Goal: Task Accomplishment & Management: Manage account settings

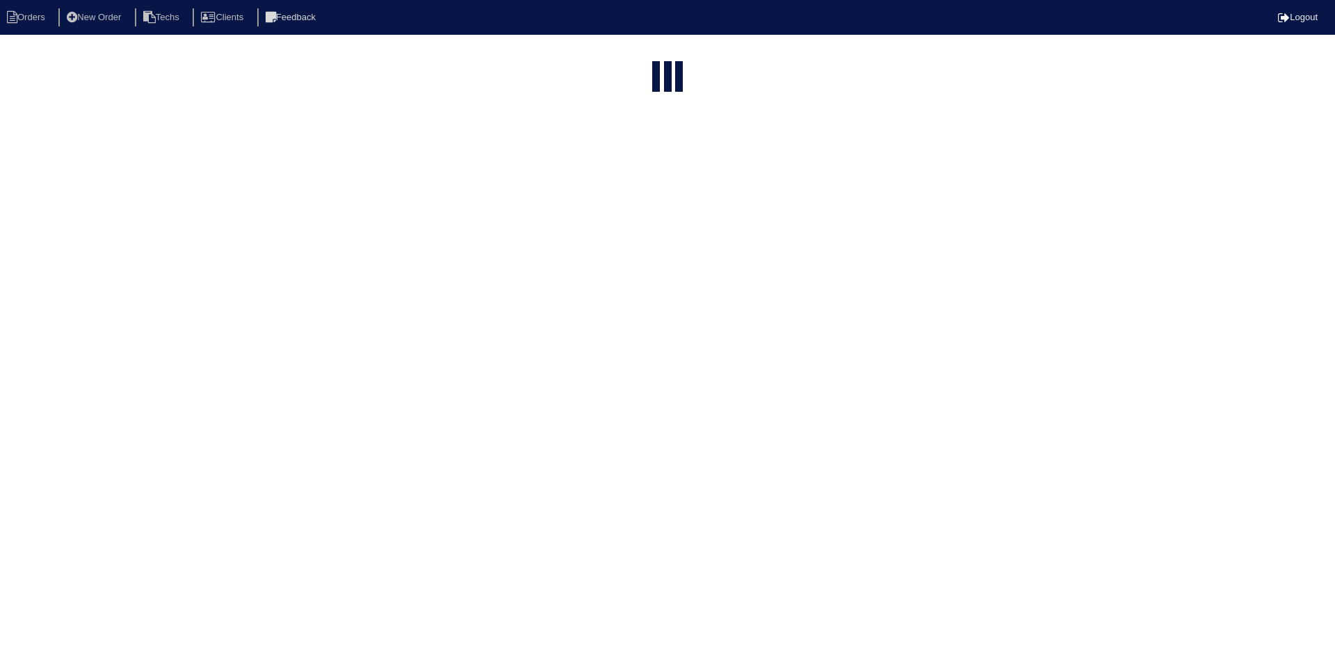
select select "15"
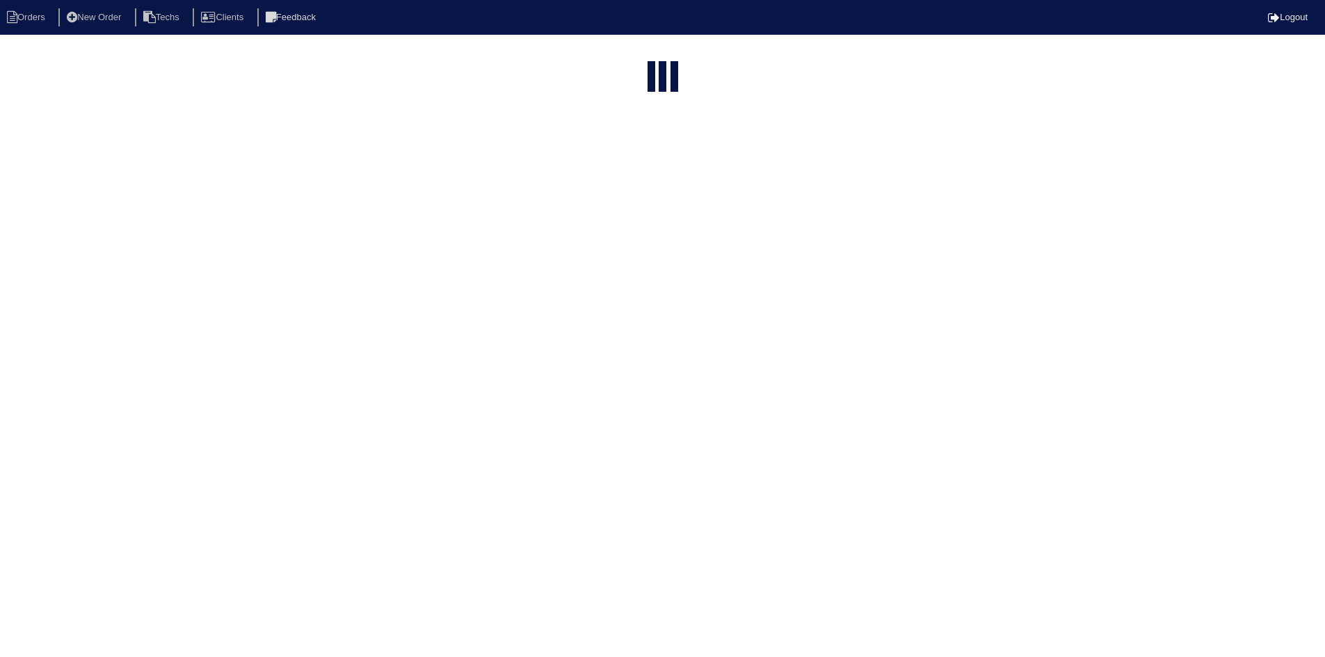
select select "15"
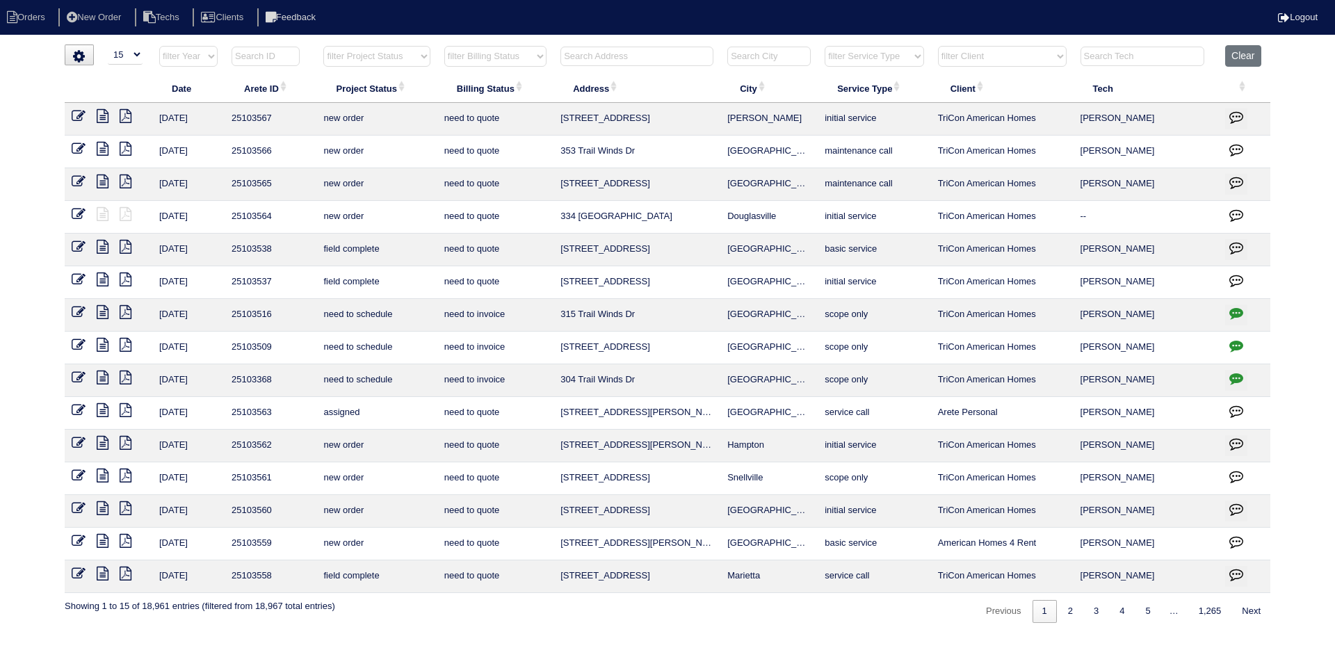
click at [419, 51] on select "filter Project Status -- Any Project Status -- new order assigned in progress f…" at bounding box center [376, 56] width 106 height 21
click at [323, 46] on select "filter Project Status -- Any Project Status -- new order assigned in progress f…" at bounding box center [376, 56] width 106 height 21
select select "field complete"
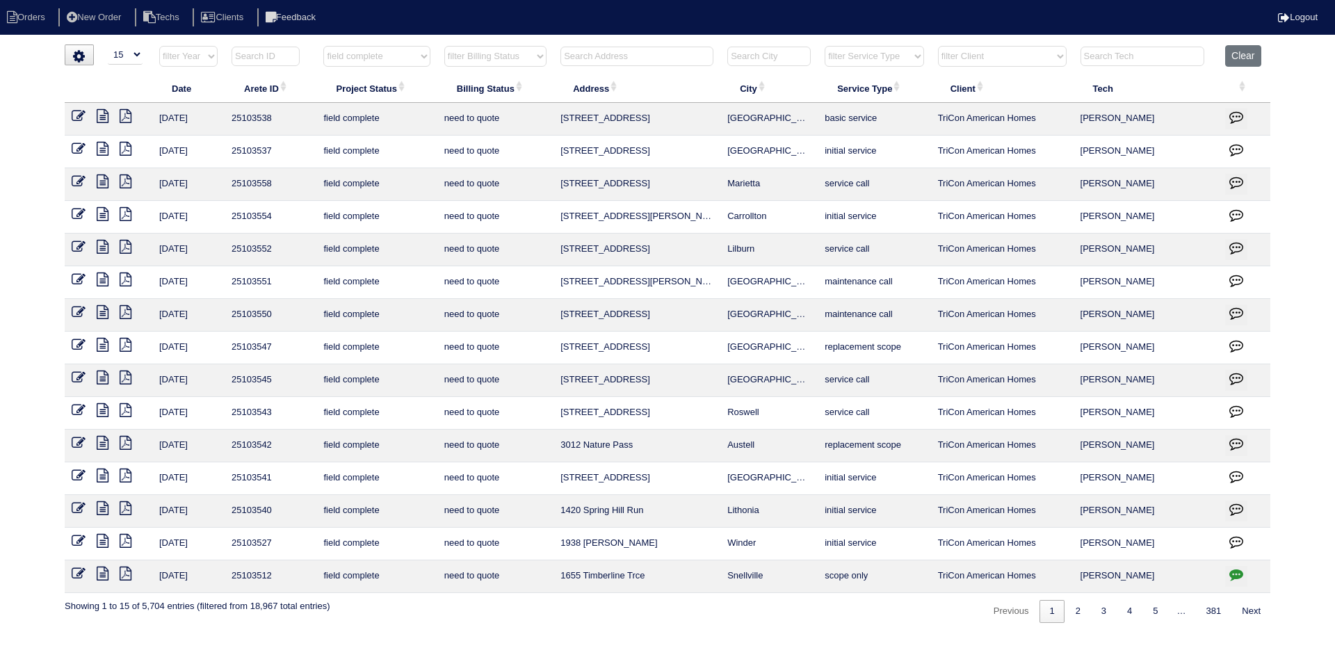
click at [538, 56] on select "filter Billing Status -- Any Billing Status -- need to quote quoted need to inv…" at bounding box center [495, 56] width 102 height 21
select select
click at [444, 46] on select "filter Billing Status -- Any Billing Status -- need to quote quoted need to inv…" at bounding box center [495, 56] width 102 height 21
click at [1071, 615] on link "2" at bounding box center [1078, 611] width 24 height 23
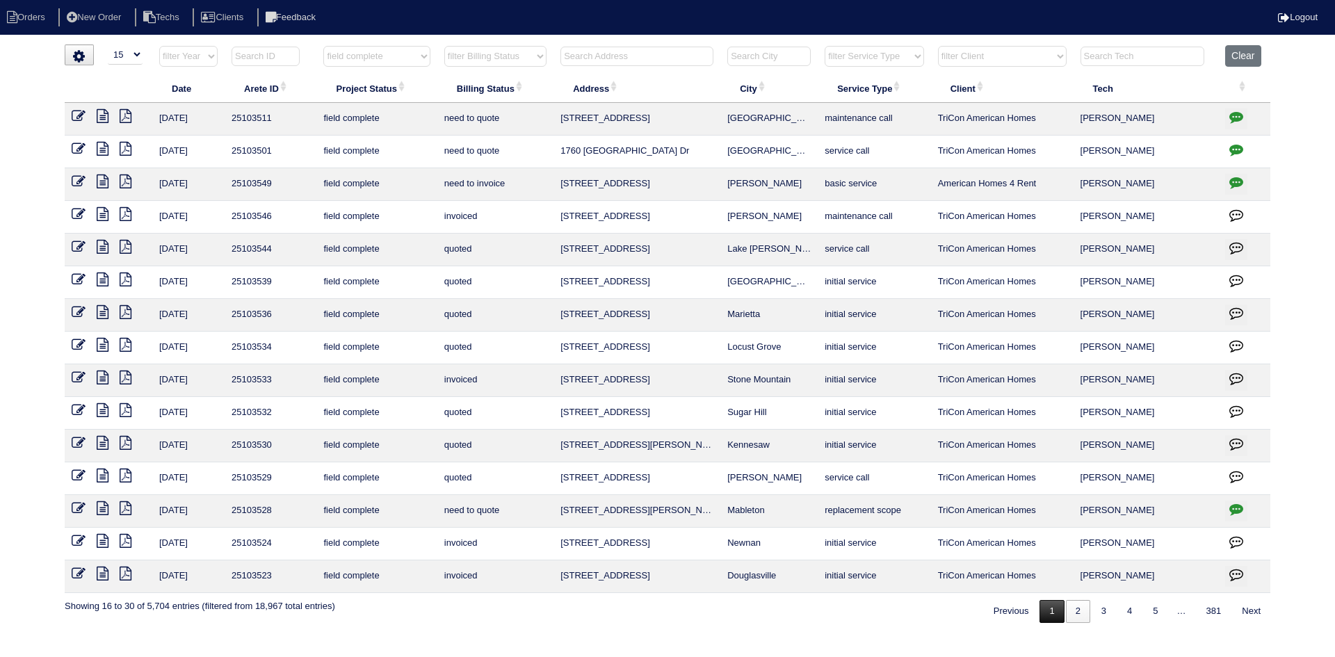
click at [1049, 613] on link "1" at bounding box center [1052, 611] width 24 height 23
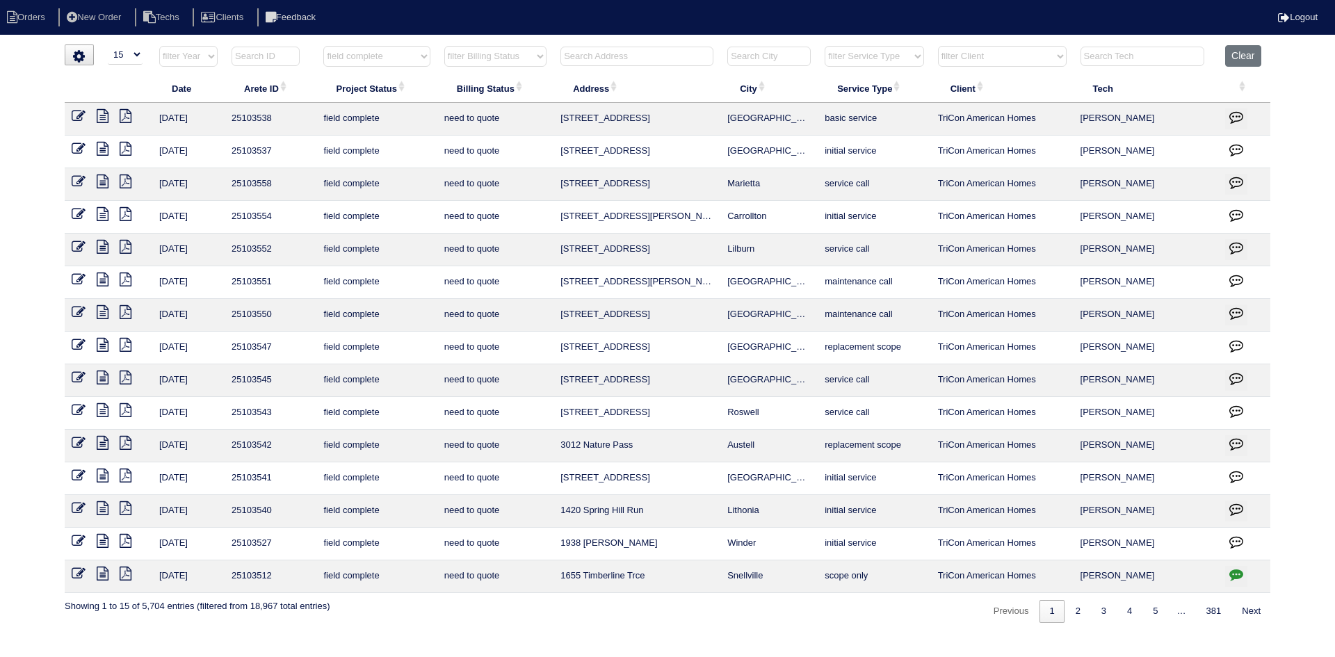
drag, startPoint x: 1070, startPoint y: 615, endPoint x: 1016, endPoint y: 637, distance: 58.6
click at [1073, 614] on link "2" at bounding box center [1078, 611] width 24 height 23
select select "field complete"
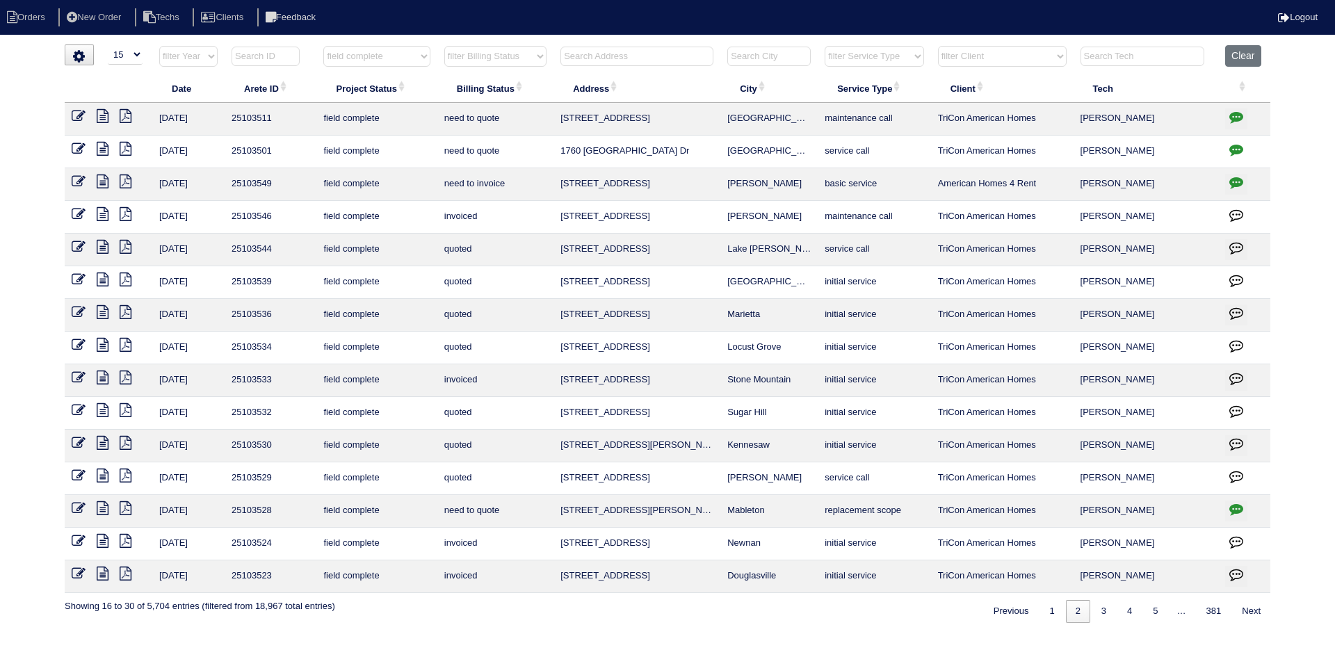
click at [645, 54] on input "text" at bounding box center [636, 56] width 153 height 19
type input "3"
select select "field complete"
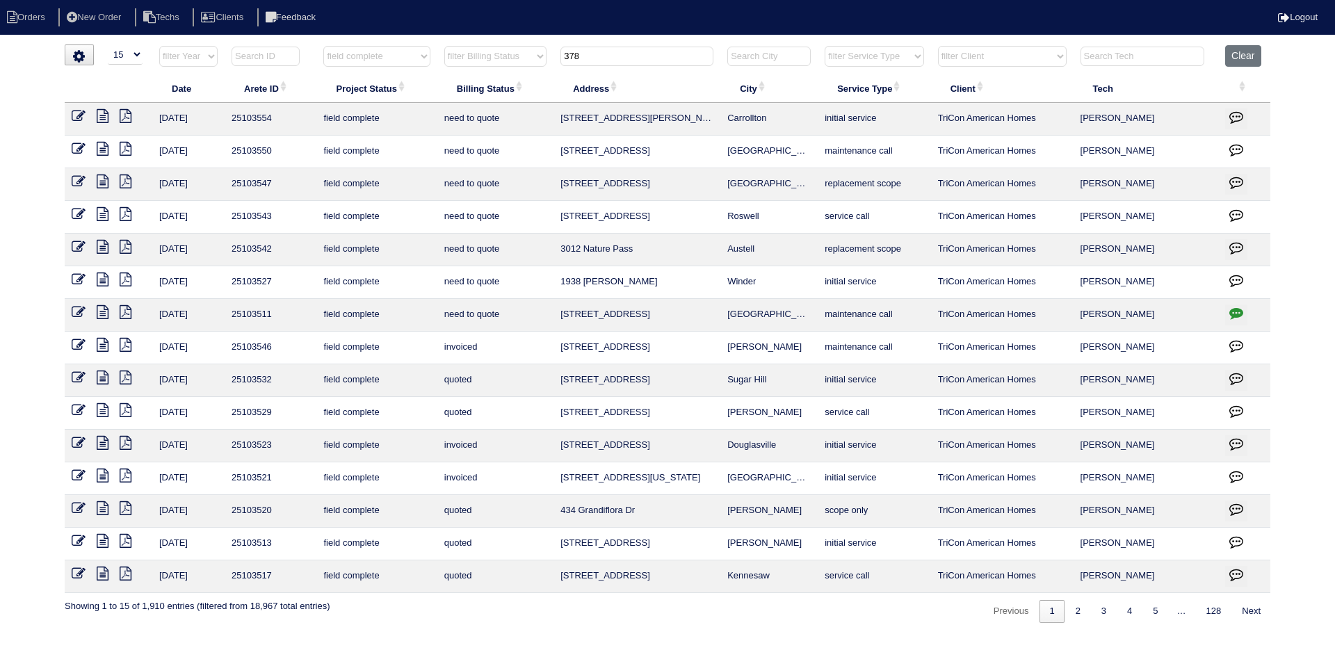
type input "3780"
select select "field complete"
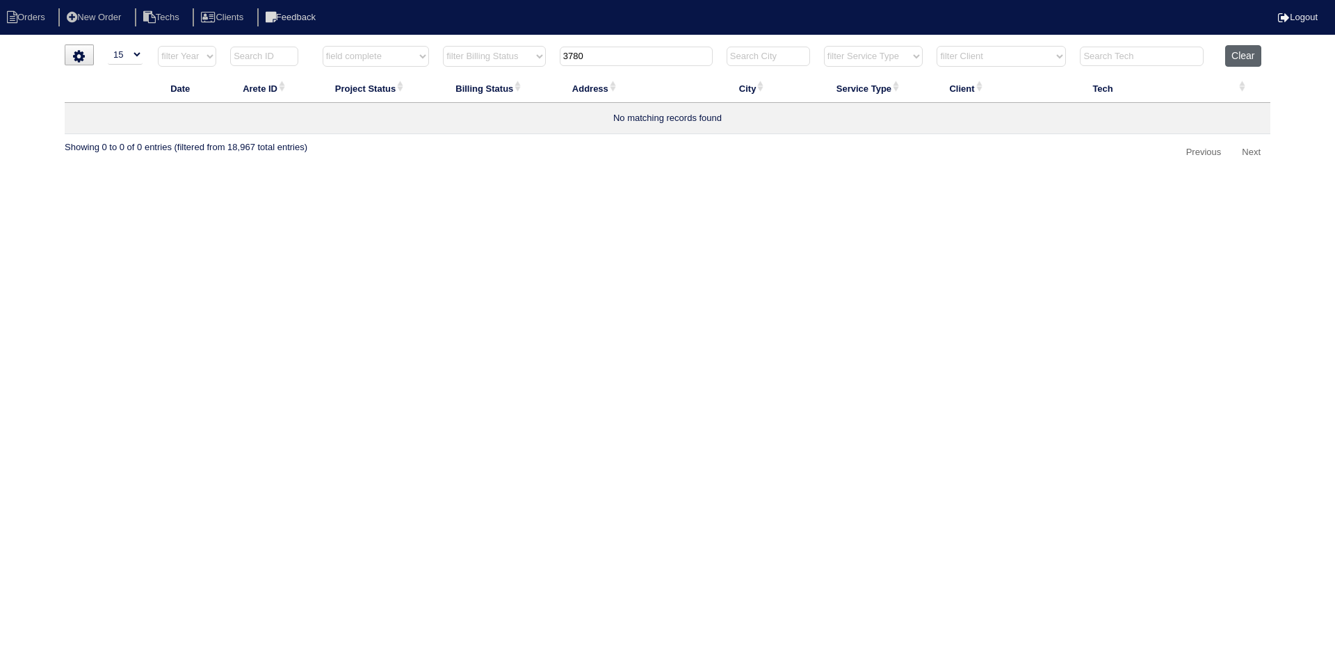
type input "3780"
click at [1244, 50] on button "Clear" at bounding box center [1242, 56] width 35 height 22
select select
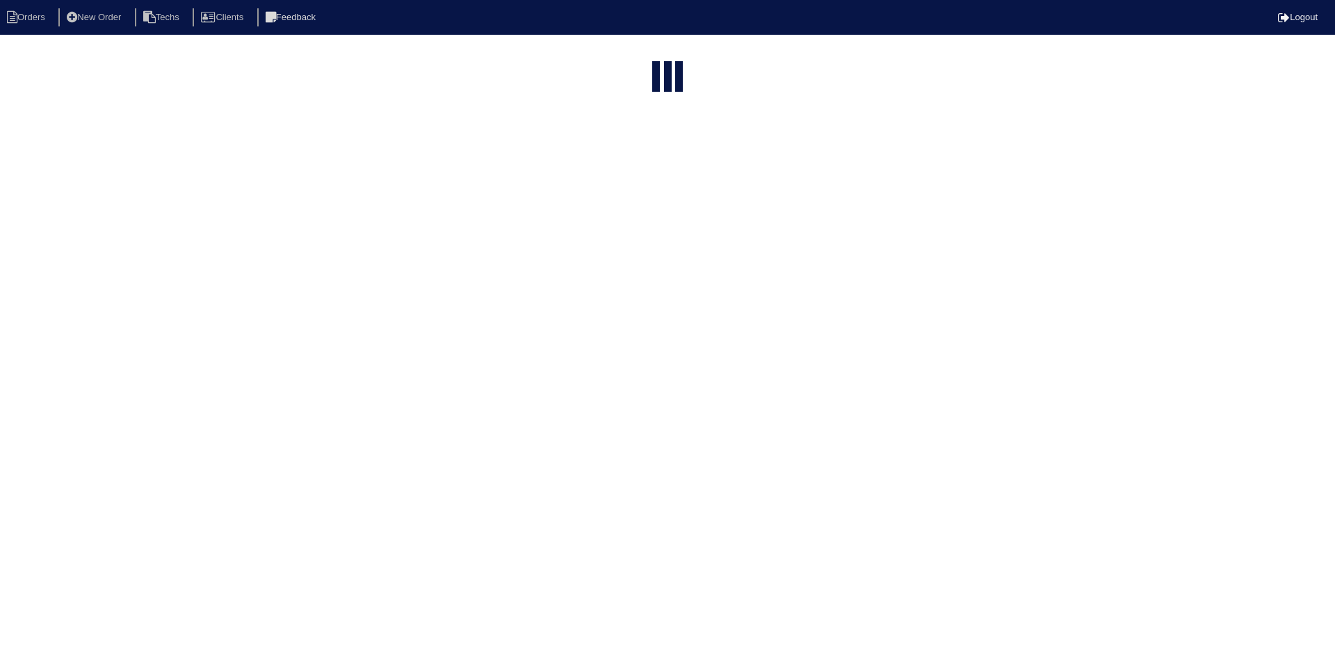
select select "15"
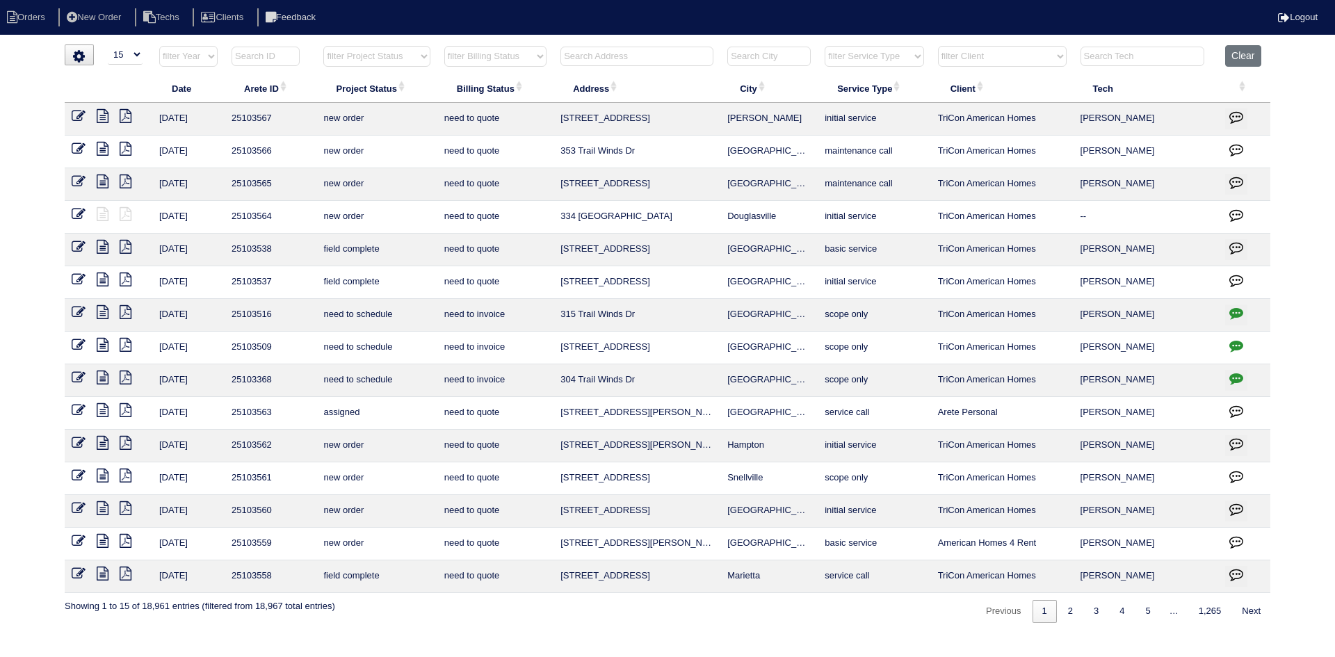
click at [621, 58] on input "text" at bounding box center [636, 56] width 153 height 19
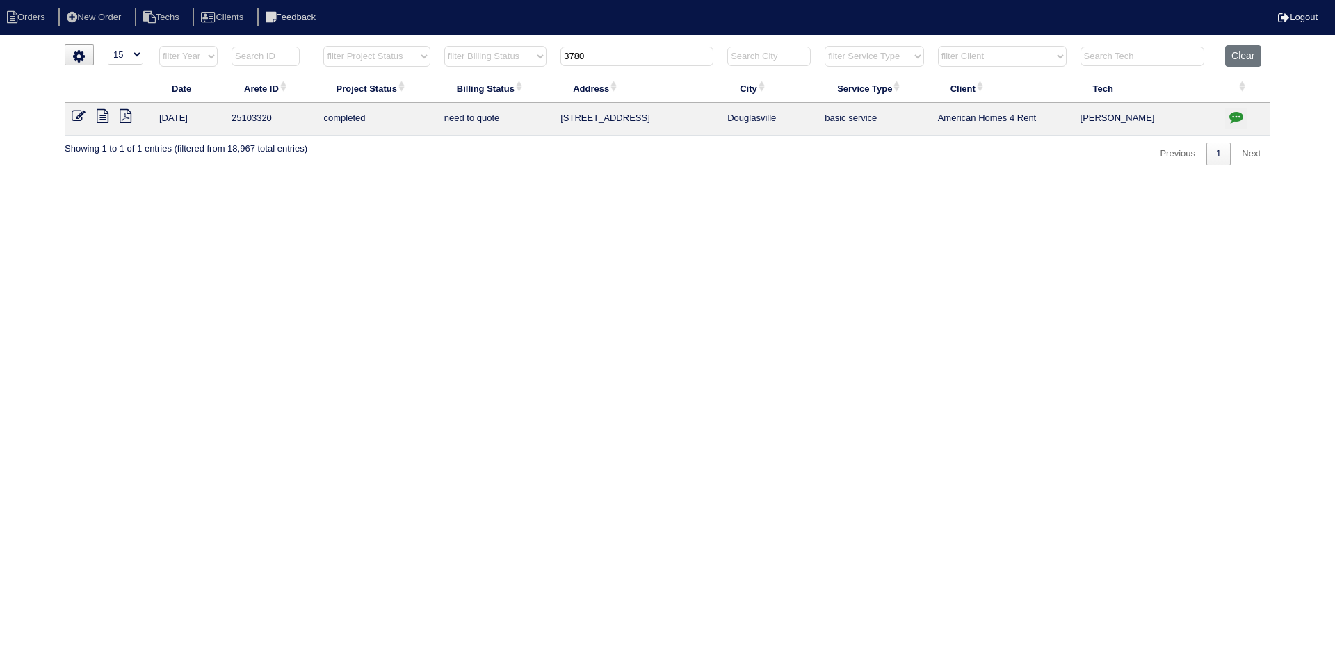
click at [1236, 113] on icon "button" at bounding box center [1236, 117] width 14 height 14
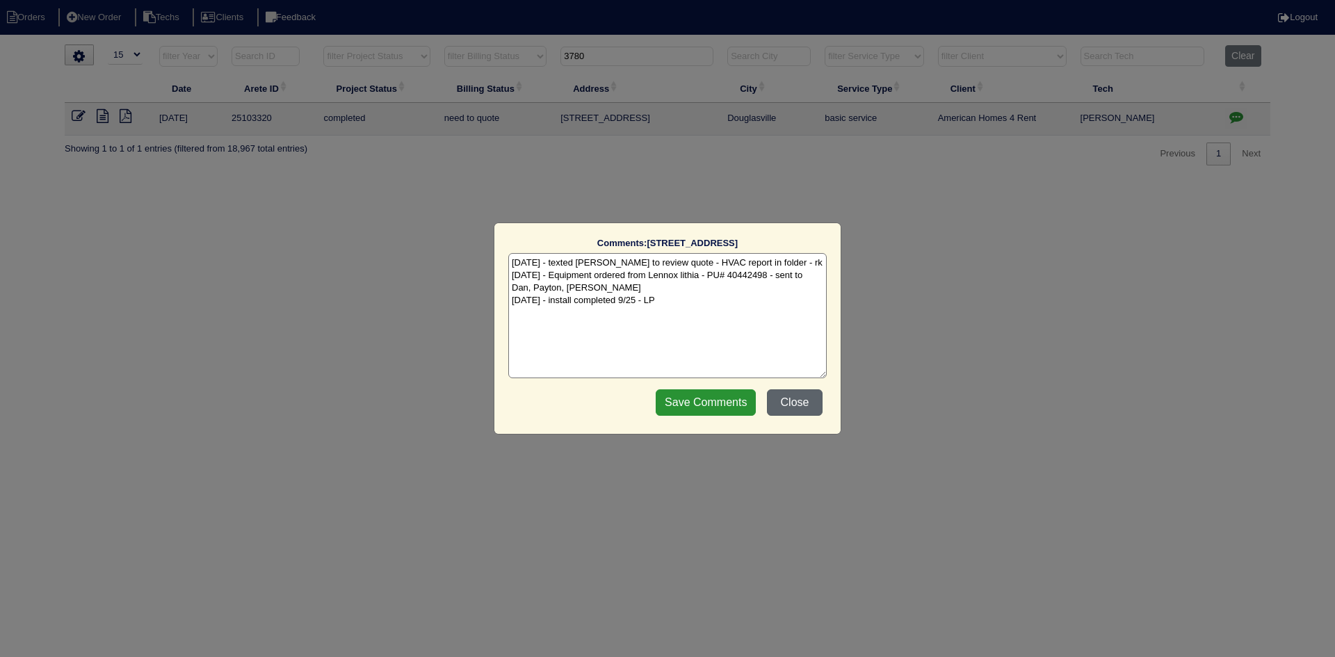
click at [807, 406] on button "Close" at bounding box center [795, 402] width 56 height 26
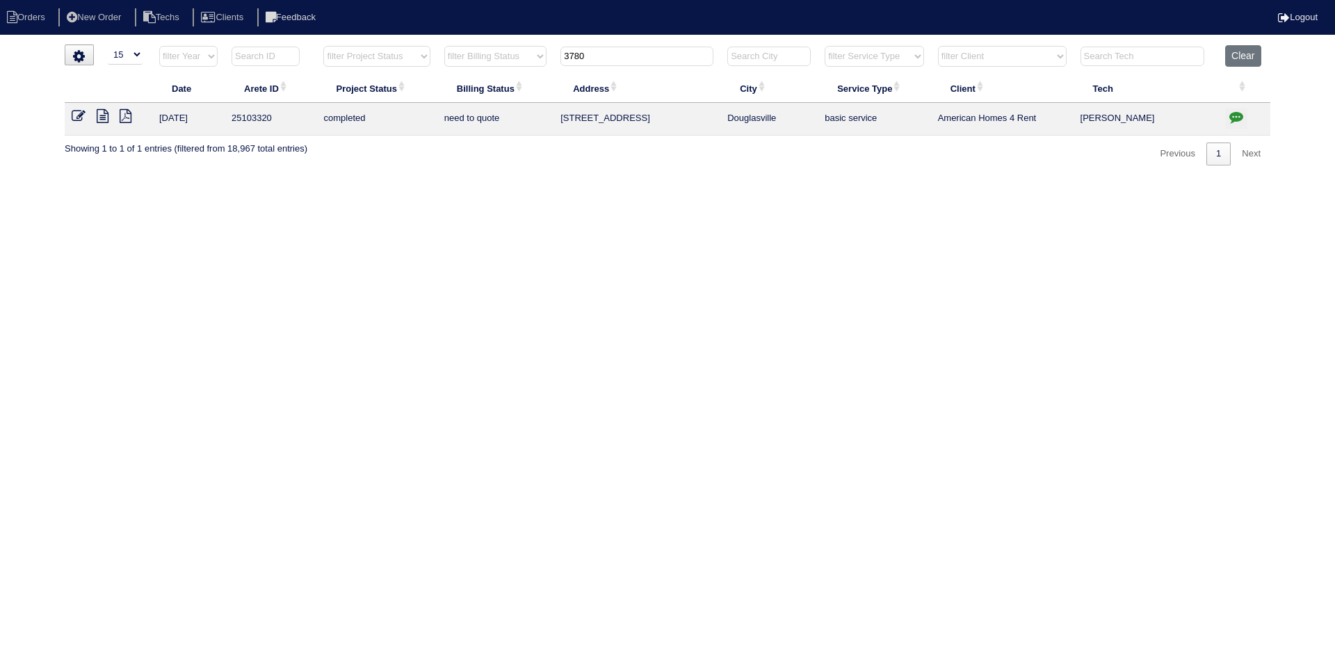
click at [1238, 113] on icon "button" at bounding box center [1236, 117] width 14 height 14
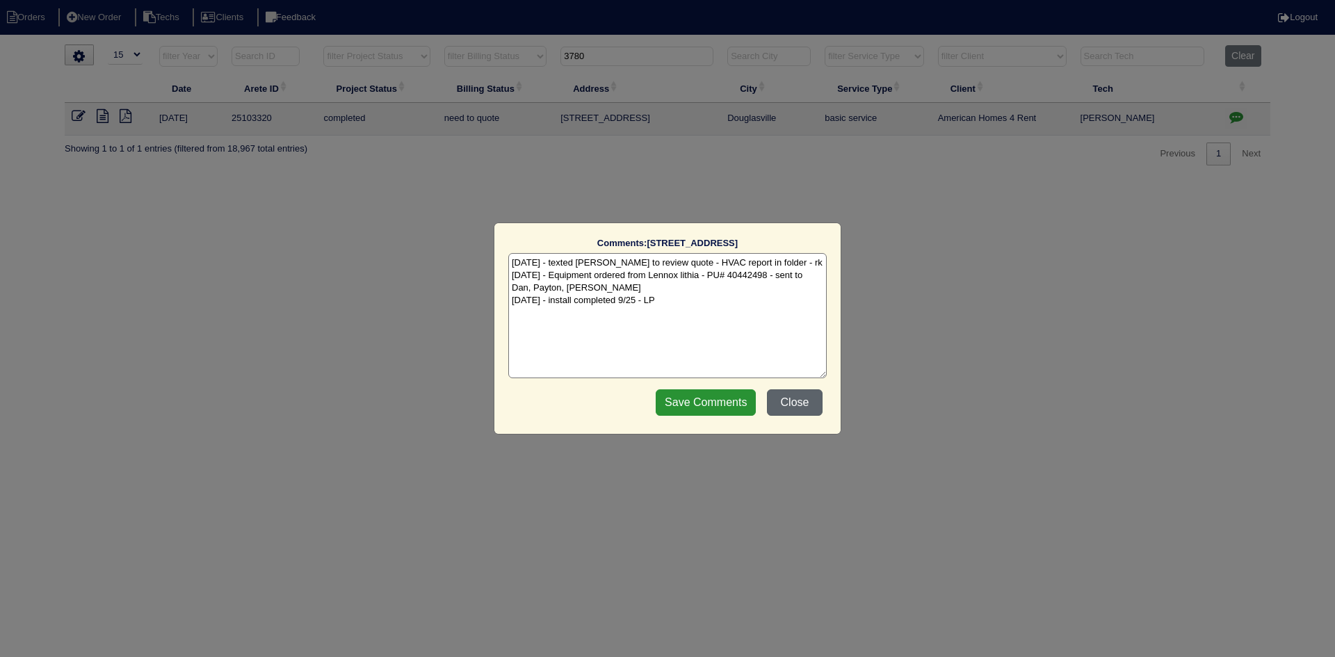
click at [804, 398] on button "Close" at bounding box center [795, 402] width 56 height 26
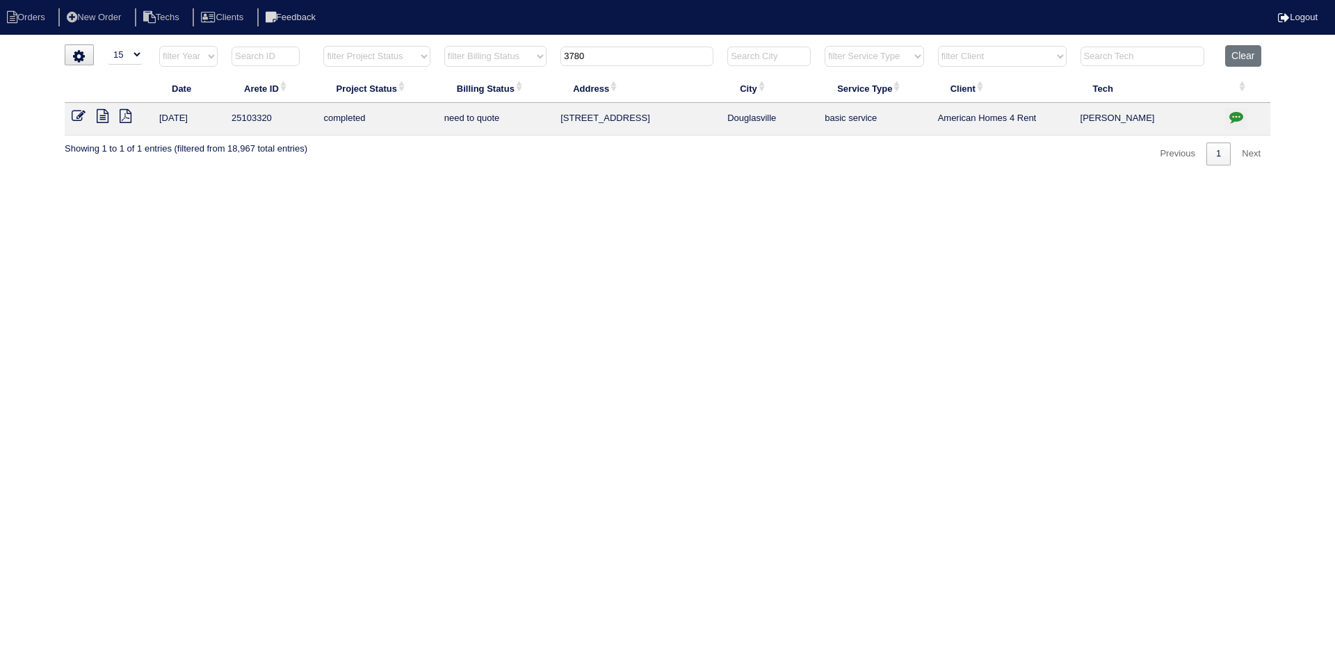
click at [78, 112] on icon at bounding box center [79, 116] width 14 height 14
click at [1234, 113] on icon "button" at bounding box center [1236, 117] width 14 height 14
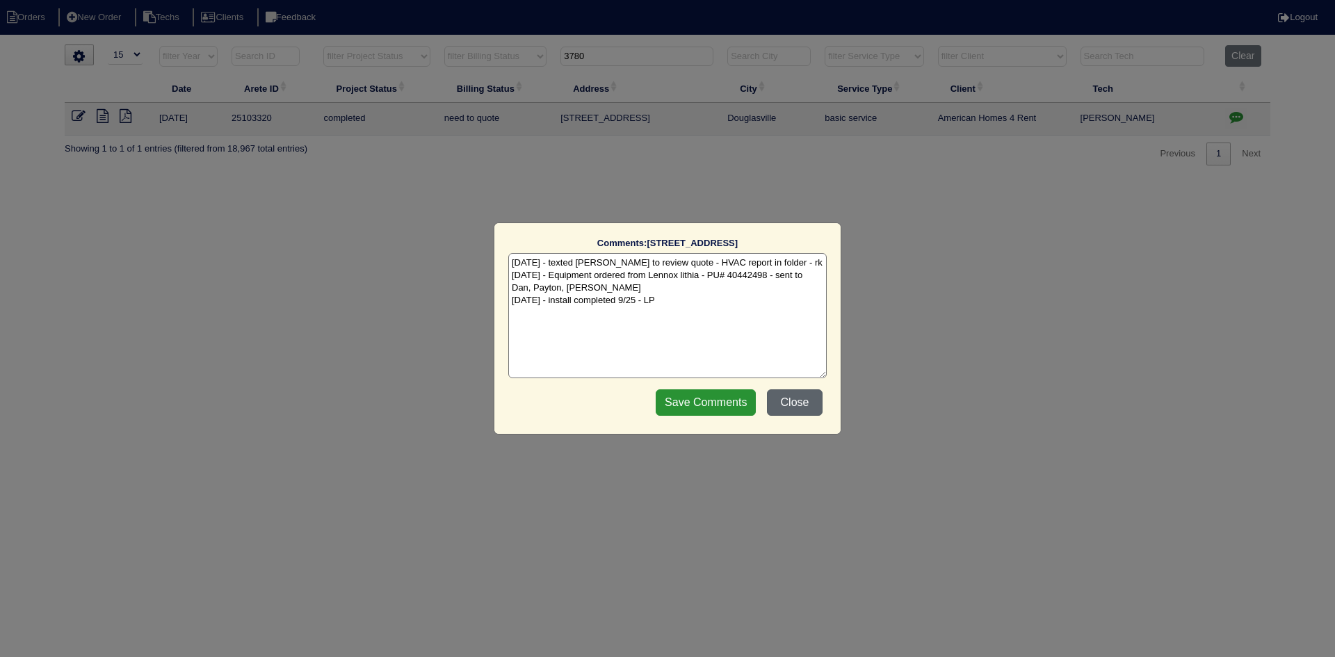
click at [795, 401] on button "Close" at bounding box center [795, 402] width 56 height 26
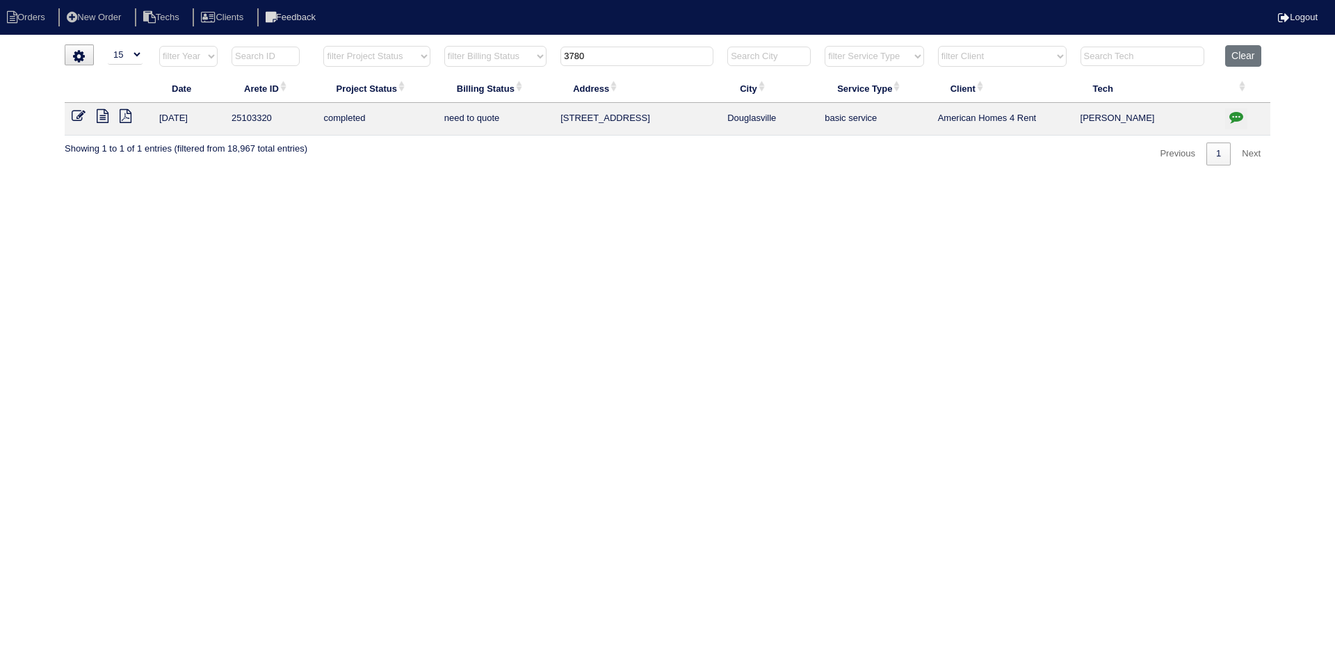
click at [555, 58] on th "3780" at bounding box center [636, 59] width 167 height 29
type input "3895"
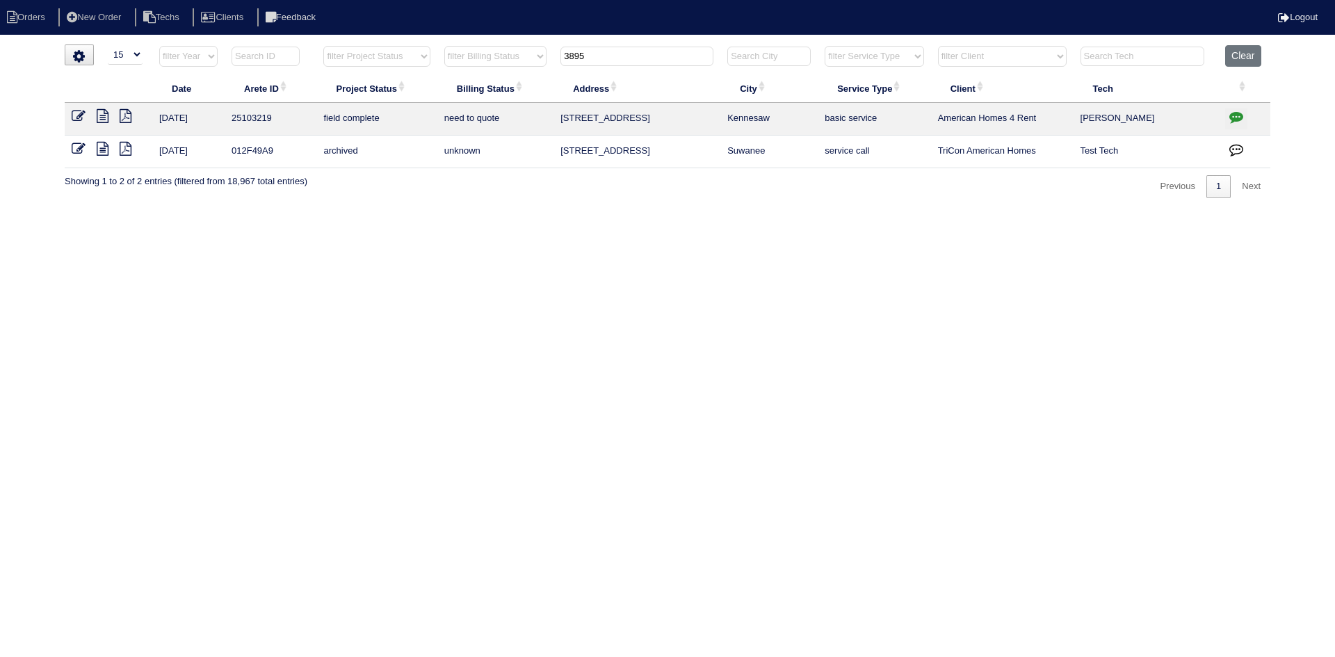
click at [1234, 114] on icon "button" at bounding box center [1236, 117] width 14 height 14
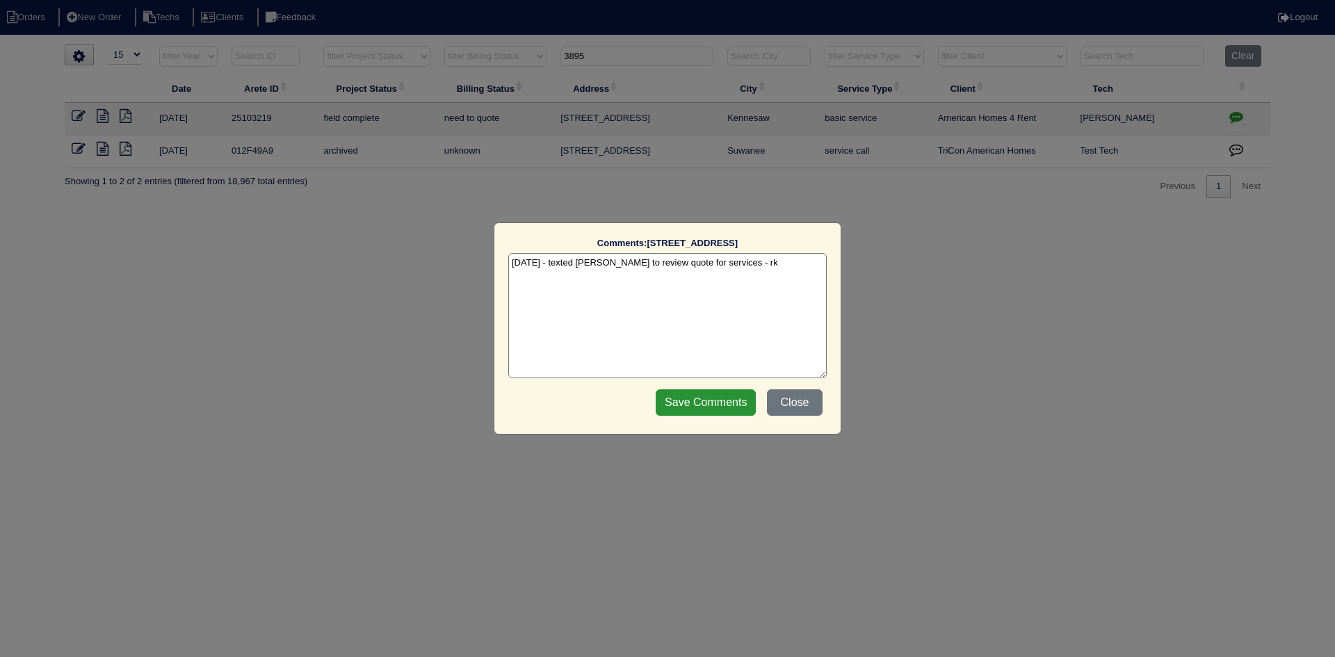
drag, startPoint x: 805, startPoint y: 409, endPoint x: 537, endPoint y: 369, distance: 270.6
click at [802, 408] on button "Close" at bounding box center [795, 402] width 56 height 26
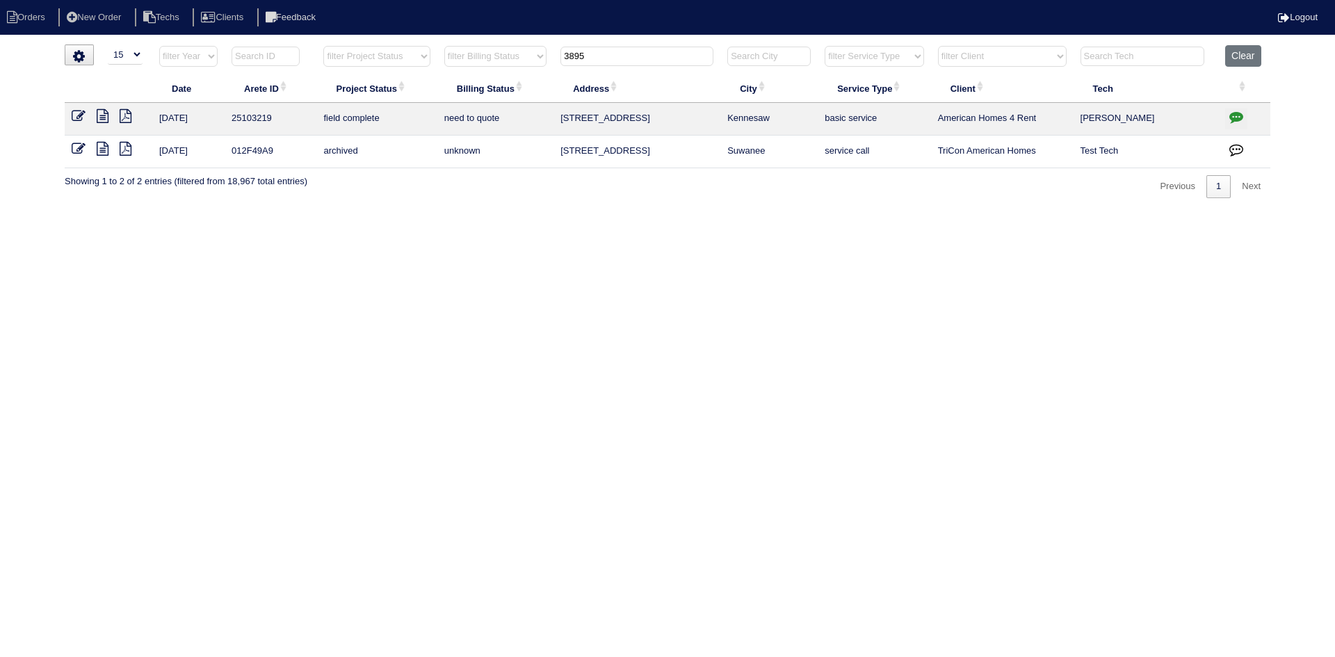
click at [101, 115] on icon at bounding box center [103, 116] width 12 height 14
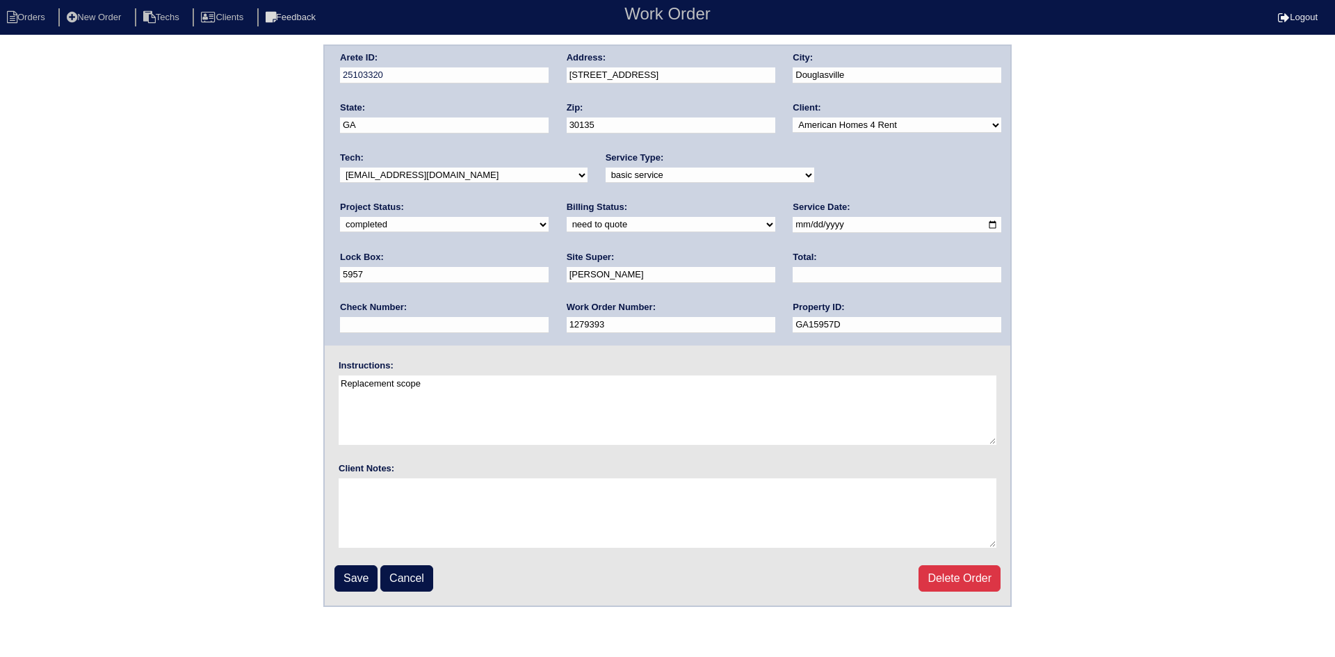
click at [549, 217] on select "new order assigned in progress field complete need to schedule admin review arc…" at bounding box center [444, 224] width 209 height 15
click at [1086, 192] on div "Arete ID: 25103320 Address: 3780 Greenbrook Dr City: Douglasville State: GA Zip…" at bounding box center [667, 326] width 1335 height 563
click at [549, 217] on select "new order assigned in progress field complete need to schedule admin review arc…" at bounding box center [444, 224] width 209 height 15
click at [1111, 211] on div "Arete ID: 25103320 Address: 3780 Greenbrook Dr City: Douglasville State: GA Zip…" at bounding box center [667, 326] width 1335 height 563
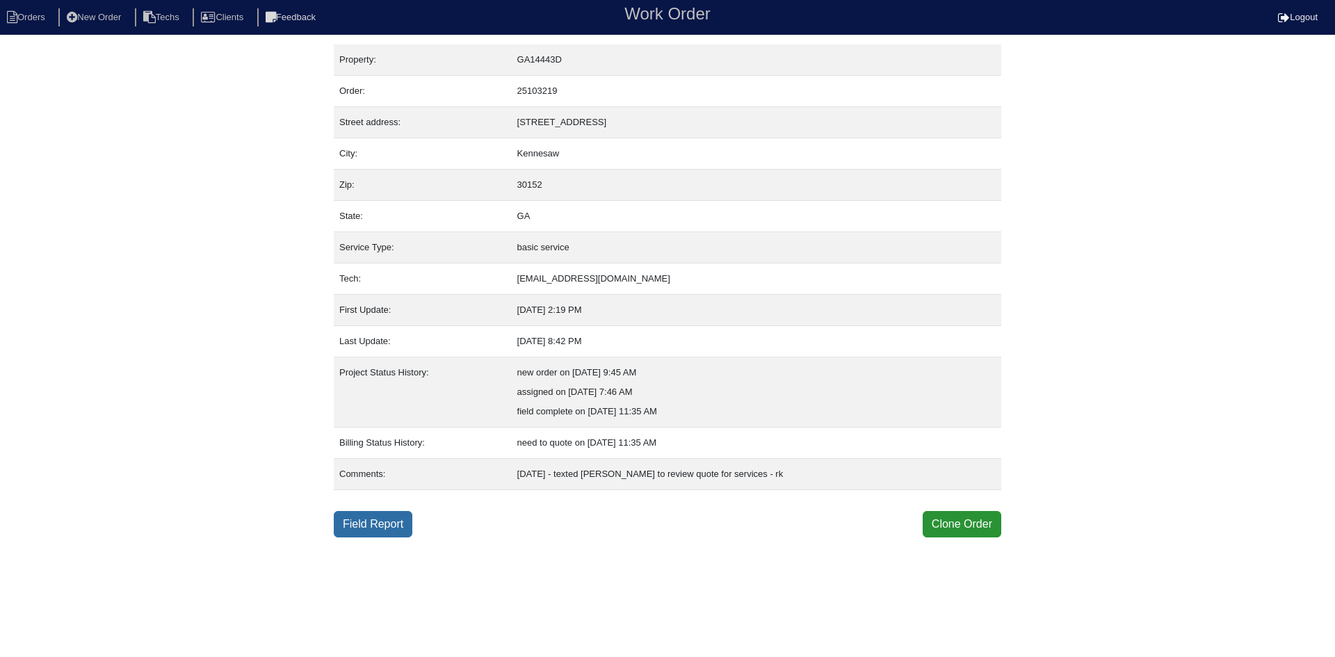
click at [381, 534] on link "Field Report" at bounding box center [373, 524] width 79 height 26
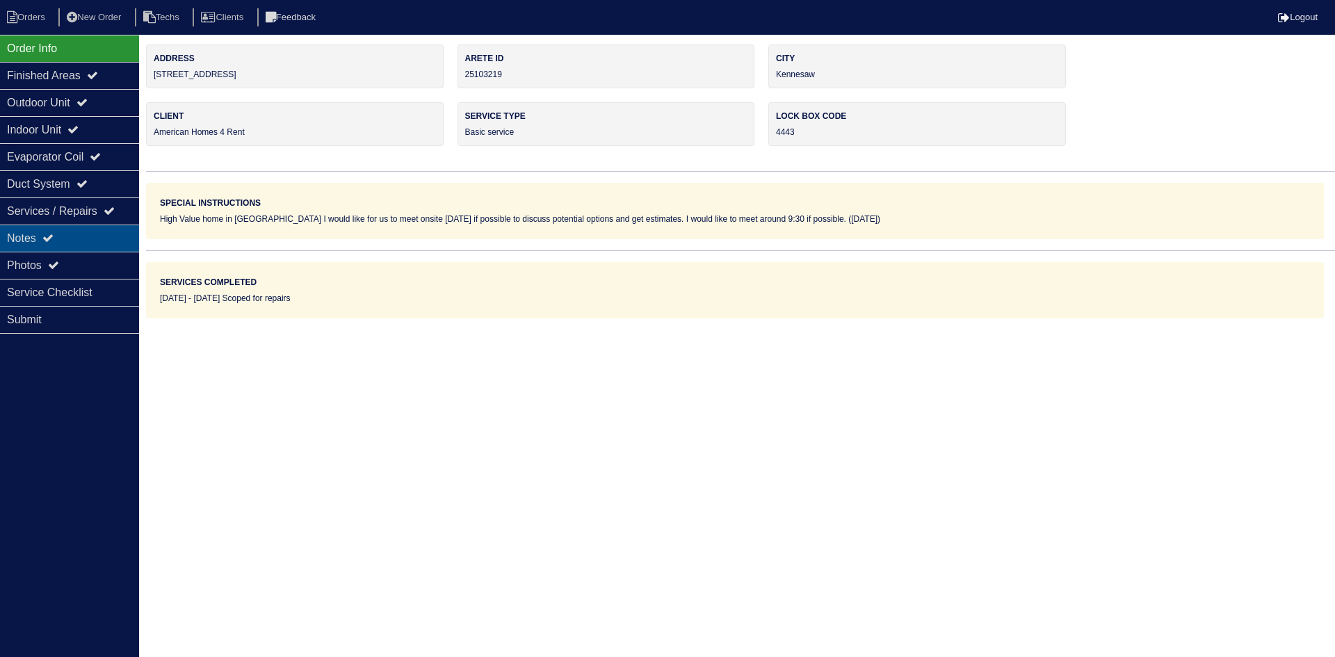
click at [99, 236] on div "Notes" at bounding box center [69, 238] width 139 height 27
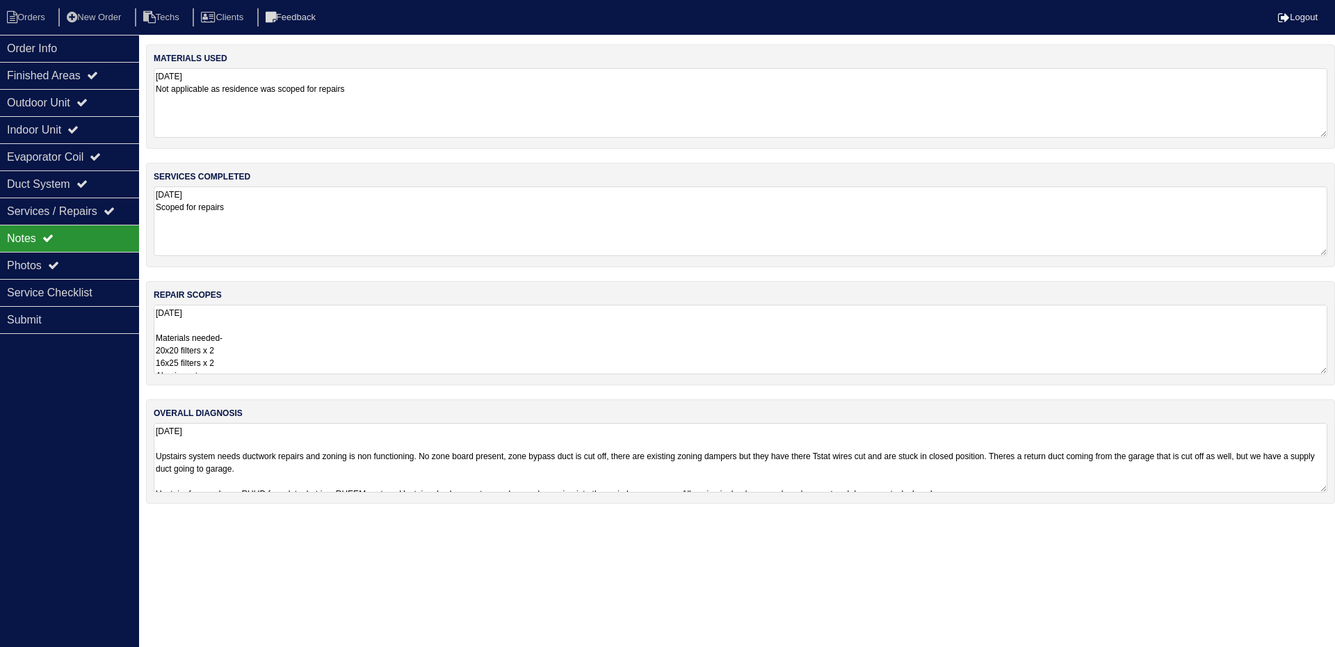
click at [341, 333] on textarea "[DATE] Materials needed- 20x20 filters x 2 16x25 filters x 2 Aluminum tape Mast…" at bounding box center [741, 340] width 1174 height 70
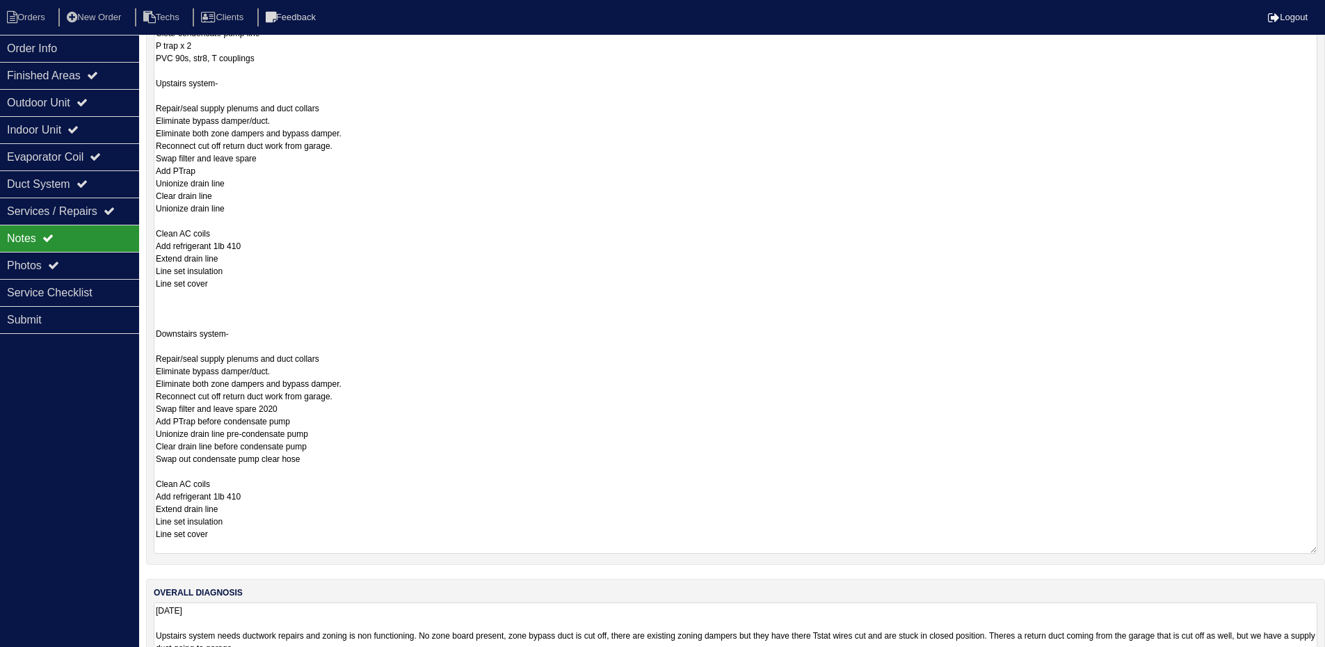
scroll to position [417, 0]
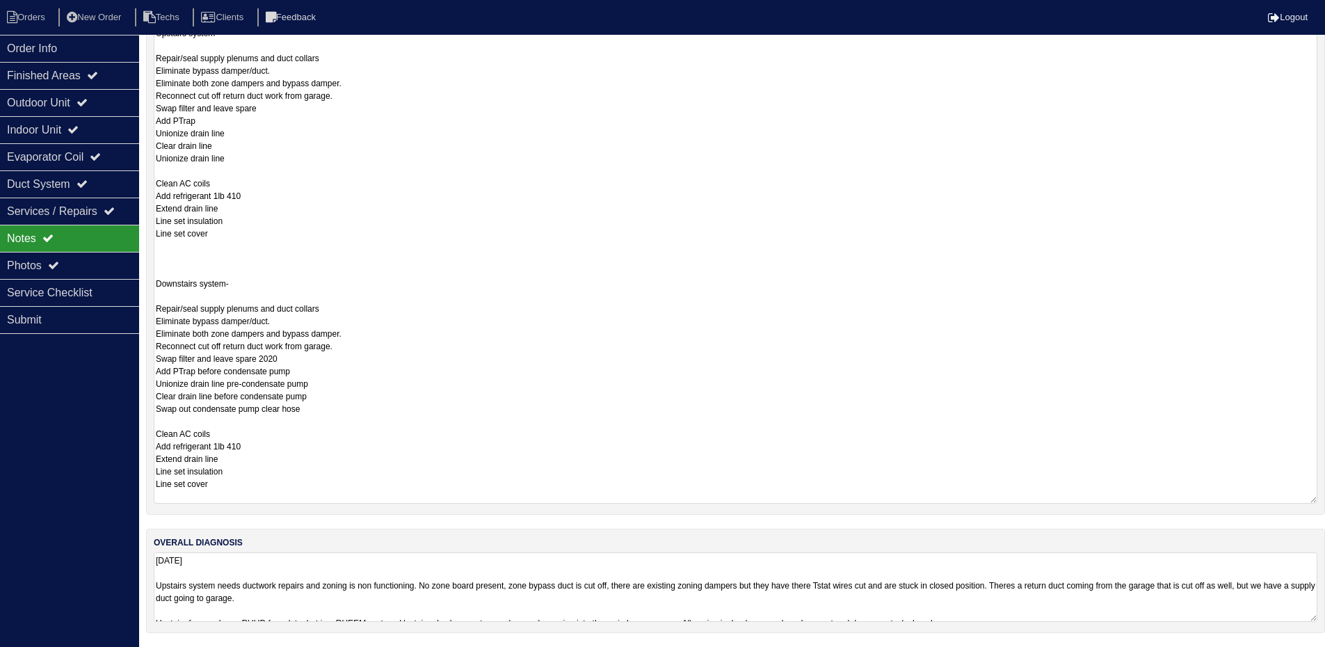
drag, startPoint x: 1196, startPoint y: 606, endPoint x: 1103, endPoint y: 579, distance: 96.6
click at [1196, 605] on div "overall diagnosis [DATE] Upstairs system needs ductwork repairs and zoning is n…" at bounding box center [735, 580] width 1179 height 104
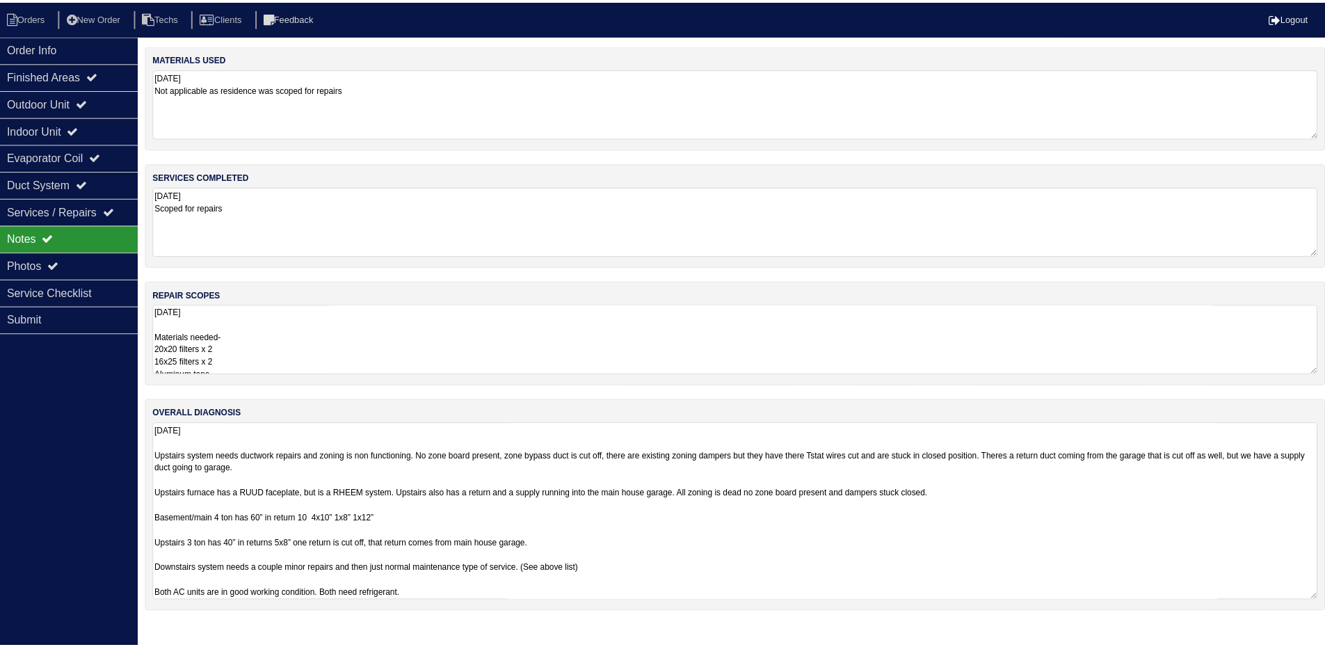
scroll to position [1, 0]
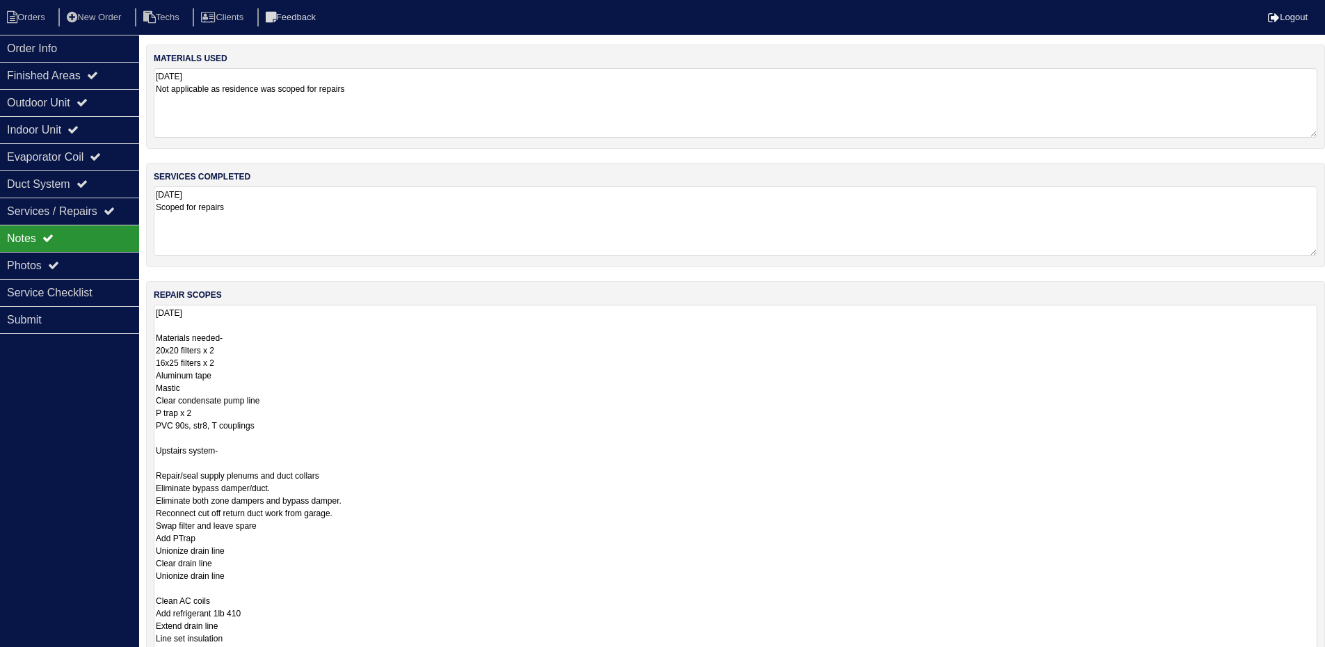
click at [427, 330] on textarea "9.4.25 Materials needed- 20x20 filters x 2 16x25 filters x 2 Aluminum tape Mast…" at bounding box center [735, 613] width 1163 height 616
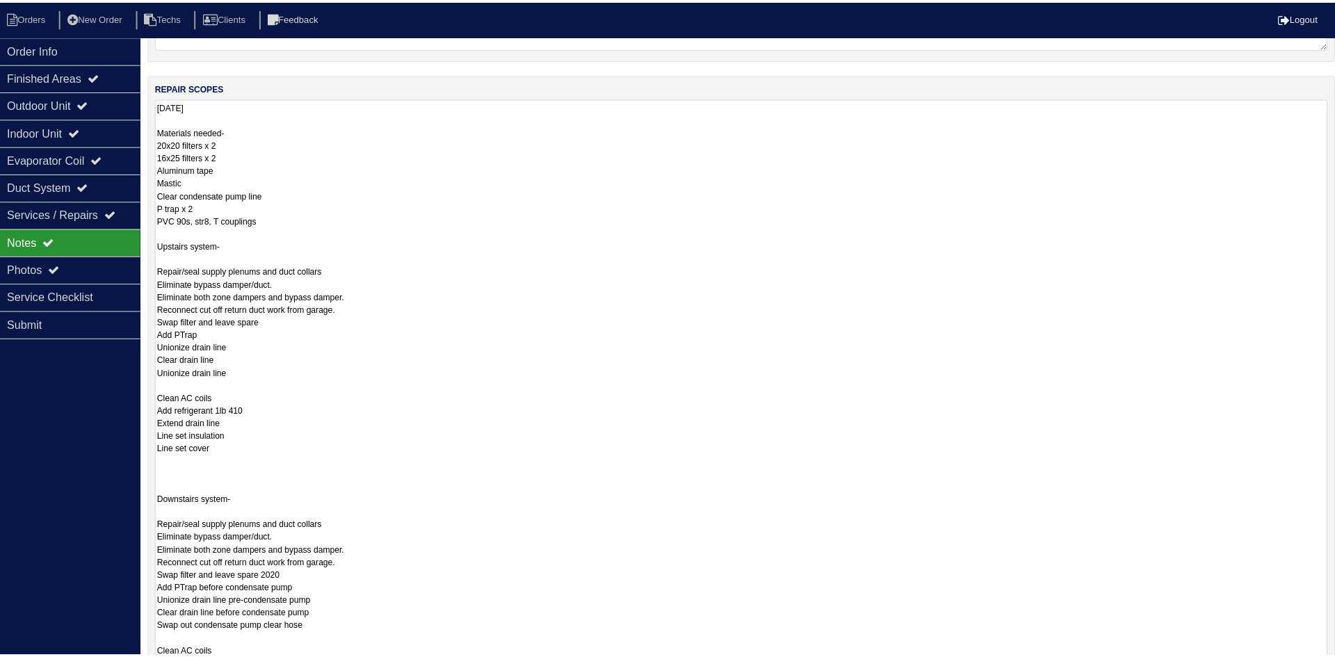
scroll to position [0, 0]
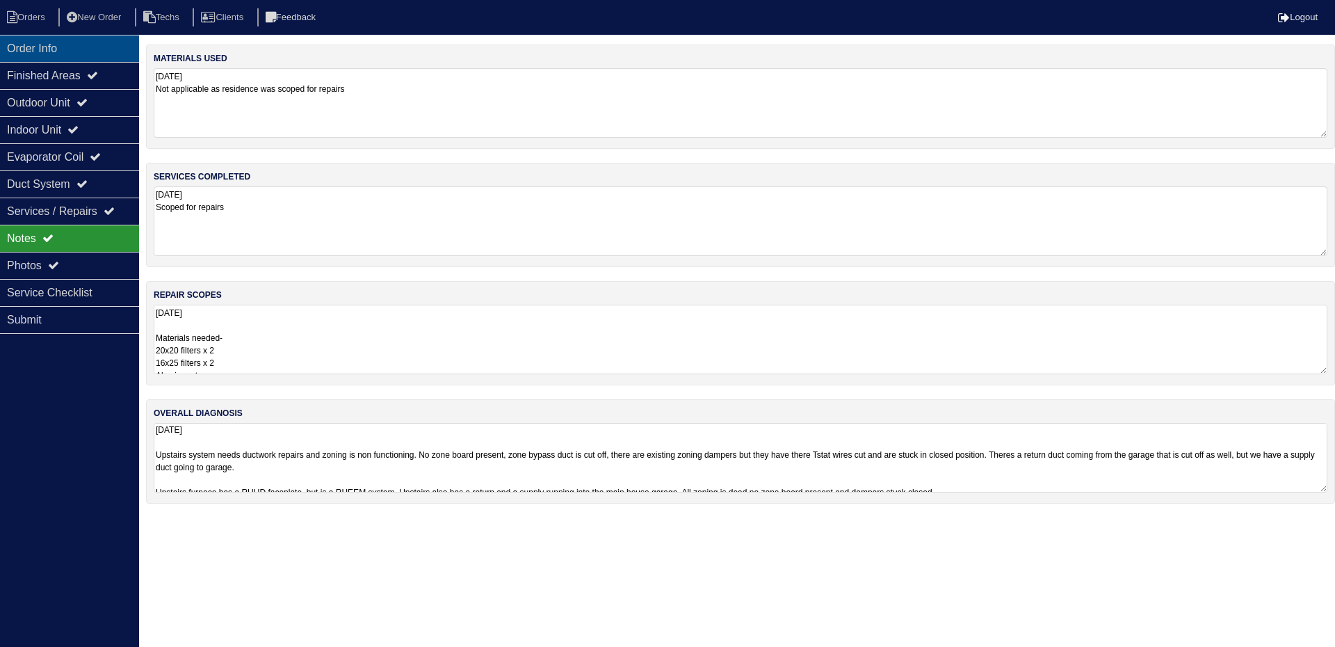
drag, startPoint x: 96, startPoint y: 52, endPoint x: 88, endPoint y: 53, distance: 7.7
click at [97, 49] on div "Order Info" at bounding box center [69, 48] width 139 height 27
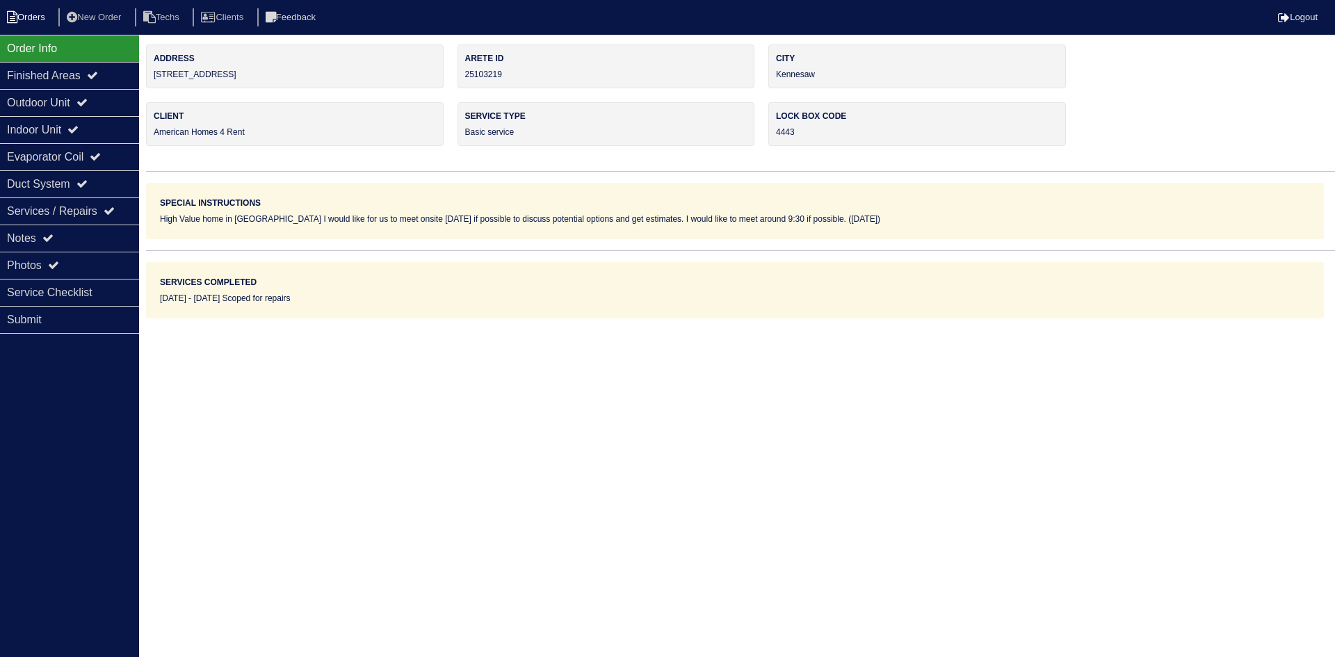
click at [20, 17] on li "Orders" at bounding box center [28, 17] width 56 height 19
select select "15"
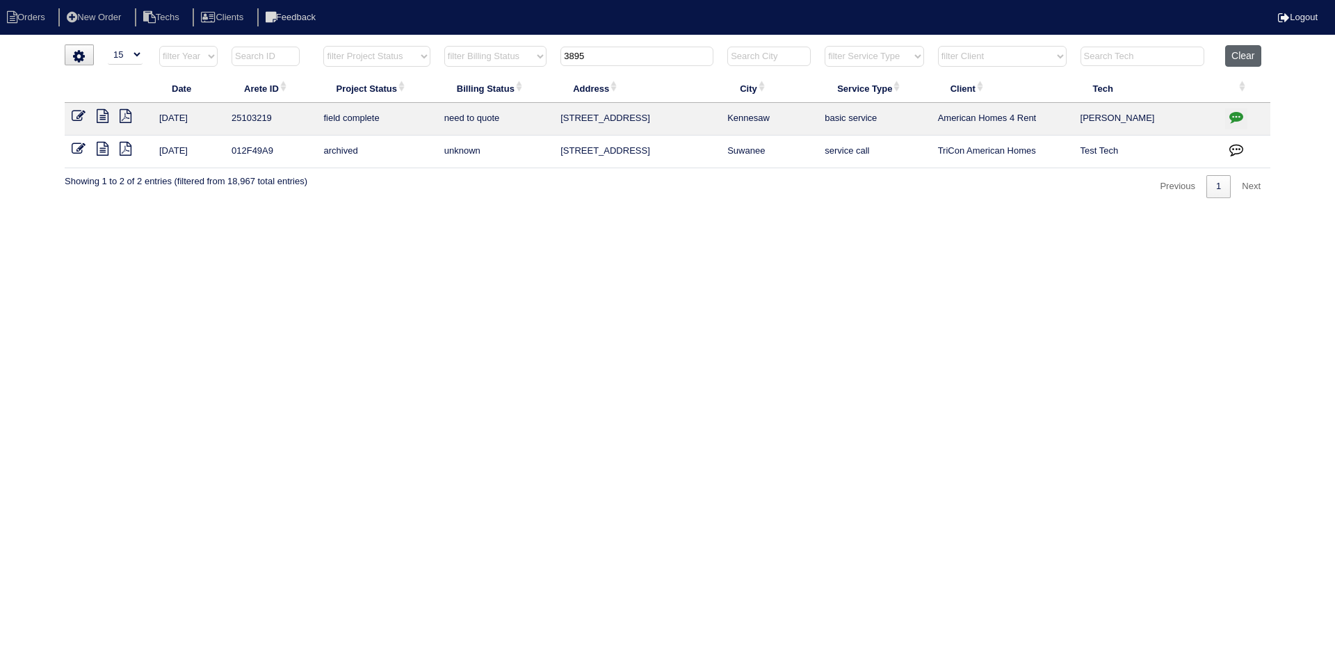
click at [1237, 56] on button "Clear" at bounding box center [1242, 56] width 35 height 22
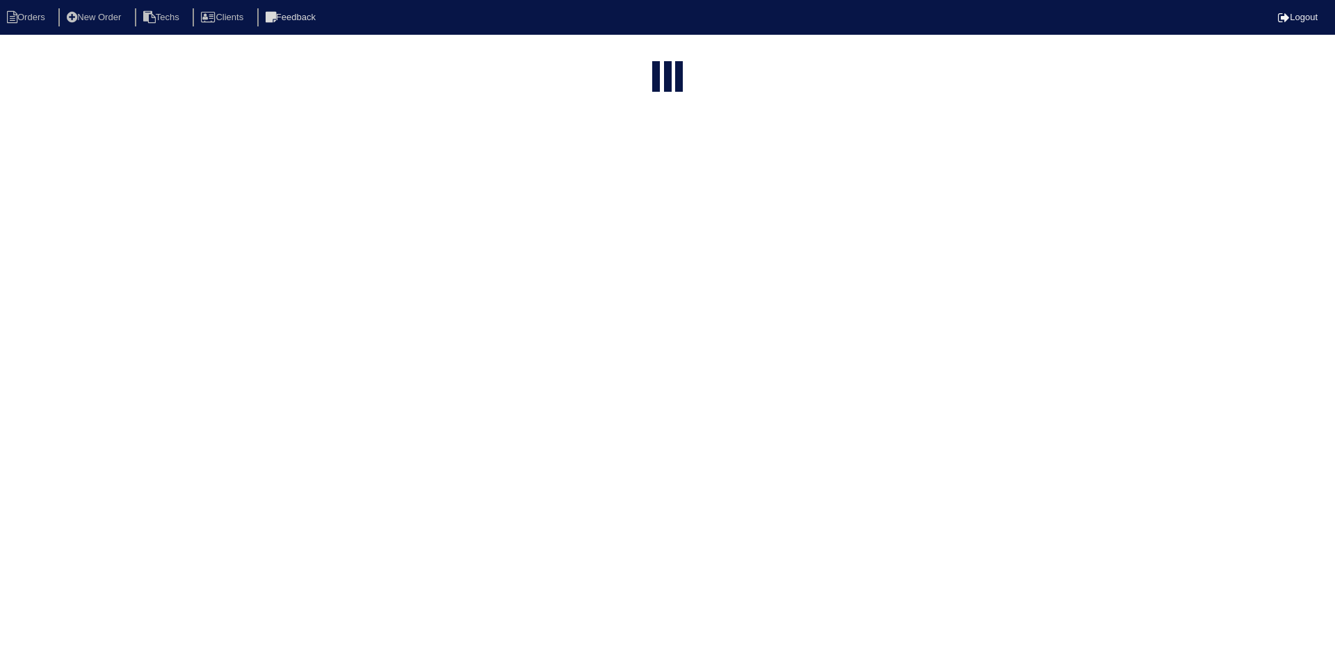
select select "15"
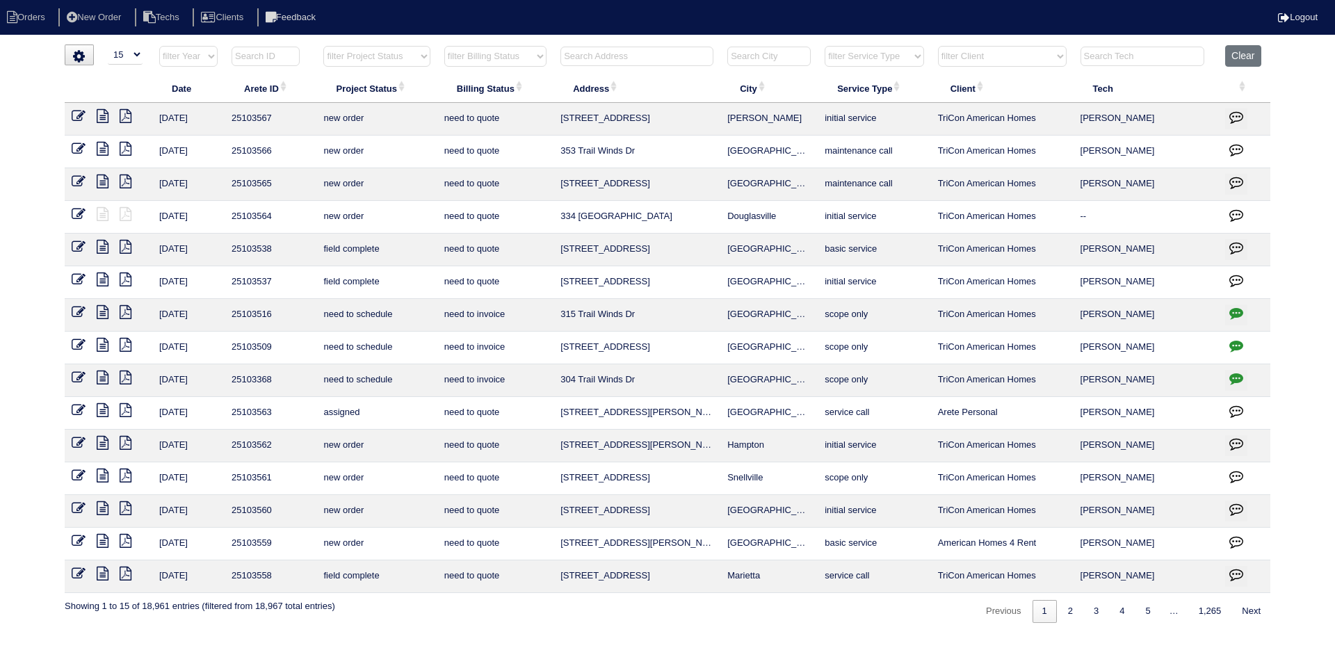
click at [414, 54] on select "filter Project Status -- Any Project Status -- new order assigned in progress f…" at bounding box center [376, 56] width 106 height 21
click at [323, 46] on select "filter Project Status -- Any Project Status -- new order assigned in progress f…" at bounding box center [376, 56] width 106 height 21
select select "field complete"
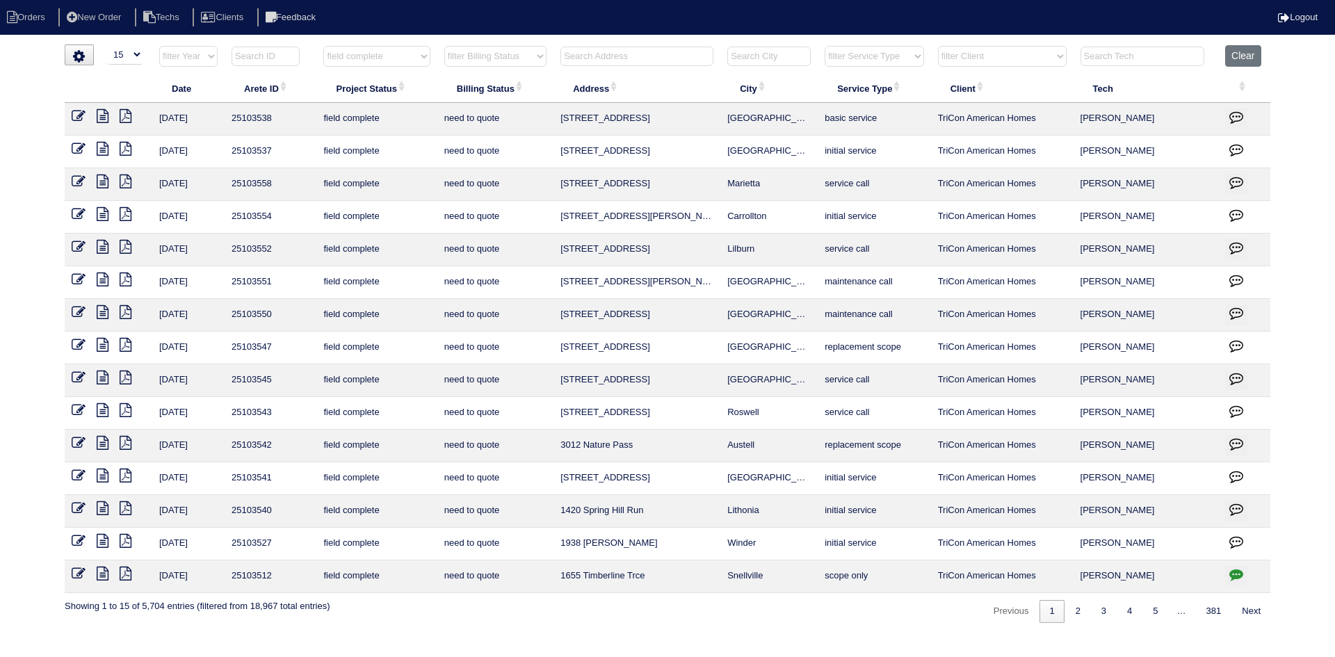
click at [503, 60] on select "filter Billing Status -- Any Billing Status -- need to quote quoted need to inv…" at bounding box center [495, 56] width 102 height 21
select select "need to quote"
click at [444, 46] on select "filter Billing Status -- Any Billing Status -- need to quote quoted need to inv…" at bounding box center [495, 56] width 102 height 21
select select "field complete"
select select "need to quote"
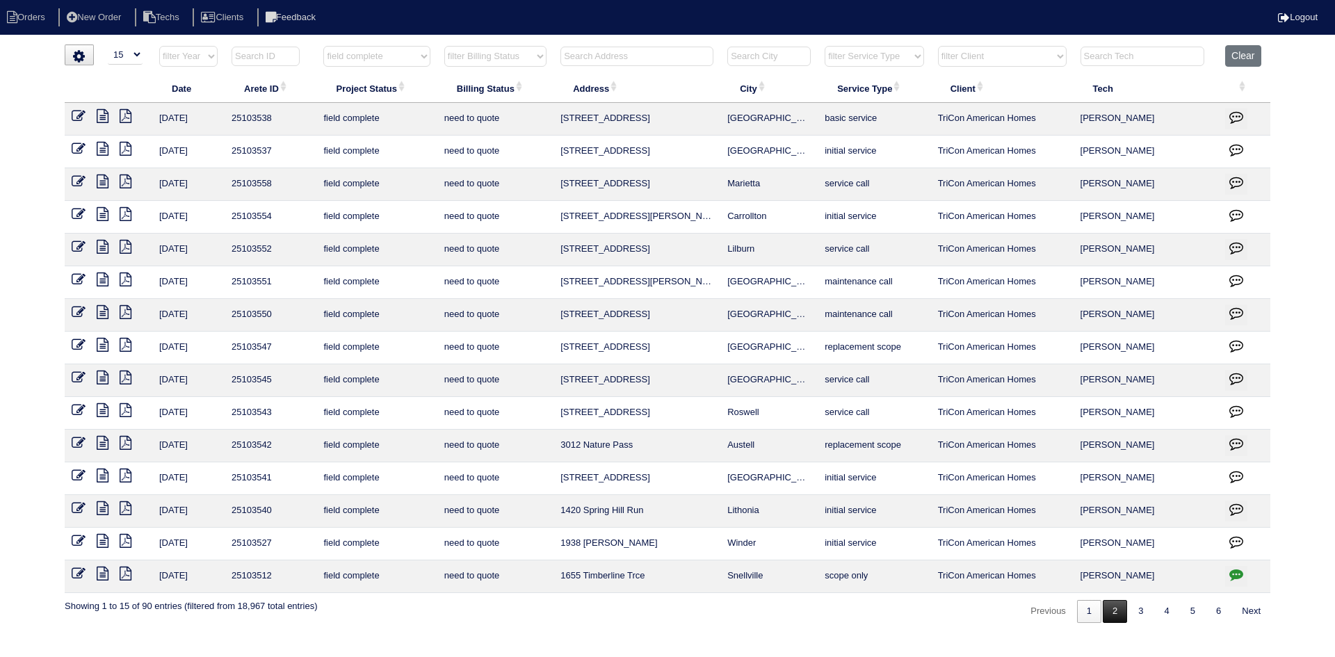
click at [1115, 613] on link "2" at bounding box center [1115, 611] width 24 height 23
select select "field complete"
select select "need to quote"
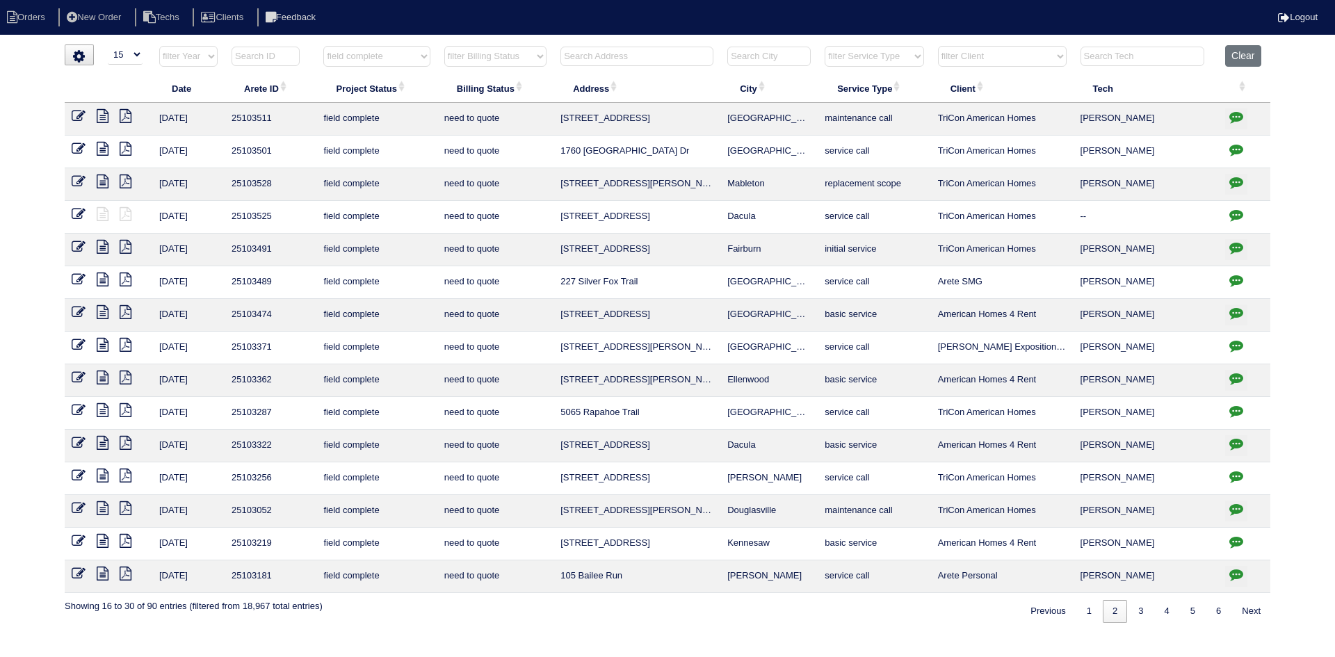
click at [1236, 179] on icon "button" at bounding box center [1236, 182] width 14 height 14
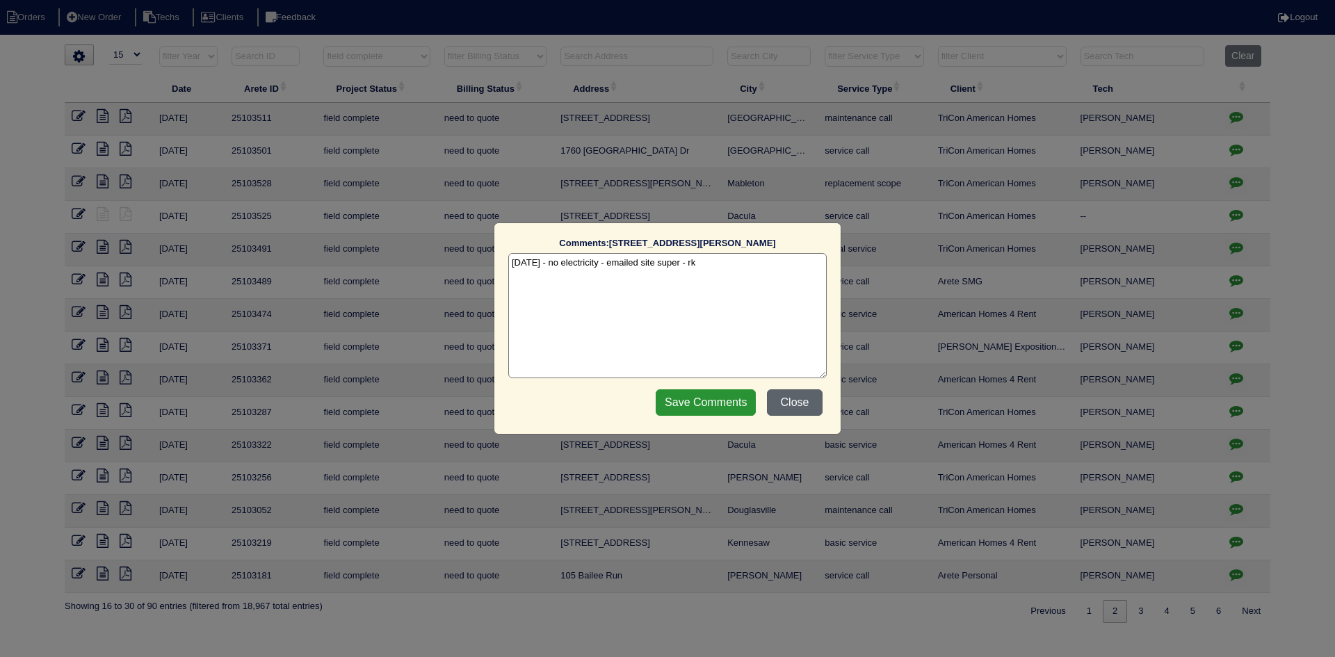
click at [790, 402] on button "Close" at bounding box center [795, 402] width 56 height 26
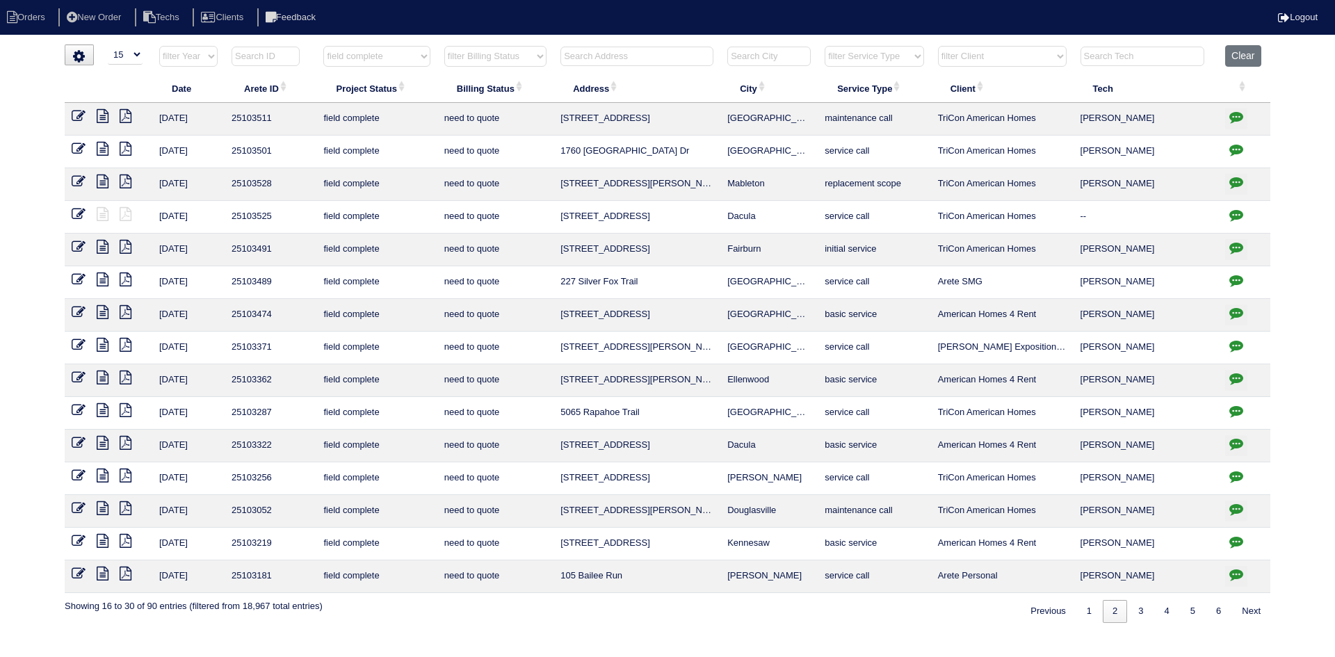
click at [1236, 148] on icon "button" at bounding box center [1236, 150] width 14 height 14
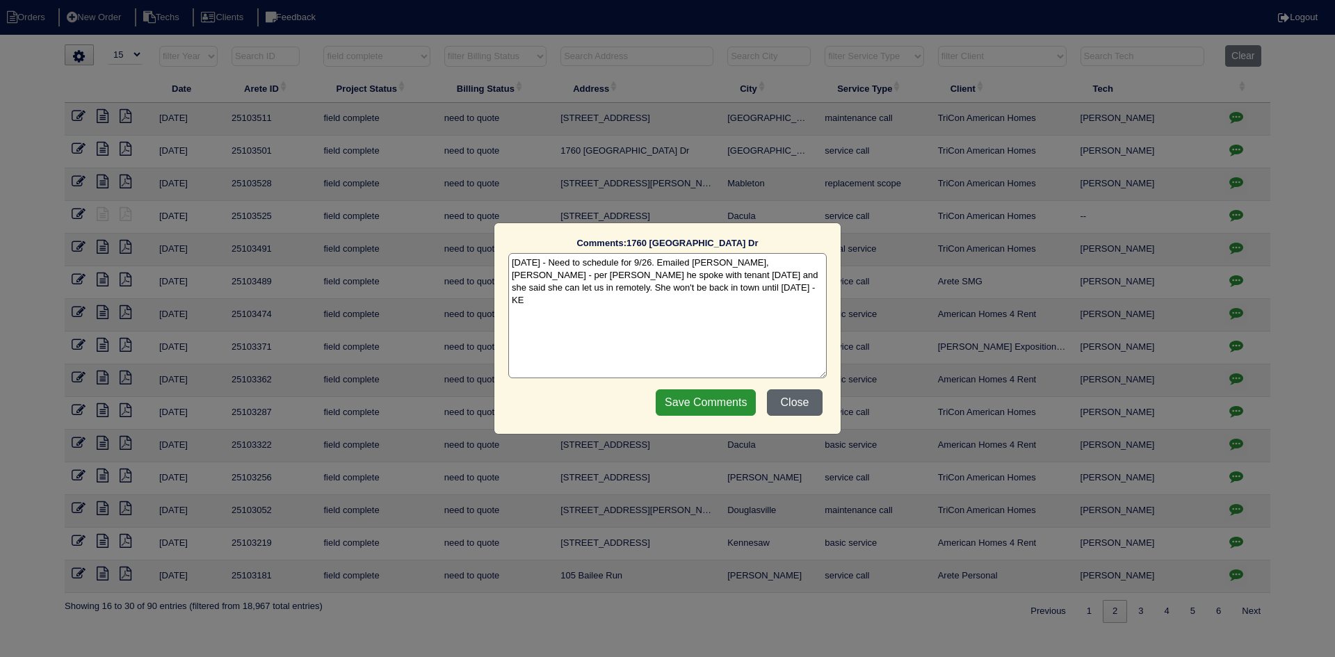
click at [788, 401] on button "Close" at bounding box center [795, 402] width 56 height 26
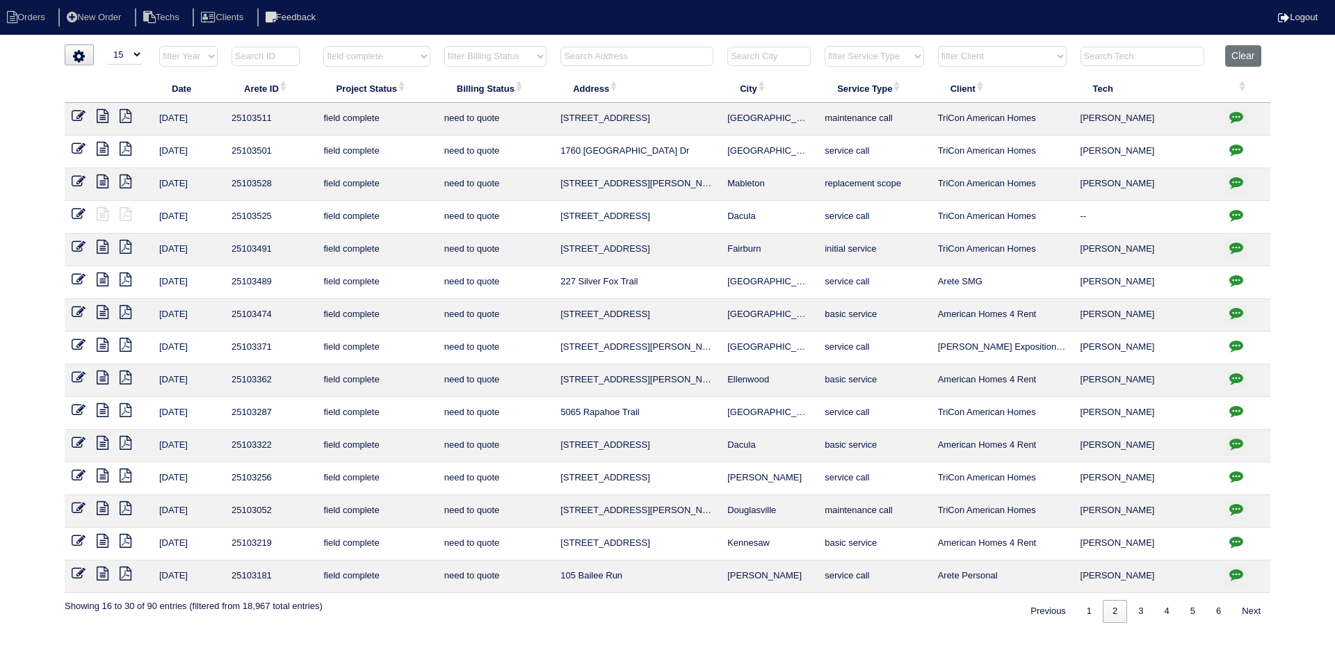
click at [1236, 113] on icon "button" at bounding box center [1236, 117] width 14 height 14
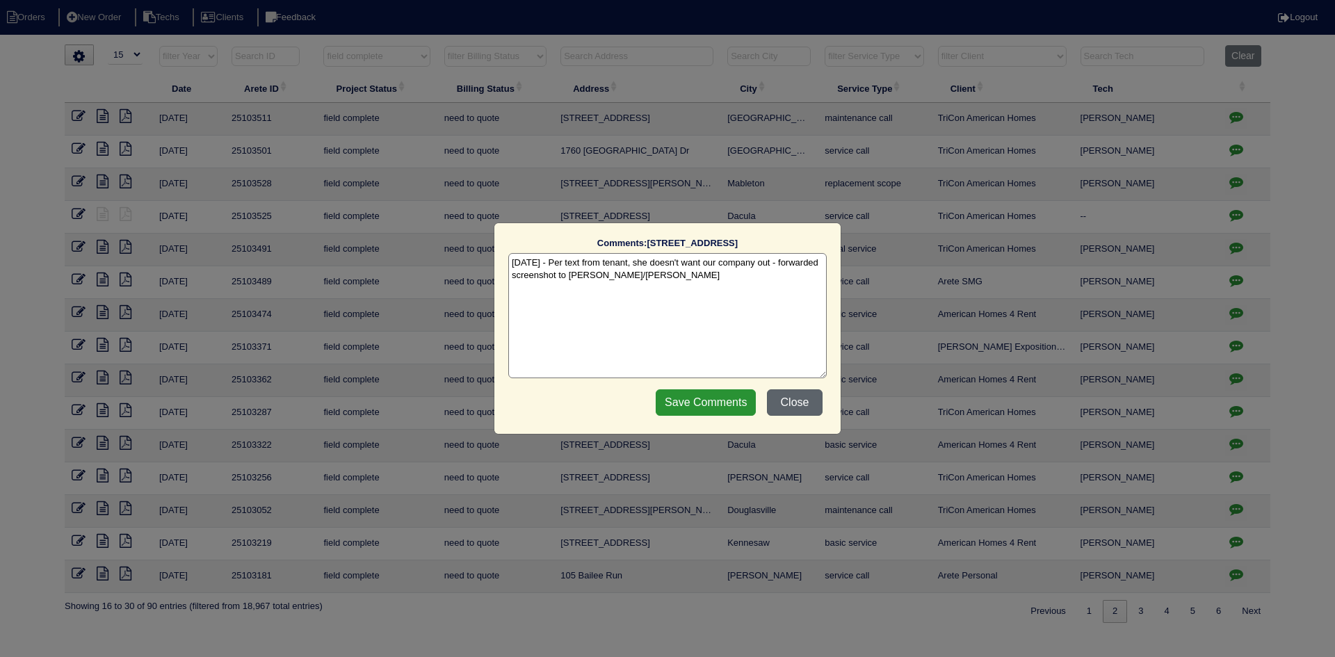
click at [793, 398] on button "Close" at bounding box center [795, 402] width 56 height 26
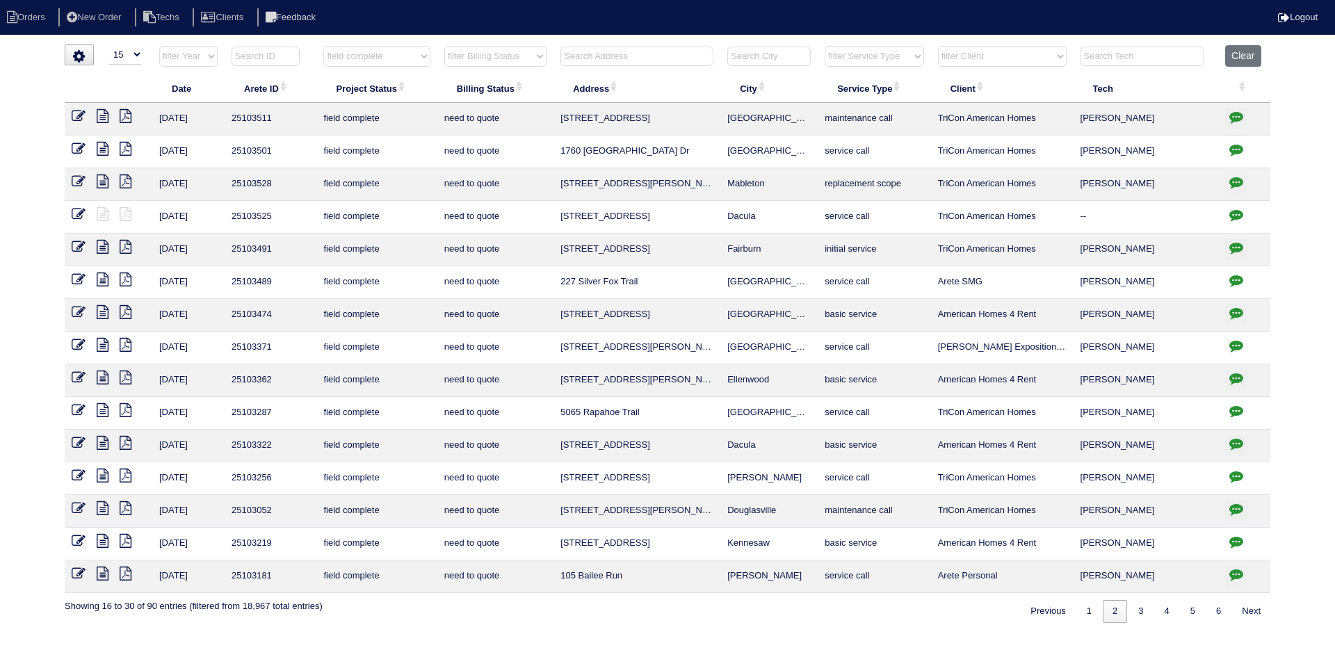
click at [1233, 245] on icon "button" at bounding box center [1236, 248] width 14 height 14
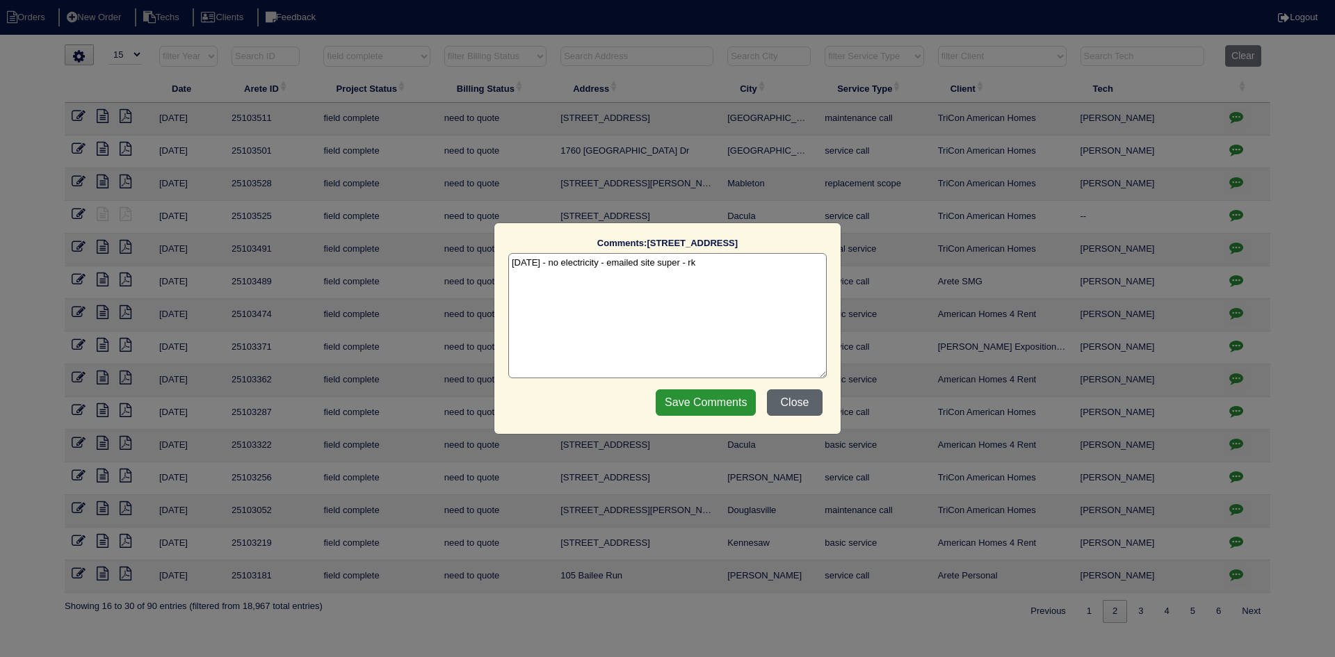
click at [795, 403] on button "Close" at bounding box center [795, 402] width 56 height 26
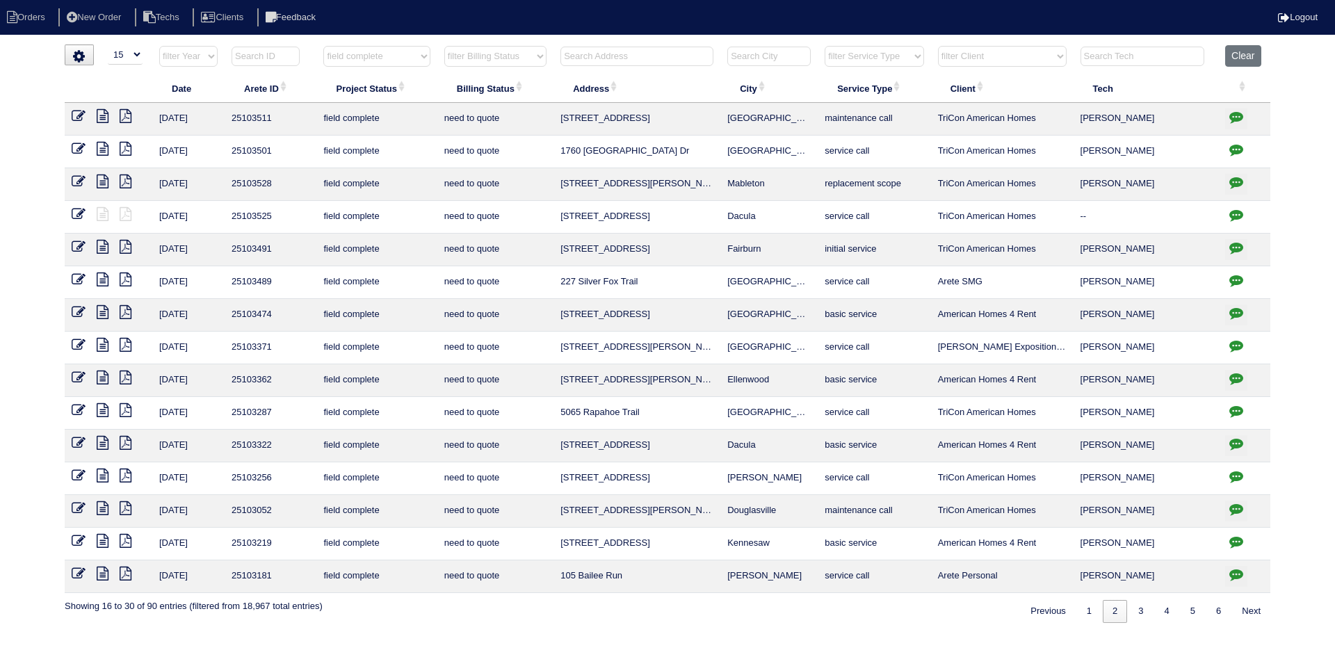
click at [1236, 312] on icon "button" at bounding box center [1236, 313] width 14 height 14
type textarea "9/26/25 - texted Payton to review repair scope - HVAC report & pics in folder -…"
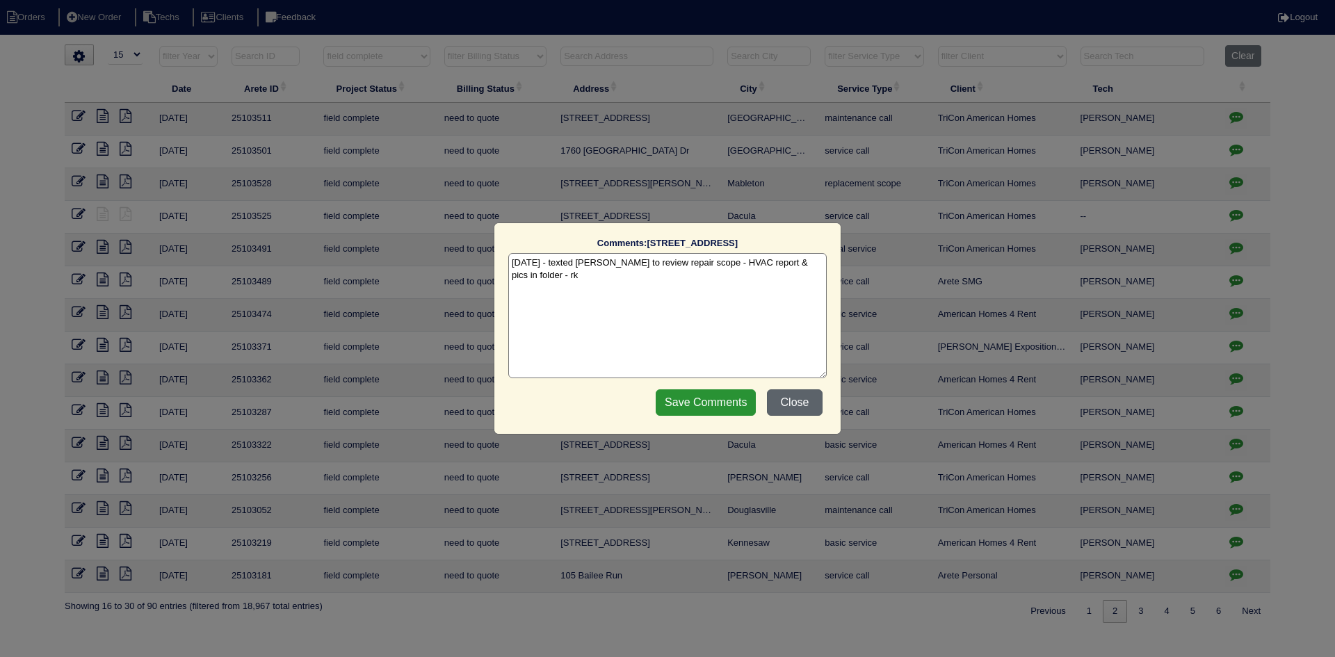
click at [785, 405] on button "Close" at bounding box center [795, 402] width 56 height 26
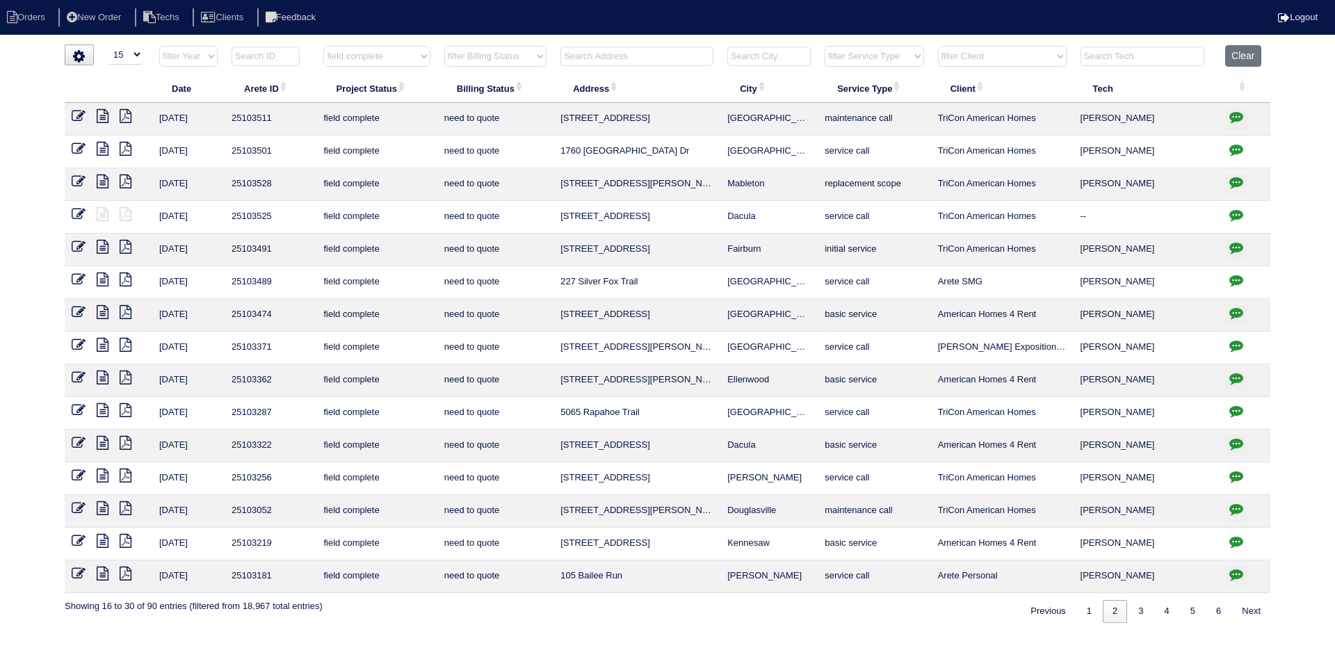
drag, startPoint x: 1257, startPoint y: 56, endPoint x: 1211, endPoint y: 57, distance: 46.6
click at [1257, 56] on button "Clear" at bounding box center [1242, 56] width 35 height 22
select select
click at [636, 60] on input "text" at bounding box center [636, 56] width 153 height 19
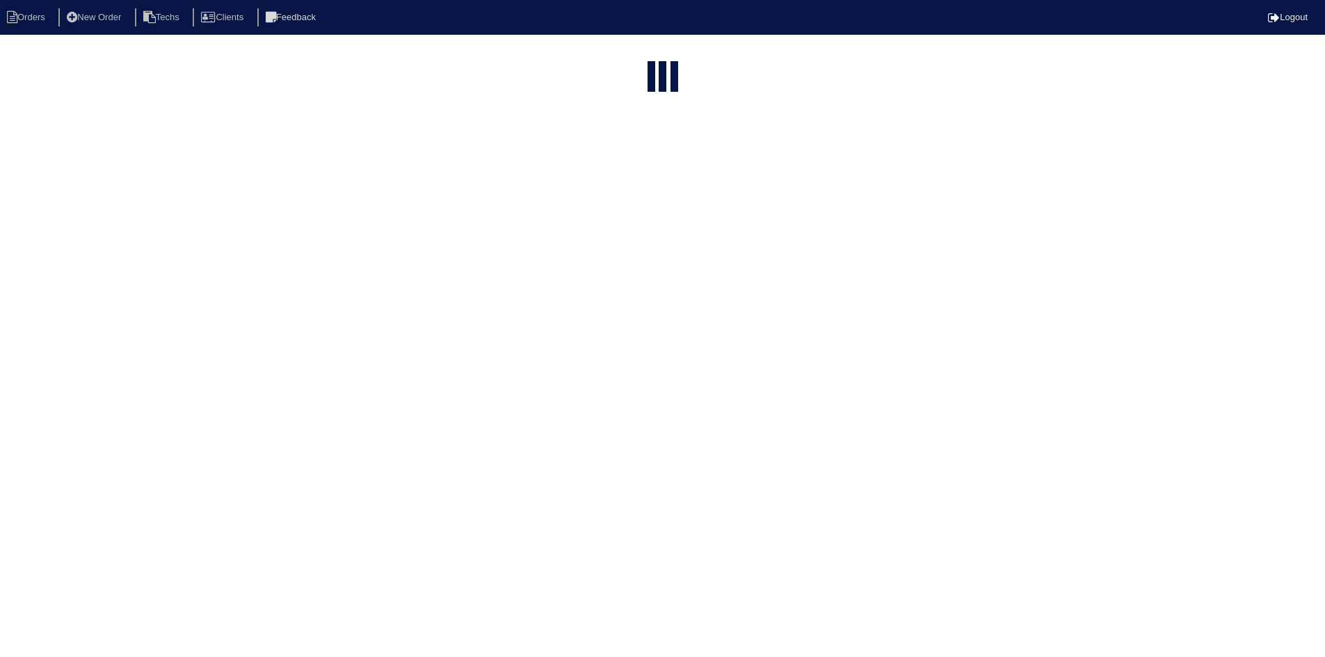
select select "15"
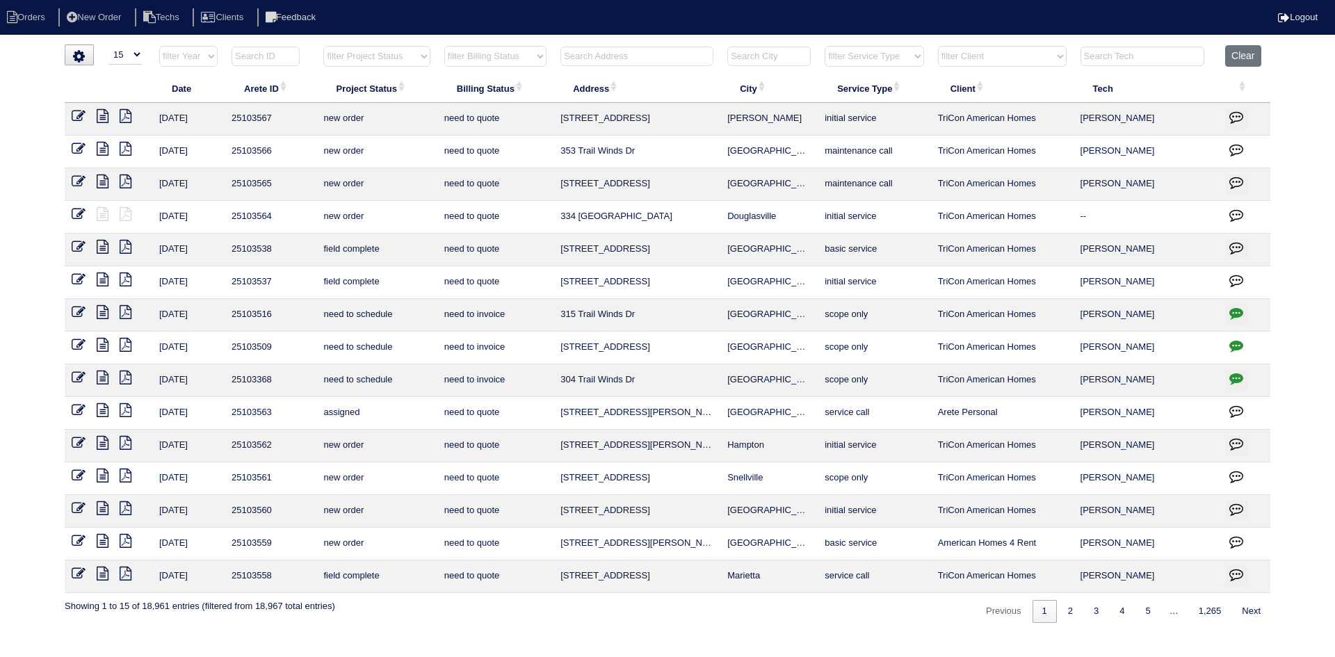
click at [630, 54] on input "text" at bounding box center [636, 56] width 153 height 19
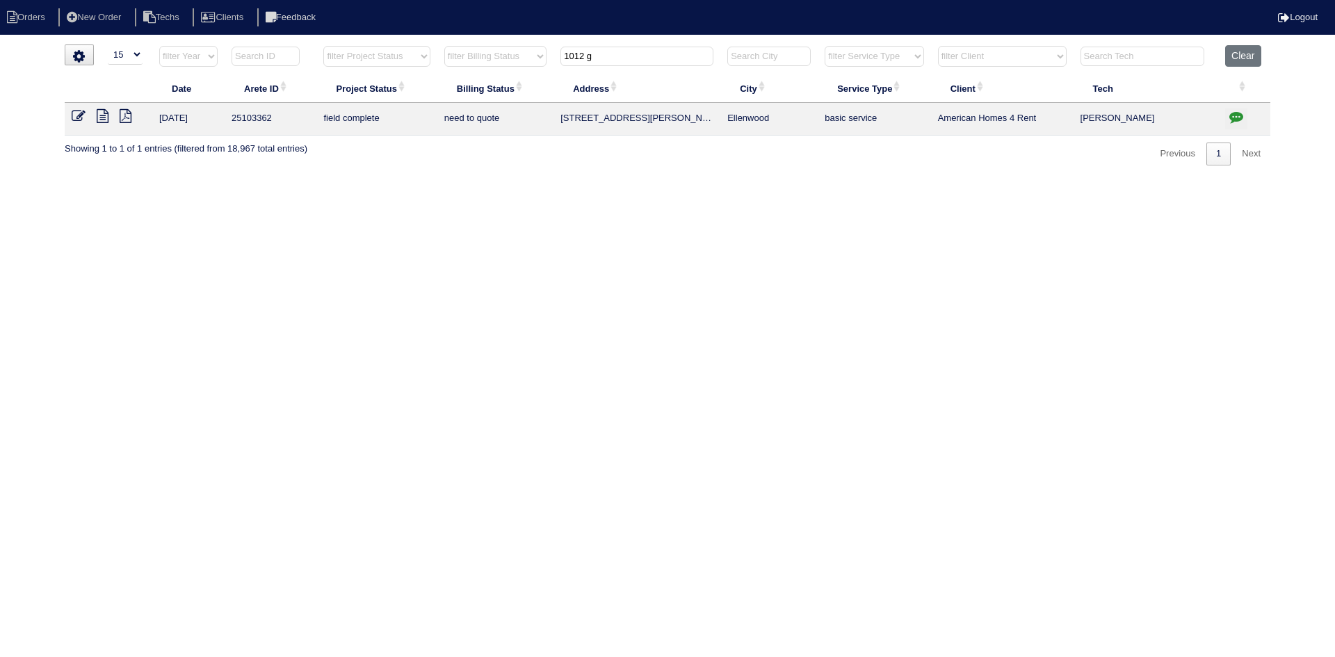
type input "1012 g"
click at [1252, 56] on button "Clear" at bounding box center [1242, 56] width 35 height 22
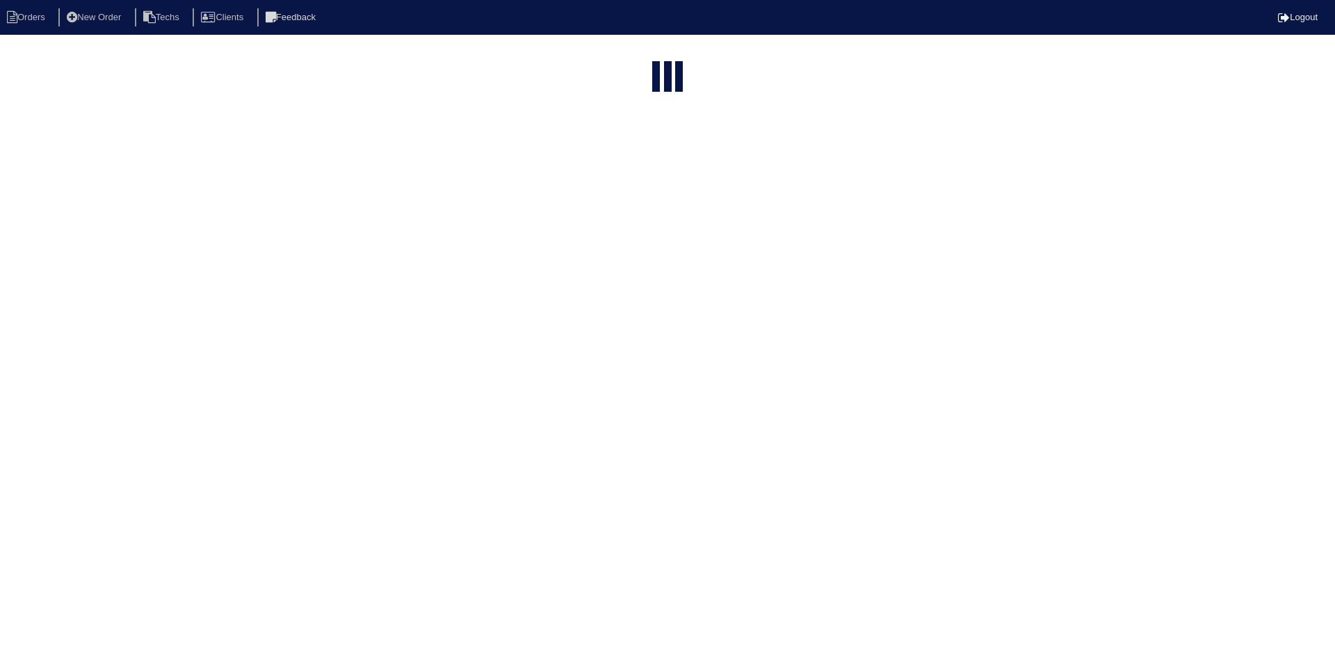
select select "15"
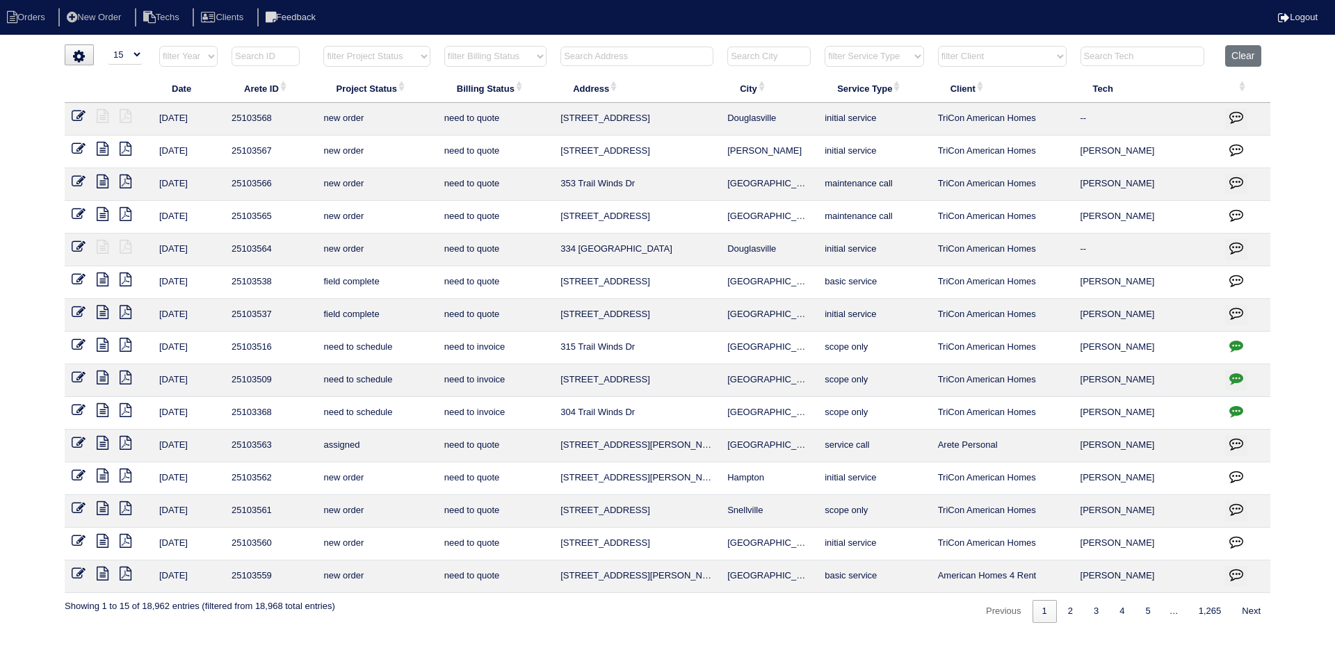
click at [421, 59] on select "filter Project Status -- Any Project Status -- new order assigned in progress f…" at bounding box center [376, 56] width 106 height 21
click at [323, 46] on select "filter Project Status -- Any Project Status -- new order assigned in progress f…" at bounding box center [376, 56] width 106 height 21
select select "field complete"
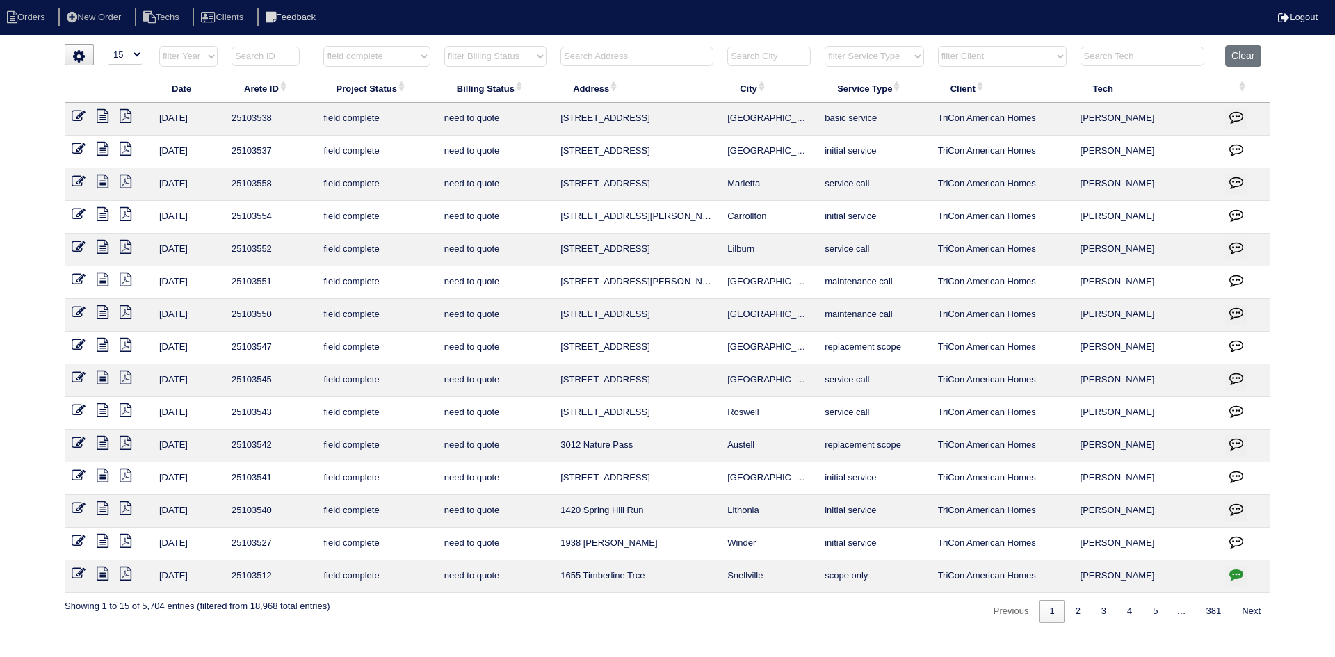
click at [496, 59] on select "filter Billing Status -- Any Billing Status -- need to quote quoted need to inv…" at bounding box center [495, 56] width 102 height 21
select select "need to quote"
click at [444, 46] on select "filter Billing Status -- Any Billing Status -- need to quote quoted need to inv…" at bounding box center [495, 56] width 102 height 21
select select "field complete"
select select "need to quote"
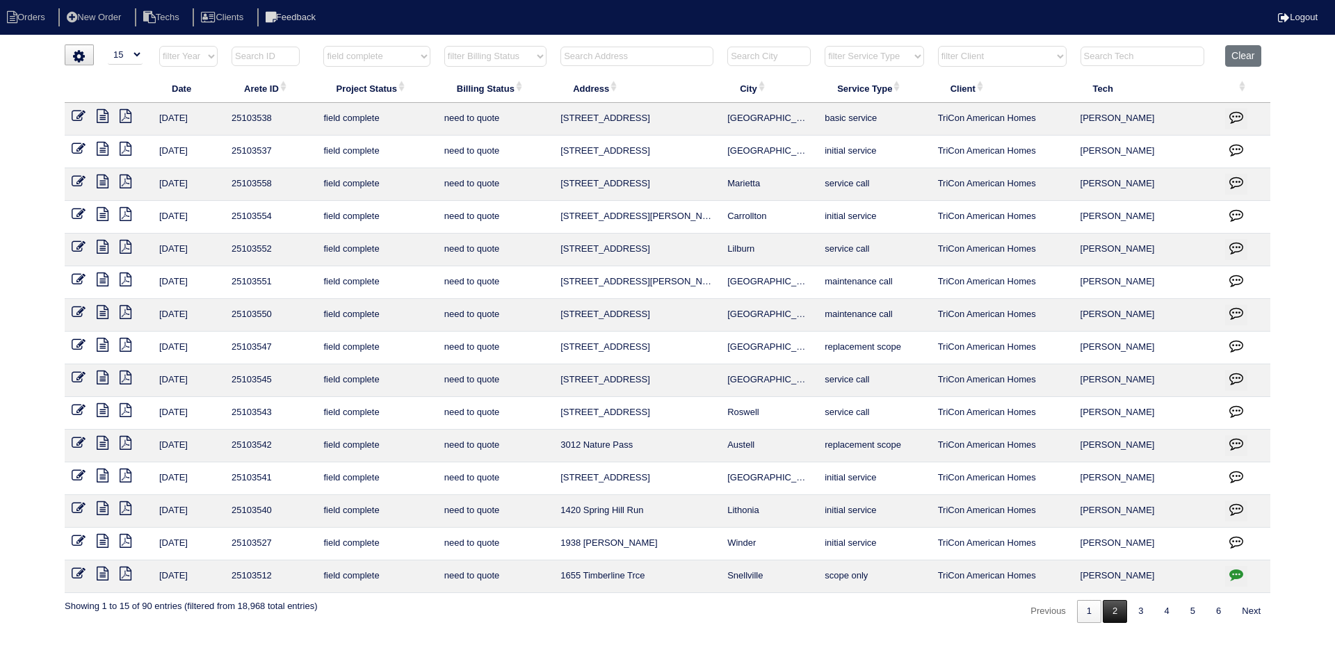
click at [1110, 619] on link "2" at bounding box center [1115, 611] width 24 height 23
select select "field complete"
select select "need to quote"
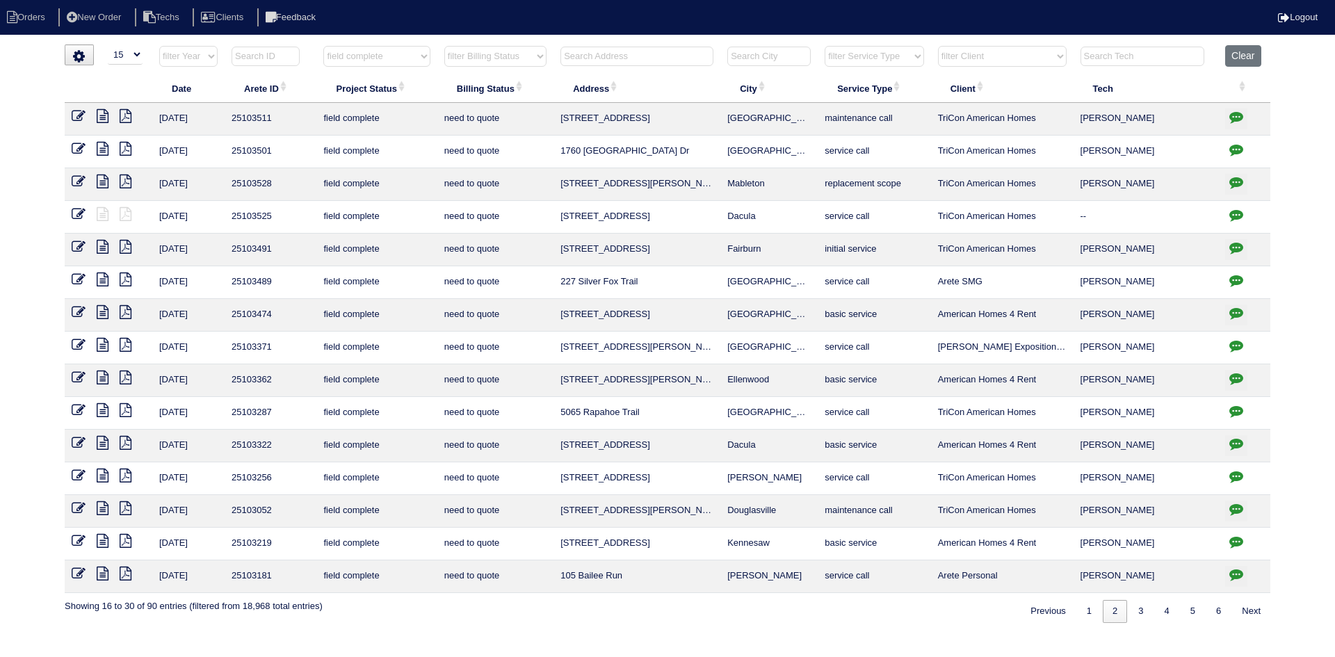
click at [1236, 147] on icon "button" at bounding box center [1236, 150] width 14 height 14
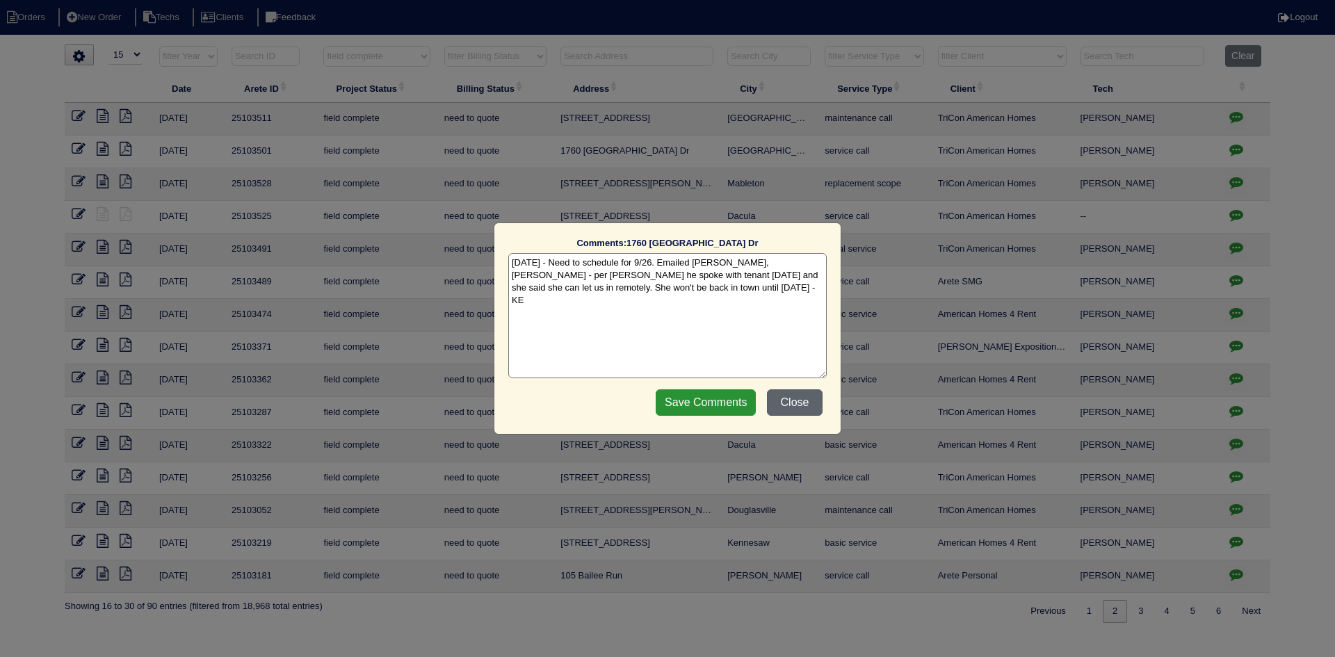
click at [787, 403] on button "Close" at bounding box center [795, 402] width 56 height 26
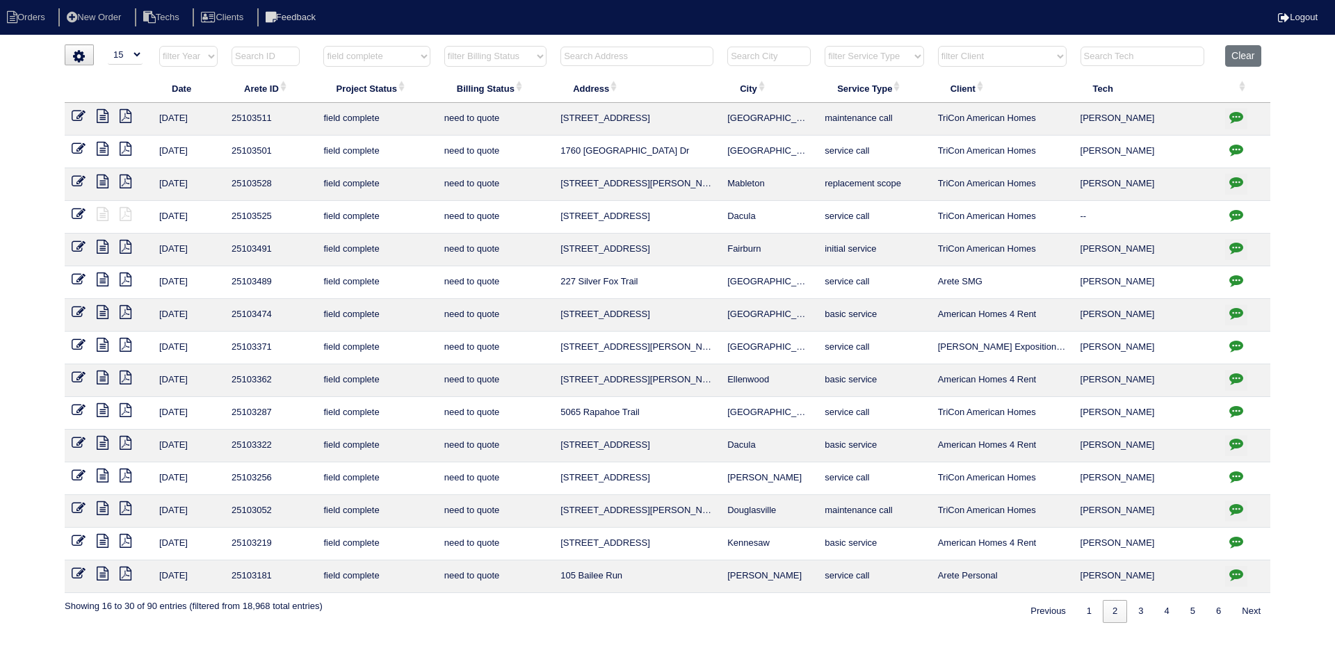
click at [125, 150] on icon at bounding box center [126, 149] width 12 height 14
click at [102, 149] on icon at bounding box center [103, 149] width 12 height 14
click at [99, 115] on icon at bounding box center [103, 116] width 12 height 14
click at [124, 118] on icon at bounding box center [126, 116] width 12 height 14
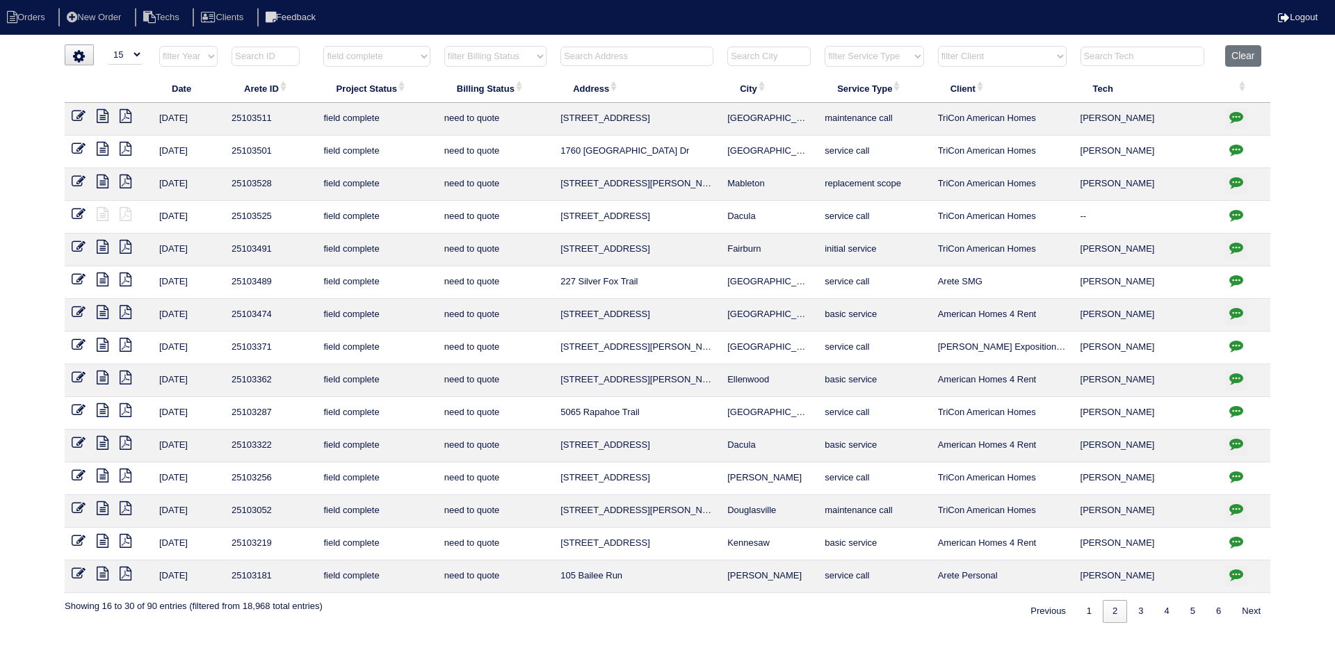
drag, startPoint x: 106, startPoint y: 119, endPoint x: 96, endPoint y: 121, distance: 10.0
click at [106, 119] on icon at bounding box center [103, 116] width 12 height 14
click at [1087, 618] on link "1" at bounding box center [1089, 611] width 24 height 23
select select "field complete"
select select "need to quote"
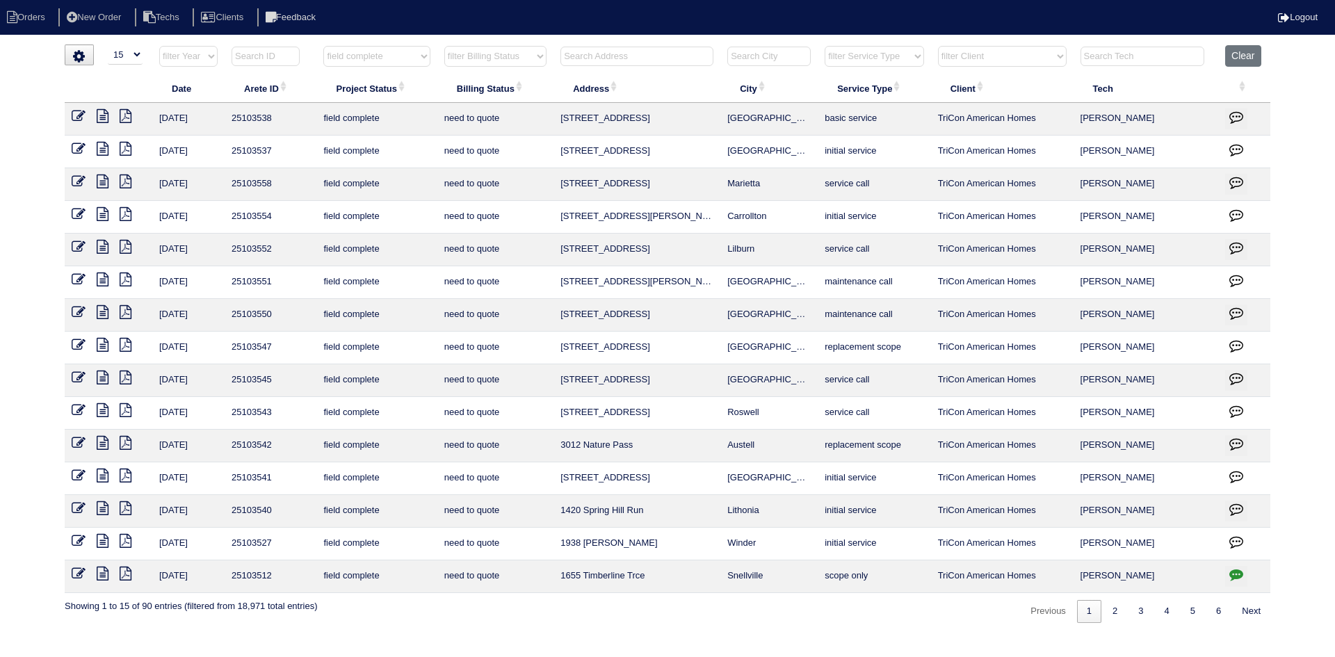
click at [127, 576] on icon at bounding box center [126, 574] width 12 height 14
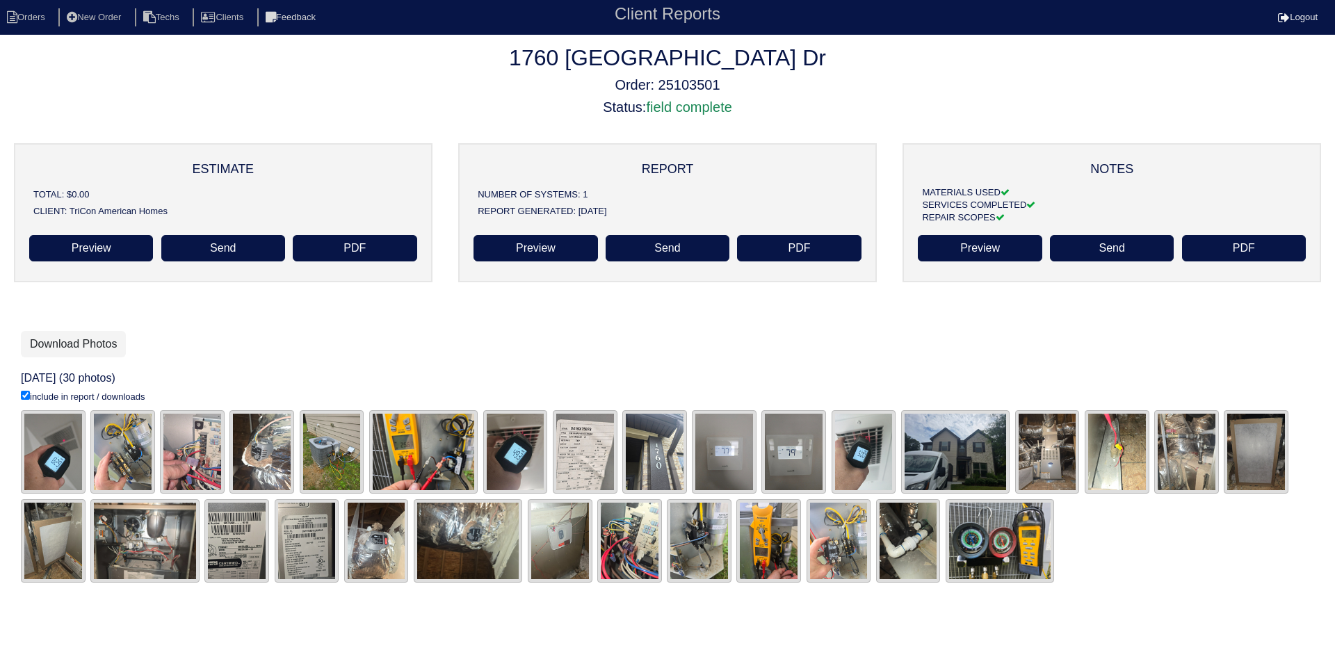
drag, startPoint x: 118, startPoint y: 339, endPoint x: 149, endPoint y: 337, distance: 32.1
click at [118, 339] on link "Download Photos" at bounding box center [73, 344] width 105 height 26
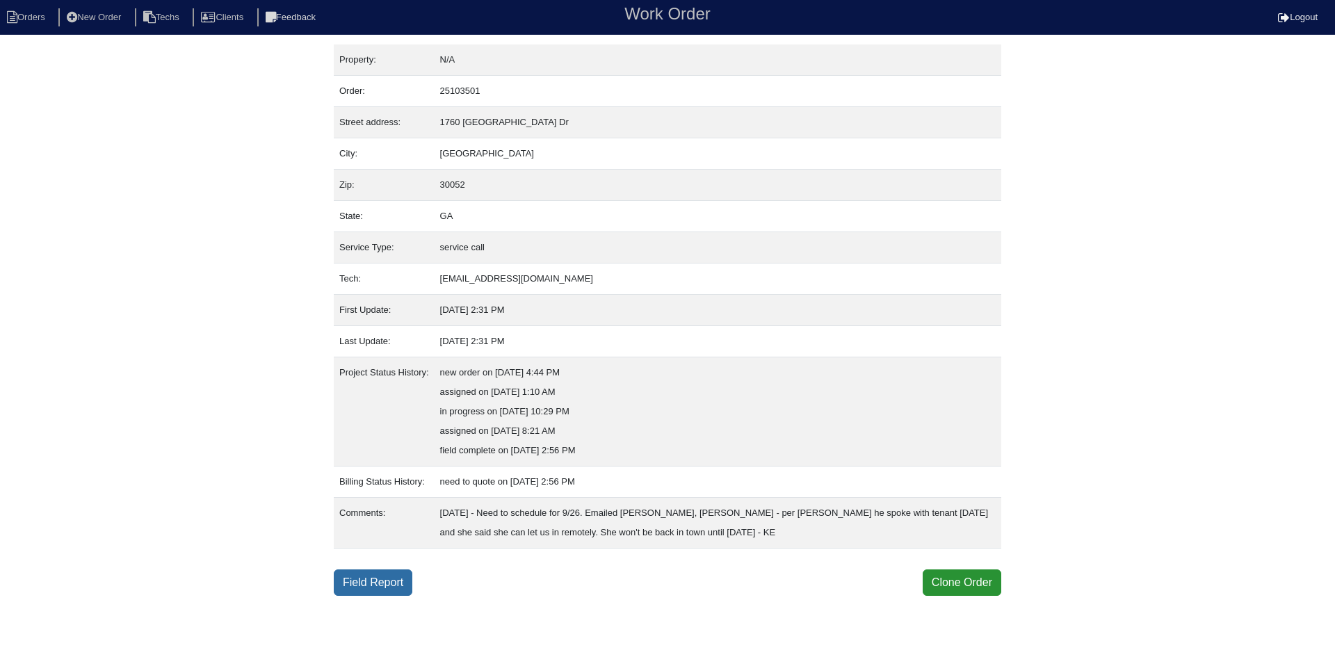
click at [364, 588] on link "Field Report" at bounding box center [373, 582] width 79 height 26
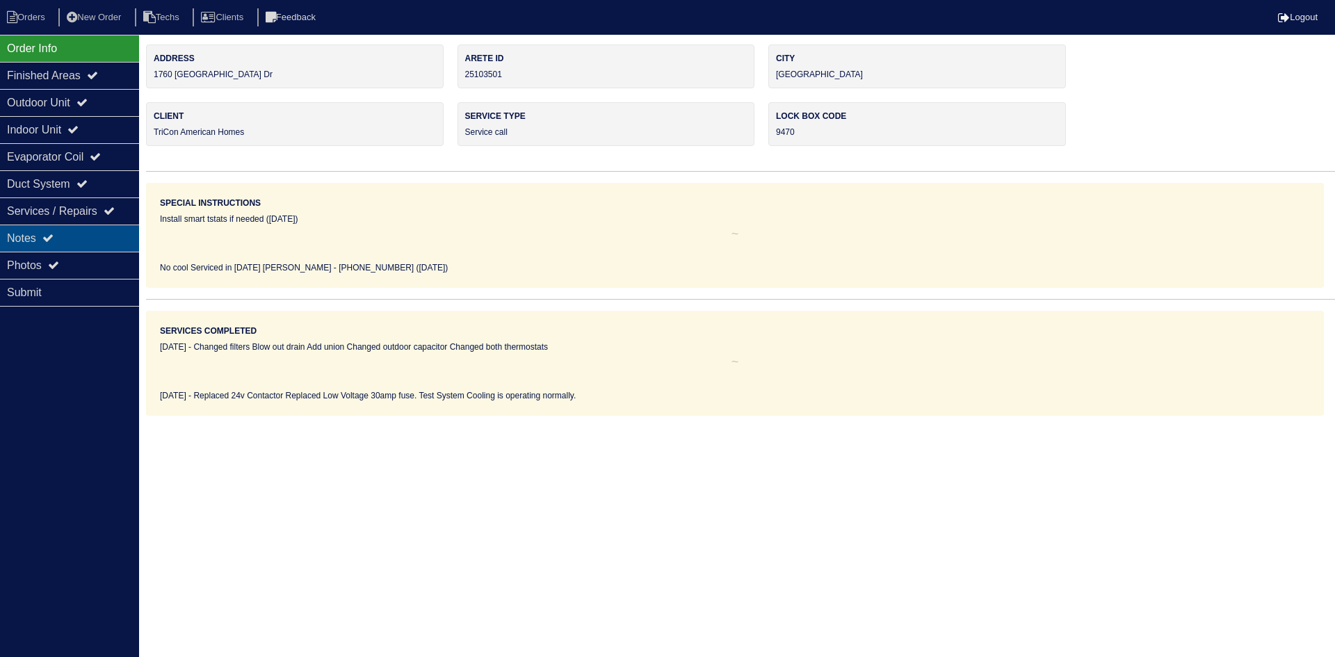
click at [54, 234] on icon at bounding box center [47, 237] width 11 height 11
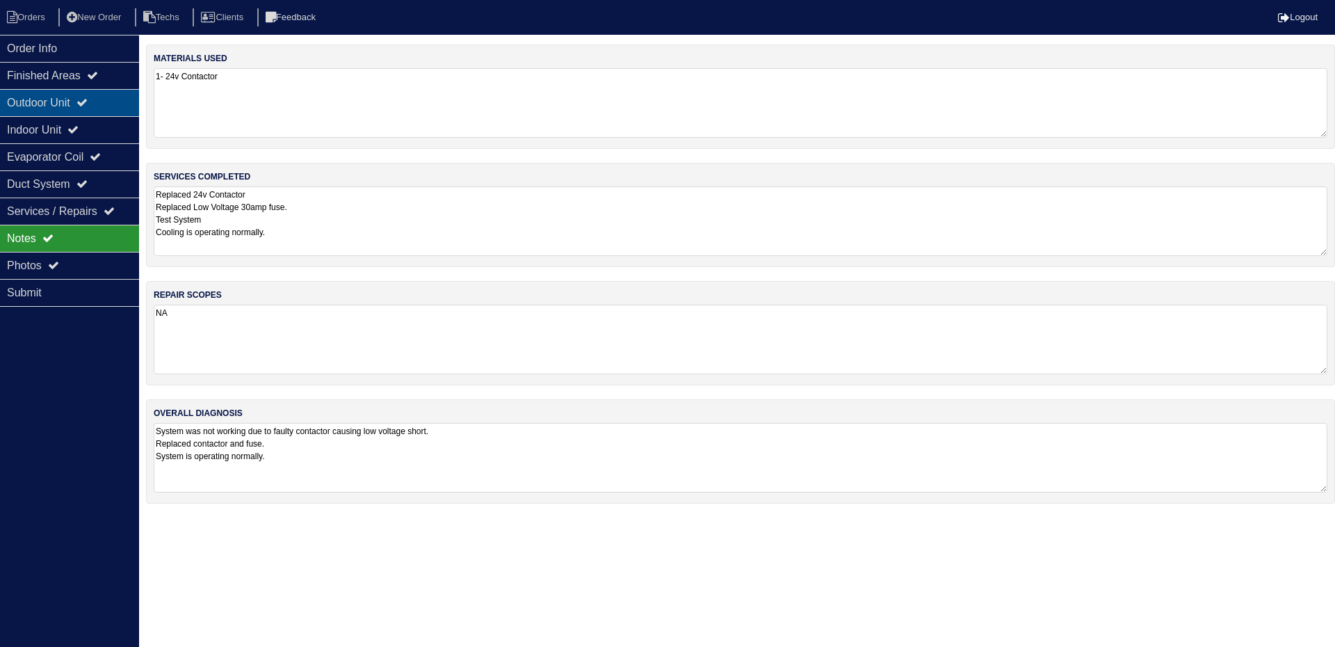
click at [68, 104] on div "Outdoor Unit" at bounding box center [69, 102] width 139 height 27
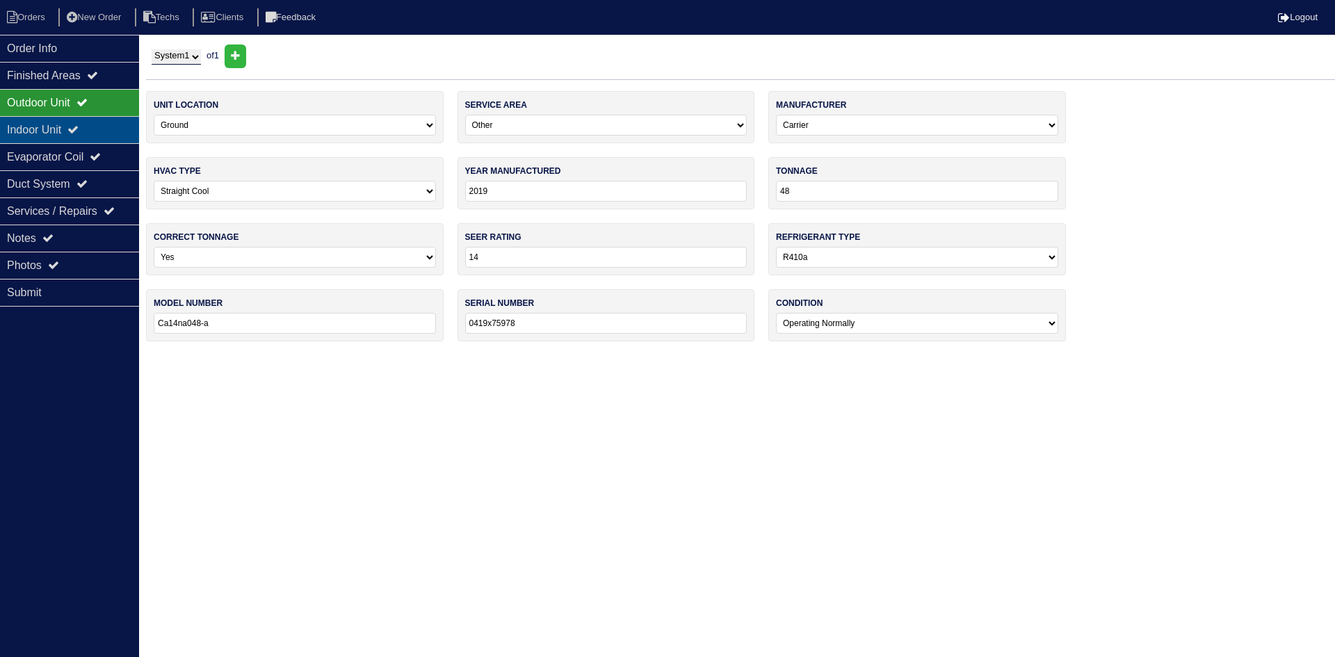
click at [79, 134] on icon at bounding box center [72, 129] width 11 height 11
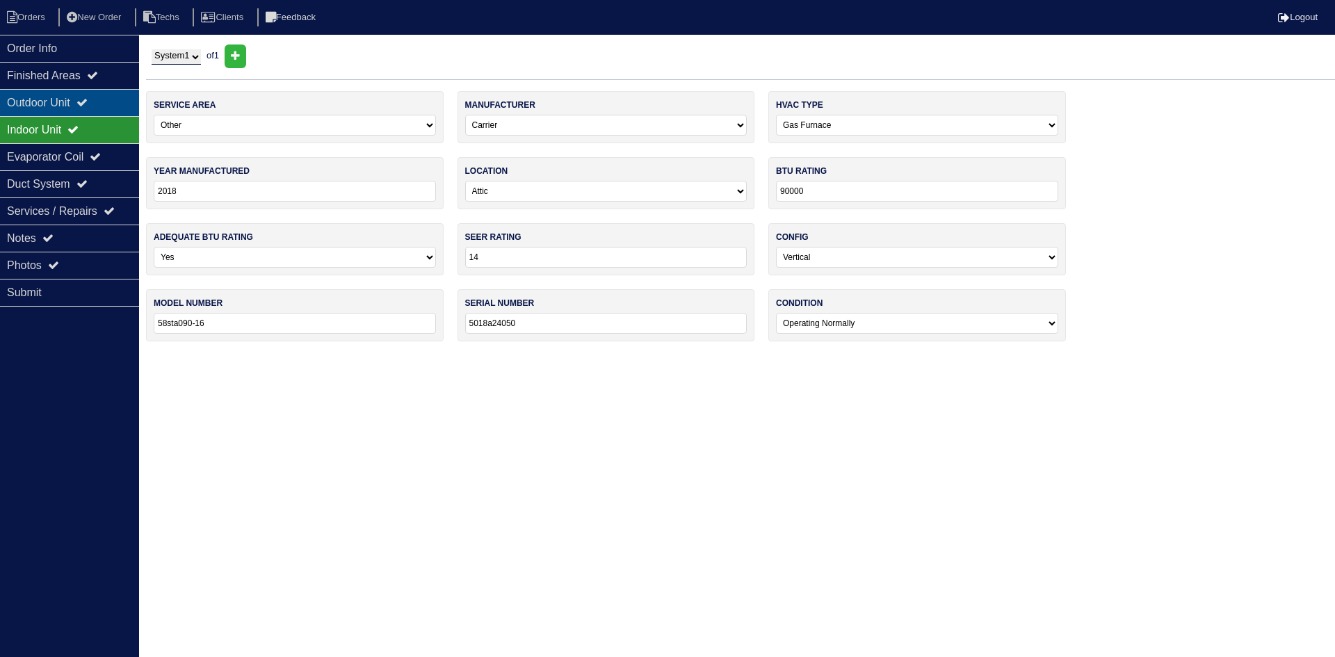
click at [88, 106] on icon at bounding box center [81, 102] width 11 height 11
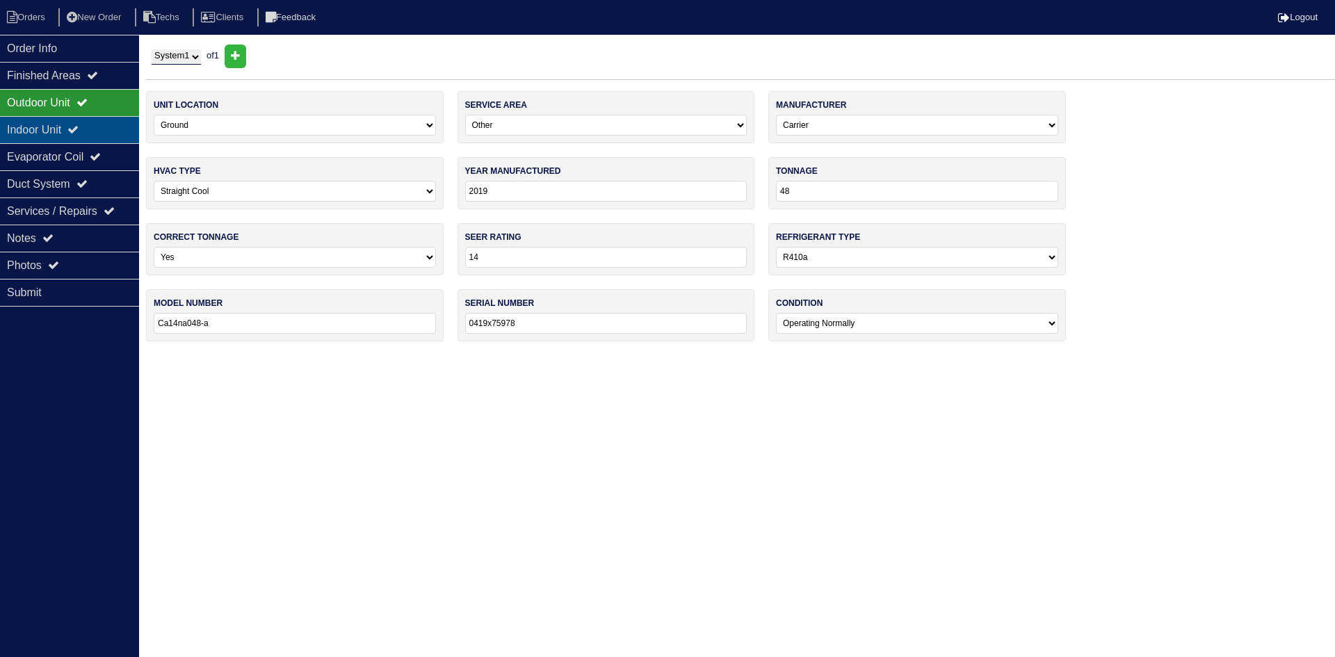
click at [79, 135] on icon at bounding box center [72, 129] width 11 height 11
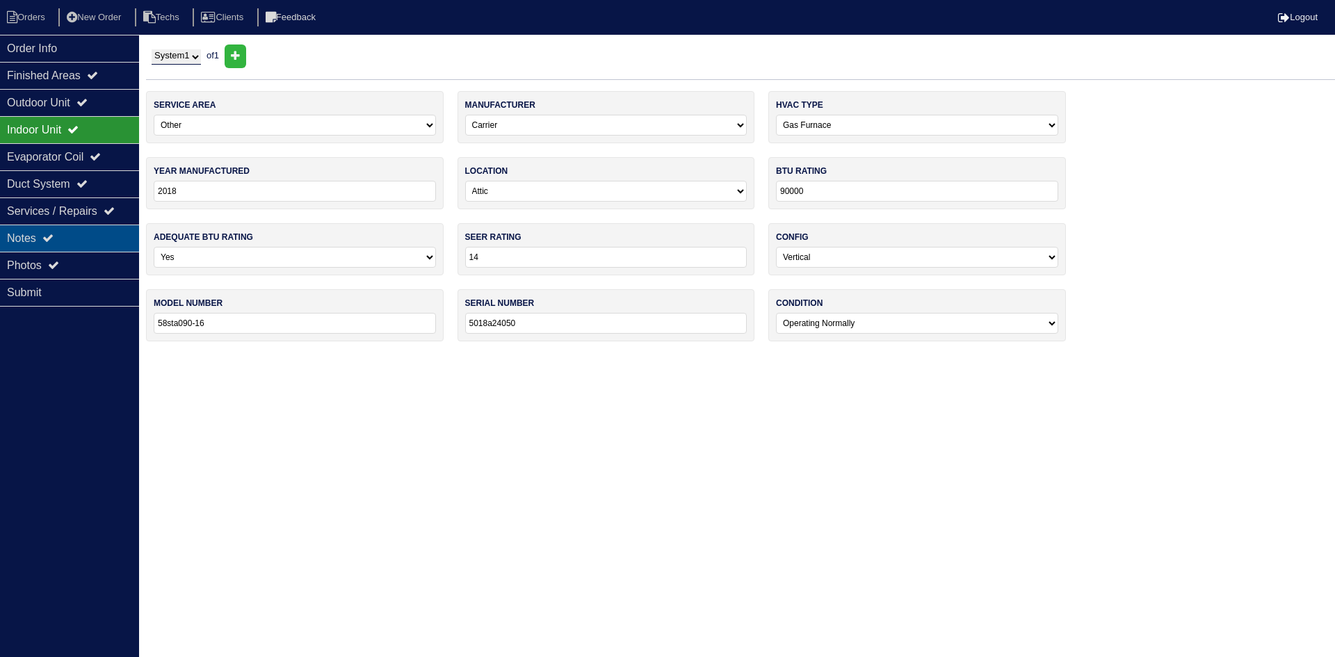
click at [76, 234] on div "Notes" at bounding box center [69, 238] width 139 height 27
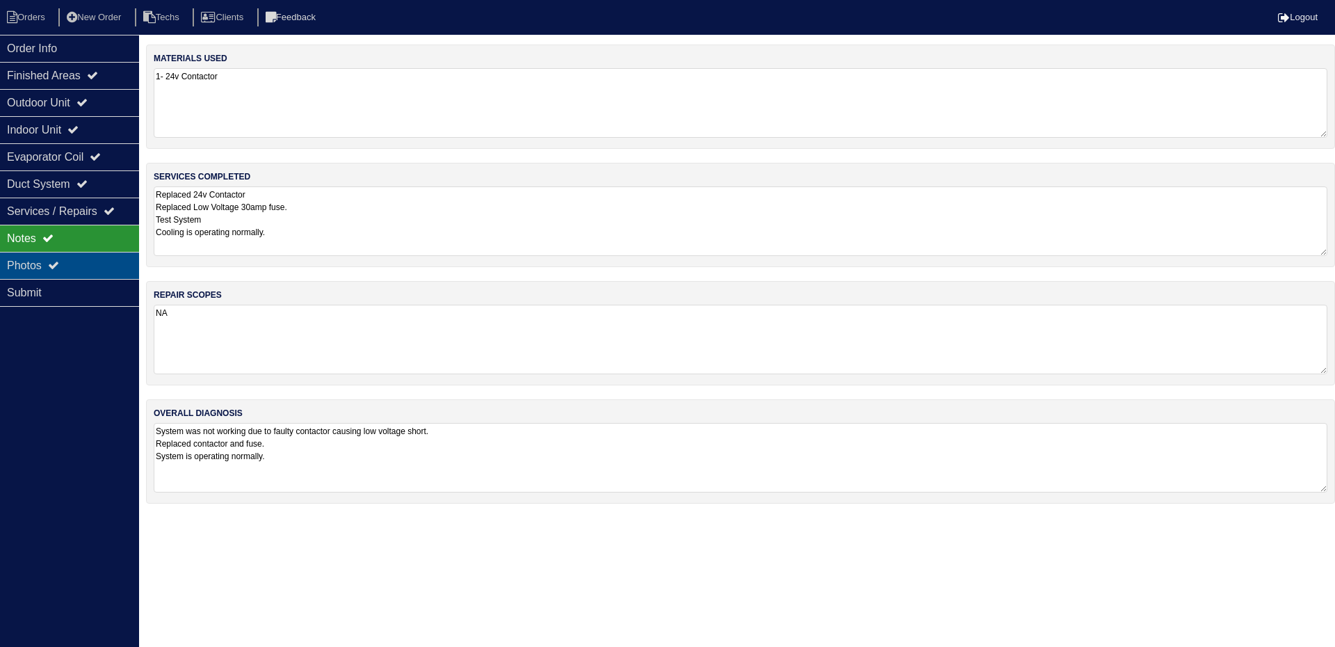
click at [122, 270] on div "Photos" at bounding box center [69, 265] width 139 height 27
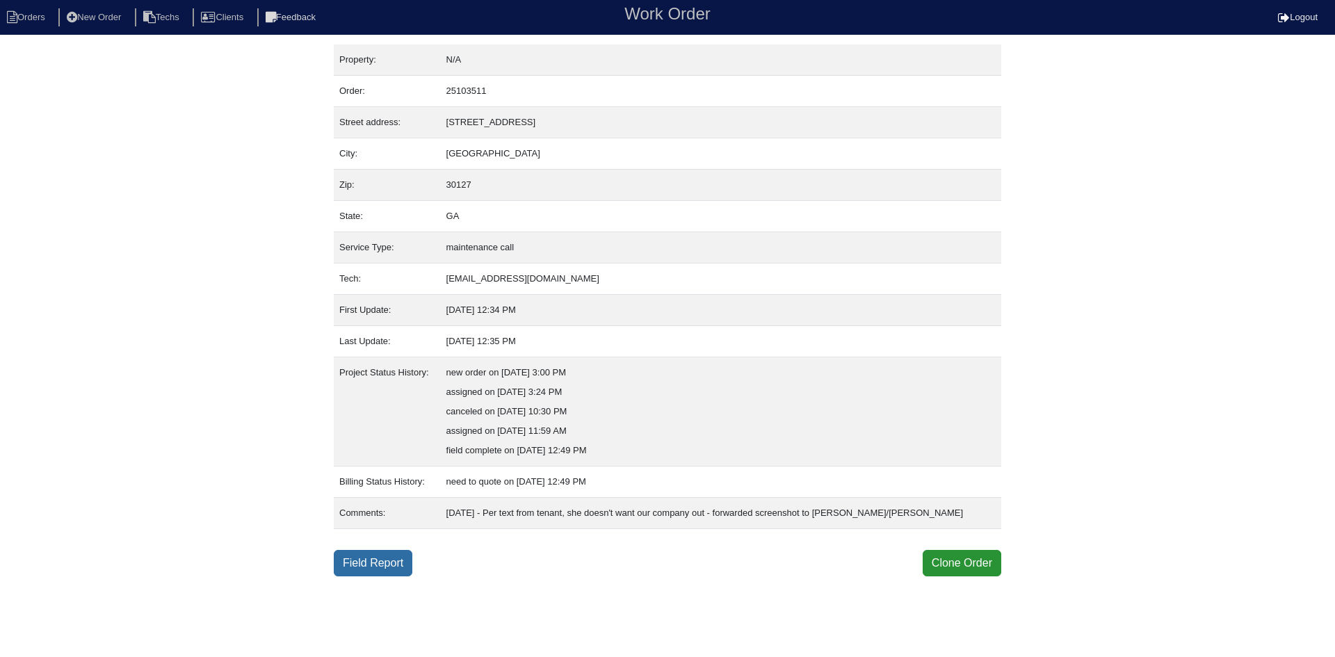
click at [391, 563] on link "Field Report" at bounding box center [373, 563] width 79 height 26
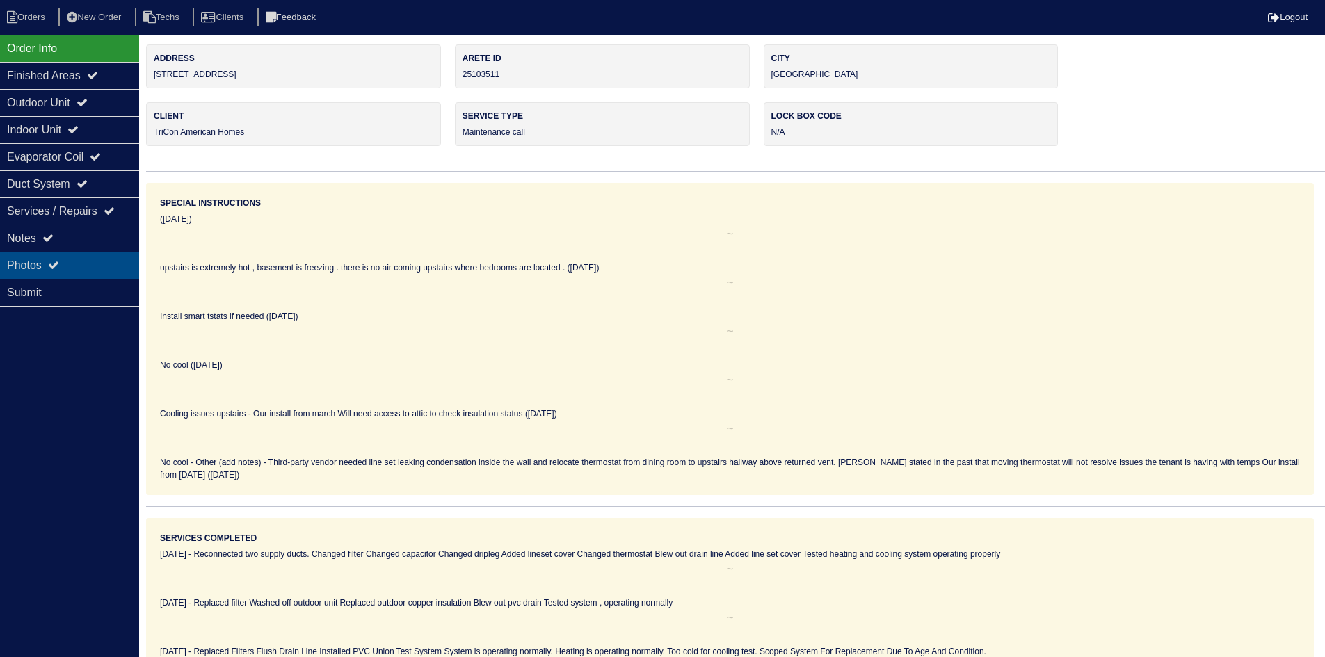
click at [95, 273] on div "Photos" at bounding box center [69, 265] width 139 height 27
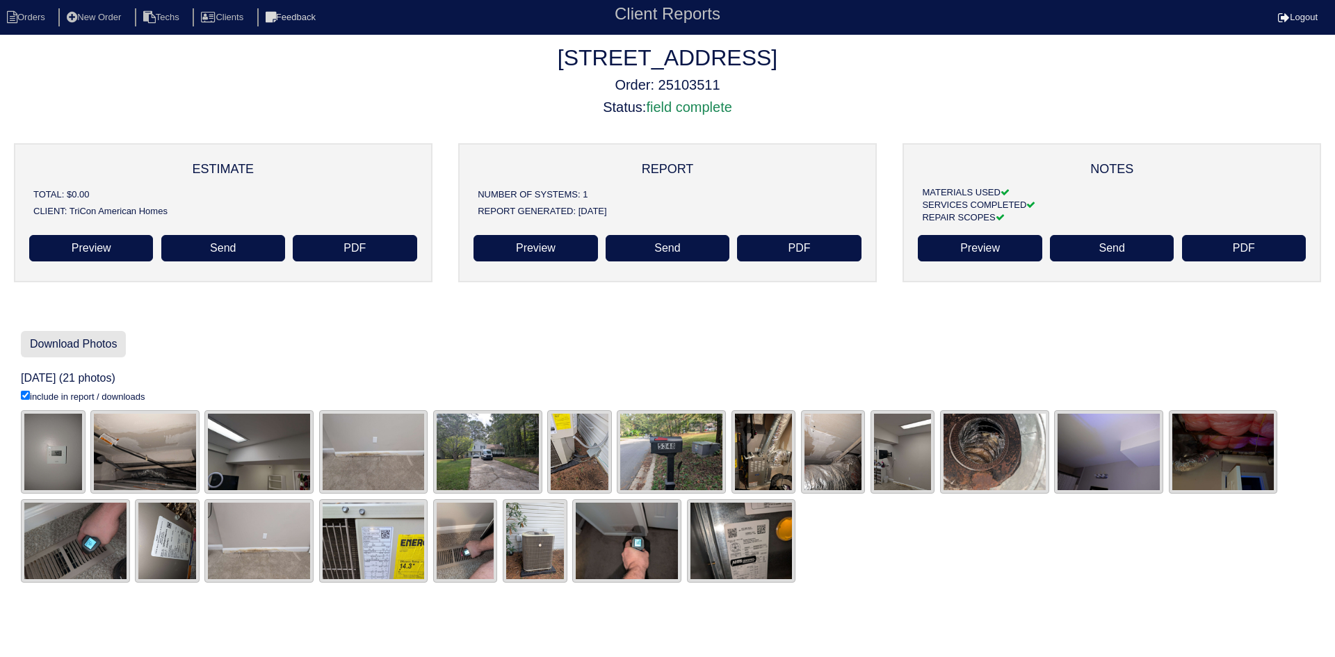
click at [86, 341] on link "Download Photos" at bounding box center [73, 344] width 105 height 26
click at [899, 90] on h5 "Order: 25103511" at bounding box center [667, 84] width 1335 height 17
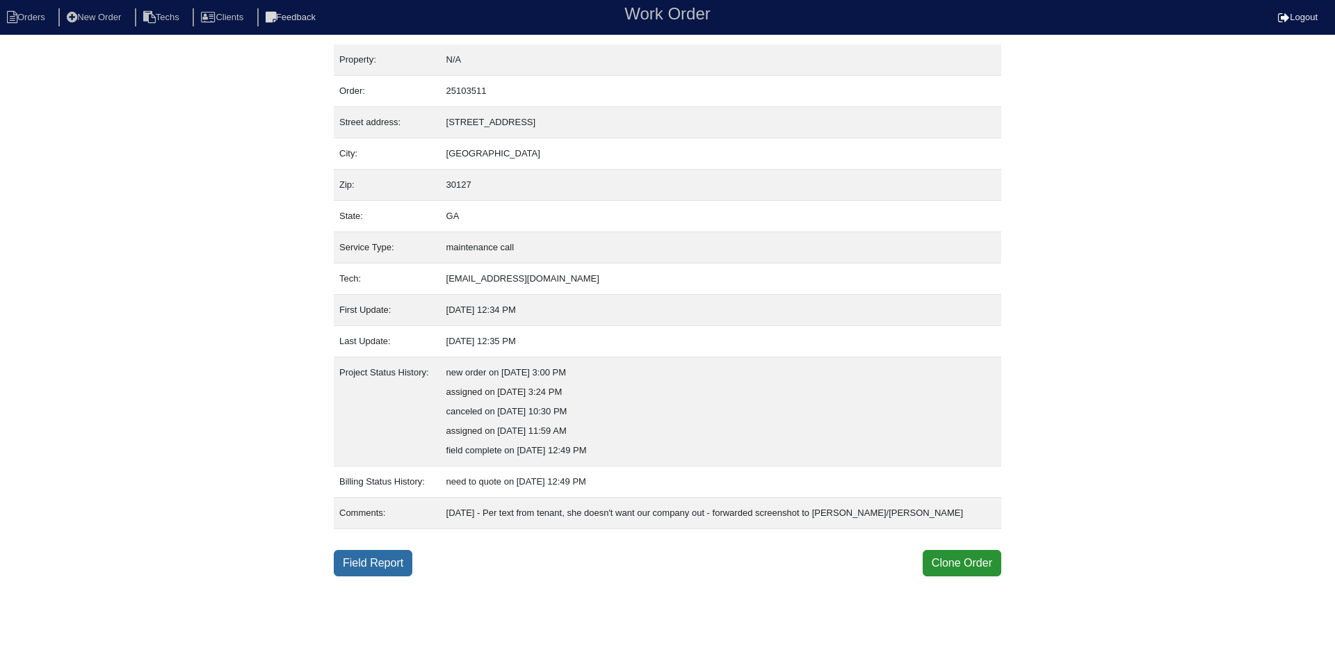
click at [382, 569] on link "Field Report" at bounding box center [373, 563] width 79 height 26
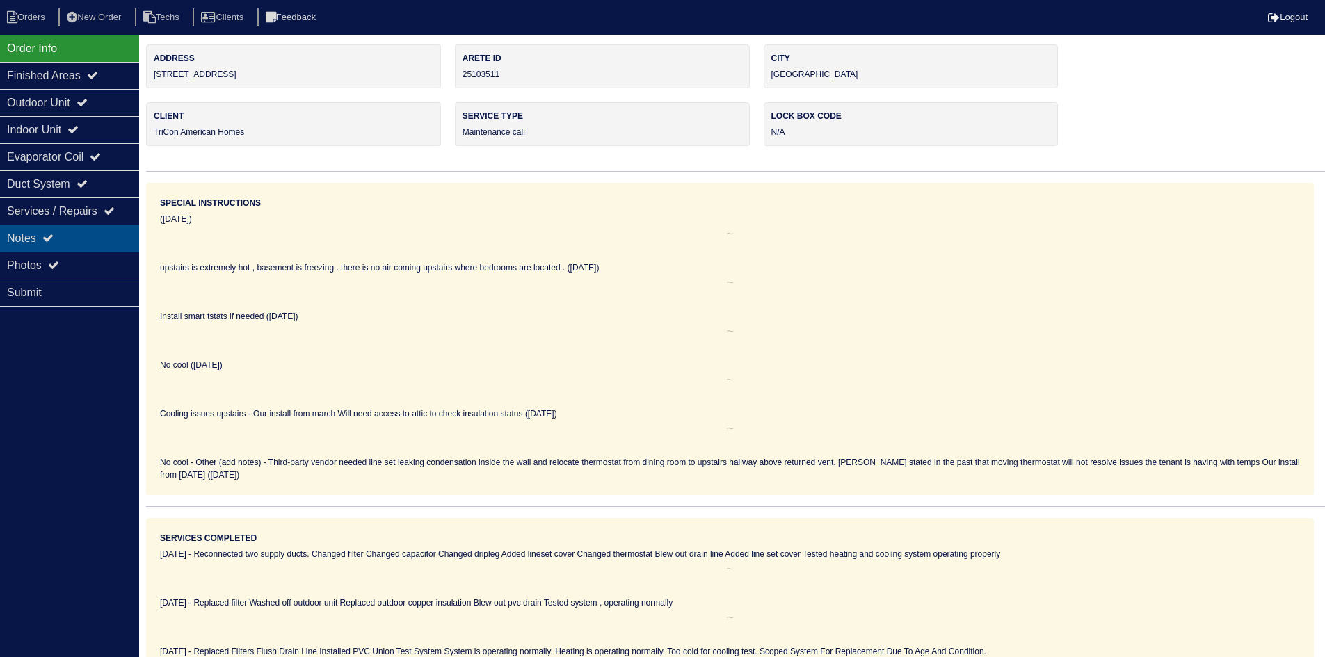
click at [74, 234] on div "Notes" at bounding box center [69, 238] width 139 height 27
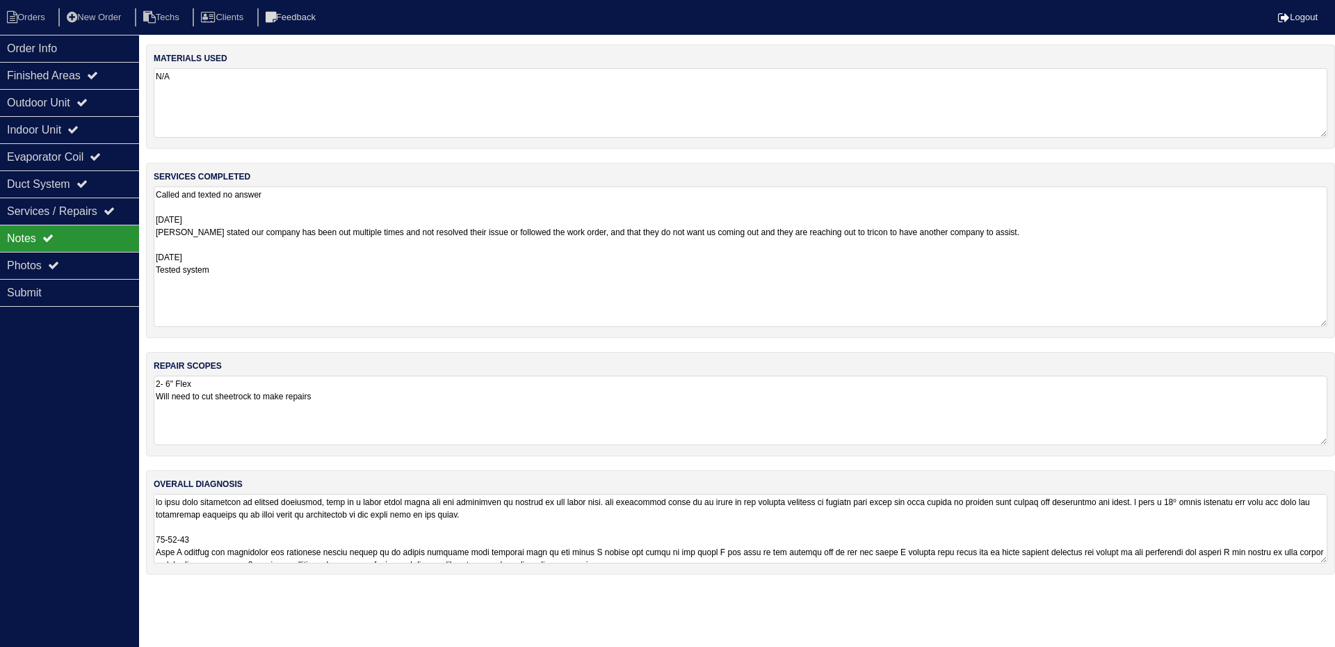
drag, startPoint x: 1323, startPoint y: 252, endPoint x: 1324, endPoint y: 347, distance: 94.6
click at [1323, 324] on textarea "Called and texted no answer [DATE] [PERSON_NAME] stated our company has been ou…" at bounding box center [741, 256] width 1174 height 140
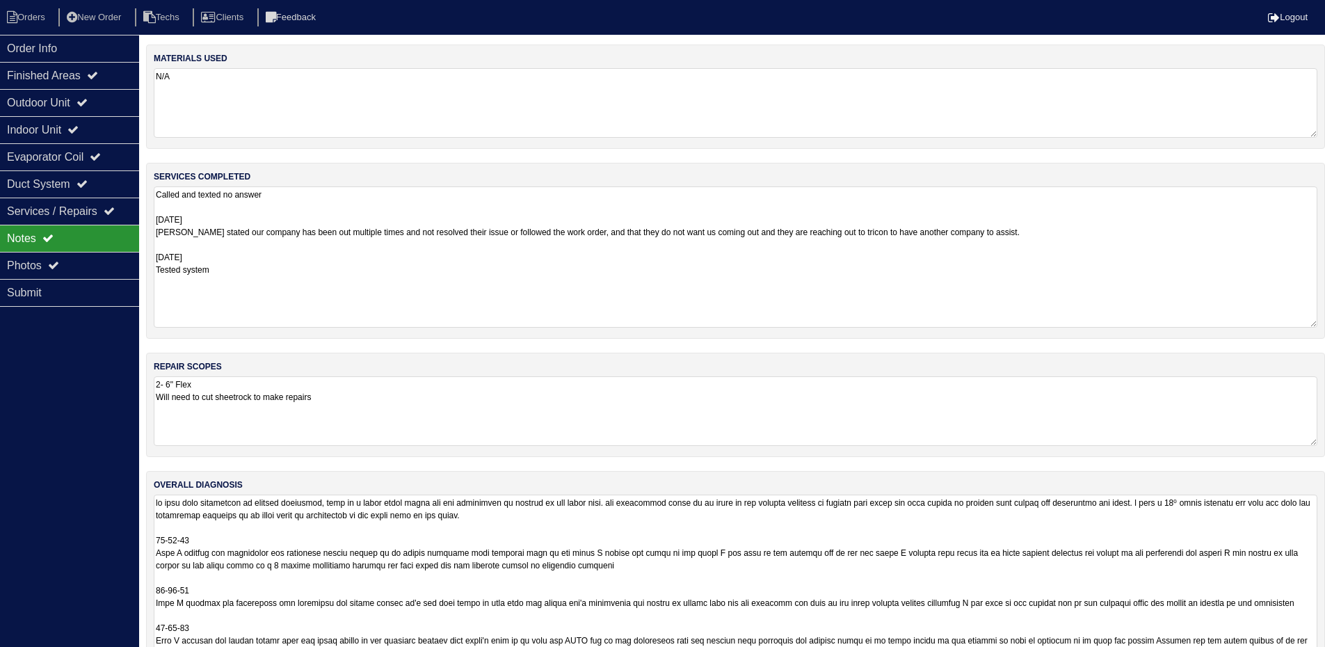
drag, startPoint x: 1322, startPoint y: 558, endPoint x: 1302, endPoint y: 540, distance: 27.1
click at [1325, 656] on html "Orders New Order Techs Clients Feedback Logout Orders New Order Users Clients M…" at bounding box center [662, 360] width 1325 height 721
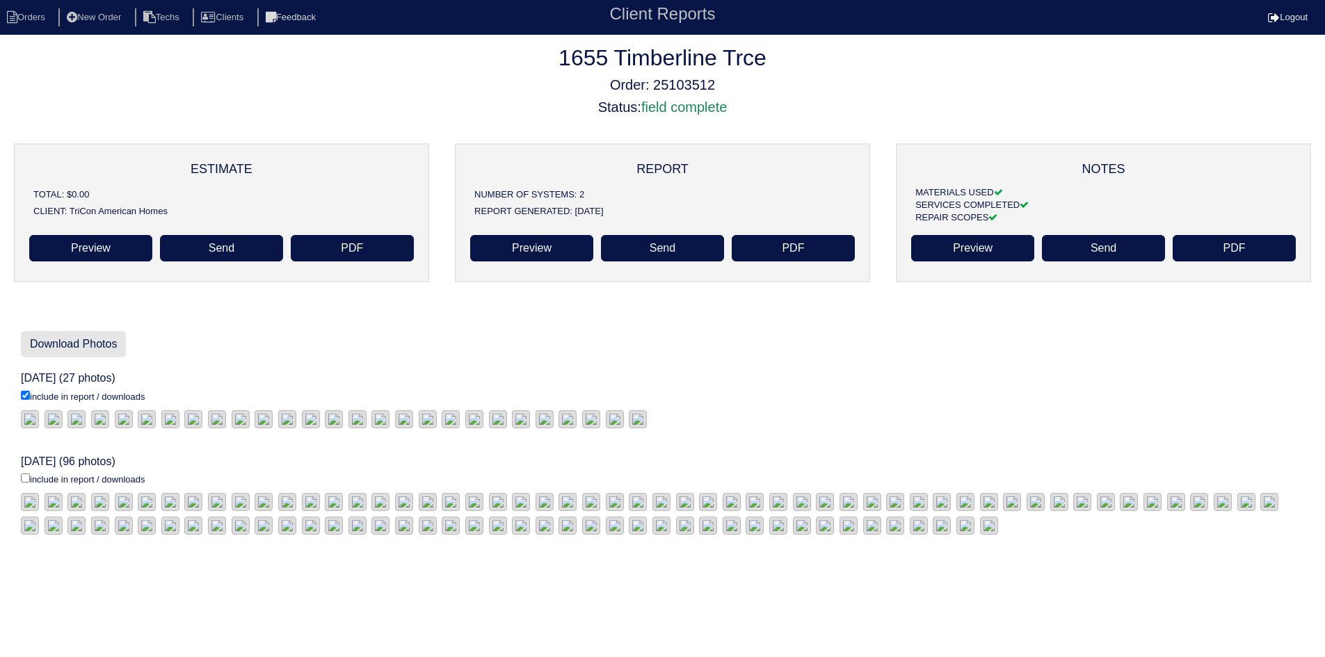
click at [92, 345] on link "Download Photos" at bounding box center [73, 344] width 105 height 26
drag, startPoint x: 23, startPoint y: 414, endPoint x: 58, endPoint y: 419, distance: 35.2
click at [25, 474] on input "include in report / downloads" at bounding box center [25, 478] width 9 height 9
checkbox input "true"
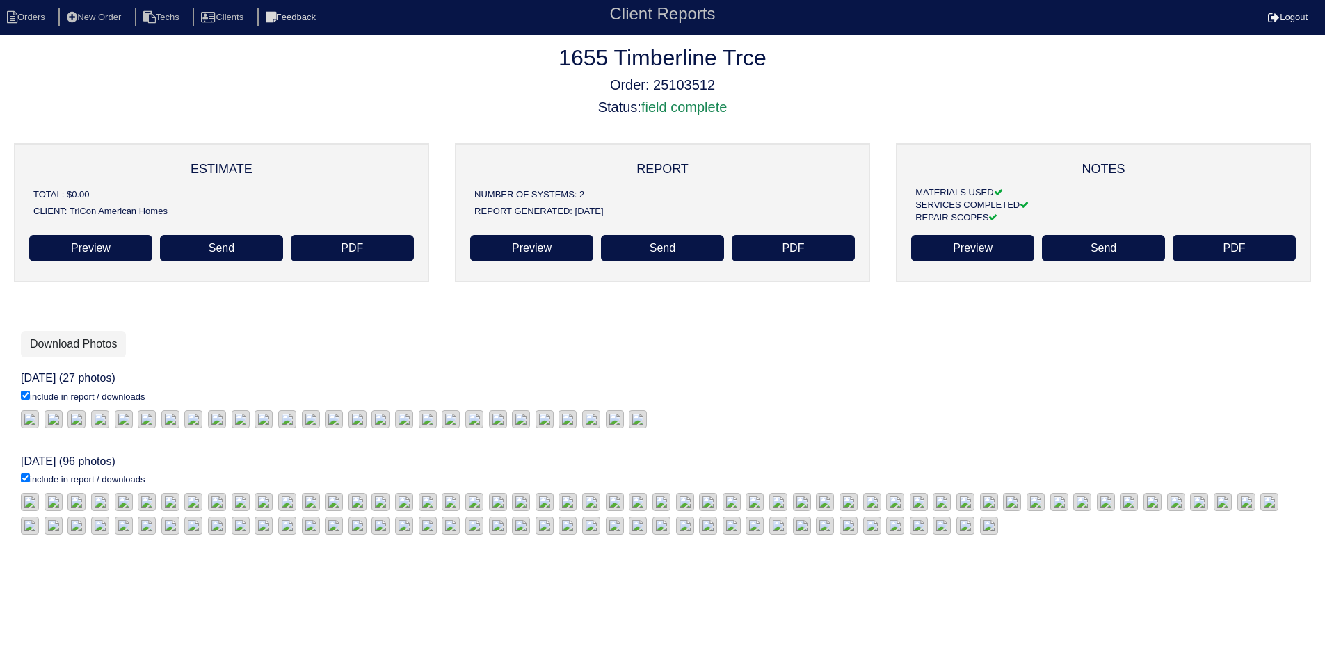
scroll to position [78, 0]
click at [72, 331] on link "Download Photos" at bounding box center [73, 344] width 105 height 26
click at [104, 337] on link "Download Photos" at bounding box center [73, 344] width 105 height 26
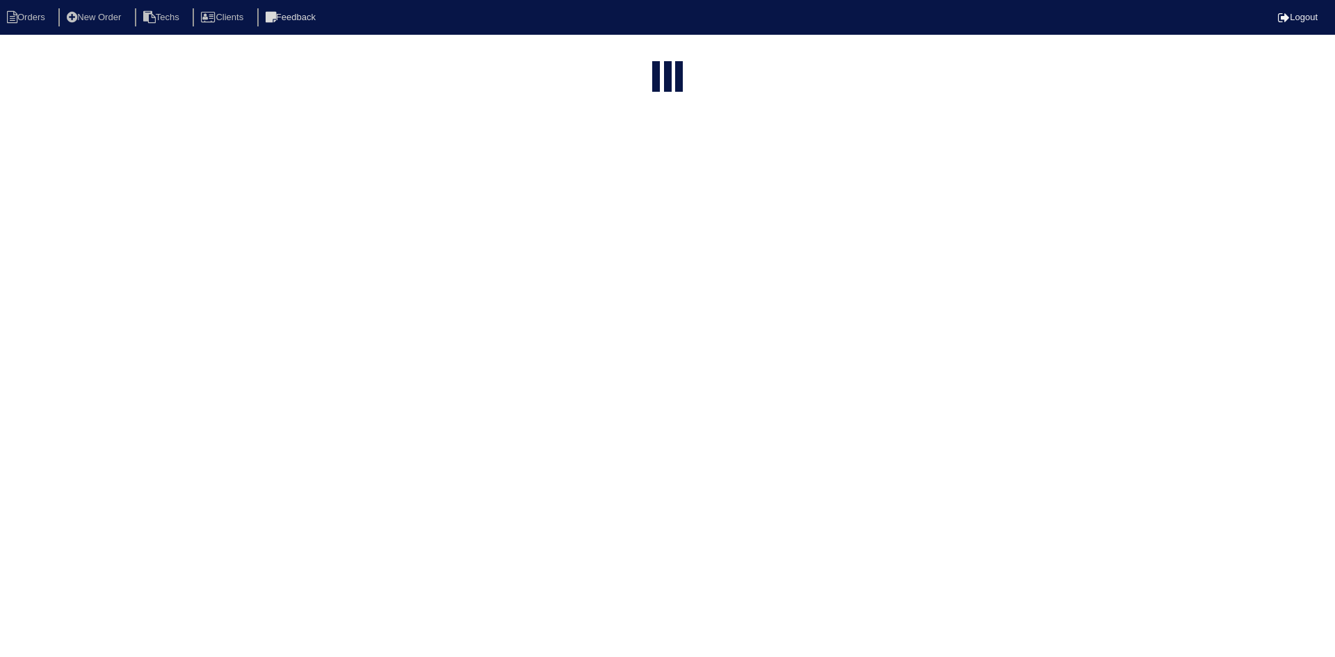
select select "15"
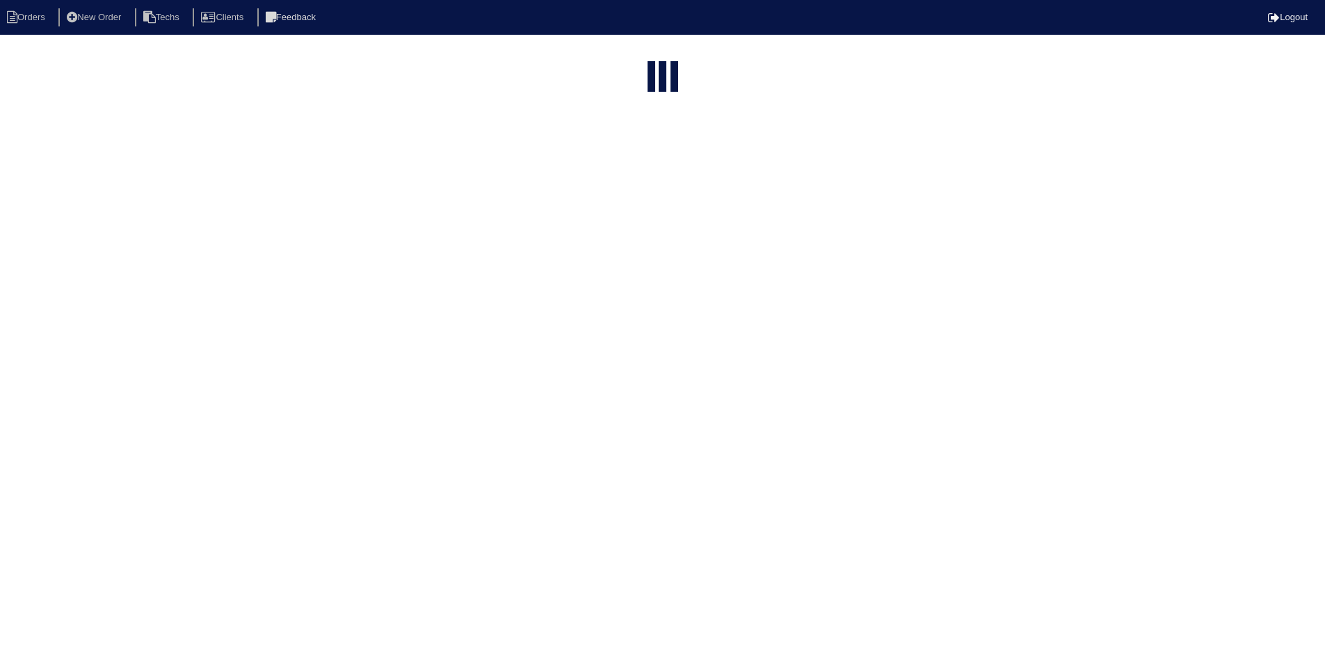
select select "field complete"
select select "need to quote"
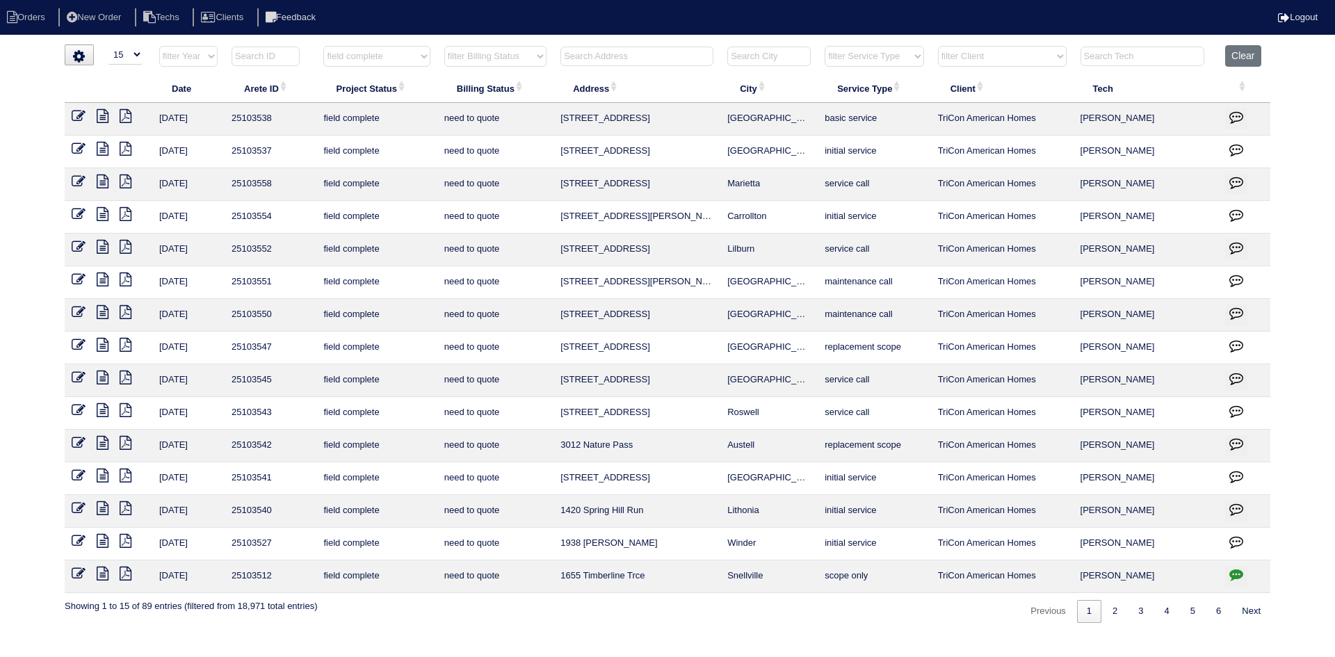
click at [649, 61] on input "text" at bounding box center [636, 56] width 153 height 19
type input "1623"
select select "field complete"
select select "need to quote"
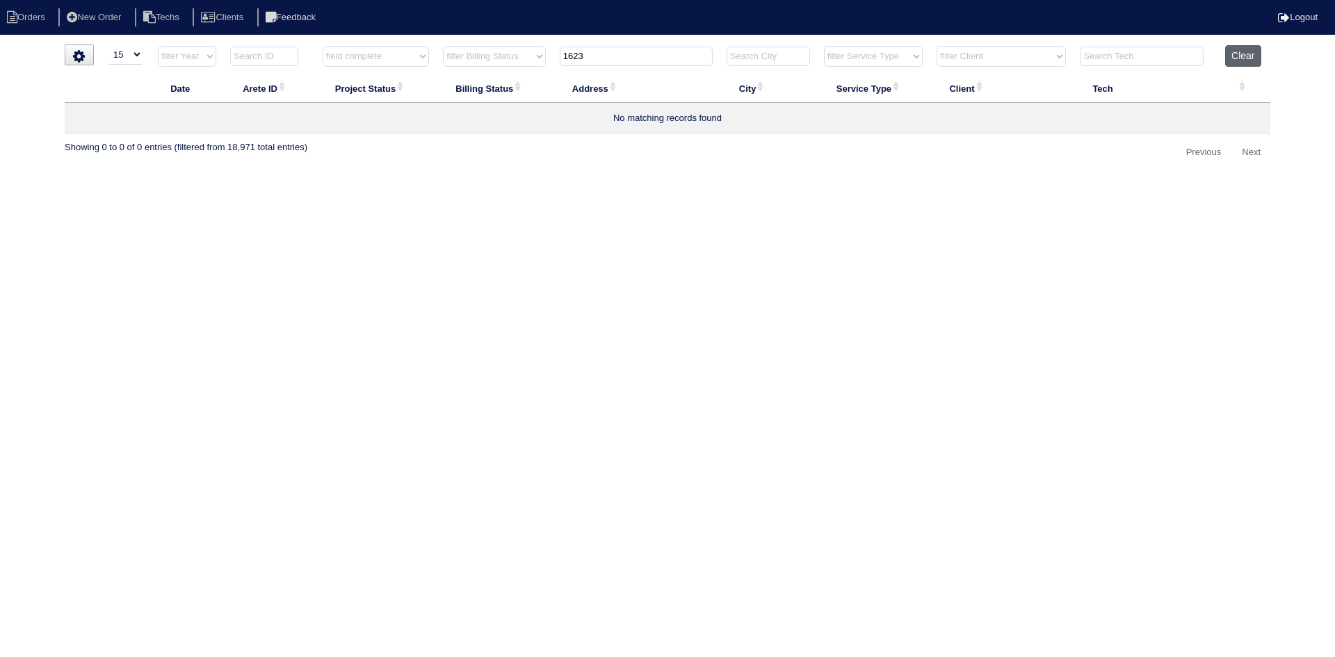
type input "1623"
click at [1248, 57] on button "Clear" at bounding box center [1242, 56] width 35 height 22
select select
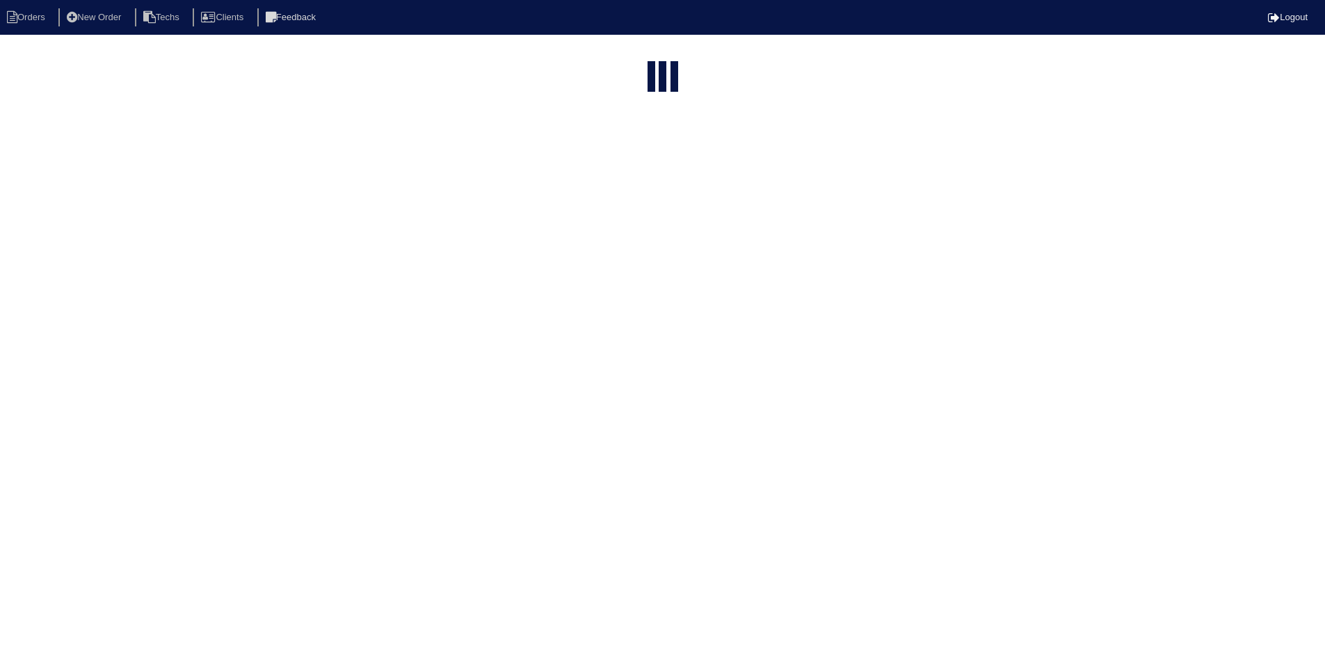
select select "15"
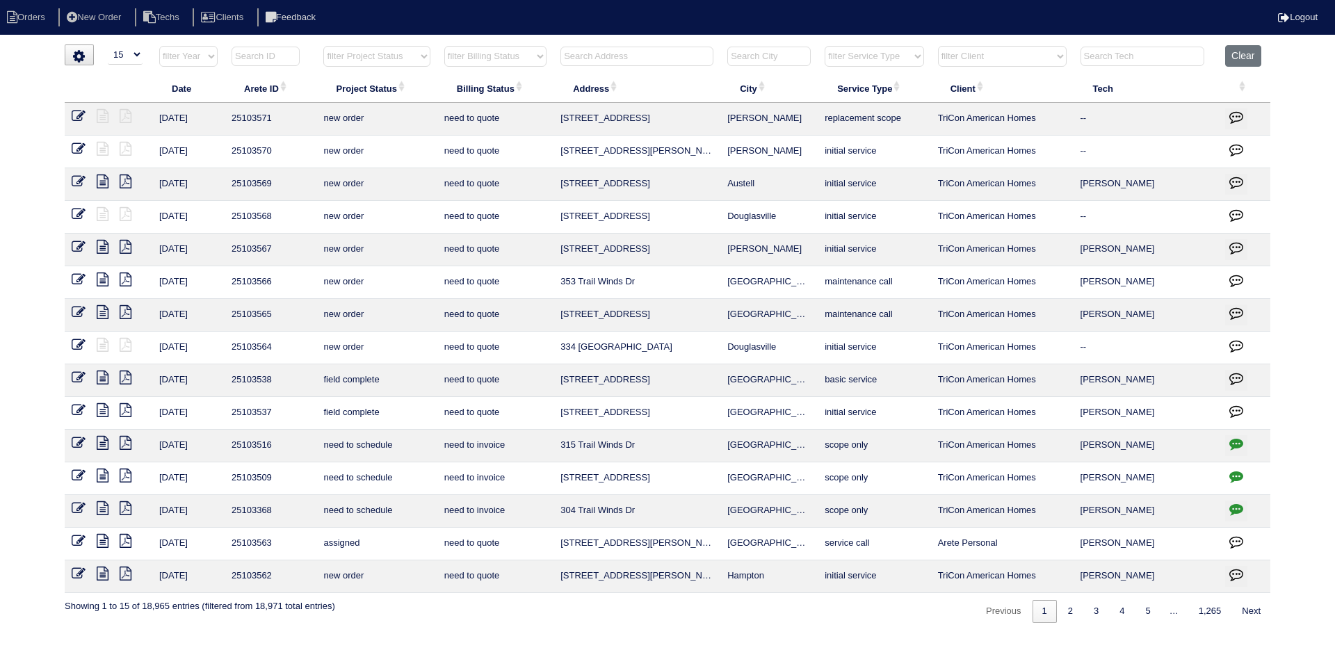
click at [648, 60] on input "text" at bounding box center [636, 56] width 153 height 19
type input "1623"
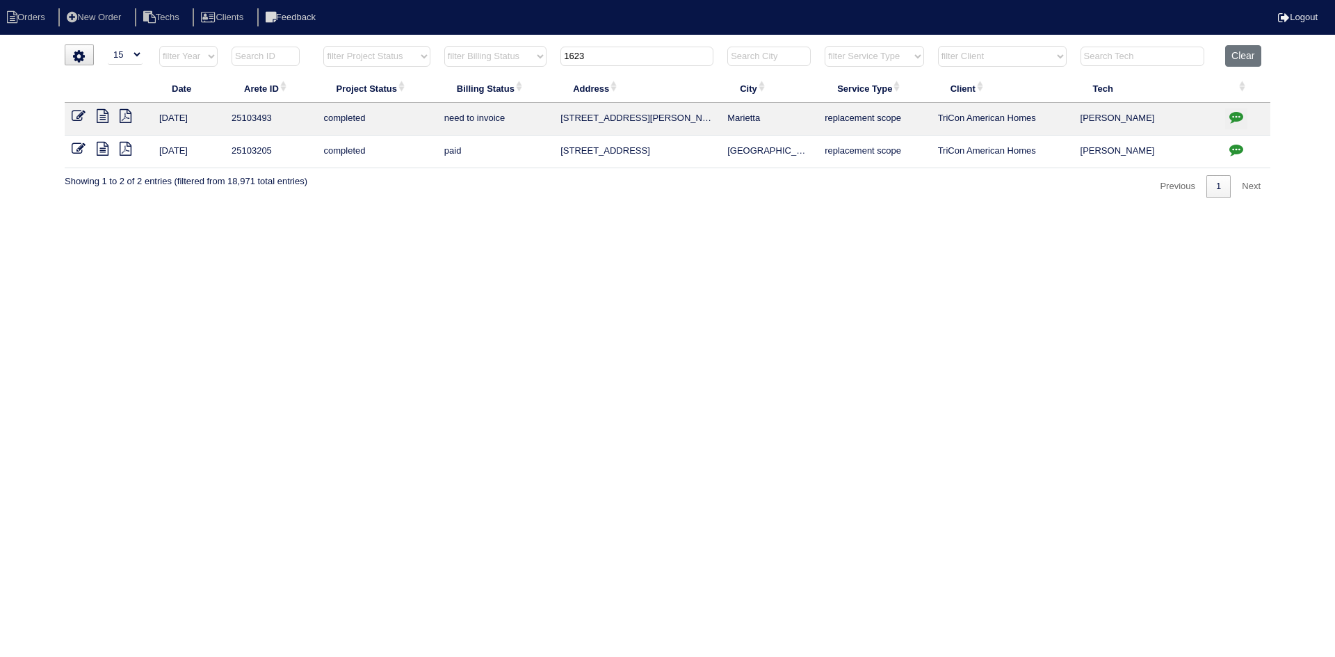
click at [75, 113] on icon at bounding box center [79, 116] width 14 height 14
drag, startPoint x: 1236, startPoint y: 54, endPoint x: 861, endPoint y: 161, distance: 390.4
click at [1236, 54] on button "Clear" at bounding box center [1242, 56] width 35 height 22
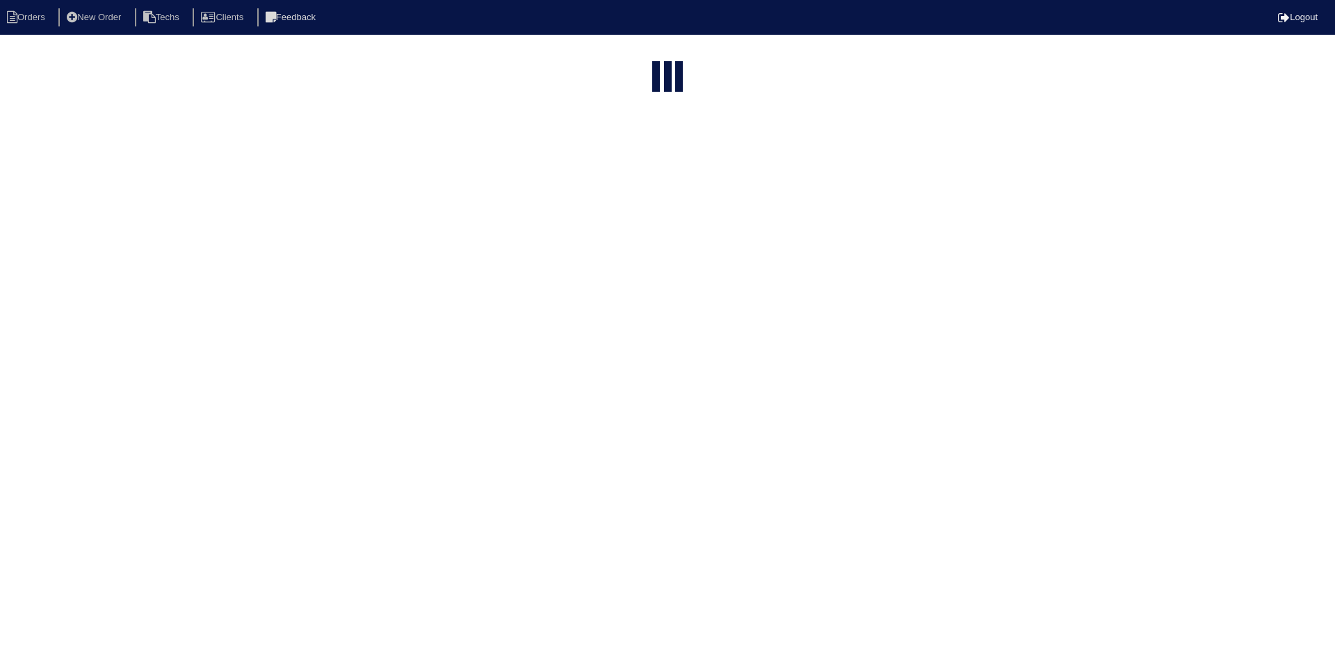
select select "15"
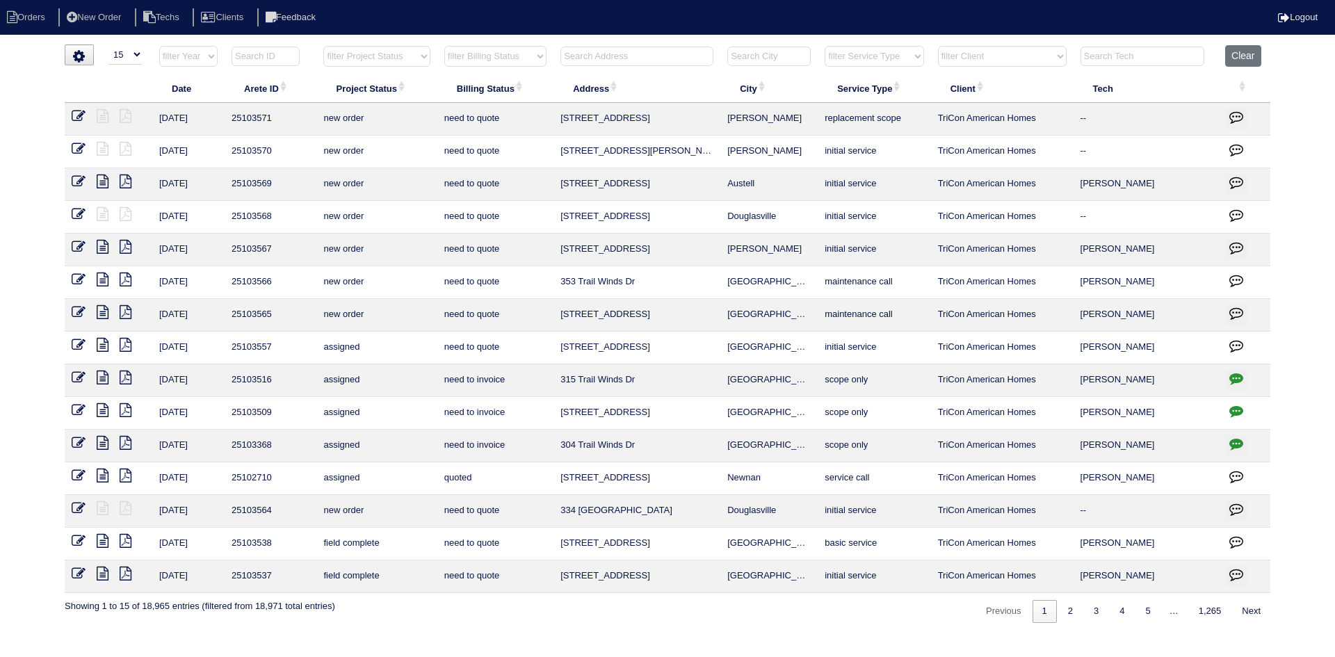
drag, startPoint x: 414, startPoint y: 55, endPoint x: 419, endPoint y: 66, distance: 12.1
click at [414, 55] on select "filter Project Status -- Any Project Status -- new order assigned in progress f…" at bounding box center [376, 56] width 106 height 21
click at [323, 46] on select "filter Project Status -- Any Project Status -- new order assigned in progress f…" at bounding box center [376, 56] width 106 height 21
select select "field complete"
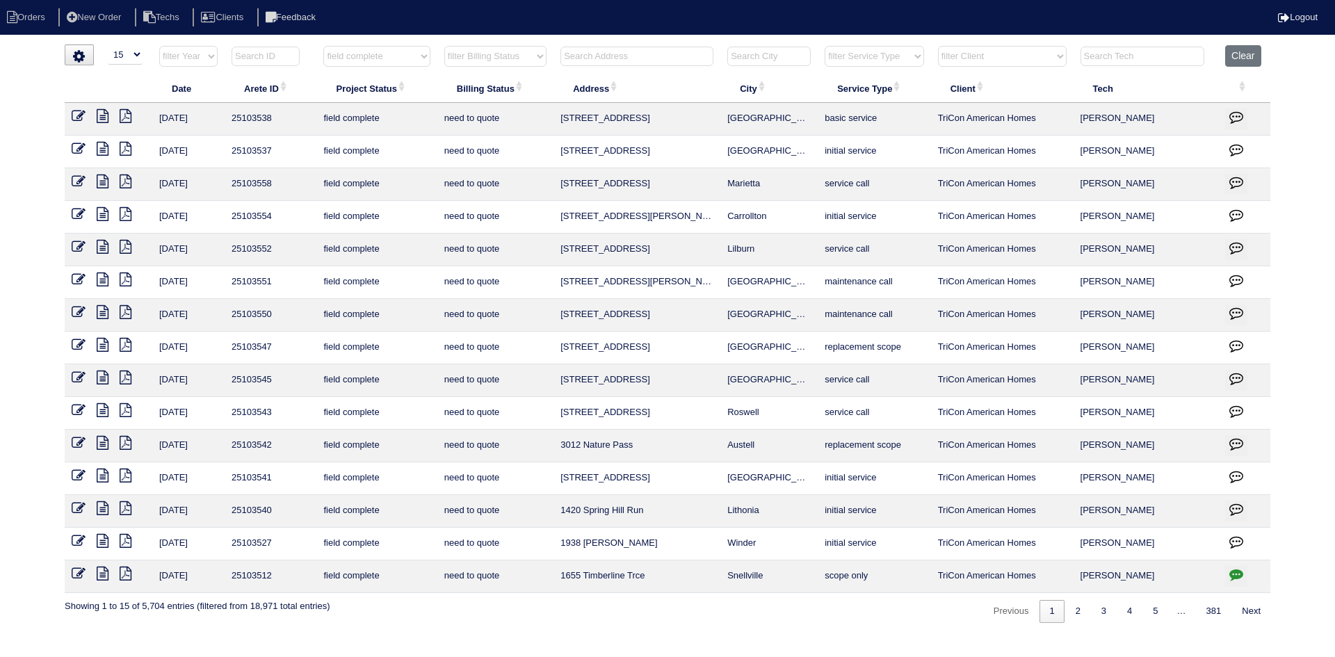
click at [512, 60] on select "filter Billing Status -- Any Billing Status -- need to quote quoted need to inv…" at bounding box center [495, 56] width 102 height 21
select select "need to quote"
click at [444, 46] on select "filter Billing Status -- Any Billing Status -- need to quote quoted need to inv…" at bounding box center [495, 56] width 102 height 21
select select "field complete"
select select "need to quote"
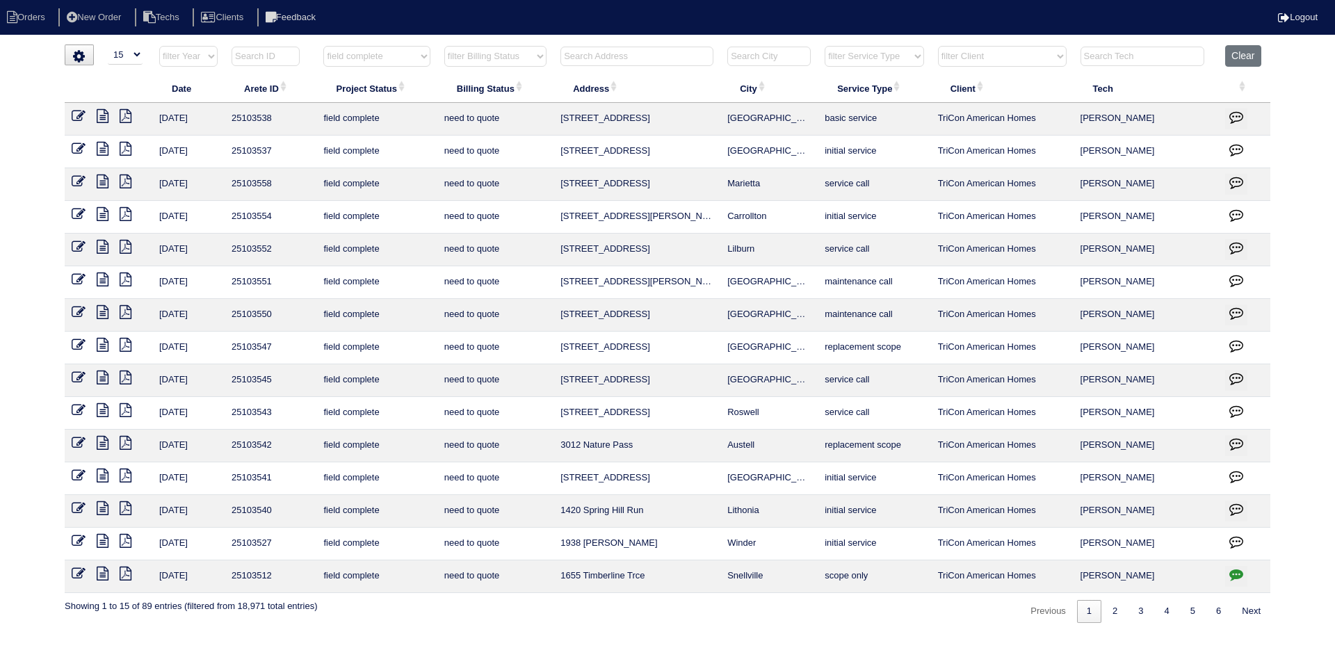
click at [1236, 573] on icon "button" at bounding box center [1236, 574] width 14 height 14
type textarea "9/25/25 - reassigned to Matt to have lower level scoped for replacement - rk 9/…"
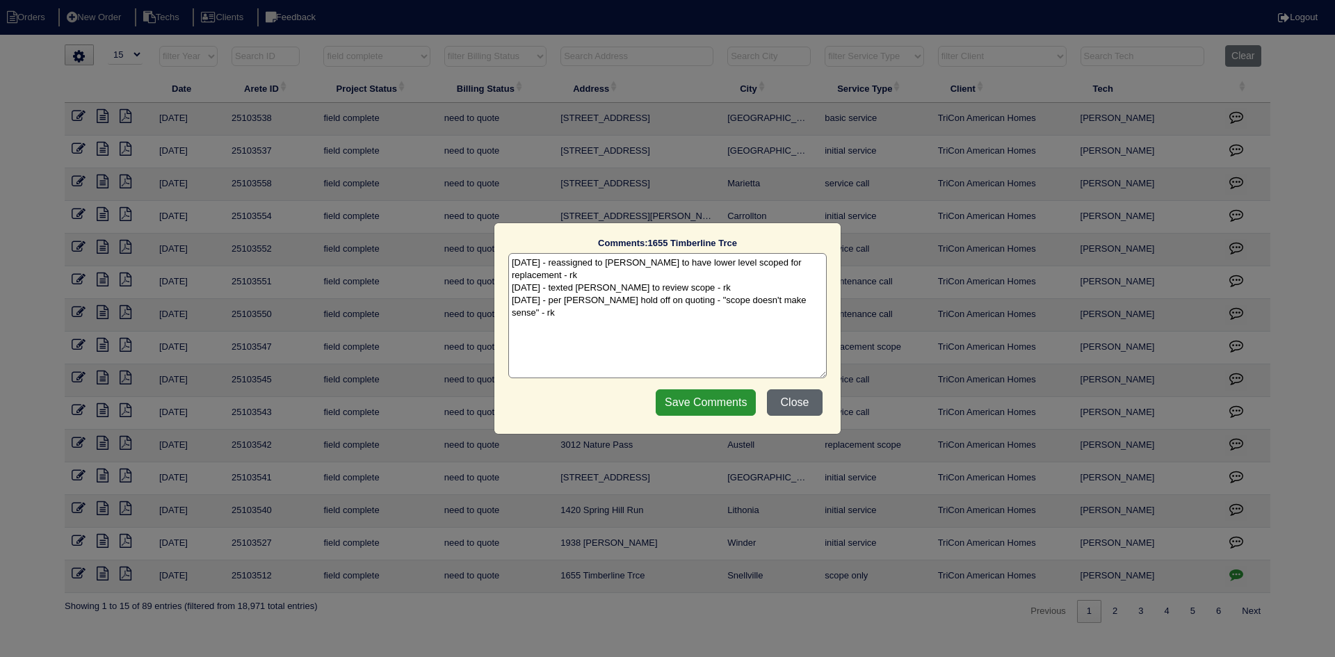
click at [797, 404] on button "Close" at bounding box center [795, 402] width 56 height 26
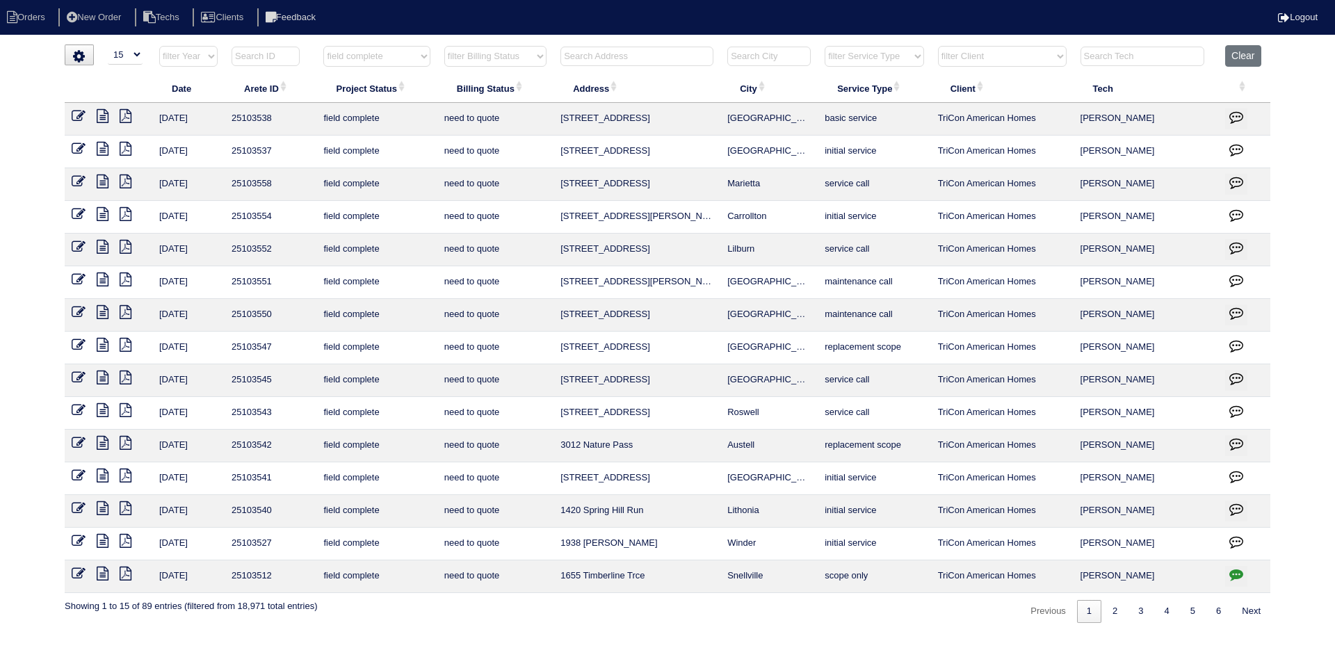
click at [104, 574] on icon at bounding box center [103, 574] width 12 height 14
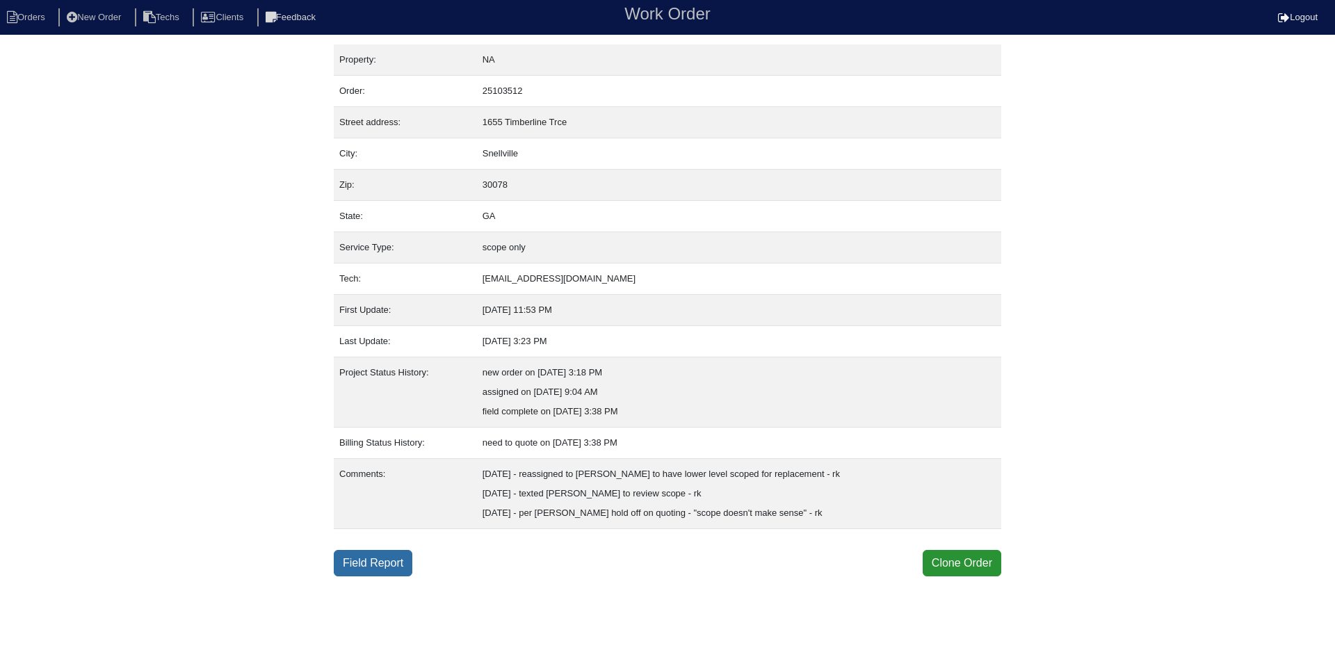
click at [371, 565] on link "Field Report" at bounding box center [373, 563] width 79 height 26
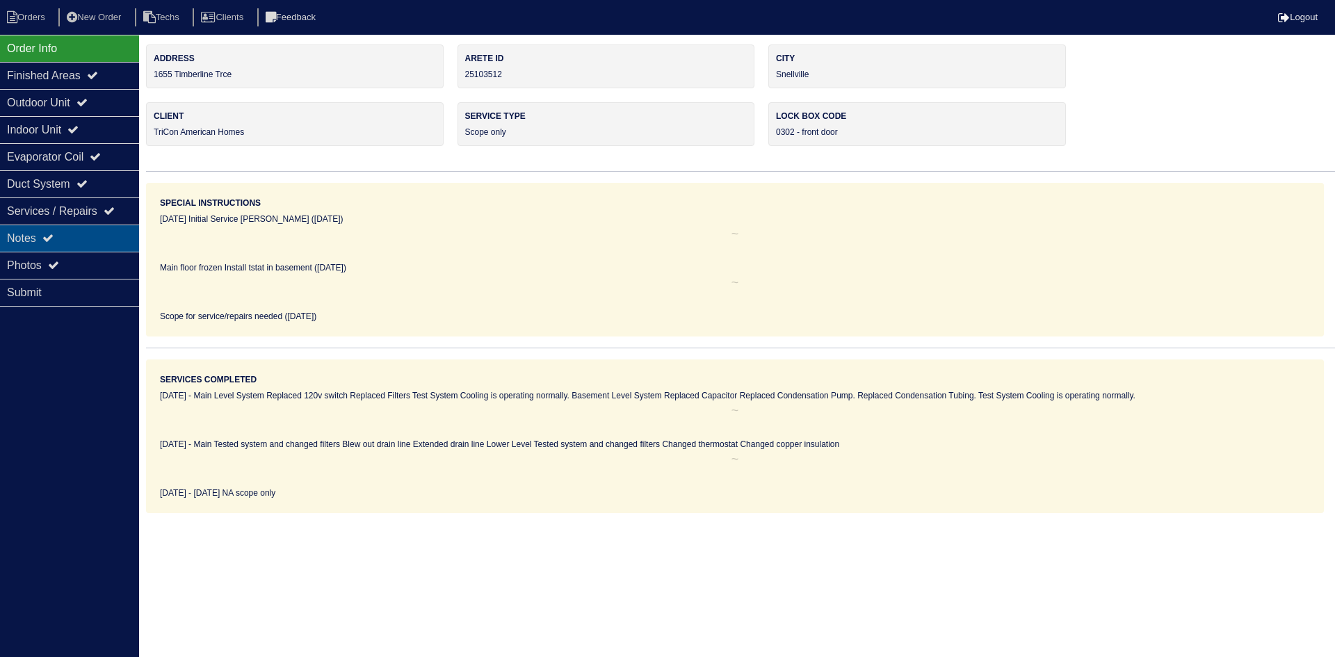
click at [97, 232] on div "Notes" at bounding box center [69, 238] width 139 height 27
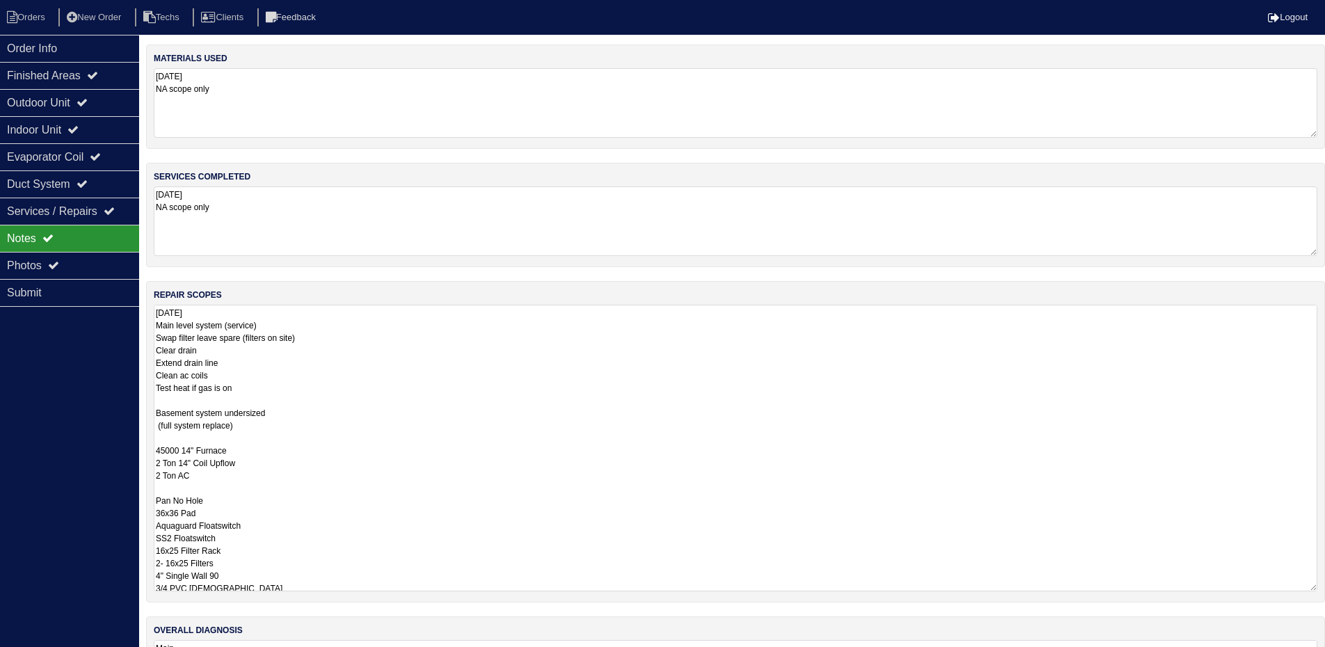
drag, startPoint x: 1325, startPoint y: 369, endPoint x: 1097, endPoint y: 492, distance: 258.8
click at [1325, 584] on html "Orders New Order Techs Clients Feedback Logout Orders New Order Users Clients M…" at bounding box center [662, 367] width 1325 height 734
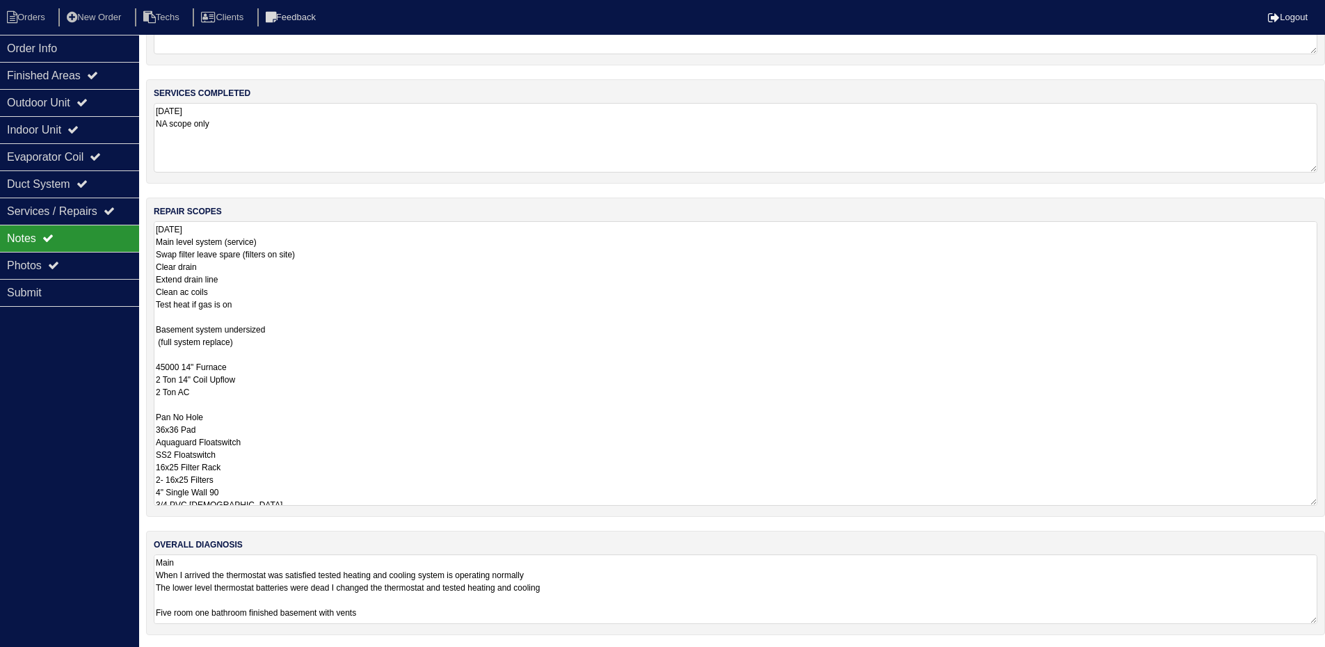
scroll to position [86, 0]
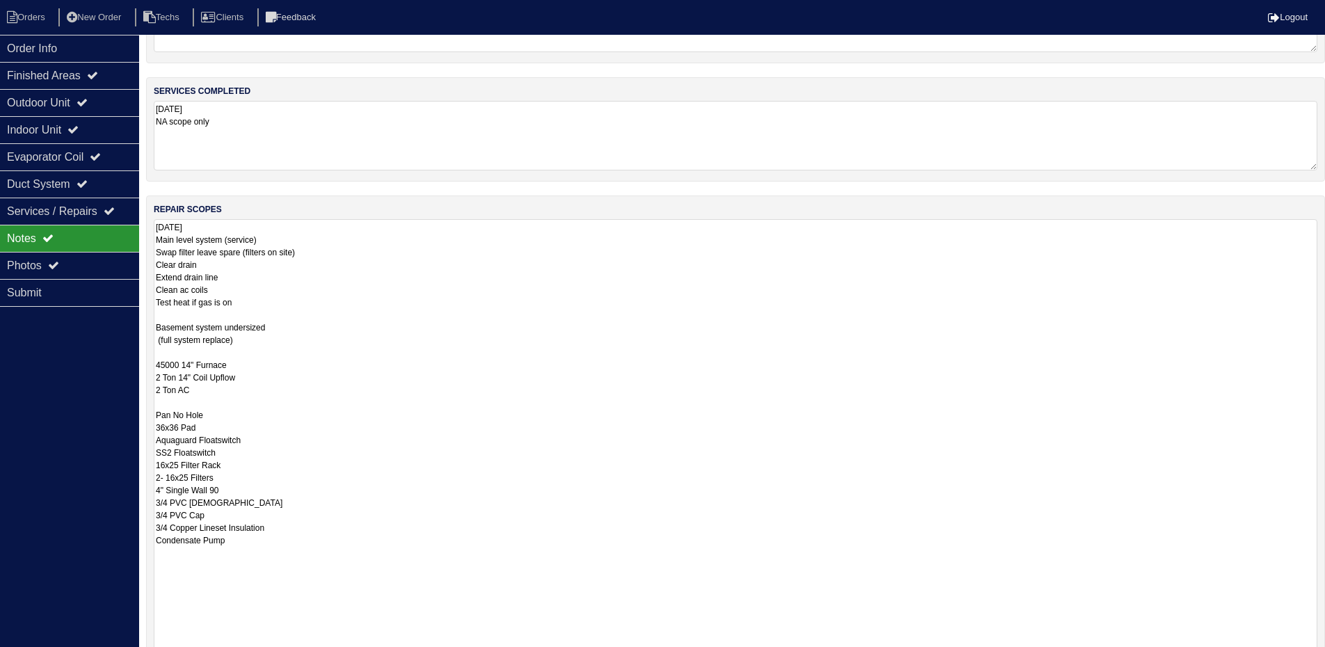
drag, startPoint x: 1313, startPoint y: 495, endPoint x: 1278, endPoint y: 588, distance: 98.8
click at [1325, 656] on html "Orders New Order Techs Clients Feedback Logout Orders New Order Users Clients M…" at bounding box center [662, 363] width 1325 height 899
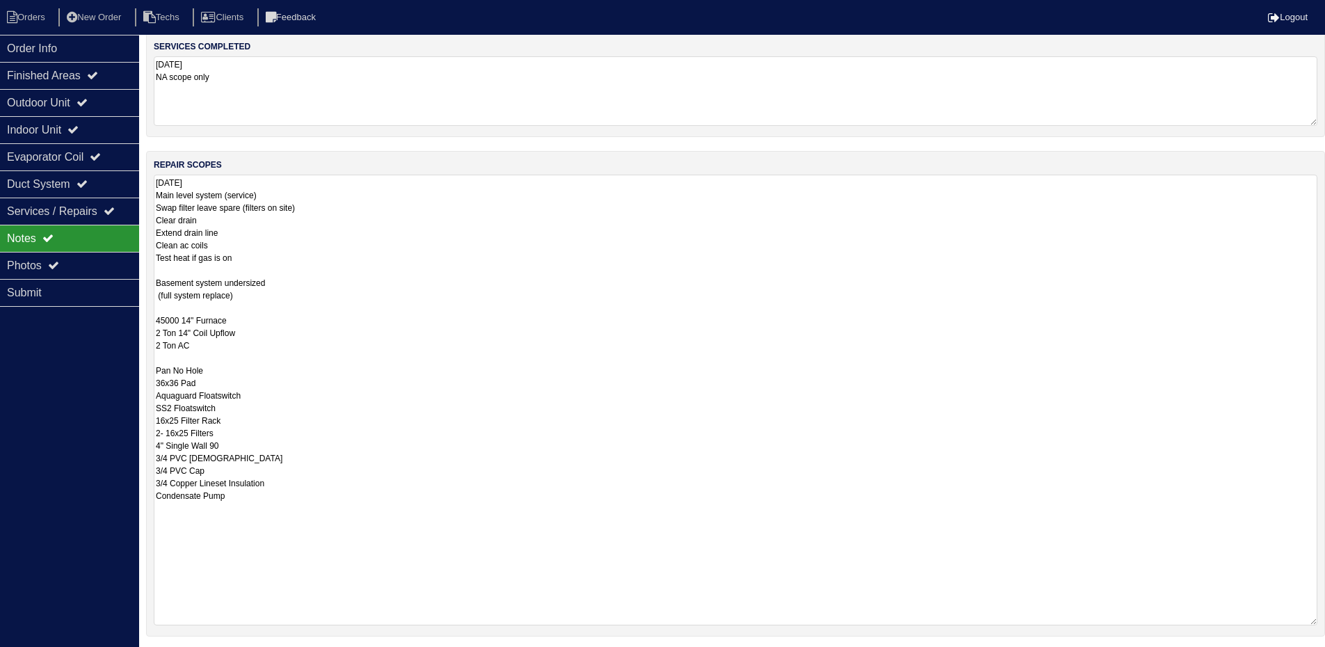
scroll to position [252, 0]
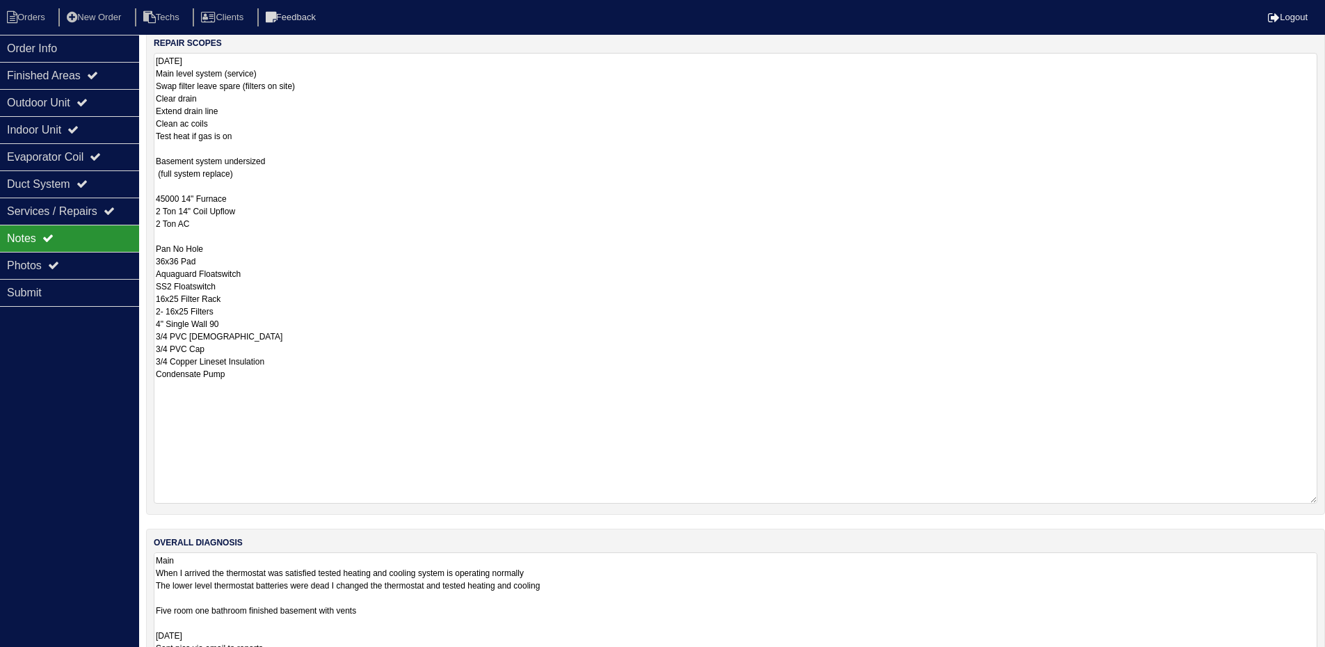
drag, startPoint x: 1313, startPoint y: 618, endPoint x: 1329, endPoint y: 684, distance: 68.1
click at [1325, 656] on html "Orders New Order Techs Clients Feedback Logout Orders New Order Users Clients M…" at bounding box center [662, 233] width 1325 height 970
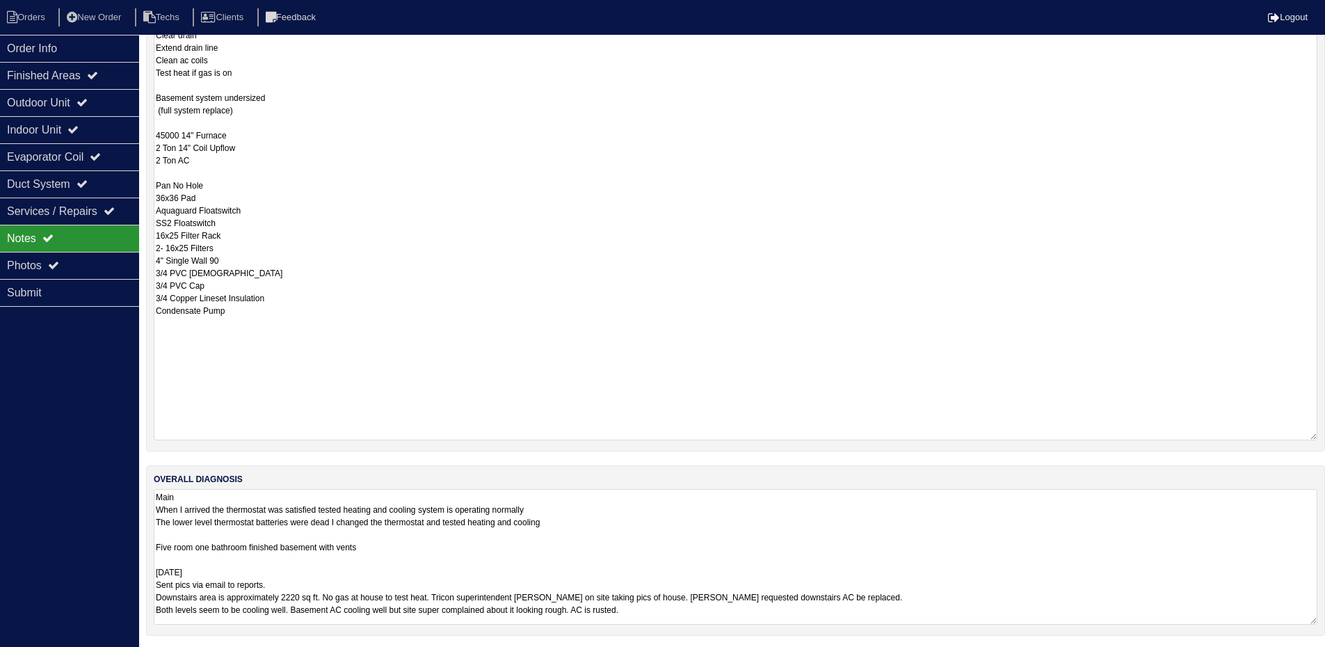
scroll to position [318, 0]
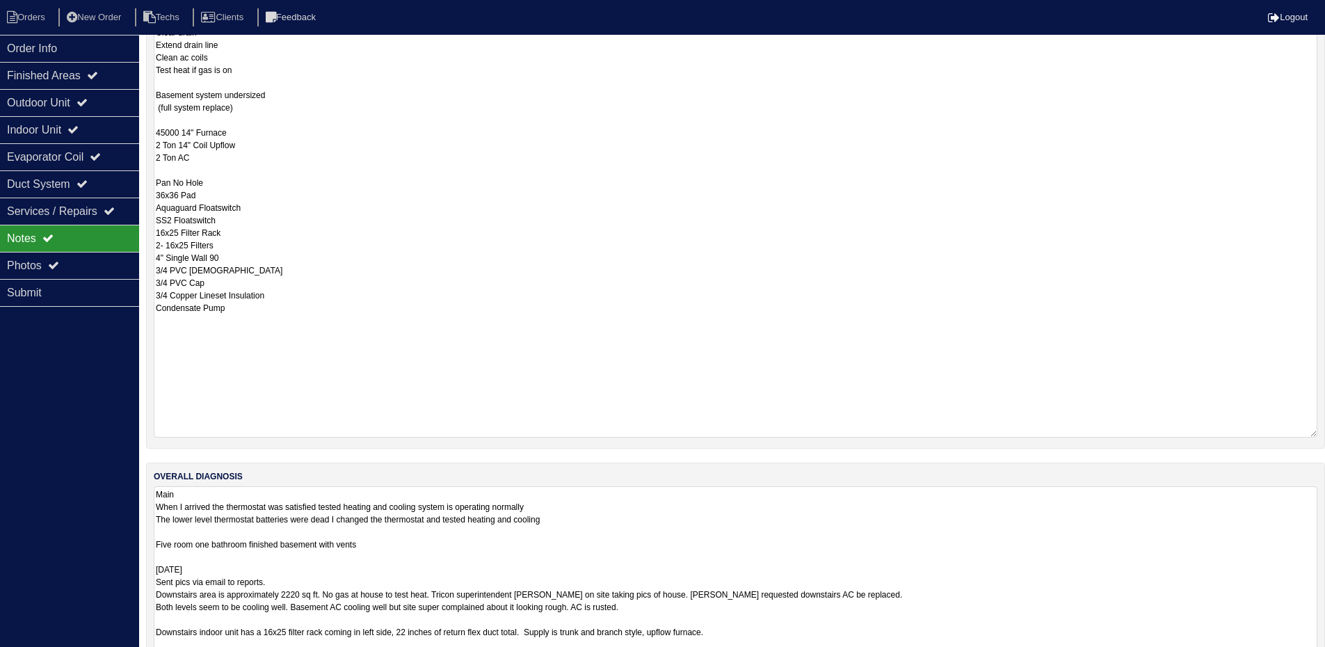
drag, startPoint x: 1309, startPoint y: 615, endPoint x: 1332, endPoint y: 687, distance: 75.2
click at [1325, 656] on html "Orders New Order Techs Clients Feedback Logout Orders New Order Users Clients M…" at bounding box center [662, 195] width 1325 height 1026
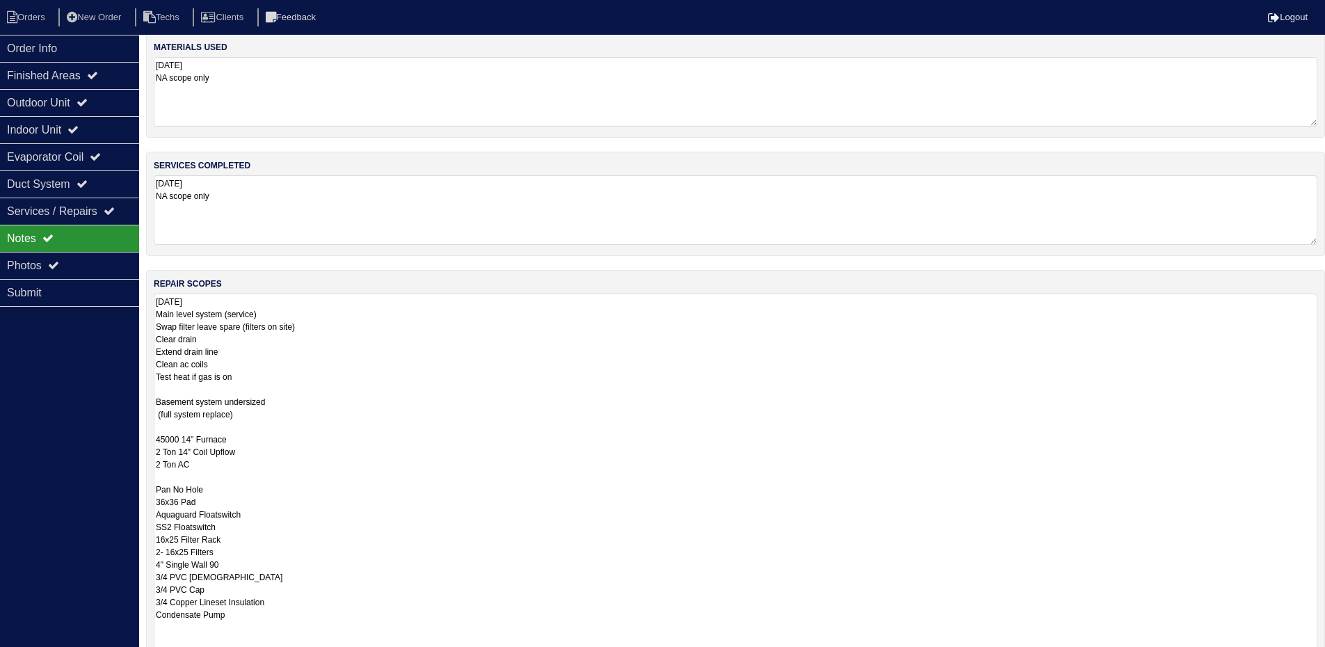
scroll to position [0, 0]
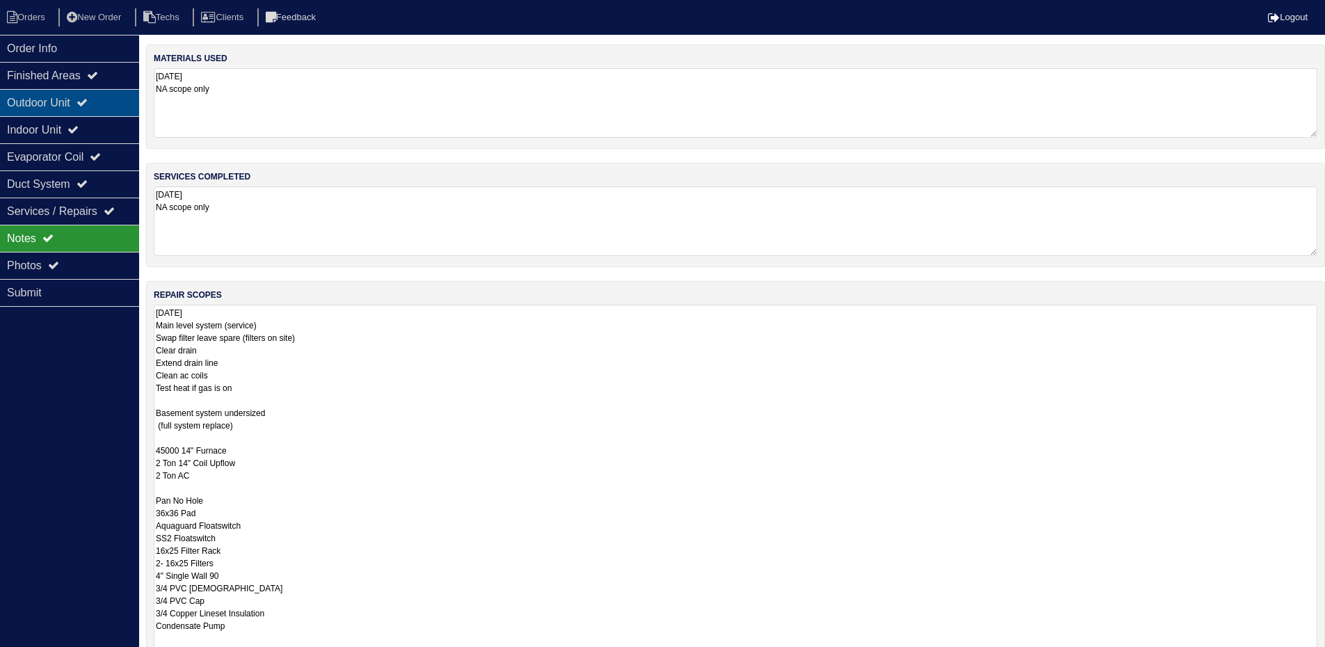
click at [120, 98] on div "Outdoor Unit" at bounding box center [69, 102] width 139 height 27
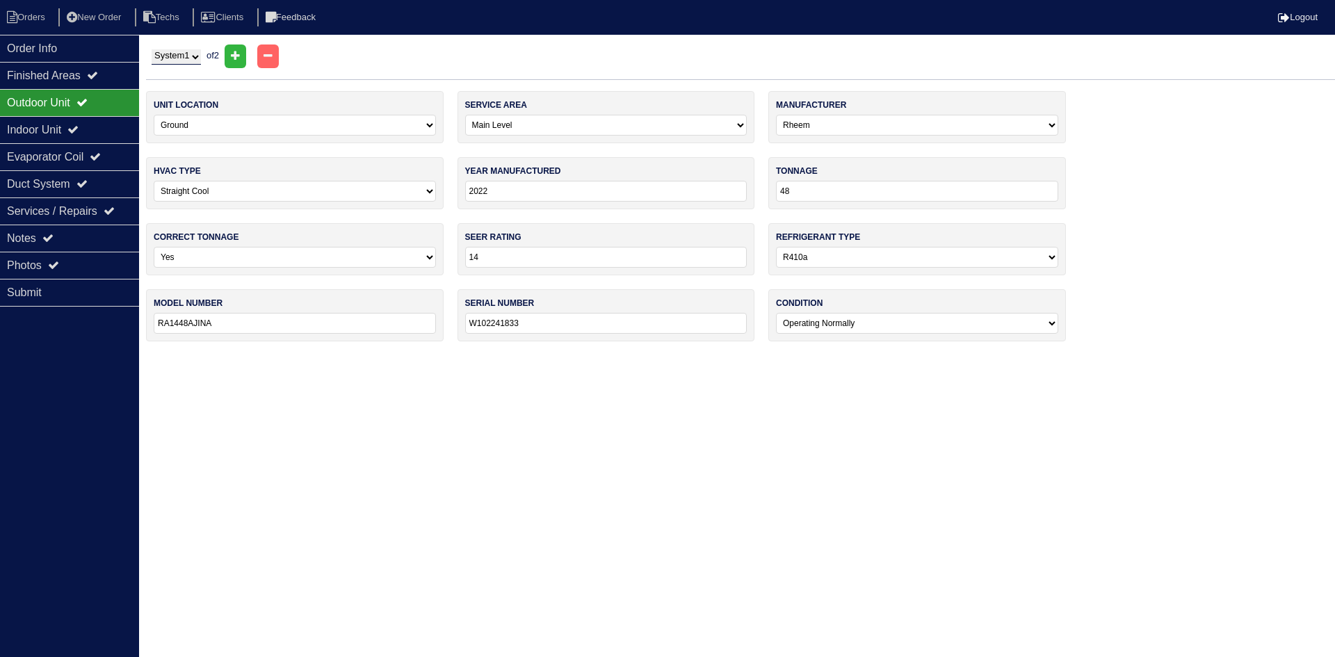
click at [184, 57] on select "System 1 System 2" at bounding box center [176, 56] width 49 height 15
select select "2"
click at [152, 49] on select "System 1 System 2" at bounding box center [176, 56] width 49 height 15
select select "2"
select select "Carrier"
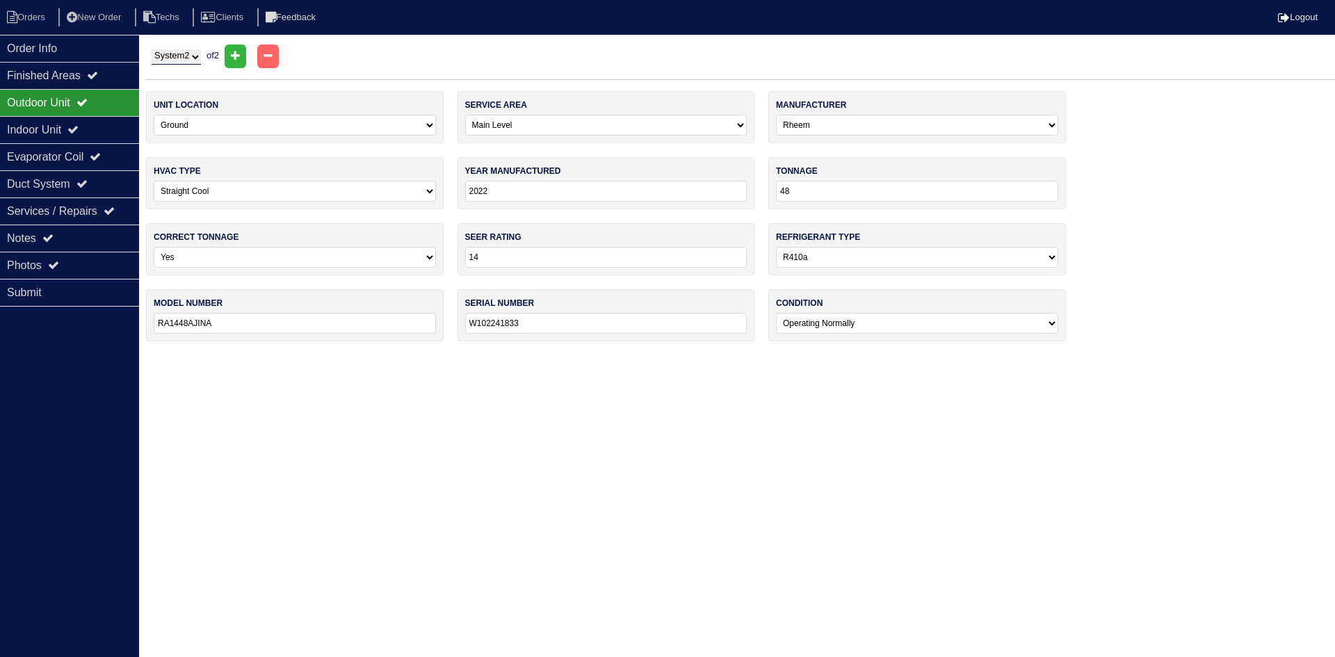
type input "2013"
type input "18"
select select "1"
type input "13"
type input "PA13NA018"
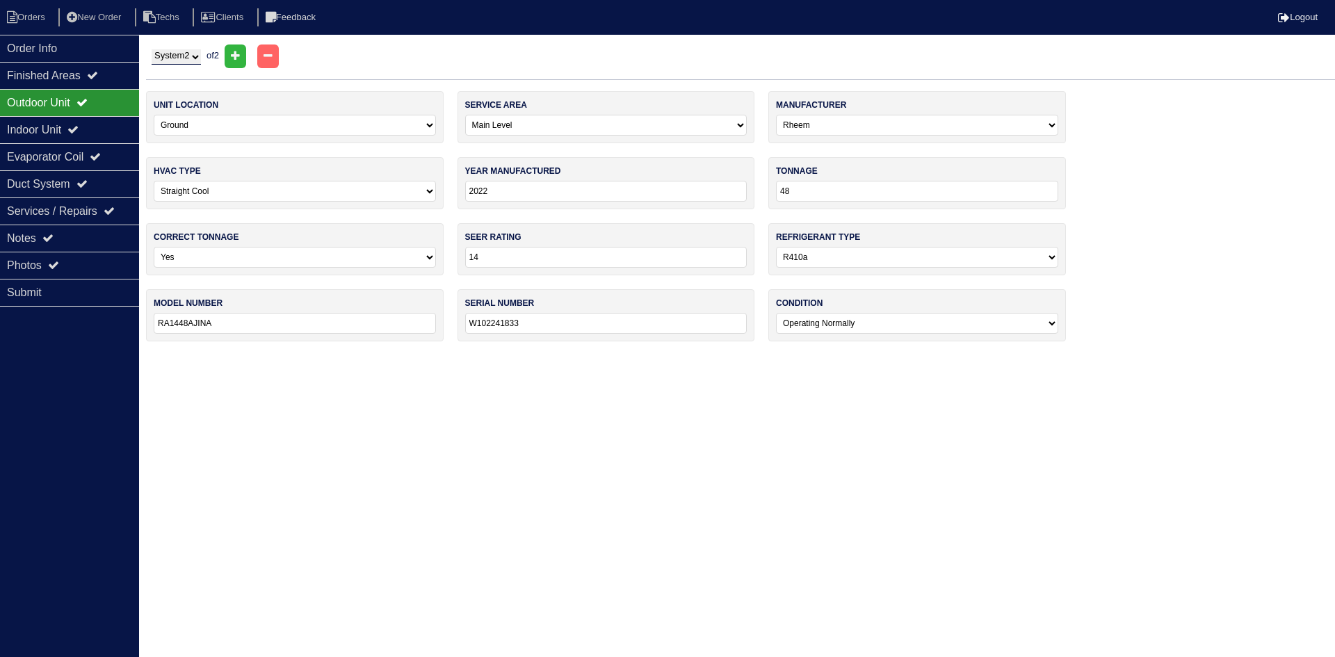
type input "0913X66585"
click at [79, 133] on icon at bounding box center [72, 129] width 11 height 11
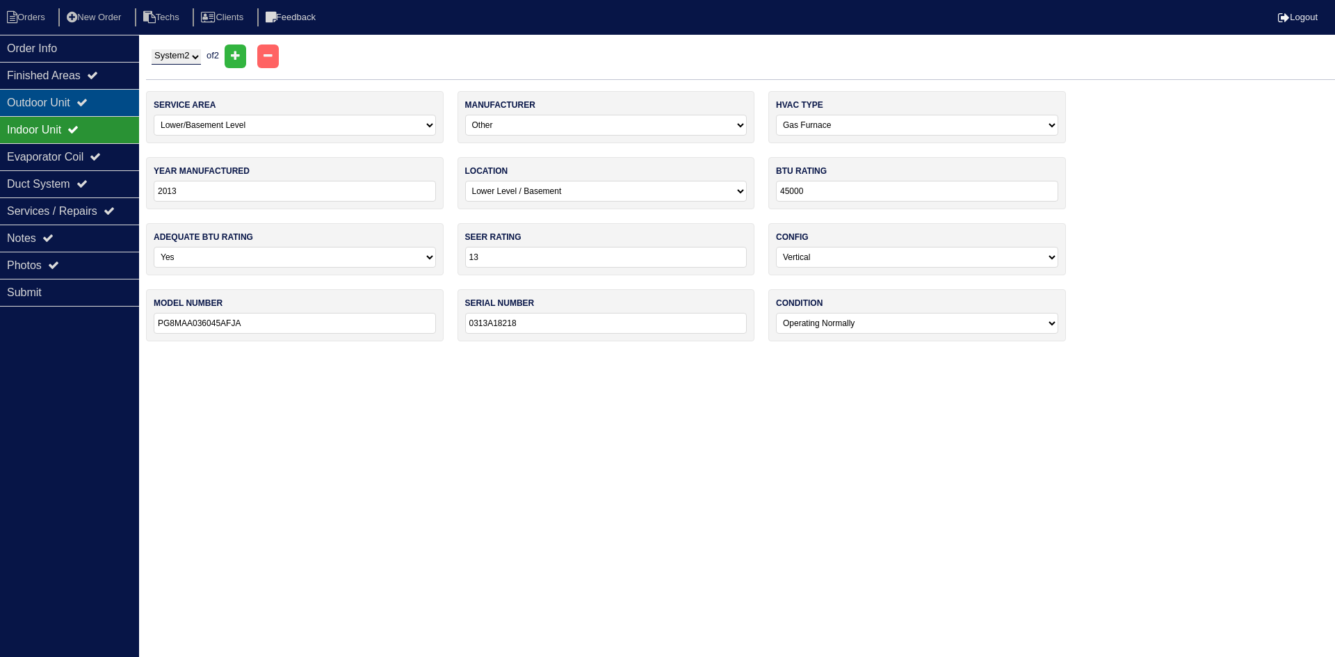
click at [88, 97] on icon at bounding box center [81, 102] width 11 height 11
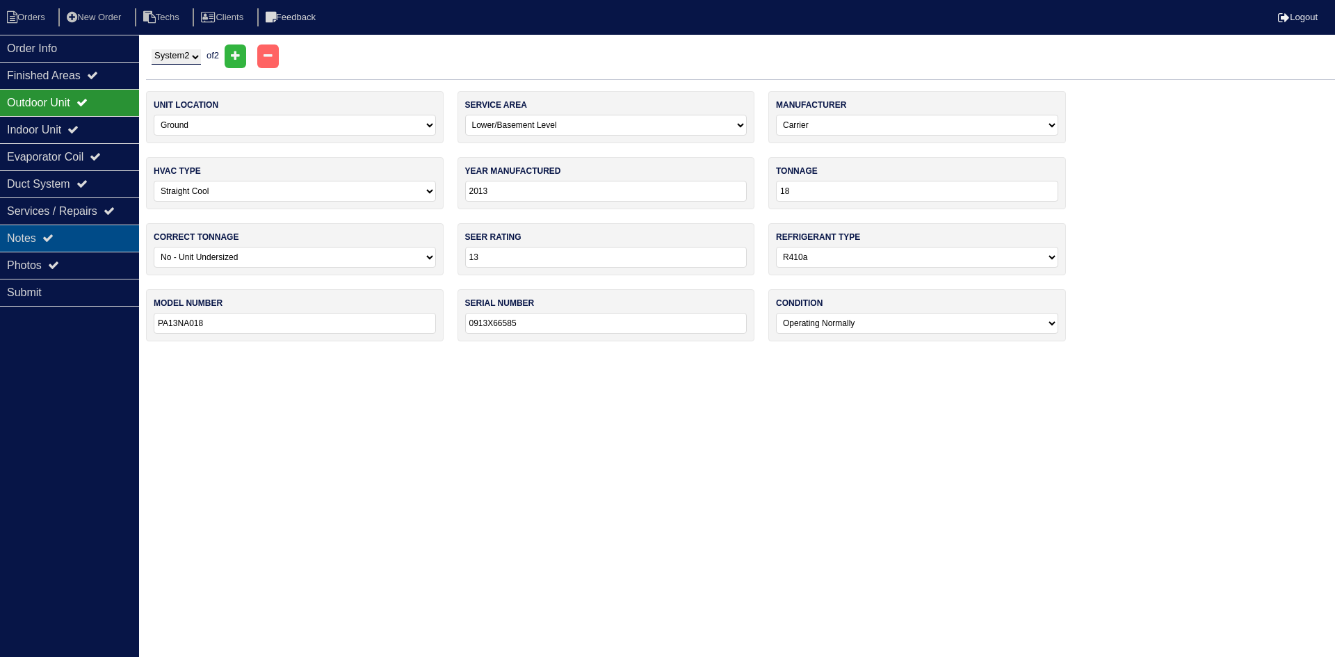
drag, startPoint x: 79, startPoint y: 234, endPoint x: 79, endPoint y: 219, distance: 14.6
click at [79, 232] on div "Notes" at bounding box center [69, 238] width 139 height 27
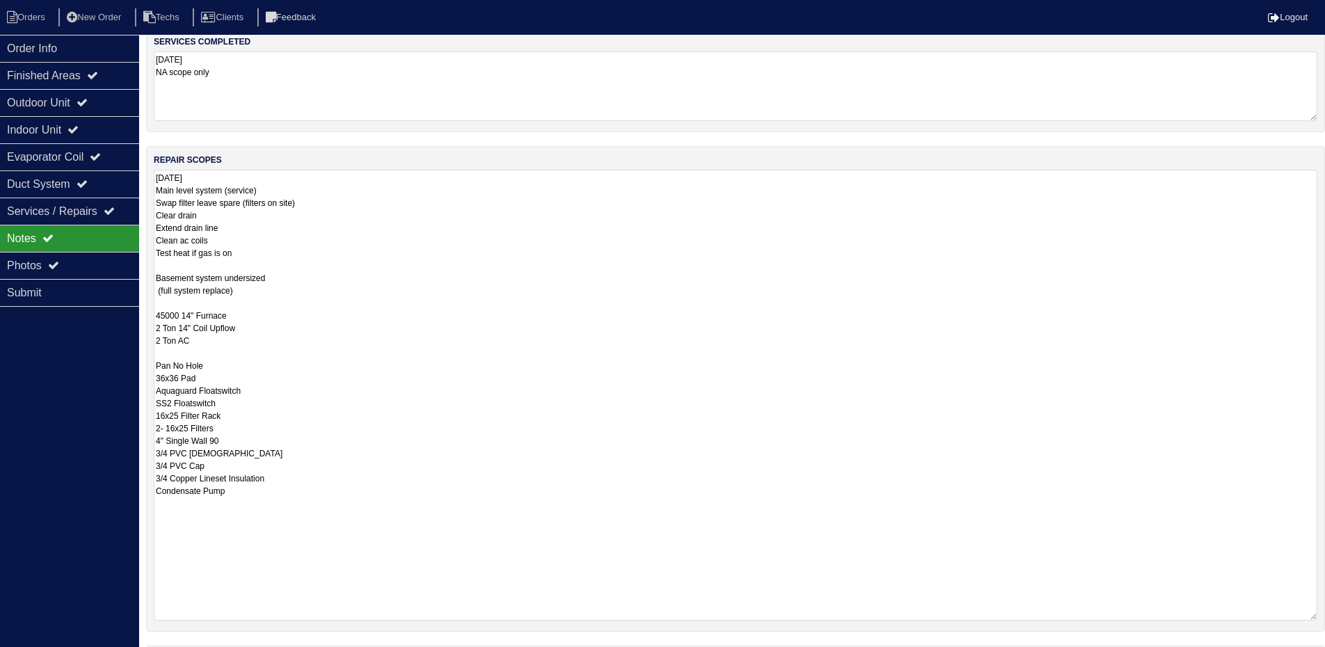
scroll to position [139, 0]
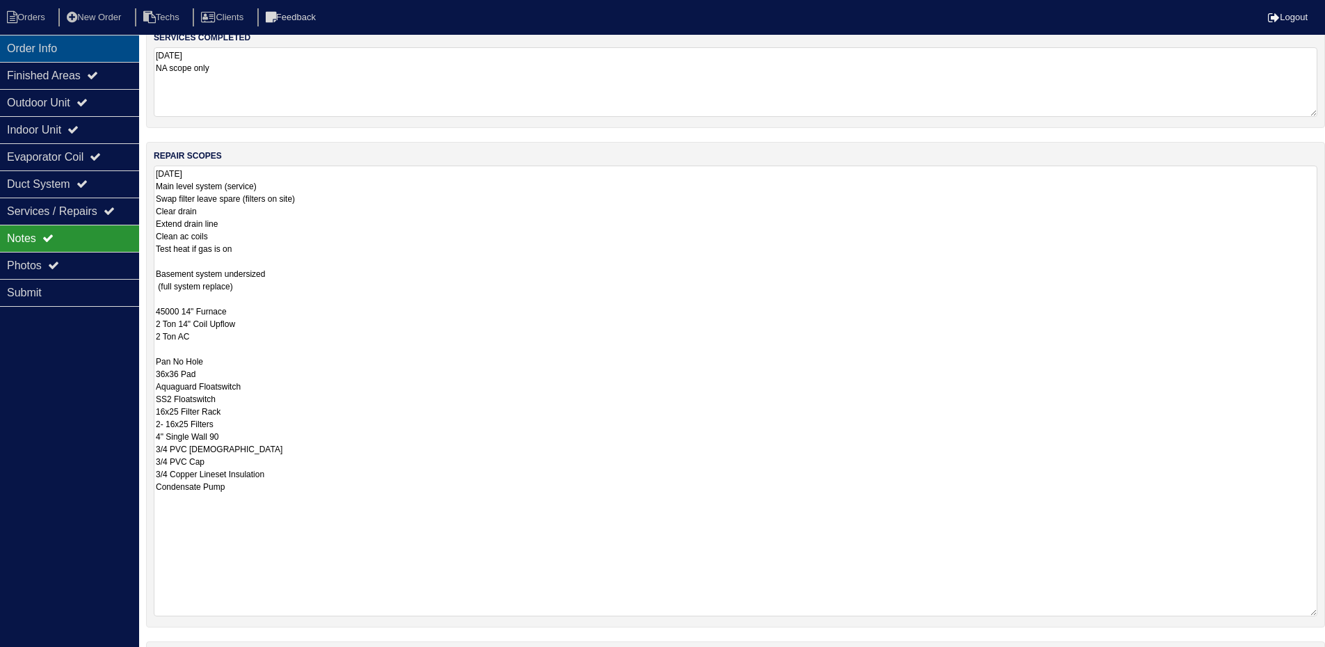
click at [79, 52] on div "Order Info" at bounding box center [69, 48] width 139 height 27
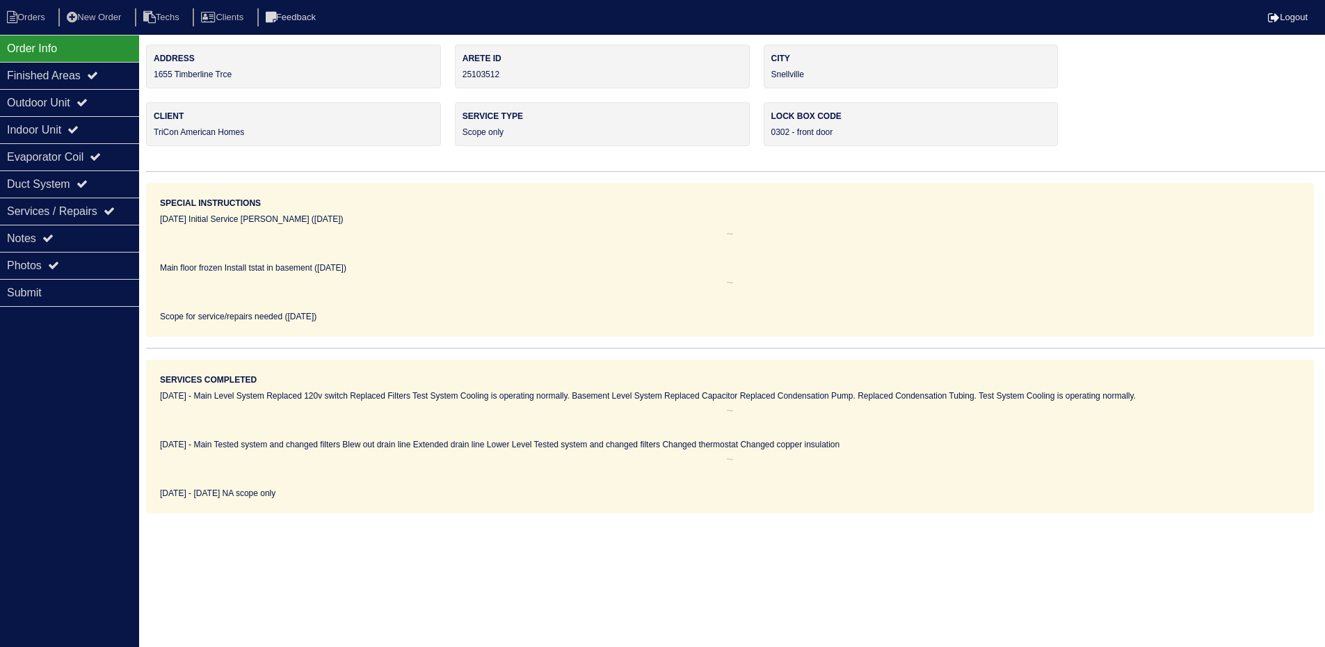
scroll to position [0, 0]
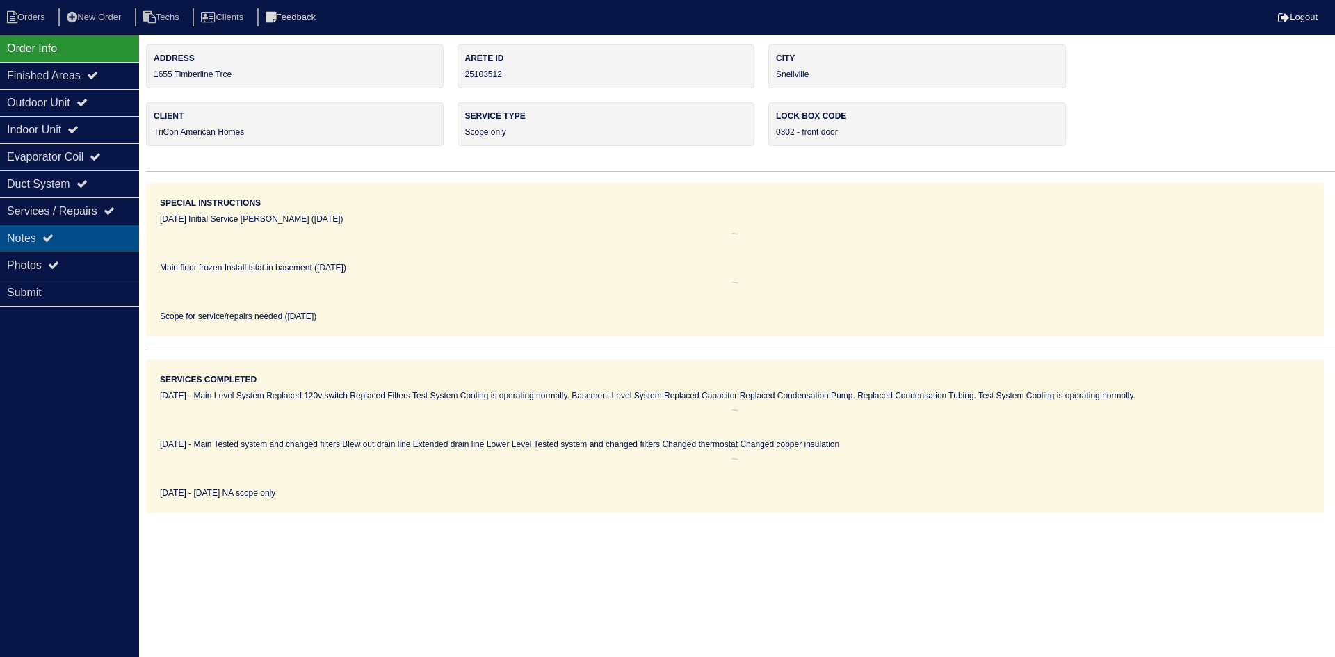
click at [107, 229] on div "Notes" at bounding box center [69, 238] width 139 height 27
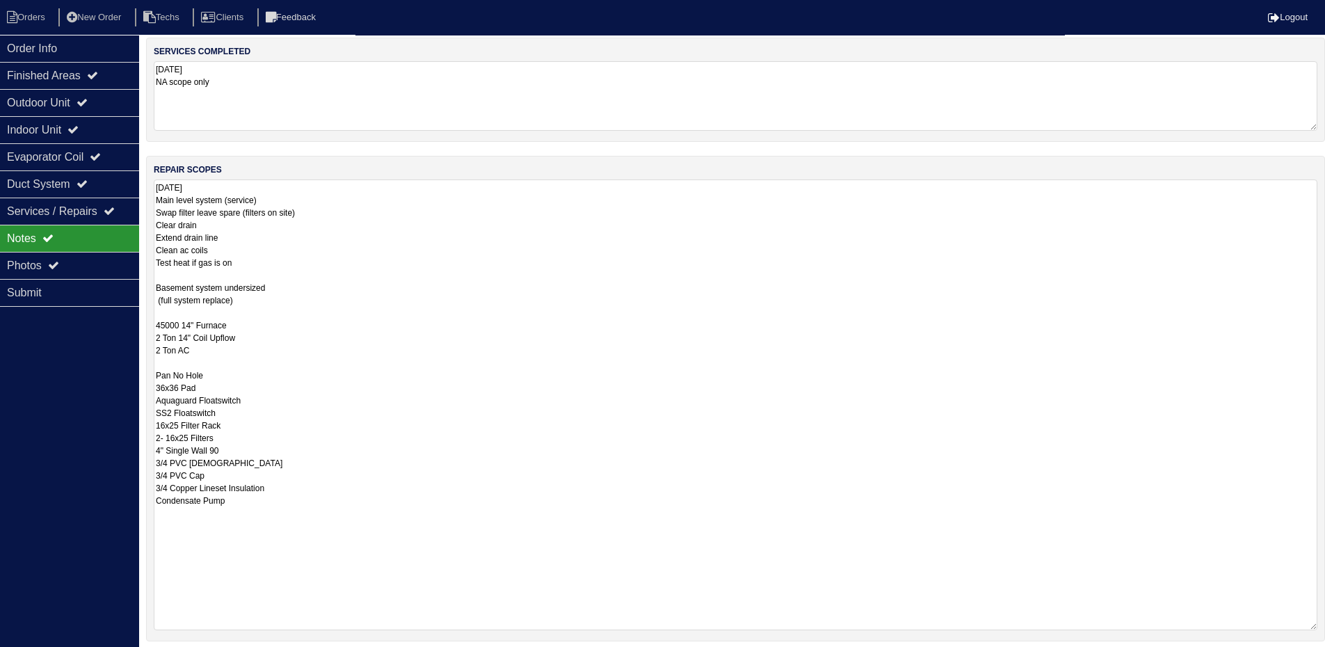
scroll to position [209, 0]
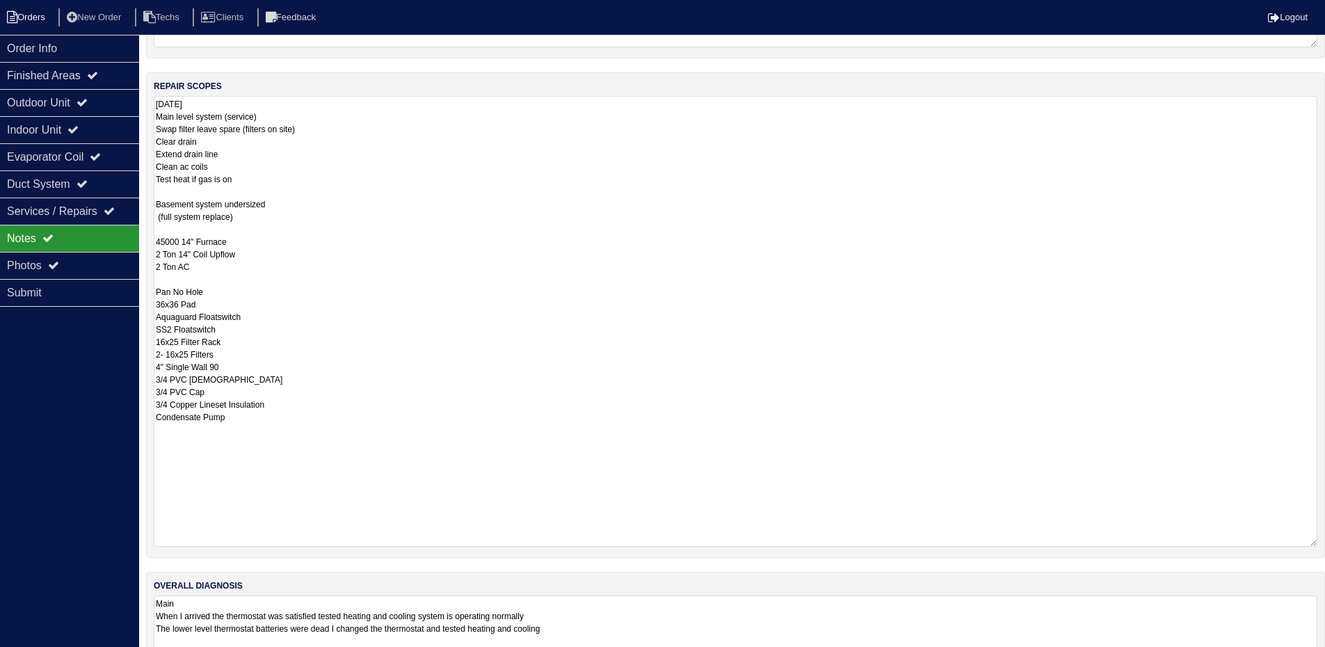
click at [22, 15] on li "Orders" at bounding box center [28, 17] width 56 height 19
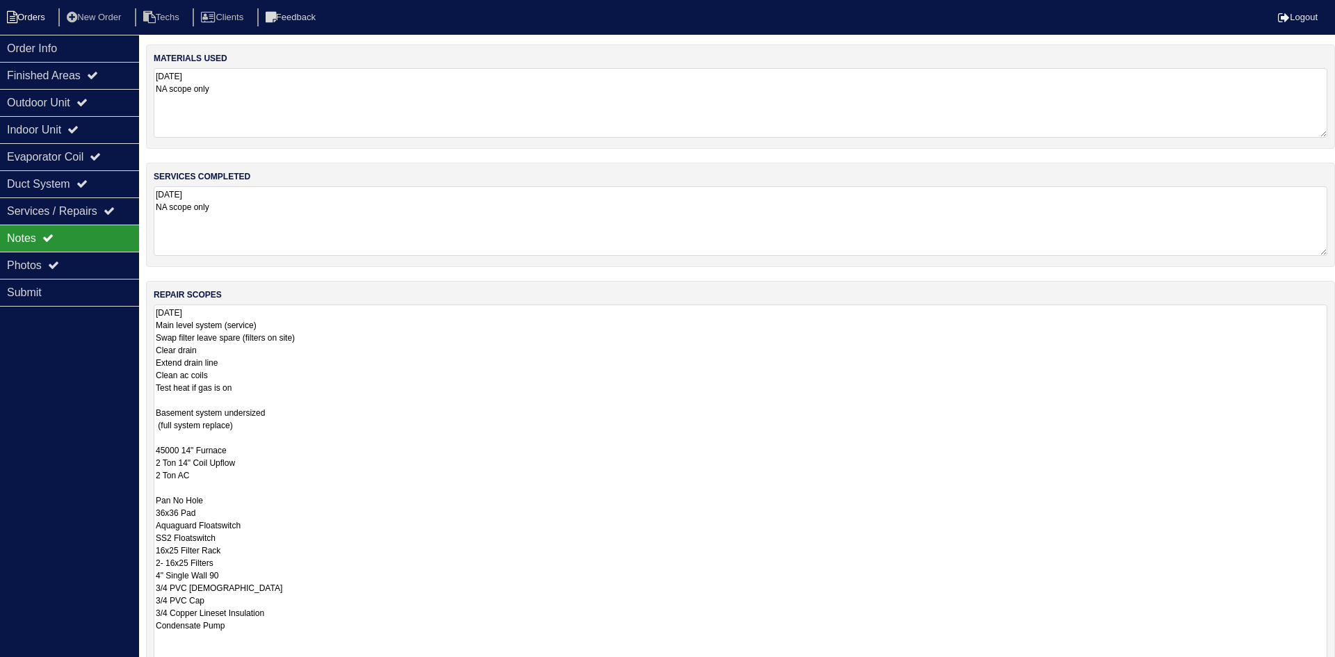
select select "15"
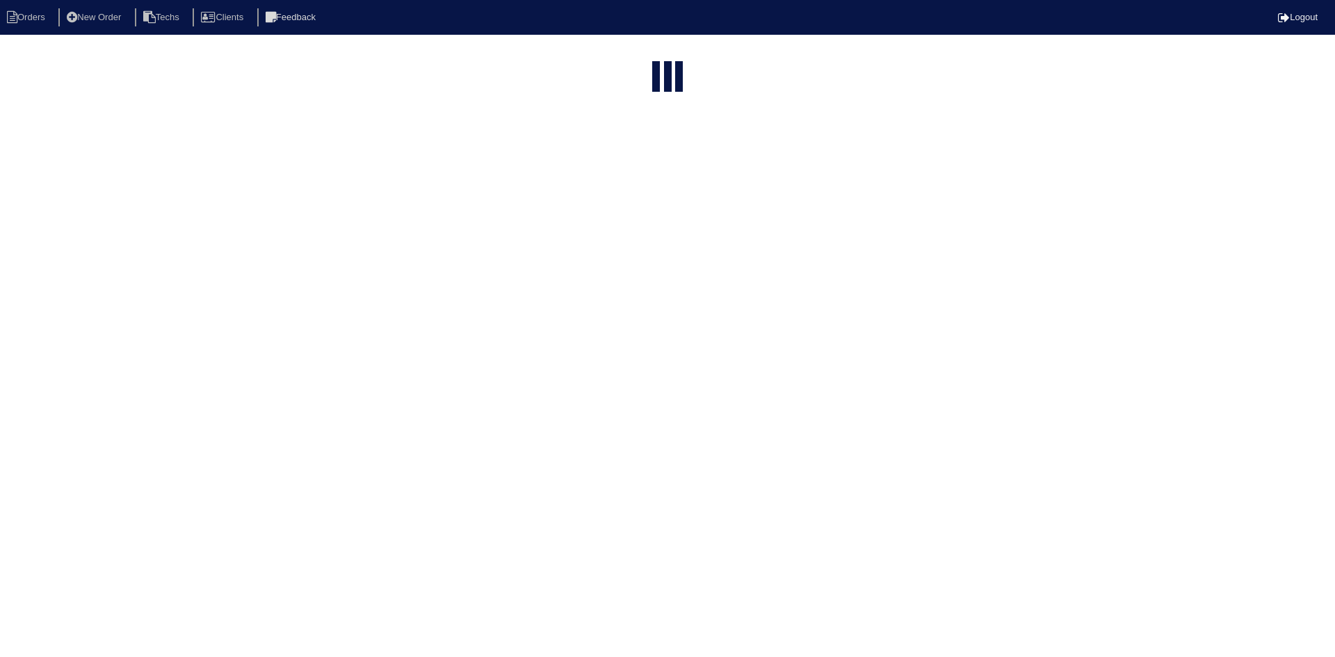
type input "476 clu"
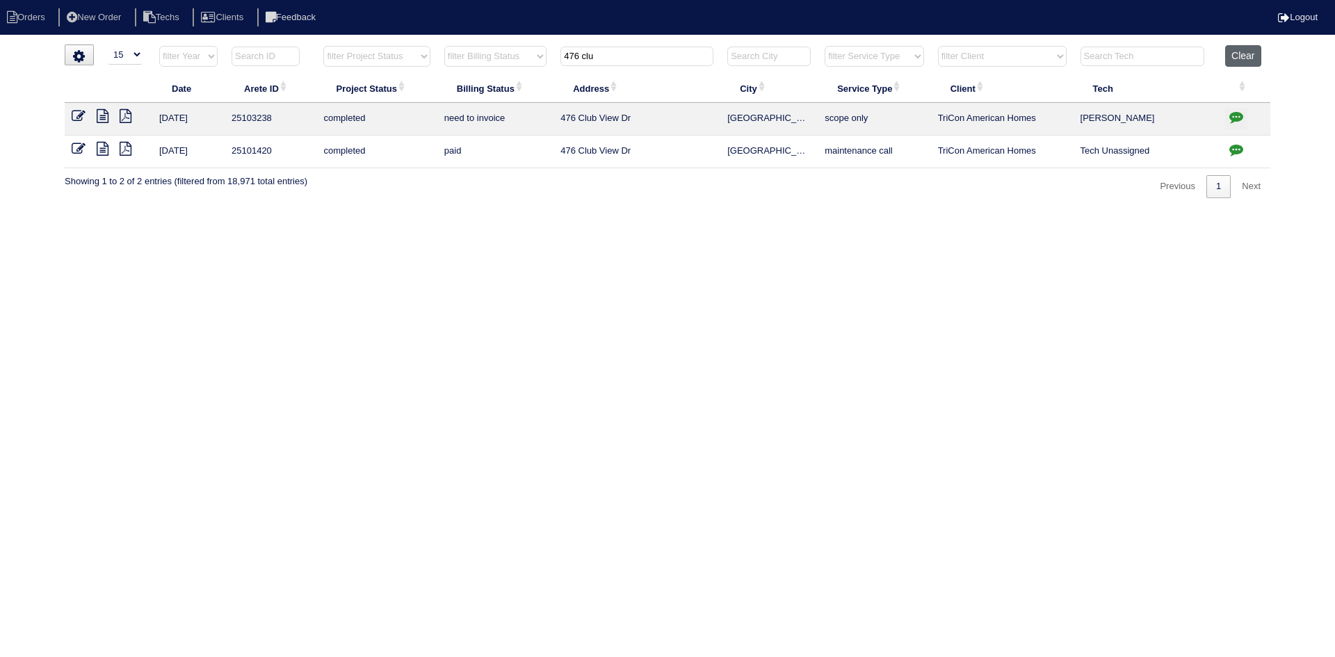
click at [1249, 56] on button "Clear" at bounding box center [1242, 56] width 35 height 22
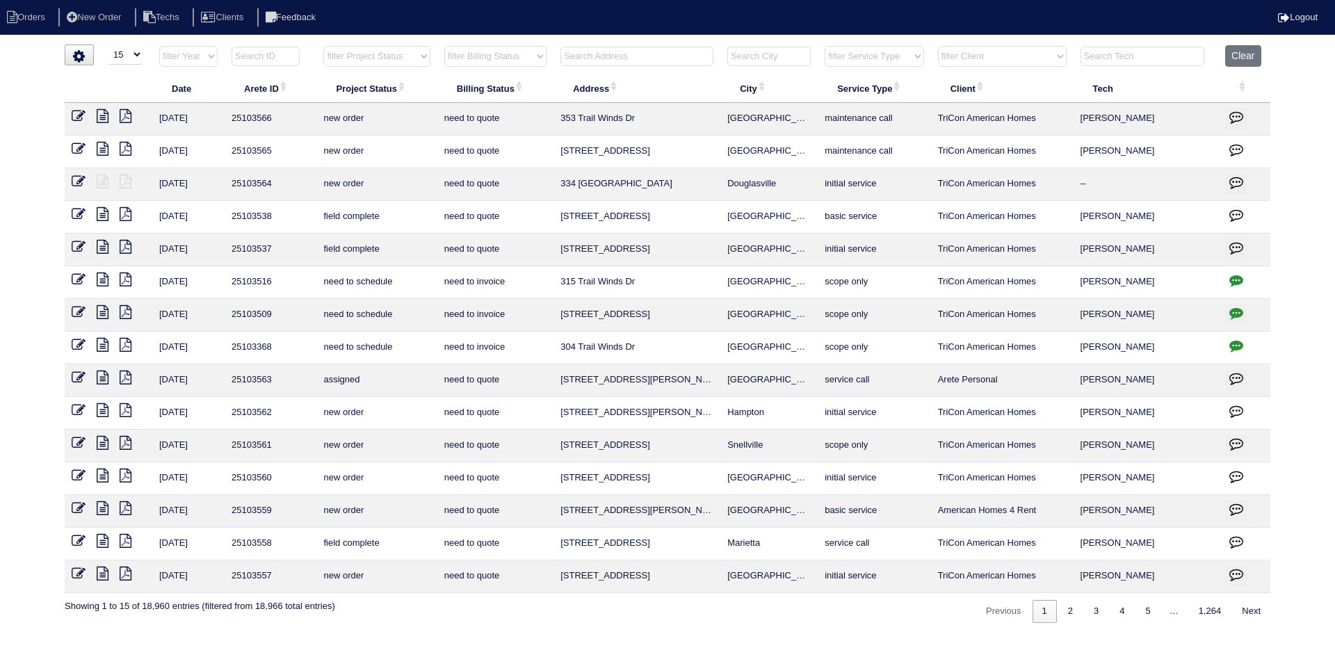
select select "15"
click at [675, 56] on input "text" at bounding box center [636, 56] width 153 height 19
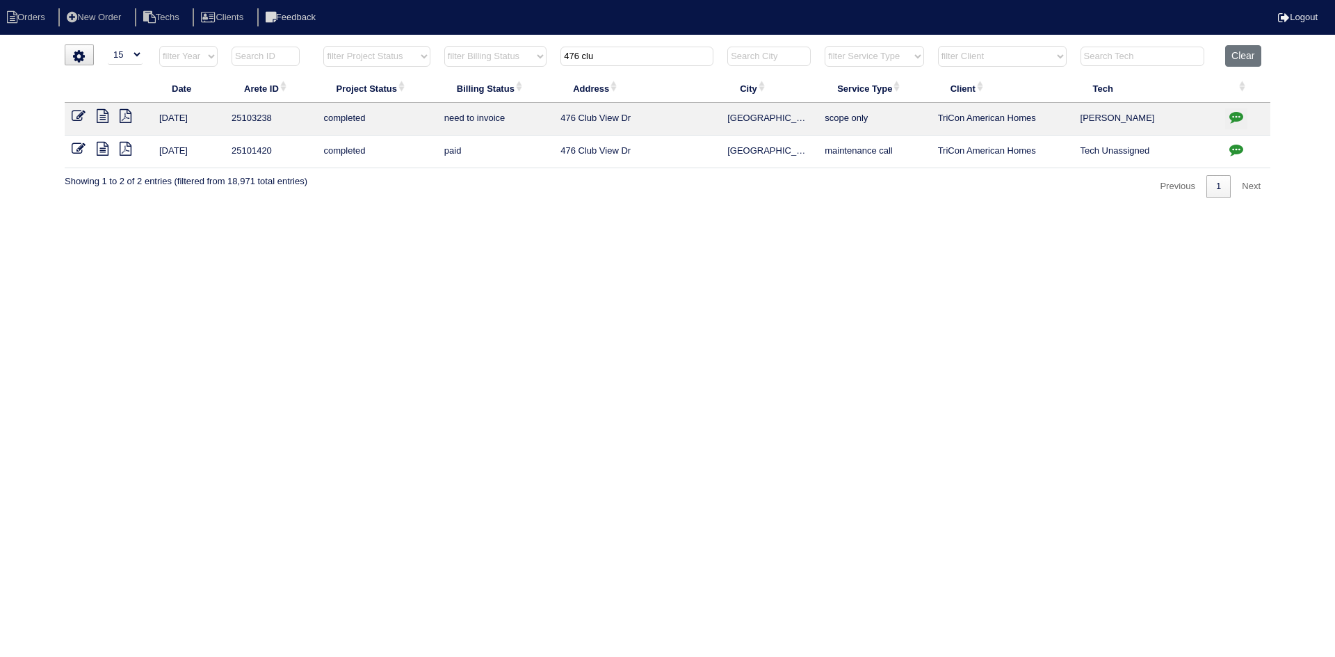
type input "476 clu"
click at [1240, 148] on icon "button" at bounding box center [1236, 150] width 14 height 14
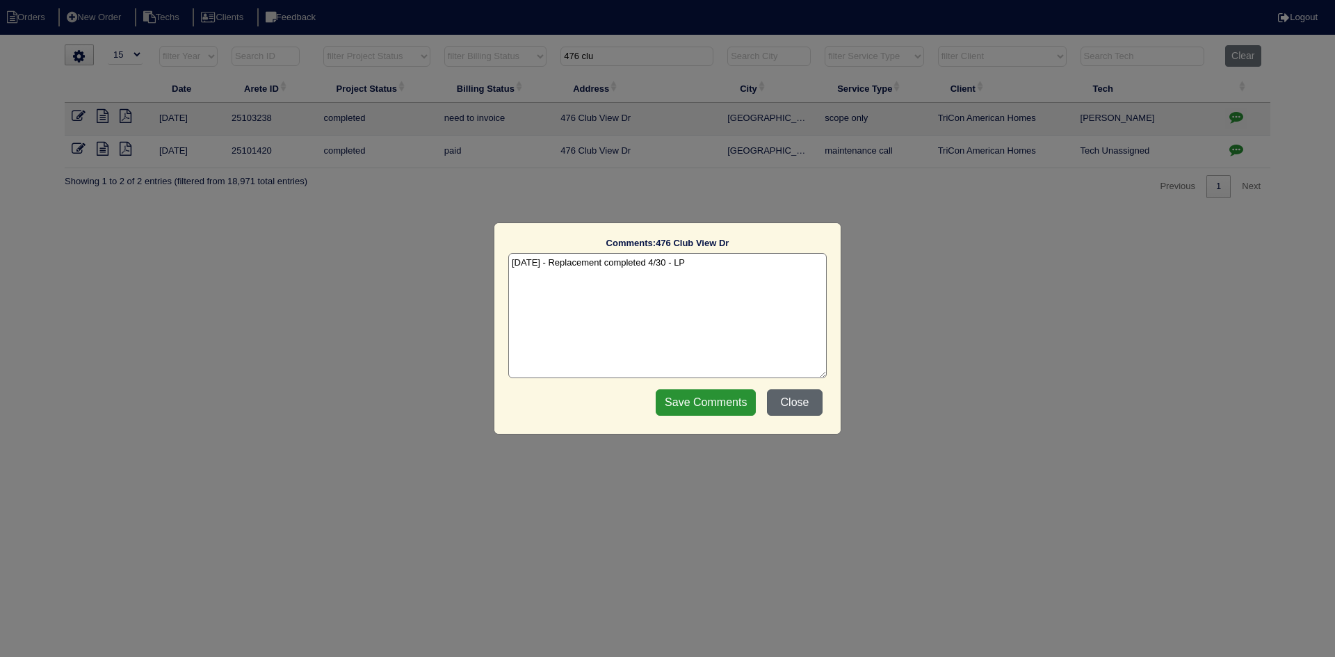
click at [782, 396] on button "Close" at bounding box center [795, 402] width 56 height 26
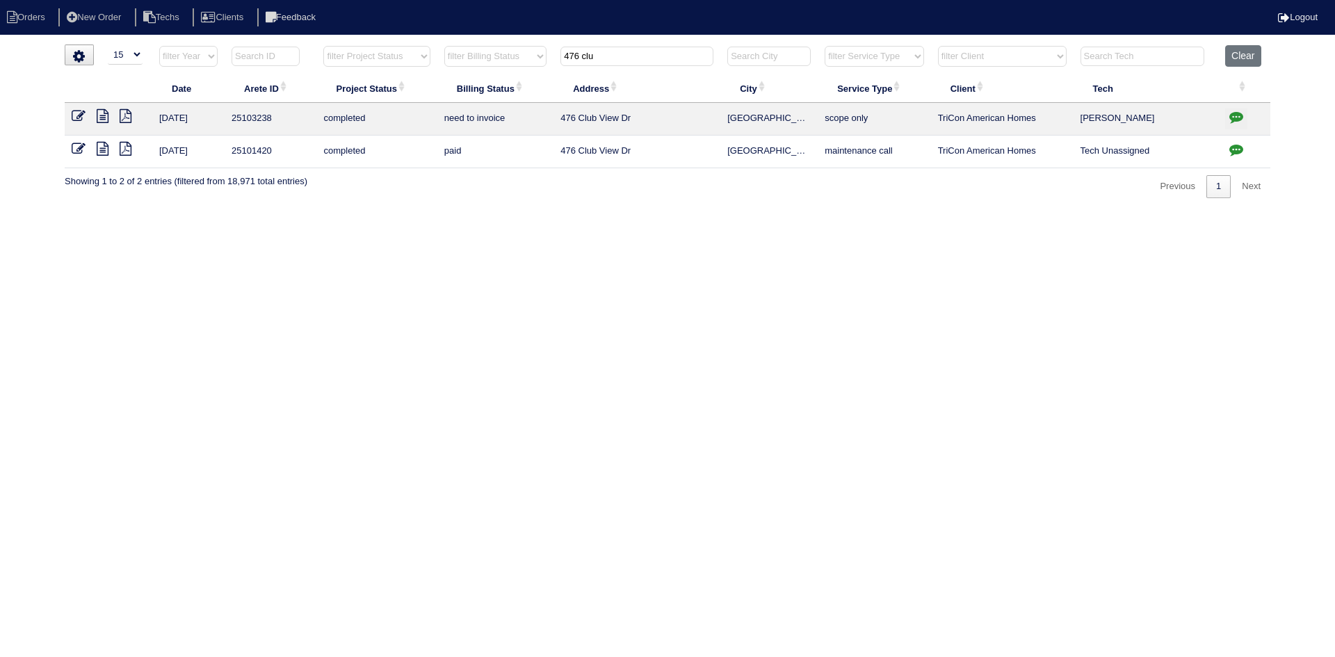
click at [1238, 114] on icon "button" at bounding box center [1236, 117] width 14 height 14
type textarea "[DATE] - Replacement of main and service US approved - sent to [GEOGRAPHIC_DATA…"
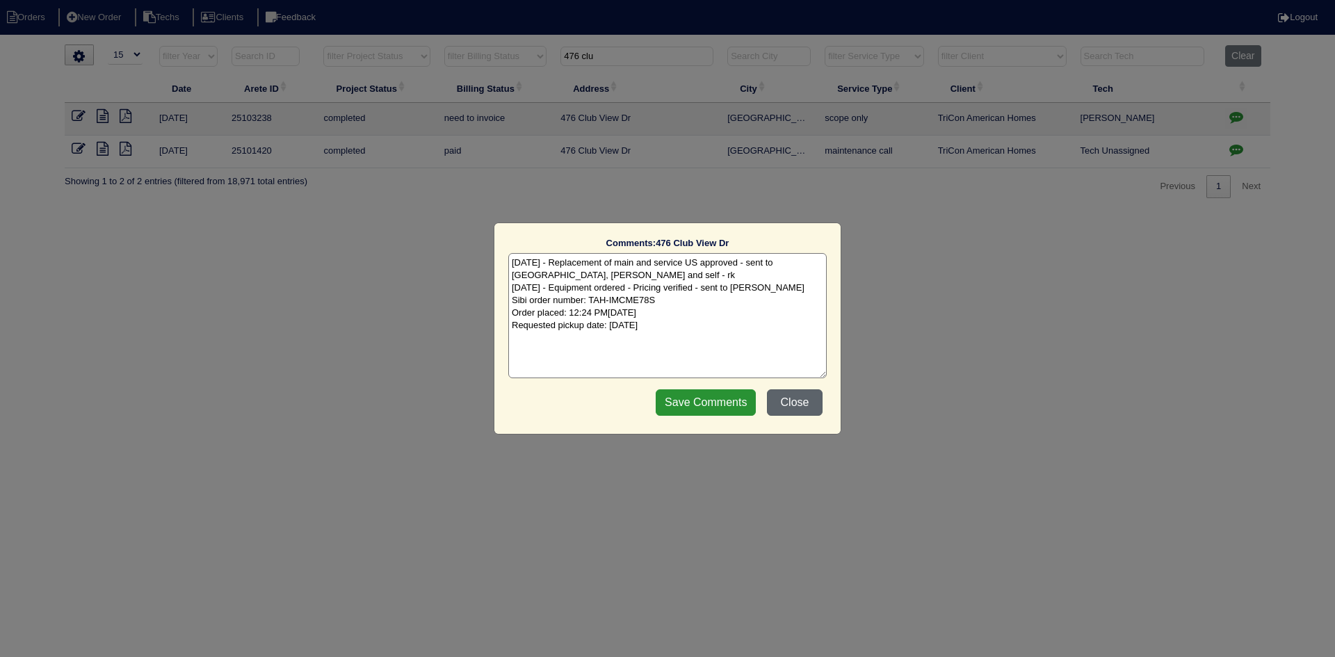
click at [787, 405] on button "Close" at bounding box center [795, 402] width 56 height 26
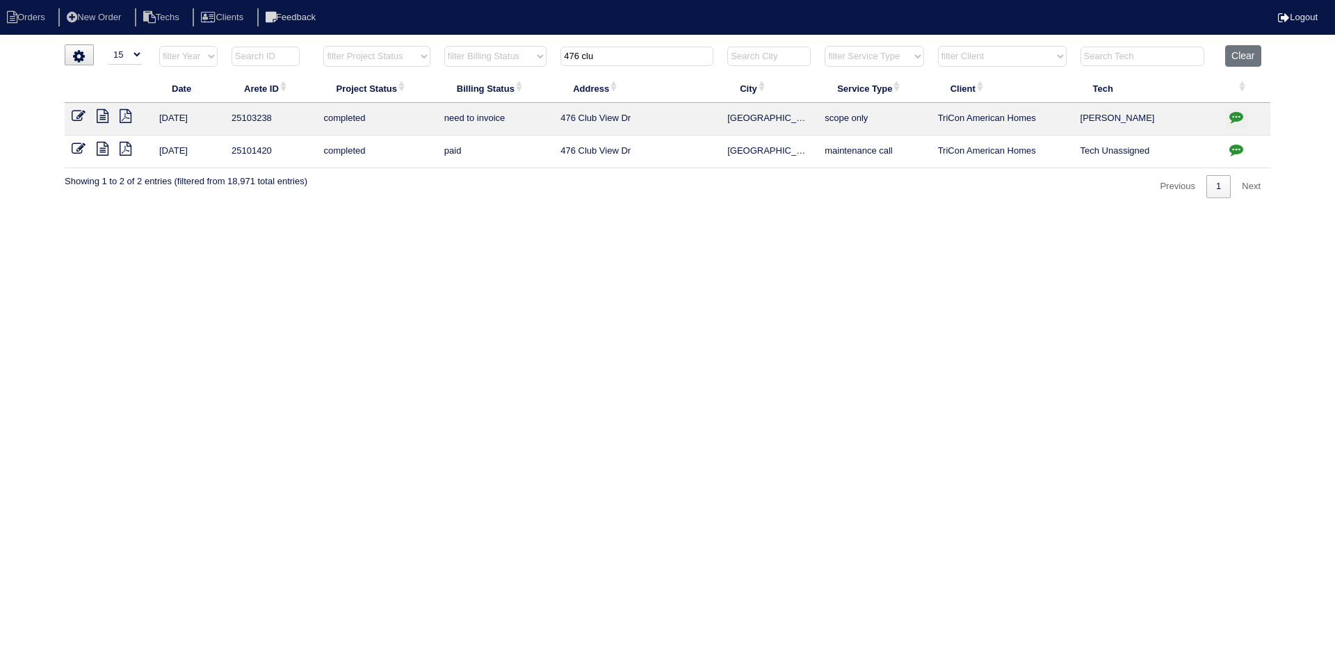
click at [102, 114] on icon at bounding box center [103, 116] width 12 height 14
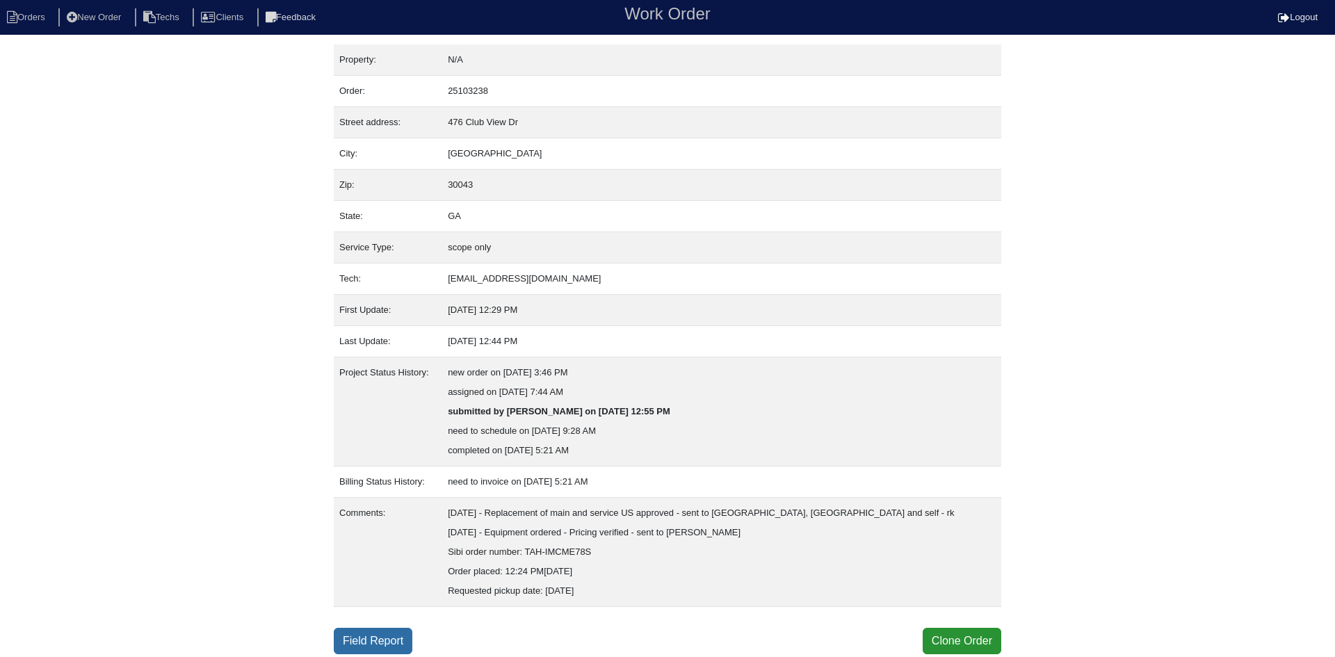
click at [371, 640] on link "Field Report" at bounding box center [373, 641] width 79 height 26
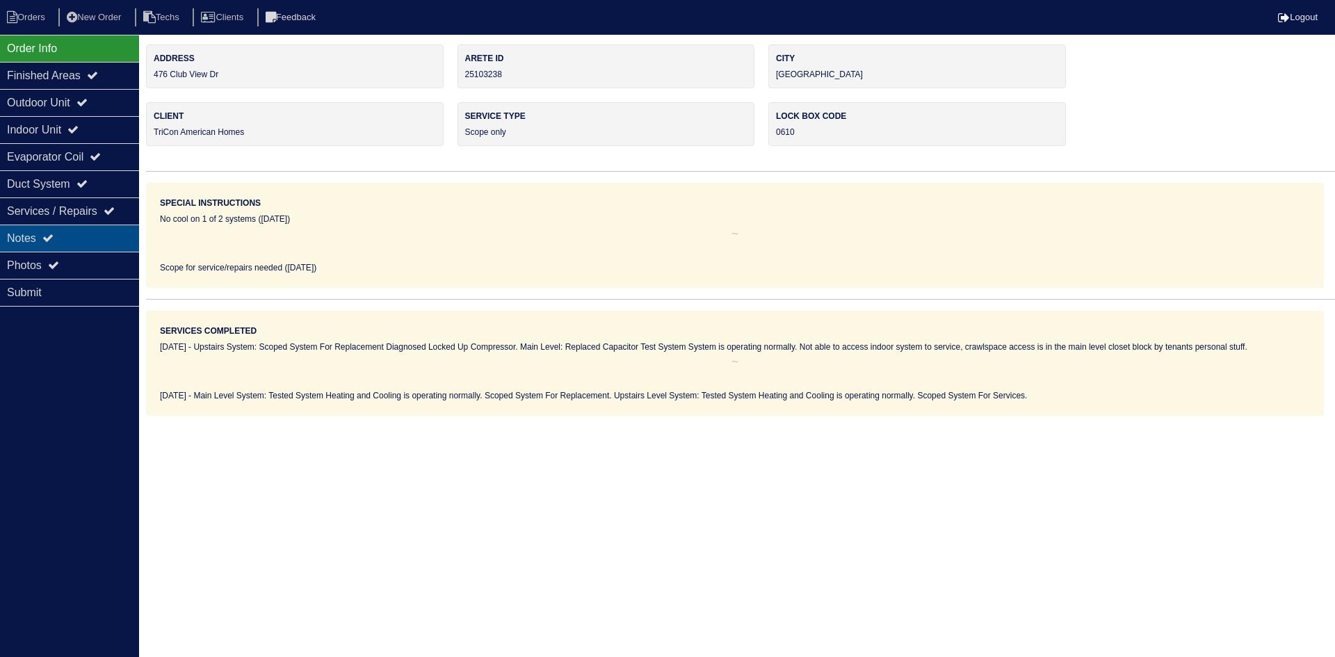
click at [90, 244] on div "Notes" at bounding box center [69, 238] width 139 height 27
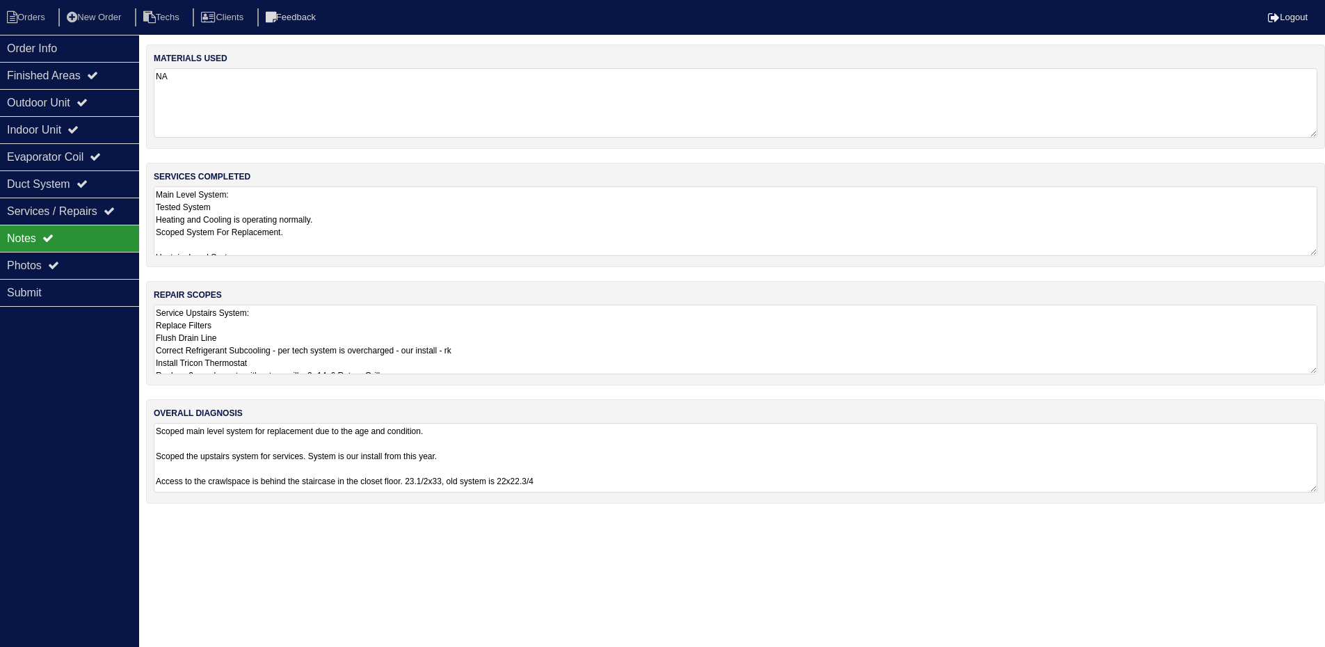
click at [717, 362] on textarea "Service Upstairs System: Replace Filters Flush Drain Line Correct Refrigerant S…" at bounding box center [735, 340] width 1163 height 70
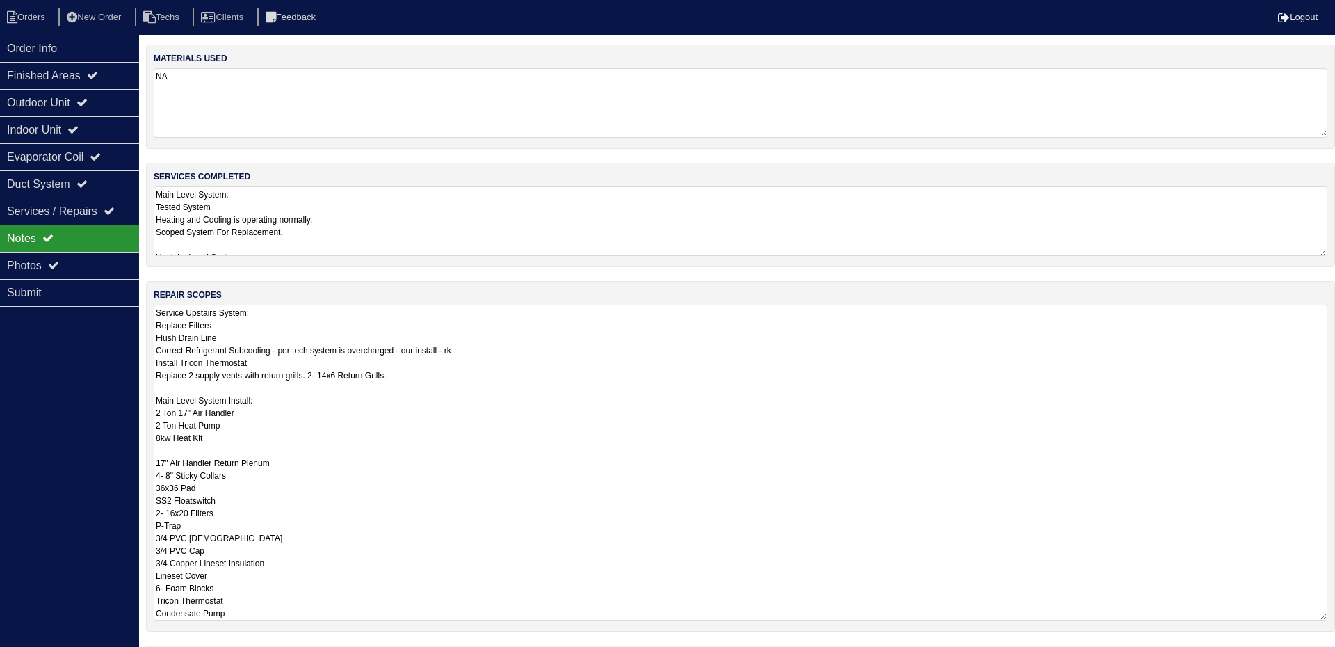
click at [468, 225] on textarea "Main Level System: Tested System Heating and Cooling is operating normally. Sco…" at bounding box center [741, 221] width 1174 height 70
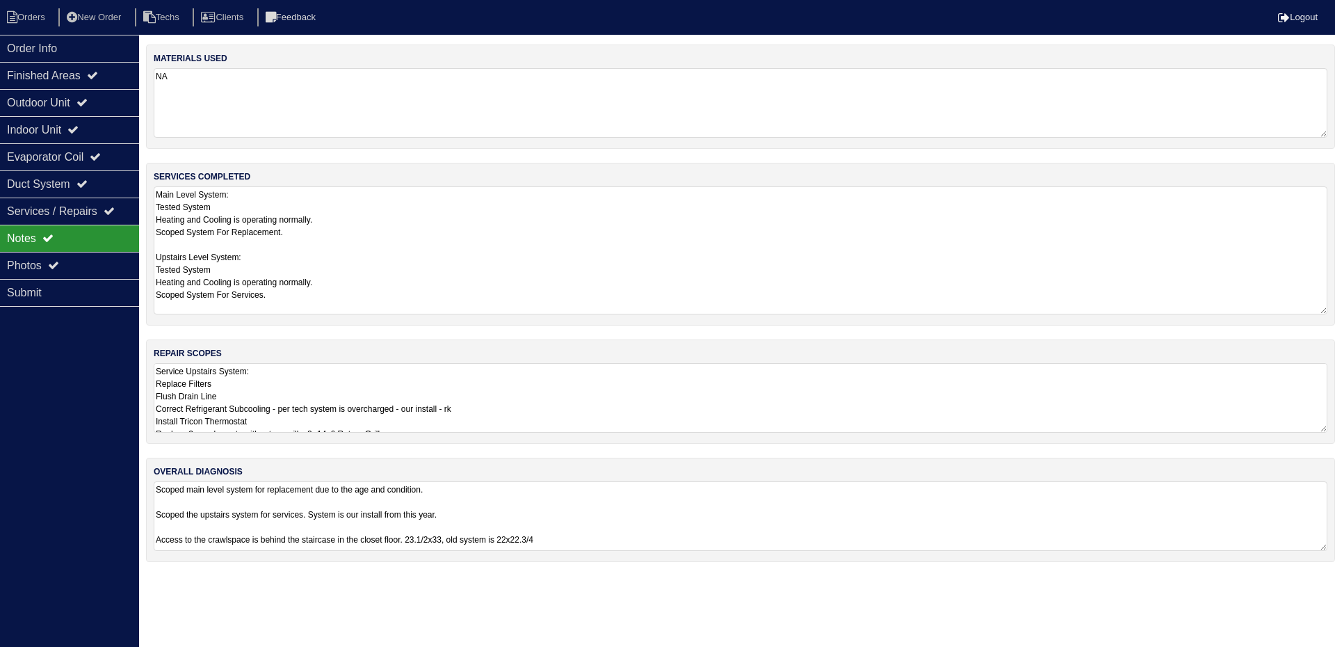
drag, startPoint x: 731, startPoint y: 514, endPoint x: 725, endPoint y: 492, distance: 23.3
click at [732, 510] on div "overall diagnosis Scoped main level system for replacement due to the age and c…" at bounding box center [740, 510] width 1189 height 104
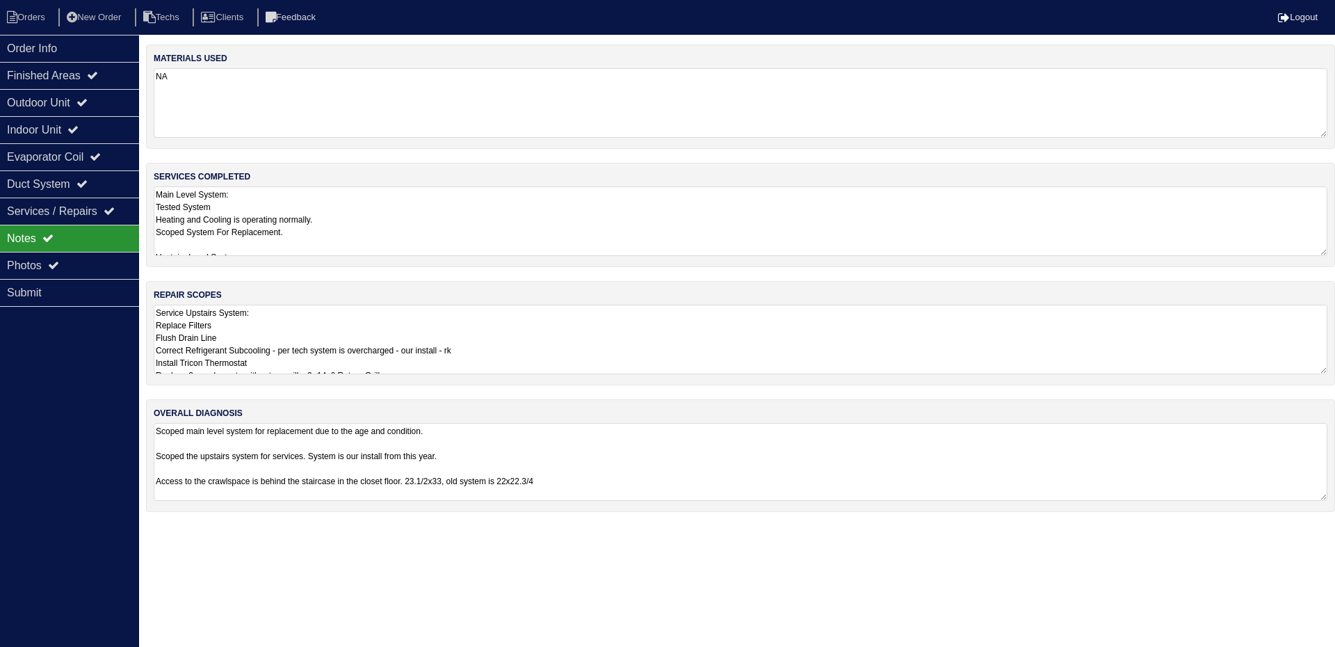
click at [677, 461] on textarea "Scoped main level system for replacement due to the age and condition. Scoped t…" at bounding box center [741, 462] width 1174 height 78
click at [608, 337] on textarea "Service Upstairs System: Replace Filters Flush Drain Line Correct Refrigerant S…" at bounding box center [741, 340] width 1174 height 70
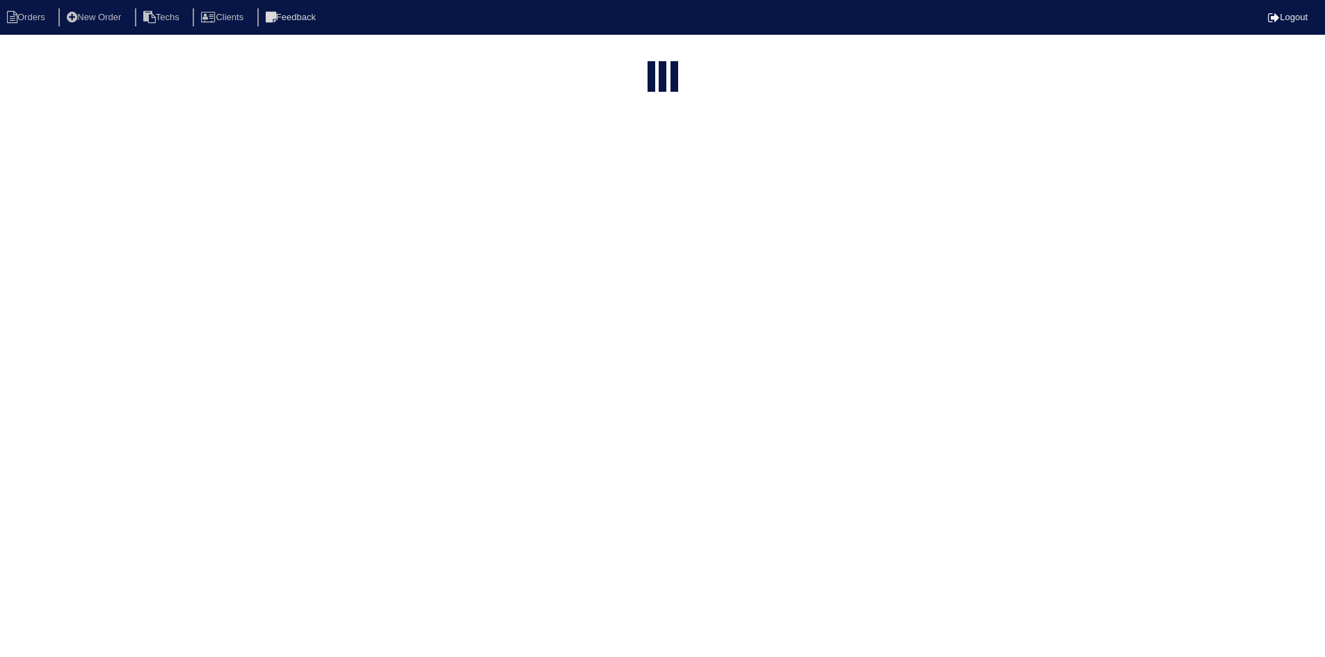
select select "15"
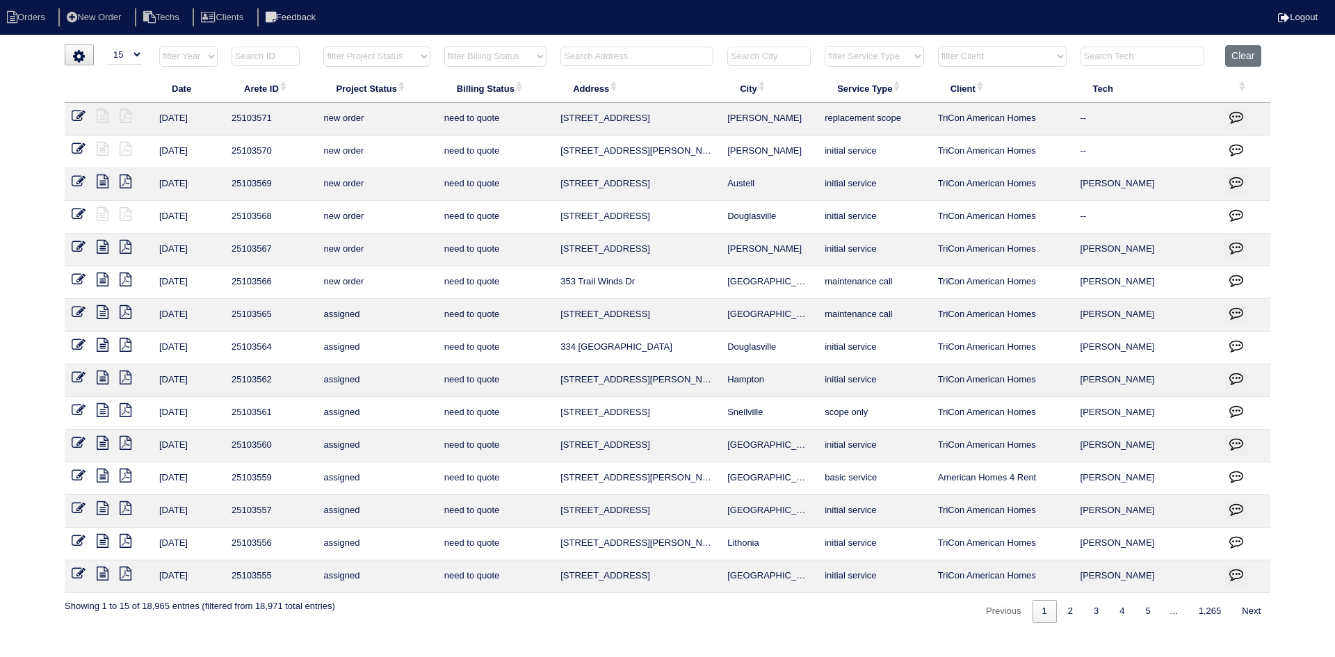
click at [419, 57] on select "filter Project Status -- Any Project Status -- new order assigned in progress f…" at bounding box center [376, 56] width 106 height 21
click at [323, 46] on select "filter Project Status -- Any Project Status -- new order assigned in progress f…" at bounding box center [376, 56] width 106 height 21
select select "field complete"
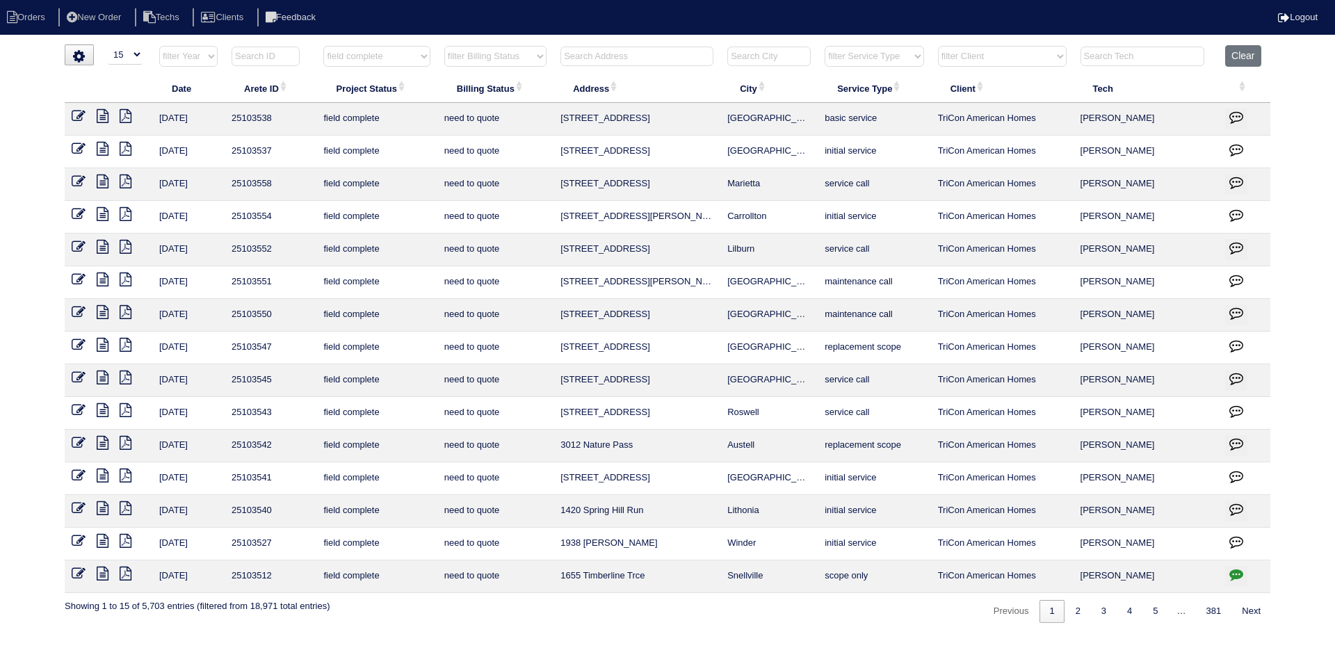
drag, startPoint x: 542, startPoint y: 55, endPoint x: 544, endPoint y: 64, distance: 9.3
click at [542, 55] on select "filter Billing Status -- Any Billing Status -- need to quote quoted need to inv…" at bounding box center [495, 56] width 102 height 21
select select "need to quote"
click at [444, 46] on select "filter Billing Status -- Any Billing Status -- need to quote quoted need to inv…" at bounding box center [495, 56] width 102 height 21
select select "field complete"
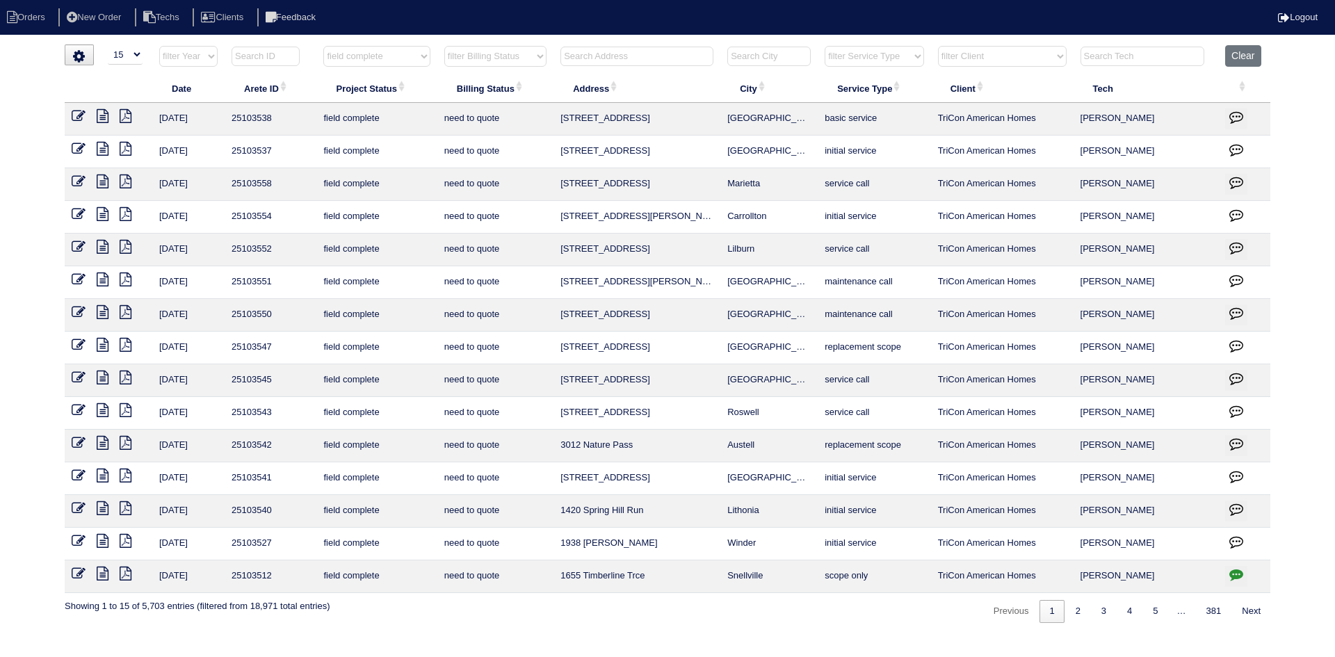
select select "need to quote"
click at [101, 571] on icon at bounding box center [103, 574] width 12 height 14
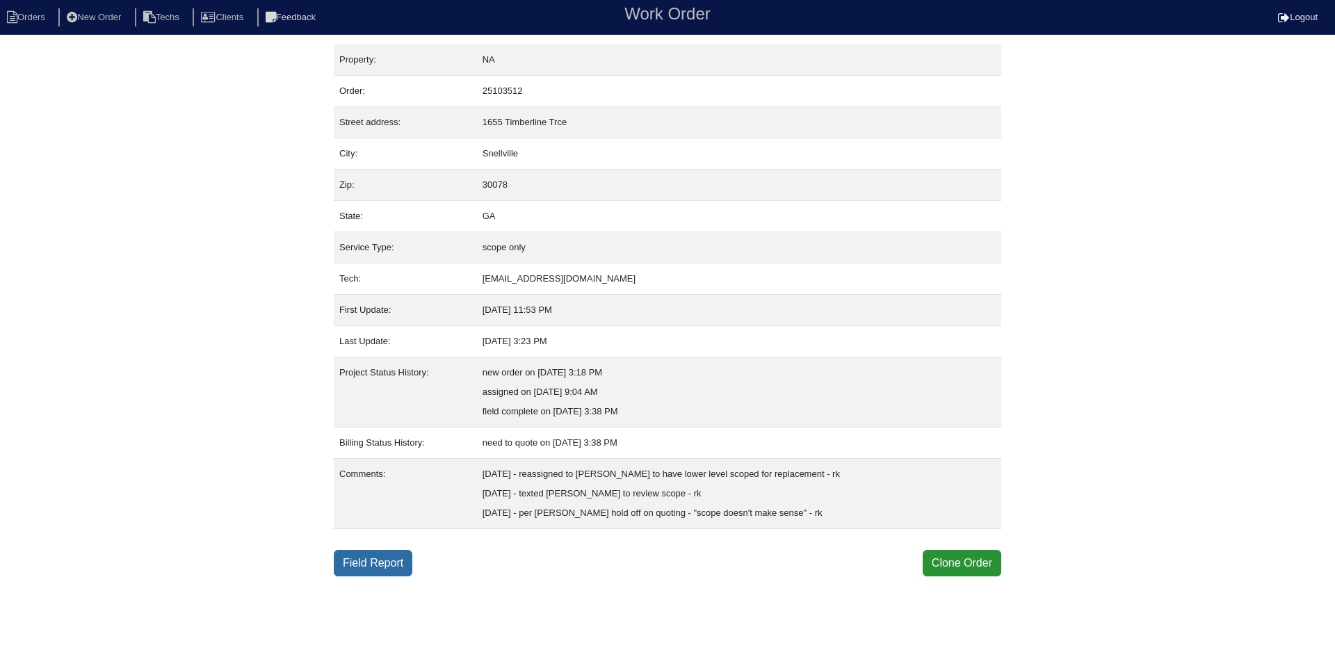
click at [394, 560] on link "Field Report" at bounding box center [373, 563] width 79 height 26
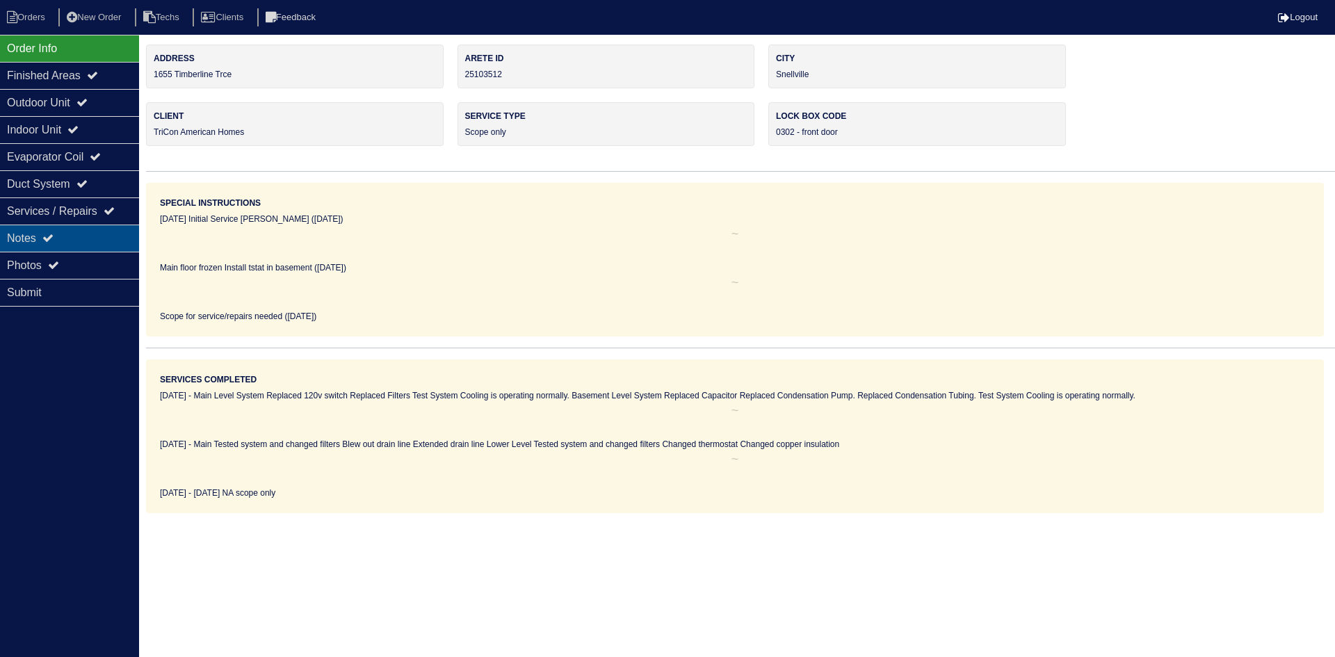
click at [99, 240] on div "Notes" at bounding box center [69, 238] width 139 height 27
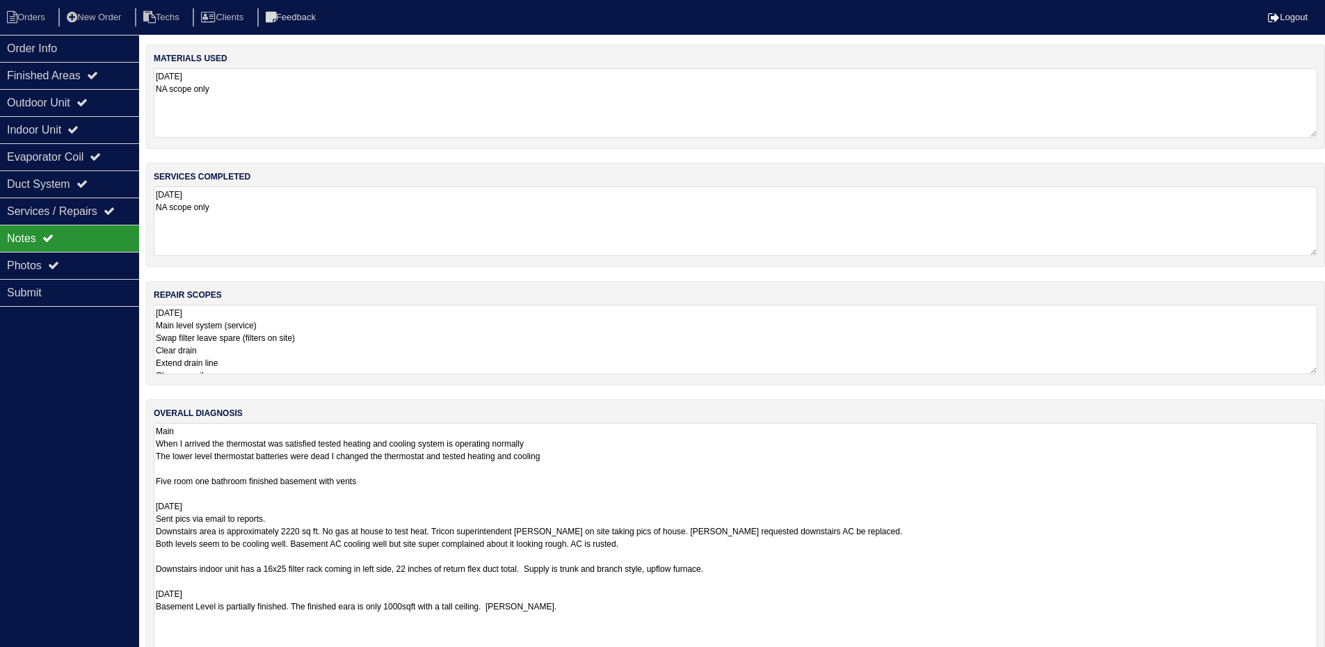
drag, startPoint x: 1324, startPoint y: 487, endPoint x: 1260, endPoint y: 560, distance: 96.5
click at [1325, 656] on html "Orders New Order Techs Clients Feedback Logout Orders New Order Users Clients M…" at bounding box center [662, 360] width 1325 height 720
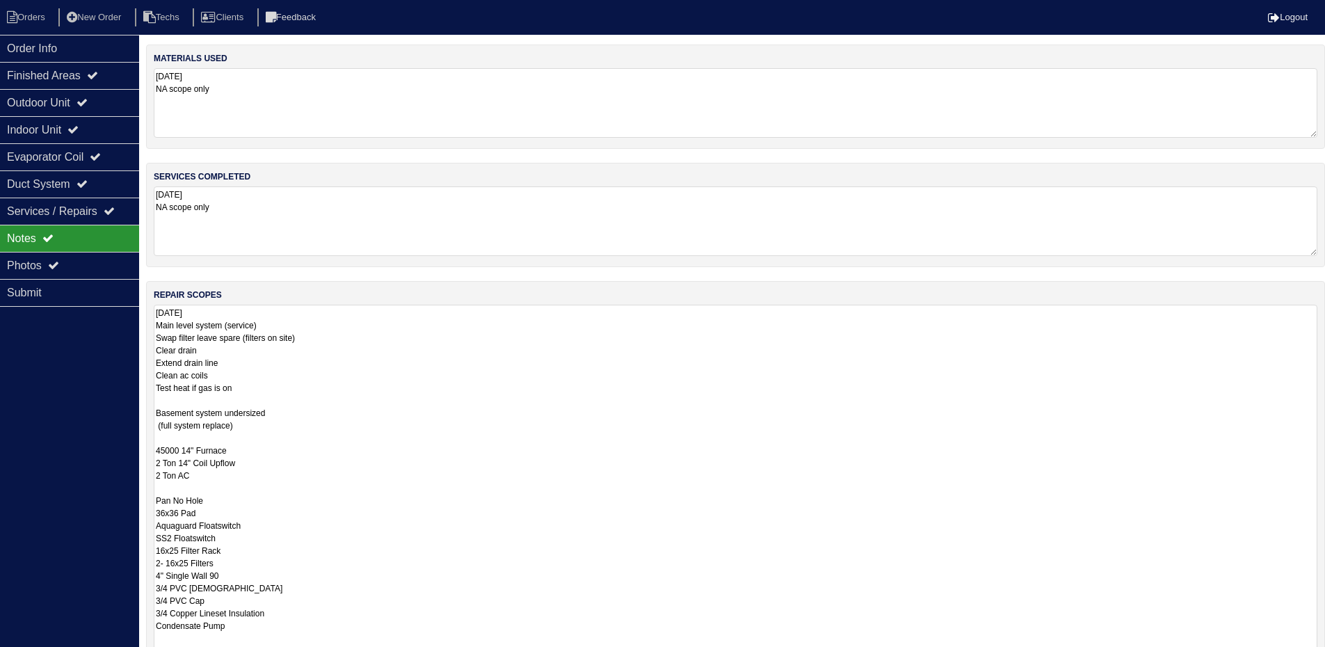
drag, startPoint x: 1312, startPoint y: 372, endPoint x: 1144, endPoint y: 590, distance: 275.1
click at [1325, 656] on html "Orders New Order Techs Clients Feedback Logout Orders New Order Users Clients M…" at bounding box center [662, 518] width 1325 height 1036
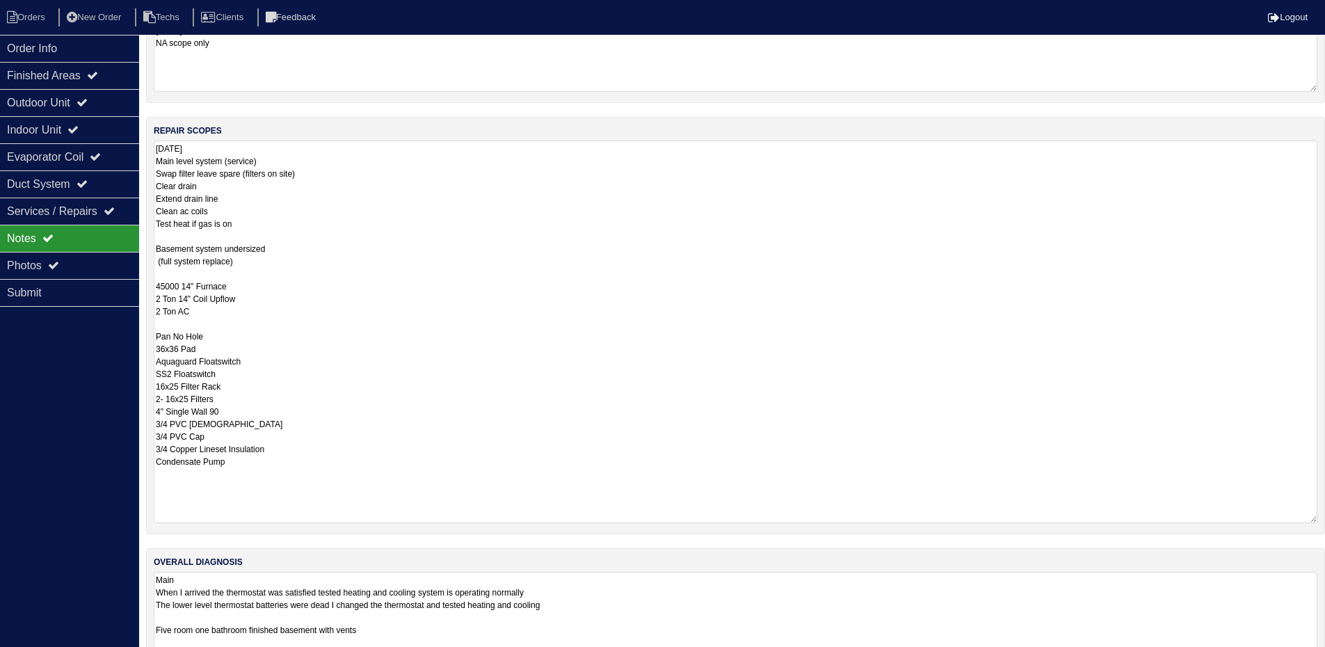
scroll to position [139, 0]
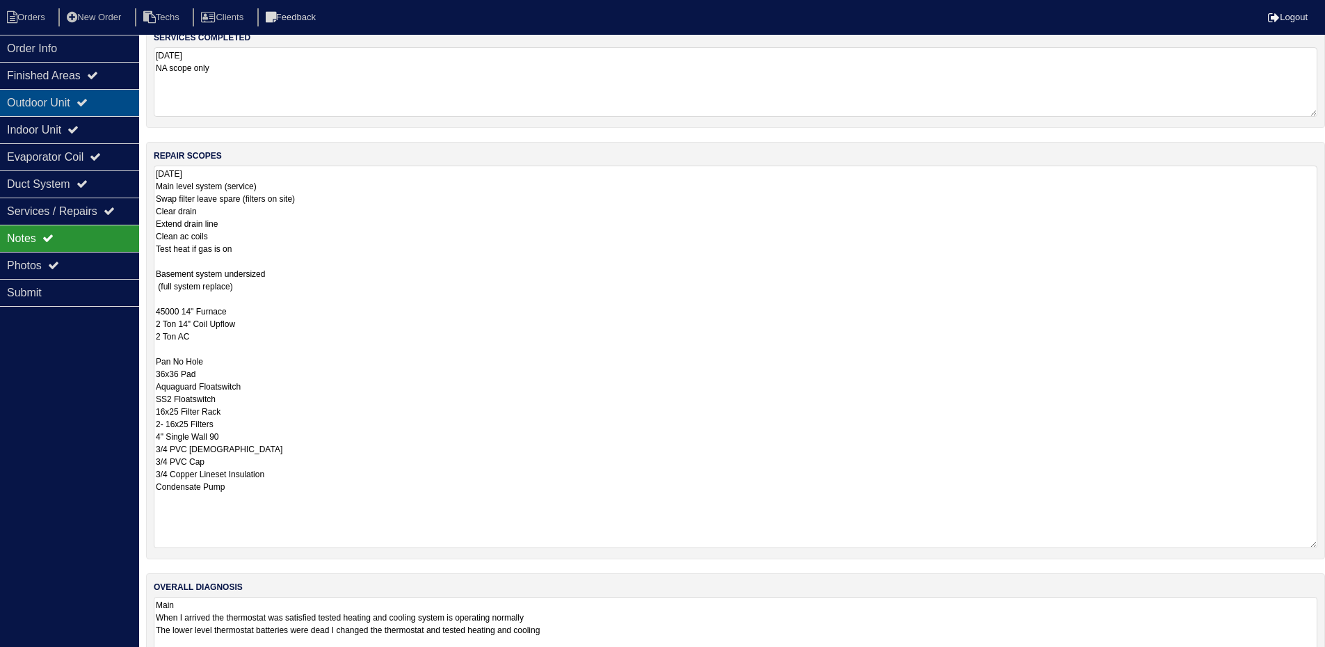
click at [67, 108] on div "Outdoor Unit" at bounding box center [69, 102] width 139 height 27
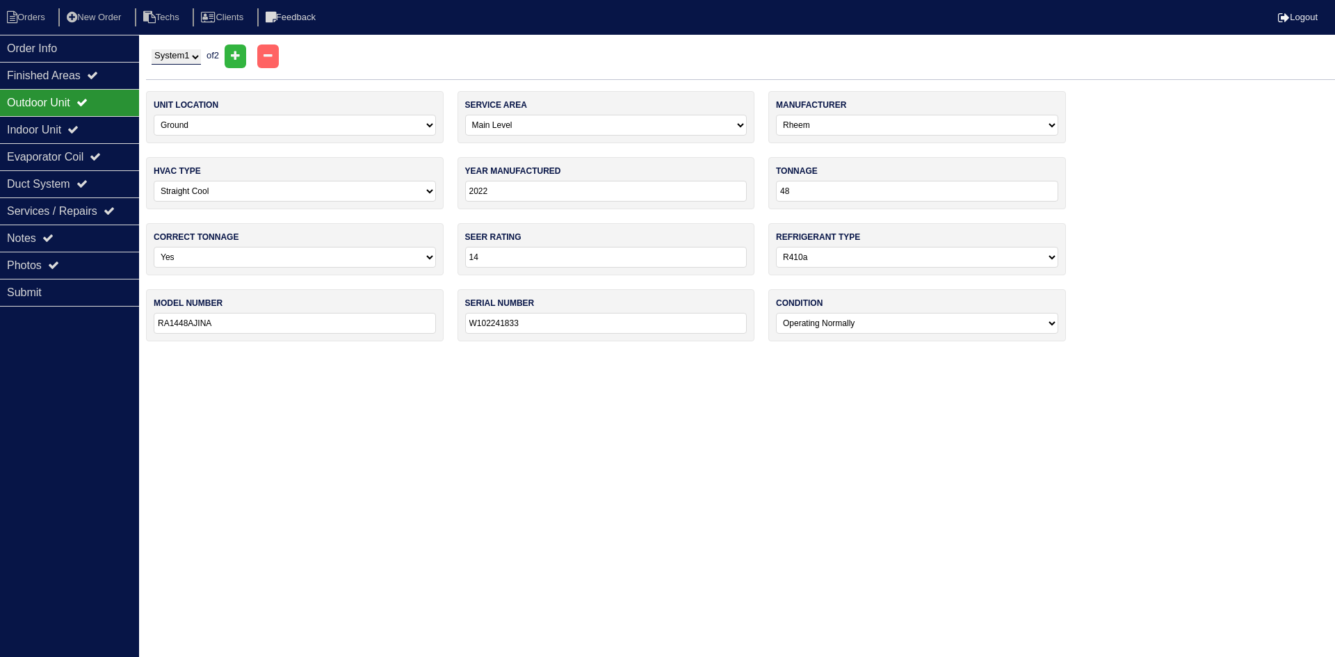
click at [179, 59] on select "System 1 System 2" at bounding box center [176, 56] width 49 height 15
select select "2"
click at [152, 49] on select "System 1 System 2" at bounding box center [176, 56] width 49 height 15
select select "2"
select select "Carrier"
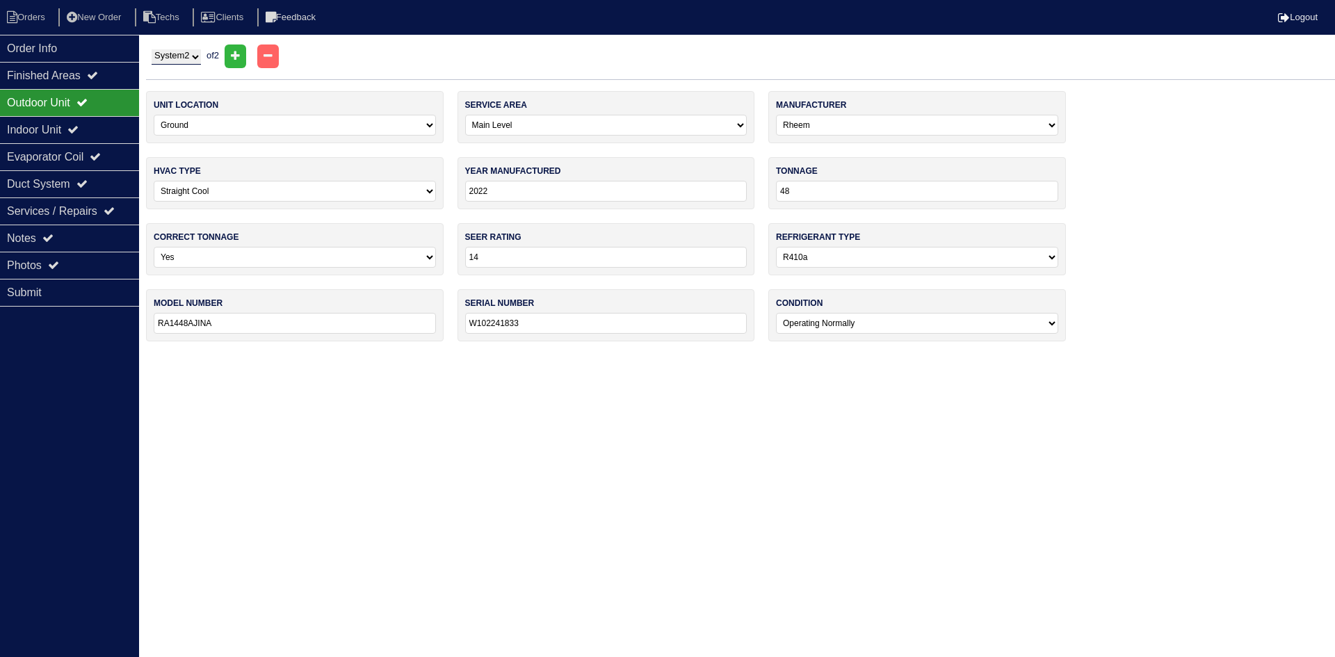
type input "2013"
type input "18"
select select "1"
type input "13"
type input "PA13NA018"
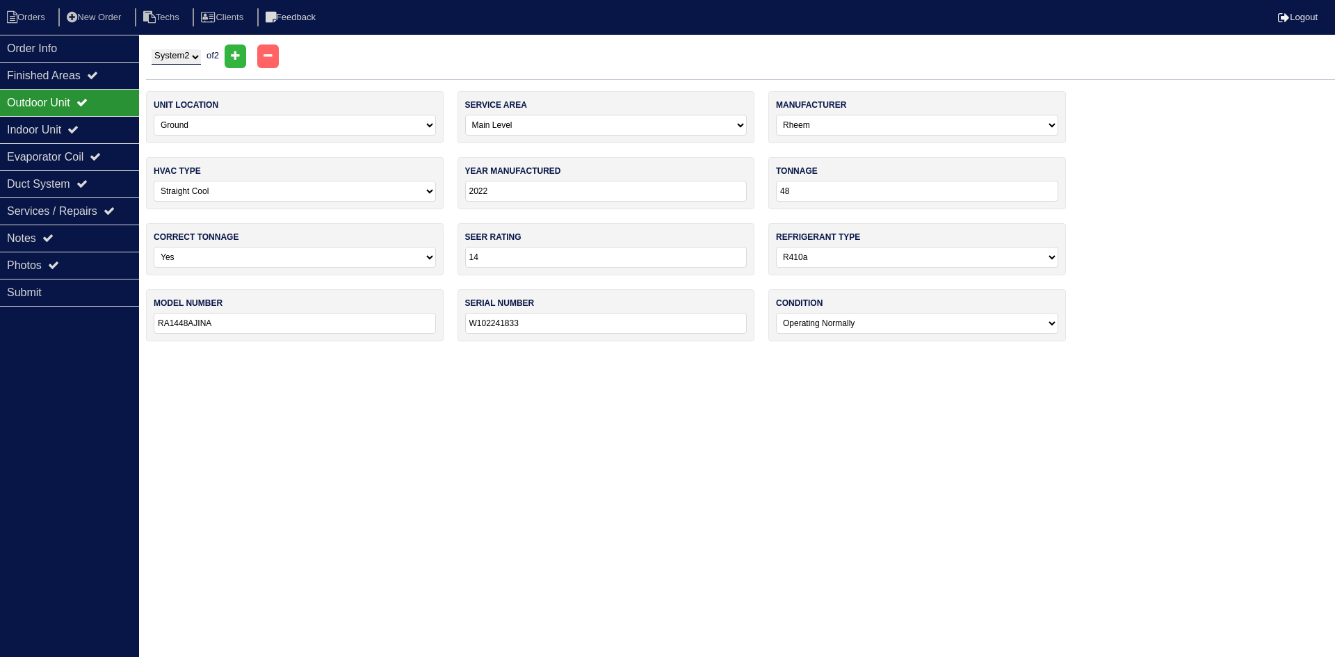
type input "0913X66585"
select select "2"
select select "[PERSON_NAME]"
type input "2013"
select select "3"
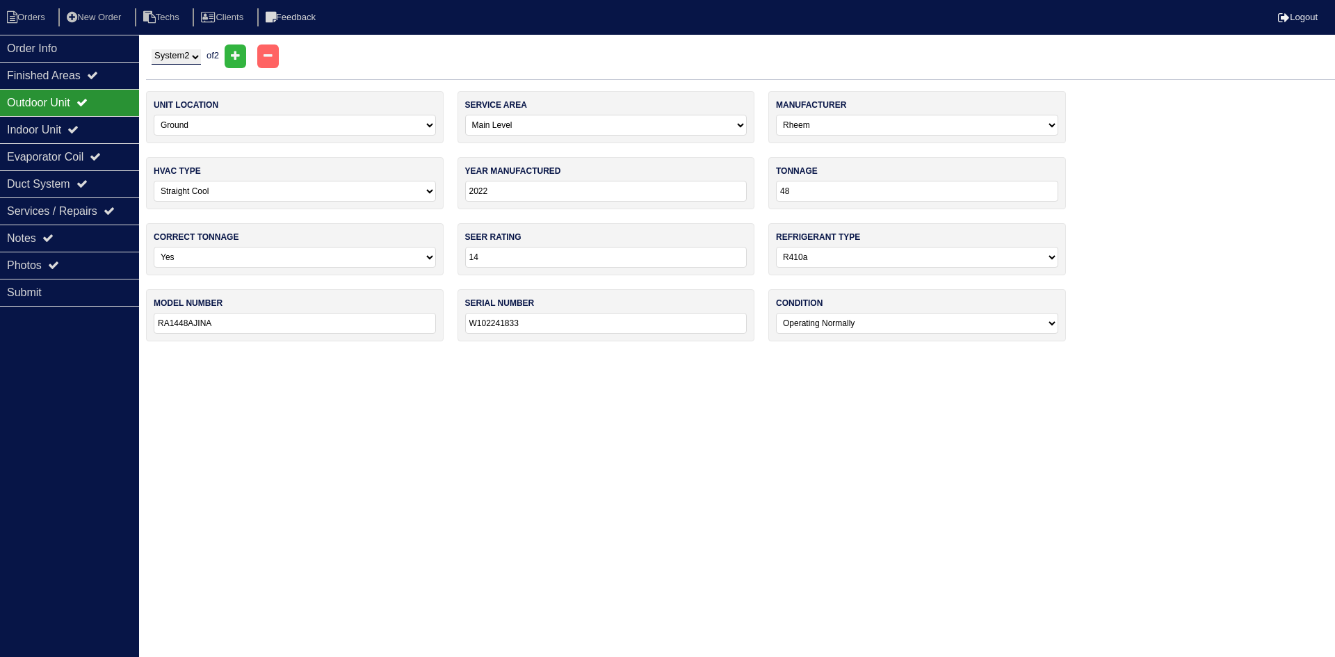
type input "45000"
type input "13"
type input "PG8MAA036045AFJA"
type input "0313A18218"
click at [59, 128] on div "Indoor Unit" at bounding box center [69, 129] width 139 height 27
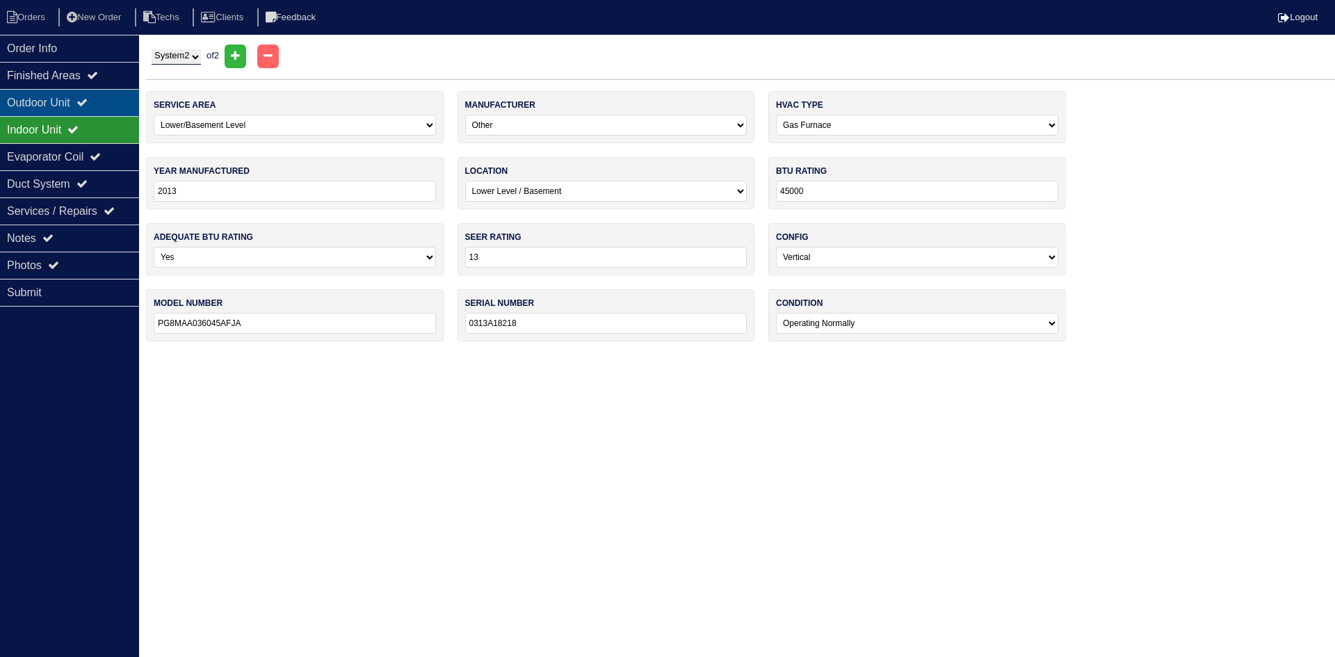
click at [72, 94] on div "Outdoor Unit" at bounding box center [69, 102] width 139 height 27
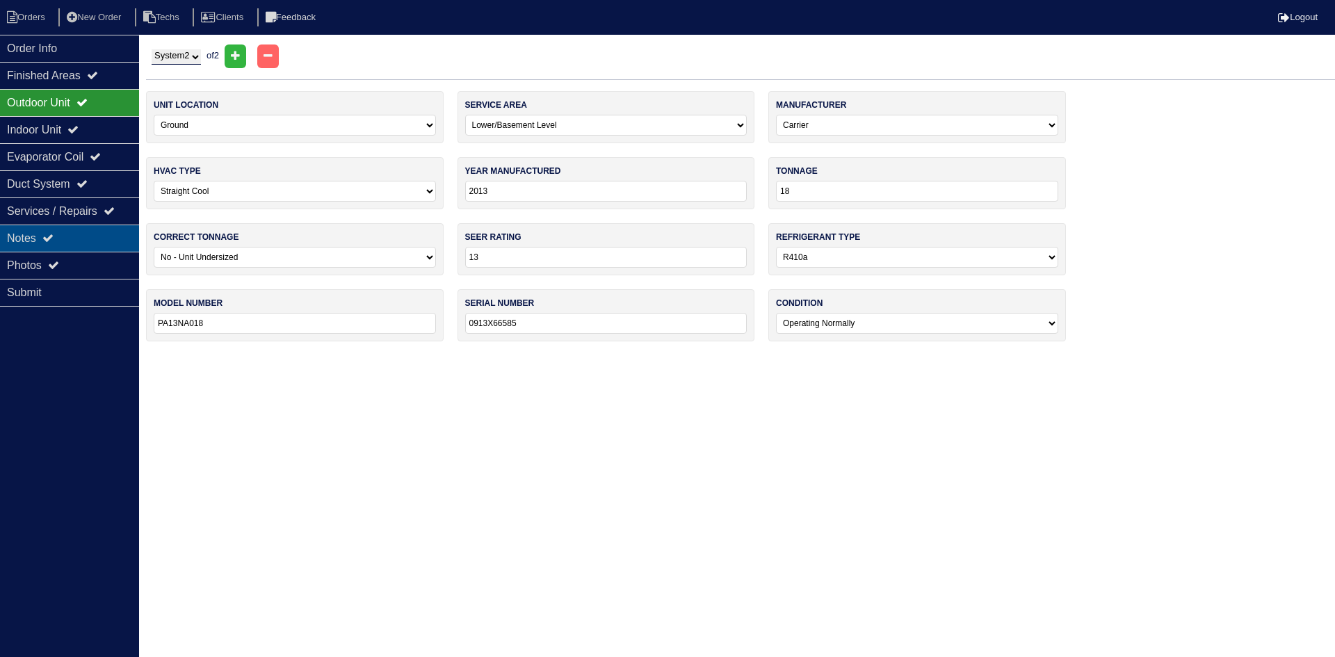
click at [62, 232] on div "Notes" at bounding box center [69, 238] width 139 height 27
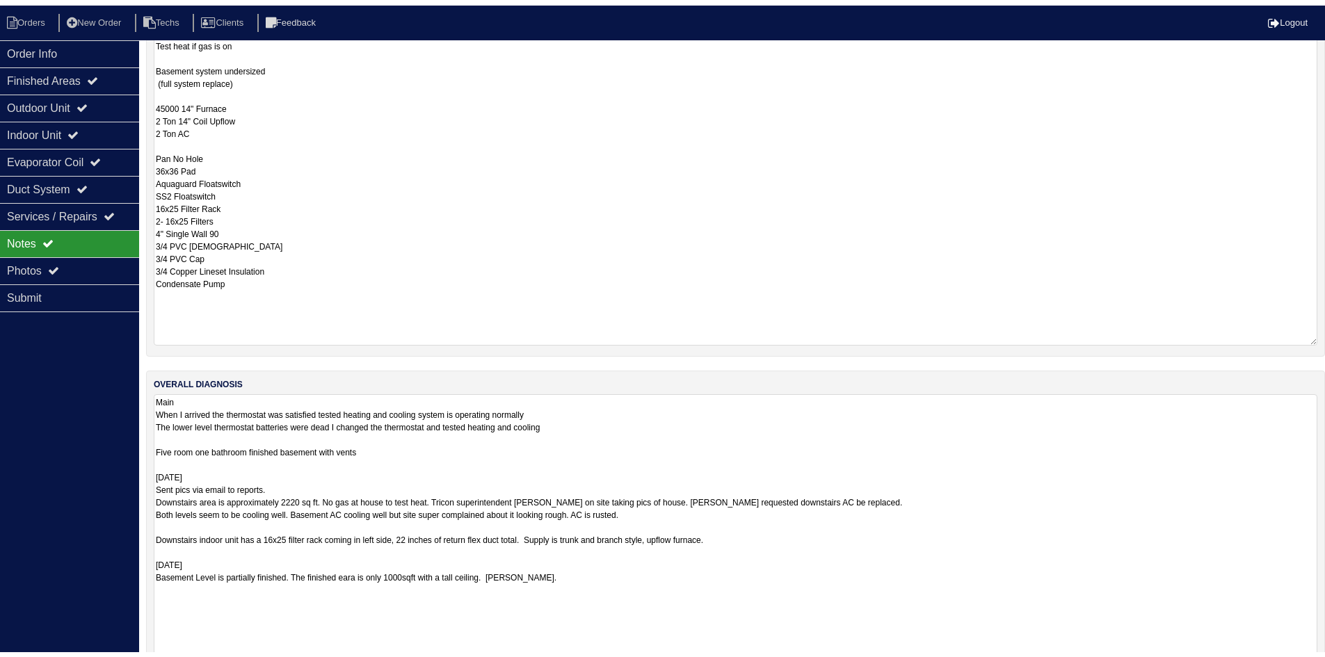
scroll to position [348, 0]
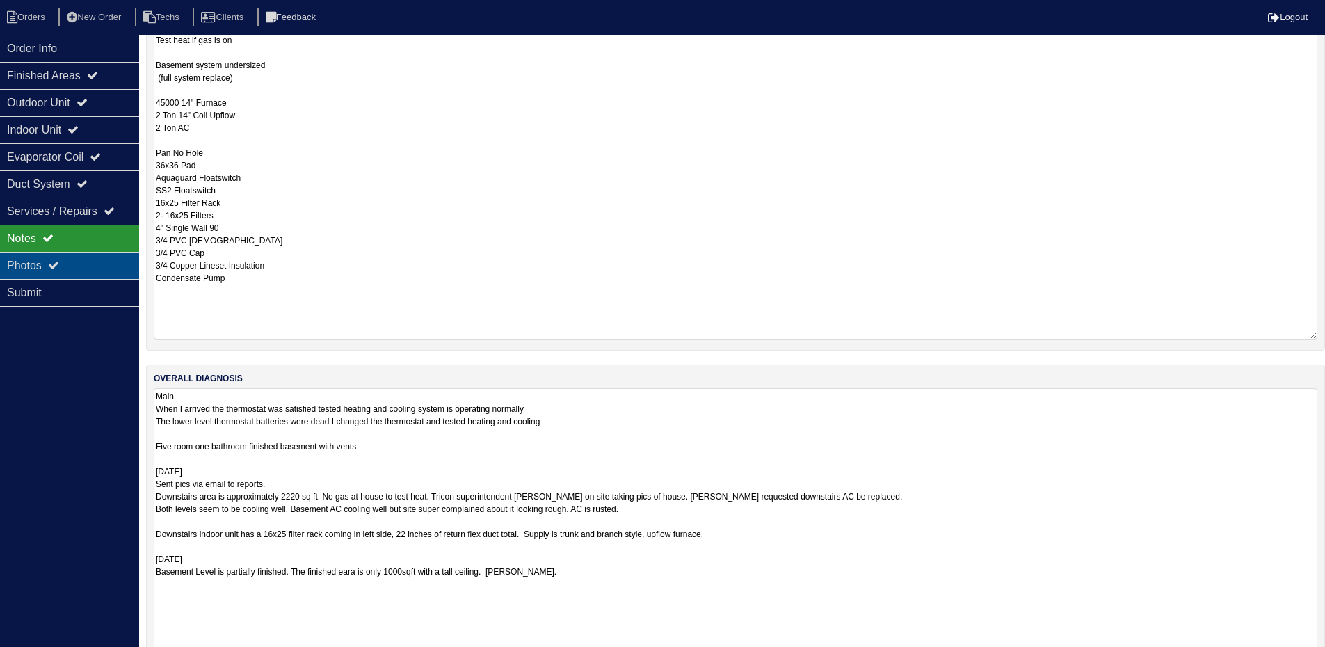
click at [76, 259] on div "Photos" at bounding box center [69, 265] width 139 height 27
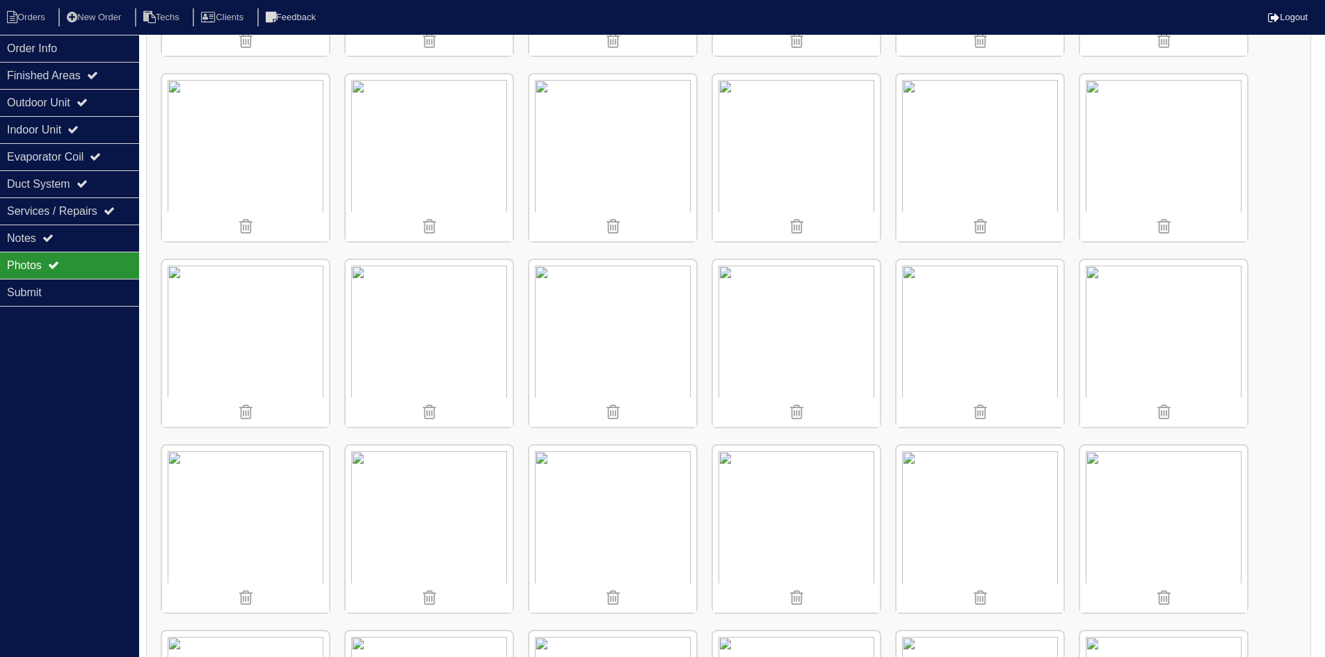
scroll to position [626, 0]
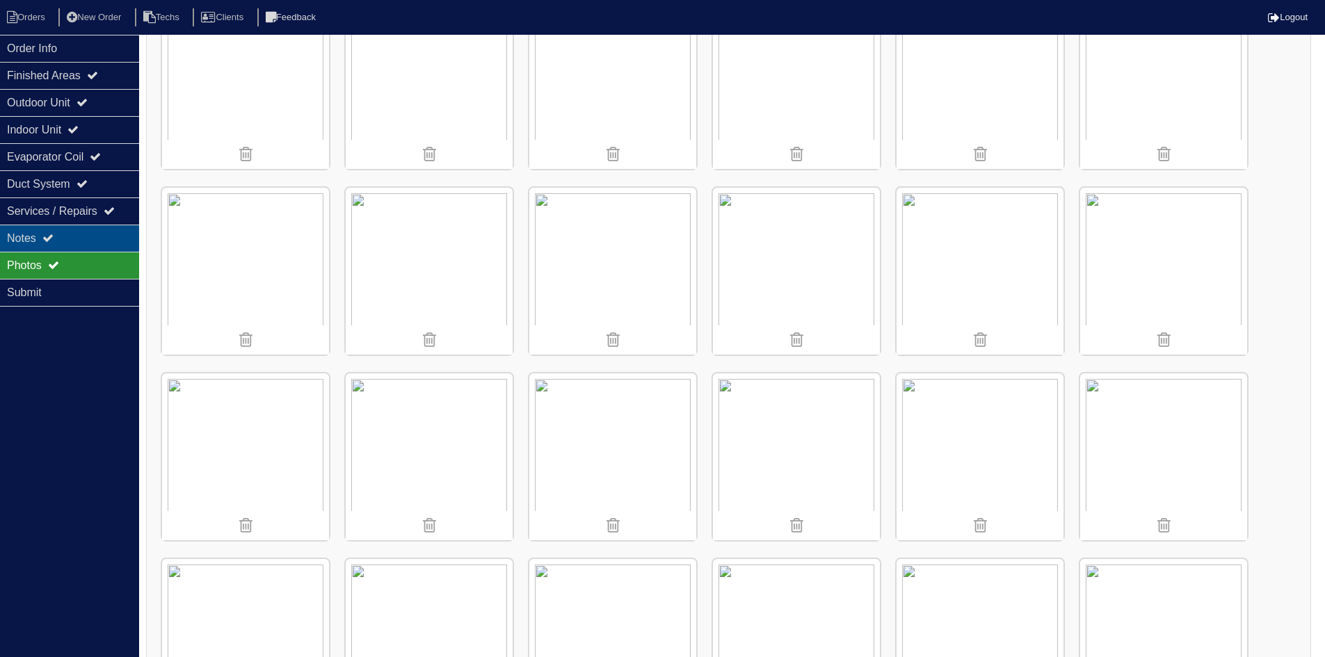
click at [105, 241] on div "Notes" at bounding box center [69, 238] width 139 height 27
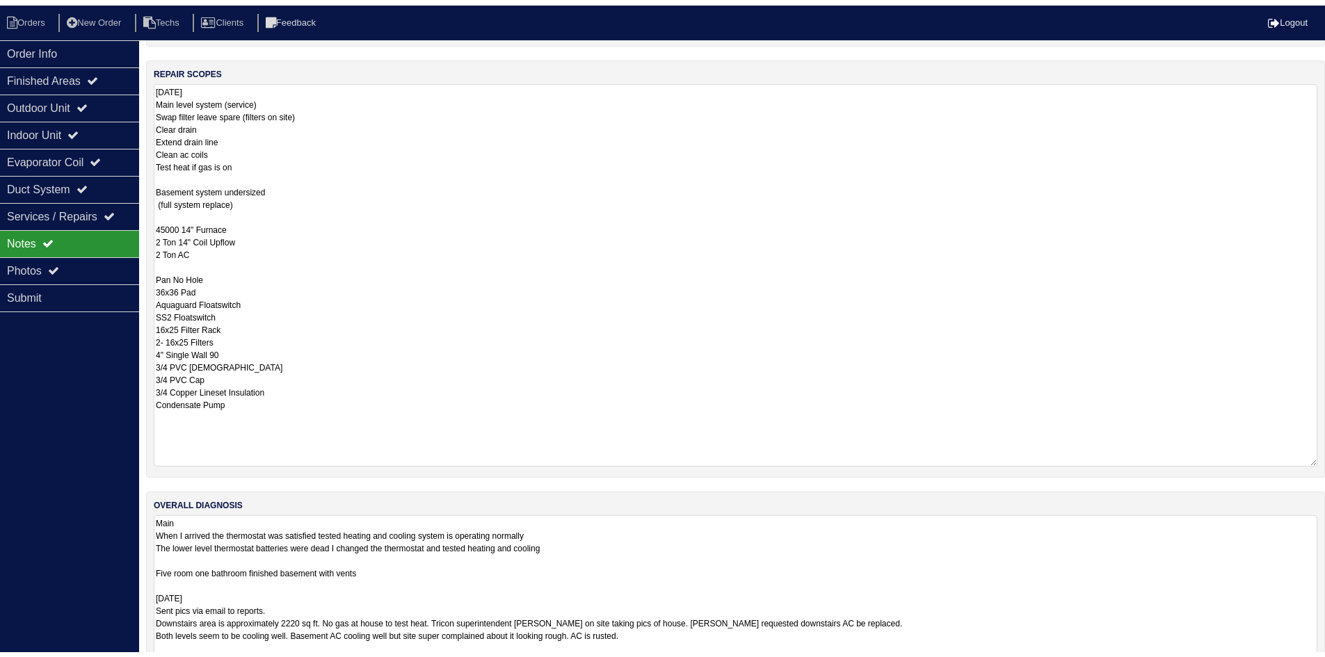
scroll to position [245, 0]
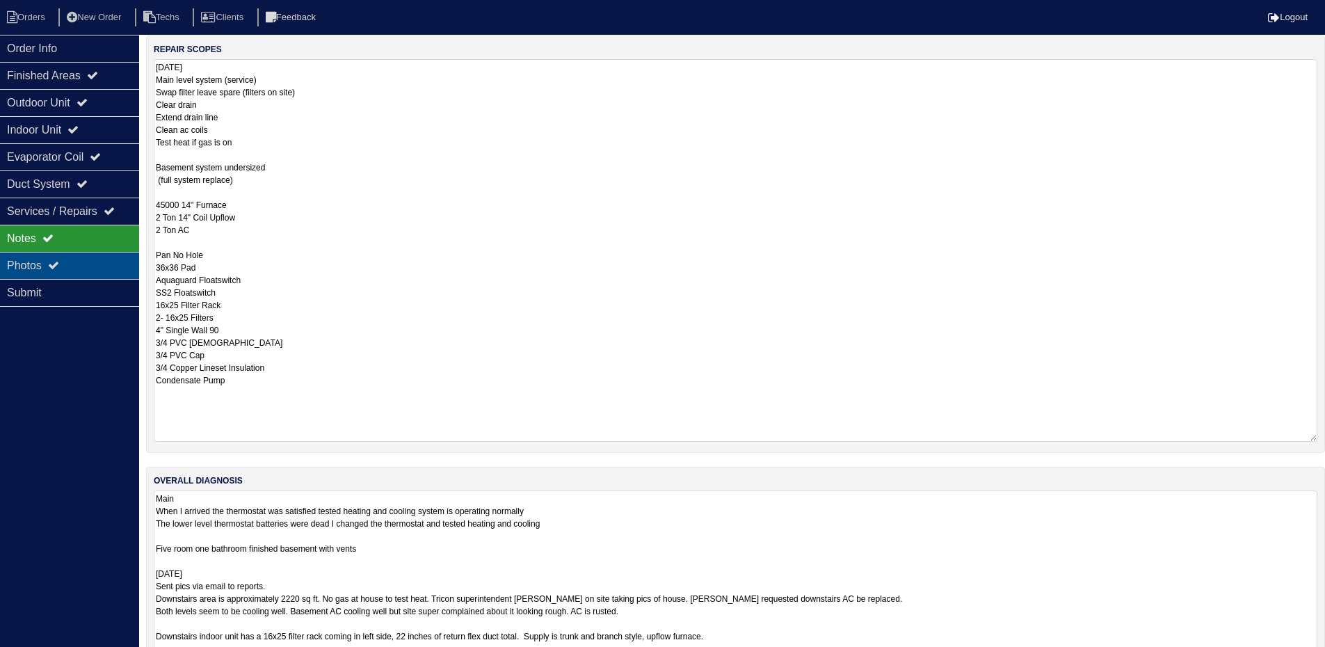
click at [79, 261] on div "Photos" at bounding box center [69, 265] width 139 height 27
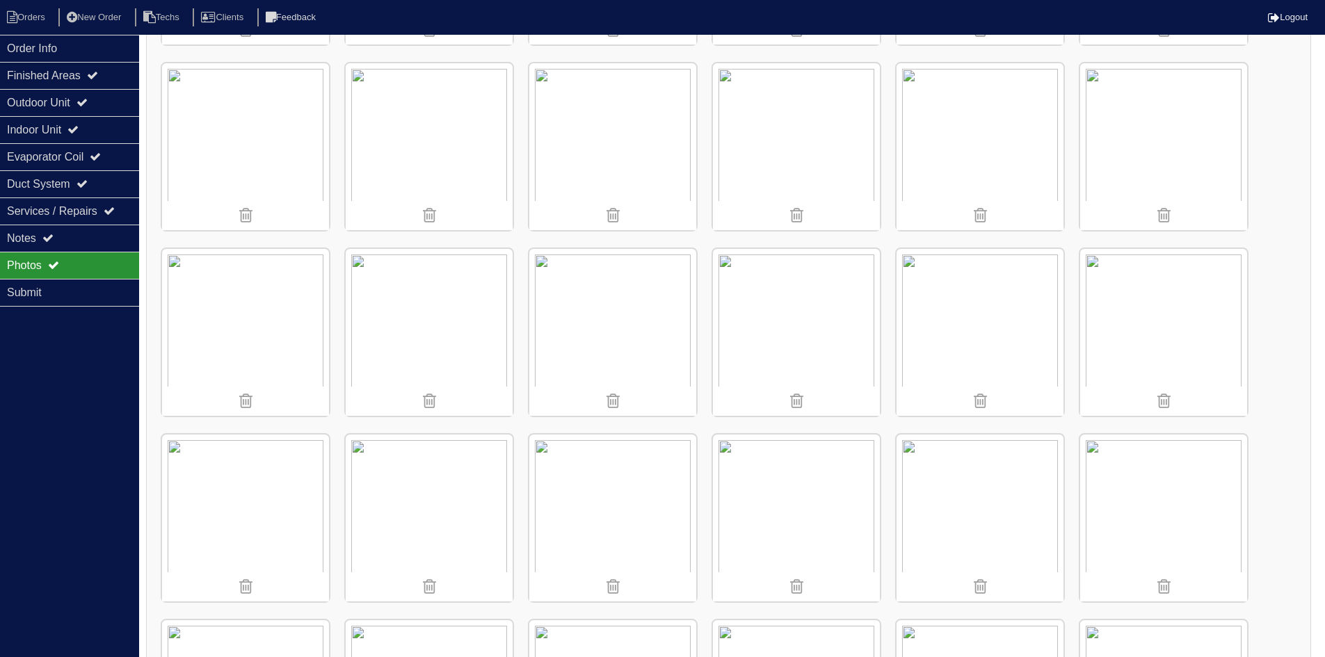
scroll to position [593, 0]
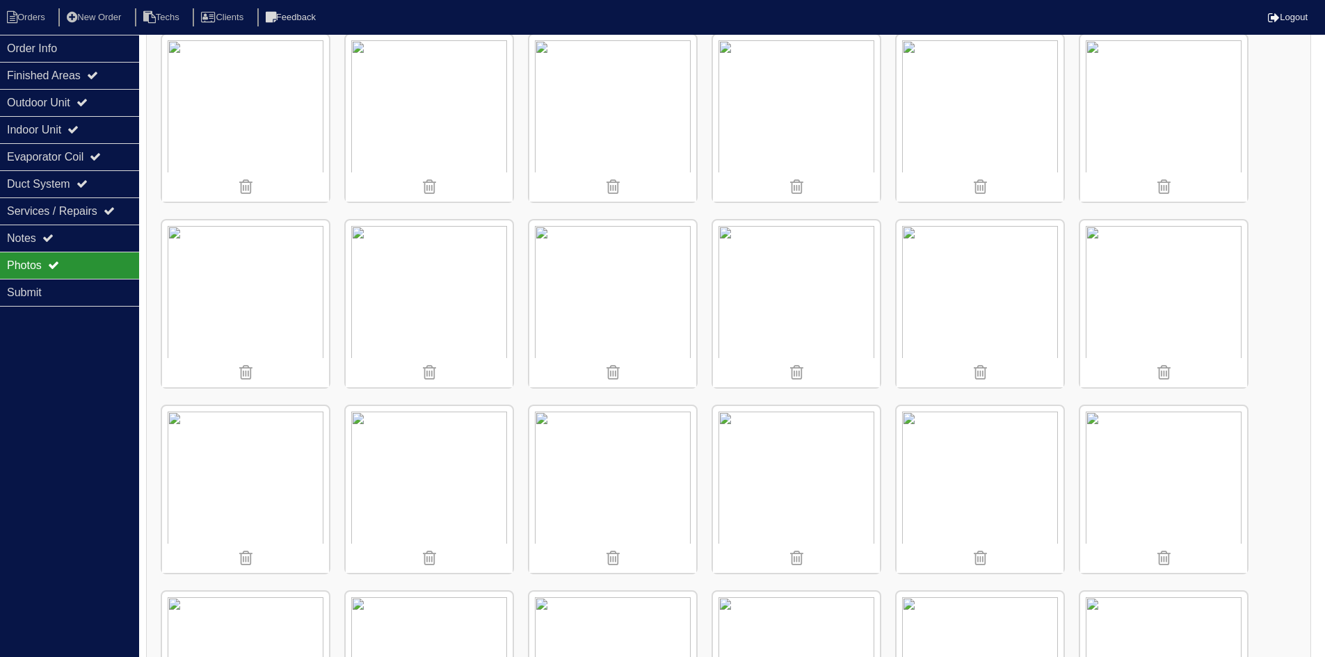
click at [1135, 122] on img at bounding box center [1163, 118] width 167 height 167
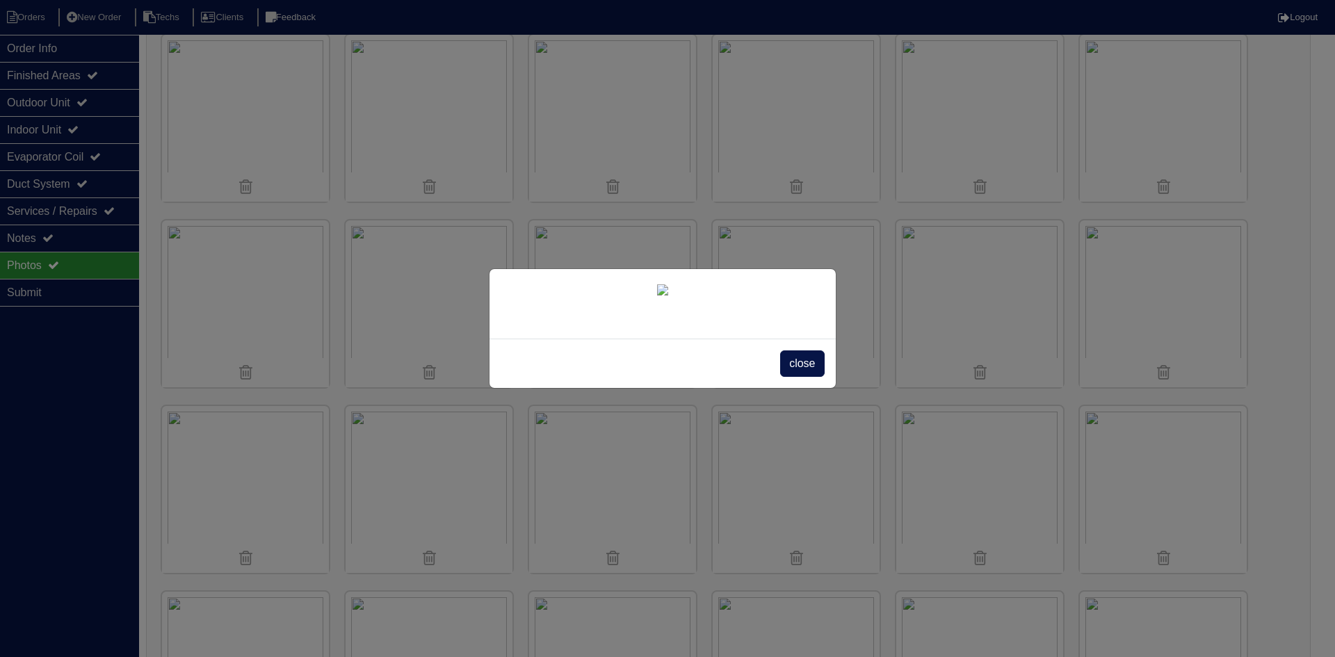
click at [794, 377] on span "close" at bounding box center [802, 363] width 44 height 26
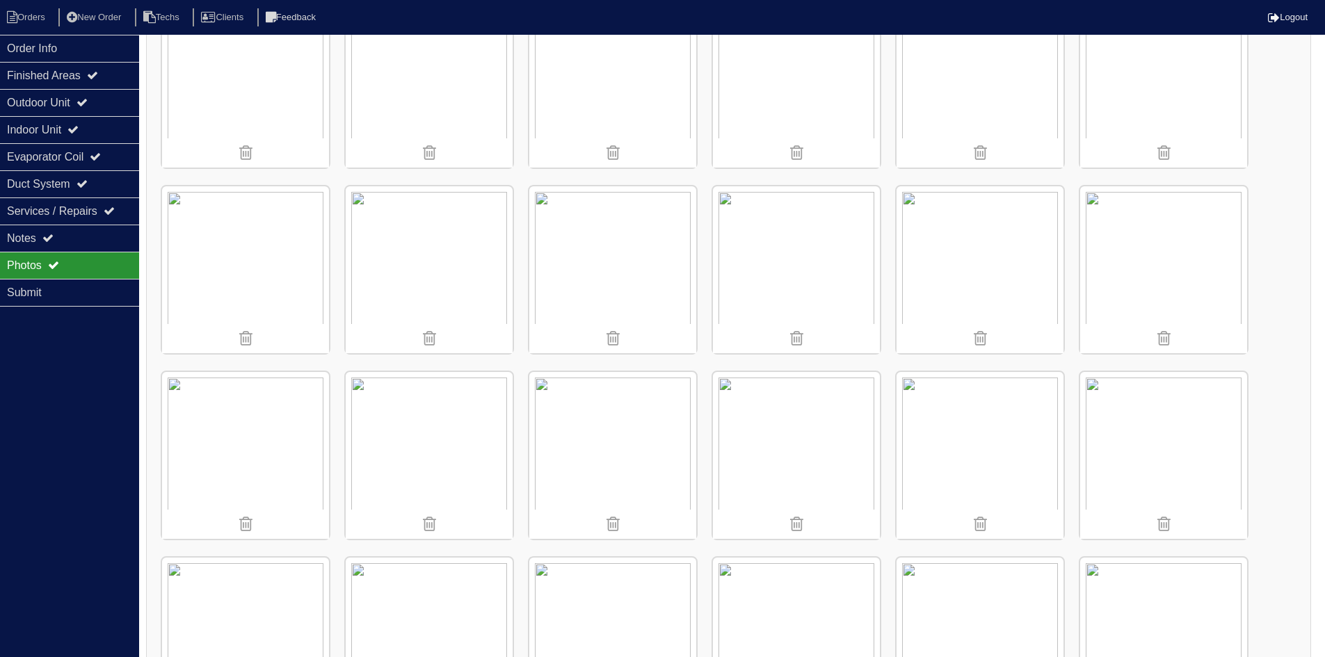
scroll to position [1947, 0]
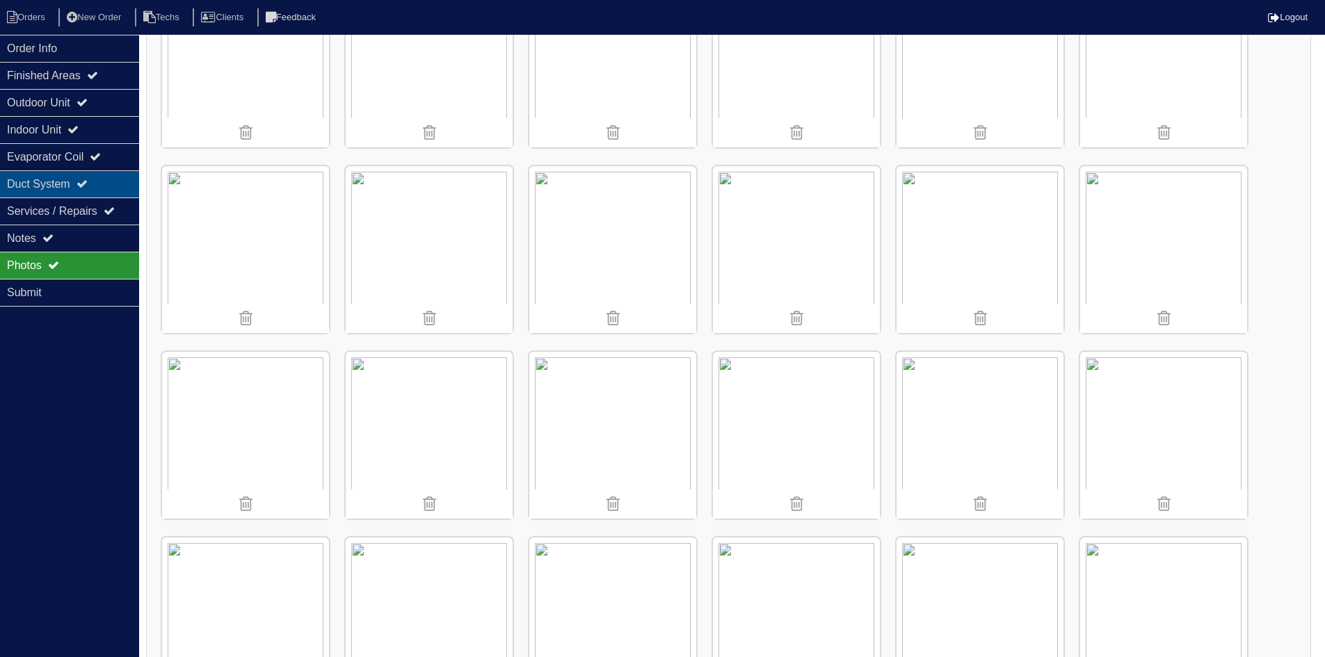
click at [98, 182] on div "Duct System" at bounding box center [69, 183] width 139 height 27
select select "2"
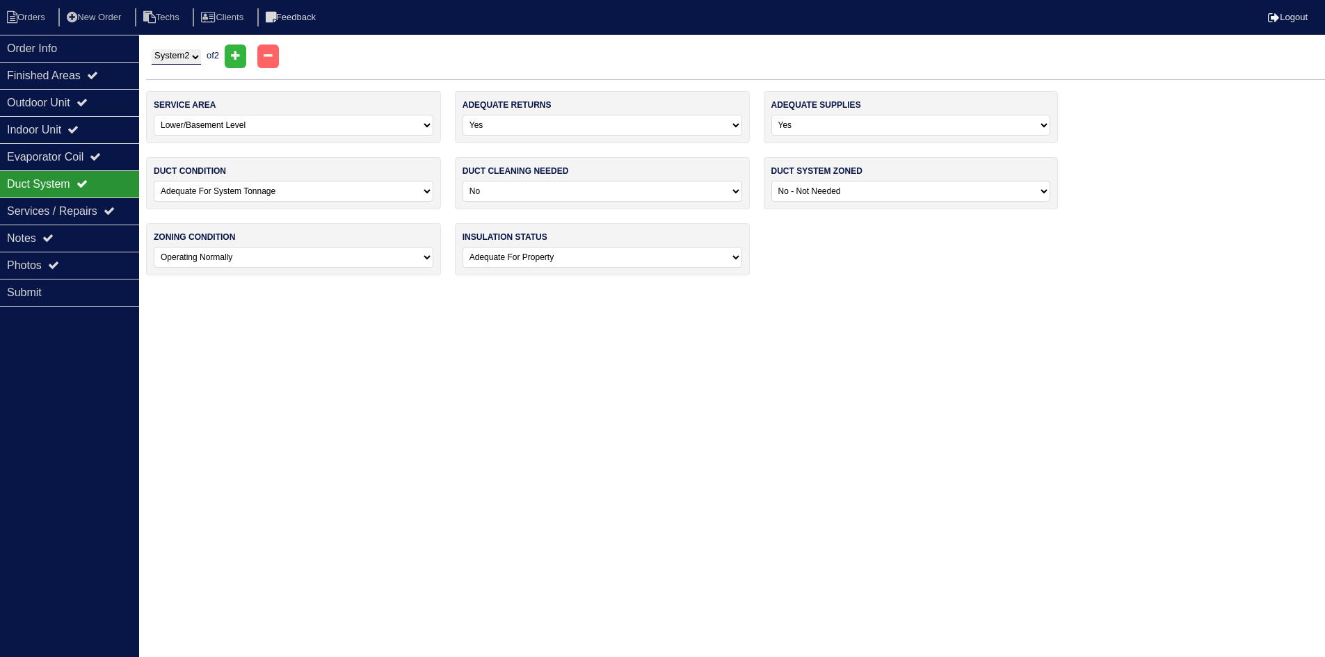
scroll to position [0, 0]
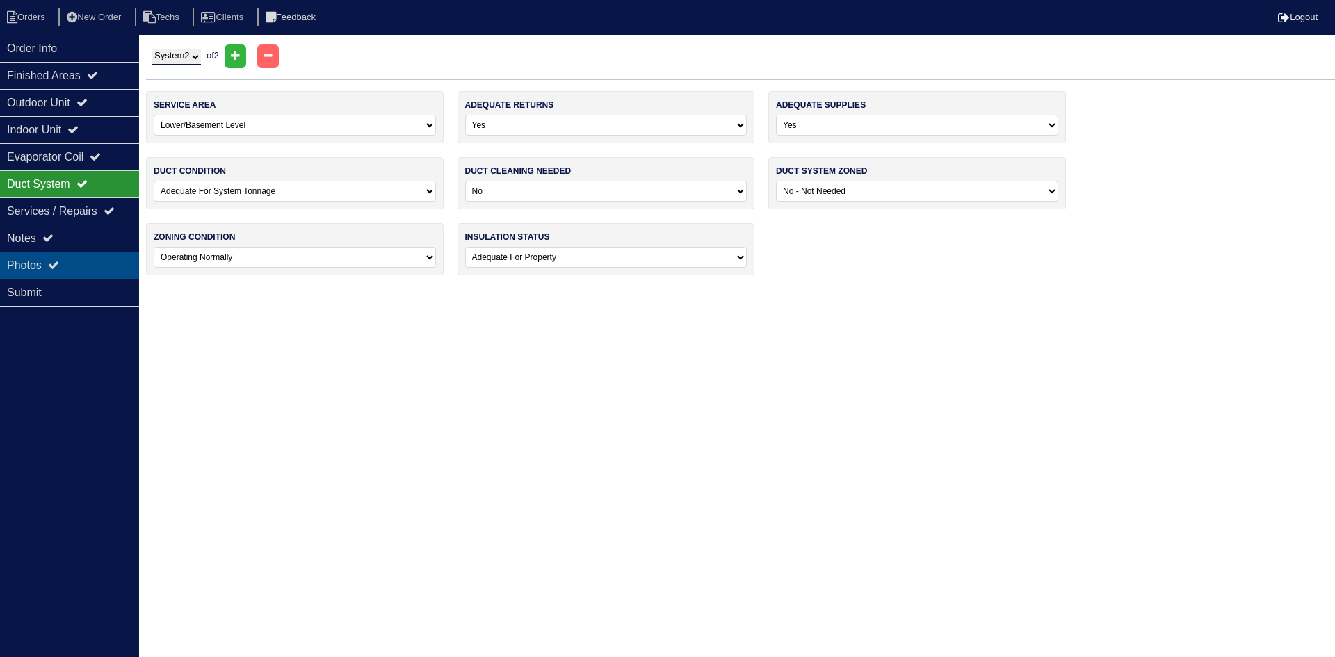
click at [105, 259] on div "Photos" at bounding box center [69, 265] width 139 height 27
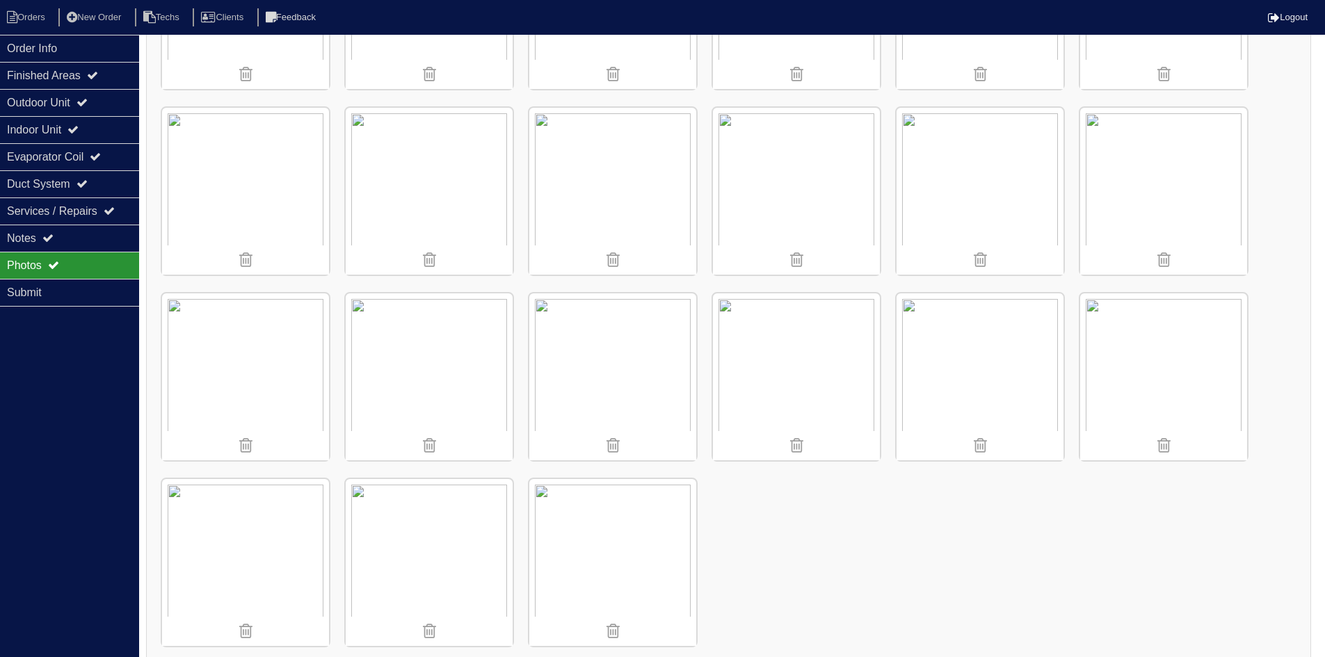
scroll to position [3497, 0]
click at [20, 14] on li "Orders" at bounding box center [28, 17] width 56 height 19
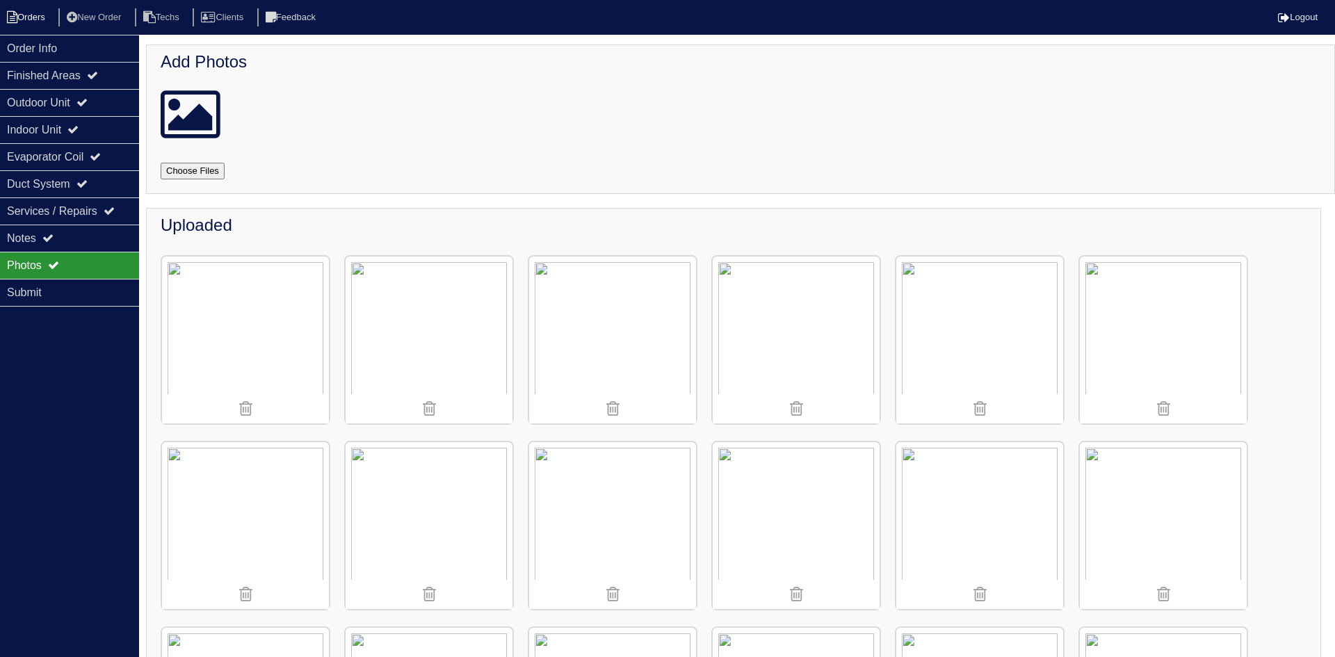
select select "15"
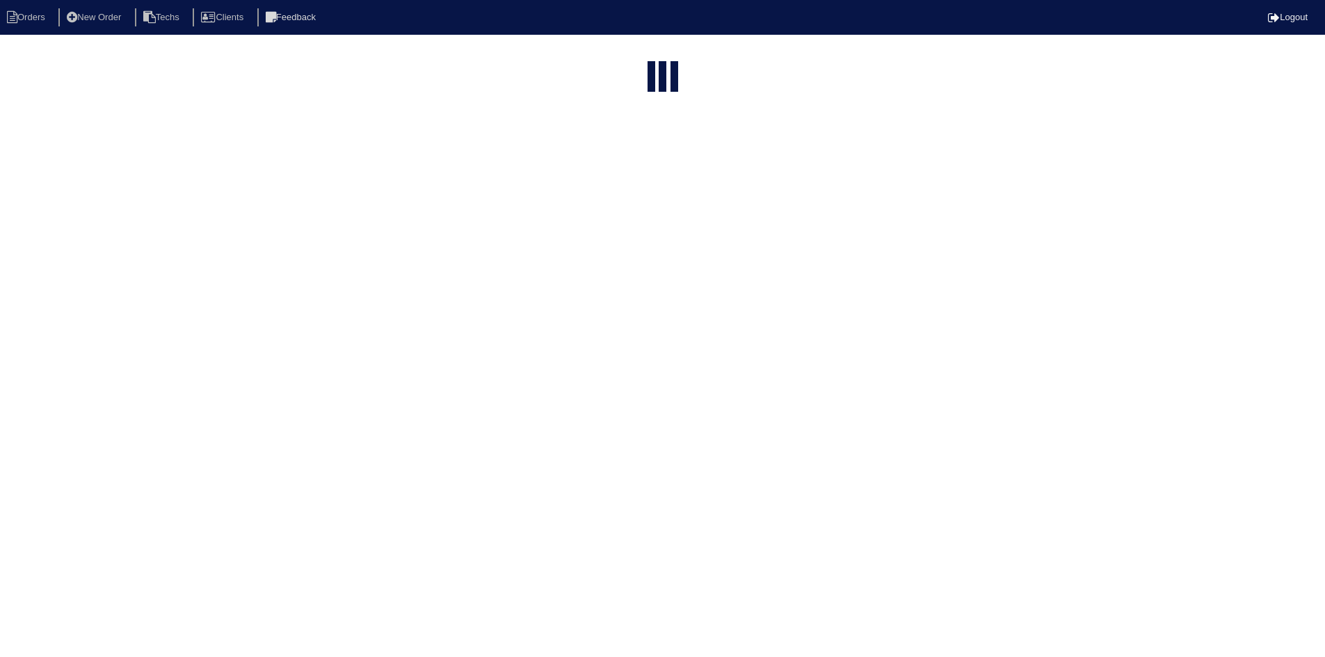
select select "field complete"
select select "need to quote"
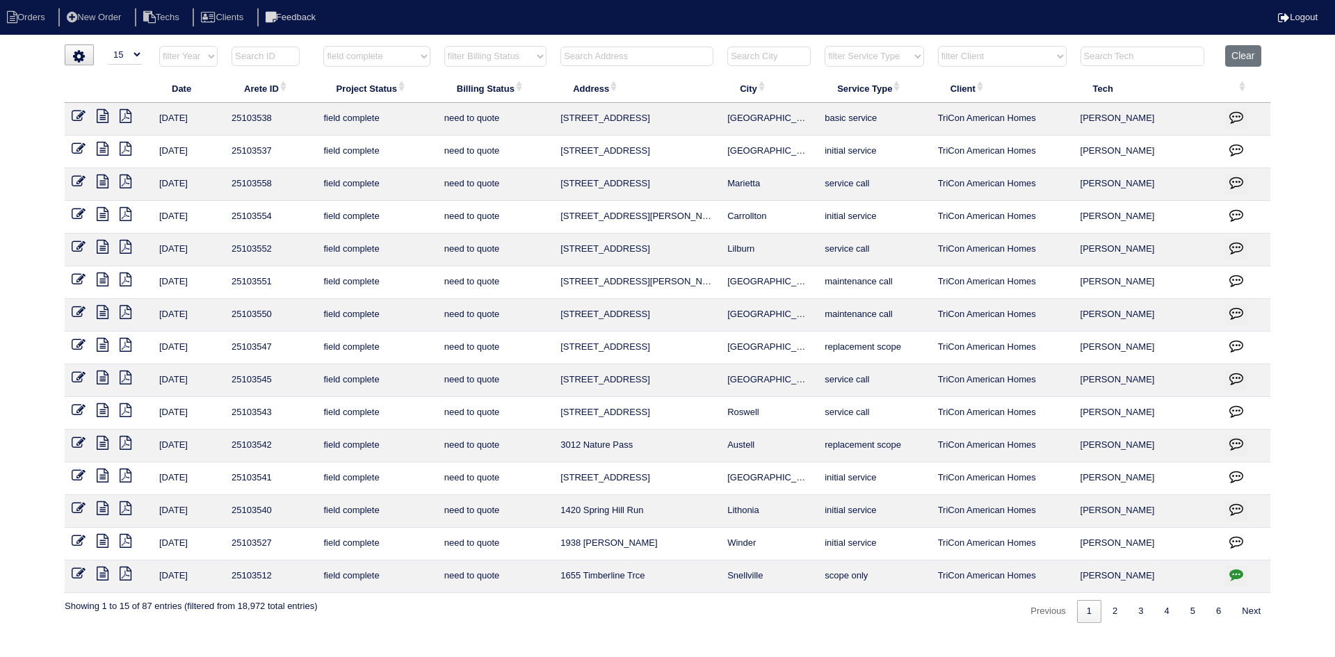
click at [102, 541] on icon at bounding box center [103, 541] width 12 height 14
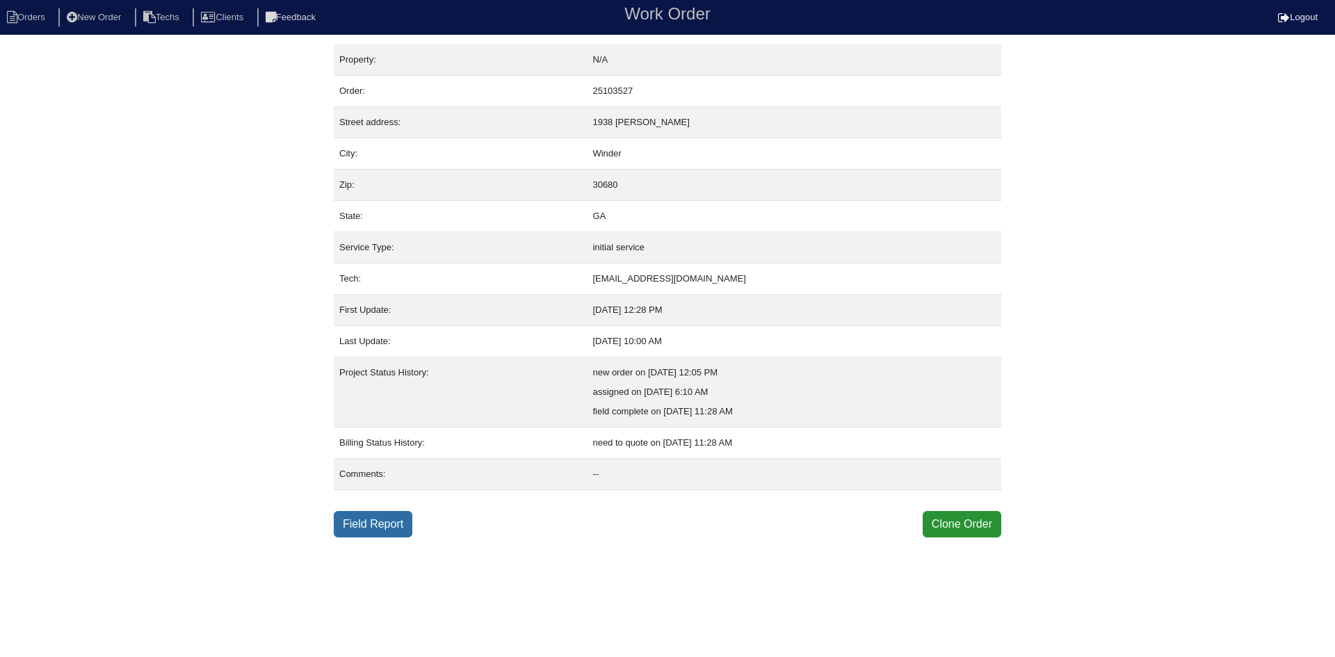
click at [380, 519] on link "Field Report" at bounding box center [373, 524] width 79 height 26
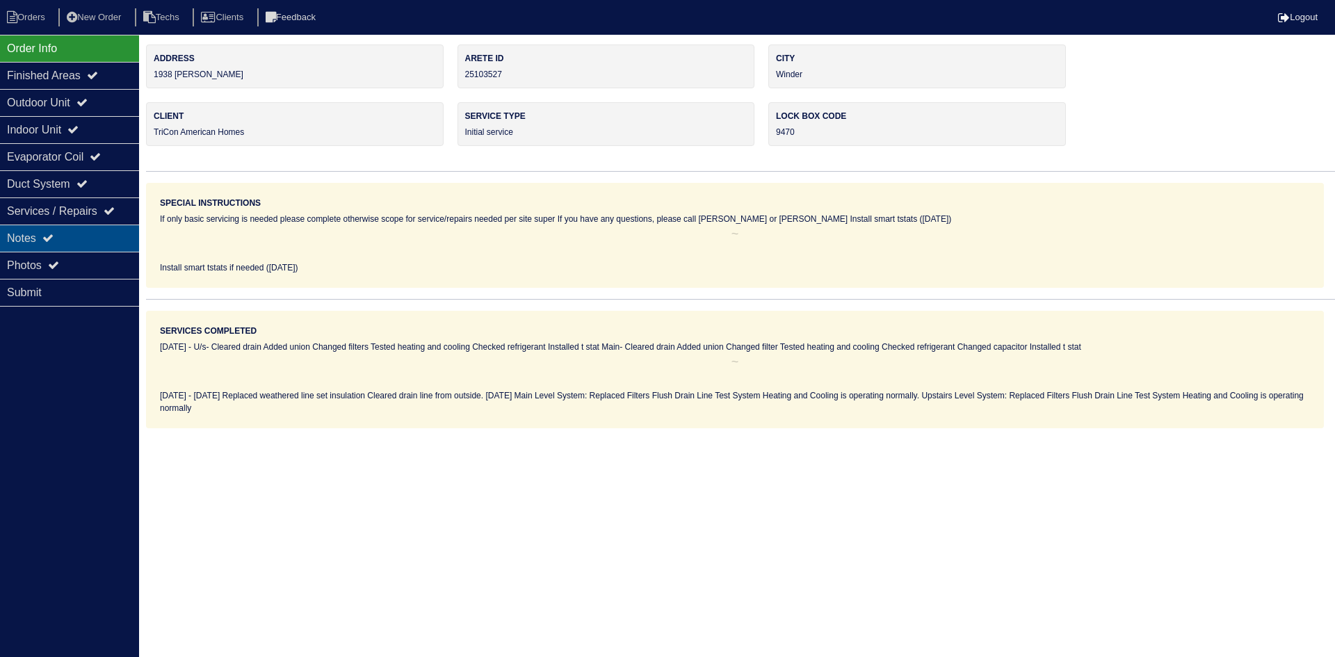
click at [104, 235] on div "Notes" at bounding box center [69, 238] width 139 height 27
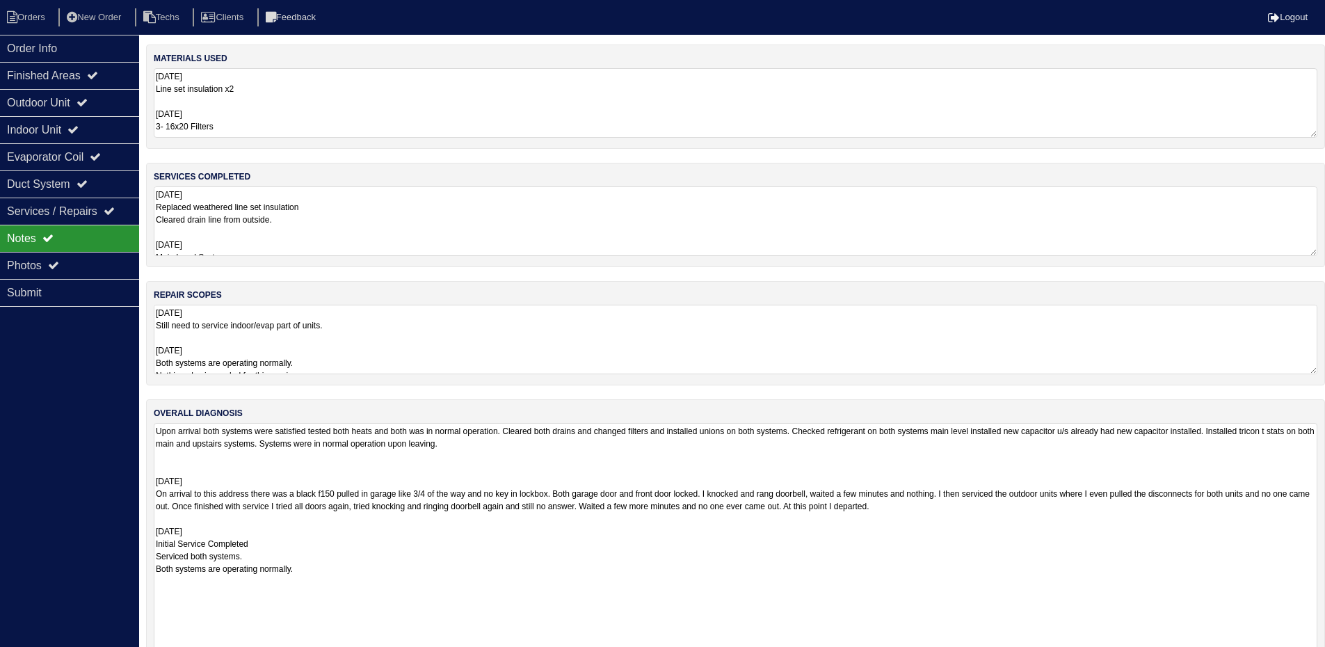
drag, startPoint x: 1325, startPoint y: 489, endPoint x: 1334, endPoint y: 658, distance: 169.9
click at [1325, 656] on html "Orders New Order Techs Clients Feedback Logout Orders New Order Users Clients M…" at bounding box center [662, 343] width 1325 height 687
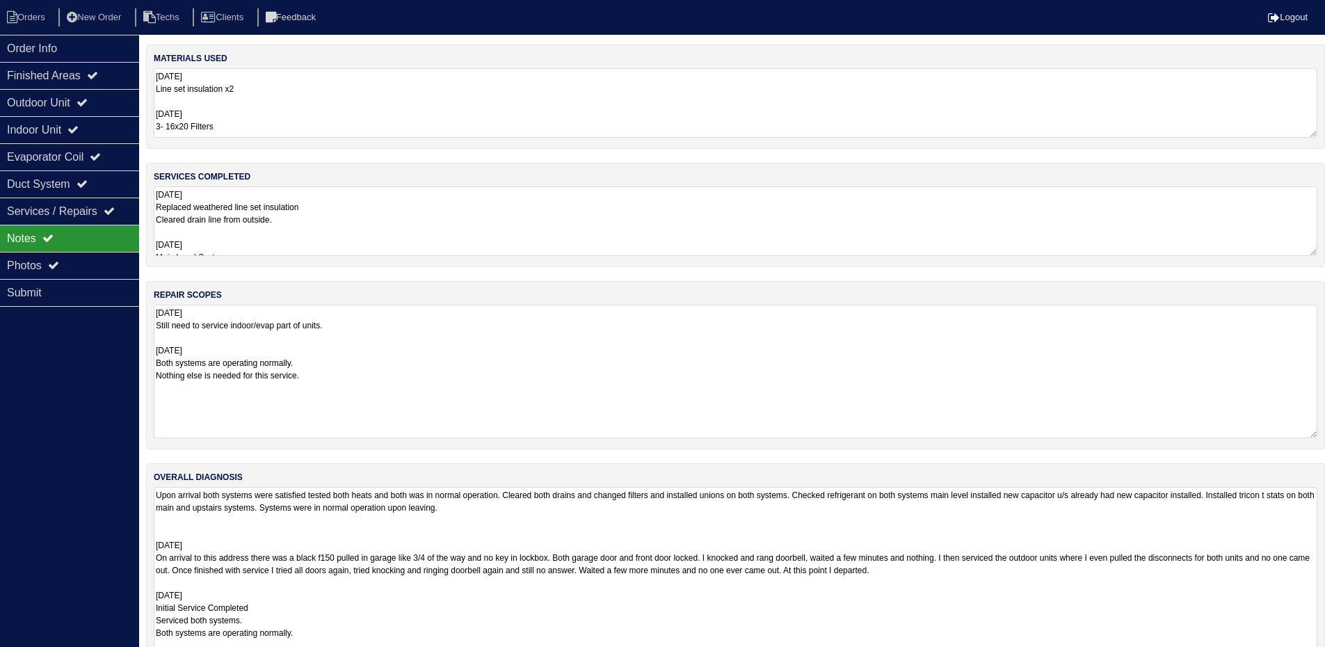
drag, startPoint x: 1314, startPoint y: 369, endPoint x: 1314, endPoint y: 348, distance: 20.2
click at [1307, 432] on textarea "[DATE] Still need to service indoor/evap part of units. [DATE] Both systems are…" at bounding box center [735, 372] width 1163 height 134
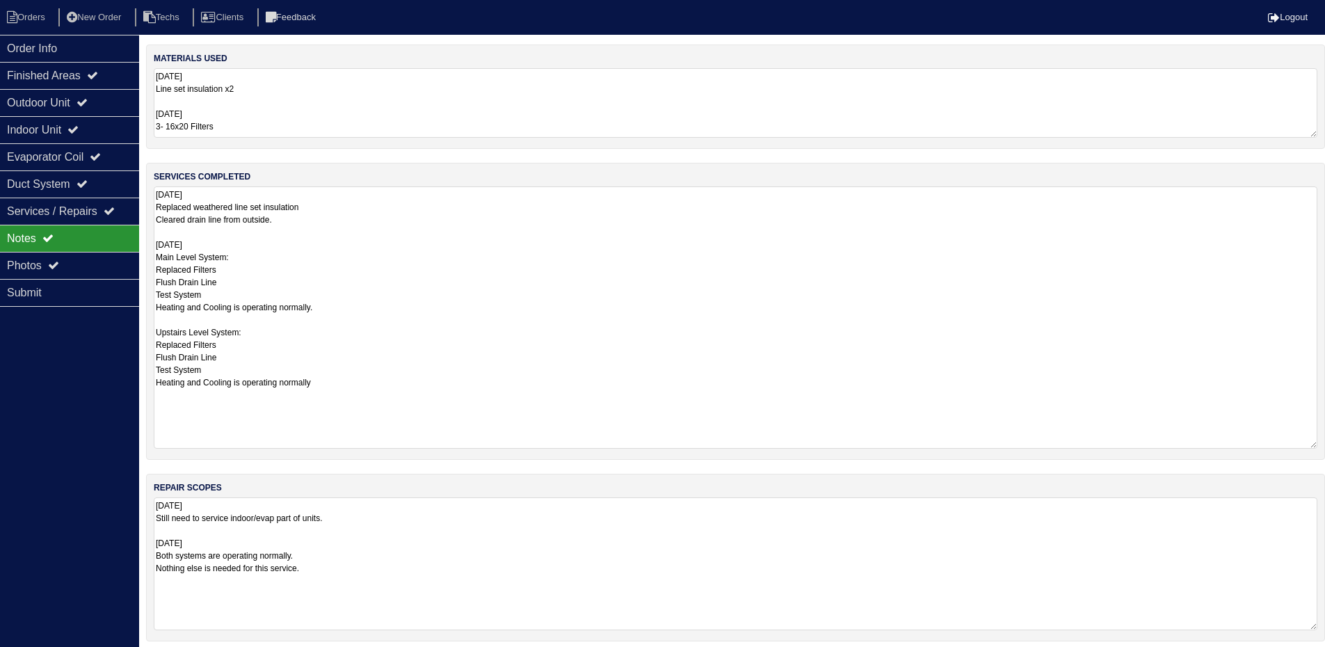
drag, startPoint x: 1314, startPoint y: 250, endPoint x: 1334, endPoint y: 443, distance: 193.6
click at [1325, 443] on html "Orders New Order Techs Clients Feedback Logout Orders New Order Users Clients M…" at bounding box center [662, 471] width 1325 height 943
drag, startPoint x: 68, startPoint y: 102, endPoint x: 76, endPoint y: 101, distance: 7.7
click at [70, 100] on div "Outdoor Unit" at bounding box center [69, 102] width 139 height 27
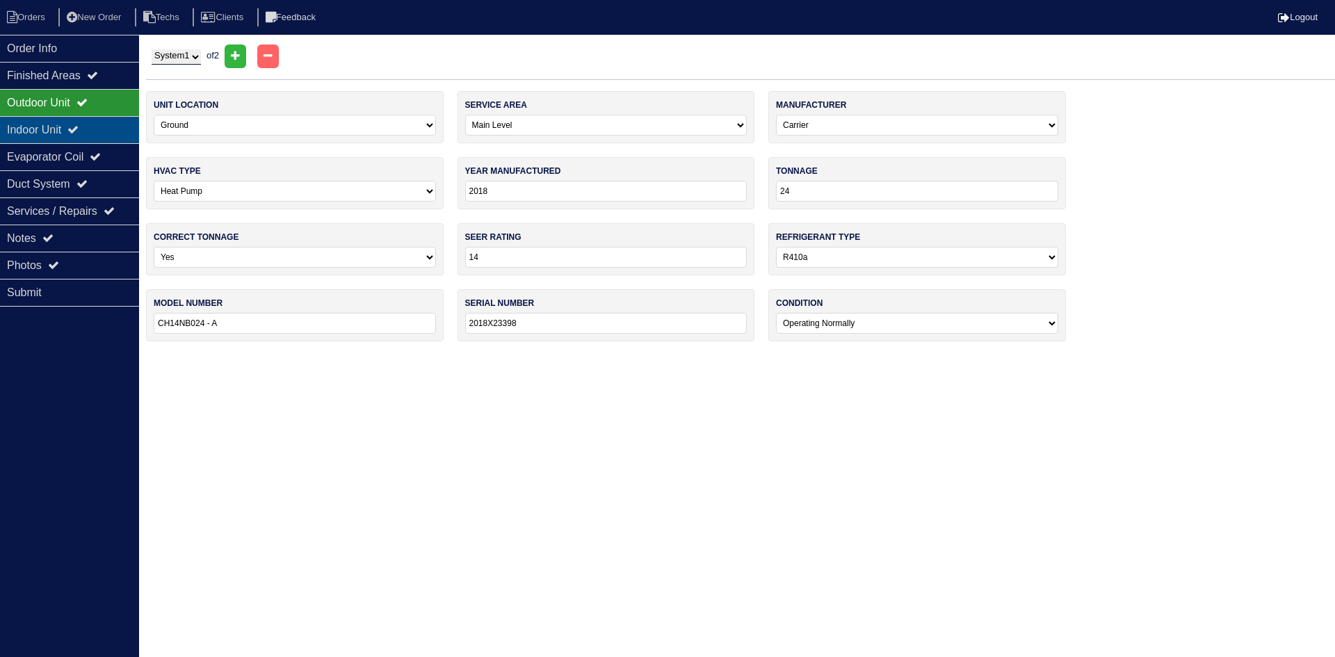
click at [79, 130] on icon at bounding box center [72, 129] width 11 height 11
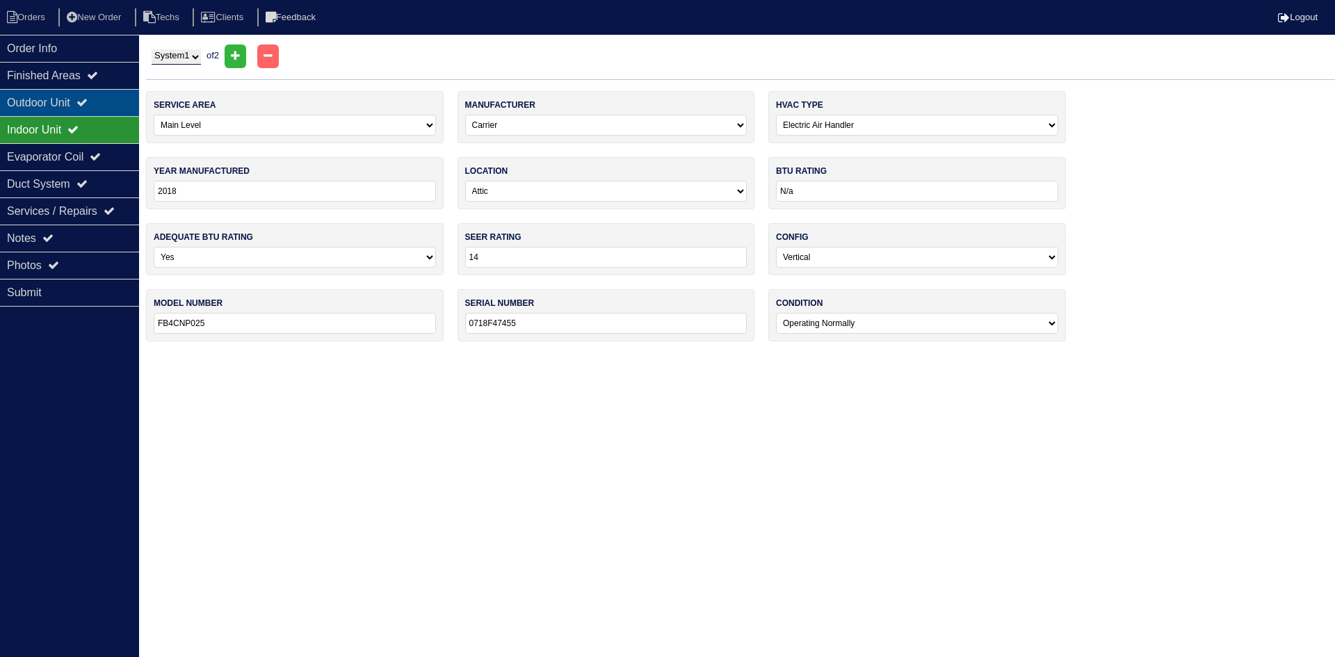
drag, startPoint x: 83, startPoint y: 102, endPoint x: 55, endPoint y: 90, distance: 30.0
click at [83, 101] on div "Outdoor Unit" at bounding box center [69, 102] width 139 height 27
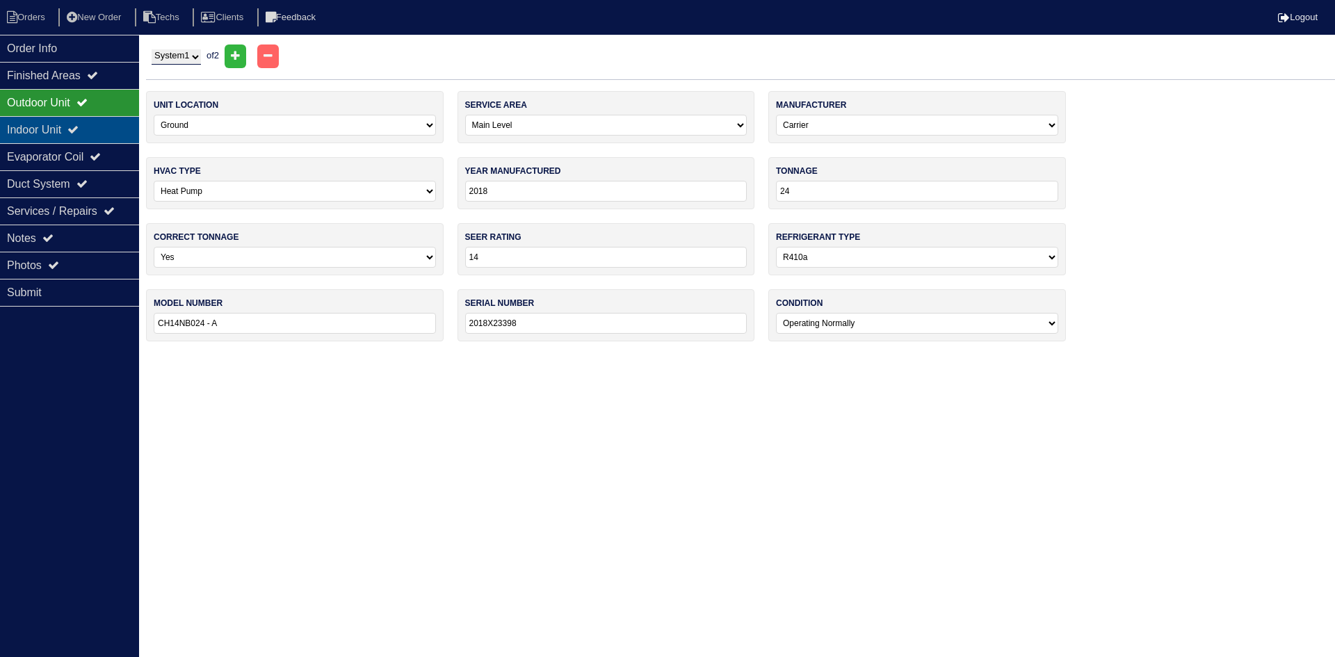
click at [99, 124] on div "Indoor Unit" at bounding box center [69, 129] width 139 height 27
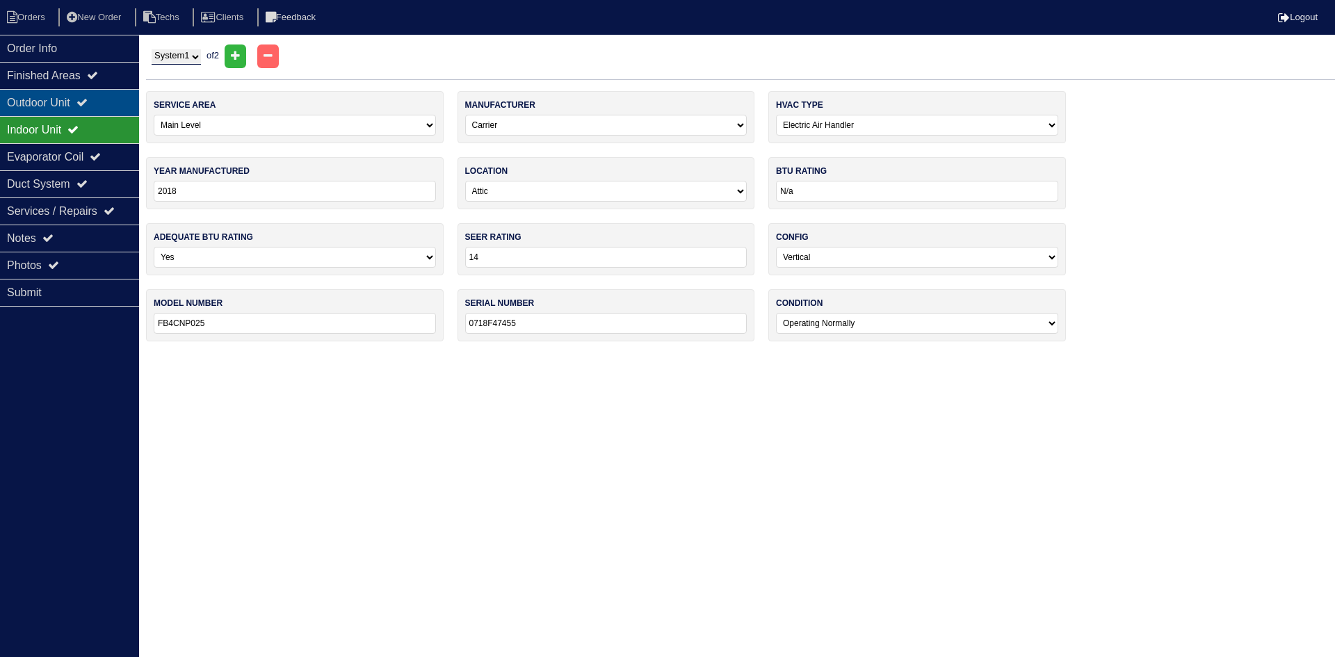
click at [88, 103] on icon at bounding box center [81, 102] width 11 height 11
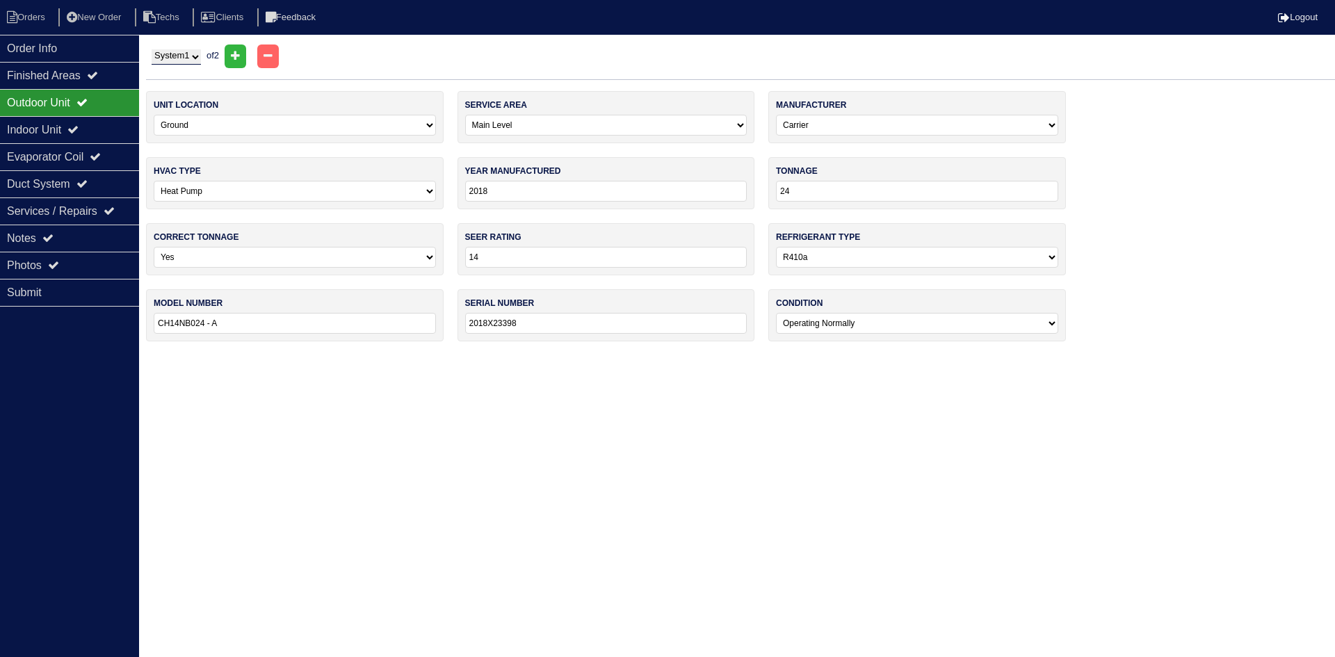
click at [171, 58] on select "System 1 System 2" at bounding box center [176, 56] width 49 height 15
select select "2"
click at [152, 49] on select "System 1 System 2" at bounding box center [176, 56] width 49 height 15
select select "1"
type input "30"
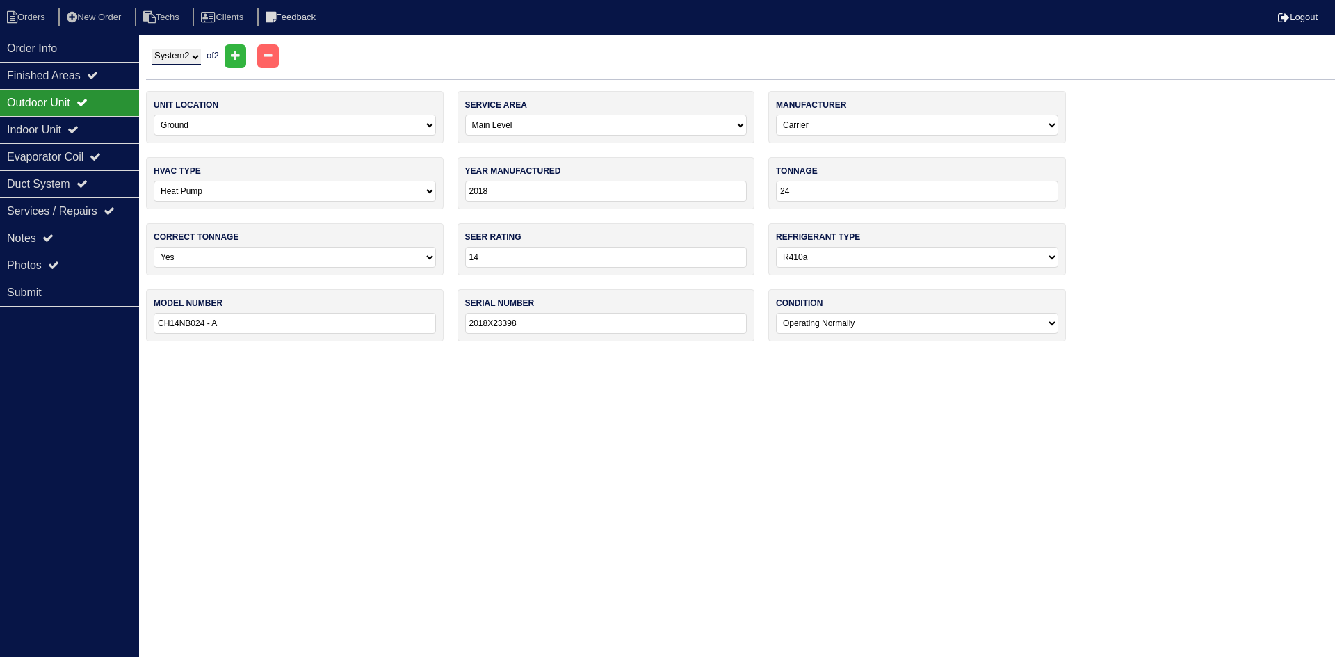
type input "CH14 NB030 - A"
type input "0418k74548"
drag, startPoint x: 23, startPoint y: 127, endPoint x: 30, endPoint y: 124, distance: 7.8
click at [25, 128] on div "Indoor Unit" at bounding box center [69, 129] width 139 height 27
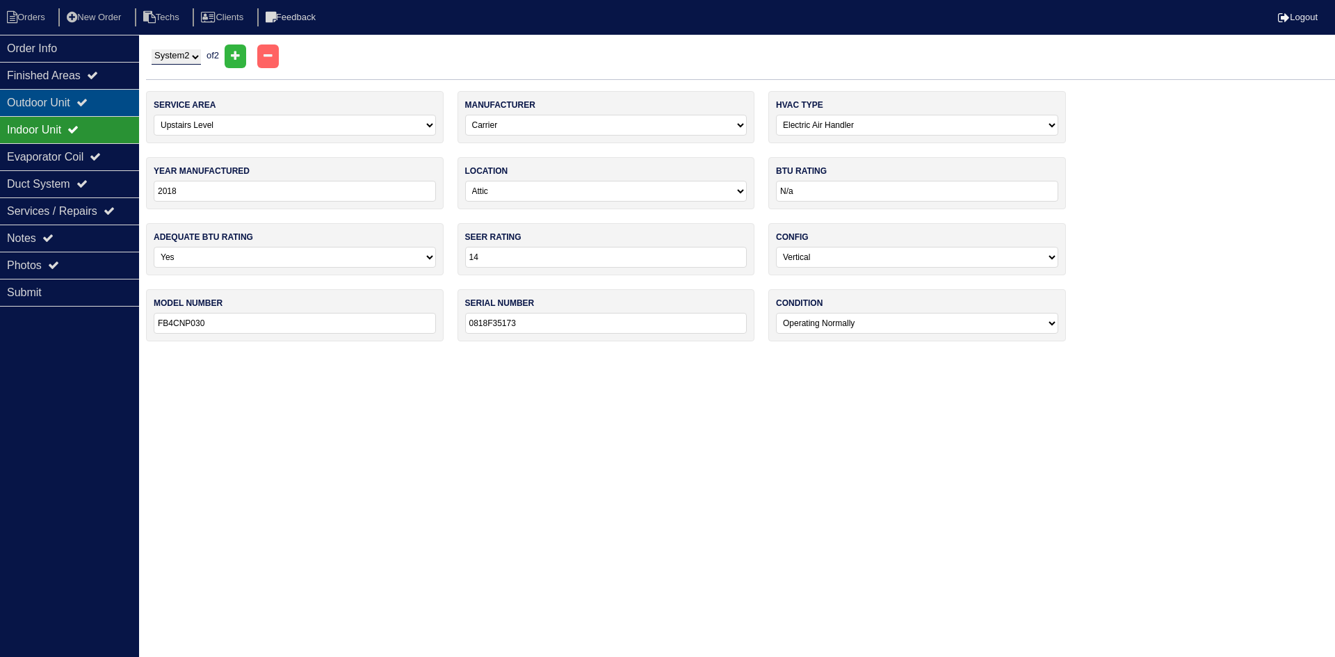
click at [43, 95] on div "Outdoor Unit" at bounding box center [69, 102] width 139 height 27
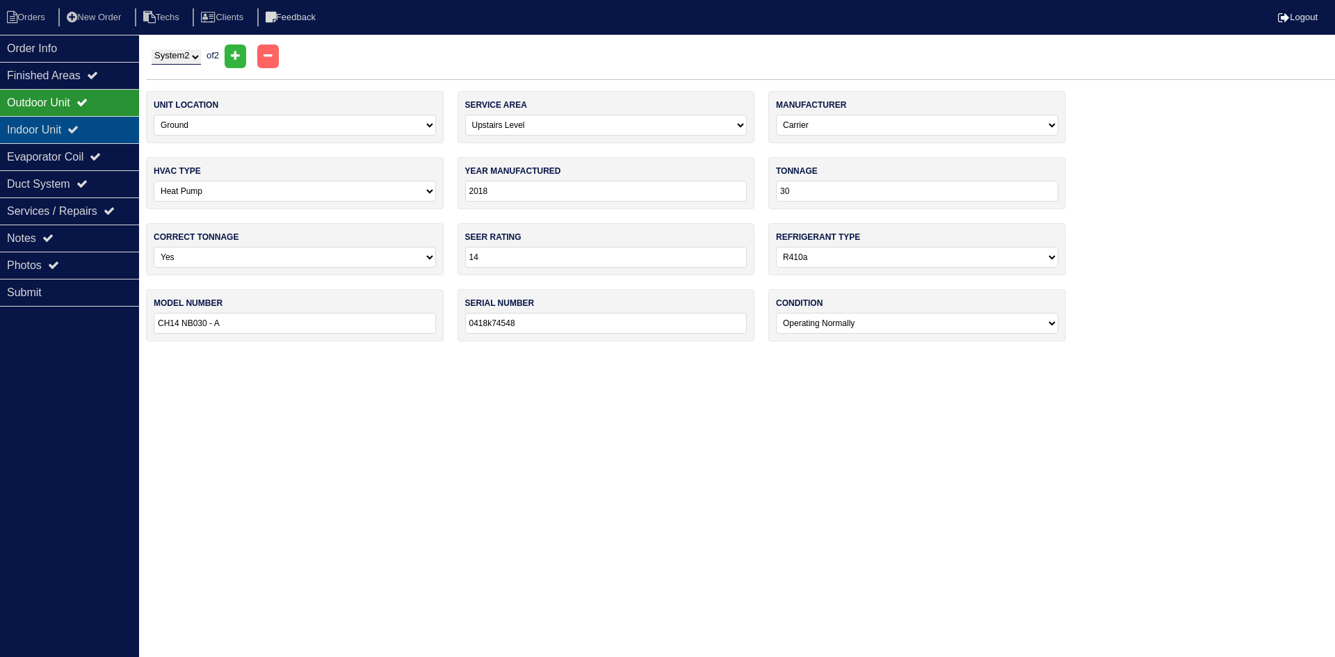
click at [102, 131] on div "Indoor Unit" at bounding box center [69, 129] width 139 height 27
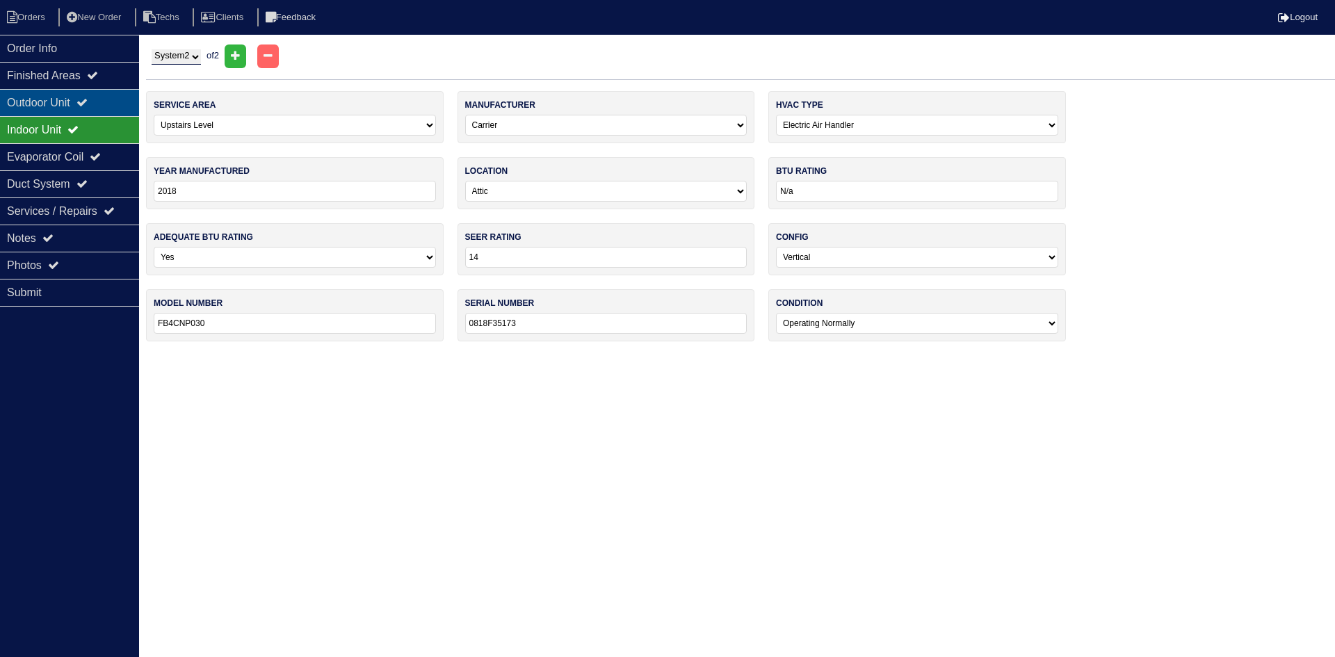
click at [87, 97] on icon at bounding box center [81, 102] width 11 height 11
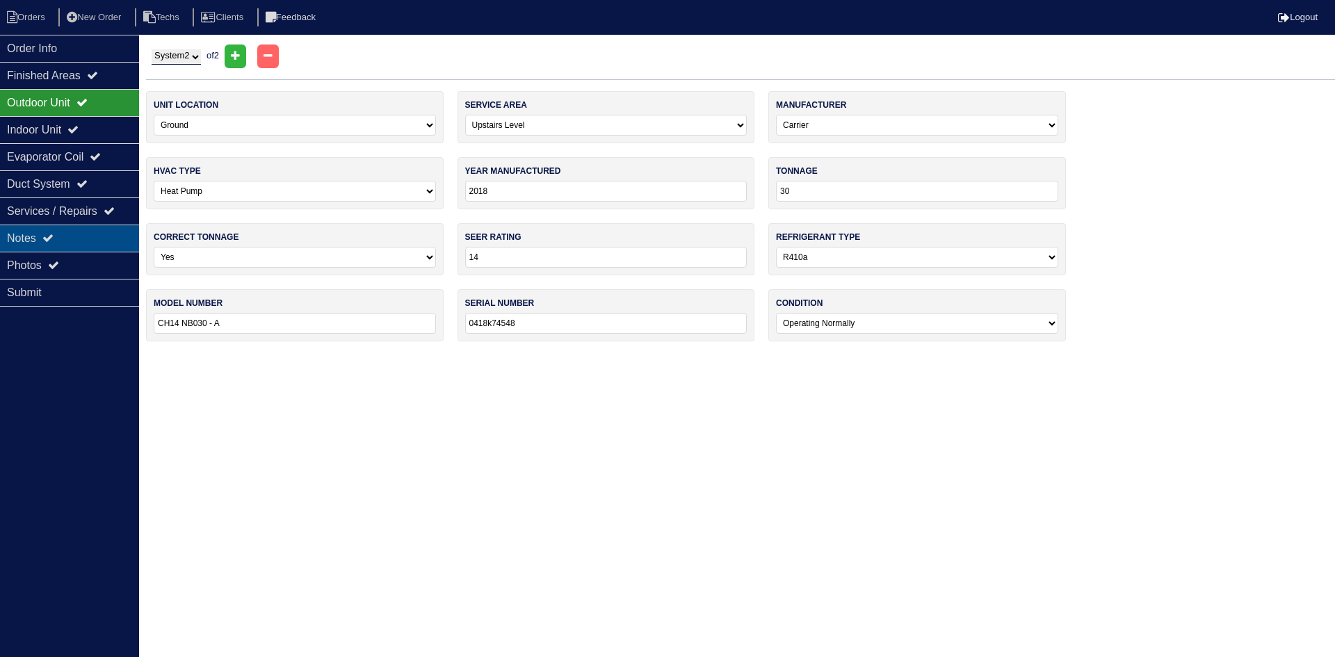
click at [81, 235] on div "Notes" at bounding box center [69, 238] width 139 height 27
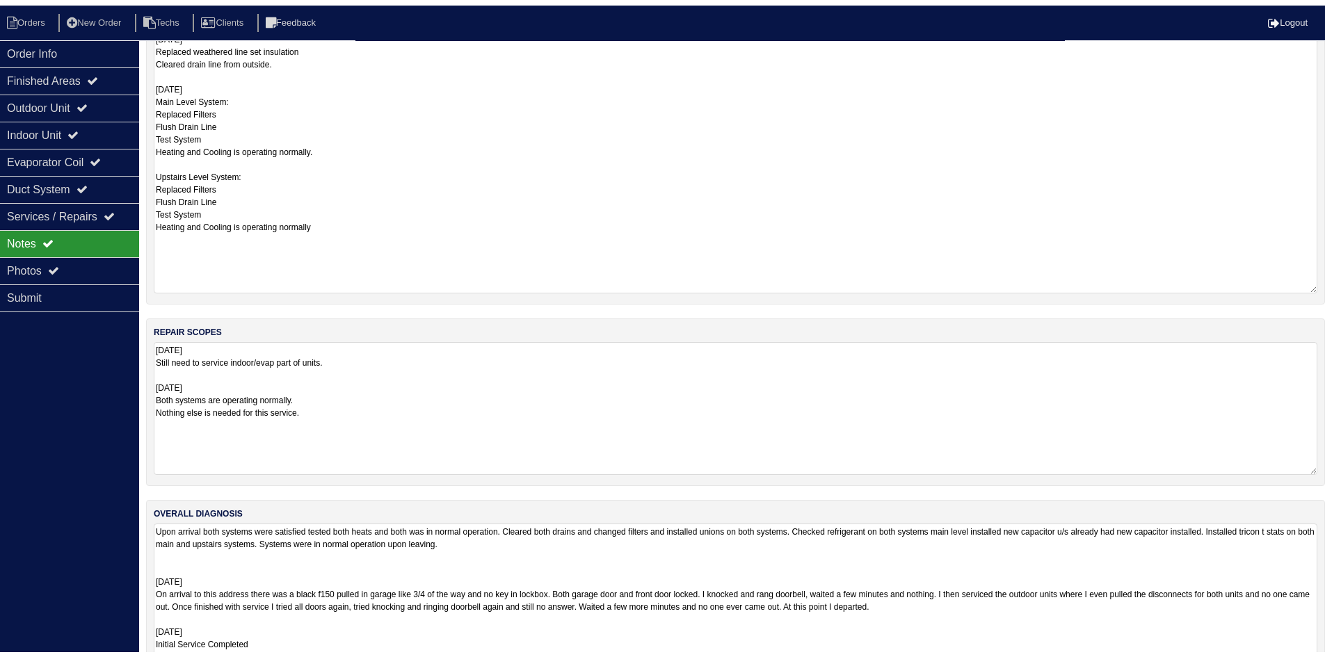
scroll to position [209, 0]
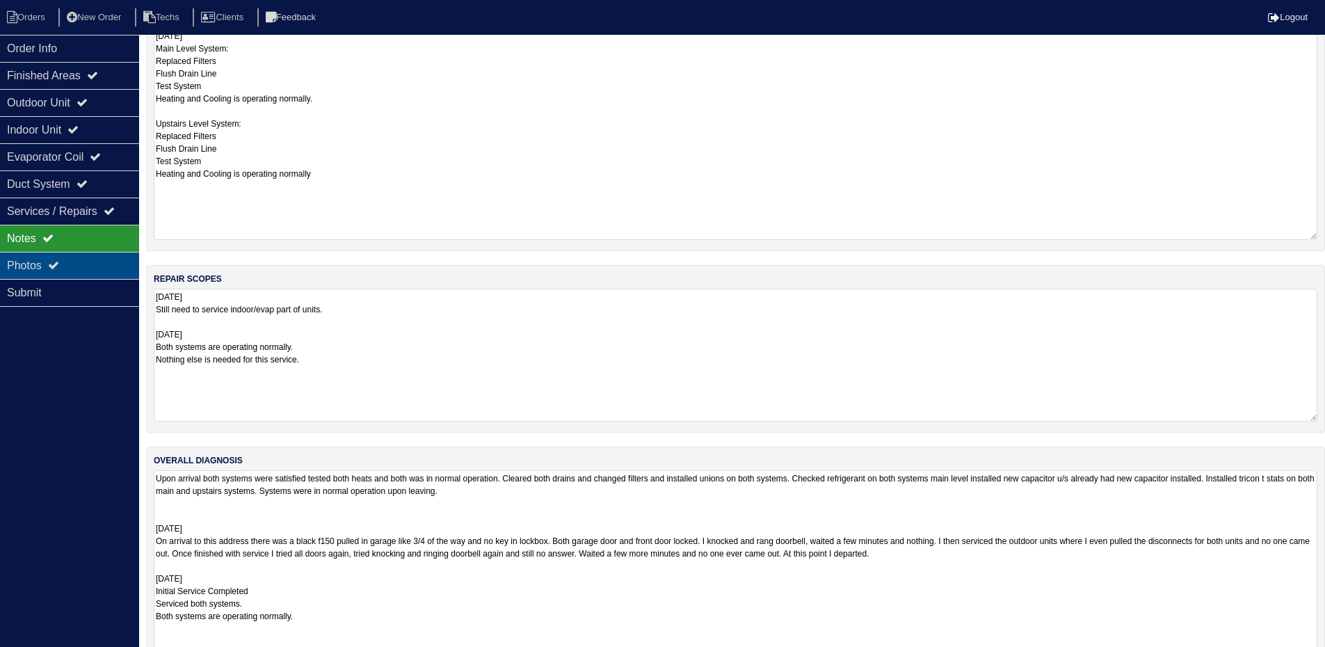
click at [84, 270] on div "Photos" at bounding box center [69, 265] width 139 height 27
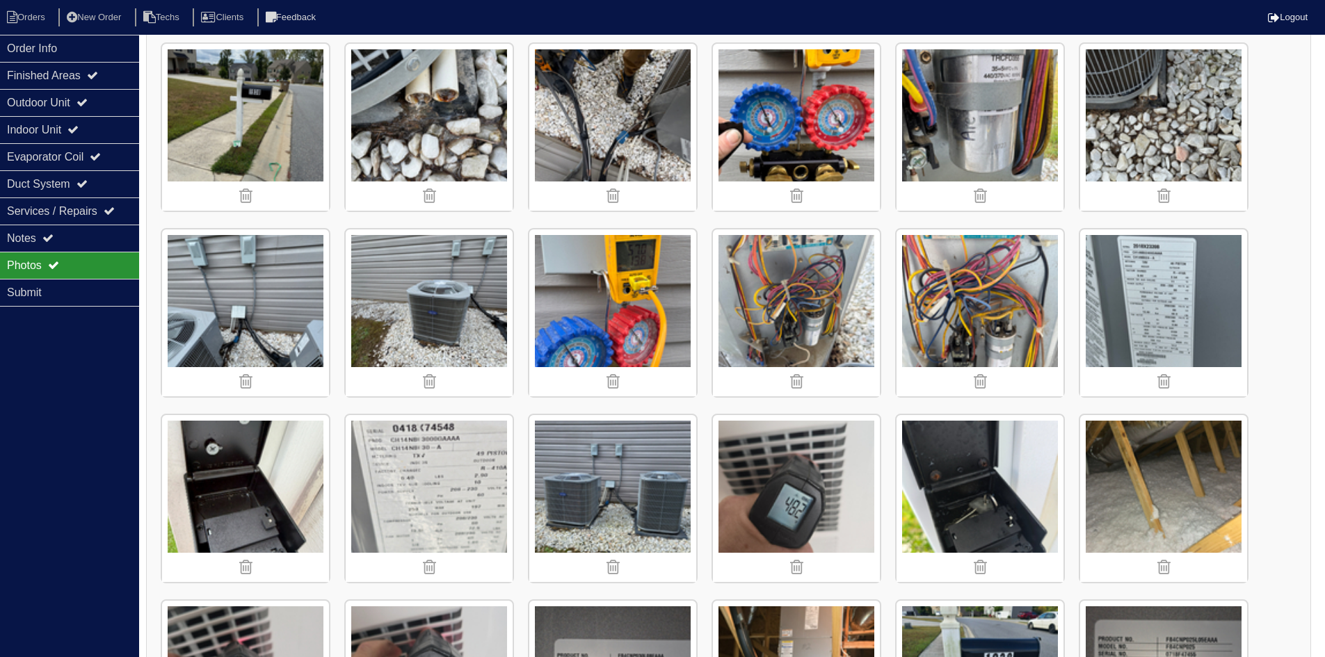
scroll to position [582, 0]
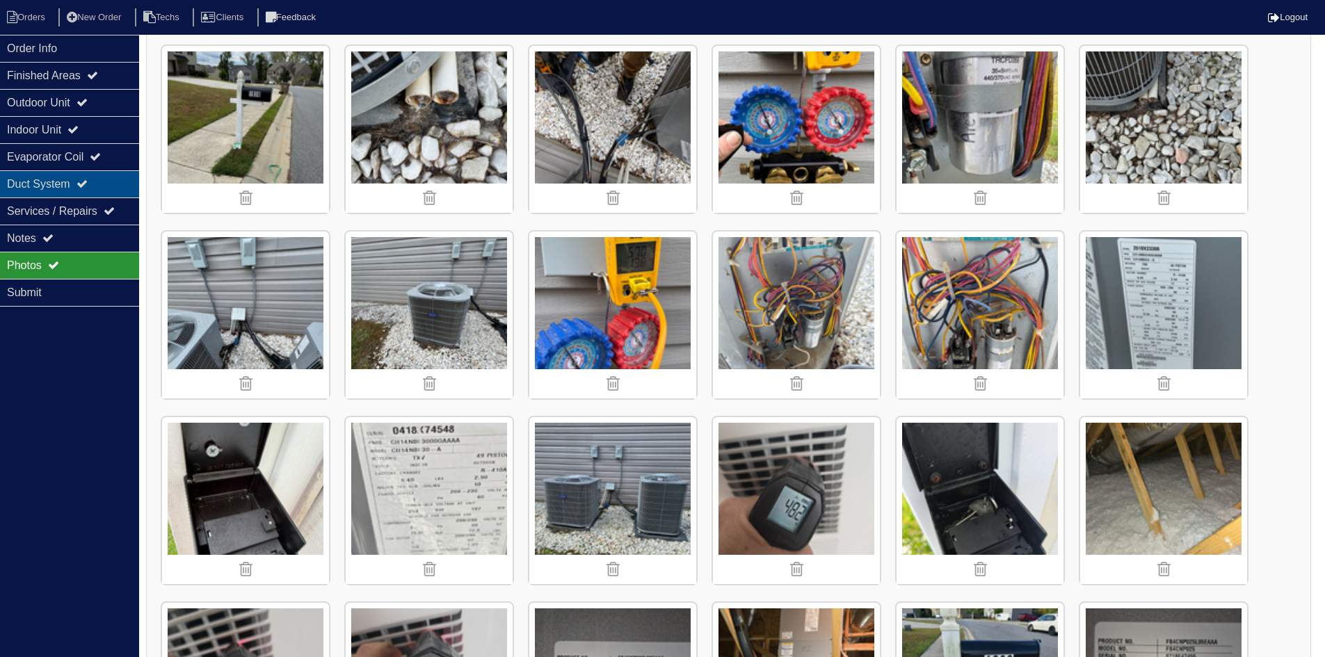
click at [33, 177] on div "Duct System" at bounding box center [69, 183] width 139 height 27
select select "2"
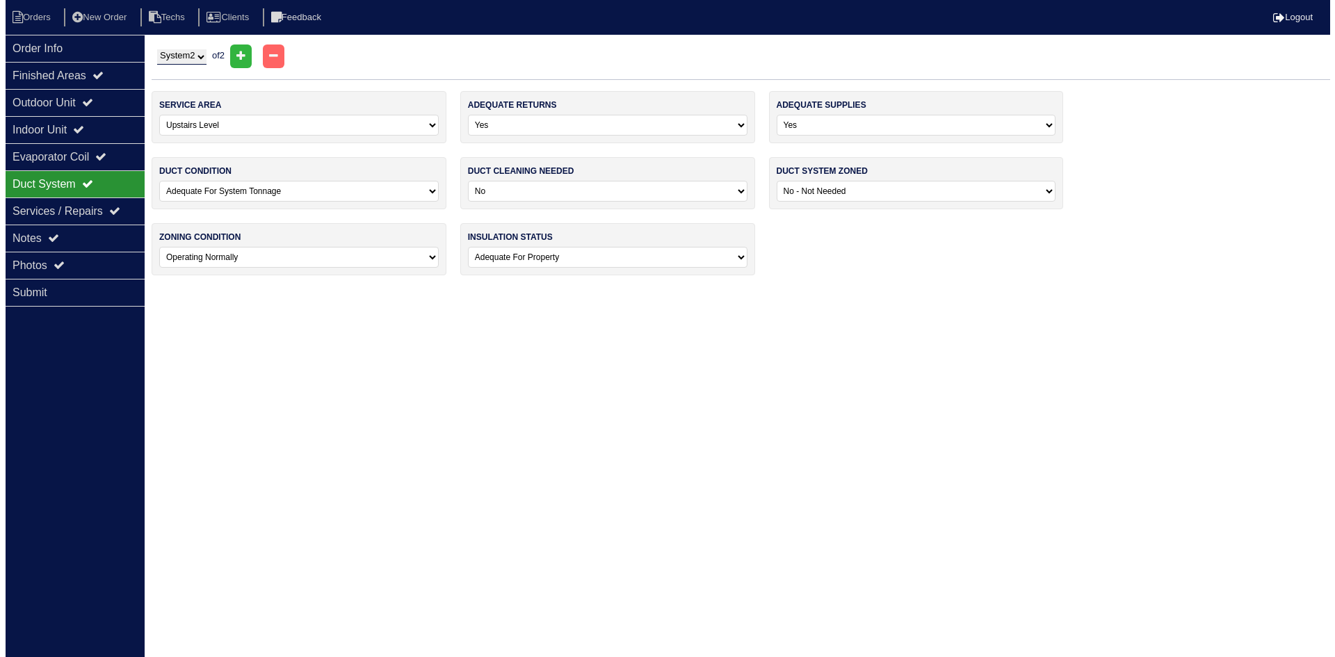
scroll to position [0, 0]
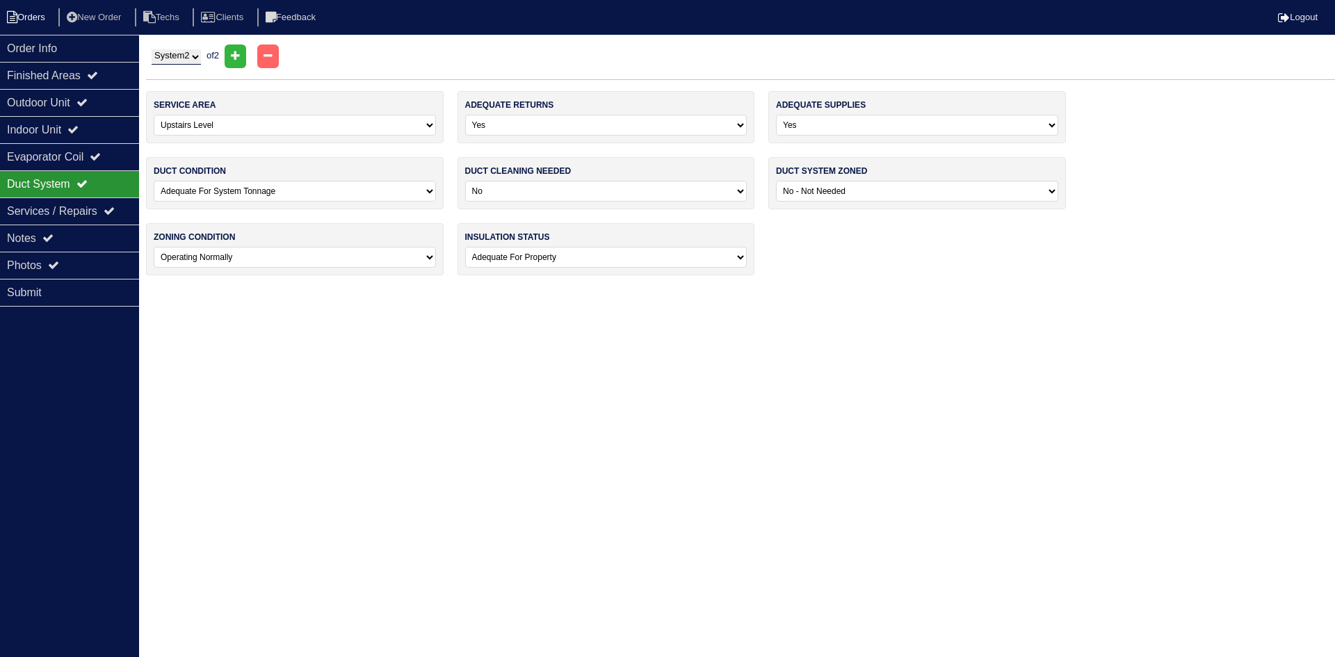
click at [16, 20] on icon at bounding box center [12, 17] width 10 height 13
select select "15"
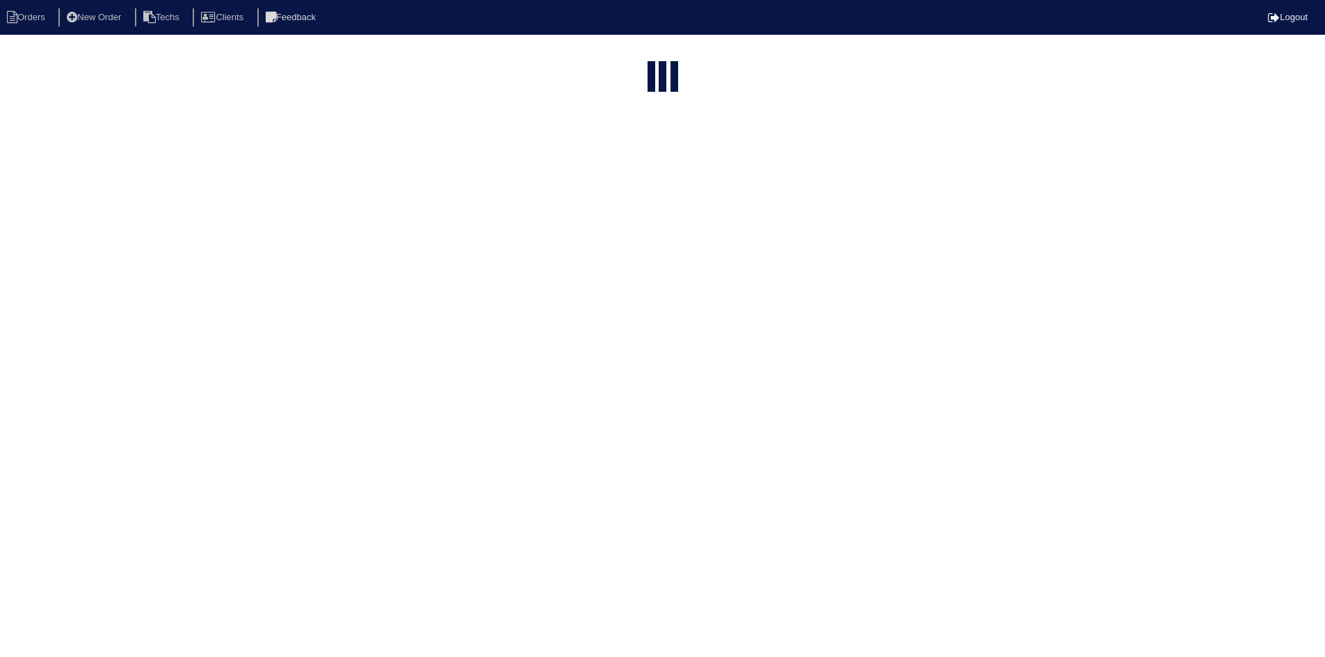
select select "field complete"
select select "need to quote"
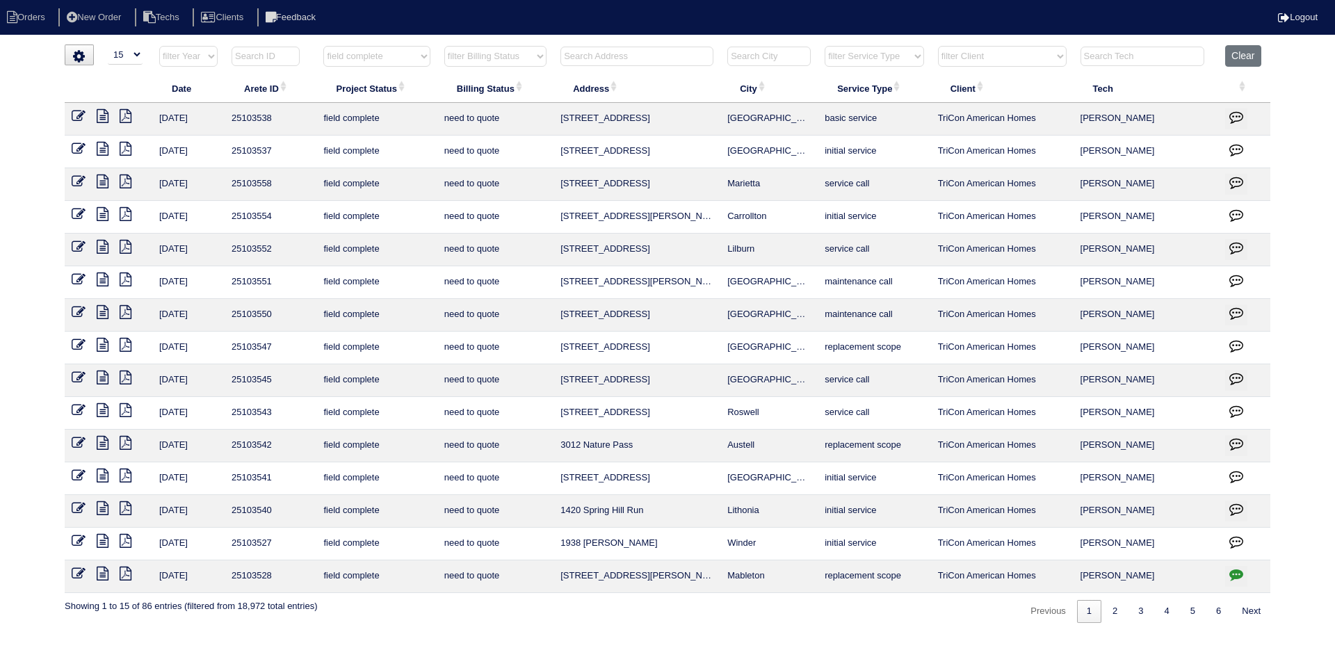
click at [1236, 574] on icon "button" at bounding box center [1236, 574] width 14 height 14
type textarea "9/26/25 - no electricity - emailed site super - rk"
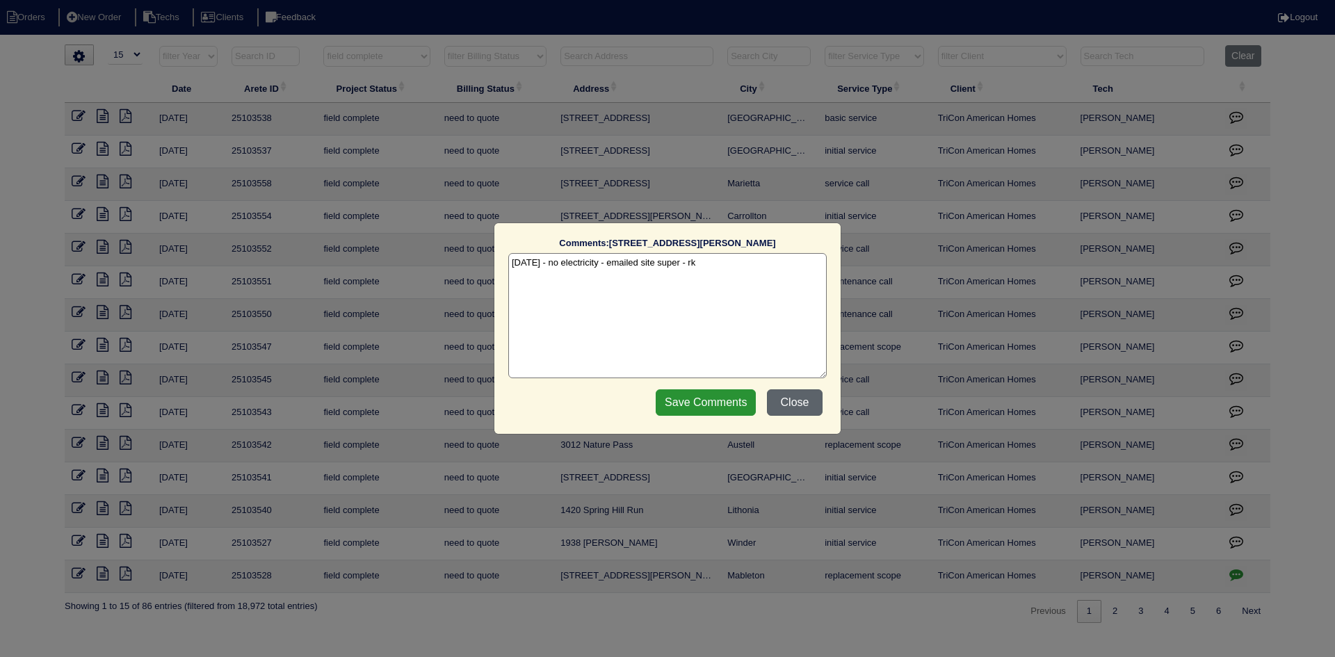
click at [790, 404] on button "Close" at bounding box center [795, 402] width 56 height 26
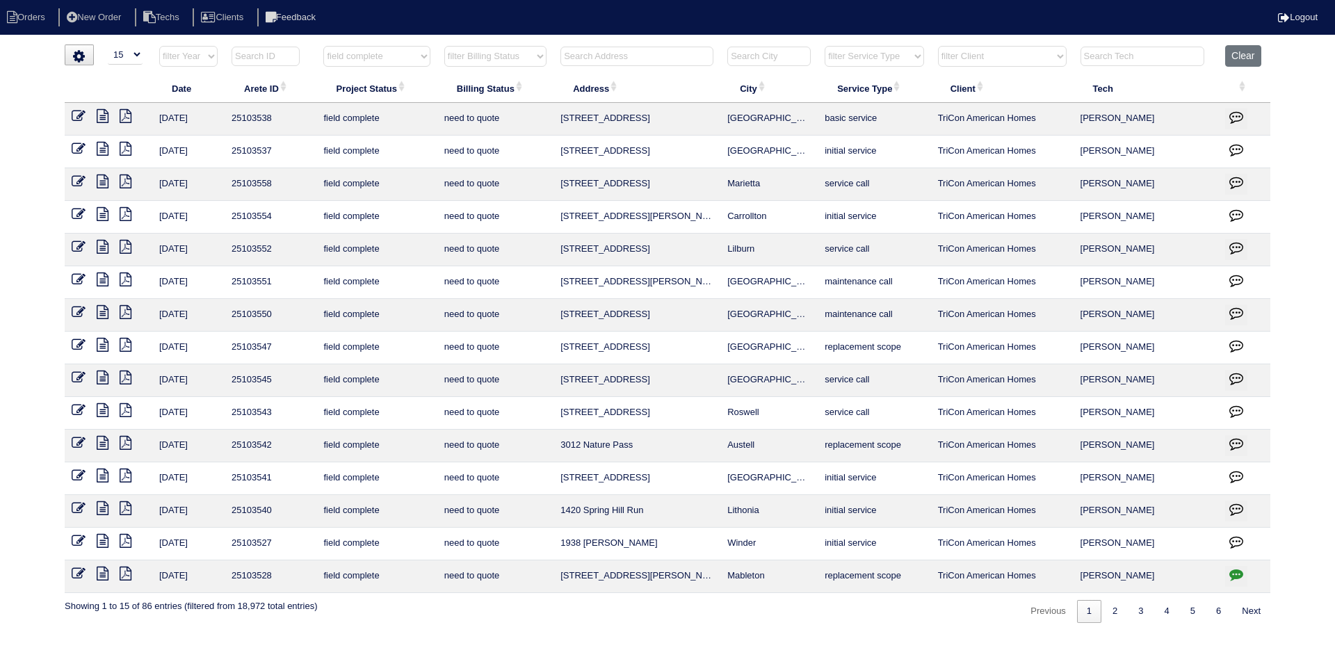
click at [95, 501] on td at bounding box center [109, 511] width 88 height 33
click at [105, 509] on icon at bounding box center [103, 508] width 12 height 14
click at [128, 506] on icon at bounding box center [126, 508] width 12 height 14
click at [103, 504] on icon at bounding box center [103, 508] width 12 height 14
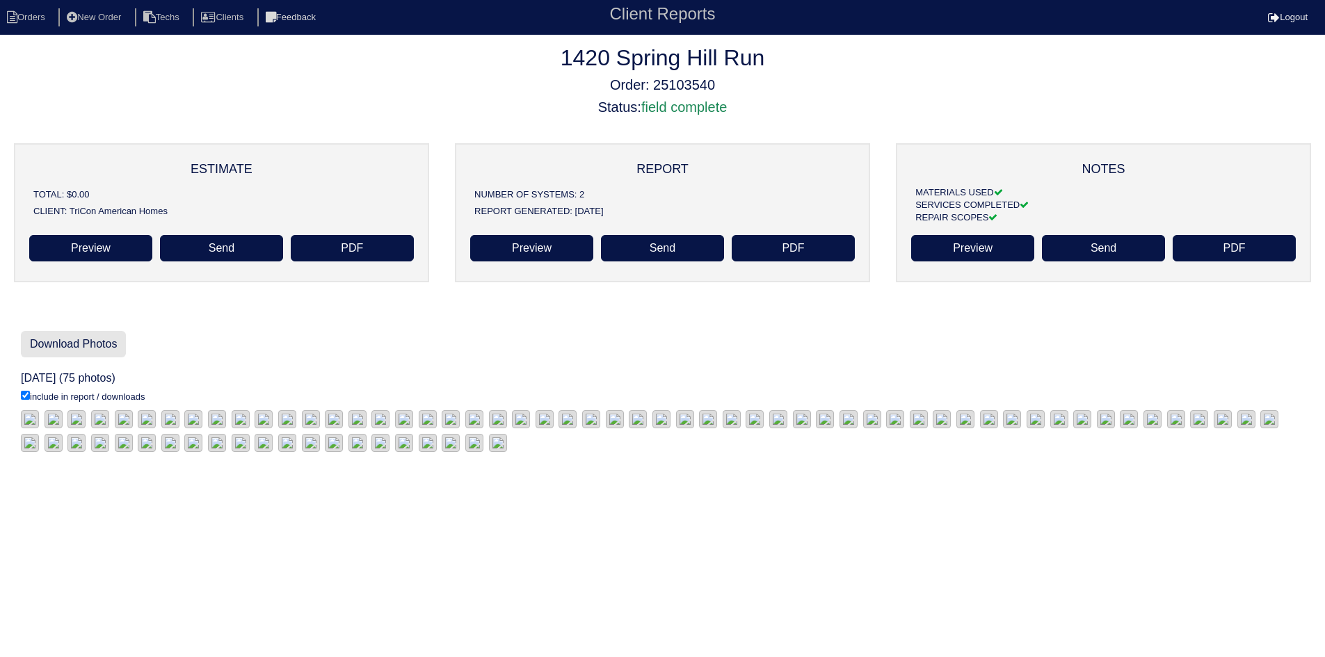
click at [54, 340] on link "Download Photos" at bounding box center [73, 344] width 105 height 26
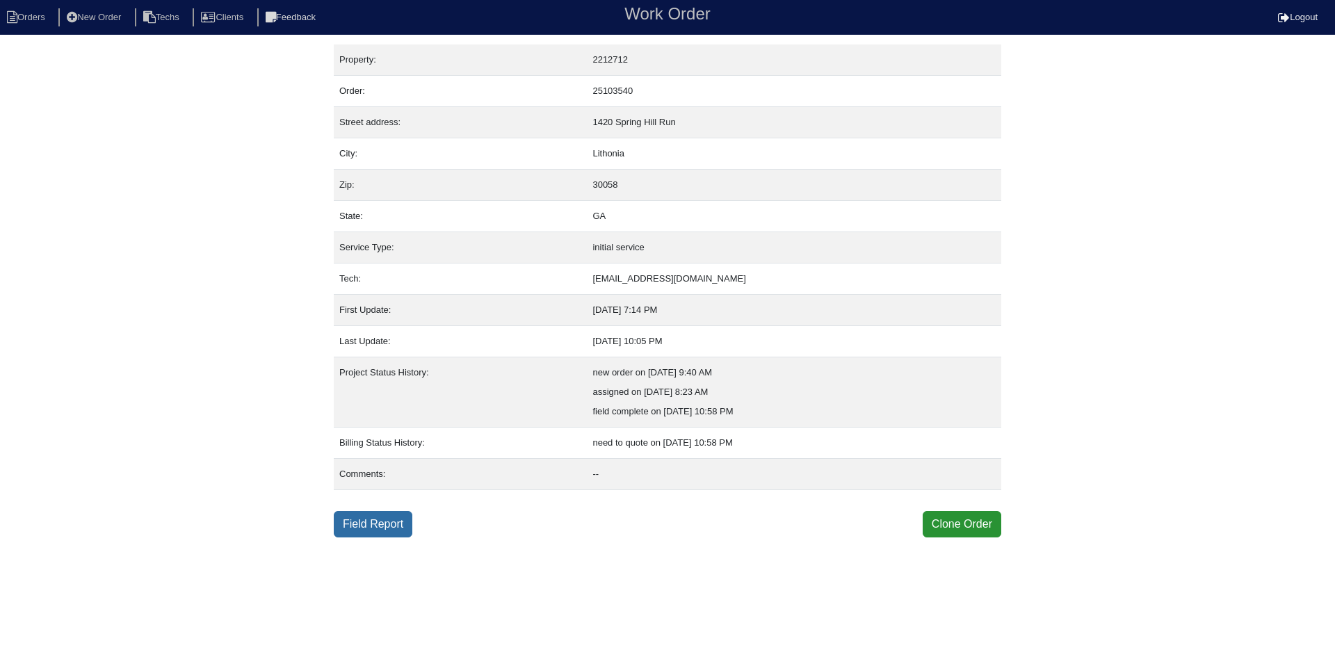
click at [371, 531] on link "Field Report" at bounding box center [373, 524] width 79 height 26
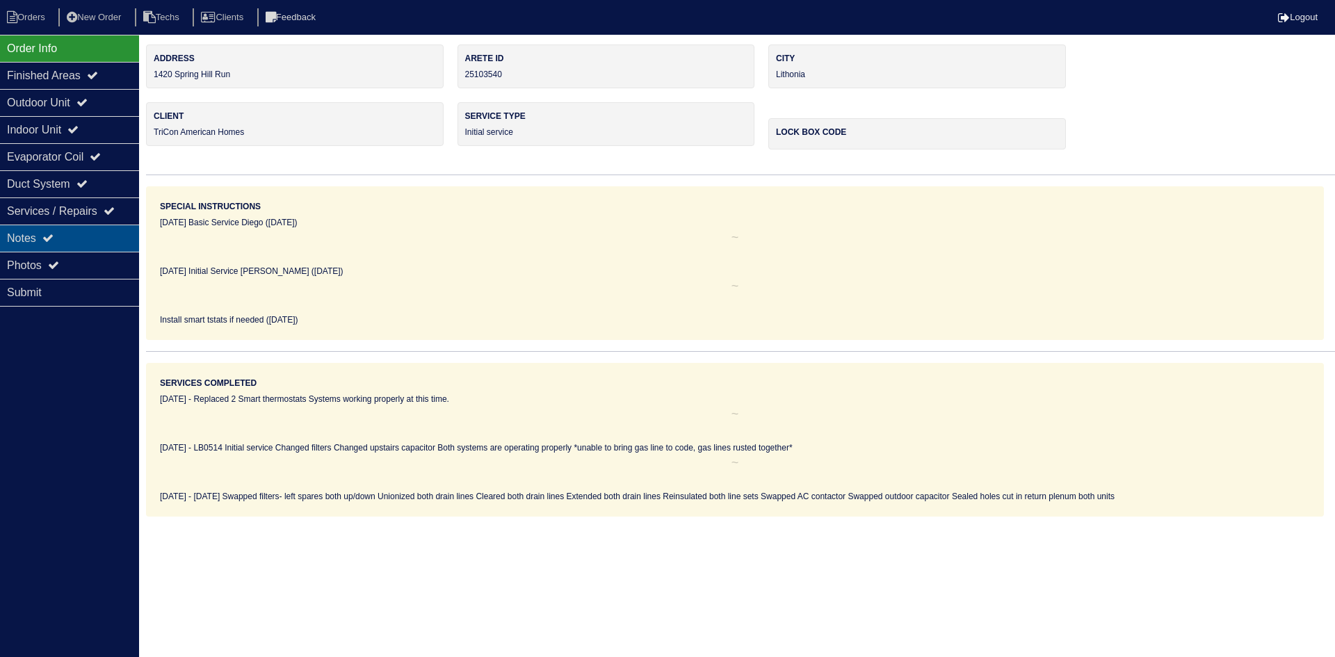
click at [70, 243] on div "Notes" at bounding box center [69, 238] width 139 height 27
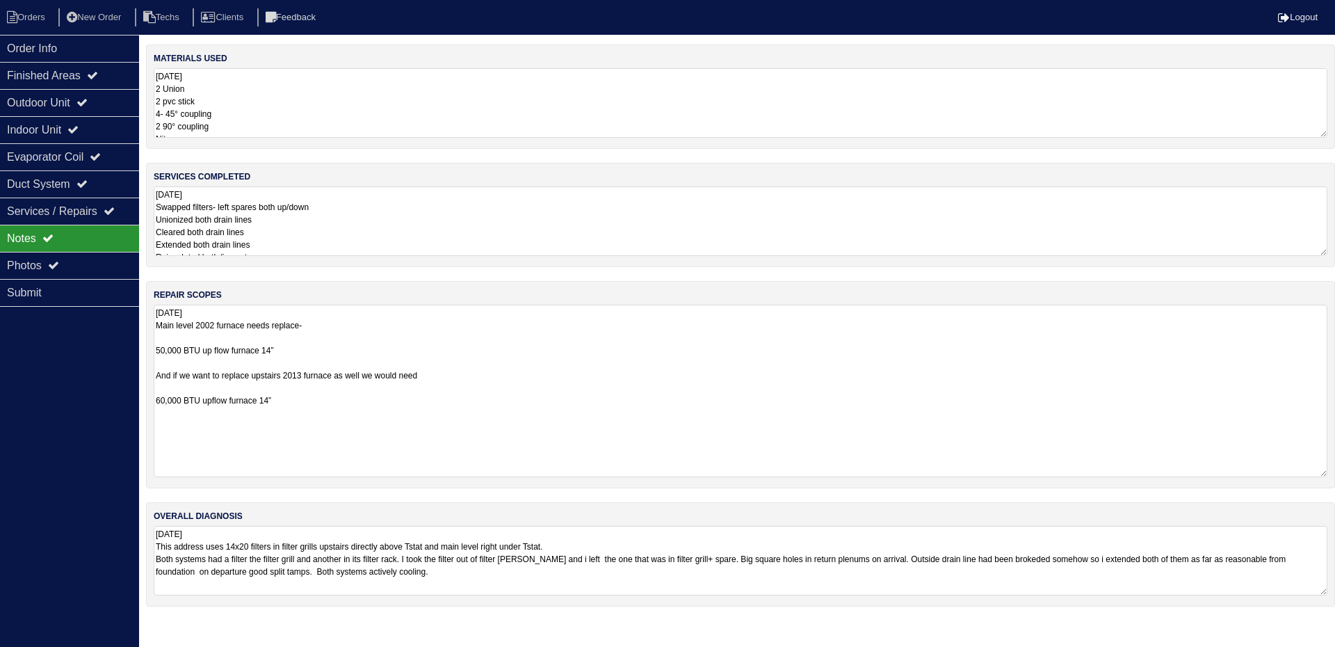
drag, startPoint x: 1323, startPoint y: 366, endPoint x: 1332, endPoint y: 469, distance: 103.3
click at [1332, 469] on div "repair scopes 9.26.25 Main level 2002 furnace needs replace- 50,000 BTU up flow…" at bounding box center [740, 384] width 1189 height 207
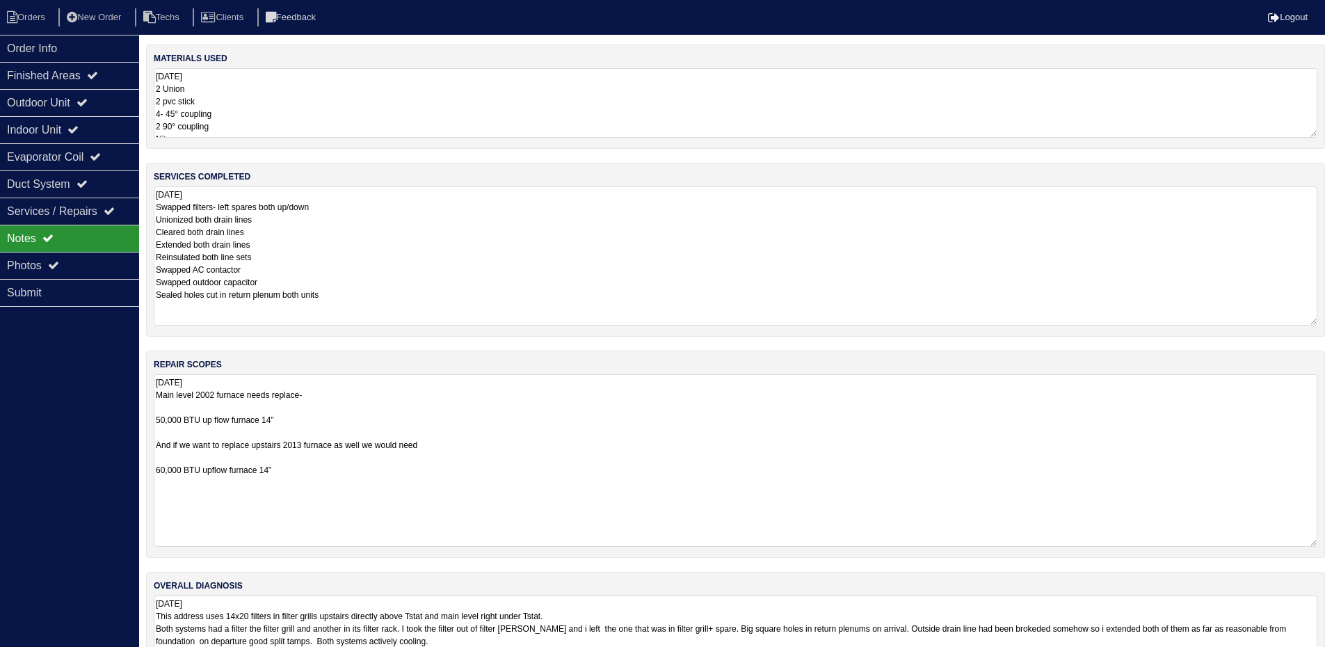
drag, startPoint x: 1320, startPoint y: 247, endPoint x: 1334, endPoint y: 316, distance: 71.0
click at [1325, 316] on html "Orders New Order Techs Clients Feedback Logout Orders New Order Users Clients M…" at bounding box center [662, 345] width 1325 height 690
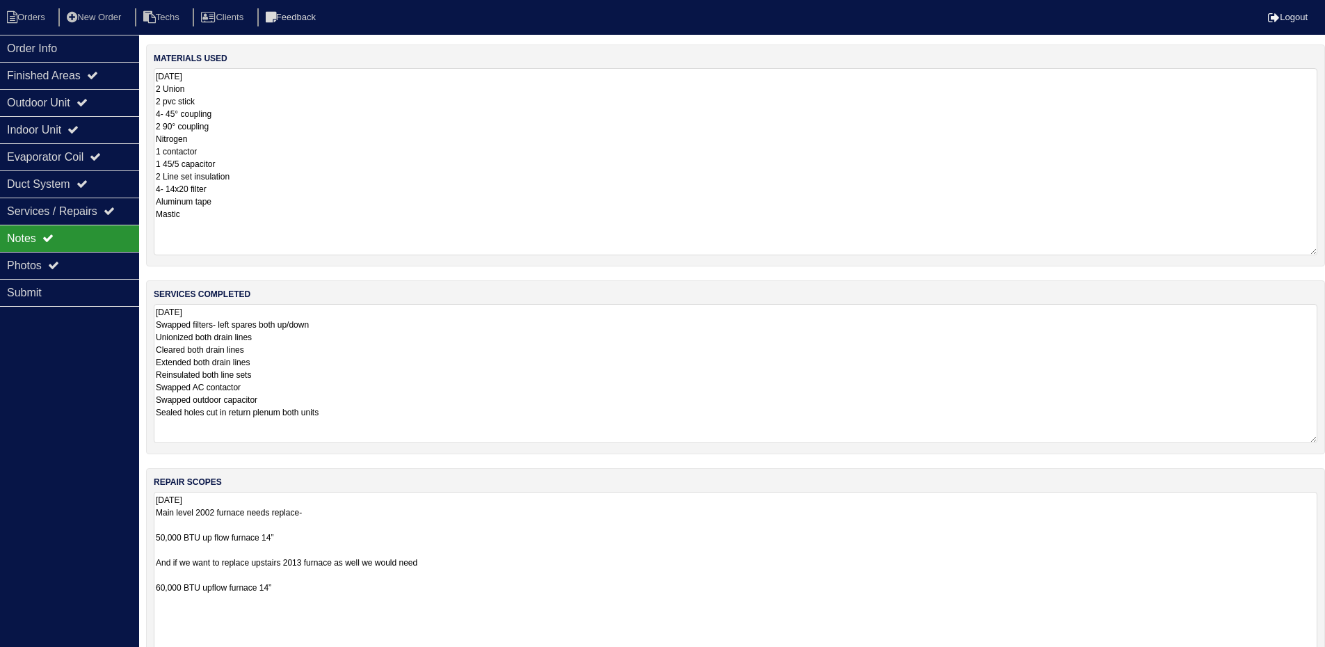
drag, startPoint x: 1311, startPoint y: 133, endPoint x: 655, endPoint y: 279, distance: 671.8
click at [1311, 250] on textarea "9.26.25 2 Union 2 pvc stick 4- 45° coupling 2 90° coupling Nitrogen 1 contactor…" at bounding box center [735, 161] width 1163 height 187
click at [88, 99] on icon at bounding box center [81, 102] width 11 height 11
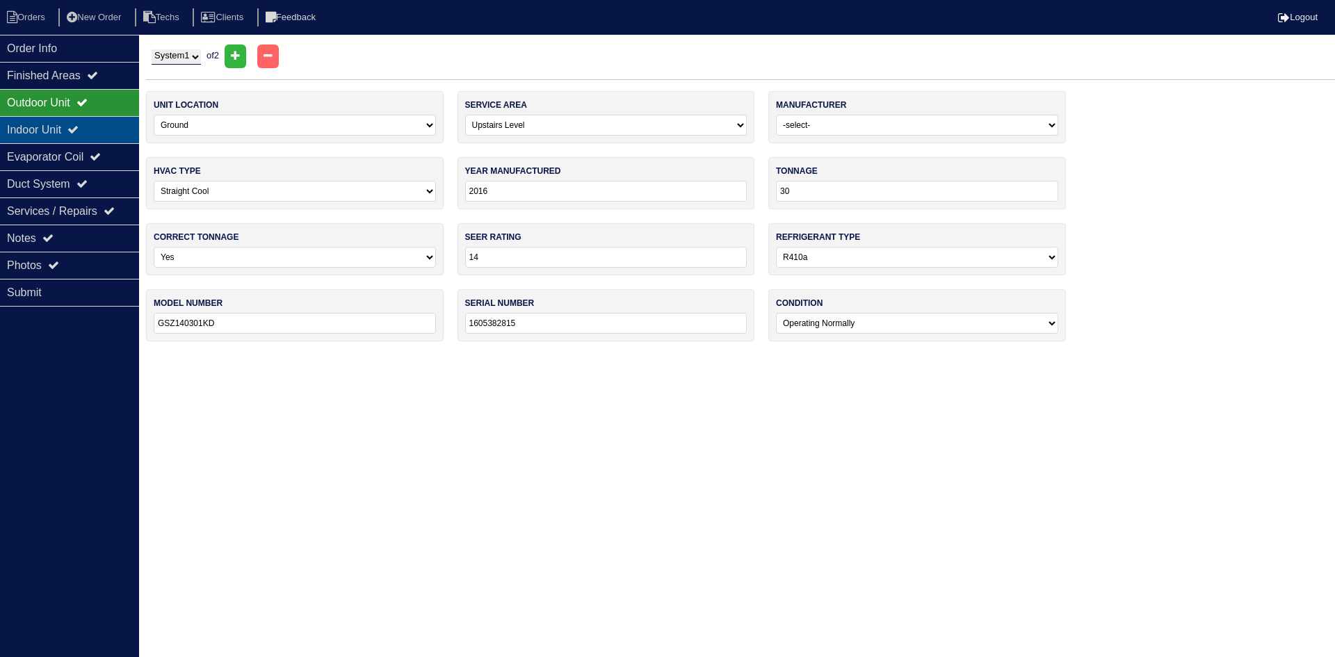
click at [95, 131] on div "Indoor Unit" at bounding box center [69, 129] width 139 height 27
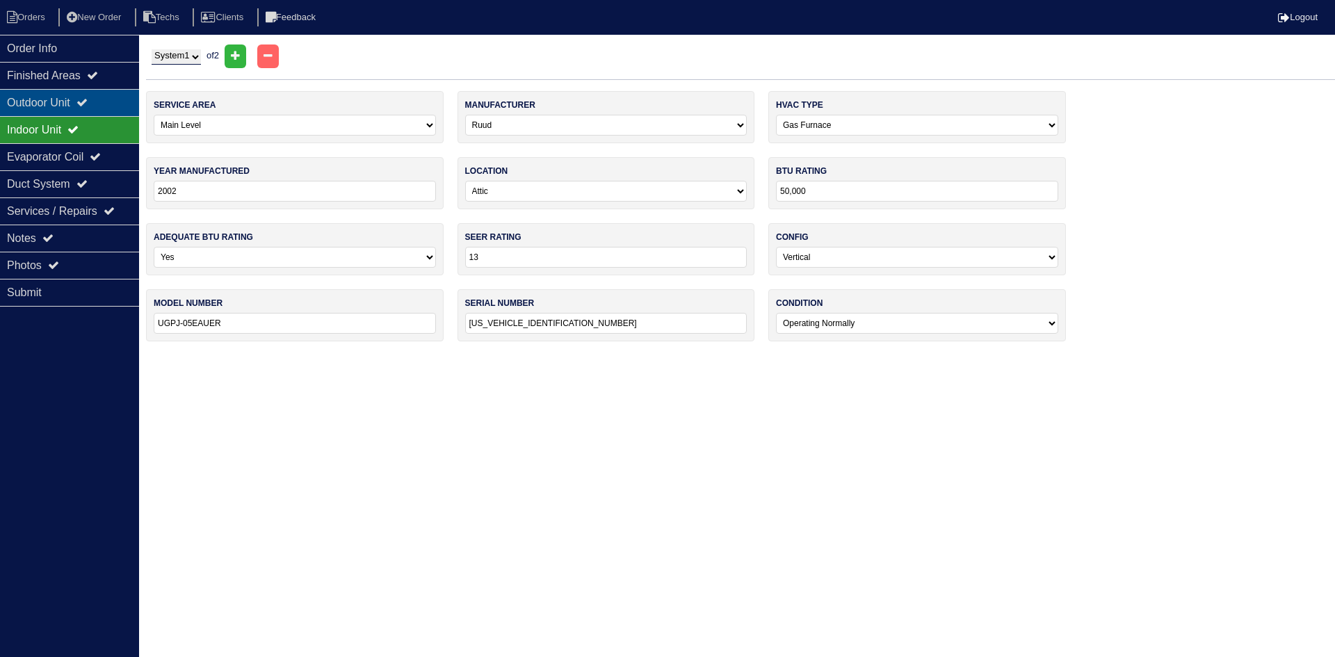
click at [99, 108] on div "Outdoor Unit" at bounding box center [69, 102] width 139 height 27
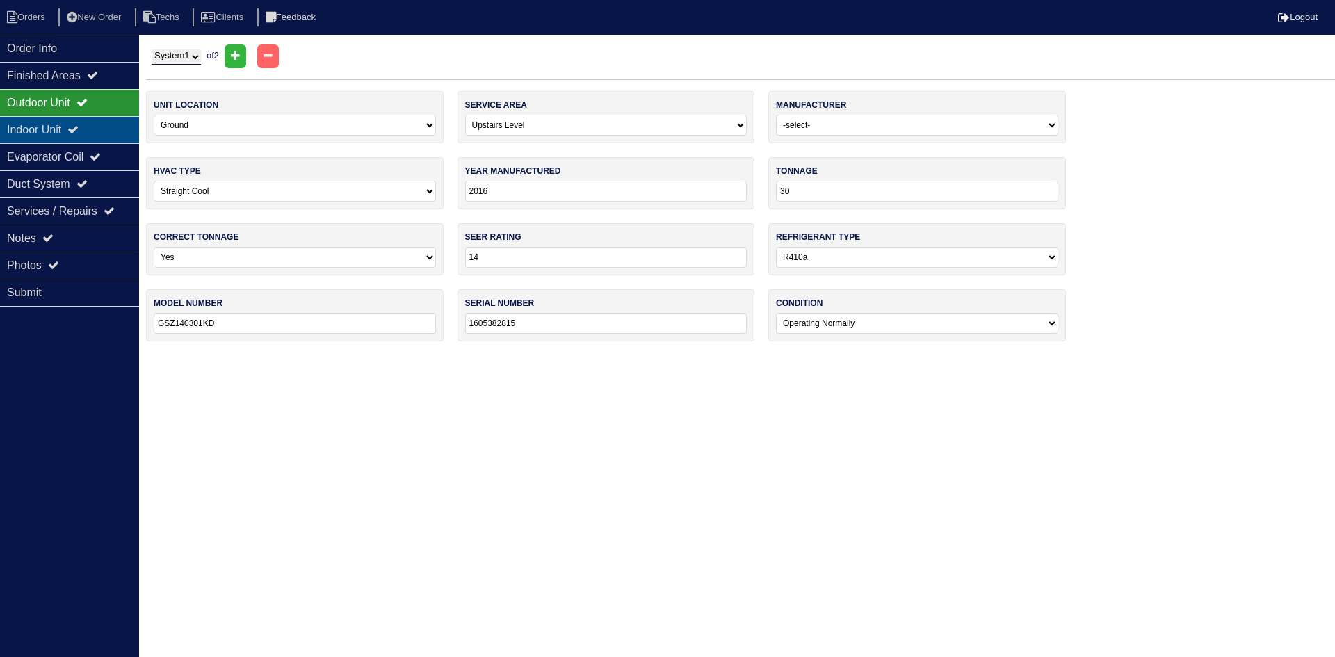
click at [79, 131] on icon at bounding box center [72, 129] width 11 height 11
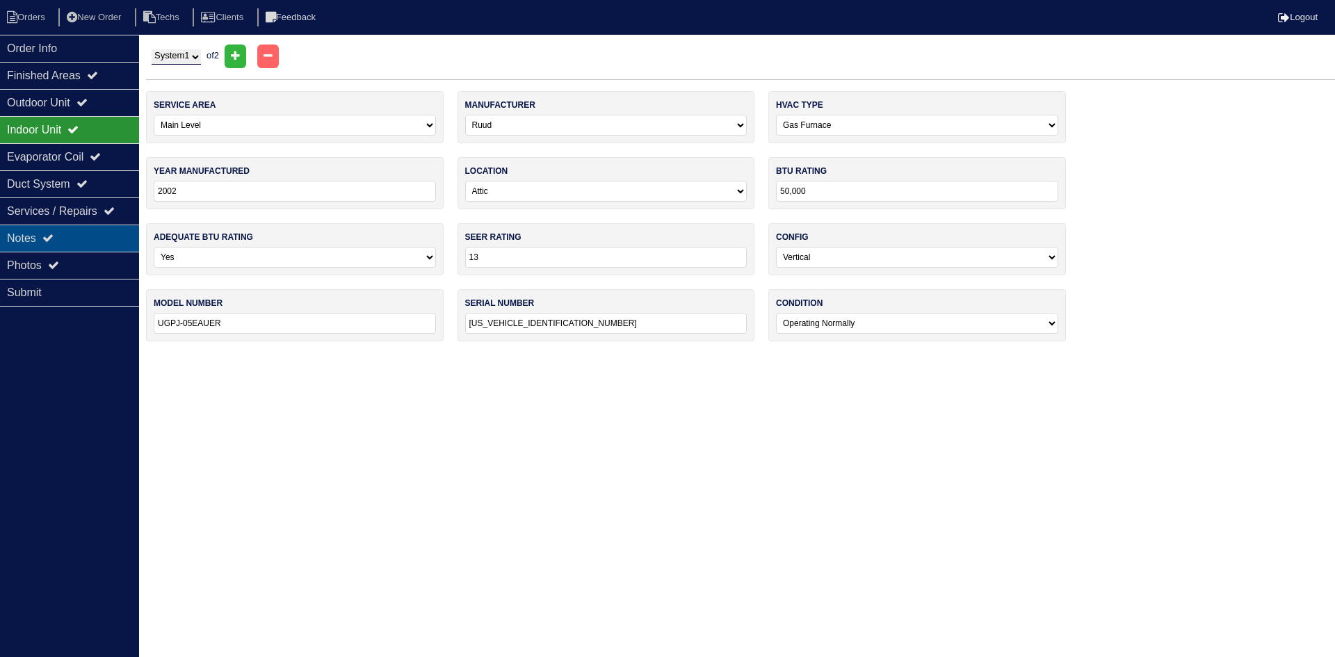
click at [61, 234] on div "Notes" at bounding box center [69, 238] width 139 height 27
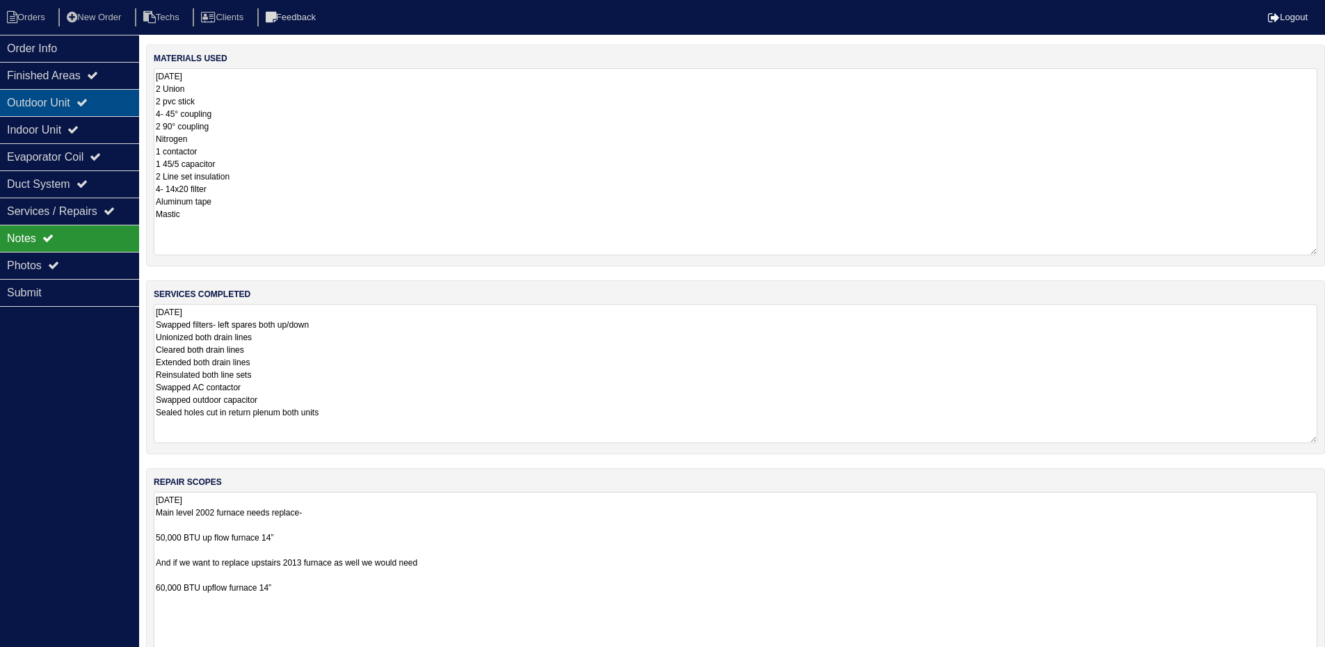
click at [64, 99] on div "Outdoor Unit" at bounding box center [69, 102] width 139 height 27
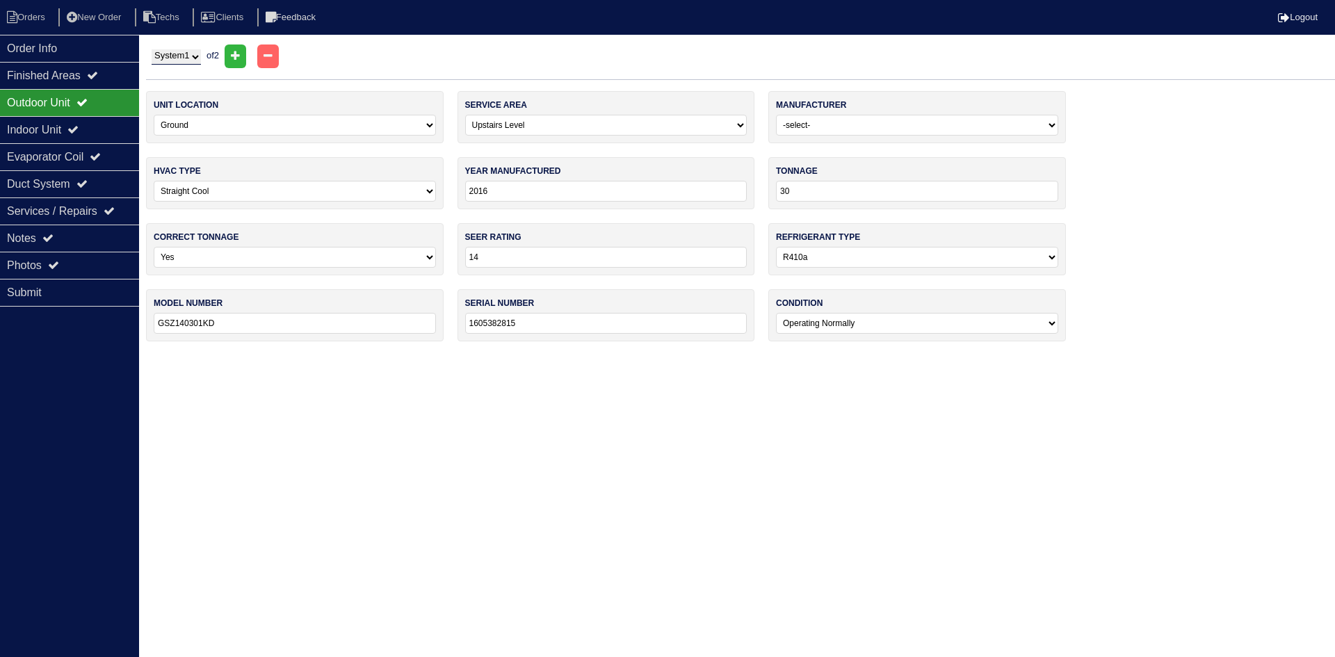
click at [677, 125] on select "-select- Main Level Upstairs Level Lower/Basement Level Other" at bounding box center [606, 125] width 282 height 21
select select "0"
click at [465, 115] on select "-select- Main Level Upstairs Level Lower/Basement Level Other" at bounding box center [606, 125] width 282 height 21
click at [79, 134] on icon at bounding box center [72, 129] width 11 height 11
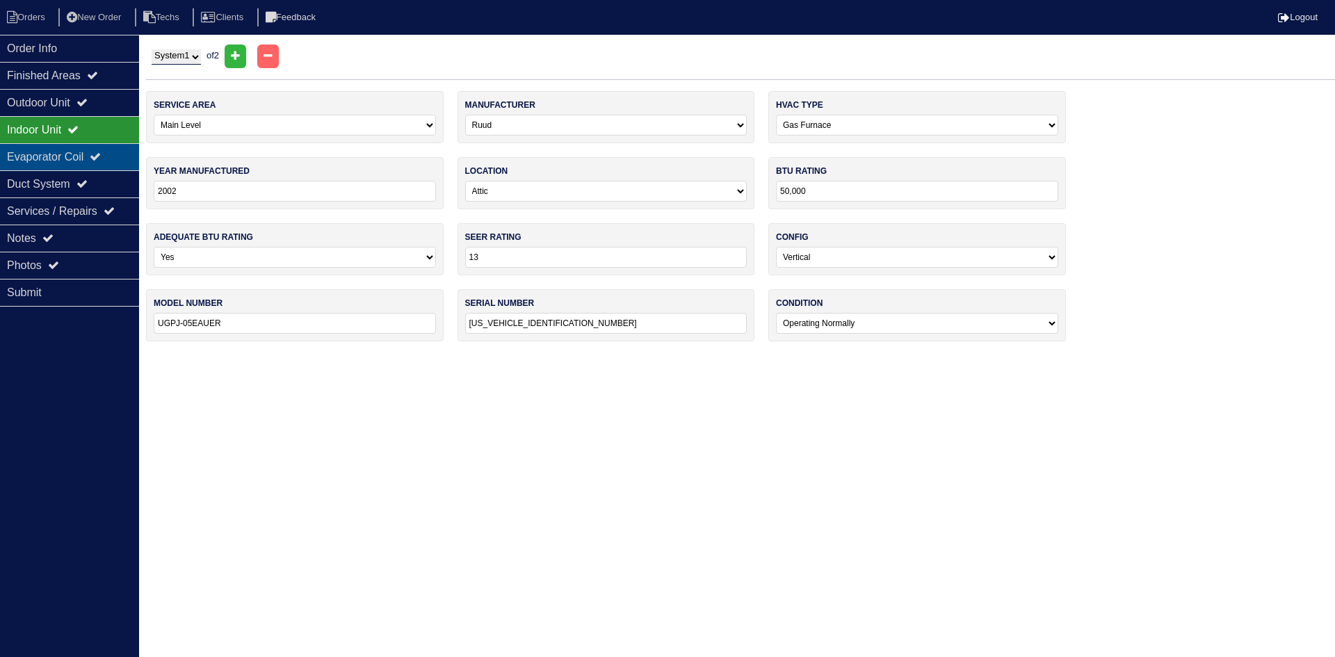
click at [83, 147] on div "Evaporator Coil" at bounding box center [69, 156] width 139 height 27
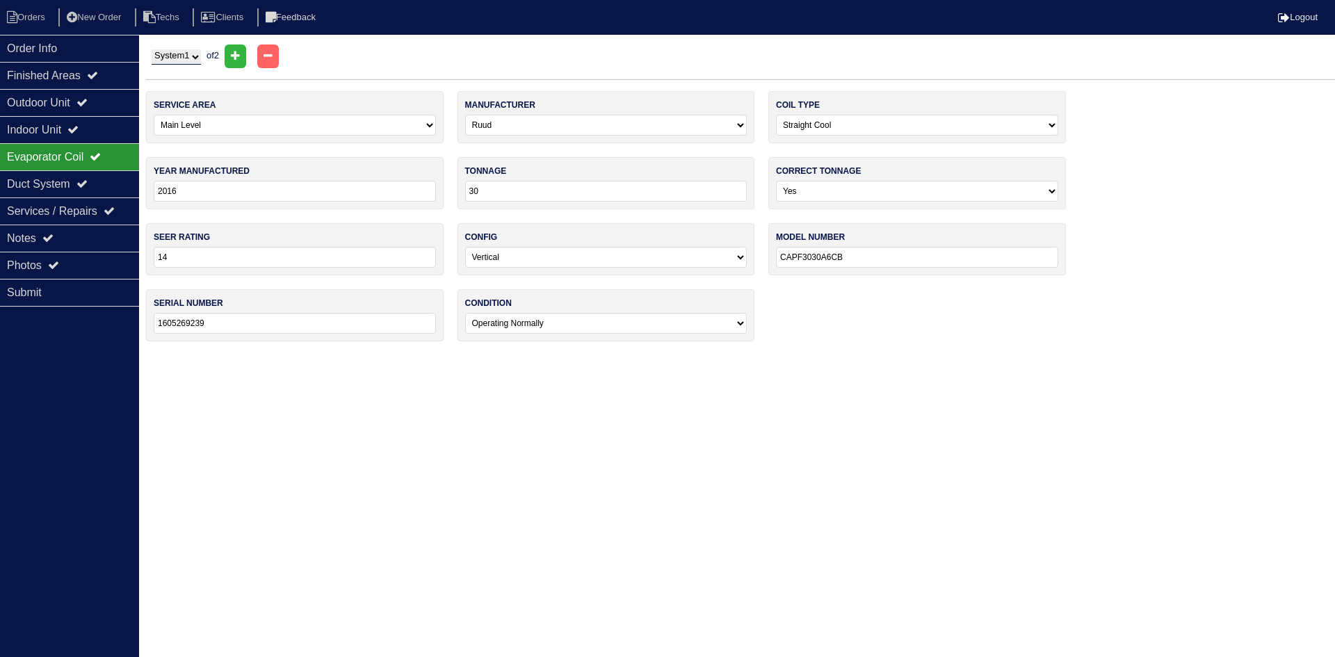
click at [200, 56] on select "System 1 System 2" at bounding box center [176, 56] width 49 height 15
select select "2"
click at [152, 49] on select "System 1 System 2" at bounding box center [176, 56] width 49 height 15
type input "24"
type input "GSX140241LA"
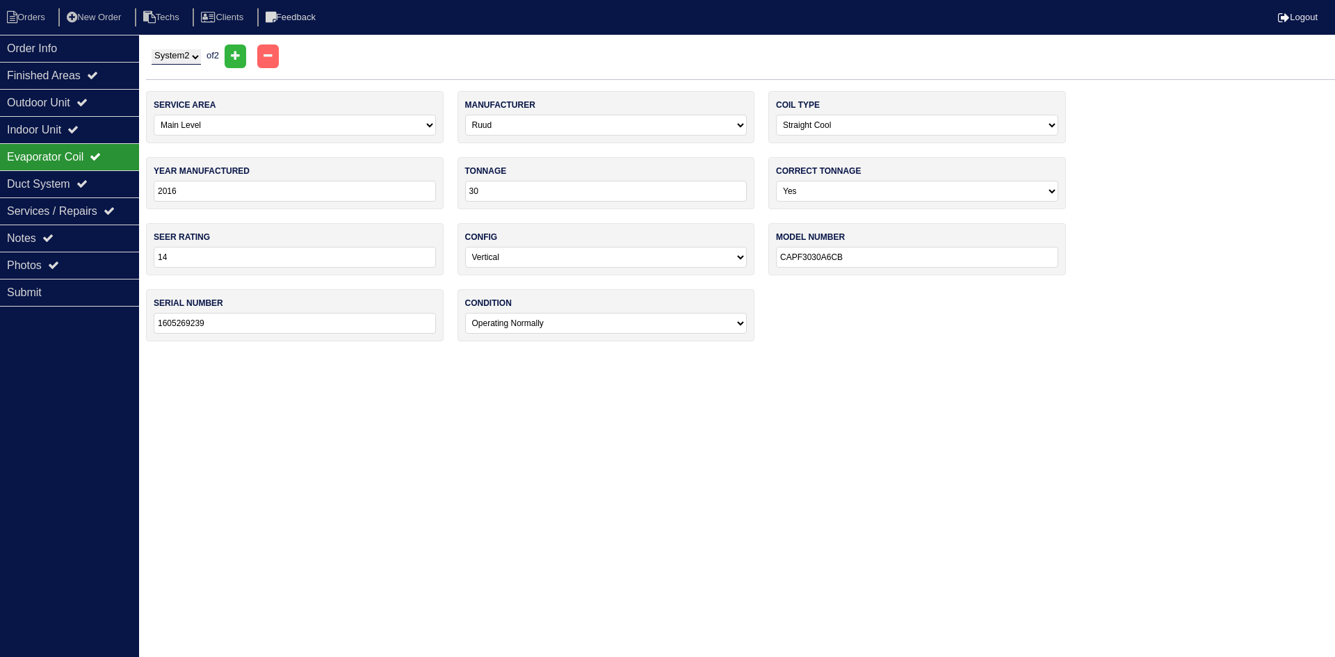
type input "160440789"
select select "1"
select select "Goodman"
type input "CAPF18"
type input "1603385226"
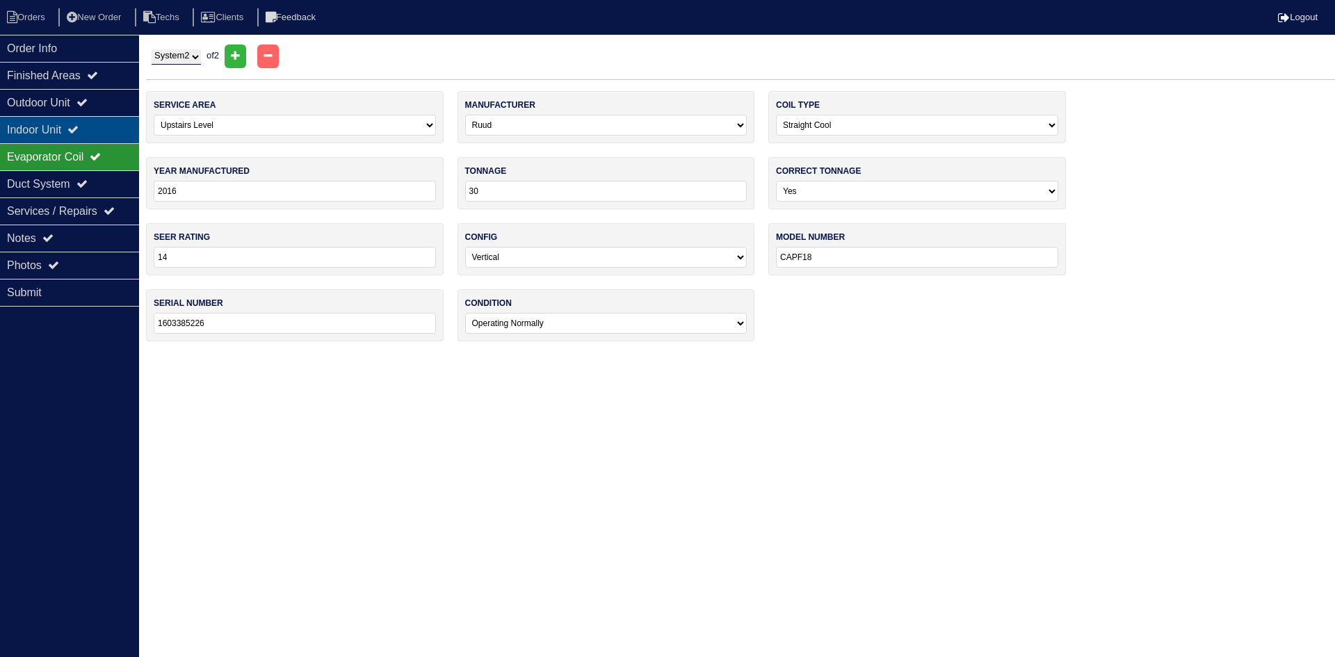
click at [76, 129] on div "Indoor Unit" at bounding box center [69, 129] width 139 height 27
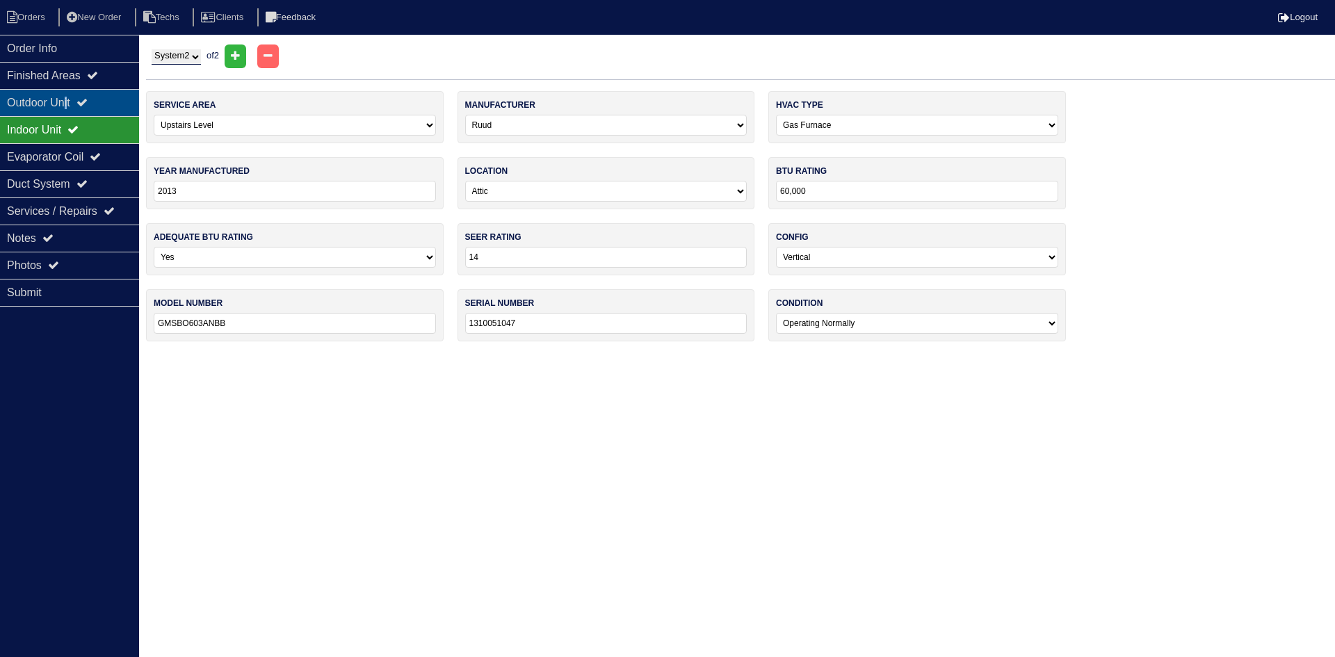
click at [72, 101] on div "Outdoor Unit" at bounding box center [69, 102] width 139 height 27
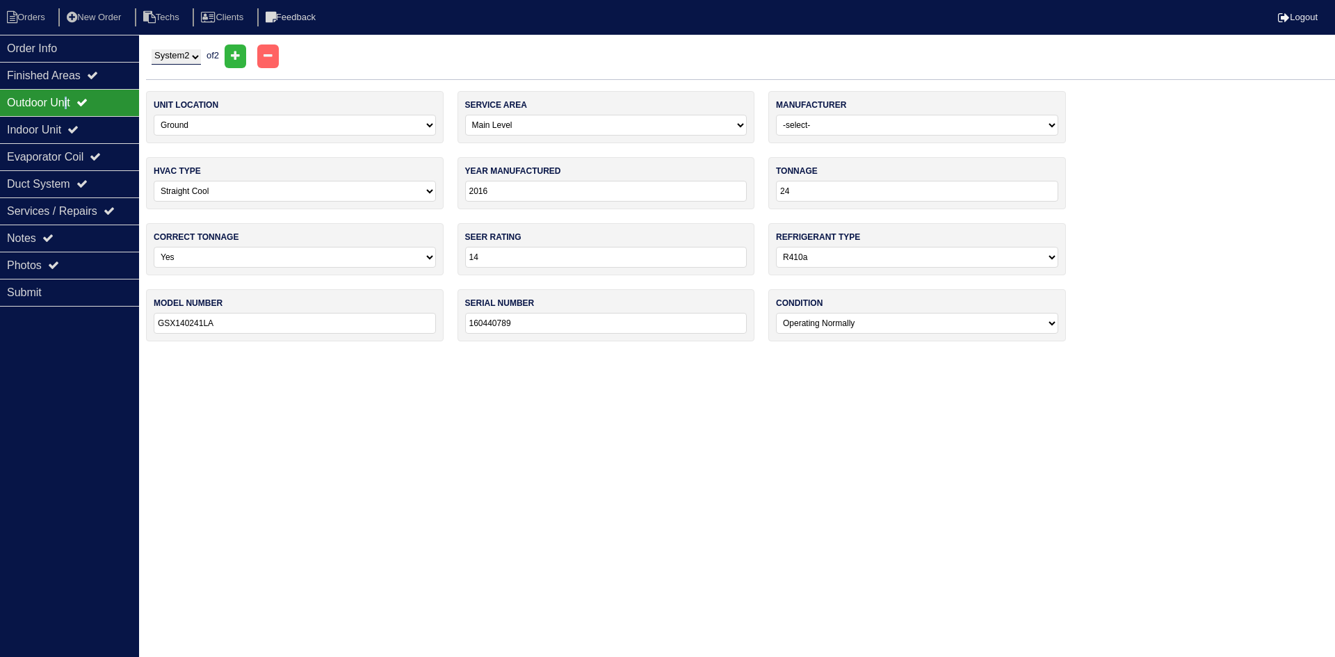
click at [487, 127] on select "-select- Main Level Upstairs Level Lower/Basement Level Other" at bounding box center [606, 125] width 282 height 21
select select "1"
click at [465, 115] on select "-select- Main Level Upstairs Level Lower/Basement Level Other" at bounding box center [606, 125] width 282 height 21
click at [192, 57] on select "System 1 System 2" at bounding box center [176, 56] width 49 height 15
select select "1"
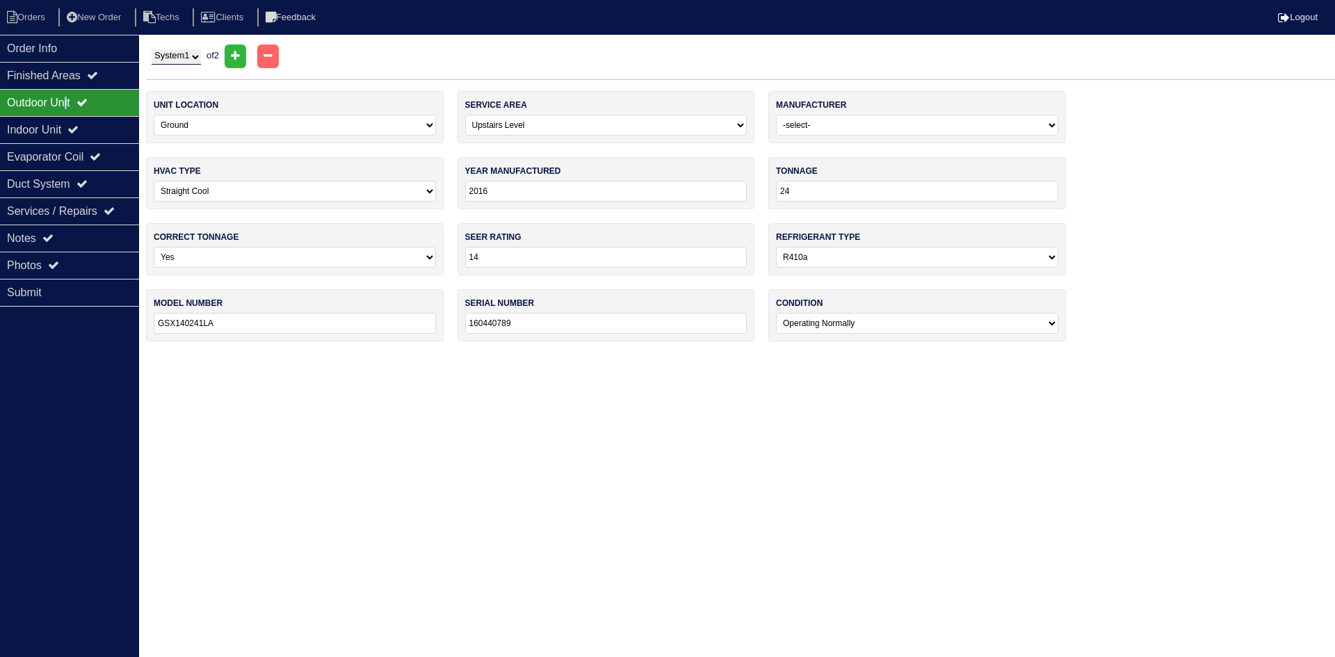
click at [152, 49] on select "System 1 System 2" at bounding box center [176, 56] width 49 height 15
select select "0"
type input "30"
type input "GSZ140301KD"
type input "1605382815"
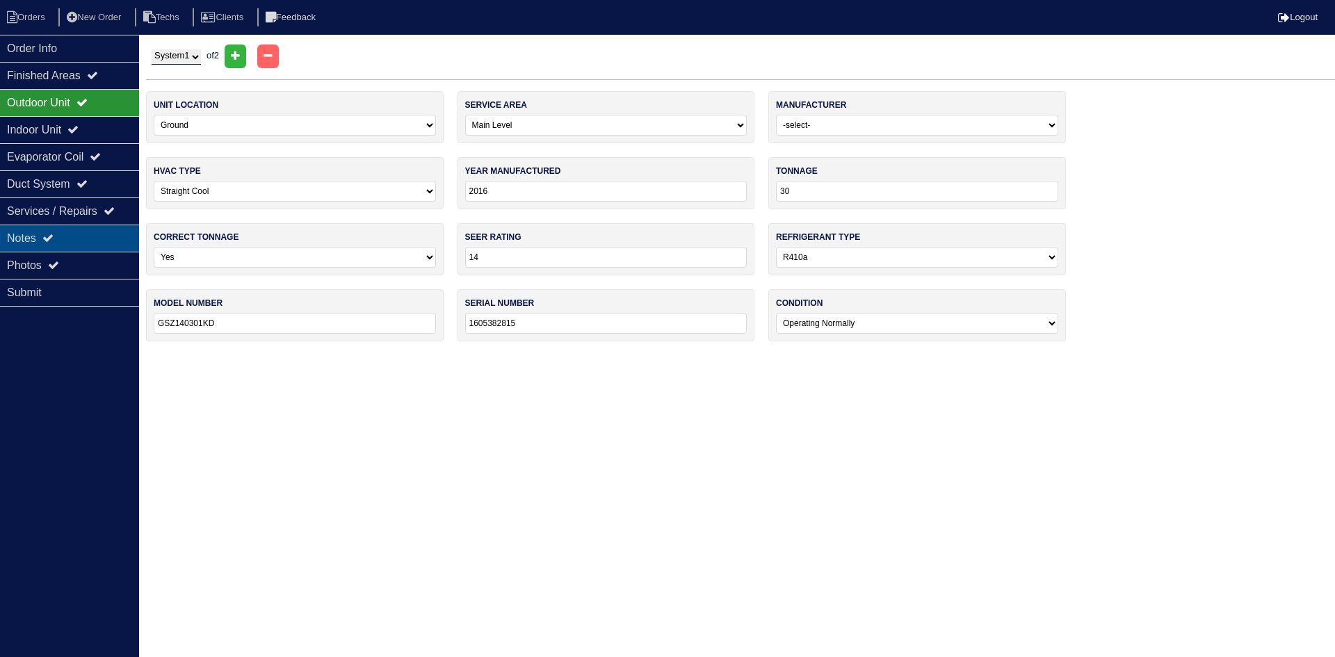
click at [65, 228] on div "Notes" at bounding box center [69, 238] width 139 height 27
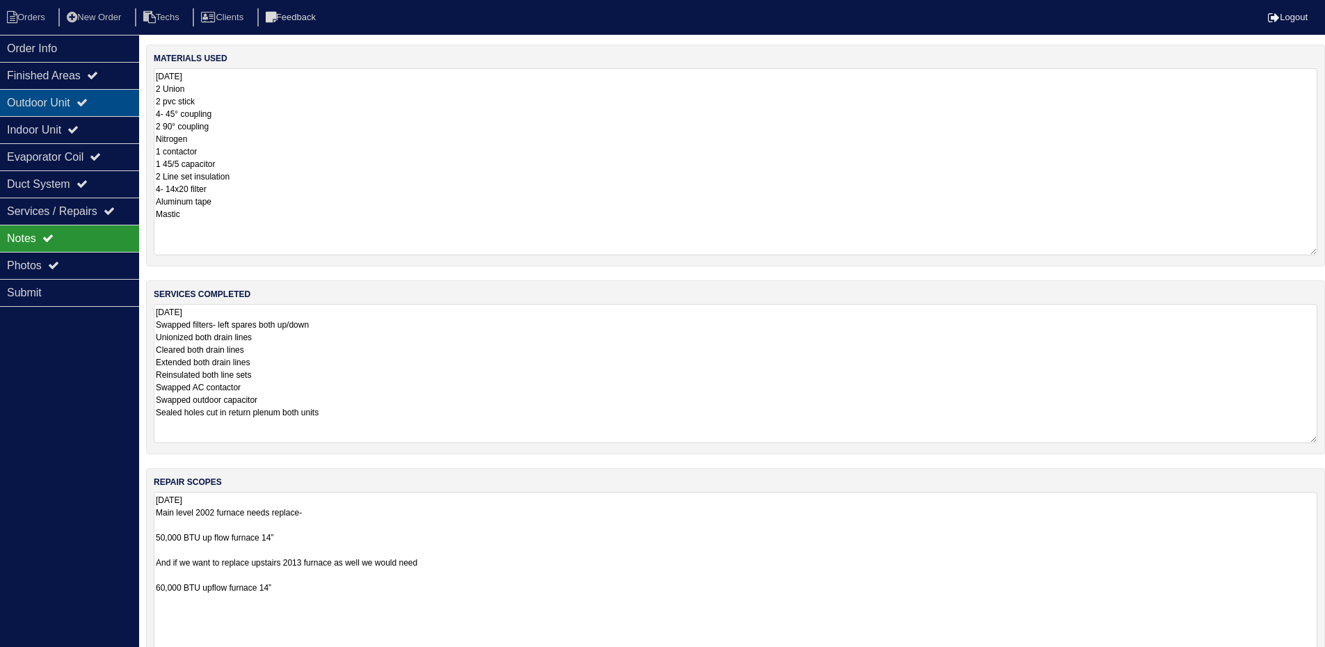
click at [107, 99] on div "Outdoor Unit" at bounding box center [69, 102] width 139 height 27
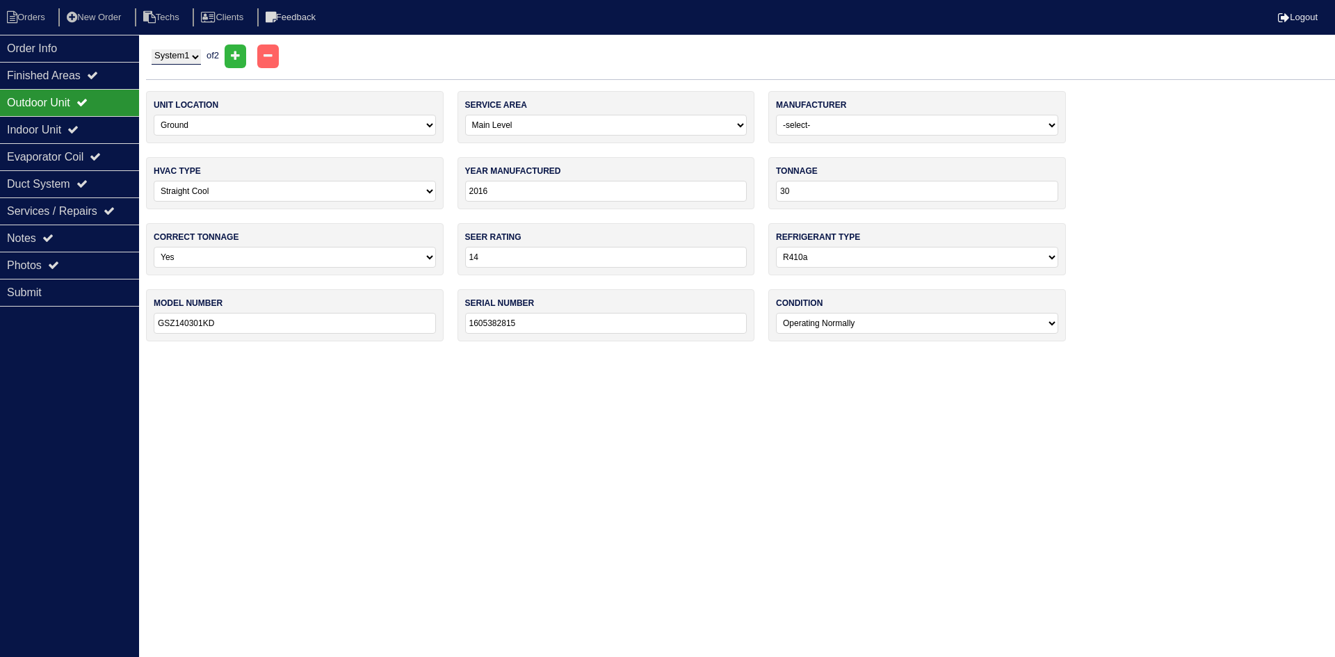
drag, startPoint x: 193, startPoint y: 53, endPoint x: 197, endPoint y: 64, distance: 12.1
click at [193, 53] on select "System 1 System 2" at bounding box center [176, 56] width 49 height 15
select select "2"
click at [152, 49] on select "System 1 System 2" at bounding box center [176, 56] width 49 height 15
select select "1"
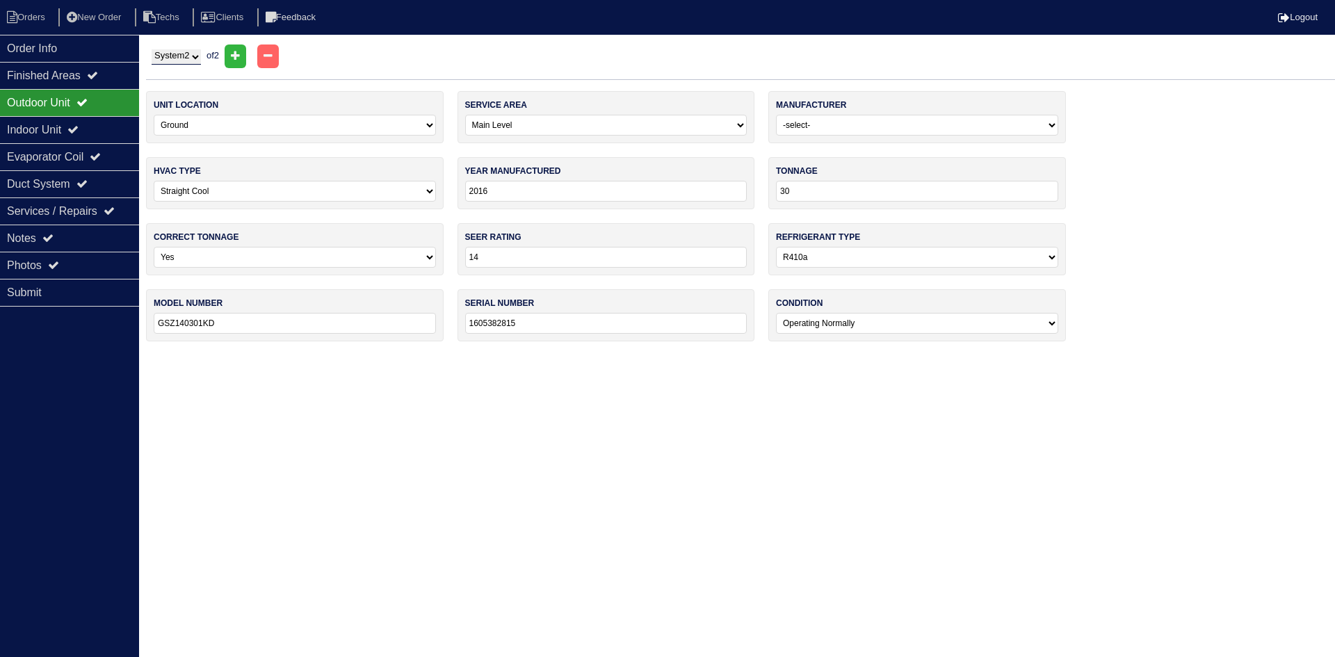
type input "24"
type input "GSX140241LA"
type input "160440789"
select select "1"
select select "Goodman"
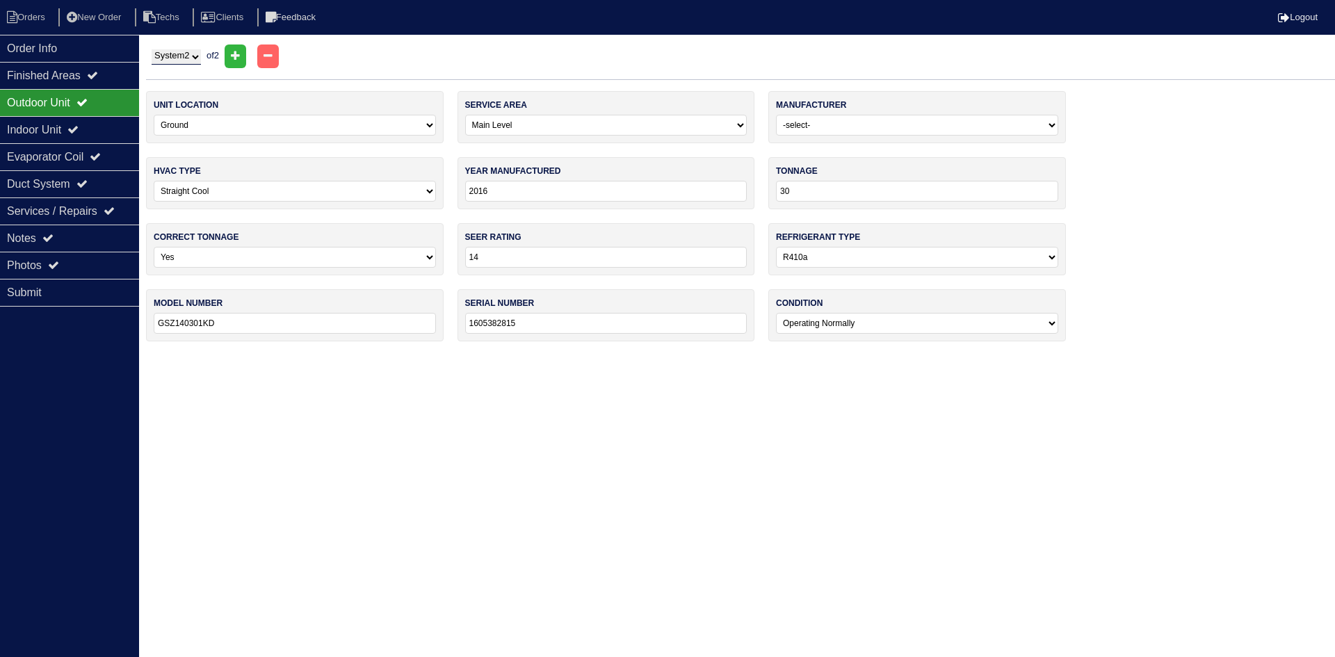
type input "2013"
type input "60,000"
type input "14"
type input "GMSBO603ANBB"
type input "1310051047"
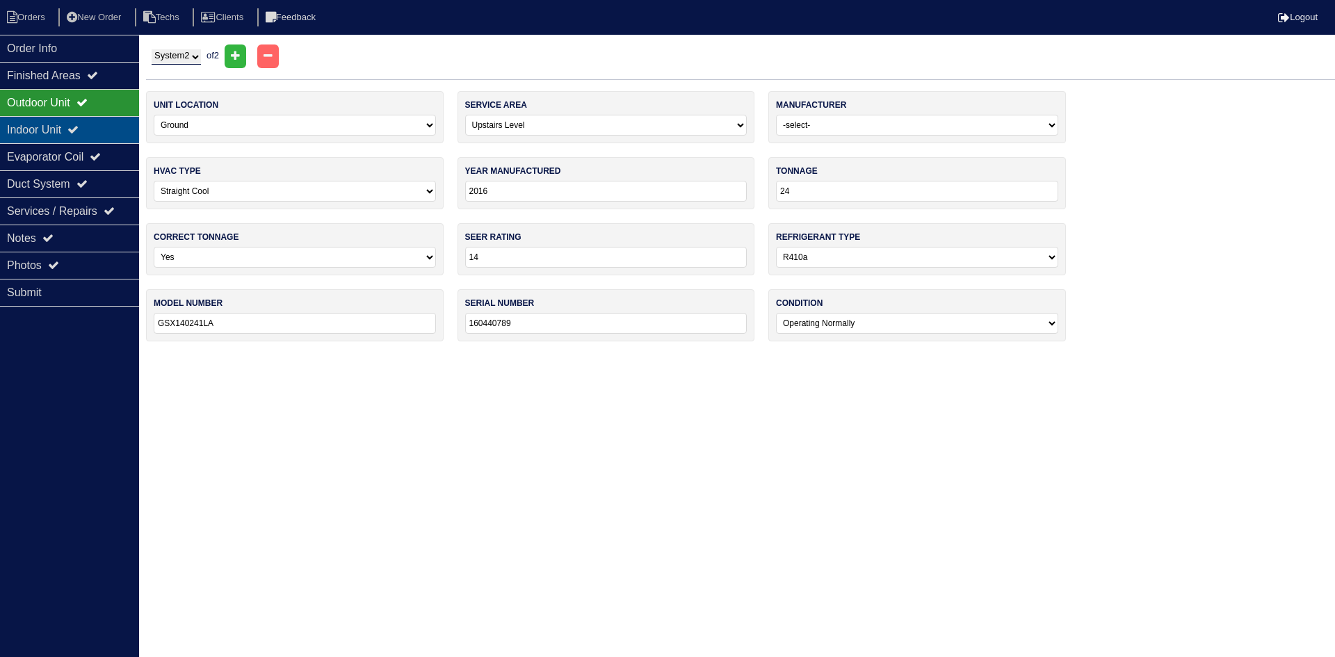
click at [71, 126] on div "Indoor Unit" at bounding box center [69, 129] width 139 height 27
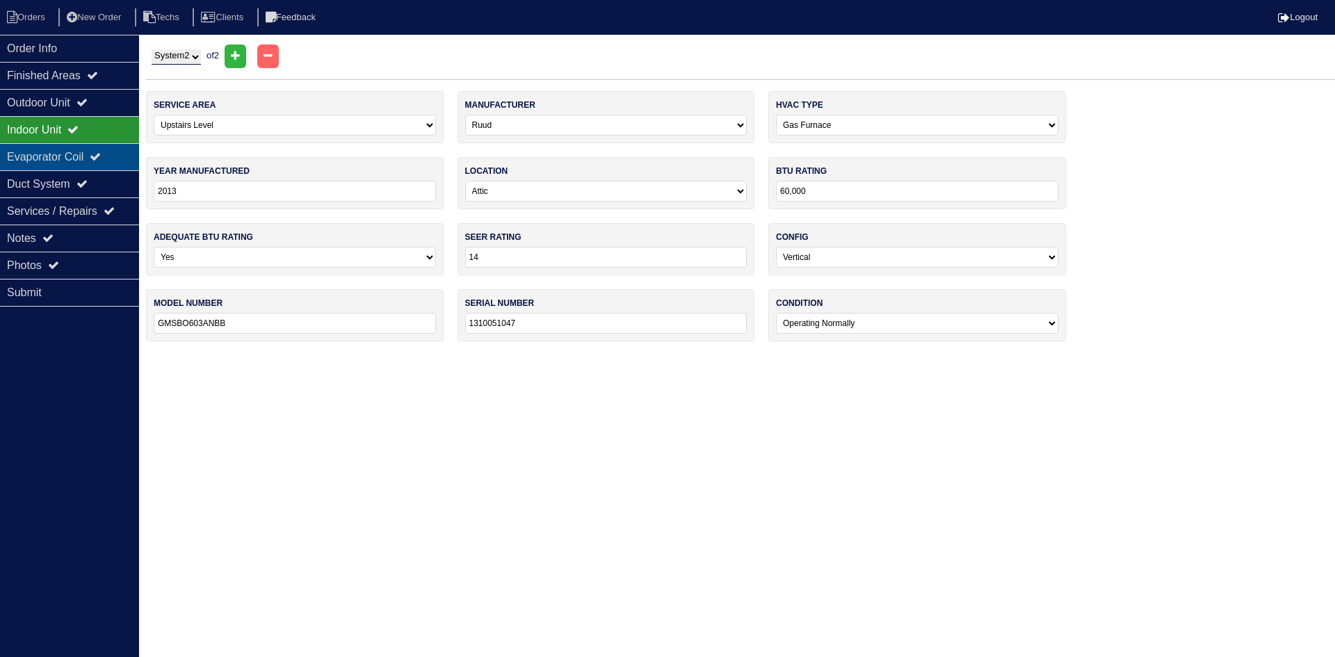
click at [96, 156] on div "Evaporator Coil" at bounding box center [69, 156] width 139 height 27
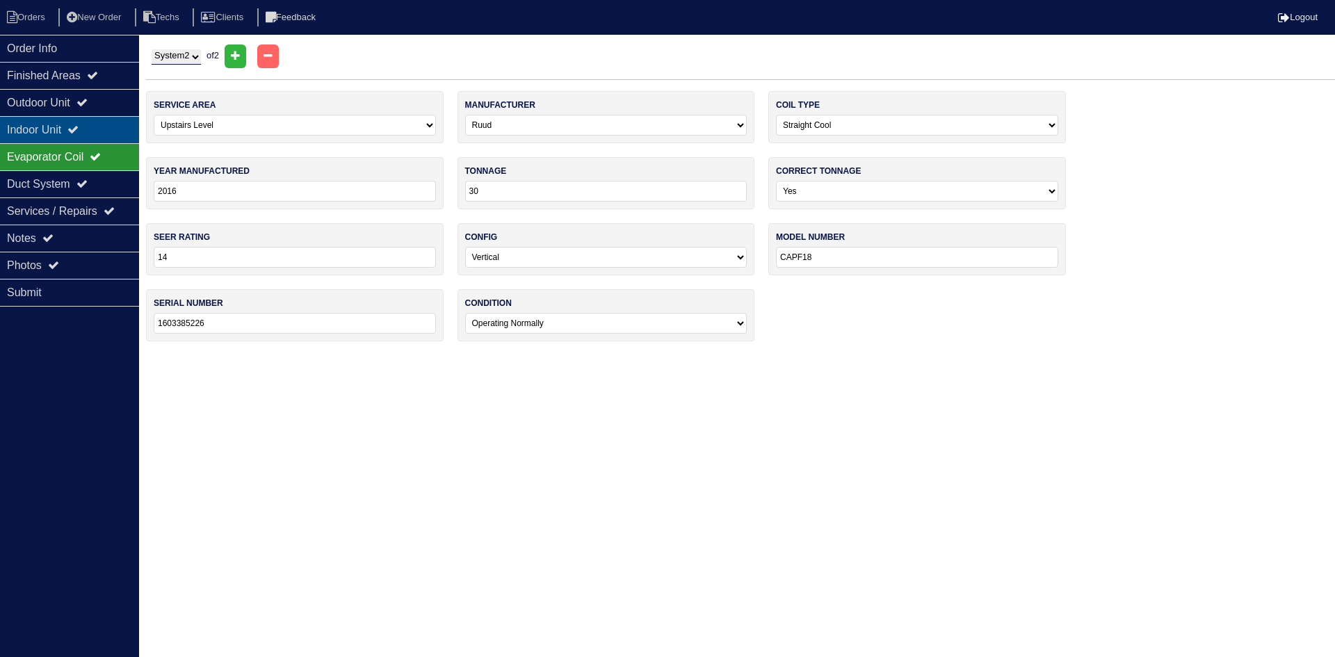
click at [90, 128] on div "Indoor Unit" at bounding box center [69, 129] width 139 height 27
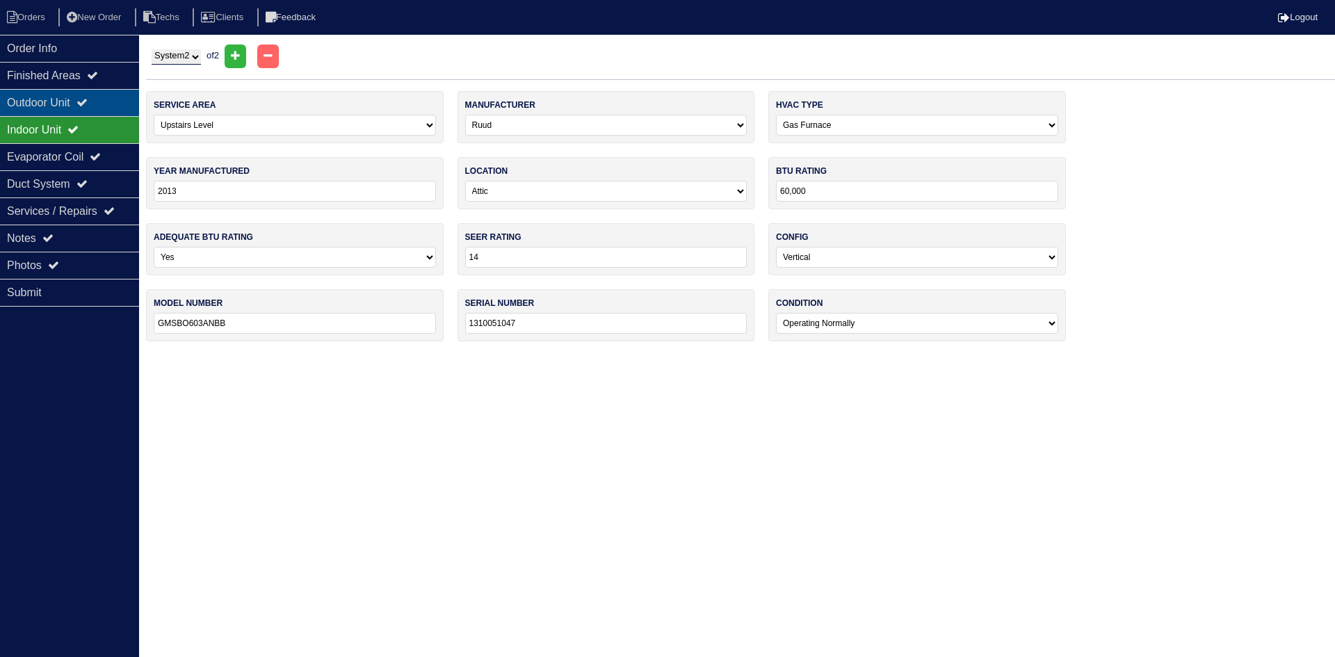
click at [88, 99] on icon at bounding box center [81, 102] width 11 height 11
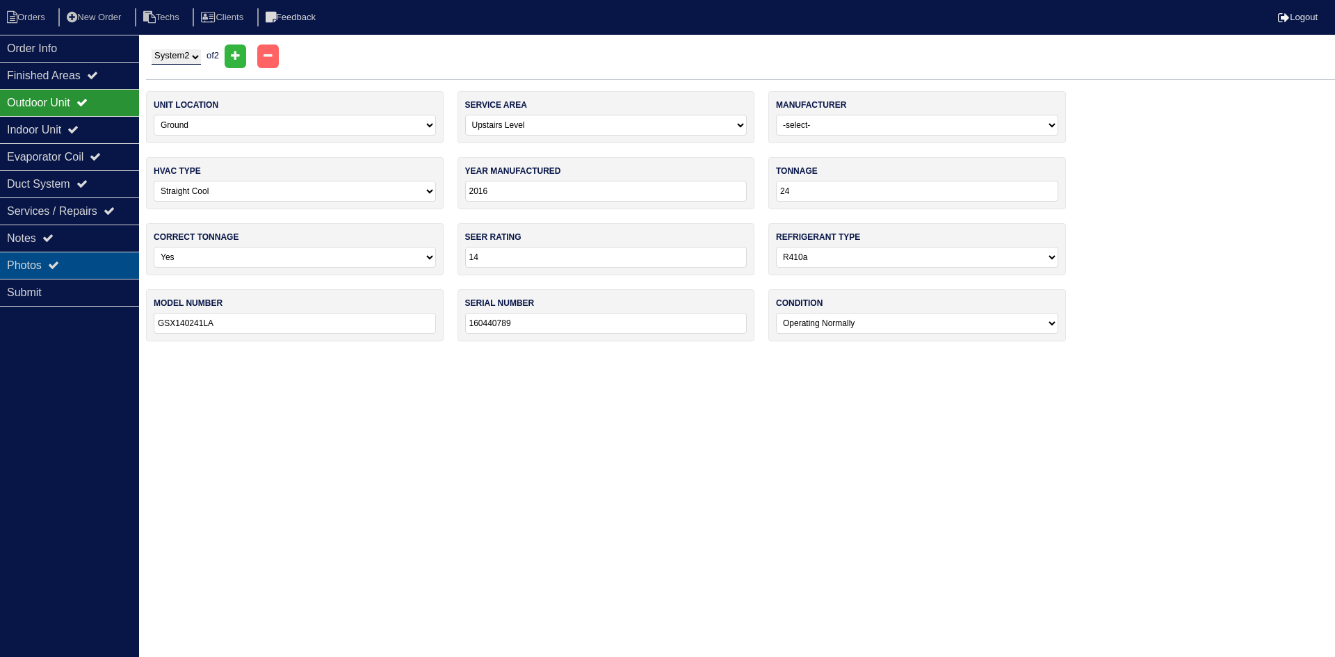
click at [68, 259] on div "Photos" at bounding box center [69, 265] width 139 height 27
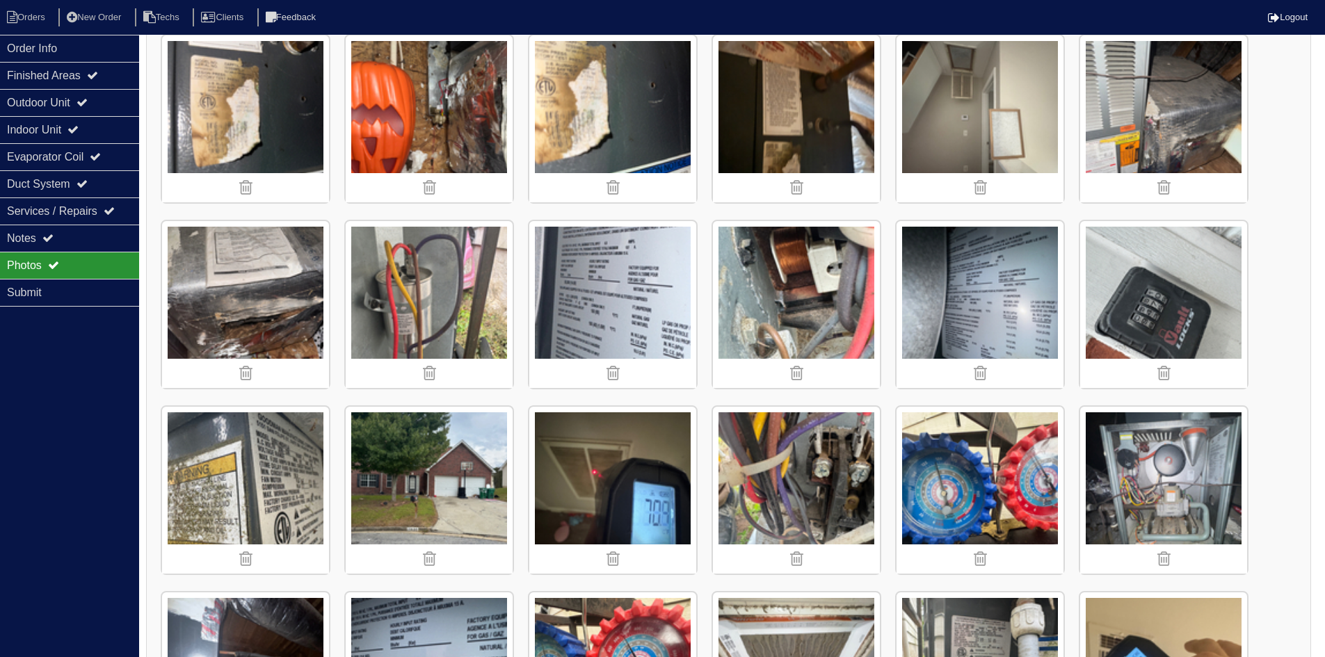
scroll to position [1322, 0]
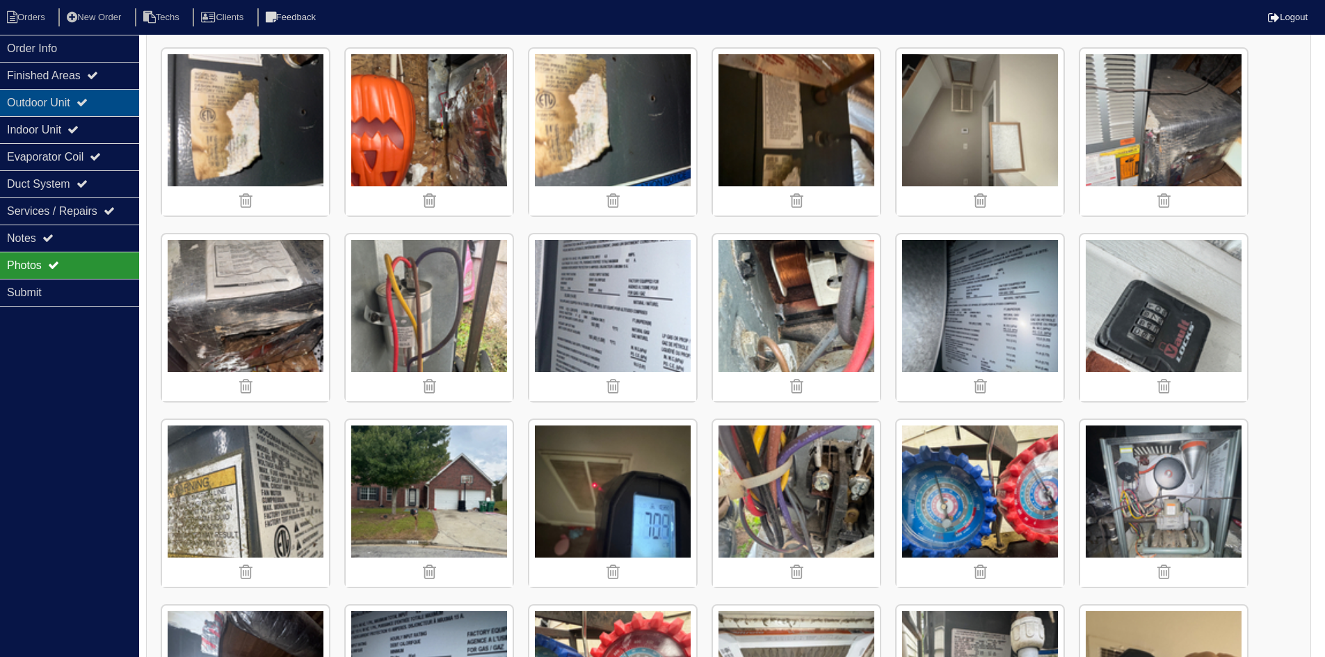
click at [99, 104] on div "Outdoor Unit" at bounding box center [69, 102] width 139 height 27
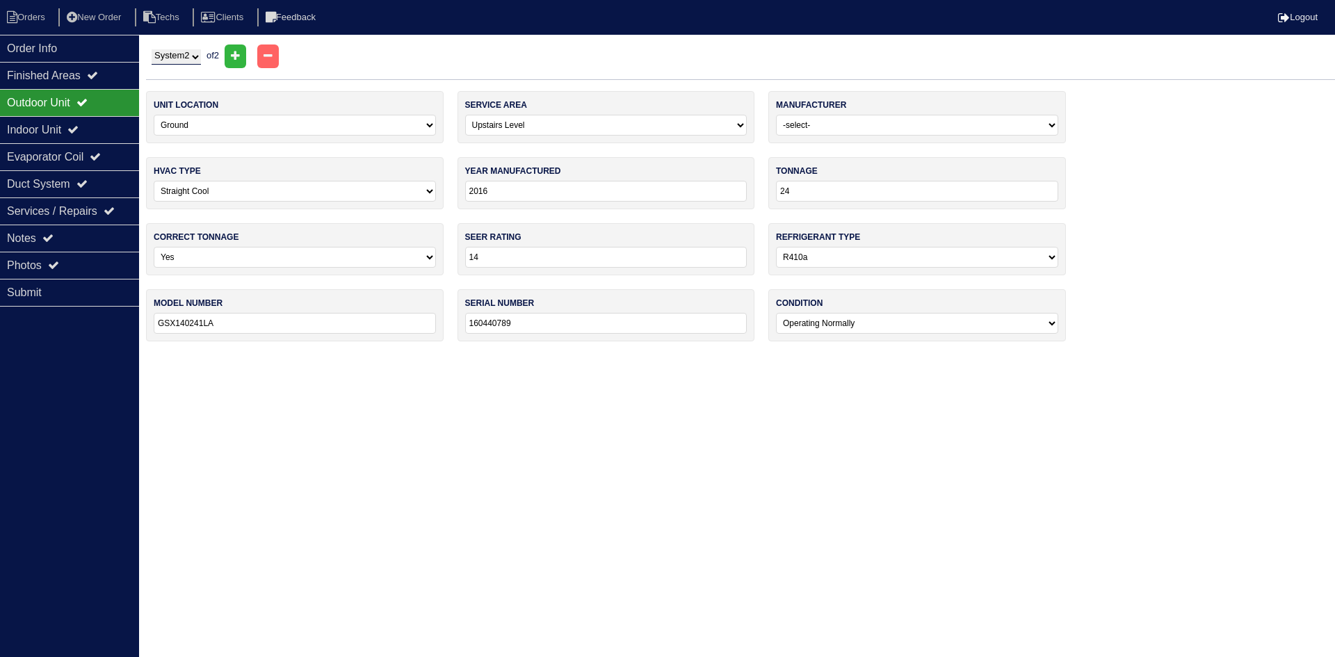
click at [177, 54] on select "System 1 System 2" at bounding box center [176, 56] width 49 height 15
select select "1"
click at [152, 49] on select "System 1 System 2" at bounding box center [176, 56] width 49 height 15
select select "0"
type input "30"
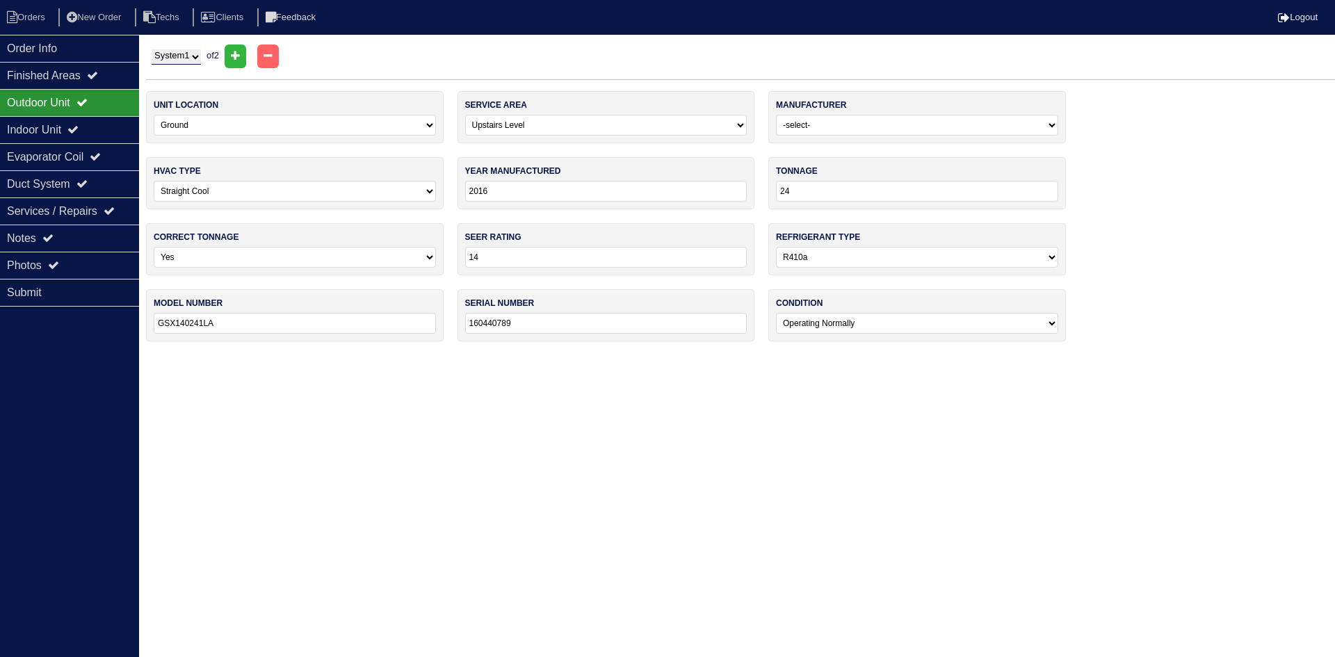
type input "GSZ140301KD"
type input "1605382815"
click at [198, 57] on select "System 1 System 2" at bounding box center [176, 56] width 49 height 15
select select "2"
click at [152, 49] on select "System 1 System 2" at bounding box center [176, 56] width 49 height 15
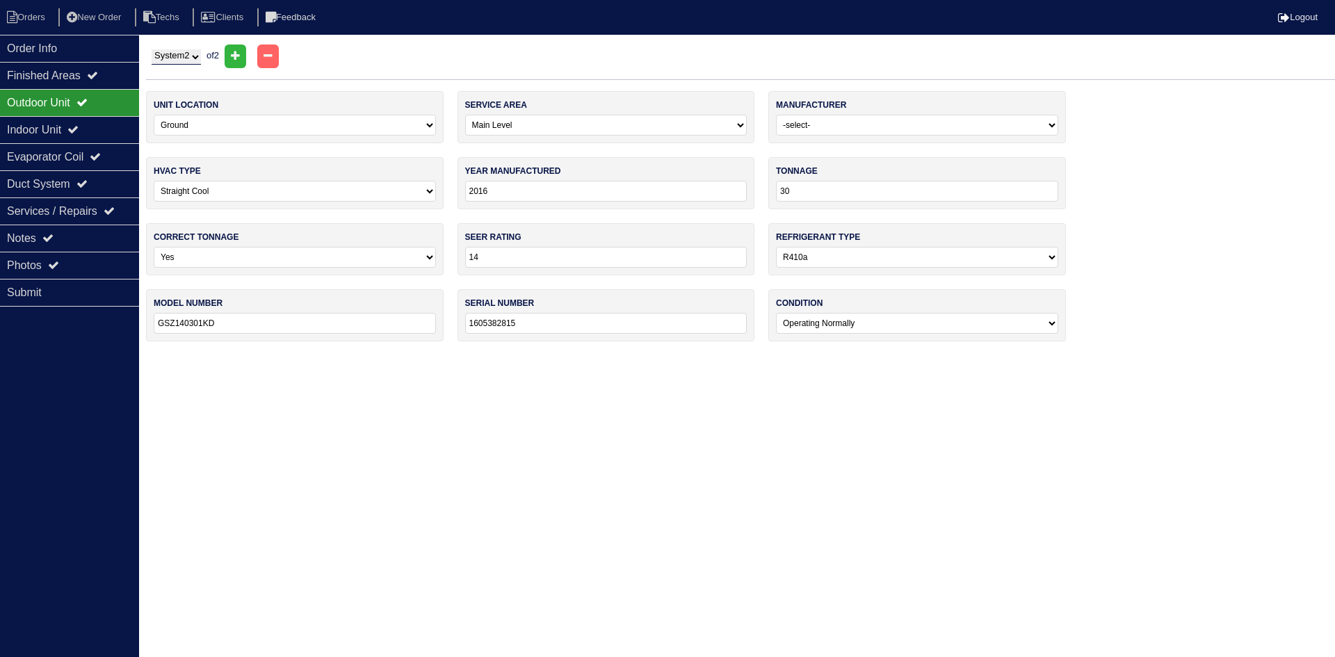
select select "1"
type input "24"
type input "GSX140241LA"
type input "160440789"
click at [111, 127] on div "Indoor Unit" at bounding box center [69, 129] width 139 height 27
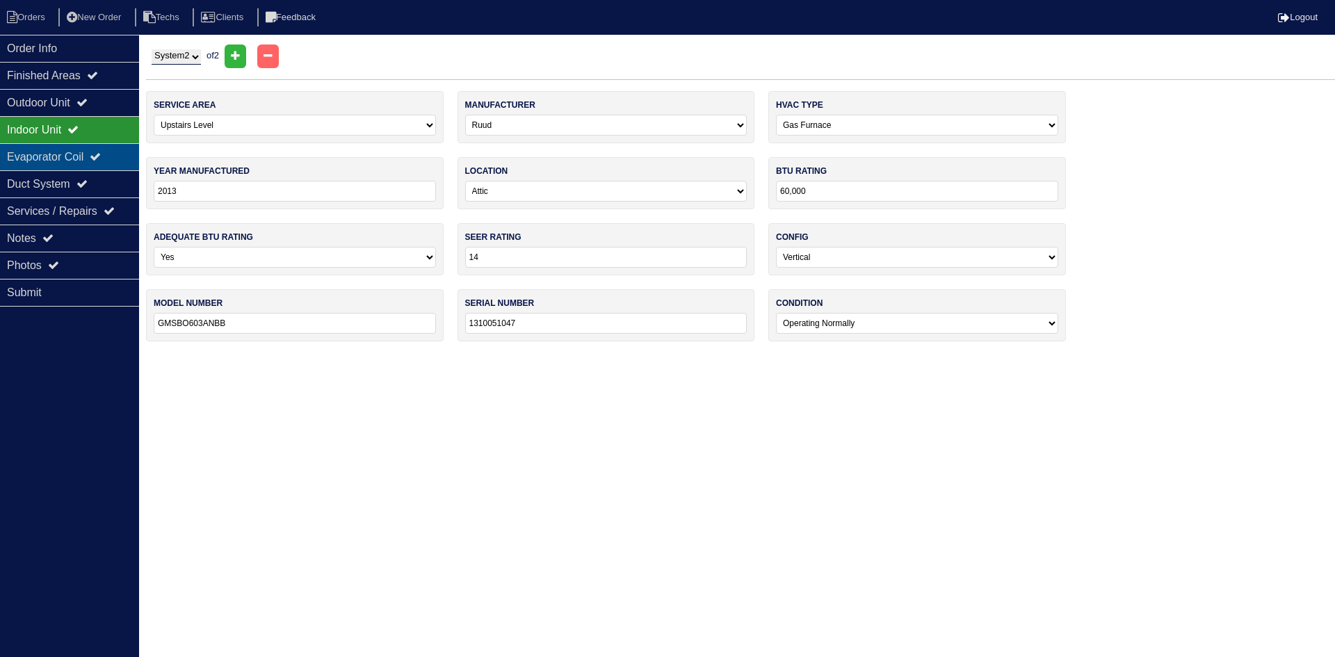
click at [92, 159] on div "Evaporator Coil" at bounding box center [69, 156] width 139 height 27
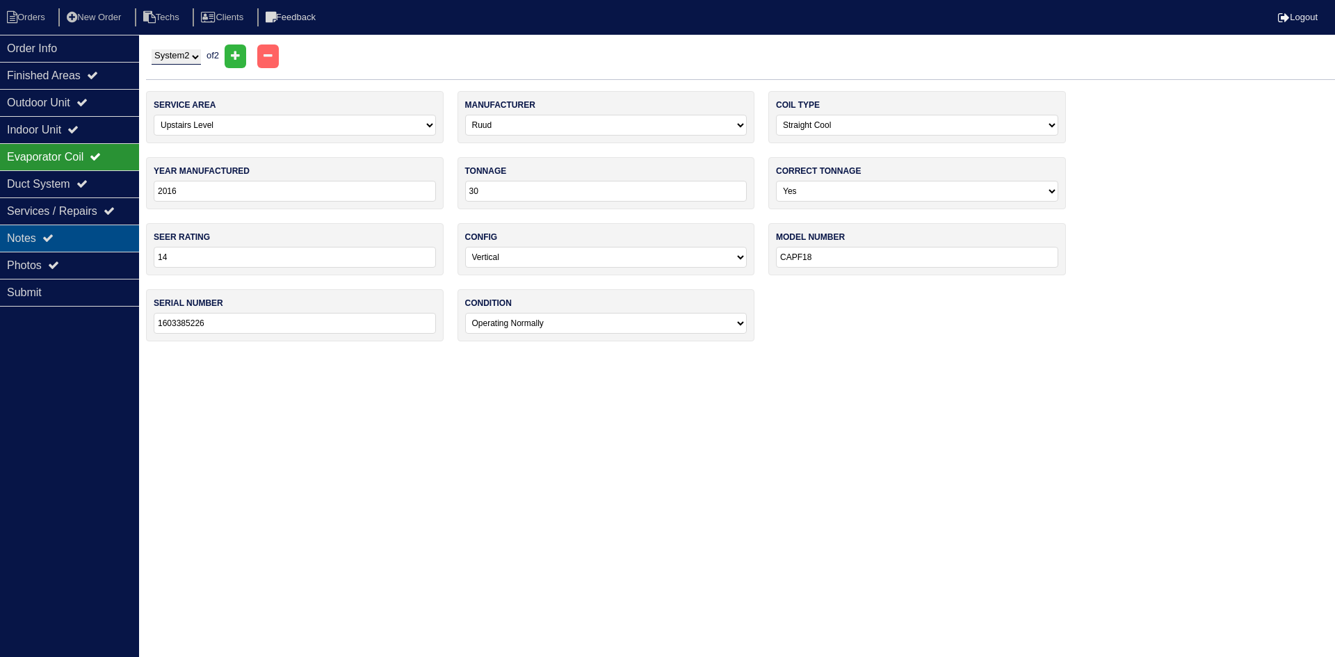
click at [98, 229] on div "Notes" at bounding box center [69, 238] width 139 height 27
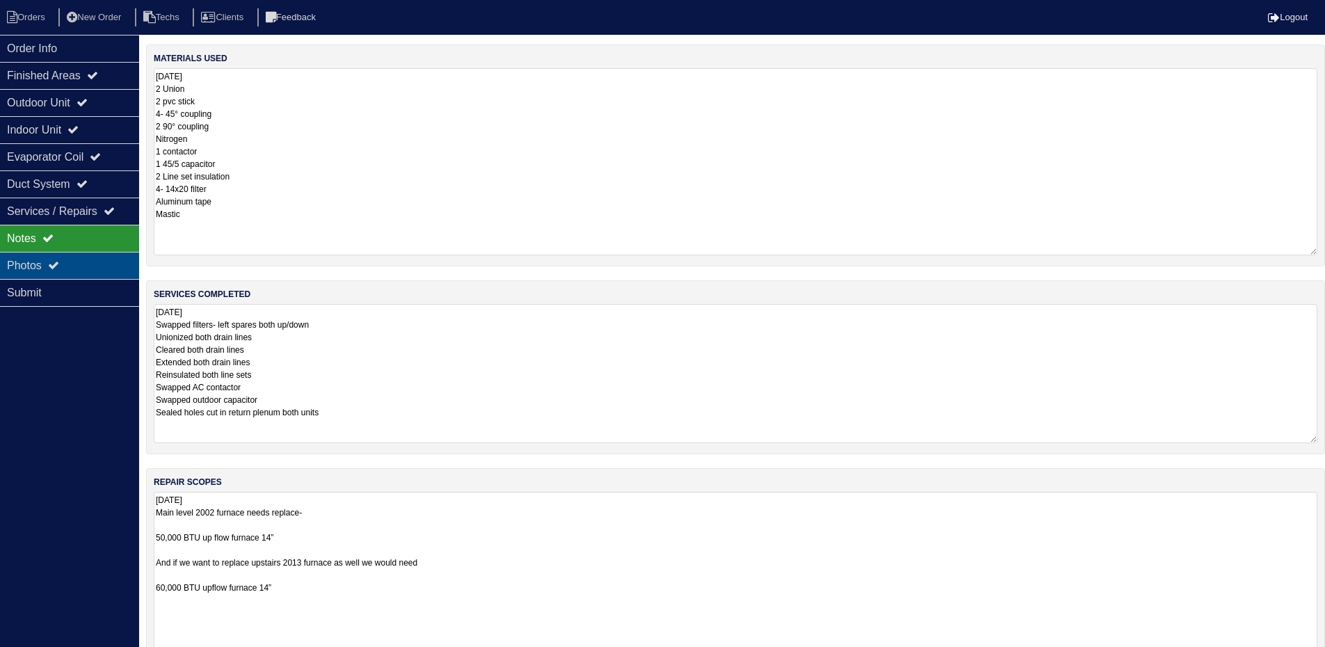
click at [60, 258] on div "Photos" at bounding box center [69, 265] width 139 height 27
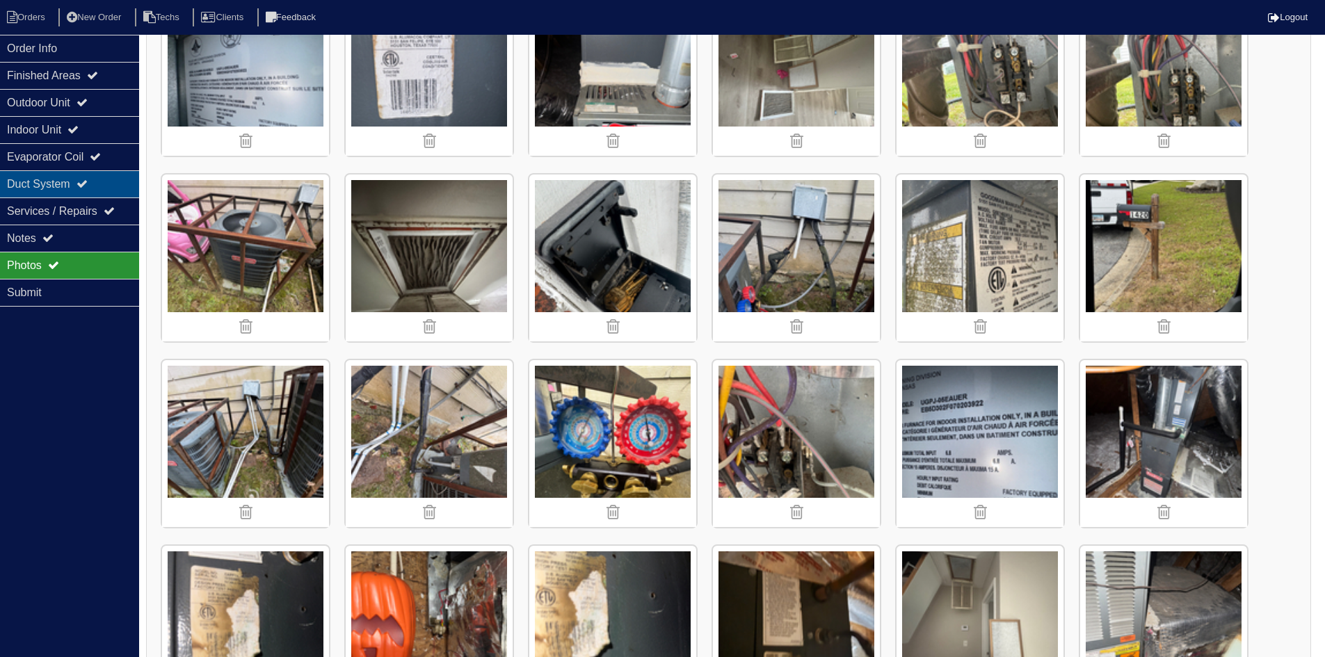
scroll to position [834, 0]
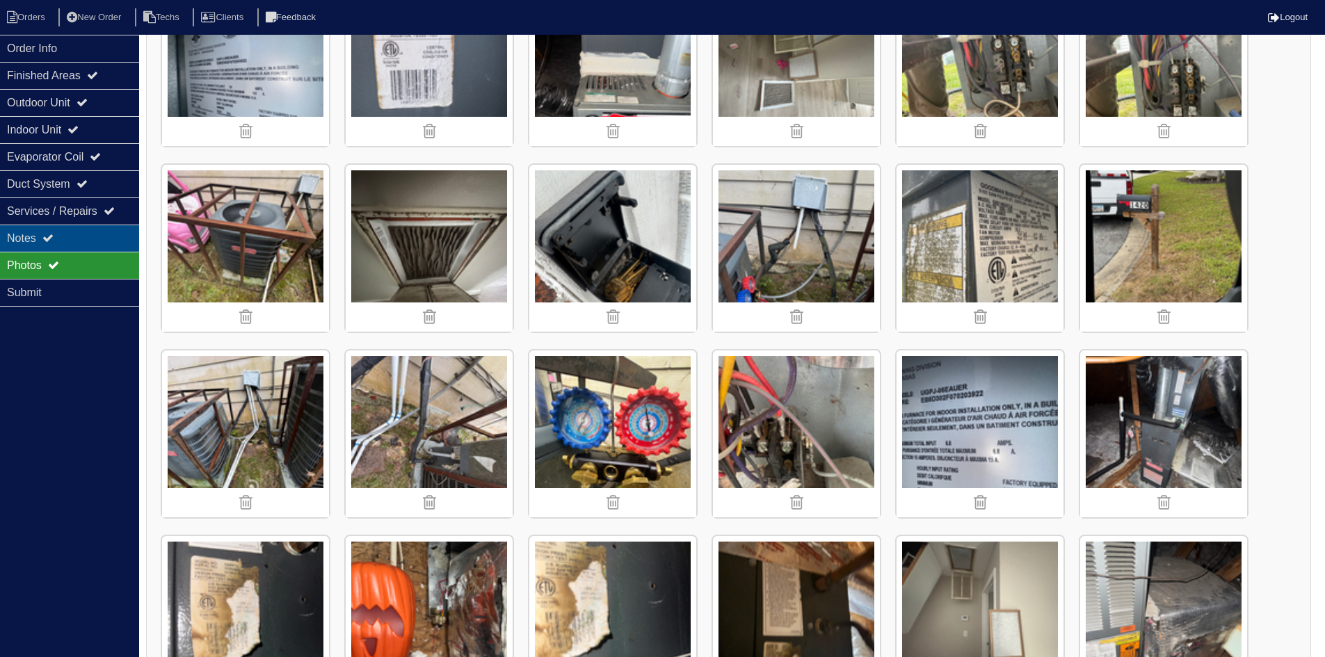
click at [116, 228] on div "Notes" at bounding box center [69, 238] width 139 height 27
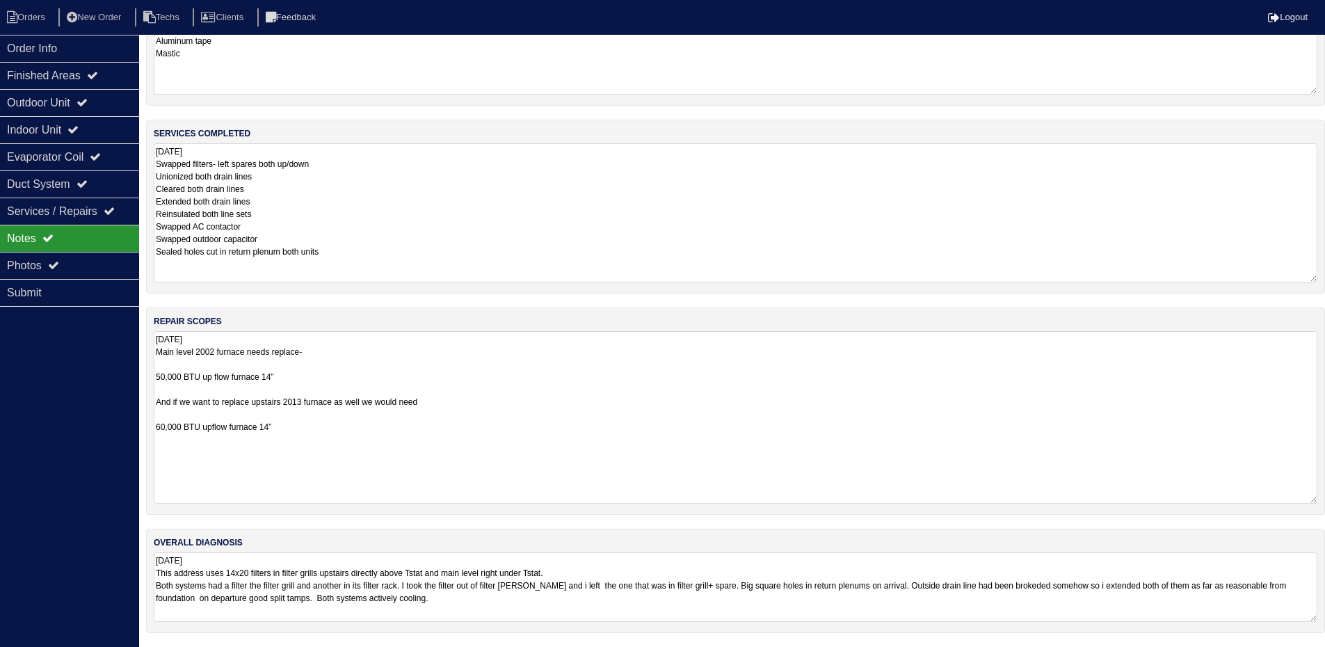
scroll to position [159, 0]
click at [177, 391] on textarea "9.26.25 Main level 2002 furnace needs replace- 50,000 BTU up flow furnace 14” A…" at bounding box center [735, 418] width 1163 height 172
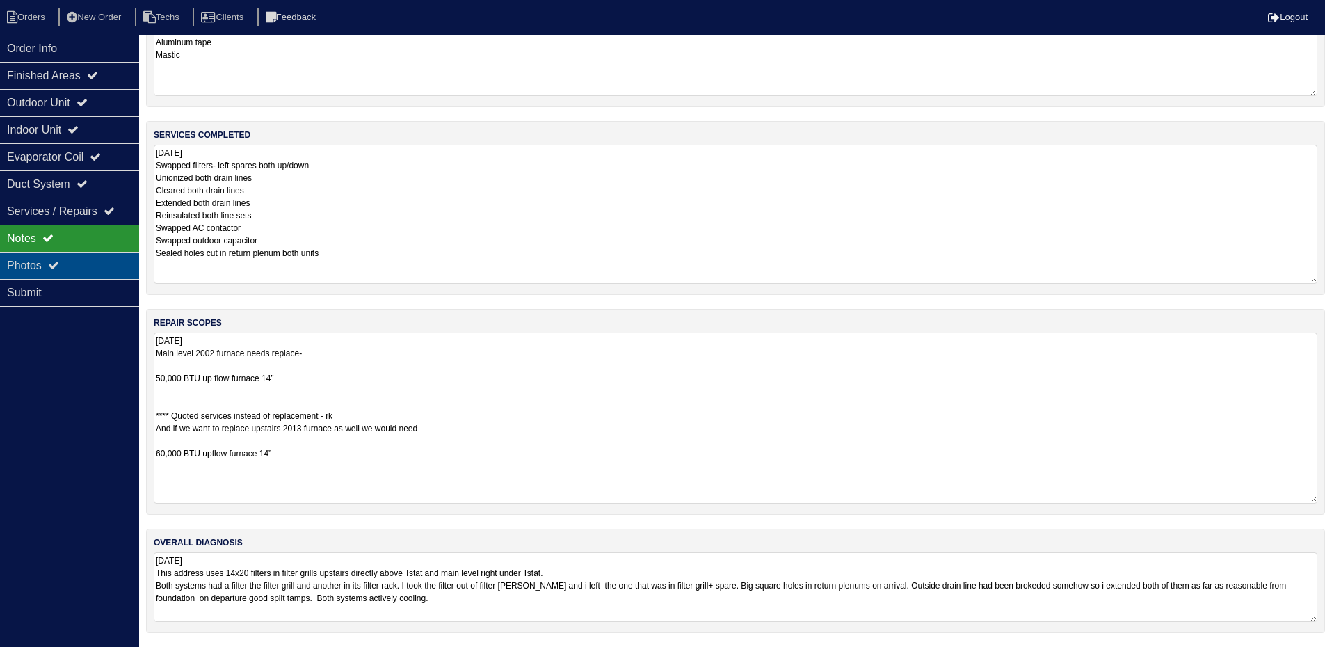
type textarea "9.26.25 Main level 2002 furnace needs replace- 50,000 BTU up flow furnace 14” *…"
click at [106, 268] on div "Photos" at bounding box center [69, 265] width 139 height 27
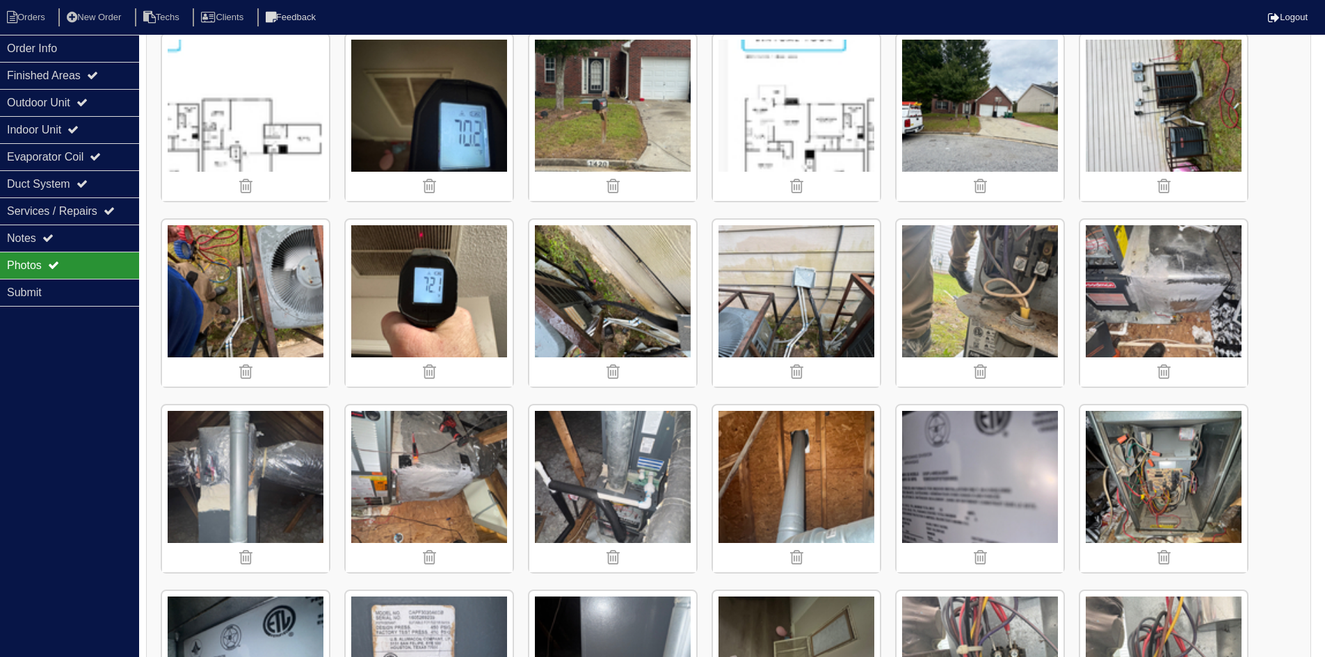
scroll to position [266, 0]
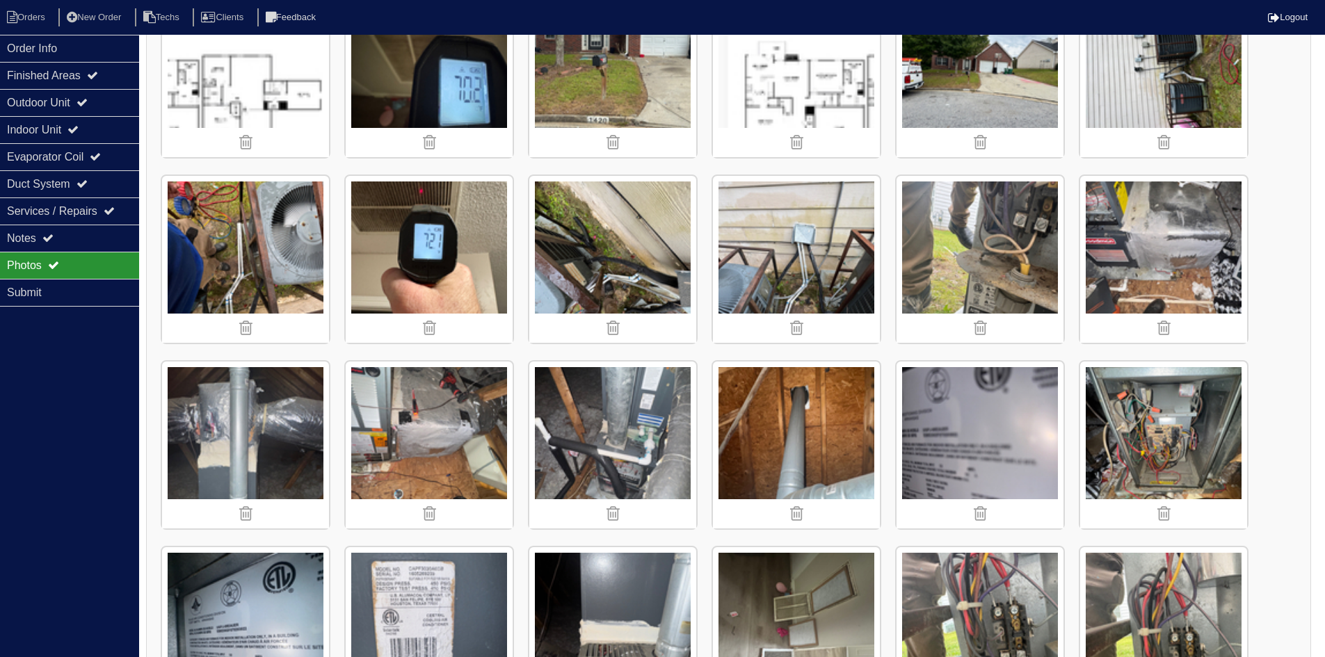
click at [640, 433] on img at bounding box center [612, 445] width 167 height 167
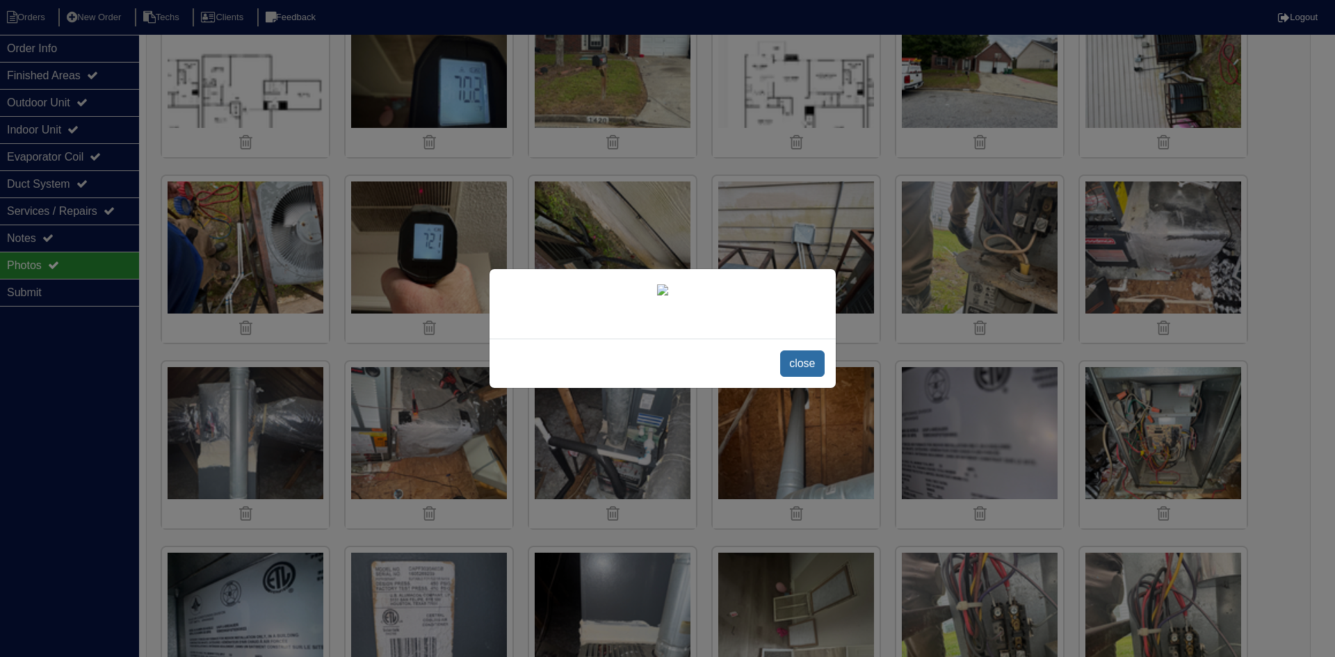
click at [792, 366] on span "close" at bounding box center [802, 363] width 44 height 26
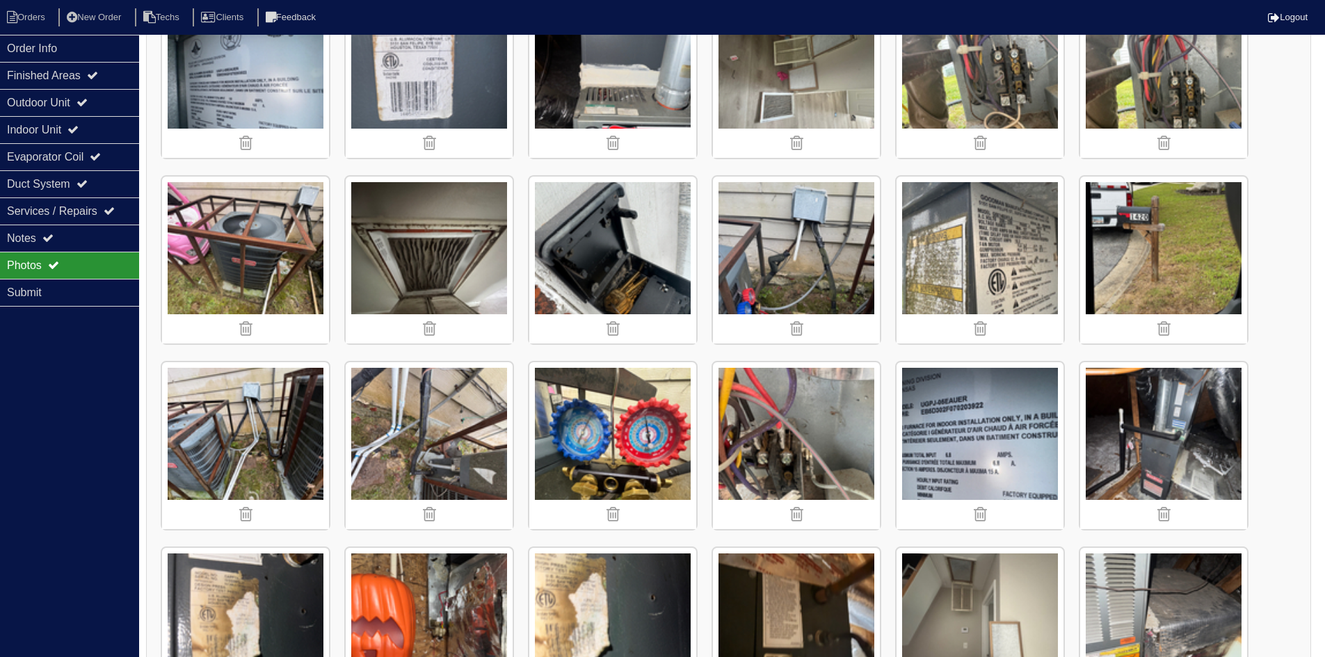
scroll to position [892, 0]
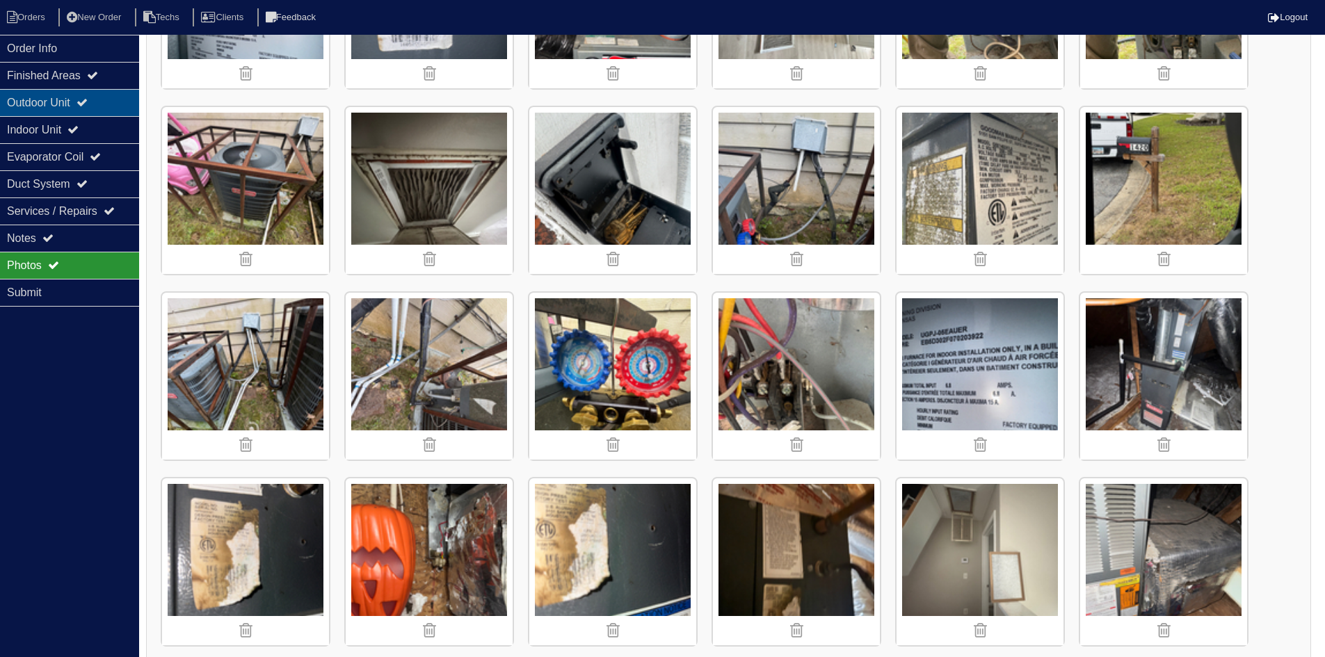
drag, startPoint x: 48, startPoint y: 108, endPoint x: 79, endPoint y: 96, distance: 33.1
click at [49, 107] on div "Outdoor Unit" at bounding box center [69, 102] width 139 height 27
select select "2"
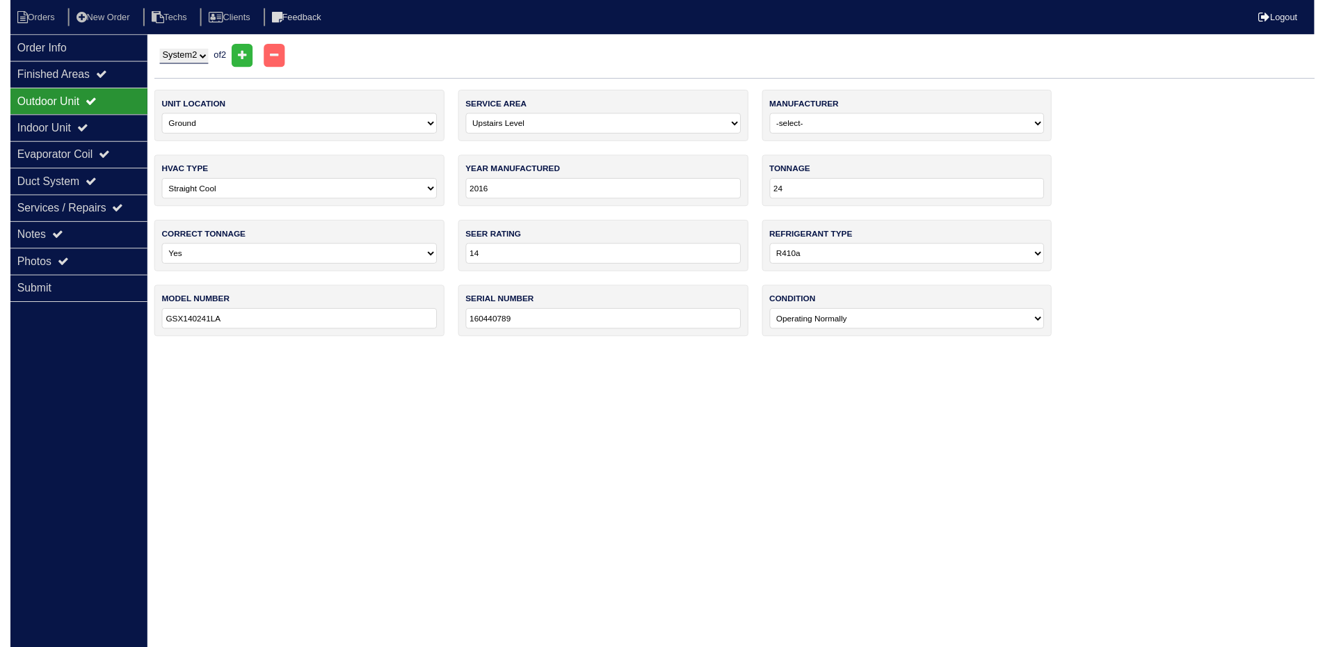
scroll to position [0, 0]
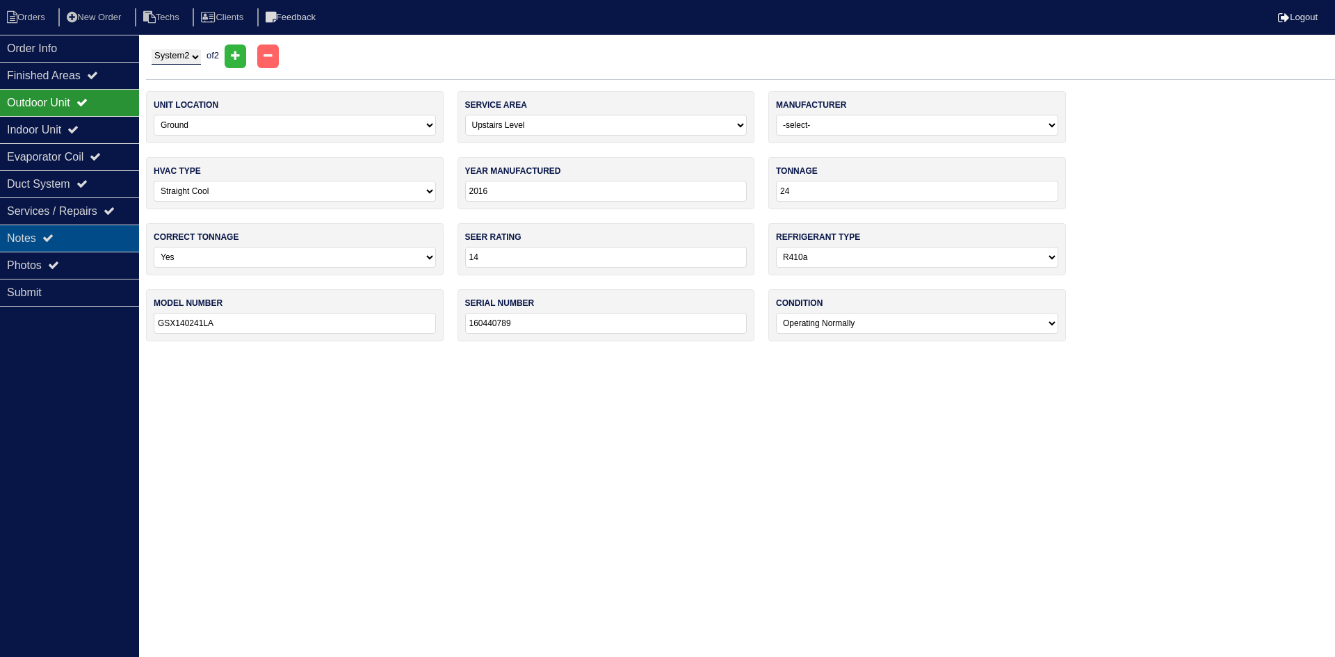
click at [68, 239] on div "Notes" at bounding box center [69, 238] width 139 height 27
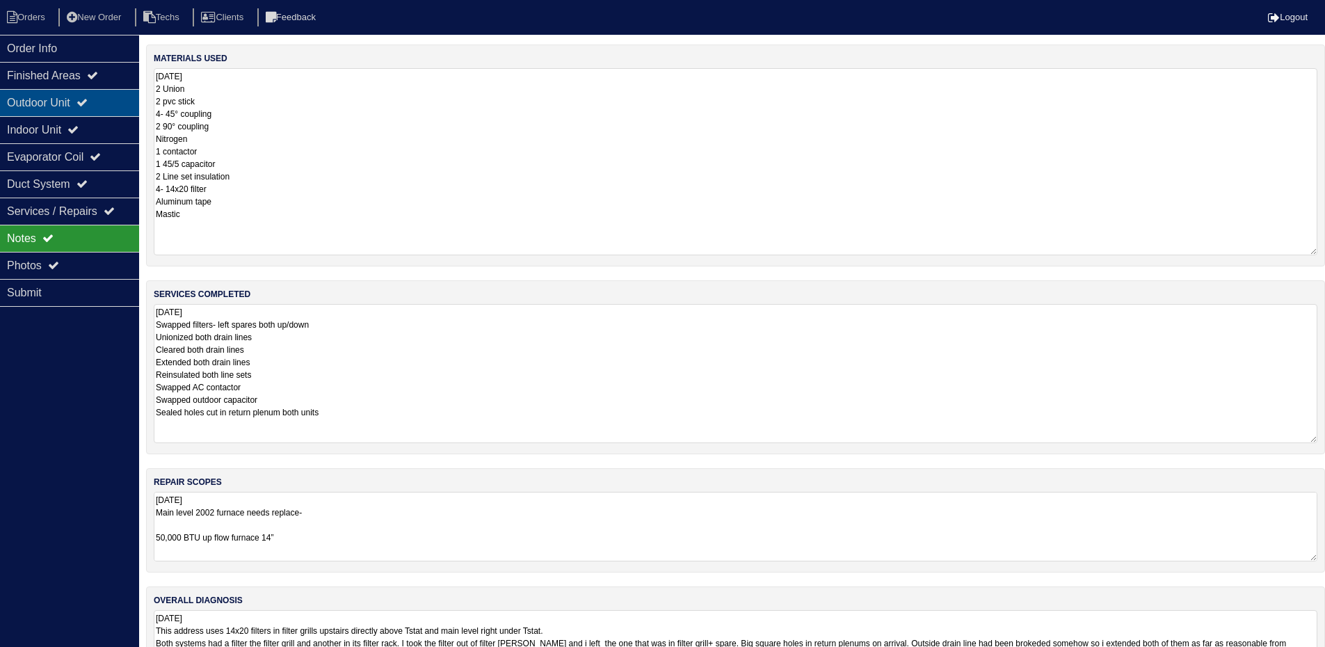
click at [63, 103] on div "Outdoor Unit" at bounding box center [69, 102] width 139 height 27
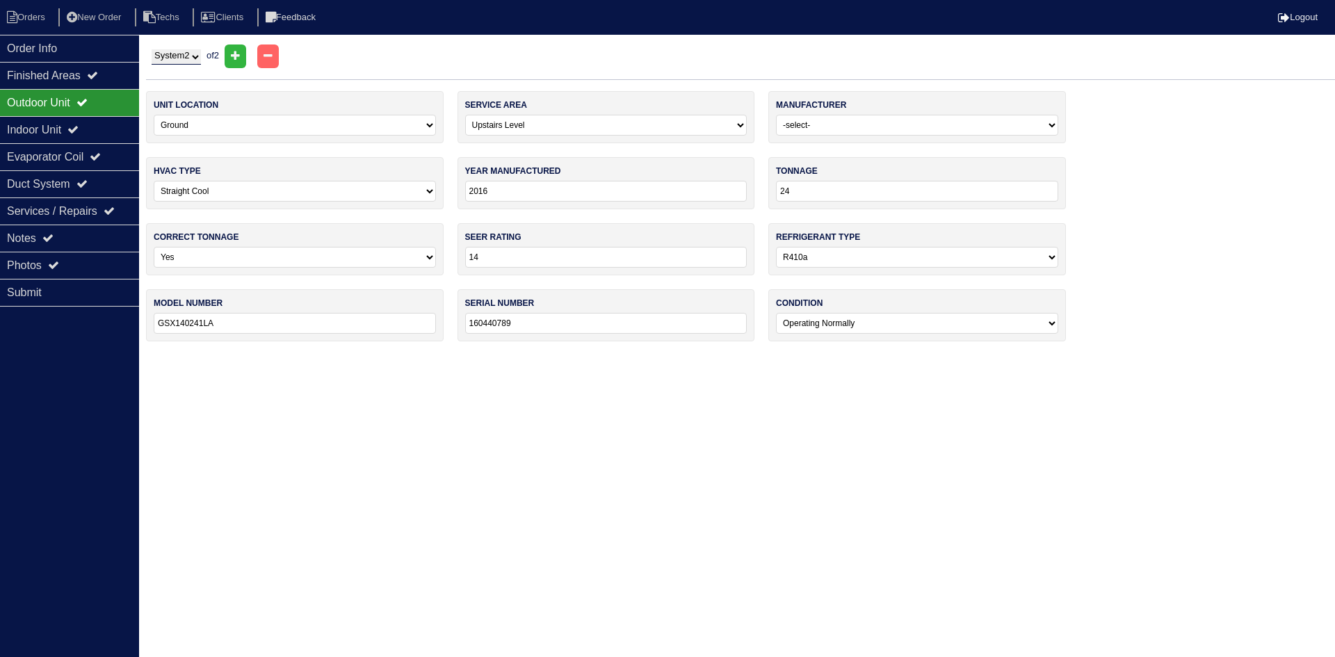
click at [175, 60] on select "System 1 System 2" at bounding box center [176, 56] width 49 height 15
select select "1"
click at [152, 49] on select "System 1 System 2" at bounding box center [176, 56] width 49 height 15
select select "0"
type input "30"
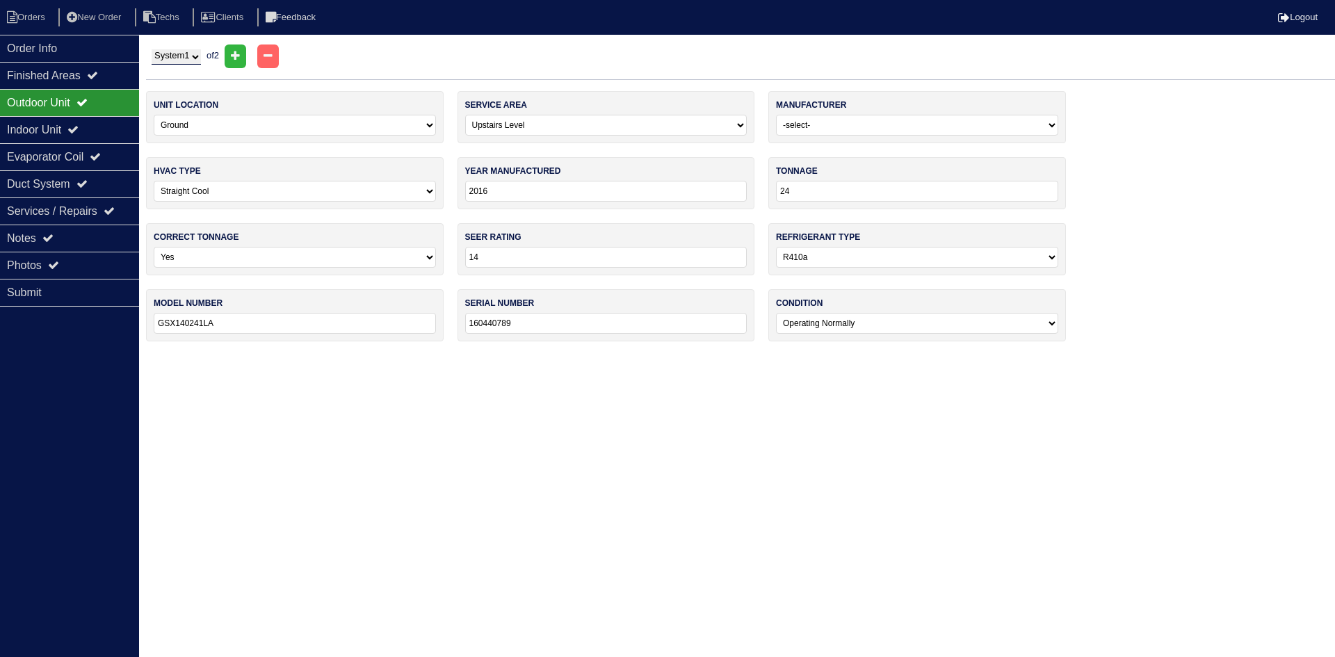
type input "GSZ140301KD"
type input "1605382815"
select select "0"
select select "Ruud"
type input "CAPF3030A6CB"
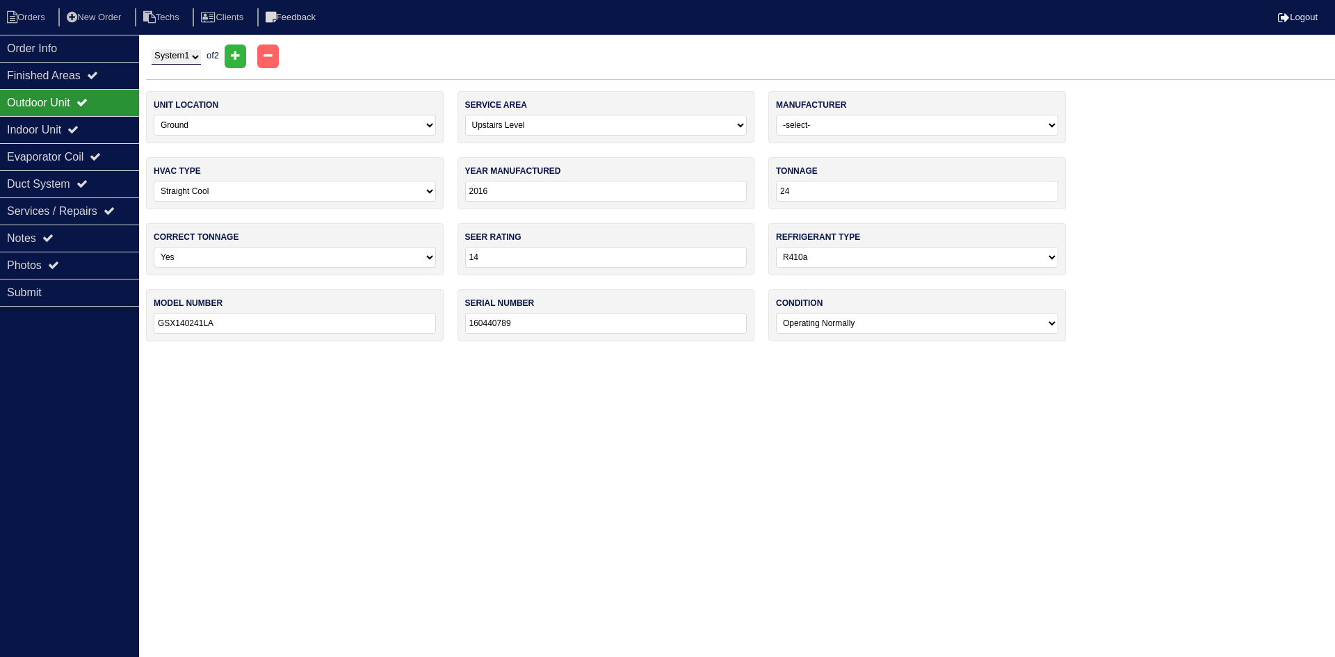
type input "1605269239"
click at [87, 151] on div "Evaporator Coil" at bounding box center [69, 156] width 139 height 27
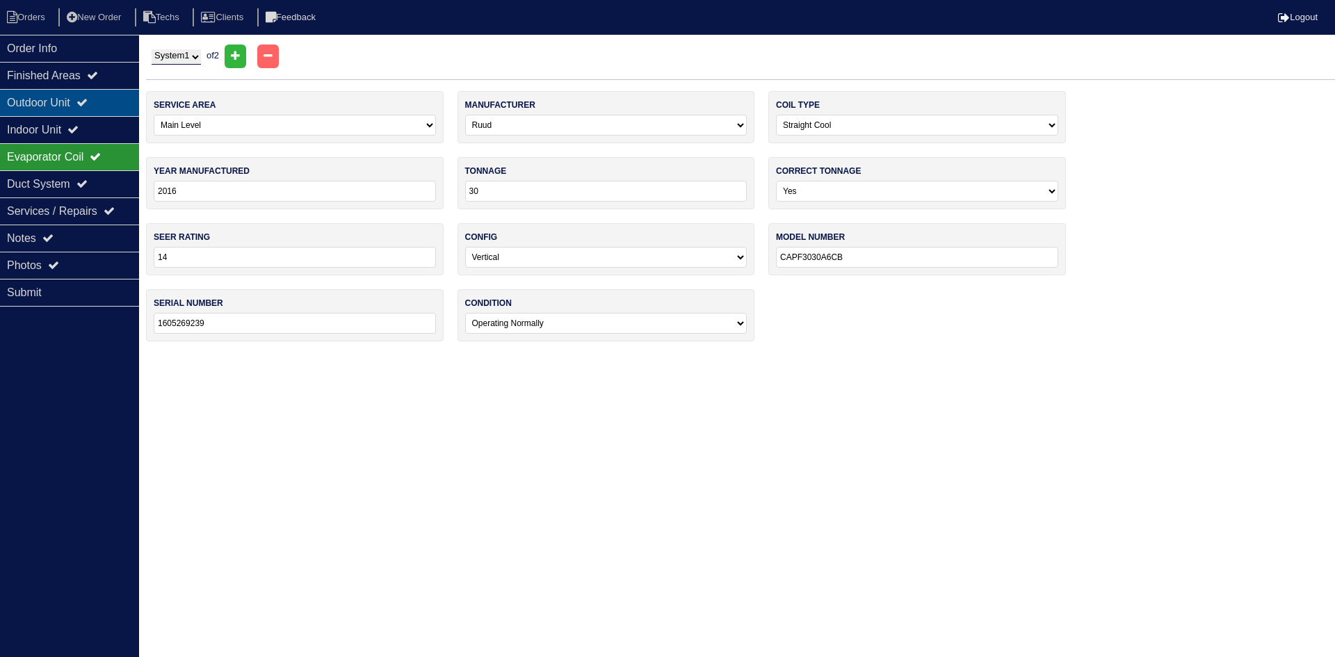
click at [88, 107] on icon at bounding box center [81, 102] width 11 height 11
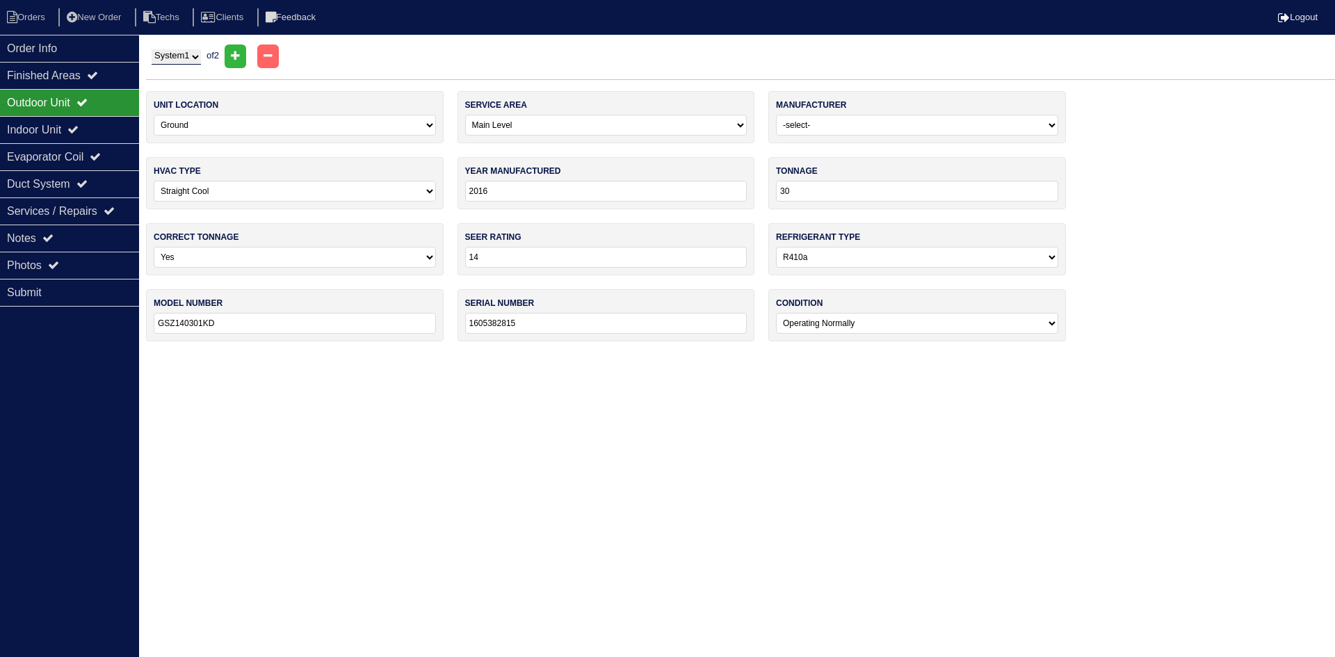
click at [179, 58] on select "System 1 System 2" at bounding box center [176, 56] width 49 height 15
select select "2"
click at [152, 49] on select "System 1 System 2" at bounding box center [176, 56] width 49 height 15
select select "1"
type input "24"
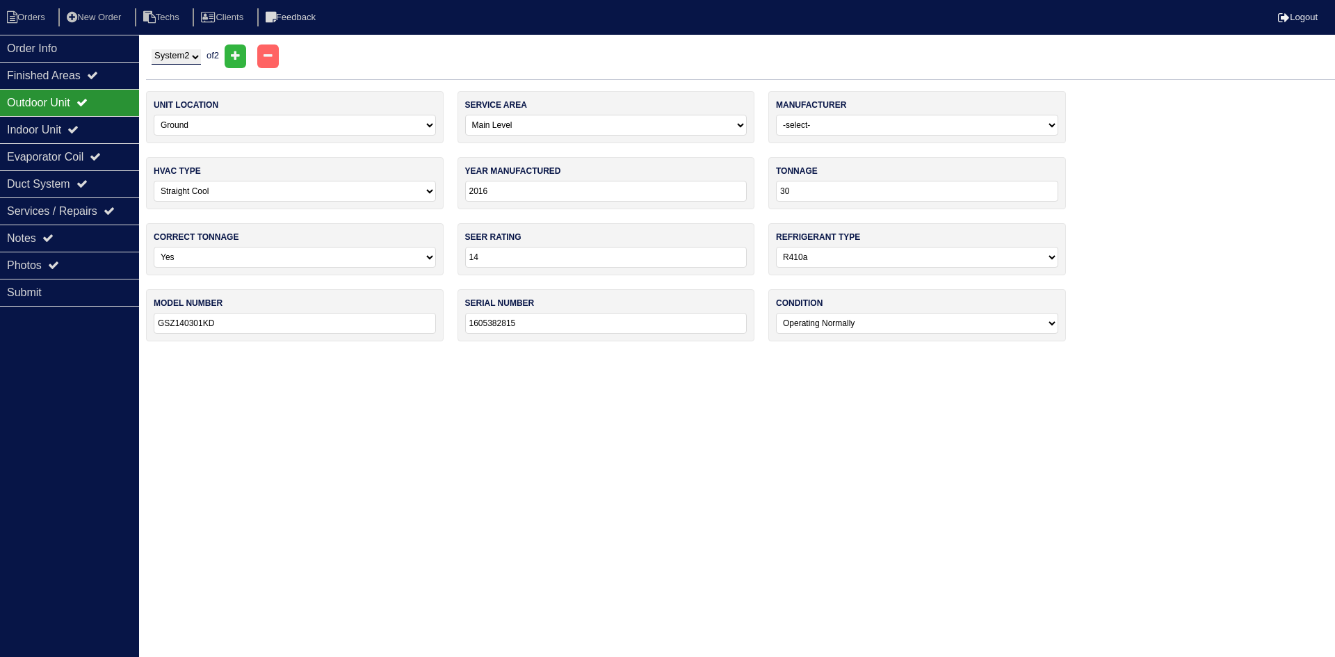
type input "GSX140241LA"
type input "160440789"
click at [63, 132] on div "Indoor Unit" at bounding box center [69, 129] width 139 height 27
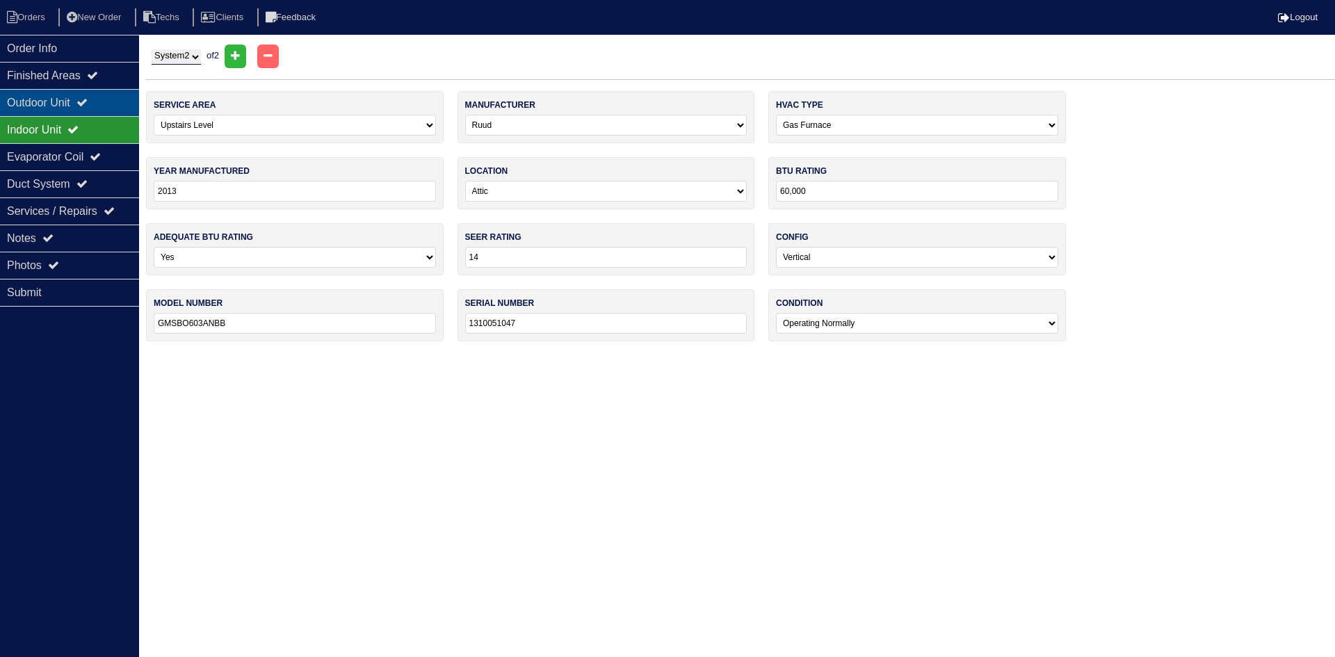
click at [56, 106] on div "Outdoor Unit" at bounding box center [69, 102] width 139 height 27
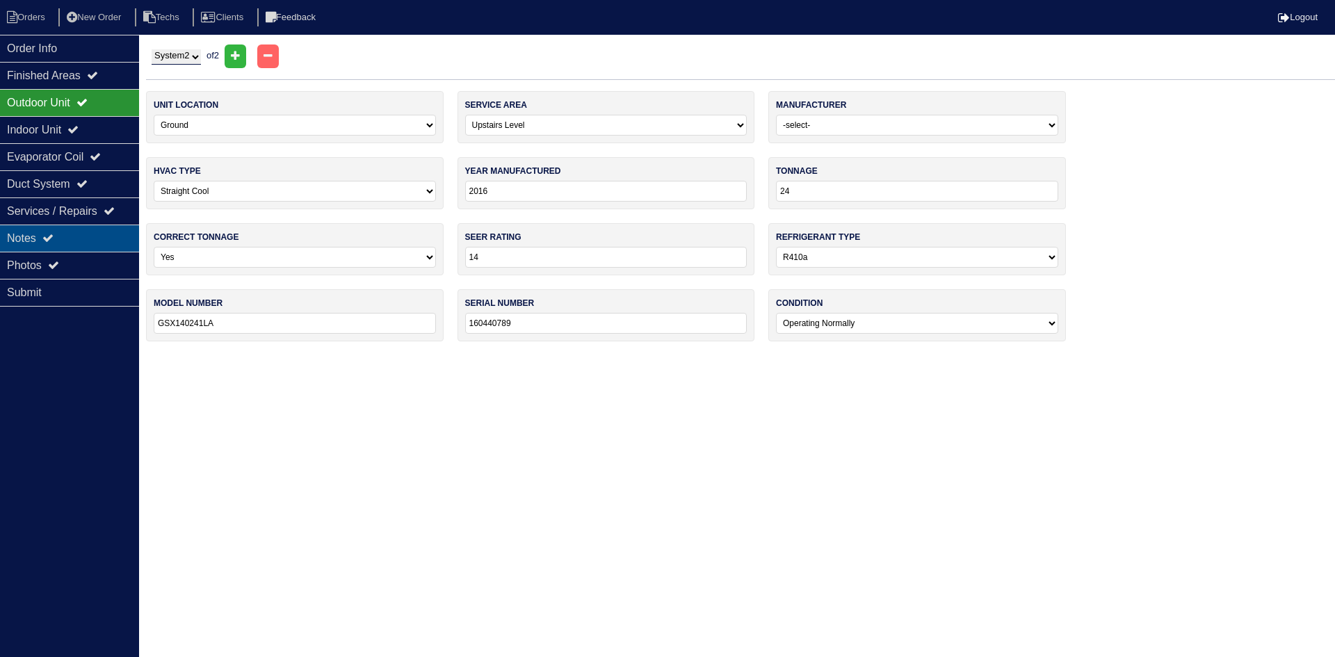
click at [92, 242] on div "Notes" at bounding box center [69, 238] width 139 height 27
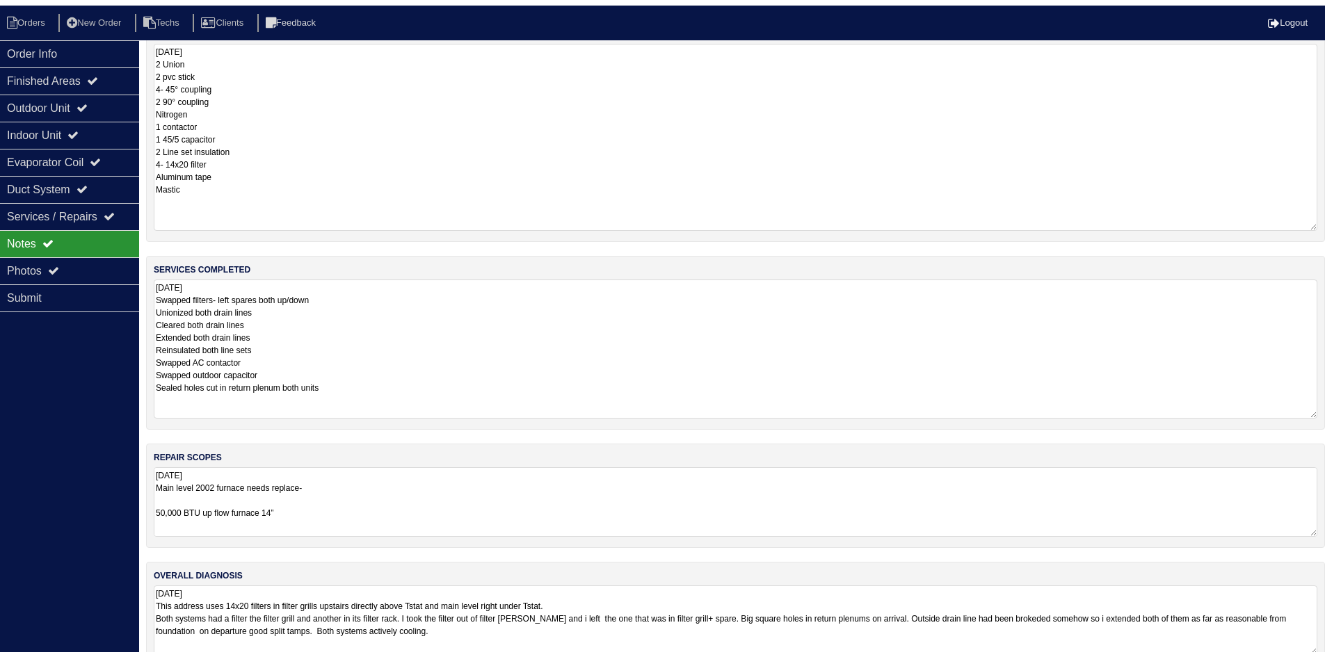
scroll to position [58, 0]
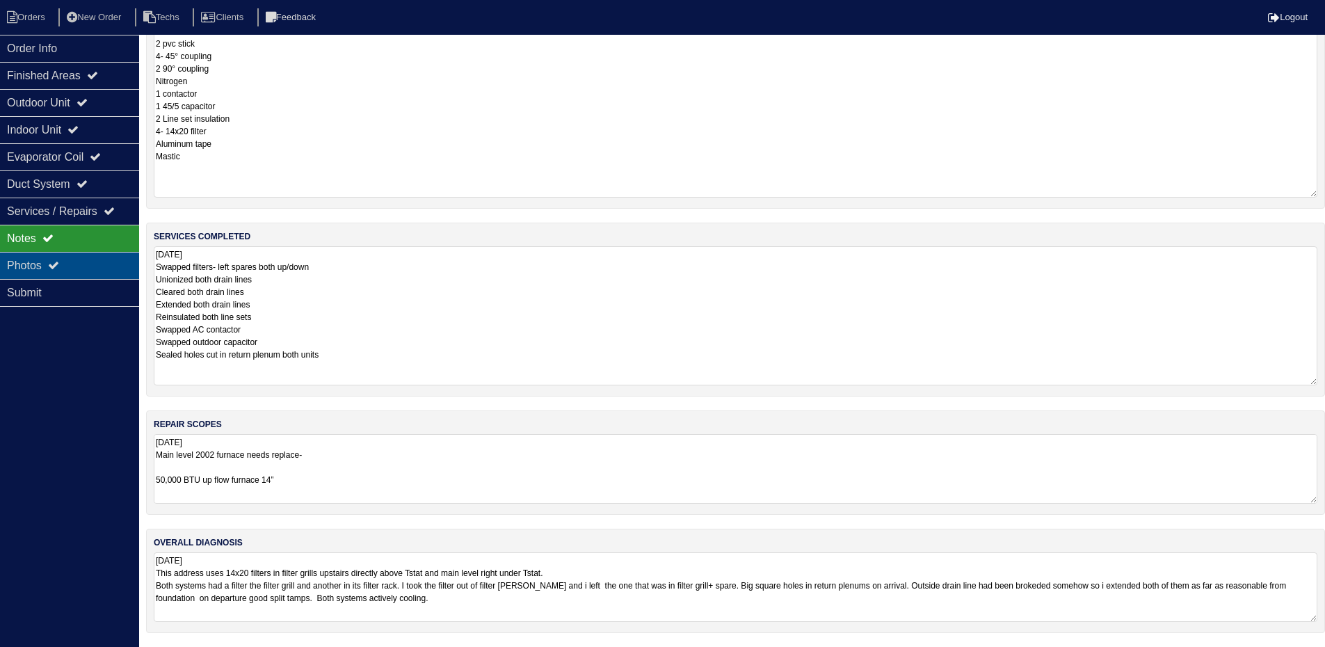
click at [96, 266] on div "Photos" at bounding box center [69, 265] width 139 height 27
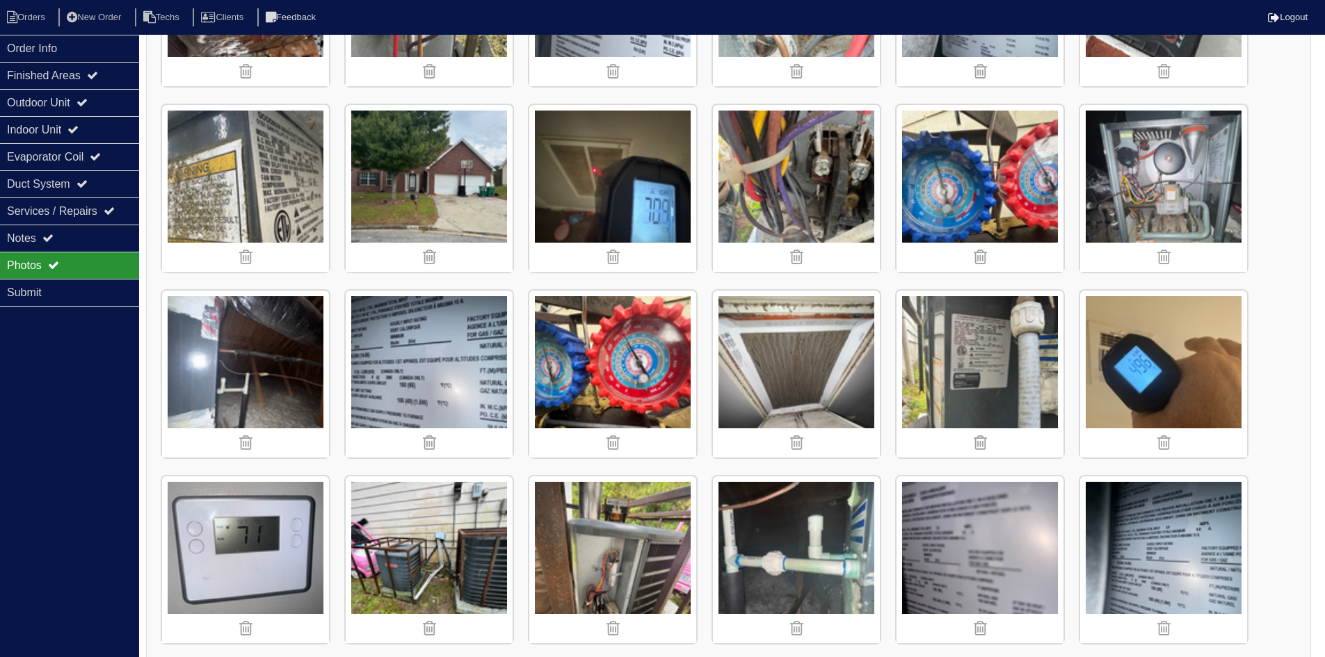
scroll to position [1657, 0]
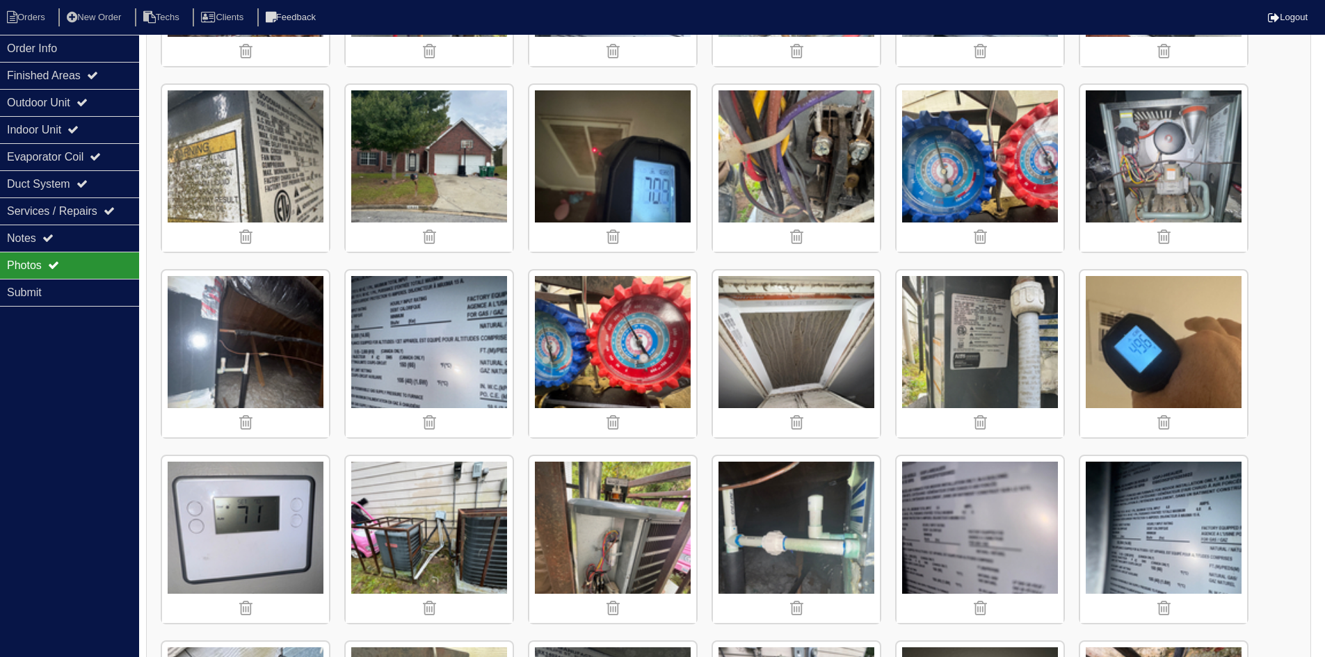
click at [1134, 156] on img at bounding box center [1163, 168] width 167 height 167
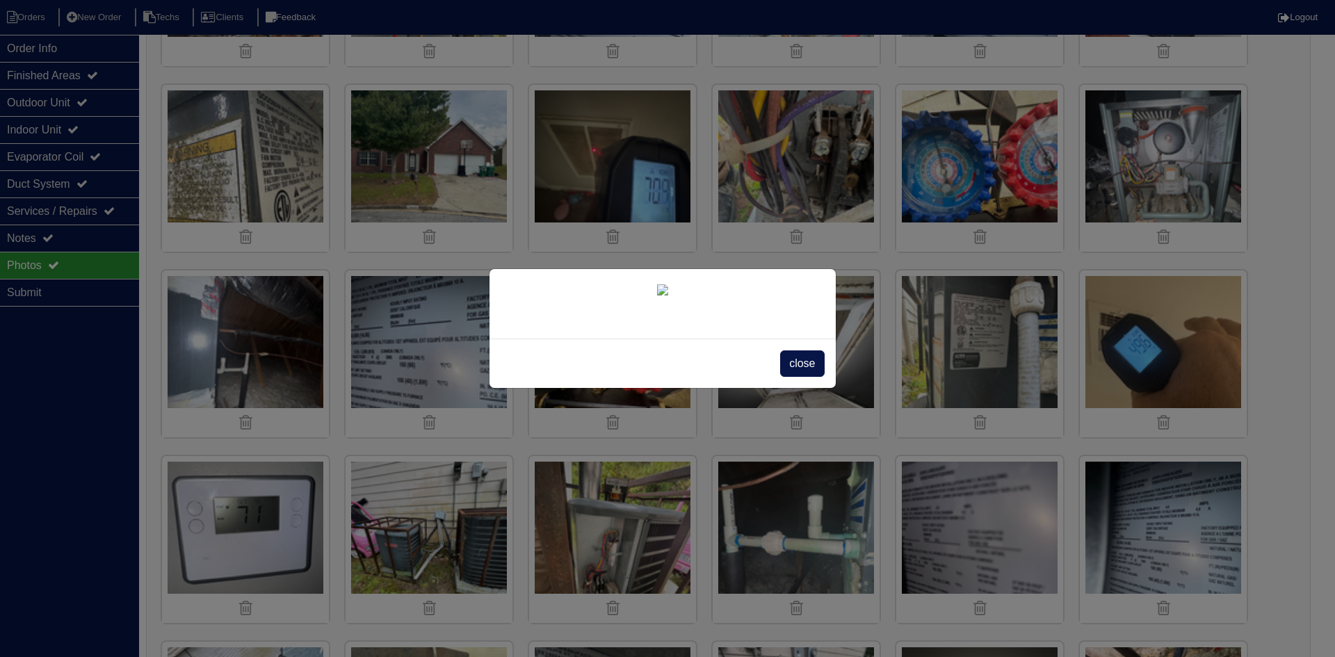
drag, startPoint x: 808, startPoint y: 366, endPoint x: 691, endPoint y: 351, distance: 117.7
click at [807, 366] on span "close" at bounding box center [802, 363] width 44 height 26
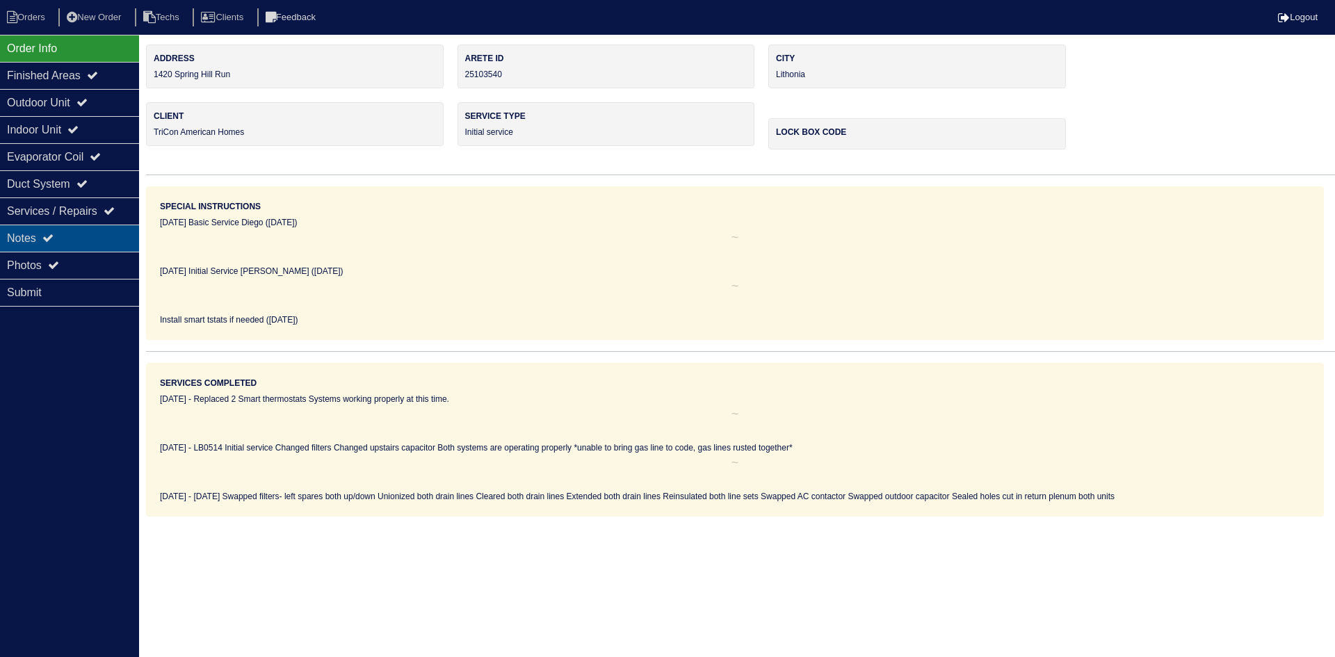
click at [67, 232] on div "Notes" at bounding box center [69, 238] width 139 height 27
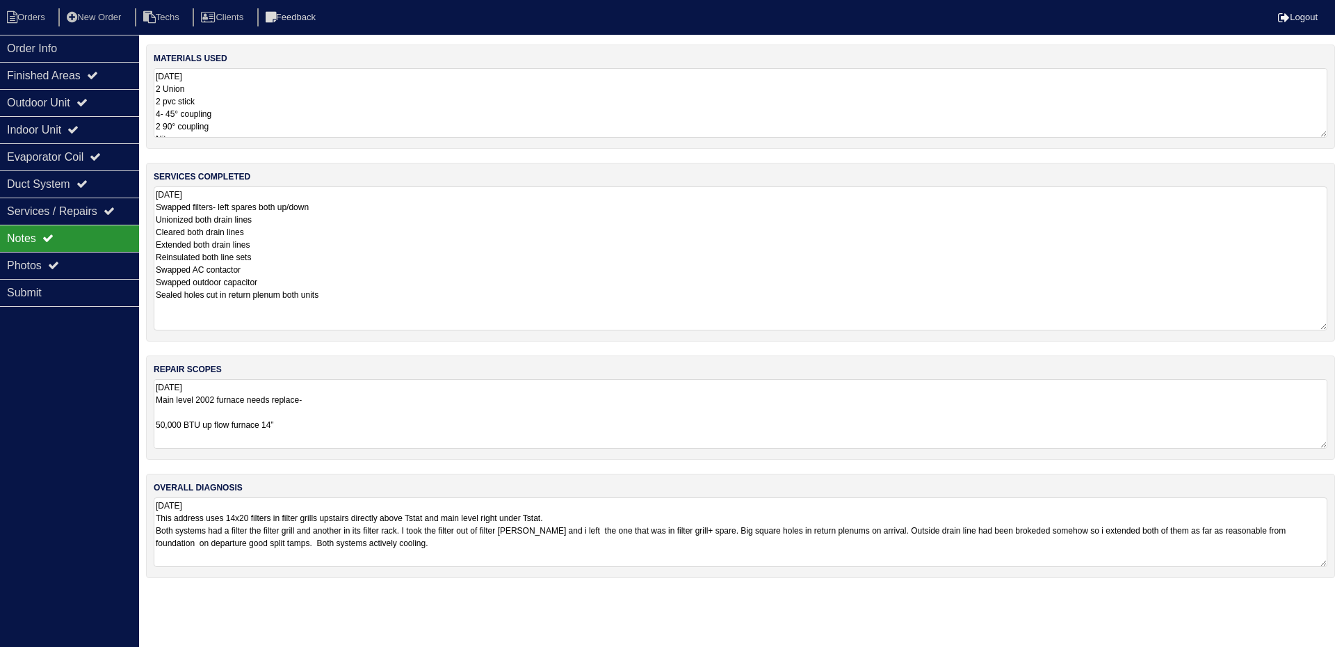
drag, startPoint x: 1324, startPoint y: 252, endPoint x: 1334, endPoint y: 326, distance: 75.1
click at [1334, 326] on div "services completed [DATE] Swapped filters- left spares both up/down Unionized b…" at bounding box center [740, 252] width 1189 height 179
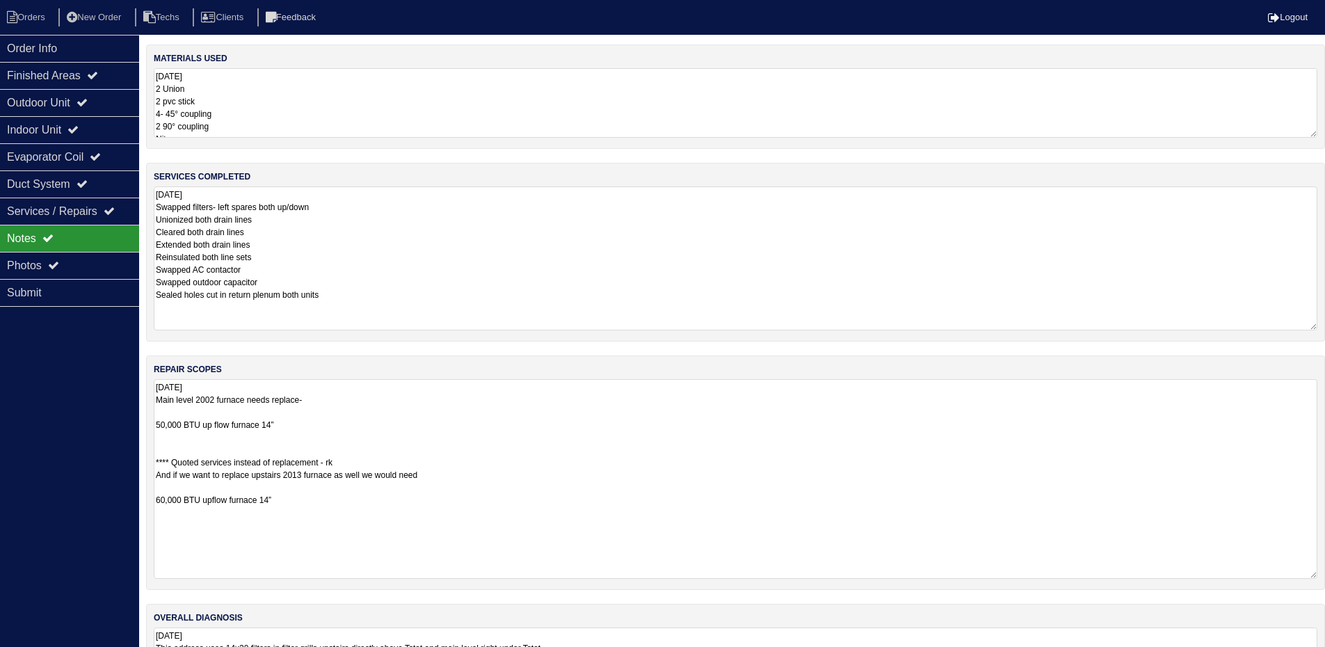
drag, startPoint x: 1321, startPoint y: 439, endPoint x: 1333, endPoint y: 569, distance: 130.6
click at [1325, 569] on html "Orders New Order Techs Clients Feedback Logout Orders New Order Users Clients M…" at bounding box center [662, 361] width 1325 height 722
click at [88, 104] on icon at bounding box center [81, 102] width 11 height 11
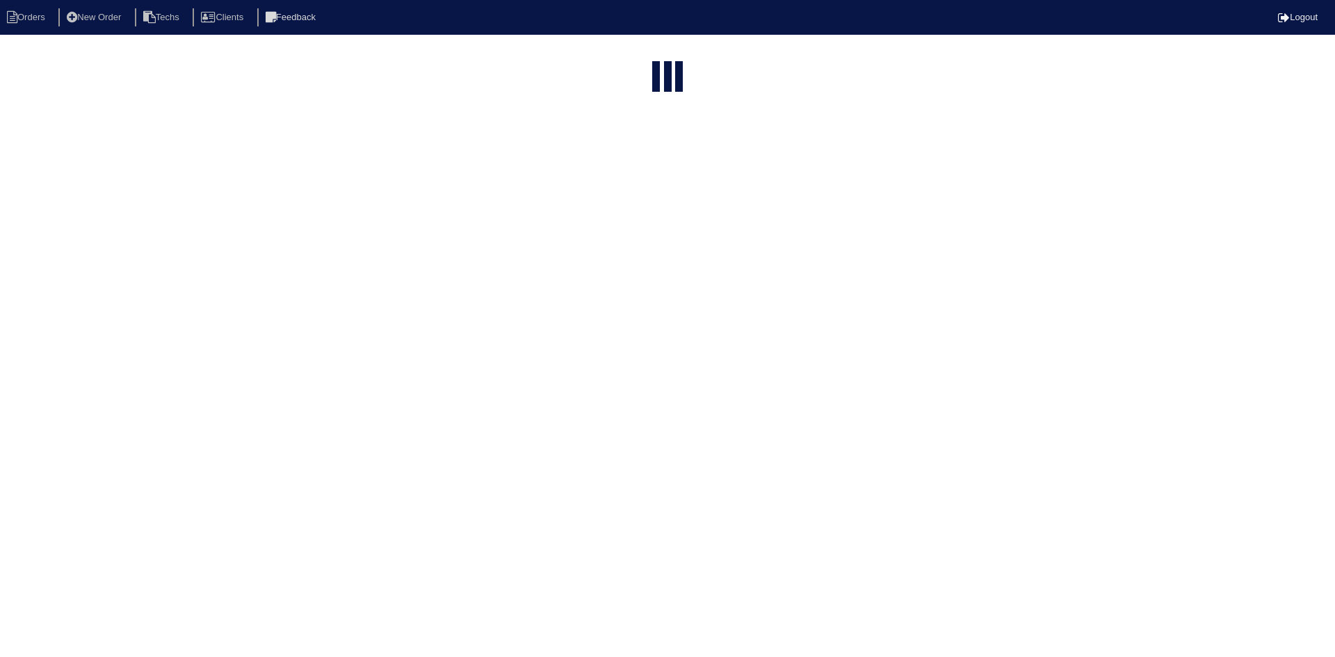
select select "15"
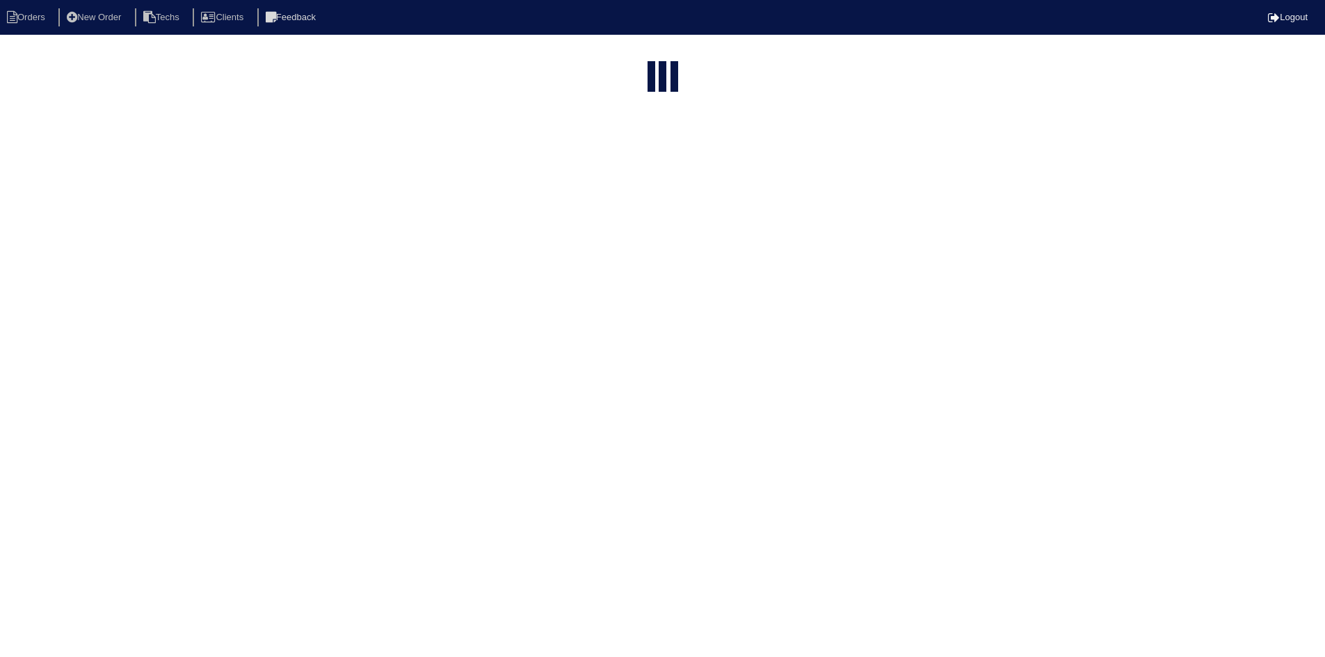
select select "field complete"
select select "need to quote"
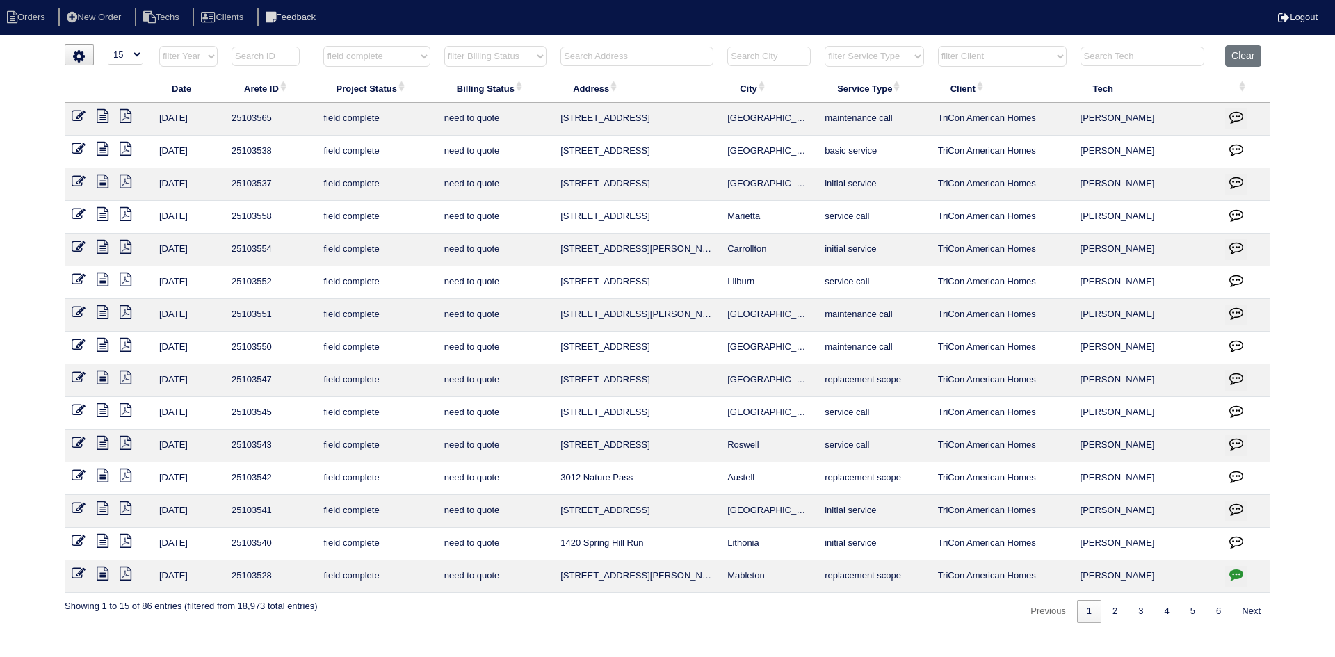
click at [76, 540] on icon at bounding box center [79, 541] width 14 height 14
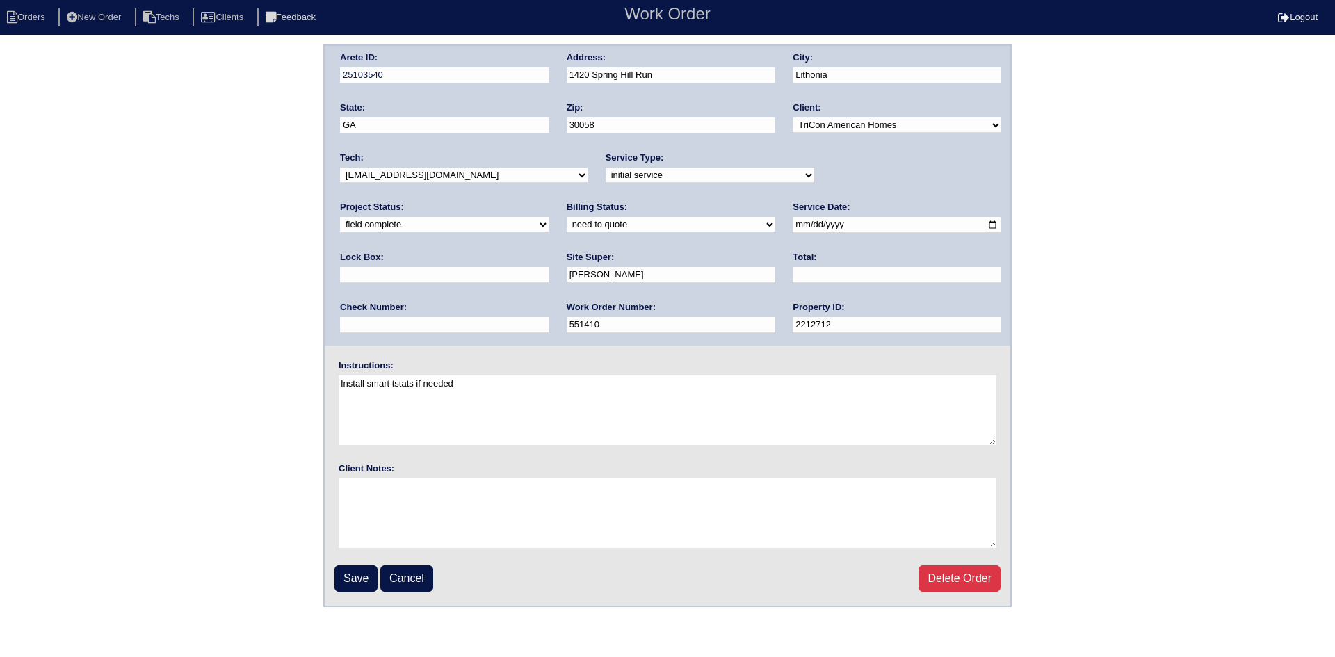
click at [549, 217] on select "new order assigned in progress field complete need to schedule admin review arc…" at bounding box center [444, 224] width 209 height 15
select select "assigned"
click at [549, 217] on select "new order assigned in progress field complete need to schedule admin review arc…" at bounding box center [444, 224] width 209 height 15
click at [356, 573] on input "Save" at bounding box center [355, 578] width 43 height 26
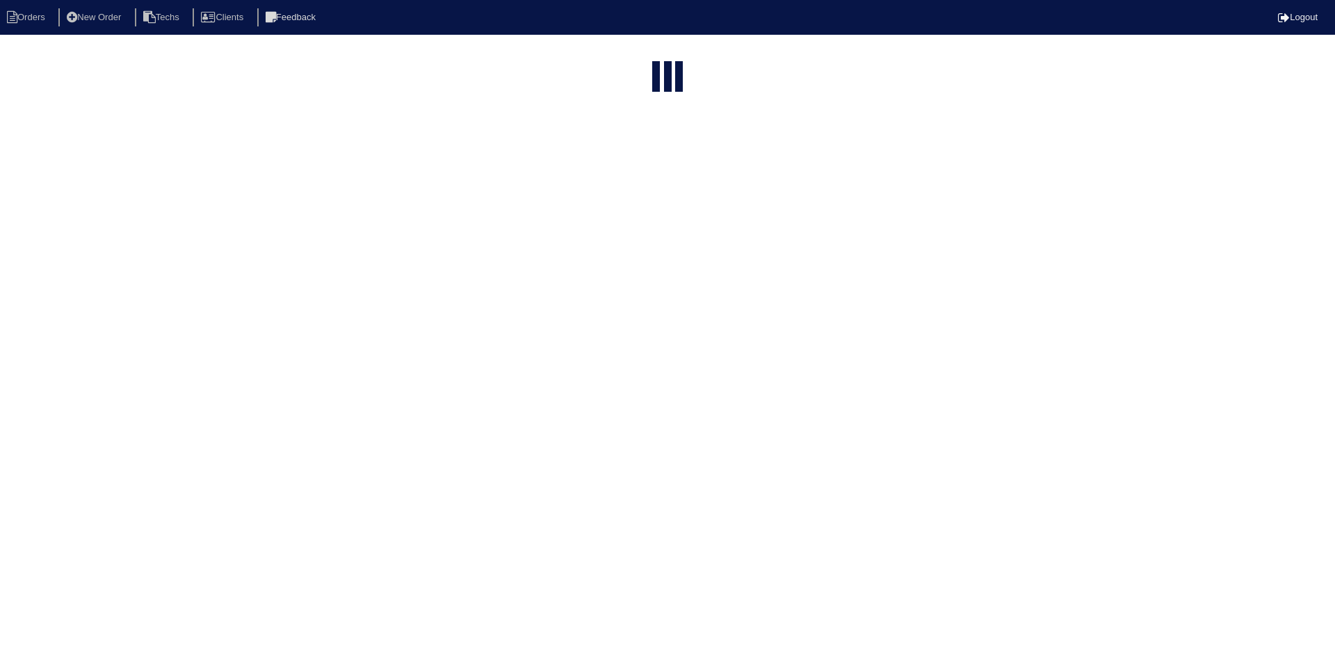
select select "15"
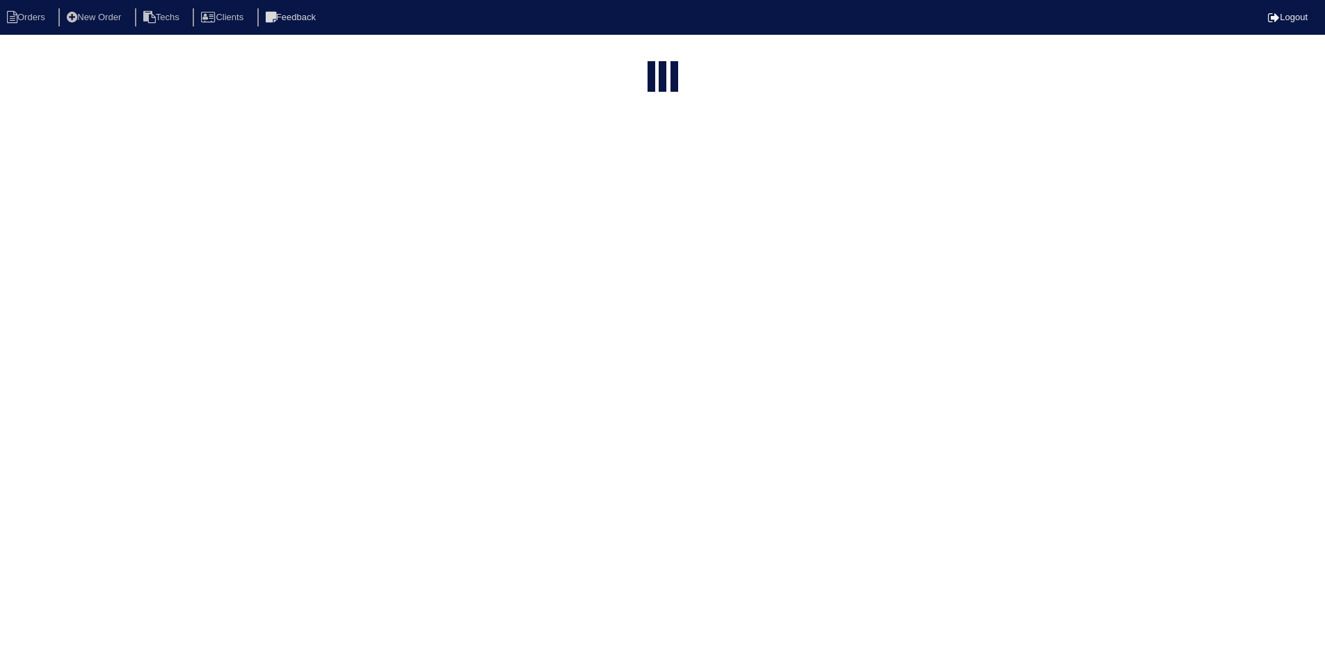
select select "field complete"
select select "need to quote"
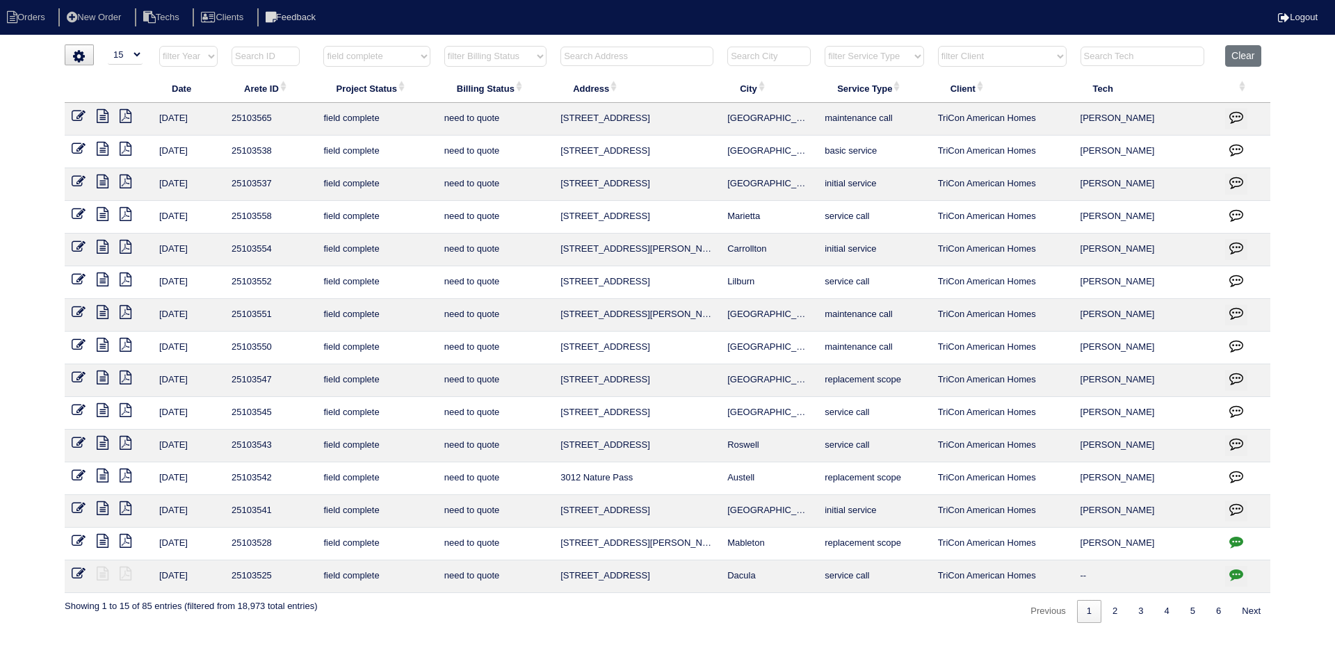
click at [1236, 541] on icon "button" at bounding box center [1236, 542] width 14 height 14
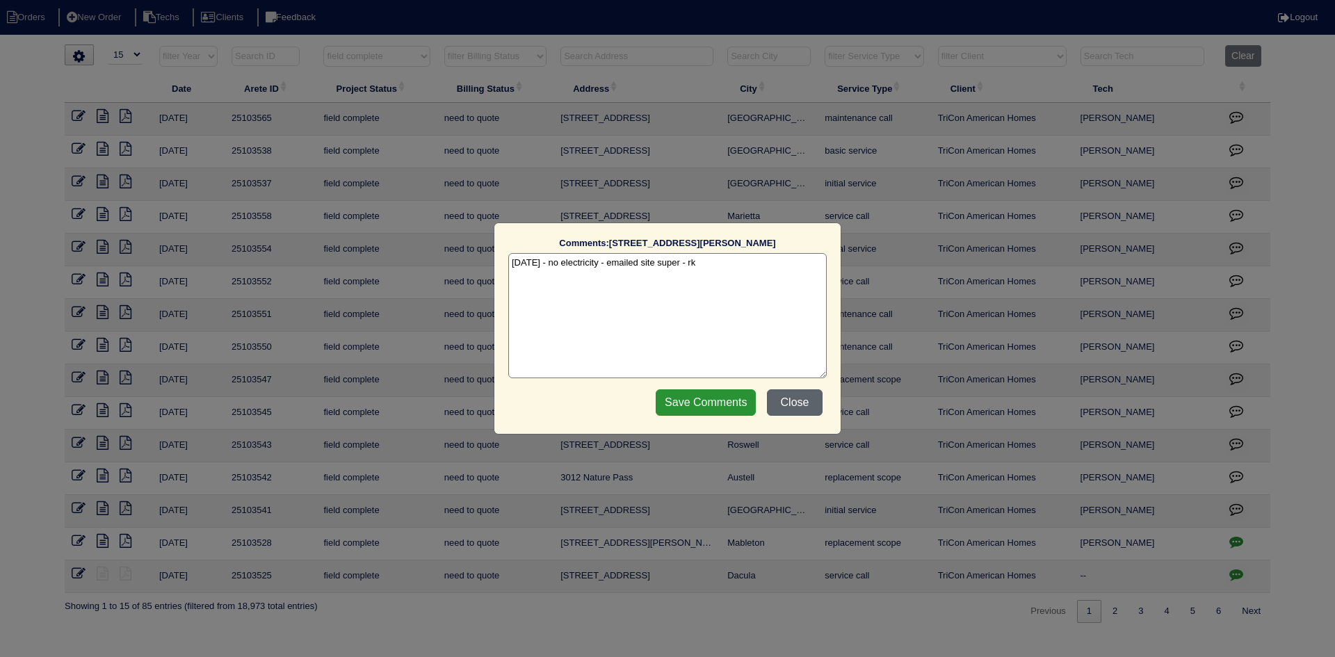
click at [793, 403] on button "Close" at bounding box center [795, 402] width 56 height 26
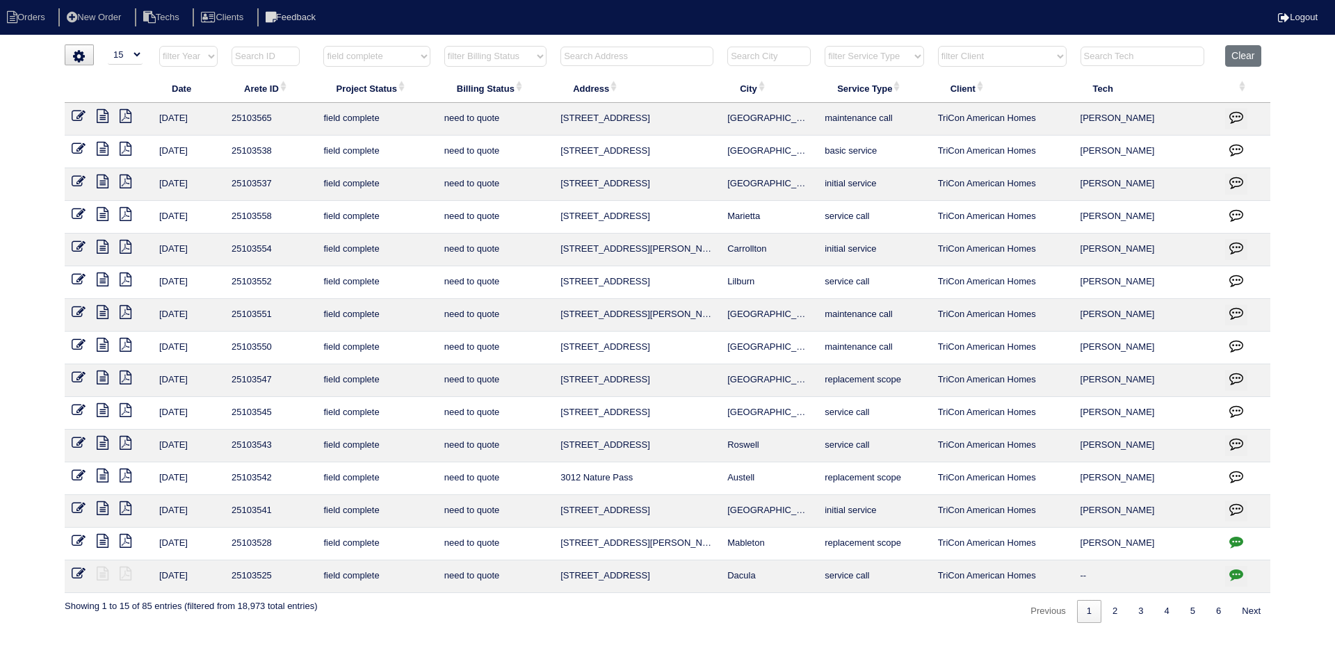
click at [103, 502] on icon at bounding box center [103, 508] width 12 height 14
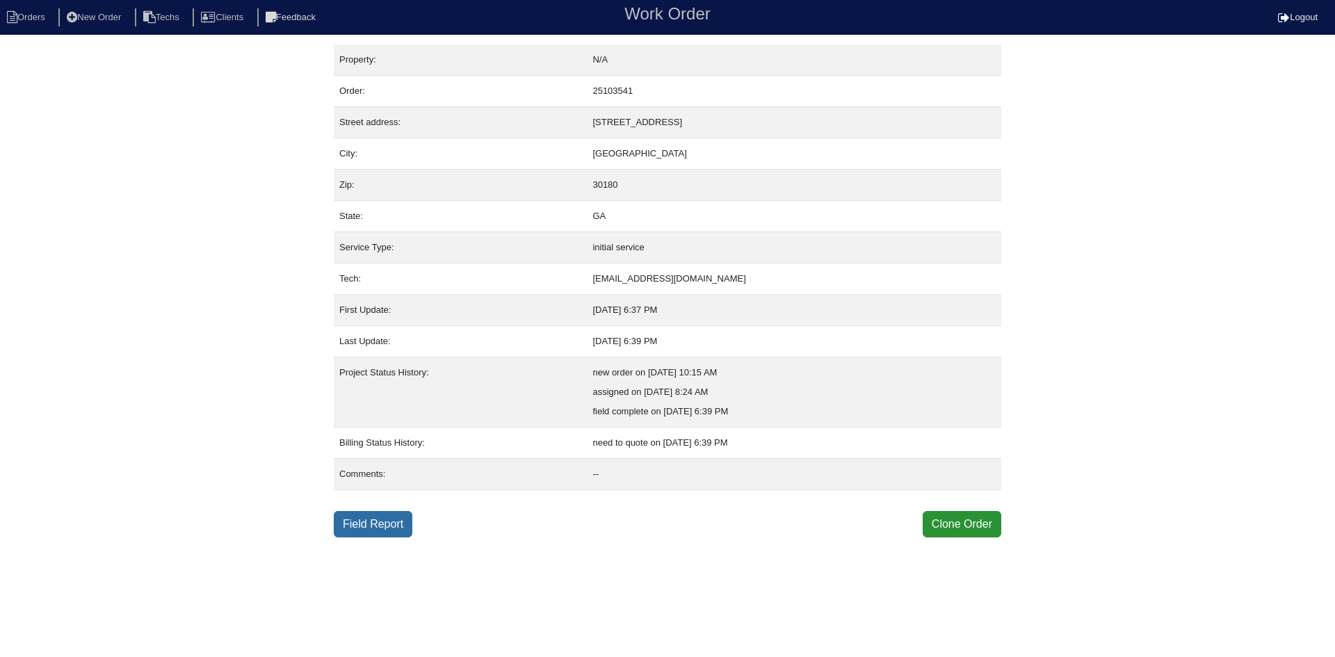
click at [365, 524] on link "Field Report" at bounding box center [373, 524] width 79 height 26
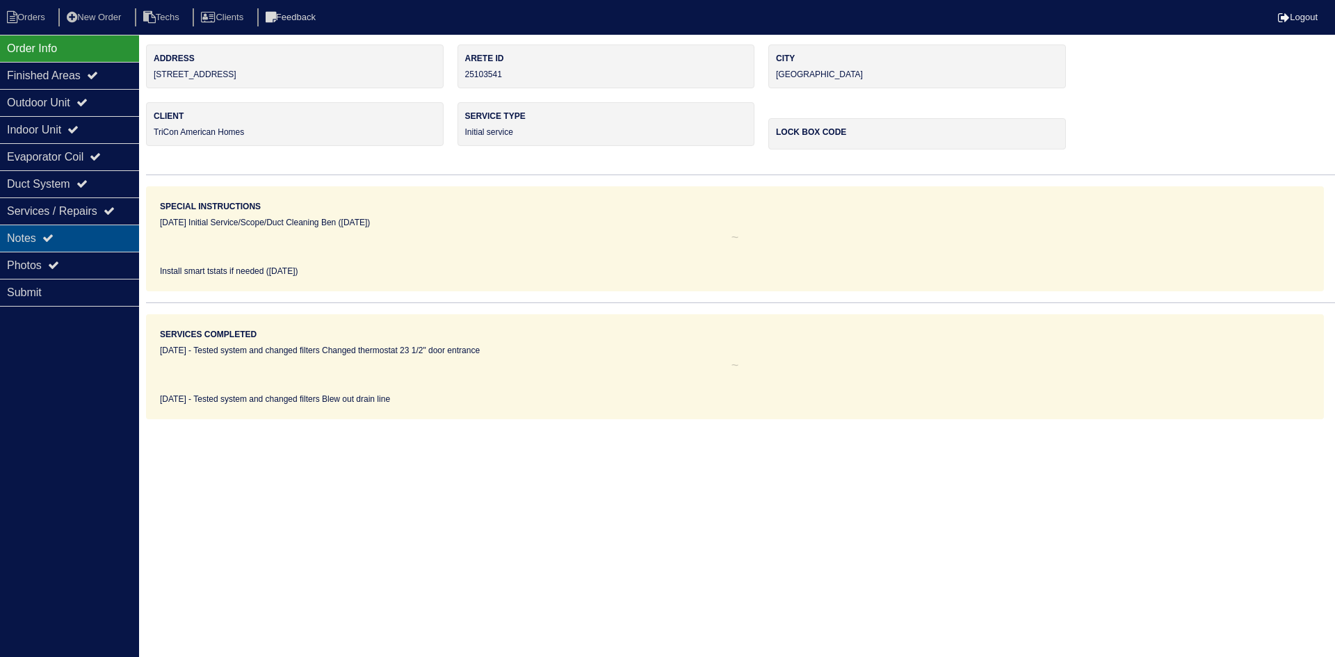
click at [109, 238] on div "Notes" at bounding box center [69, 238] width 139 height 27
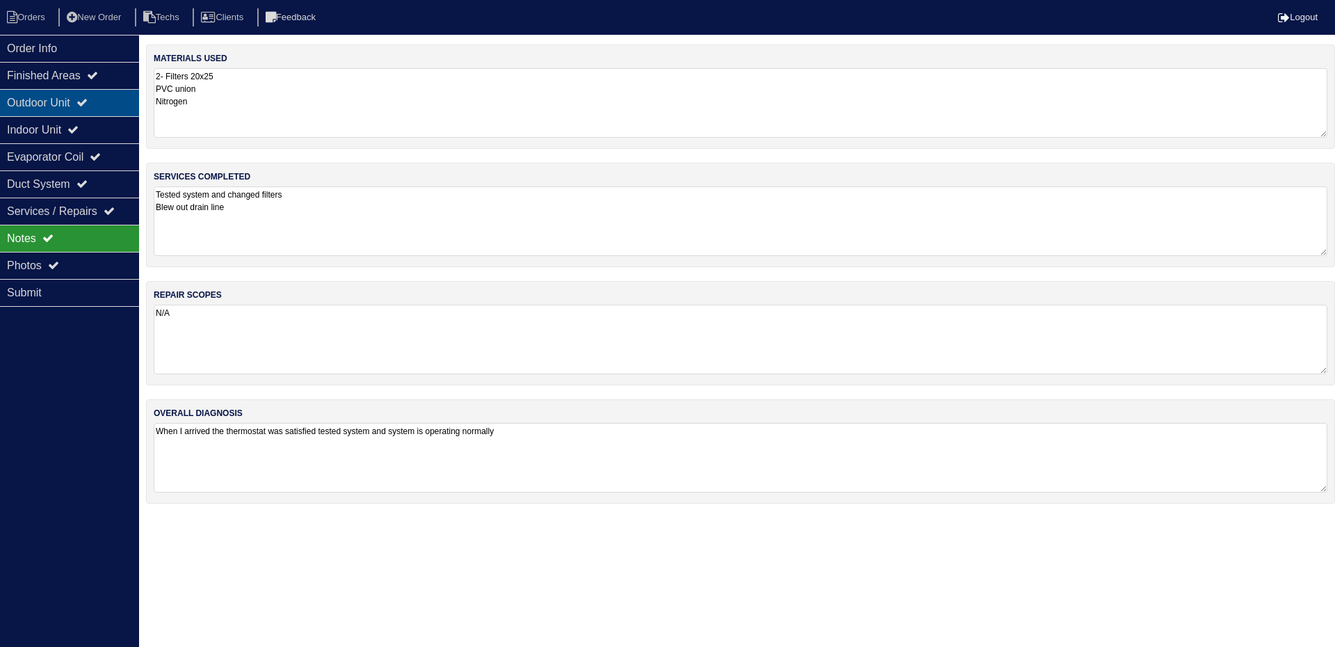
click at [67, 105] on div "Outdoor Unit" at bounding box center [69, 102] width 139 height 27
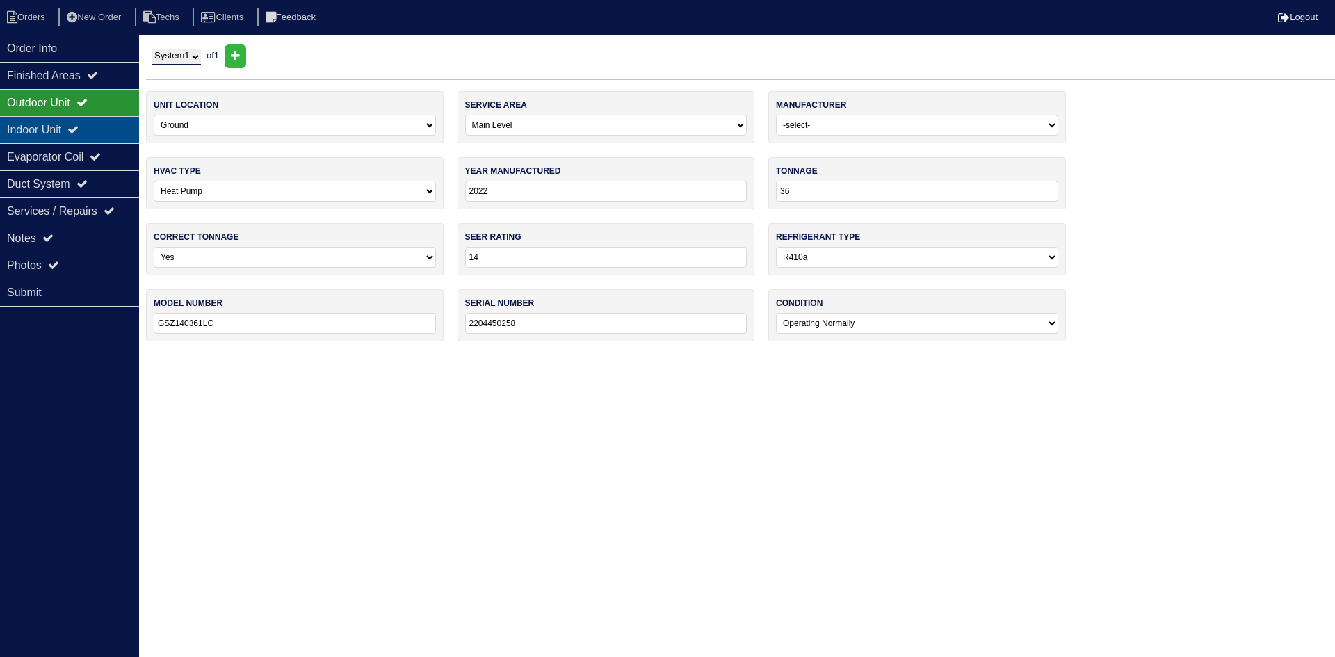
click at [65, 128] on div "Indoor Unit" at bounding box center [69, 129] width 139 height 27
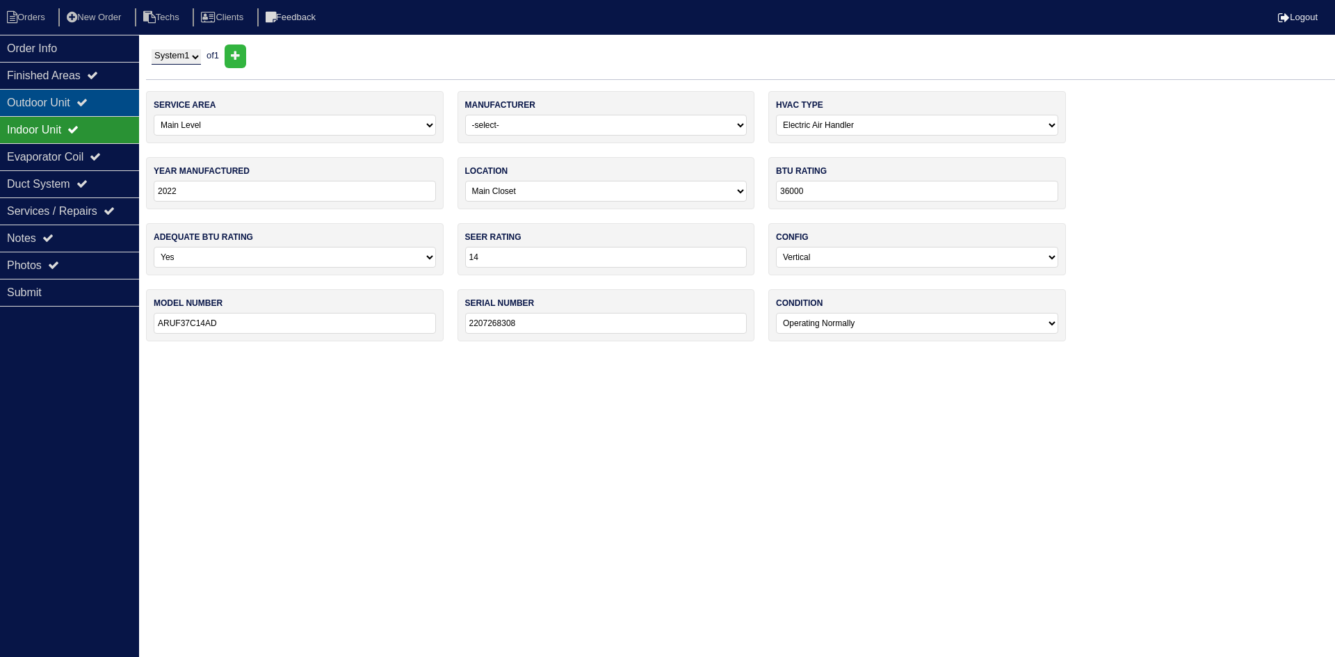
click at [54, 100] on div "Outdoor Unit" at bounding box center [69, 102] width 139 height 27
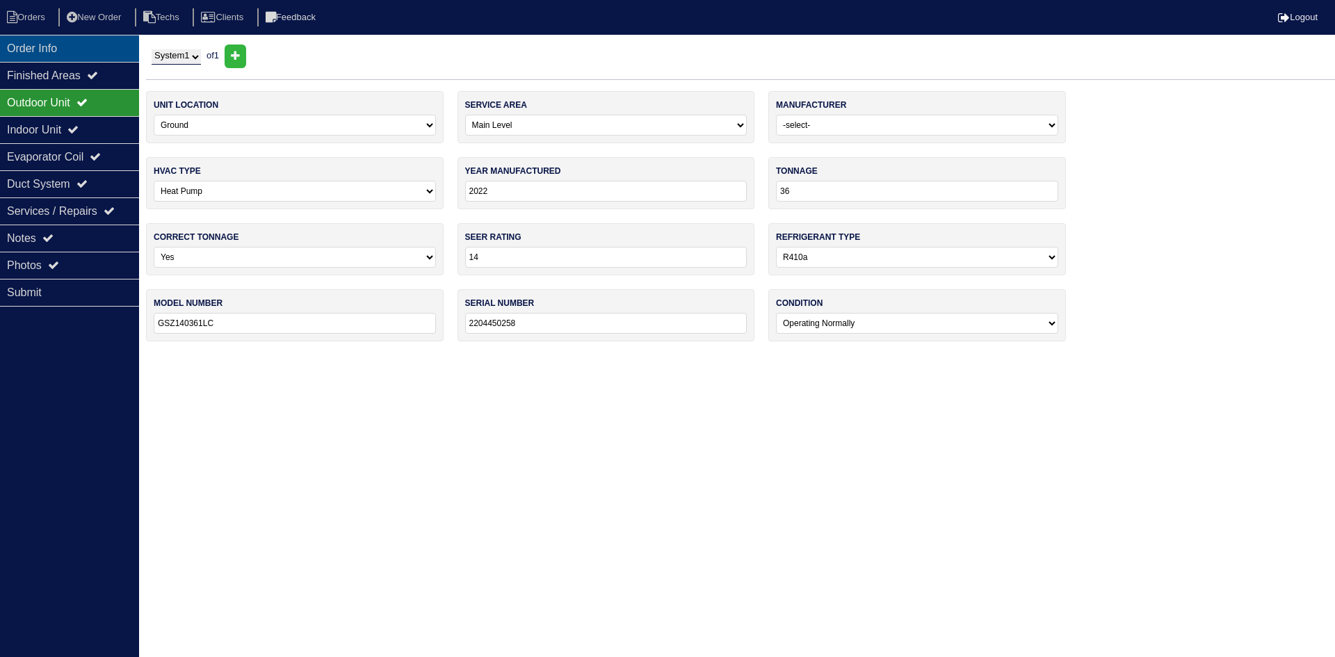
click at [24, 54] on div "Order Info" at bounding box center [69, 48] width 139 height 27
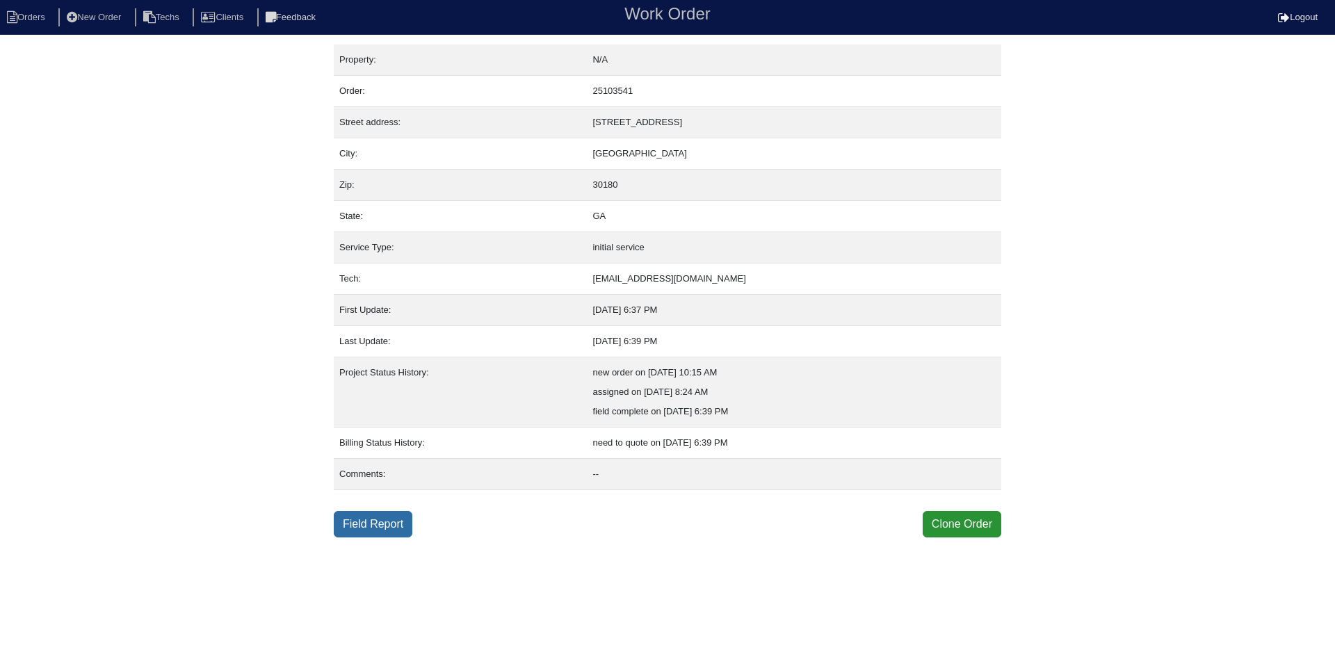
click at [373, 521] on link "Field Report" at bounding box center [373, 524] width 79 height 26
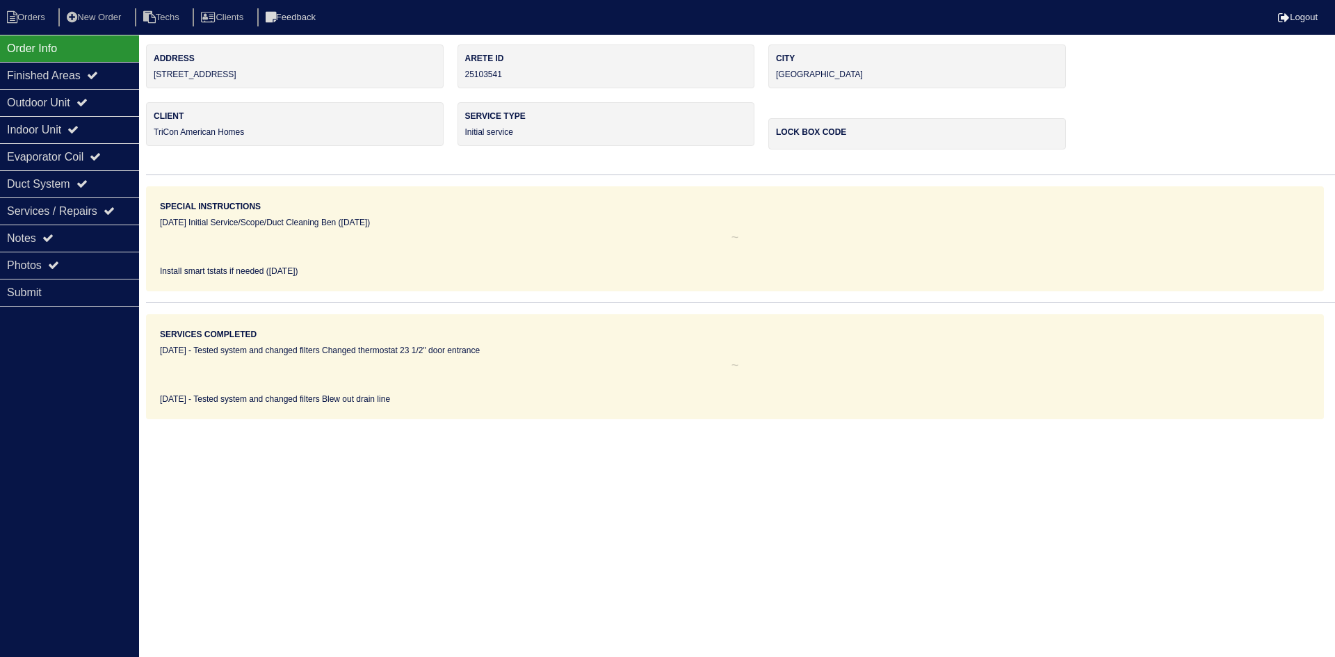
select select "0"
select select "[PERSON_NAME]"
select select "1"
select select "0"
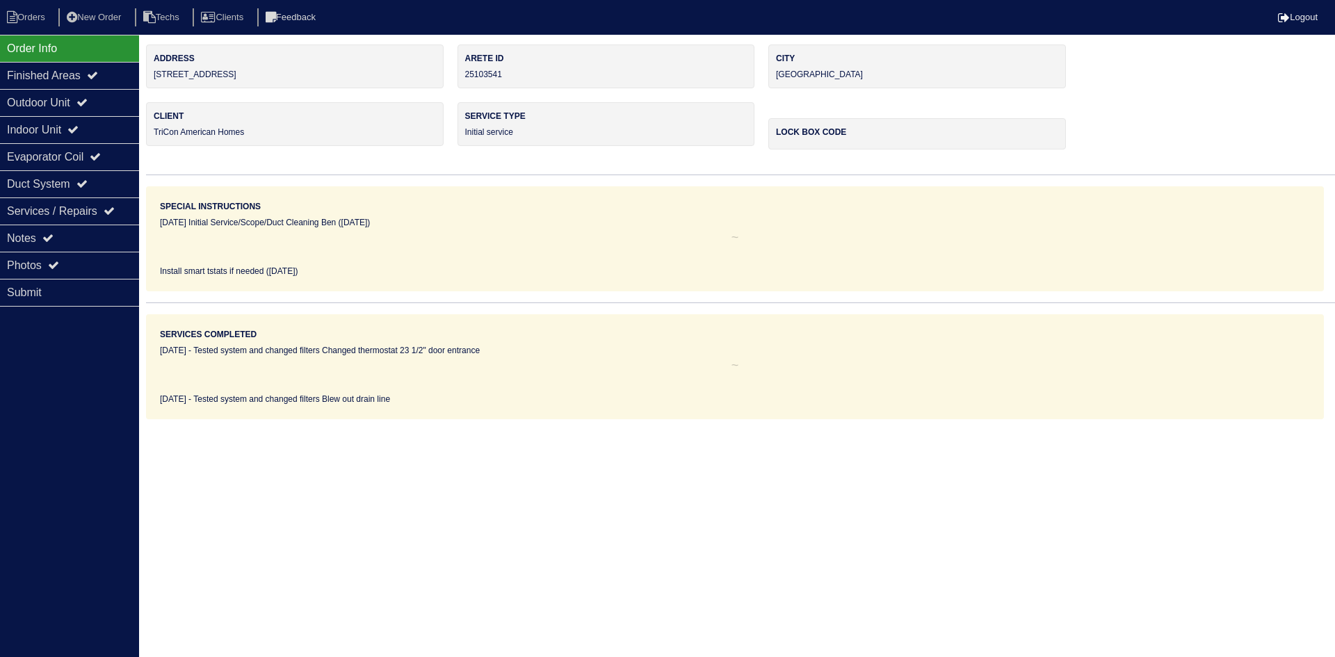
select select "1"
select select "0"
click at [88, 107] on icon at bounding box center [81, 102] width 11 height 11
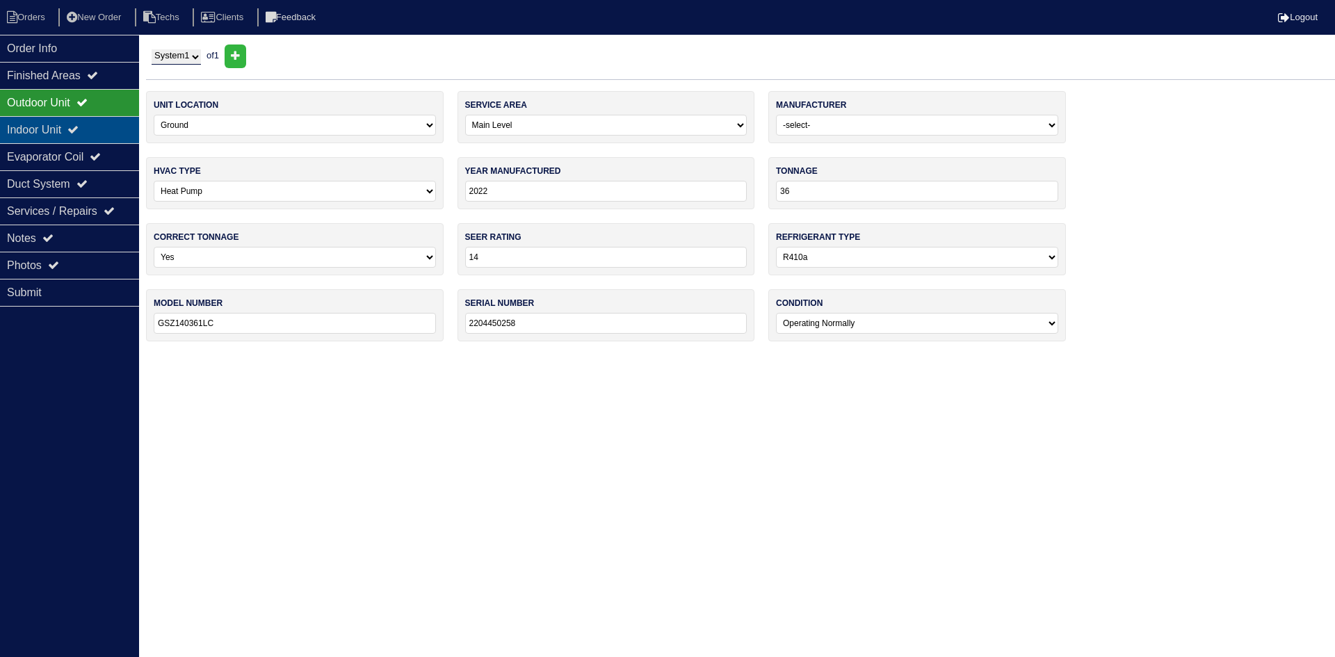
click at [91, 129] on div "Indoor Unit" at bounding box center [69, 129] width 139 height 27
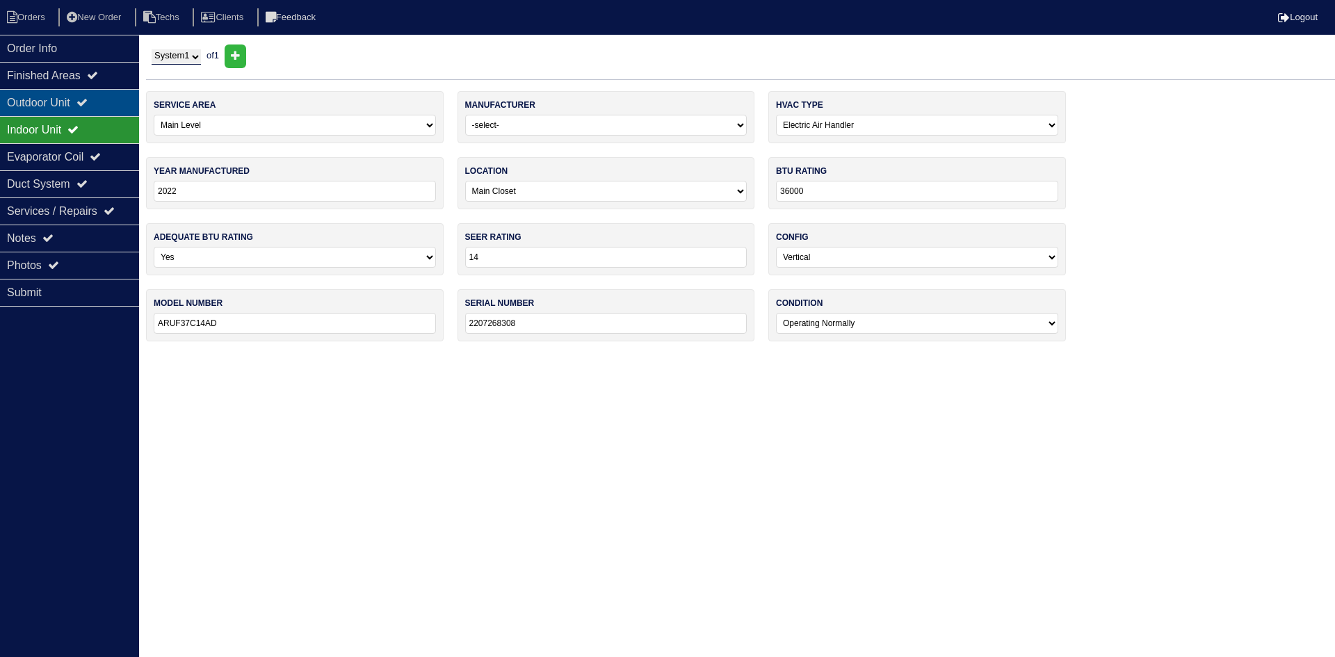
click at [92, 108] on div "Outdoor Unit" at bounding box center [69, 102] width 139 height 27
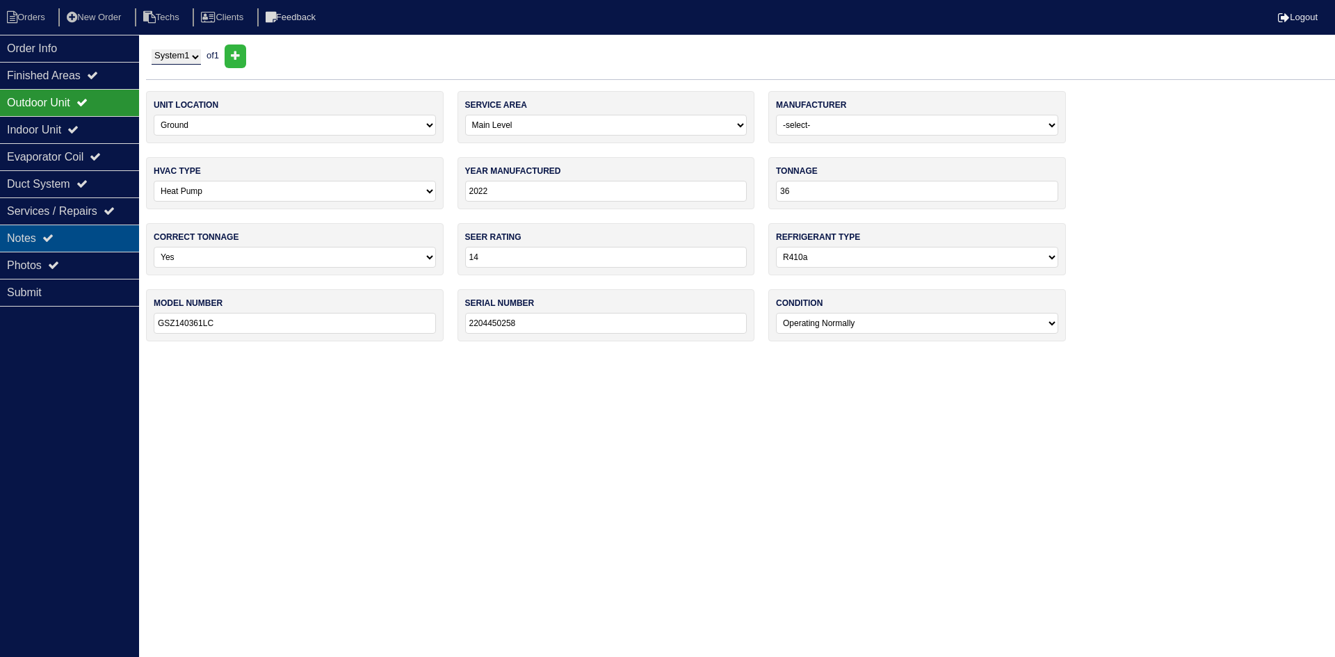
click at [67, 233] on div "Notes" at bounding box center [69, 238] width 139 height 27
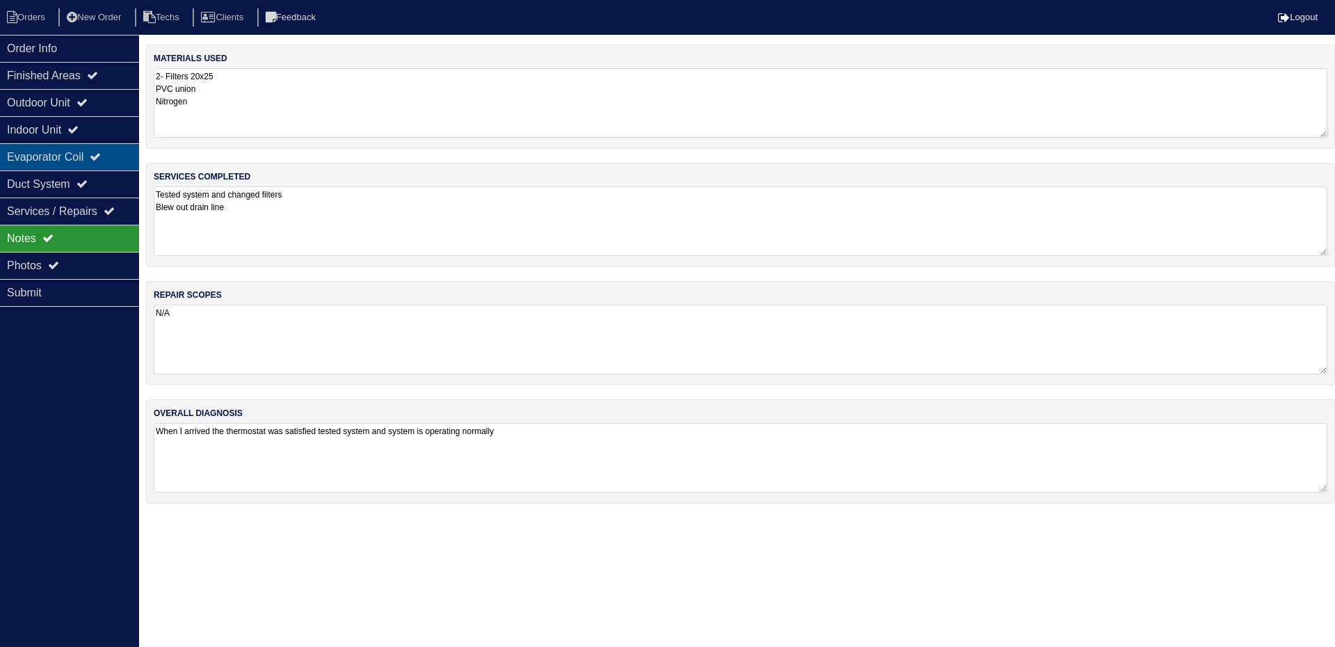
click at [97, 161] on div "Evaporator Coil" at bounding box center [69, 156] width 139 height 27
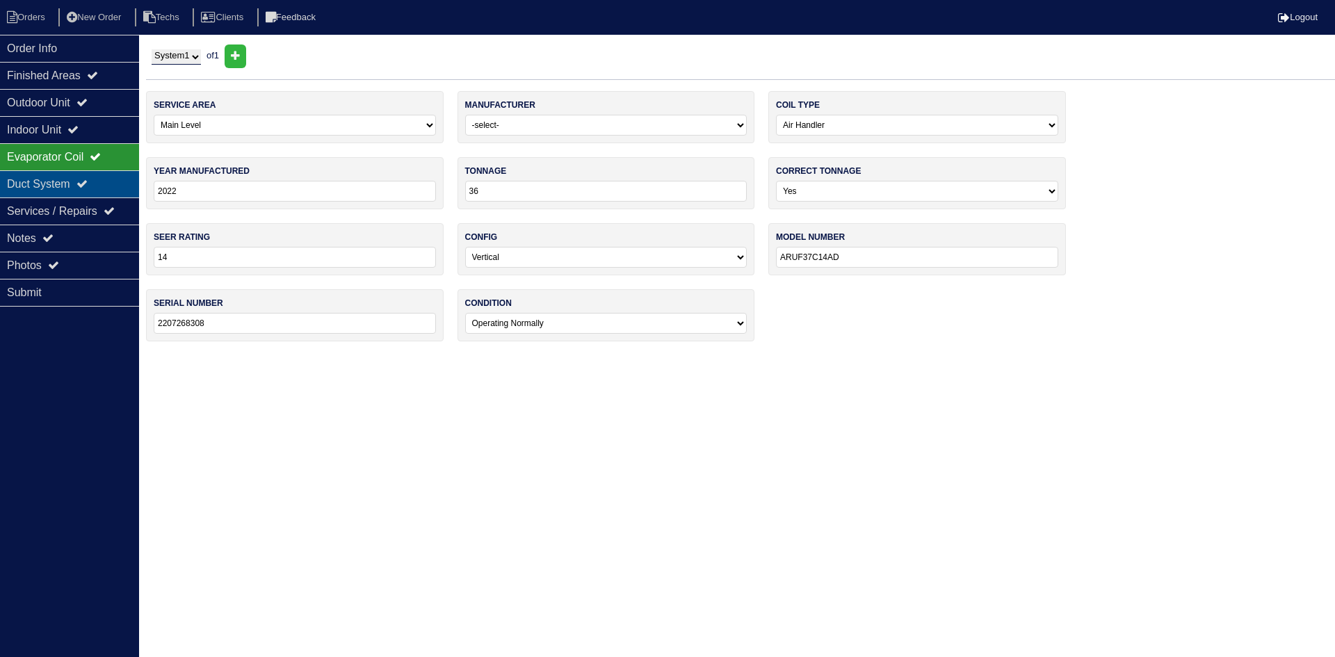
click at [88, 184] on icon at bounding box center [81, 183] width 11 height 11
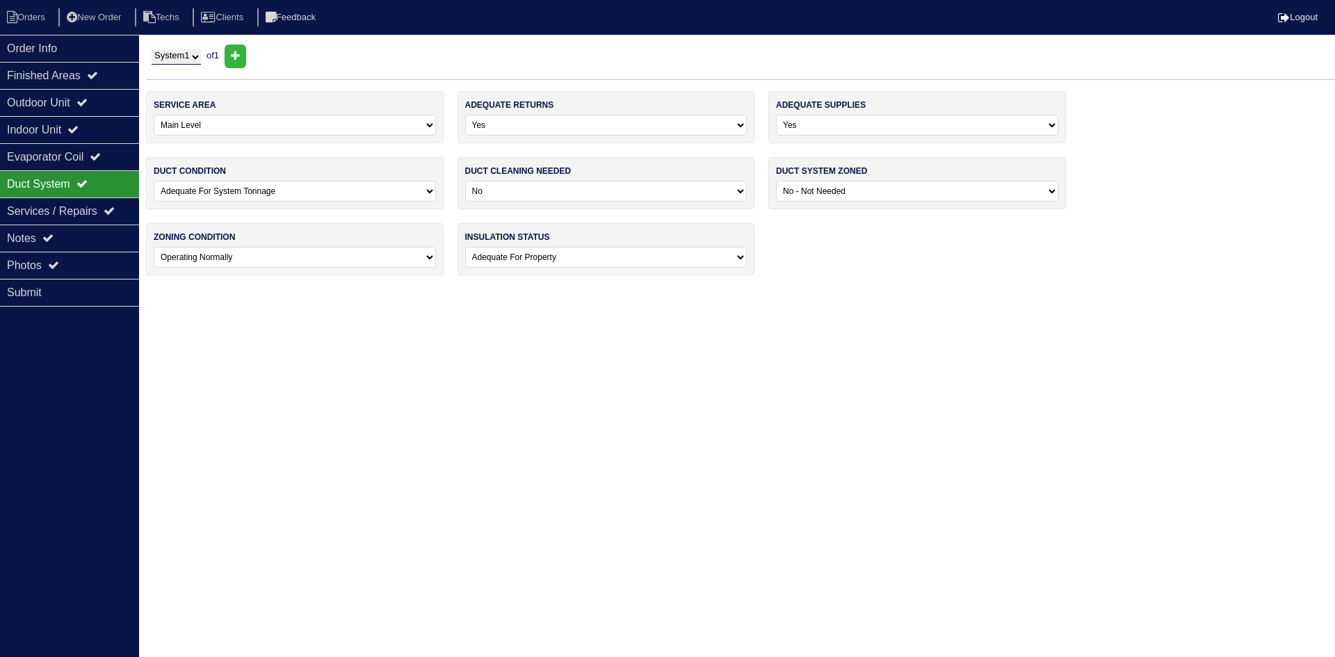
drag, startPoint x: 83, startPoint y: 260, endPoint x: 177, endPoint y: 290, distance: 98.5
click at [84, 261] on div "Photos" at bounding box center [69, 265] width 139 height 27
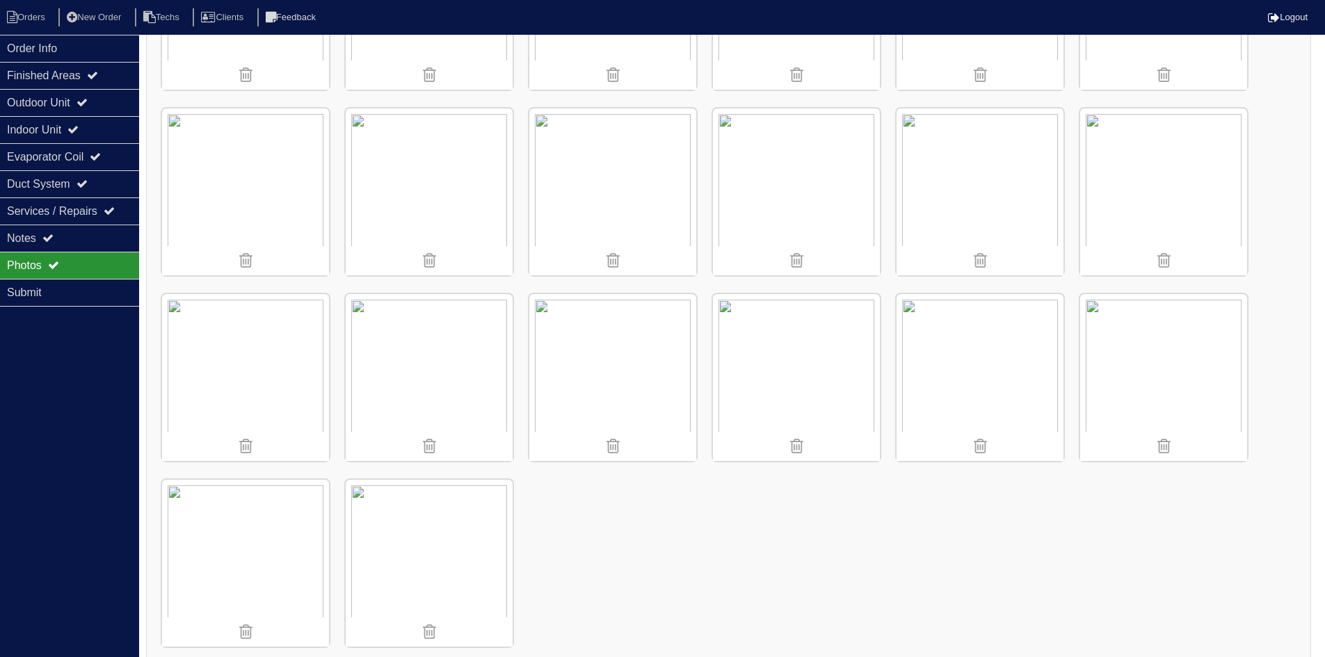
scroll to position [537, 0]
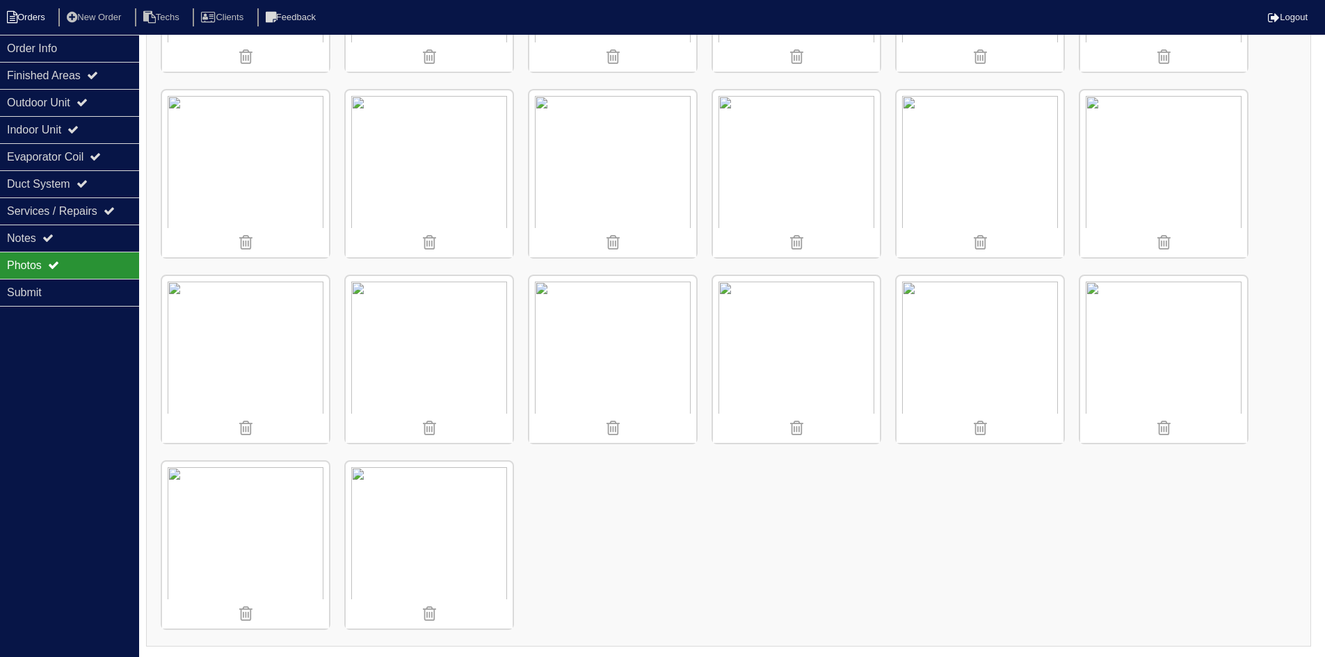
click at [30, 16] on li "Orders" at bounding box center [28, 17] width 56 height 19
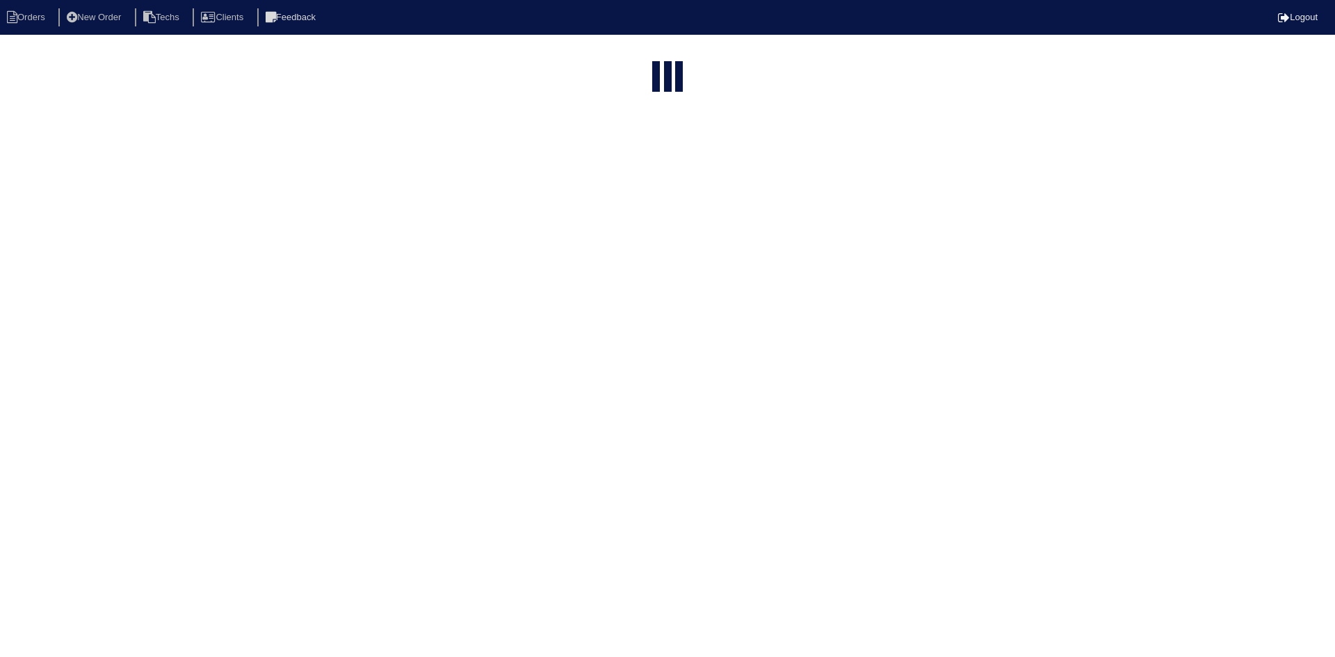
select select "15"
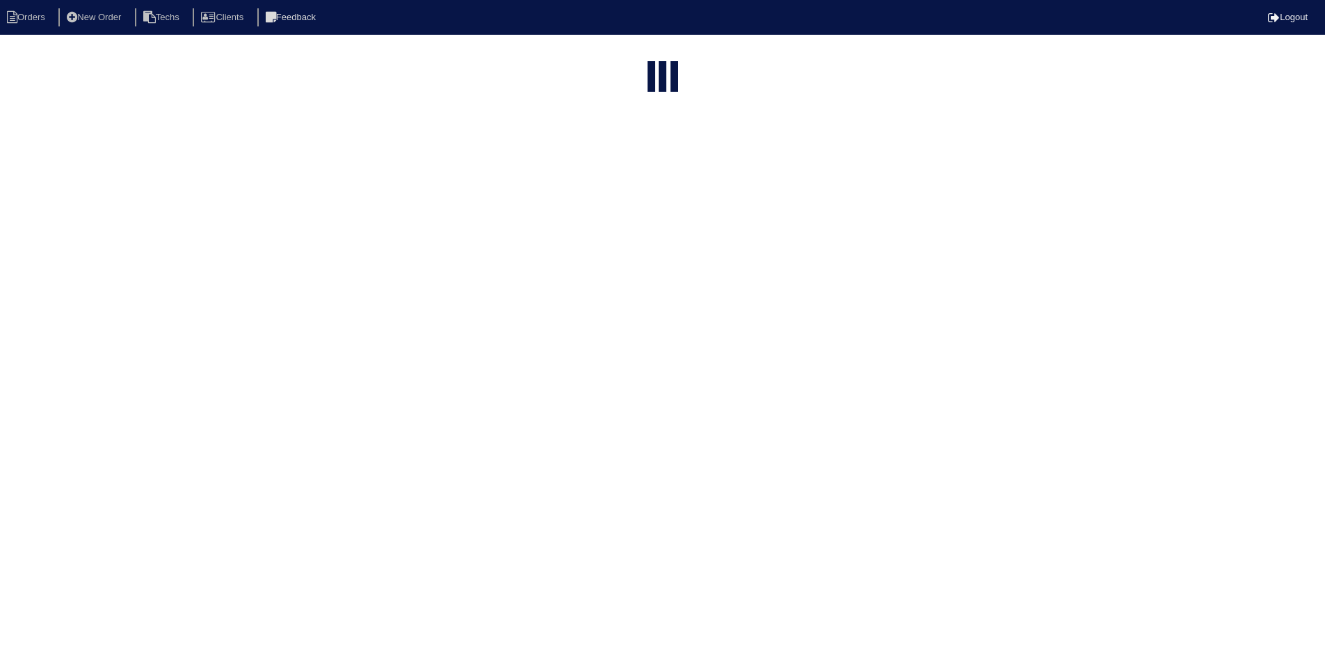
select select "field complete"
select select "need to quote"
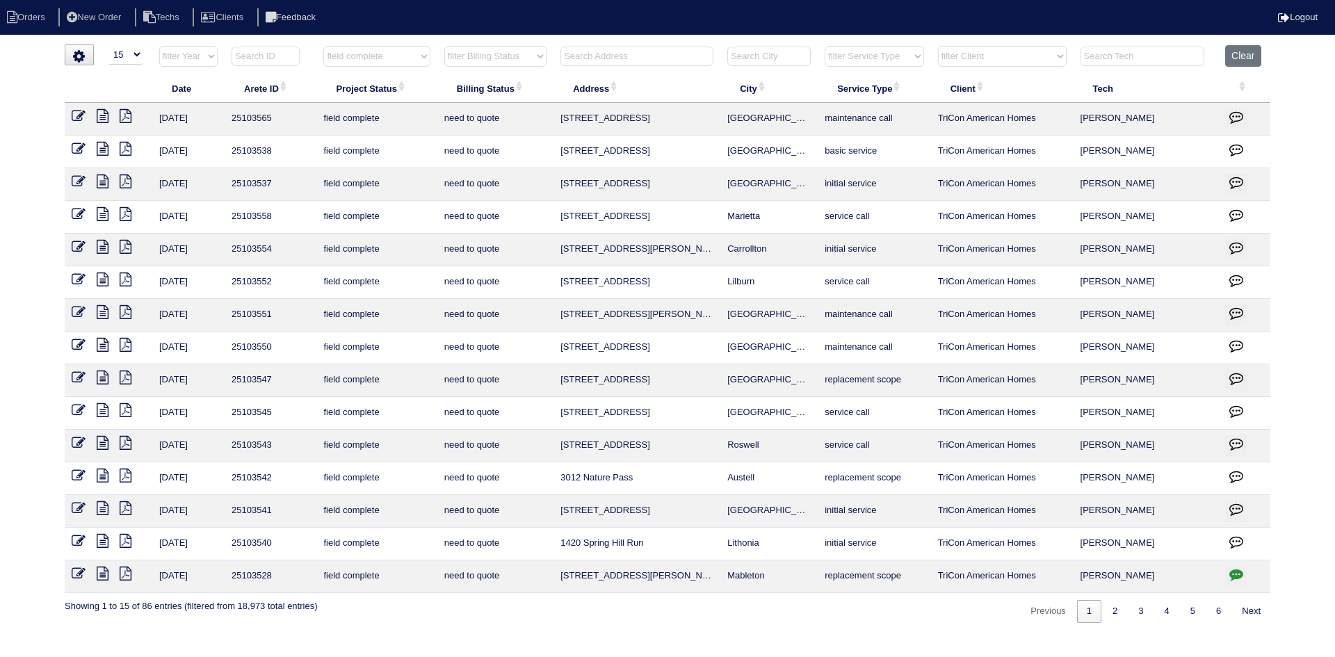
drag, startPoint x: 99, startPoint y: 543, endPoint x: 8, endPoint y: 481, distance: 109.5
click at [99, 542] on icon at bounding box center [103, 541] width 12 height 14
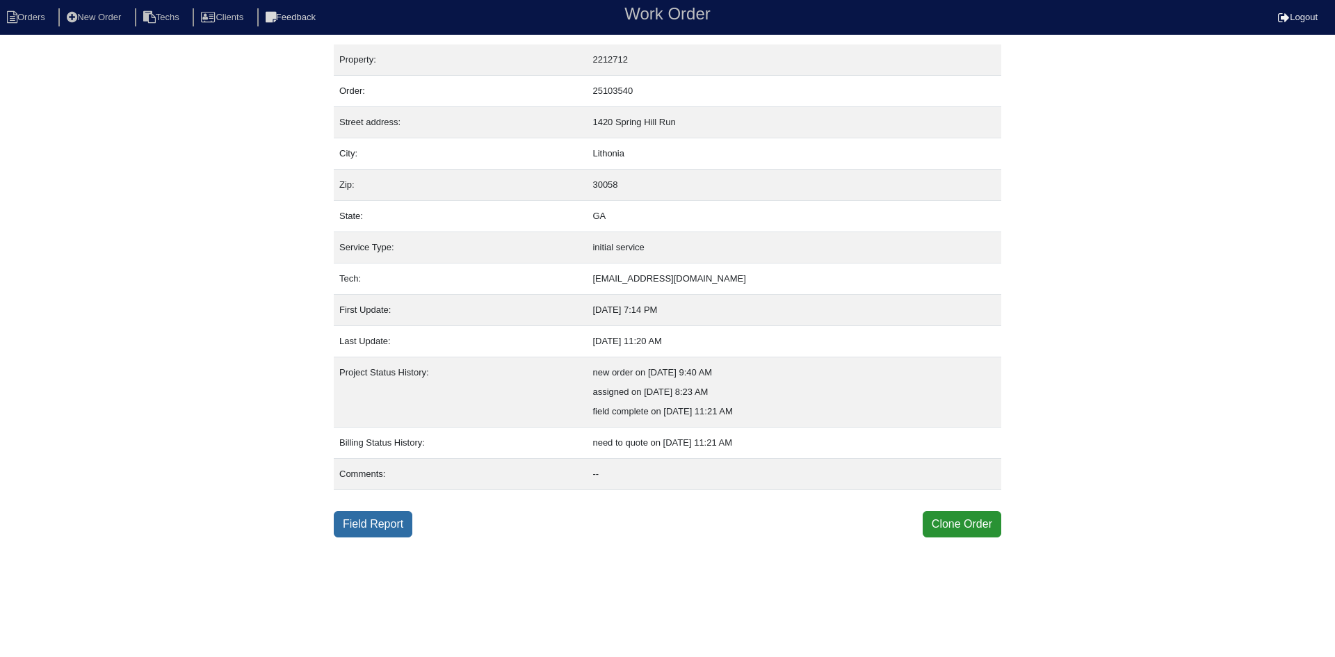
click at [356, 524] on link "Field Report" at bounding box center [373, 524] width 79 height 26
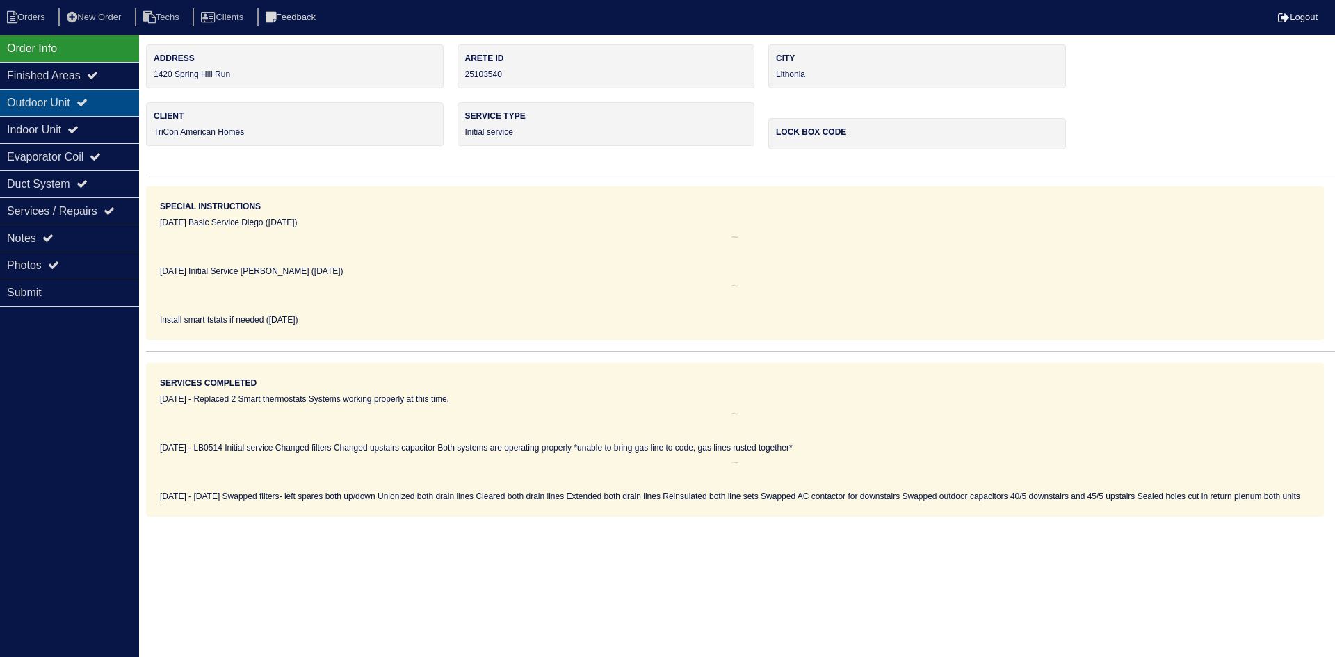
click at [88, 98] on icon at bounding box center [81, 102] width 11 height 11
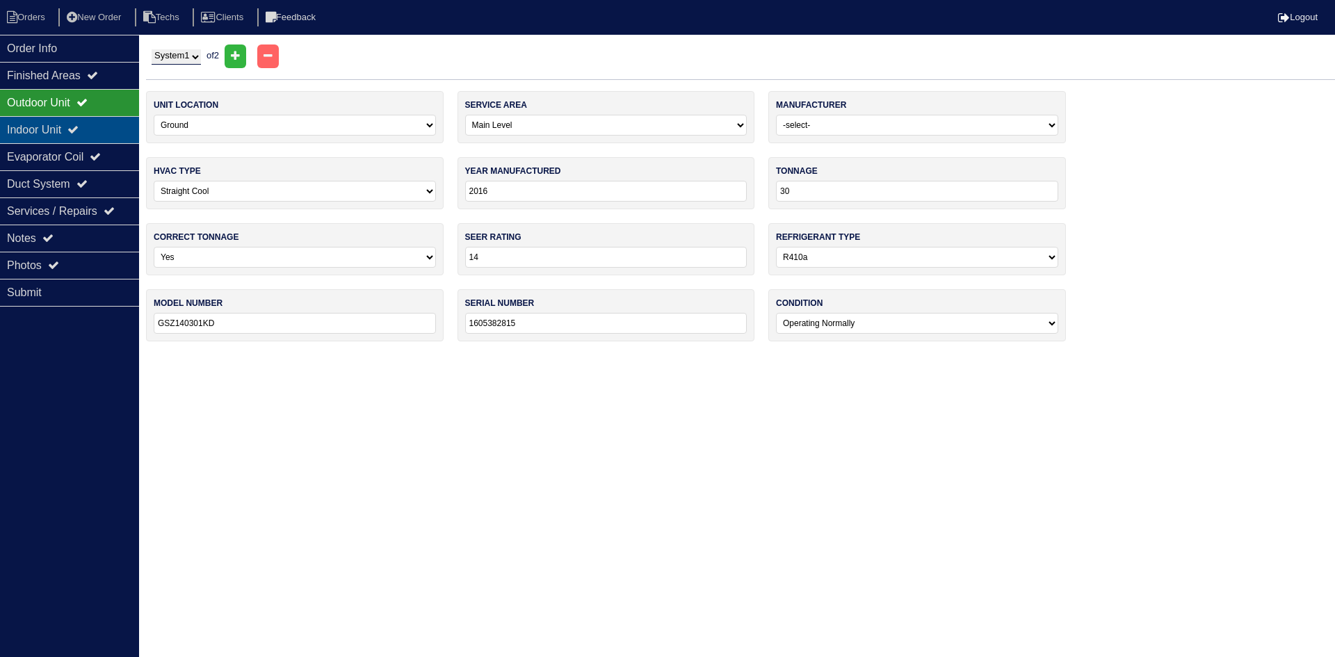
click at [104, 121] on div "Indoor Unit" at bounding box center [69, 129] width 139 height 27
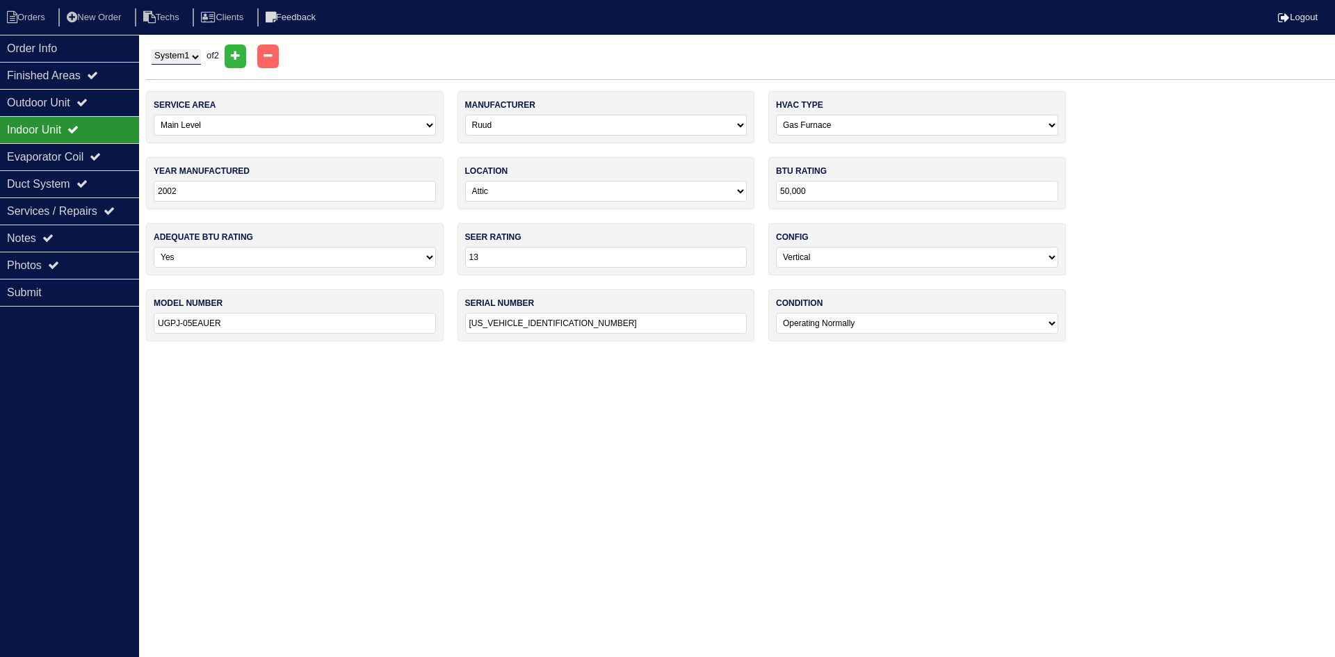
click at [180, 54] on select "System 1 System 2" at bounding box center [176, 56] width 49 height 15
select select "2"
click at [152, 49] on select "System 1 System 2" at bounding box center [176, 56] width 49 height 15
select select "1"
select select "Goodman"
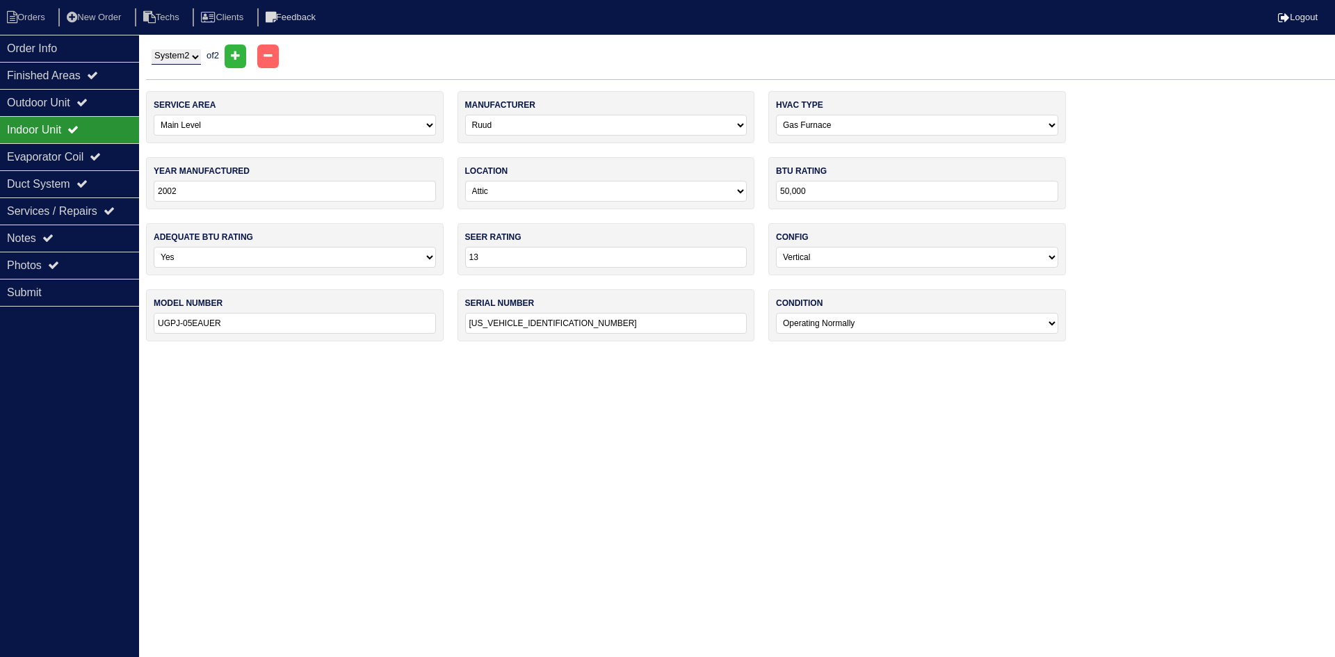
type input "2016"
type input "60,000"
type input "14"
type input "GMS80603ANBD"
type input "1604381199"
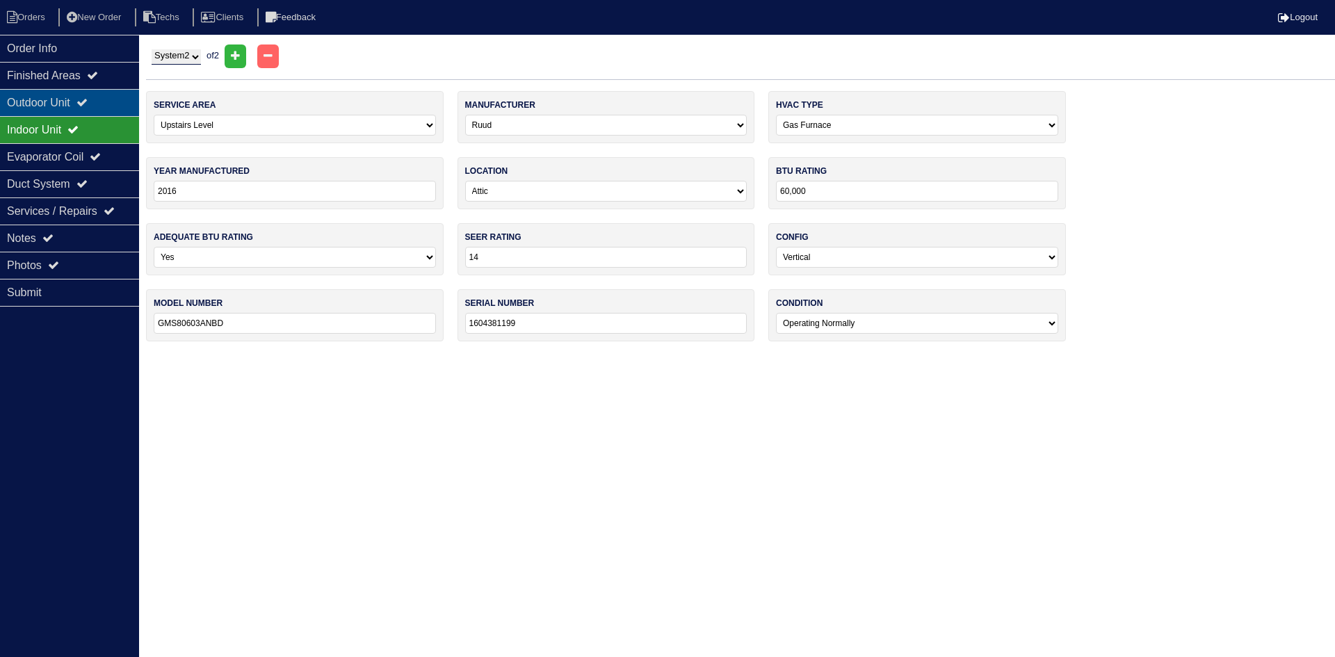
click at [28, 99] on div "Outdoor Unit" at bounding box center [69, 102] width 139 height 27
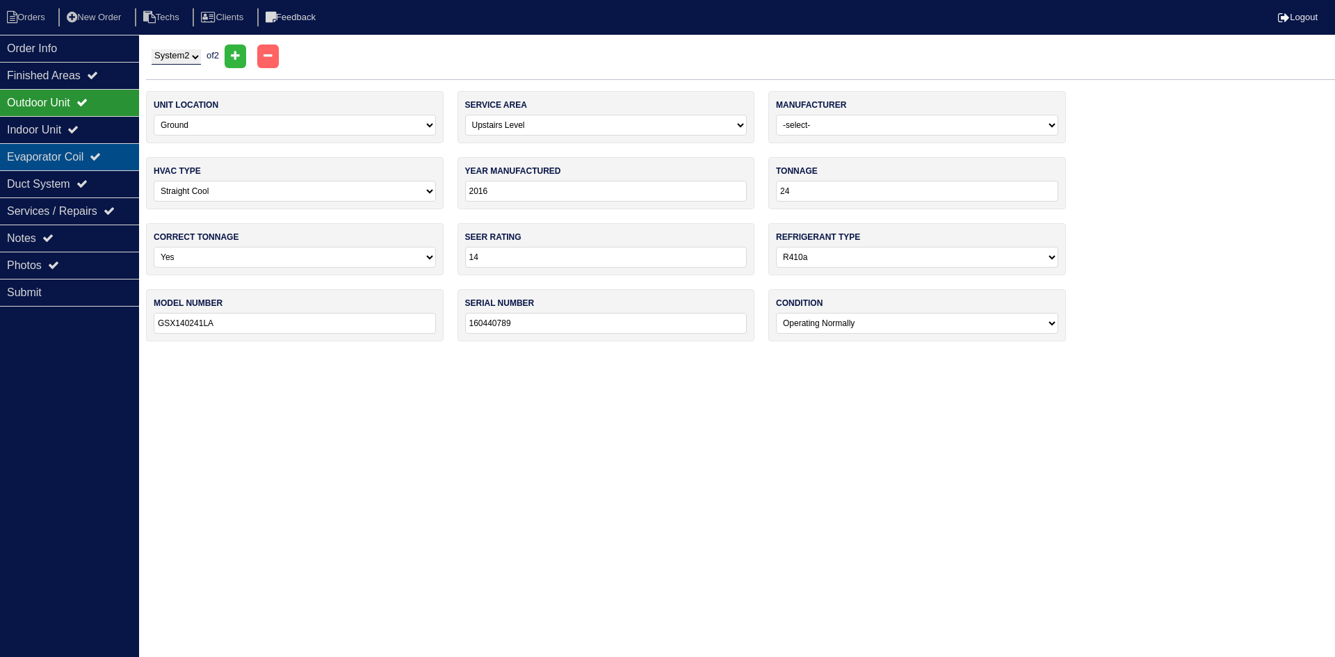
click at [48, 154] on div "Evaporator Coil" at bounding box center [69, 156] width 139 height 27
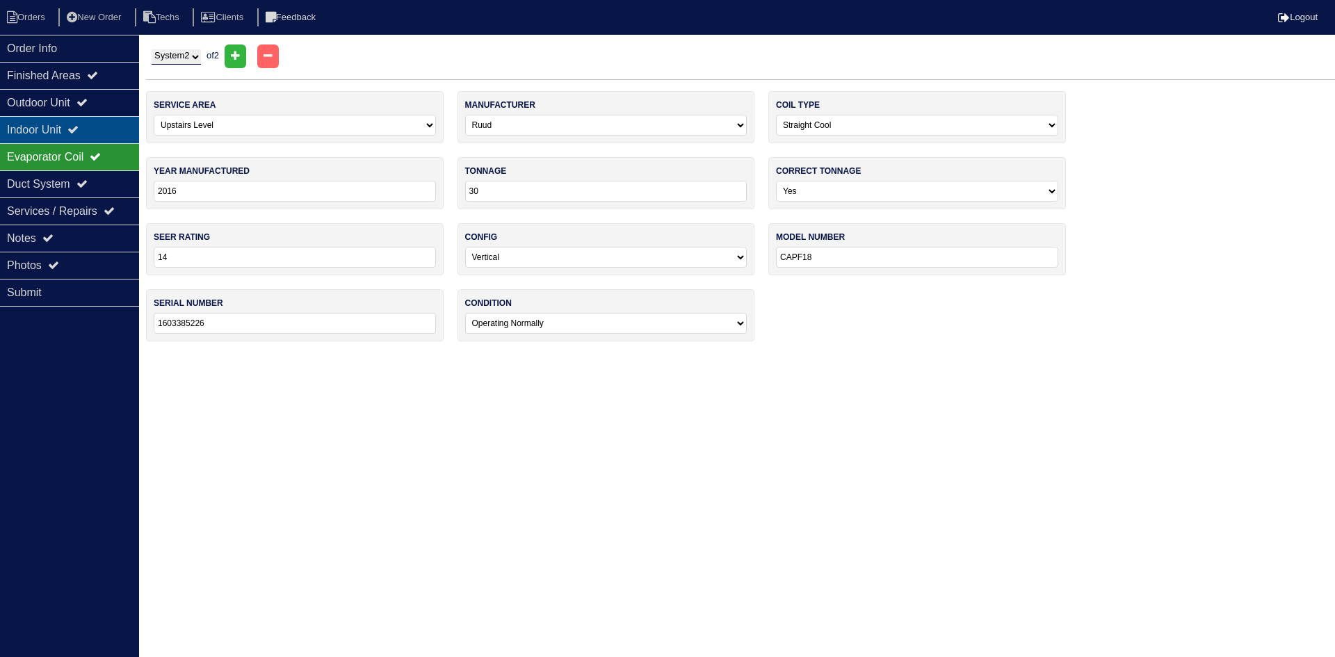
click at [67, 124] on div "Indoor Unit" at bounding box center [69, 129] width 139 height 27
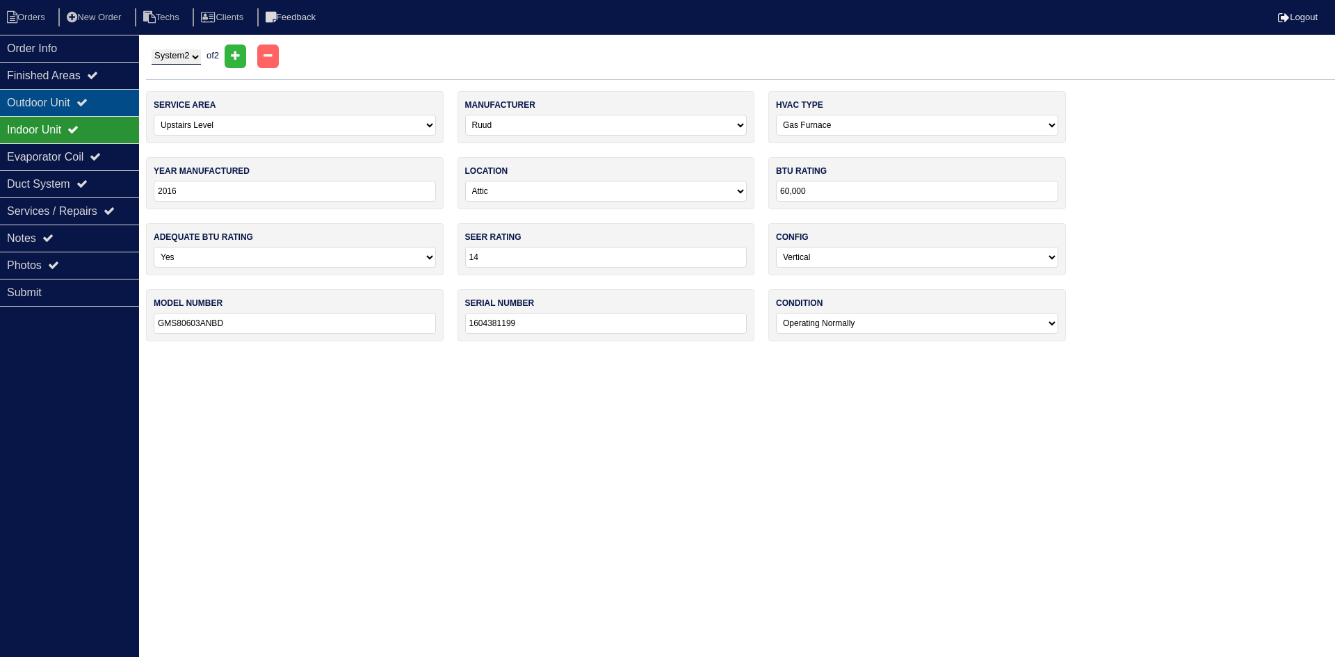
click at [88, 99] on icon at bounding box center [81, 102] width 11 height 11
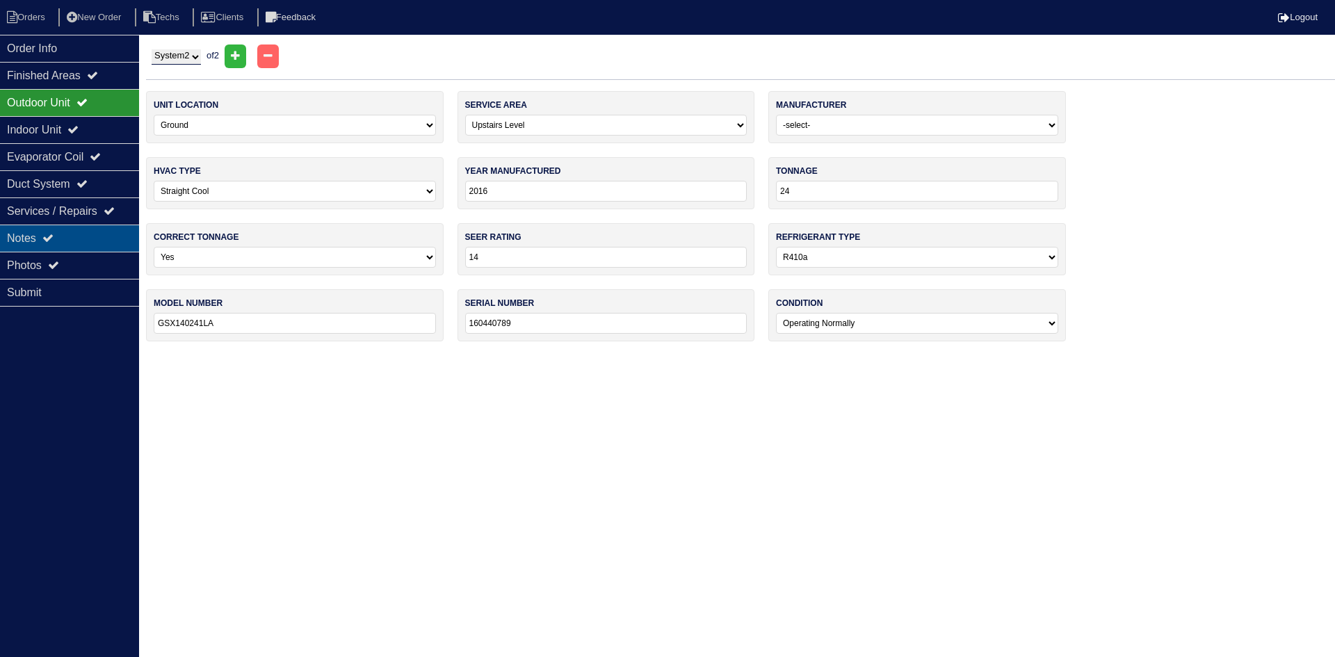
click at [100, 227] on div "Notes" at bounding box center [69, 238] width 139 height 27
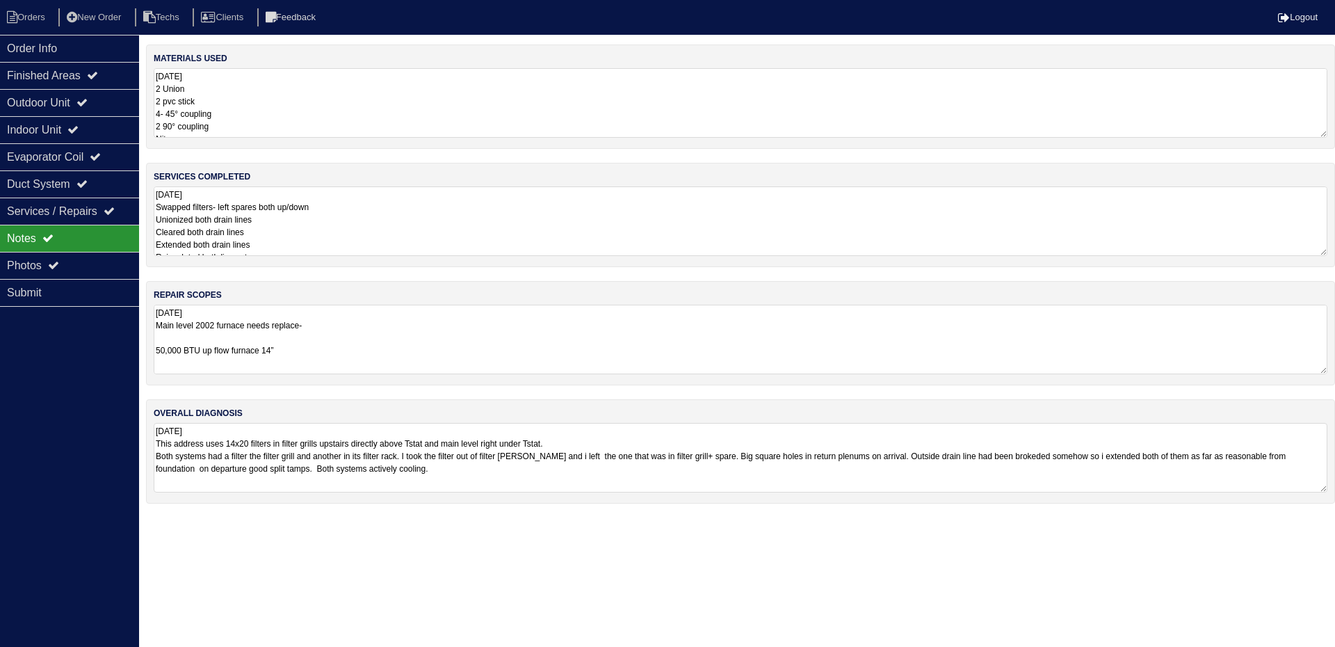
click at [404, 218] on textarea "9.26.25 Swapped filters- left spares both up/down Unionized both drain lines Cl…" at bounding box center [741, 221] width 1174 height 70
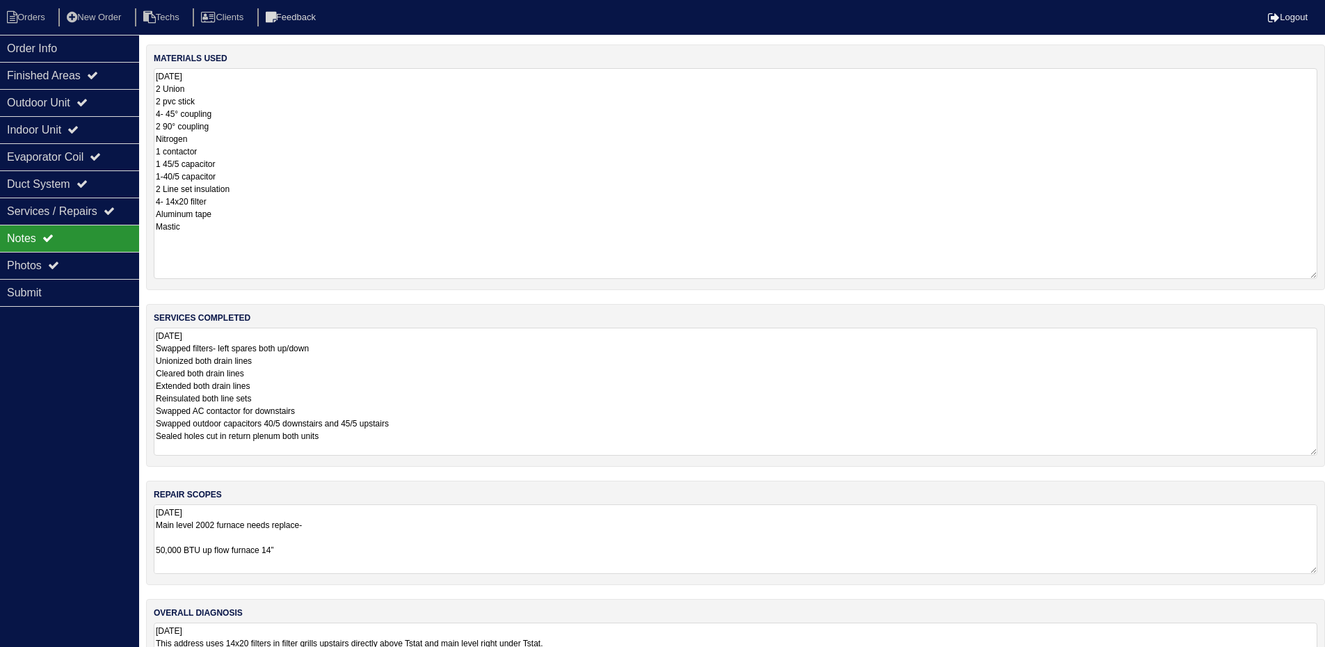
drag, startPoint x: 1325, startPoint y: 134, endPoint x: 1333, endPoint y: 275, distance: 141.4
click at [1325, 275] on html "Orders New Order Techs Clients Feedback Logout Orders New Order Users Clients M…" at bounding box center [662, 358] width 1325 height 717
click at [80, 406] on div "Order Info Finished Areas Outdoor Unit Indoor Unit Evaporator Coil Duct System …" at bounding box center [69, 358] width 139 height 647
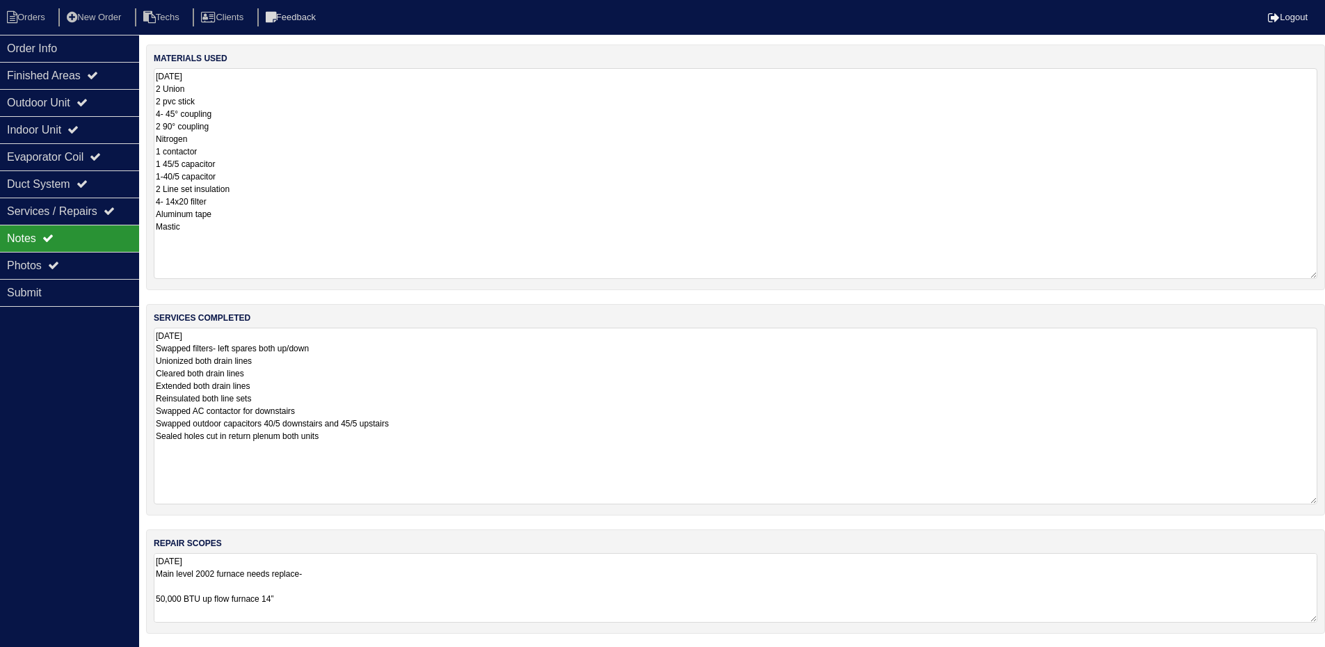
drag, startPoint x: 1311, startPoint y: 392, endPoint x: 1334, endPoint y: 496, distance: 106.8
click at [1325, 496] on html "Orders New Order Techs Clients Feedback Logout Orders New Order Users Clients M…" at bounding box center [662, 383] width 1325 height 766
click at [468, 546] on div "repair scopes 9.26.25 Main level 2002 furnace needs replace- 50,000 BTU up flow…" at bounding box center [735, 578] width 1179 height 104
click at [28, 16] on li "Orders" at bounding box center [28, 17] width 56 height 19
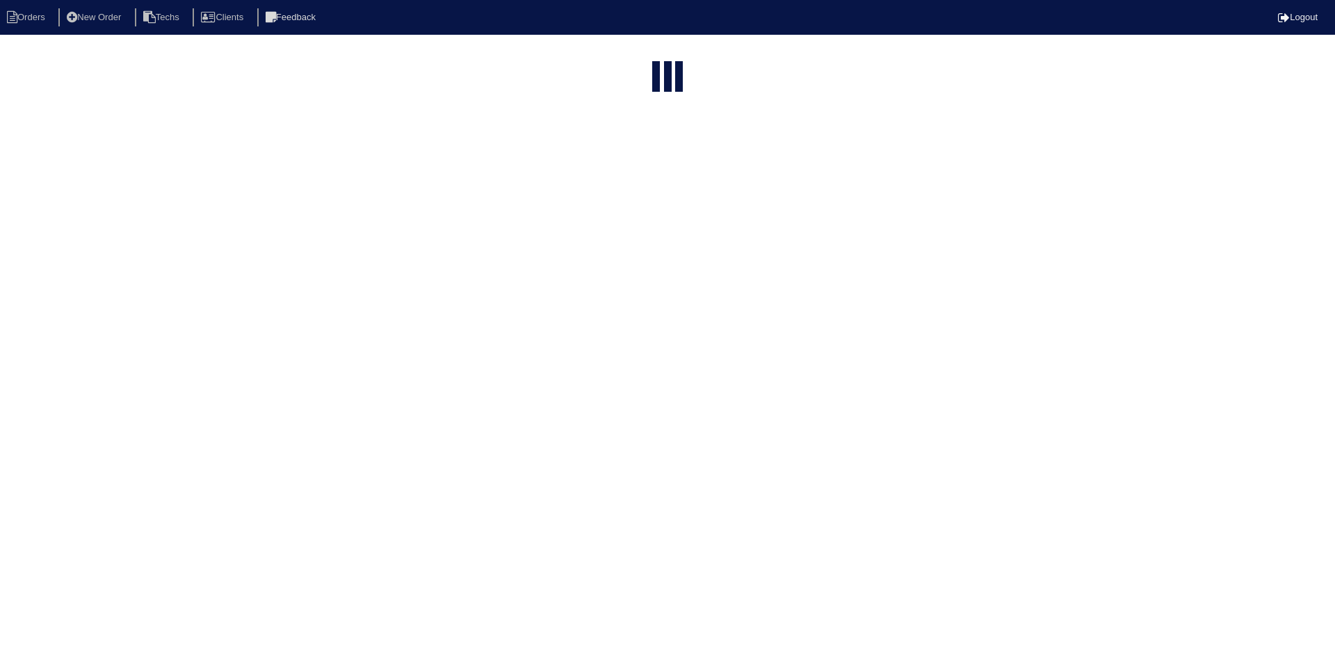
select select "15"
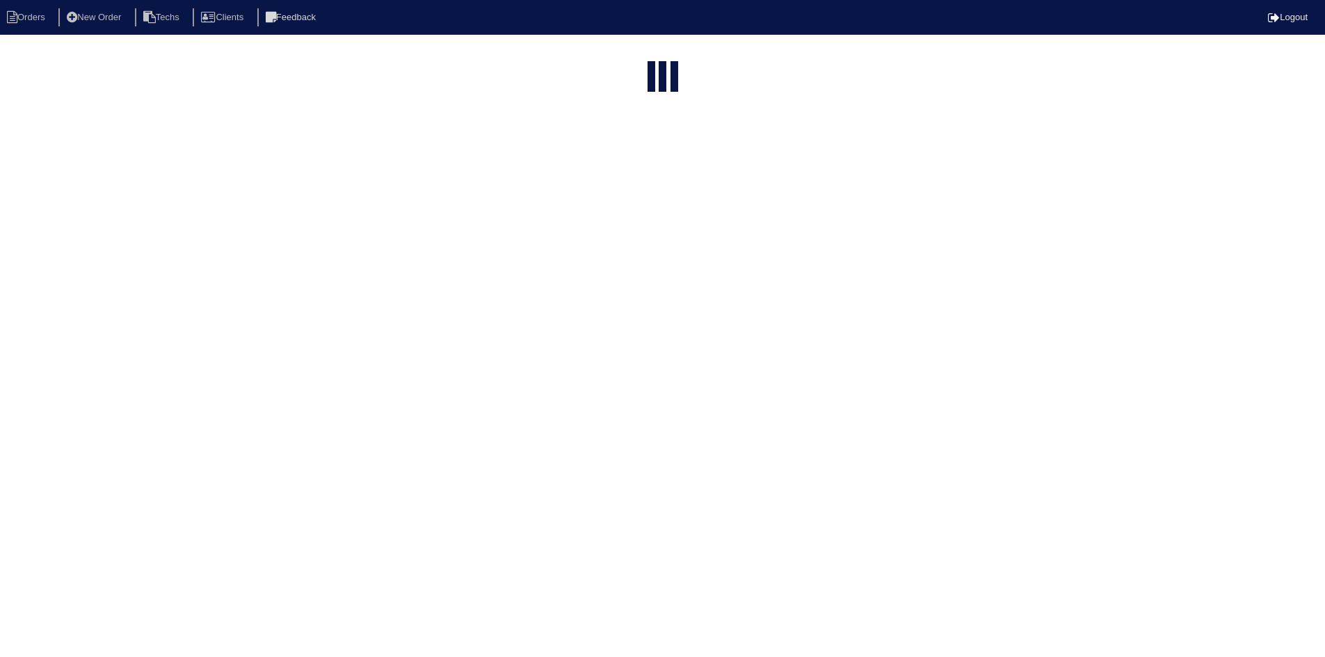
select select "field complete"
select select "need to quote"
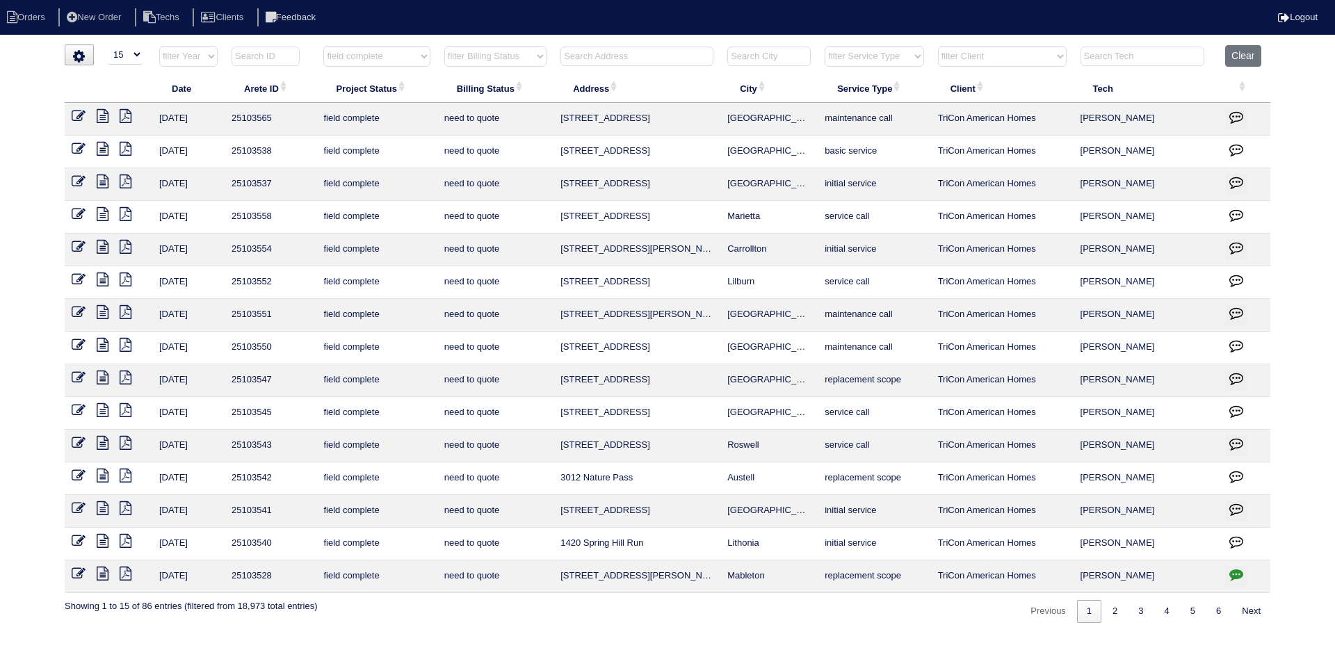
click at [102, 478] on icon at bounding box center [103, 476] width 12 height 14
click at [127, 475] on icon at bounding box center [126, 476] width 12 height 14
click at [100, 474] on icon at bounding box center [103, 476] width 12 height 14
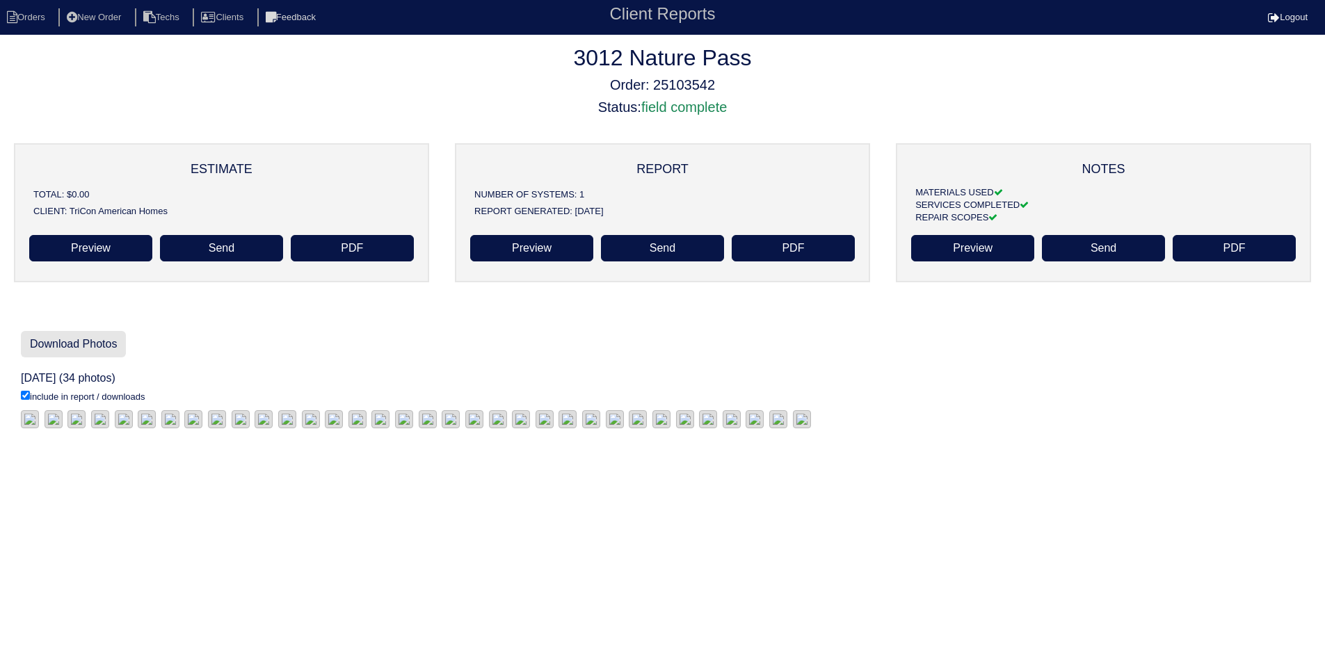
click at [58, 341] on link "Download Photos" at bounding box center [73, 344] width 105 height 26
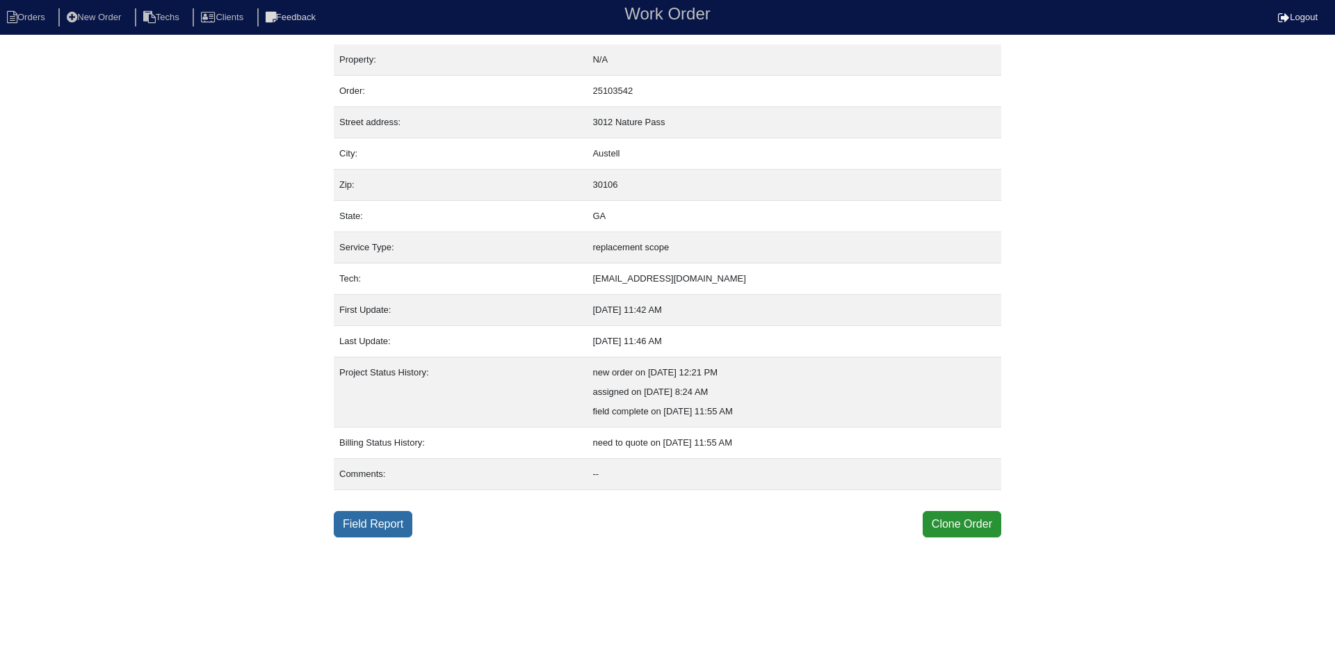
click at [366, 523] on link "Field Report" at bounding box center [373, 524] width 79 height 26
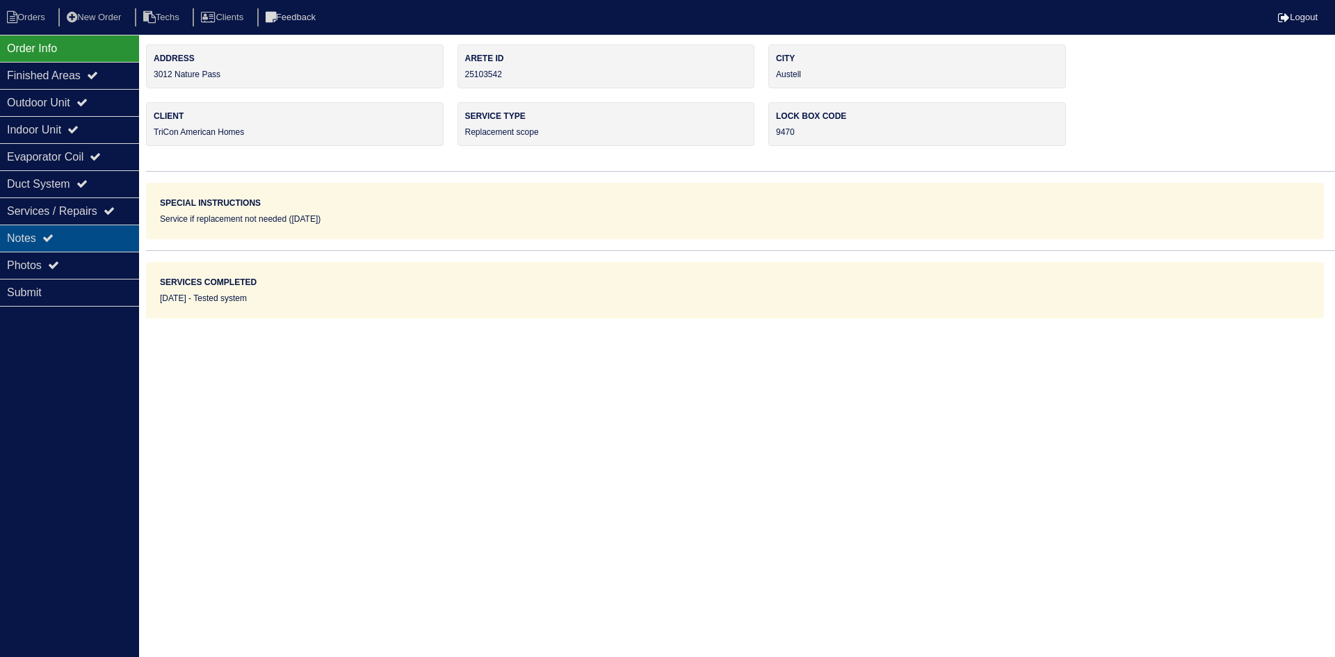
click at [105, 243] on div "Notes" at bounding box center [69, 238] width 139 height 27
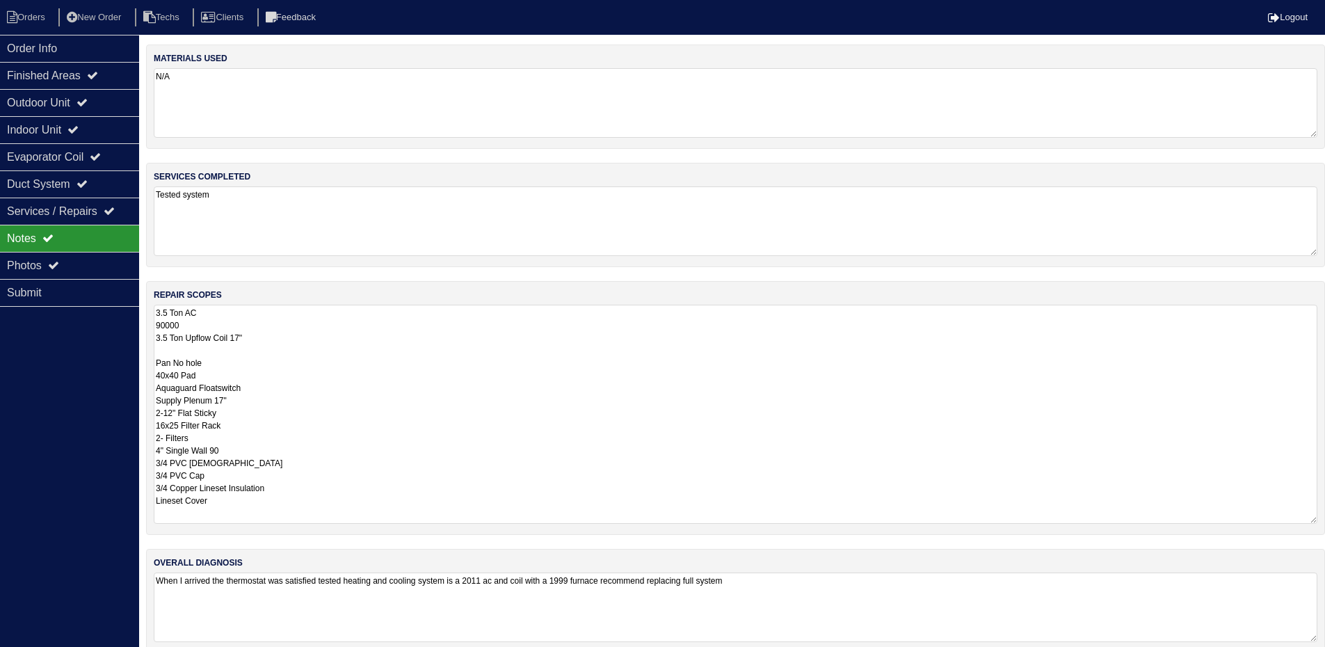
drag, startPoint x: 1324, startPoint y: 367, endPoint x: 1206, endPoint y: 432, distance: 135.1
click at [1325, 516] on html "Orders New Order Techs Clients Feedback Logout Orders New Order Users Clients M…" at bounding box center [662, 333] width 1325 height 667
click at [108, 92] on div "Outdoor Unit" at bounding box center [69, 102] width 139 height 27
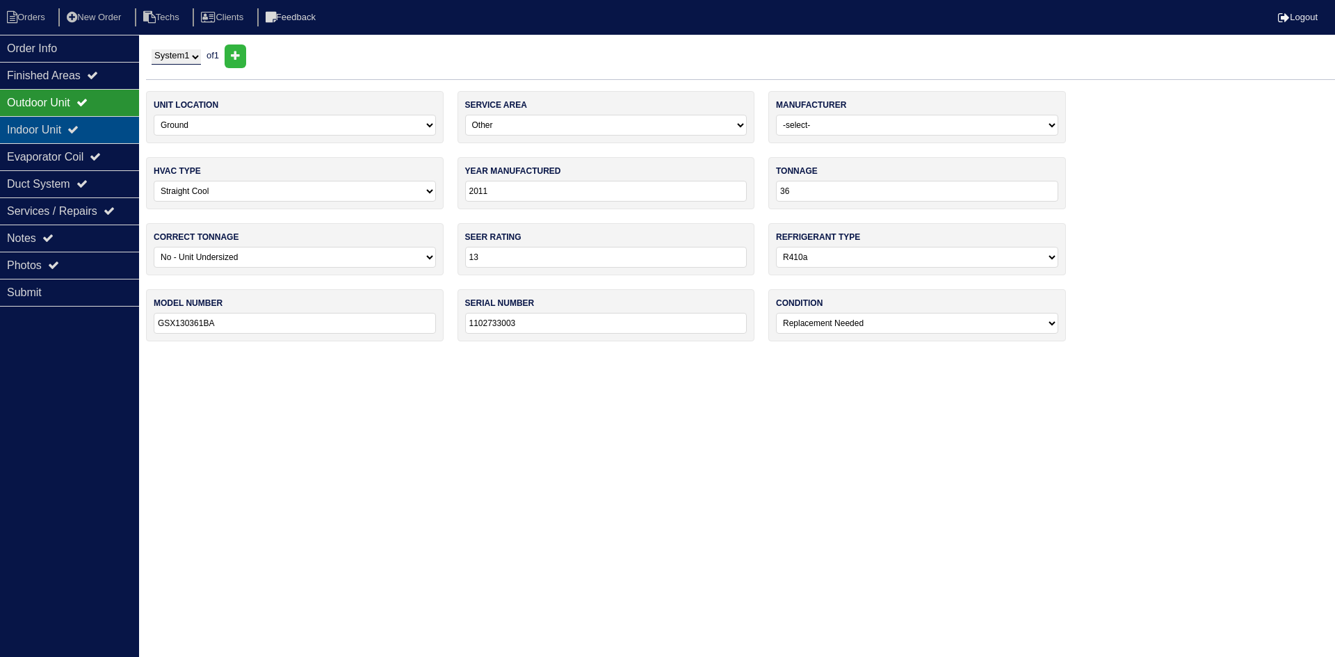
click at [95, 129] on div "Indoor Unit" at bounding box center [69, 129] width 139 height 27
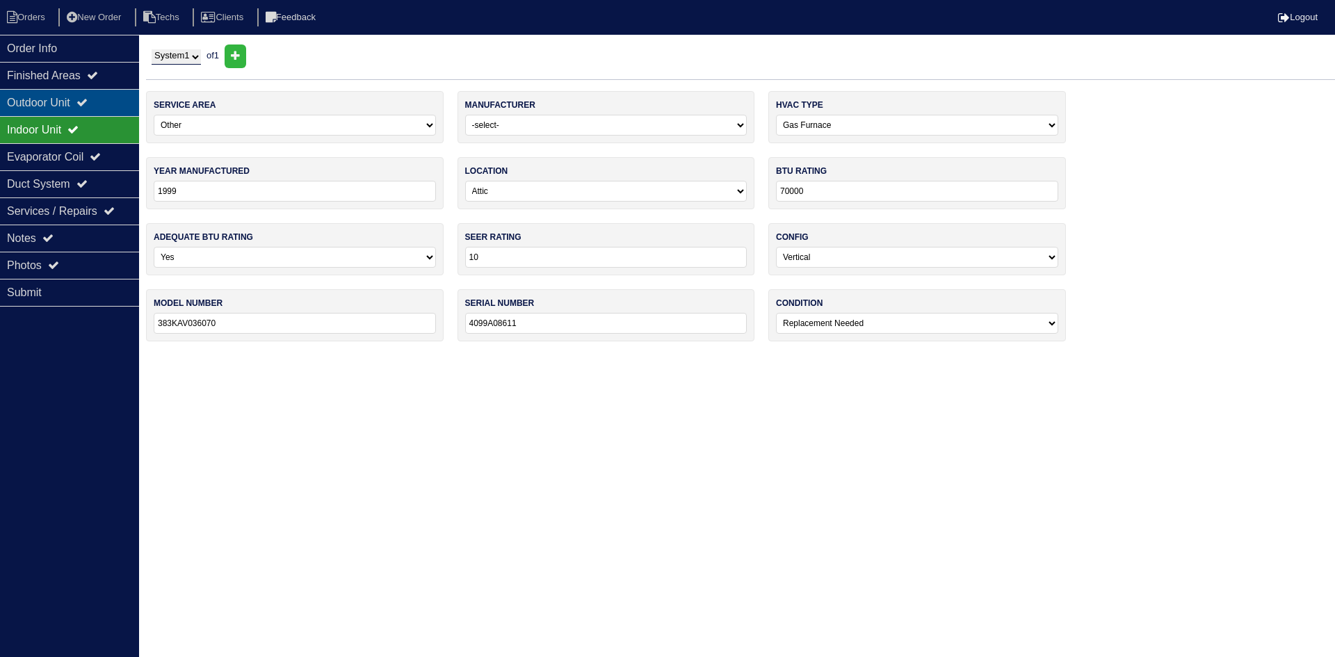
drag, startPoint x: 96, startPoint y: 103, endPoint x: 17, endPoint y: 91, distance: 79.5
click at [88, 102] on icon at bounding box center [81, 102] width 11 height 11
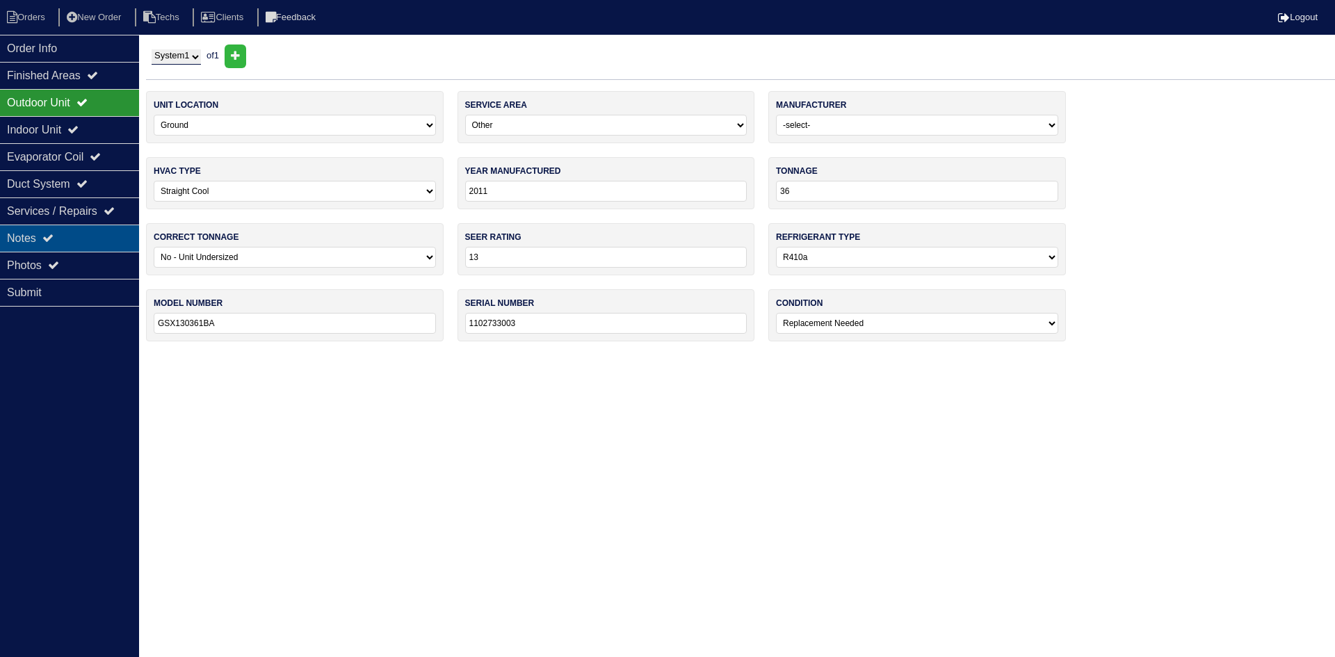
click at [65, 233] on div "Notes" at bounding box center [69, 238] width 139 height 27
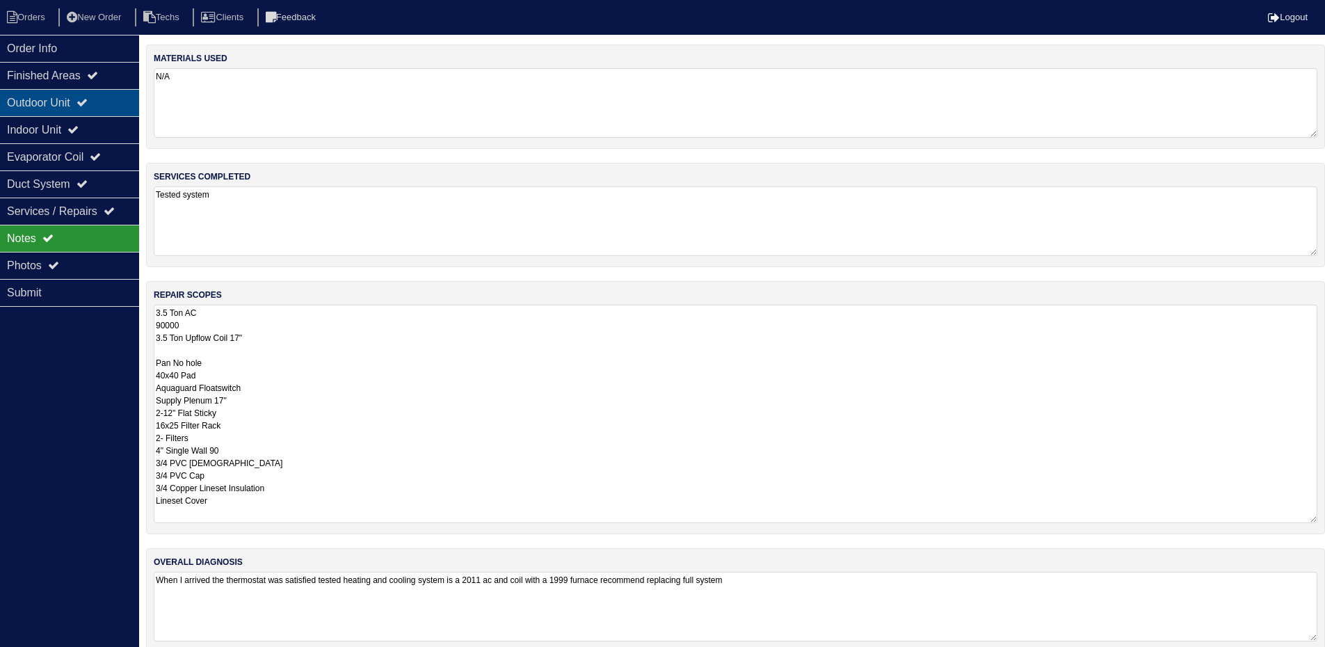
click at [86, 97] on div "Outdoor Unit" at bounding box center [69, 102] width 139 height 27
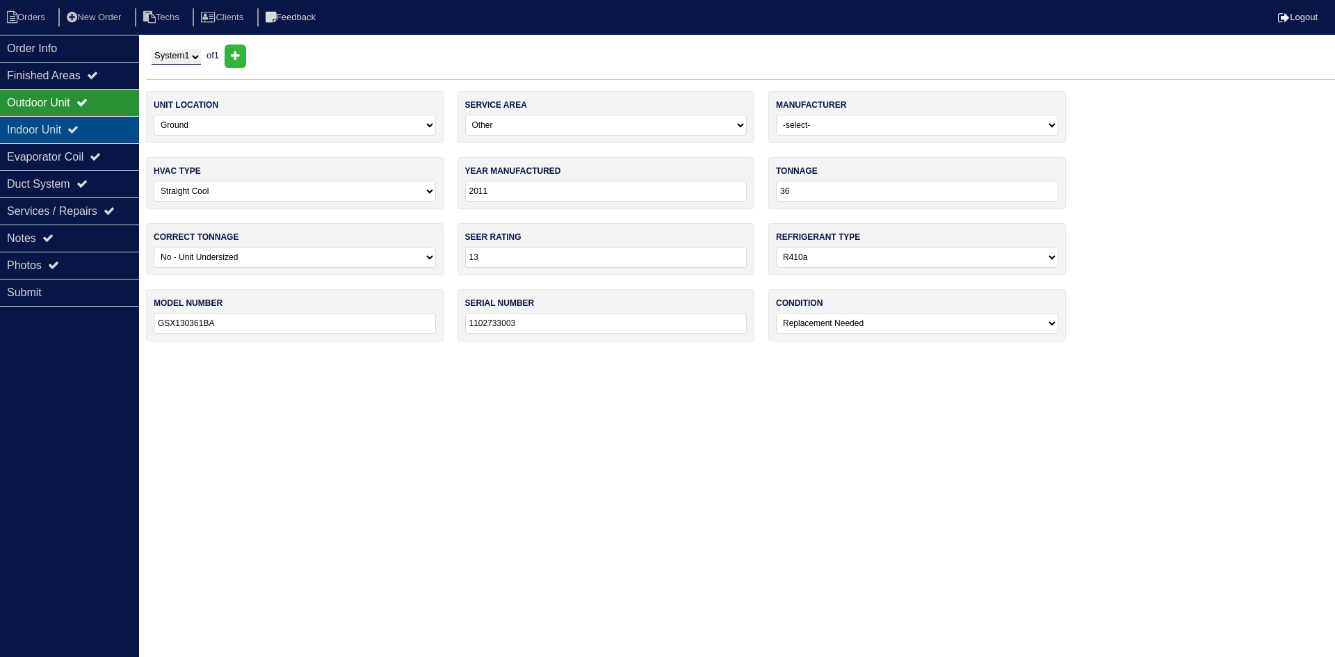
click at [27, 128] on div "Indoor Unit" at bounding box center [69, 129] width 139 height 27
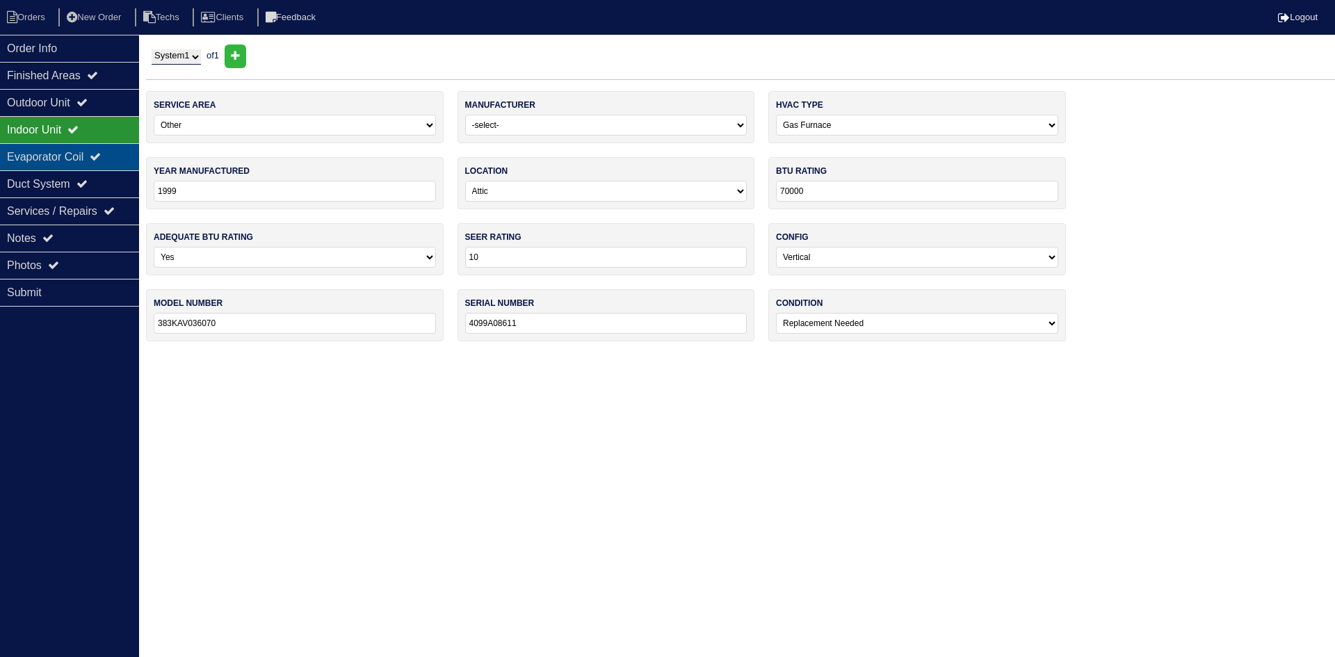
click at [99, 151] on div "Evaporator Coil" at bounding box center [69, 156] width 139 height 27
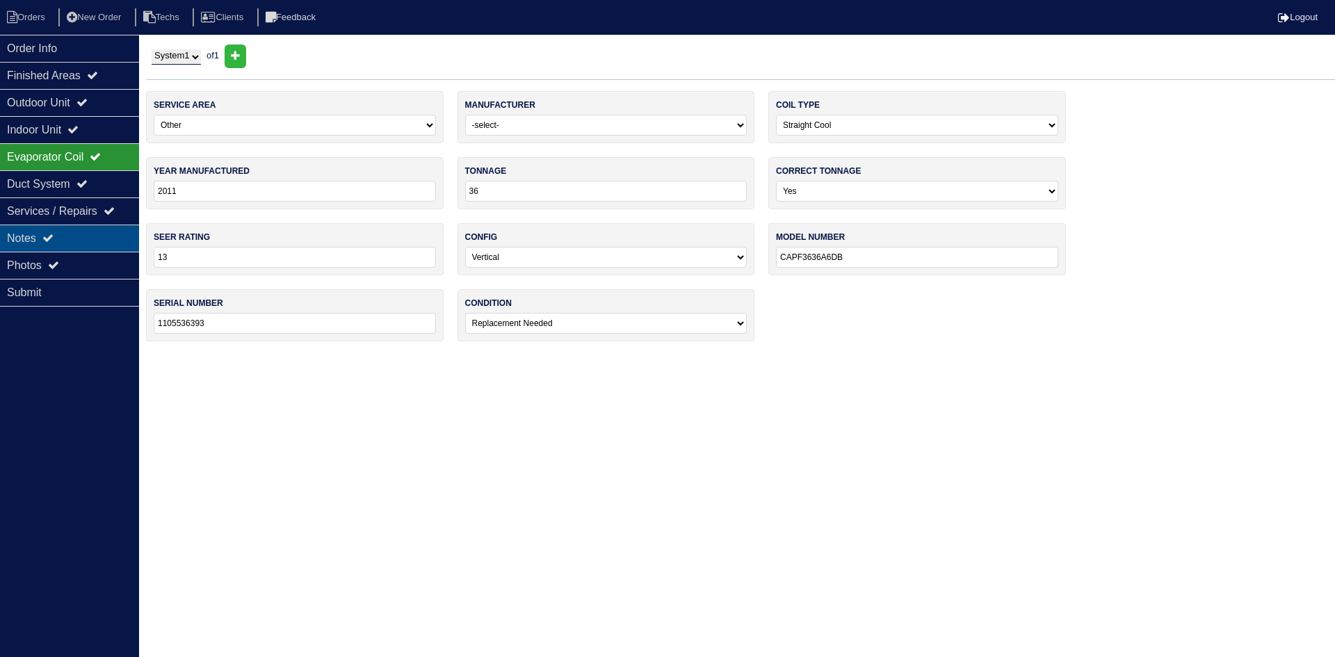
click at [97, 240] on div "Notes" at bounding box center [69, 238] width 139 height 27
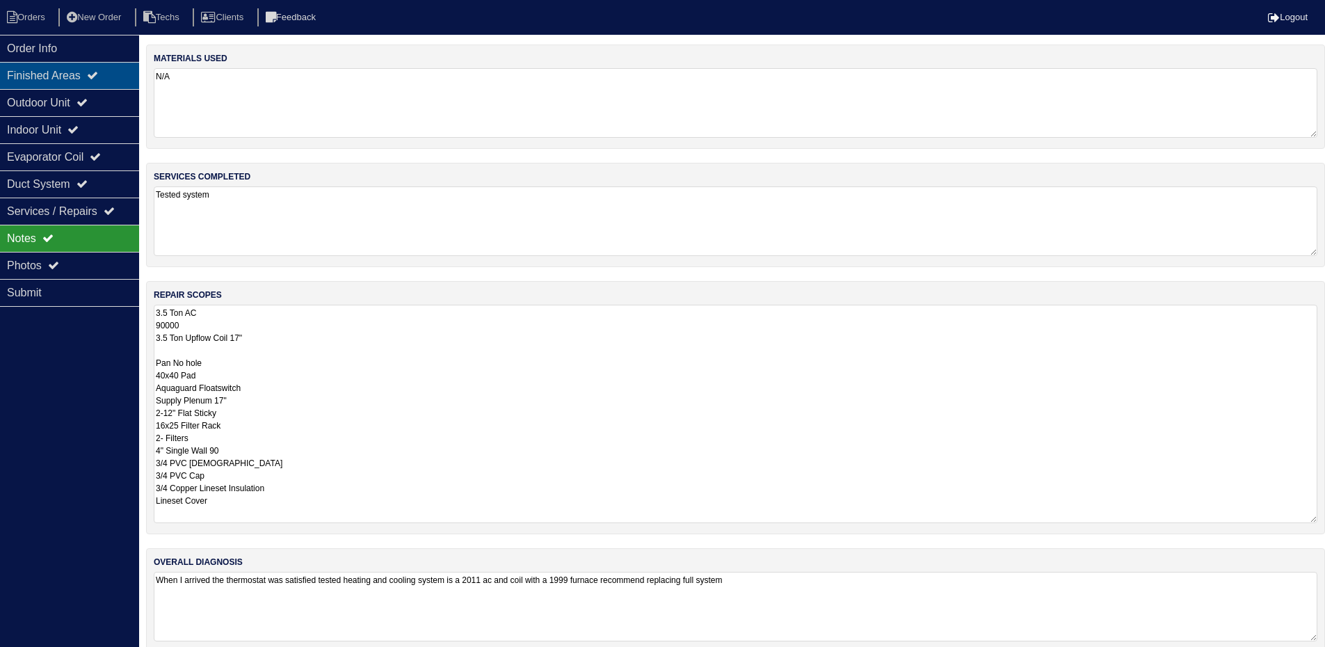
click at [70, 70] on div "Finished Areas" at bounding box center [69, 75] width 139 height 27
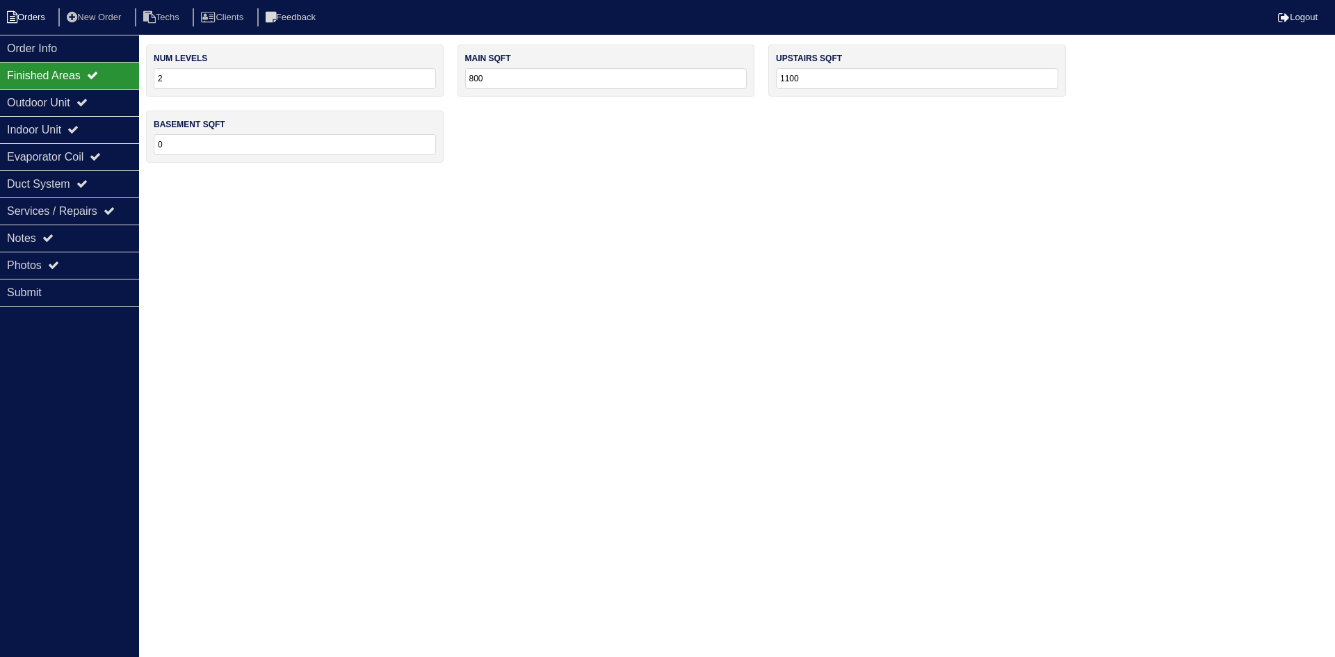
click at [31, 14] on li "Orders" at bounding box center [28, 17] width 56 height 19
select select "15"
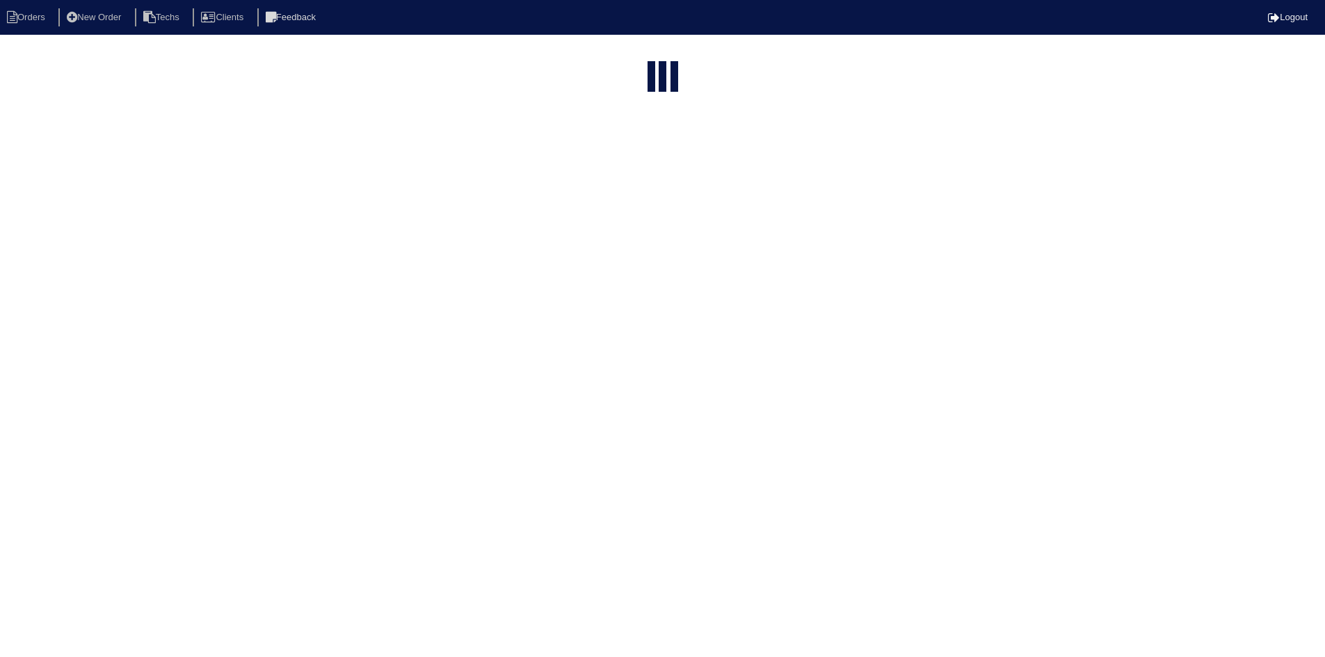
select select "field complete"
select select "need to quote"
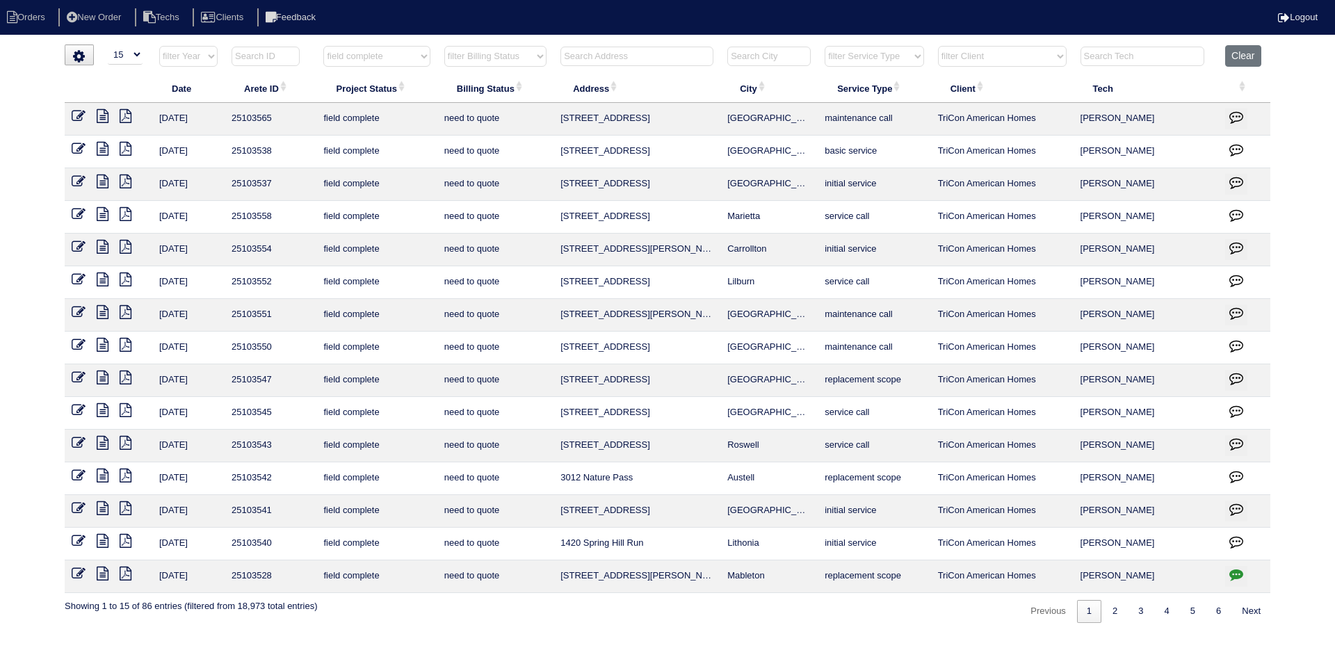
click at [102, 442] on icon at bounding box center [103, 443] width 12 height 14
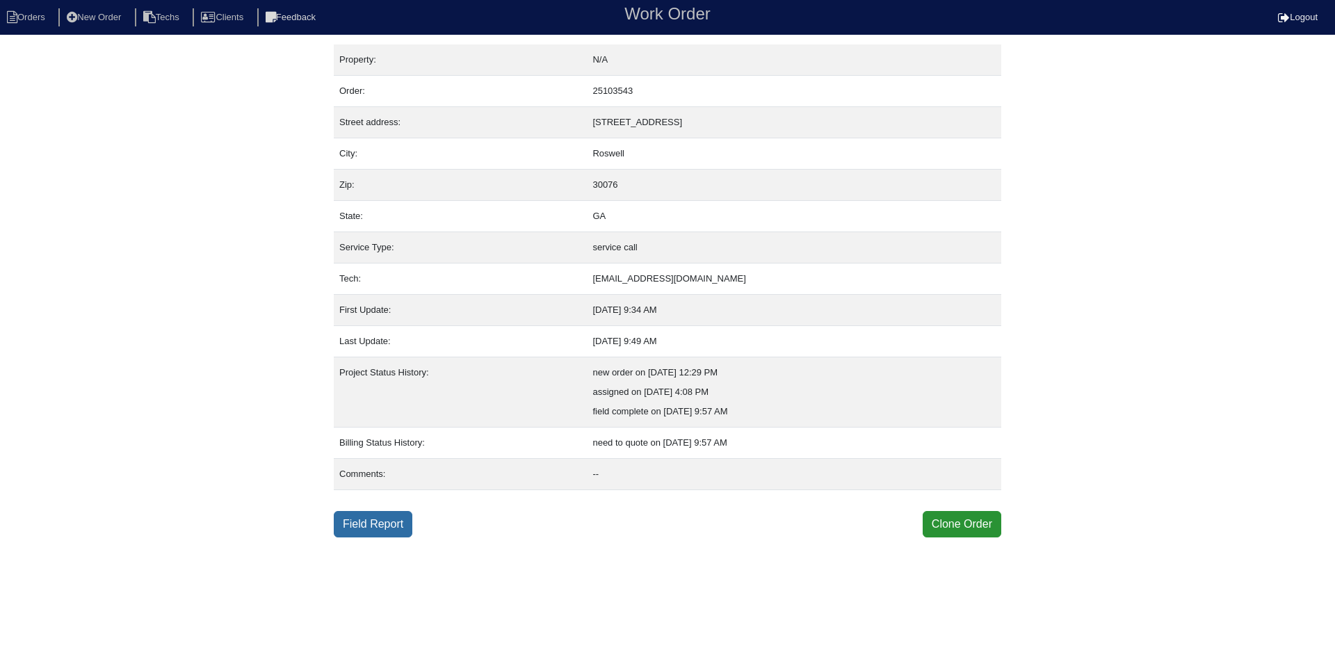
click at [371, 517] on link "Field Report" at bounding box center [373, 524] width 79 height 26
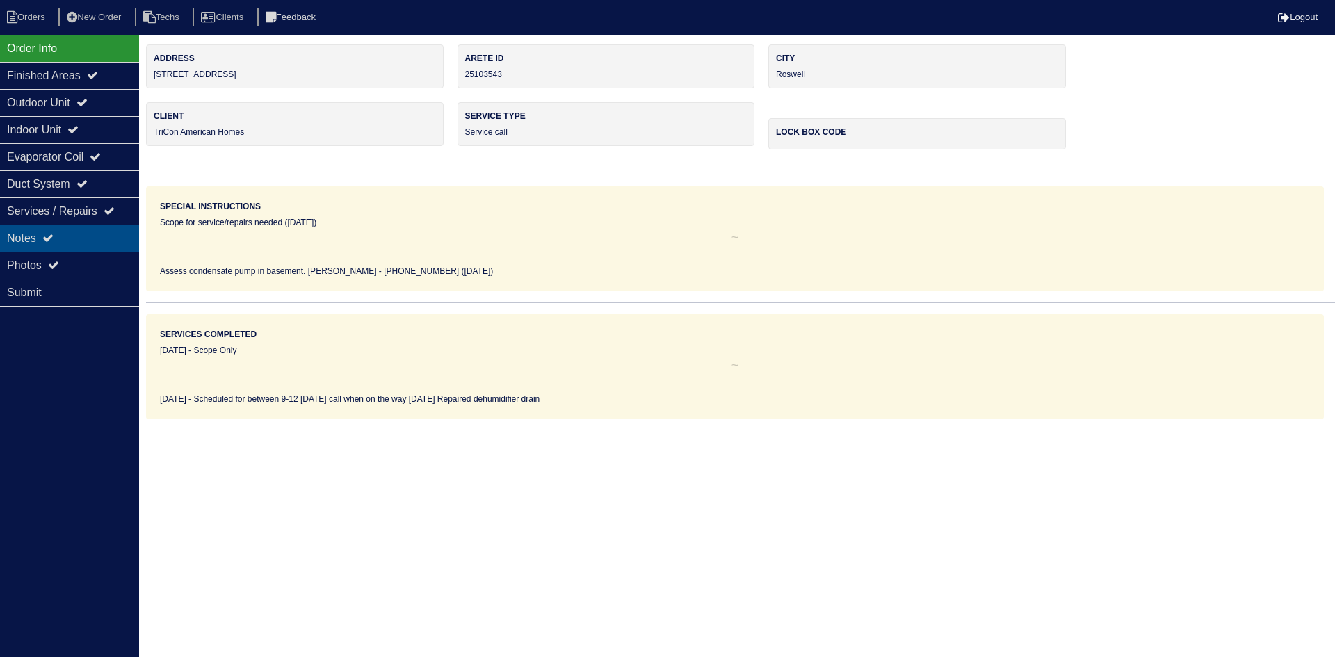
click at [88, 232] on div "Notes" at bounding box center [69, 238] width 139 height 27
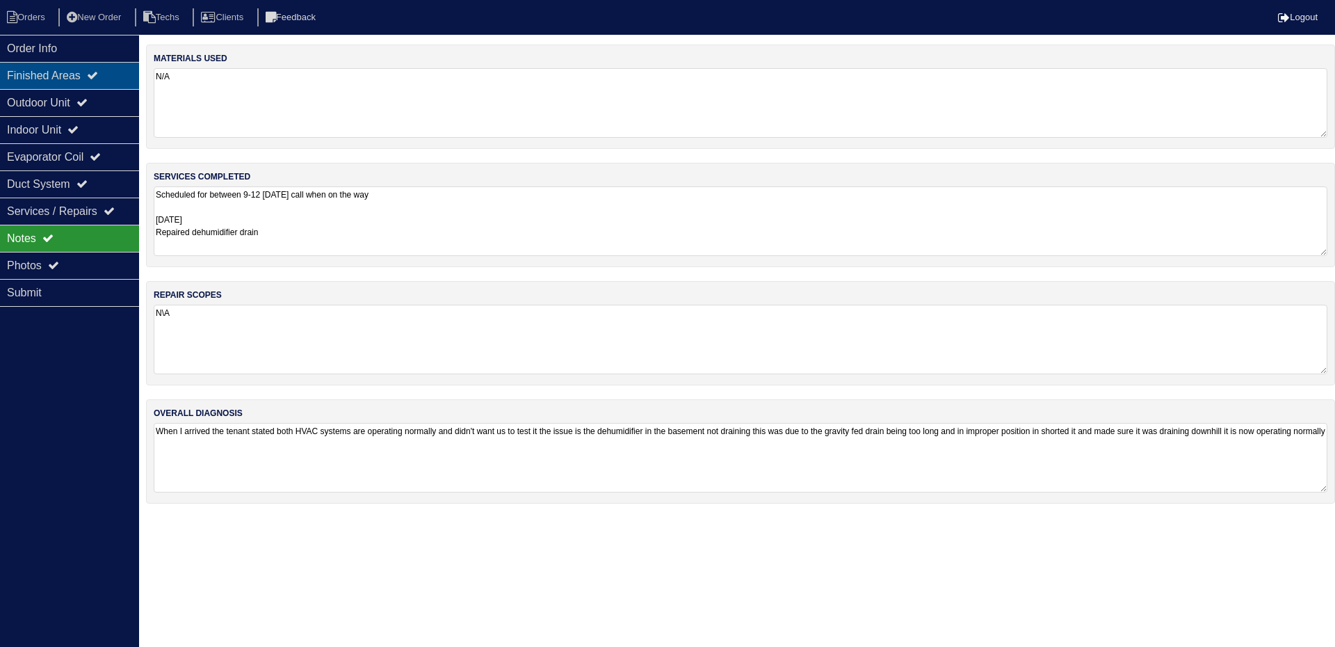
click at [90, 80] on div "Finished Areas" at bounding box center [69, 75] width 139 height 27
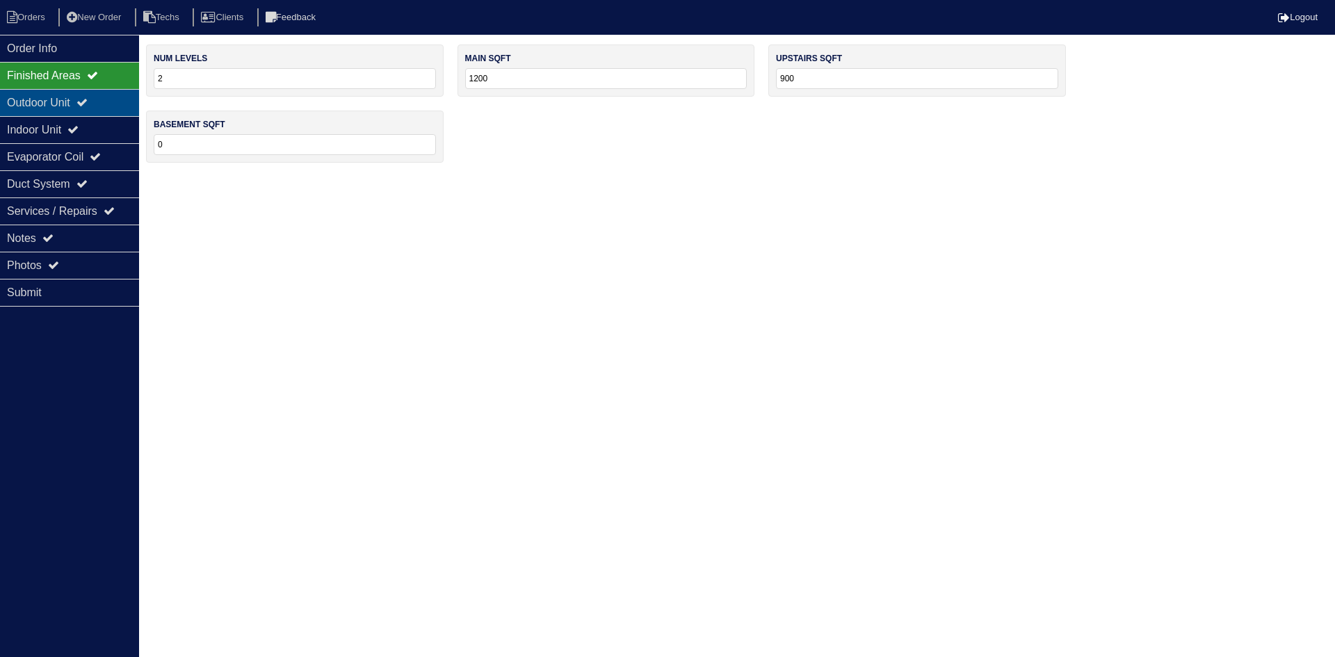
click at [92, 92] on div "Outdoor Unit" at bounding box center [69, 102] width 139 height 27
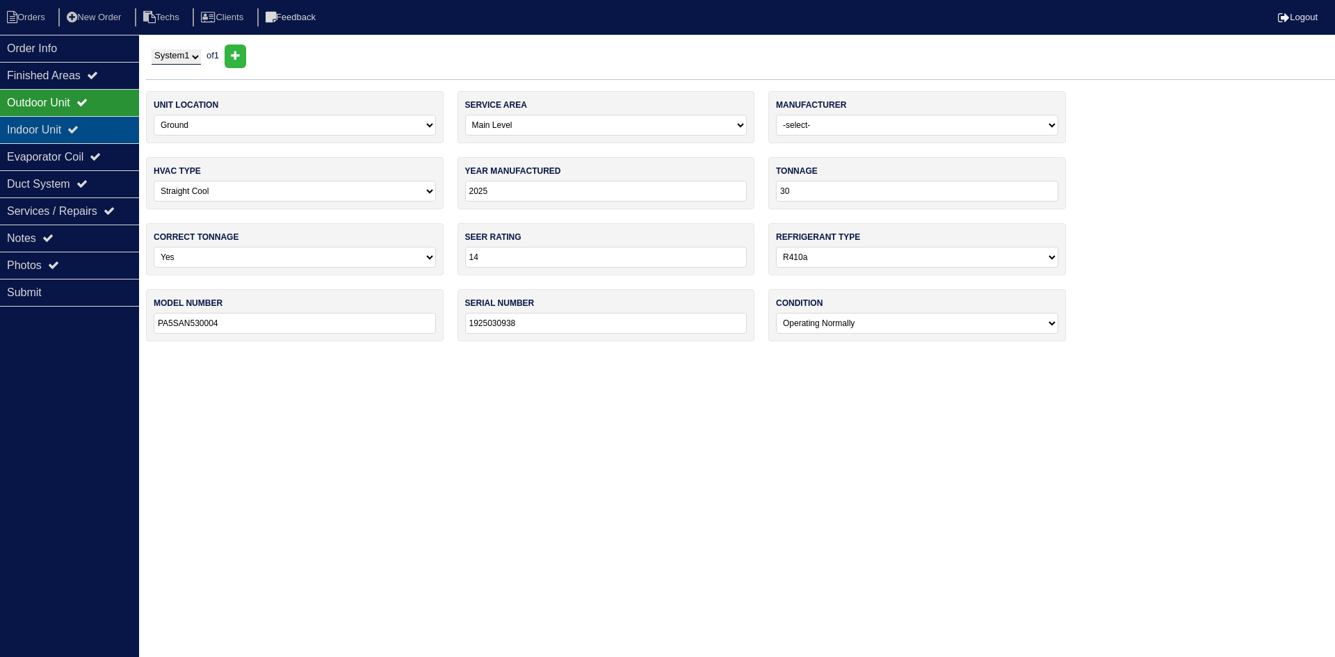
click at [97, 132] on div "Indoor Unit" at bounding box center [69, 129] width 139 height 27
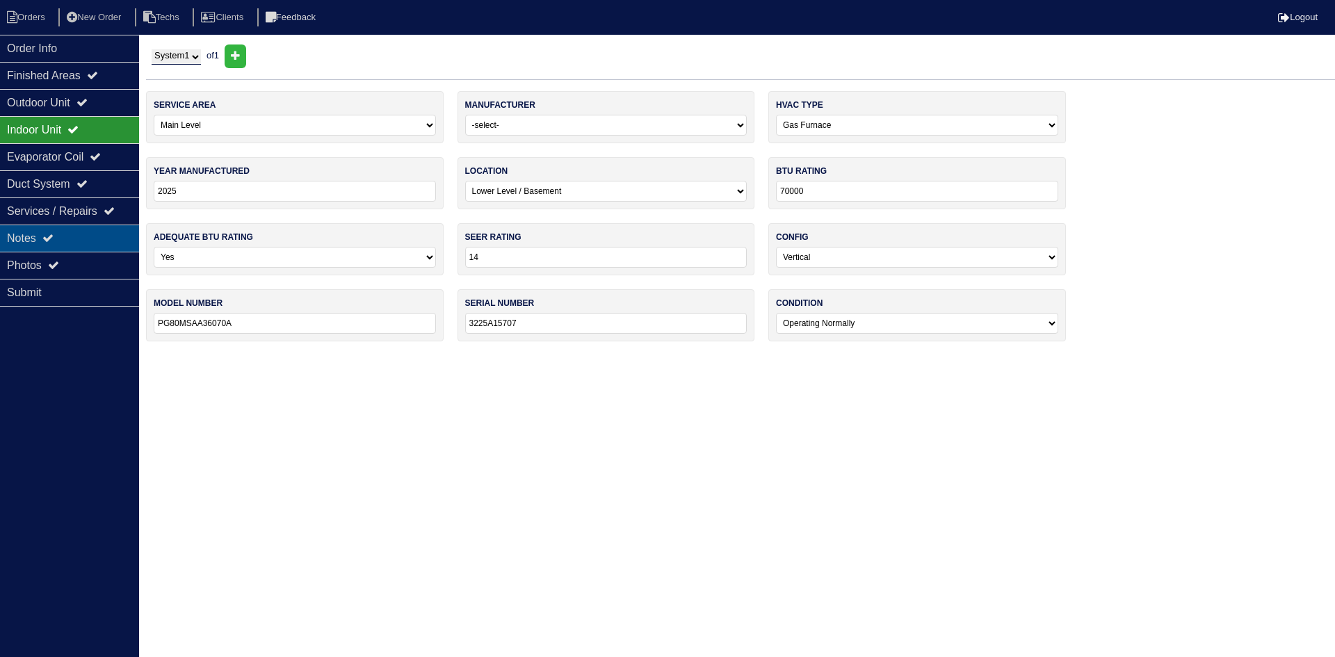
click at [90, 237] on div "Notes" at bounding box center [69, 238] width 139 height 27
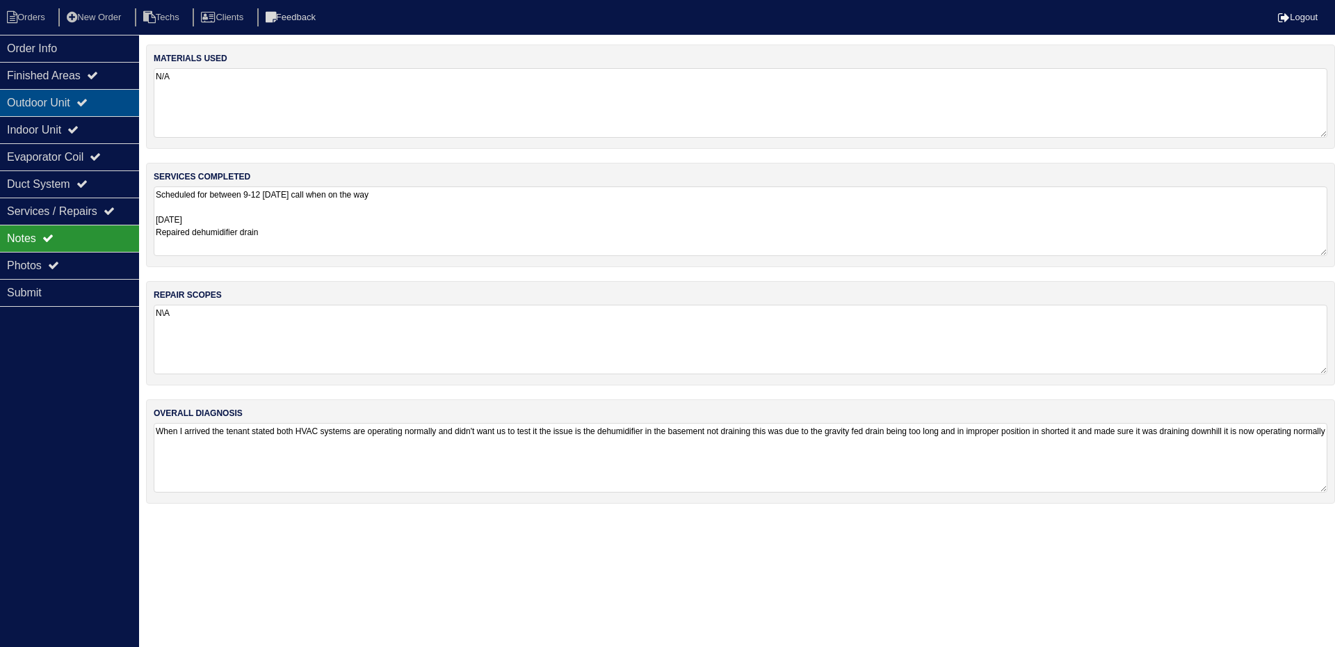
click at [70, 102] on div "Outdoor Unit" at bounding box center [69, 102] width 139 height 27
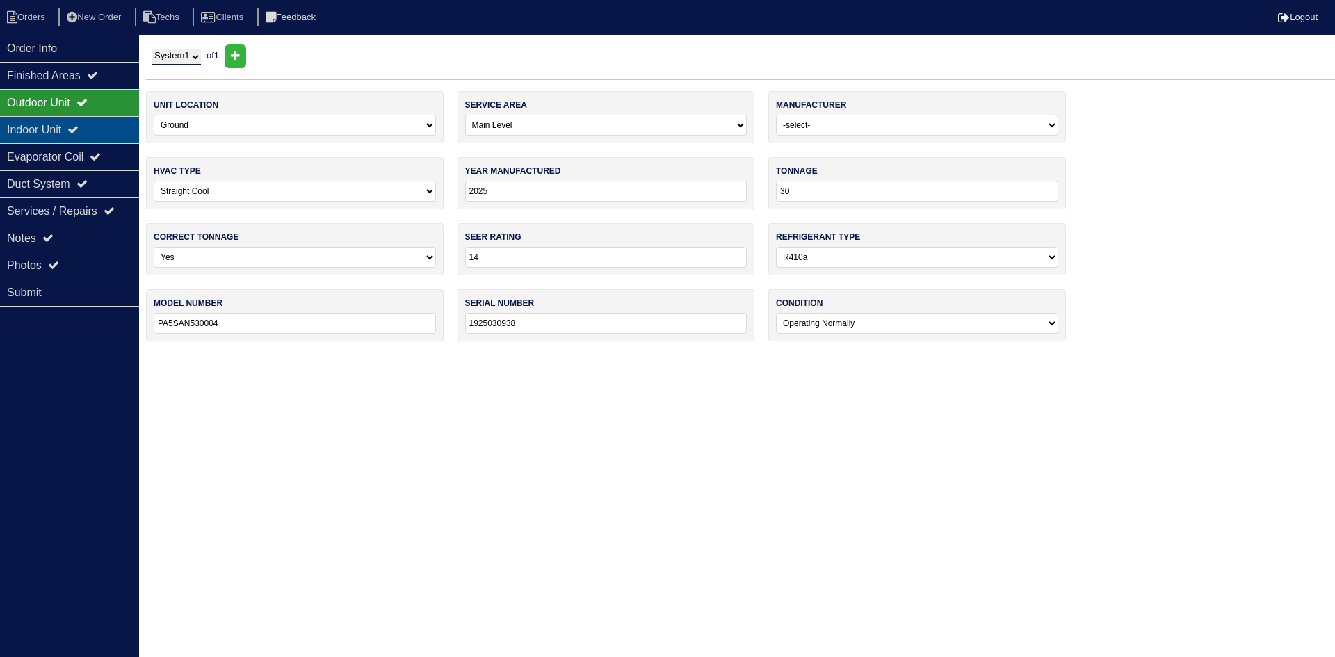
click at [70, 126] on div "Indoor Unit" at bounding box center [69, 129] width 139 height 27
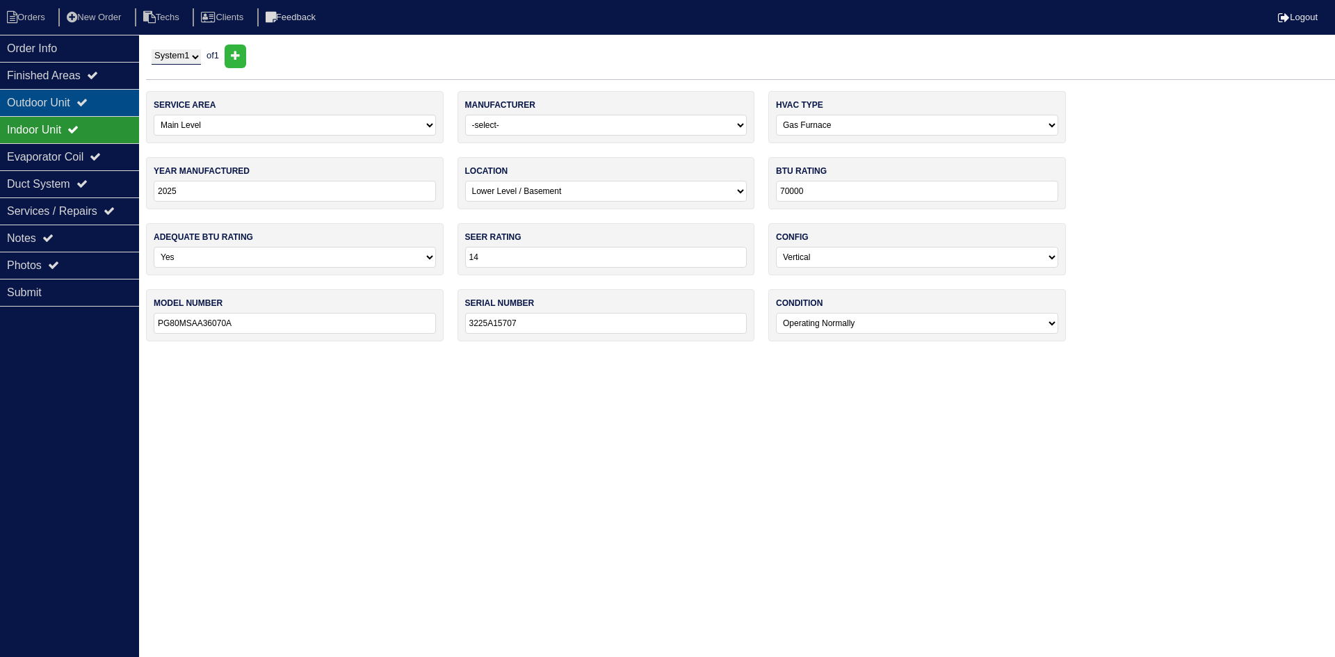
click at [71, 101] on div "Outdoor Unit" at bounding box center [69, 102] width 139 height 27
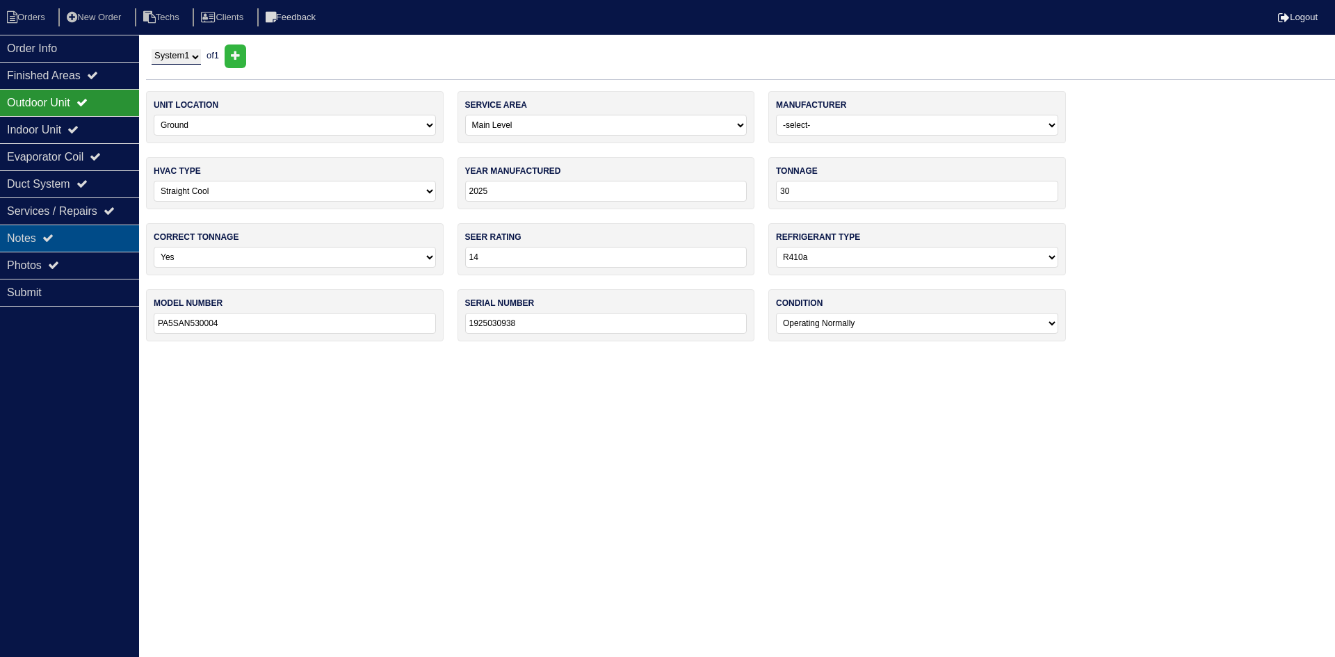
drag, startPoint x: 93, startPoint y: 230, endPoint x: 102, endPoint y: 231, distance: 9.1
click at [93, 230] on div "Notes" at bounding box center [69, 238] width 139 height 27
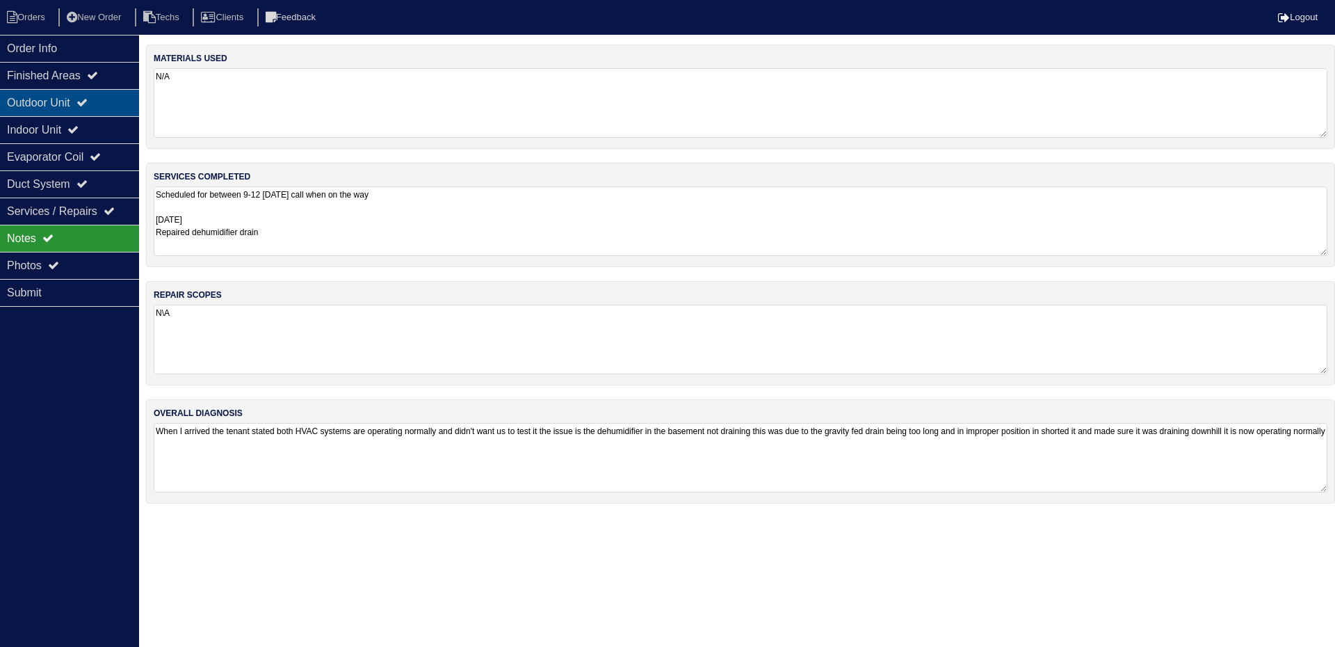
click at [103, 93] on div "Outdoor Unit" at bounding box center [69, 102] width 139 height 27
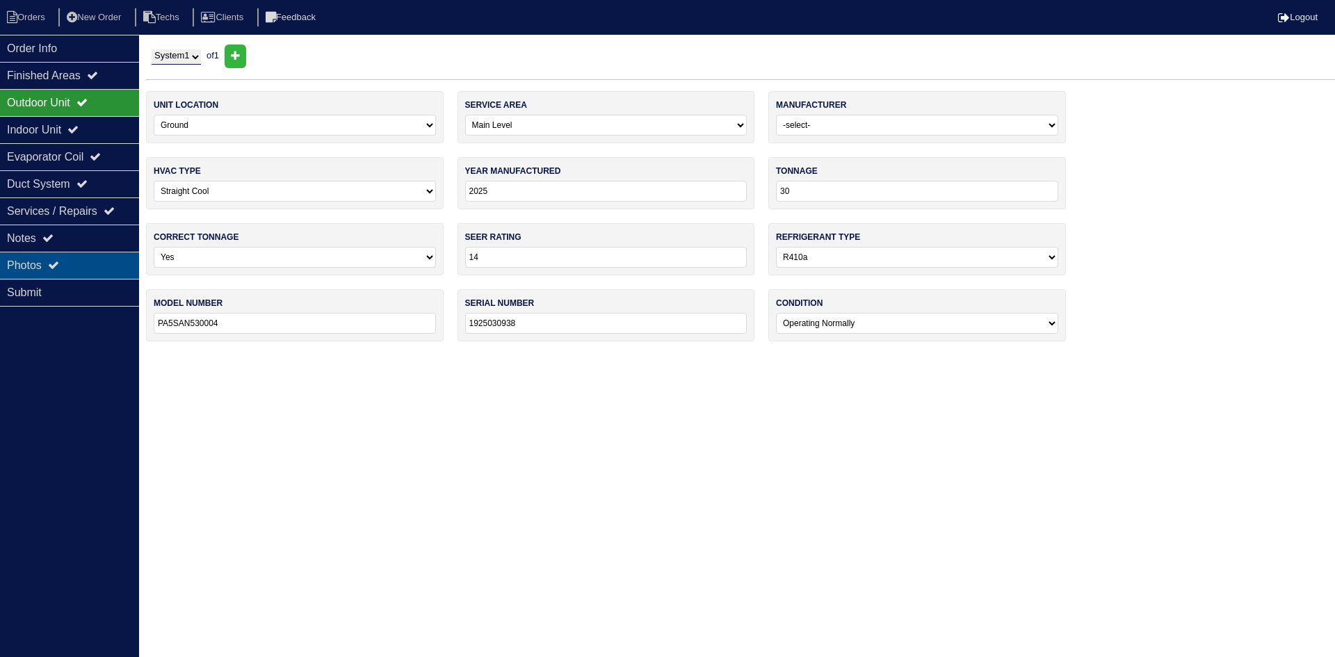
click at [74, 264] on div "Photos" at bounding box center [69, 265] width 139 height 27
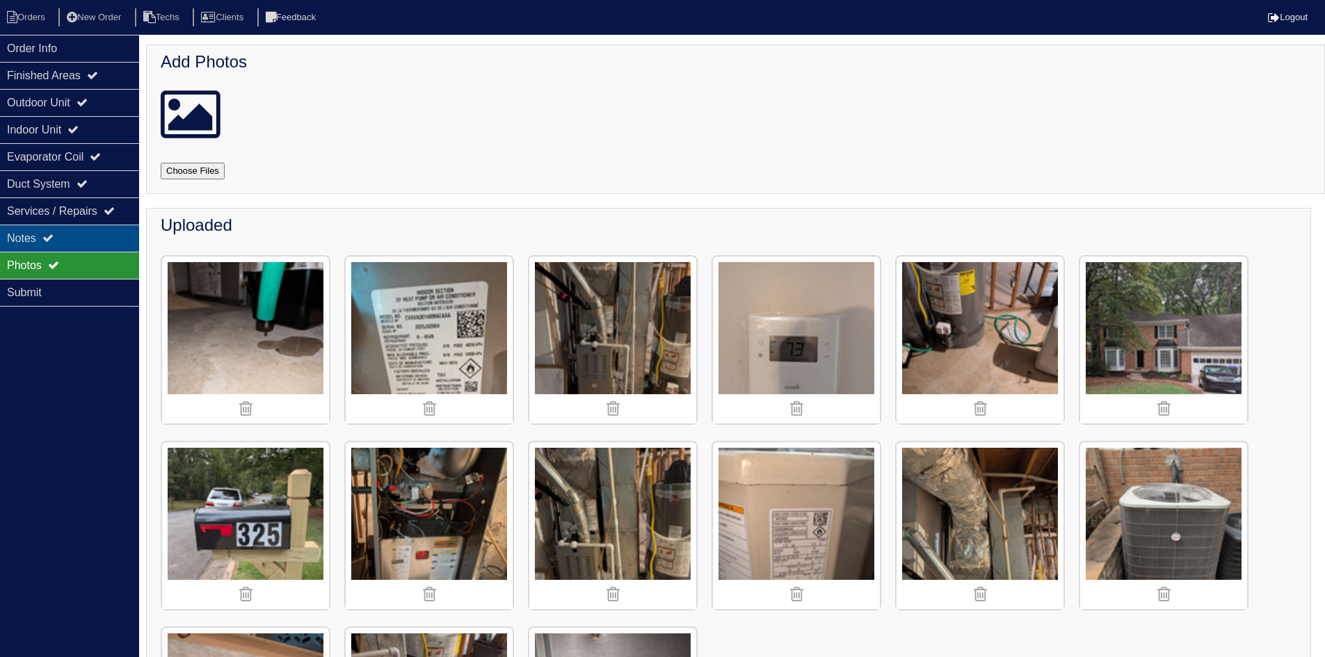
click at [79, 241] on div "Notes" at bounding box center [69, 238] width 139 height 27
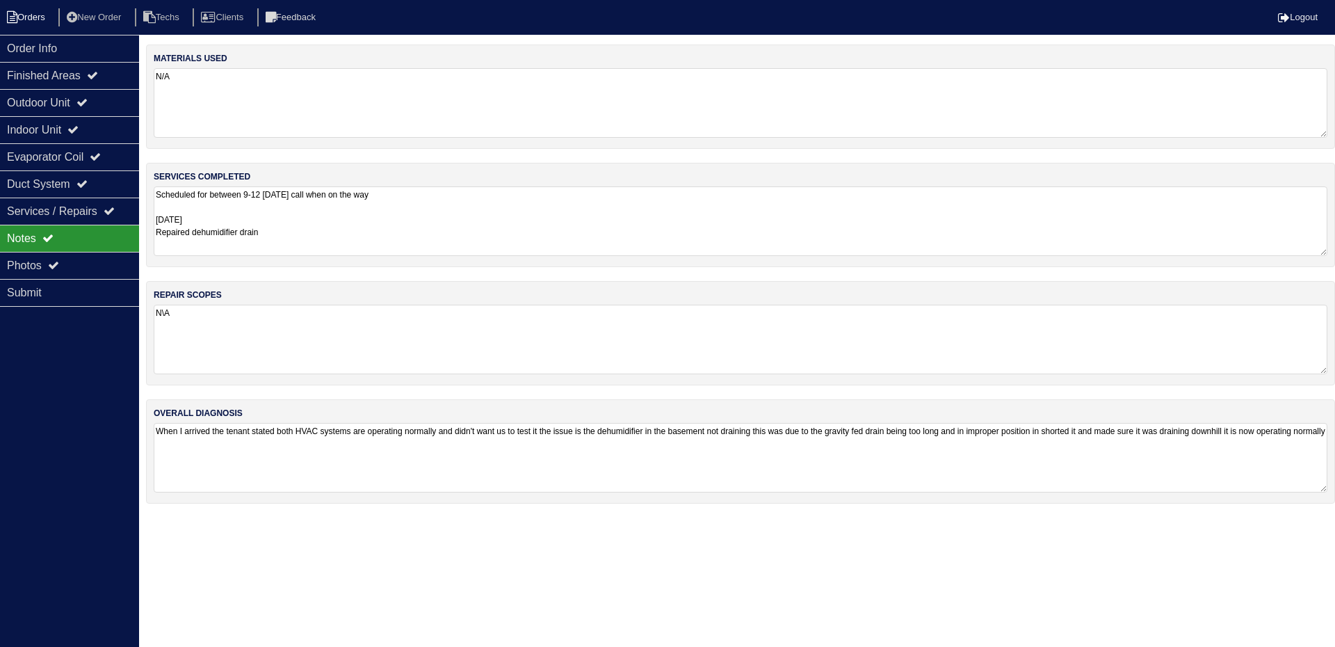
click at [12, 22] on icon at bounding box center [12, 17] width 10 height 13
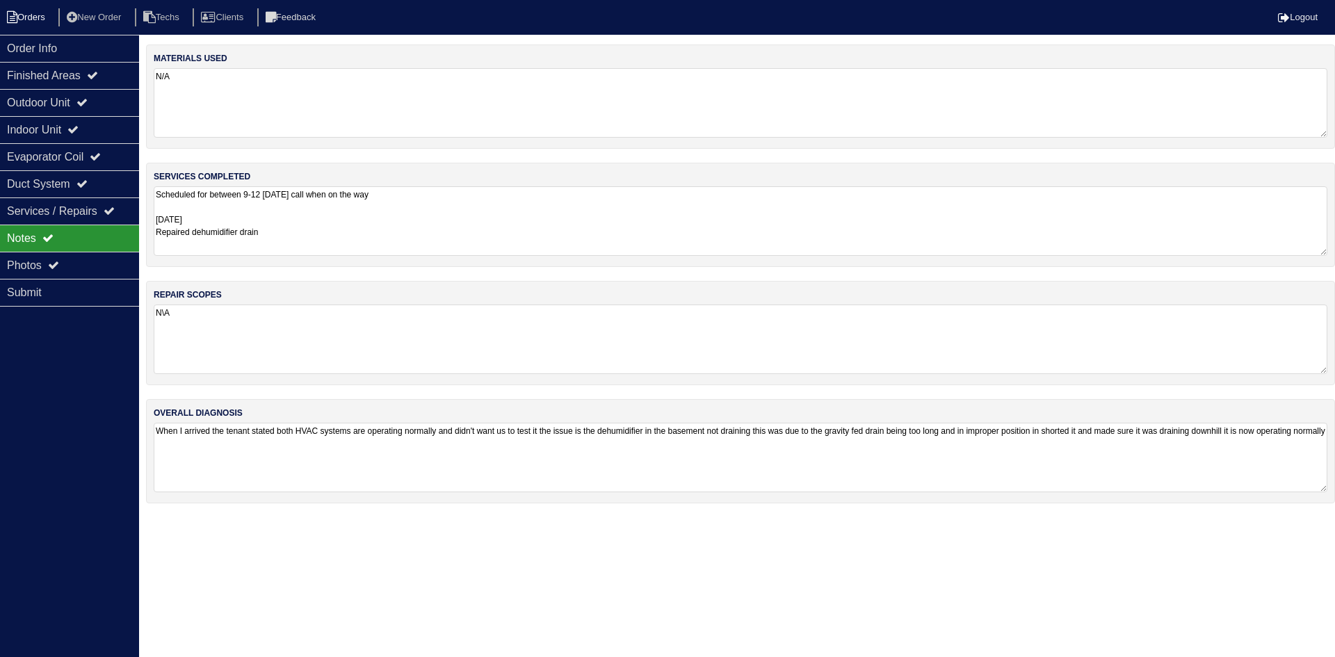
select select "15"
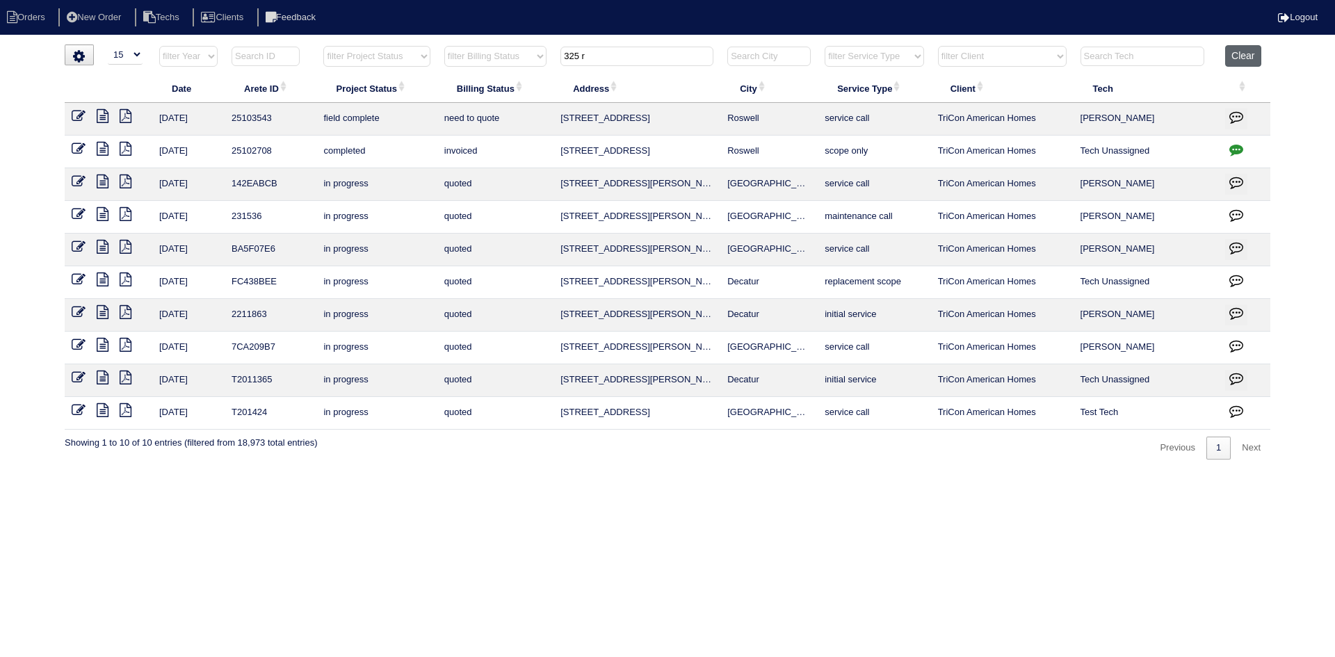
click at [1249, 58] on button "Clear" at bounding box center [1242, 56] width 35 height 22
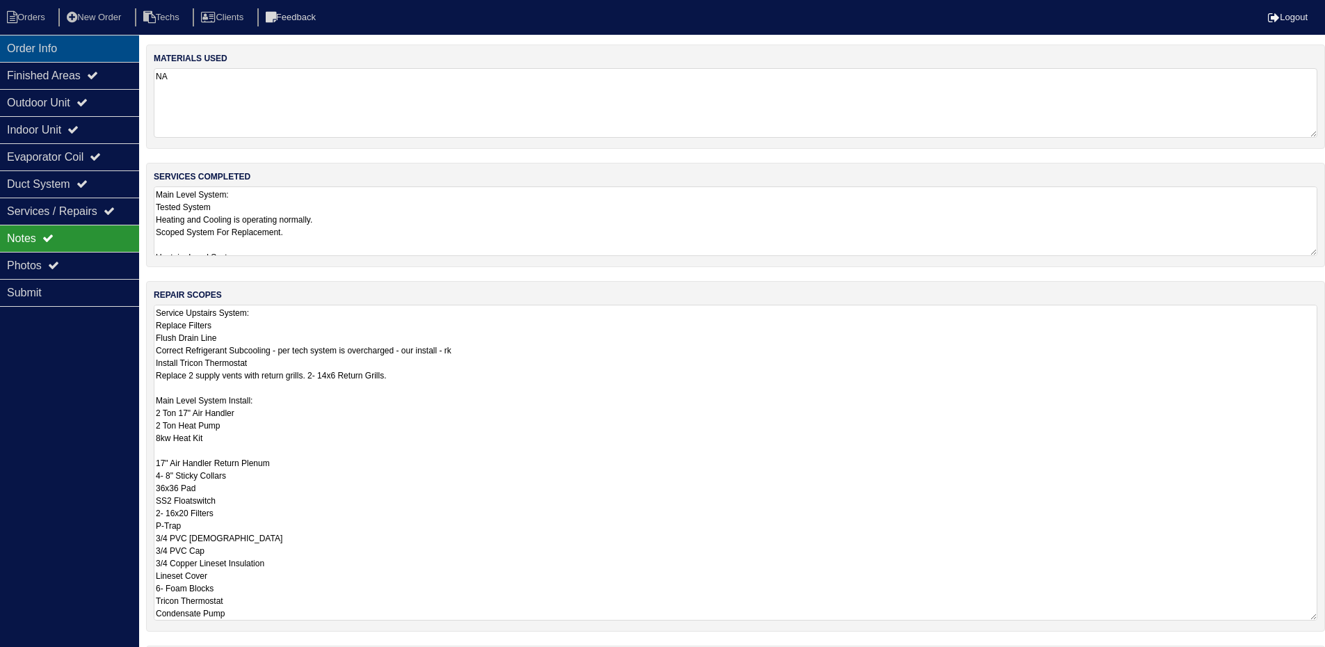
click at [47, 42] on div "Order Info" at bounding box center [69, 48] width 139 height 27
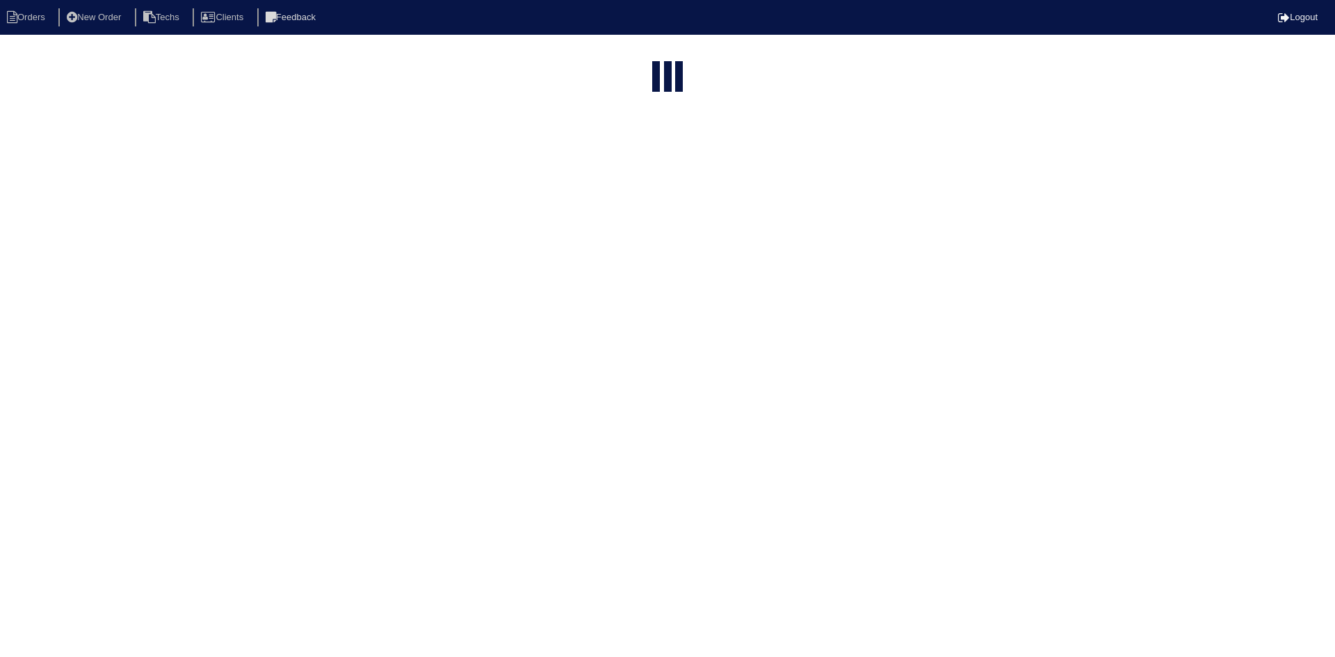
select select "15"
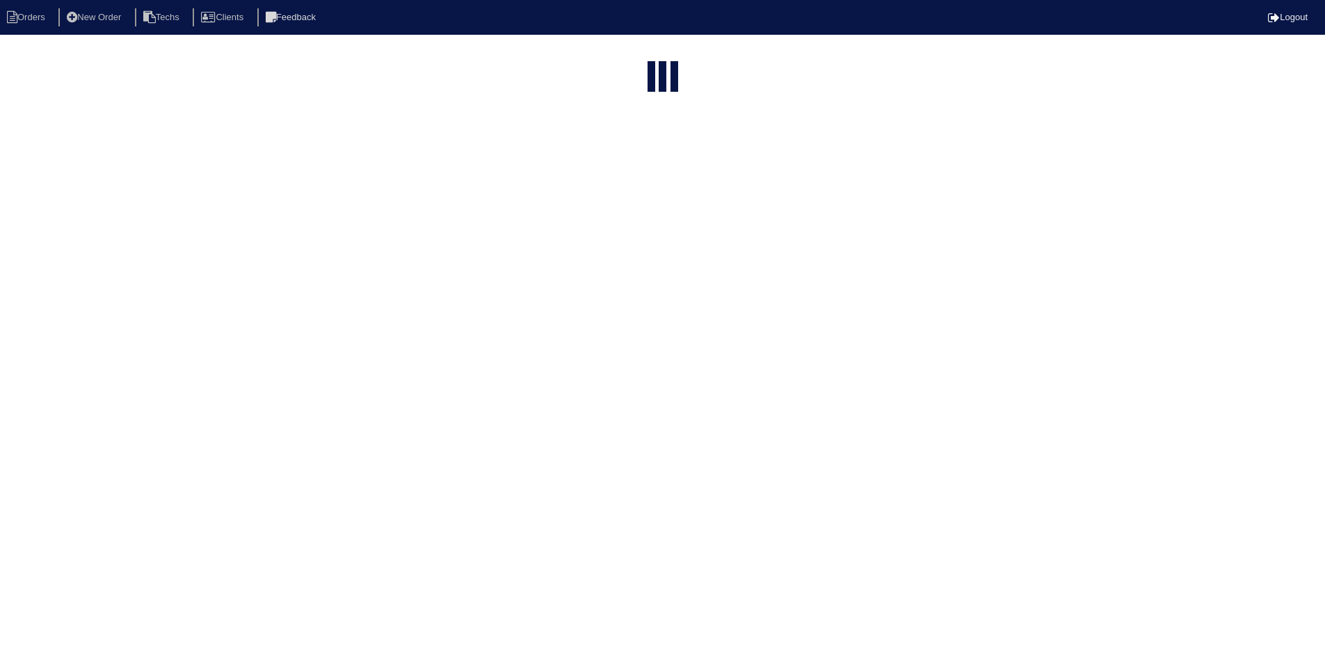
select select "field complete"
select select "need to quote"
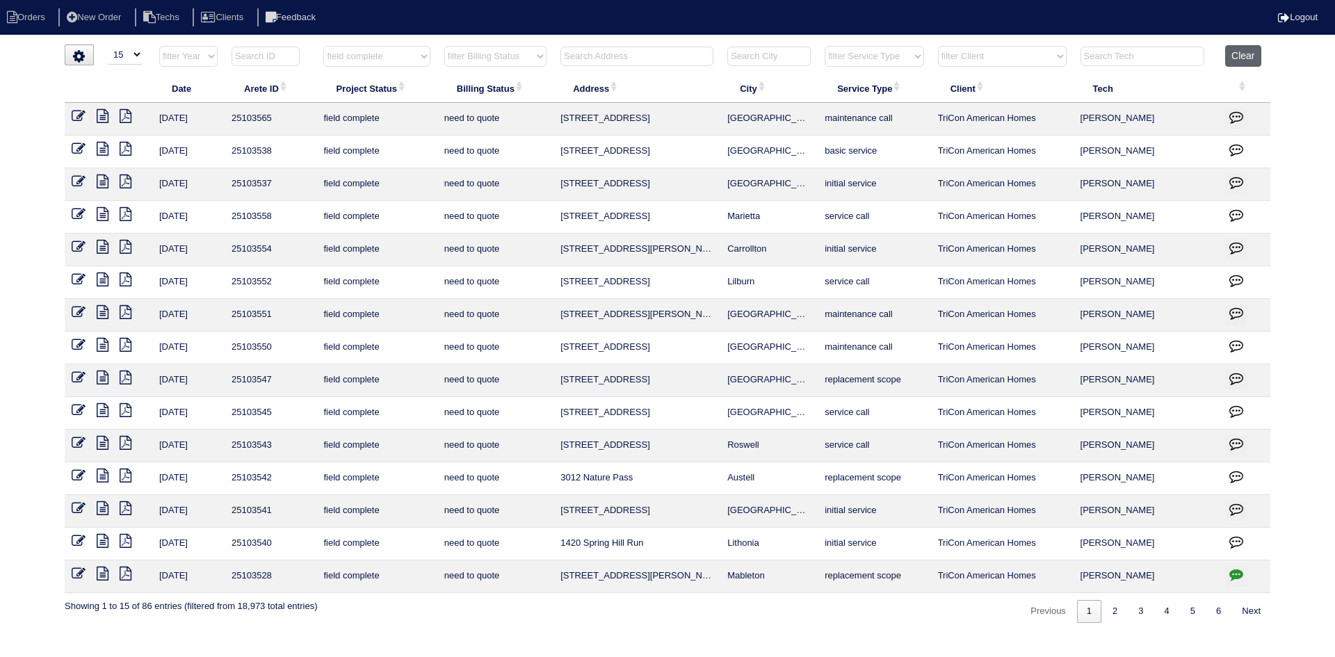
click at [1240, 56] on button "Clear" at bounding box center [1242, 56] width 35 height 22
select select
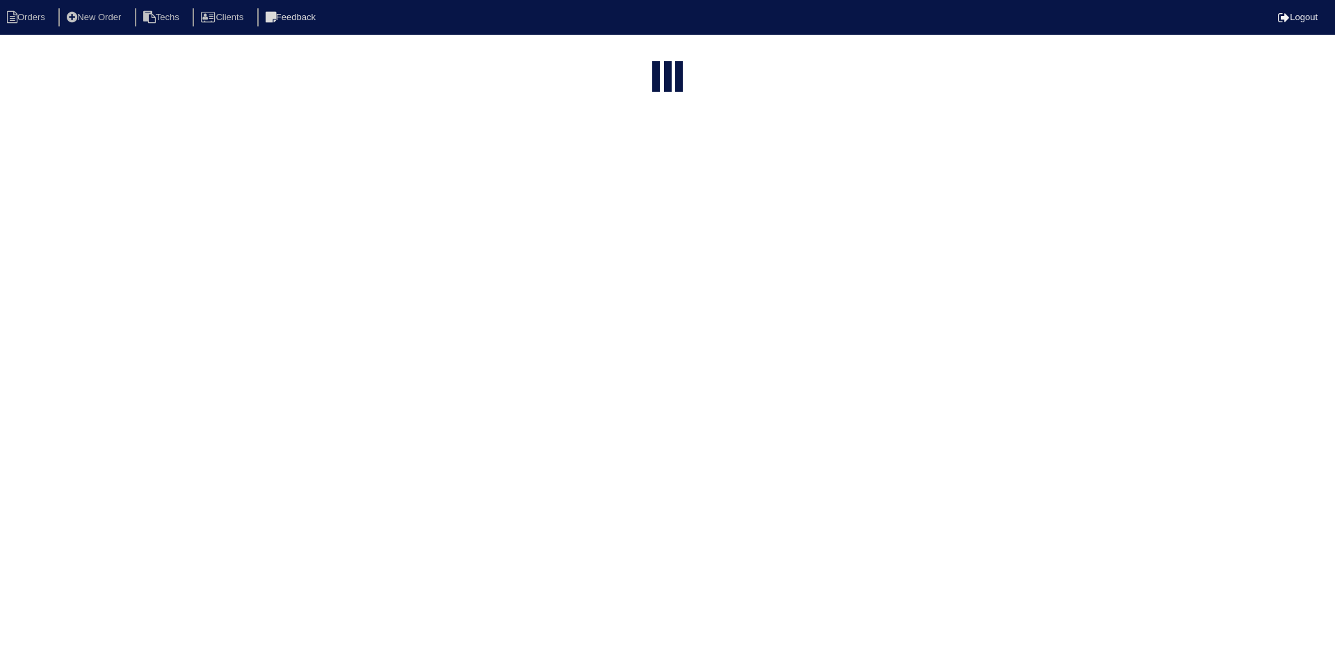
select select "15"
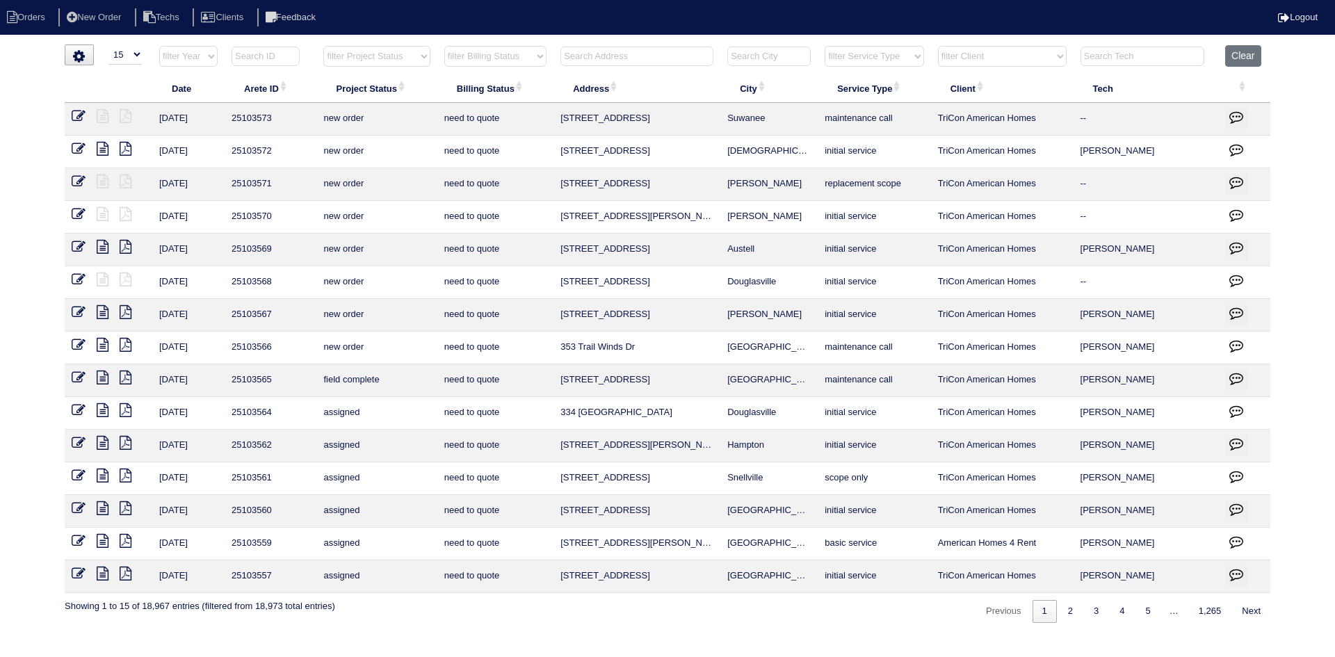
click at [620, 58] on input "text" at bounding box center [636, 56] width 153 height 19
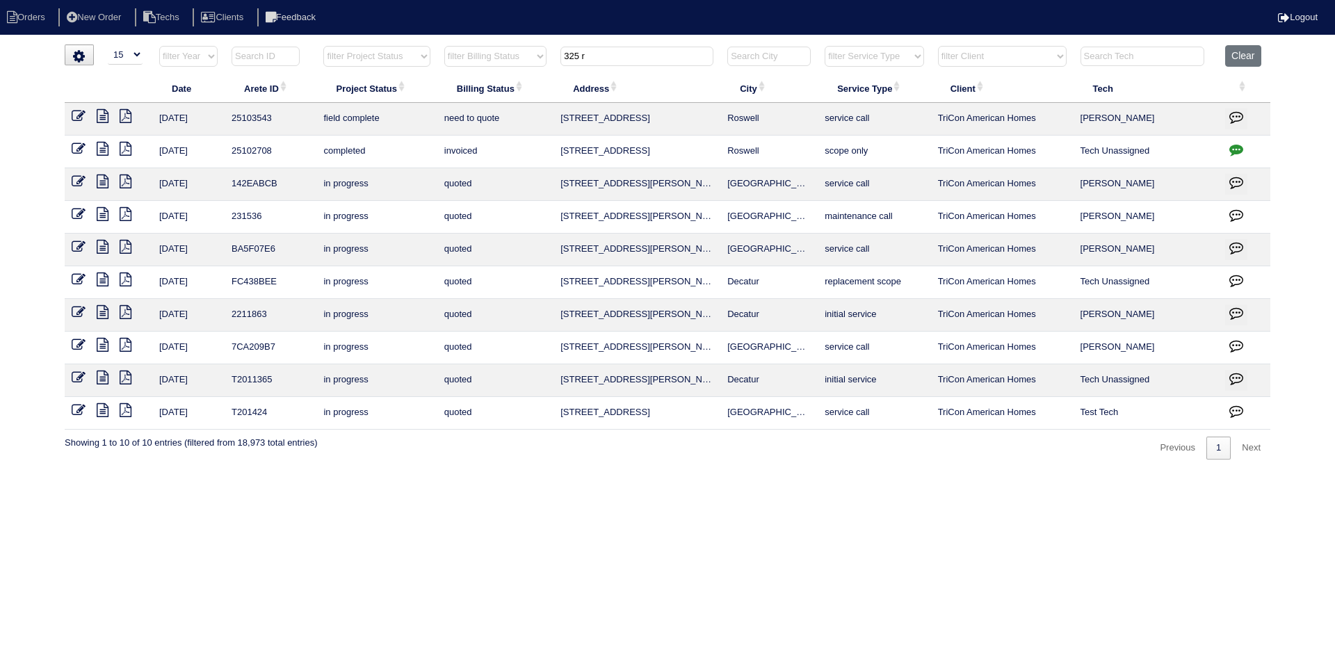
type input "325 r"
click at [101, 143] on icon at bounding box center [103, 149] width 12 height 14
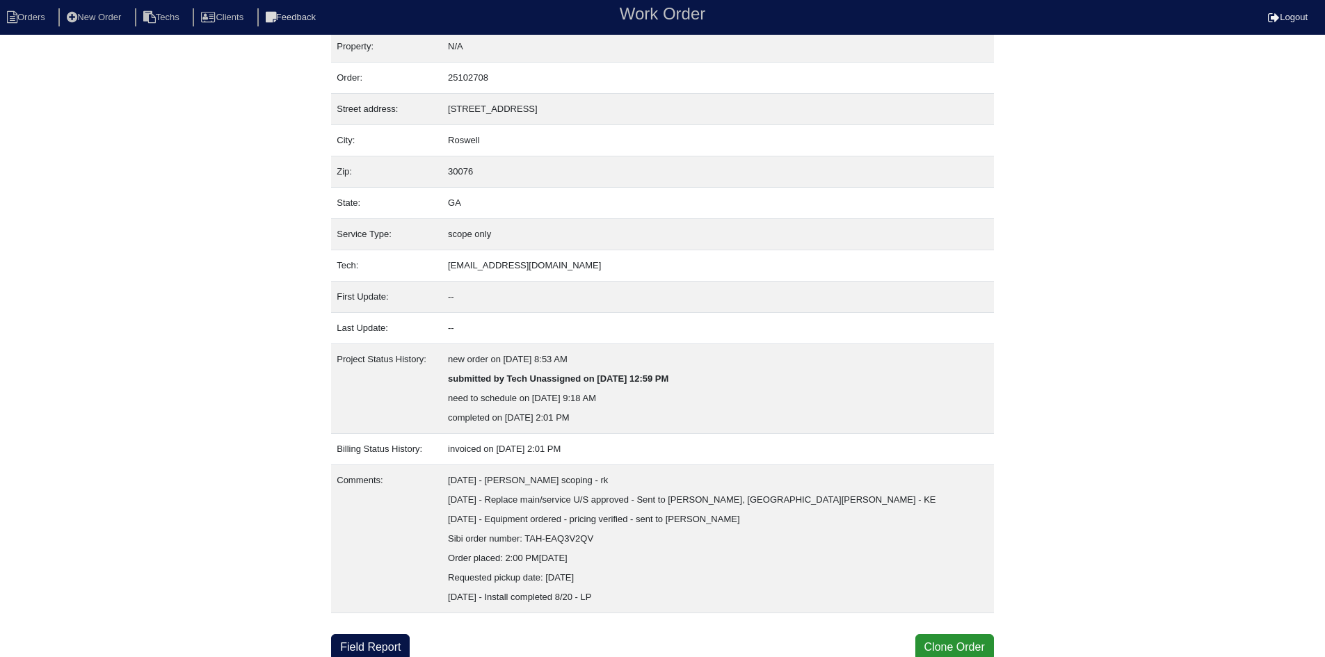
scroll to position [17, 0]
click at [357, 640] on link "Field Report" at bounding box center [370, 644] width 79 height 26
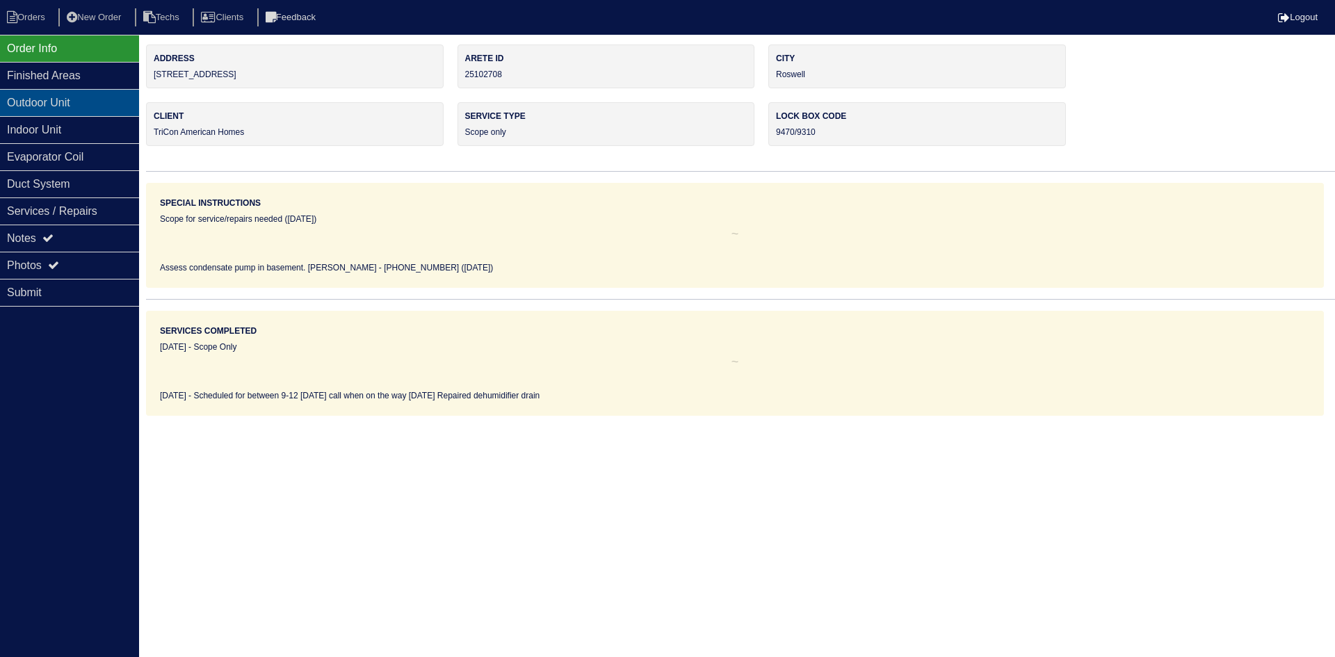
click at [45, 104] on div "Outdoor Unit" at bounding box center [69, 102] width 139 height 27
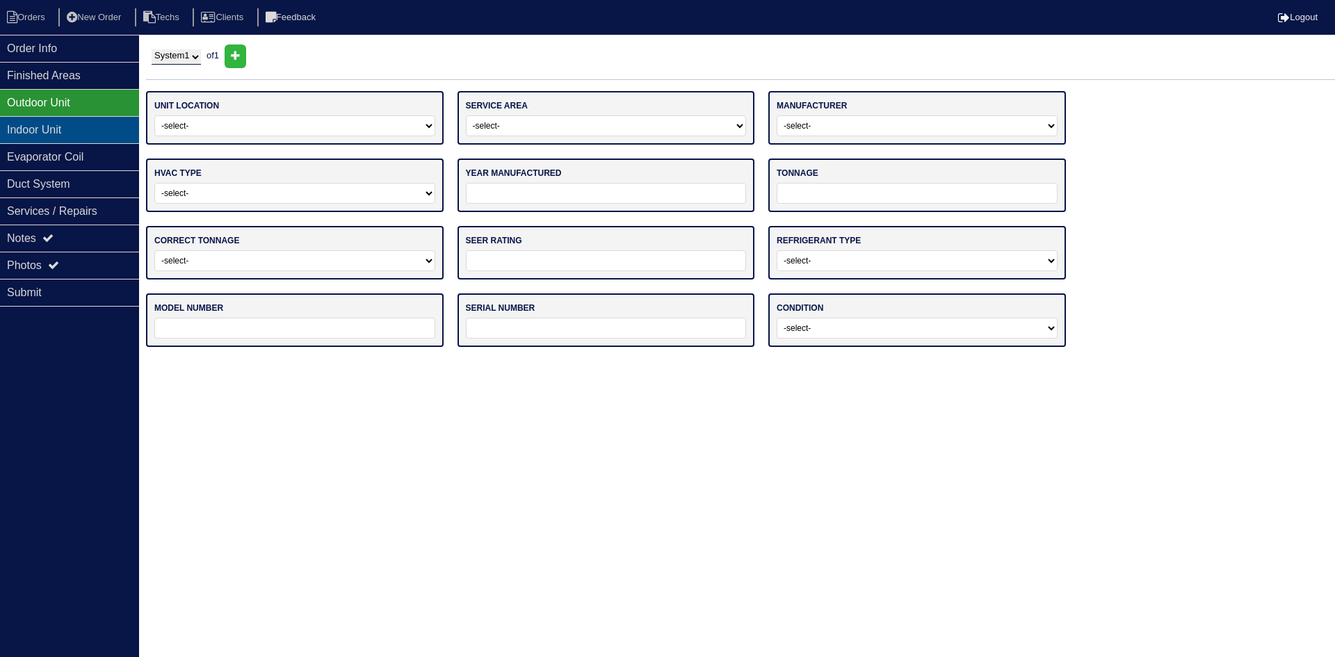
click at [63, 129] on div "Indoor Unit" at bounding box center [69, 129] width 139 height 27
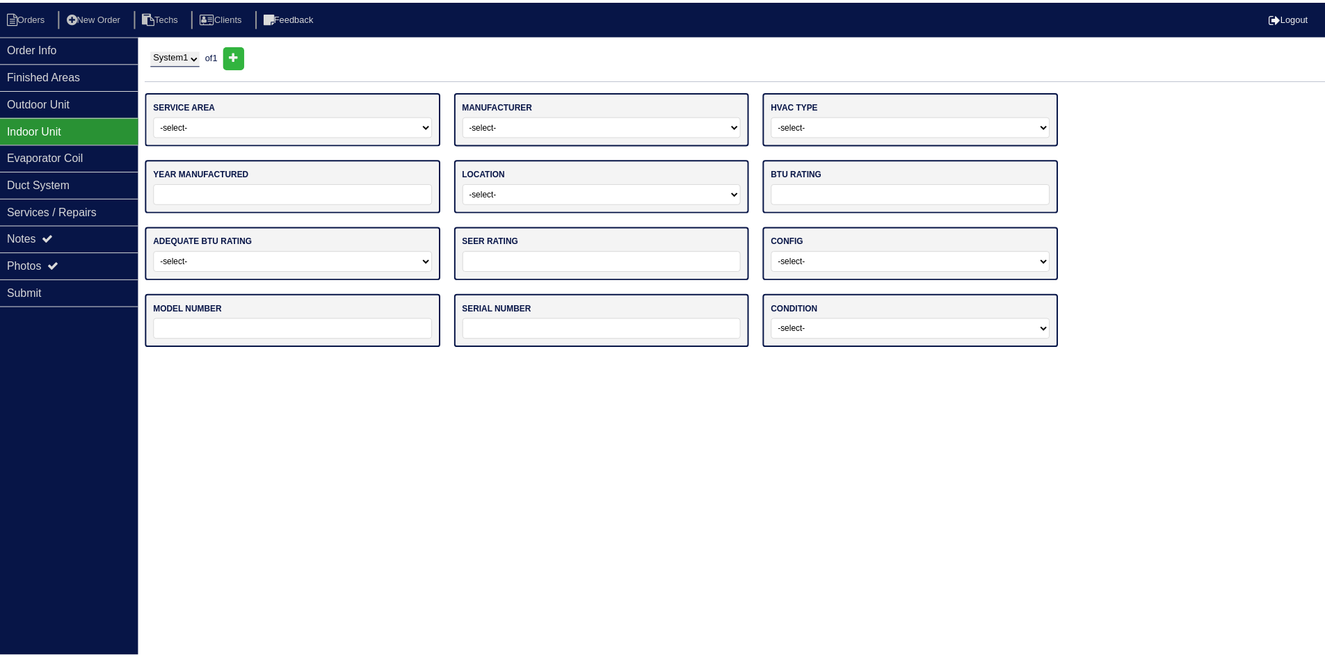
scroll to position [17, 0]
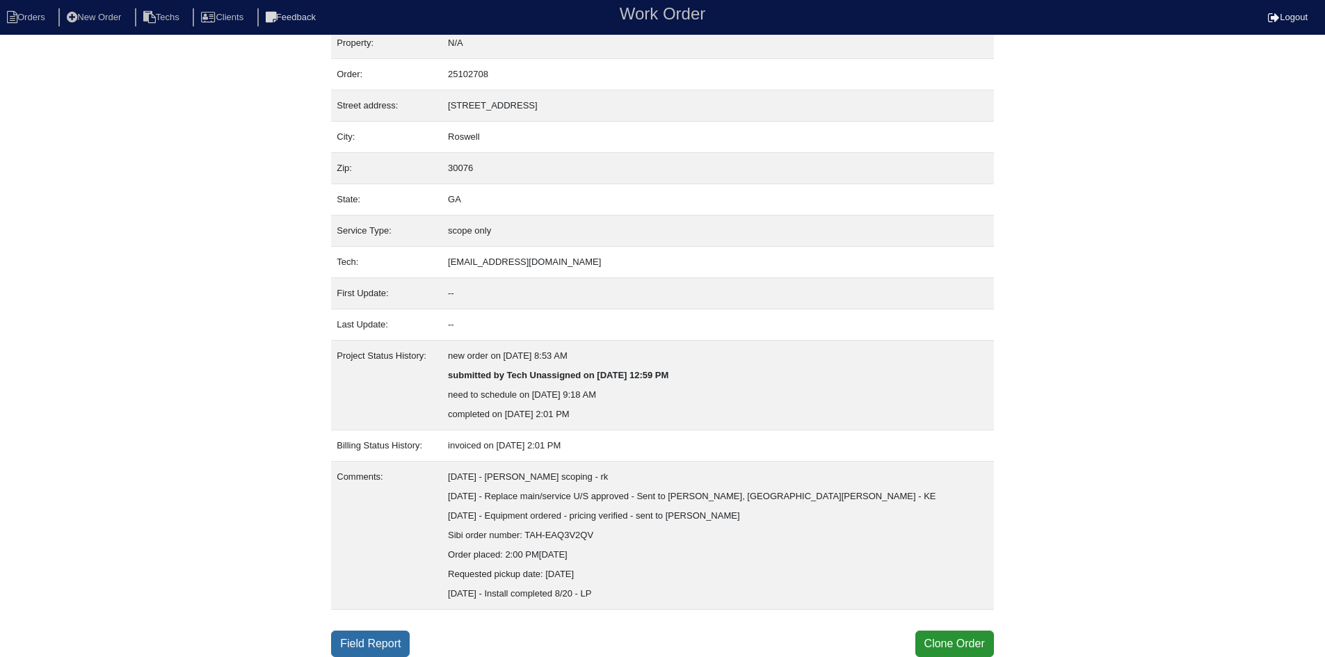
click at [382, 638] on link "Field Report" at bounding box center [370, 644] width 79 height 26
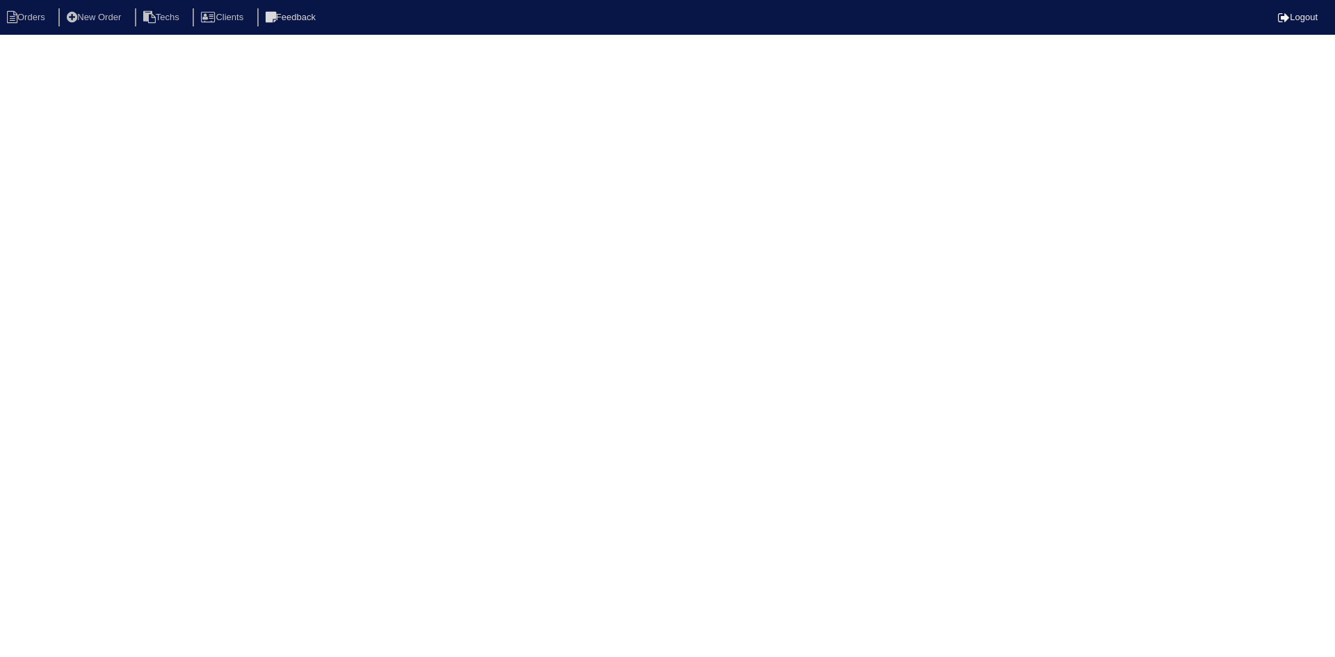
click at [50, 45] on html "Orders New Order Techs Clients Feedback Logout Orders New Order Users Clients M…" at bounding box center [667, 22] width 1335 height 45
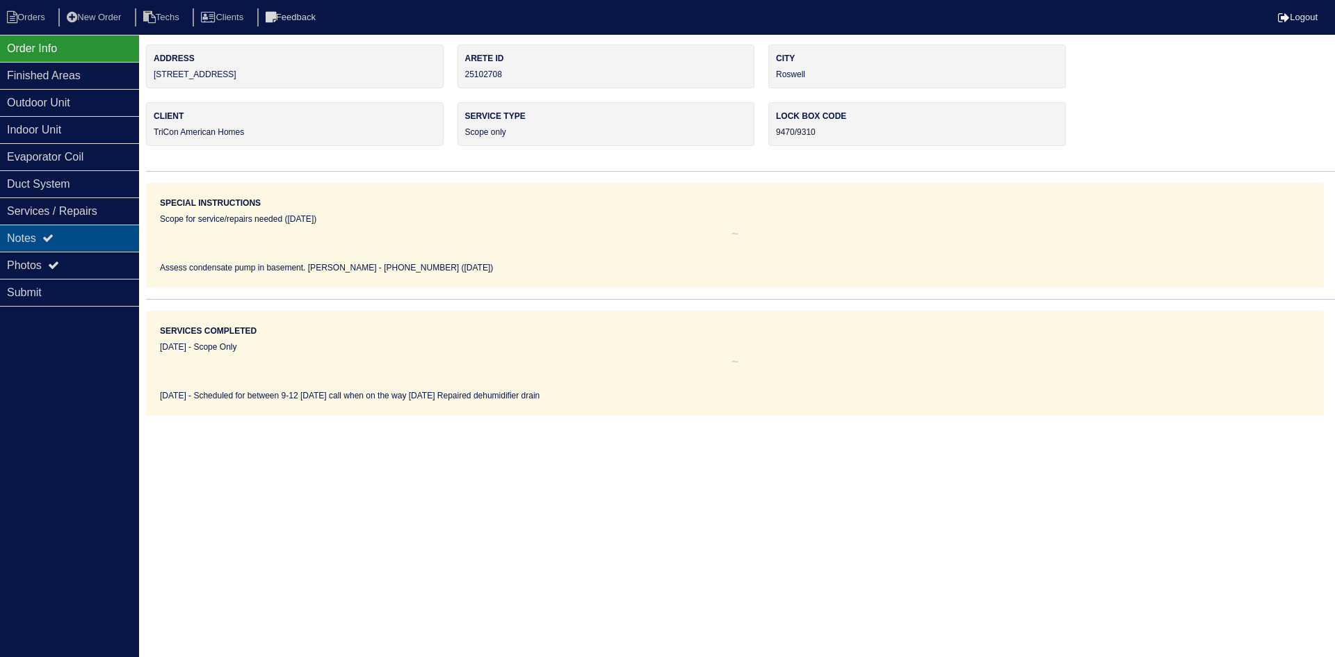
click at [67, 230] on div "Notes" at bounding box center [69, 238] width 139 height 27
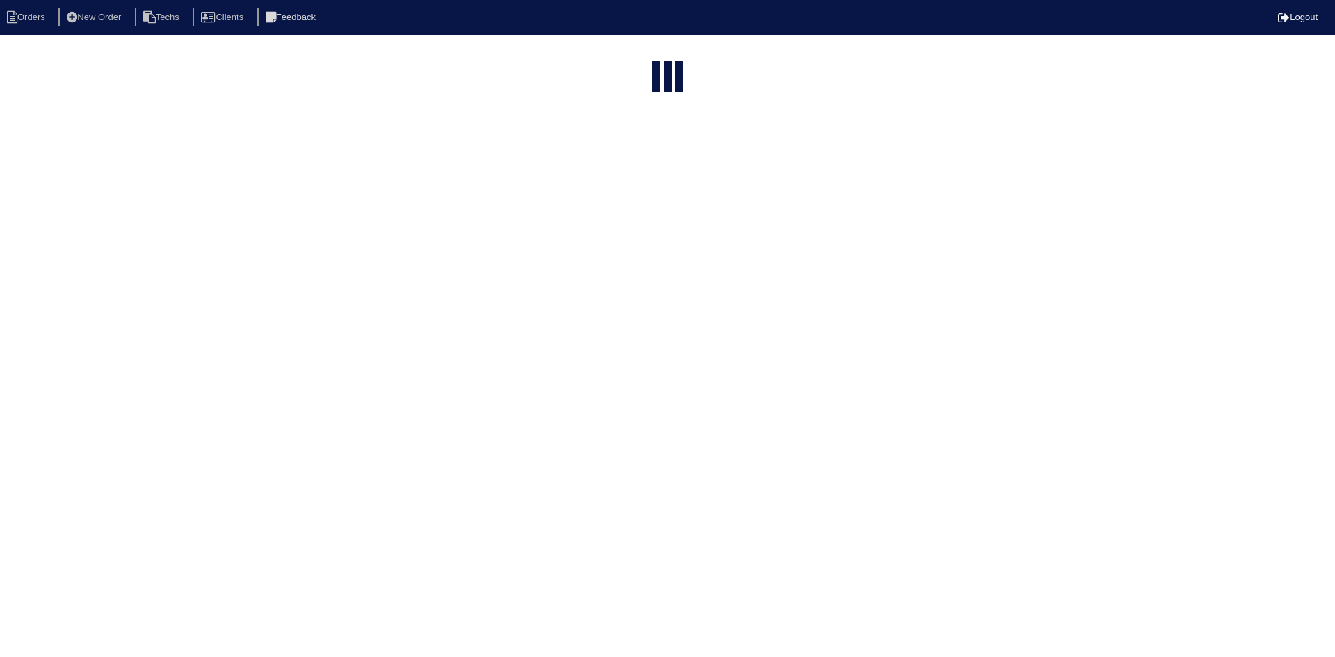
select select "15"
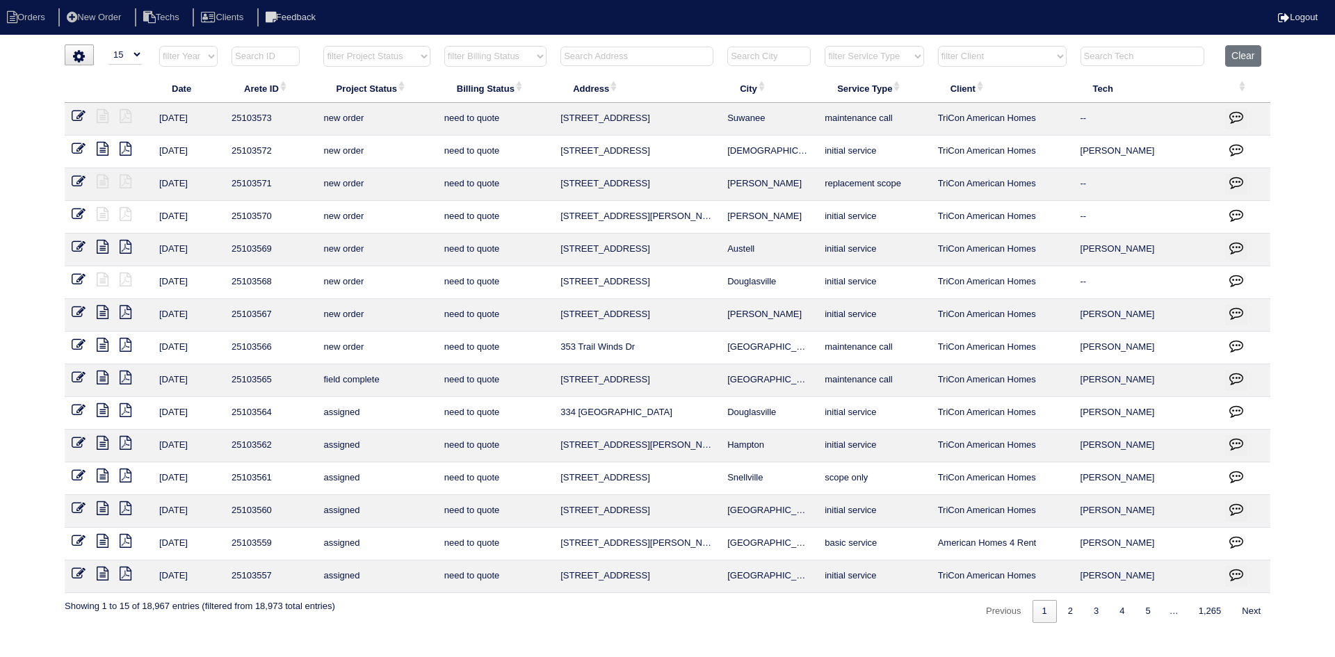
click at [401, 57] on select "filter Project Status -- Any Project Status -- new order assigned in progress f…" at bounding box center [376, 56] width 106 height 21
click at [323, 46] on select "filter Project Status -- Any Project Status -- new order assigned in progress f…" at bounding box center [376, 56] width 106 height 21
select select "field complete"
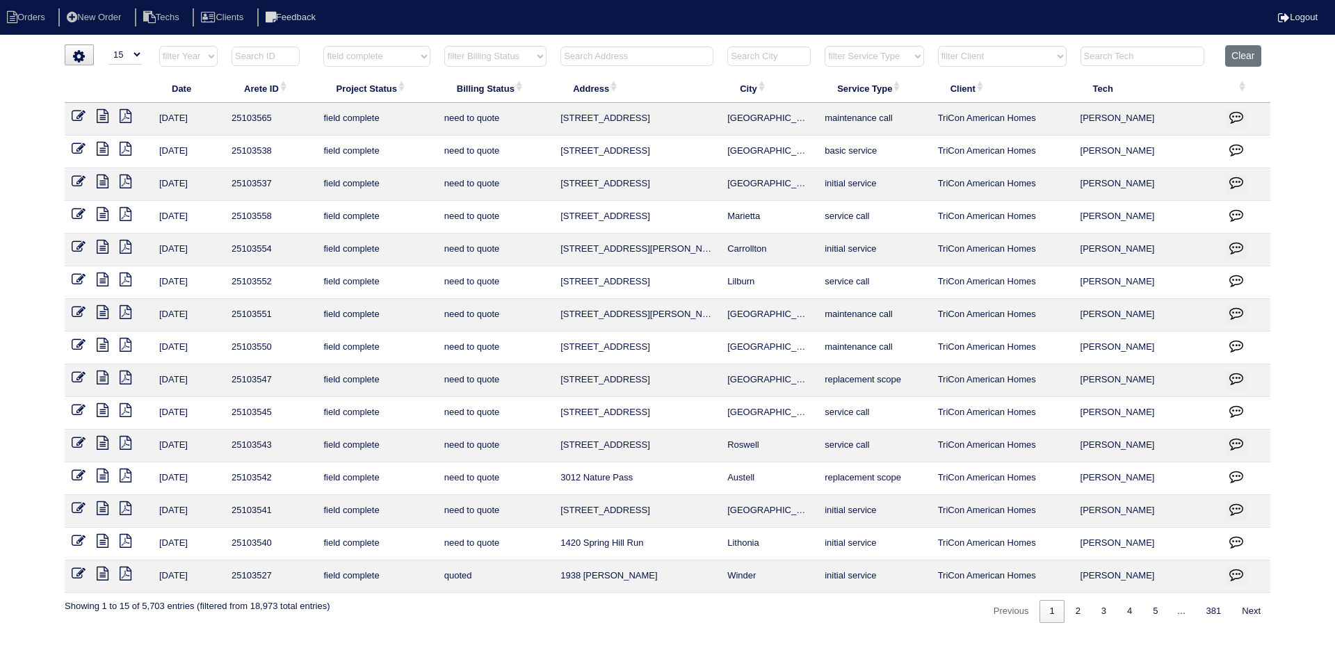
click at [526, 56] on select "filter Billing Status -- Any Billing Status -- need to quote quoted need to inv…" at bounding box center [495, 56] width 102 height 21
select select "need to quote"
click at [444, 46] on select "filter Billing Status -- Any Billing Status -- need to quote quoted need to inv…" at bounding box center [495, 56] width 102 height 21
select select "field complete"
select select "need to quote"
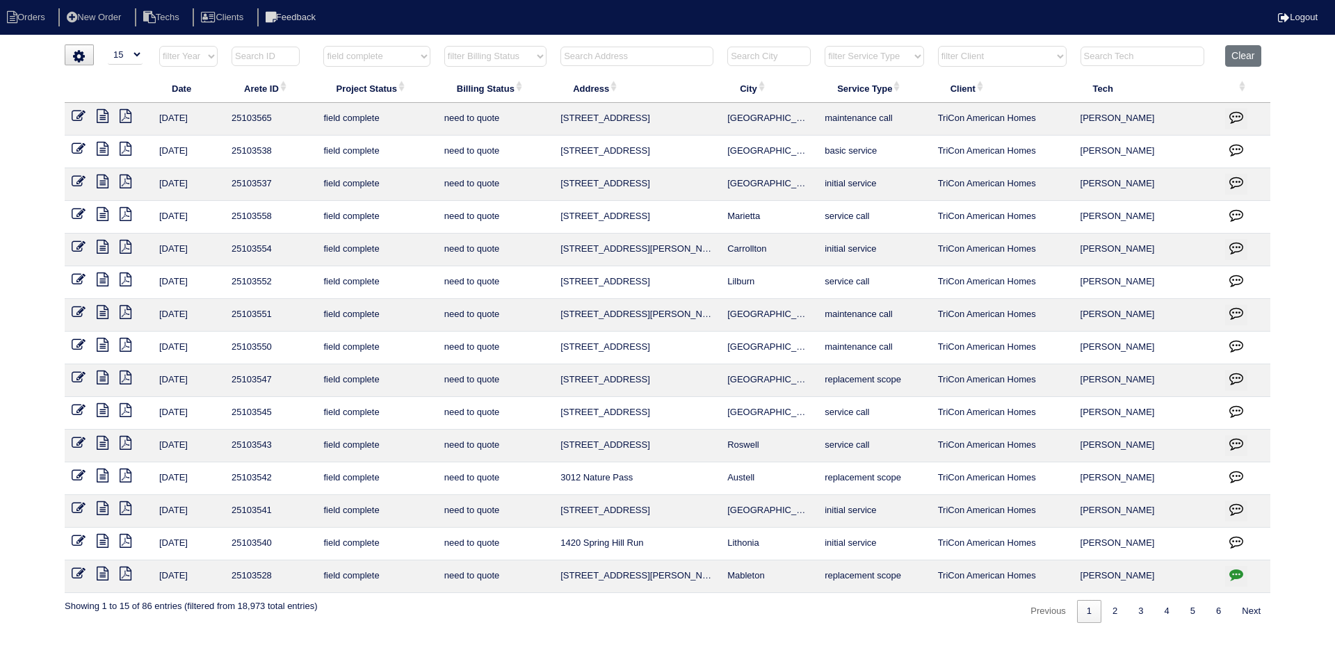
click at [105, 411] on icon at bounding box center [103, 410] width 12 height 14
click at [127, 410] on icon at bounding box center [126, 410] width 12 height 14
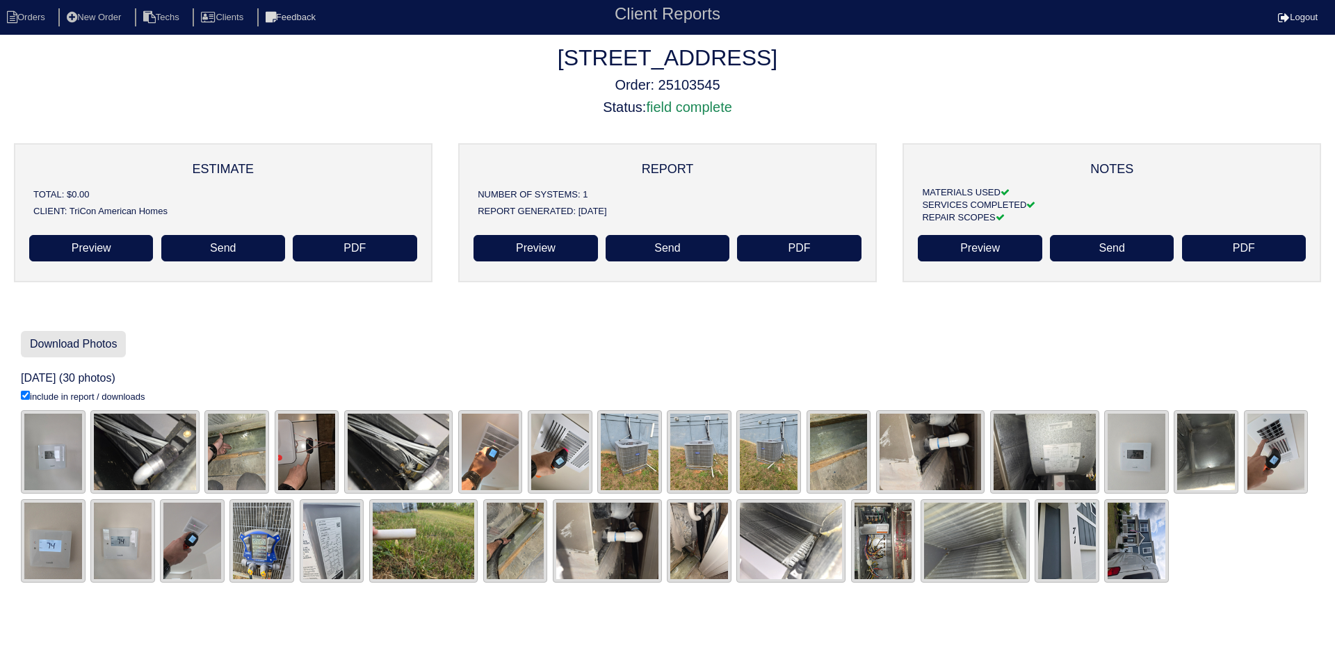
drag, startPoint x: 74, startPoint y: 342, endPoint x: 82, endPoint y: 343, distance: 7.7
click at [75, 343] on link "Download Photos" at bounding box center [73, 344] width 105 height 26
click at [21, 15] on li "Orders" at bounding box center [28, 17] width 56 height 19
select select "15"
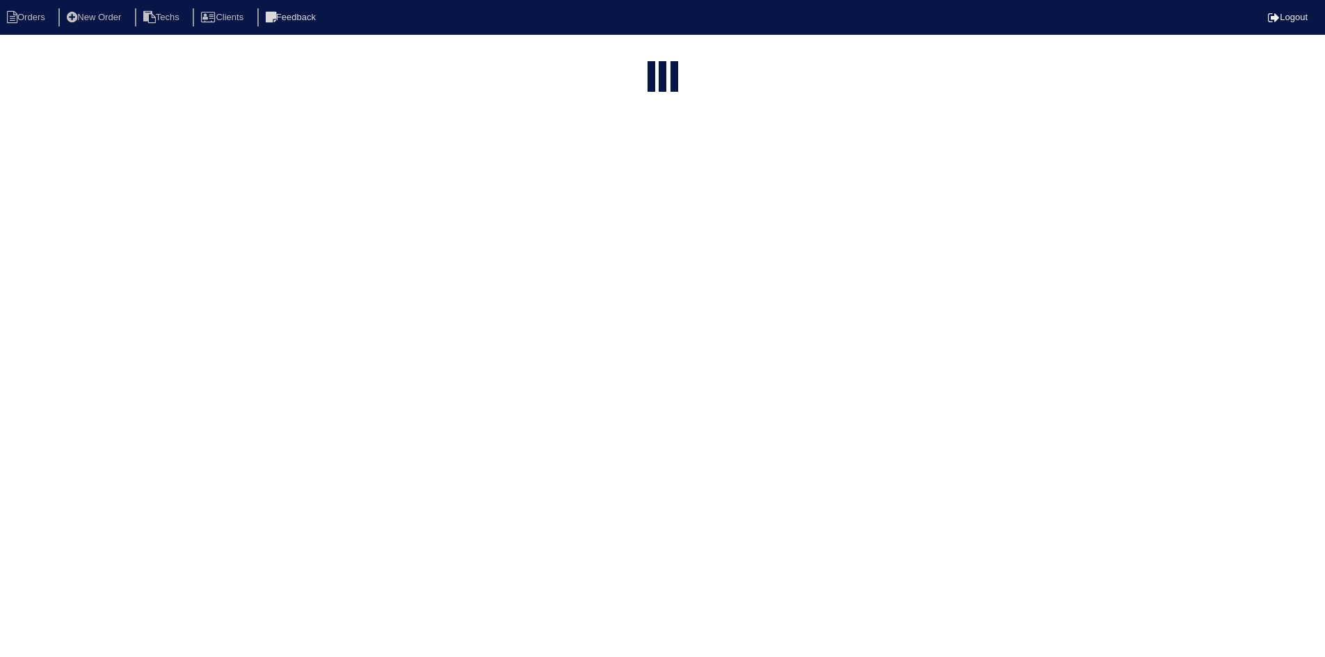
select select "field complete"
select select "need to quote"
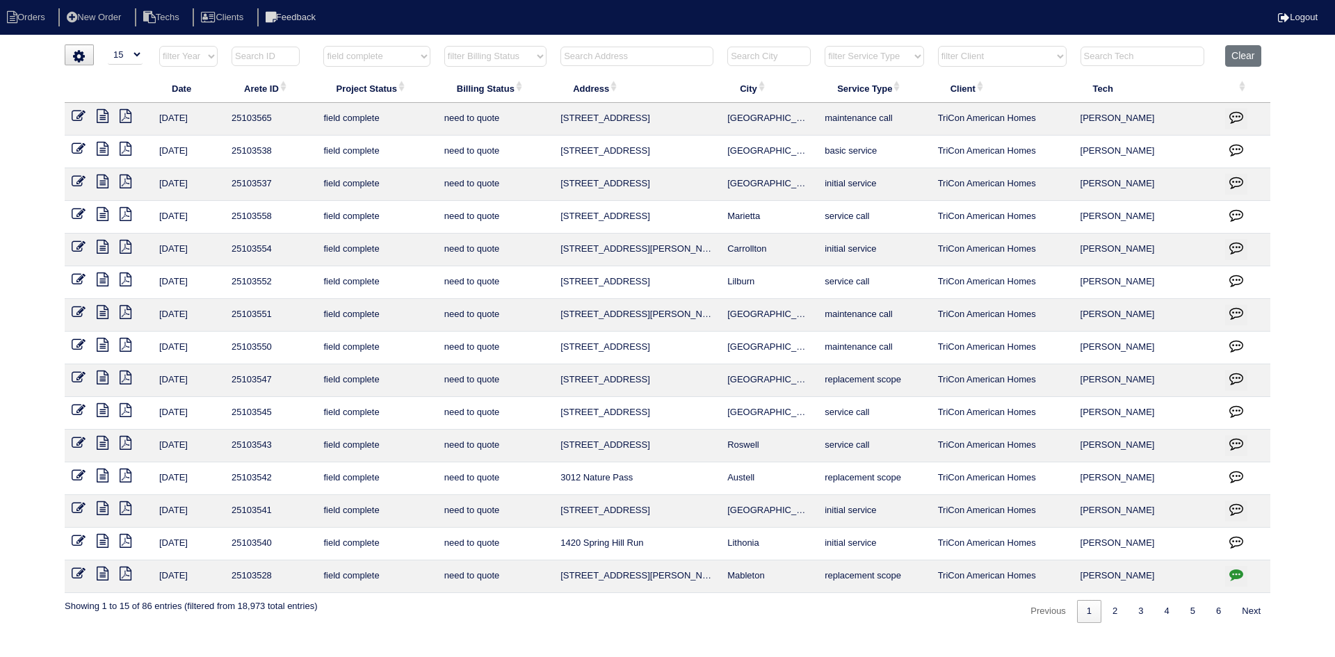
click at [97, 410] on icon at bounding box center [103, 410] width 12 height 14
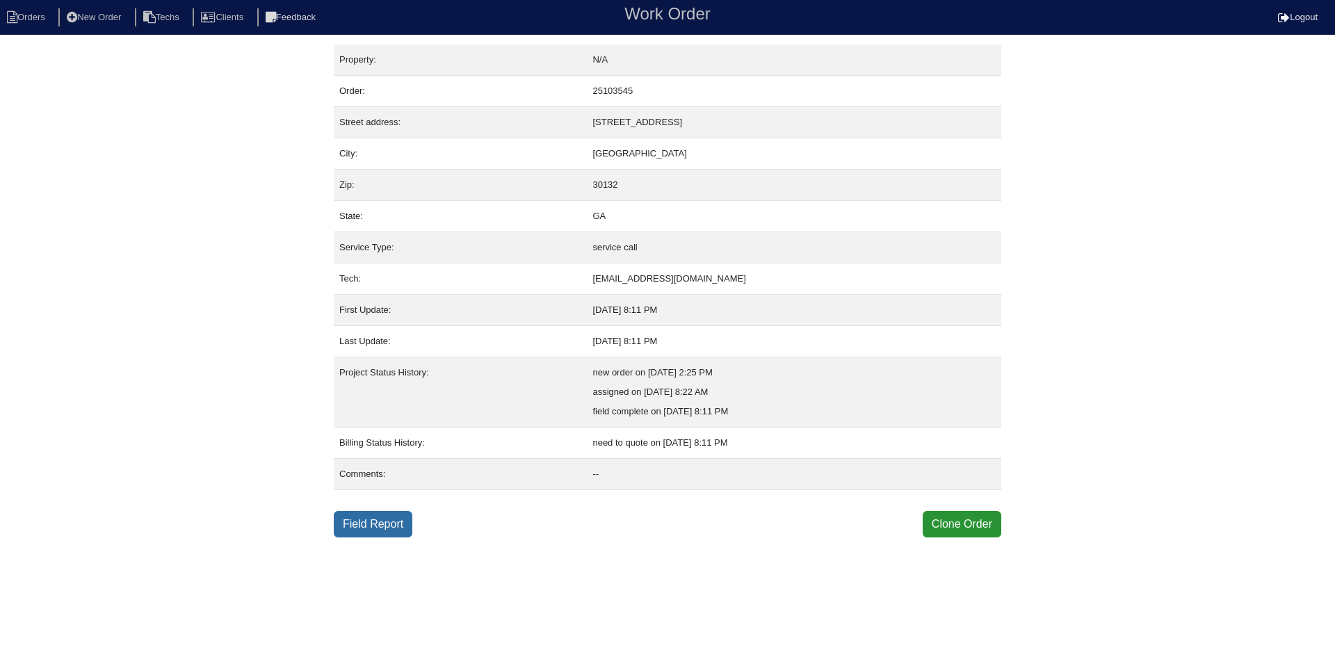
click at [337, 521] on link "Field Report" at bounding box center [373, 524] width 79 height 26
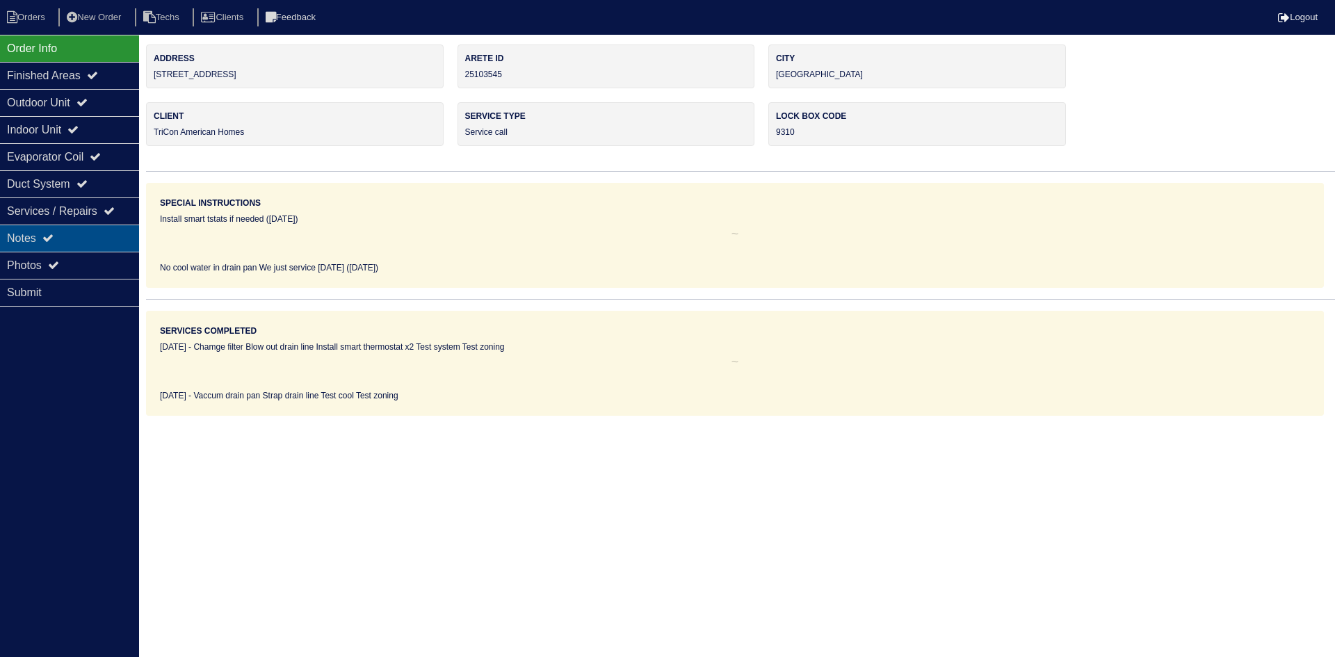
click at [51, 236] on icon at bounding box center [47, 237] width 11 height 11
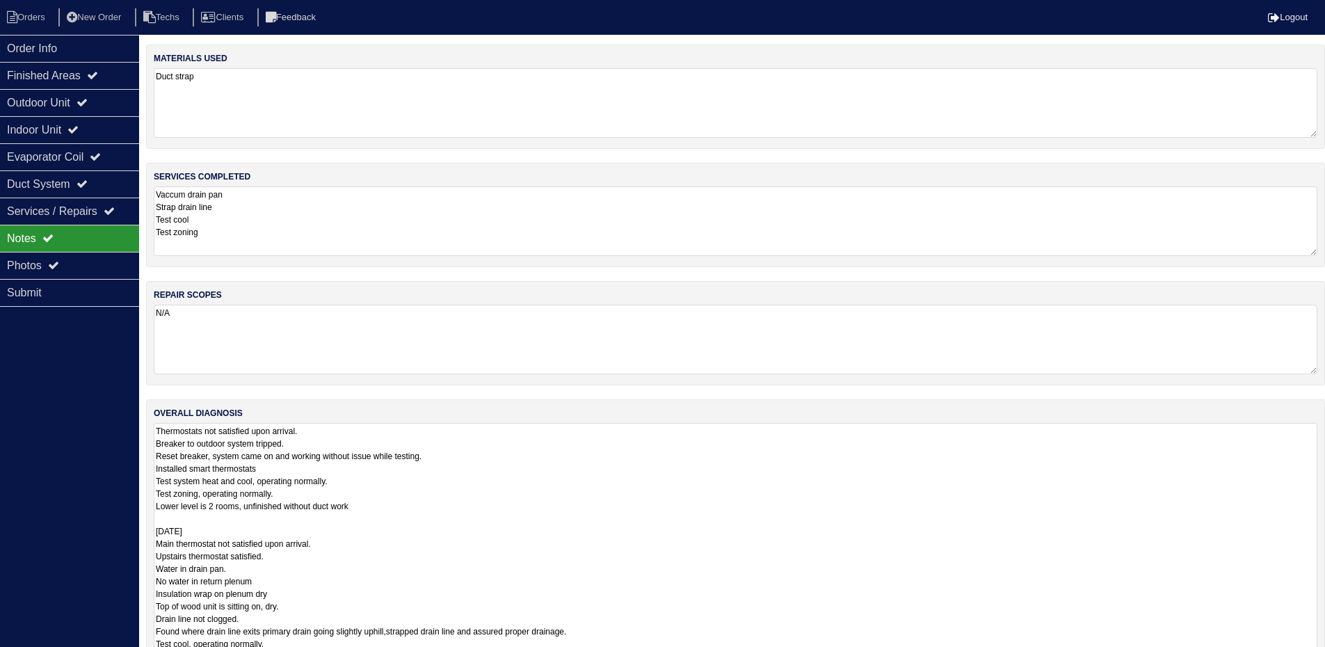
drag, startPoint x: 1323, startPoint y: 487, endPoint x: 1328, endPoint y: 679, distance: 192.7
click at [1325, 656] on html "Orders New Order Techs Clients Feedback Logout Orders New Order Users Clients M…" at bounding box center [662, 360] width 1325 height 720
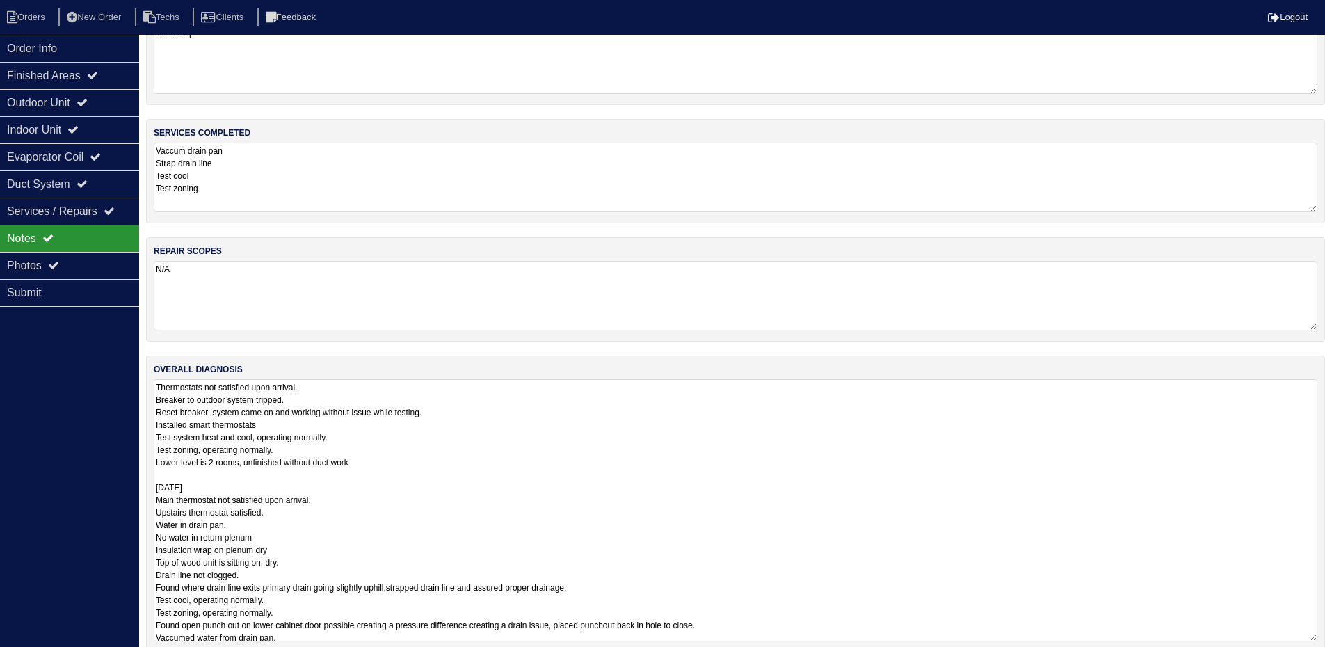
scroll to position [63, 0]
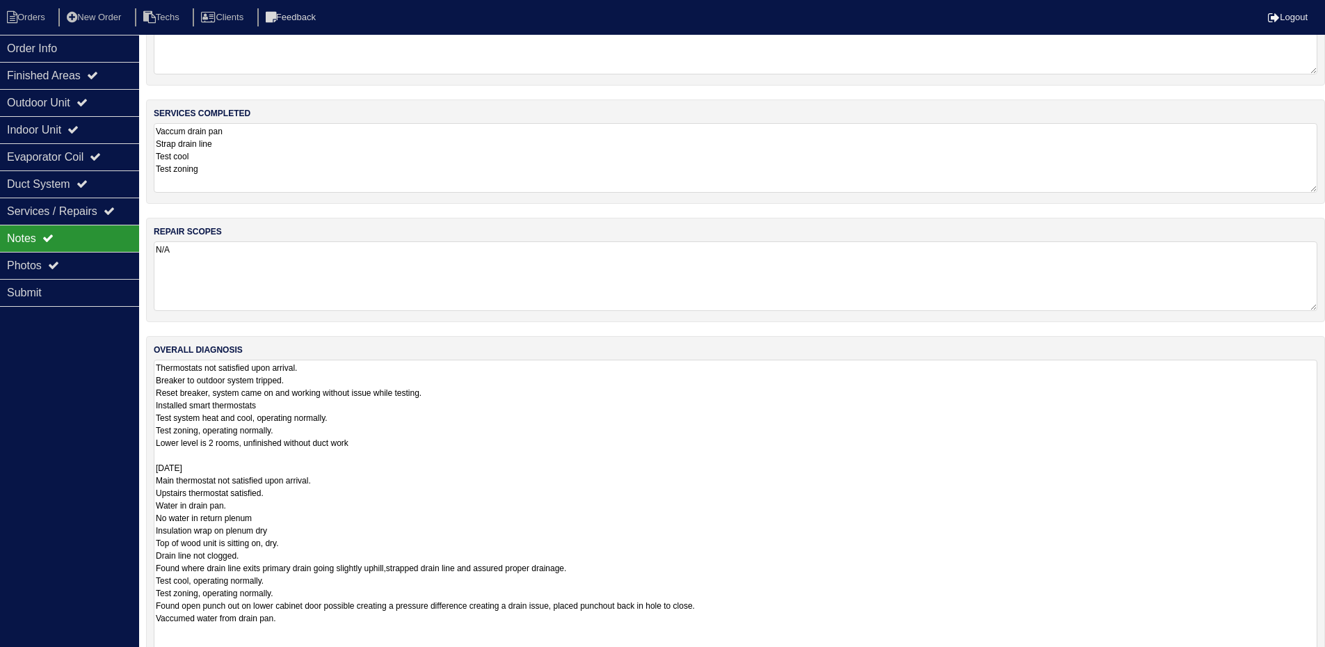
drag, startPoint x: 1311, startPoint y: 620, endPoint x: 1227, endPoint y: 631, distance: 84.9
click at [1318, 656] on html "Orders New Order Techs Clients Feedback Logout Orders New Order Users Clients M…" at bounding box center [662, 322] width 1325 height 771
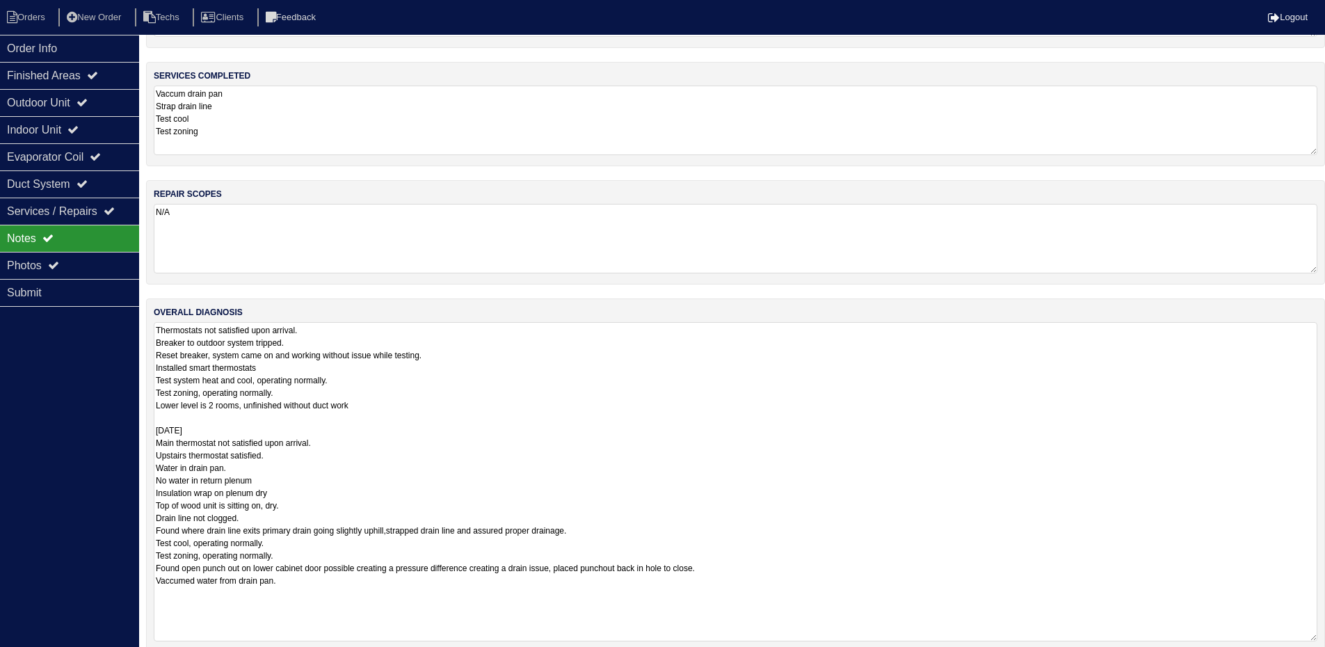
scroll to position [120, 0]
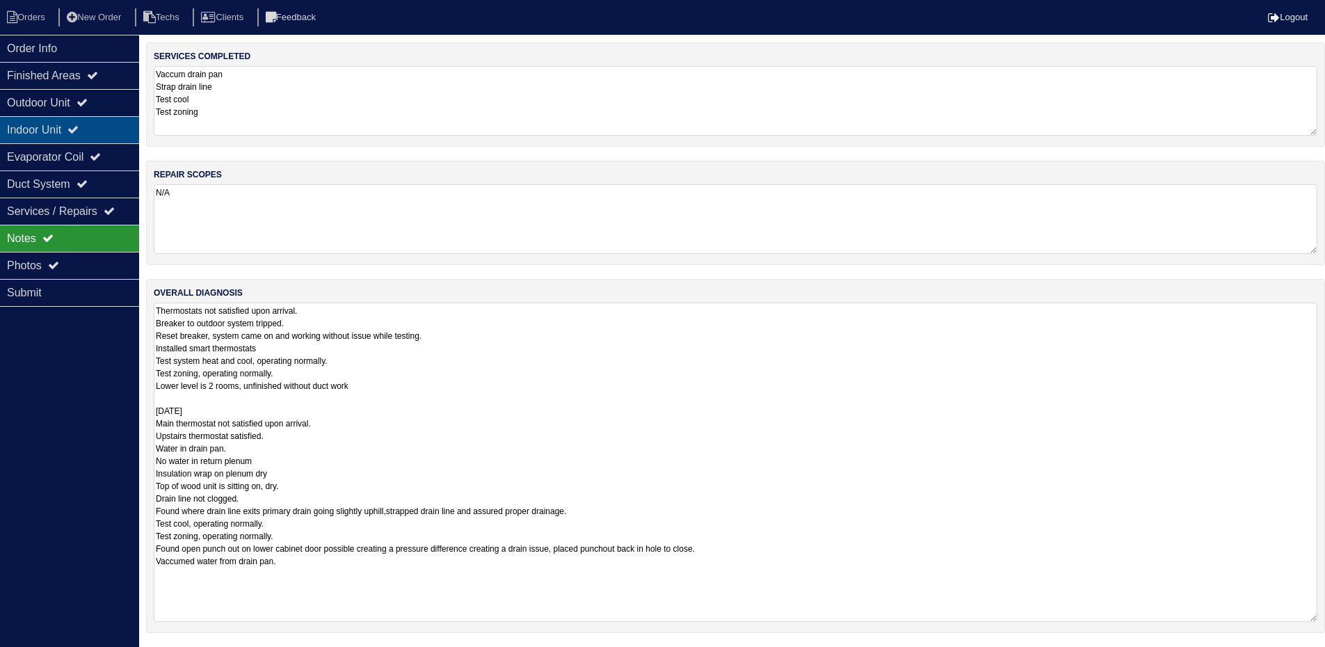
drag, startPoint x: 57, startPoint y: 102, endPoint x: 64, endPoint y: 118, distance: 17.4
click at [56, 103] on div "Outdoor Unit" at bounding box center [69, 102] width 139 height 27
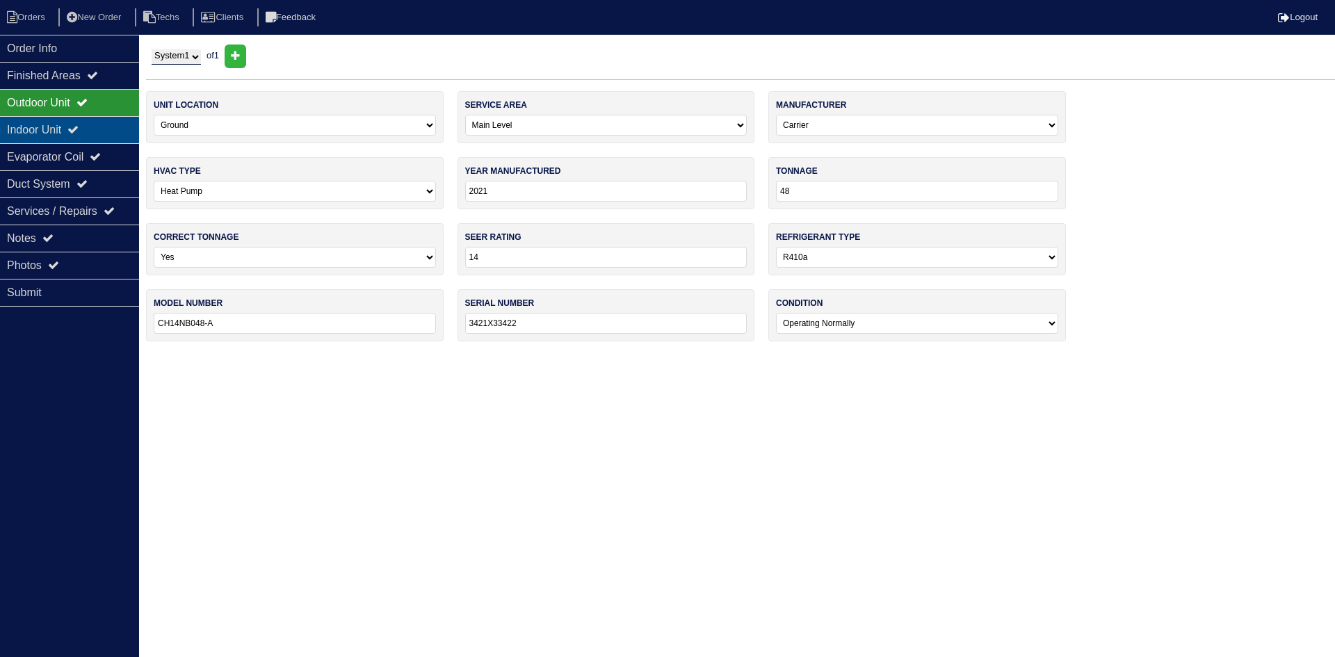
click at [63, 128] on div "Indoor Unit" at bounding box center [69, 129] width 139 height 27
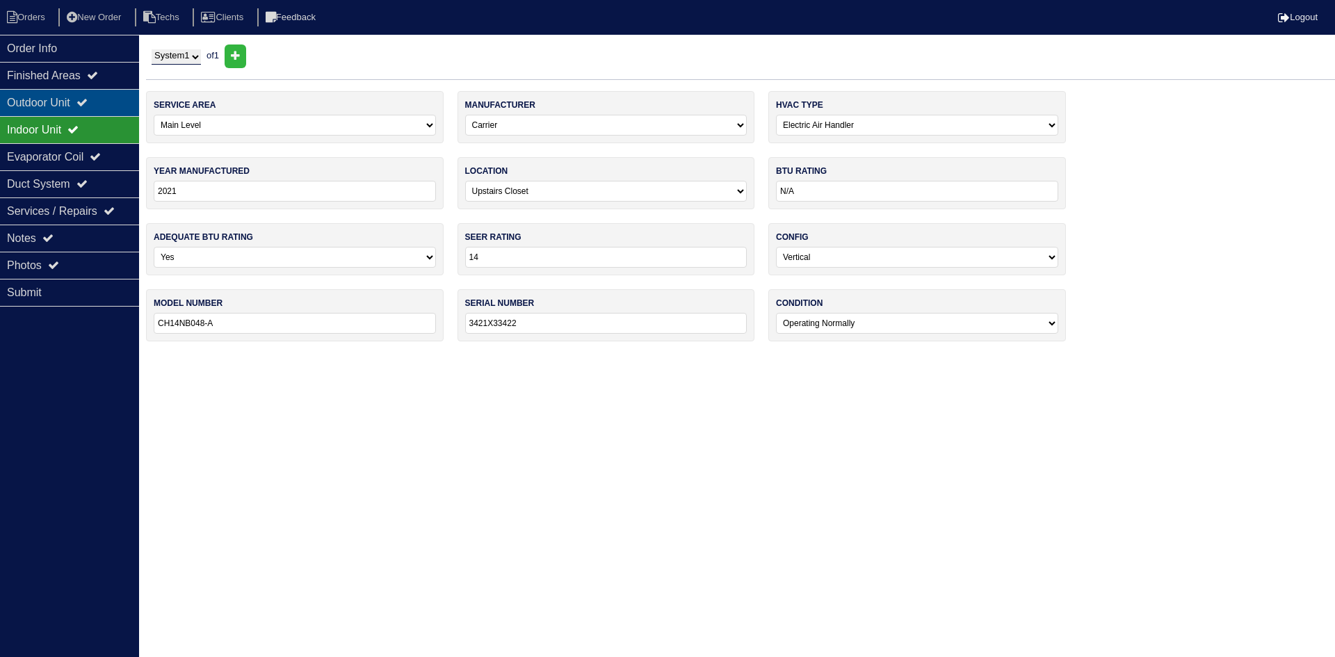
click at [70, 100] on div "Outdoor Unit" at bounding box center [69, 102] width 139 height 27
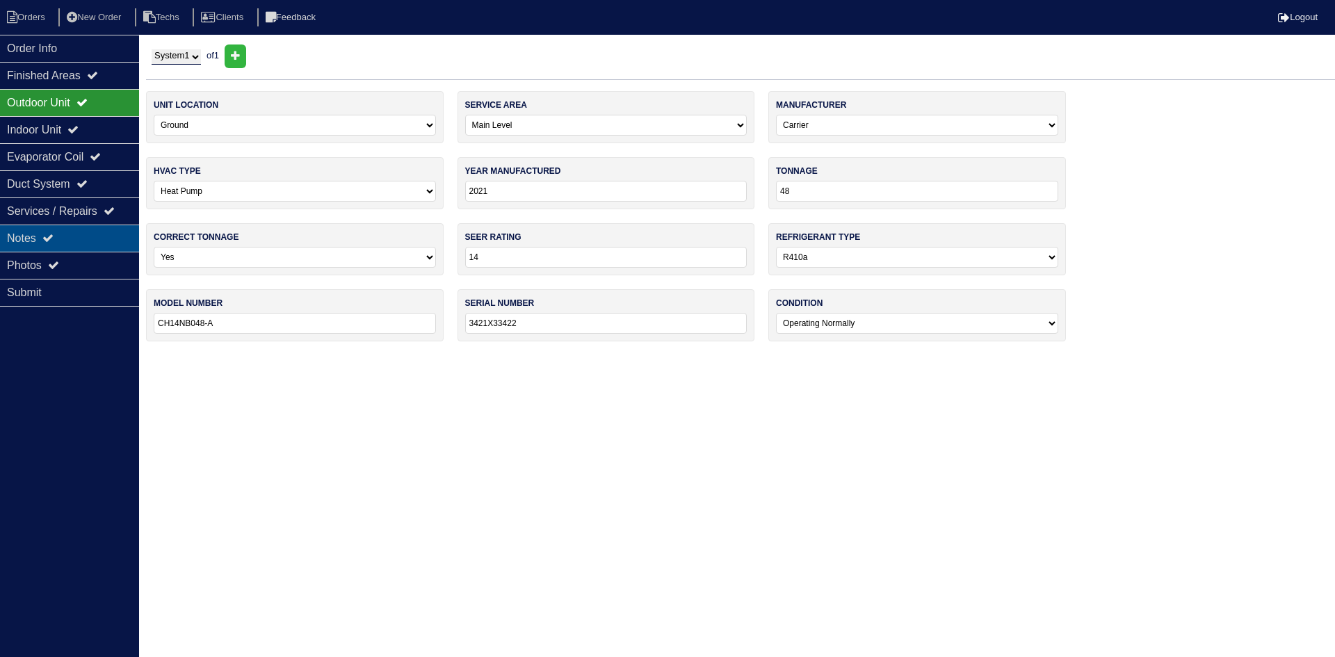
drag, startPoint x: 86, startPoint y: 234, endPoint x: 86, endPoint y: 243, distance: 9.1
click at [86, 234] on div "Notes" at bounding box center [69, 238] width 139 height 27
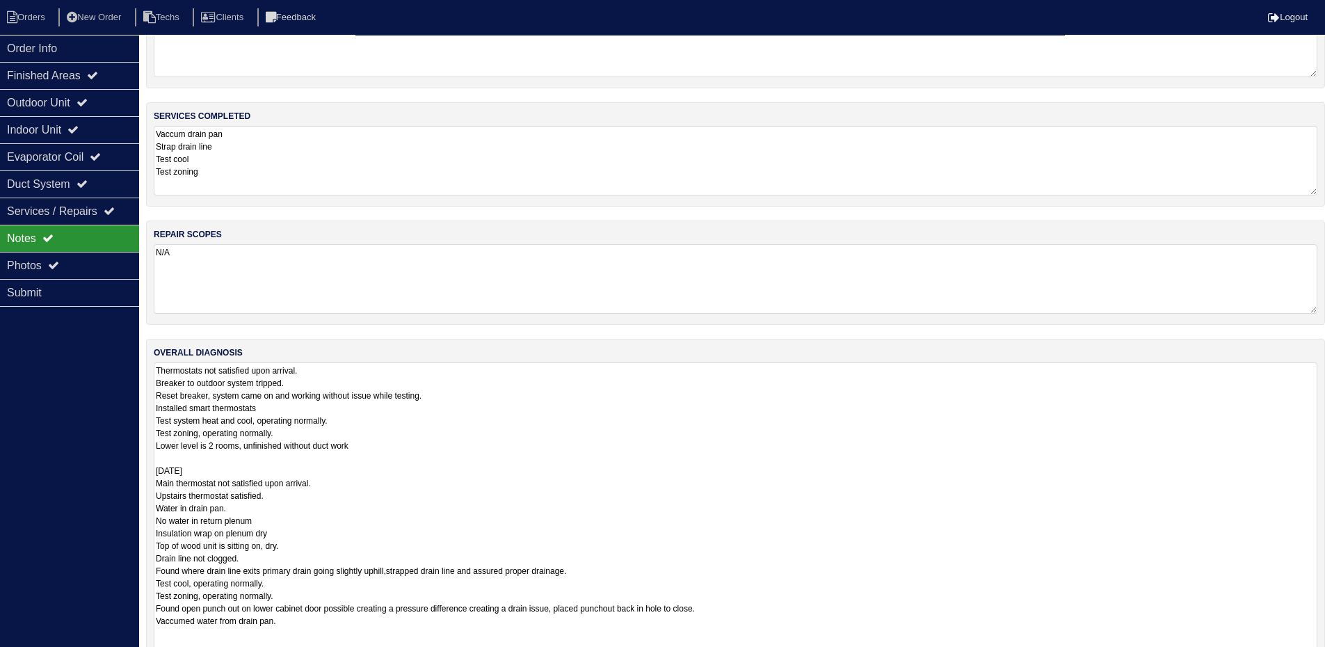
scroll to position [120, 0]
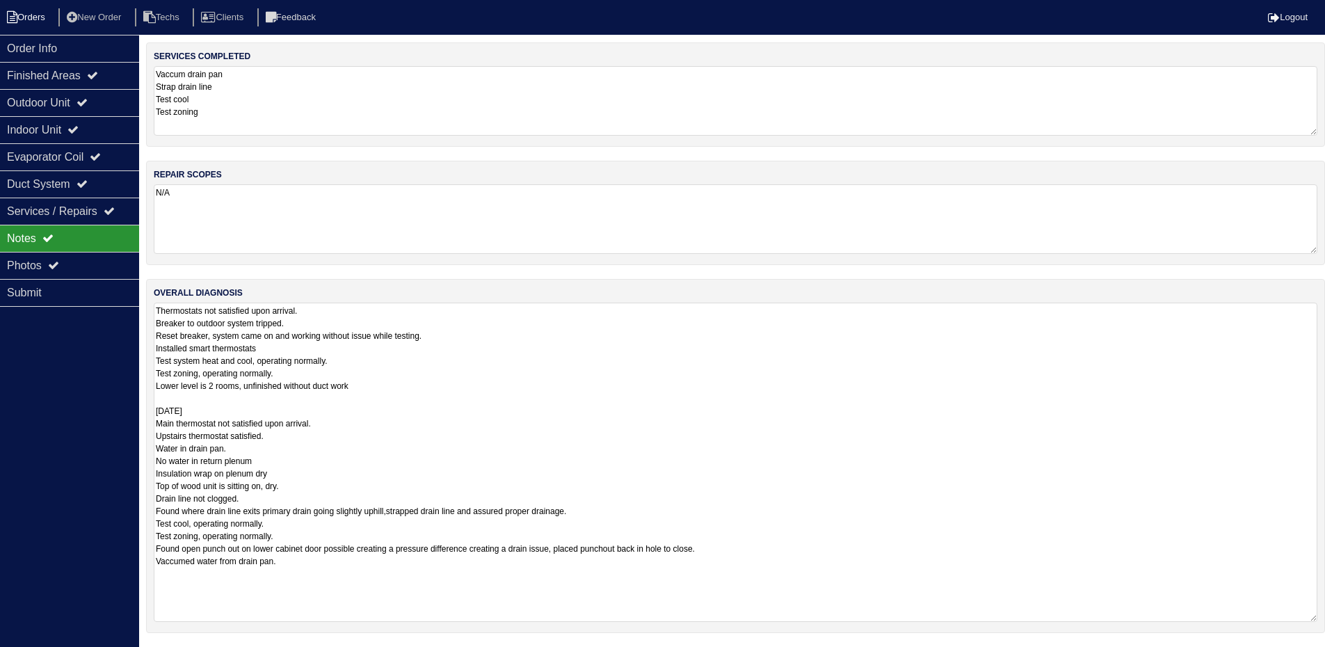
click at [19, 16] on li "Orders" at bounding box center [28, 17] width 56 height 19
select select "15"
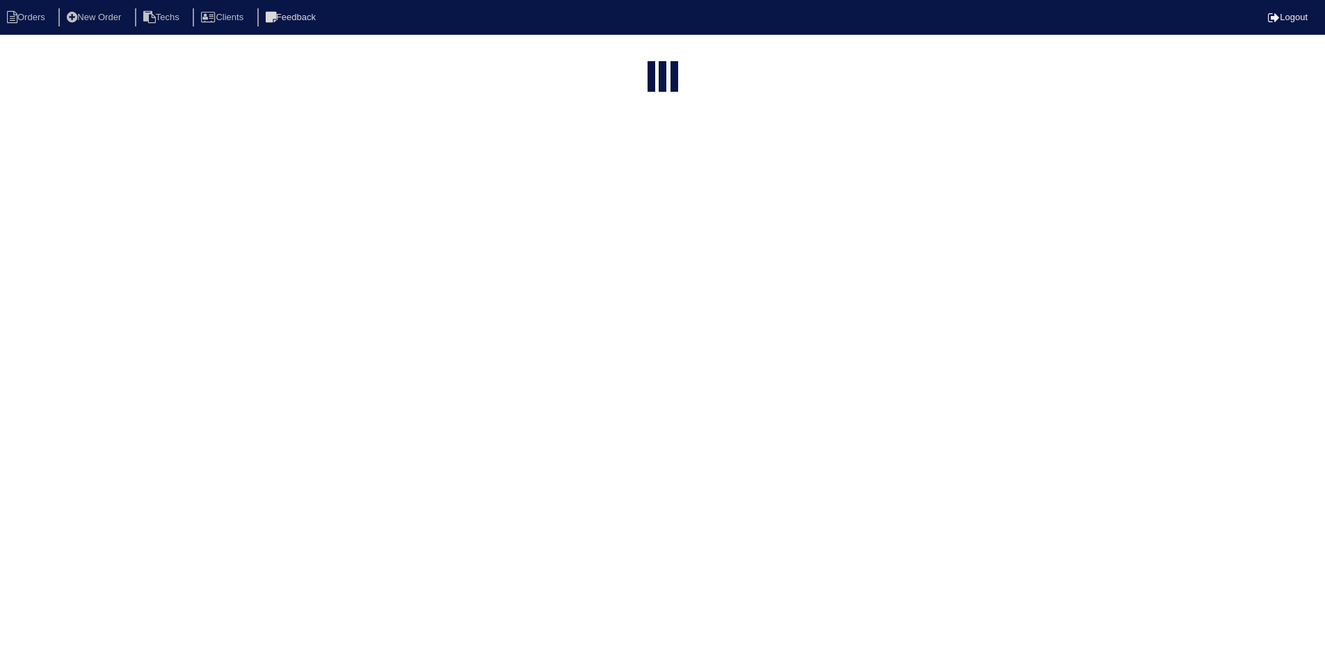
select select "field complete"
select select "need to quote"
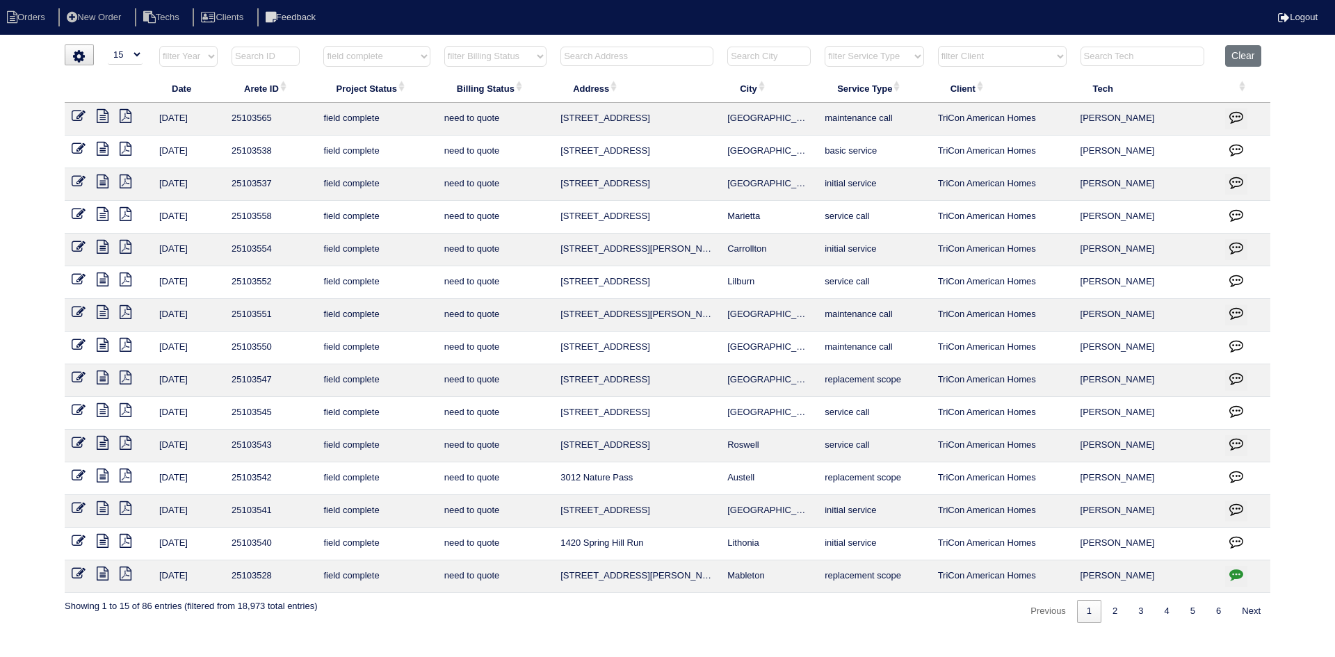
click at [98, 376] on icon at bounding box center [103, 378] width 12 height 14
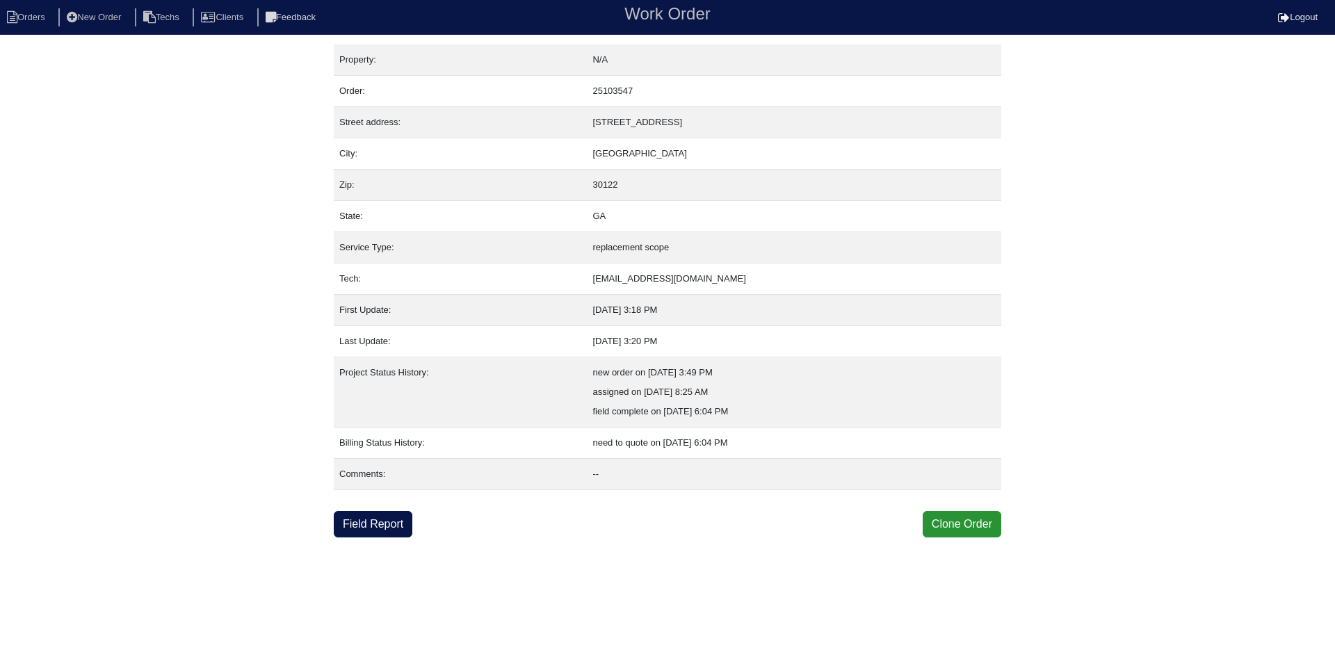
drag, startPoint x: 376, startPoint y: 530, endPoint x: 375, endPoint y: 503, distance: 26.5
click at [376, 529] on link "Field Report" at bounding box center [373, 524] width 79 height 26
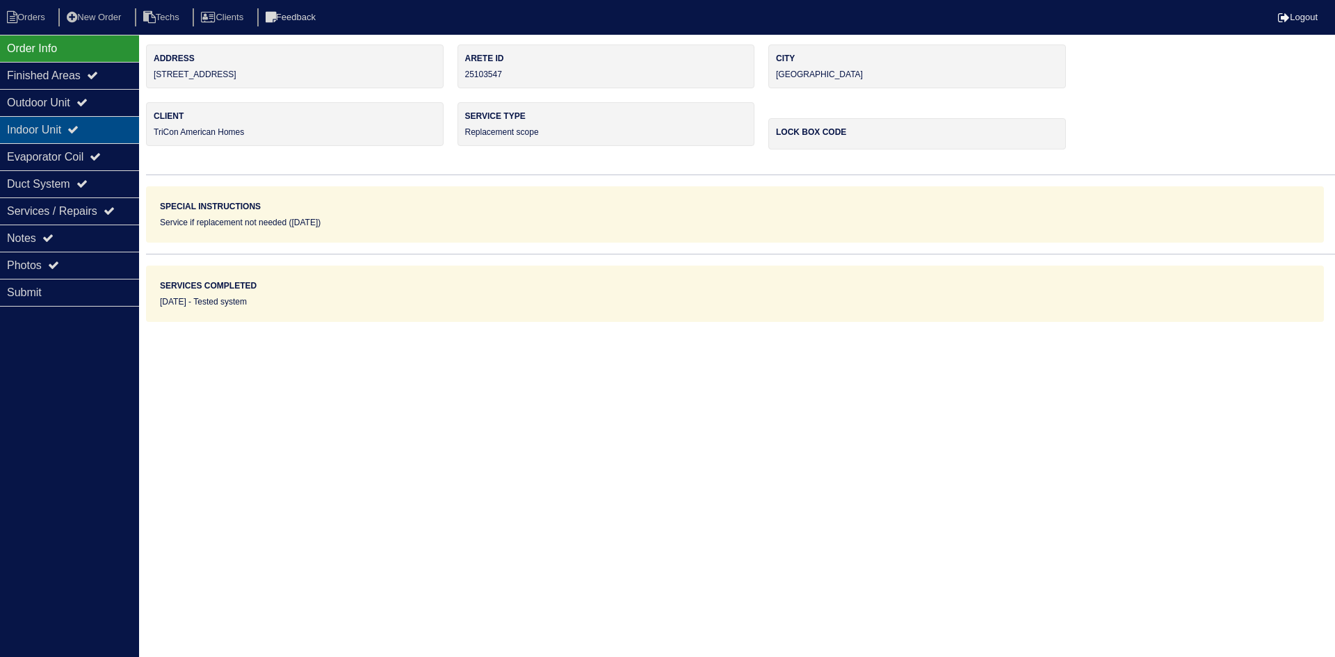
drag, startPoint x: 100, startPoint y: 104, endPoint x: 97, endPoint y: 120, distance: 15.5
click at [100, 104] on div "Outdoor Unit" at bounding box center [69, 102] width 139 height 27
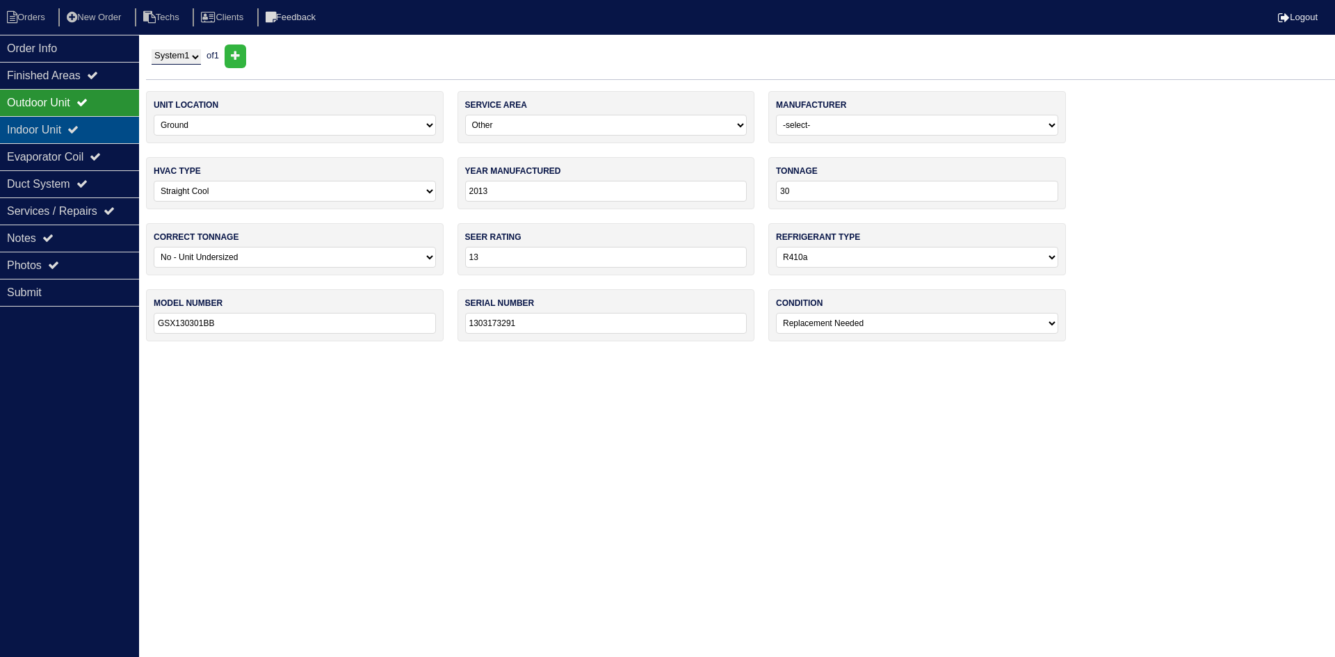
click at [95, 122] on div "Indoor Unit" at bounding box center [69, 129] width 139 height 27
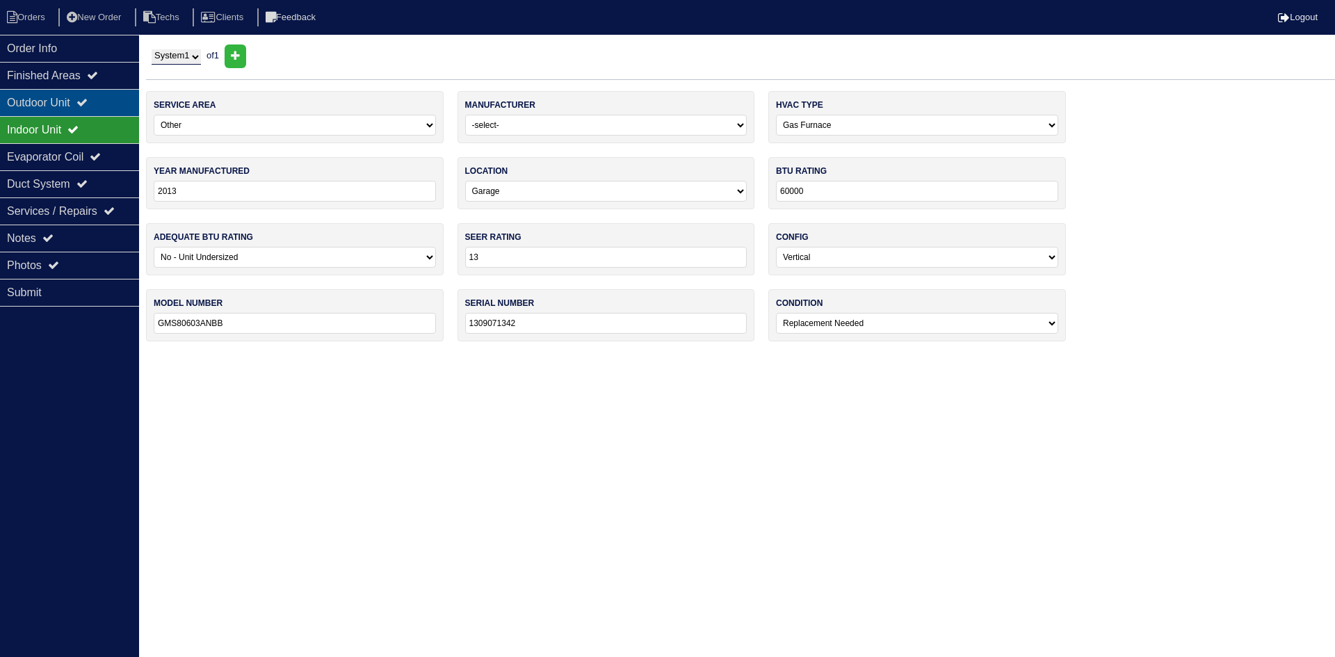
click at [88, 106] on icon at bounding box center [81, 102] width 11 height 11
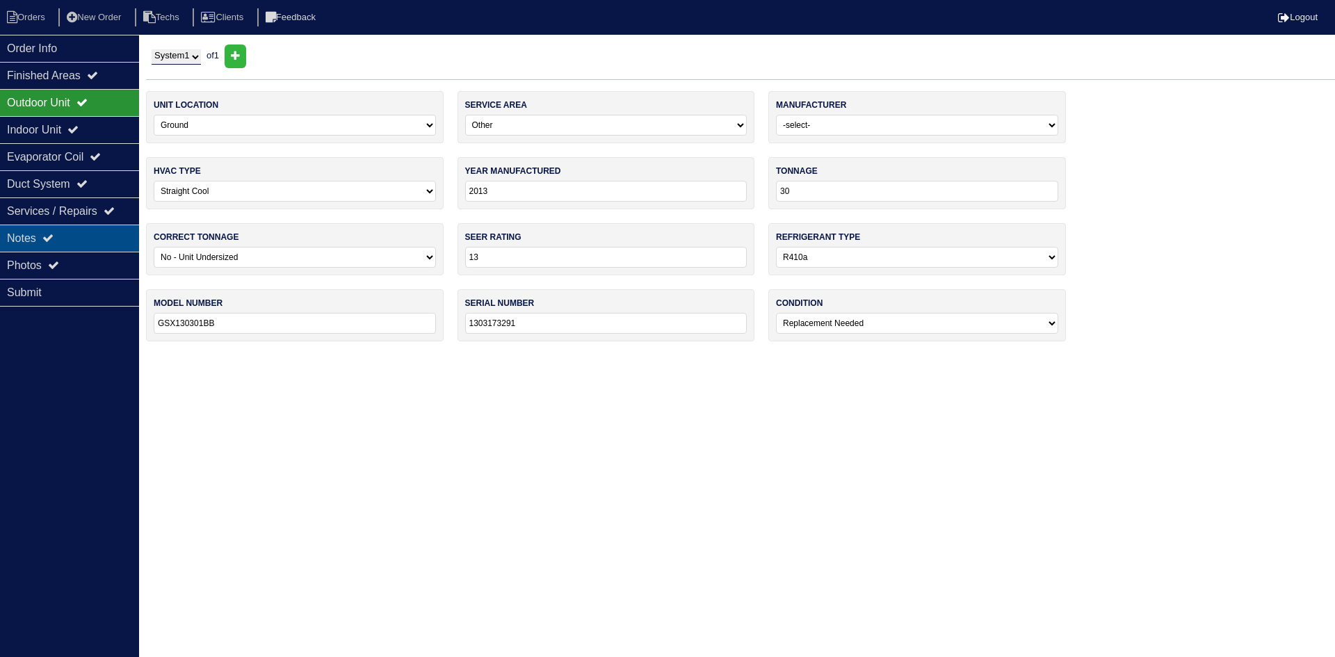
click at [54, 229] on div "Notes" at bounding box center [69, 238] width 139 height 27
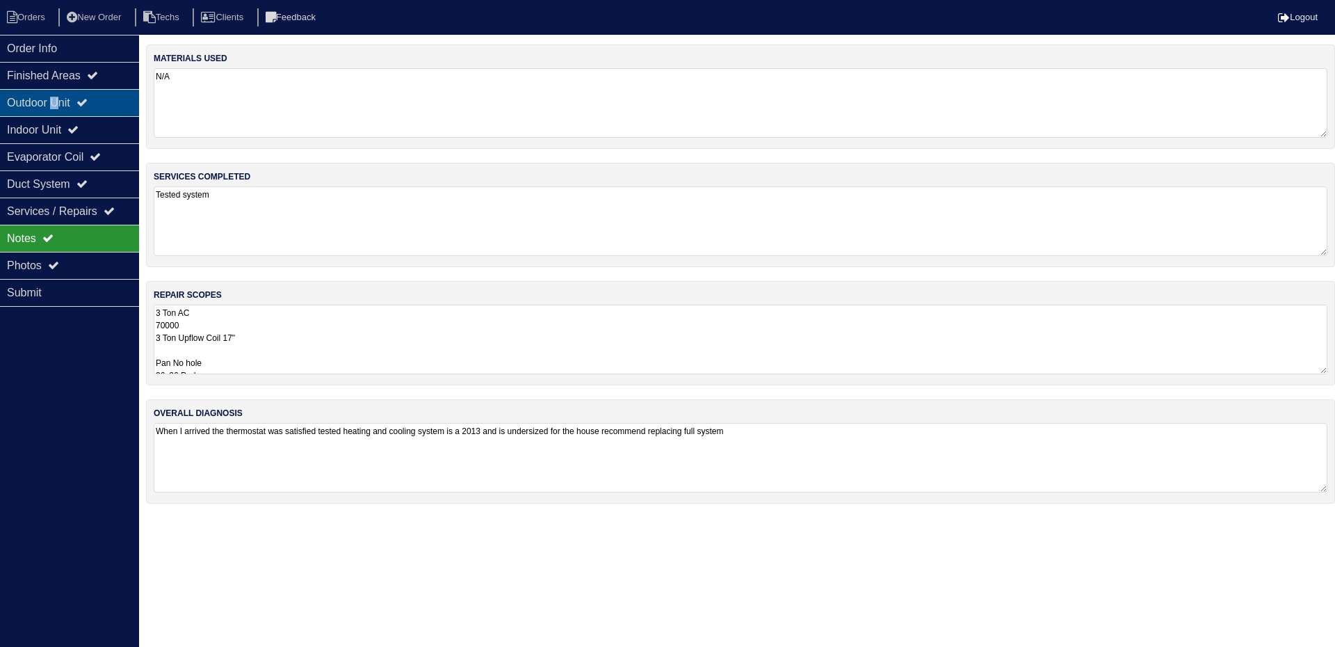
click at [60, 96] on div "Outdoor Unit" at bounding box center [69, 102] width 139 height 27
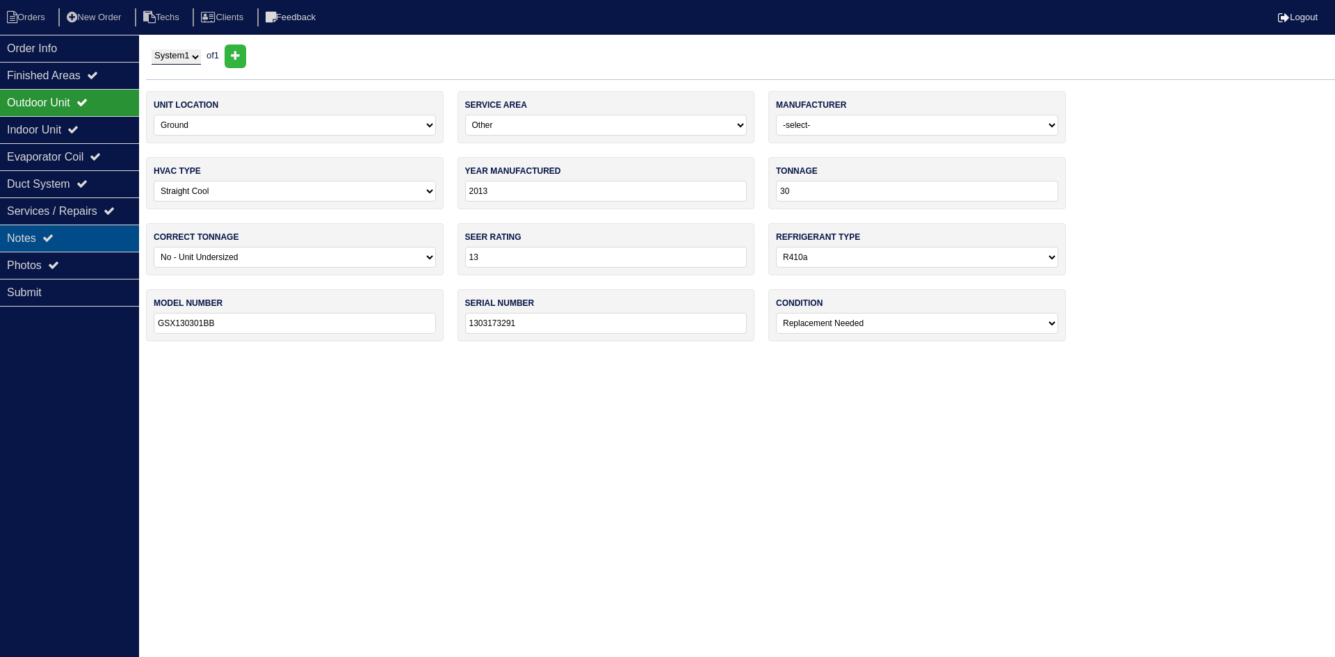
click at [41, 231] on div "Notes" at bounding box center [69, 238] width 139 height 27
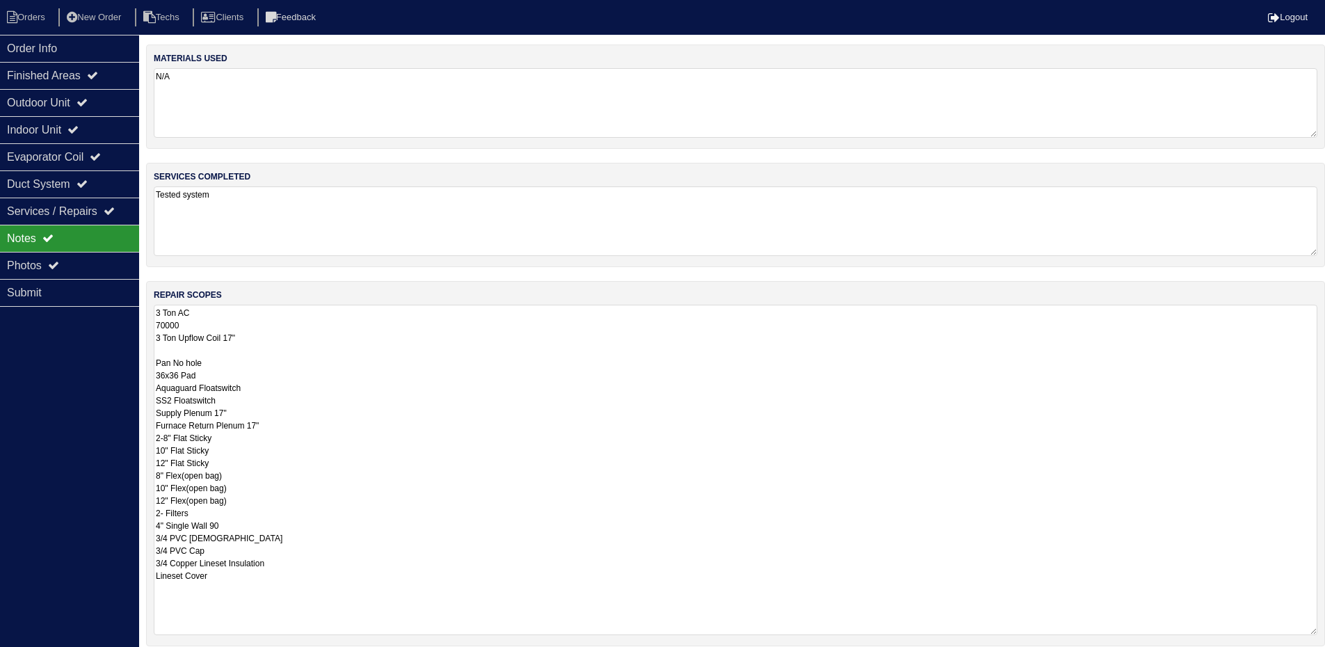
drag, startPoint x: 1325, startPoint y: 370, endPoint x: 1334, endPoint y: 631, distance: 260.9
click at [1325, 631] on html "Orders New Order Techs Clients Feedback Logout Orders New Order Users Clients M…" at bounding box center [662, 389] width 1325 height 778
click at [86, 98] on icon at bounding box center [81, 102] width 11 height 11
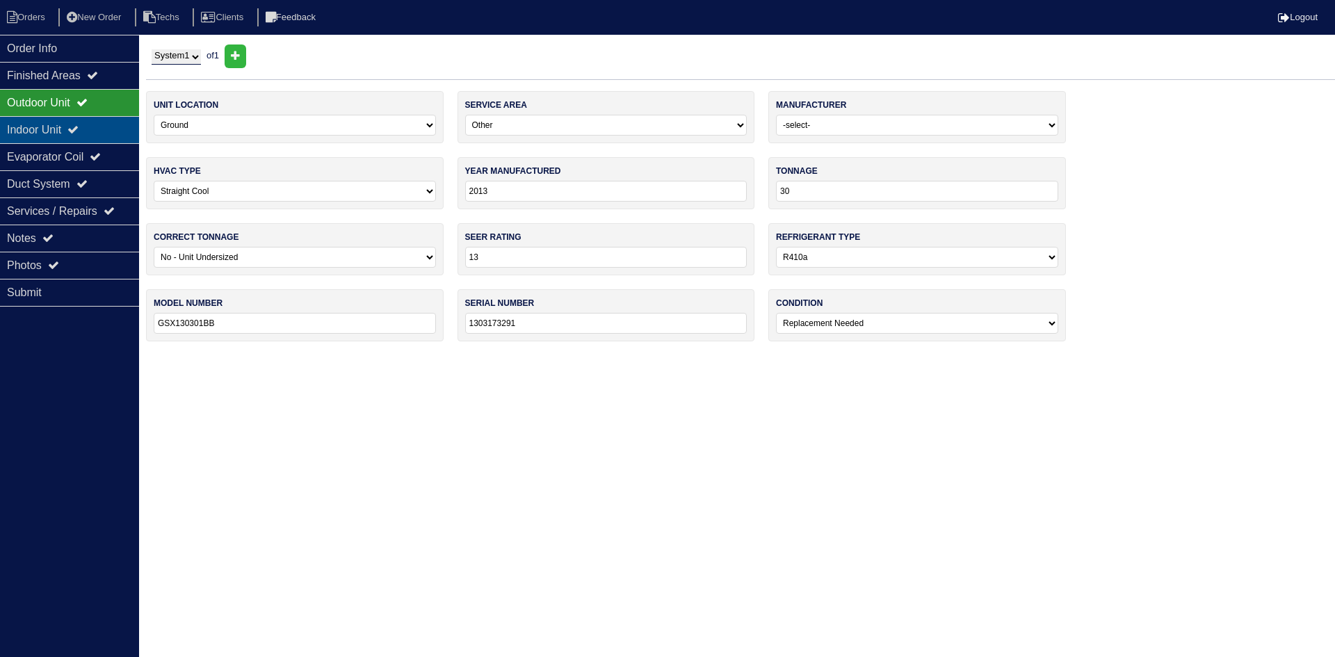
click at [79, 134] on icon at bounding box center [72, 129] width 11 height 11
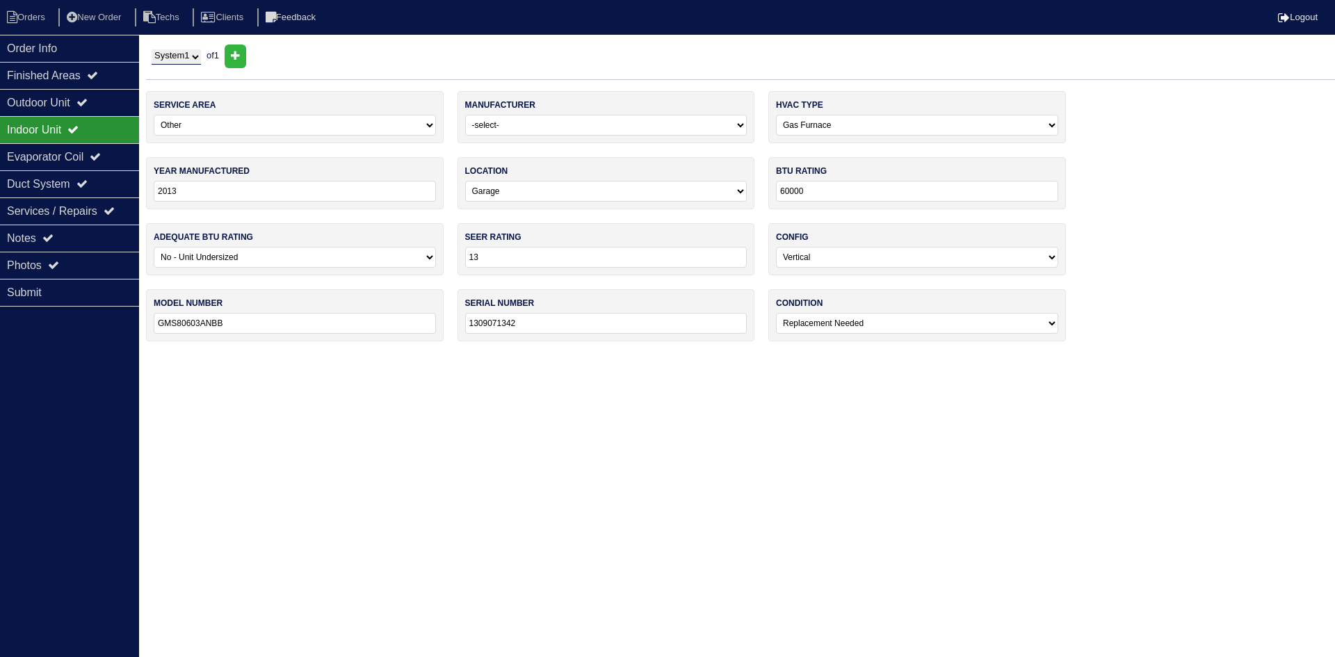
click at [76, 152] on div "Evaporator Coil" at bounding box center [69, 156] width 139 height 27
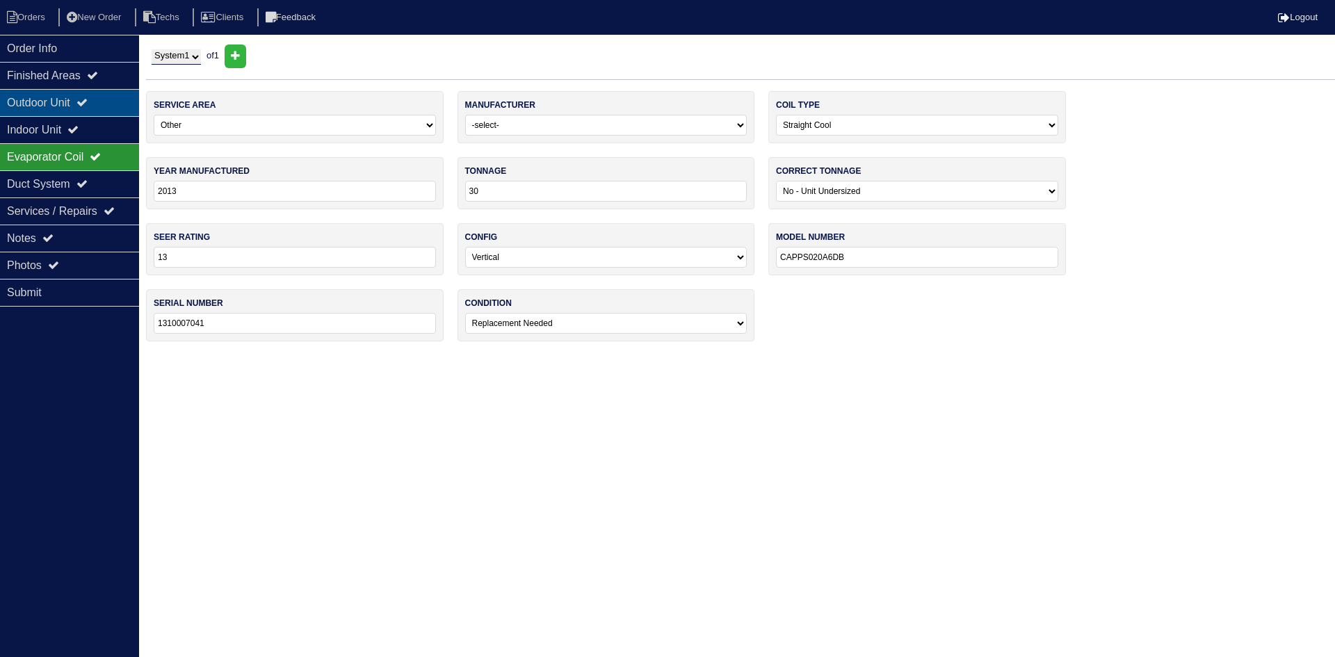
click at [70, 110] on div "Outdoor Unit" at bounding box center [69, 102] width 139 height 27
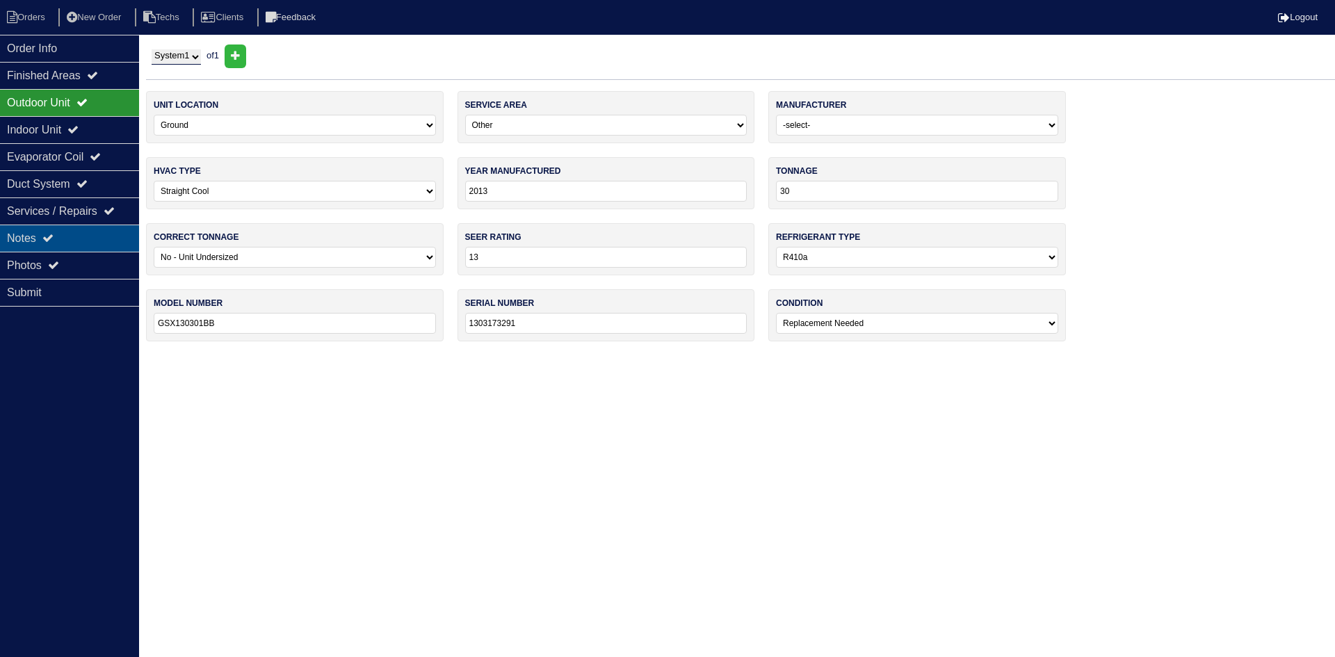
click at [120, 238] on div "Notes" at bounding box center [69, 238] width 139 height 27
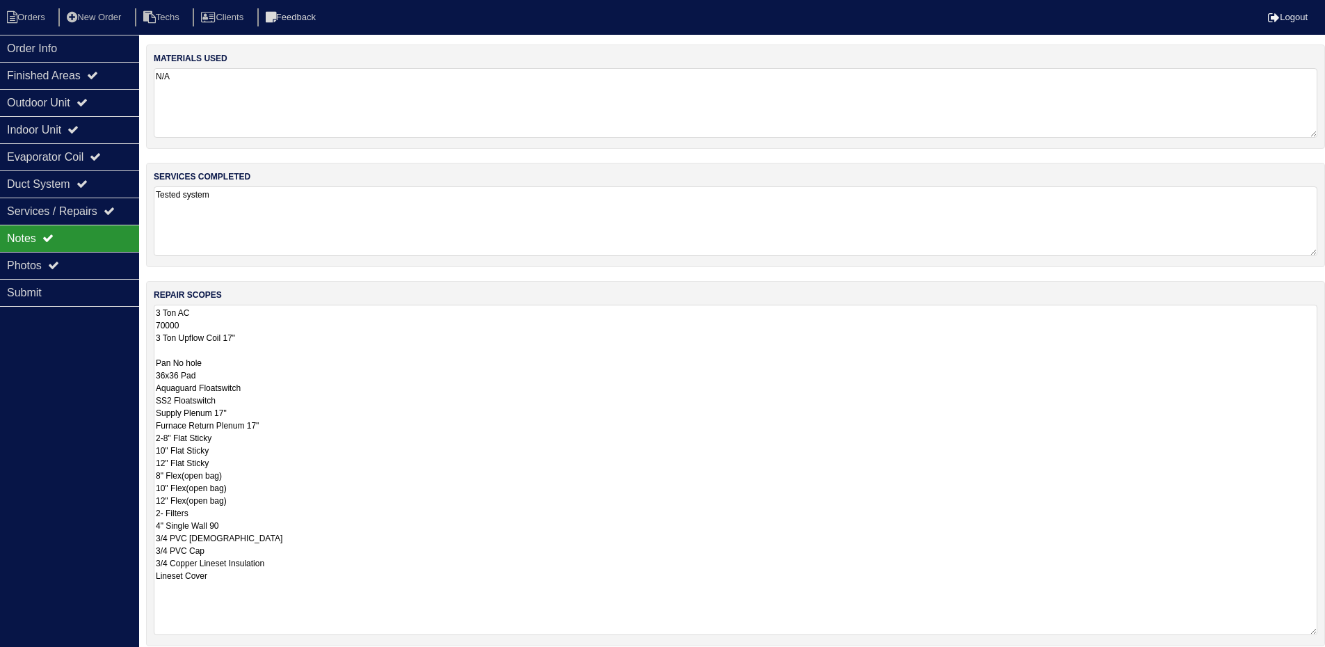
drag, startPoint x: 90, startPoint y: 266, endPoint x: 144, endPoint y: 282, distance: 55.7
click at [90, 266] on div "Photos" at bounding box center [69, 265] width 139 height 27
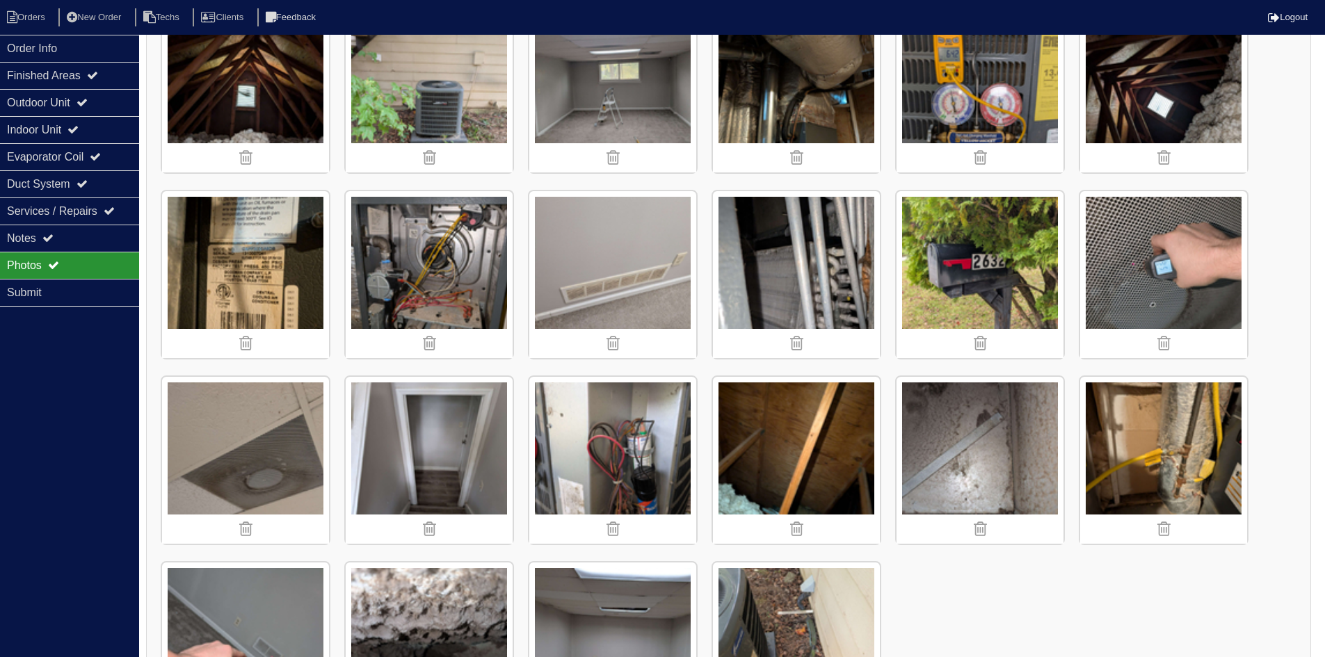
scroll to position [907, 0]
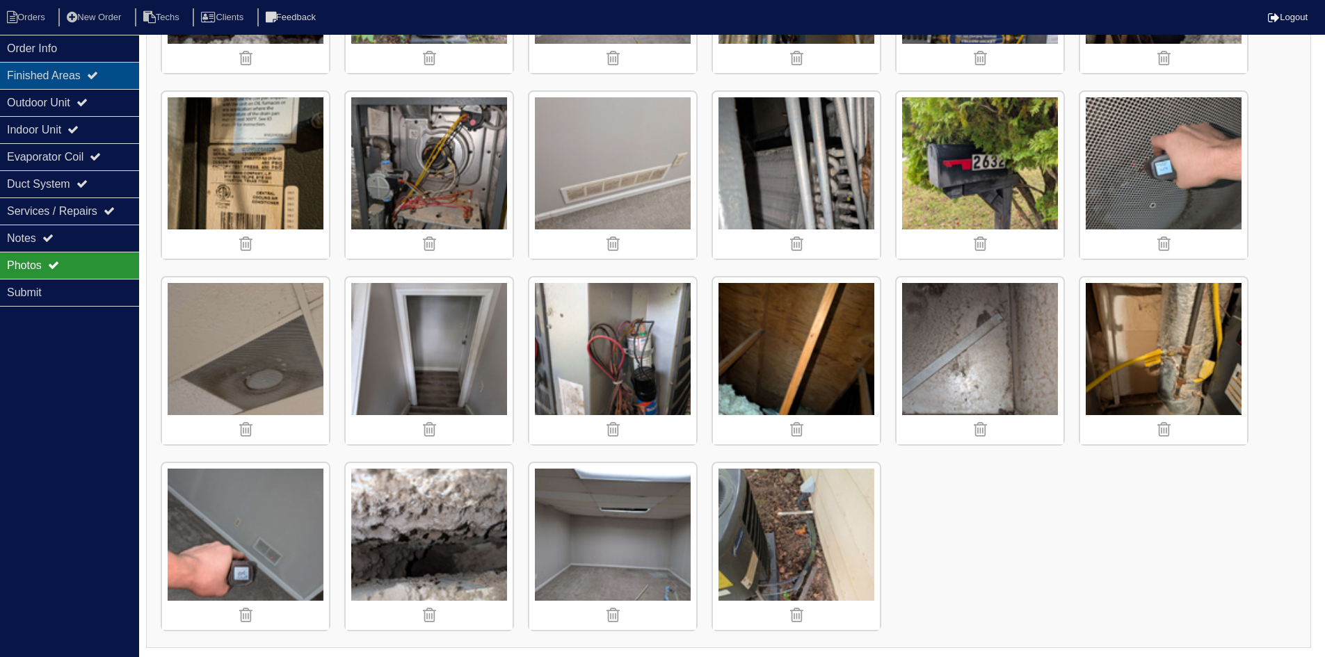
click at [72, 74] on div "Finished Areas" at bounding box center [69, 75] width 139 height 27
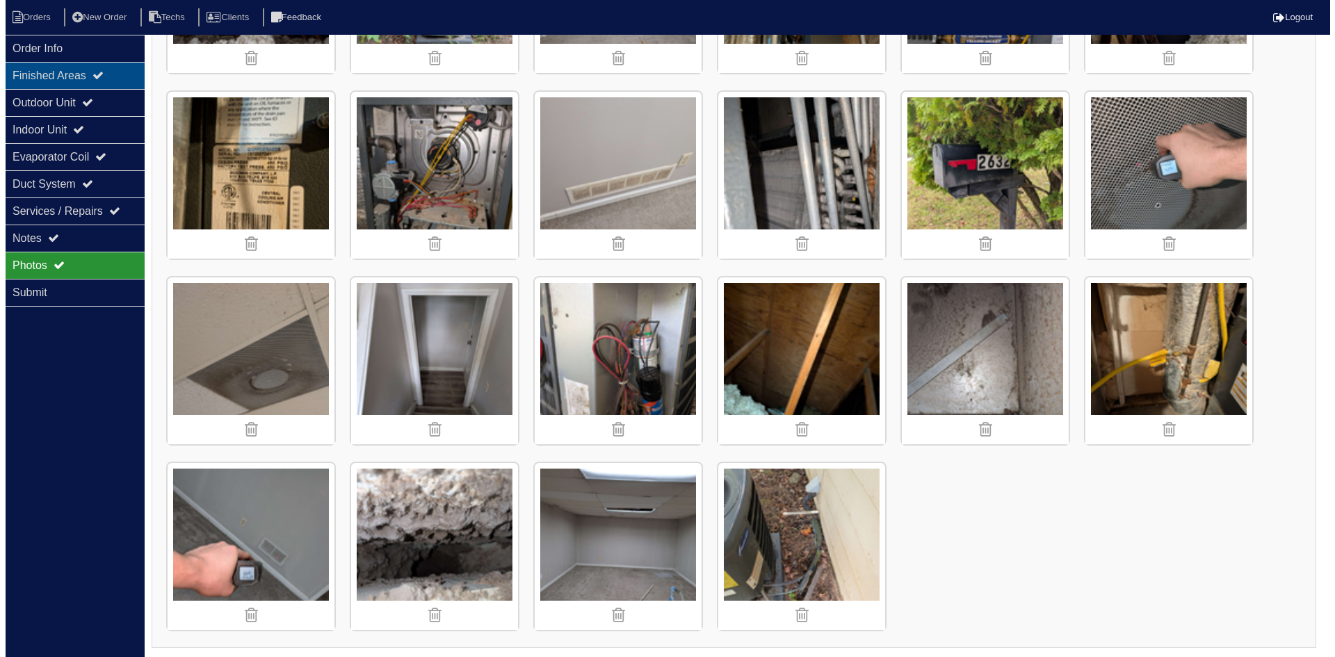
scroll to position [0, 0]
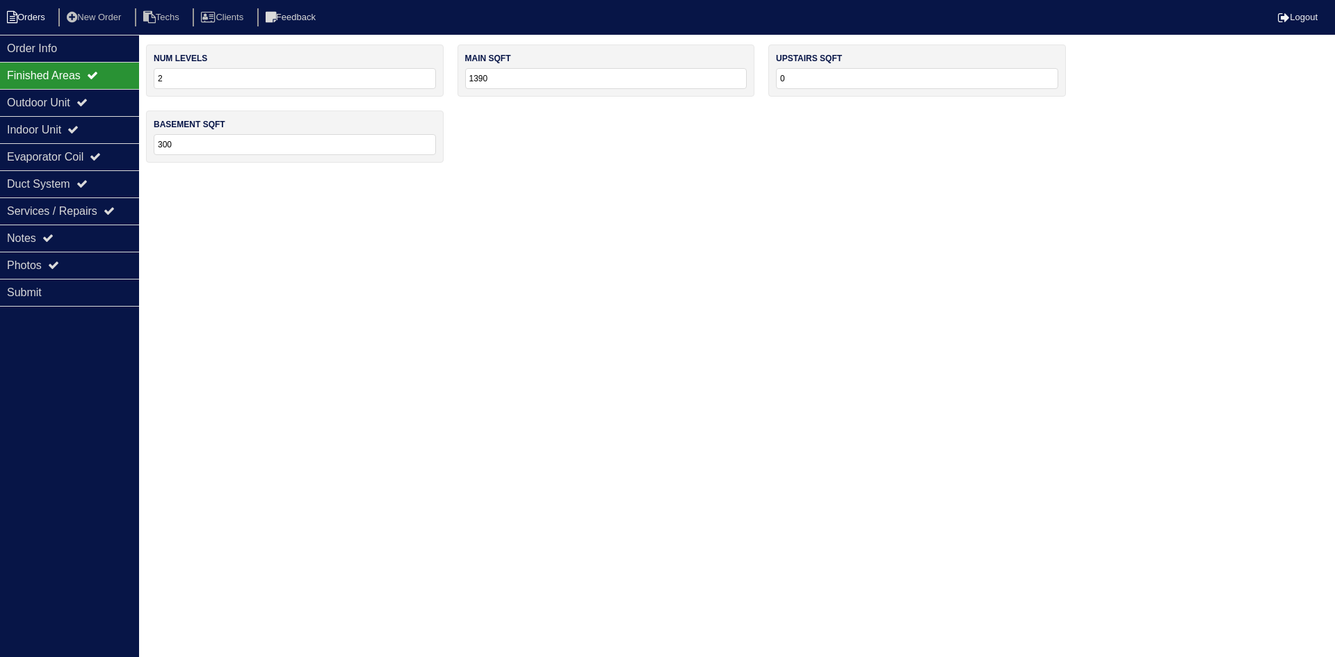
click at [35, 17] on li "Orders" at bounding box center [28, 17] width 56 height 19
select select "15"
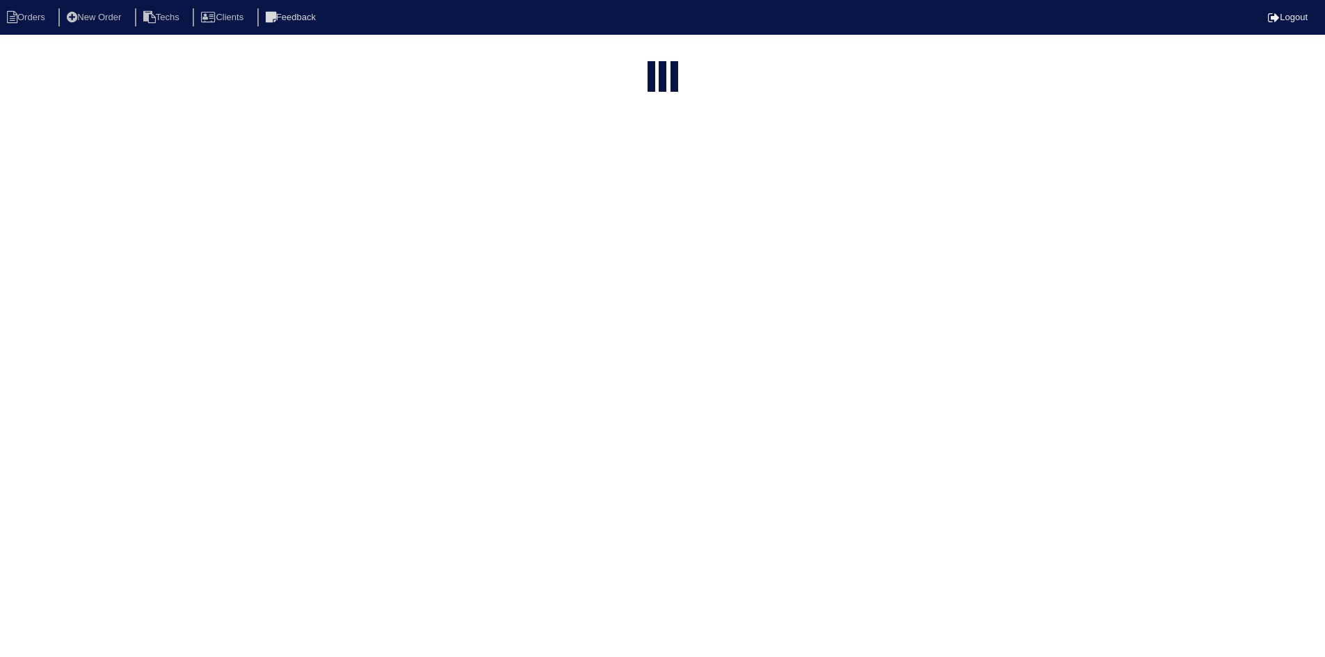
select select "field complete"
select select "need to quote"
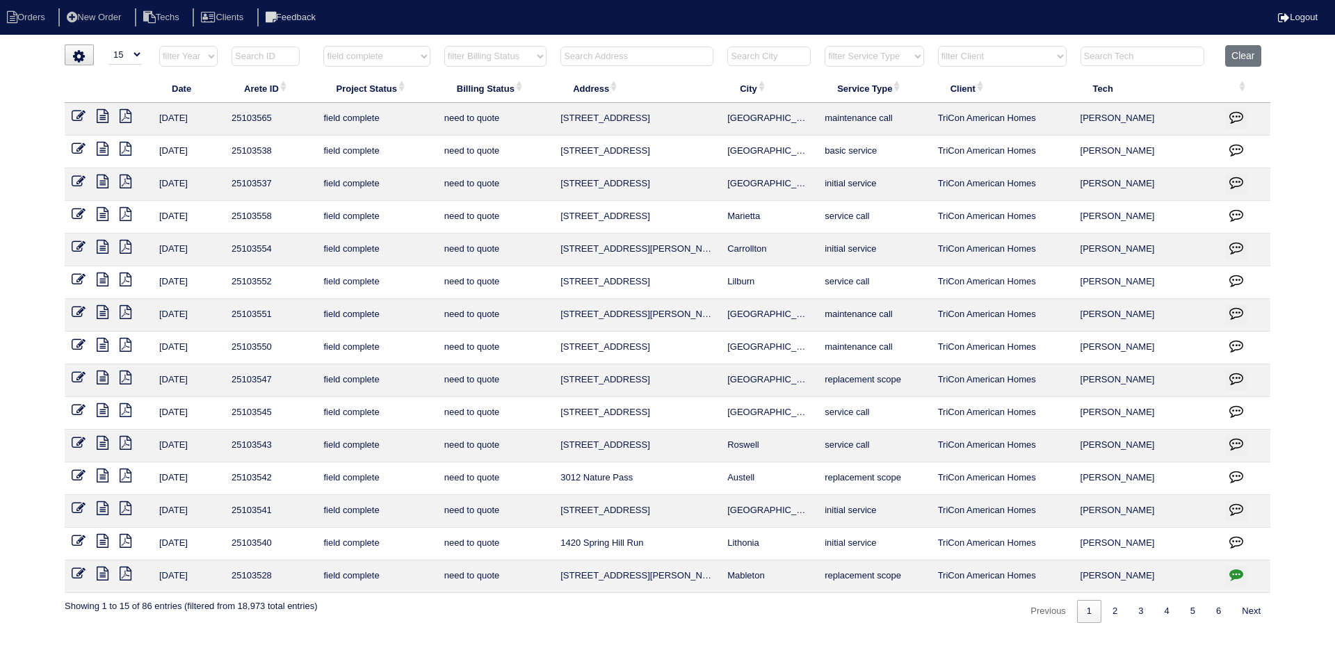
click at [102, 345] on icon at bounding box center [103, 345] width 12 height 14
click at [126, 347] on icon at bounding box center [126, 345] width 12 height 14
click at [103, 342] on icon at bounding box center [103, 345] width 12 height 14
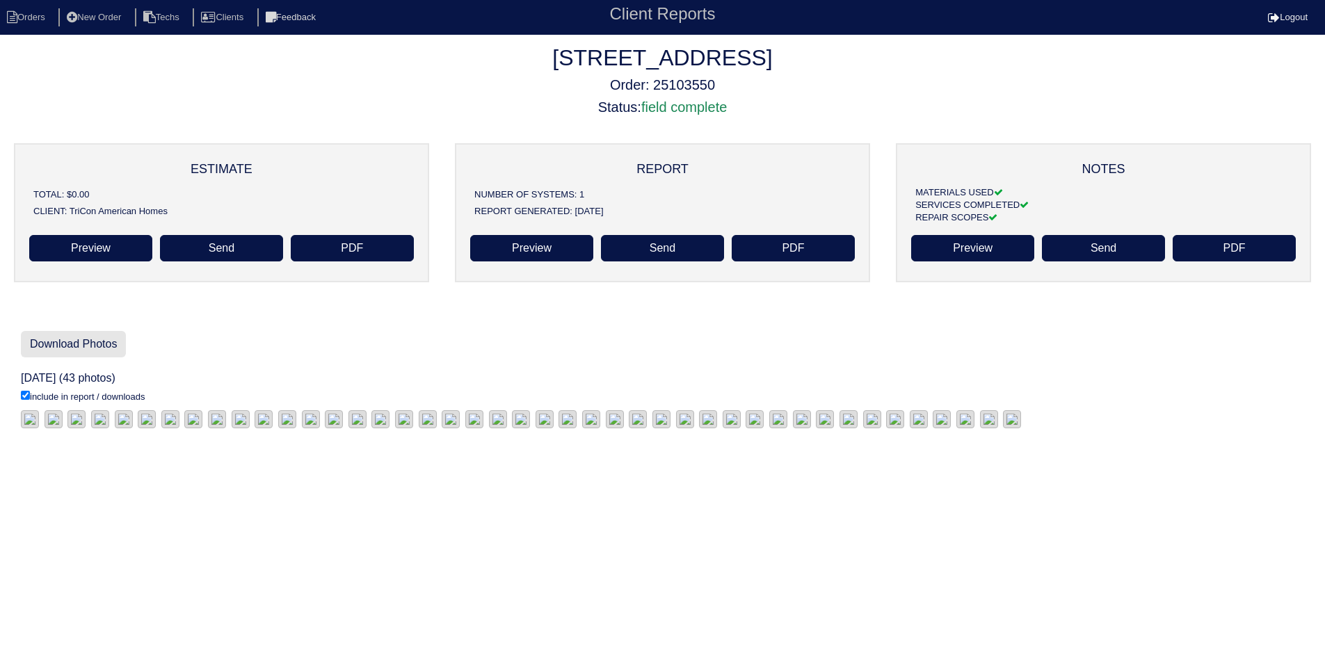
click at [80, 343] on link "Download Photos" at bounding box center [73, 344] width 105 height 26
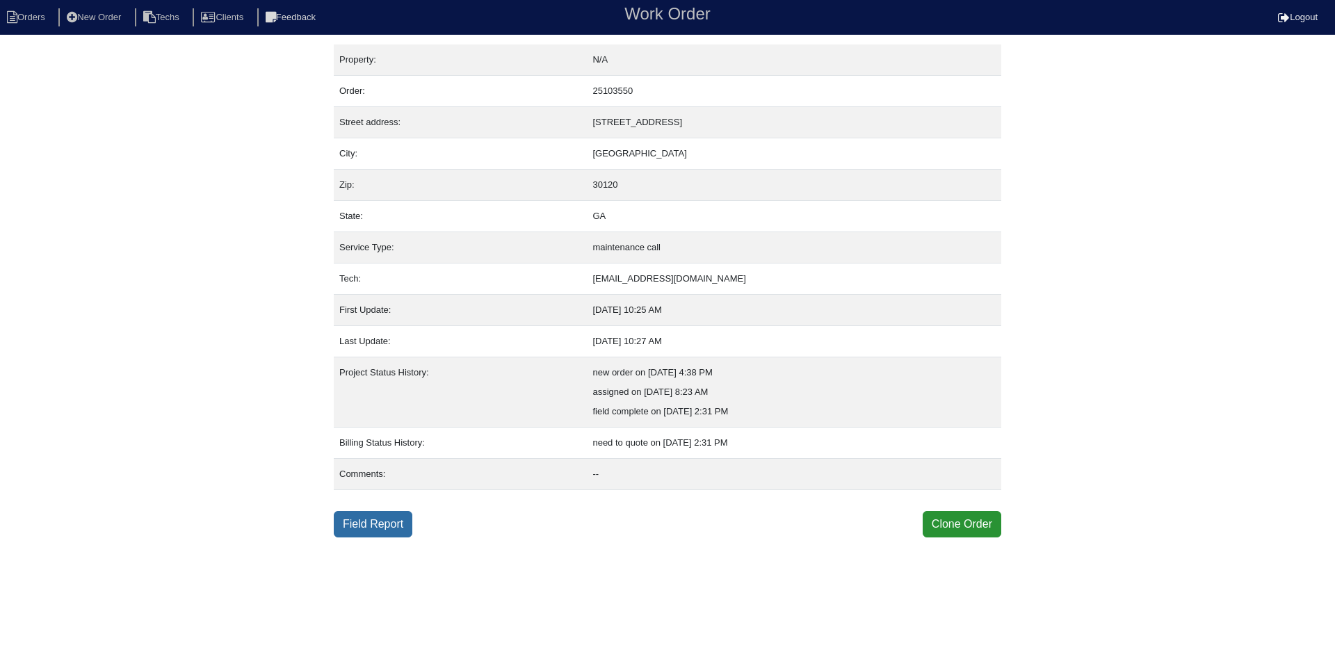
click at [379, 524] on link "Field Report" at bounding box center [373, 524] width 79 height 26
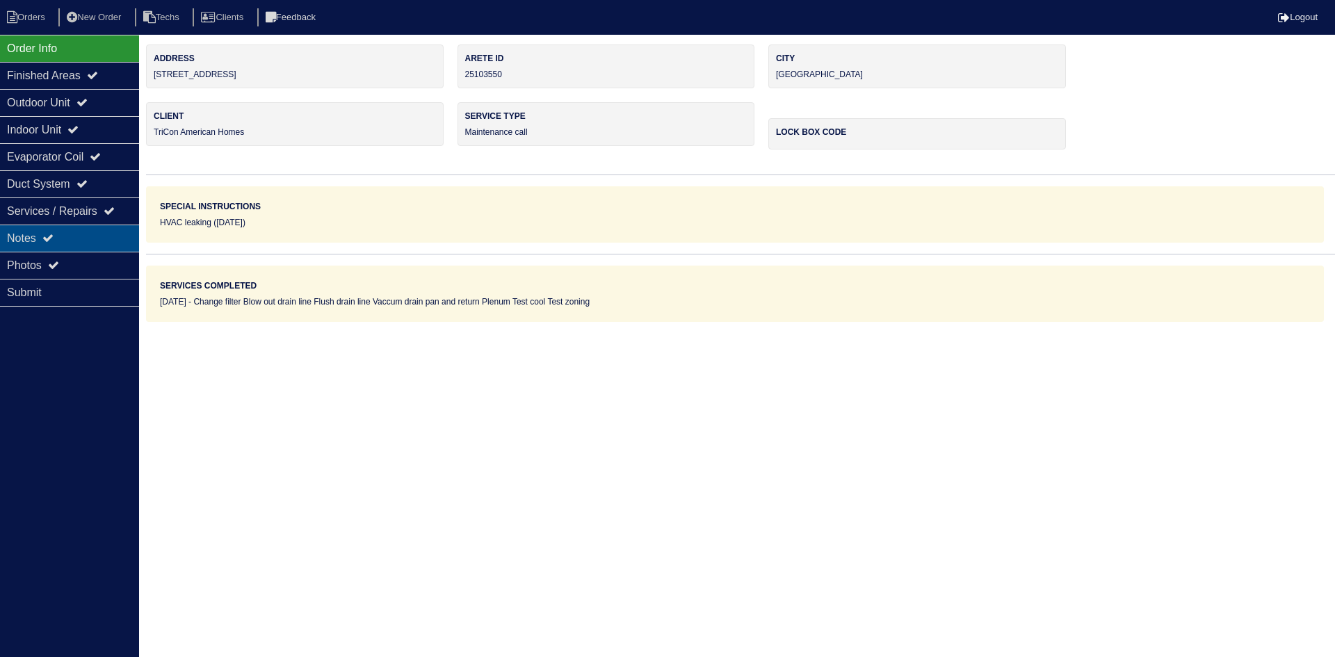
click at [65, 231] on div "Notes" at bounding box center [69, 238] width 139 height 27
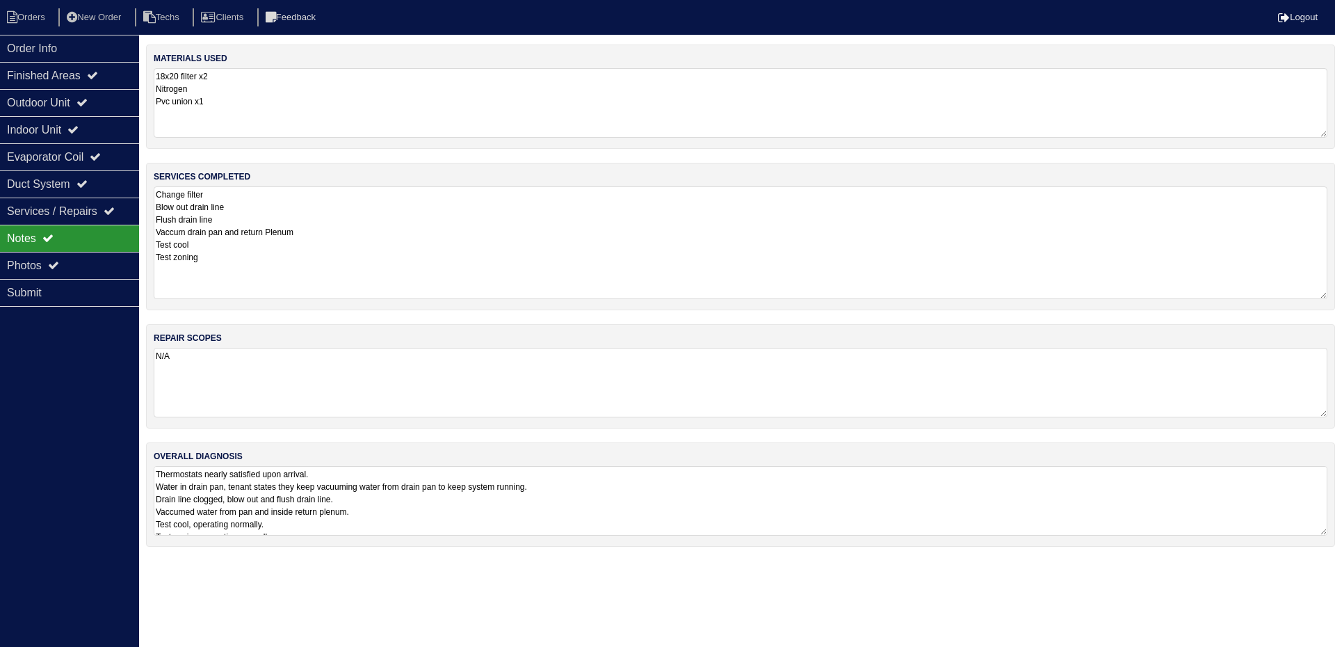
drag, startPoint x: 1323, startPoint y: 250, endPoint x: 1332, endPoint y: 289, distance: 39.3
click at [1332, 289] on div "services completed Change filter Blow out drain line Flush drain line Vaccum dr…" at bounding box center [740, 236] width 1189 height 147
drag, startPoint x: 1323, startPoint y: 522, endPoint x: 1320, endPoint y: 607, distance: 84.9
click at [1320, 607] on textarea "Thermostats nearly satisfied upon arrival. Water in drain pan, tenant states th…" at bounding box center [741, 538] width 1174 height 154
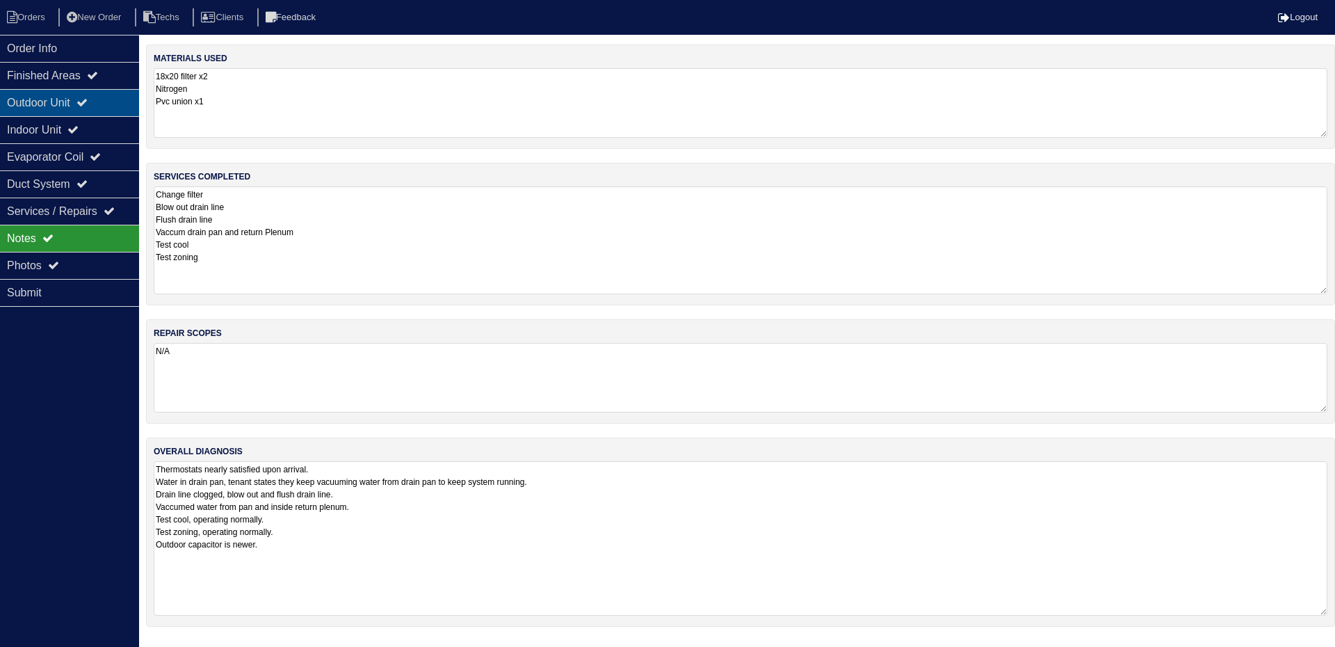
click at [74, 92] on div "Outdoor Unit" at bounding box center [69, 102] width 139 height 27
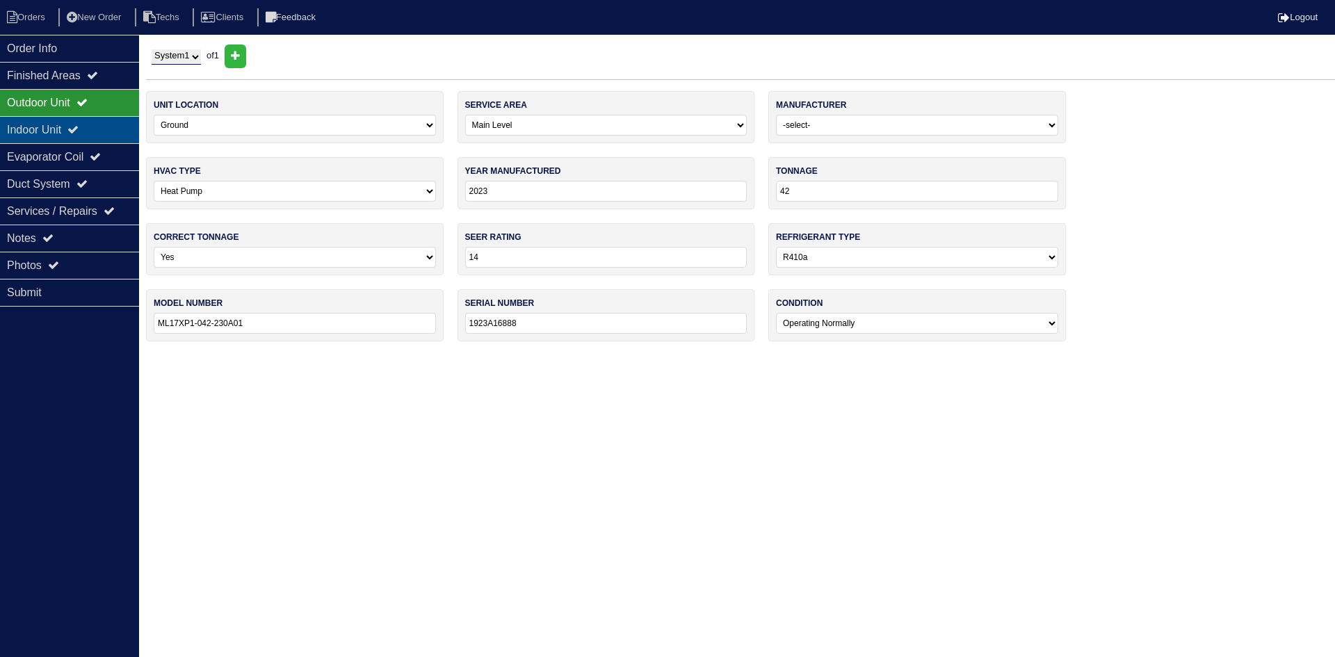
click at [73, 122] on div "Indoor Unit" at bounding box center [69, 129] width 139 height 27
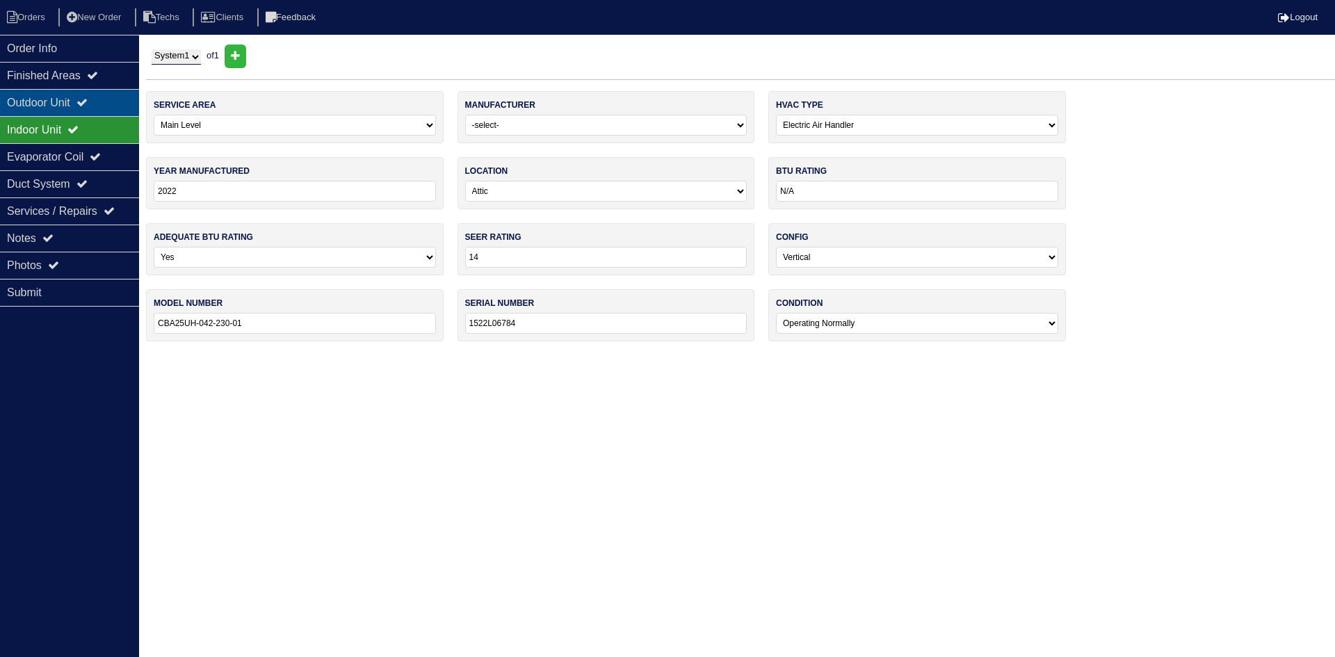
click at [74, 92] on div "Outdoor Unit" at bounding box center [69, 102] width 139 height 27
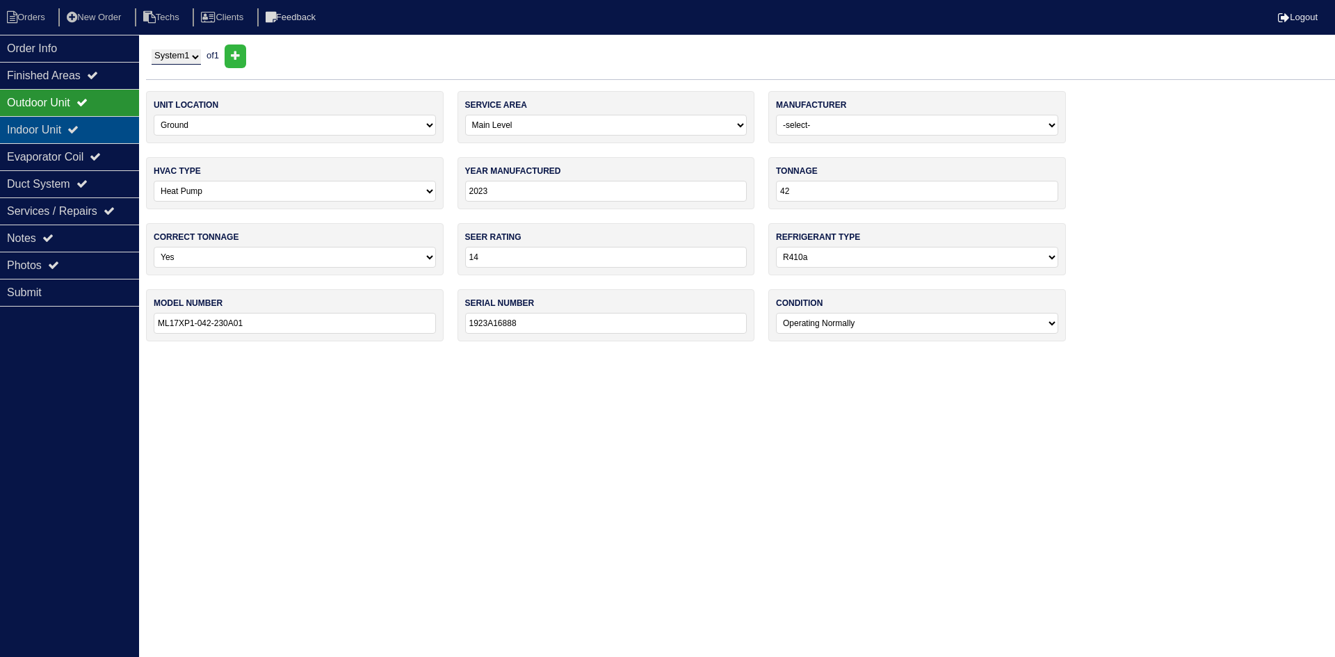
click at [58, 131] on div "Indoor Unit" at bounding box center [69, 129] width 139 height 27
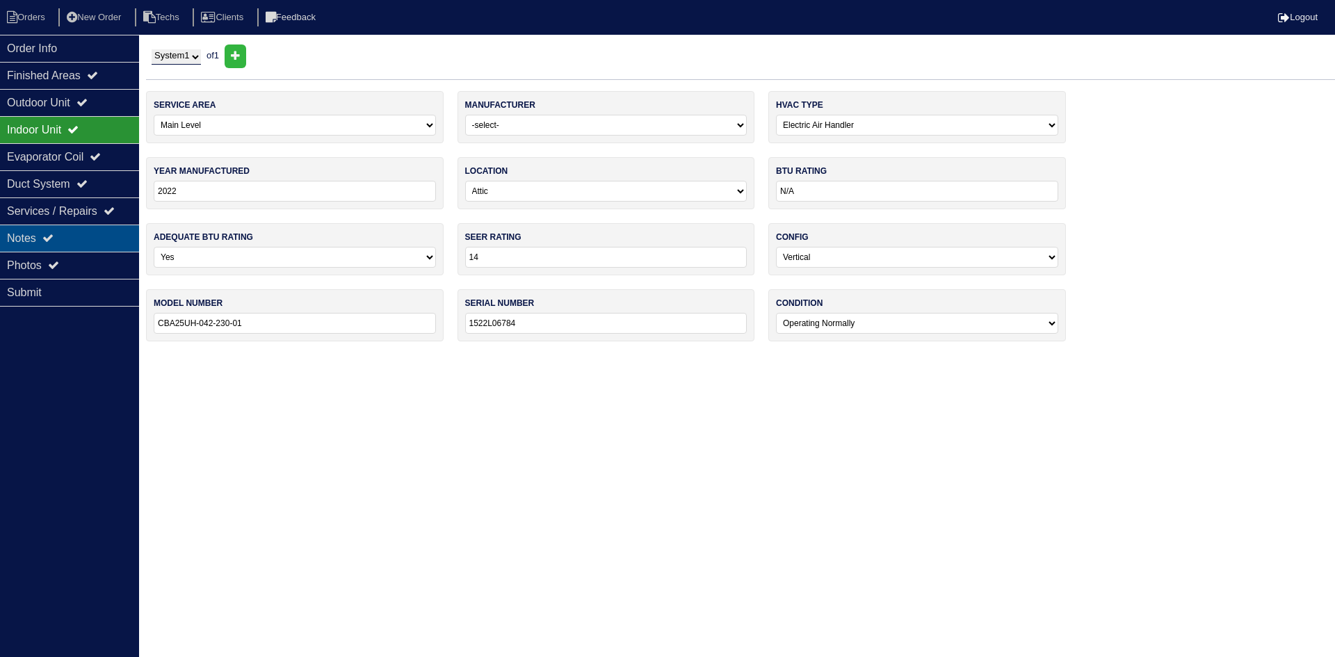
click at [86, 239] on div "Notes" at bounding box center [69, 238] width 139 height 27
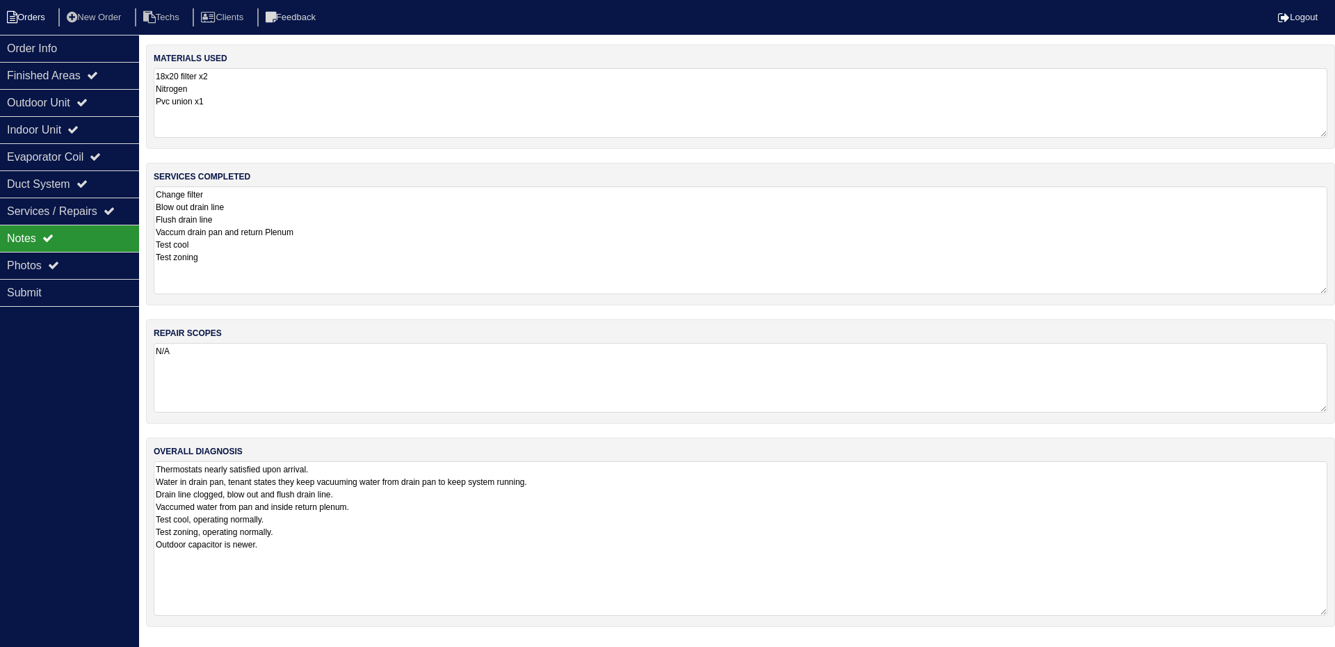
click at [19, 15] on li "Orders" at bounding box center [28, 17] width 56 height 19
select select "15"
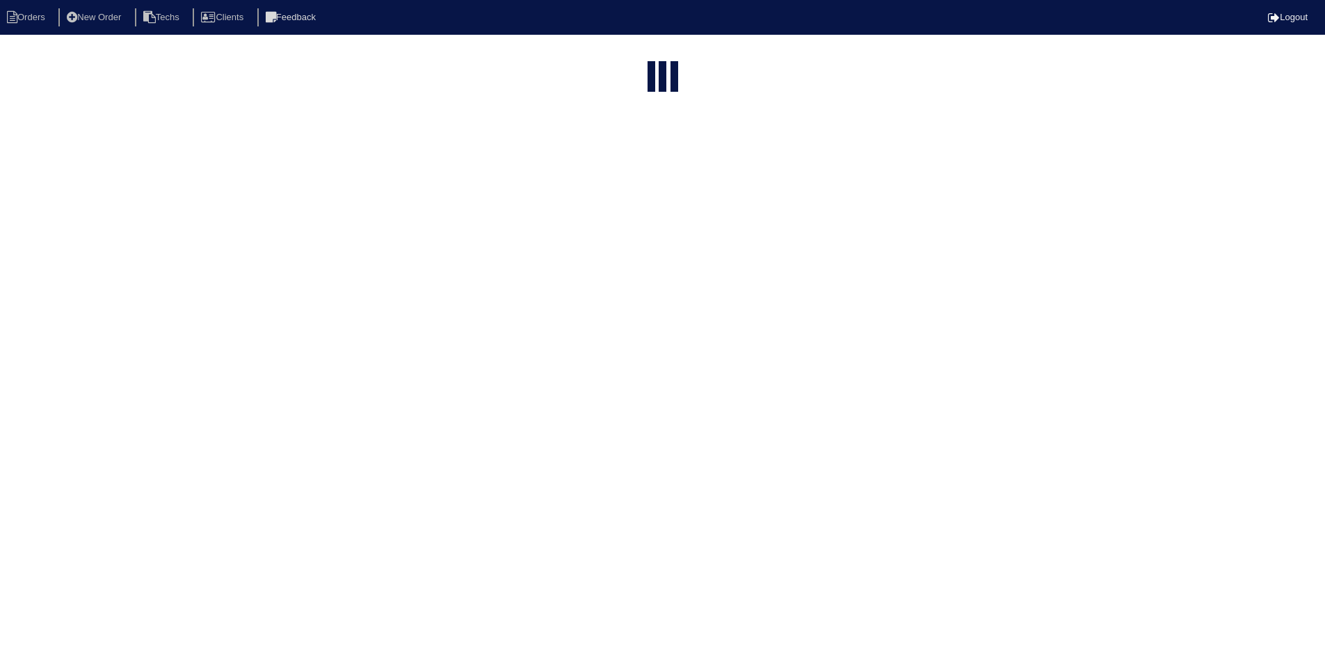
select select "field complete"
select select "need to quote"
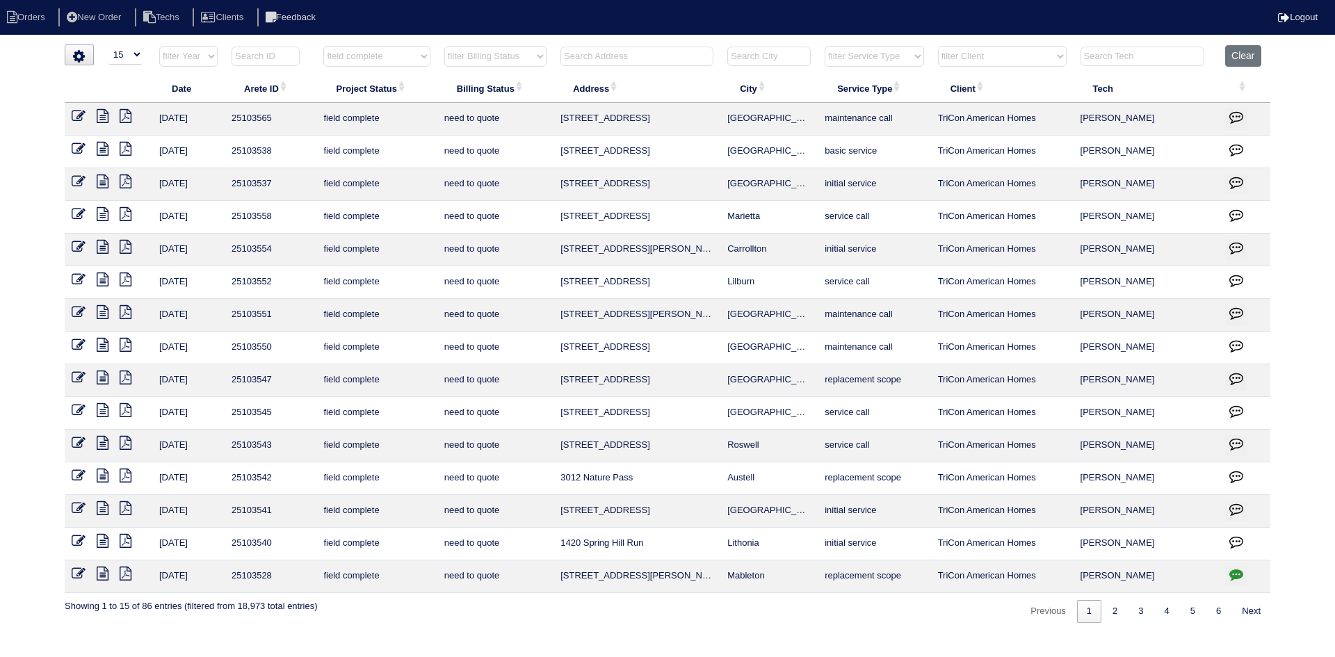
click at [102, 312] on icon at bounding box center [103, 312] width 12 height 14
click at [1238, 309] on icon "button" at bounding box center [1236, 313] width 14 height 14
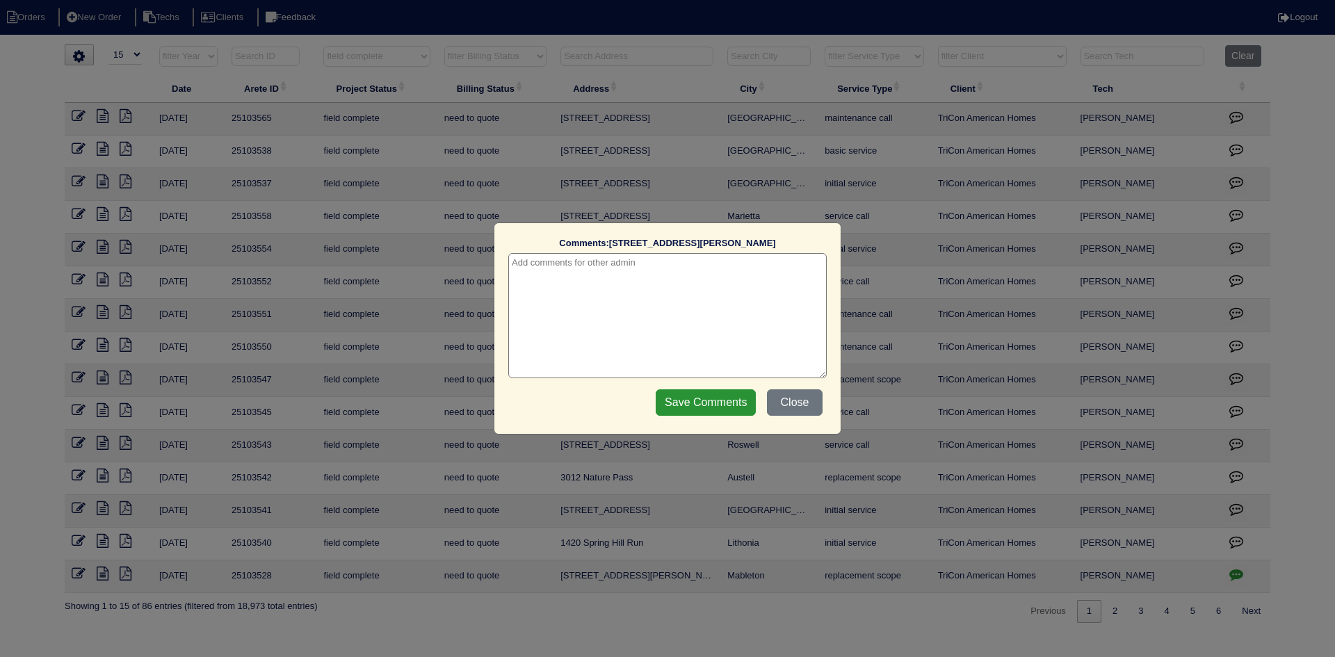
click at [737, 273] on textarea at bounding box center [667, 315] width 318 height 125
type textarea "9/29/25 - is transformer warranty? - ask Payton - rk"
click at [682, 396] on input "Save Comments" at bounding box center [706, 402] width 100 height 26
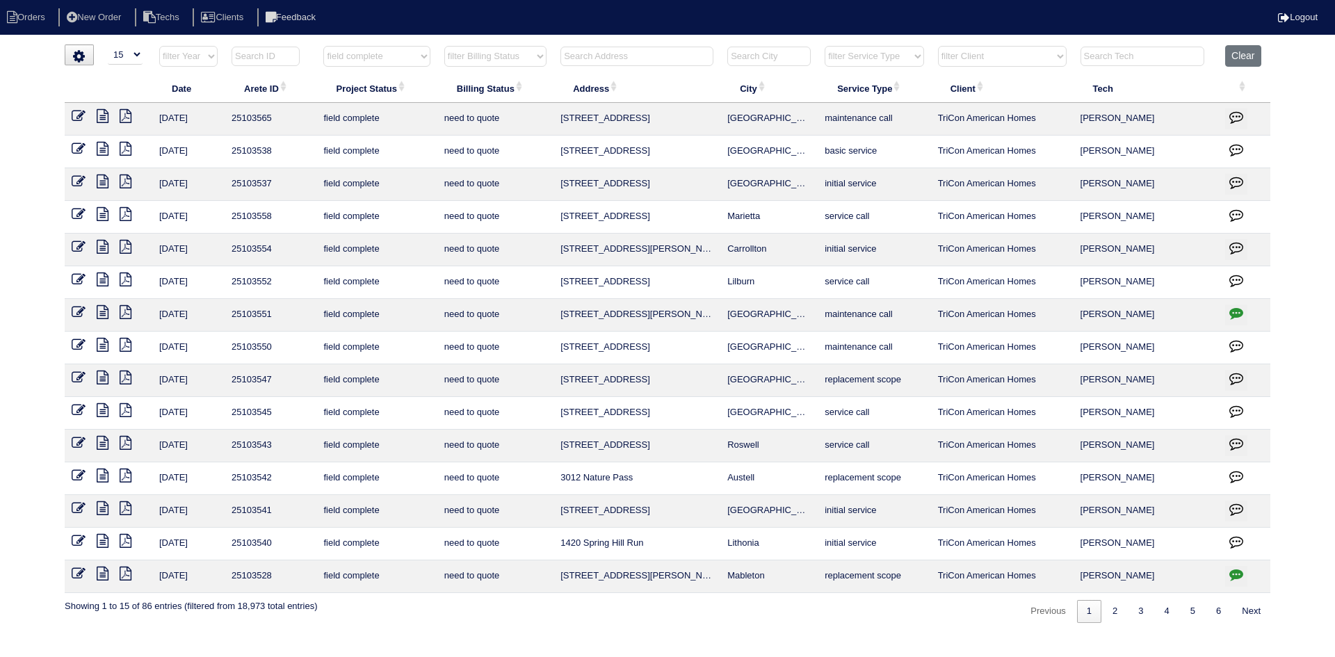
click at [102, 282] on icon at bounding box center [103, 280] width 12 height 14
click at [99, 312] on icon at bounding box center [103, 312] width 12 height 14
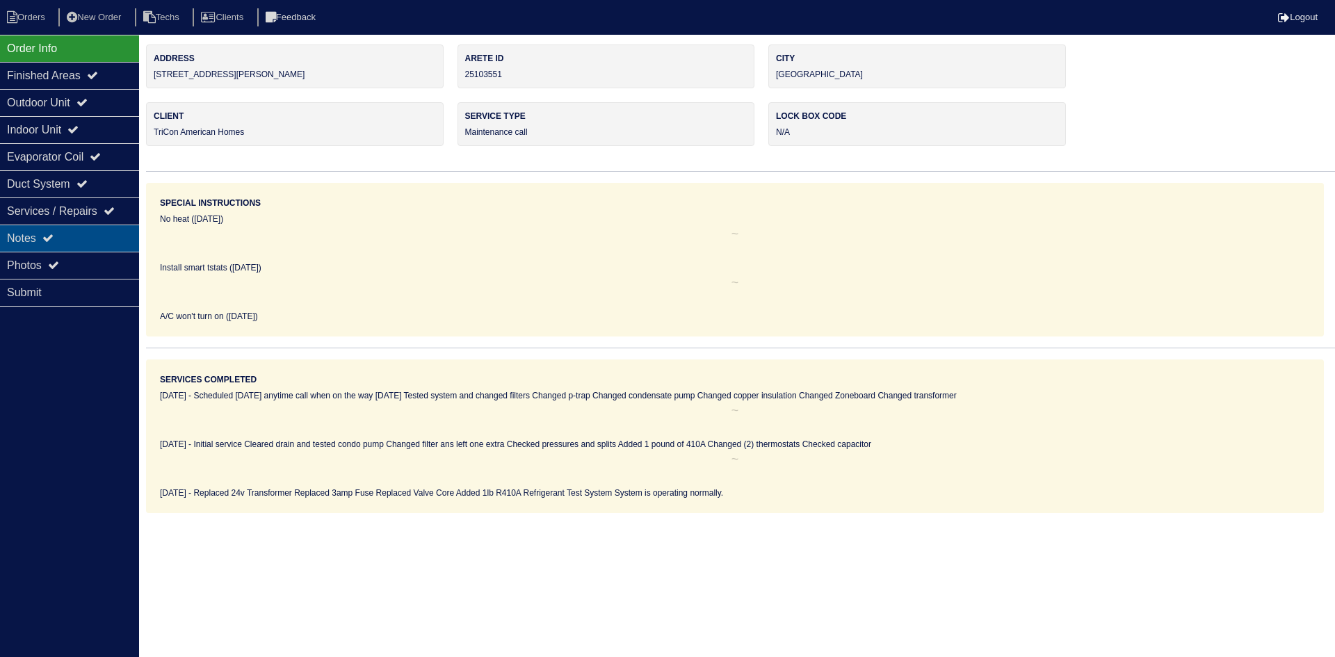
click at [81, 239] on div "Notes" at bounding box center [69, 238] width 139 height 27
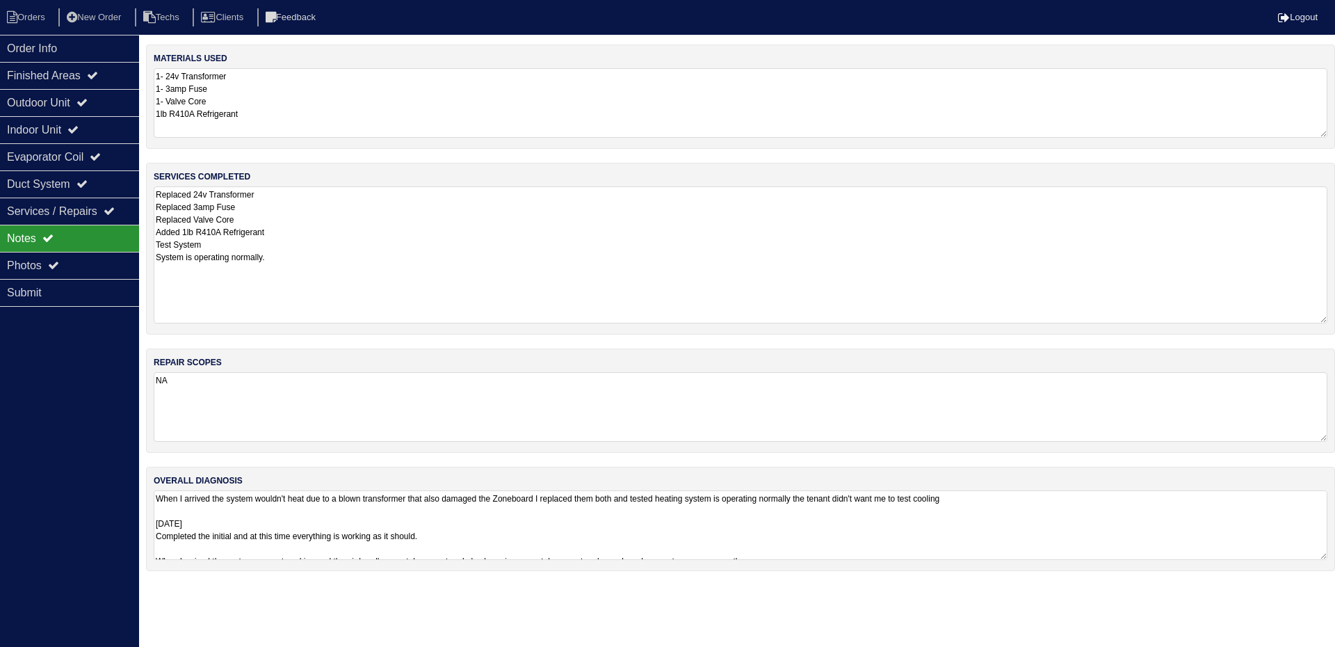
drag, startPoint x: 1320, startPoint y: 251, endPoint x: 1333, endPoint y: 320, distance: 70.0
click at [1333, 320] on div "services completed Replaced 24v Transformer Replaced 3amp Fuse Replaced Valve C…" at bounding box center [740, 249] width 1189 height 172
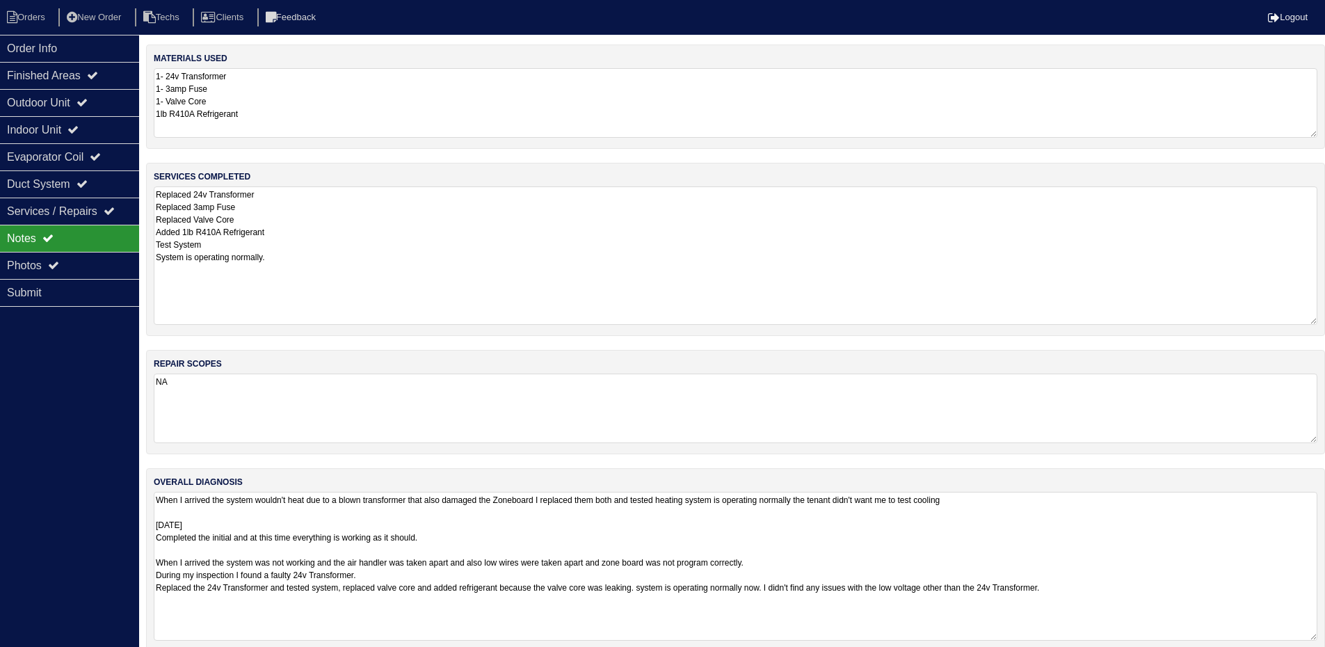
drag, startPoint x: 1323, startPoint y: 557, endPoint x: 1326, endPoint y: 636, distance: 79.3
click at [1325, 636] on html "Orders New Order Techs Clients Feedback Logout Orders New Order Users Clients M…" at bounding box center [662, 332] width 1325 height 665
click at [70, 99] on div "Outdoor Unit" at bounding box center [69, 102] width 139 height 27
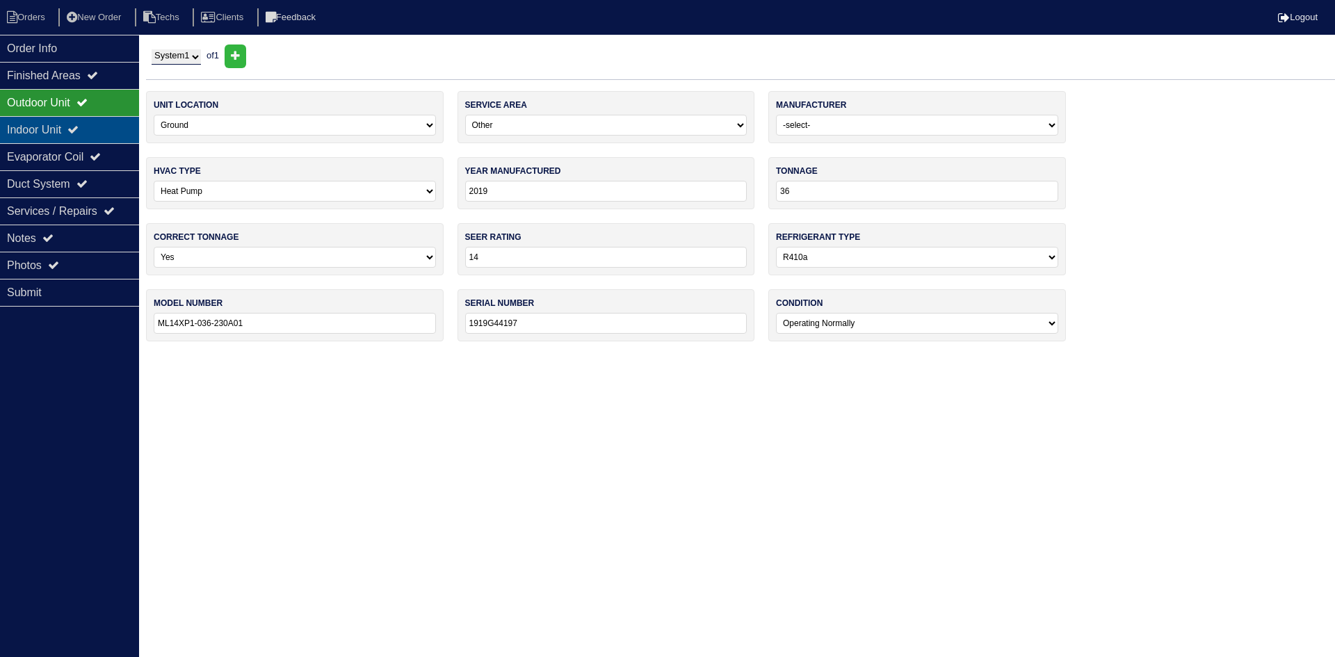
click at [69, 131] on div "Indoor Unit" at bounding box center [69, 129] width 139 height 27
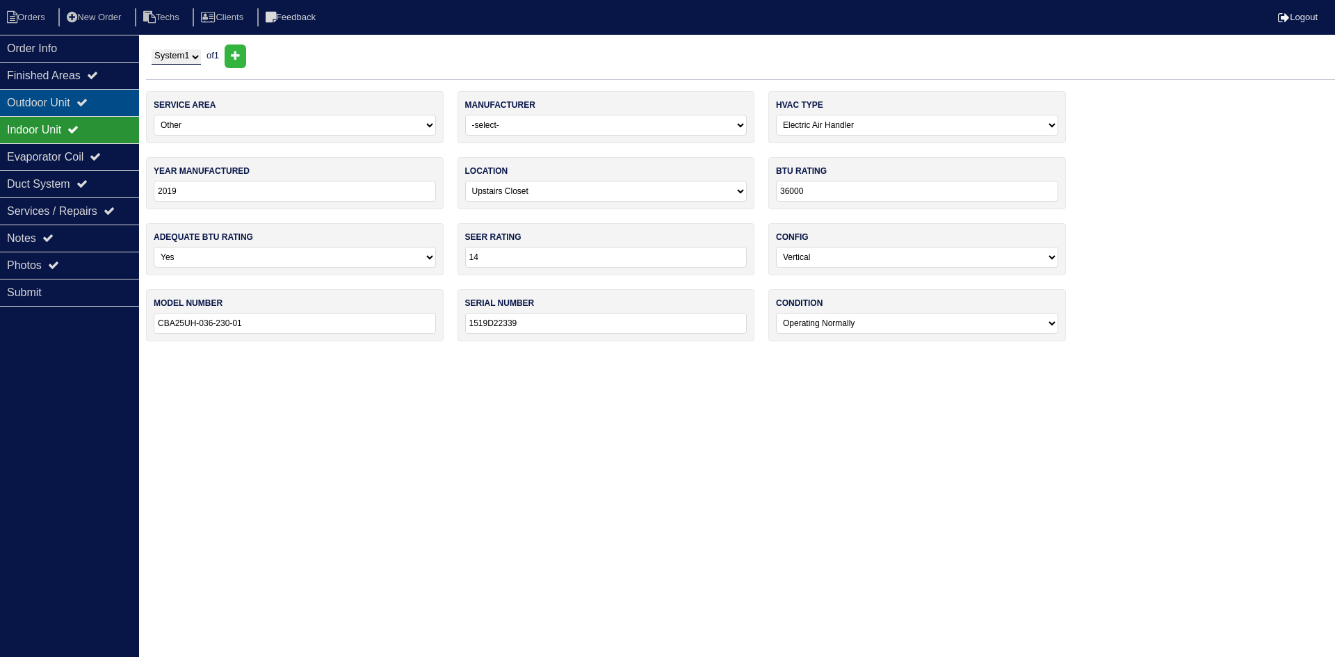
click at [113, 108] on div "Outdoor Unit" at bounding box center [69, 102] width 139 height 27
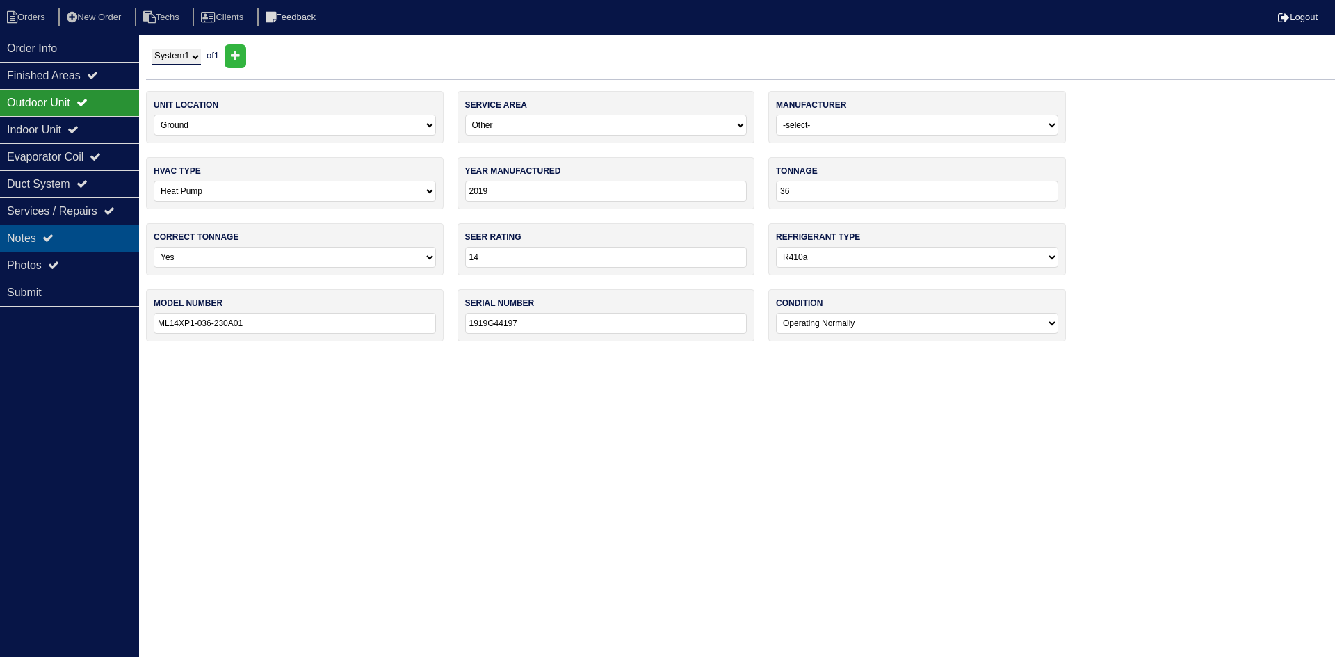
click at [101, 234] on div "Notes" at bounding box center [69, 238] width 139 height 27
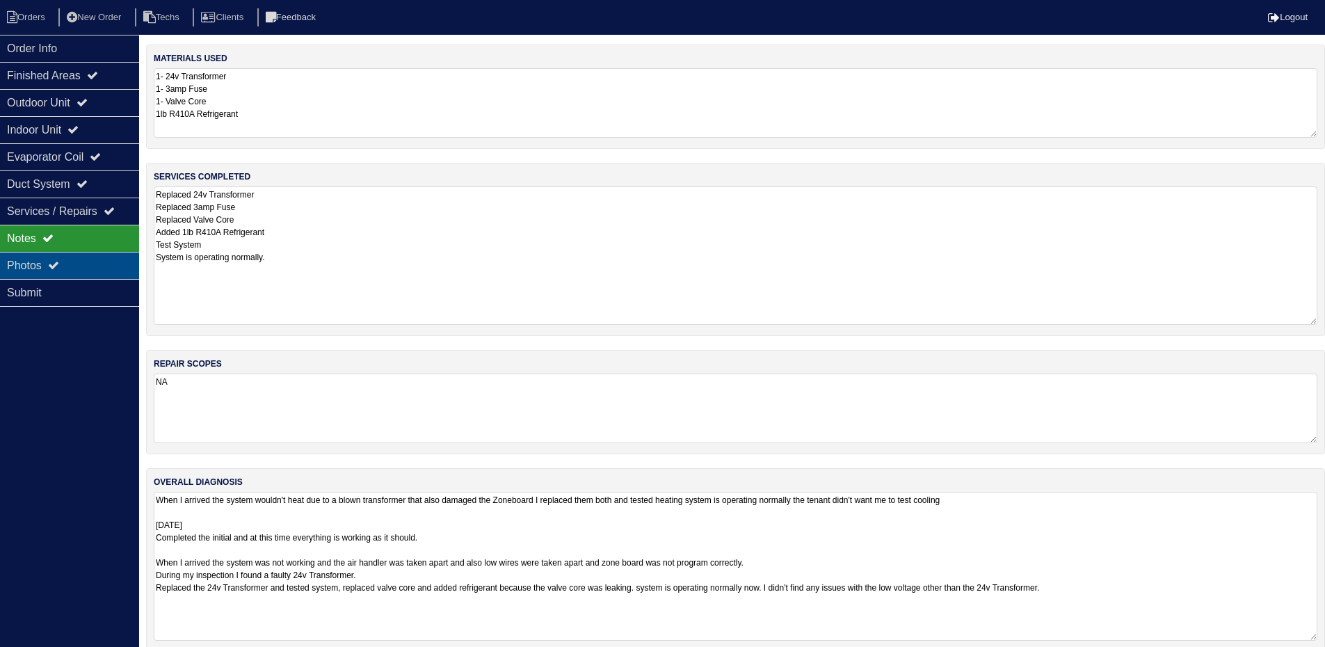
drag, startPoint x: 54, startPoint y: 273, endPoint x: 92, endPoint y: 273, distance: 38.2
click at [53, 273] on div "Photos" at bounding box center [69, 265] width 139 height 27
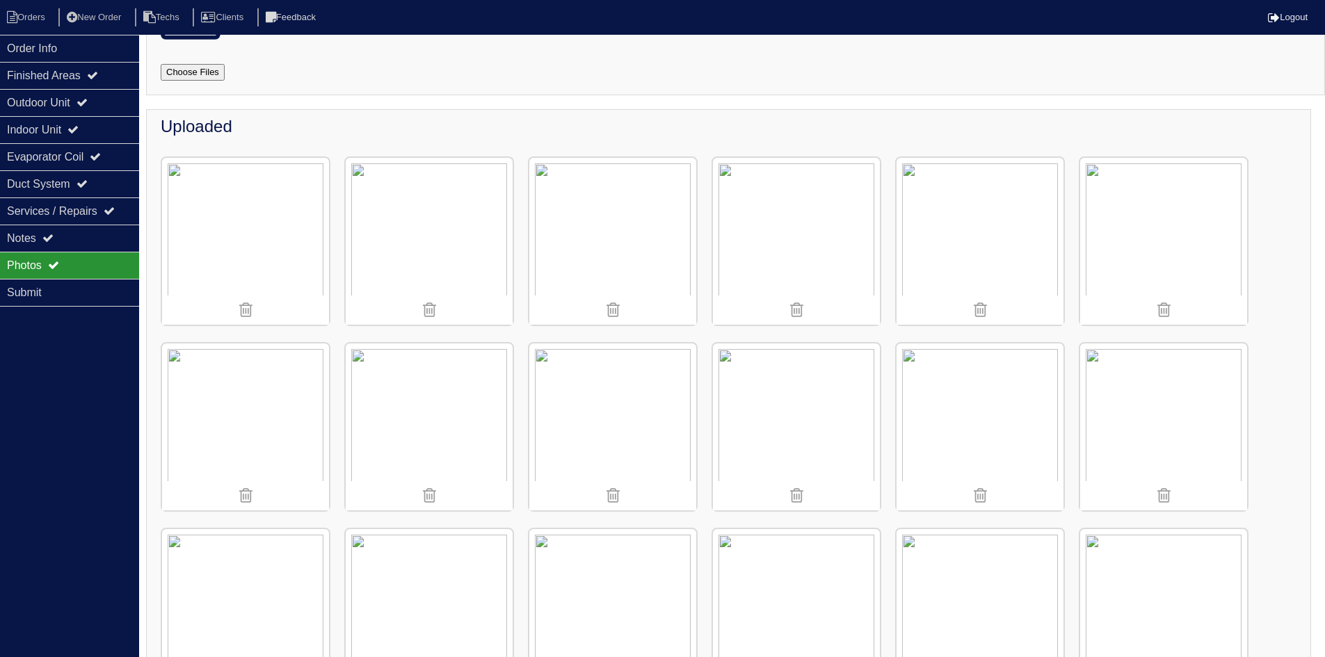
scroll to position [51, 0]
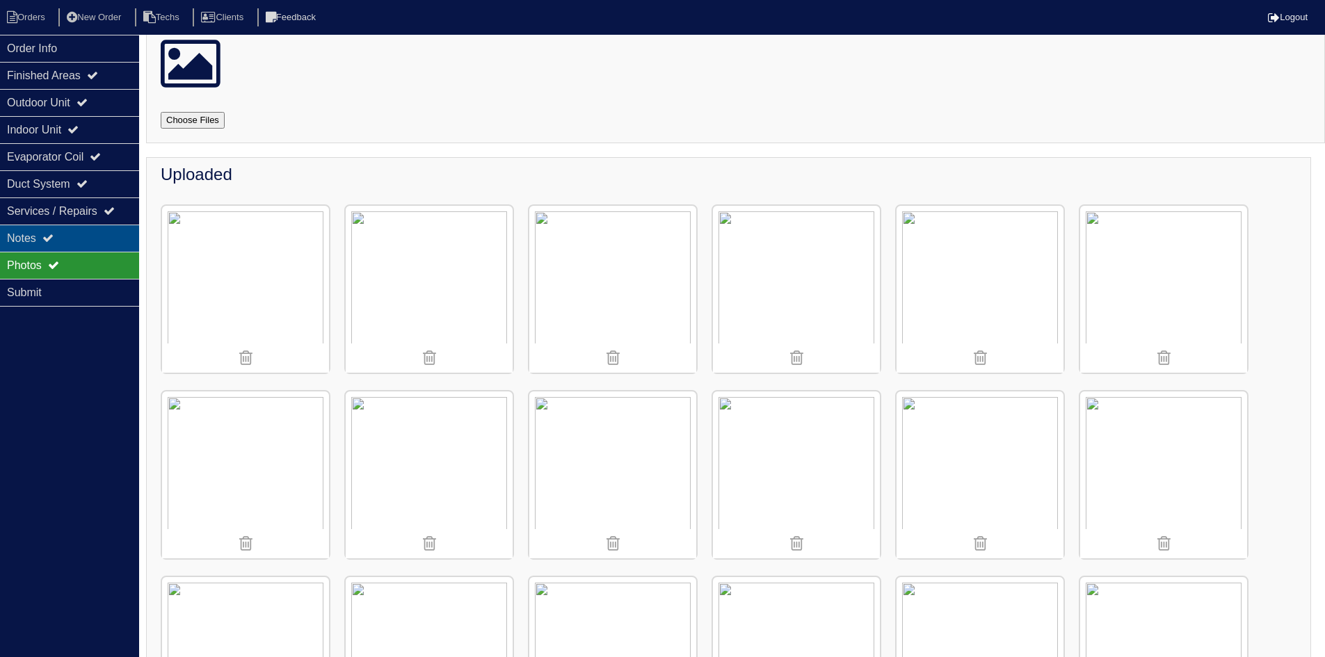
click at [84, 229] on div "Notes" at bounding box center [69, 238] width 139 height 27
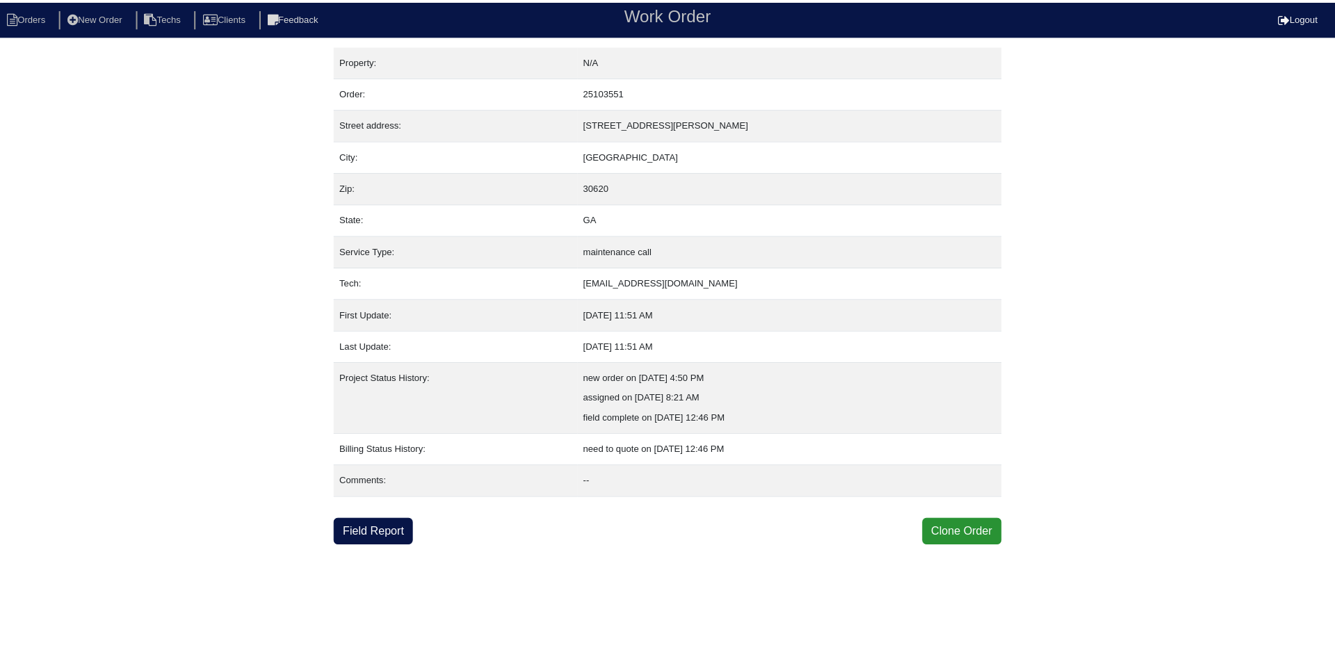
scroll to position [0, 0]
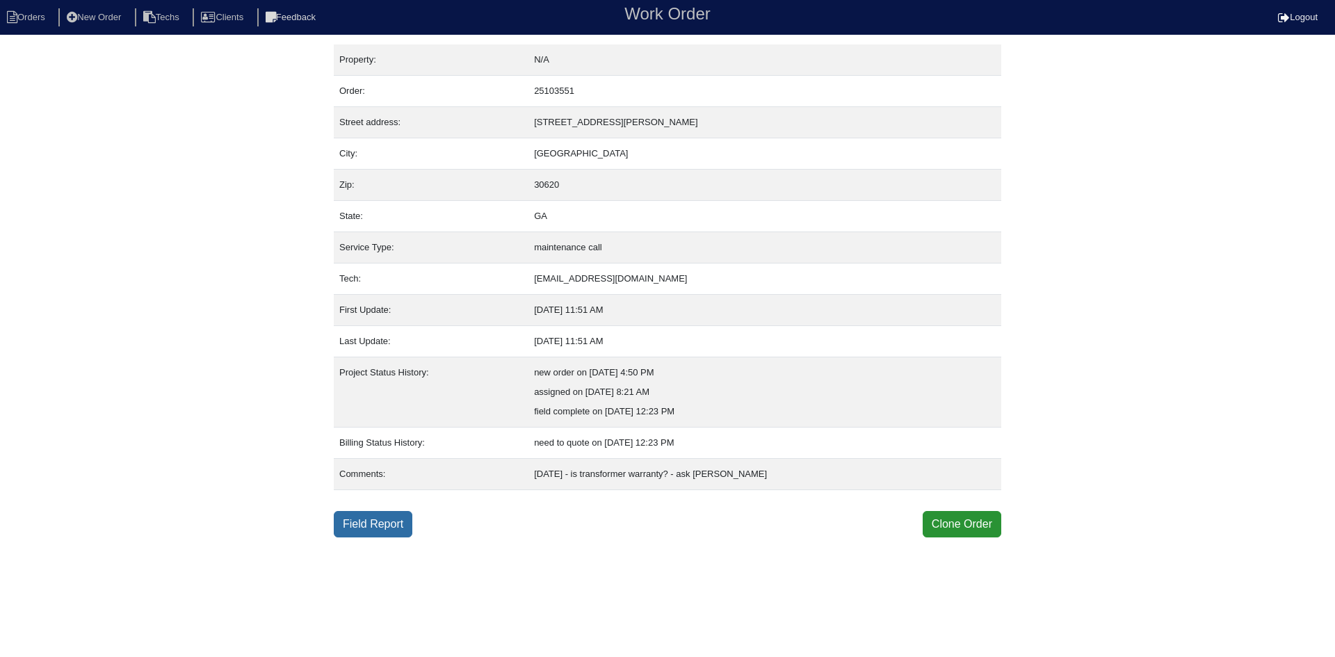
click at [389, 526] on link "Field Report" at bounding box center [373, 524] width 79 height 26
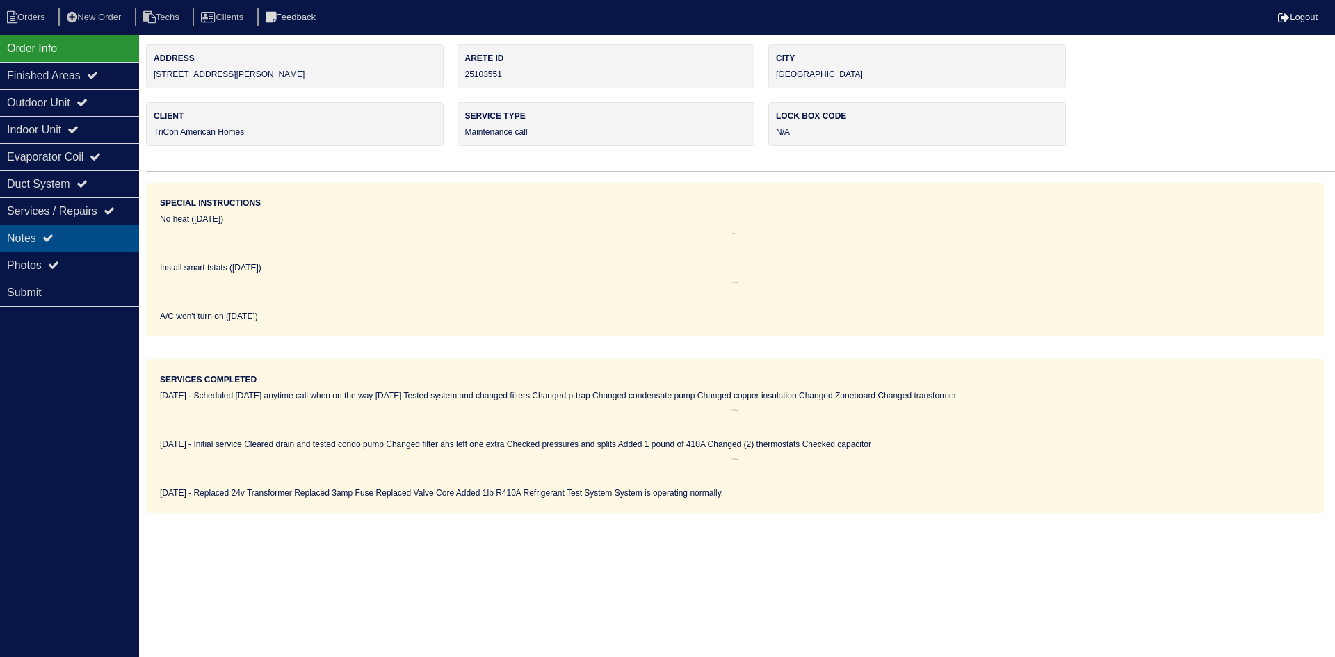
click at [61, 233] on div "Notes" at bounding box center [69, 238] width 139 height 27
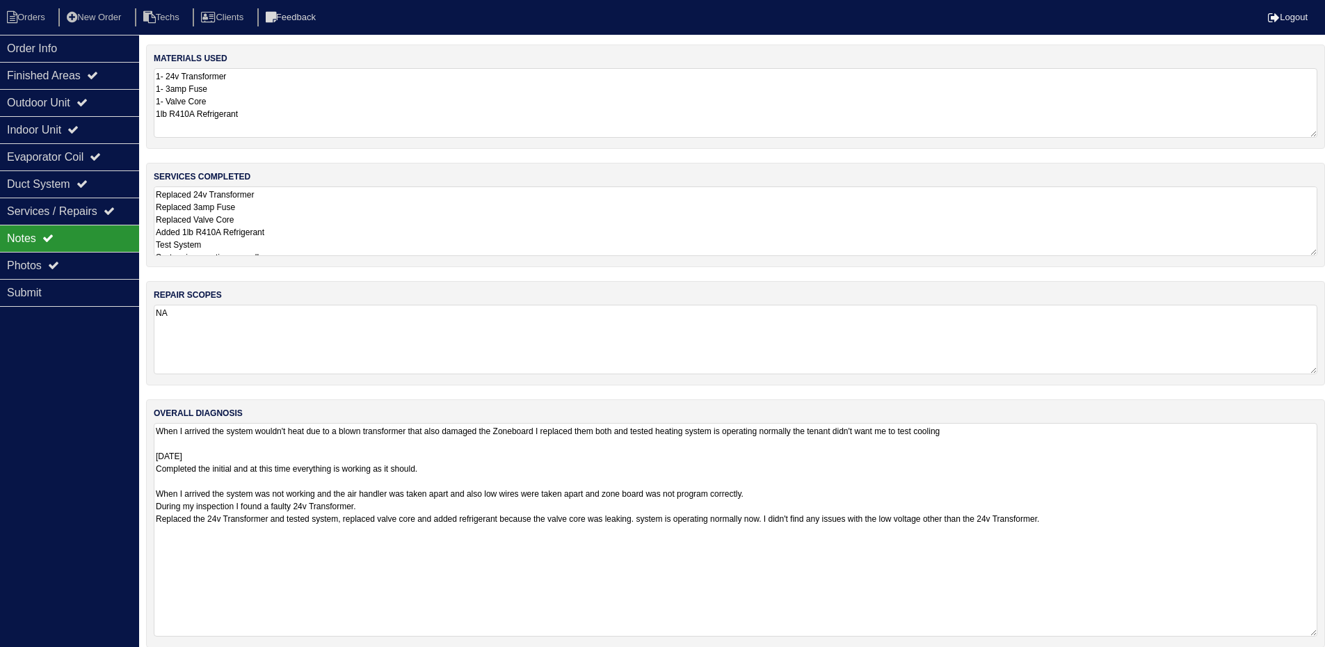
drag, startPoint x: 1325, startPoint y: 487, endPoint x: 1322, endPoint y: 632, distance: 145.3
click at [1324, 632] on div "overall diagnosis When I arrived the system wouldn't heat due to a blown transf…" at bounding box center [735, 523] width 1179 height 248
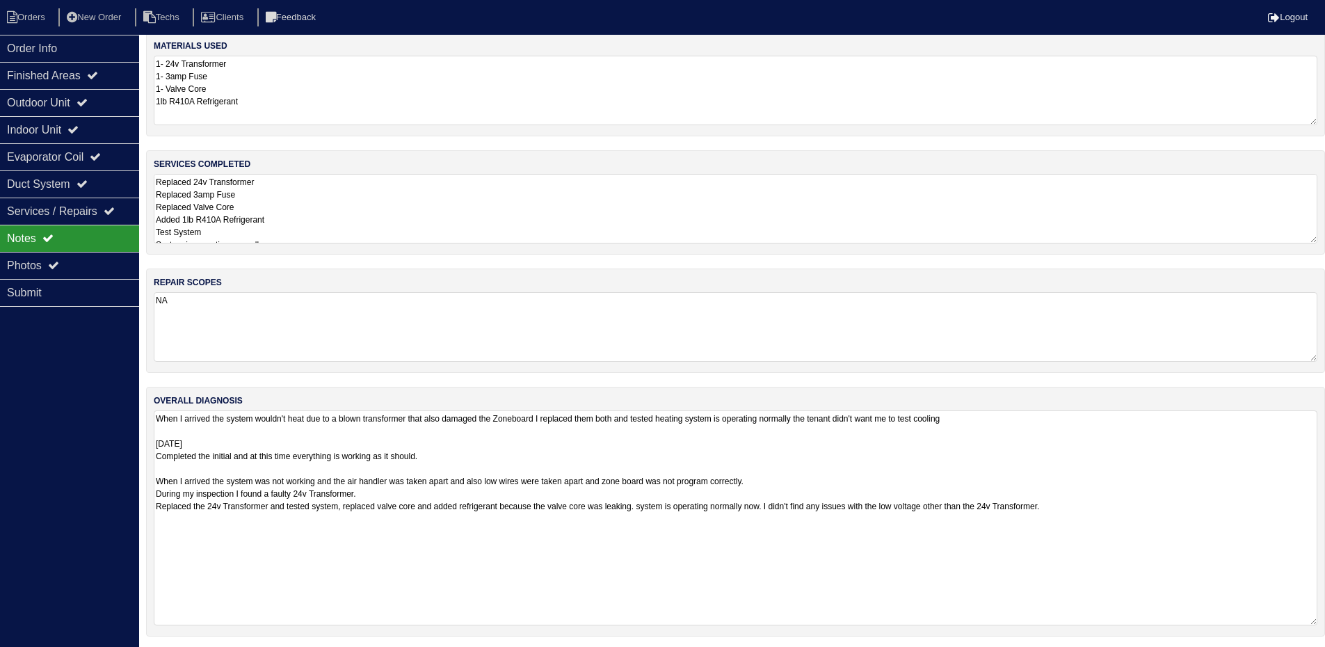
scroll to position [16, 0]
click at [22, 15] on li "Orders" at bounding box center [28, 17] width 56 height 19
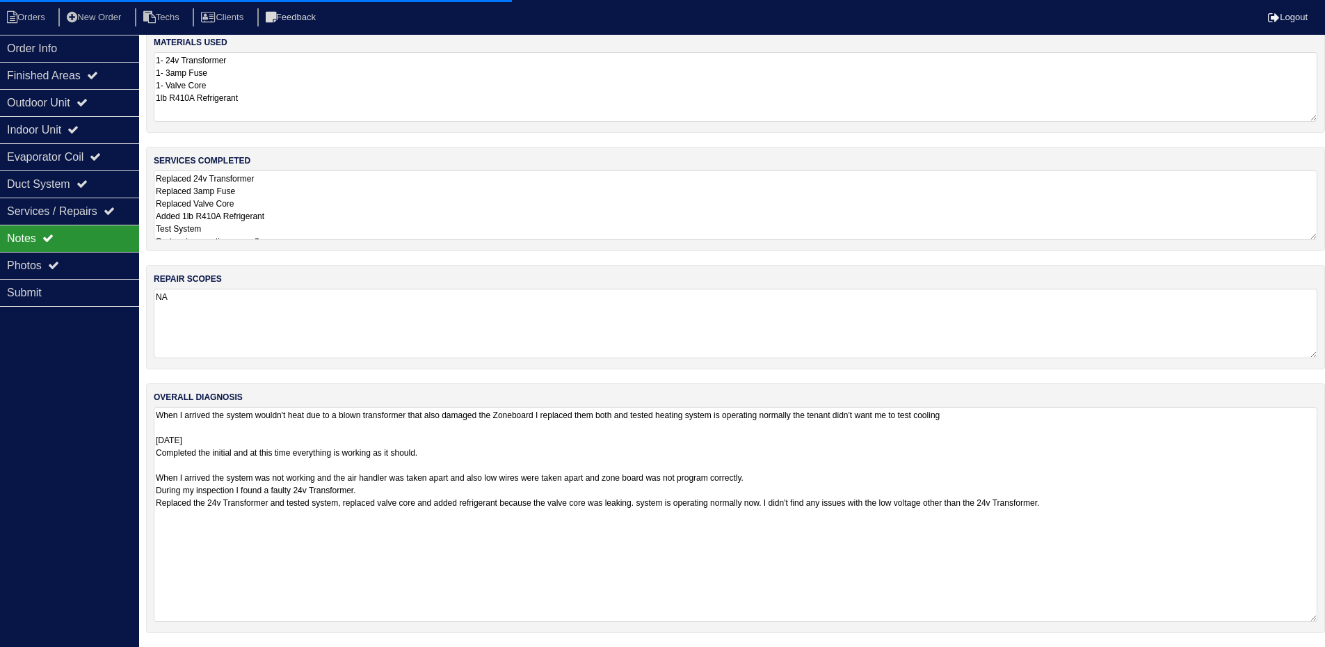
select select "15"
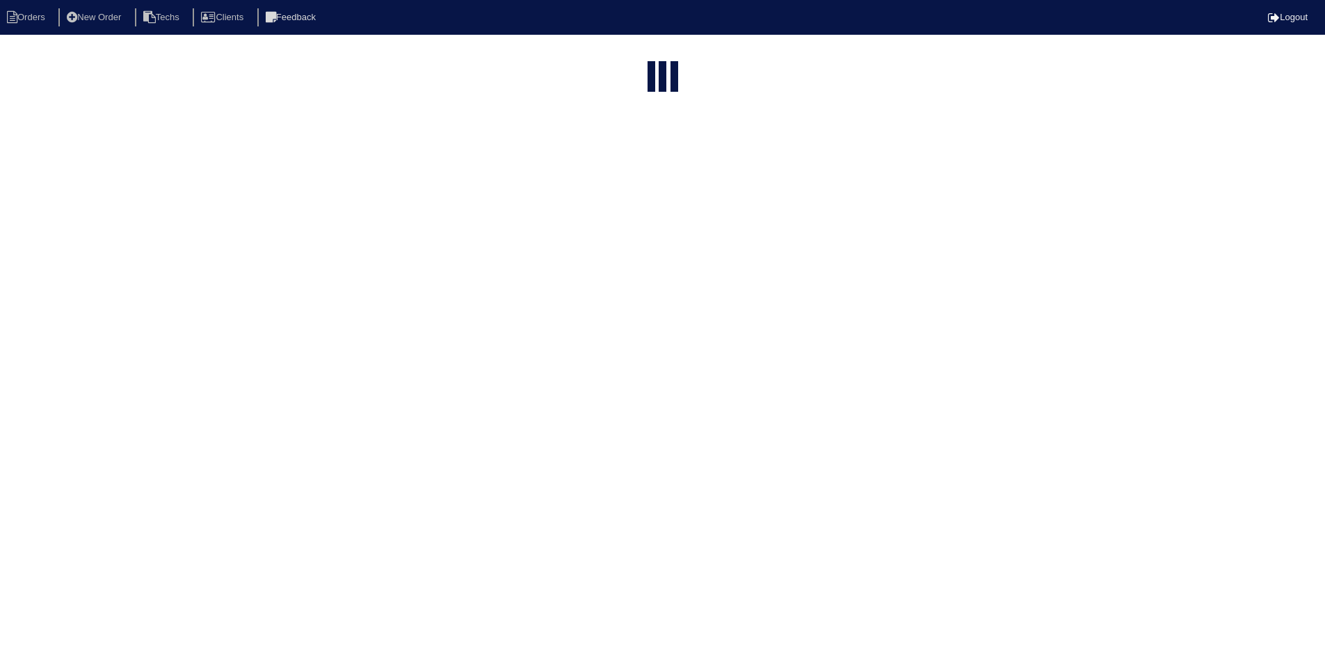
select select "field complete"
select select "need to quote"
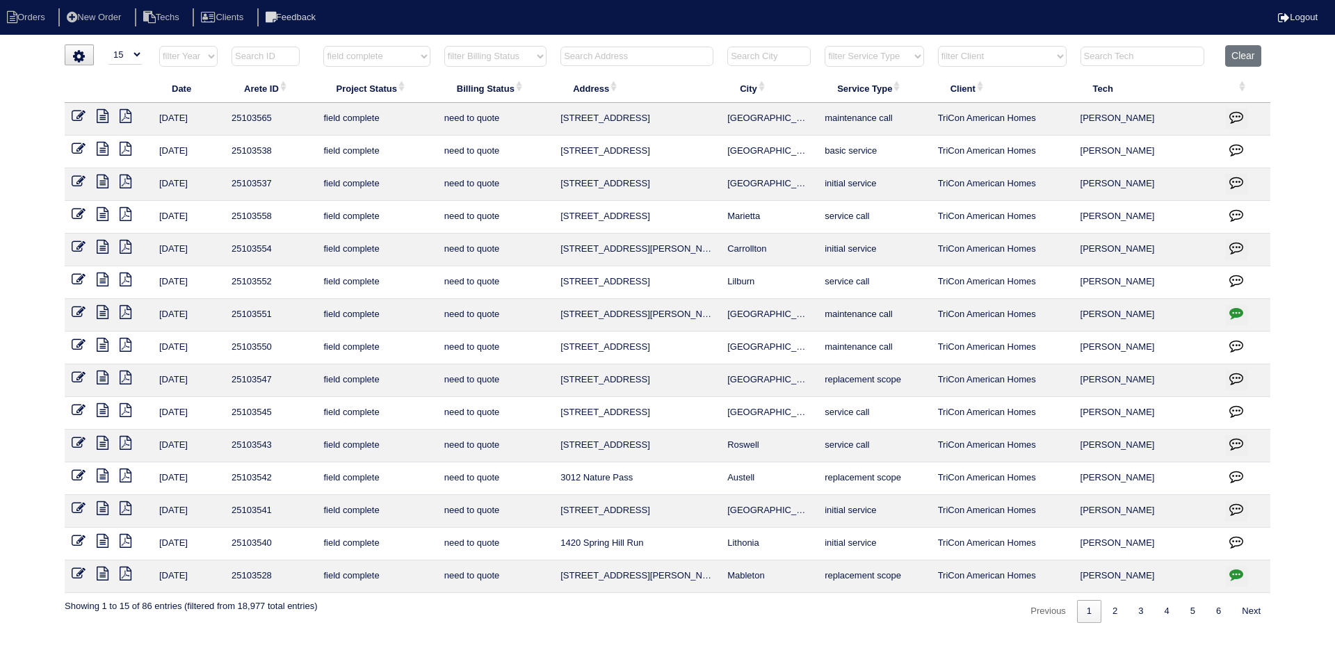
click at [104, 277] on icon at bounding box center [103, 280] width 12 height 14
click at [79, 272] on td at bounding box center [109, 282] width 88 height 33
click at [79, 280] on icon at bounding box center [79, 280] width 14 height 14
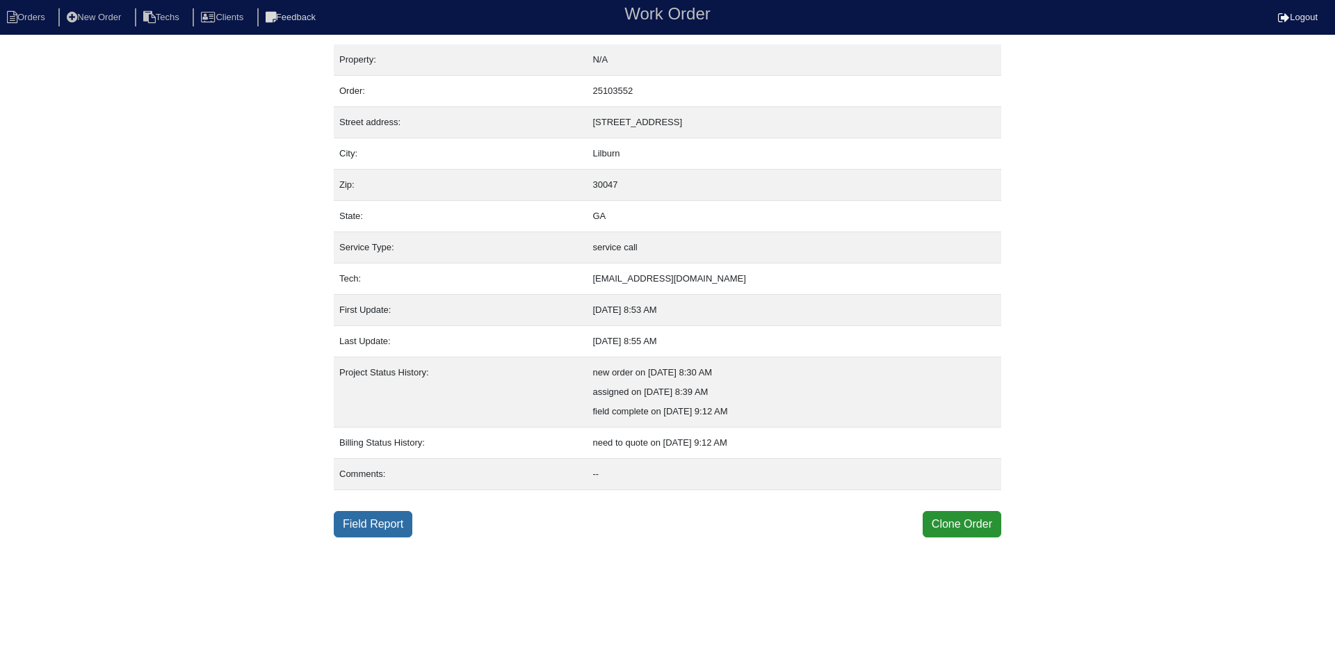
click at [375, 521] on link "Field Report" at bounding box center [373, 524] width 79 height 26
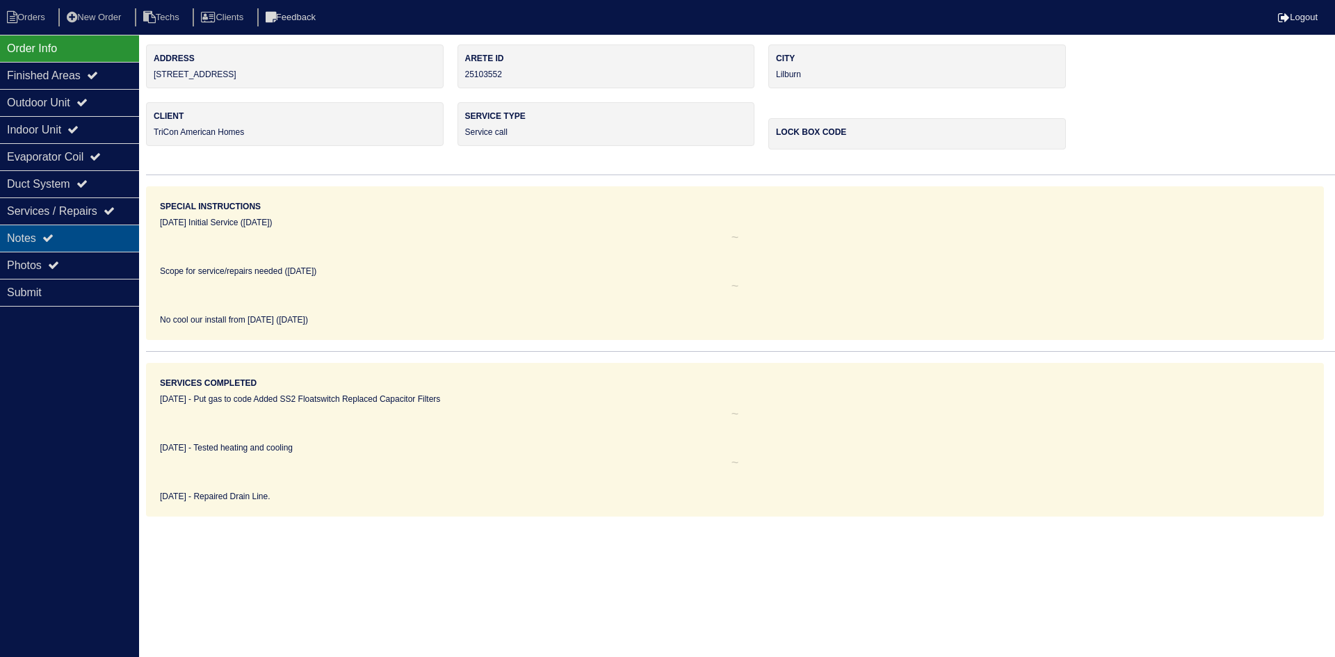
click at [104, 236] on div "Notes" at bounding box center [69, 238] width 139 height 27
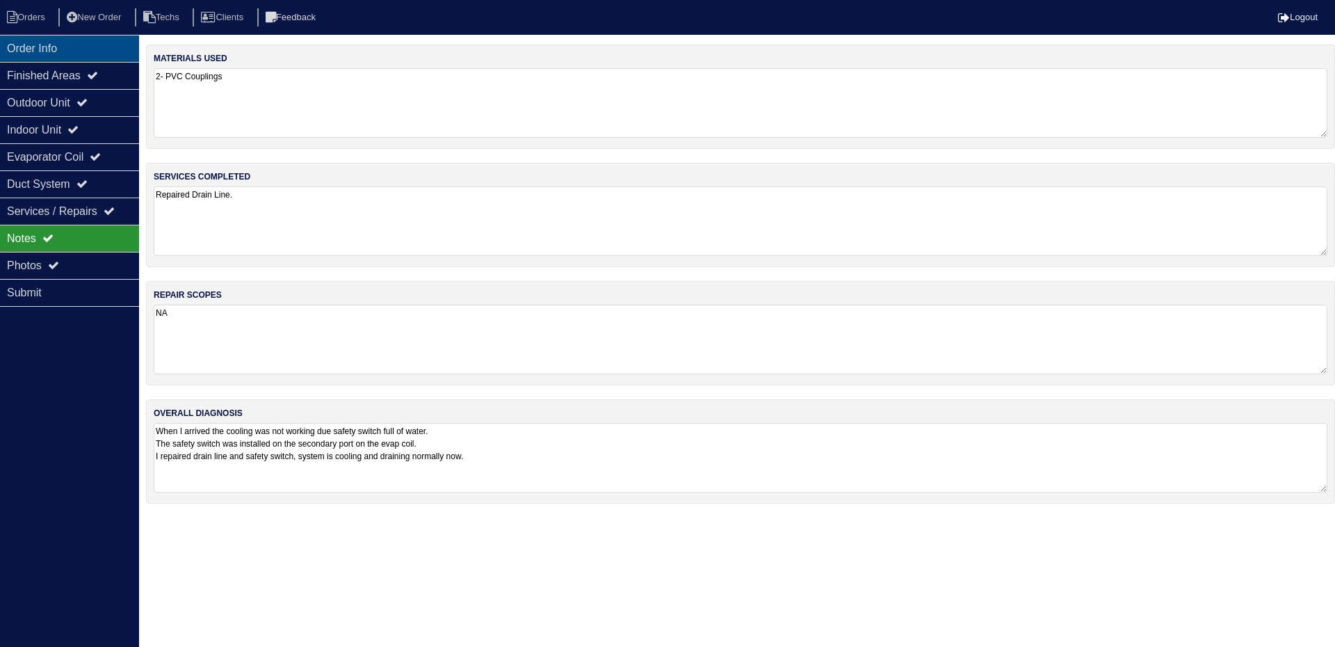
click at [81, 54] on div "Order Info" at bounding box center [69, 48] width 139 height 27
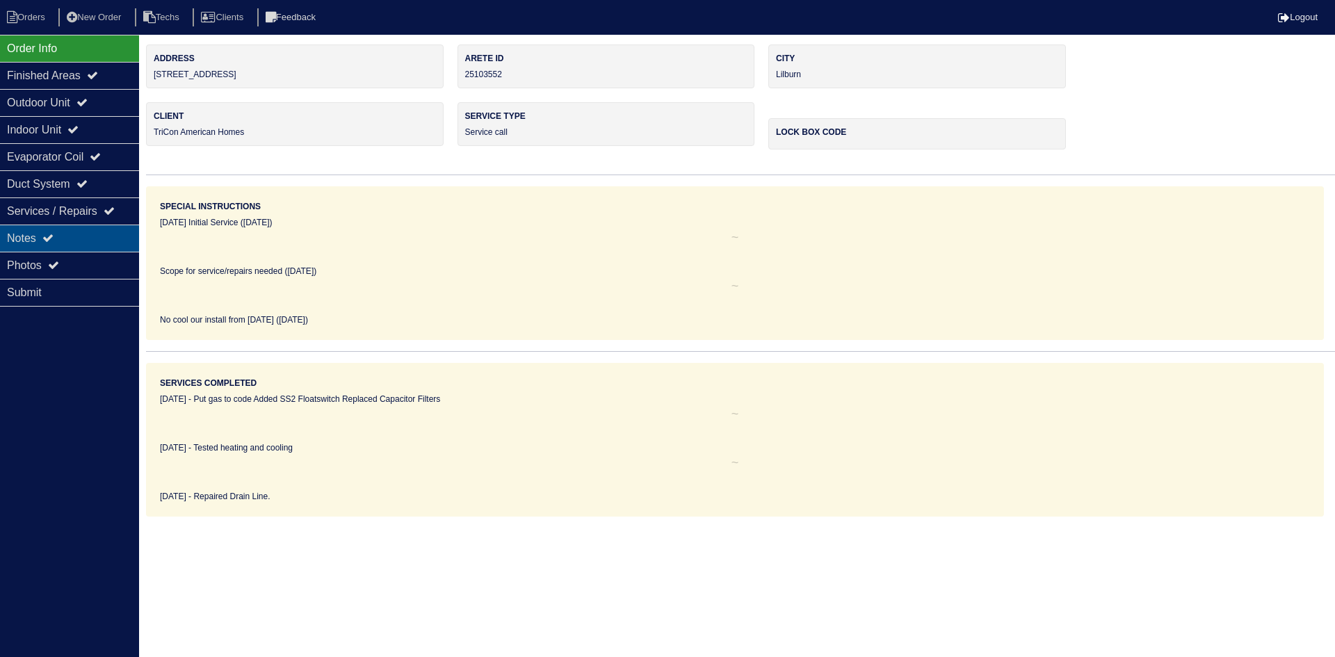
click at [90, 231] on div "Notes" at bounding box center [69, 238] width 139 height 27
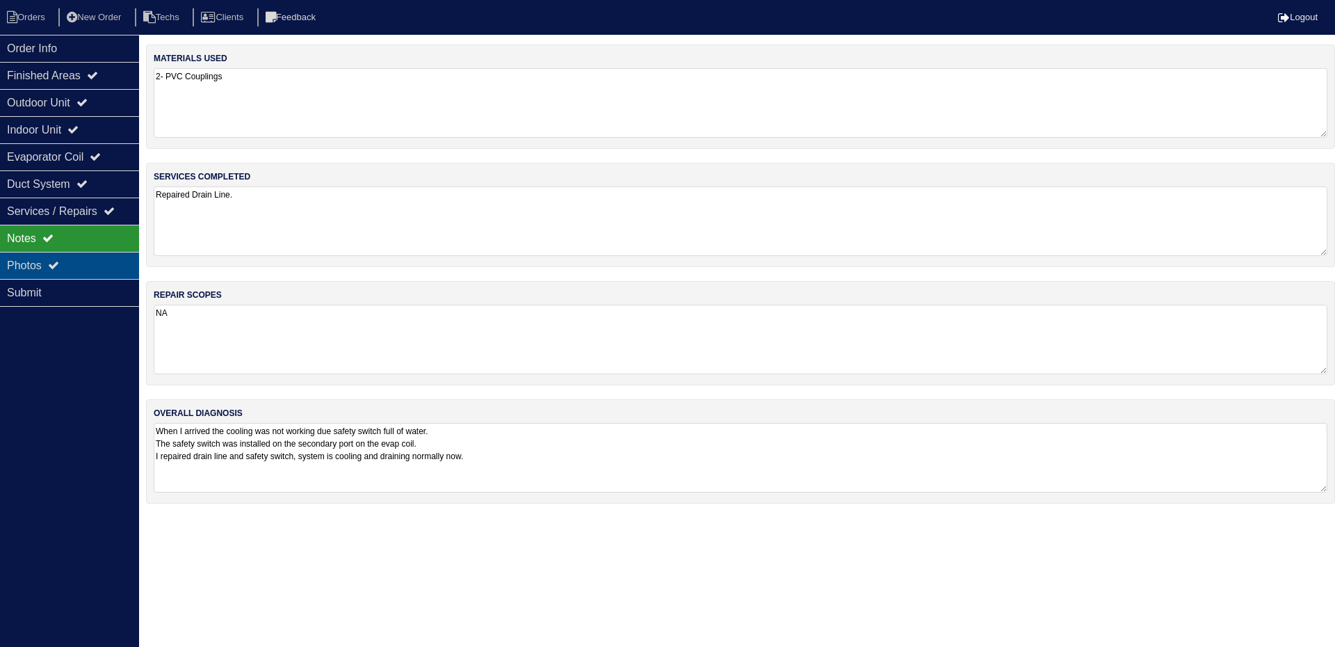
click at [78, 269] on div "Photos" at bounding box center [69, 265] width 139 height 27
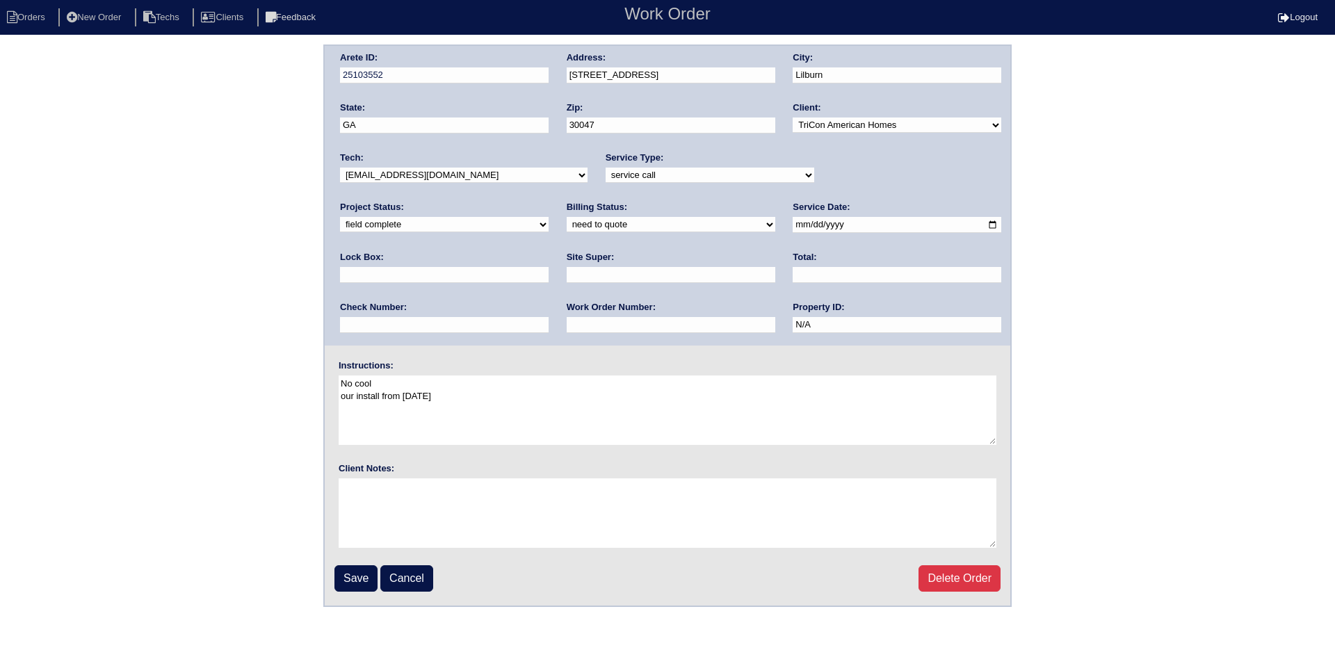
click at [549, 217] on select "new order assigned in progress field complete need to schedule admin review arc…" at bounding box center [444, 224] width 209 height 15
click at [567, 225] on select "need to quote quoted need to invoice invoiced paid warranty purchase order need…" at bounding box center [671, 224] width 209 height 15
select select "warranty"
click at [567, 218] on select "need to quote quoted need to invoice invoiced paid warranty purchase order need…" at bounding box center [671, 224] width 209 height 15
click at [361, 581] on input "Save" at bounding box center [355, 578] width 43 height 26
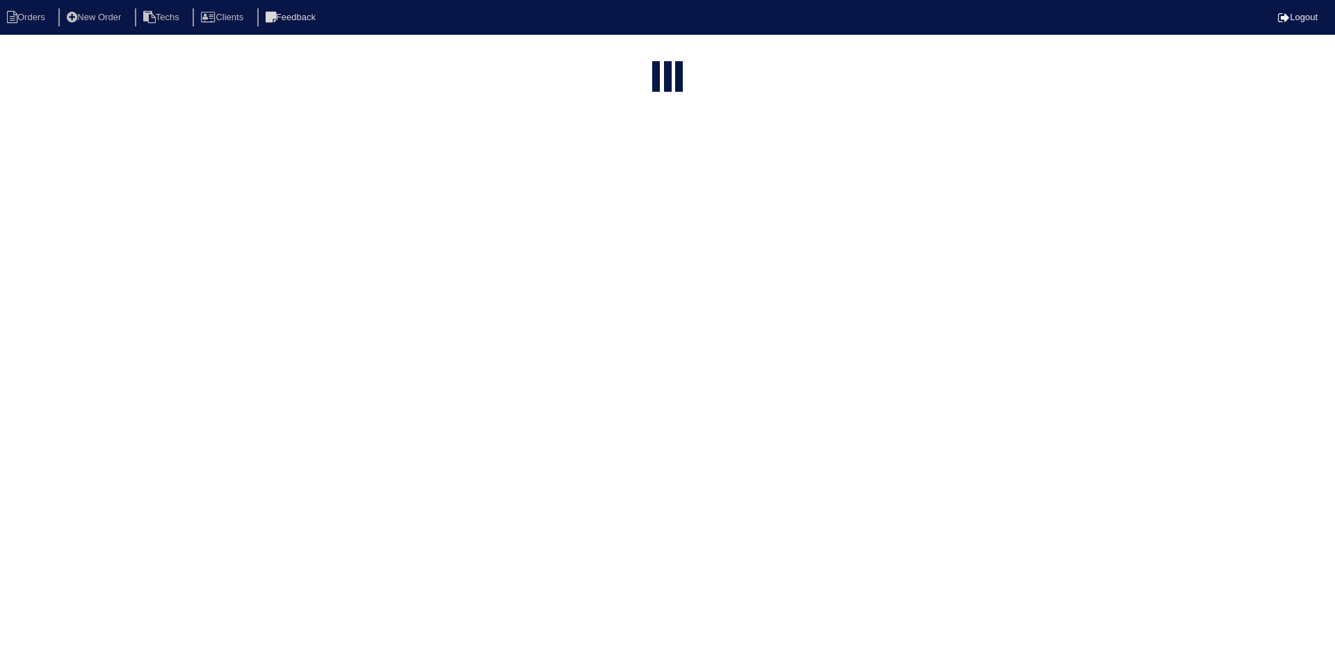
select select "15"
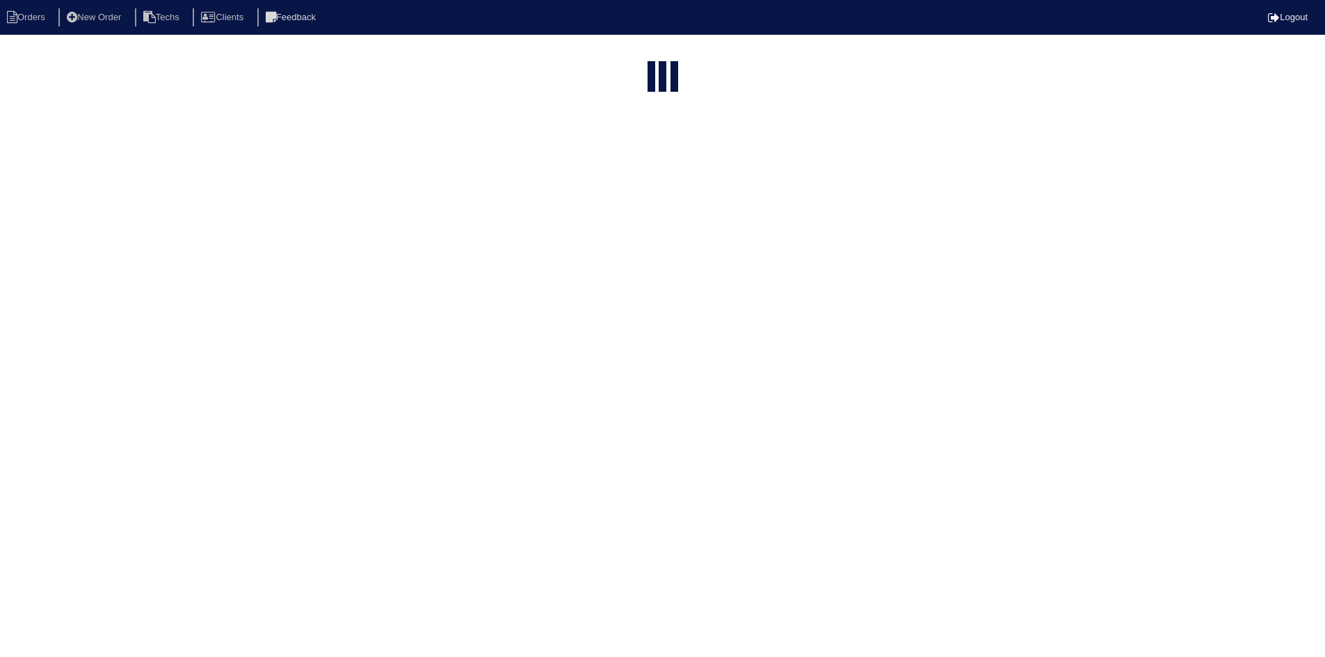
select select "field complete"
select select "need to quote"
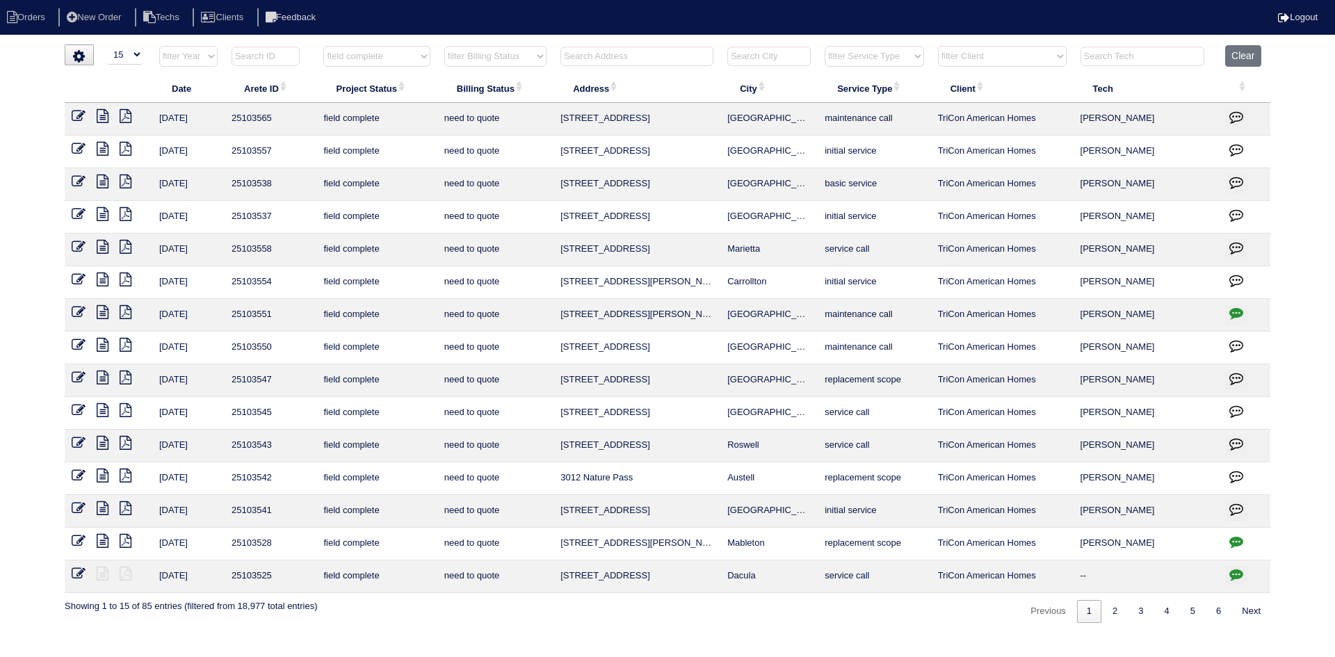
click at [129, 278] on icon at bounding box center [126, 280] width 12 height 14
click at [104, 277] on icon at bounding box center [103, 280] width 12 height 14
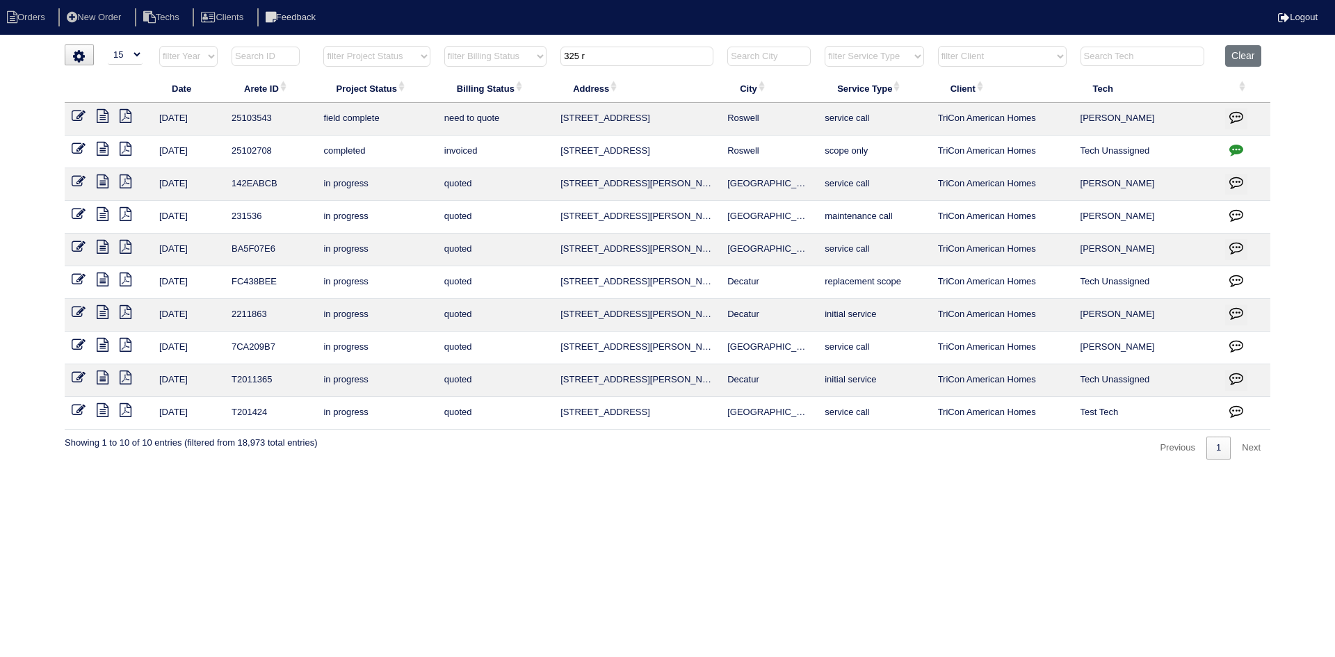
select select "15"
drag, startPoint x: 560, startPoint y: 53, endPoint x: 514, endPoint y: 54, distance: 46.6
click at [522, 53] on tr "filter Year -- Any Year -- 2025 2024 2023 2022 2021 2020 2019 filter Project St…" at bounding box center [668, 59] width 1206 height 29
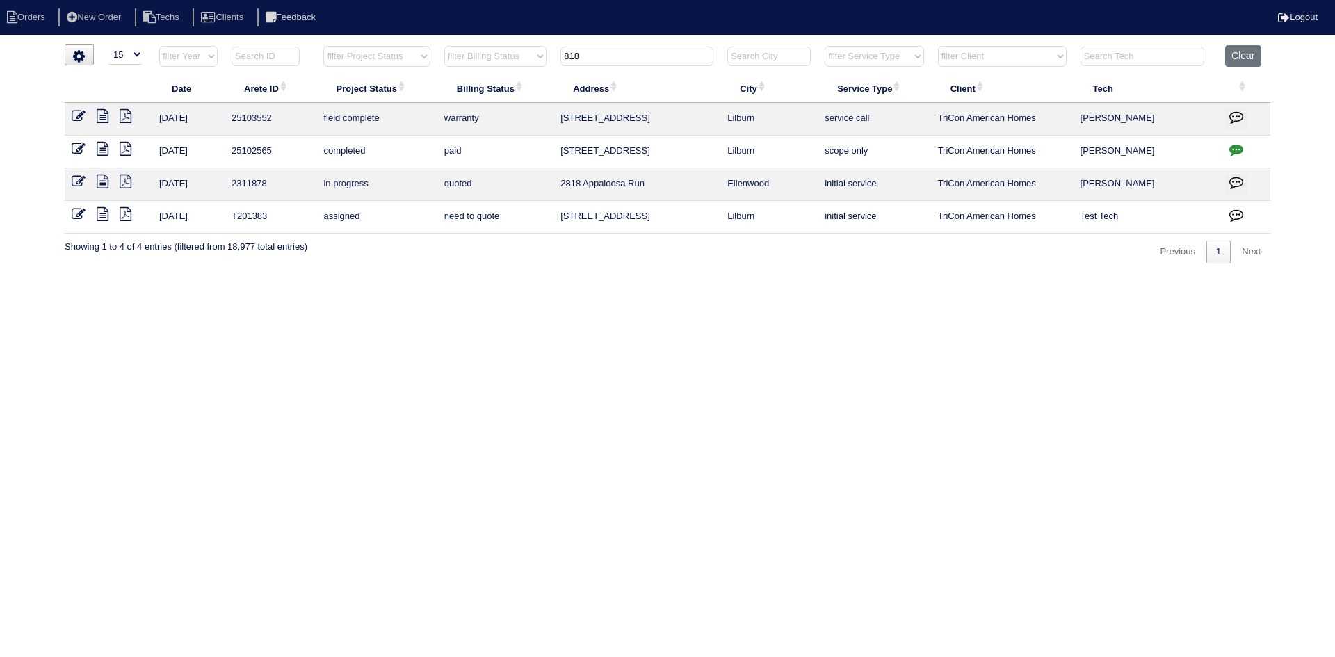
type input "818"
click at [1240, 113] on icon "button" at bounding box center [1236, 117] width 14 height 14
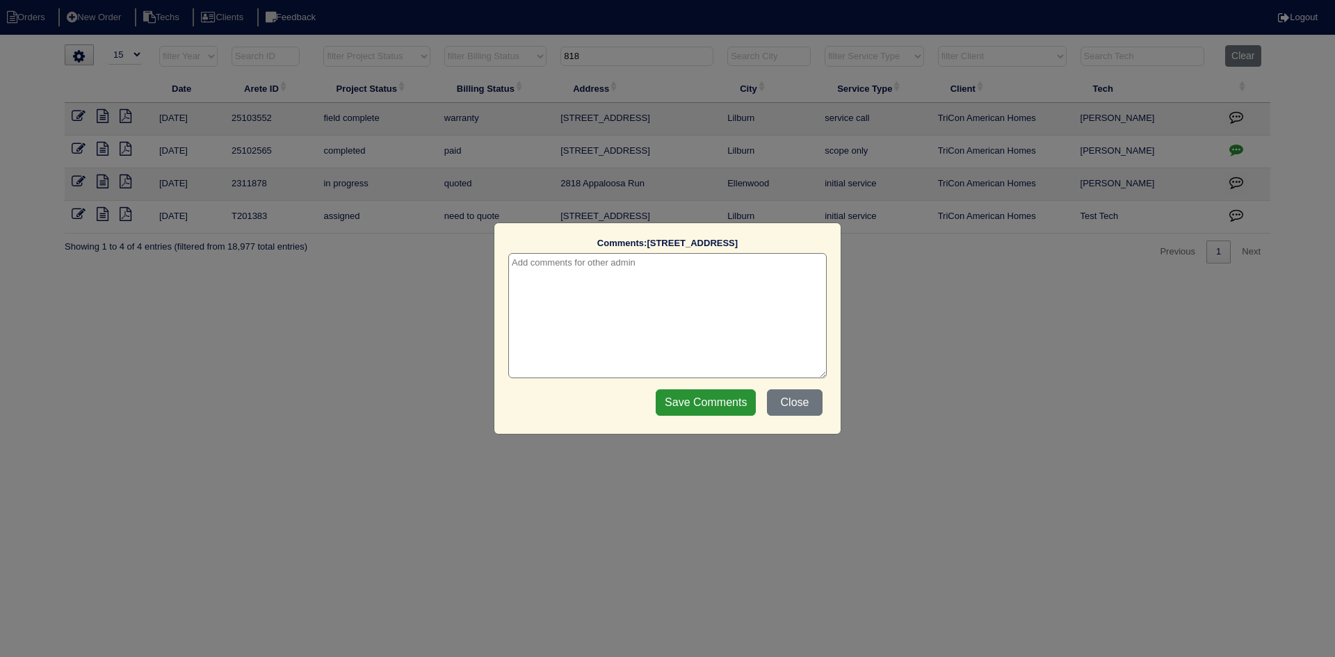
click at [656, 266] on textarea at bounding box center [667, 315] width 318 height 125
type textarea "9/29/25 - Warranty per Payton - rk"
drag, startPoint x: 685, startPoint y: 404, endPoint x: 626, endPoint y: 368, distance: 68.7
click at [685, 403] on input "Save Comments" at bounding box center [706, 402] width 100 height 26
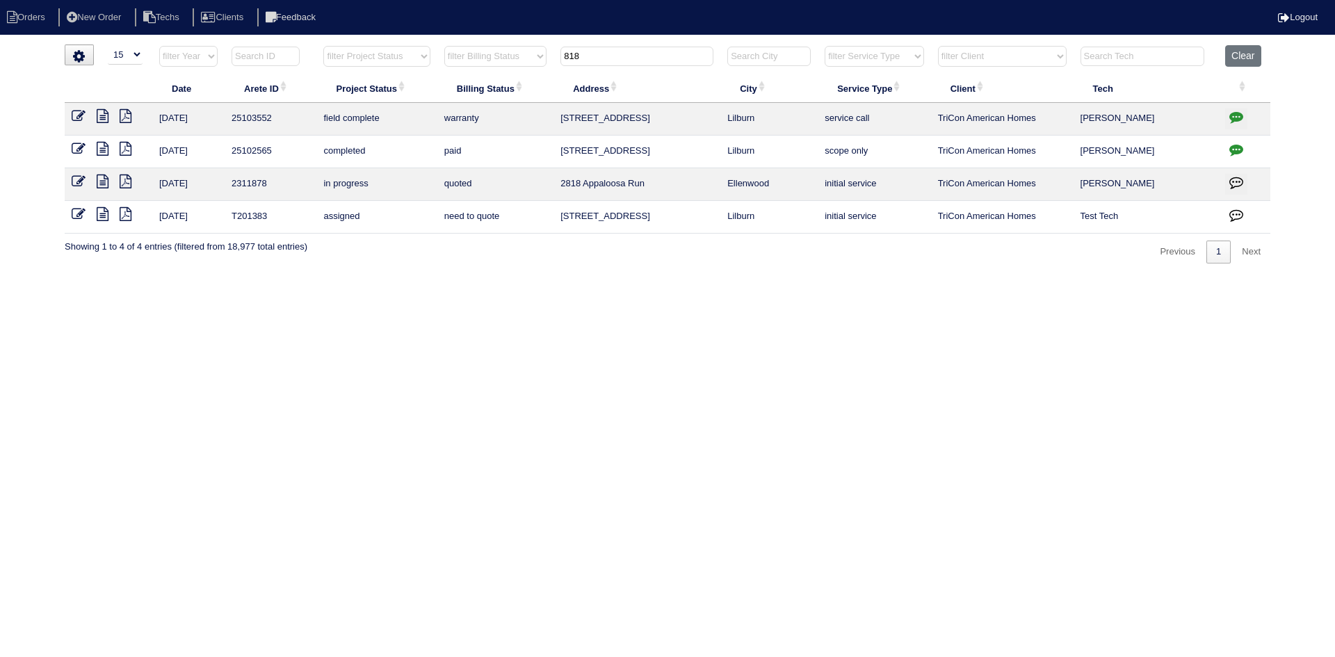
drag, startPoint x: 617, startPoint y: 58, endPoint x: 548, endPoint y: 53, distance: 69.0
click at [556, 53] on th "818" at bounding box center [636, 59] width 167 height 29
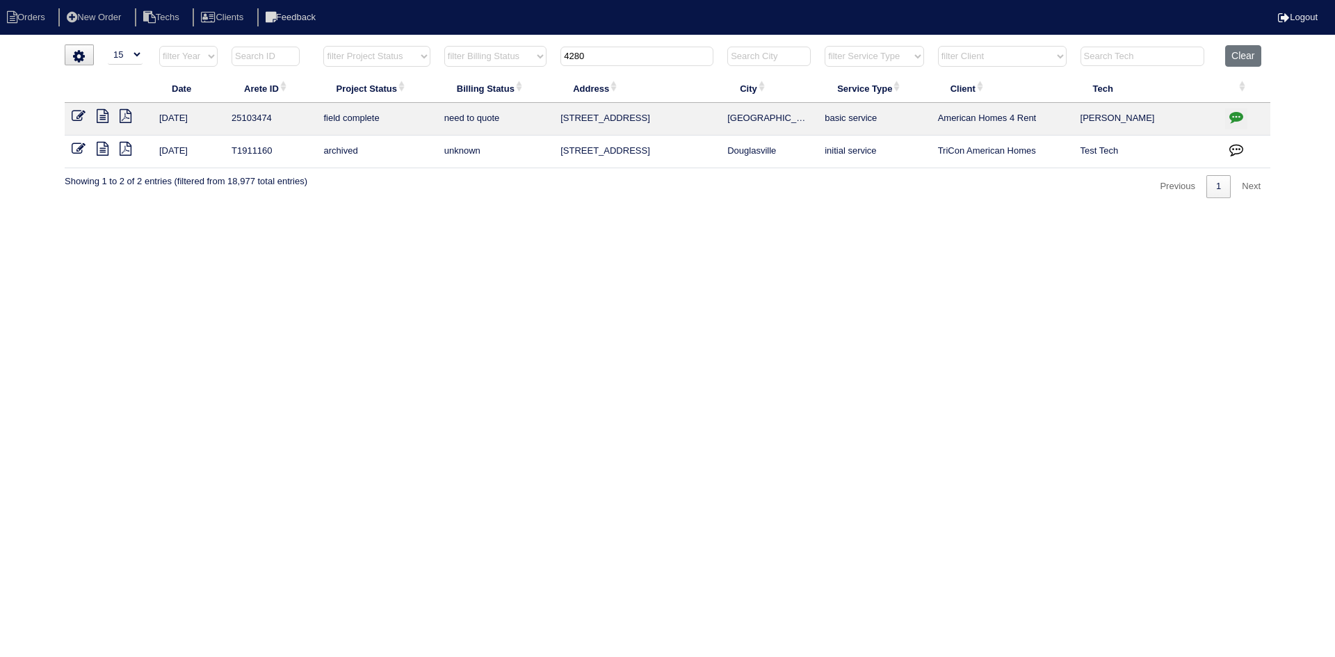
type input "4280"
click at [102, 116] on icon at bounding box center [103, 116] width 12 height 14
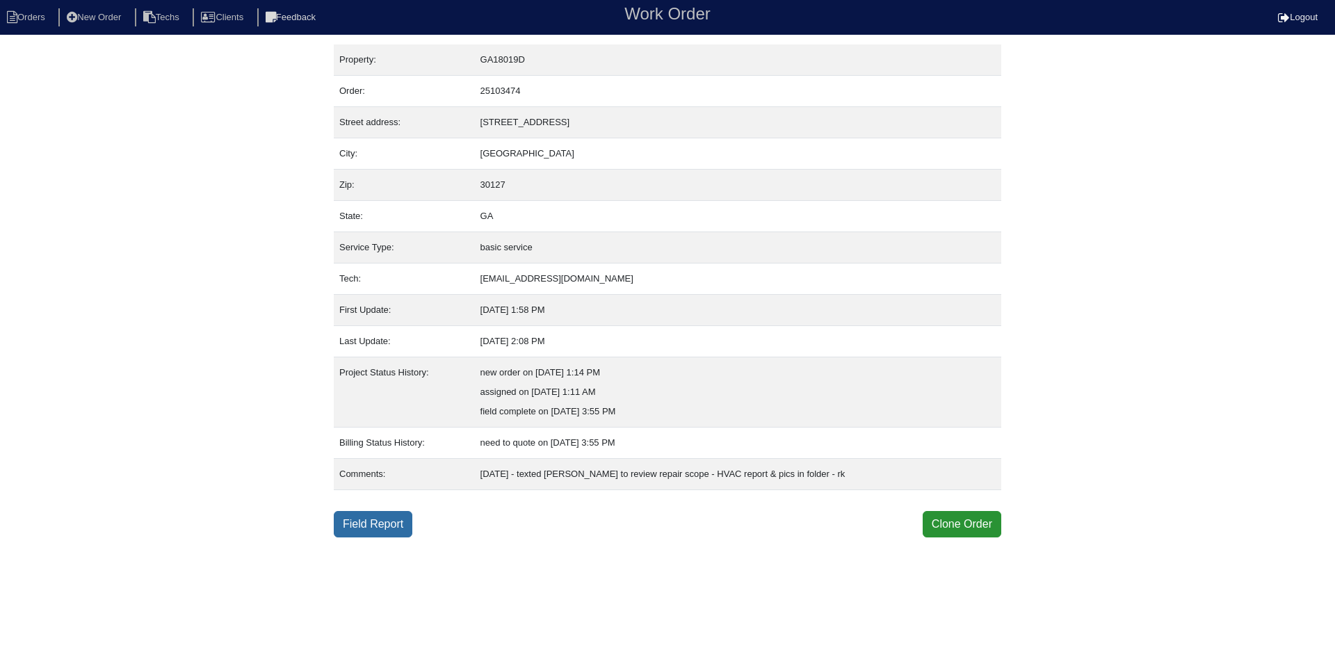
click at [396, 524] on link "Field Report" at bounding box center [373, 524] width 79 height 26
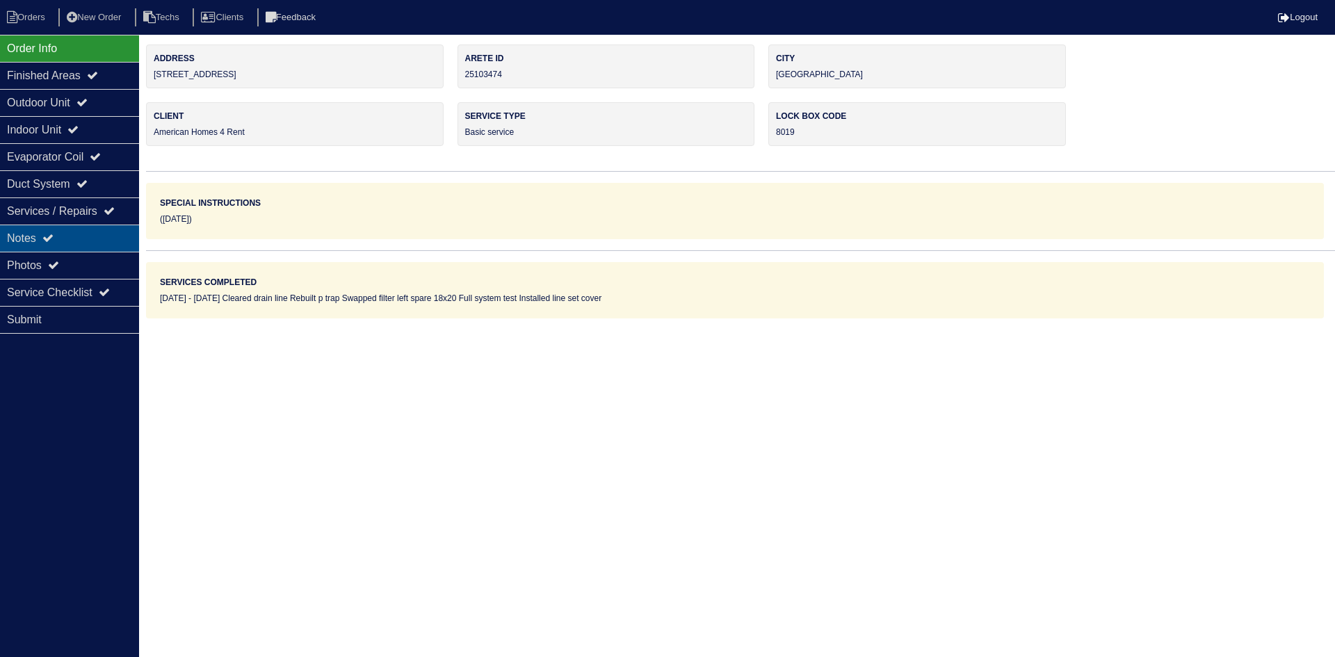
click at [111, 244] on div "Notes" at bounding box center [69, 238] width 139 height 27
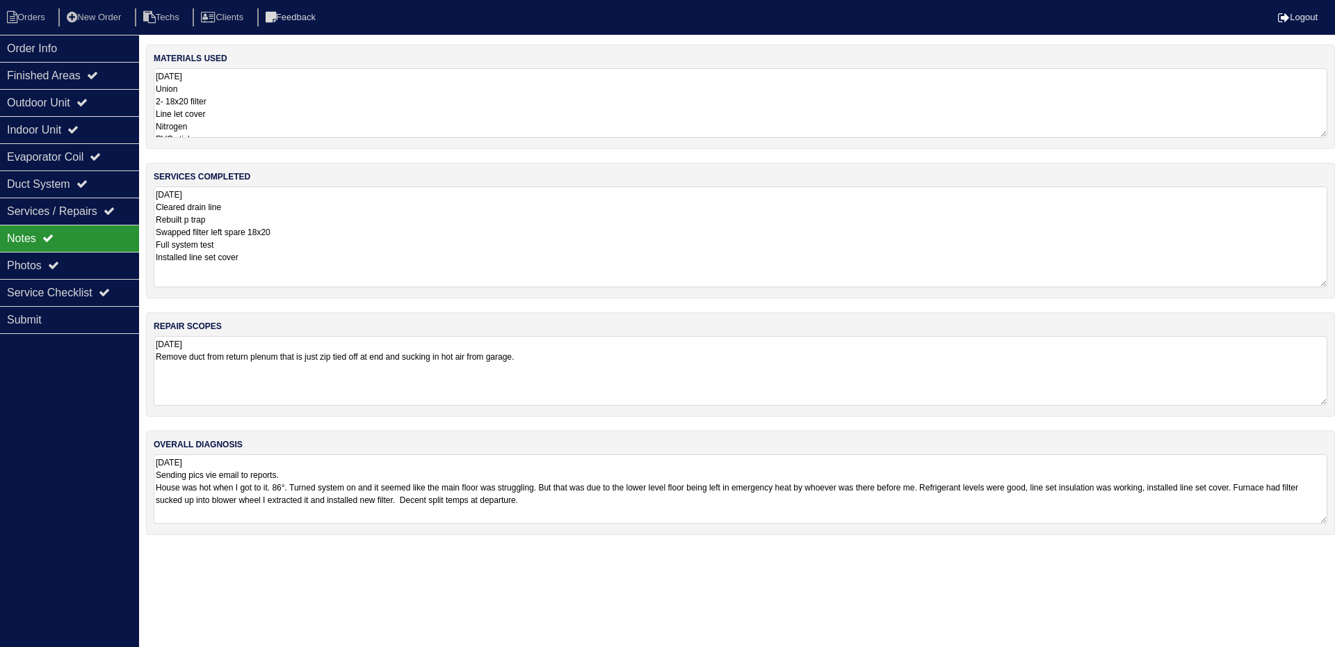
drag, startPoint x: 1323, startPoint y: 252, endPoint x: 1332, endPoint y: 283, distance: 32.8
click at [1332, 283] on div "services completed [DATE] Cleared drain line Rebuilt p trap Swapped filter left…" at bounding box center [740, 231] width 1189 height 136
click at [77, 264] on div "Photos" at bounding box center [69, 265] width 139 height 27
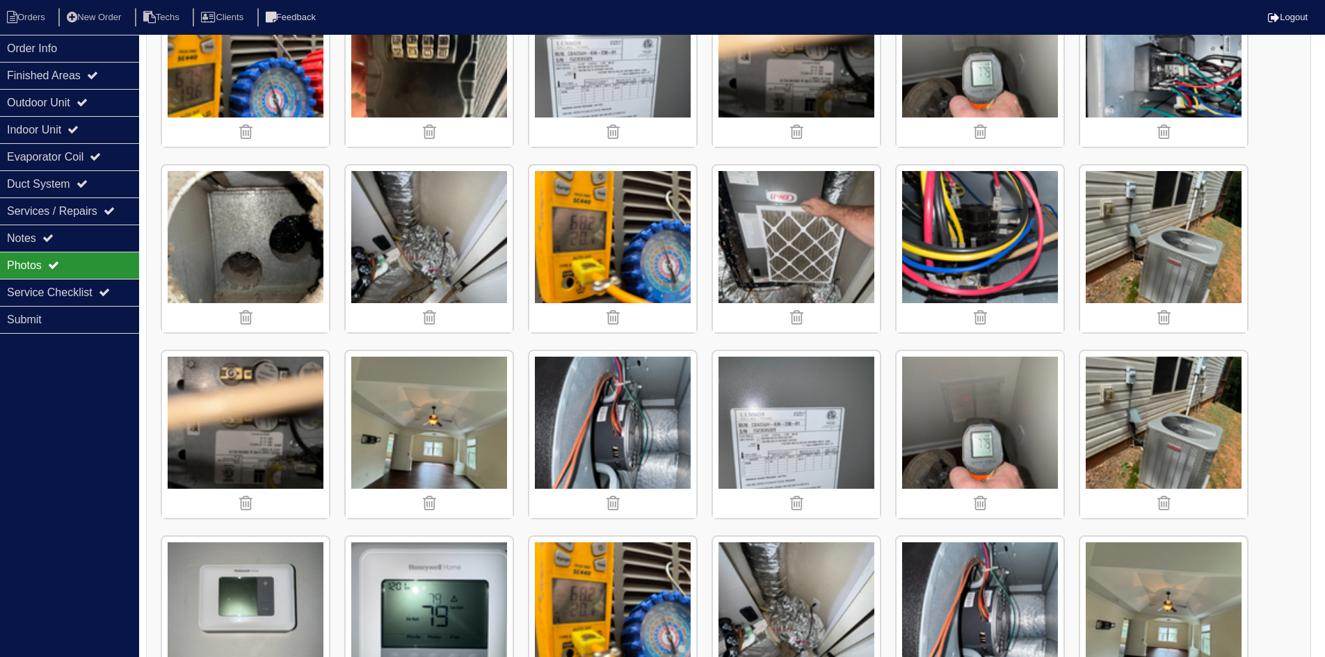
scroll to position [1462, 0]
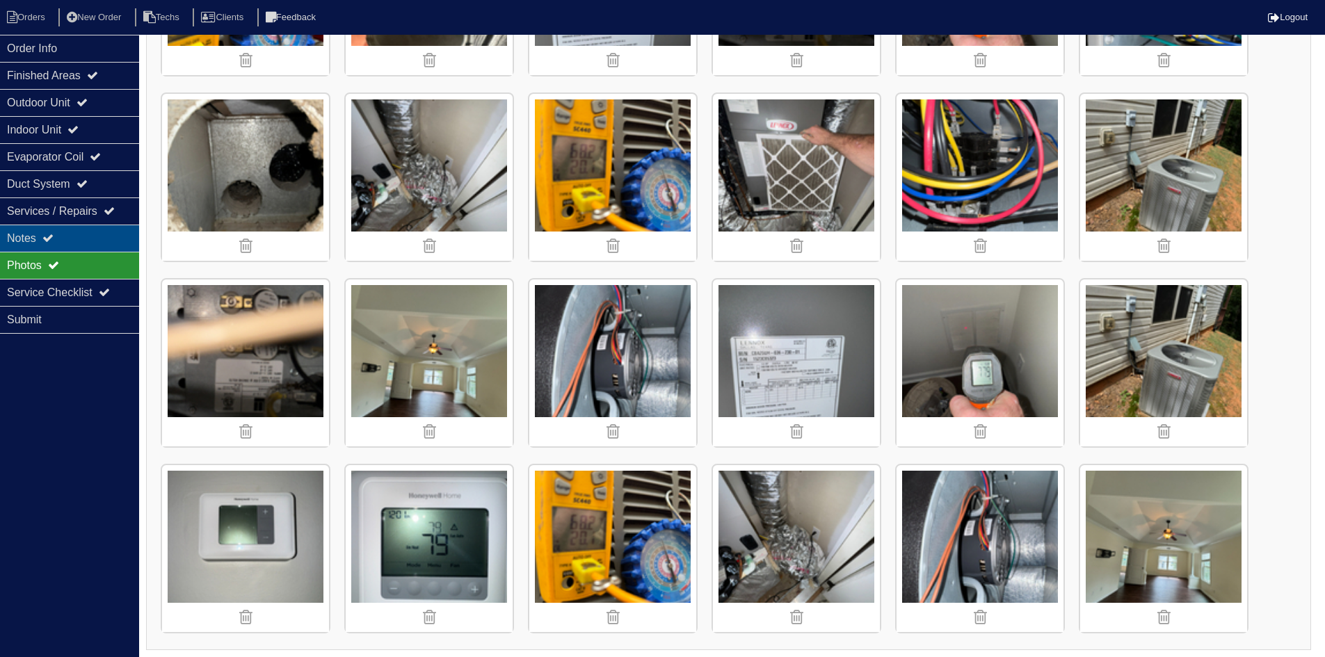
drag, startPoint x: 78, startPoint y: 232, endPoint x: 91, endPoint y: 230, distance: 13.4
click at [78, 232] on div "Notes" at bounding box center [69, 238] width 139 height 27
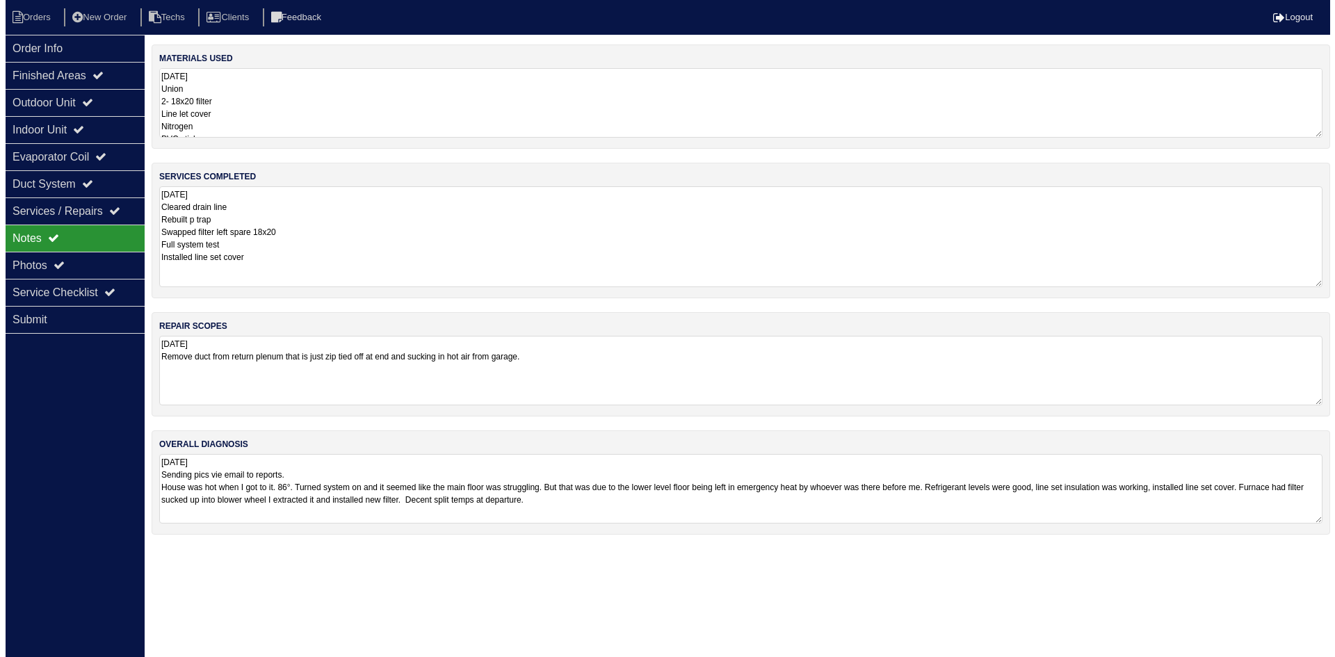
scroll to position [0, 0]
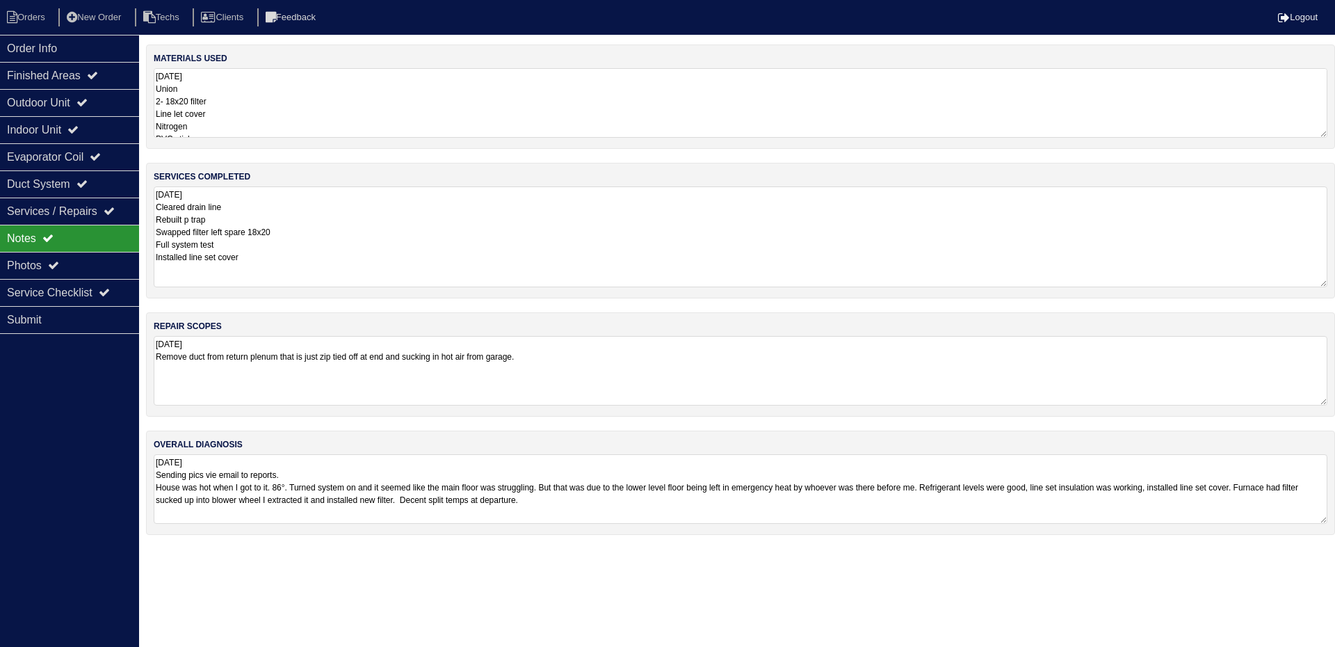
click at [587, 360] on textarea "[DATE] Remove duct from return plenum that is just zip tied off at end and suck…" at bounding box center [741, 371] width 1174 height 70
type textarea "[DATE] Remove duct from return plenum that is just zip tied off at end and suck…"
drag, startPoint x: 629, startPoint y: 589, endPoint x: 624, endPoint y: 575, distance: 14.7
click at [629, 549] on html "Orders New Order Techs Clients Feedback Logout Orders New Order Users Clients M…" at bounding box center [667, 274] width 1335 height 549
click at [83, 75] on div "Finished Areas" at bounding box center [69, 75] width 139 height 27
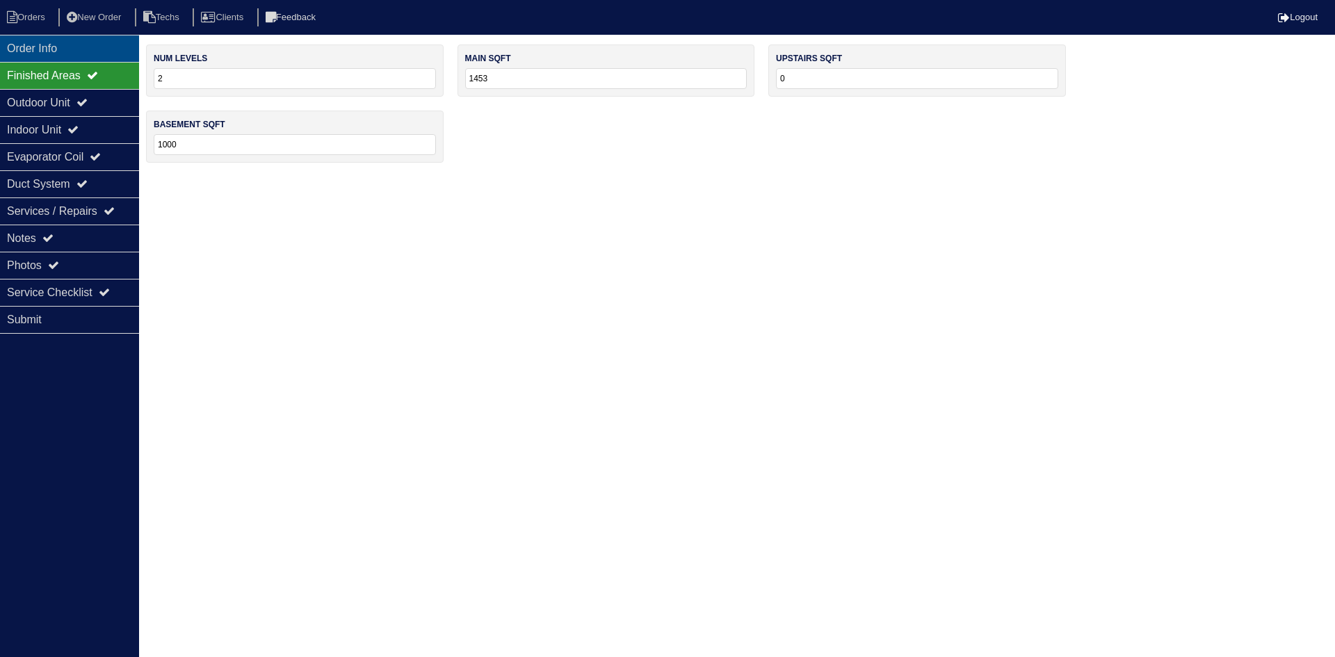
click at [95, 50] on div "Order Info" at bounding box center [69, 48] width 139 height 27
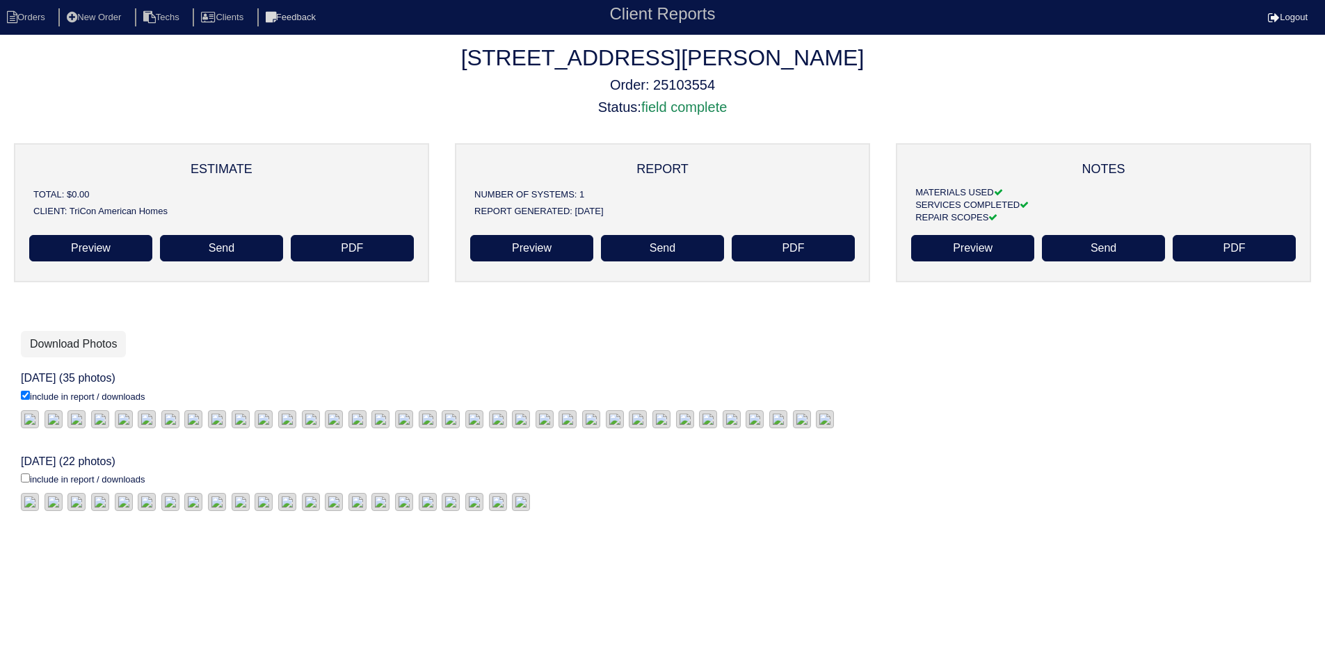
scroll to position [278, 0]
click at [24, 474] on input "include in report / downloads" at bounding box center [25, 478] width 9 height 9
checkbox input "true"
click at [85, 341] on link "Download Photos" at bounding box center [73, 344] width 105 height 26
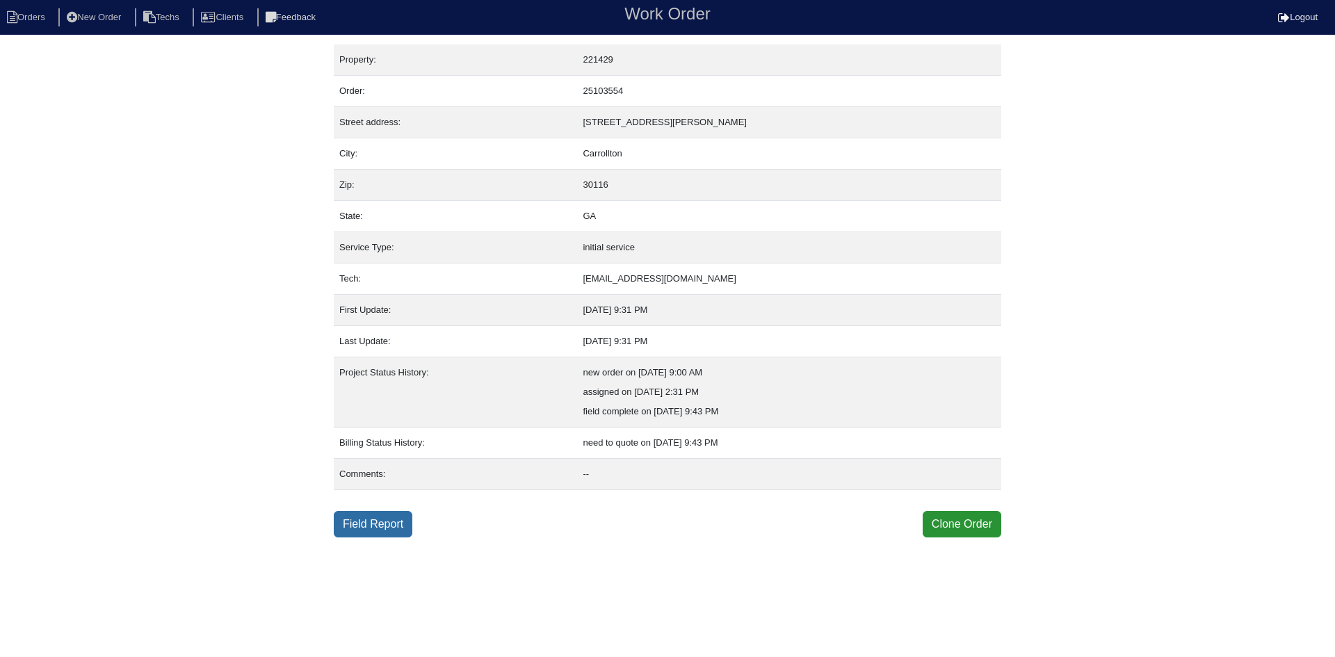
click at [360, 518] on link "Field Report" at bounding box center [373, 524] width 79 height 26
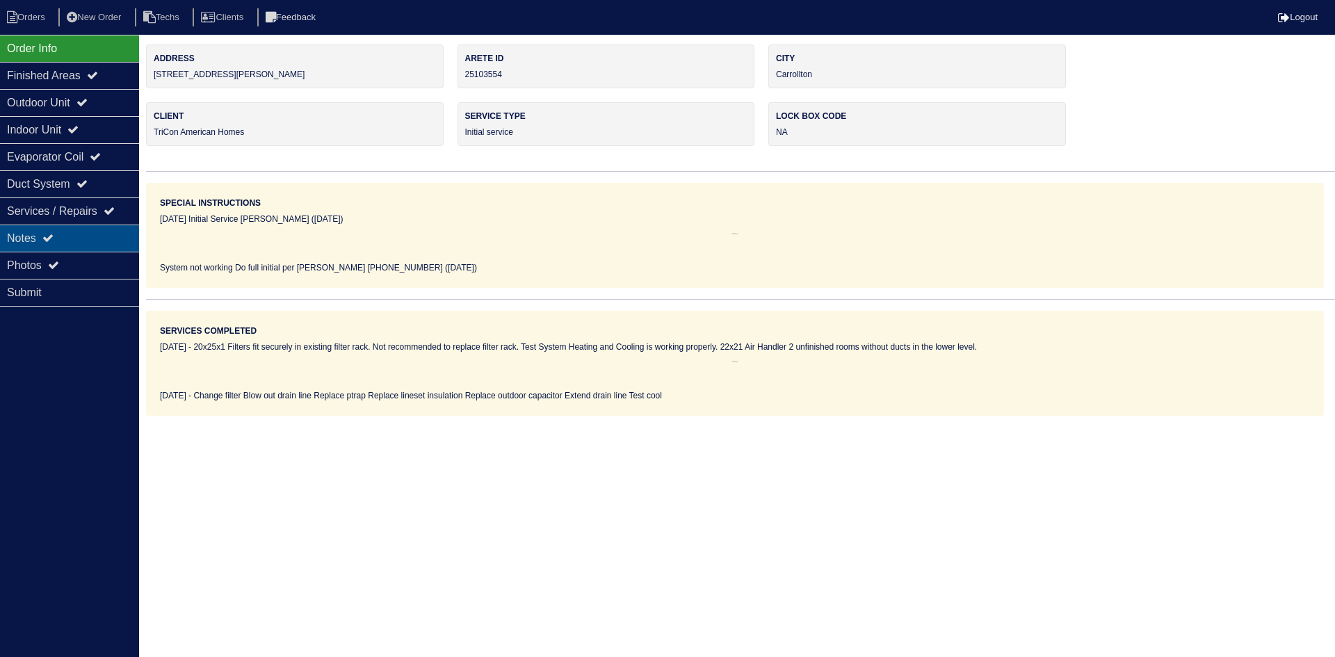
click at [63, 236] on div "Notes" at bounding box center [69, 238] width 139 height 27
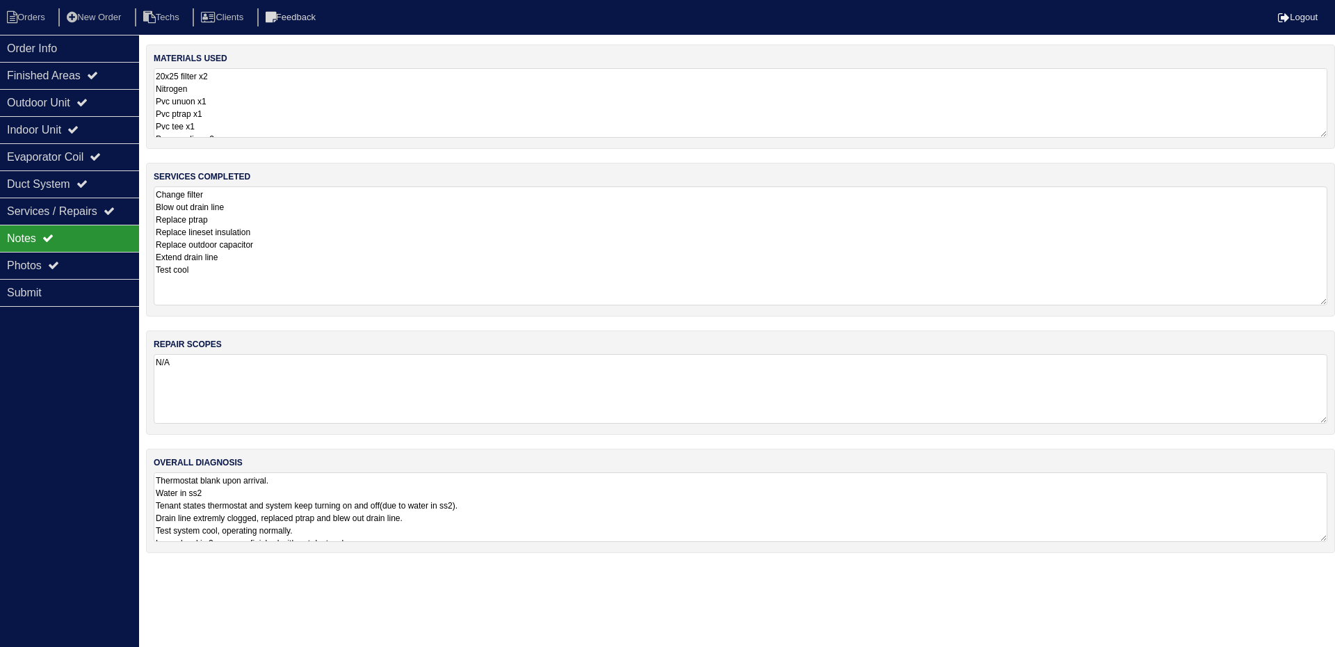
drag, startPoint x: 1320, startPoint y: 251, endPoint x: 1297, endPoint y: 222, distance: 37.1
click at [1322, 299] on textarea "Change filter Blow out drain line Replace ptrap Replace lineset insulation Repl…" at bounding box center [741, 245] width 1174 height 119
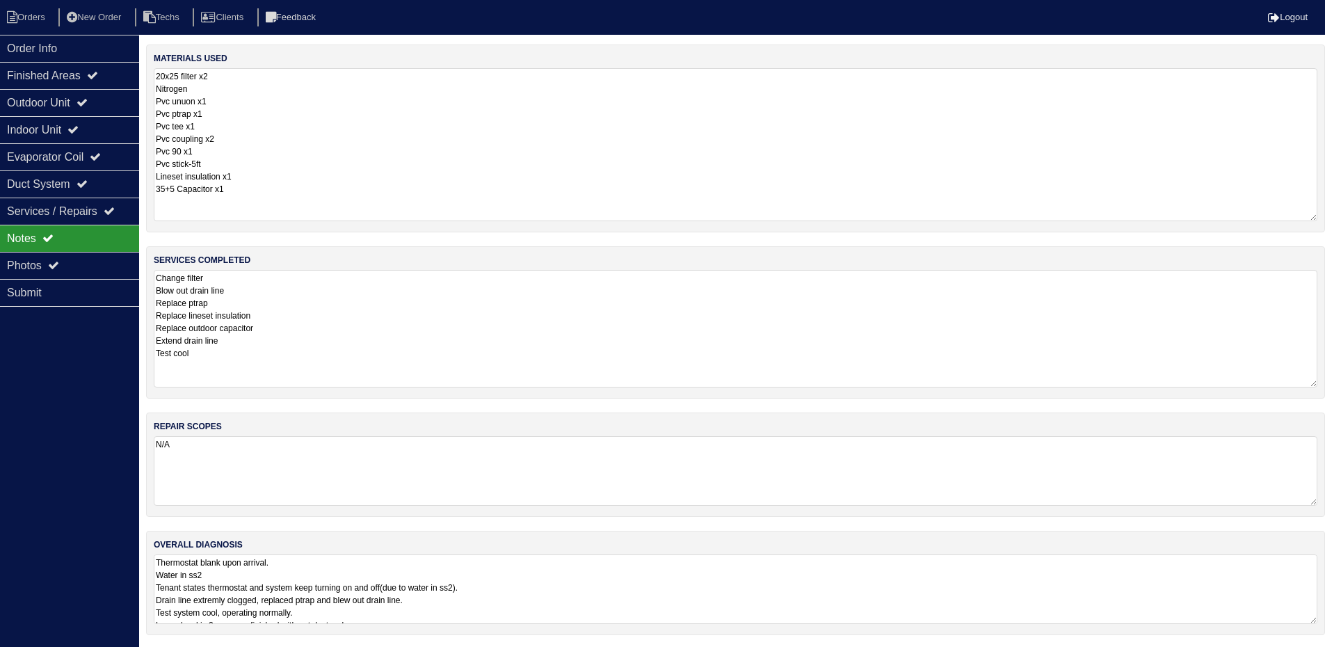
drag, startPoint x: 1323, startPoint y: 136, endPoint x: 1331, endPoint y: 220, distance: 83.8
click at [1325, 220] on html "Orders New Order Techs Clients Feedback Logout Orders New Order Users Clients M…" at bounding box center [662, 324] width 1325 height 649
drag, startPoint x: 1311, startPoint y: 618, endPoint x: 1318, endPoint y: 688, distance: 70.0
click at [1318, 656] on html "Orders New Order Techs Clients Feedback Logout Orders New Order Users Clients M…" at bounding box center [662, 352] width 1325 height 709
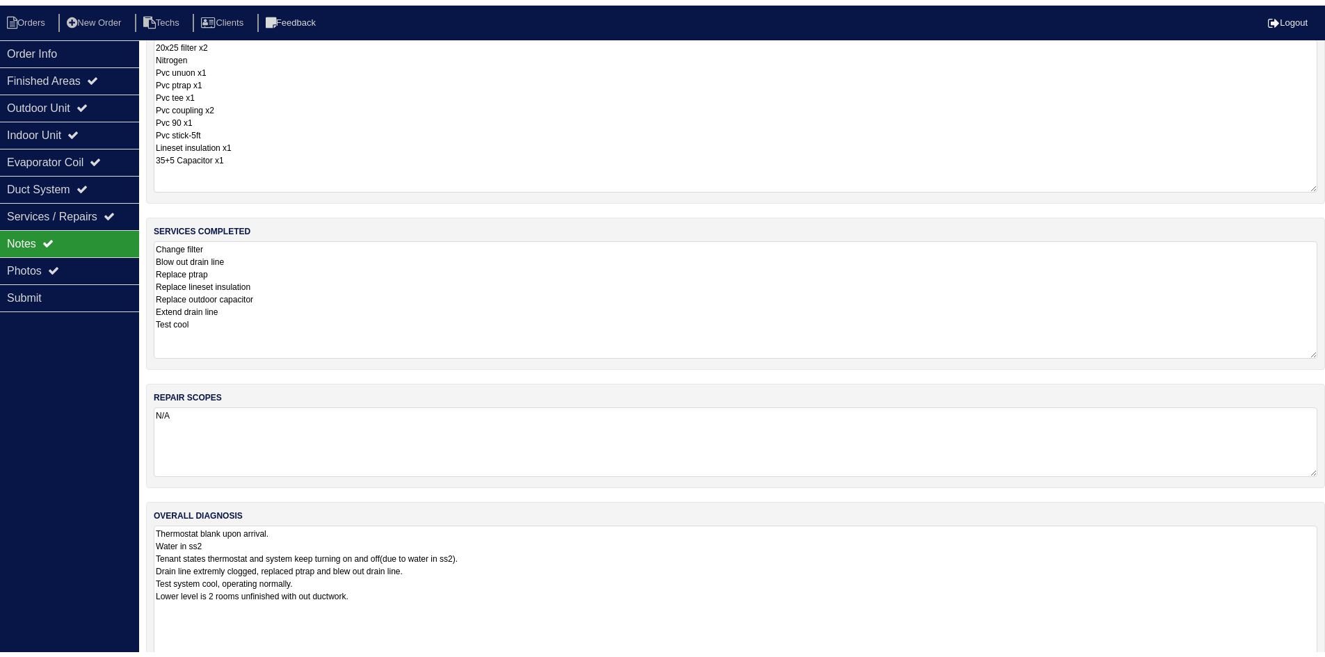
scroll to position [0, 0]
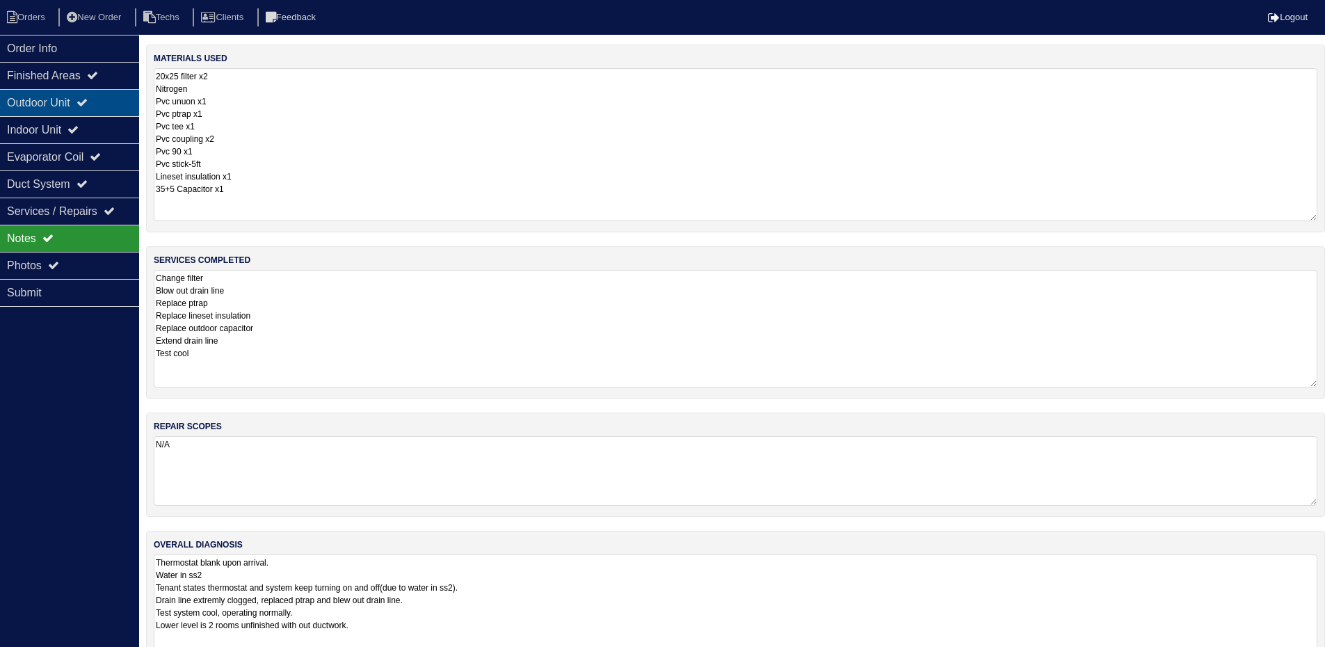
click at [42, 98] on div "Outdoor Unit" at bounding box center [69, 102] width 139 height 27
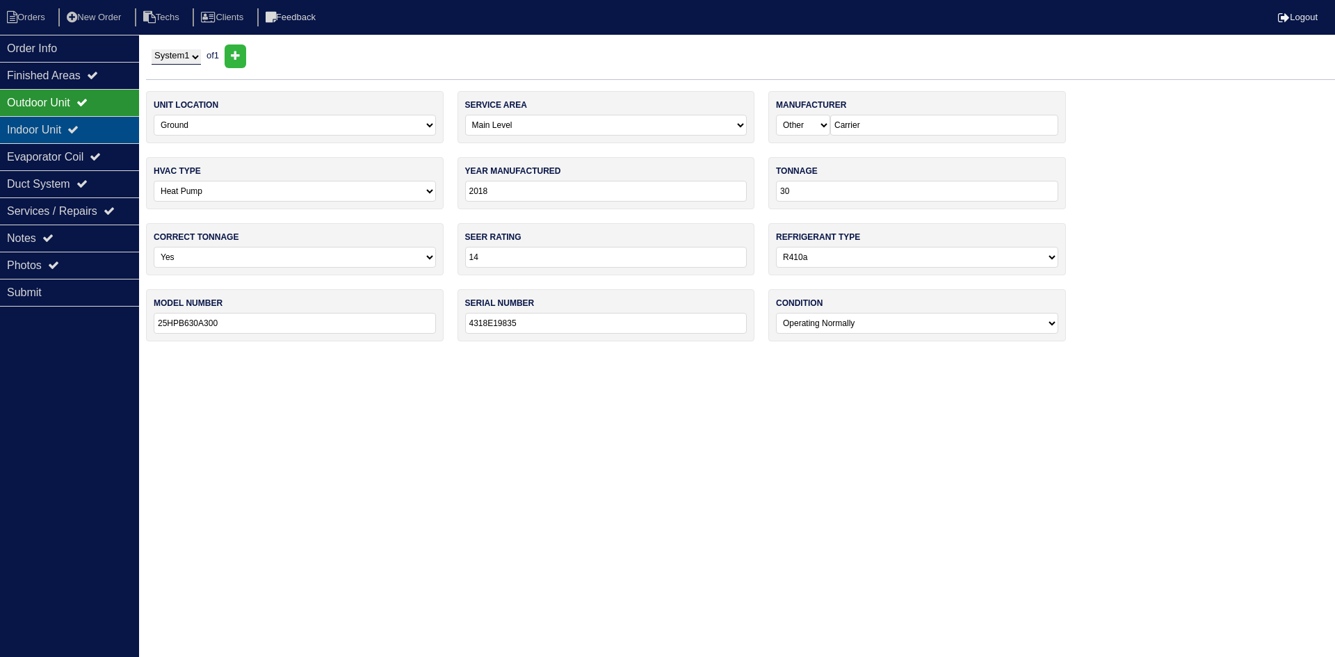
click at [45, 124] on div "Indoor Unit" at bounding box center [69, 129] width 139 height 27
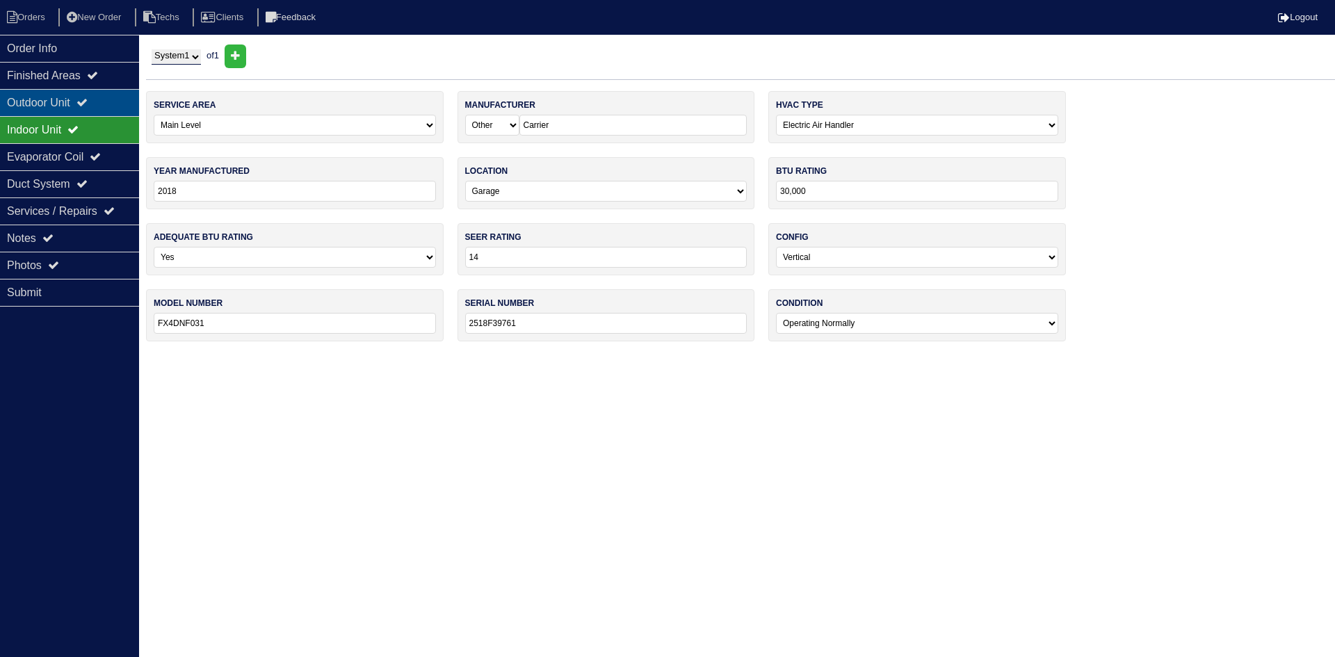
click at [40, 108] on div "Outdoor Unit" at bounding box center [69, 102] width 139 height 27
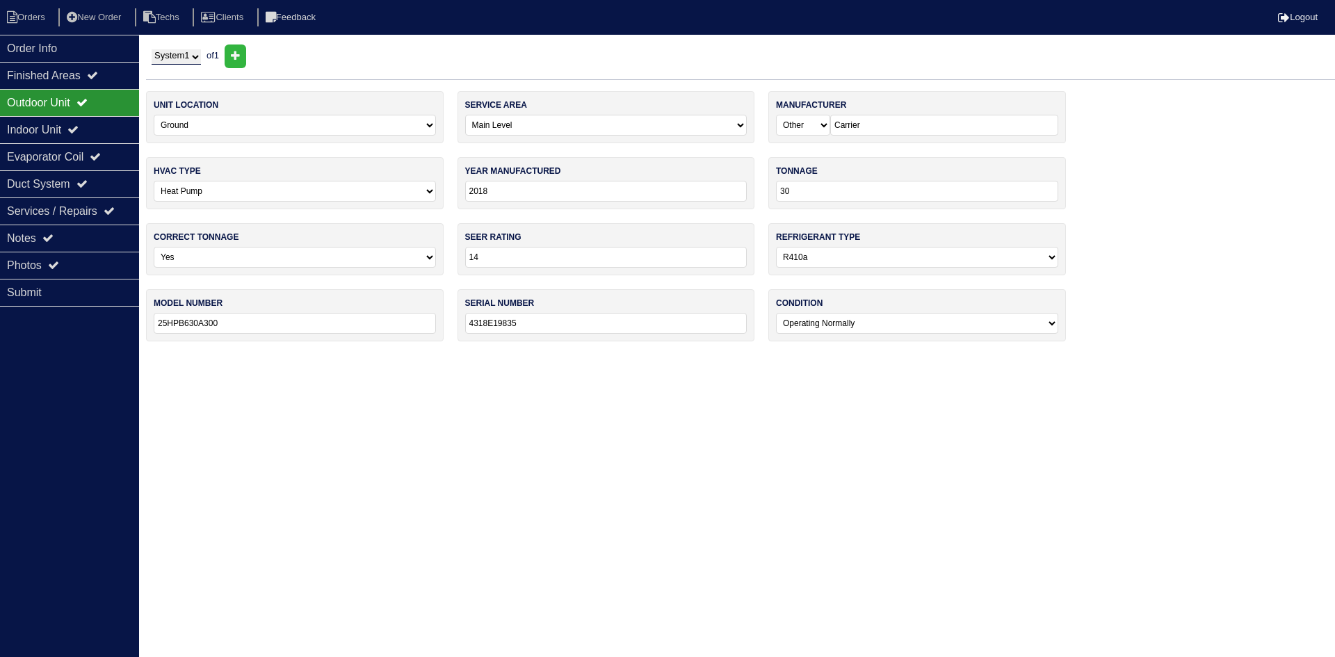
drag, startPoint x: 73, startPoint y: 129, endPoint x: 72, endPoint y: 115, distance: 14.7
click at [73, 129] on div "Indoor Unit" at bounding box center [69, 129] width 139 height 27
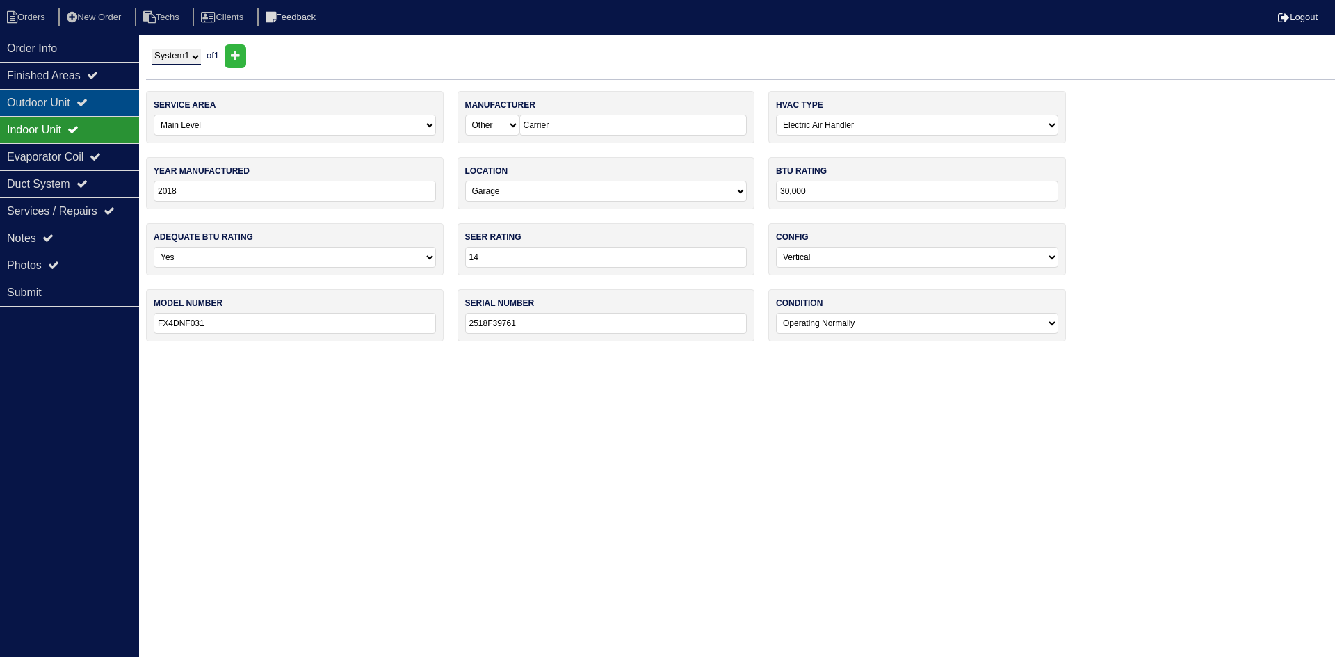
click at [69, 99] on div "Outdoor Unit" at bounding box center [69, 102] width 139 height 27
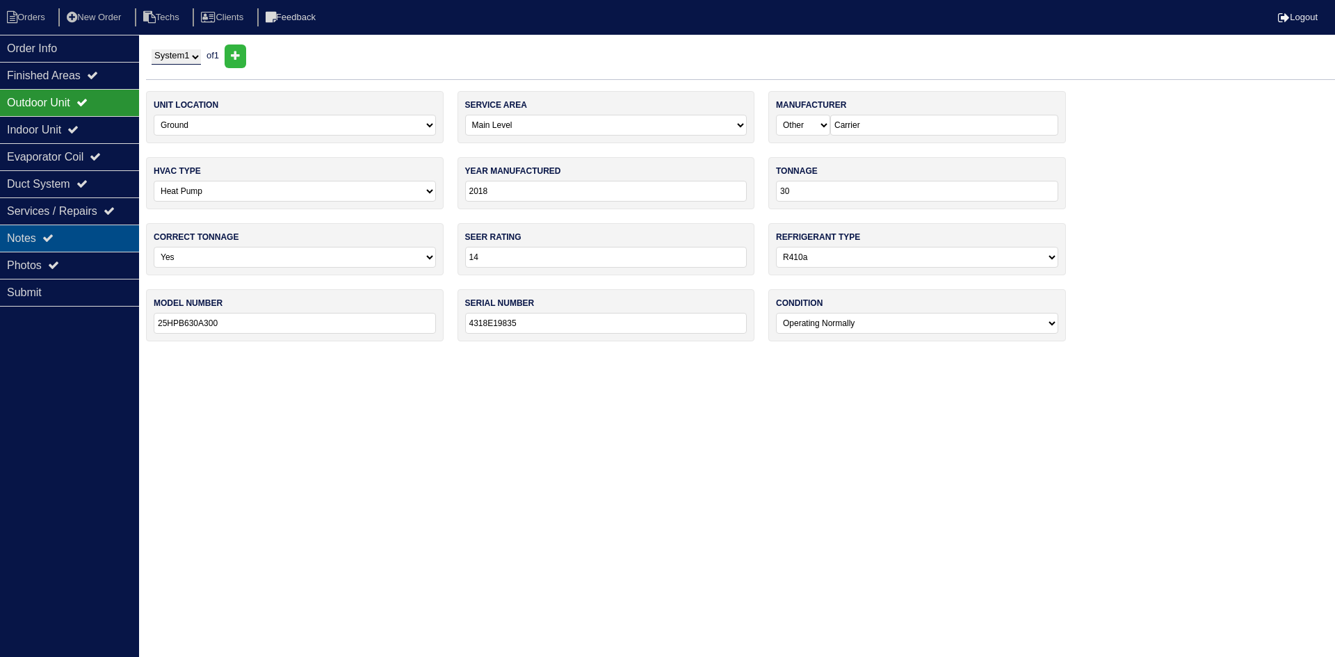
click at [85, 234] on div "Notes" at bounding box center [69, 238] width 139 height 27
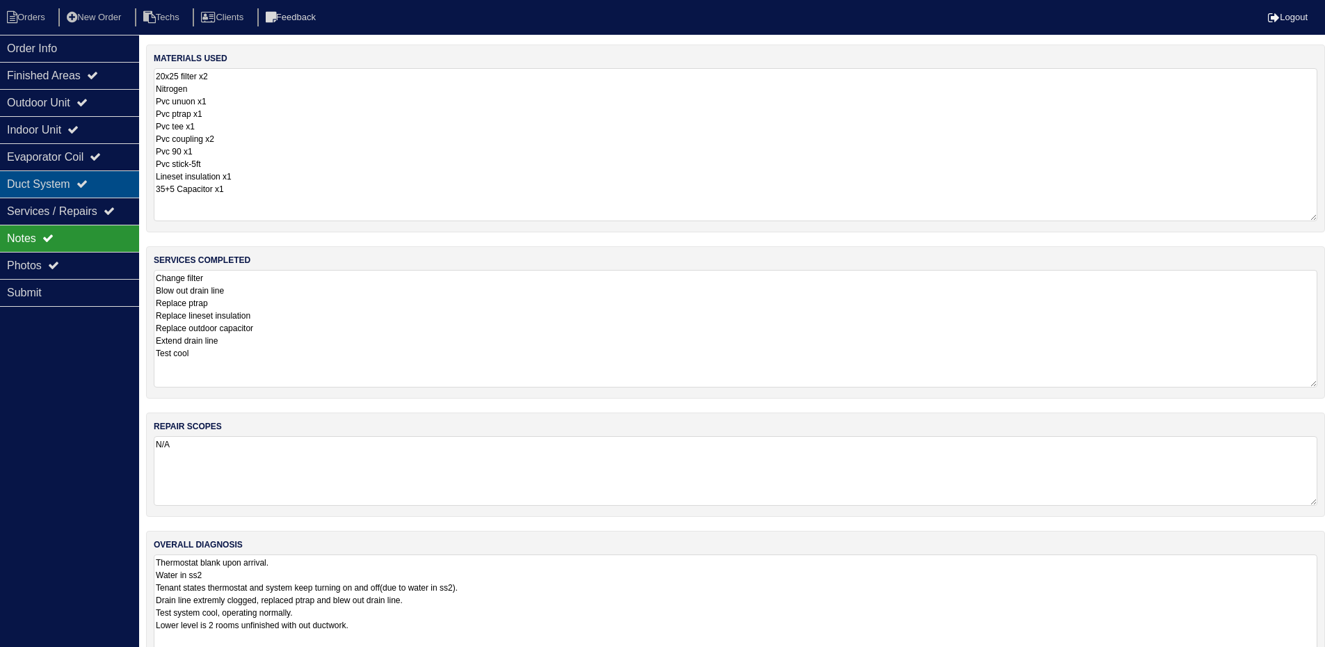
click at [86, 186] on icon at bounding box center [81, 183] width 11 height 11
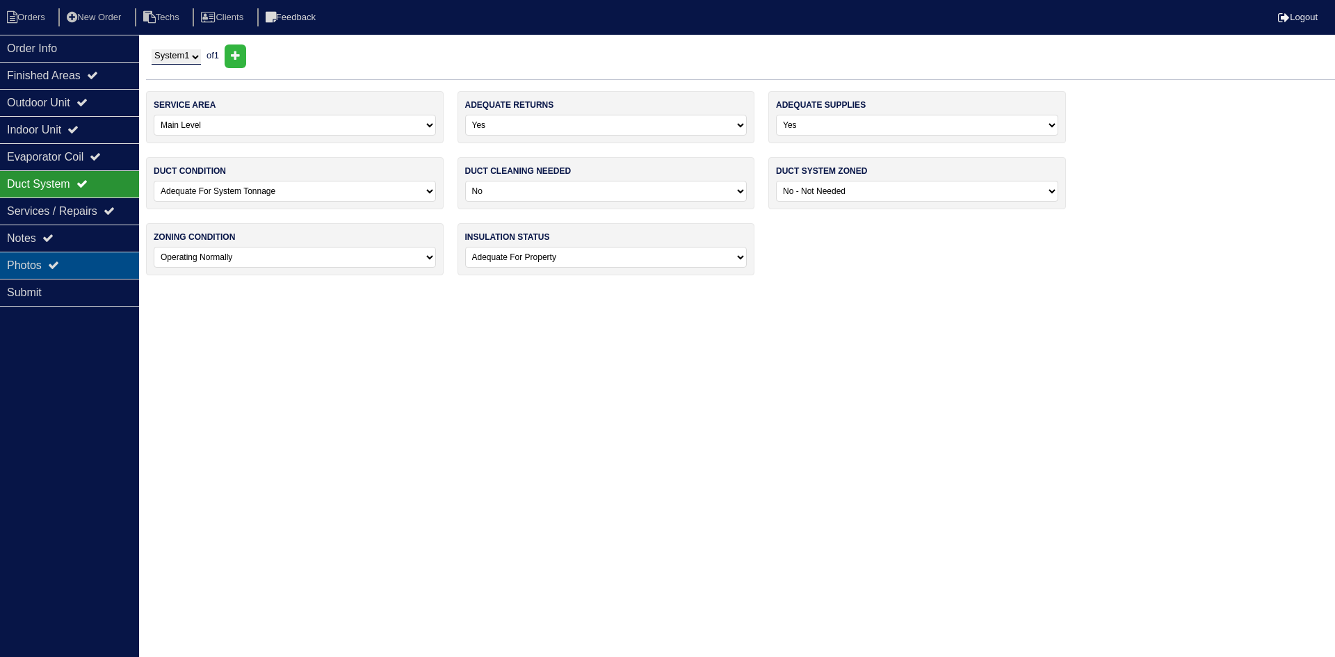
click at [77, 262] on div "Photos" at bounding box center [69, 265] width 139 height 27
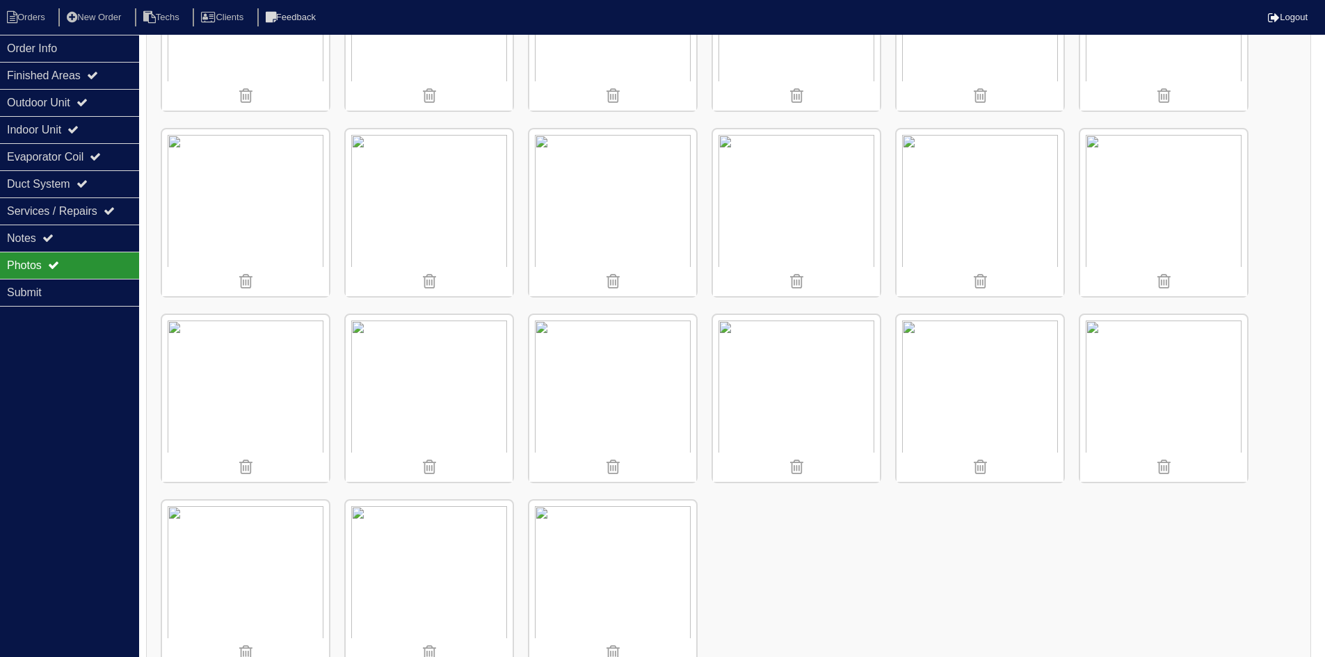
scroll to position [1462, 0]
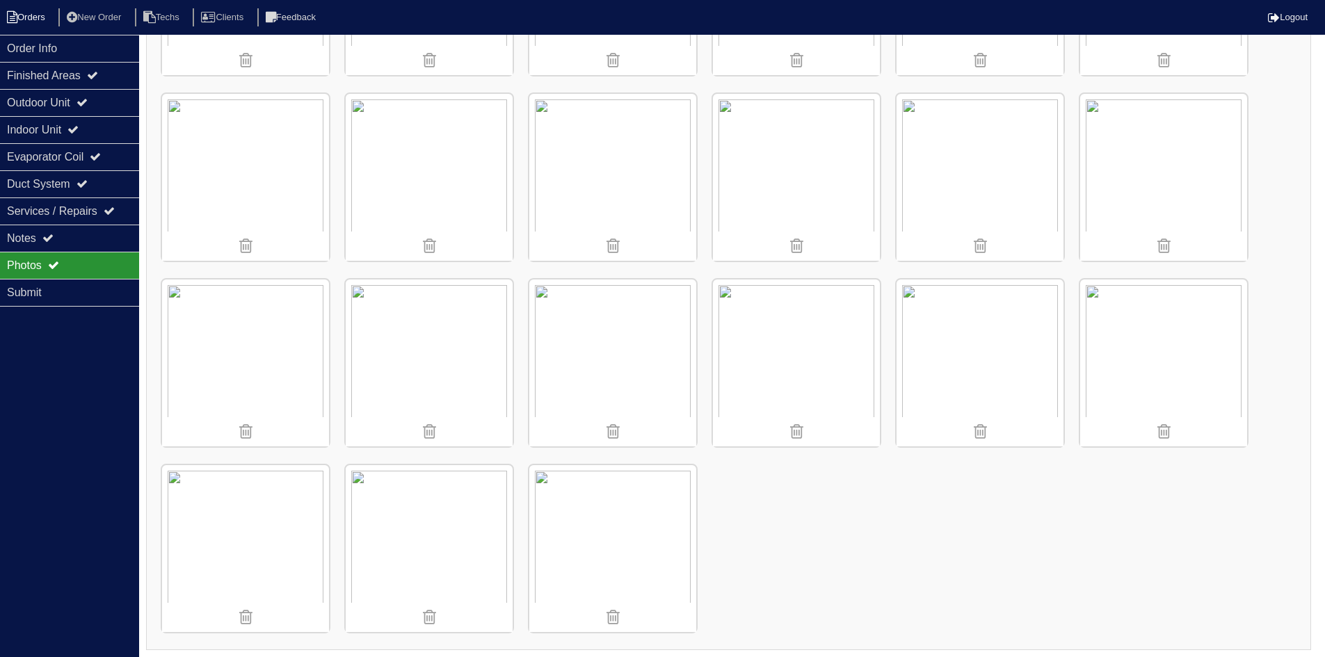
click at [30, 19] on li "Orders" at bounding box center [28, 17] width 56 height 19
select select "15"
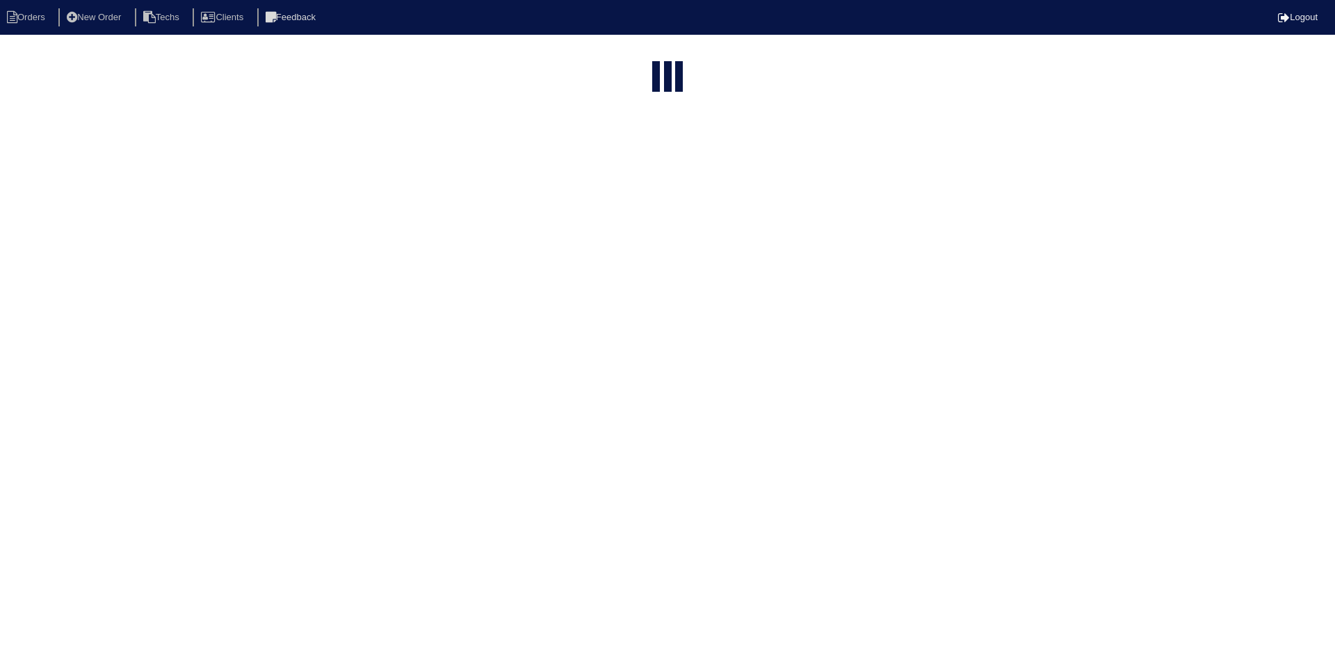
type input "4280"
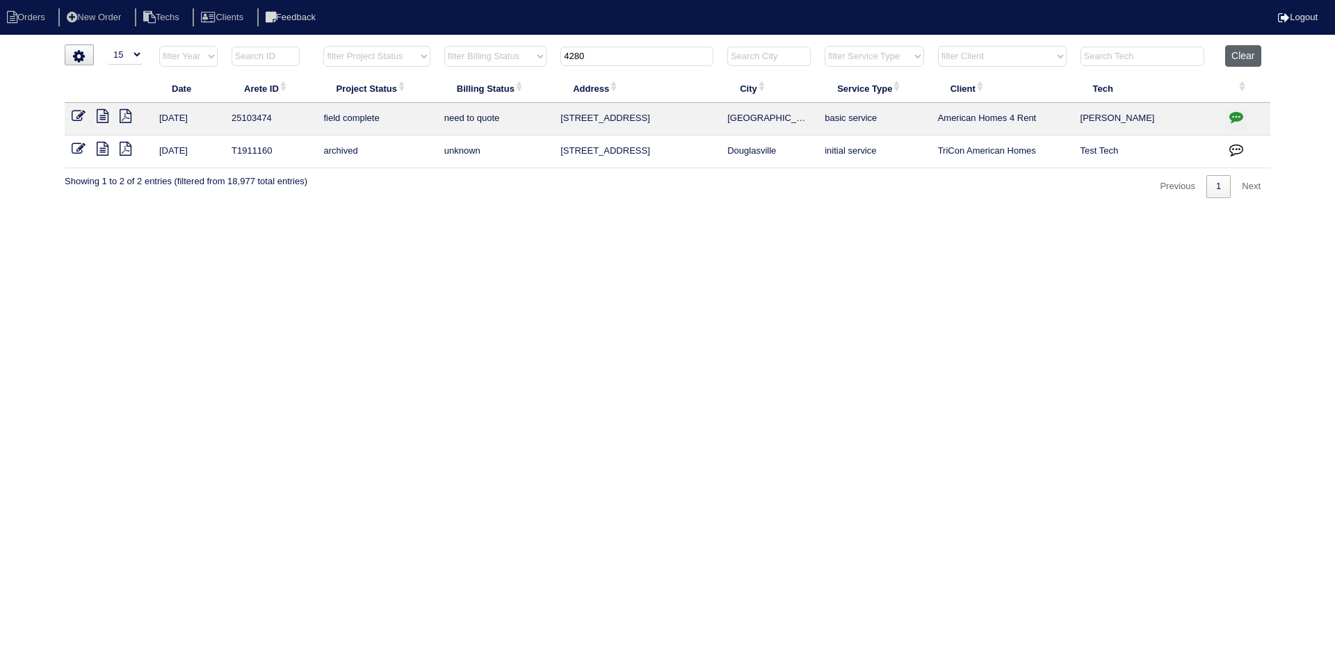
click at [1245, 60] on button "Clear" at bounding box center [1242, 56] width 35 height 22
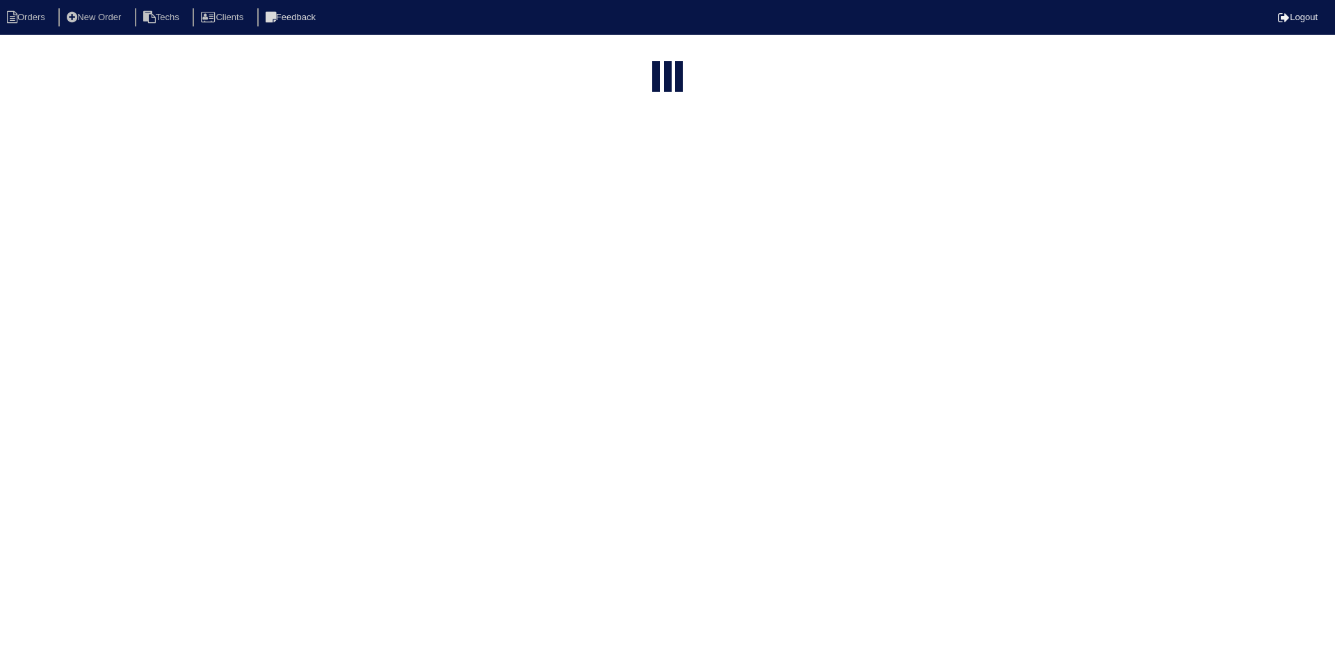
select select "15"
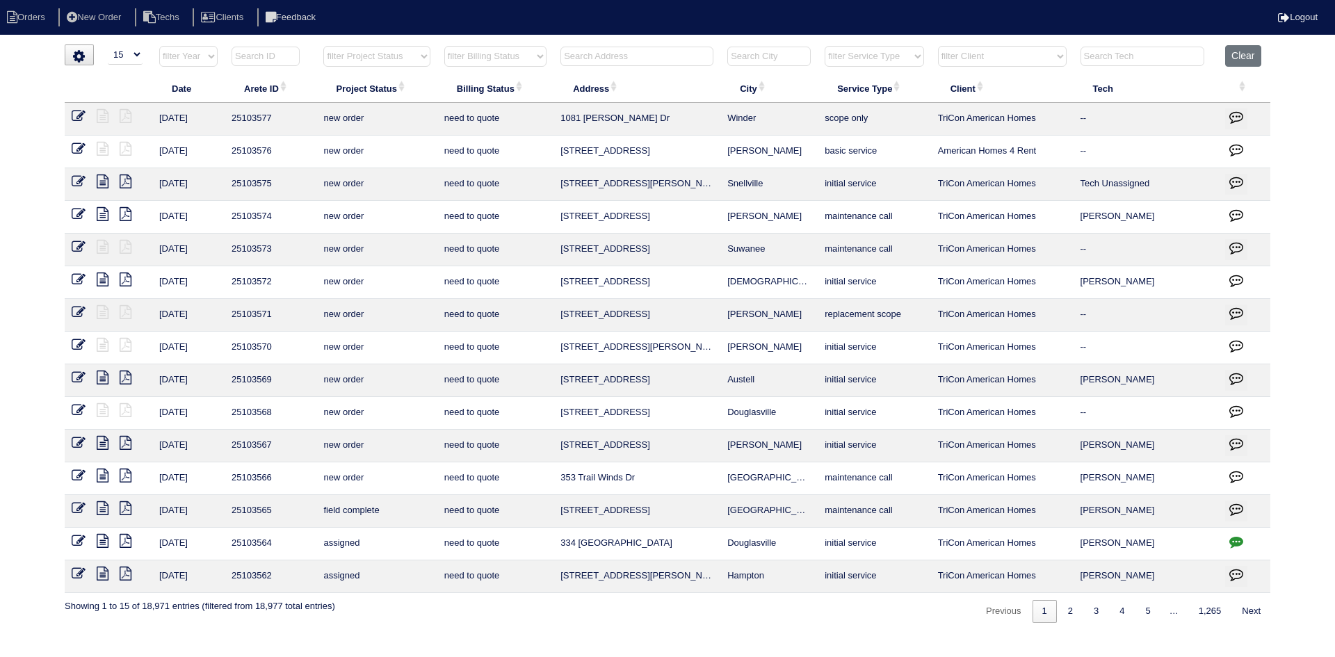
click at [396, 59] on select "filter Project Status -- Any Project Status -- new order assigned in progress f…" at bounding box center [376, 56] width 106 height 21
click at [323, 46] on select "filter Project Status -- Any Project Status -- new order assigned in progress f…" at bounding box center [376, 56] width 106 height 21
select select "field complete"
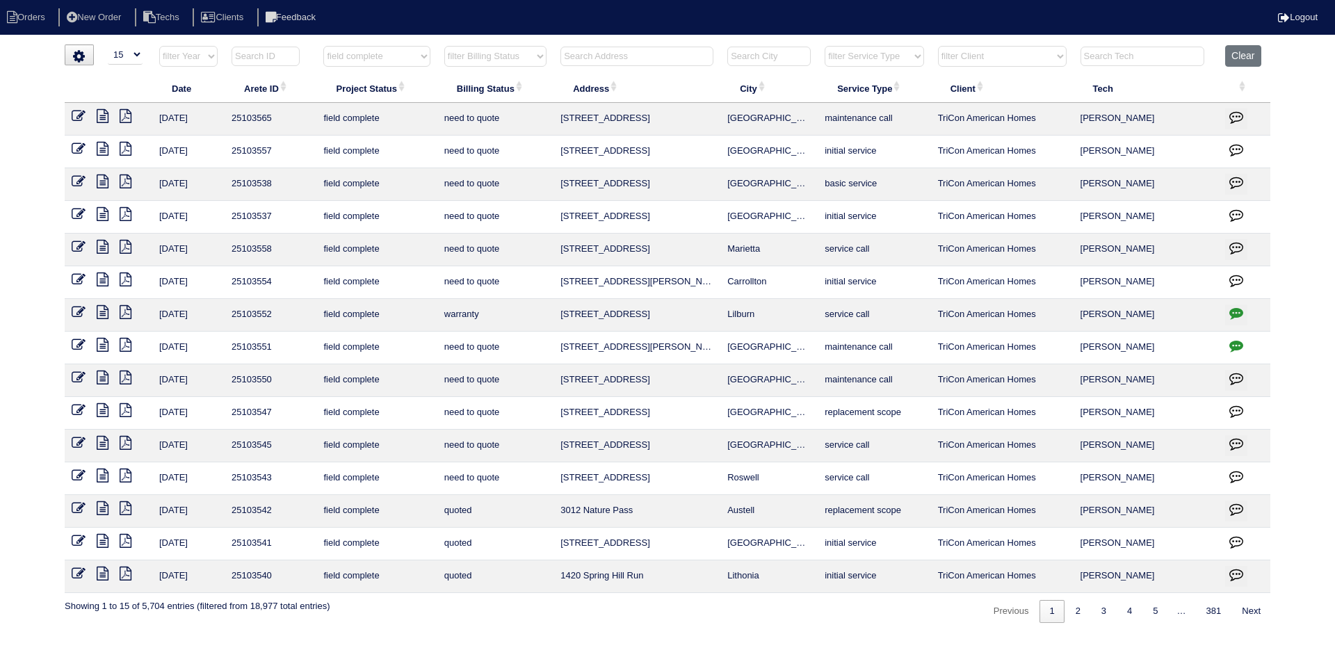
click at [536, 54] on select "filter Billing Status -- Any Billing Status -- need to quote quoted need to inv…" at bounding box center [495, 56] width 102 height 21
select select "need to quote"
click at [444, 46] on select "filter Billing Status -- Any Billing Status -- need to quote quoted need to inv…" at bounding box center [495, 56] width 102 height 21
select select "field complete"
select select "need to quote"
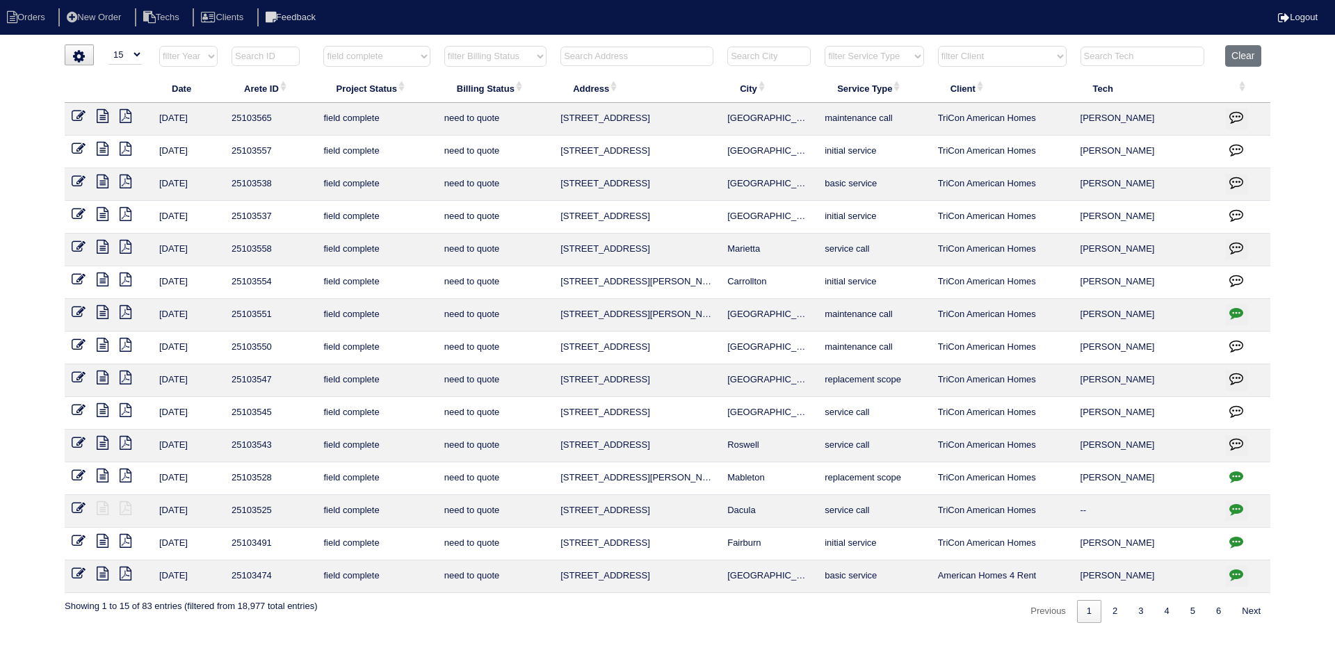
click at [101, 248] on icon at bounding box center [103, 247] width 12 height 14
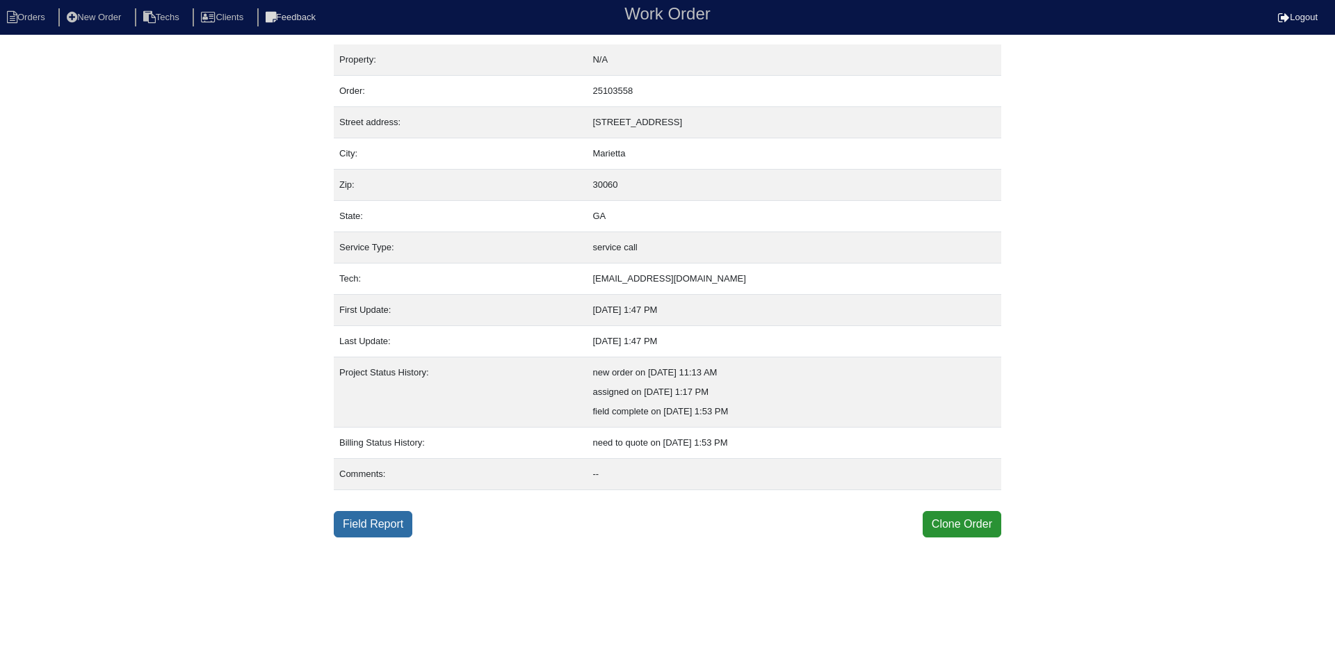
click at [359, 522] on link "Field Report" at bounding box center [373, 524] width 79 height 26
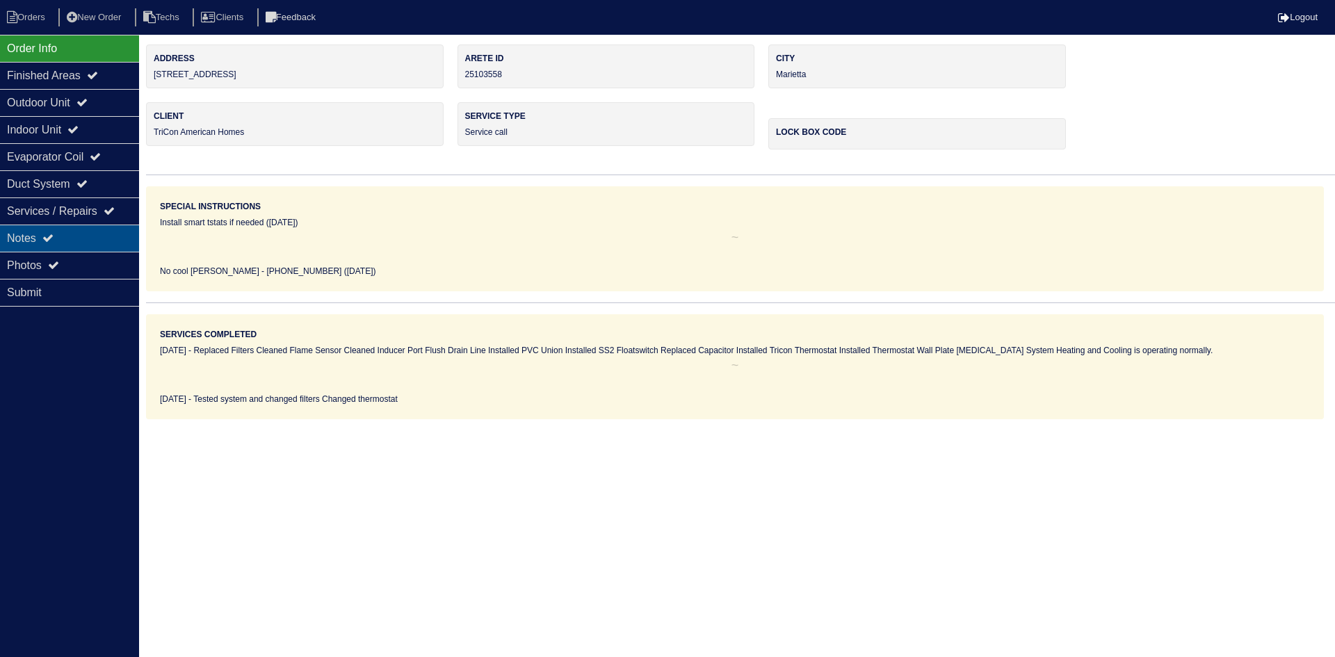
click at [95, 241] on div "Notes" at bounding box center [69, 238] width 139 height 27
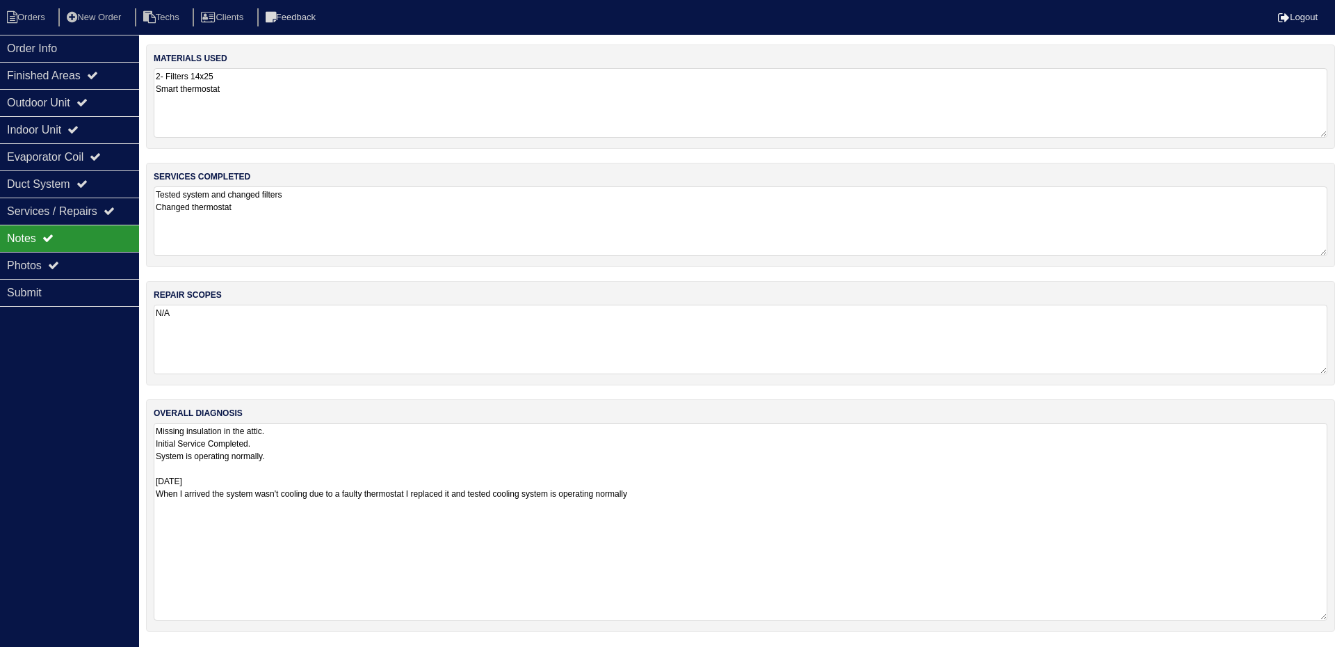
drag, startPoint x: 1322, startPoint y: 487, endPoint x: 1319, endPoint y: 615, distance: 128.0
click at [1319, 615] on textarea "Missing insulation in the attic. Initial Service Completed. System is operating…" at bounding box center [741, 521] width 1174 height 197
drag, startPoint x: 61, startPoint y: 105, endPoint x: 65, endPoint y: 111, distance: 7.5
click at [61, 105] on div "Outdoor Unit" at bounding box center [69, 102] width 139 height 27
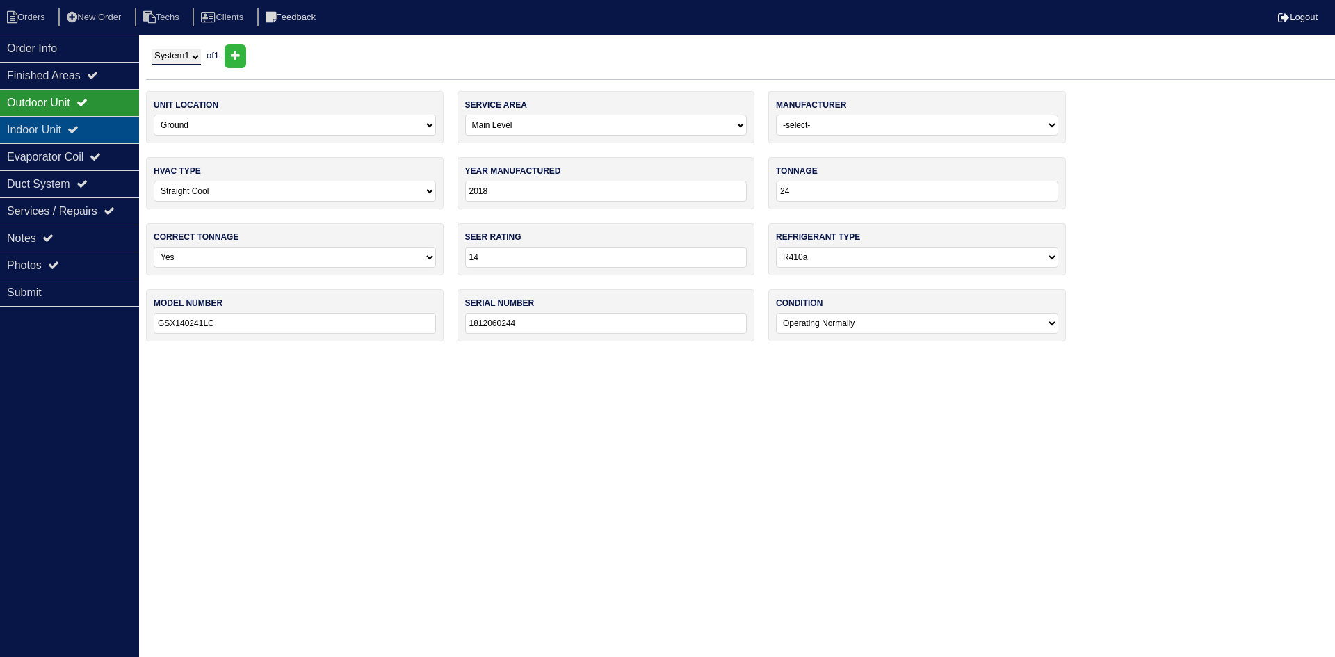
click at [64, 129] on div "Indoor Unit" at bounding box center [69, 129] width 139 height 27
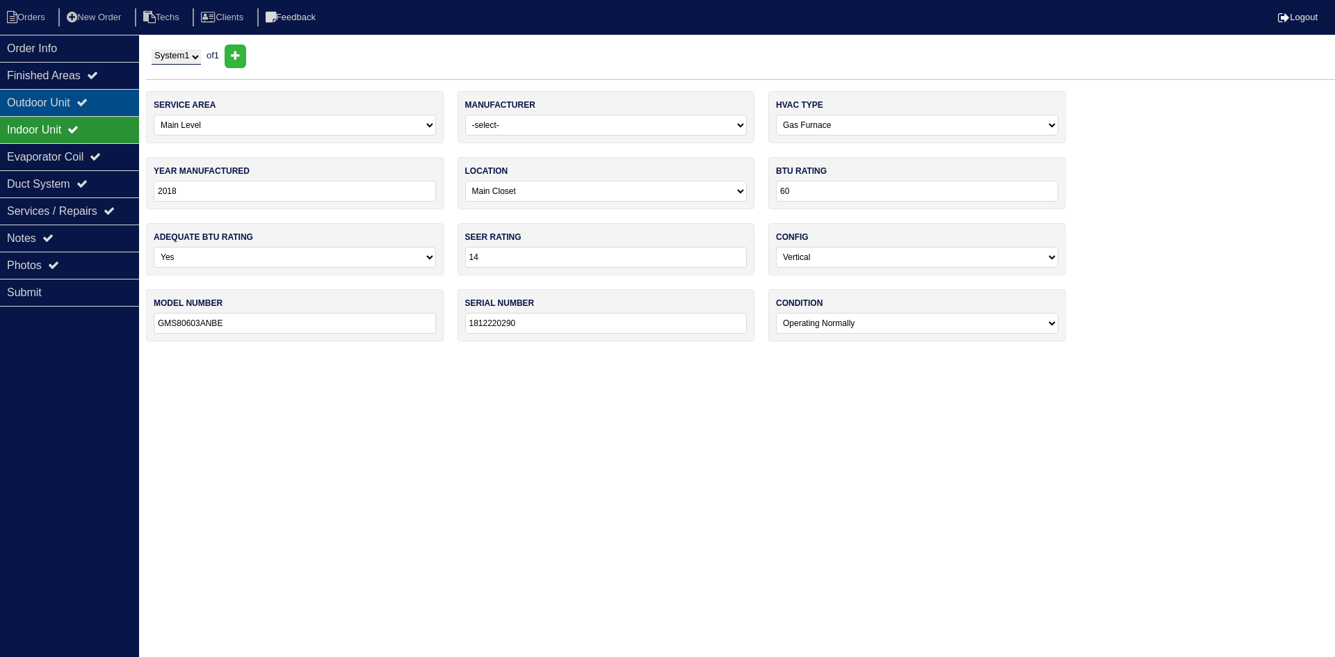
drag, startPoint x: 61, startPoint y: 102, endPoint x: 33, endPoint y: 94, distance: 29.0
click at [61, 102] on div "Outdoor Unit" at bounding box center [69, 102] width 139 height 27
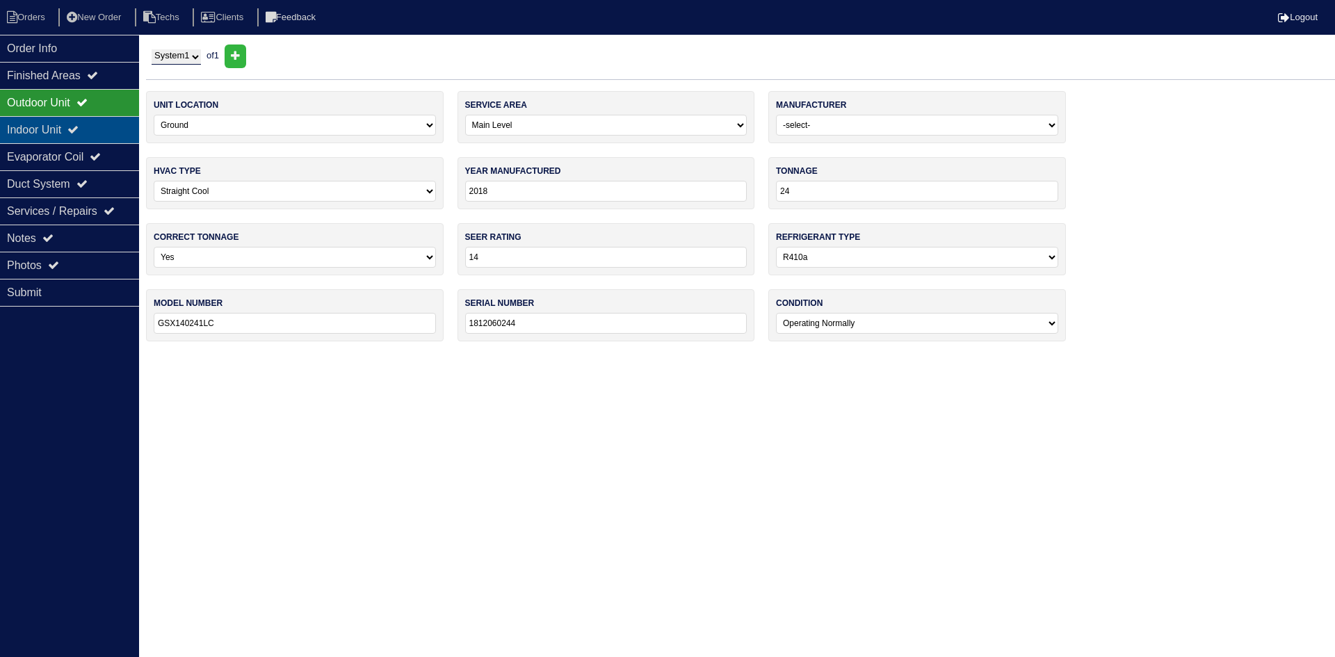
click at [100, 125] on div "Indoor Unit" at bounding box center [69, 129] width 139 height 27
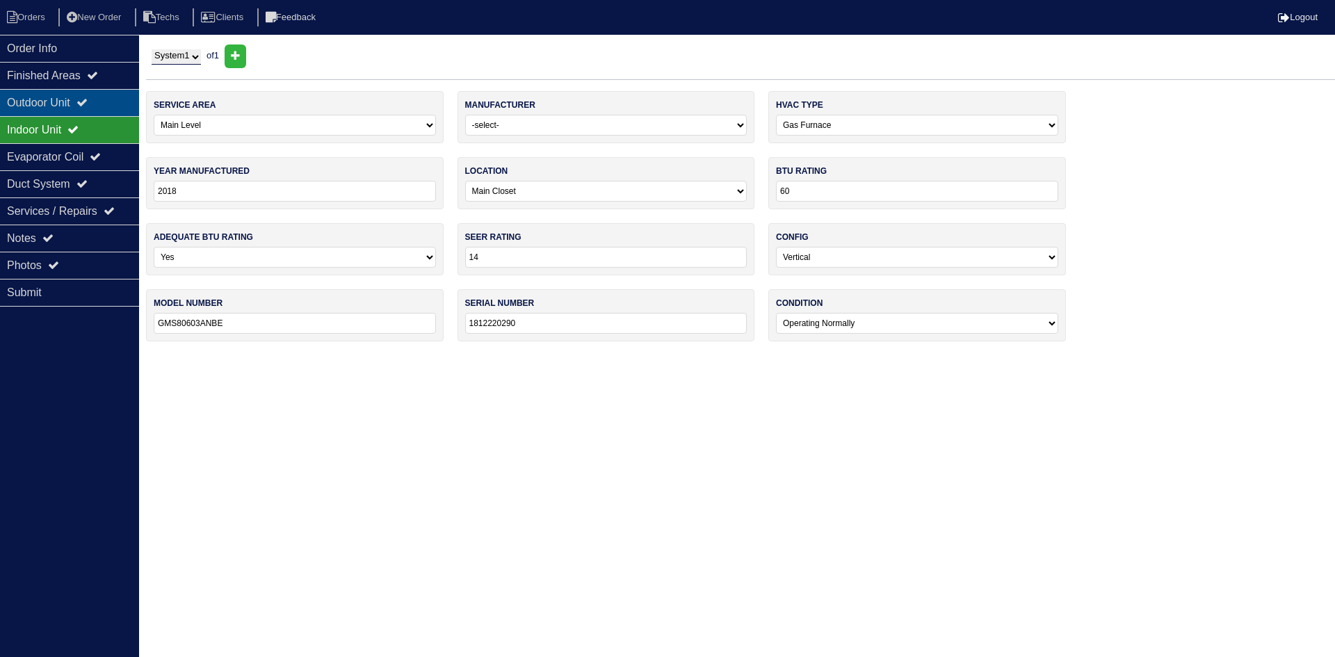
click at [98, 106] on div "Outdoor Unit" at bounding box center [69, 102] width 139 height 27
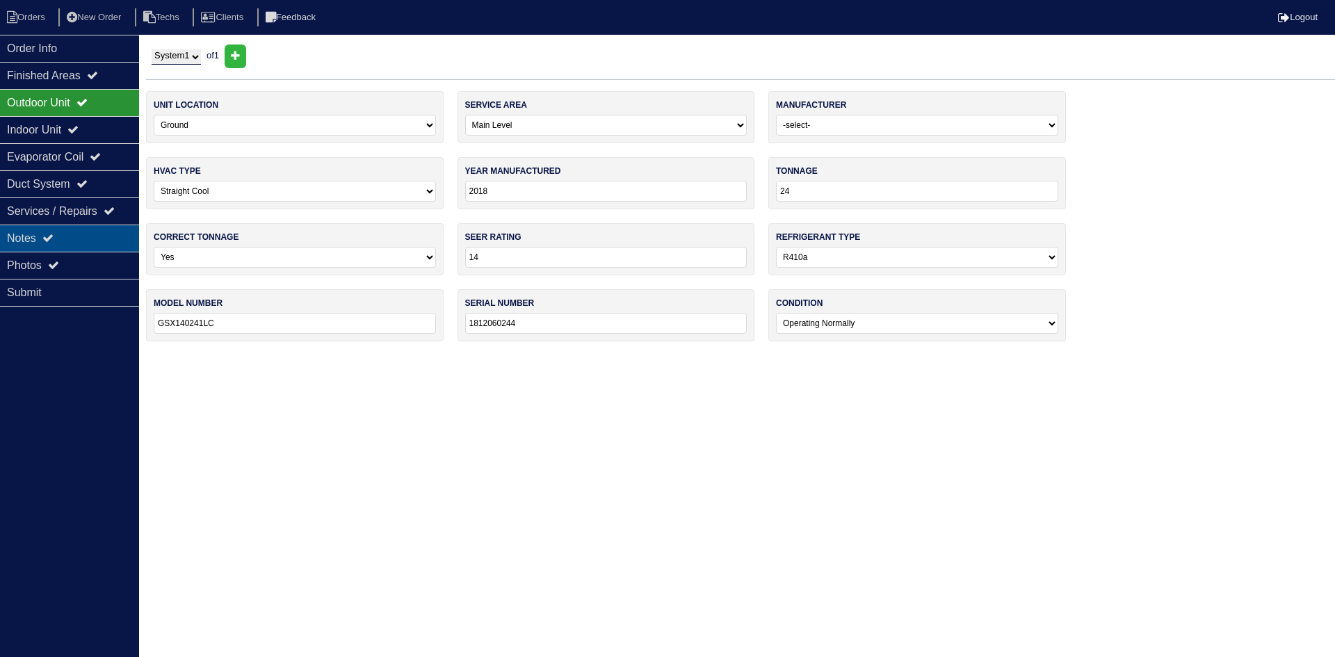
click at [56, 229] on div "Notes" at bounding box center [69, 238] width 139 height 27
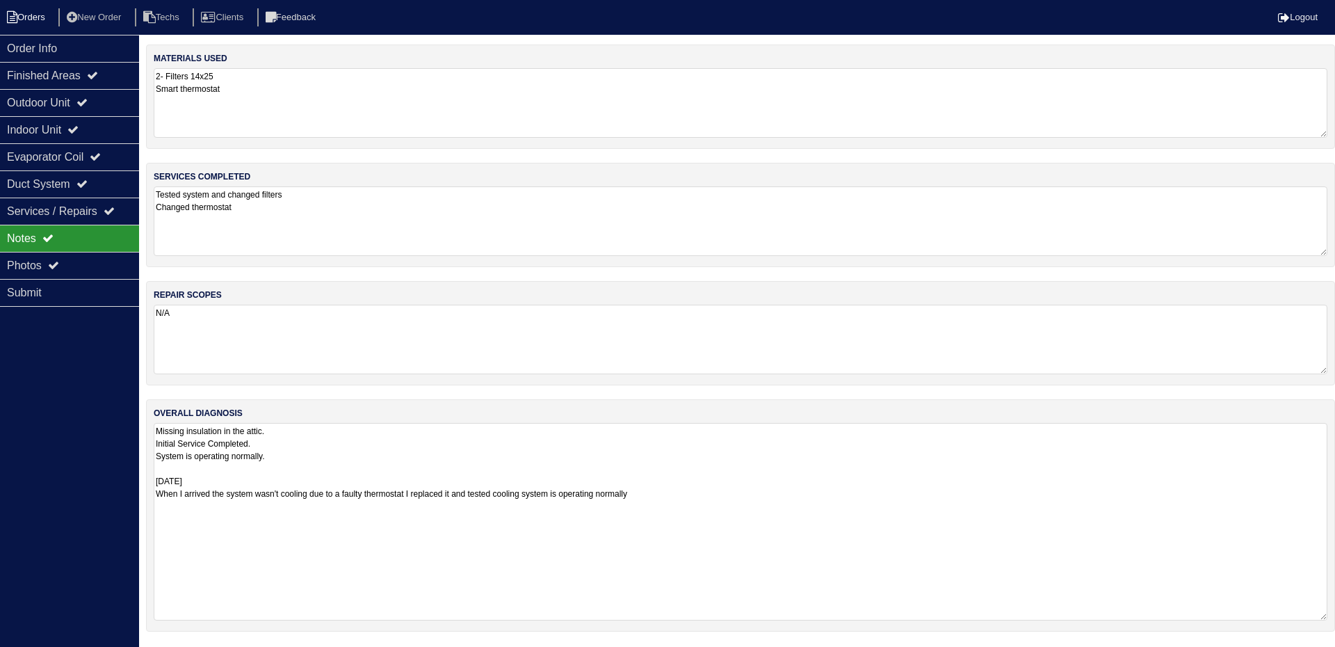
click at [12, 16] on icon at bounding box center [12, 17] width 10 height 13
select select "15"
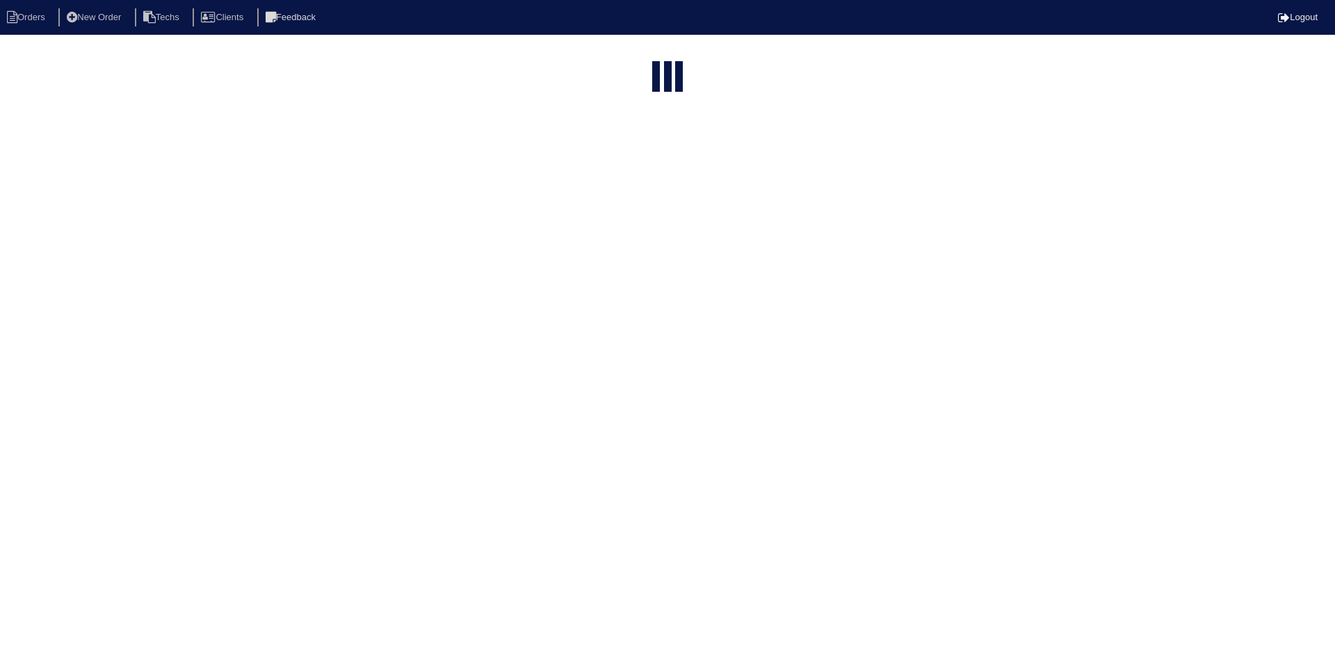
type input "285 mon"
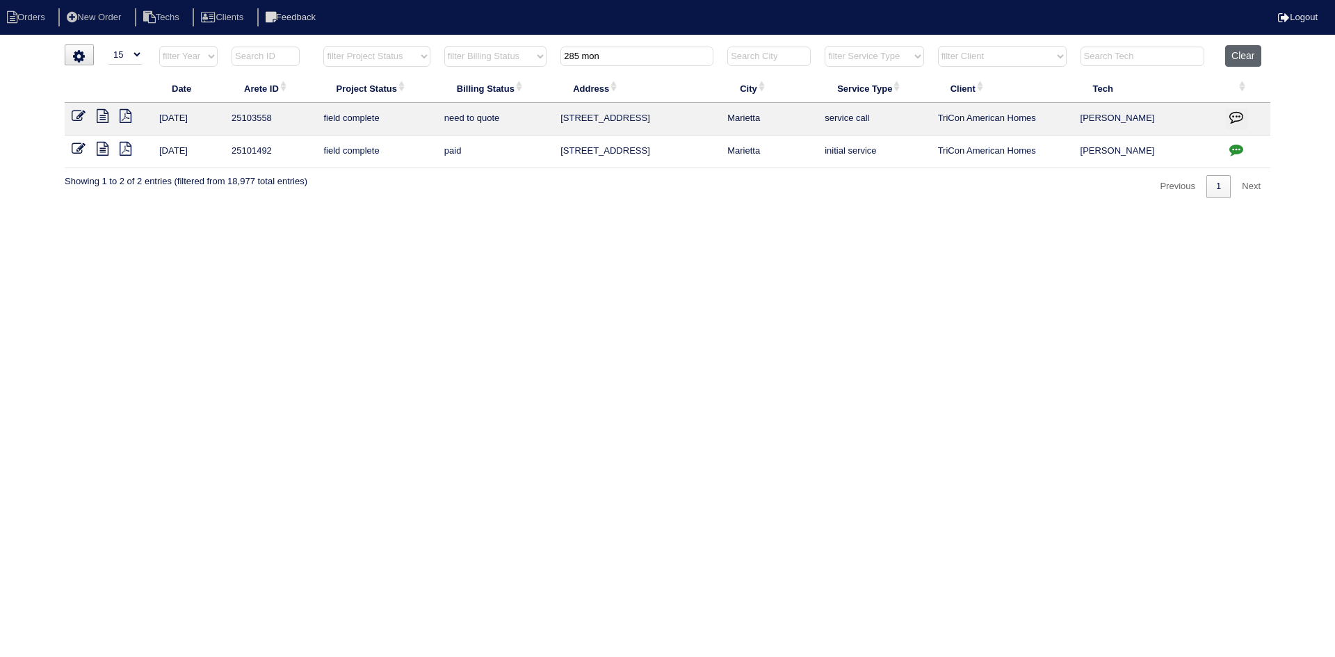
click at [1249, 55] on button "Clear" at bounding box center [1242, 56] width 35 height 22
drag, startPoint x: 1254, startPoint y: 54, endPoint x: 1255, endPoint y: 61, distance: 7.8
click at [1254, 54] on button "Clear" at bounding box center [1242, 56] width 35 height 22
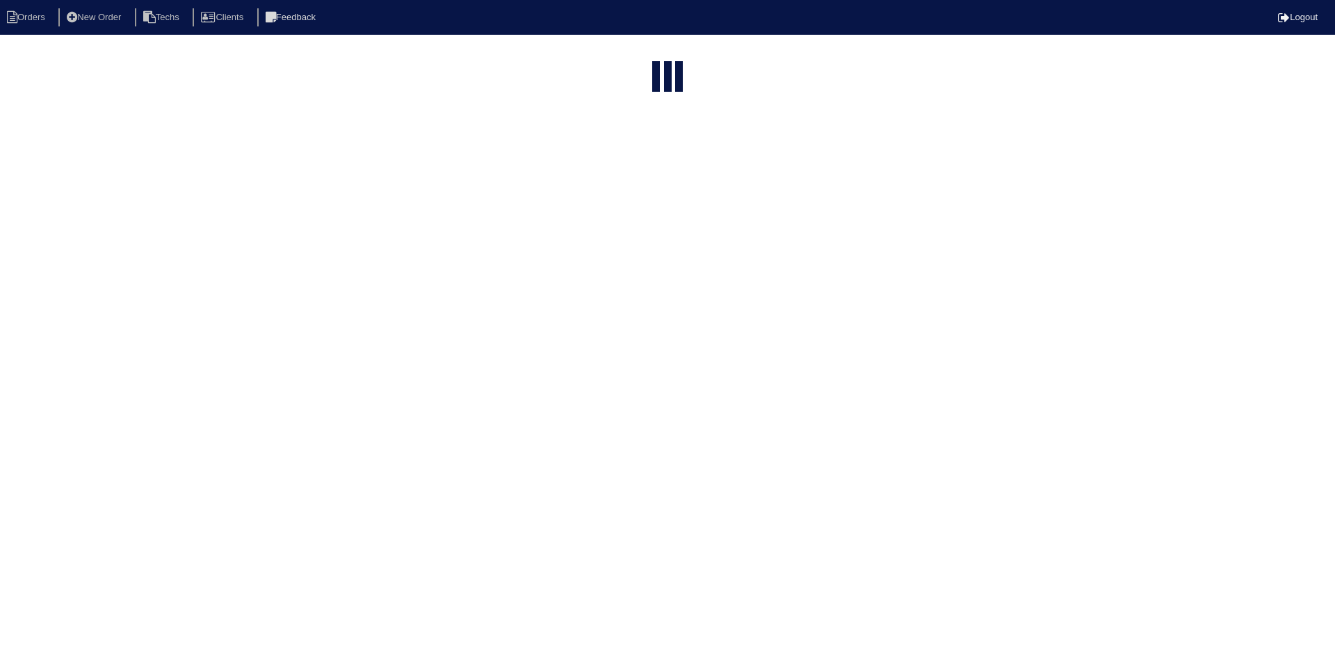
select select "15"
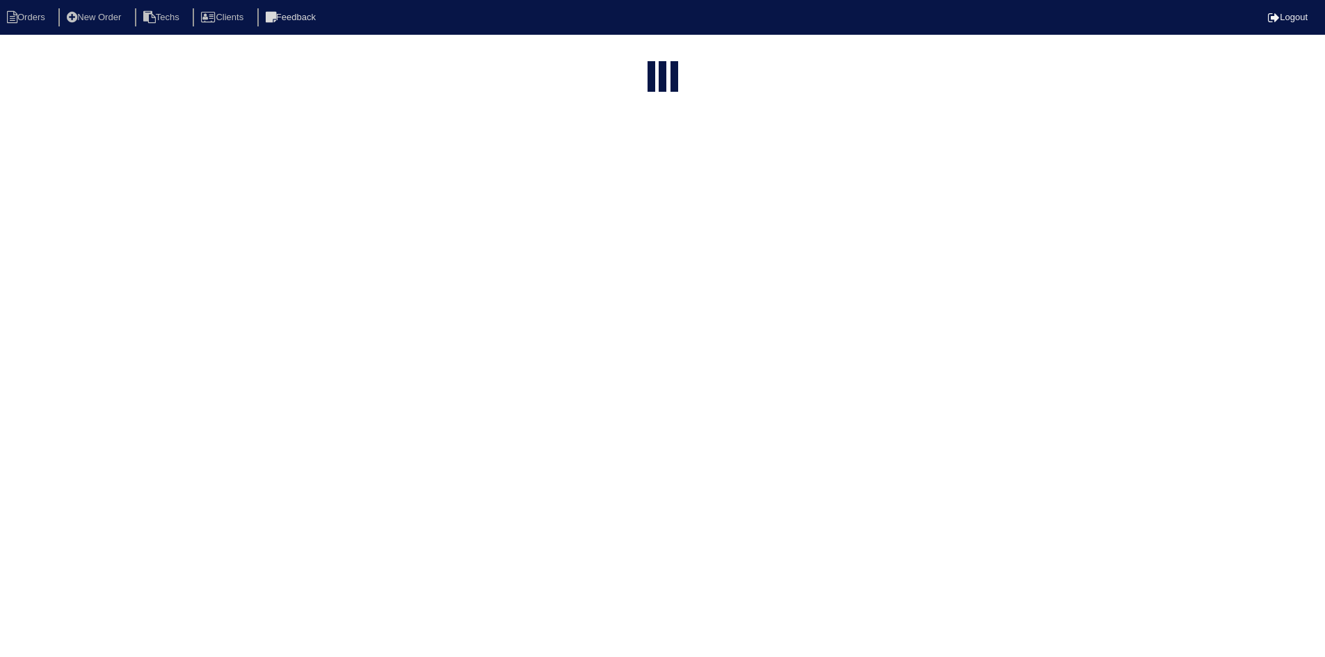
select select "field complete"
select select "need to quote"
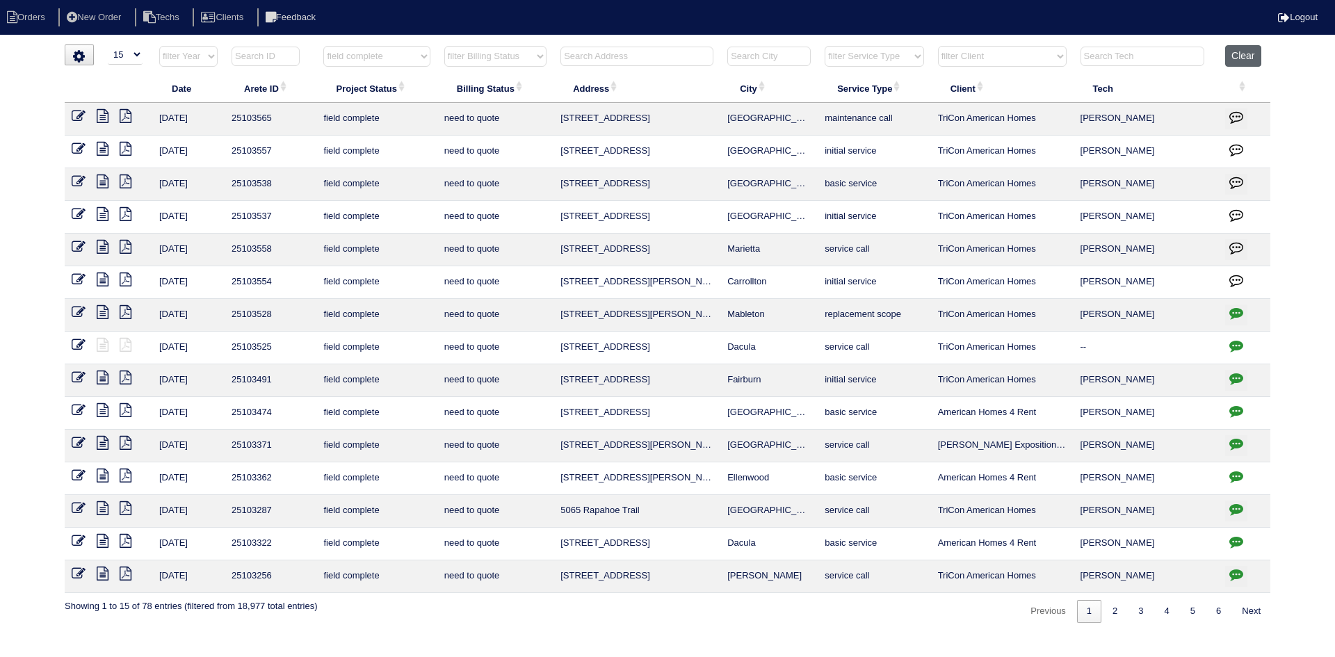
click at [1249, 49] on button "Clear" at bounding box center [1242, 56] width 35 height 22
select select
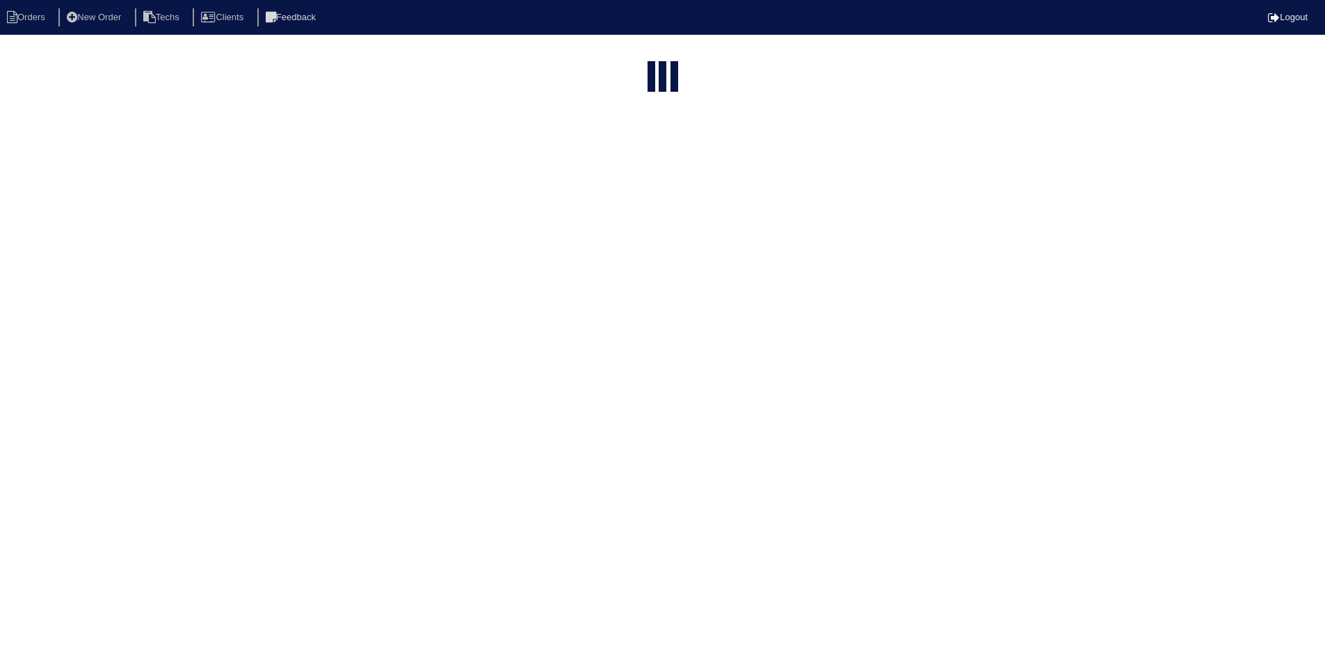
select select "15"
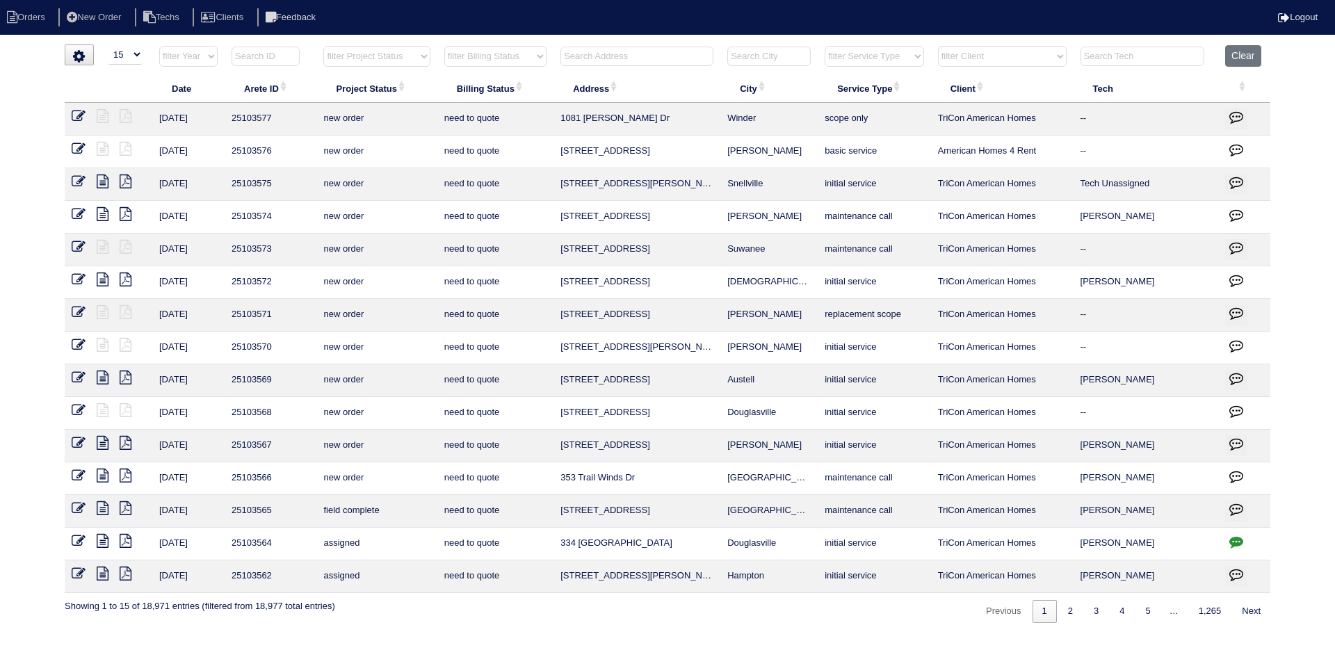
click at [590, 52] on input "text" at bounding box center [636, 56] width 153 height 19
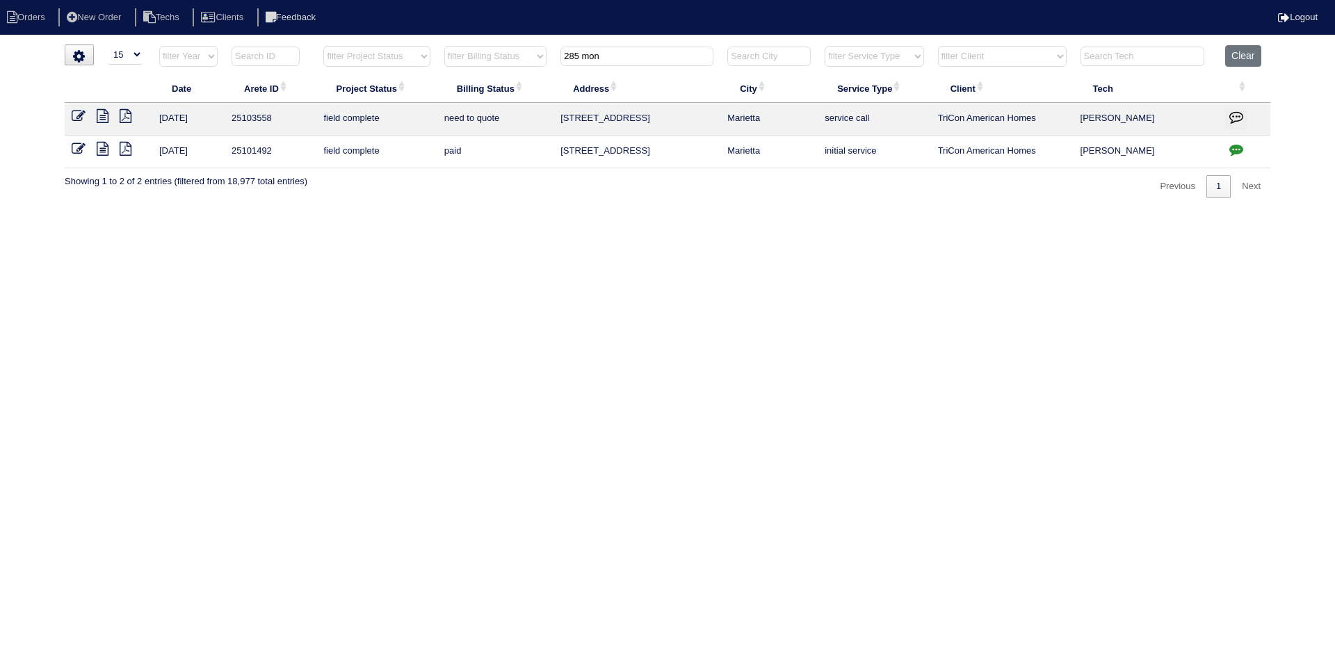
type input "285 mon"
click at [101, 151] on icon at bounding box center [103, 149] width 12 height 14
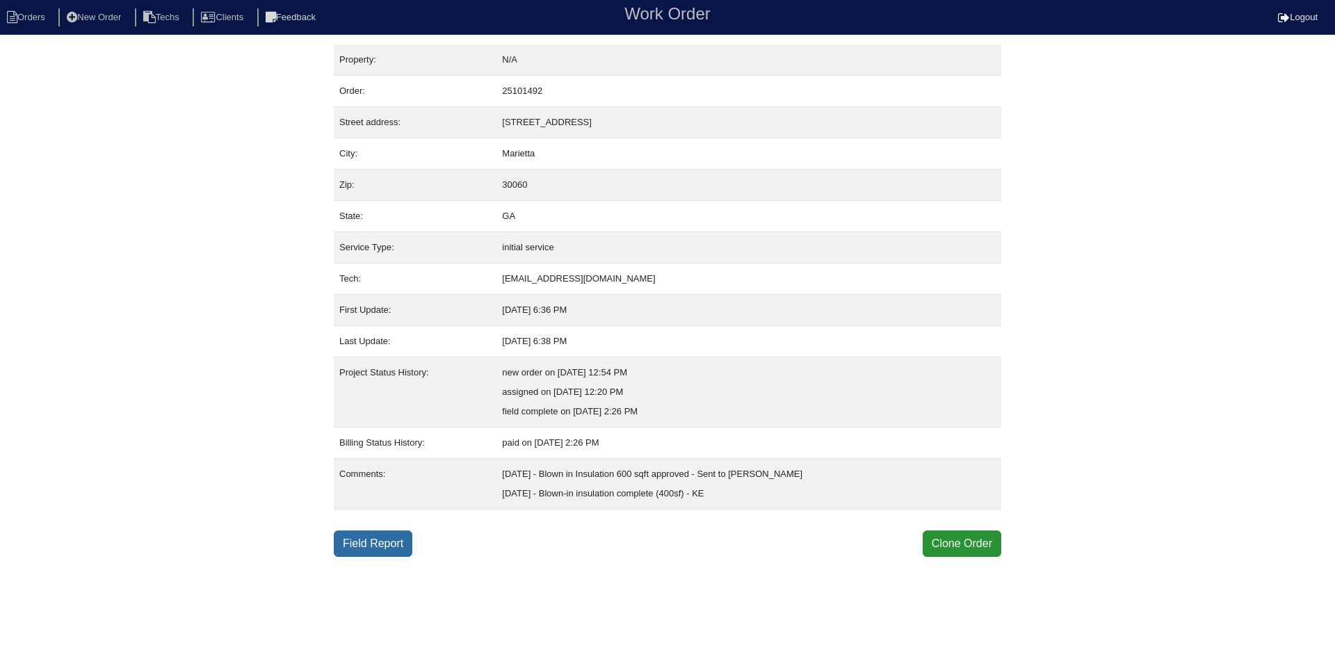
click at [357, 544] on link "Field Report" at bounding box center [373, 544] width 79 height 26
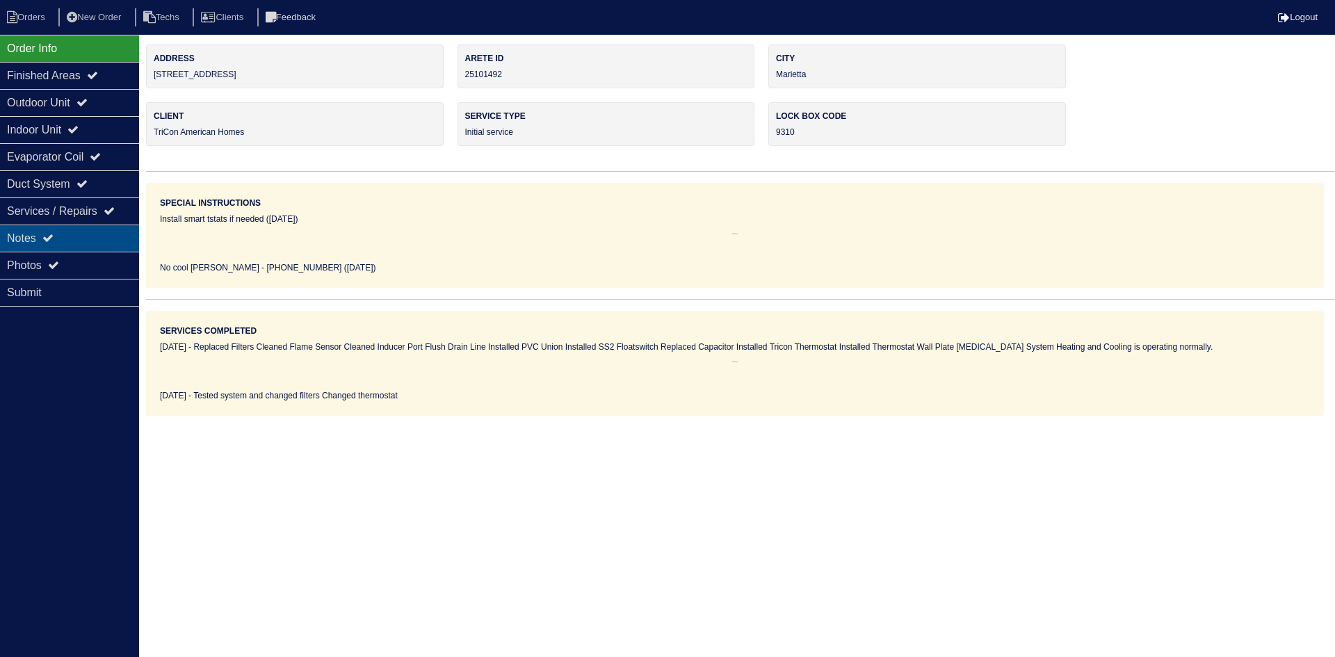
click at [71, 231] on div "Notes" at bounding box center [69, 238] width 139 height 27
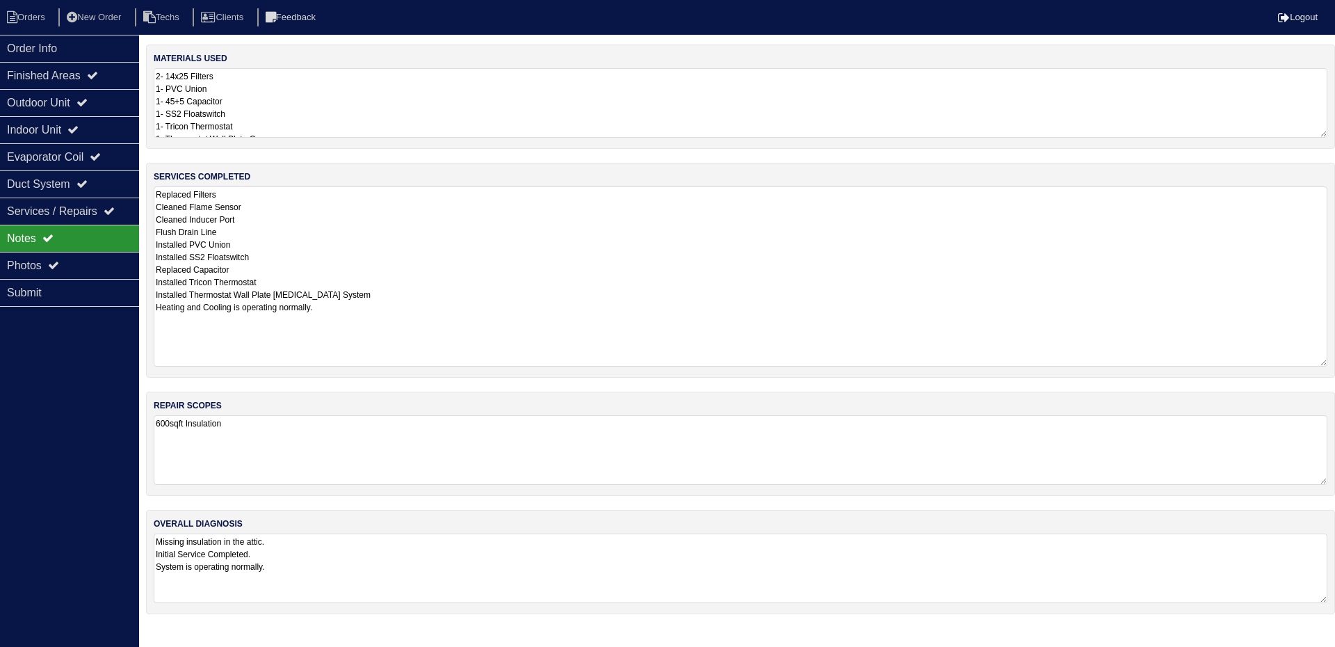
drag, startPoint x: 1323, startPoint y: 251, endPoint x: 1334, endPoint y: 362, distance: 111.1
click at [1334, 362] on div "services completed Replaced Filters Cleaned Flame Sensor Cleaned Inducer Port F…" at bounding box center [740, 270] width 1189 height 215
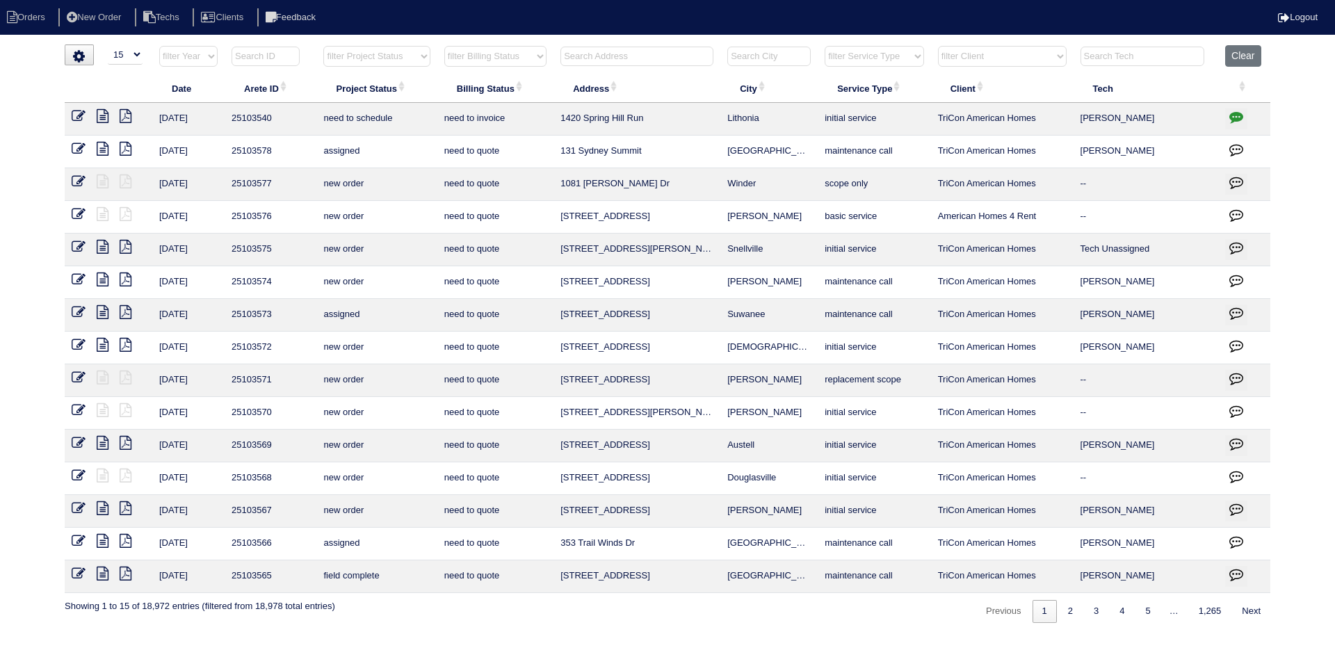
select select "15"
click at [414, 60] on select "filter Project Status -- Any Project Status -- new order assigned in progress f…" at bounding box center [376, 56] width 106 height 21
click at [323, 46] on select "filter Project Status -- Any Project Status -- new order assigned in progress f…" at bounding box center [376, 56] width 106 height 21
select select "field complete"
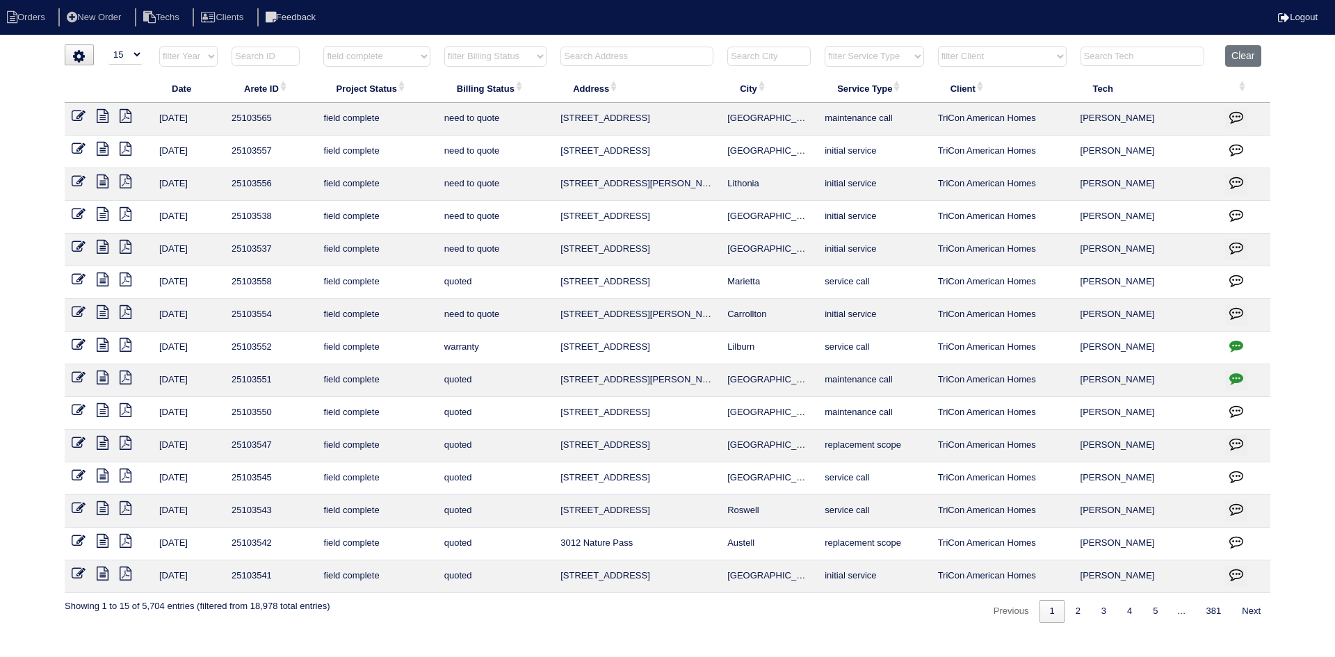
click at [535, 58] on select "filter Billing Status -- Any Billing Status -- need to quote quoted need to inv…" at bounding box center [495, 56] width 102 height 21
select select "need to quote"
click at [444, 46] on select "filter Billing Status -- Any Billing Status -- need to quote quoted need to inv…" at bounding box center [495, 56] width 102 height 21
select select "field complete"
select select "need to quote"
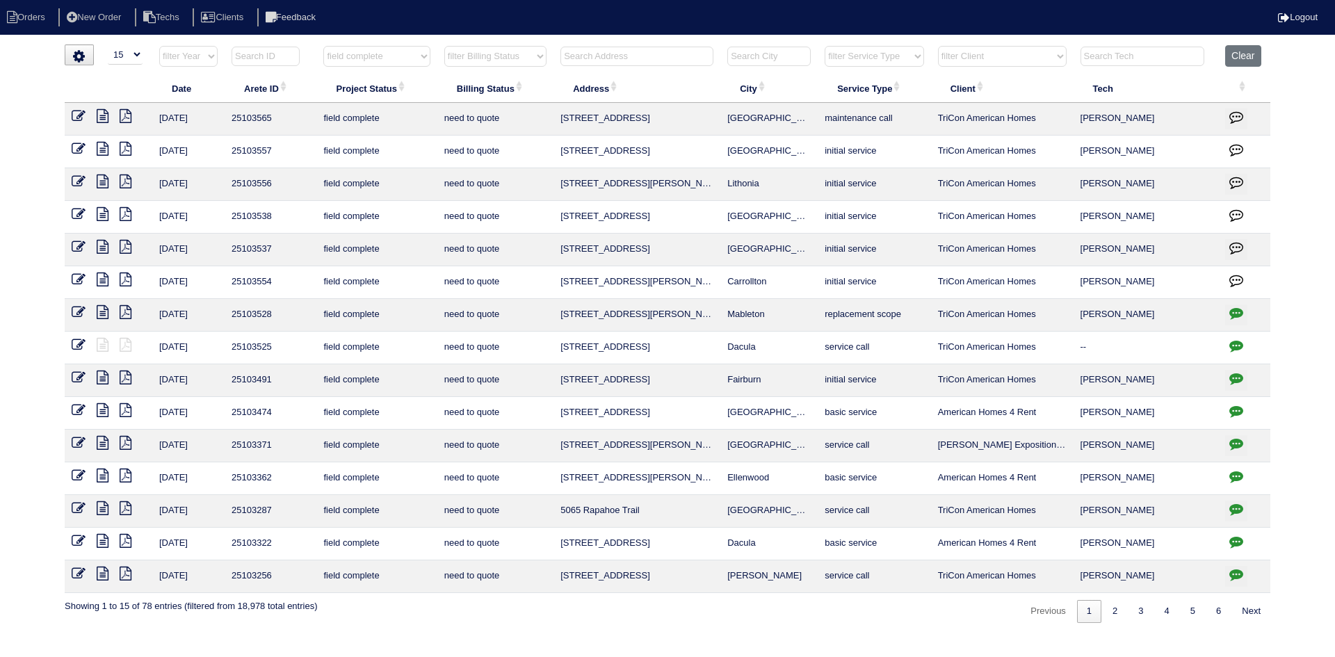
click at [1026, 56] on select "filter Client -- Any Client -- Alan Luther American Homes 4 Rent Arete Personal…" at bounding box center [1002, 56] width 129 height 21
select select "American Homes 4 Rent"
click at [939, 46] on select "filter Client -- Any Client -- Alan Luther American Homes 4 Rent Arete Personal…" at bounding box center [1002, 56] width 129 height 21
select select "field complete"
select select "need to quote"
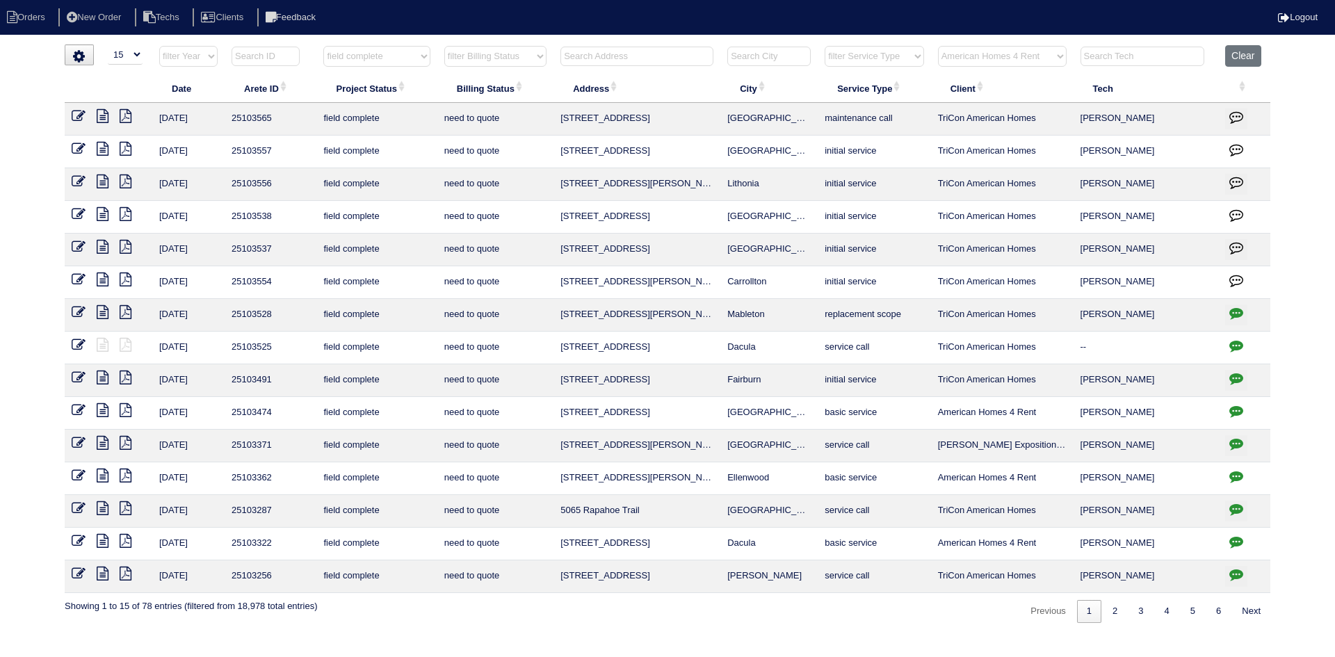
select select "American Homes 4 Rent"
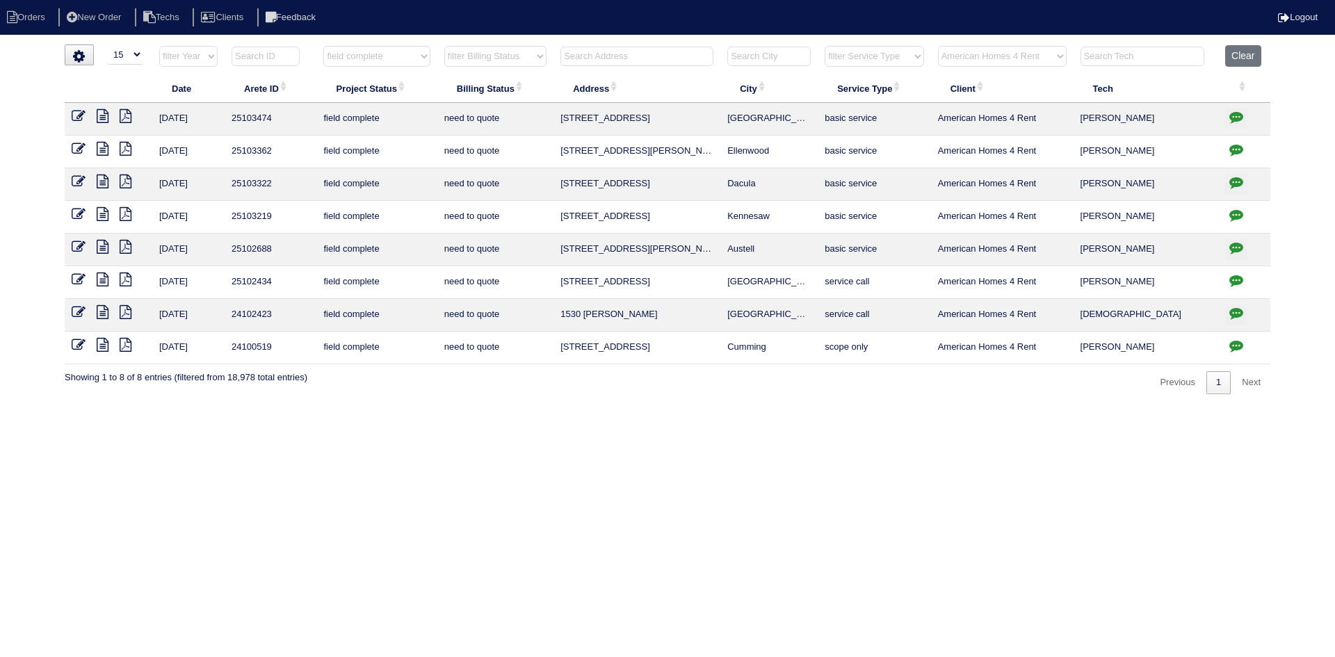
click at [1234, 114] on icon "button" at bounding box center [1236, 117] width 14 height 14
type textarea "9/26/25 - texted Payton to review repair scope - HVAC report & pics in folder -…"
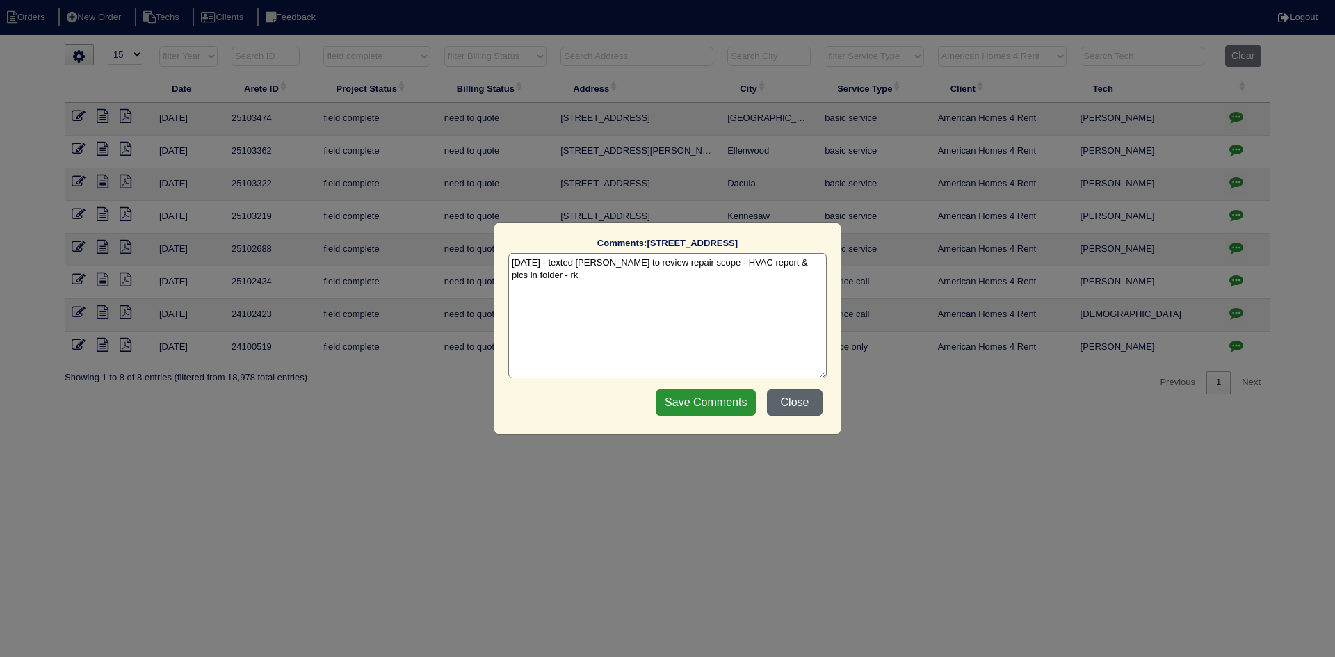
click at [791, 403] on button "Close" at bounding box center [795, 402] width 56 height 26
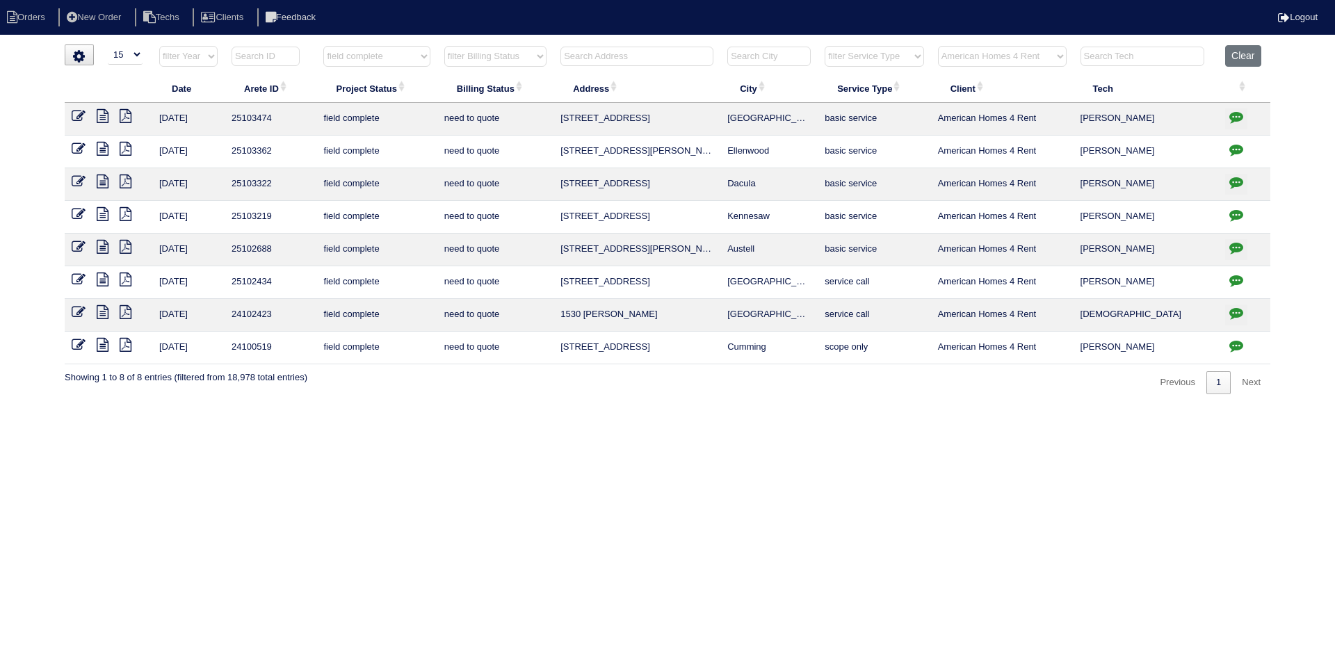
click at [99, 119] on icon at bounding box center [103, 116] width 12 height 14
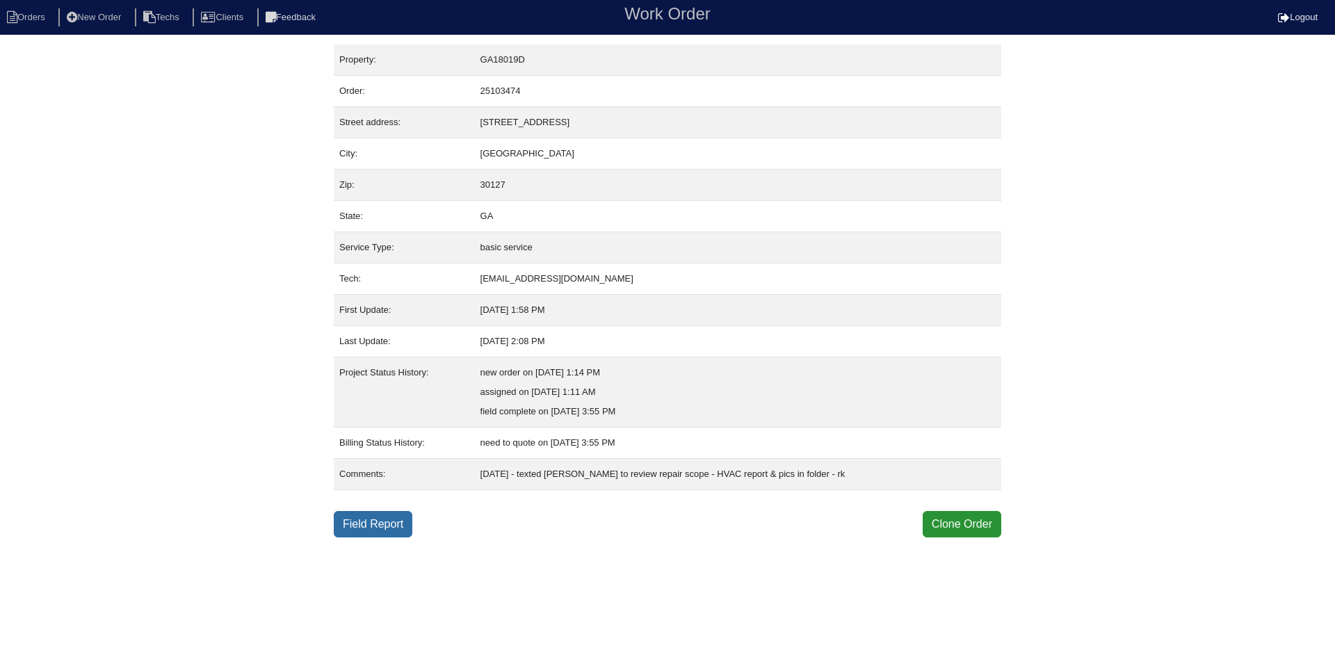
drag, startPoint x: 381, startPoint y: 524, endPoint x: 368, endPoint y: 530, distance: 14.6
click at [381, 524] on link "Field Report" at bounding box center [373, 524] width 79 height 26
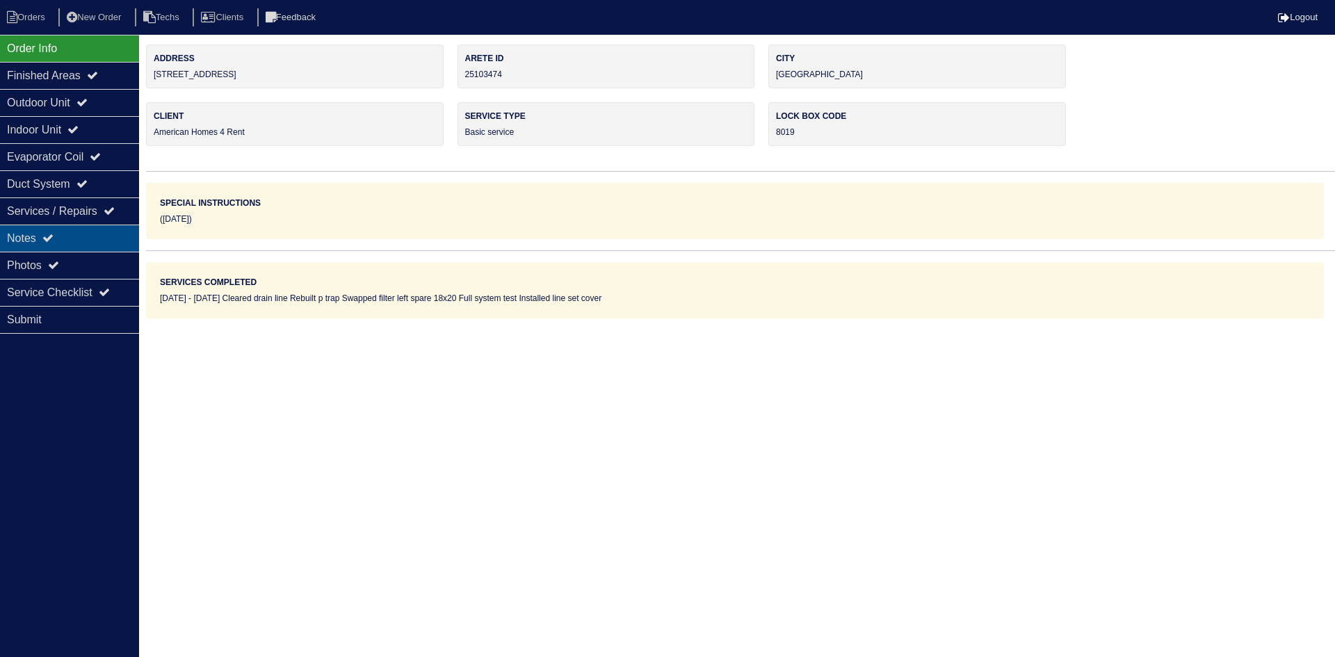
click at [75, 238] on div "Notes" at bounding box center [69, 238] width 139 height 27
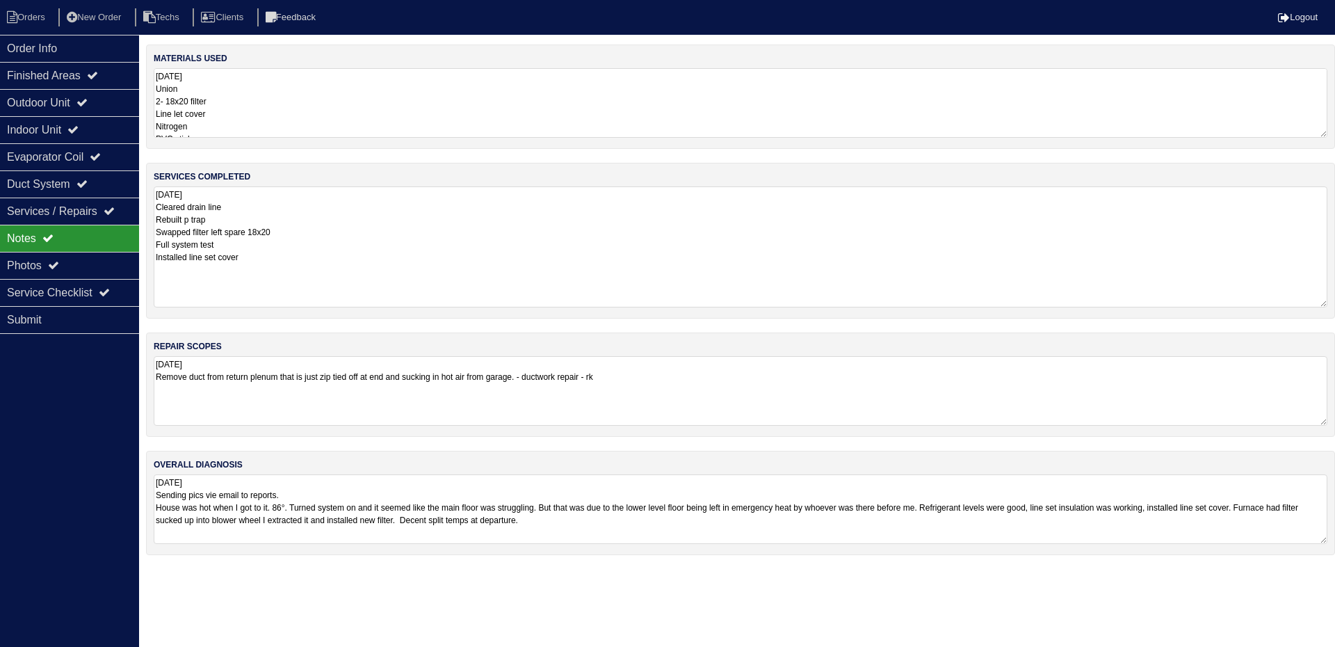
drag, startPoint x: 1322, startPoint y: 252, endPoint x: 1306, endPoint y: 293, distance: 44.0
click at [1325, 302] on textarea "9.23.25 Cleared drain line Rebuilt p trap Swapped filter left spare 18x20 Full …" at bounding box center [741, 246] width 1174 height 121
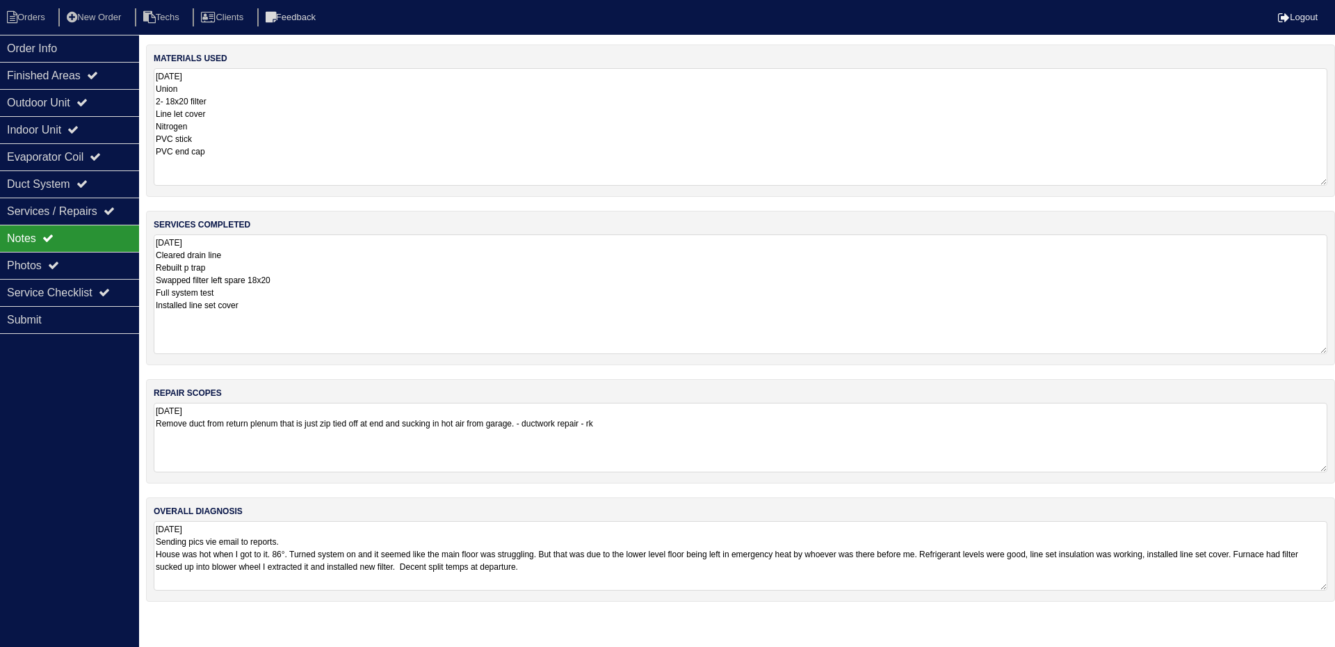
drag, startPoint x: 1323, startPoint y: 134, endPoint x: 1327, endPoint y: 181, distance: 48.2
click at [1327, 181] on div "materials used 9.23.25 Union 2- 18x20 filter Line let cover Nitrogen PVC stick …" at bounding box center [740, 121] width 1189 height 152
click at [42, 272] on div "Photos" at bounding box center [69, 265] width 139 height 27
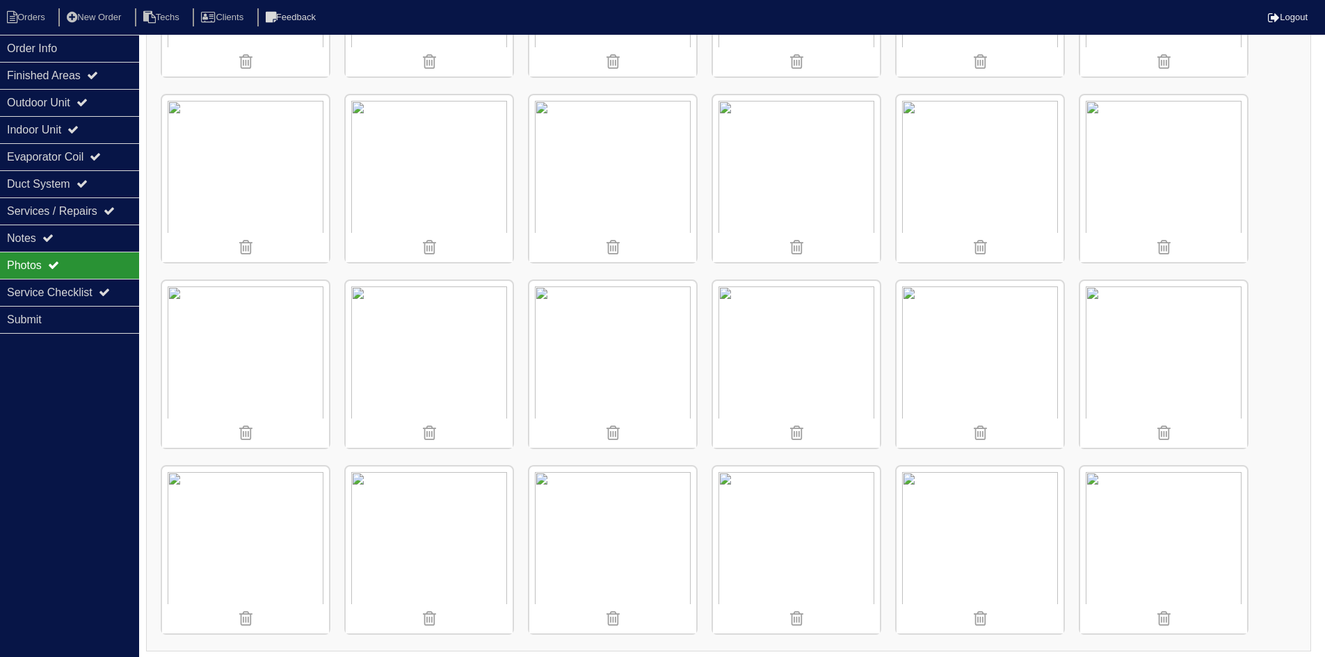
scroll to position [1462, 0]
click at [31, 15] on li "Orders" at bounding box center [28, 17] width 56 height 19
select select "15"
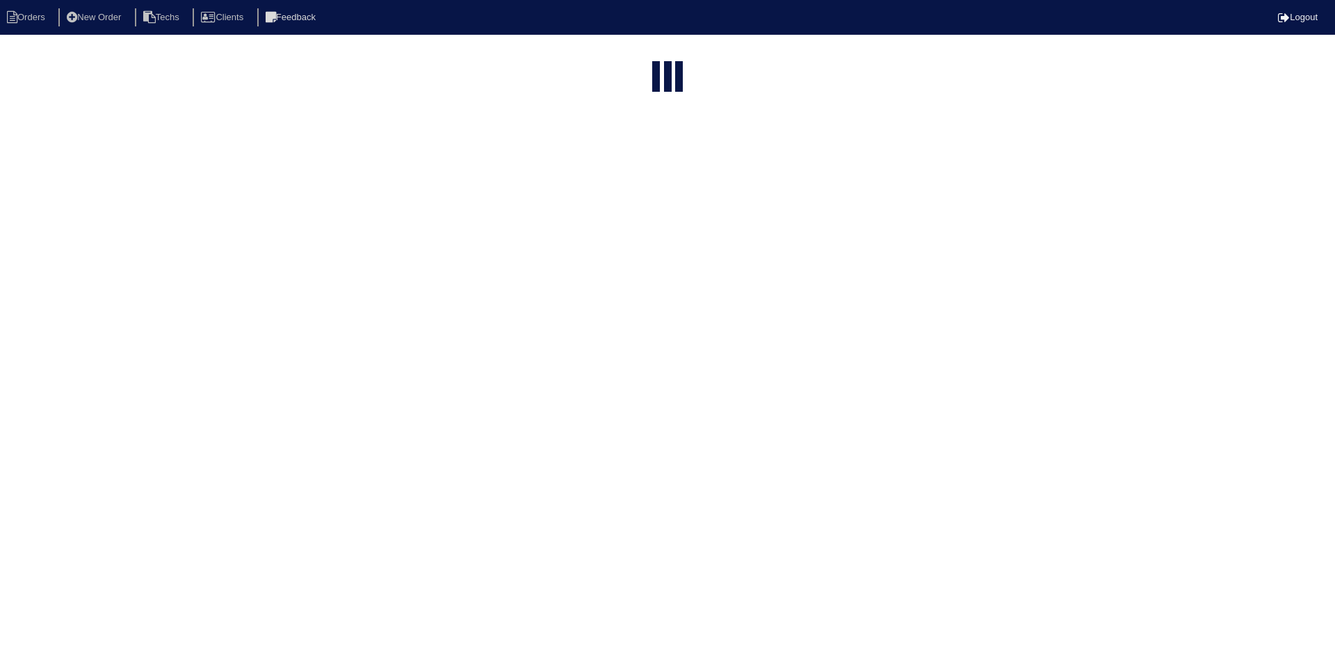
select select "field complete"
select select "need to quote"
select select "American Homes 4 Rent"
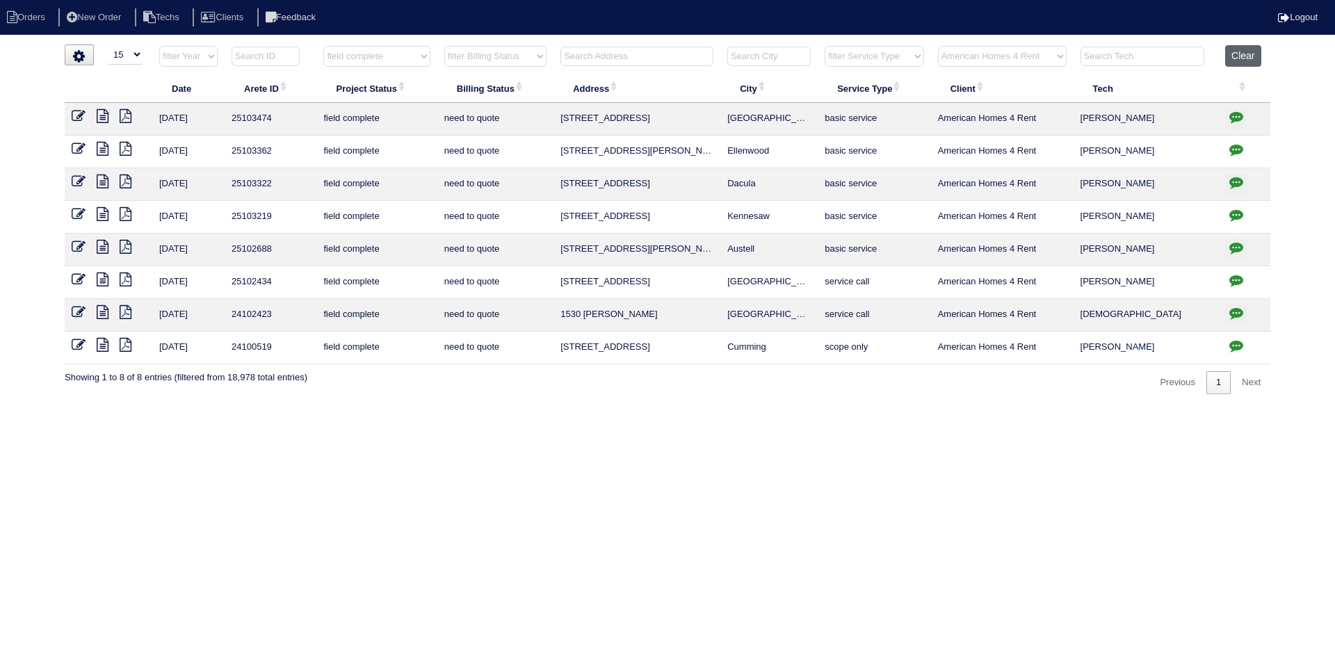
click at [1236, 58] on button "Clear" at bounding box center [1242, 56] width 35 height 22
select select
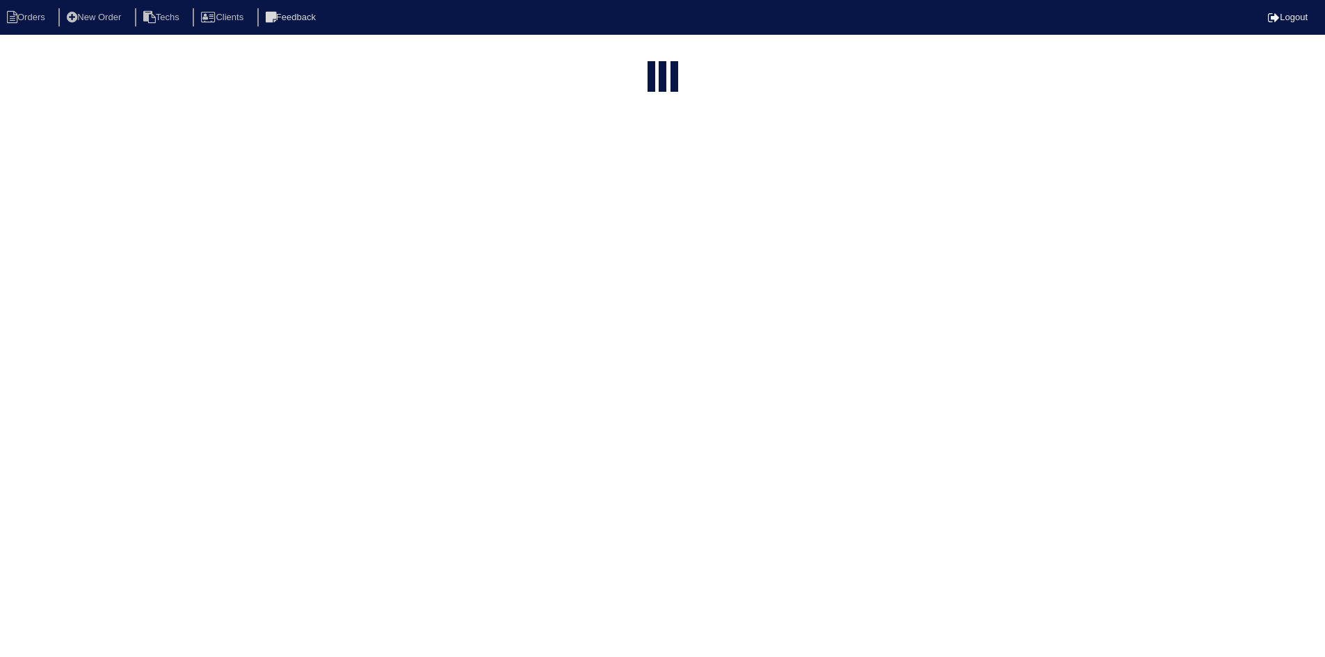
select select "15"
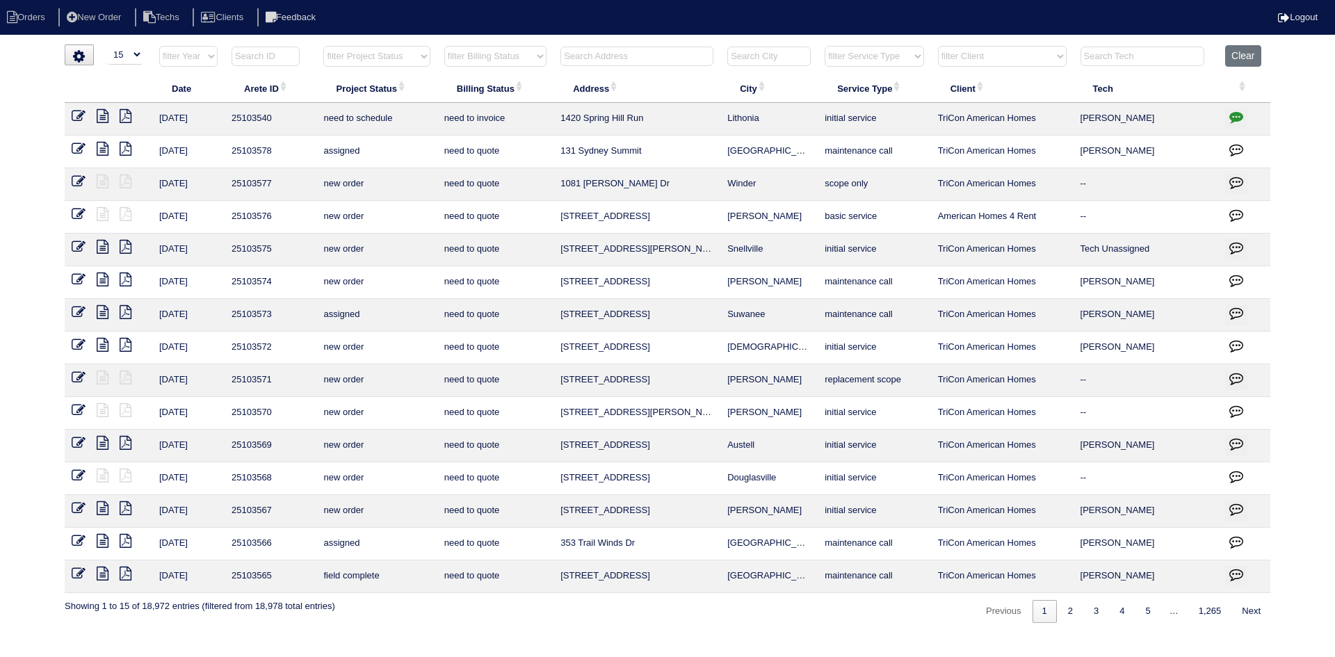
click at [601, 54] on input "text" at bounding box center [636, 56] width 153 height 19
paste input "1420 Spring Hill Run"
click at [104, 115] on icon at bounding box center [103, 116] width 12 height 14
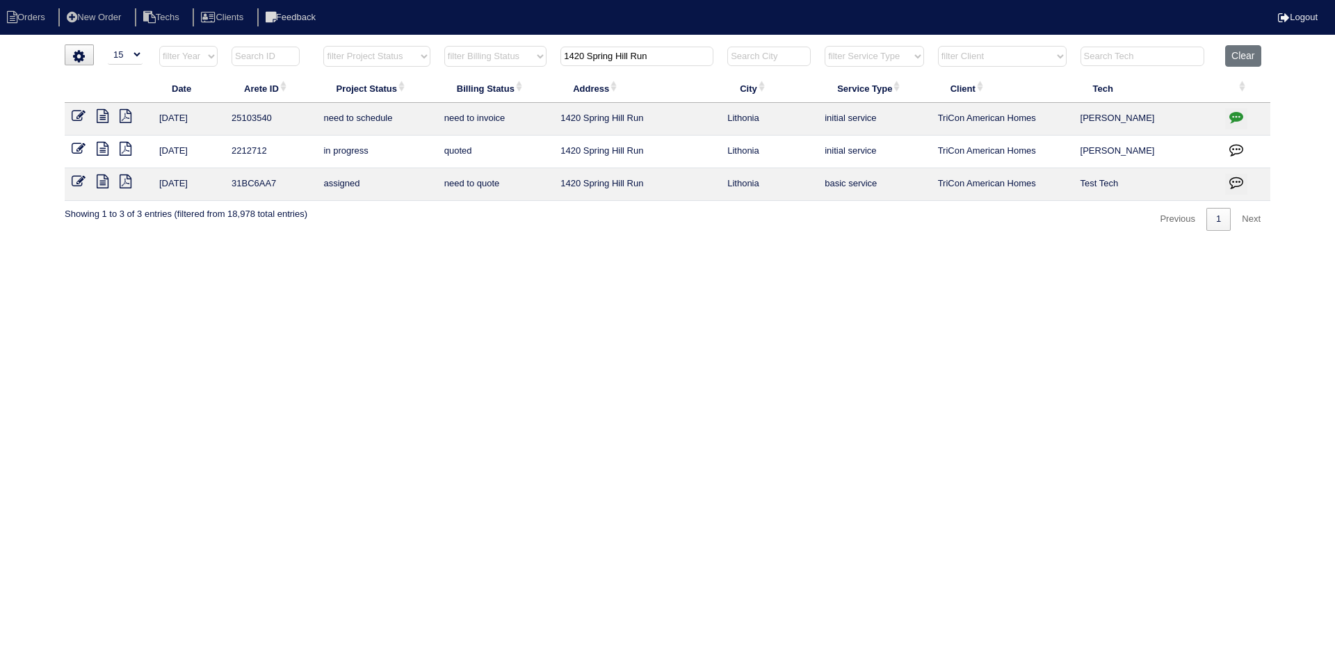
type input "1420 Spring Hill Run"
click at [1234, 119] on icon "button" at bounding box center [1236, 117] width 14 height 14
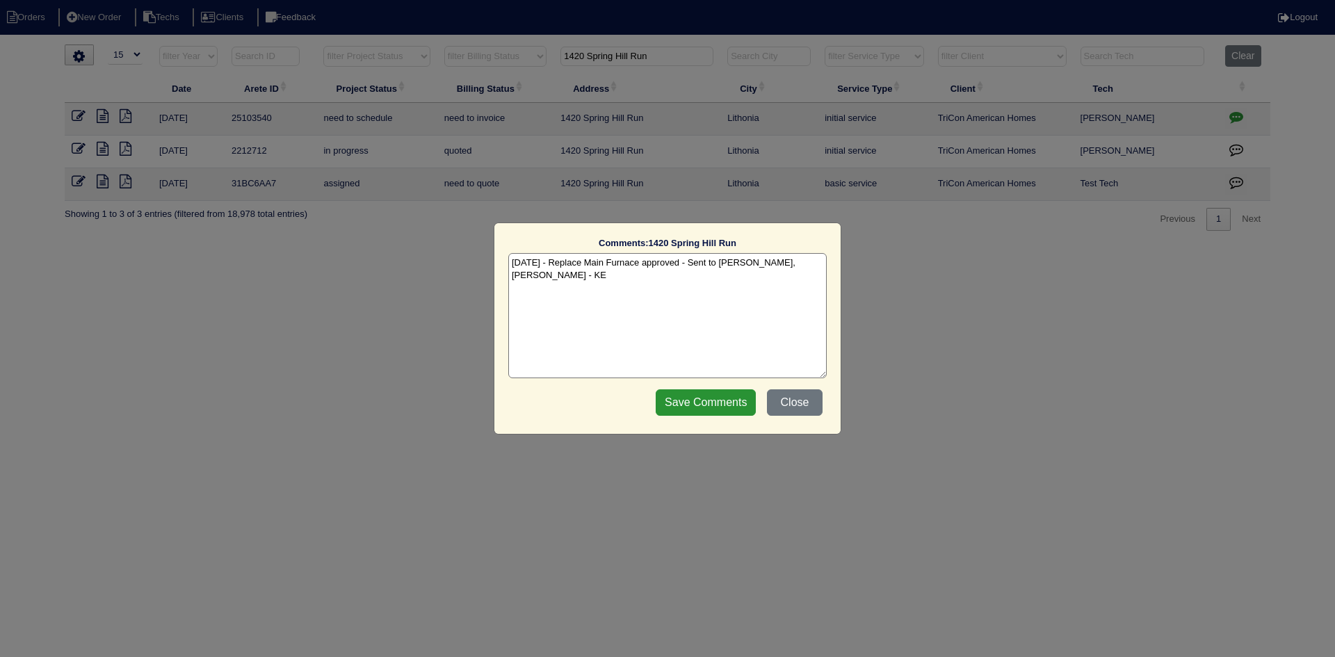
click at [820, 264] on textarea "[DATE] - Replace Main Furnace approved - Sent to [PERSON_NAME], [PERSON_NAME] -…" at bounding box center [667, 315] width 318 height 125
paste textarea "Equipment ordered and pricing verified Sibi order number: TAH-7XUAW5CC Order pl…"
click at [709, 274] on textarea "[DATE] - Replace Main Furnace approved - Sent to [PERSON_NAME], [PERSON_NAME] -…" at bounding box center [667, 315] width 318 height 125
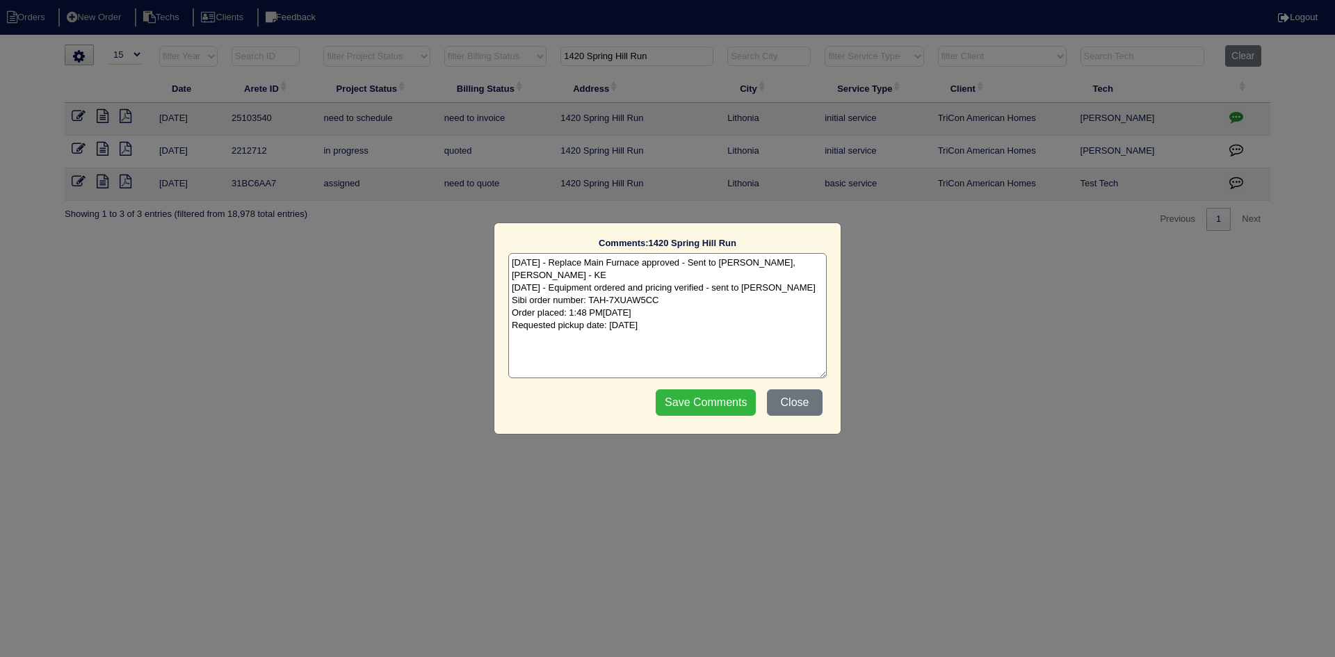
type textarea "[DATE] - Replace Main Furnace approved - Sent to [PERSON_NAME], [PERSON_NAME] -…"
click at [688, 401] on input "Save Comments" at bounding box center [706, 402] width 100 height 26
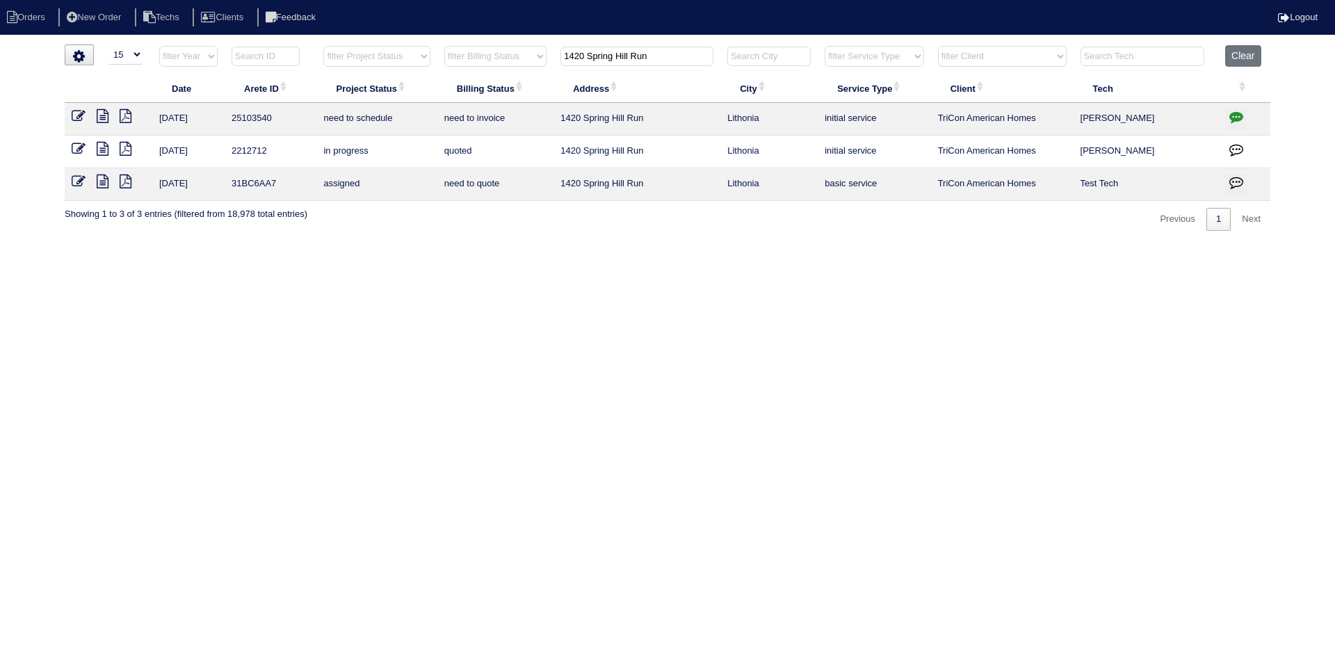
drag, startPoint x: 668, startPoint y: 56, endPoint x: 555, endPoint y: 51, distance: 113.5
click at [555, 51] on th "1420 Spring Hill Run" at bounding box center [636, 59] width 167 height 29
drag, startPoint x: 610, startPoint y: 56, endPoint x: 556, endPoint y: 57, distance: 54.9
click at [556, 57] on th "4230" at bounding box center [636, 59] width 167 height 29
type input "4"
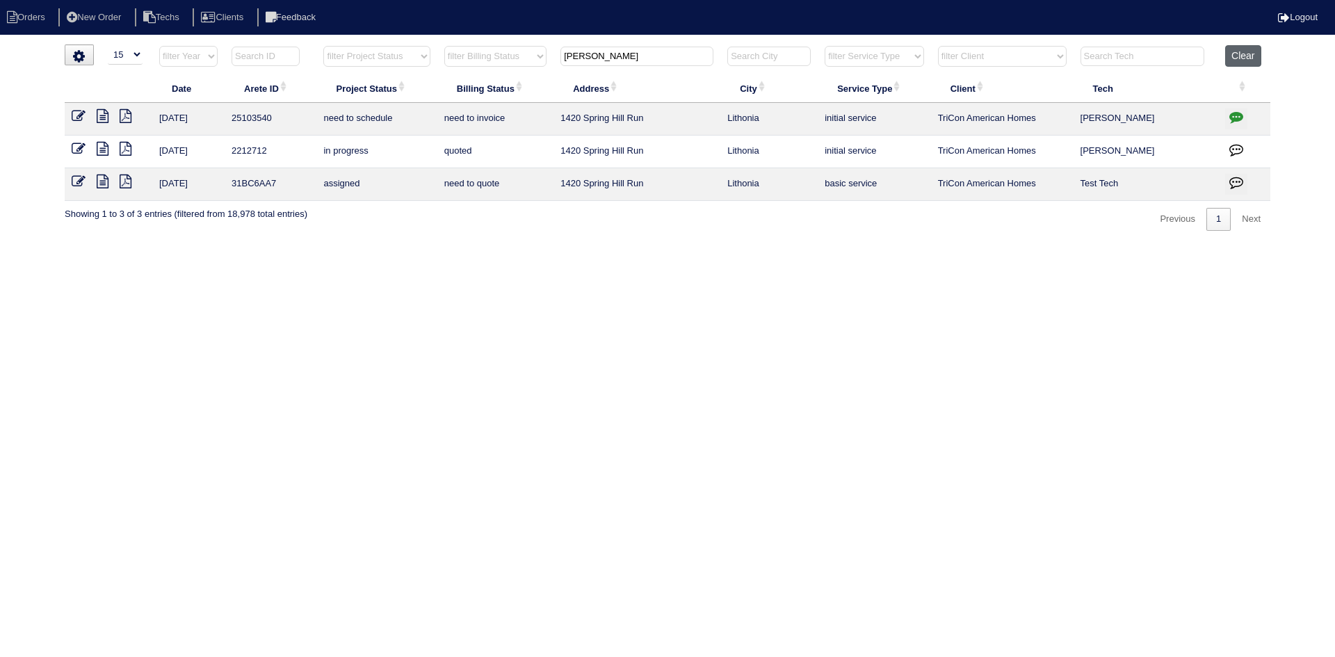
type input "[PERSON_NAME]"
click at [1239, 53] on button "Clear" at bounding box center [1242, 56] width 35 height 22
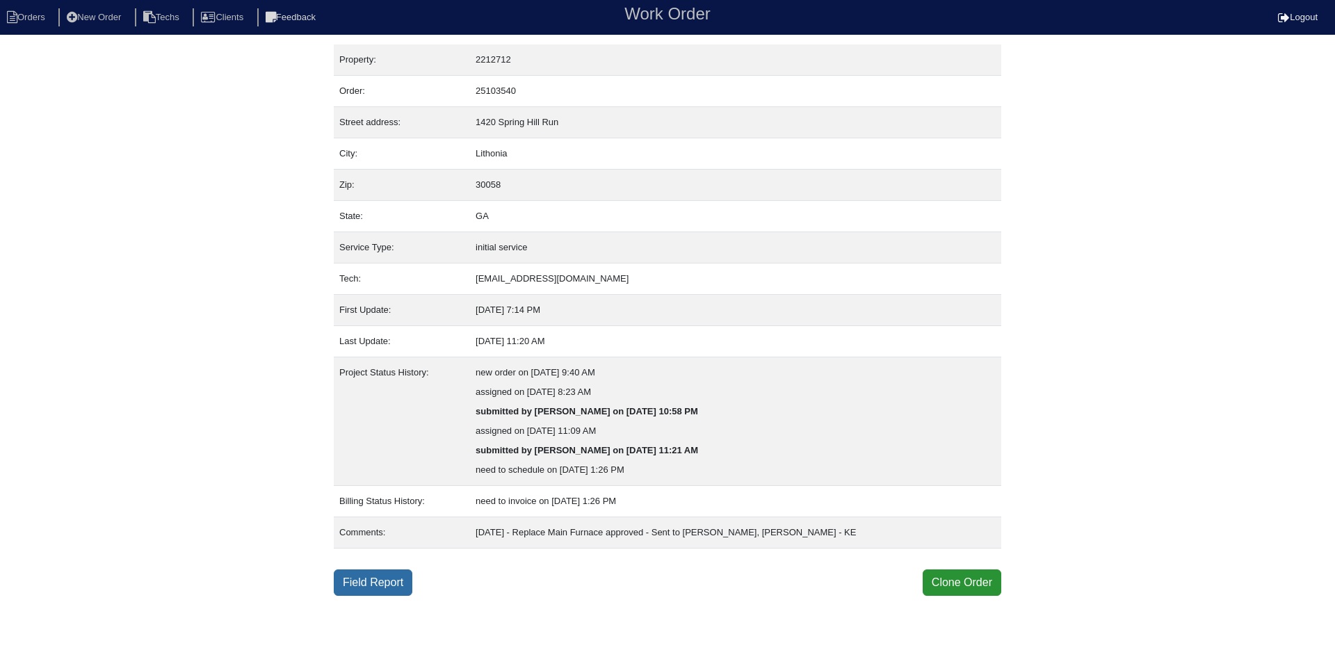
click at [382, 583] on link "Field Report" at bounding box center [373, 582] width 79 height 26
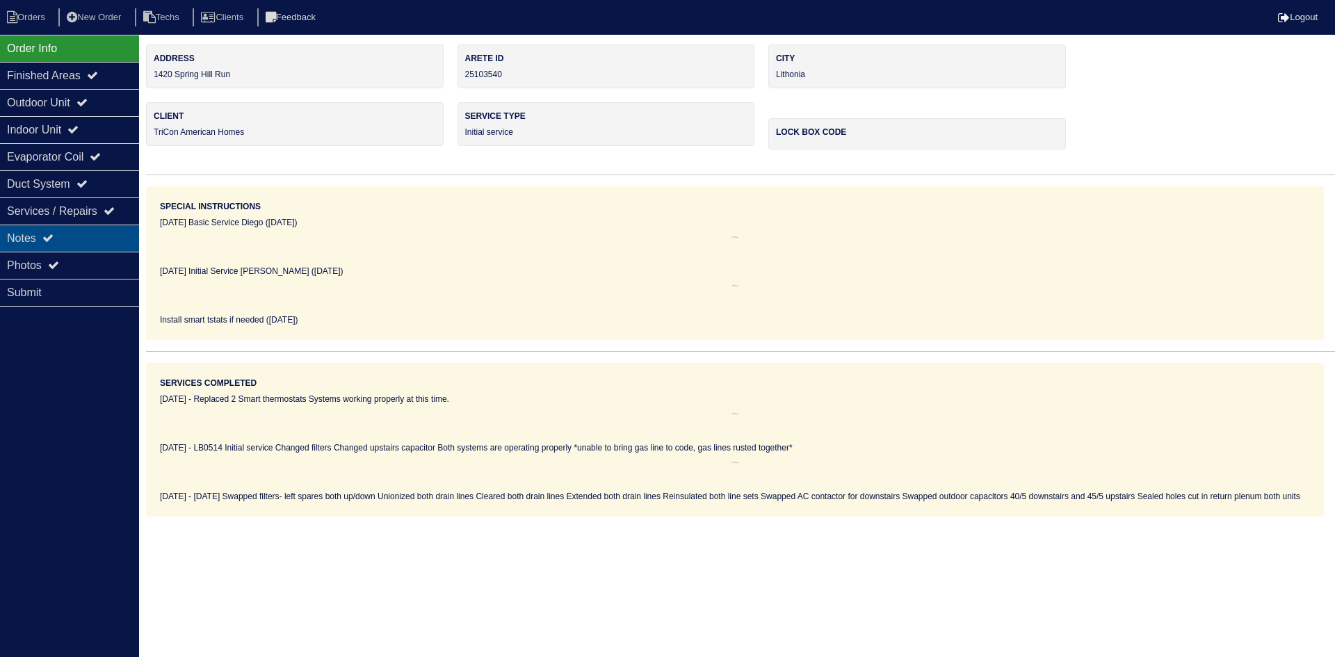
click at [89, 236] on div "Notes" at bounding box center [69, 238] width 139 height 27
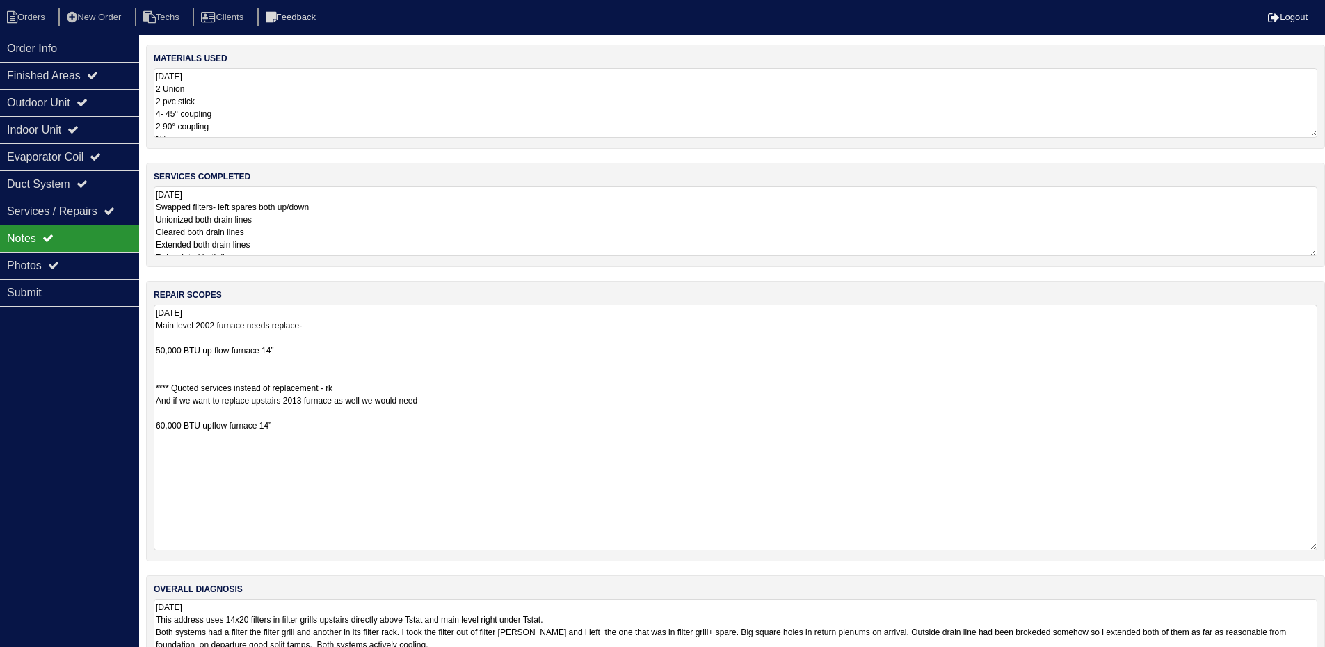
drag, startPoint x: 1322, startPoint y: 366, endPoint x: 1236, endPoint y: 478, distance: 141.3
click at [1323, 542] on div "repair scopes 9.26.25 Main level 2002 furnace needs replace- 50,000 BTU up flow…" at bounding box center [735, 421] width 1179 height 280
click at [158, 352] on textarea "9.26.25 Main level 2002 furnace needs replace- 50,000 BTU up flow furnace 14” *…" at bounding box center [735, 427] width 1163 height 244
type textarea "9.26.25 Main level 2002 furnace needs replace- 45,000 BTU up flow furnace 14” *…"
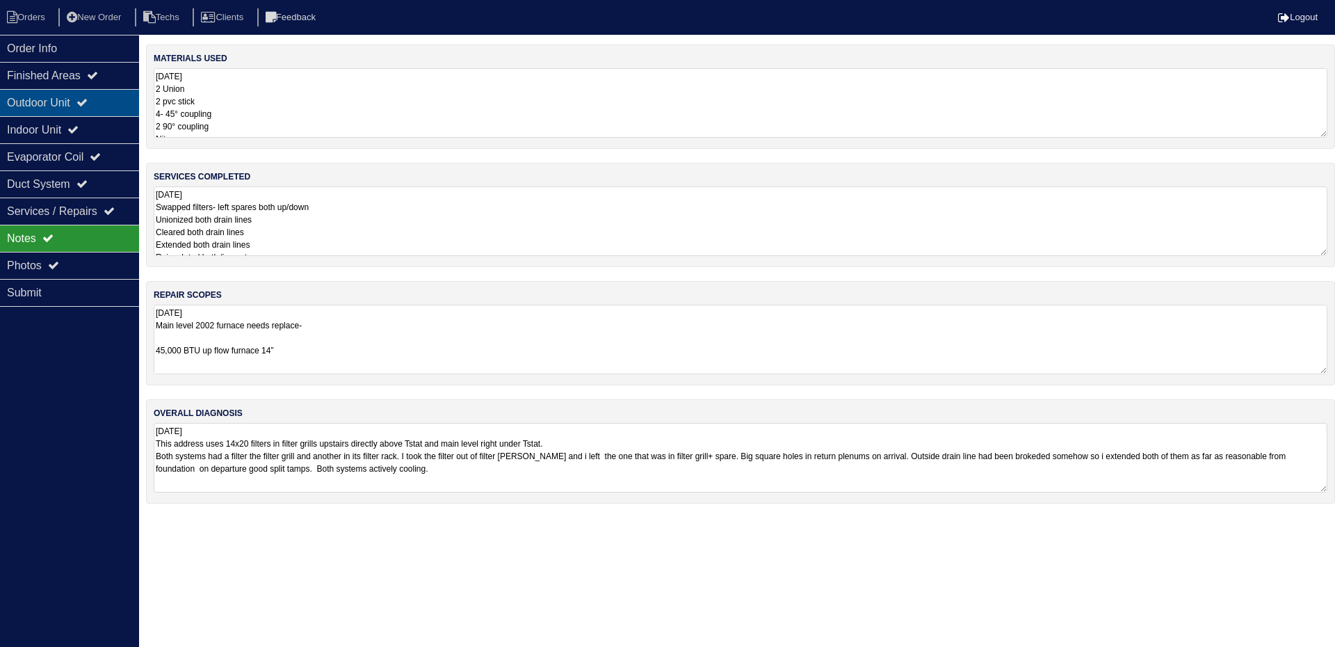
click at [106, 103] on div "Outdoor Unit" at bounding box center [69, 102] width 139 height 27
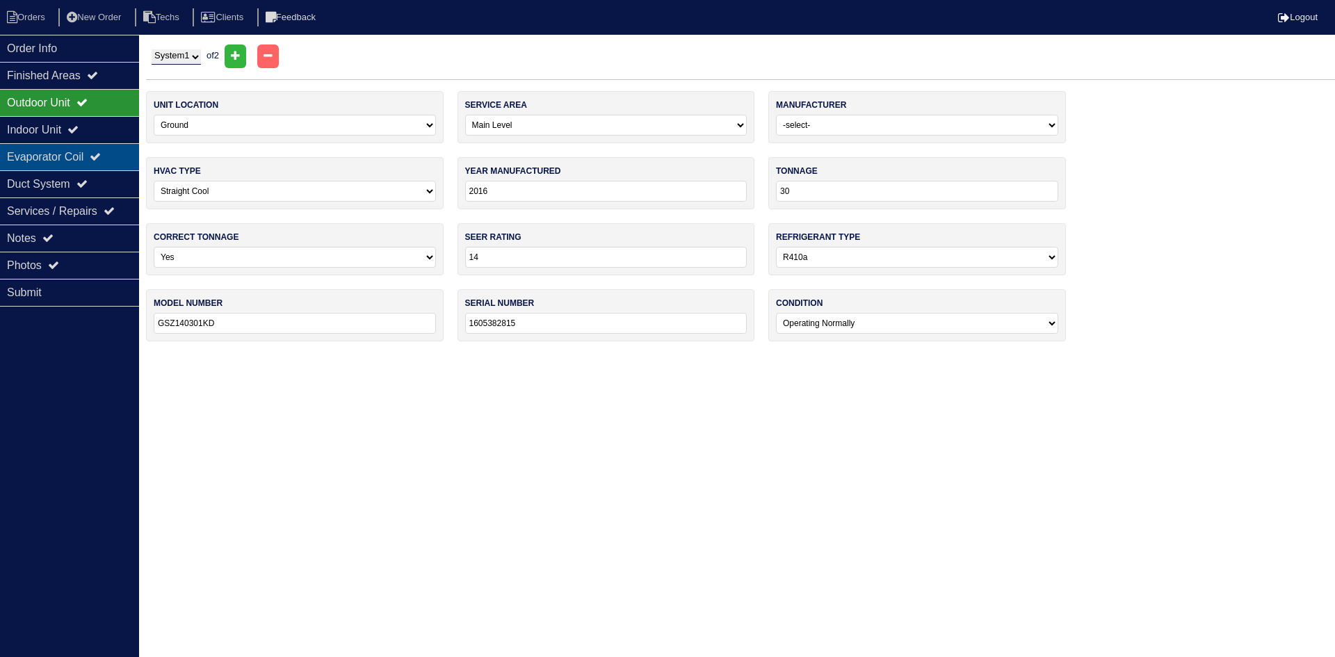
click at [87, 145] on div "Evaporator Coil" at bounding box center [69, 156] width 139 height 27
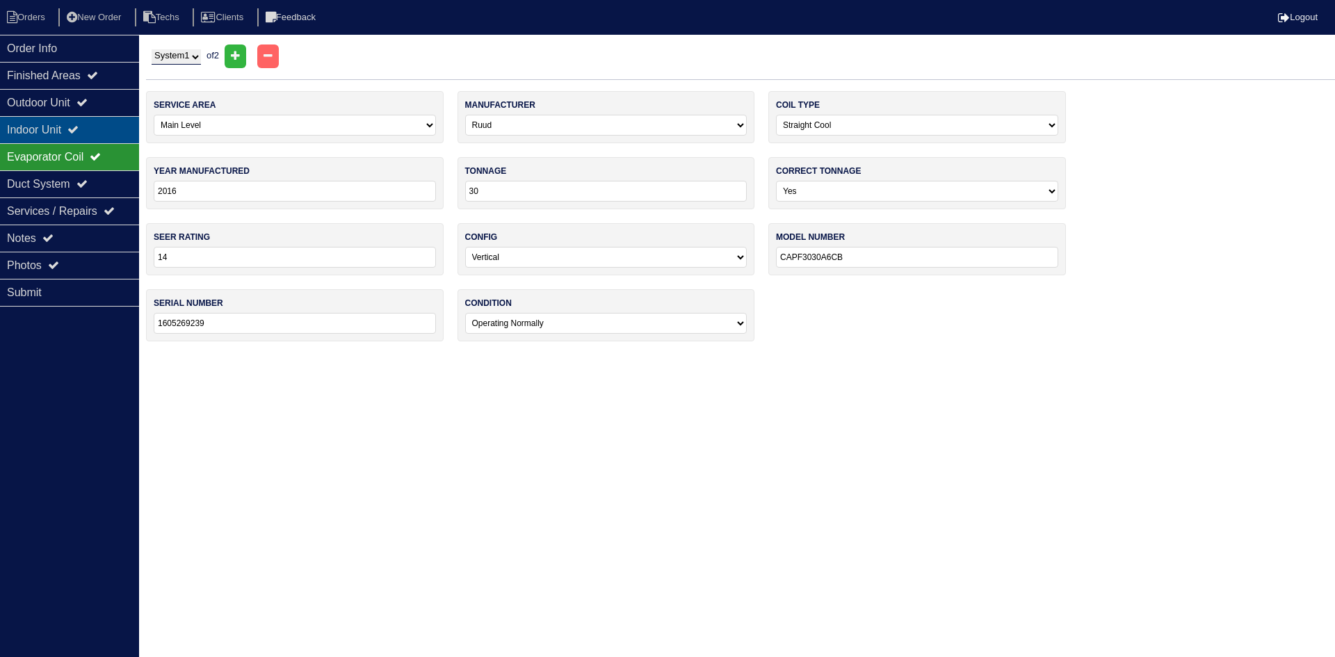
click at [79, 134] on icon at bounding box center [72, 129] width 11 height 11
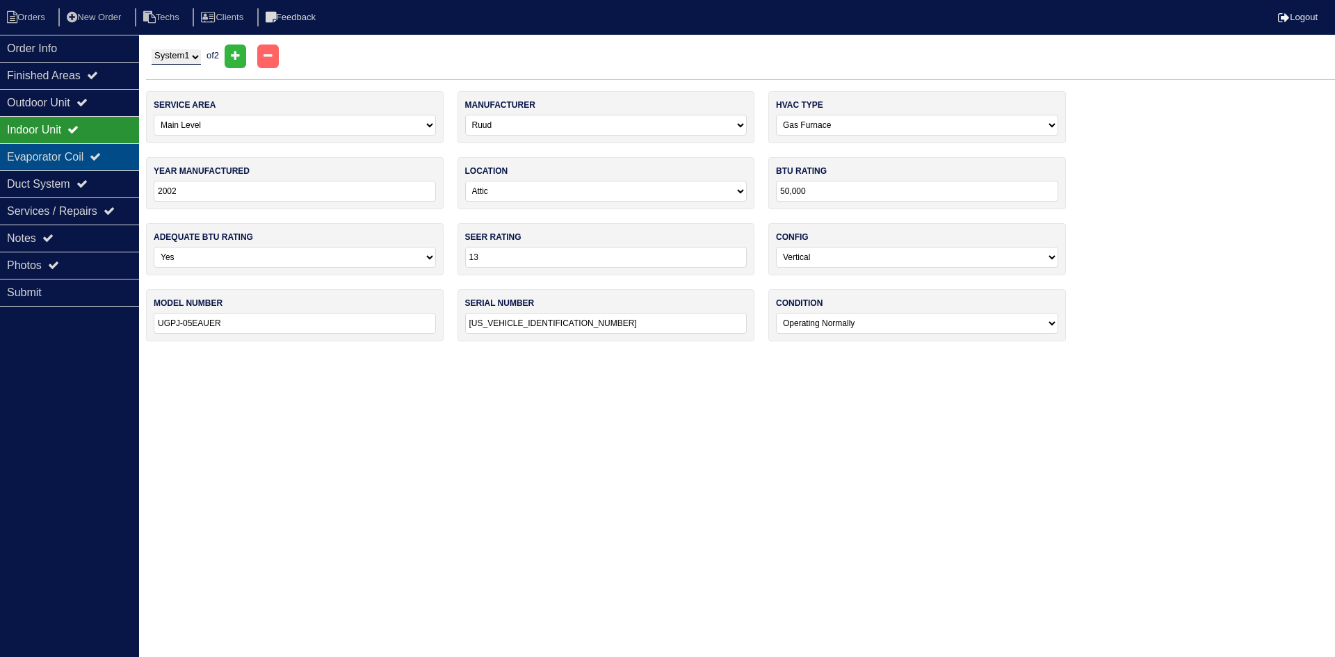
click at [81, 159] on div "Evaporator Coil" at bounding box center [69, 156] width 139 height 27
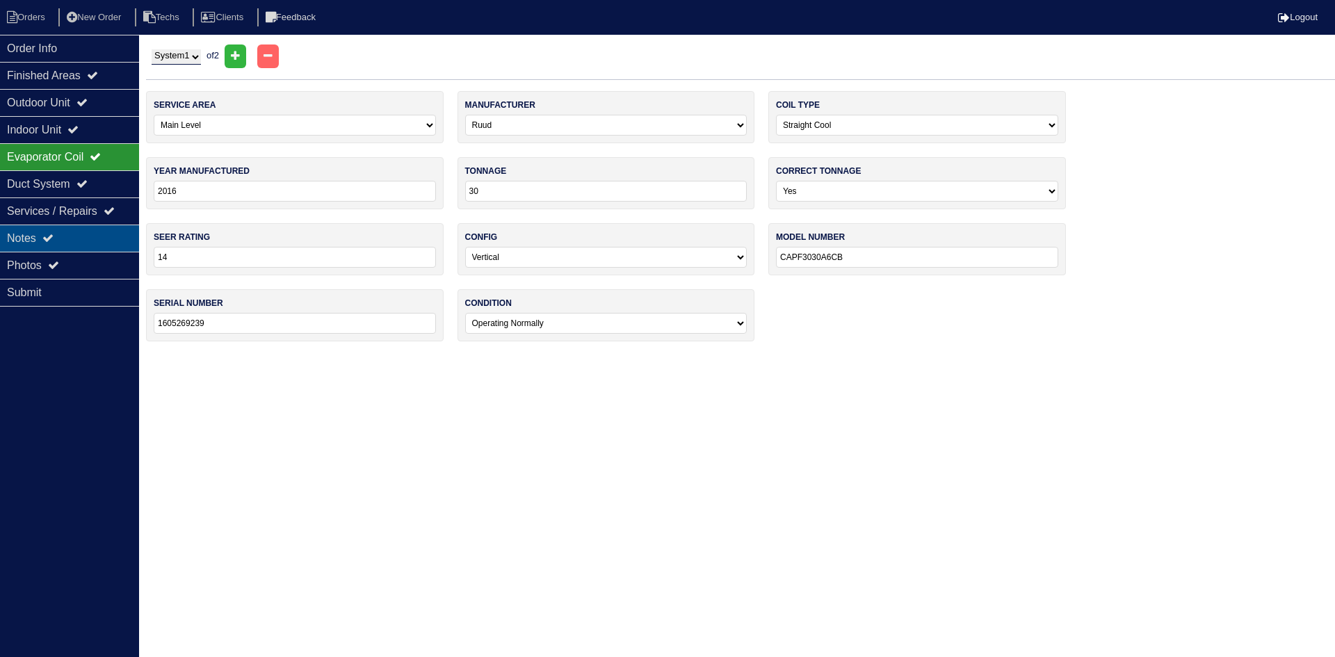
click at [59, 236] on div "Notes" at bounding box center [69, 238] width 139 height 27
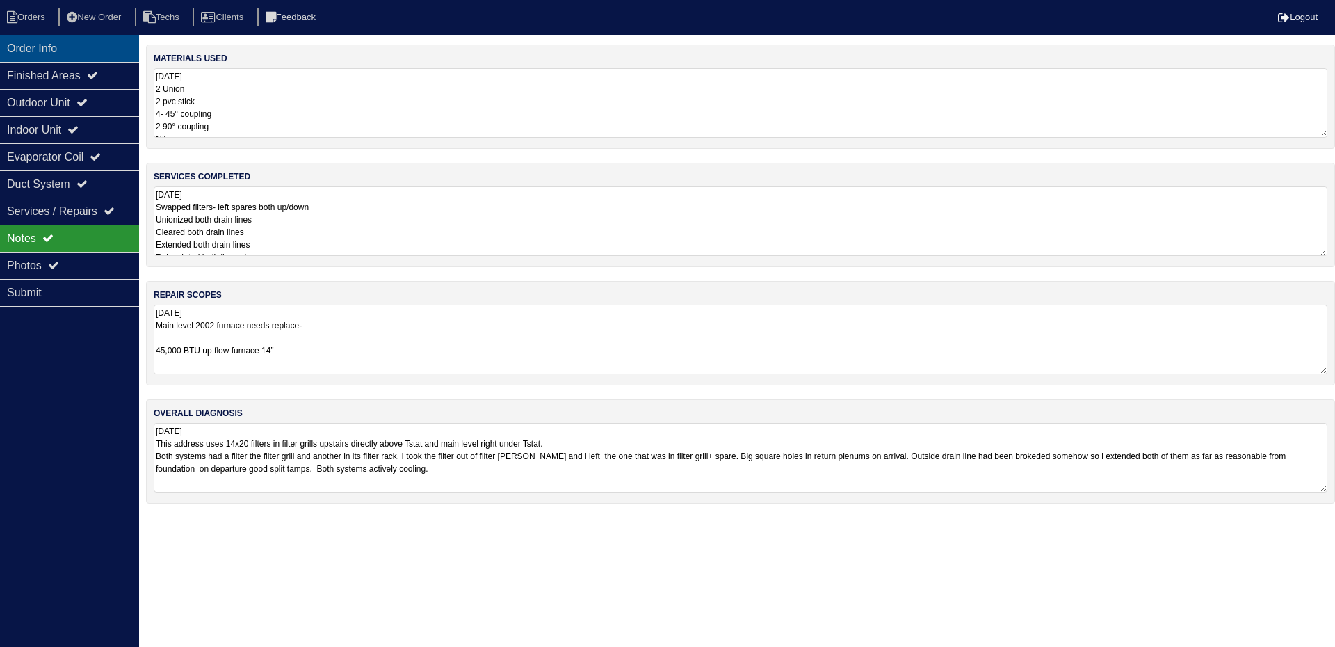
drag, startPoint x: 84, startPoint y: 52, endPoint x: 104, endPoint y: 48, distance: 20.6
click at [83, 51] on div "Order Info" at bounding box center [69, 48] width 139 height 27
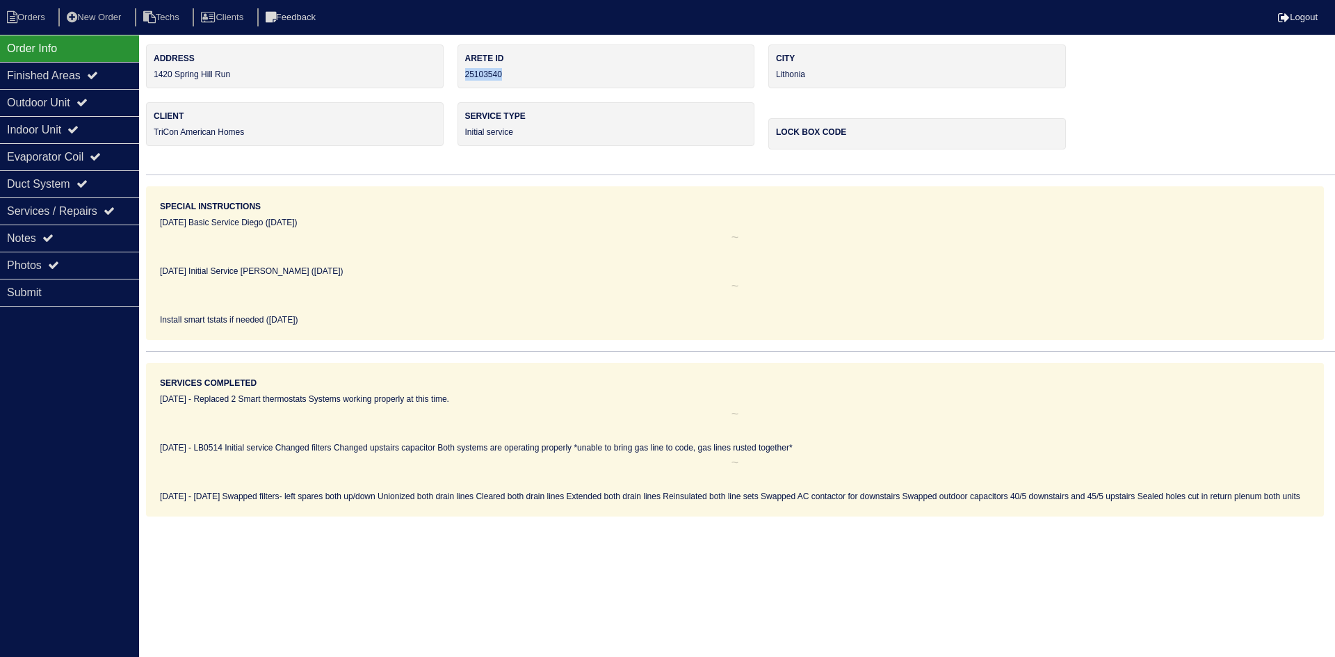
drag, startPoint x: 507, startPoint y: 74, endPoint x: 464, endPoint y: 74, distance: 42.4
click at [464, 74] on div "Arete ID 25103540" at bounding box center [607, 67] width 298 height 44
copy div "25103540"
click at [84, 227] on div "Notes" at bounding box center [69, 238] width 139 height 27
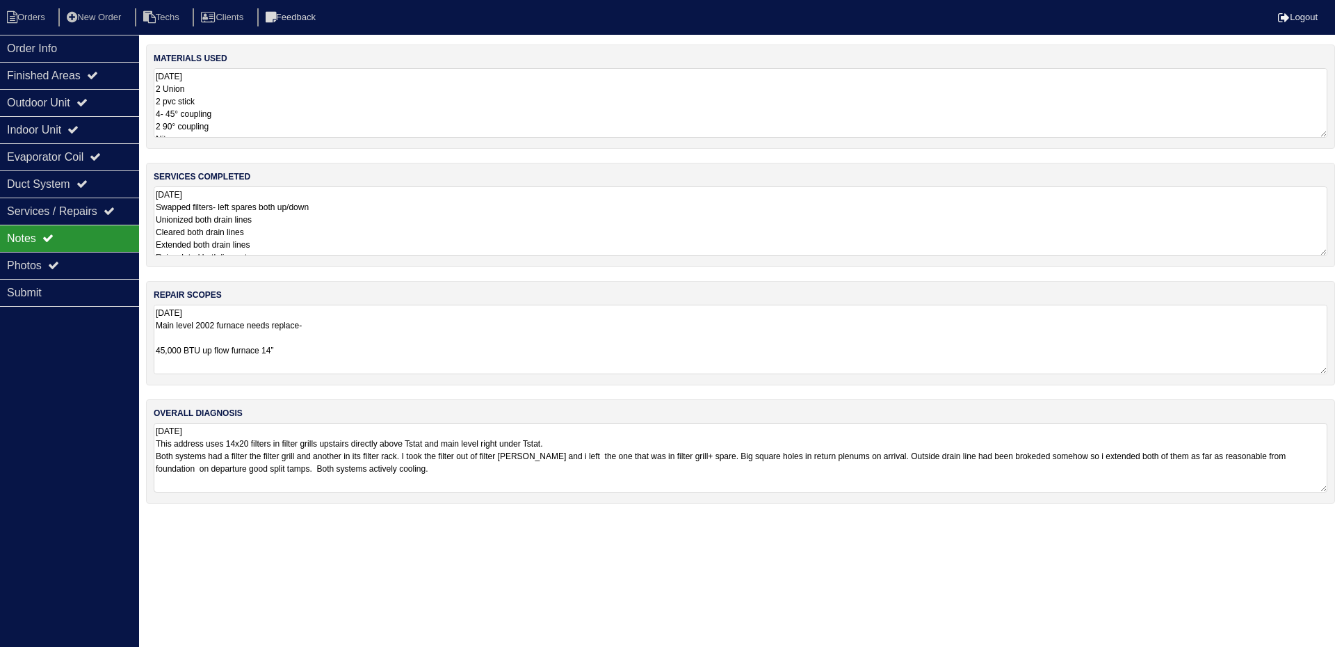
click at [408, 332] on textarea "9.26.25 Main level 2002 furnace needs replace- 45,000 BTU up flow furnace 14” *…" at bounding box center [741, 340] width 1174 height 70
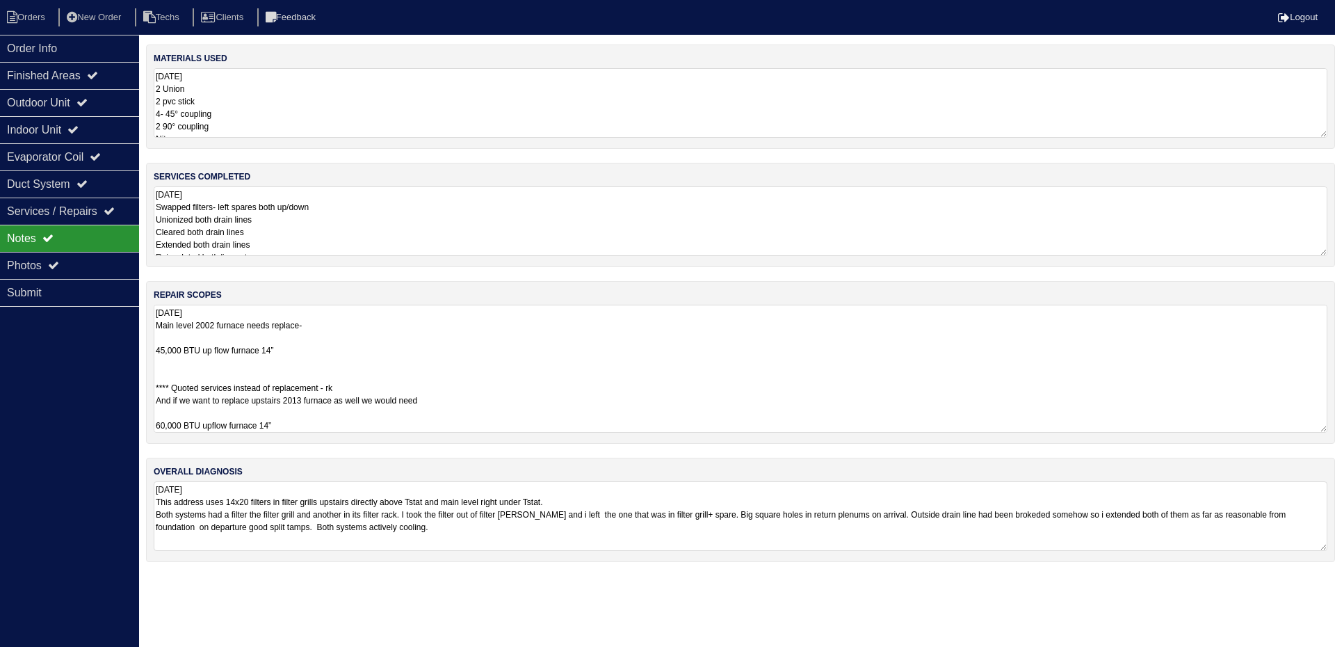
click at [331, 349] on textarea "9.26.25 Main level 2002 furnace needs replace- 45,000 BTU up flow furnace 14” *…" at bounding box center [741, 369] width 1174 height 128
drag, startPoint x: 286, startPoint y: 355, endPoint x: 155, endPoint y: 355, distance: 131.4
click at [155, 355] on textarea "9.26.25 Main level 2002 furnace needs replace- 45,000 BTU up flow furnace 14” *…" at bounding box center [741, 369] width 1174 height 128
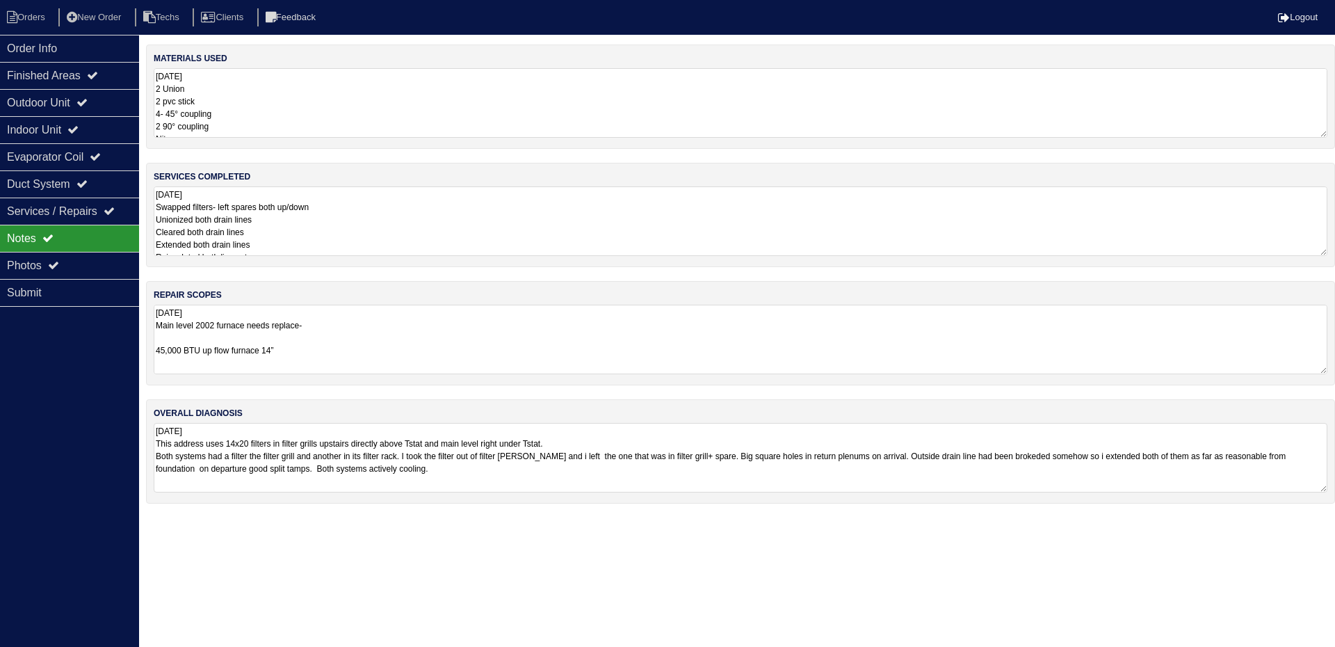
drag, startPoint x: 399, startPoint y: 347, endPoint x: 389, endPoint y: 327, distance: 22.7
click at [399, 347] on textarea "9.26.25 Main level 2002 furnace needs replace- 45,000 BTU up flow furnace 14” *…" at bounding box center [741, 340] width 1174 height 70
click at [55, 267] on icon at bounding box center [53, 264] width 11 height 11
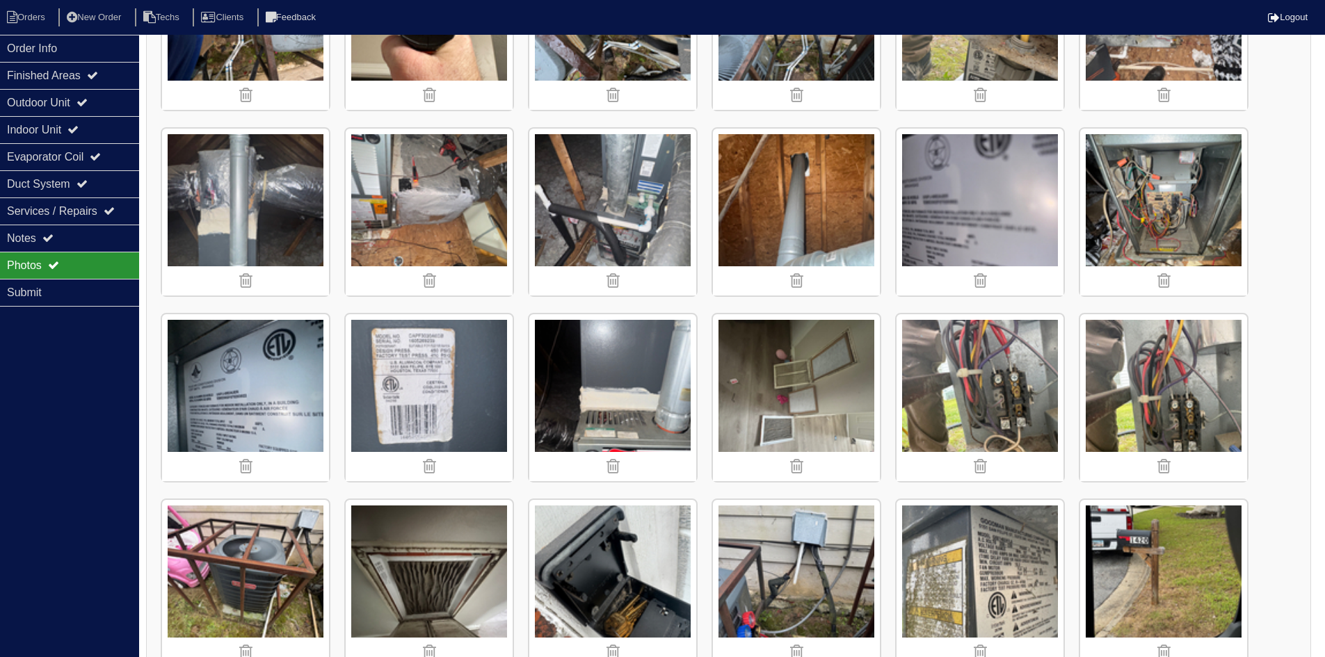
scroll to position [487, 0]
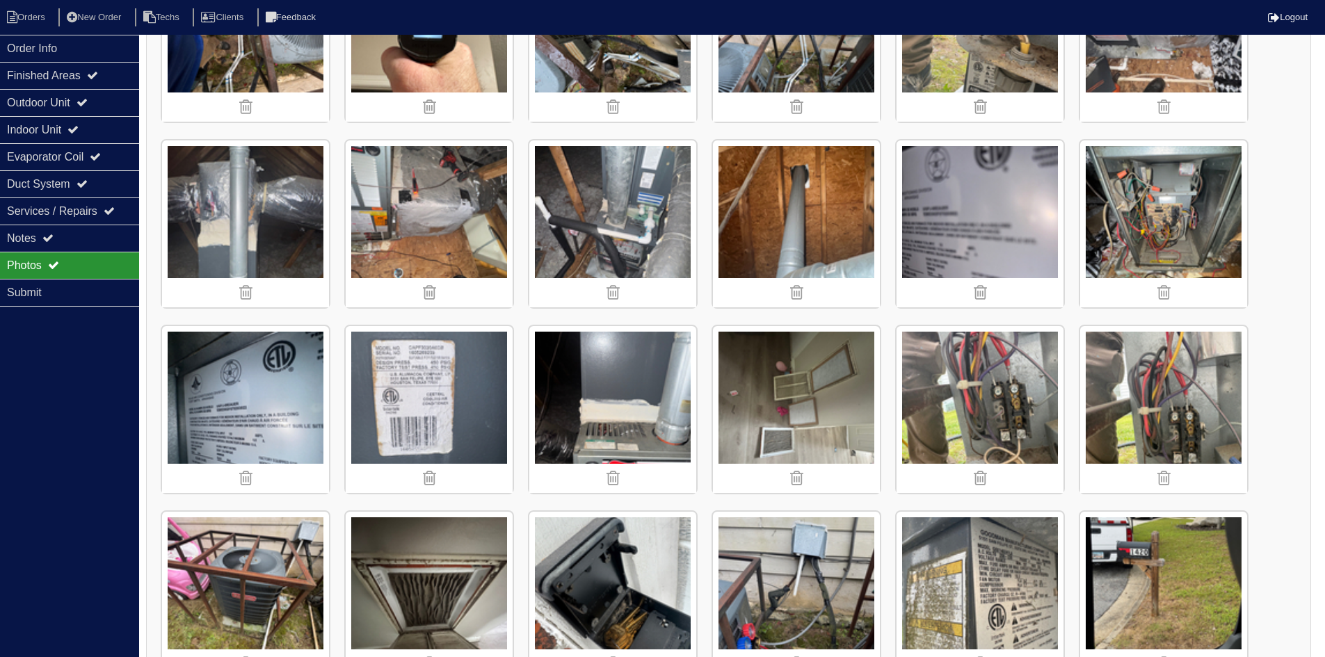
click at [614, 219] on img at bounding box center [612, 223] width 167 height 167
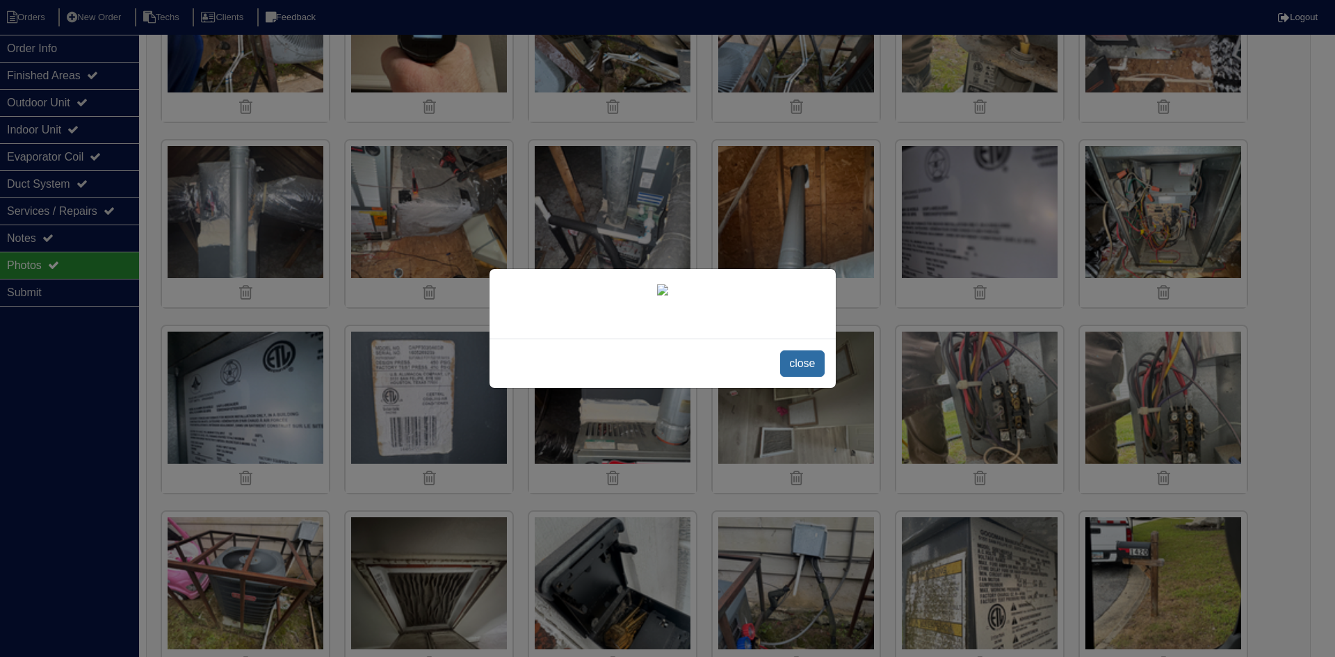
click at [805, 358] on span "close" at bounding box center [802, 363] width 44 height 26
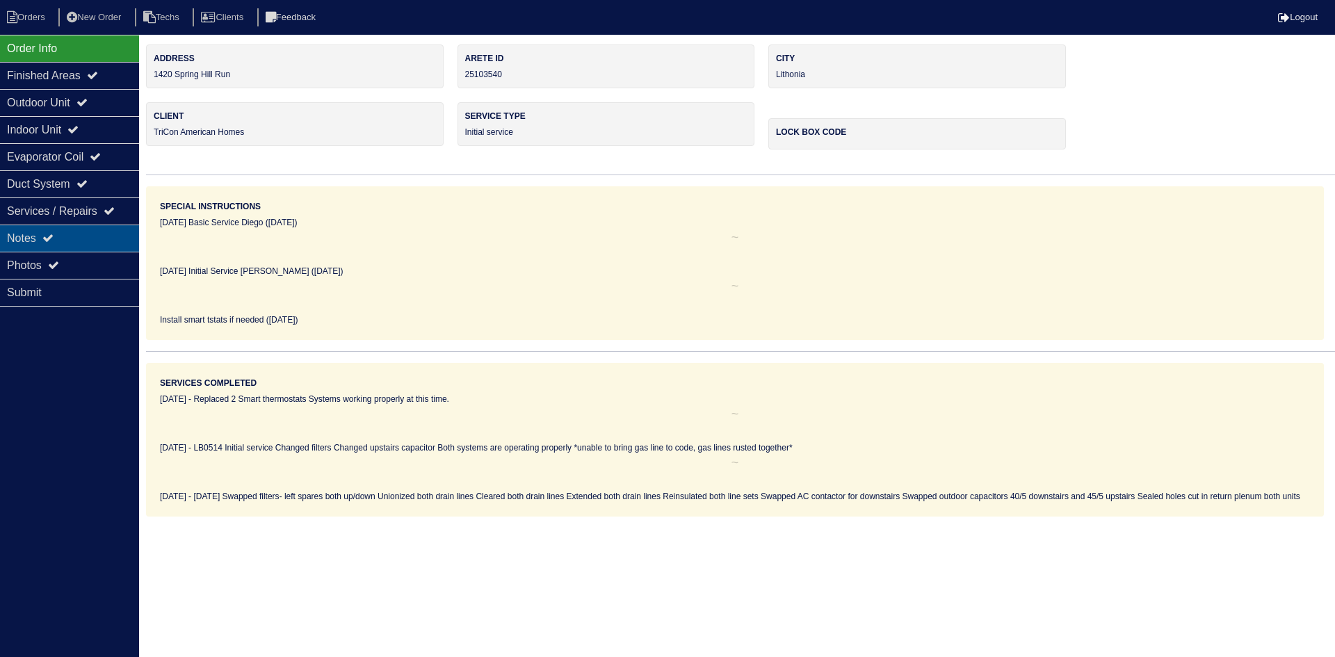
click at [61, 240] on div "Notes" at bounding box center [69, 238] width 139 height 27
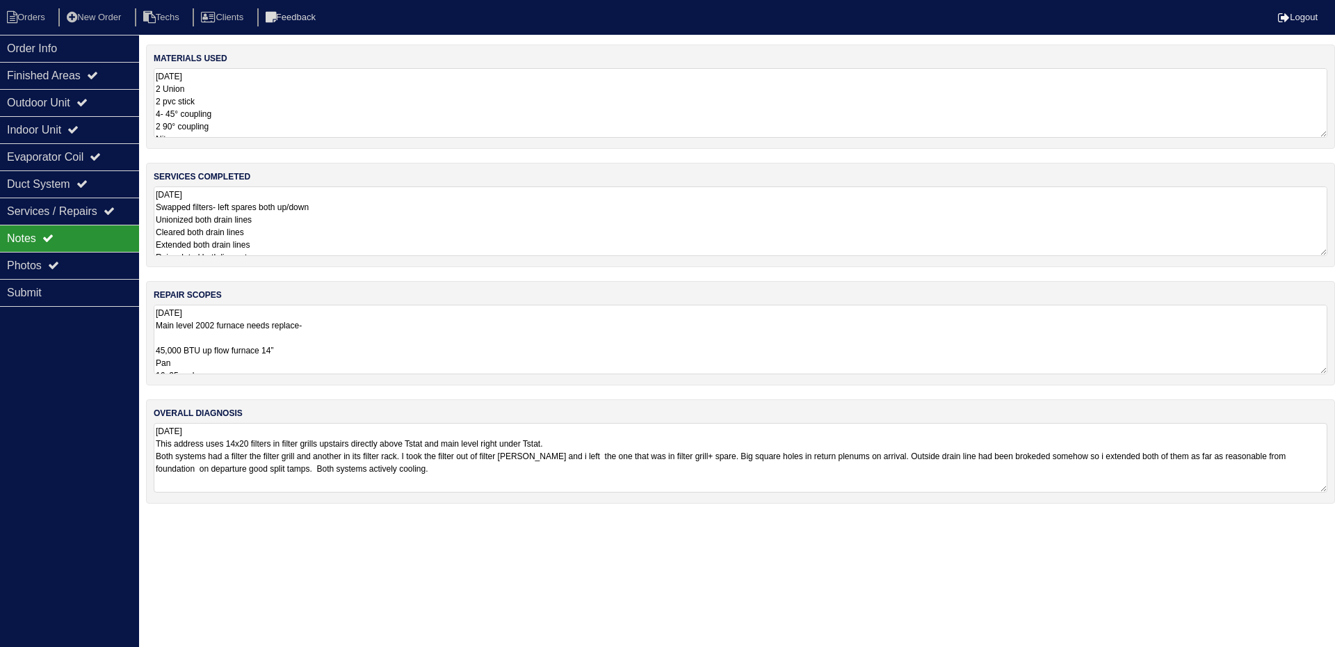
click at [371, 352] on textarea "9.26.25 Main level 2002 furnace needs replace- 45,000 BTU up flow furnace 14” P…" at bounding box center [741, 340] width 1174 height 70
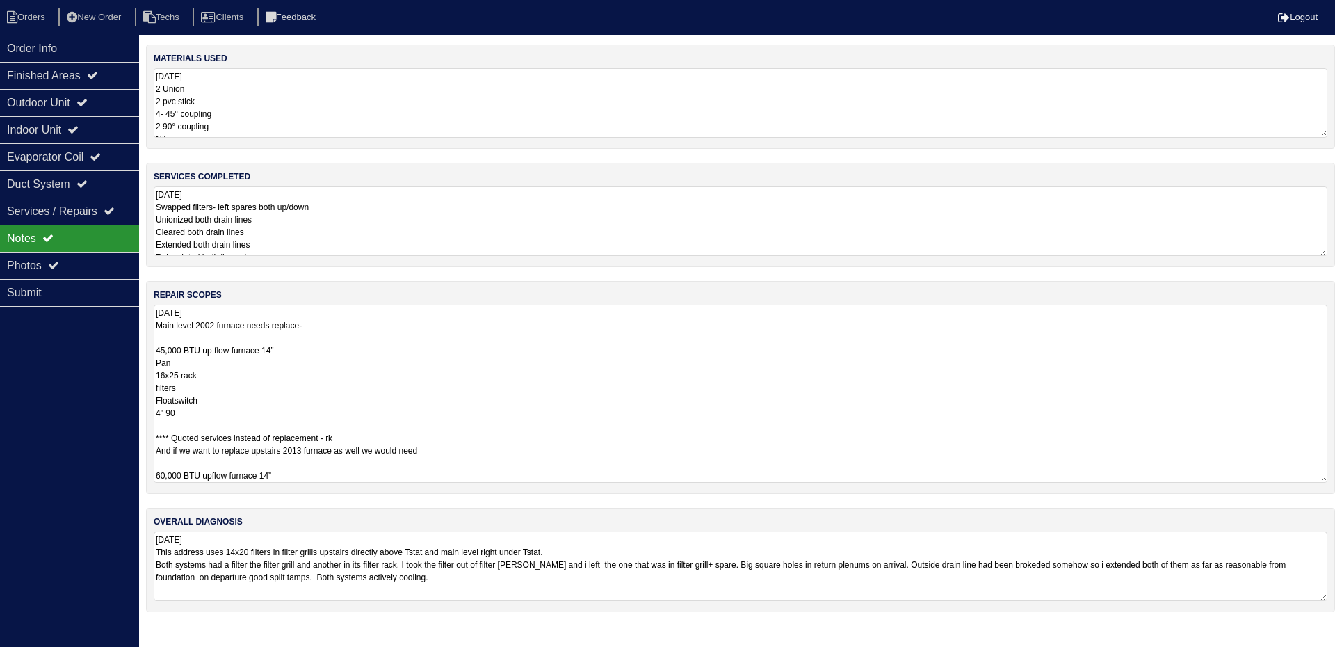
drag, startPoint x: 176, startPoint y: 416, endPoint x: 159, endPoint y: 366, distance: 52.1
click at [151, 362] on div "repair scopes 9.26.25 Main level 2002 furnace needs replace- 45,000 BTU up flow…" at bounding box center [740, 387] width 1189 height 213
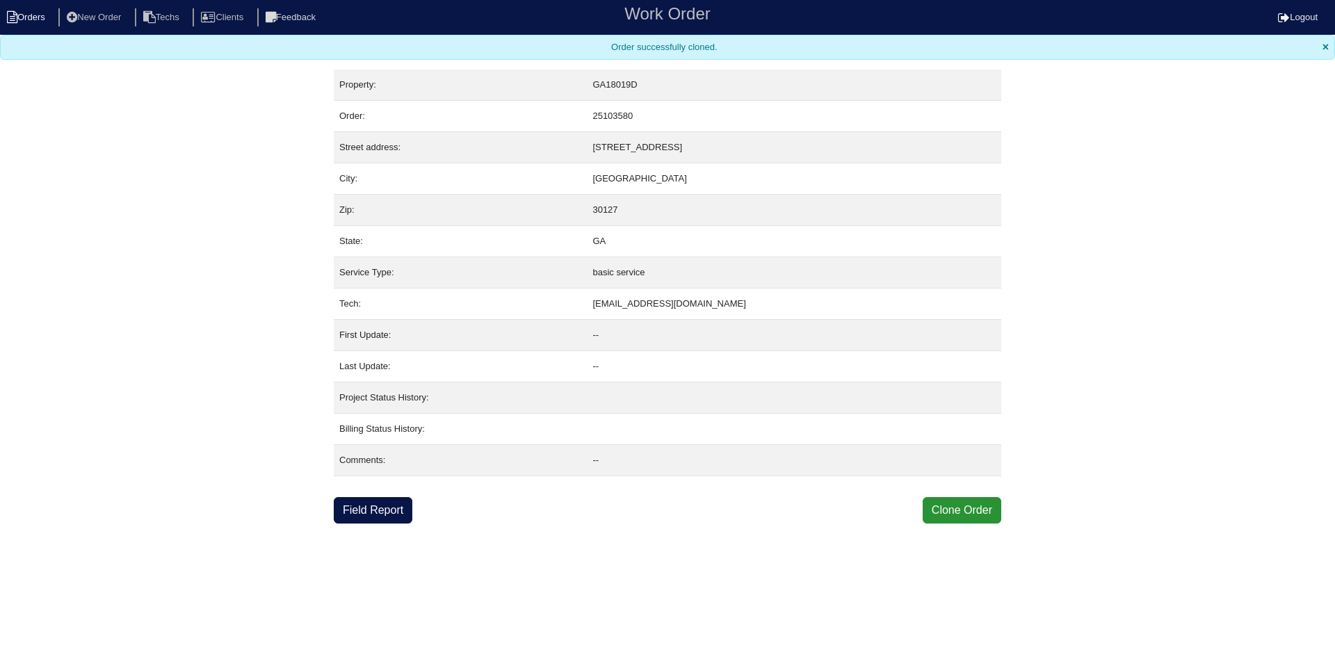
click at [29, 19] on li "Orders" at bounding box center [28, 17] width 56 height 19
select select "15"
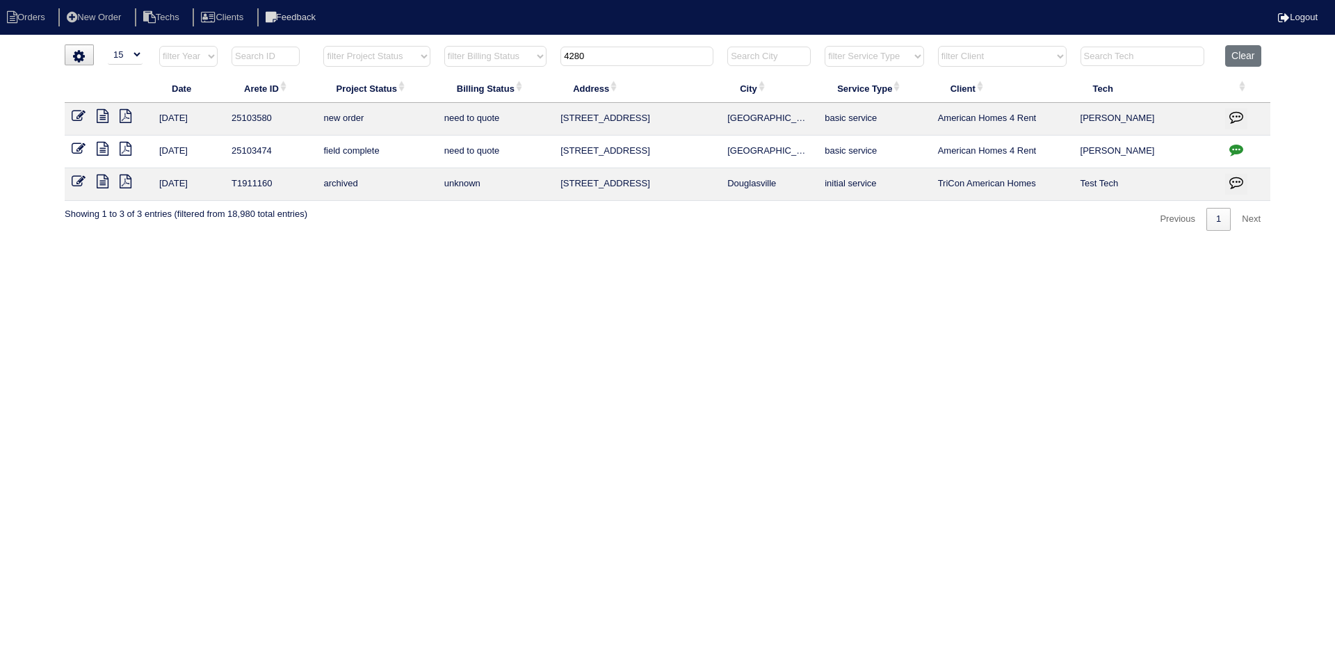
click at [652, 49] on input "4280" at bounding box center [636, 56] width 153 height 19
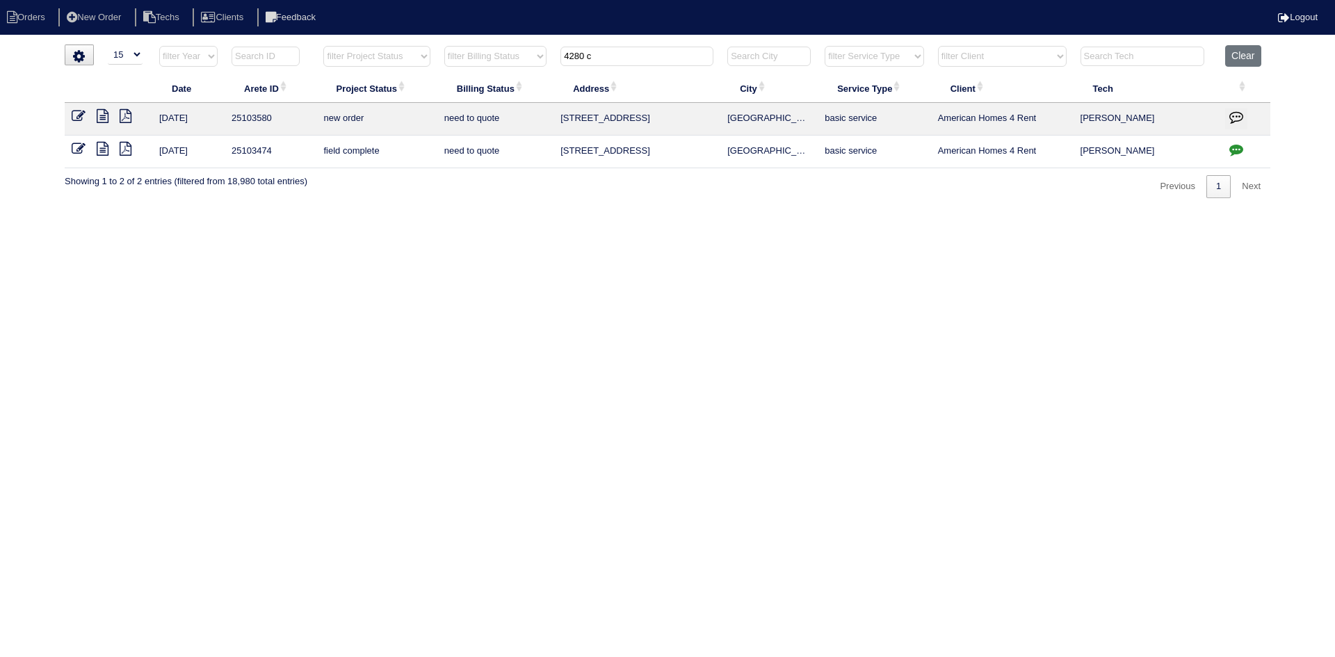
type input "4280 c"
click at [1236, 114] on icon "button" at bounding box center [1236, 117] width 14 height 14
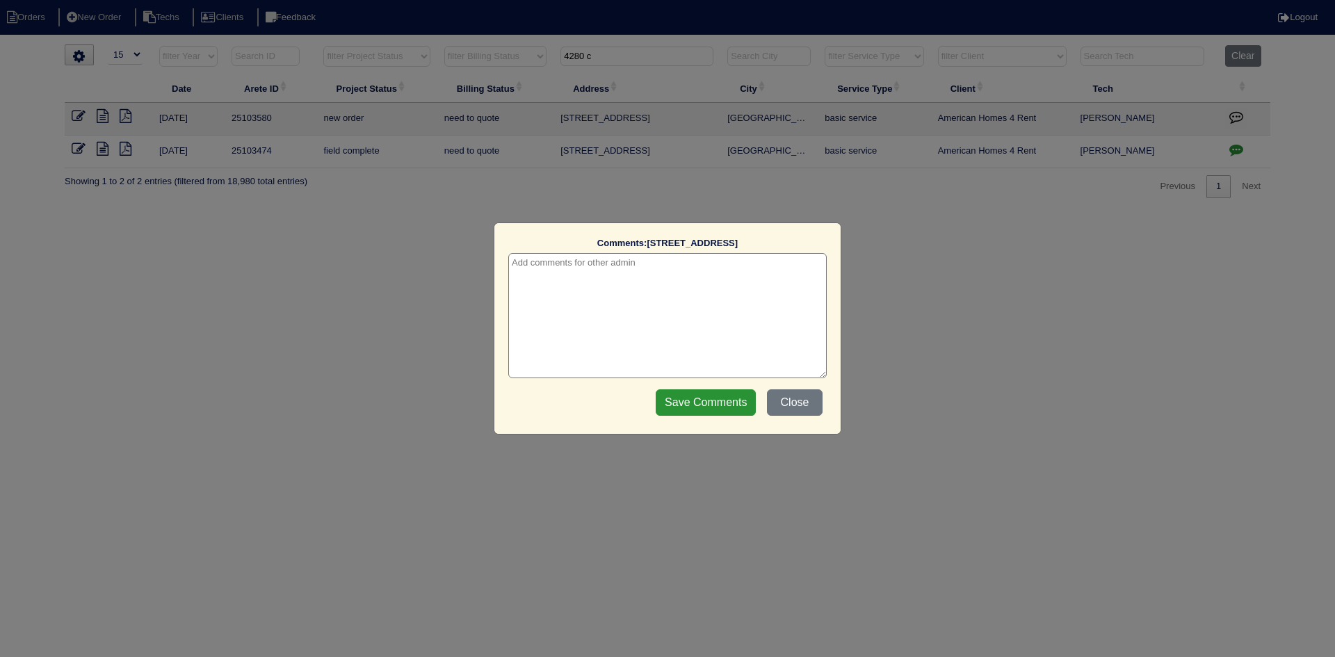
click at [662, 268] on textarea at bounding box center [667, 315] width 318 height 125
type textarea "[DATE] - This is for a change order only - rk"
click at [681, 400] on input "Save Comments" at bounding box center [706, 402] width 100 height 26
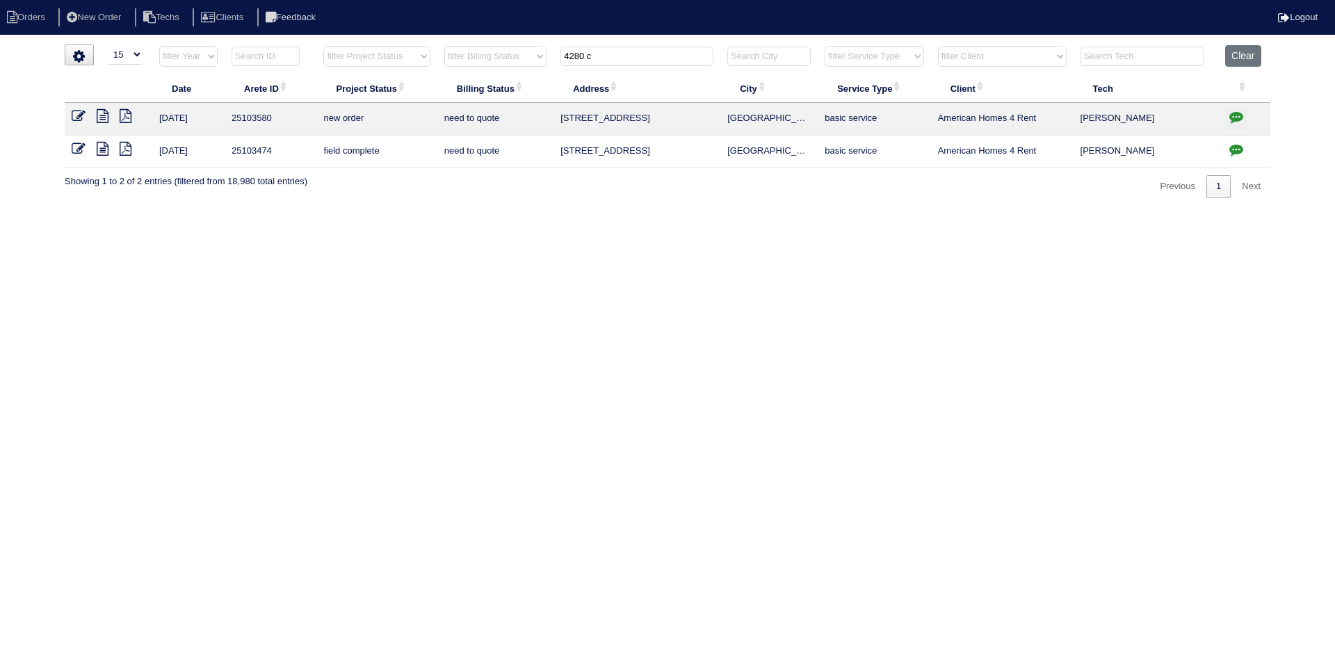
click at [74, 110] on icon at bounding box center [79, 116] width 14 height 14
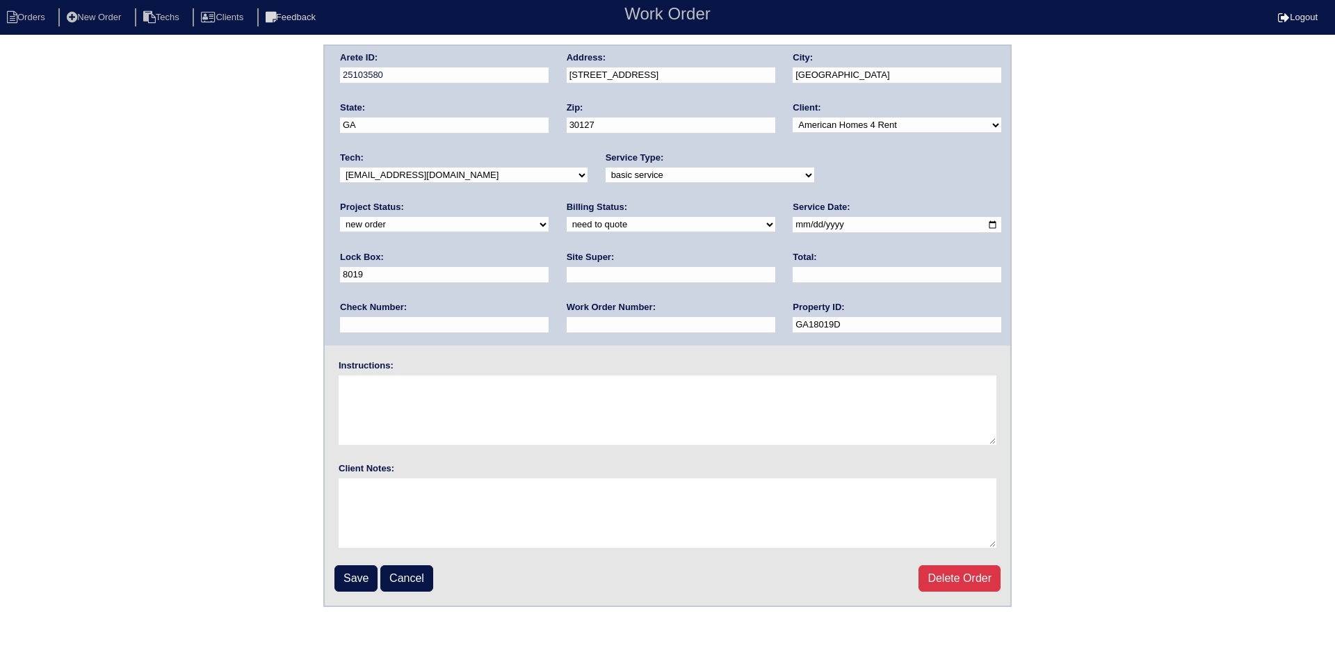
click at [549, 217] on select "new order assigned in progress field complete need to schedule admin review arc…" at bounding box center [444, 224] width 209 height 15
select select "field complete"
click at [549, 217] on select "new order assigned in progress field complete need to schedule admin review arc…" at bounding box center [444, 224] width 209 height 15
click at [567, 225] on select "need to quote quoted need to invoice invoiced paid warranty purchase order need…" at bounding box center [671, 224] width 209 height 15
select select "purchase order needed"
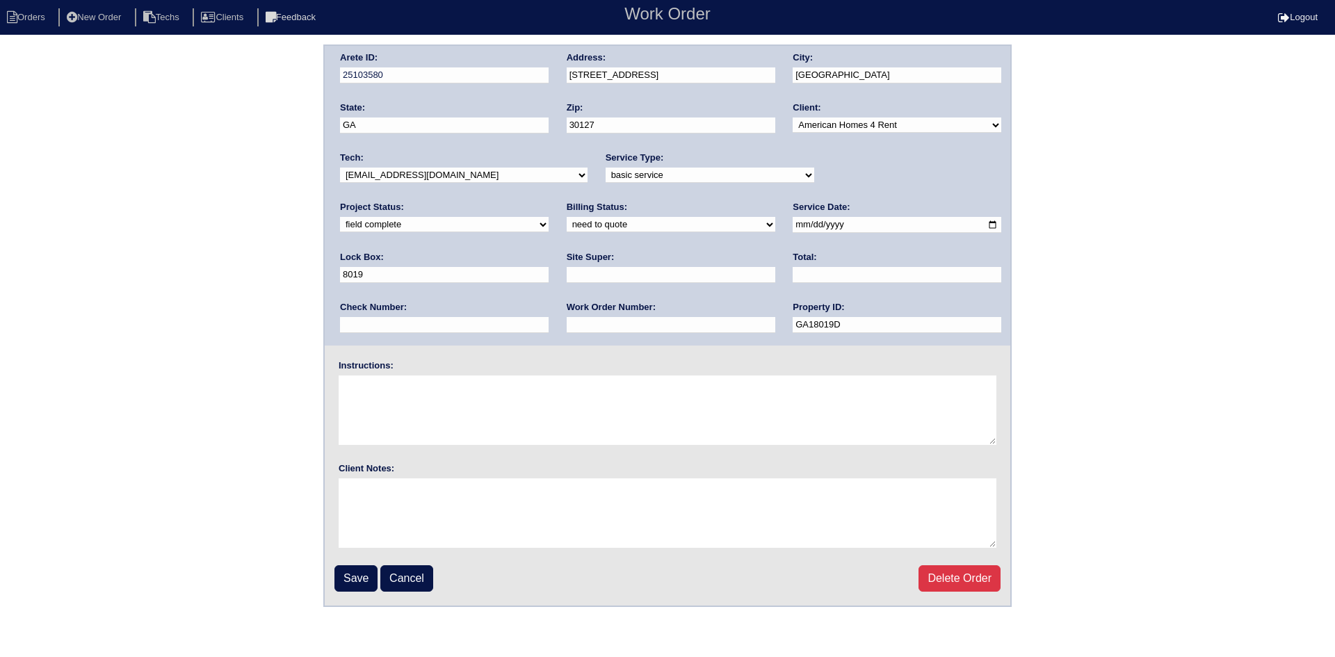
click at [567, 218] on select "need to quote quoted need to invoice invoiced paid warranty purchase order need…" at bounding box center [671, 224] width 209 height 15
click at [567, 271] on input "text" at bounding box center [671, 275] width 209 height 16
type input "[PERSON_NAME]"
click at [793, 278] on input "text" at bounding box center [897, 275] width 209 height 16
type input "510.00"
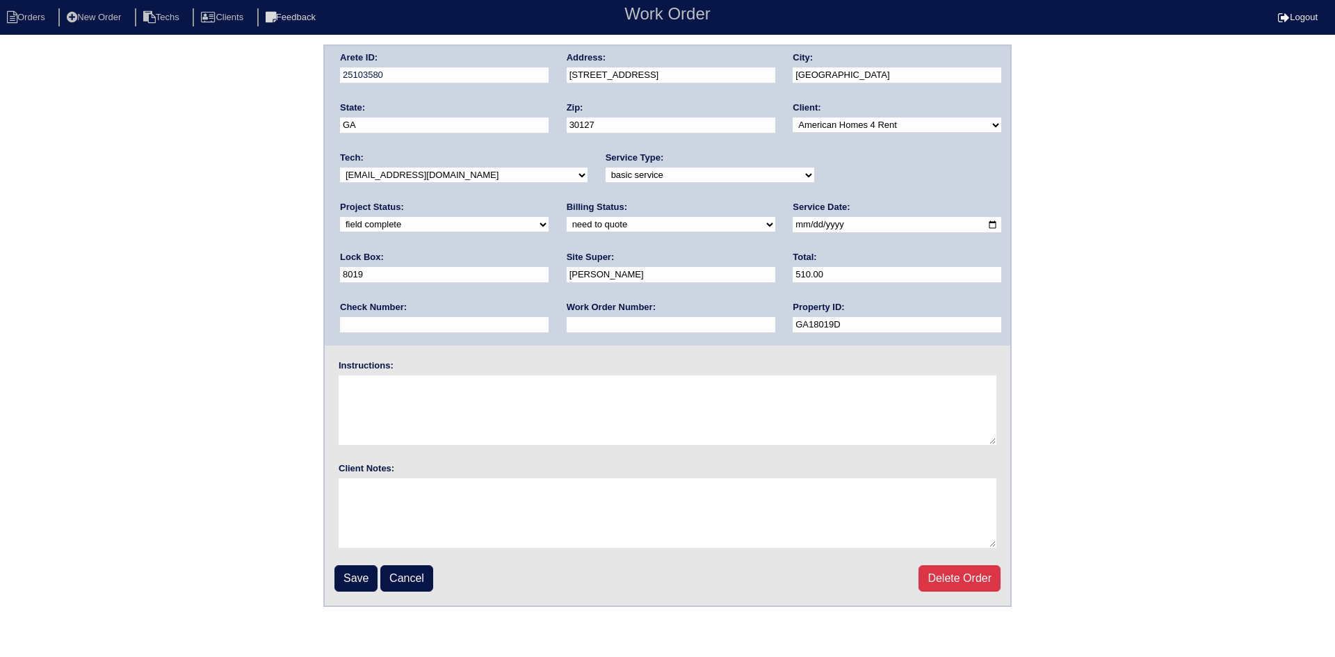
click at [567, 321] on input "text" at bounding box center [671, 325] width 209 height 16
type input "Requested"
click at [380, 399] on textarea at bounding box center [668, 410] width 658 height 70
type textarea "This is for a change order only"
click at [349, 582] on input "Save" at bounding box center [355, 578] width 43 height 26
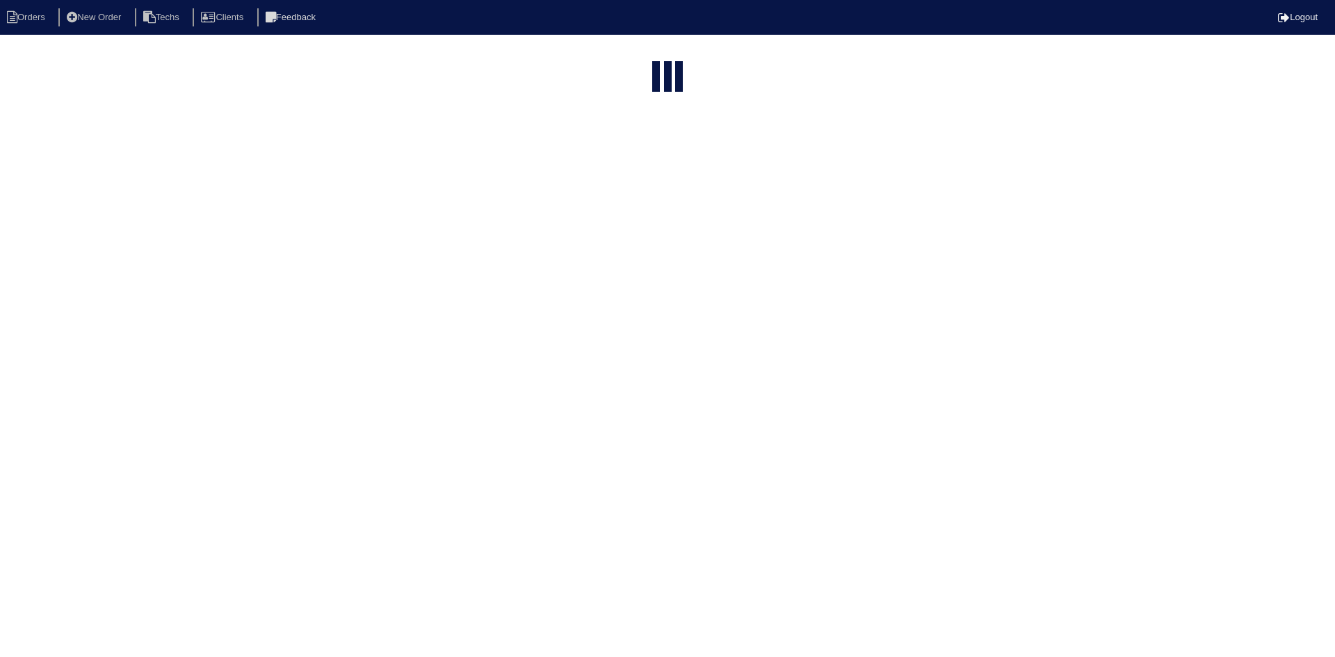
select select "15"
type input "4280 c"
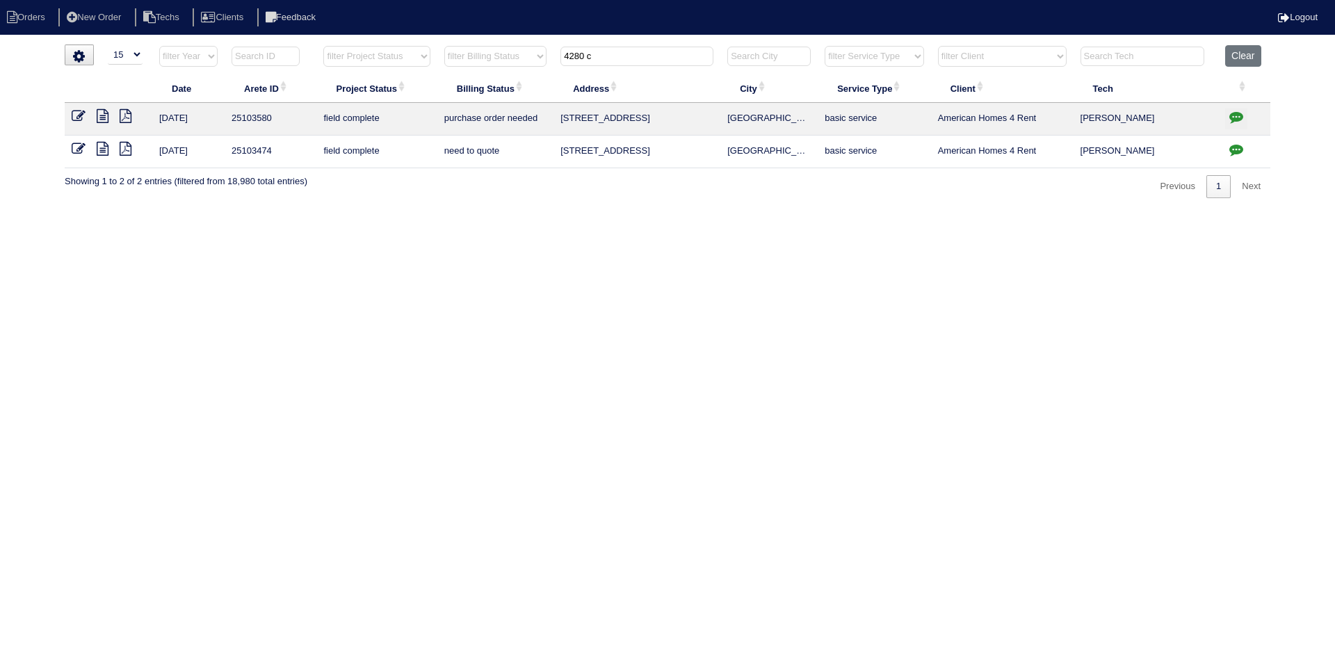
click at [79, 148] on icon at bounding box center [79, 149] width 14 height 14
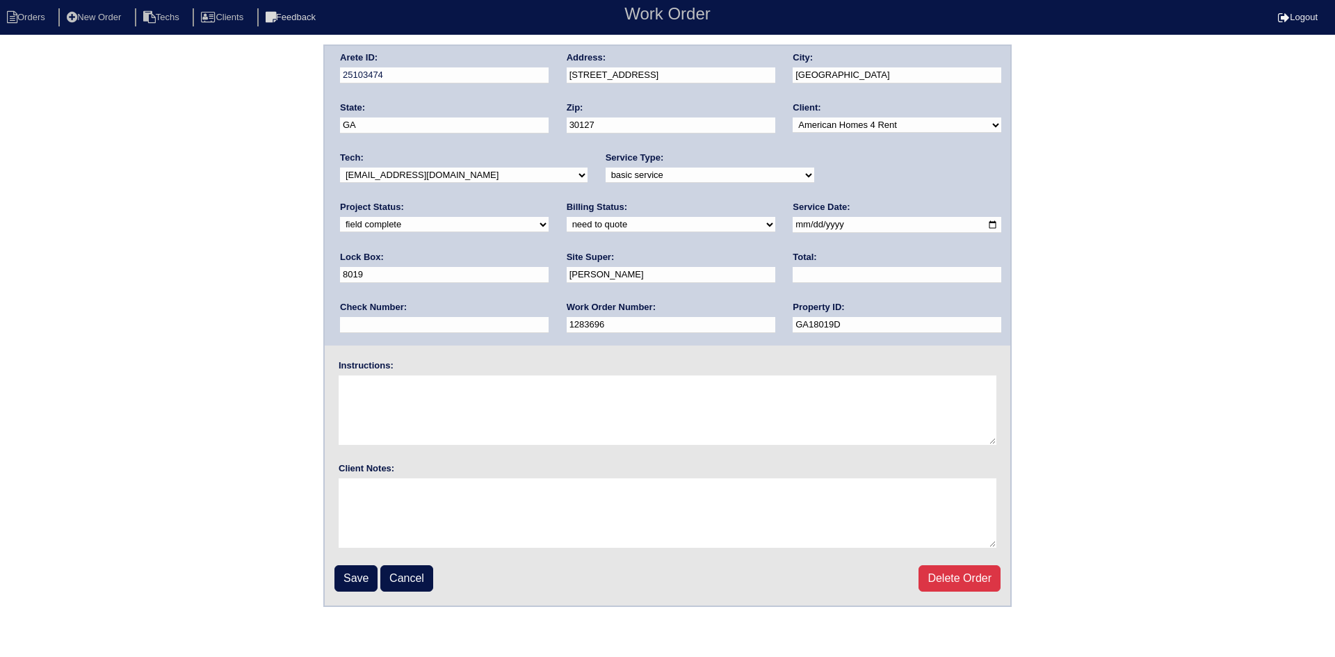
click at [567, 223] on select "need to quote quoted need to invoice invoiced paid warranty purchase order need…" at bounding box center [671, 224] width 209 height 15
select select "quoted"
click at [567, 218] on select "need to quote quoted need to invoice invoiced paid warranty purchase order need…" at bounding box center [671, 224] width 209 height 15
click at [793, 277] on input "text" at bounding box center [897, 275] width 209 height 16
type input "225.00"
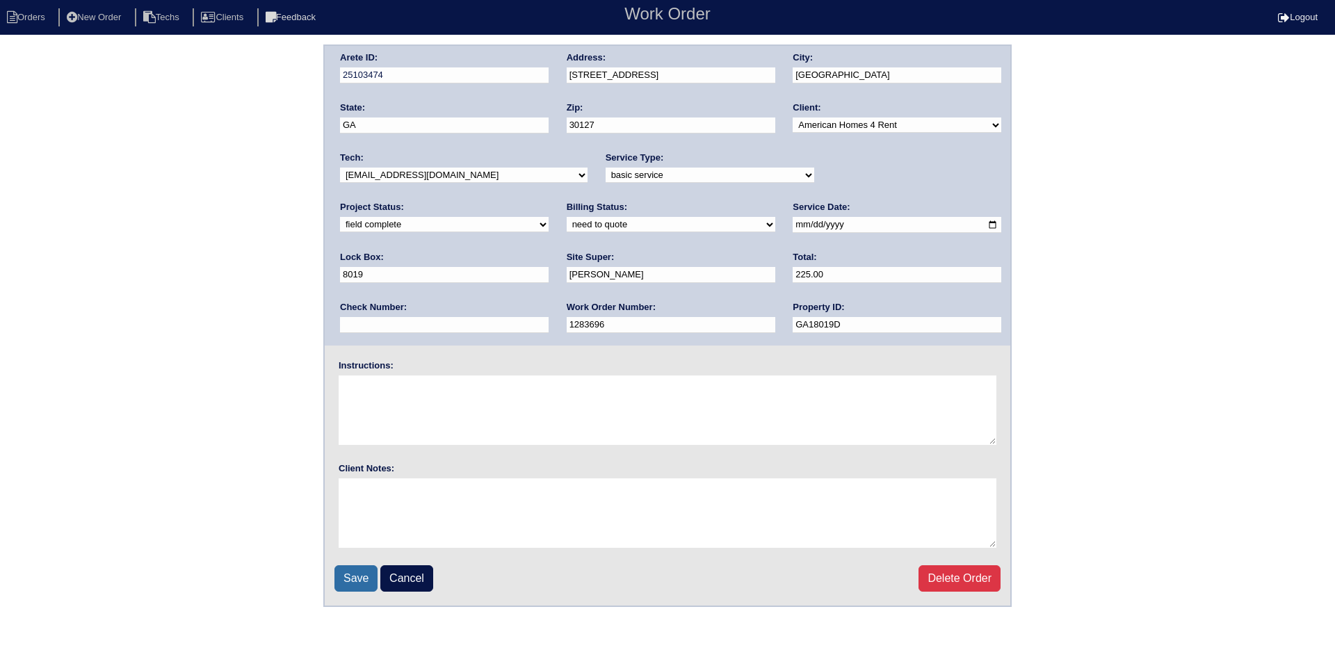
click at [353, 576] on input "Save" at bounding box center [355, 578] width 43 height 26
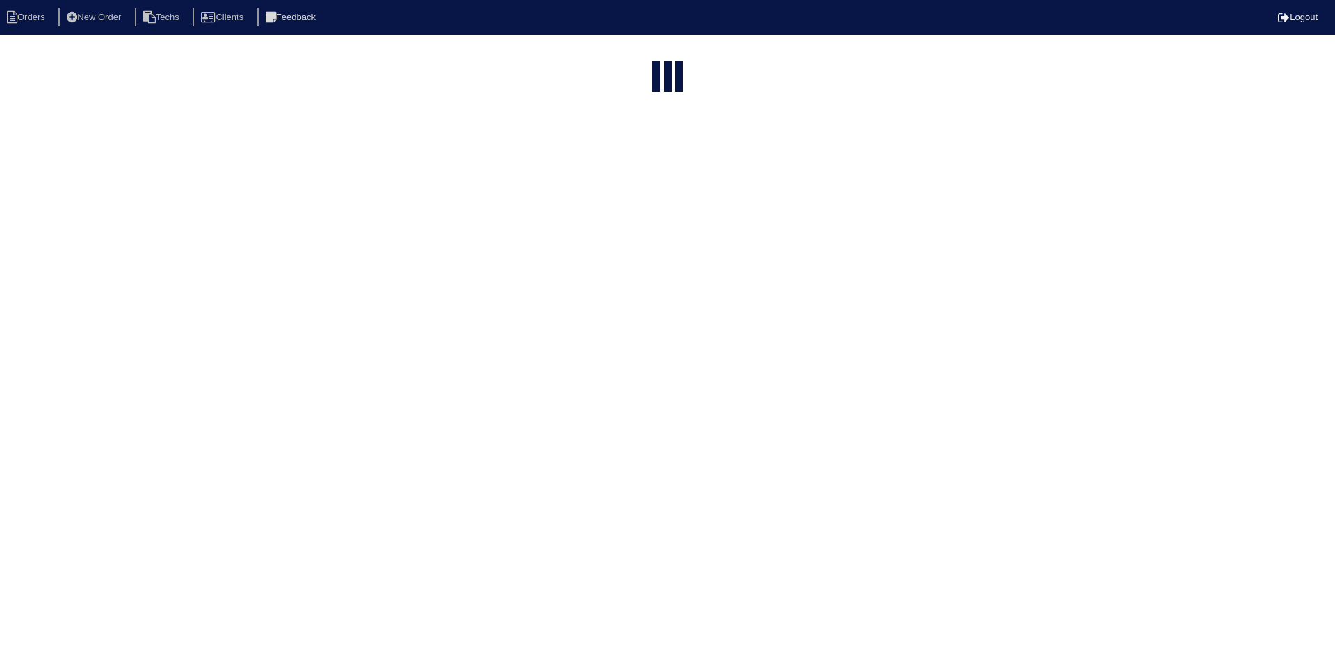
select select "15"
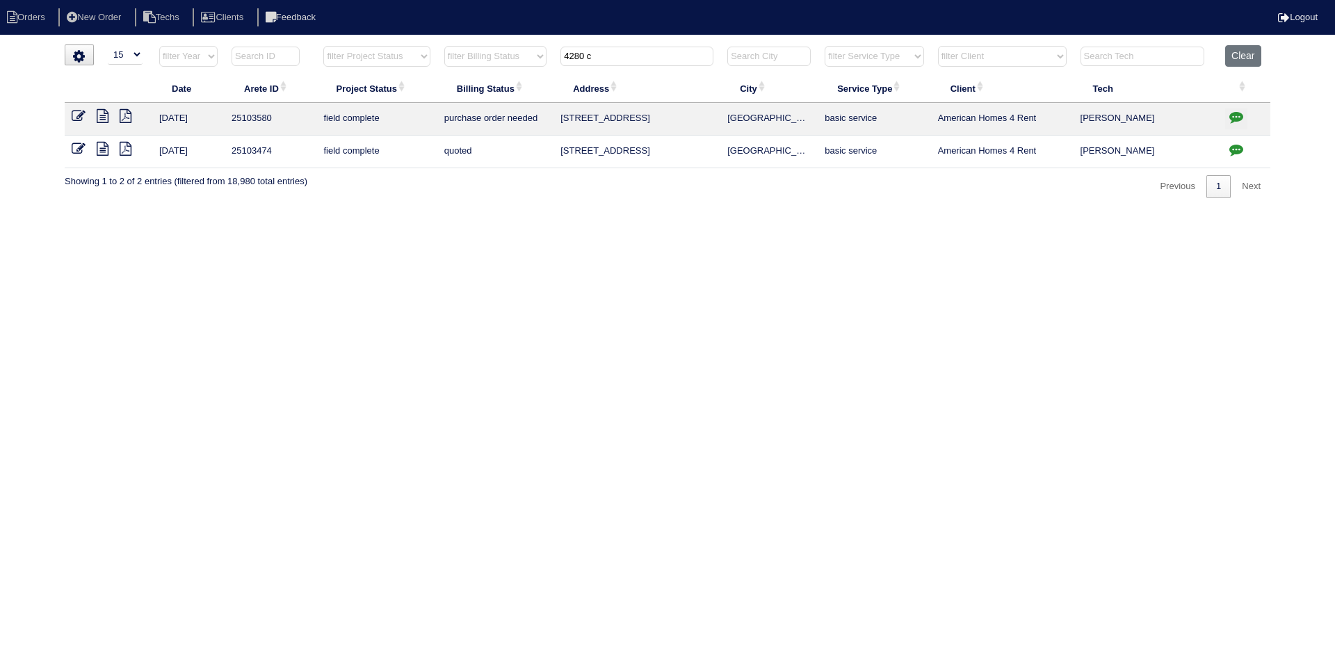
click at [1239, 147] on icon "button" at bounding box center [1236, 150] width 14 height 14
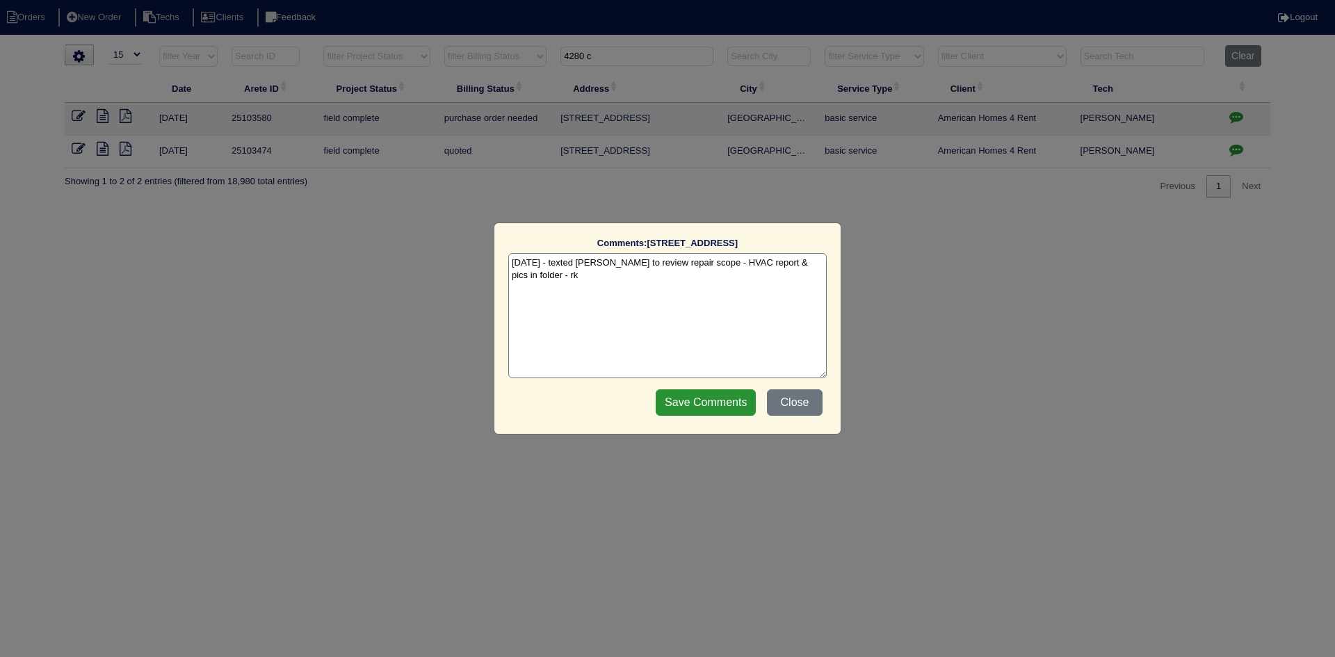
click at [580, 277] on textarea "[DATE] - texted [PERSON_NAME] to review repair scope - HVAC report & pics in fo…" at bounding box center [667, 315] width 318 height 125
type textarea "[DATE] - texted [PERSON_NAME] to review repair scope - HVAC report & pics in fo…"
click at [693, 400] on input "Save Comments" at bounding box center [706, 402] width 100 height 26
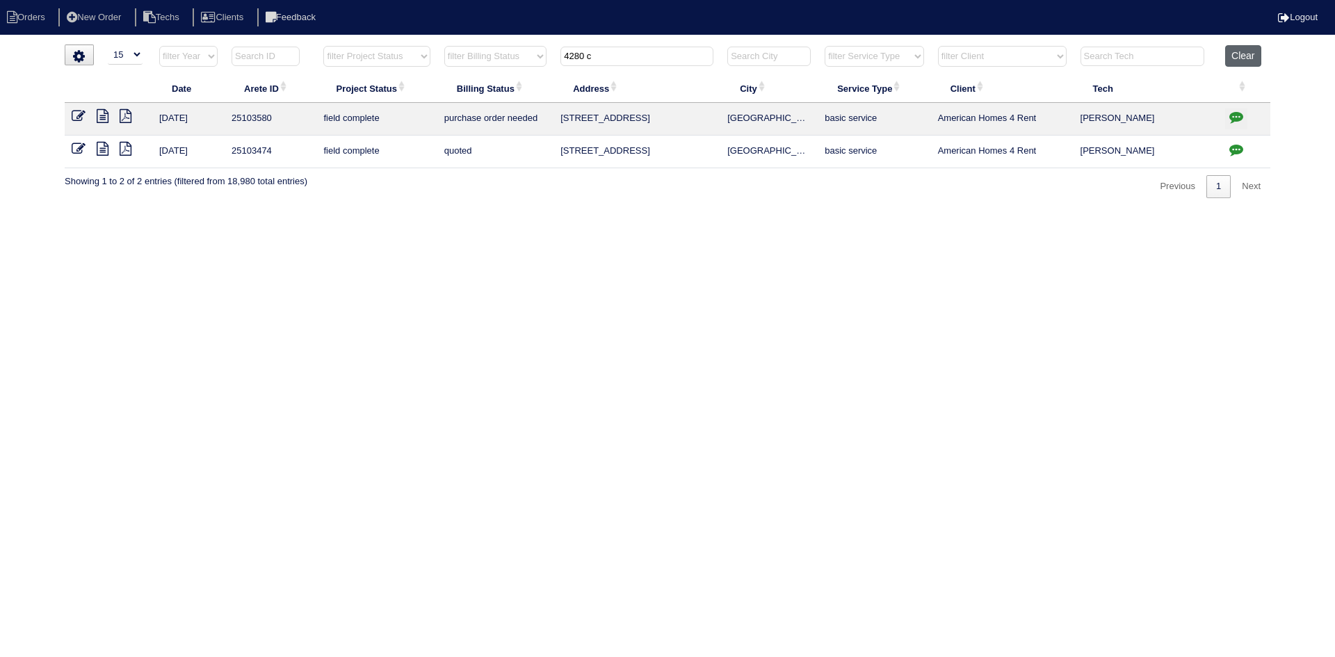
click at [1251, 58] on button "Clear" at bounding box center [1242, 56] width 35 height 22
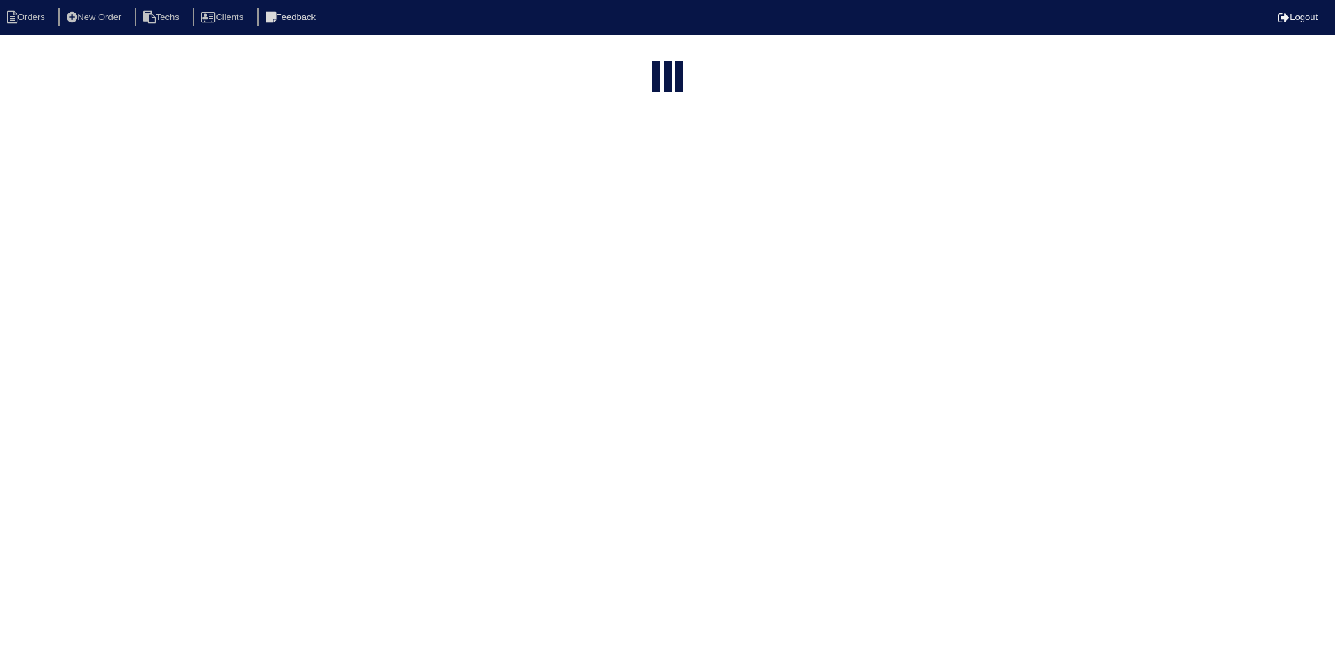
select select "15"
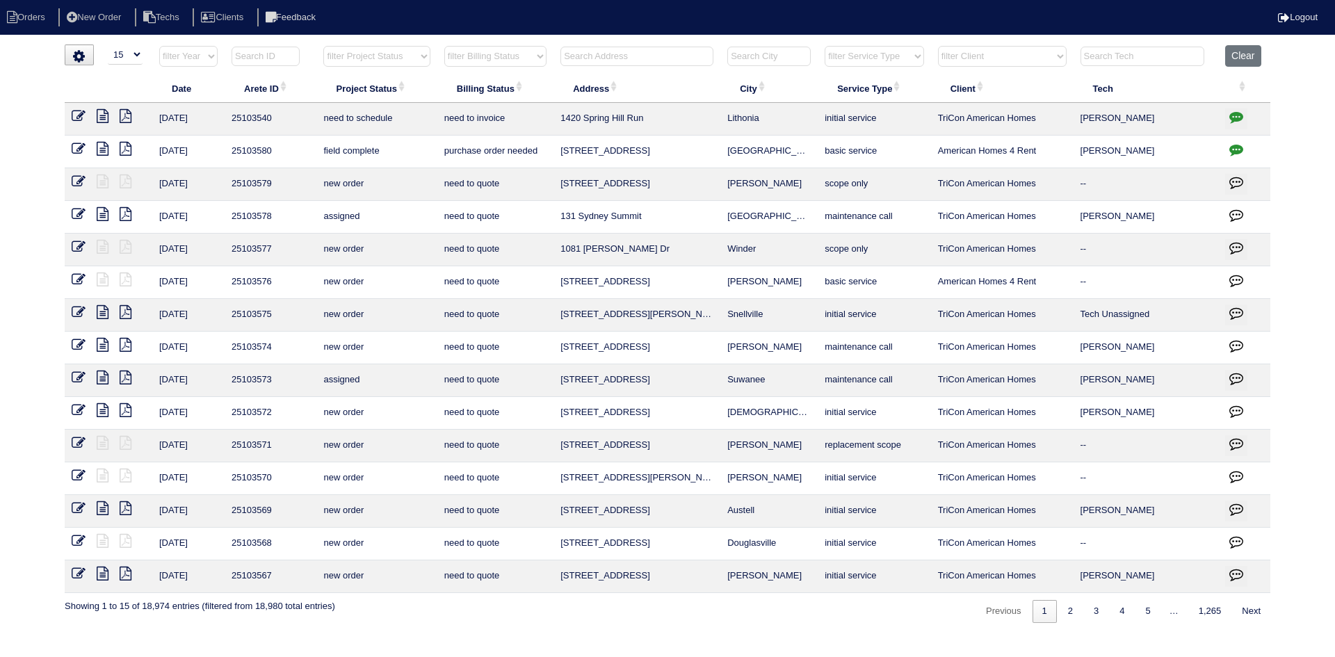
click at [407, 55] on select "filter Project Status -- Any Project Status -- new order assigned in progress f…" at bounding box center [376, 56] width 106 height 21
click at [323, 46] on select "filter Project Status -- Any Project Status -- new order assigned in progress f…" at bounding box center [376, 56] width 106 height 21
select select "field complete"
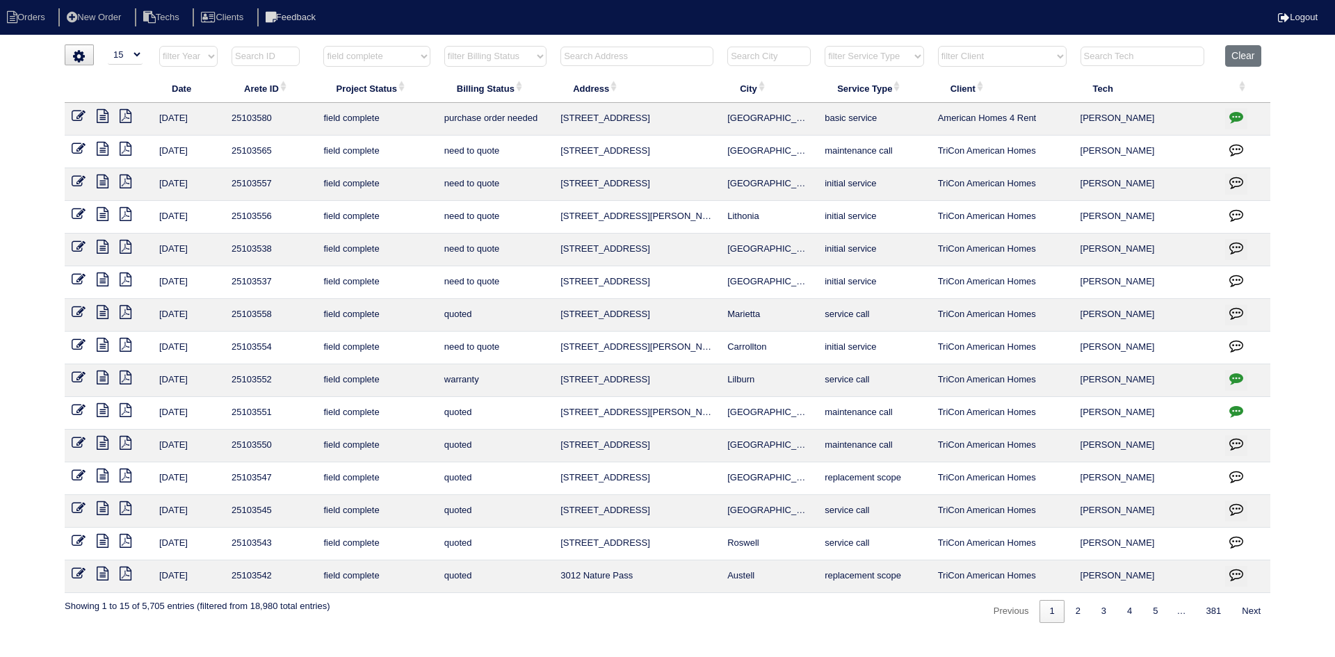
drag, startPoint x: 526, startPoint y: 56, endPoint x: 532, endPoint y: 65, distance: 11.2
click at [526, 56] on select "filter Billing Status -- Any Billing Status -- need to quote quoted need to inv…" at bounding box center [495, 56] width 102 height 21
select select "need to quote"
click at [444, 46] on select "filter Billing Status -- Any Billing Status -- need to quote quoted need to inv…" at bounding box center [495, 56] width 102 height 21
select select "field complete"
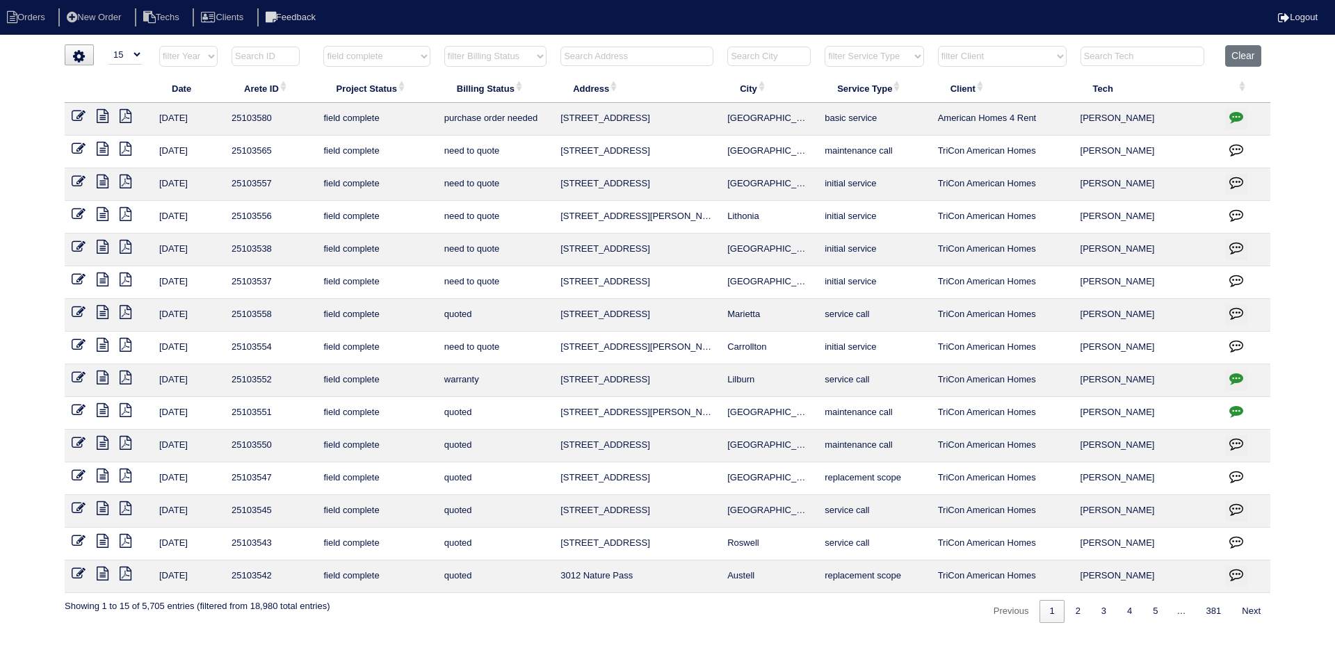
select select "need to quote"
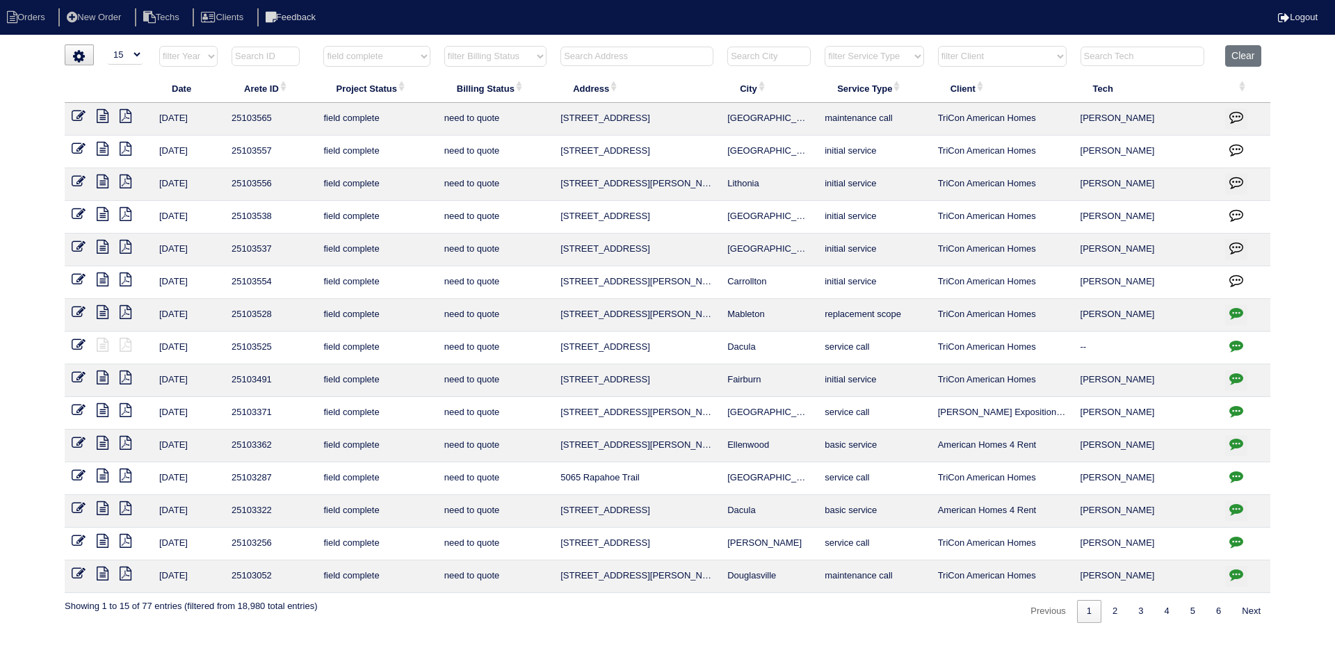
click at [97, 178] on icon at bounding box center [103, 182] width 12 height 14
click at [100, 247] on icon at bounding box center [103, 247] width 12 height 14
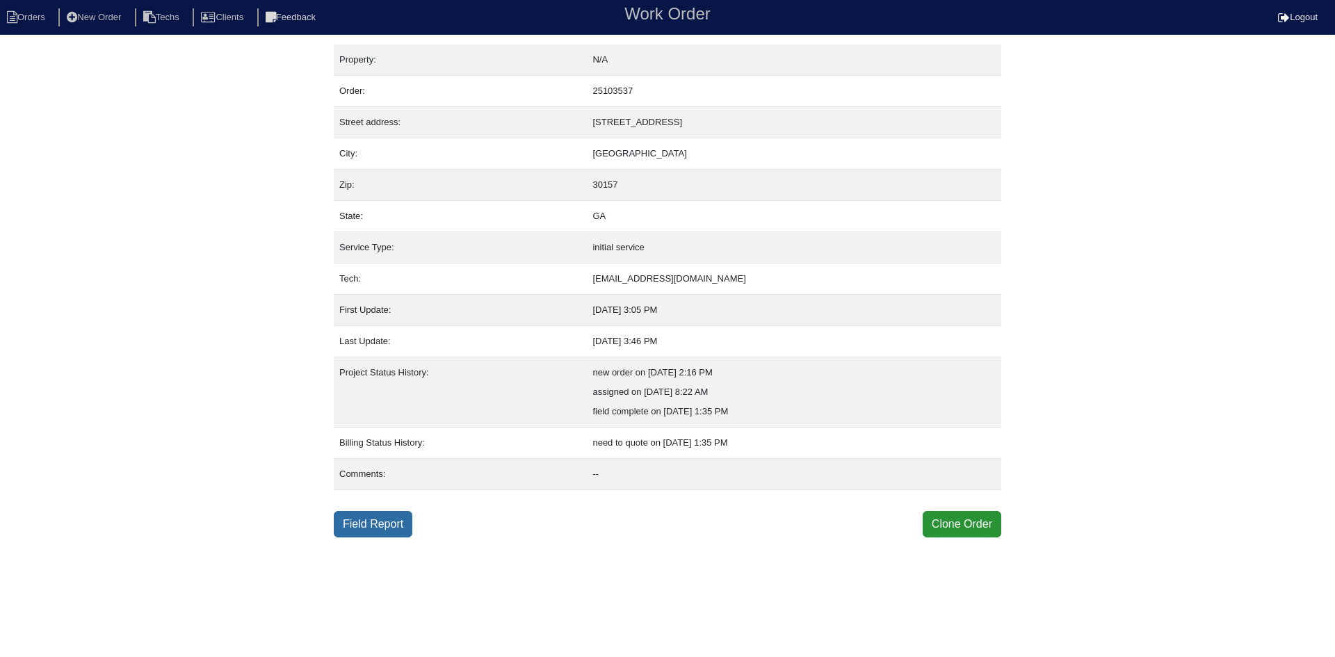
click at [377, 521] on link "Field Report" at bounding box center [373, 524] width 79 height 26
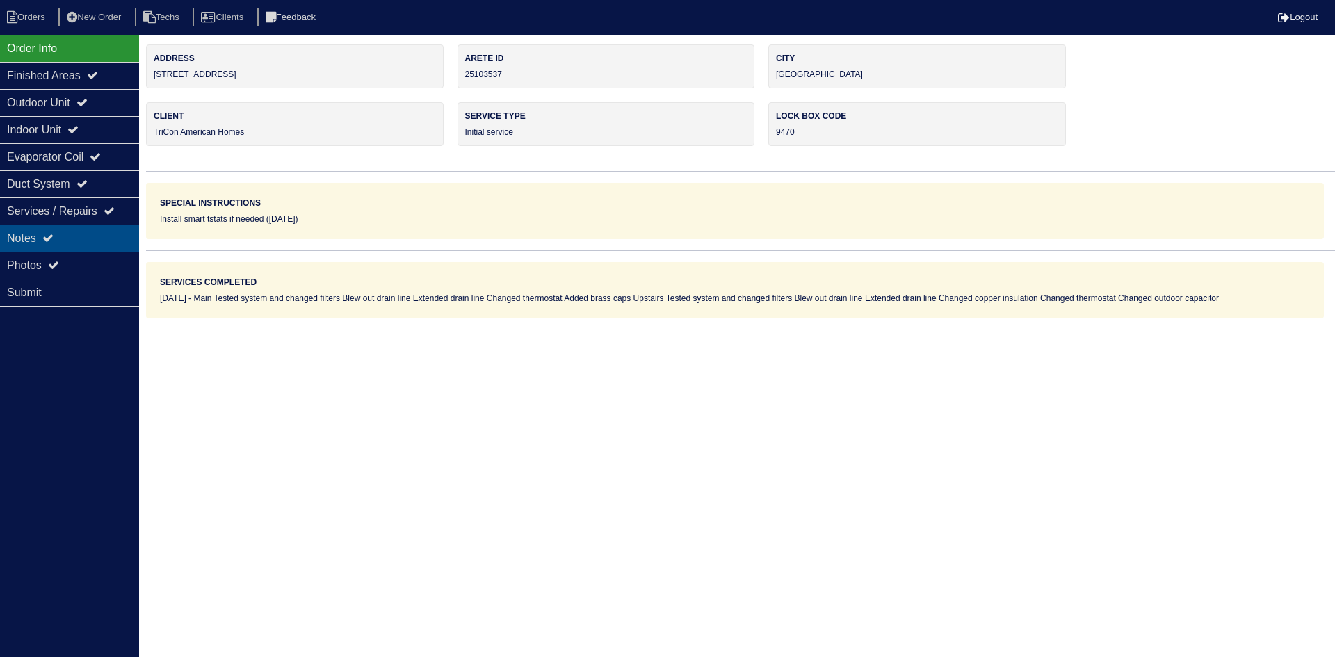
click at [121, 239] on div "Notes" at bounding box center [69, 238] width 139 height 27
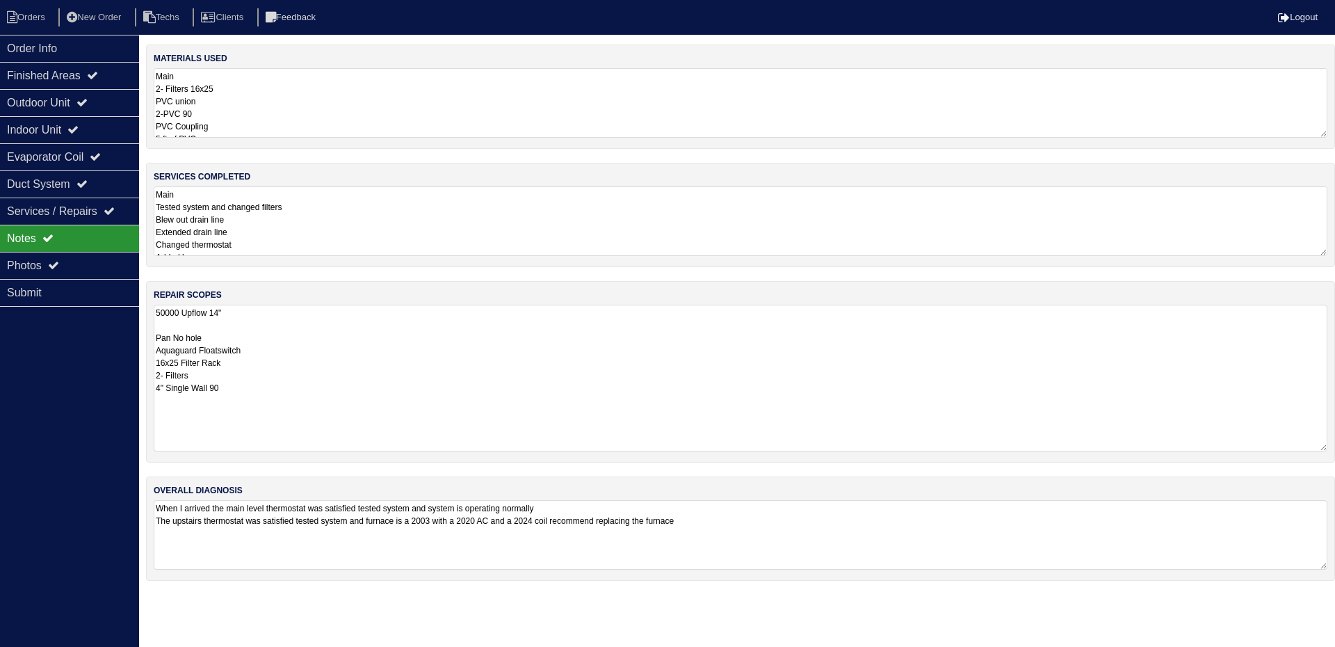
drag, startPoint x: 1323, startPoint y: 371, endPoint x: 1331, endPoint y: 448, distance: 77.6
click at [1331, 448] on div "repair scopes 50000 Upflow 14" Pan No hole Aquaguard Floatswitch 16x25 Filter R…" at bounding box center [740, 371] width 1189 height 181
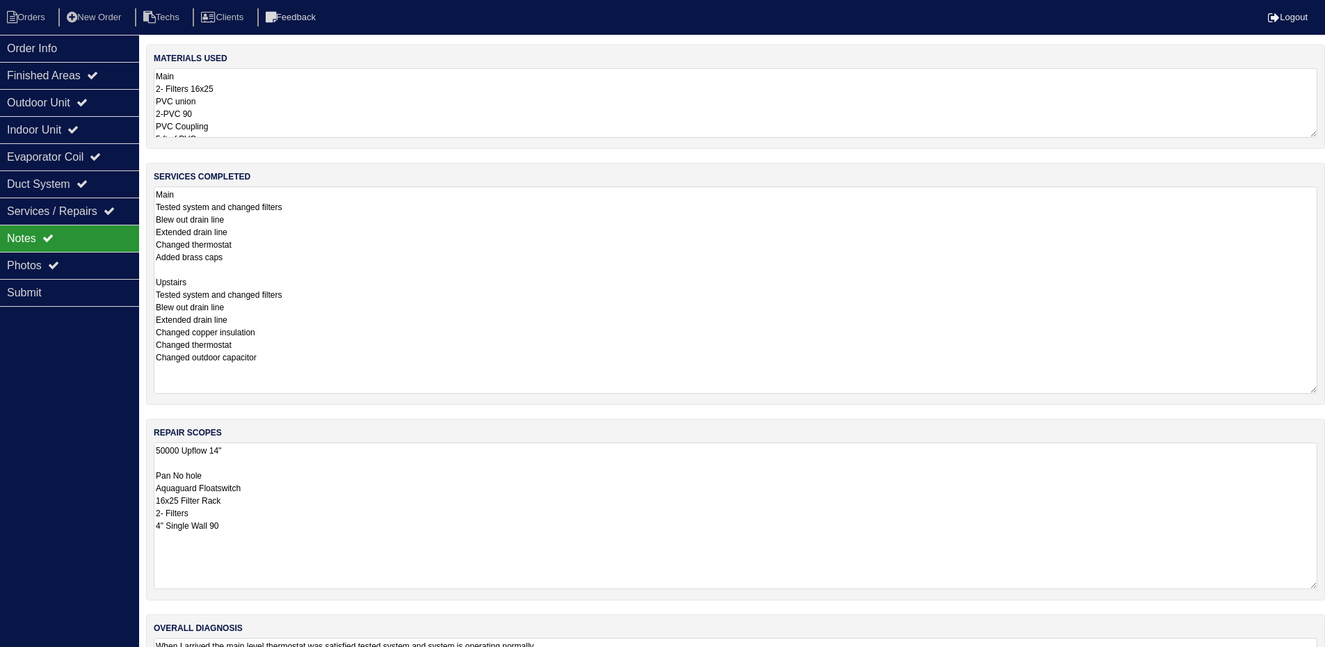
drag, startPoint x: 1323, startPoint y: 250, endPoint x: 1334, endPoint y: 376, distance: 127.0
click at [1325, 383] on html "Orders New Order Techs Clients Feedback Logout Orders New Order Users Clients M…" at bounding box center [662, 366] width 1325 height 732
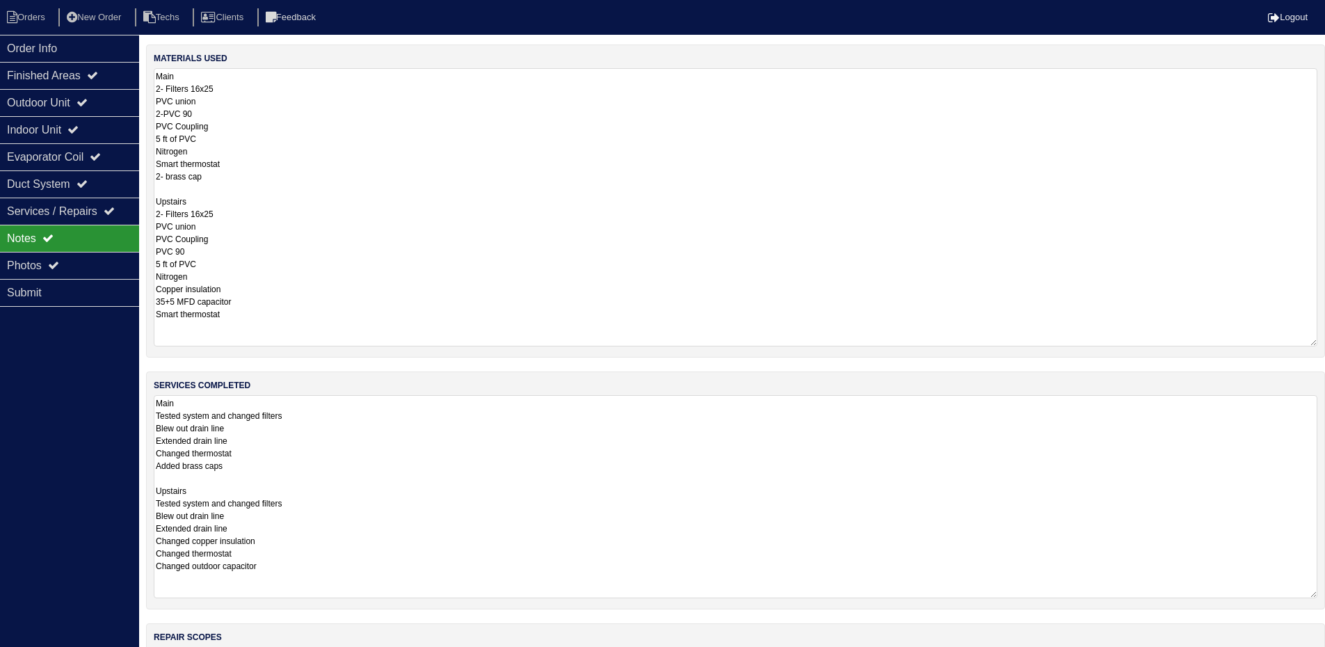
drag, startPoint x: 1310, startPoint y: 134, endPoint x: 1334, endPoint y: 343, distance: 210.7
click at [1325, 343] on html "Orders New Order Techs Clients Feedback Logout Orders New Order Users Clients M…" at bounding box center [662, 468] width 1325 height 937
click at [70, 99] on div "Outdoor Unit" at bounding box center [69, 102] width 139 height 27
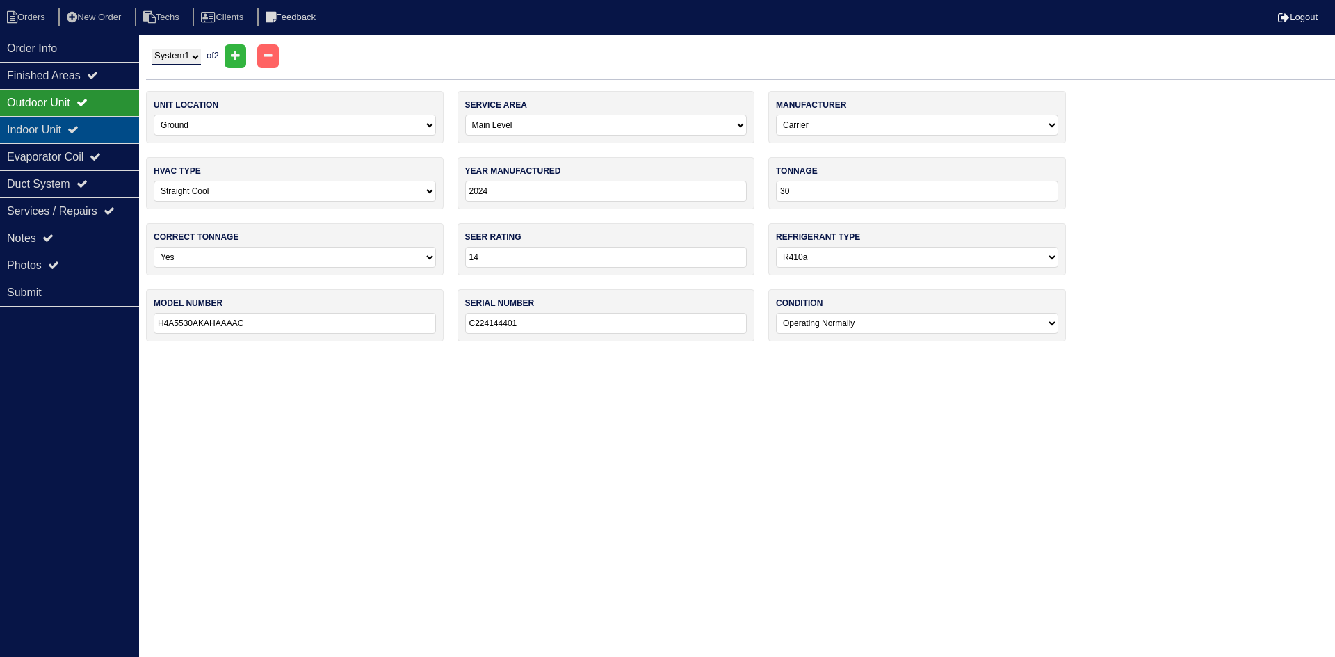
click at [76, 132] on div "Indoor Unit" at bounding box center [69, 129] width 139 height 27
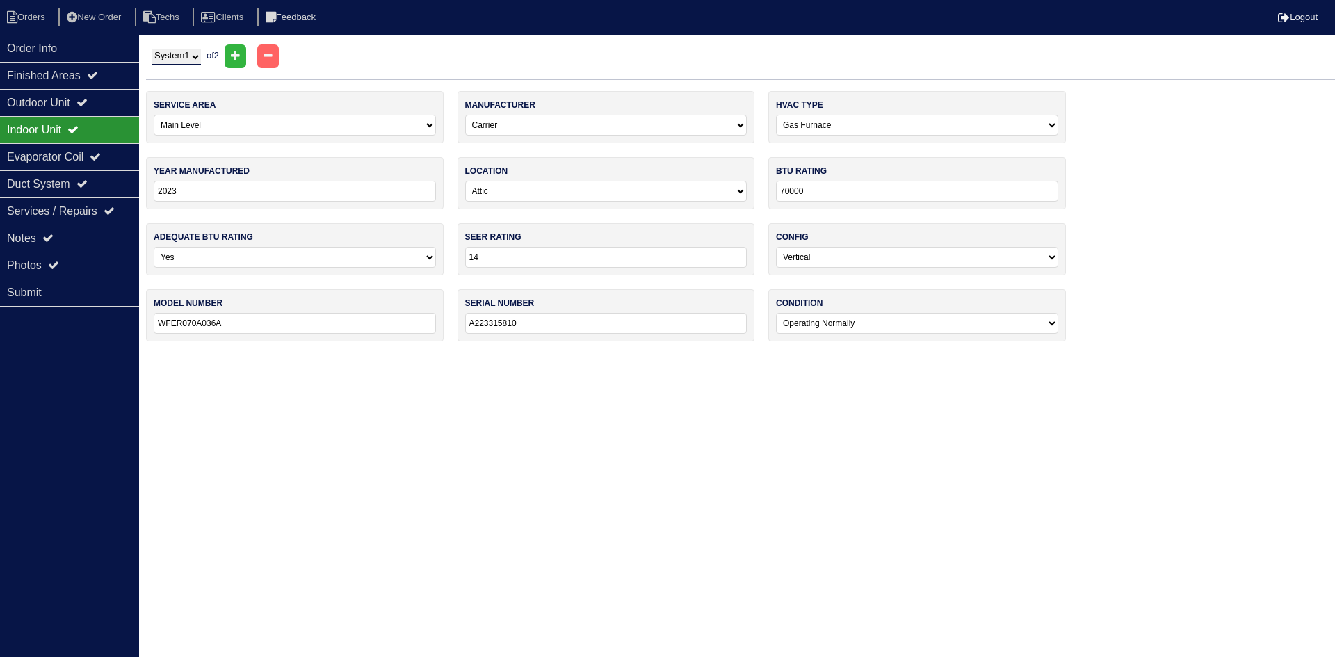
click at [172, 51] on select "System 1 System 2" at bounding box center [176, 56] width 49 height 15
select select "2"
click at [152, 49] on select "System 1 System 2" at bounding box center [176, 56] width 49 height 15
select select "1"
select select "[PERSON_NAME]"
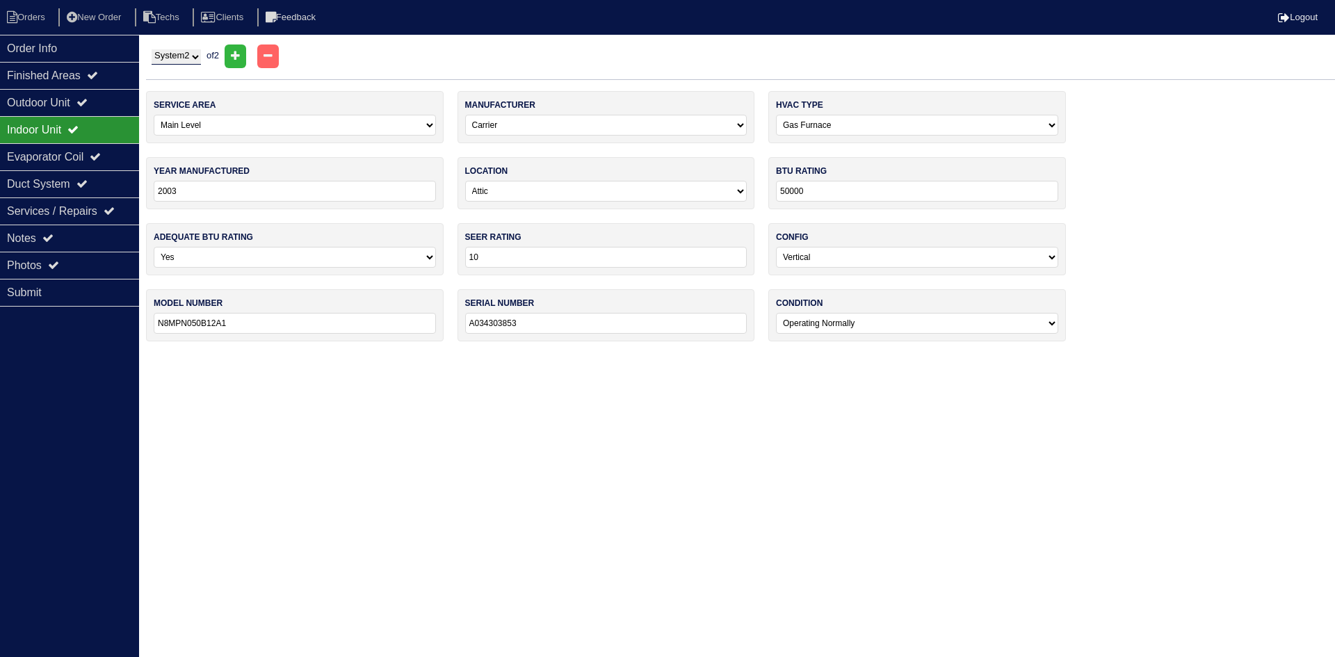
type input "2003"
type input "50000"
type input "10"
type input "N8MPN050B12A1"
type input "A034303853"
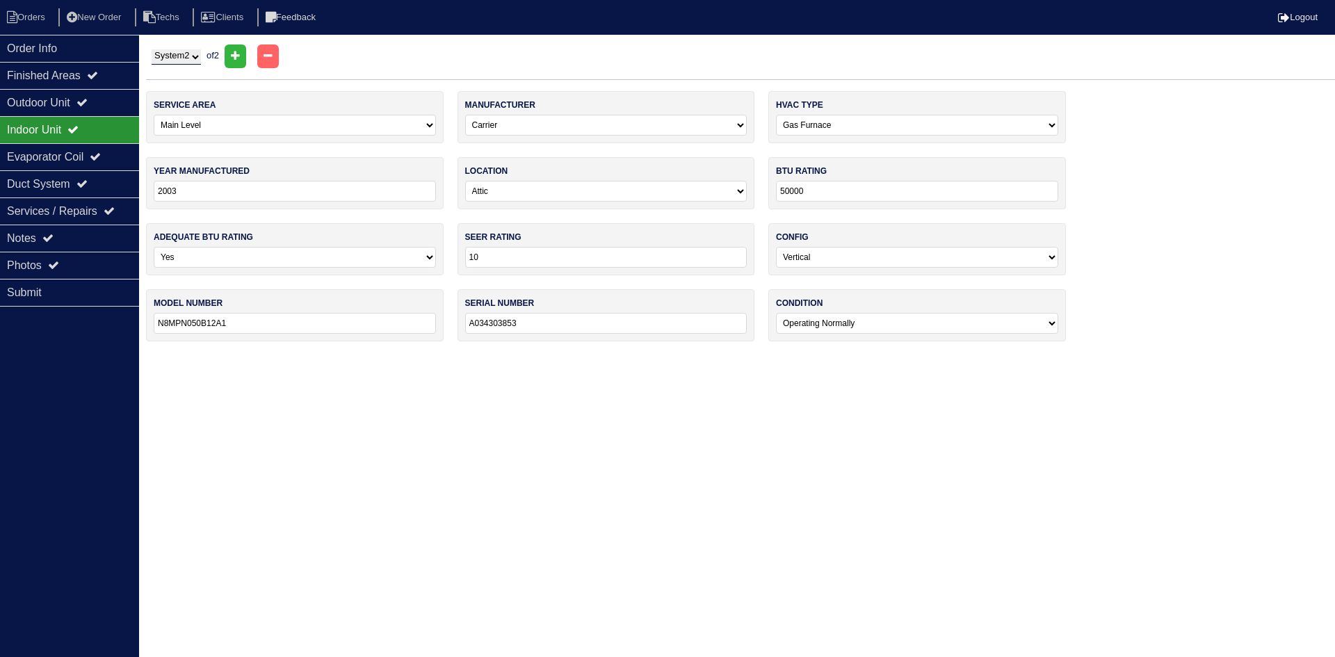
select select "2"
click at [51, 104] on div "Outdoor Unit" at bounding box center [69, 102] width 139 height 27
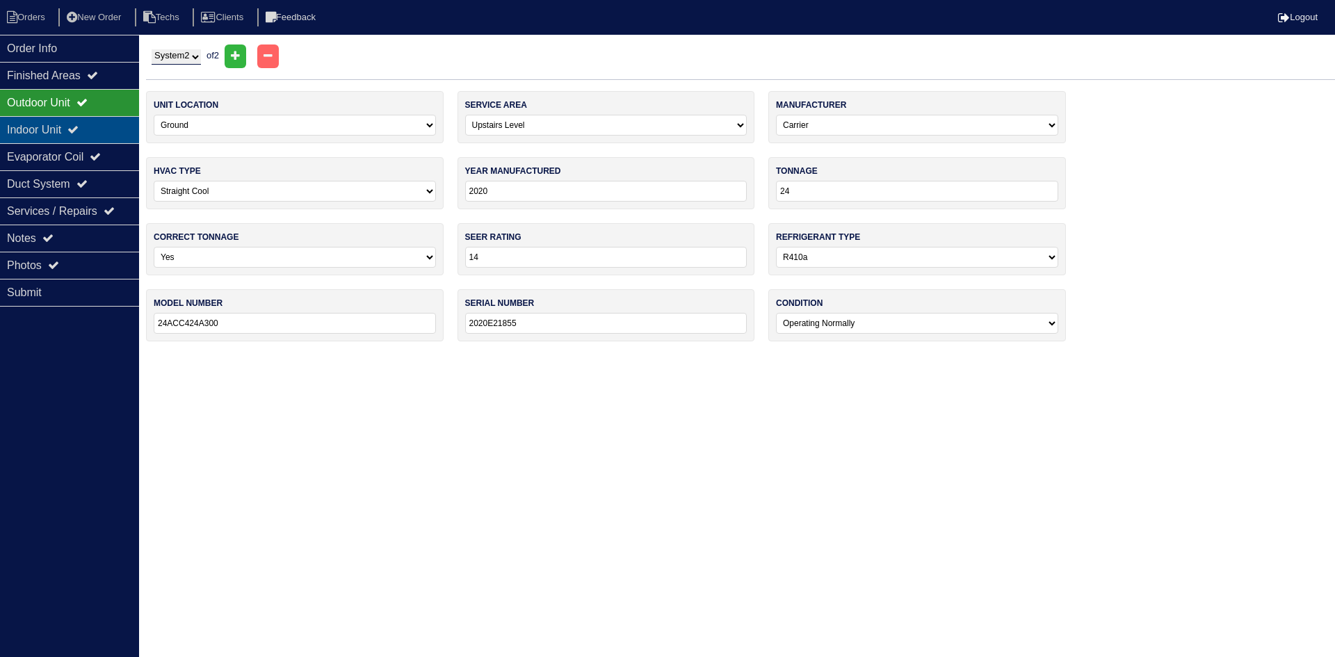
click at [65, 125] on div "Indoor Unit" at bounding box center [69, 129] width 139 height 27
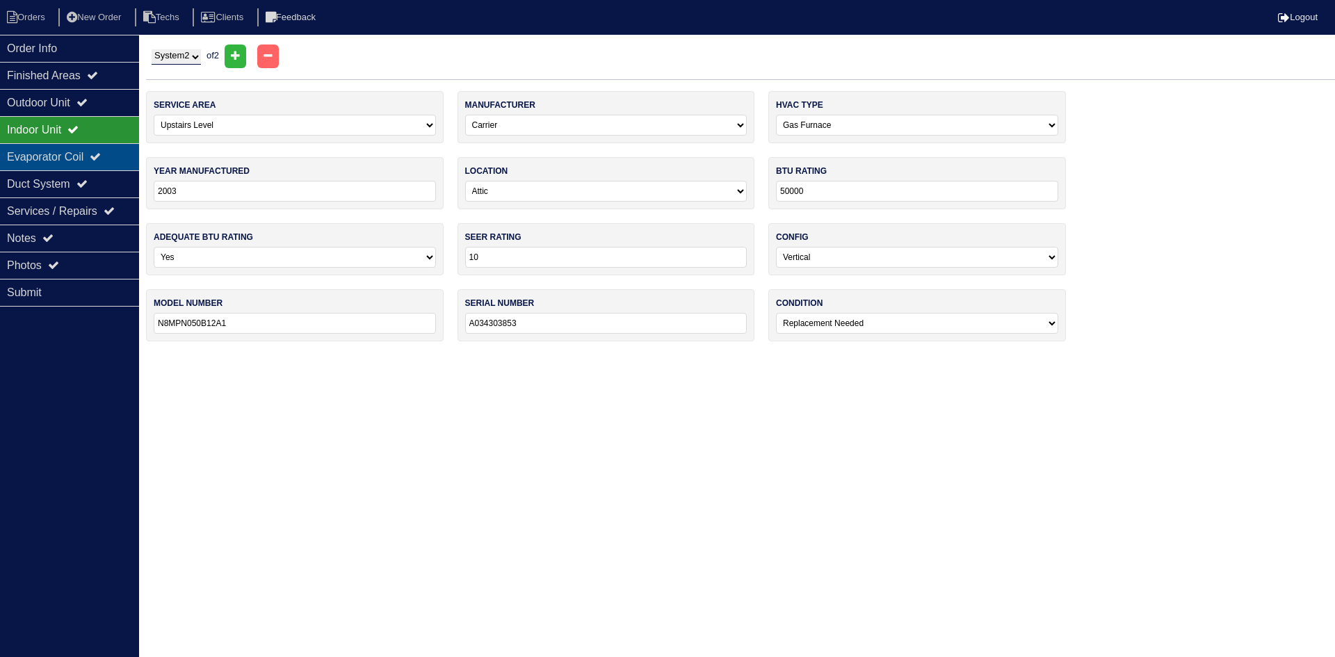
click at [99, 150] on div "Evaporator Coil" at bounding box center [69, 156] width 139 height 27
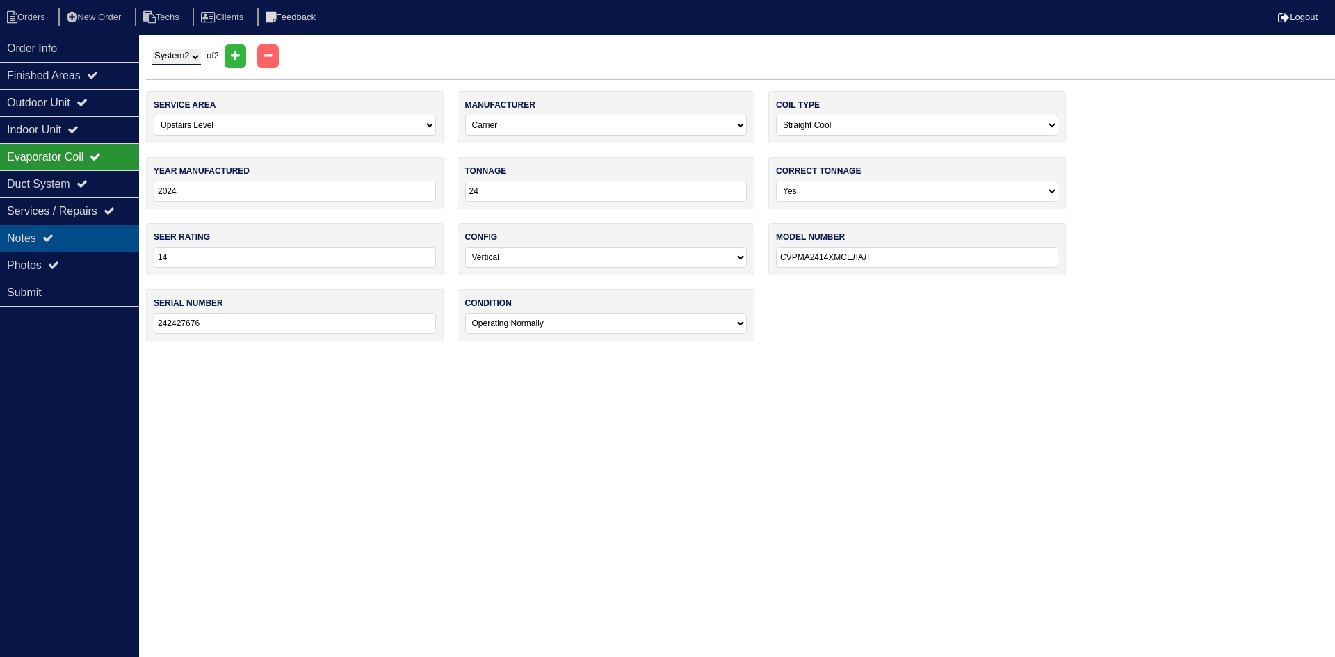
click at [88, 232] on div "Notes" at bounding box center [69, 238] width 139 height 27
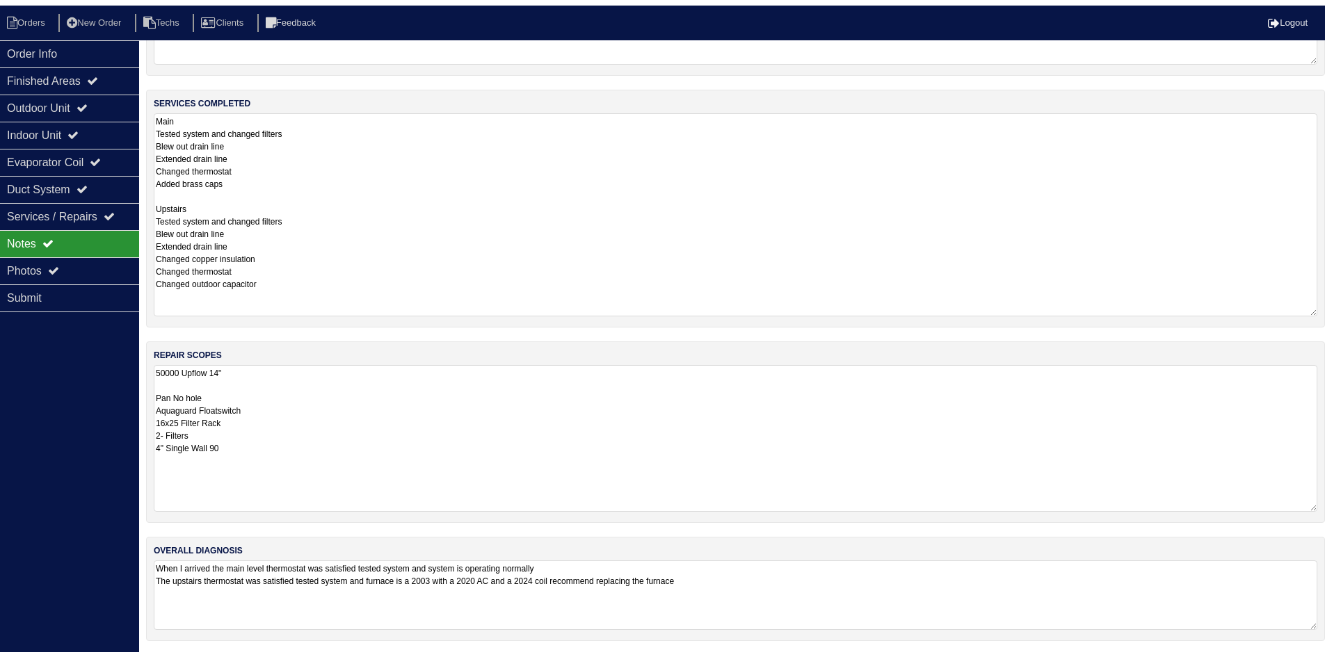
scroll to position [291, 0]
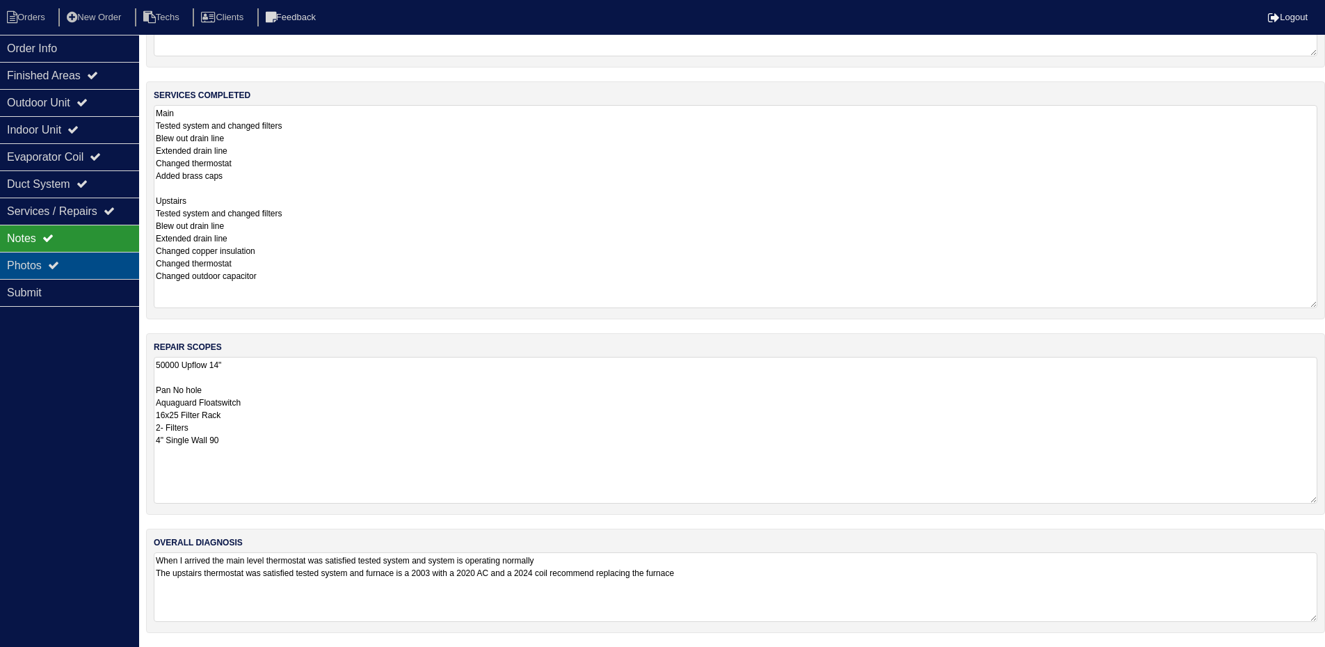
click at [39, 275] on div "Photos" at bounding box center [69, 265] width 139 height 27
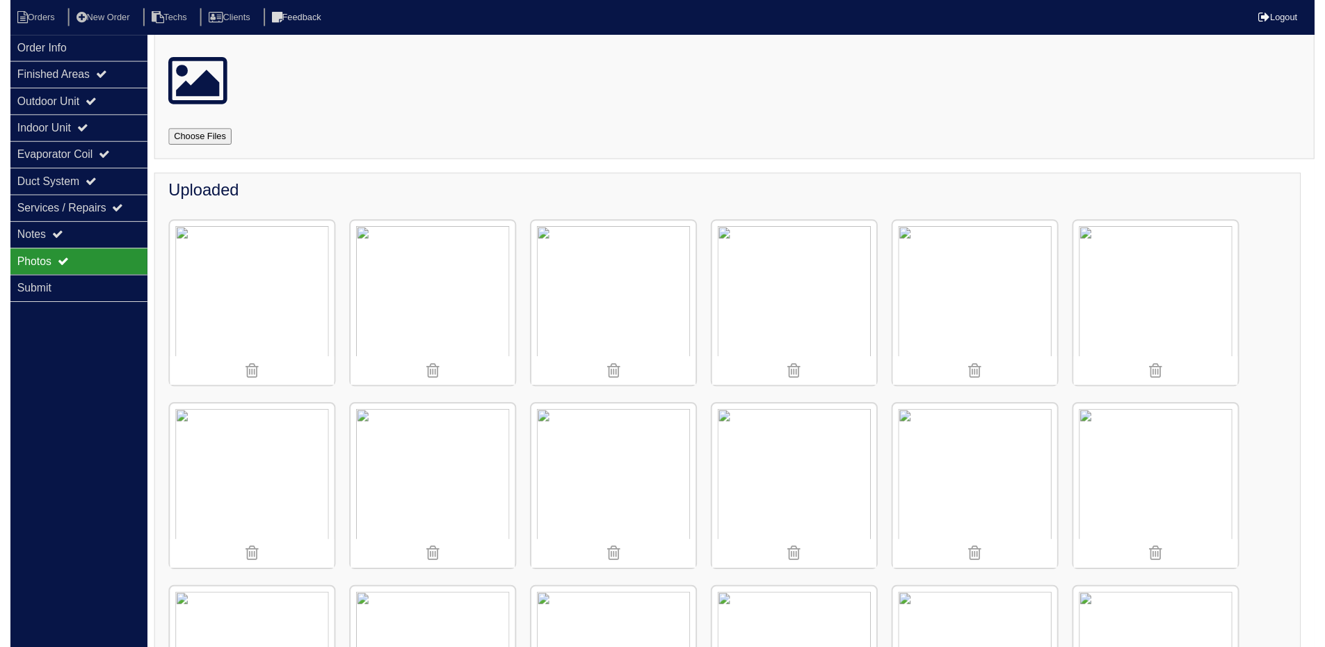
scroll to position [0, 0]
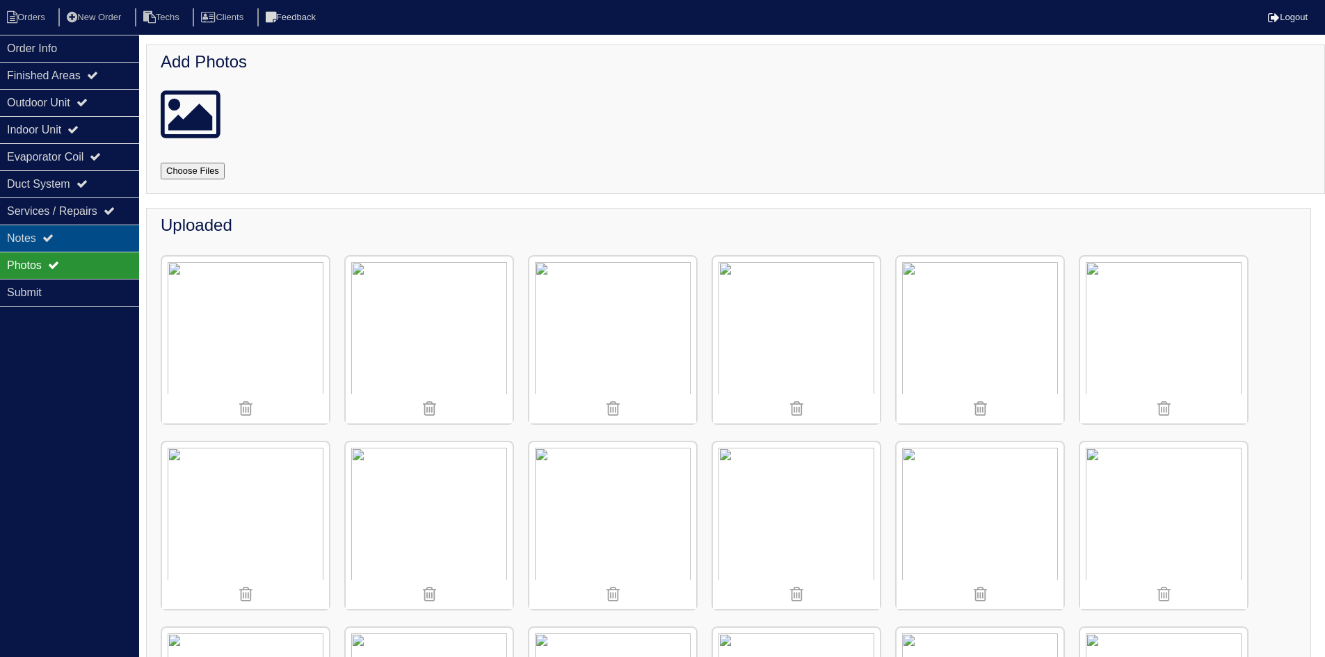
click at [60, 232] on div "Notes" at bounding box center [69, 238] width 139 height 27
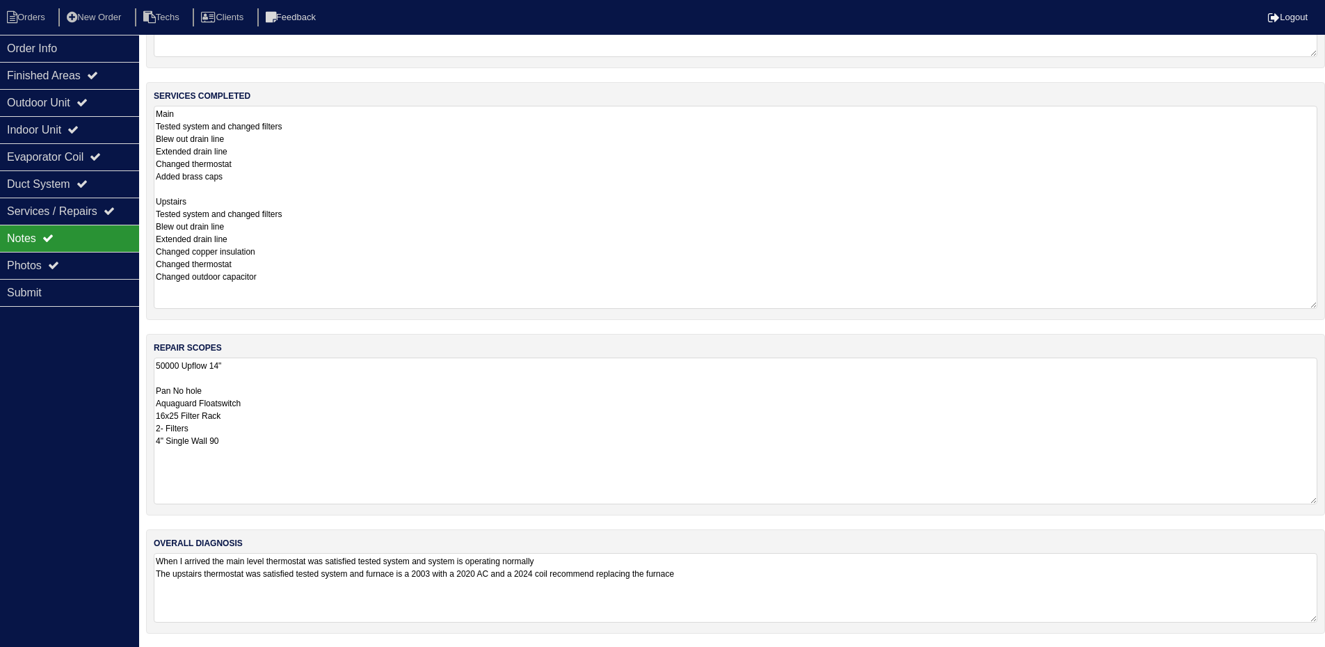
scroll to position [291, 0]
click at [84, 101] on div "Outdoor Unit" at bounding box center [69, 102] width 139 height 27
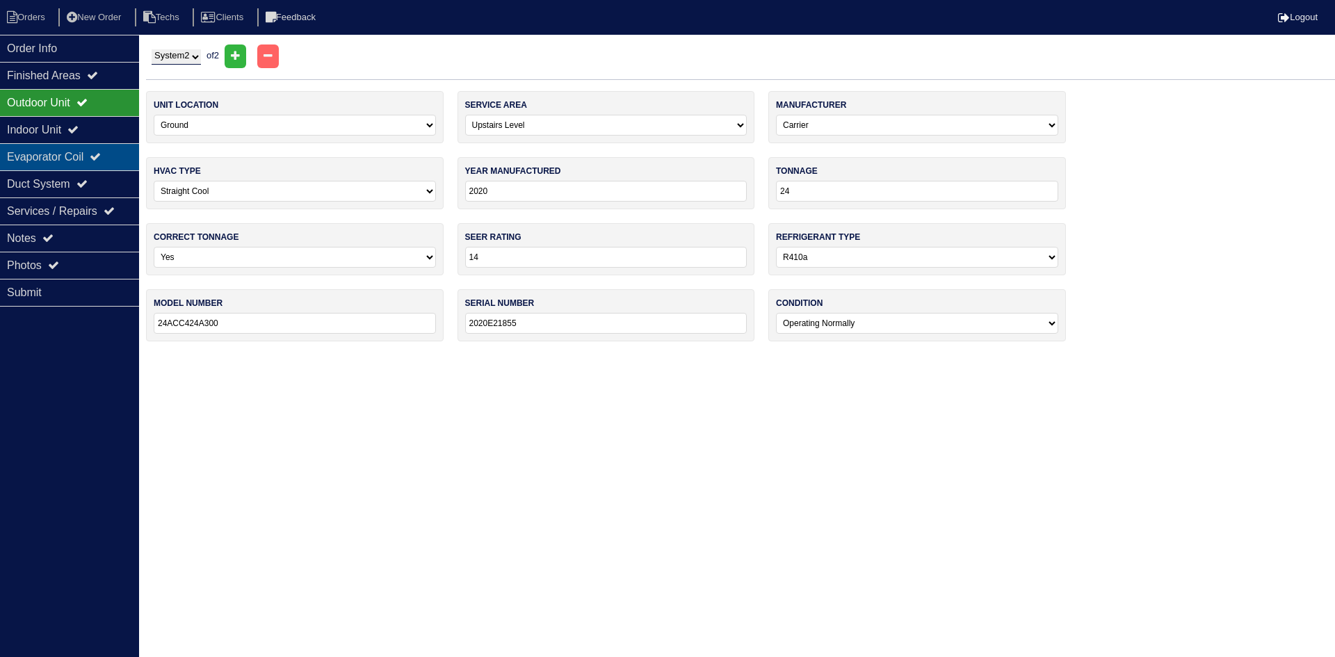
click at [83, 158] on div "Evaporator Coil" at bounding box center [69, 156] width 139 height 27
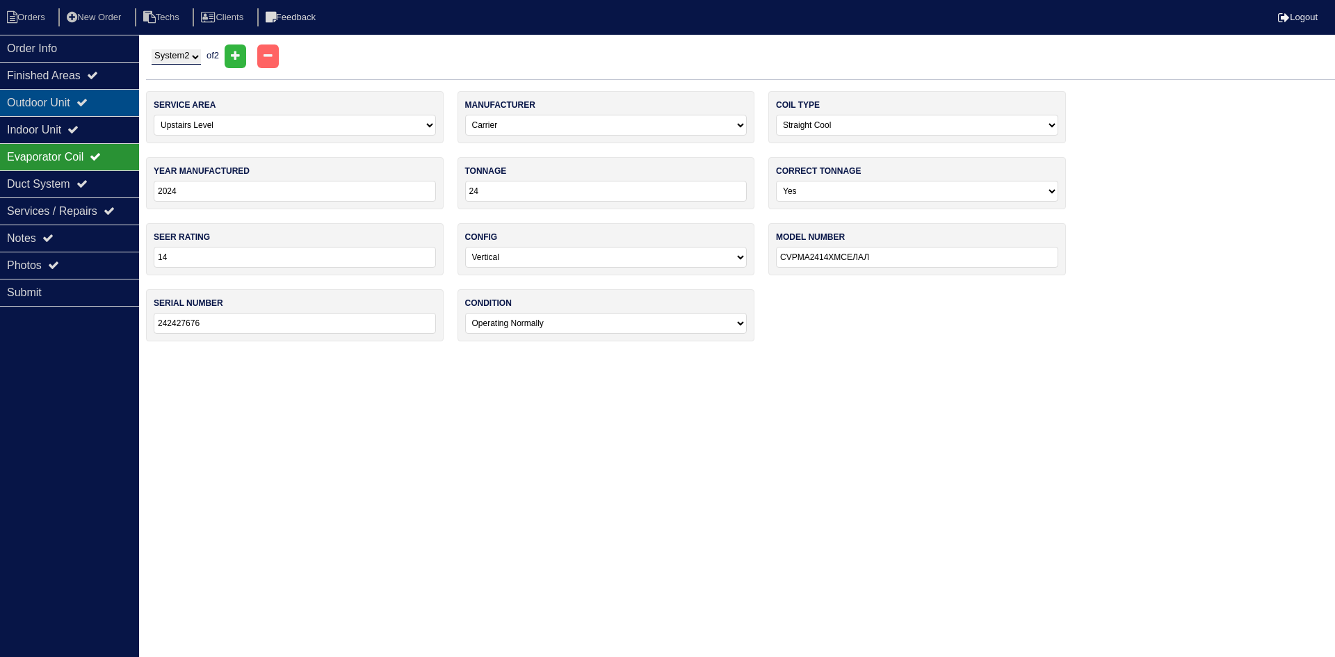
click at [87, 99] on icon at bounding box center [81, 102] width 11 height 11
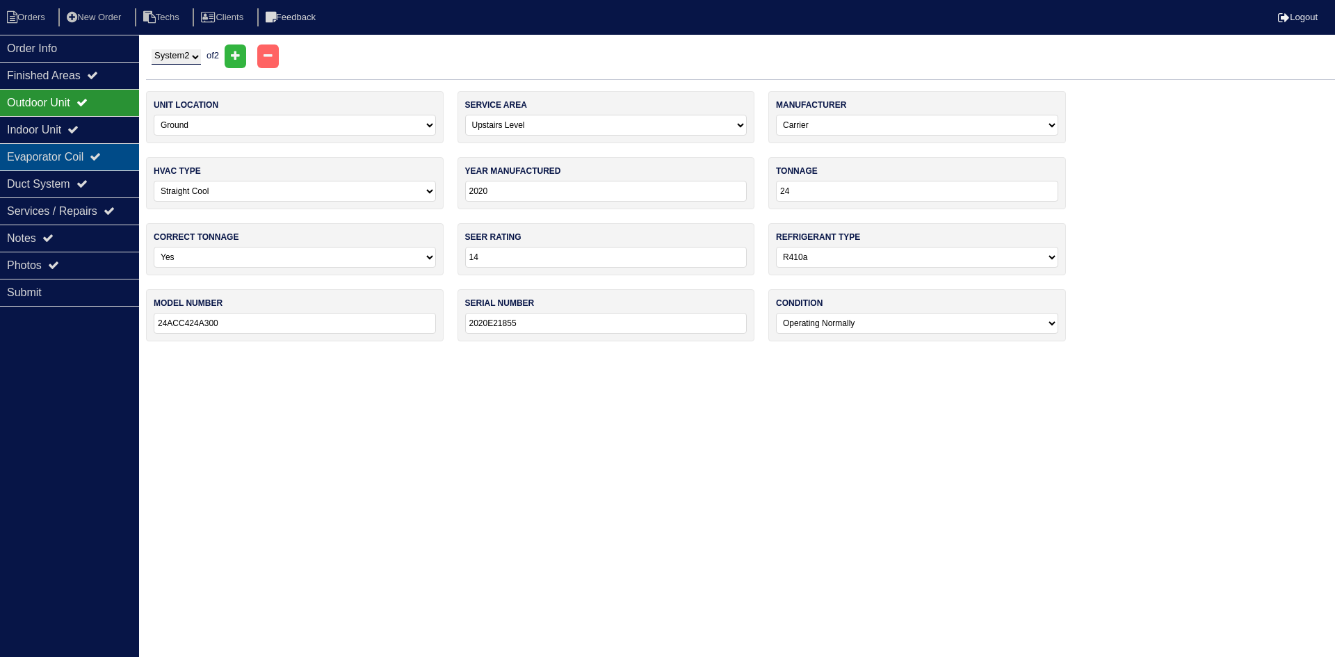
click at [82, 154] on div "Evaporator Coil" at bounding box center [69, 156] width 139 height 27
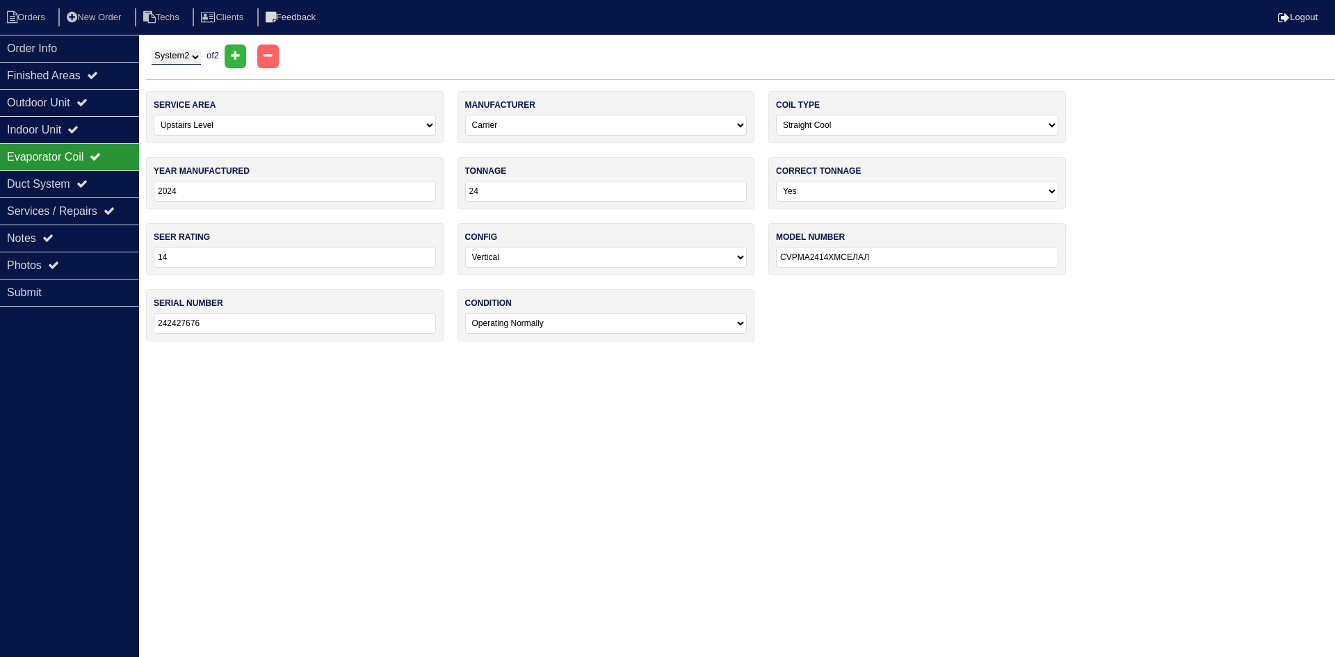
click at [201, 59] on select "System 1 System 2" at bounding box center [176, 56] width 49 height 15
select select "1"
click at [152, 49] on select "System 1 System 2" at bounding box center [176, 56] width 49 height 15
select select "0"
select select "Carrier"
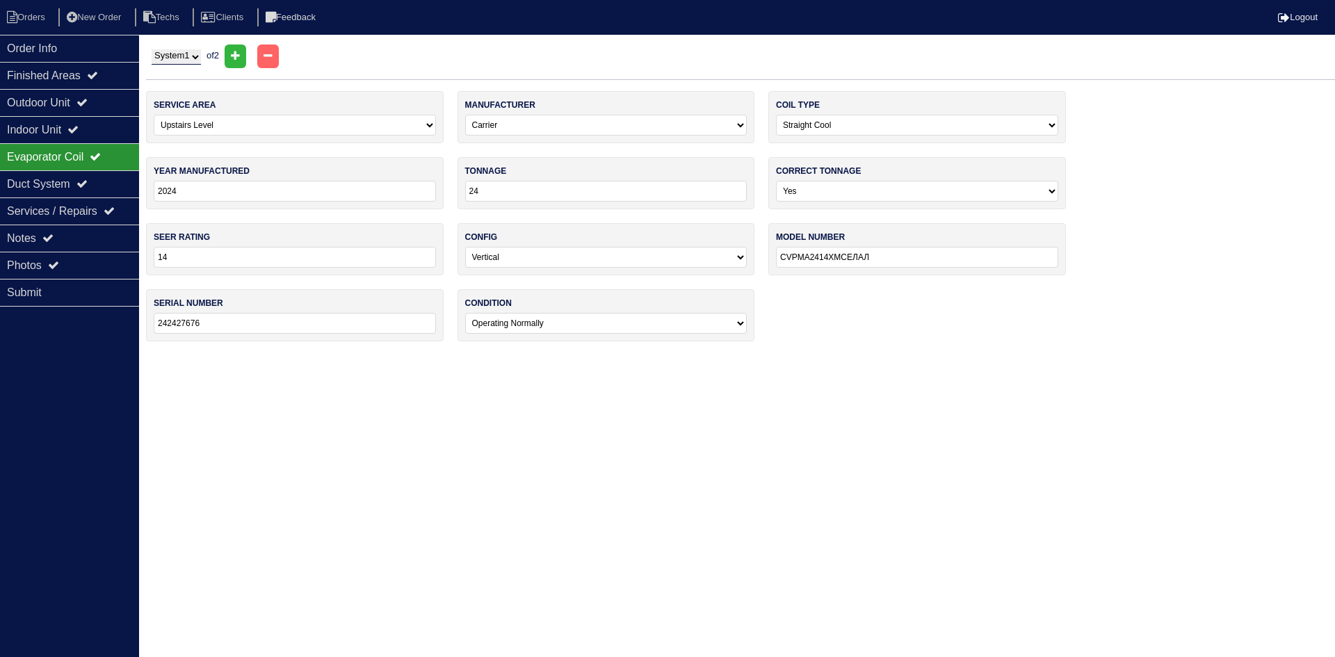
type input "2023"
type input "70000"
type input "14"
type input "WFER070A036A"
type input "A223315810"
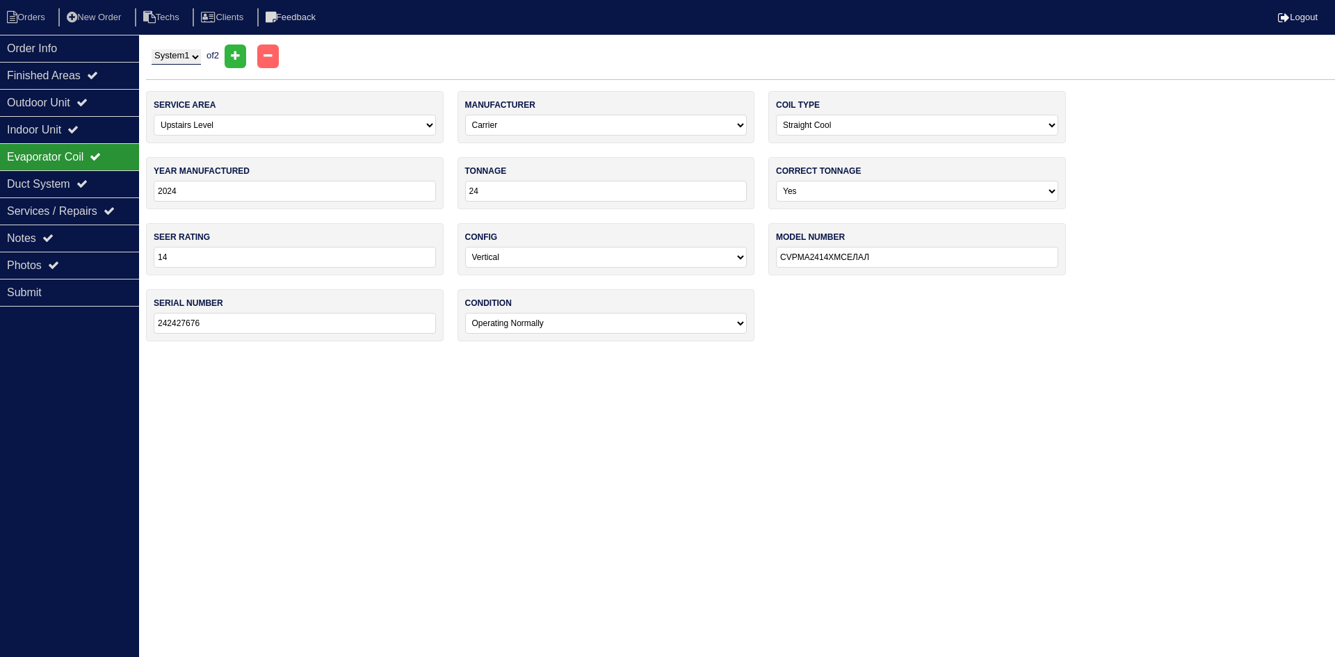
select select "0"
type input "2023"
type input "30"
type input "EVD4X30M14A1E"
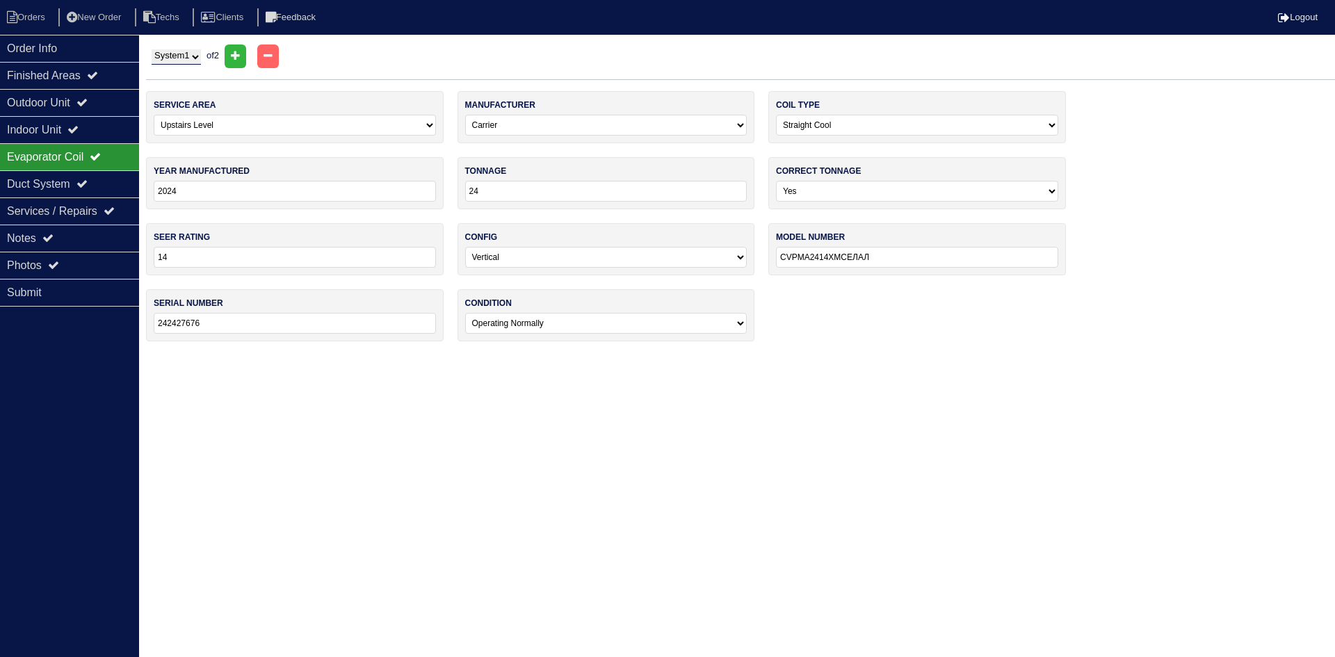
type input "J232028223"
click at [88, 98] on icon at bounding box center [81, 102] width 11 height 11
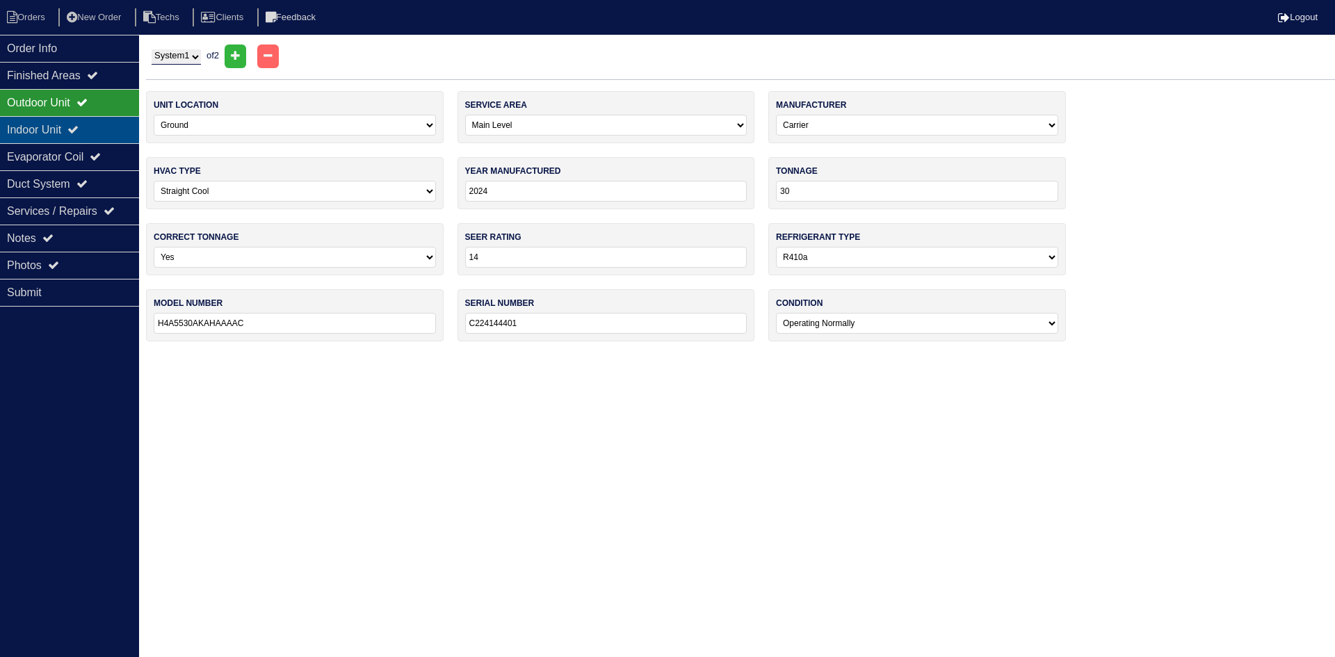
click at [96, 124] on div "Indoor Unit" at bounding box center [69, 129] width 139 height 27
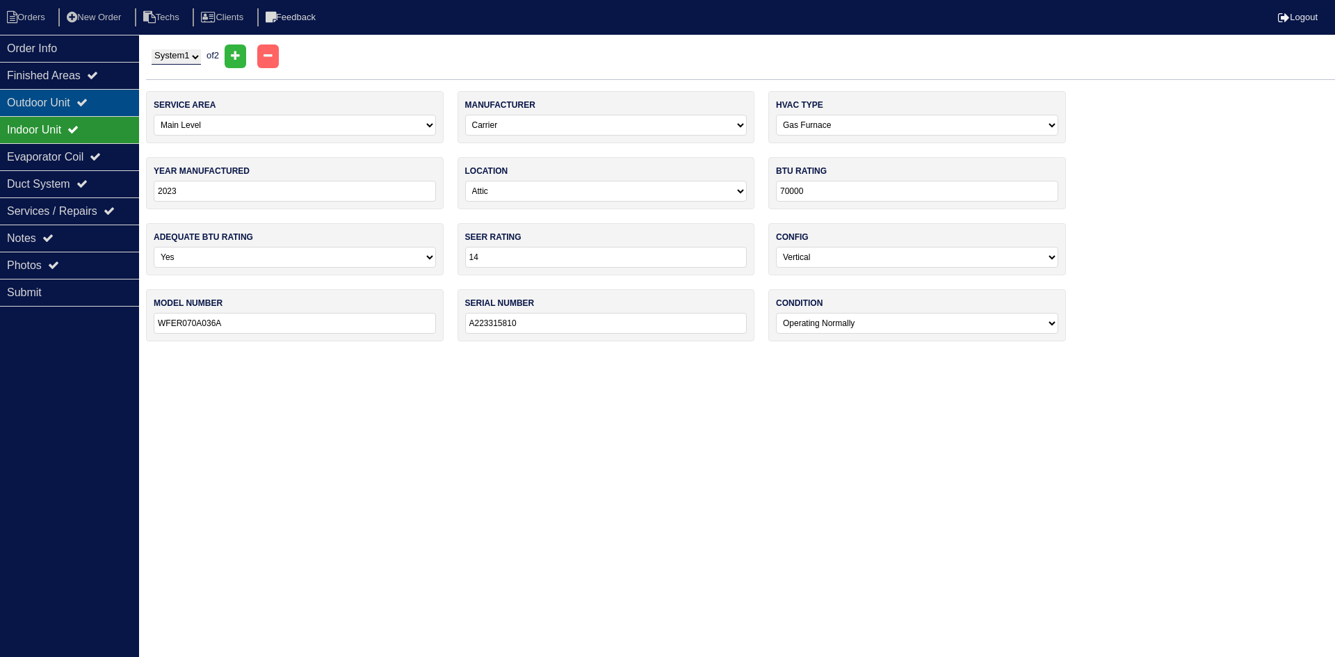
click at [120, 101] on div "Outdoor Unit" at bounding box center [69, 102] width 139 height 27
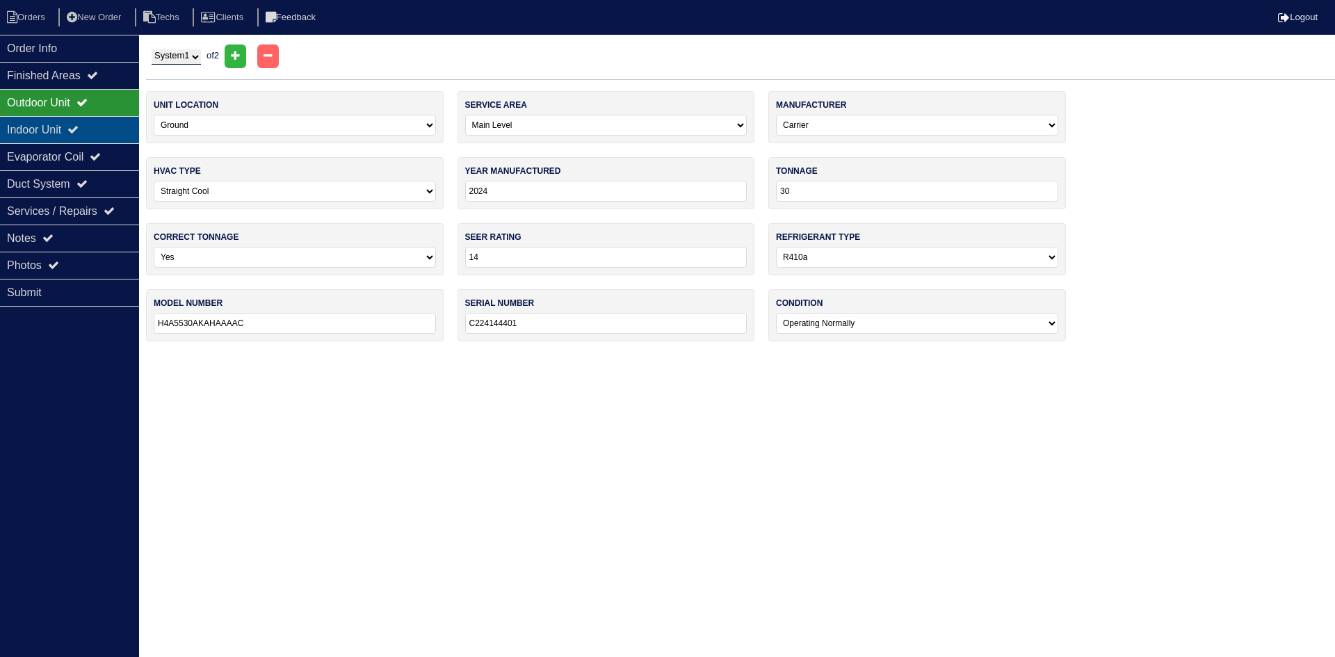
click at [116, 127] on div "Indoor Unit" at bounding box center [69, 129] width 139 height 27
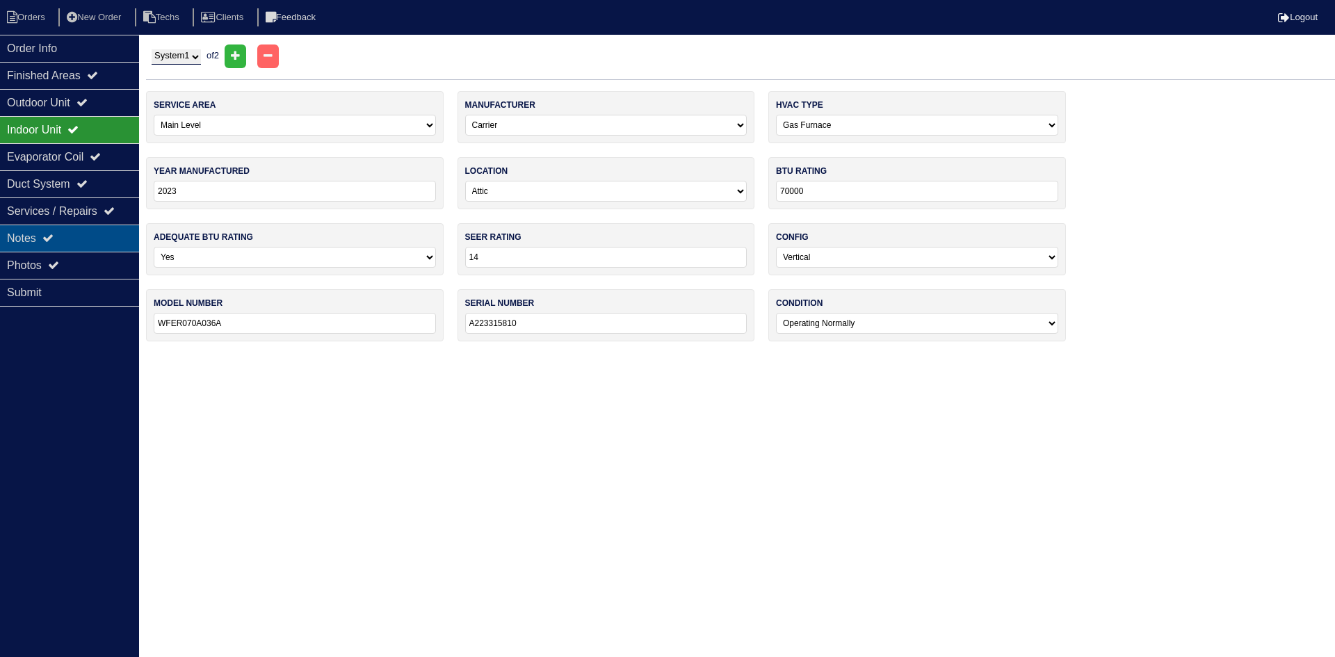
click at [96, 232] on div "Notes" at bounding box center [69, 238] width 139 height 27
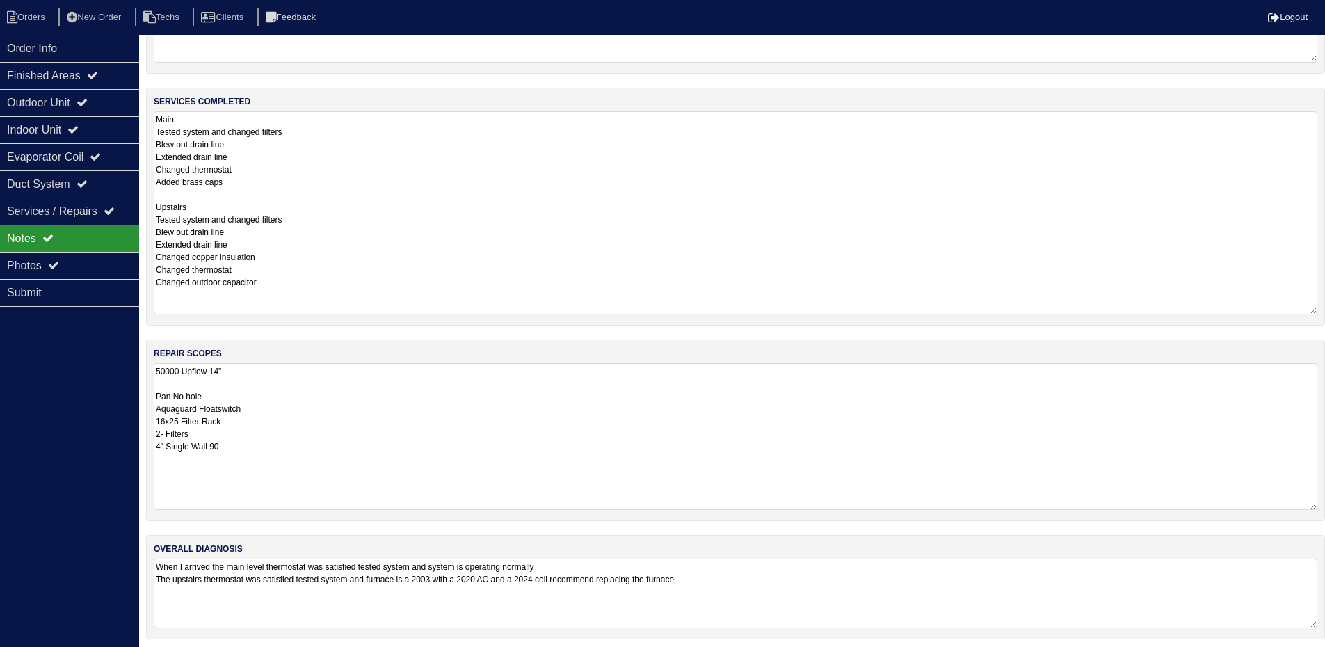
scroll to position [291, 0]
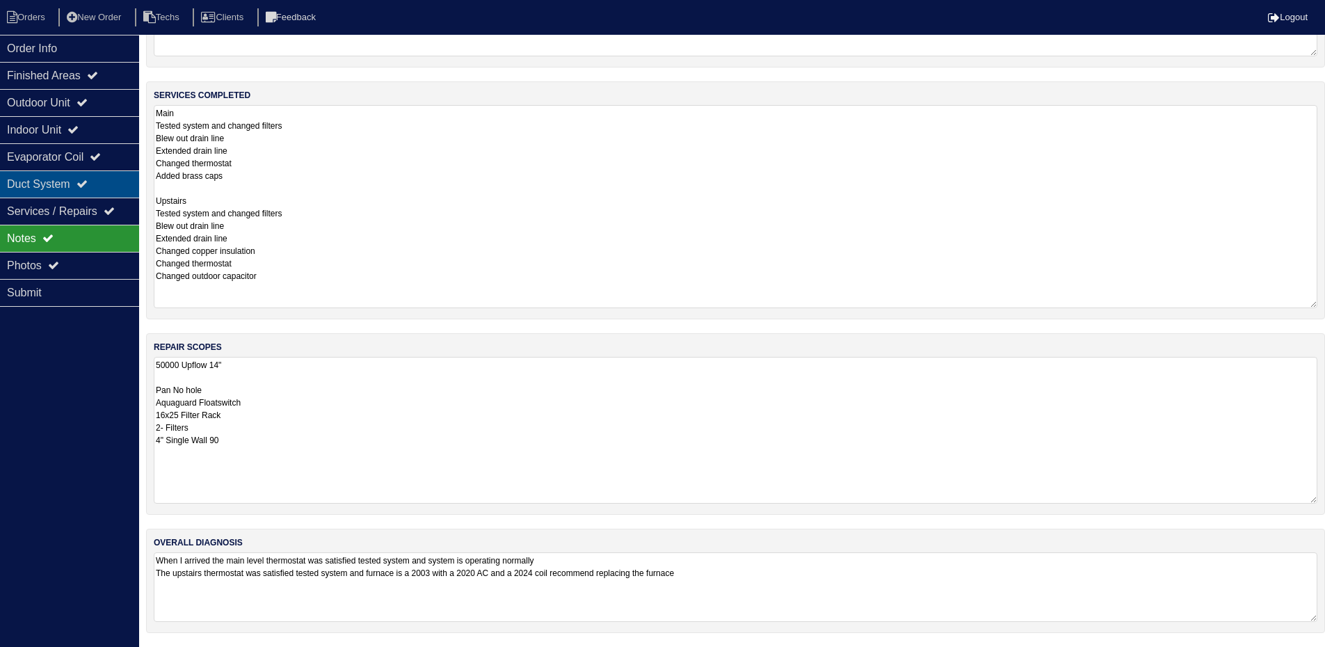
click at [83, 182] on div "Duct System" at bounding box center [69, 183] width 139 height 27
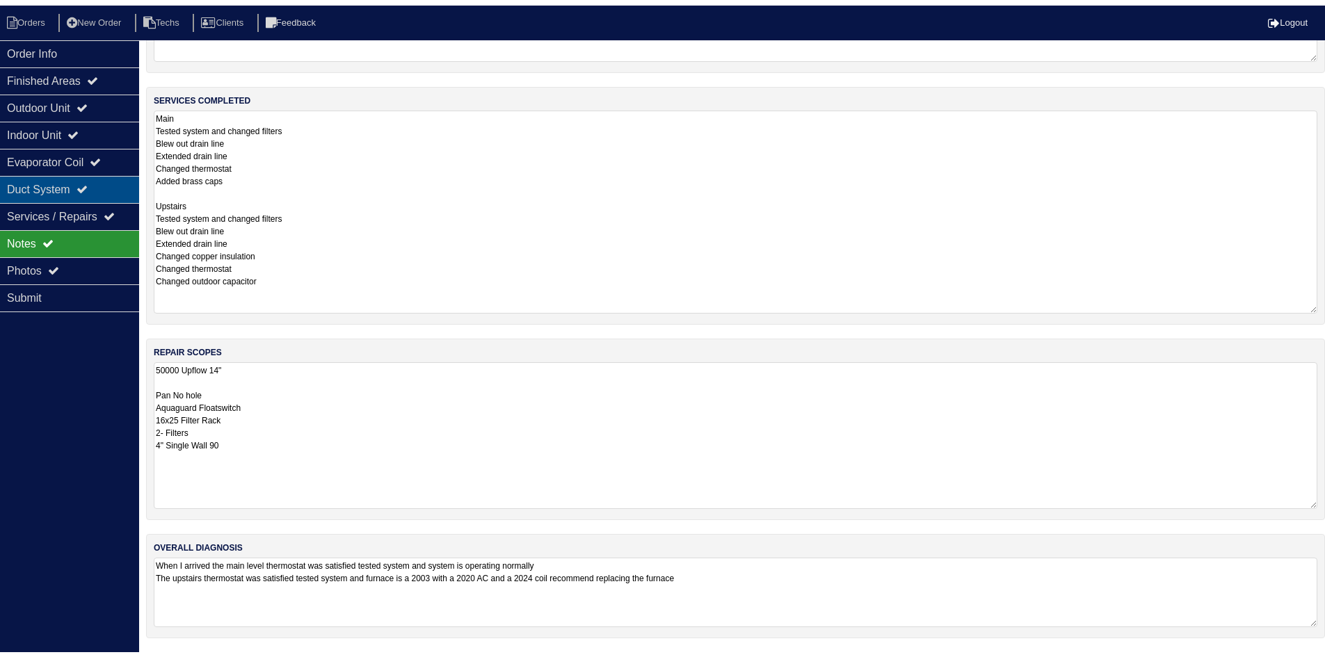
scroll to position [0, 0]
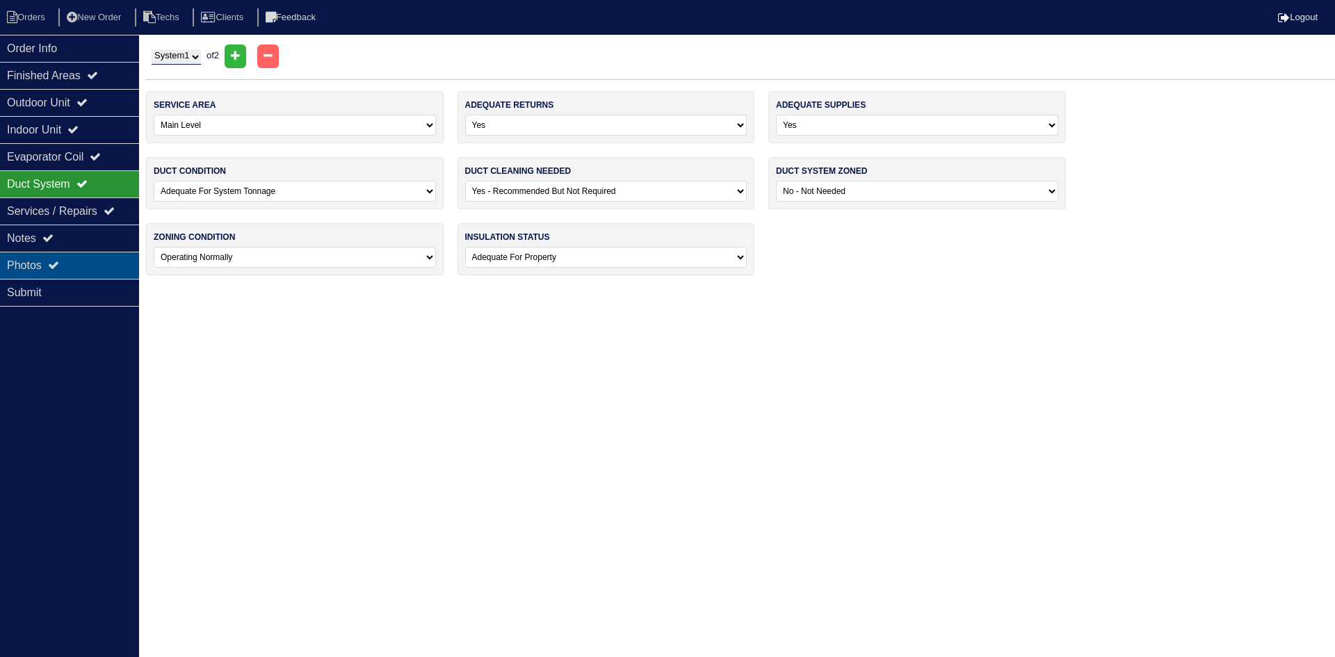
click at [83, 266] on div "Photos" at bounding box center [69, 265] width 139 height 27
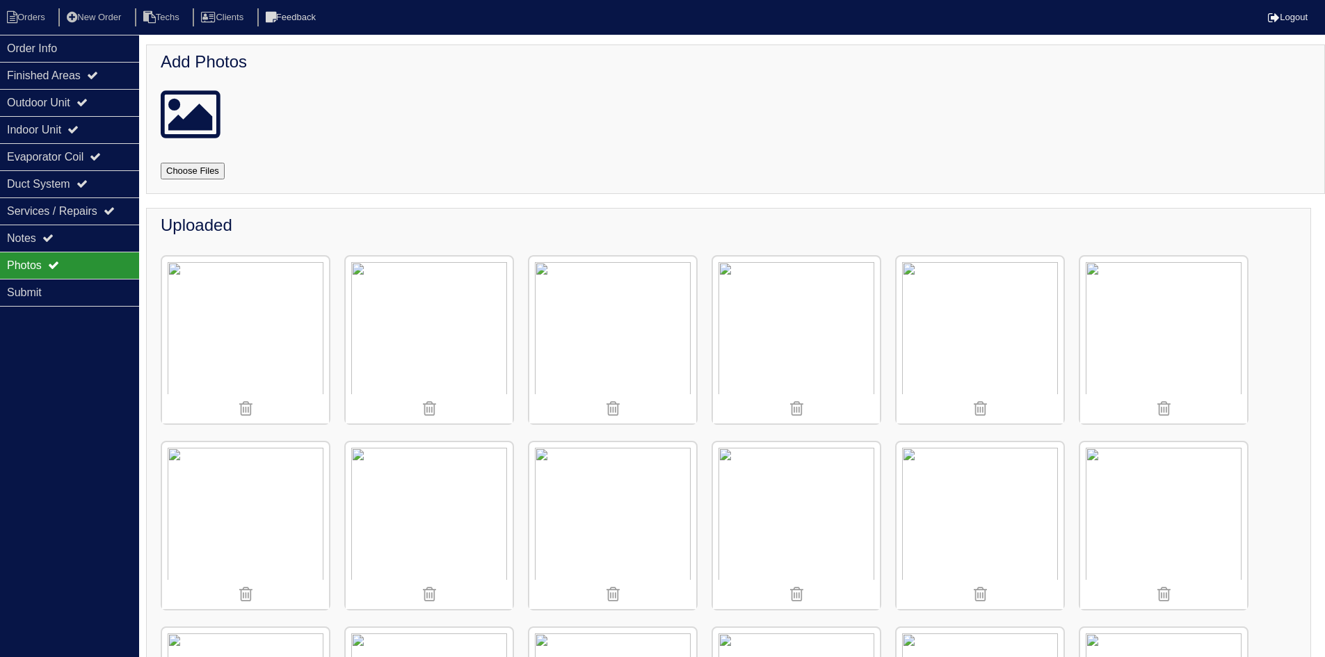
click at [816, 332] on img at bounding box center [796, 340] width 167 height 167
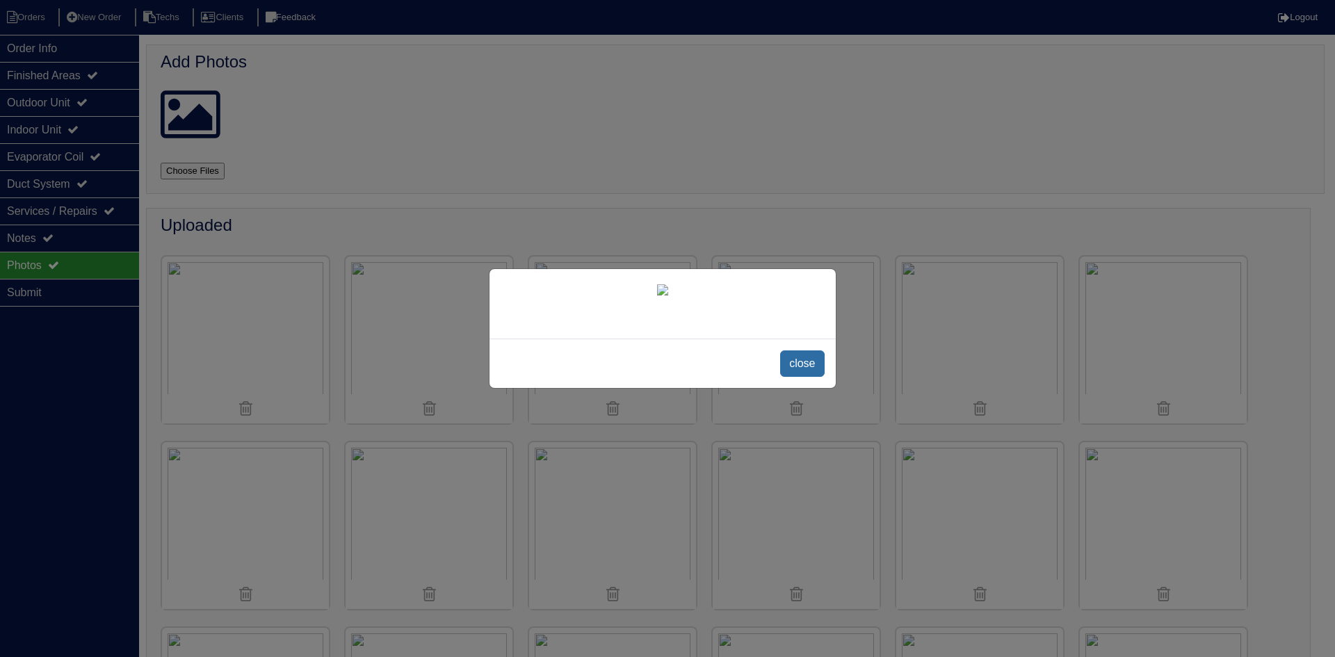
click at [805, 366] on span "close" at bounding box center [802, 363] width 44 height 26
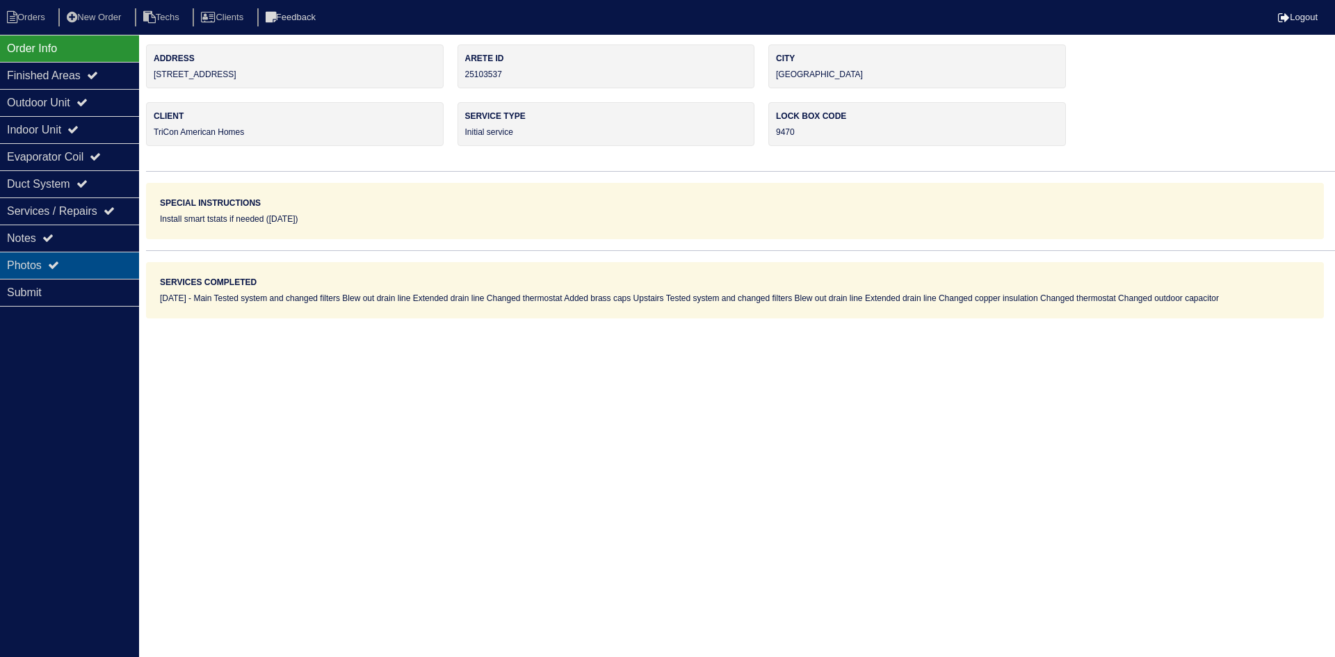
click at [74, 259] on div "Photos" at bounding box center [69, 265] width 139 height 27
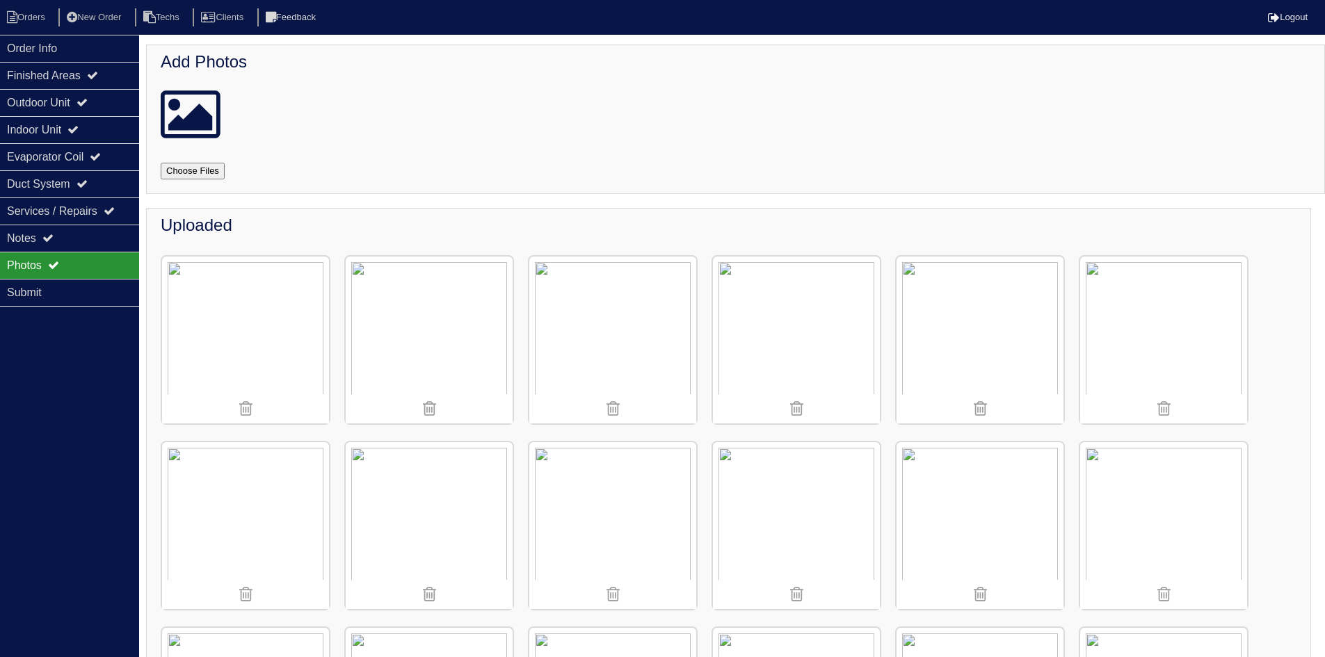
click at [780, 337] on img at bounding box center [796, 340] width 167 height 167
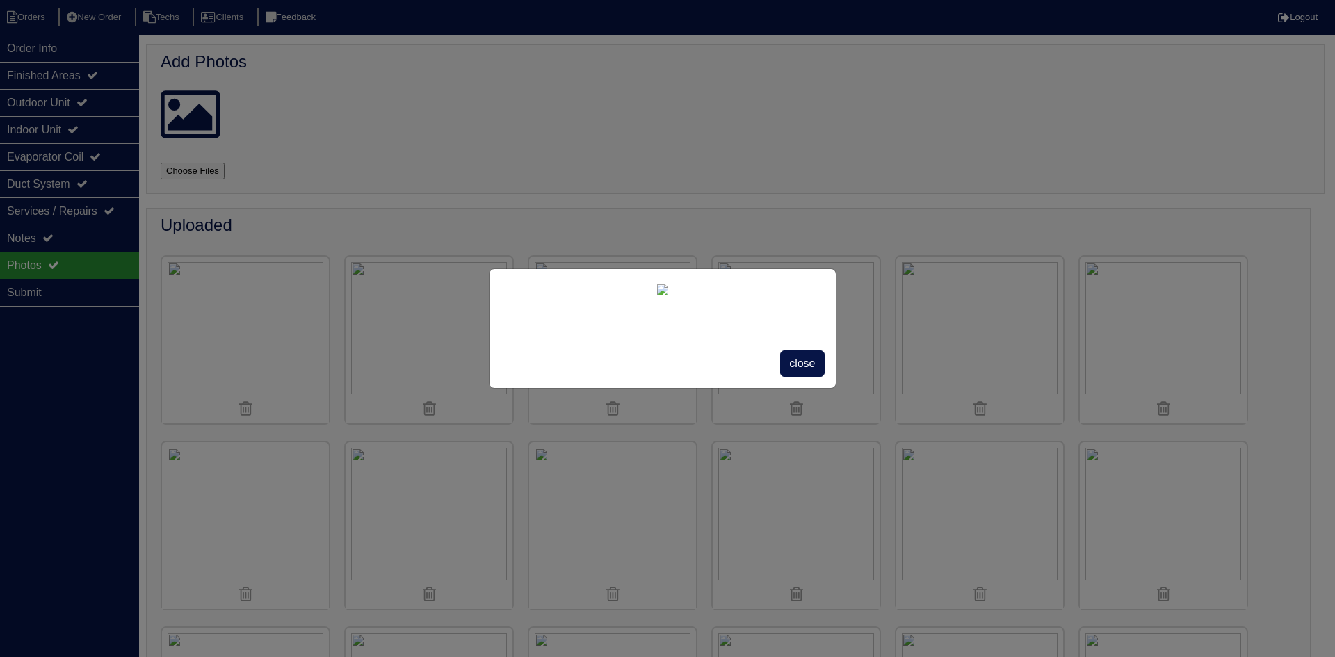
click at [800, 377] on span "close" at bounding box center [802, 363] width 44 height 26
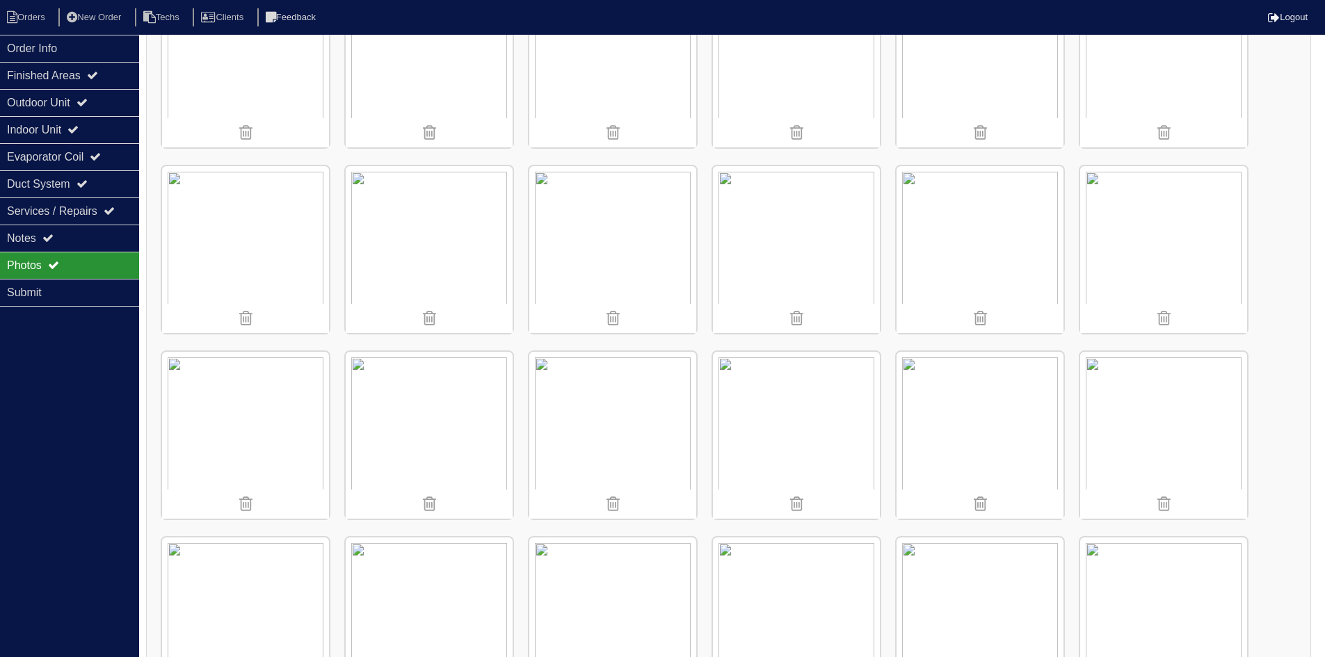
scroll to position [695, 0]
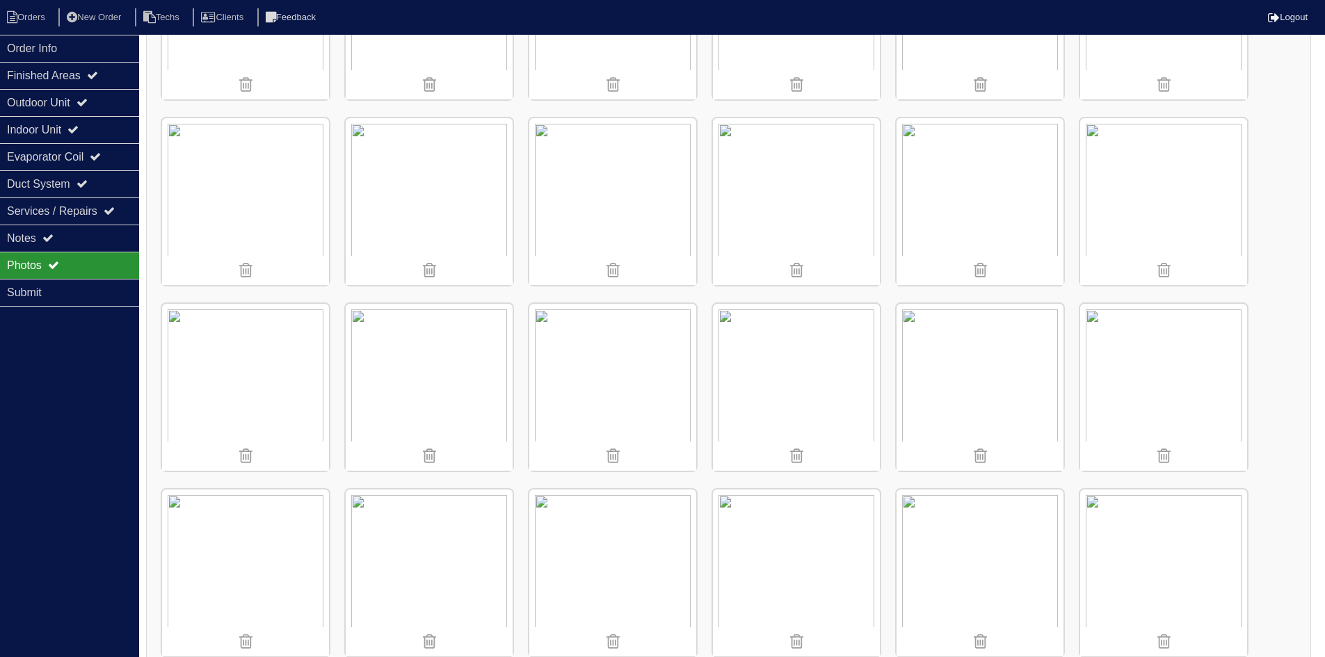
click at [979, 198] on img at bounding box center [979, 201] width 167 height 167
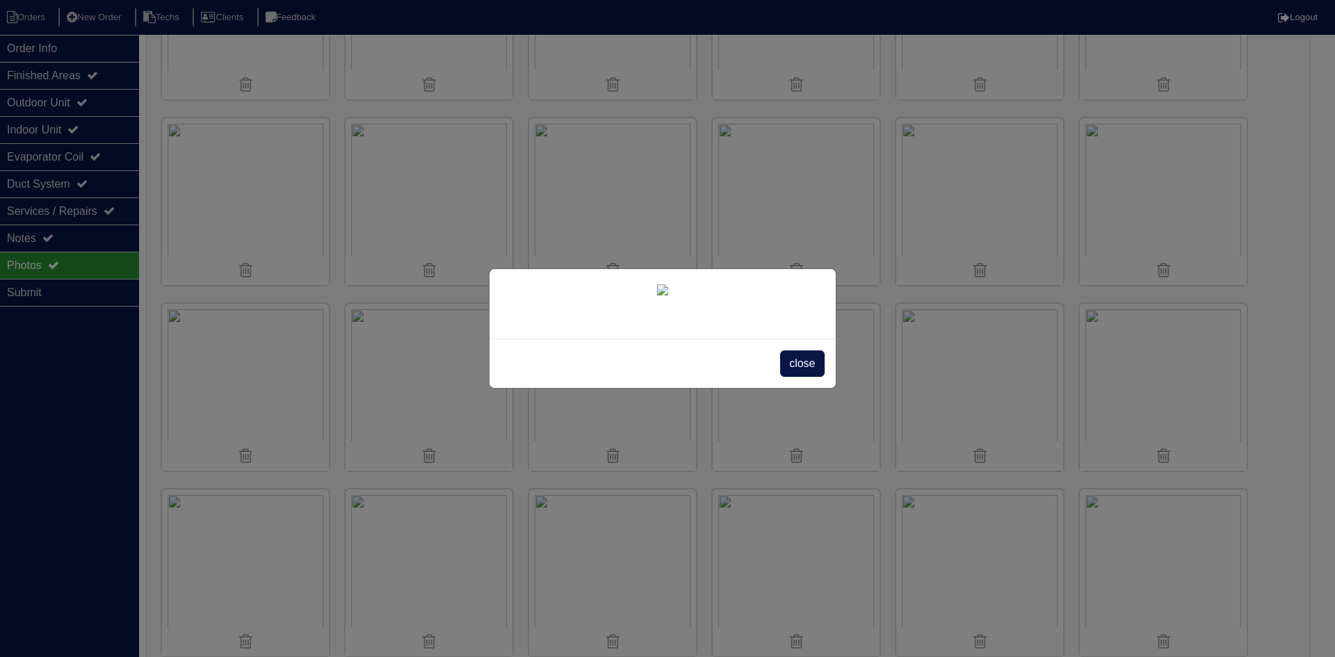
click at [811, 377] on span "close" at bounding box center [802, 363] width 44 height 26
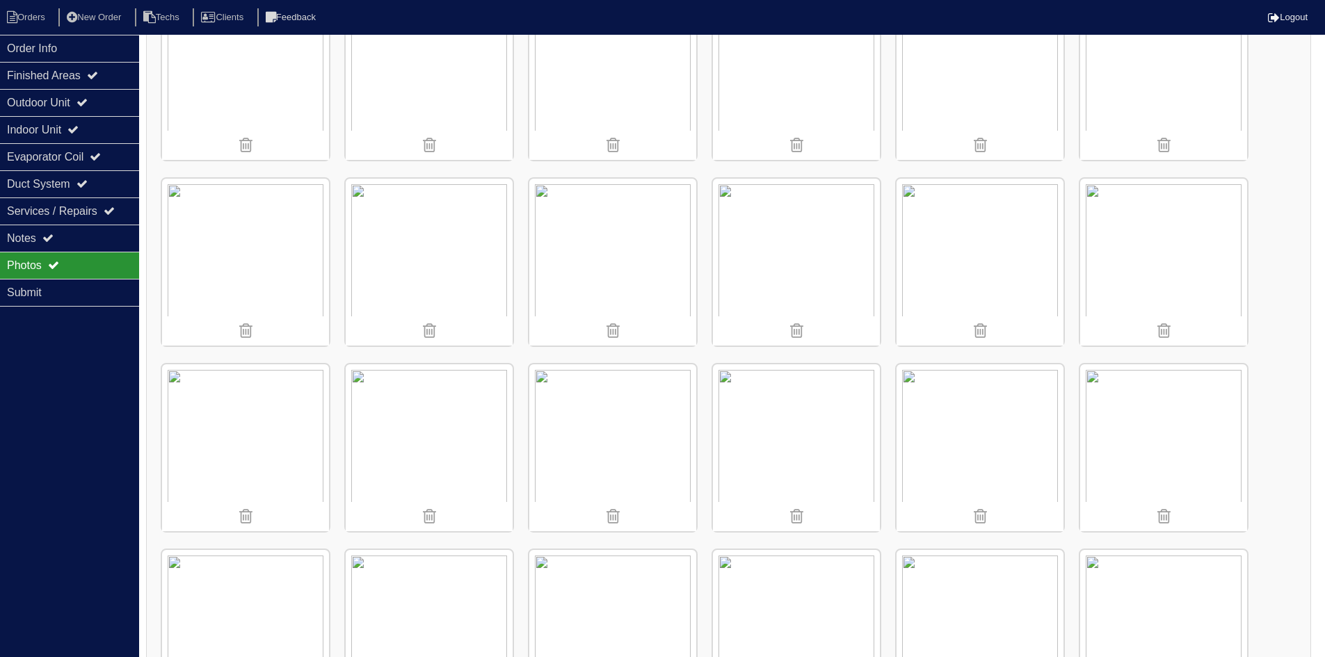
scroll to position [1647, 0]
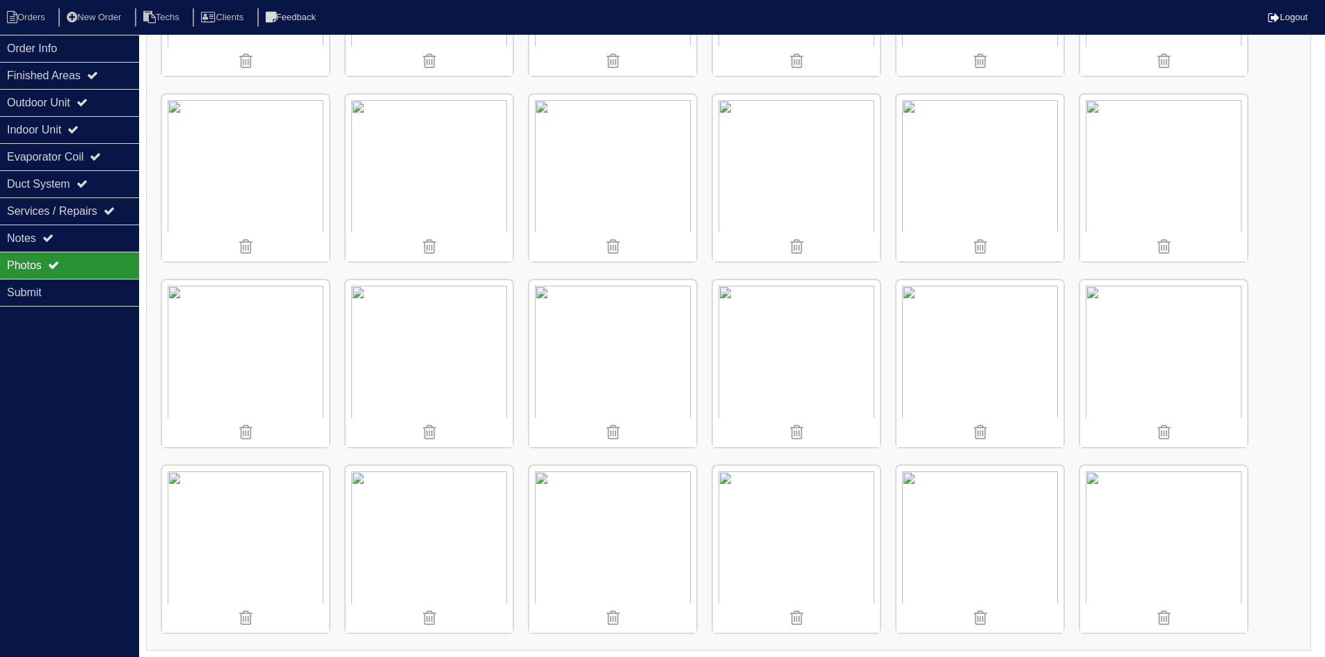
click at [977, 358] on img at bounding box center [979, 363] width 167 height 167
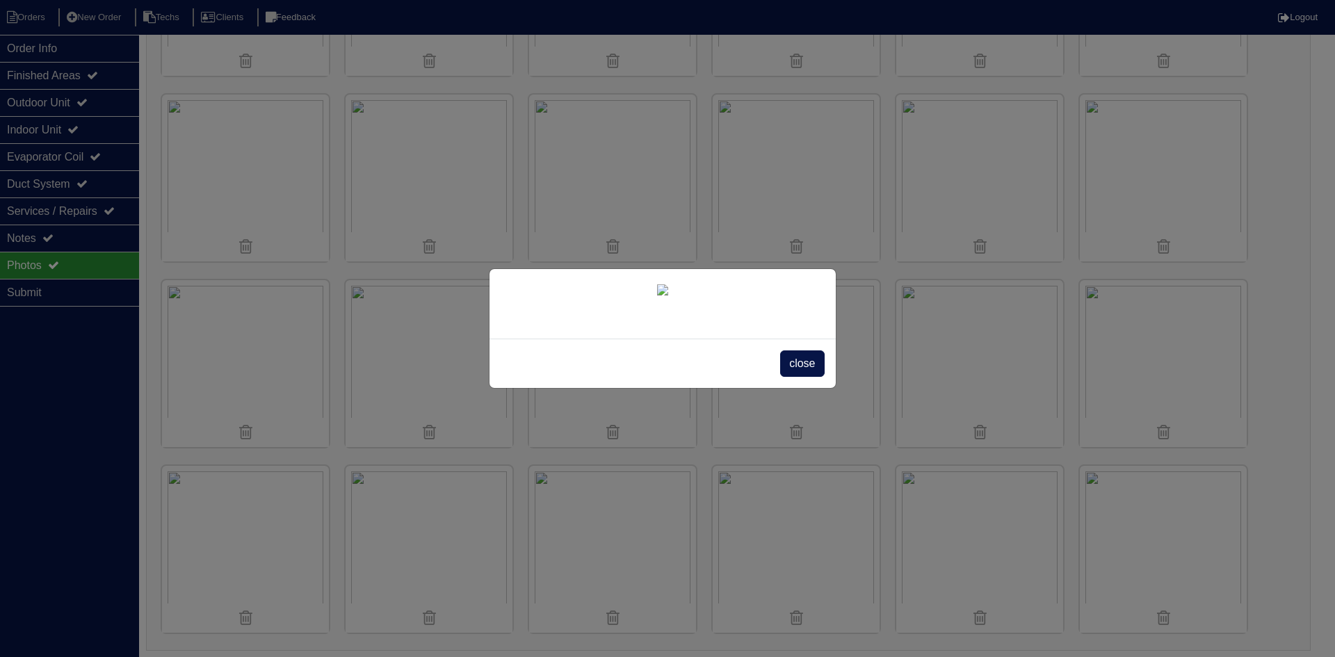
click at [802, 377] on span "close" at bounding box center [802, 363] width 44 height 26
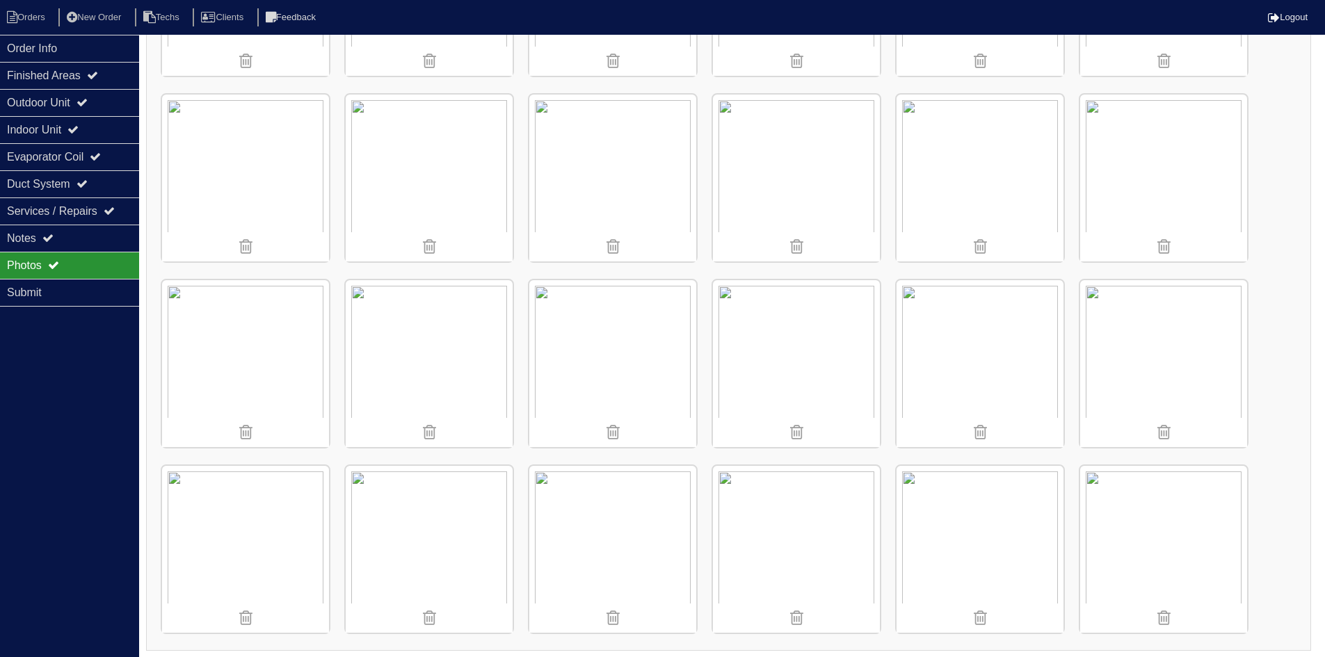
click at [750, 200] on img at bounding box center [796, 178] width 167 height 167
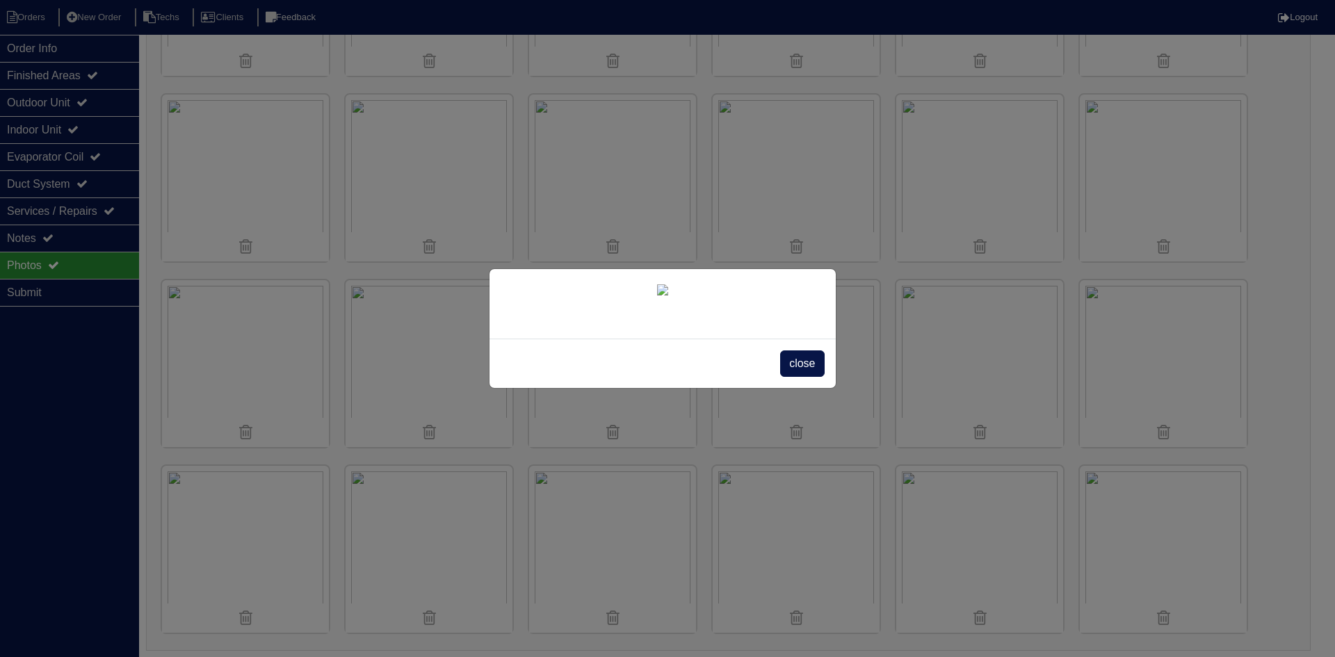
click at [802, 377] on span "close" at bounding box center [802, 363] width 44 height 26
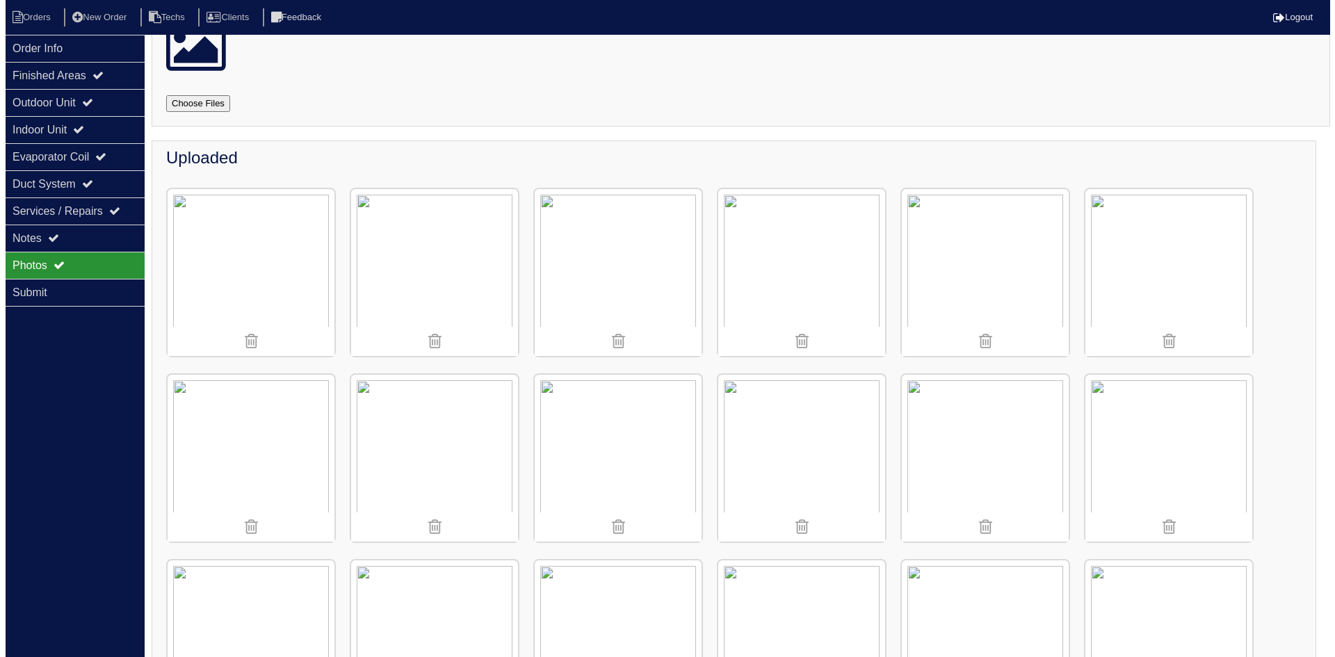
scroll to position [0, 0]
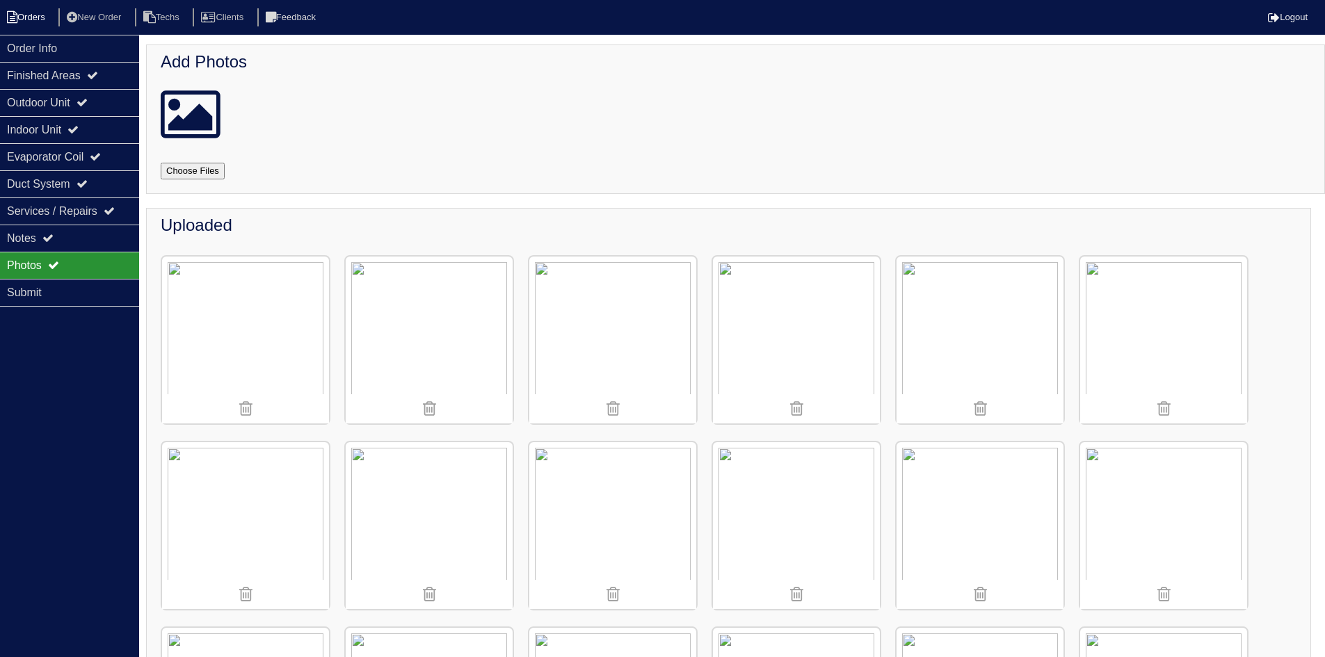
click at [29, 22] on li "Orders" at bounding box center [28, 17] width 56 height 19
select select "15"
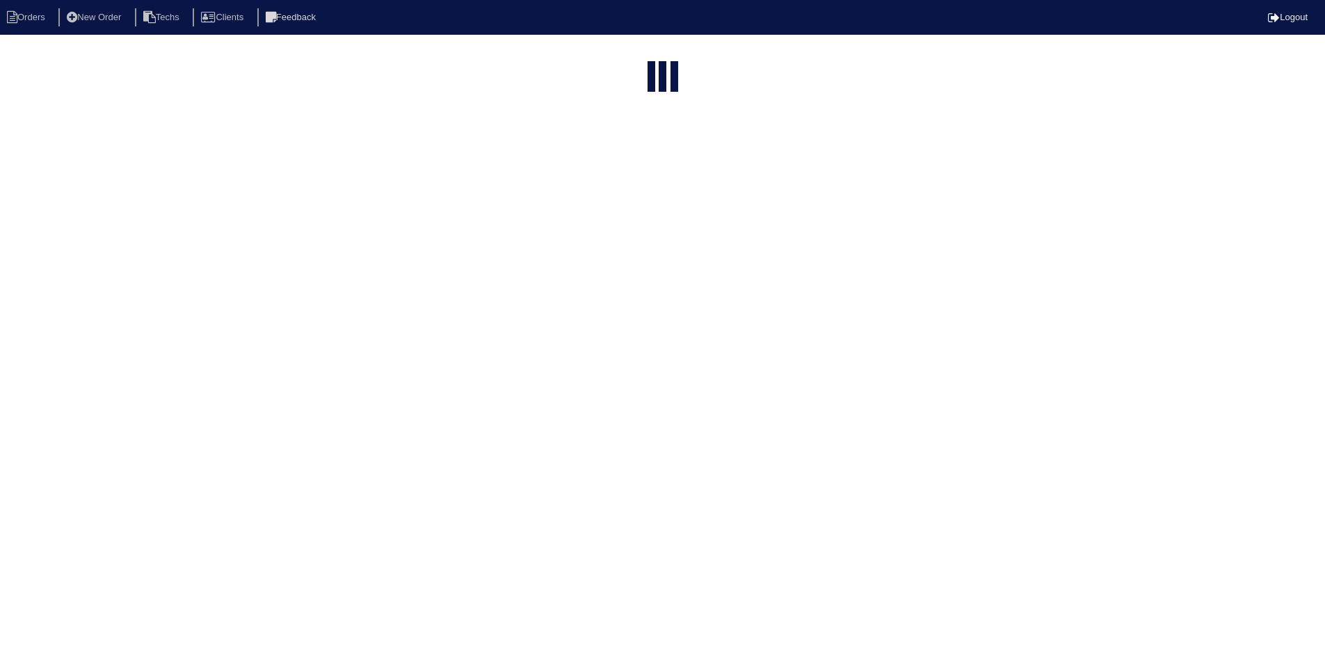
select select "field complete"
select select "need to quote"
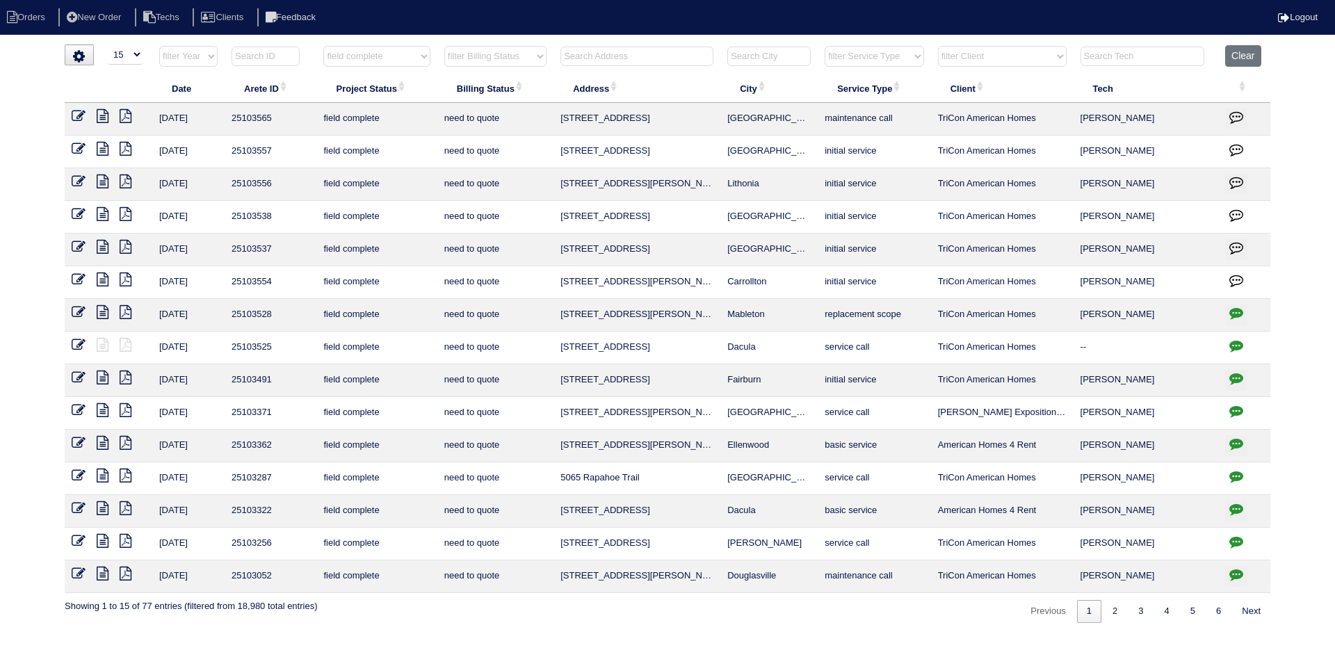
click at [104, 214] on icon at bounding box center [103, 214] width 12 height 14
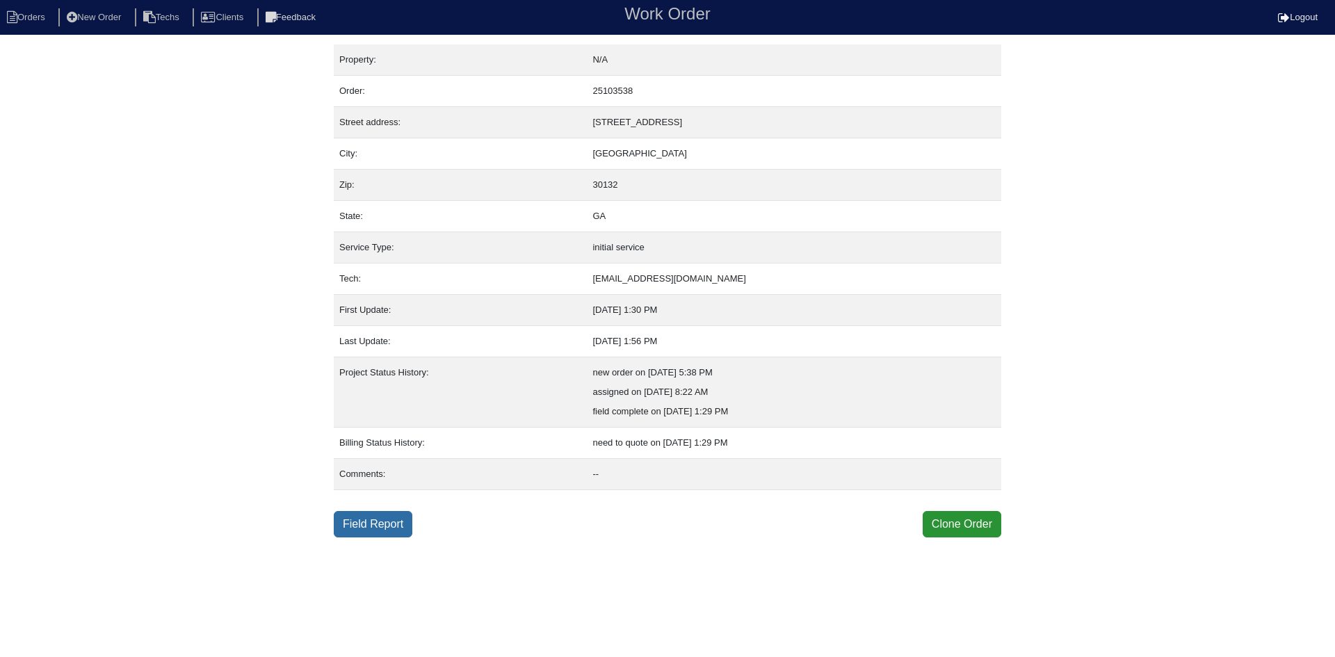
click at [405, 522] on link "Field Report" at bounding box center [373, 524] width 79 height 26
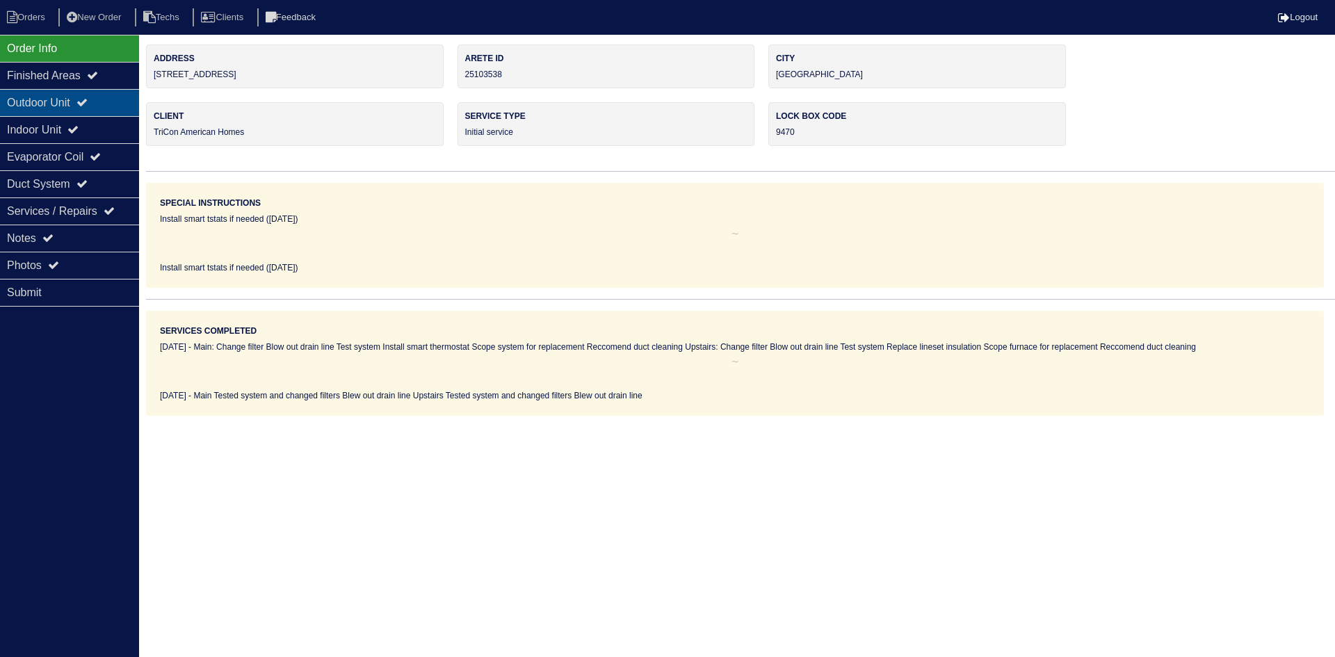
click at [79, 102] on div "Outdoor Unit" at bounding box center [69, 102] width 139 height 27
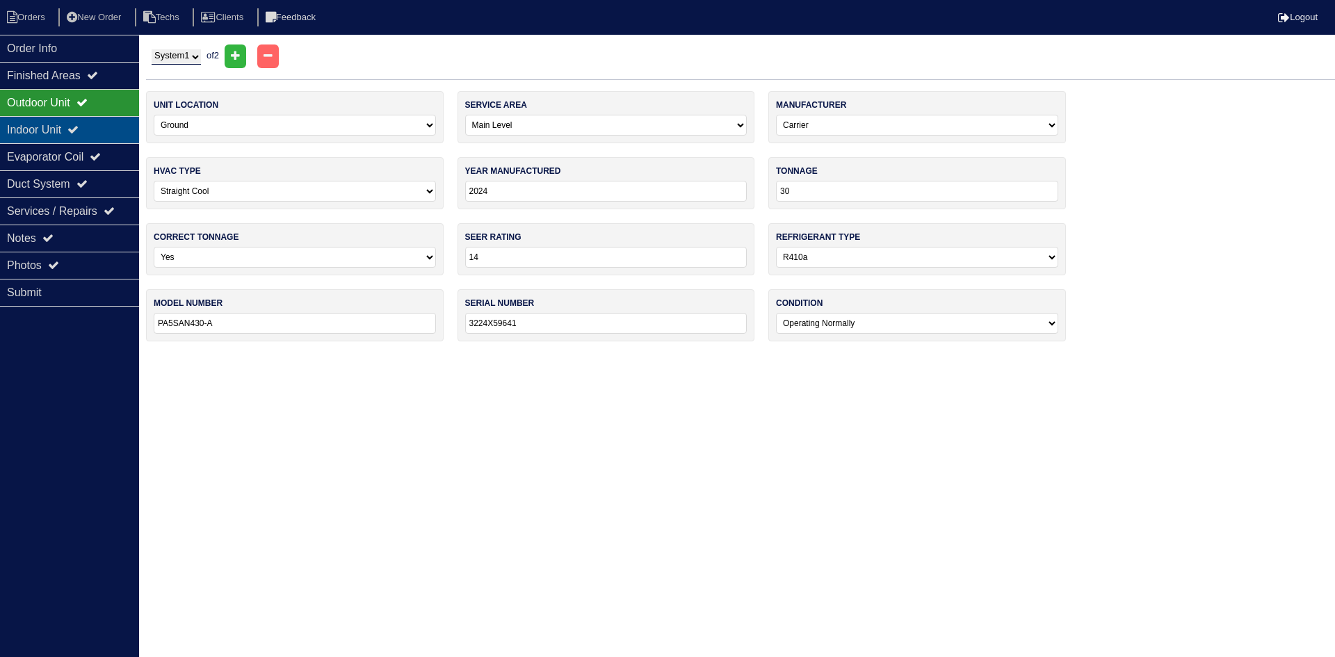
click at [79, 128] on icon at bounding box center [72, 129] width 11 height 11
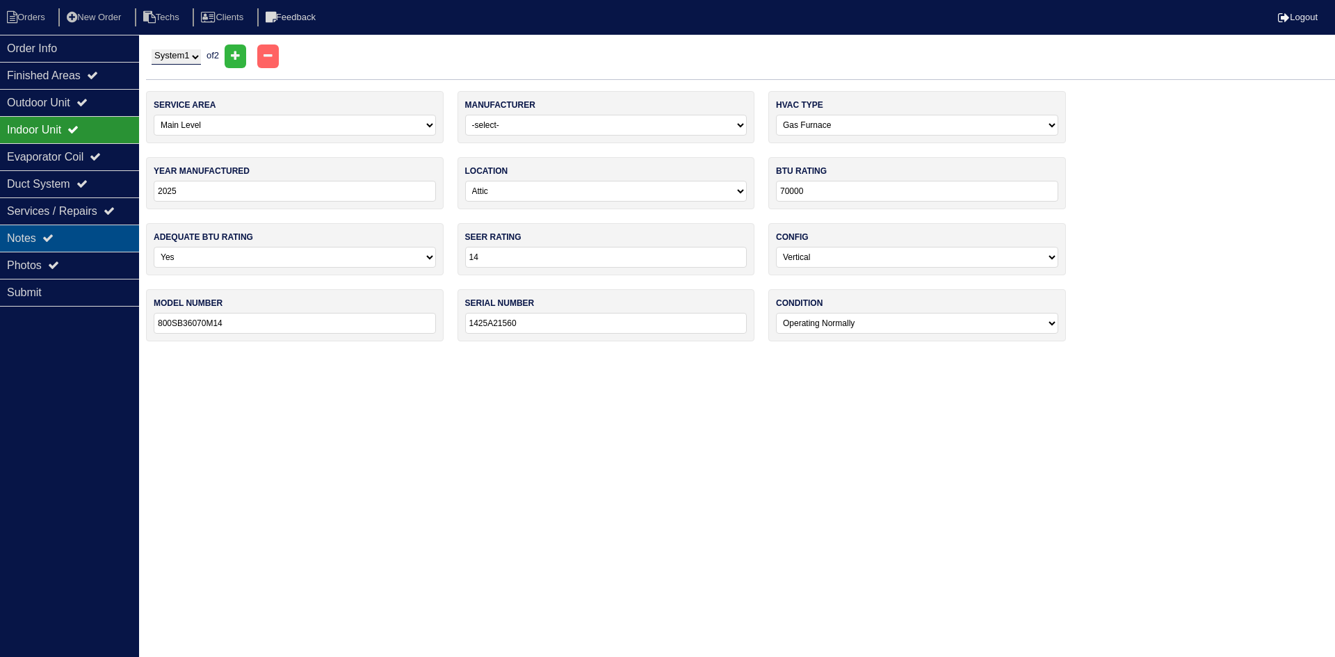
click at [65, 243] on div "Notes" at bounding box center [69, 238] width 139 height 27
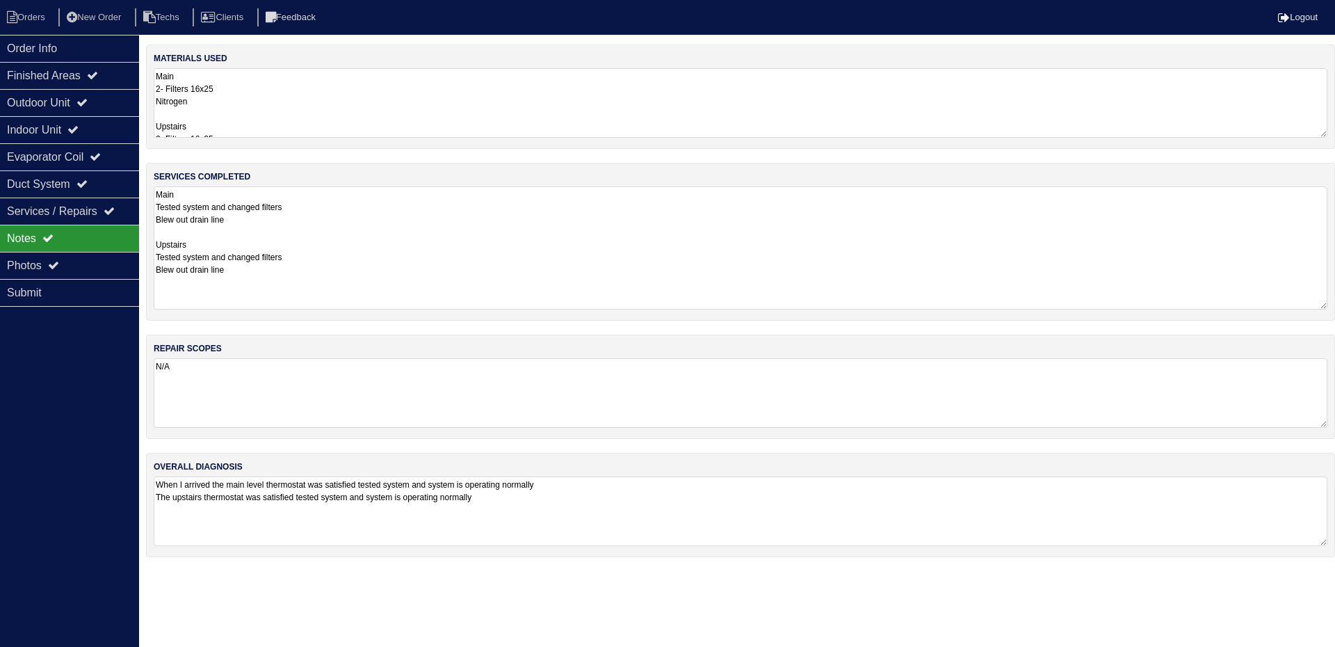
drag, startPoint x: 1319, startPoint y: 249, endPoint x: 1323, endPoint y: 302, distance: 53.7
click at [1323, 302] on textarea "Main Tested system and changed filters Blew out drain line Upstairs Tested syst…" at bounding box center [741, 247] width 1174 height 123
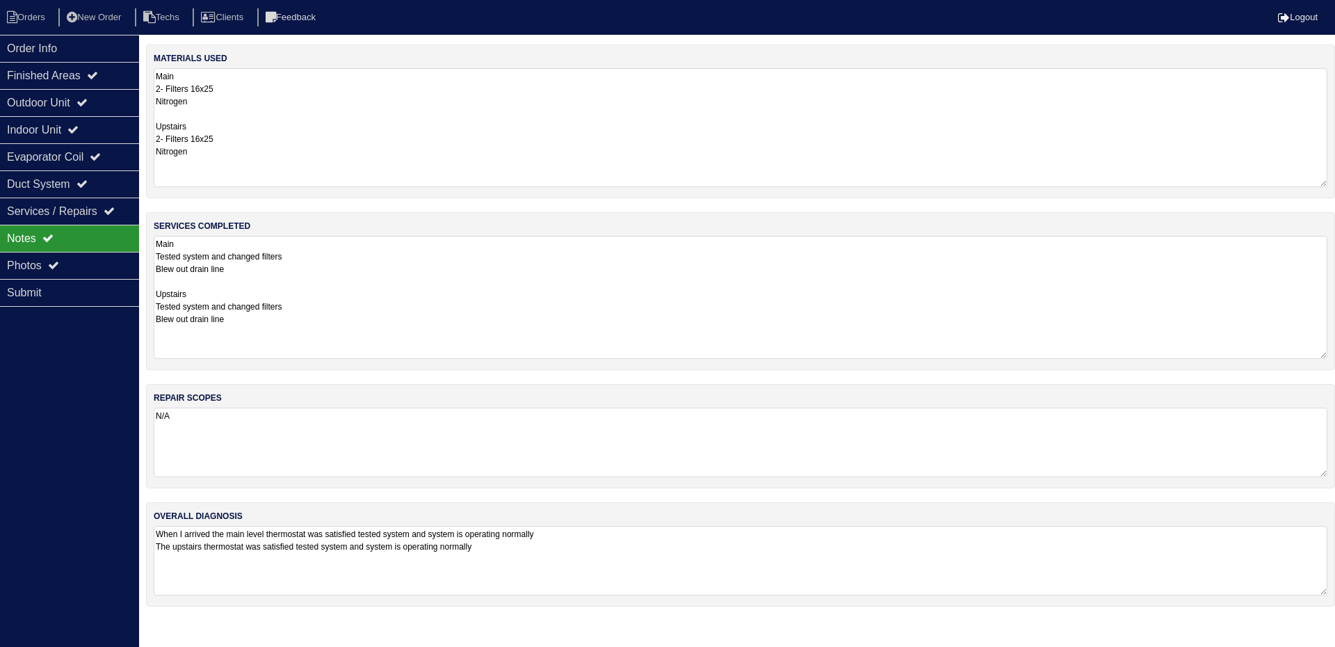
drag, startPoint x: 1324, startPoint y: 129, endPoint x: 1332, endPoint y: 178, distance: 49.3
click at [1332, 178] on div "materials used Main 2- Filters 16x25 Nitrogen Upstairs 2- Filters 16x25 Nitrogen" at bounding box center [740, 122] width 1189 height 154
click at [66, 104] on div "Outdoor Unit" at bounding box center [69, 102] width 139 height 27
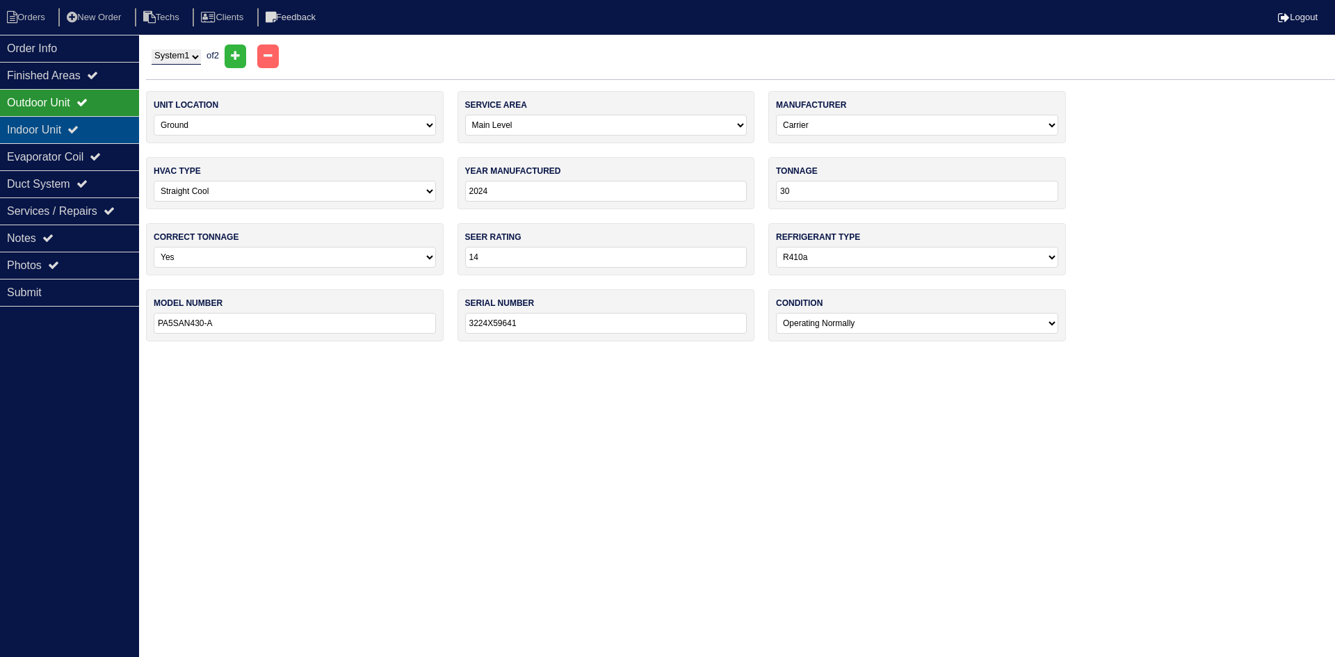
click at [59, 130] on div "Indoor Unit" at bounding box center [69, 129] width 139 height 27
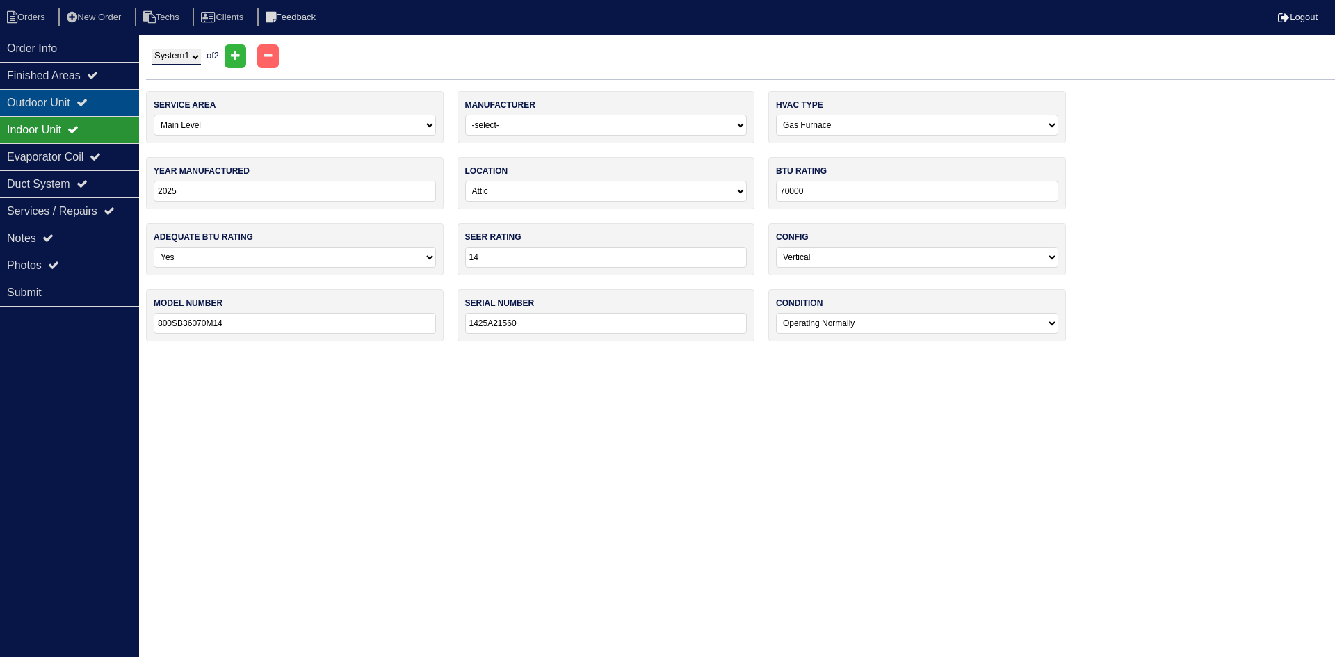
click at [72, 103] on div "Outdoor Unit" at bounding box center [69, 102] width 139 height 27
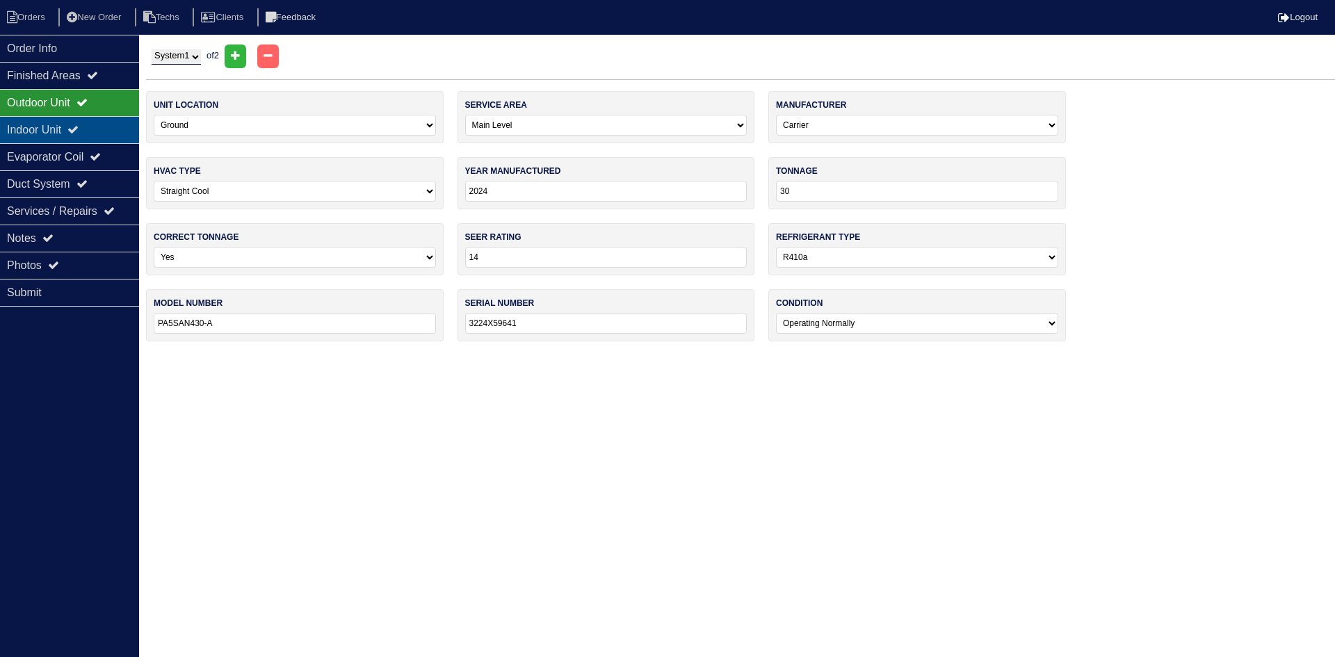
click at [54, 135] on div "Indoor Unit" at bounding box center [69, 129] width 139 height 27
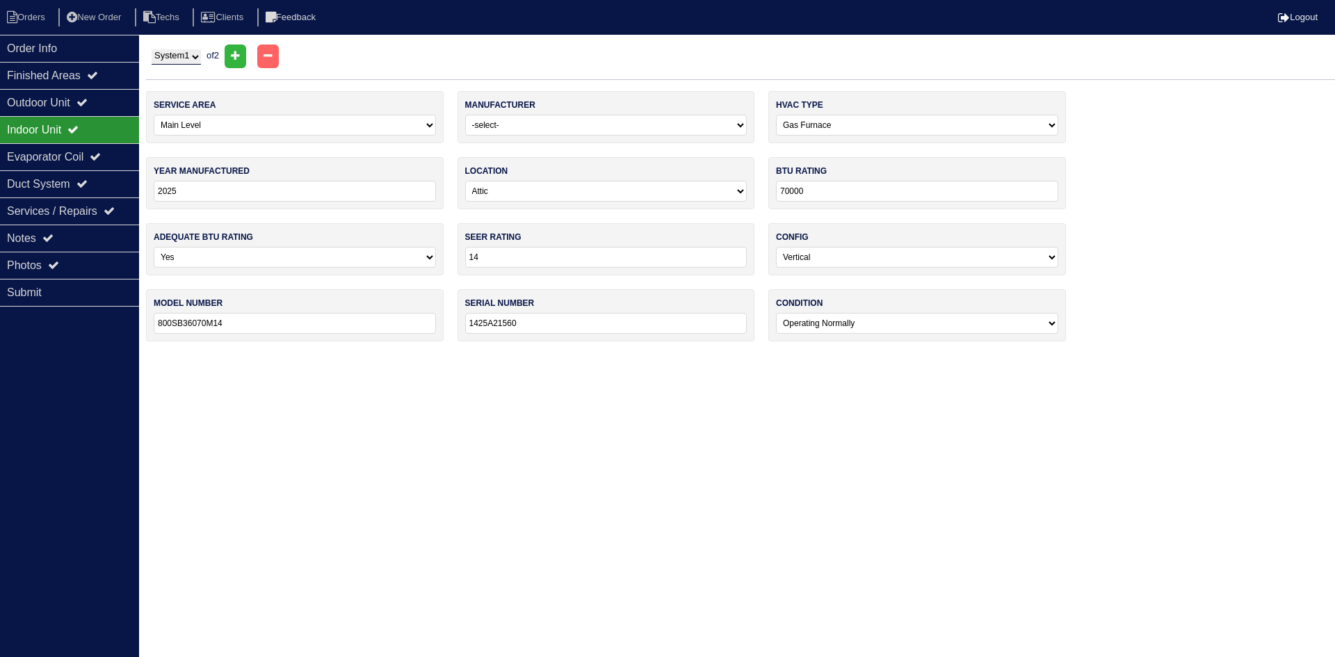
click at [183, 55] on select "System 1 System 2" at bounding box center [176, 56] width 49 height 15
select select "2"
click at [152, 49] on select "System 1 System 2" at bounding box center [176, 56] width 49 height 15
select select "1"
select select "Carrier"
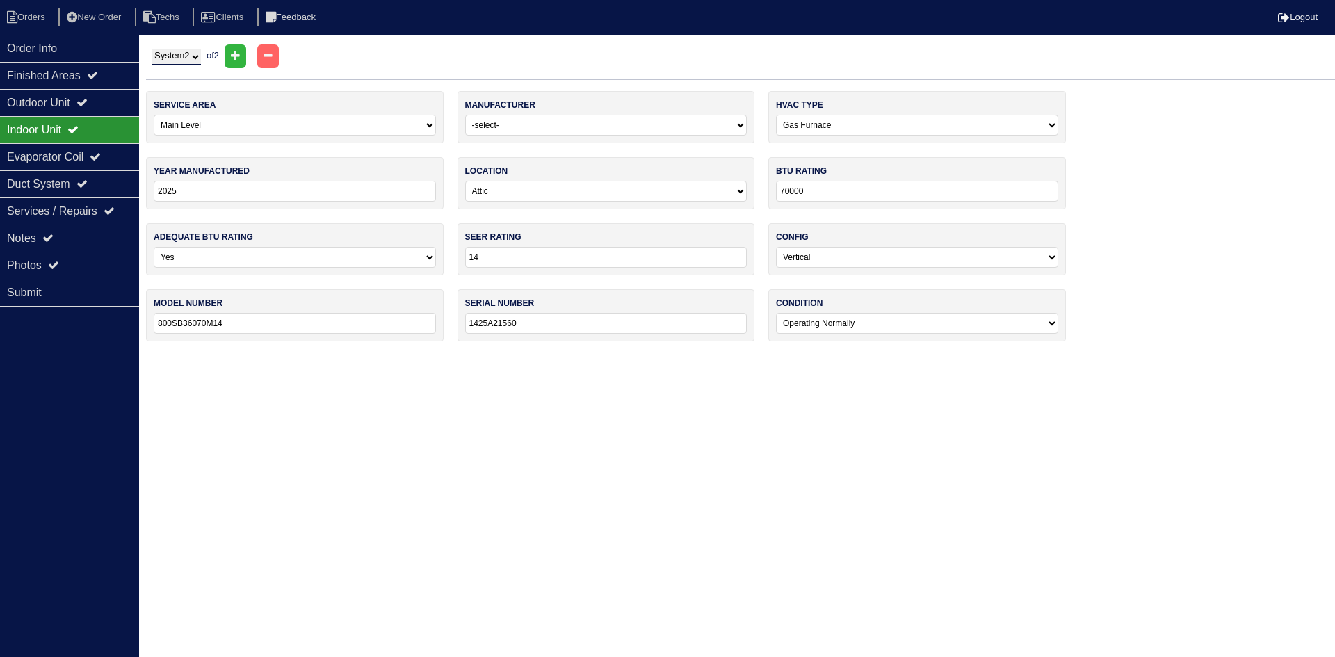
type input "2024"
type input "58SB0B070M17--12"
type input "3624A18719"
click at [81, 98] on div "Outdoor Unit" at bounding box center [69, 102] width 139 height 27
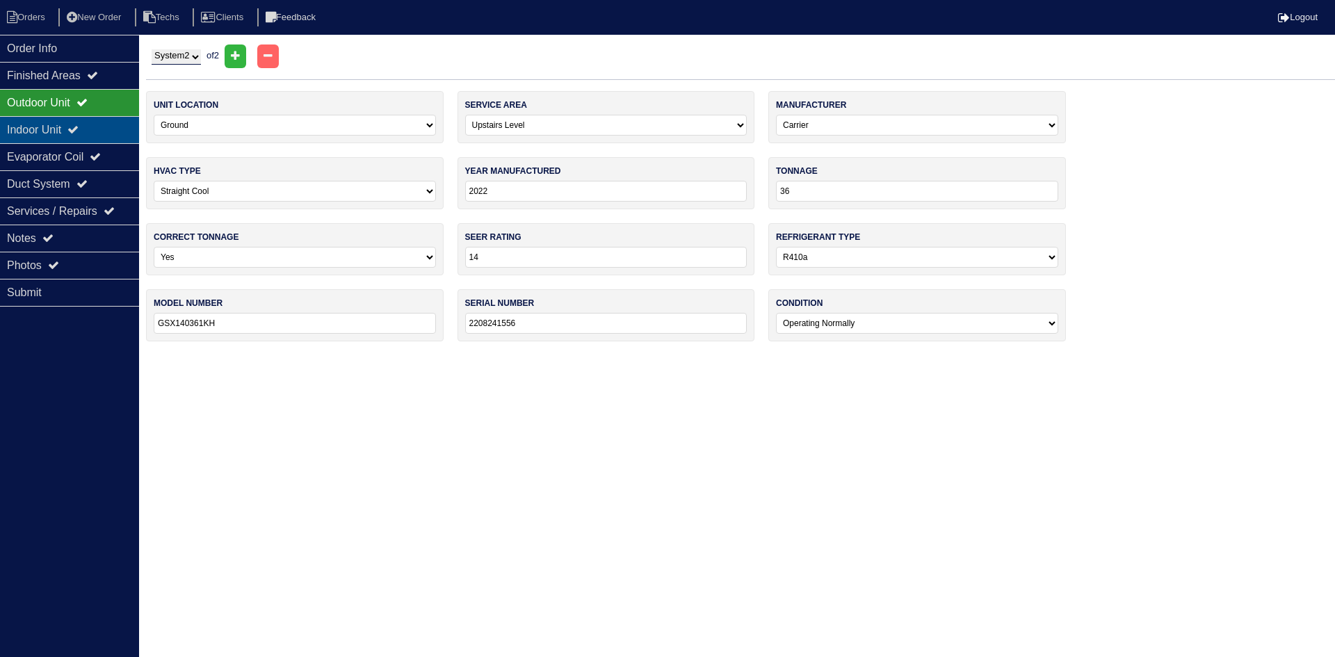
click at [57, 124] on div "Indoor Unit" at bounding box center [69, 129] width 139 height 27
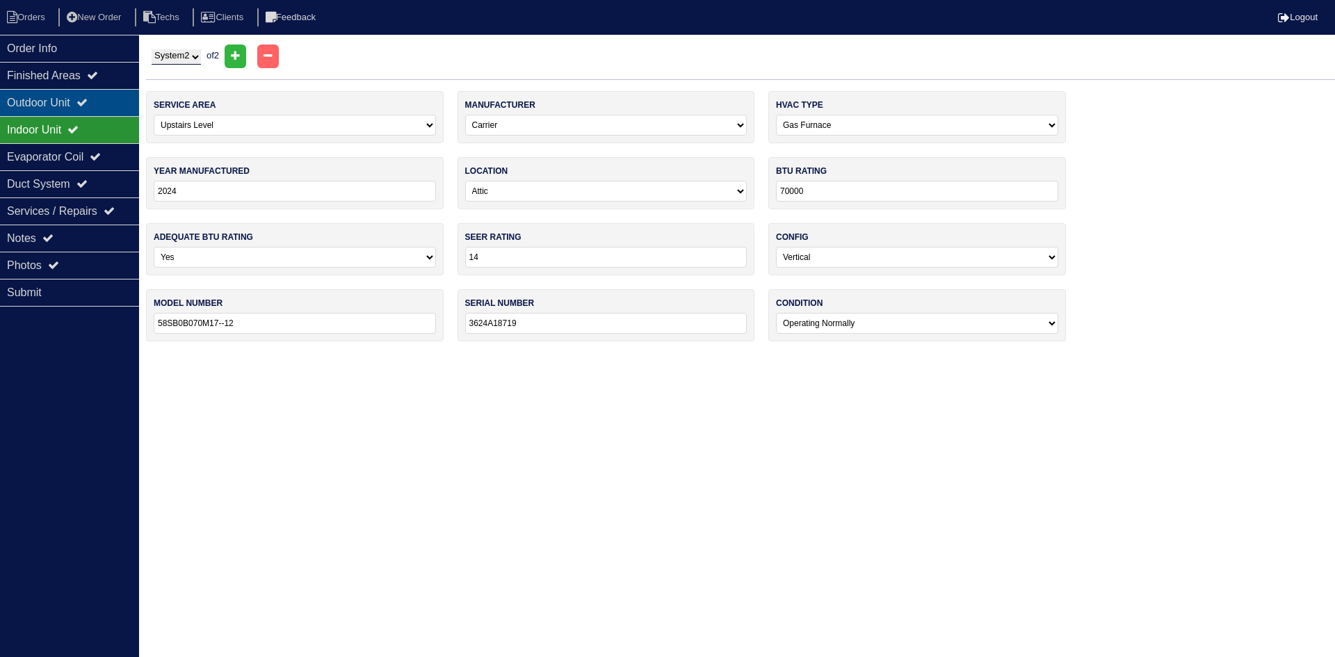
click at [56, 102] on div "Outdoor Unit" at bounding box center [69, 102] width 139 height 27
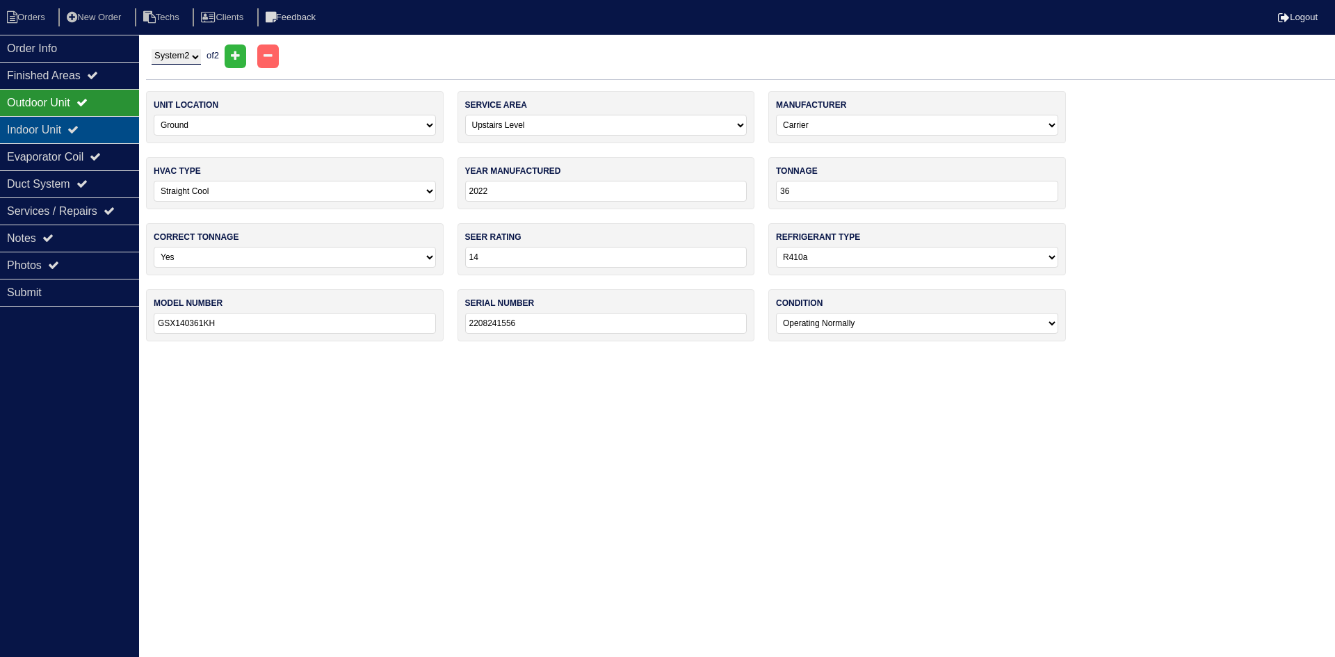
drag, startPoint x: 29, startPoint y: 129, endPoint x: 8, endPoint y: 122, distance: 22.9
click at [29, 129] on div "Indoor Unit" at bounding box center [69, 129] width 139 height 27
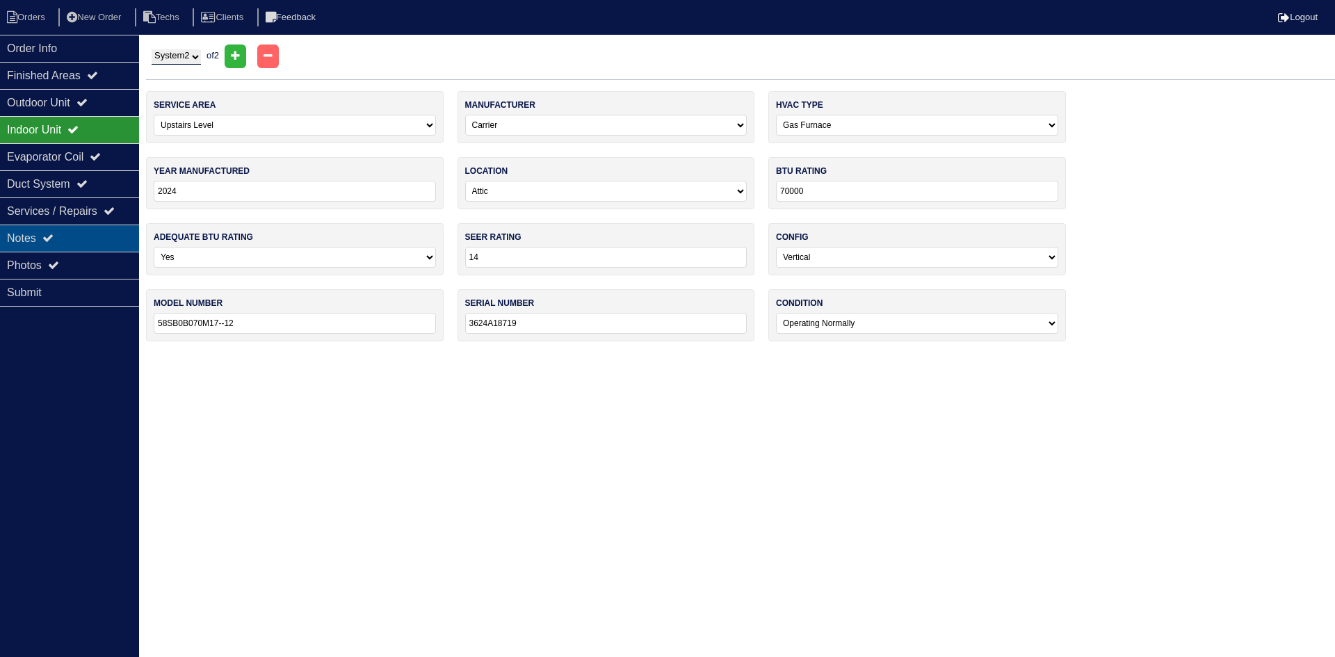
click at [113, 232] on div "Notes" at bounding box center [69, 238] width 139 height 27
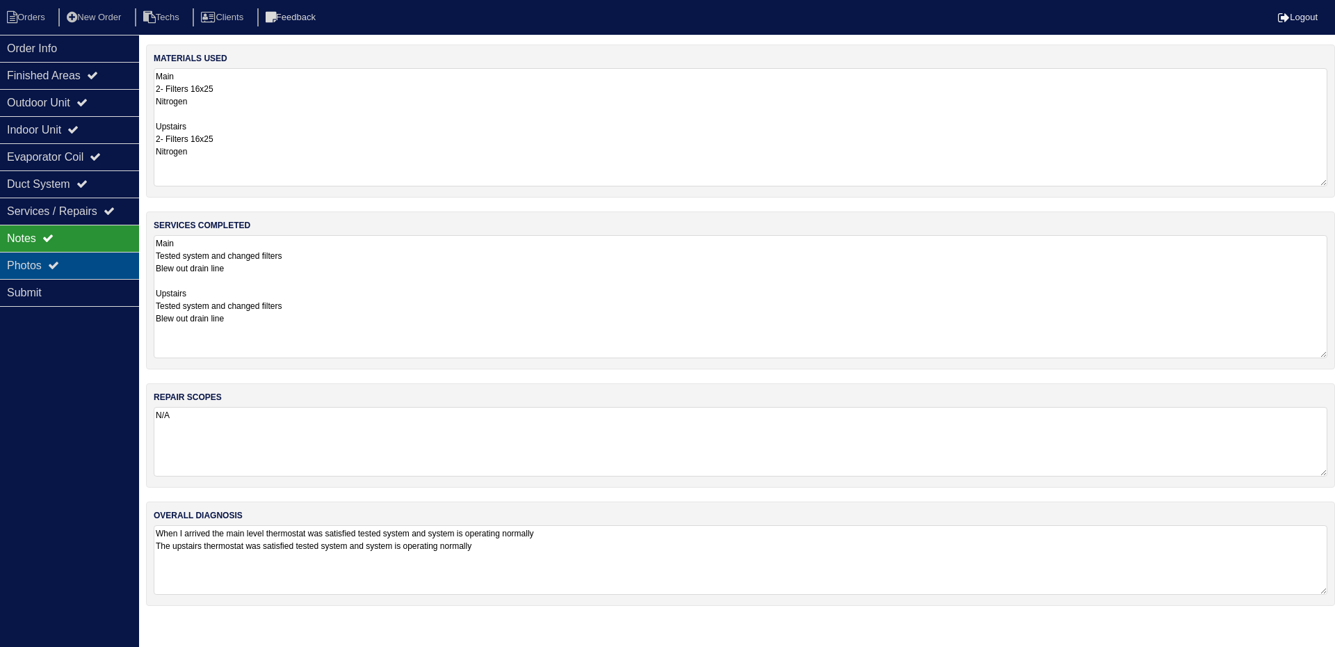
click at [96, 264] on div "Photos" at bounding box center [69, 265] width 139 height 27
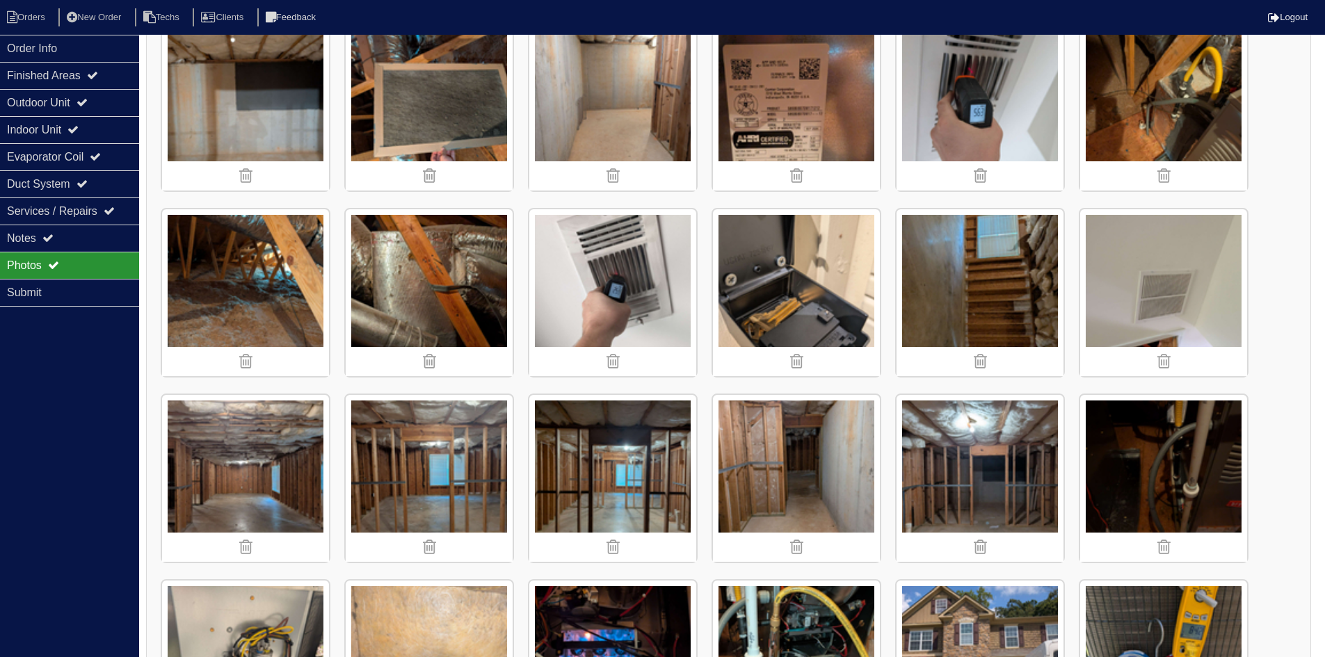
scroll to position [1647, 0]
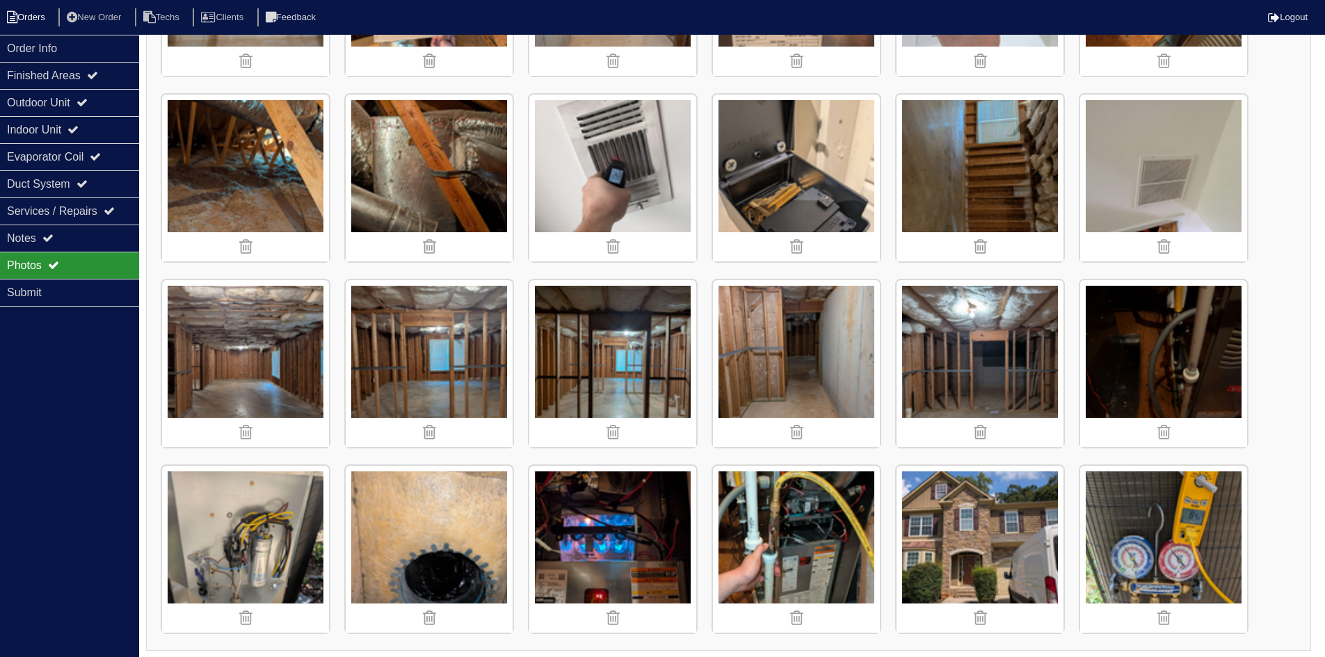
click at [27, 16] on li "Orders" at bounding box center [28, 17] width 56 height 19
select select "15"
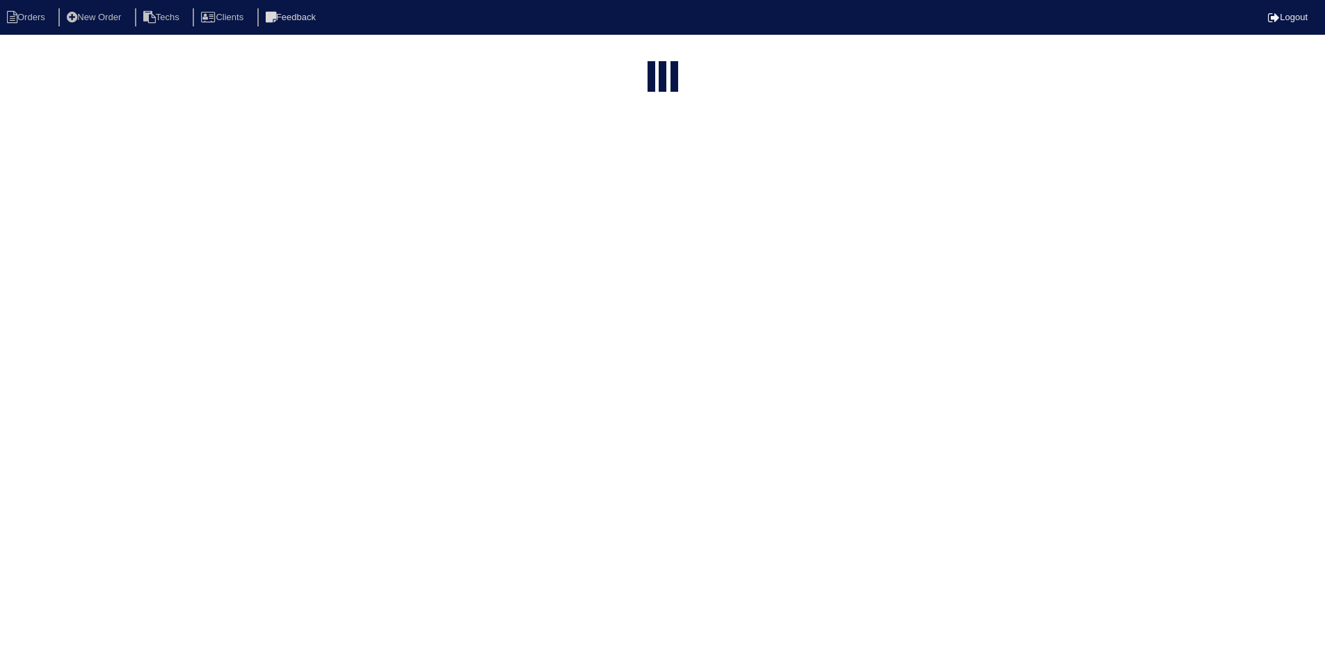
select select "field complete"
select select "need to quote"
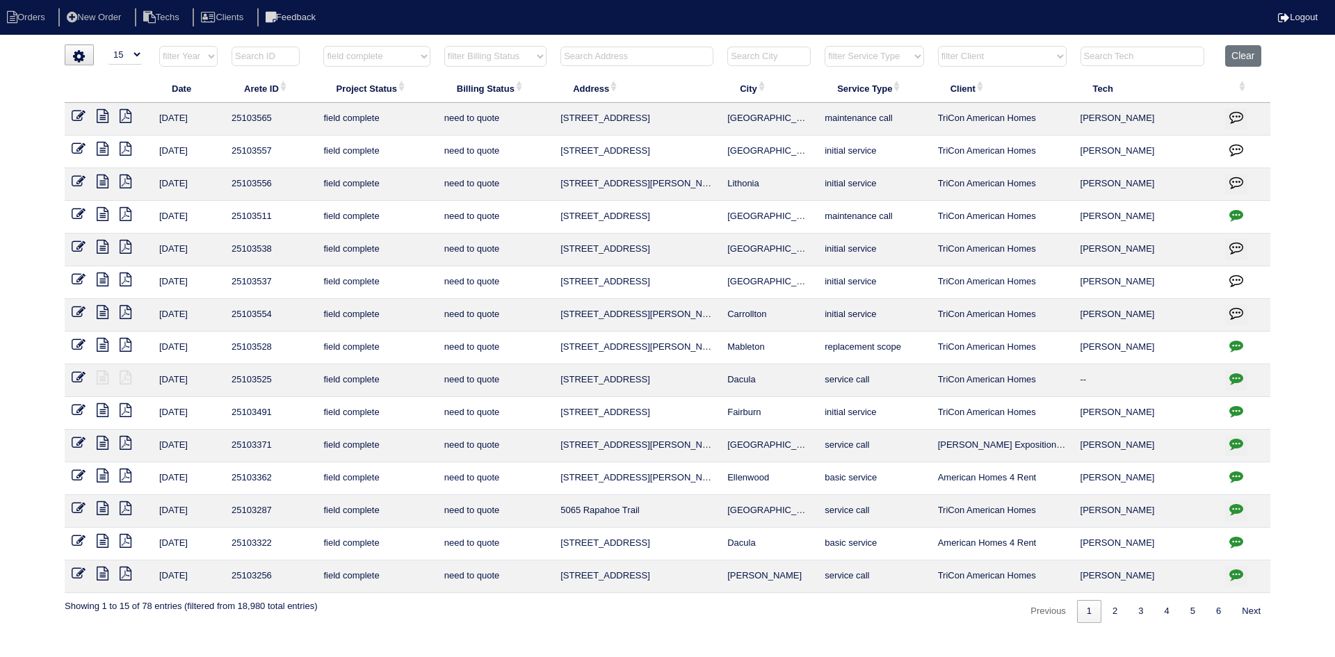
click at [104, 210] on icon at bounding box center [103, 214] width 12 height 14
click at [79, 209] on icon at bounding box center [79, 214] width 14 height 14
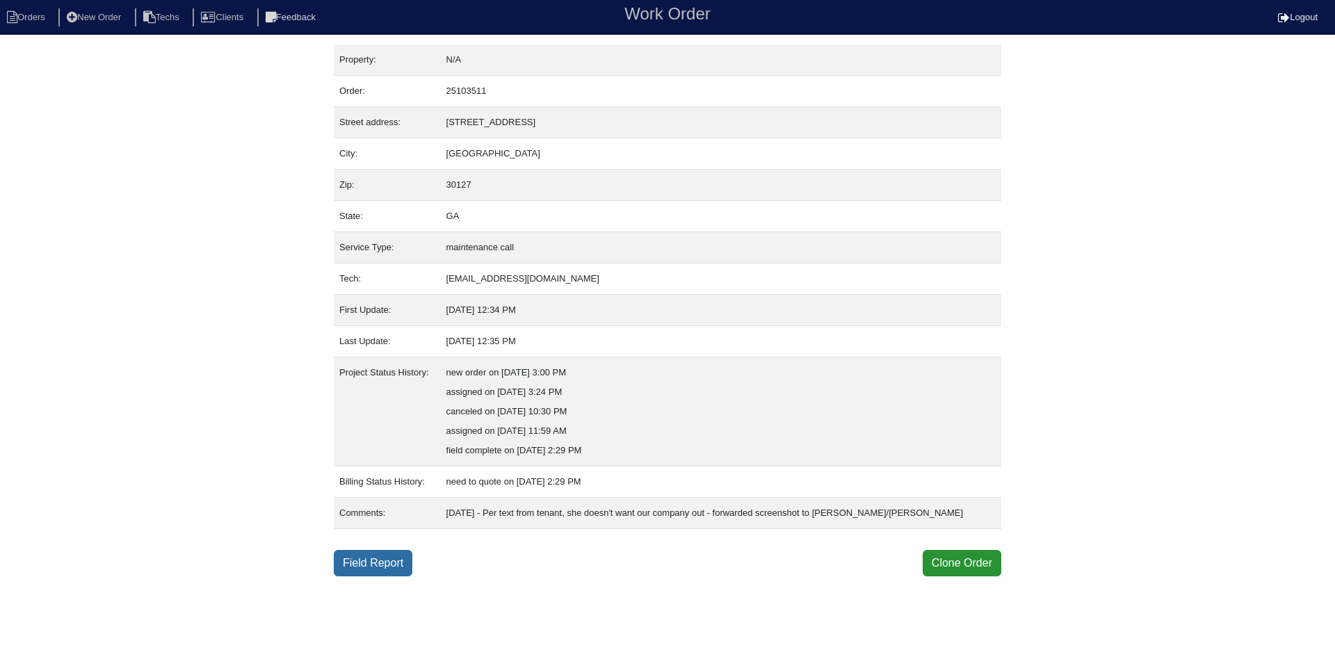
click at [370, 559] on link "Field Report" at bounding box center [373, 563] width 79 height 26
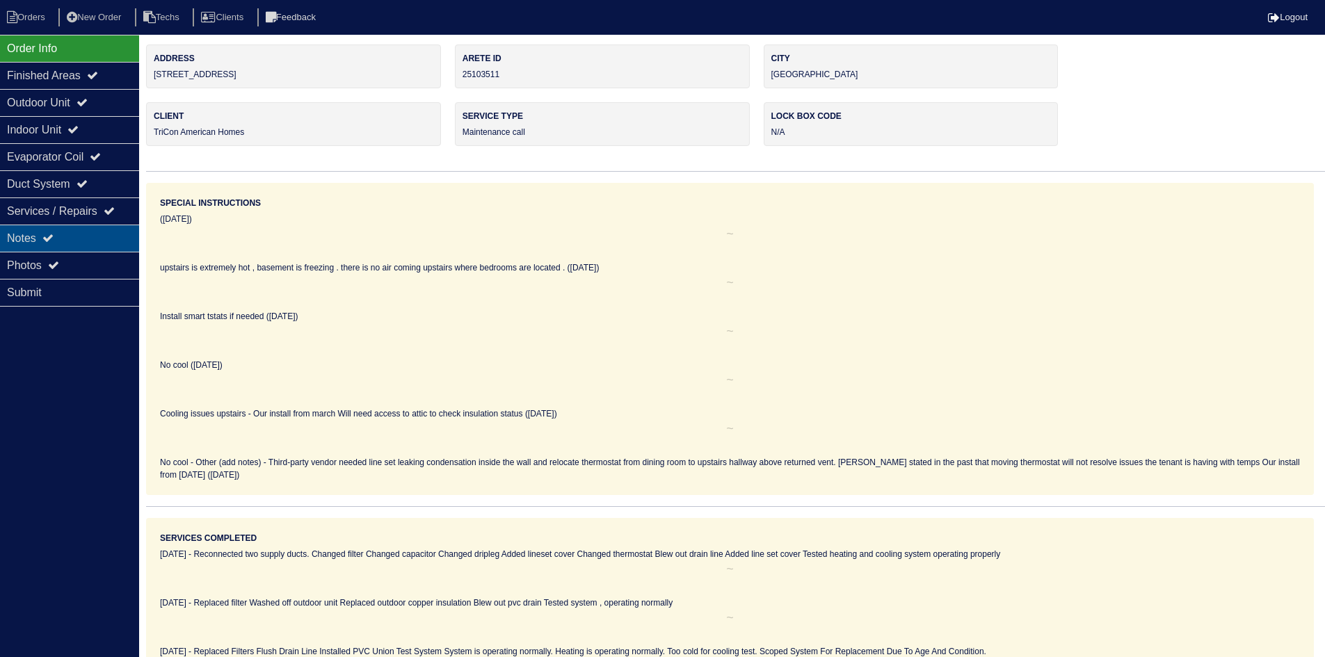
click at [70, 231] on div "Notes" at bounding box center [69, 238] width 139 height 27
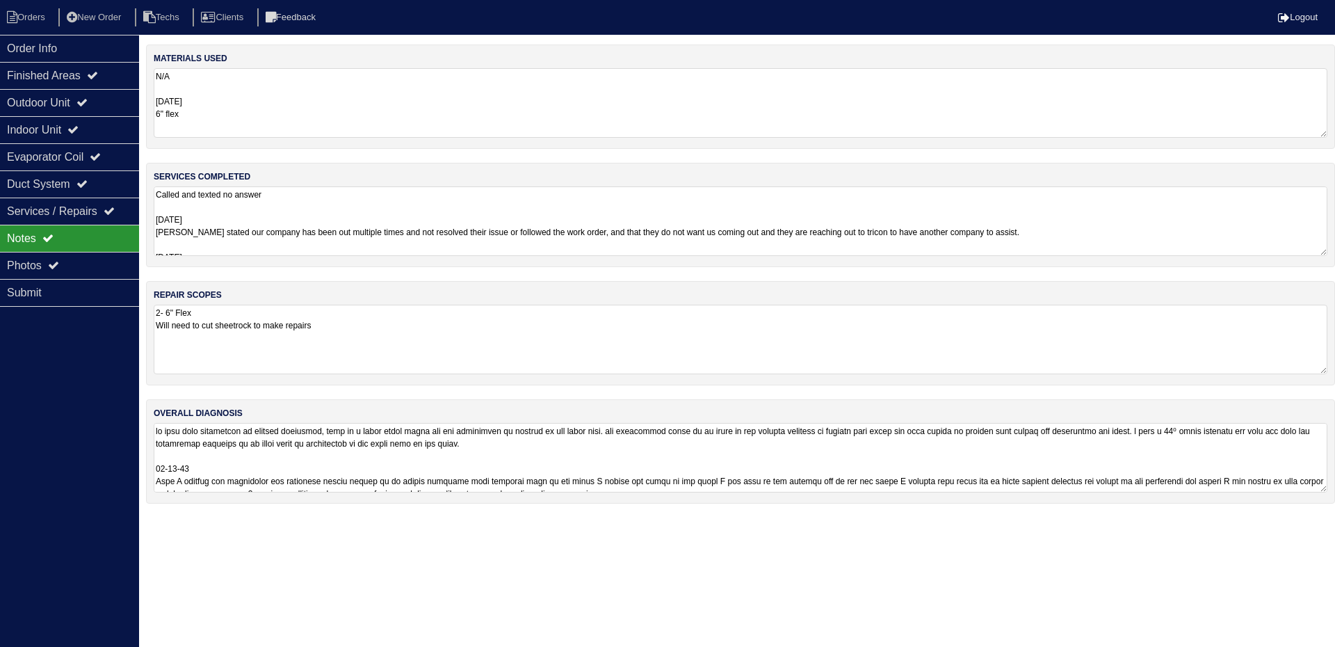
click at [834, 442] on textarea at bounding box center [741, 458] width 1174 height 70
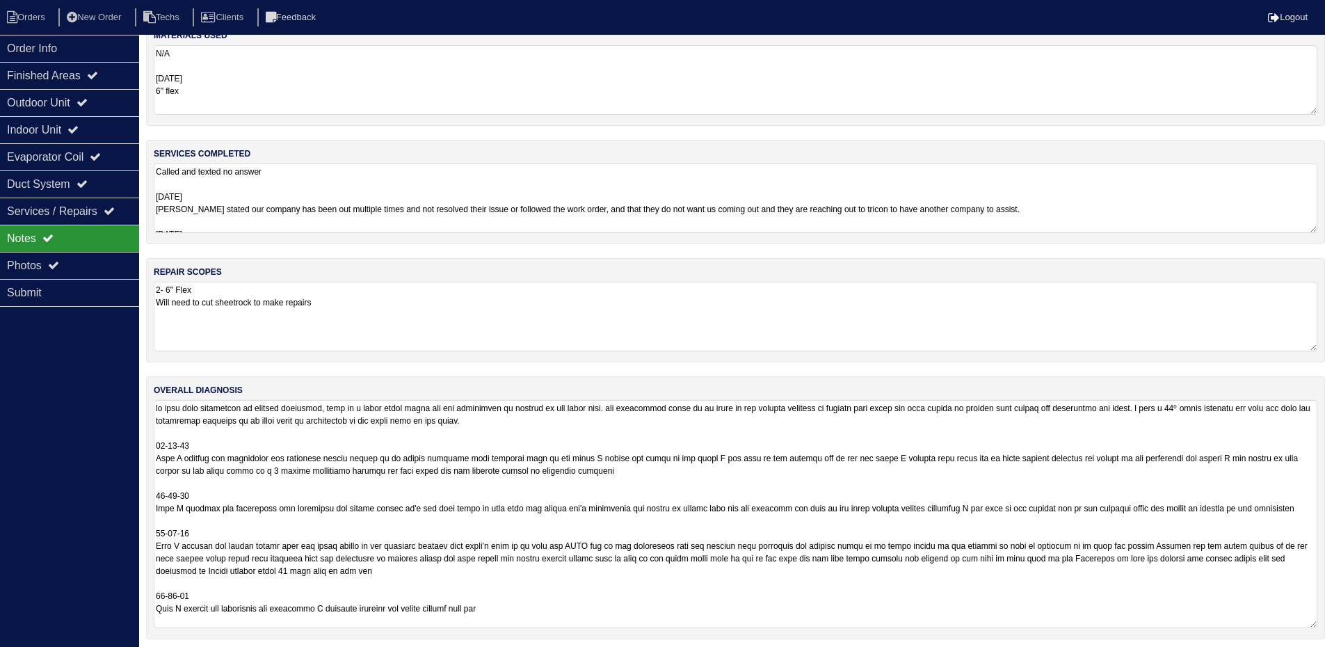
scroll to position [29, 0]
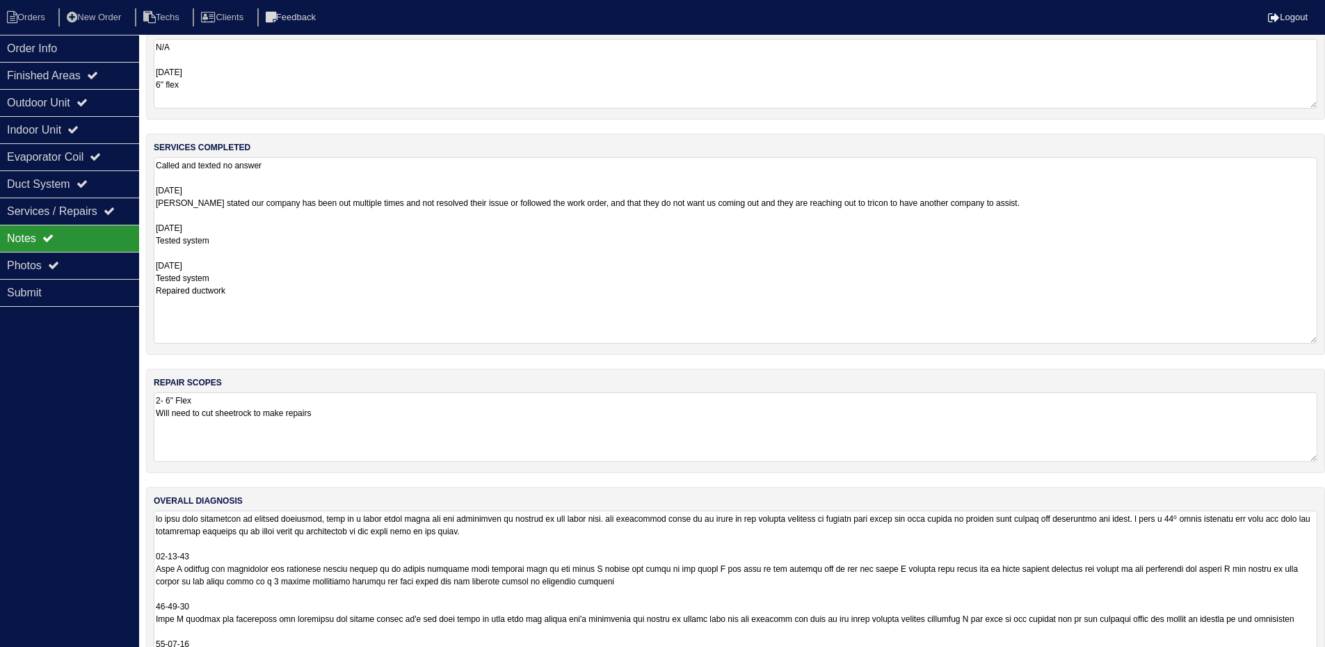
drag, startPoint x: 1311, startPoint y: 223, endPoint x: 1333, endPoint y: 340, distance: 118.9
click at [1325, 340] on html "Orders New Order Techs Clients Feedback Logout Orders New Order Users Clients M…" at bounding box center [662, 367] width 1325 height 793
click at [51, 43] on div "Order Info" at bounding box center [69, 48] width 139 height 27
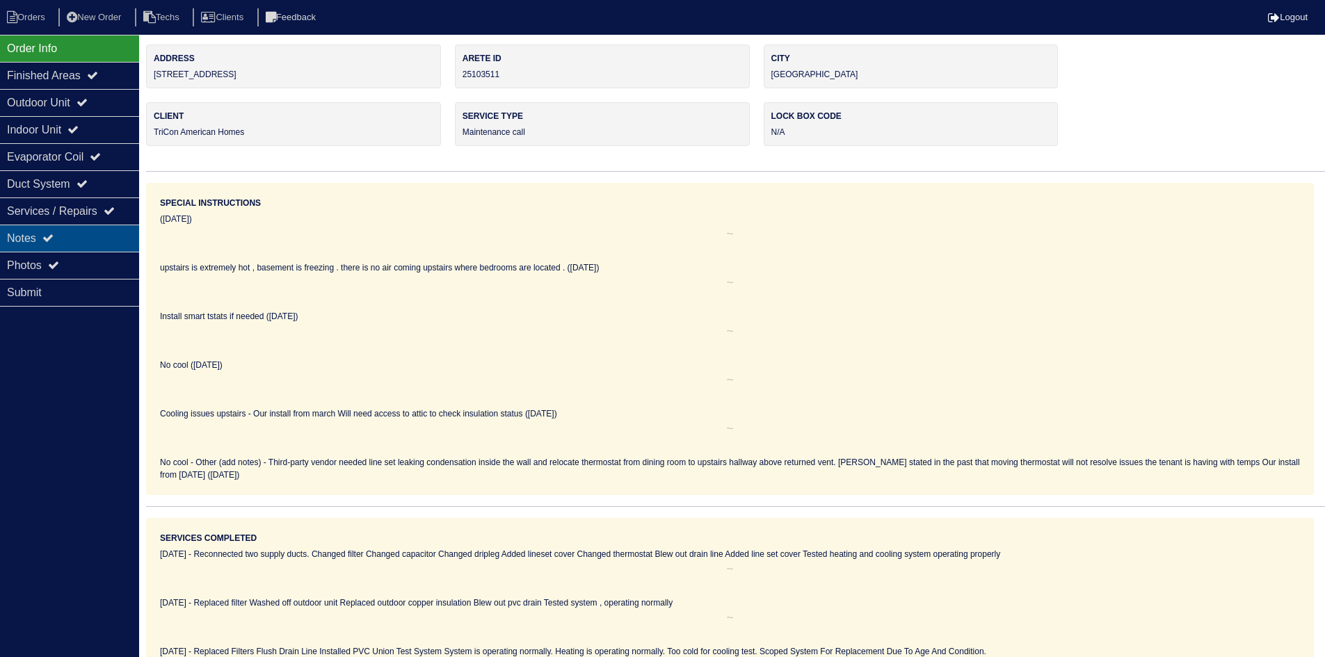
click at [69, 240] on div "Notes" at bounding box center [69, 238] width 139 height 27
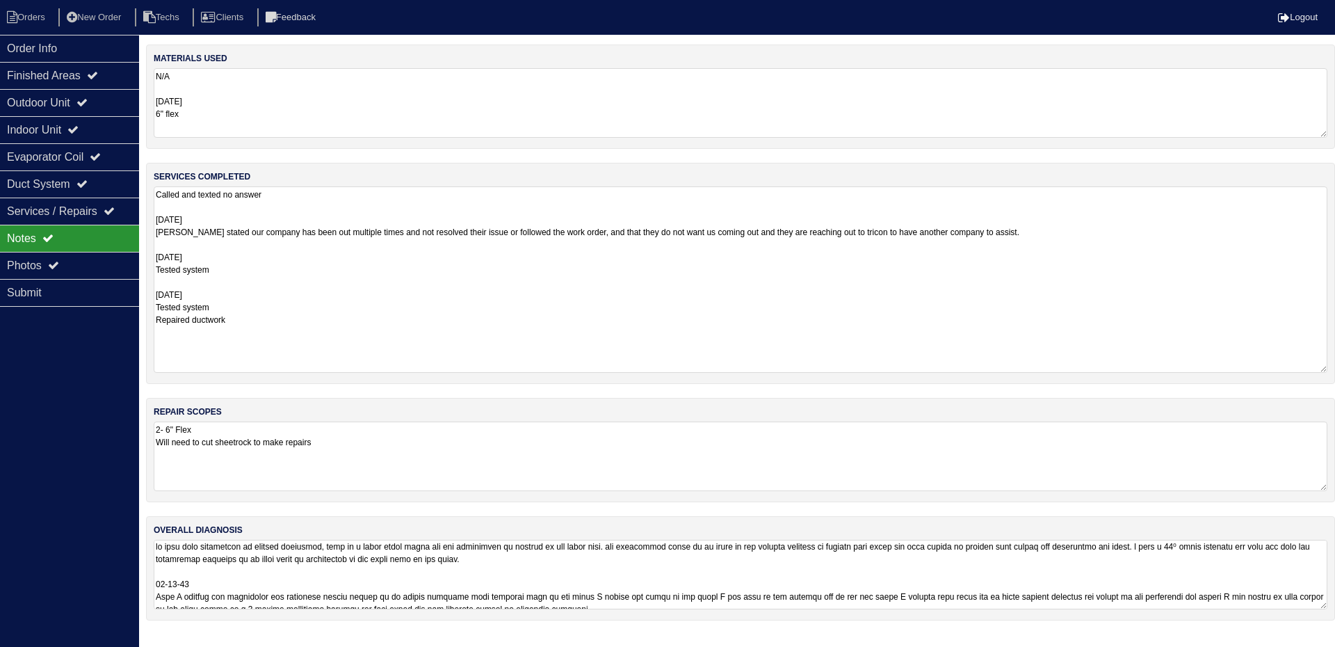
click at [870, 569] on textarea at bounding box center [741, 575] width 1174 height 70
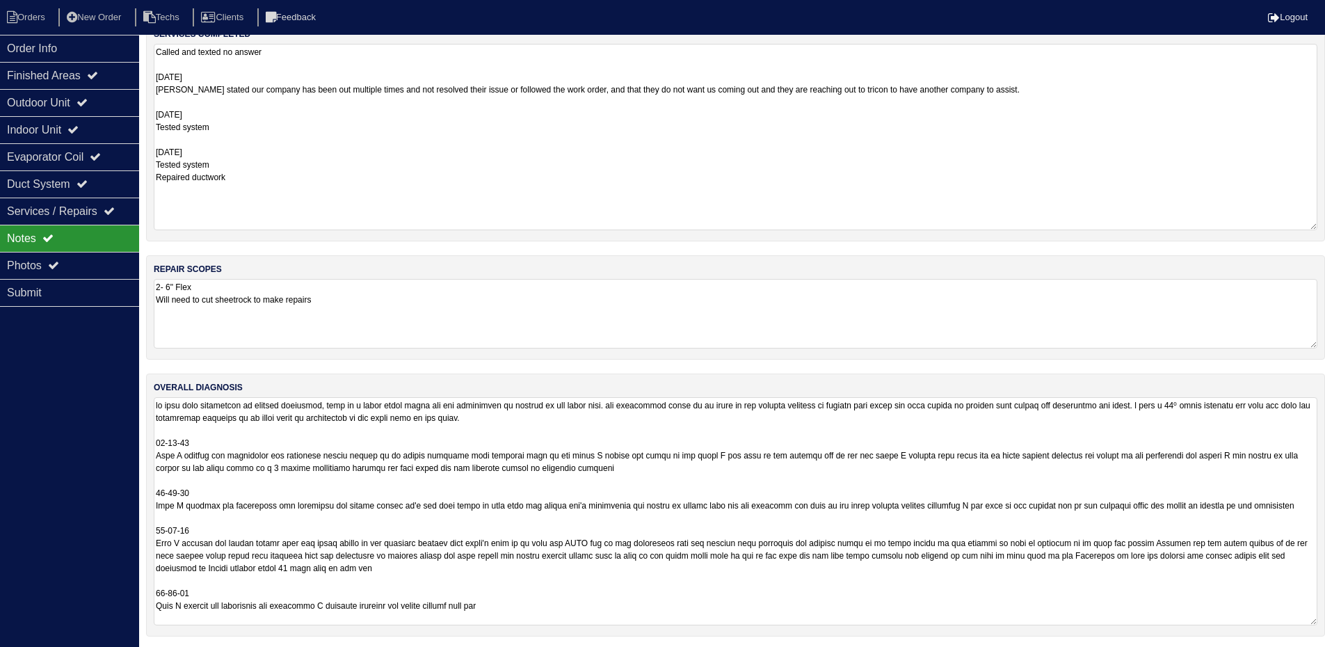
scroll to position [146, 0]
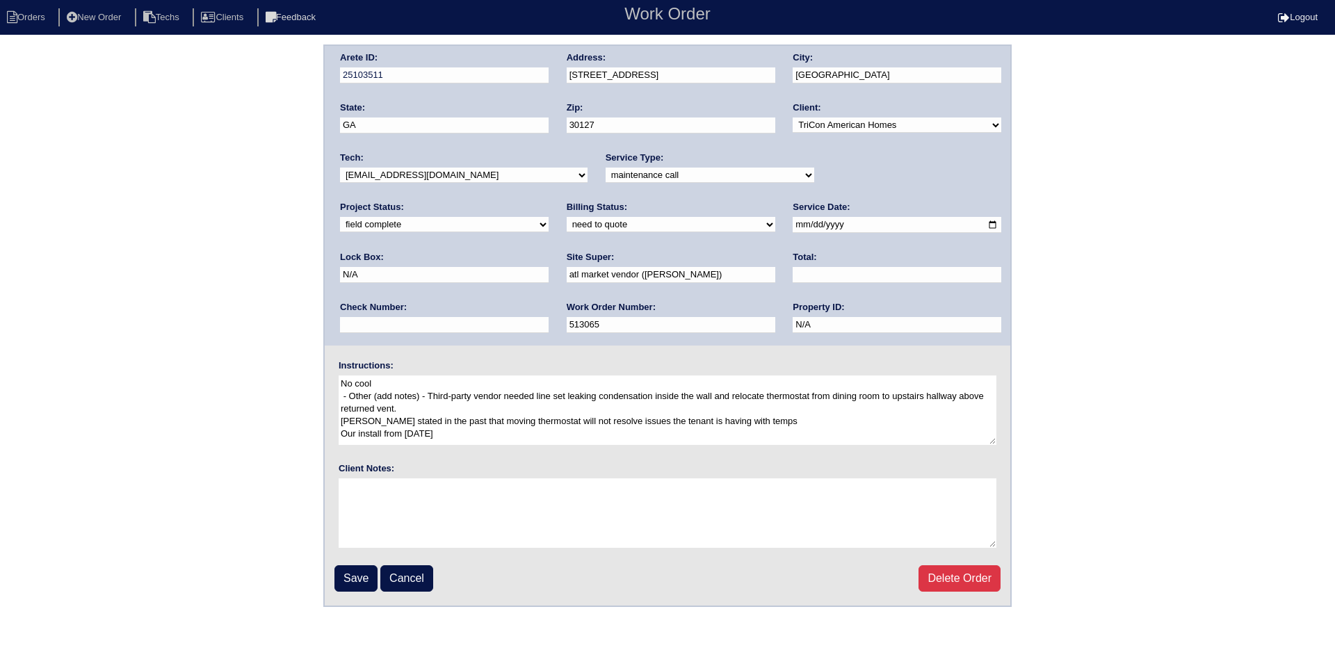
select select "assigned"
click at [549, 217] on select "new order assigned in progress field complete need to schedule admin review arc…" at bounding box center [444, 224] width 209 height 15
click at [349, 576] on input "Save" at bounding box center [355, 578] width 43 height 26
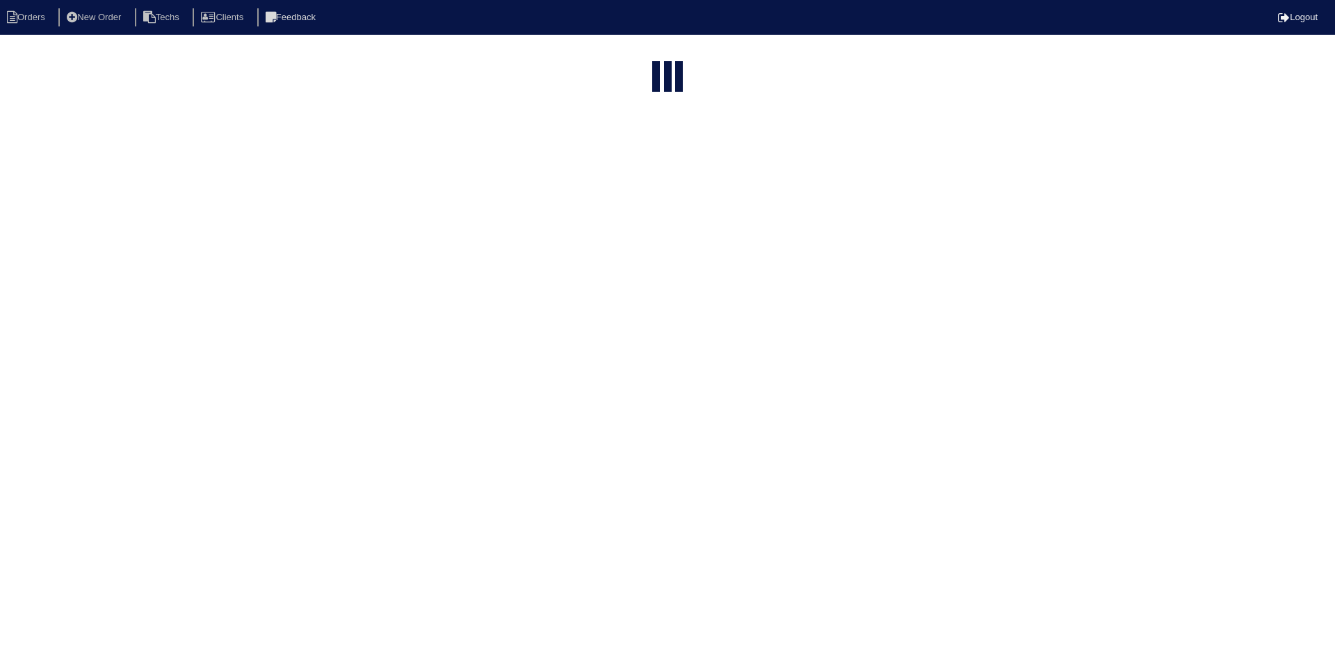
select select "15"
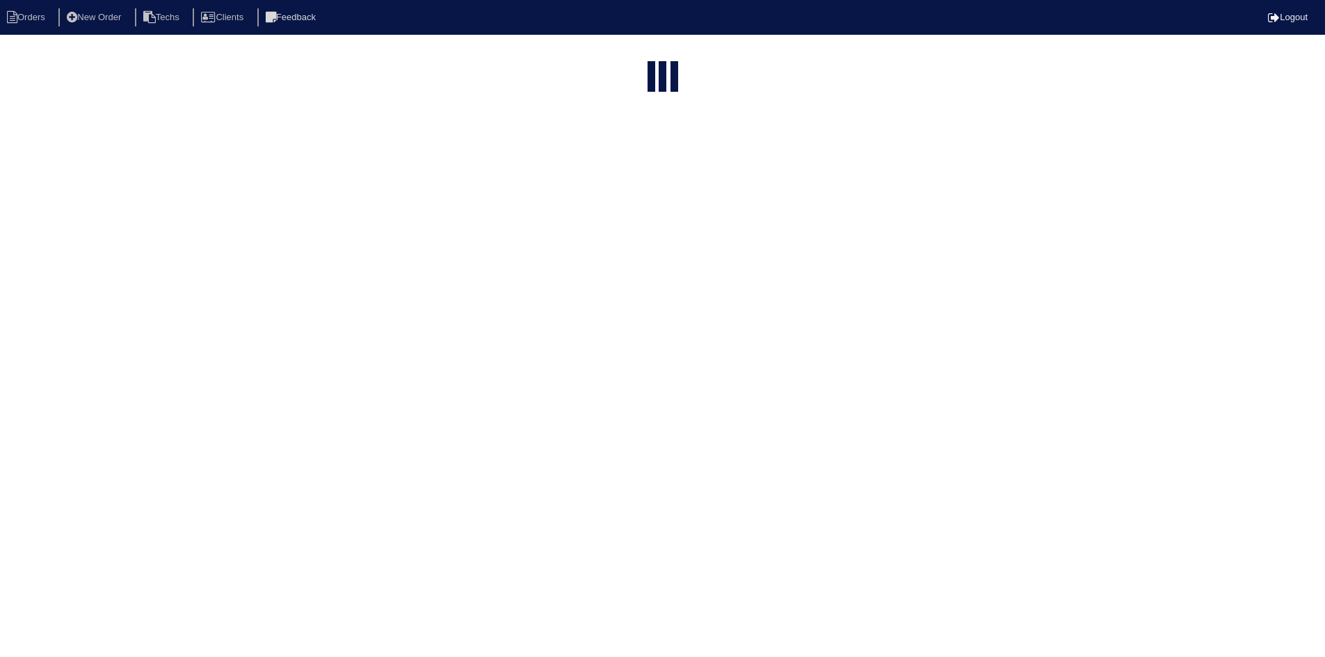
select select "field complete"
select select "need to quote"
select select "15"
select select "field complete"
select select "need to quote"
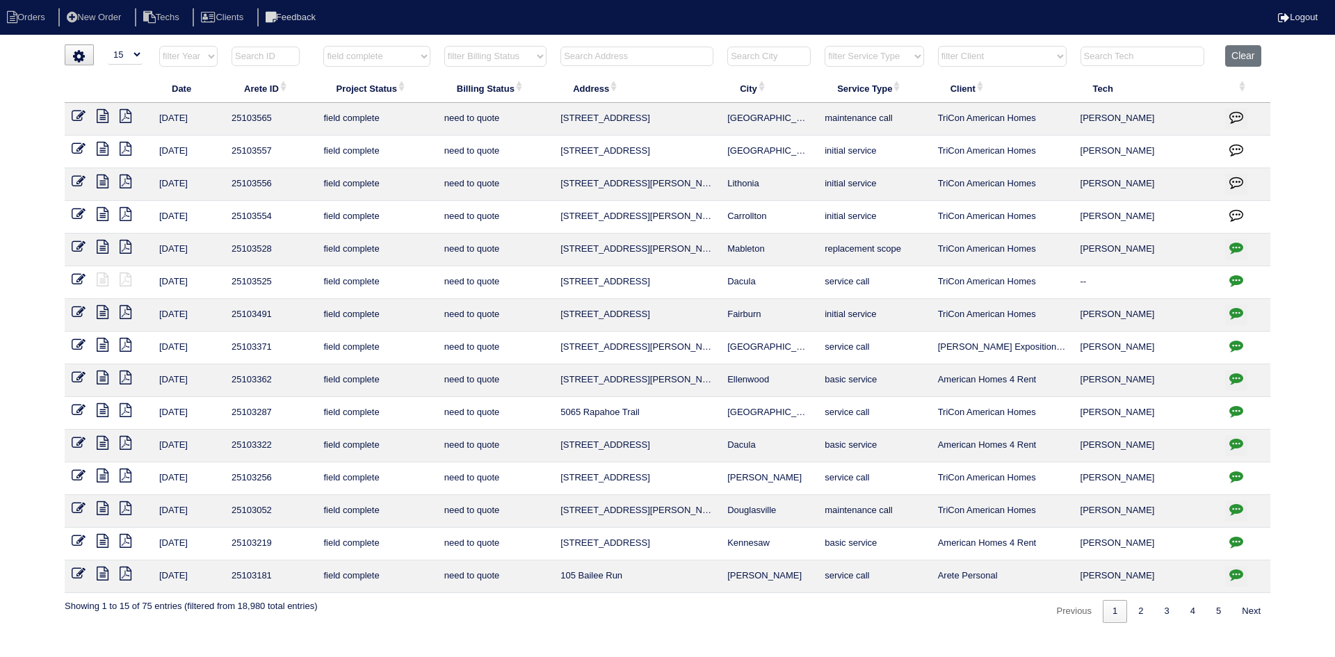
click at [99, 178] on icon at bounding box center [103, 182] width 12 height 14
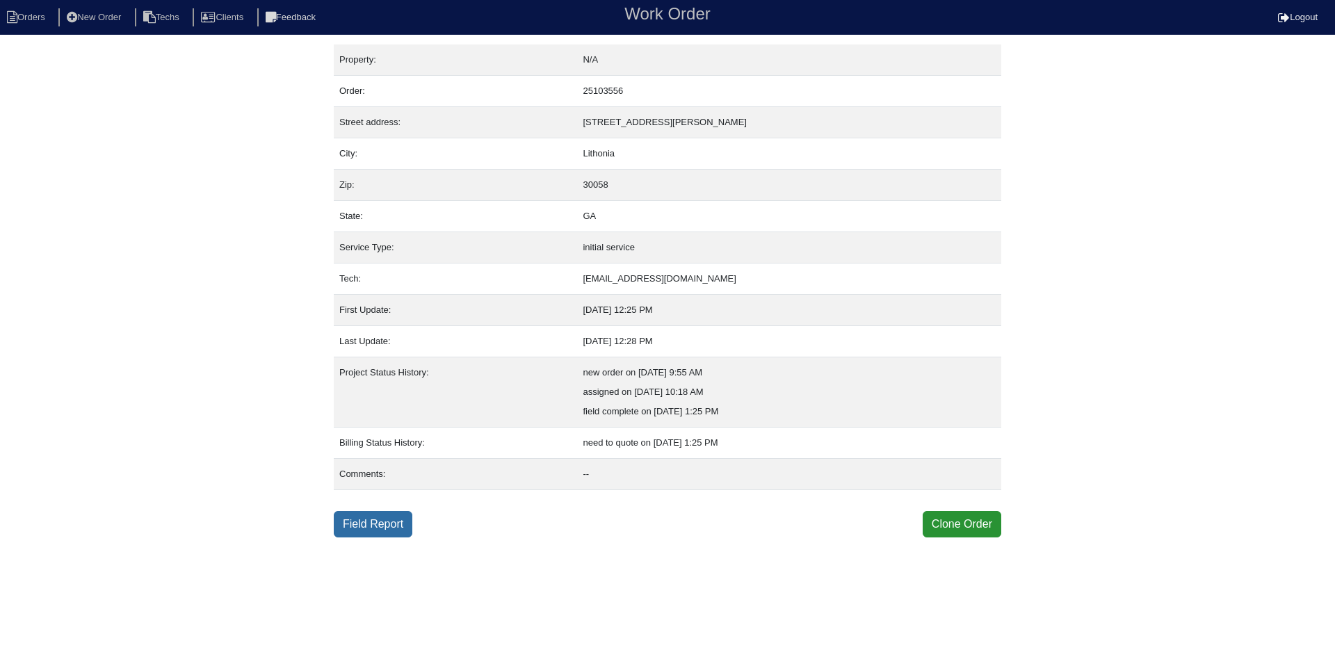
click at [364, 527] on link "Field Report" at bounding box center [373, 524] width 79 height 26
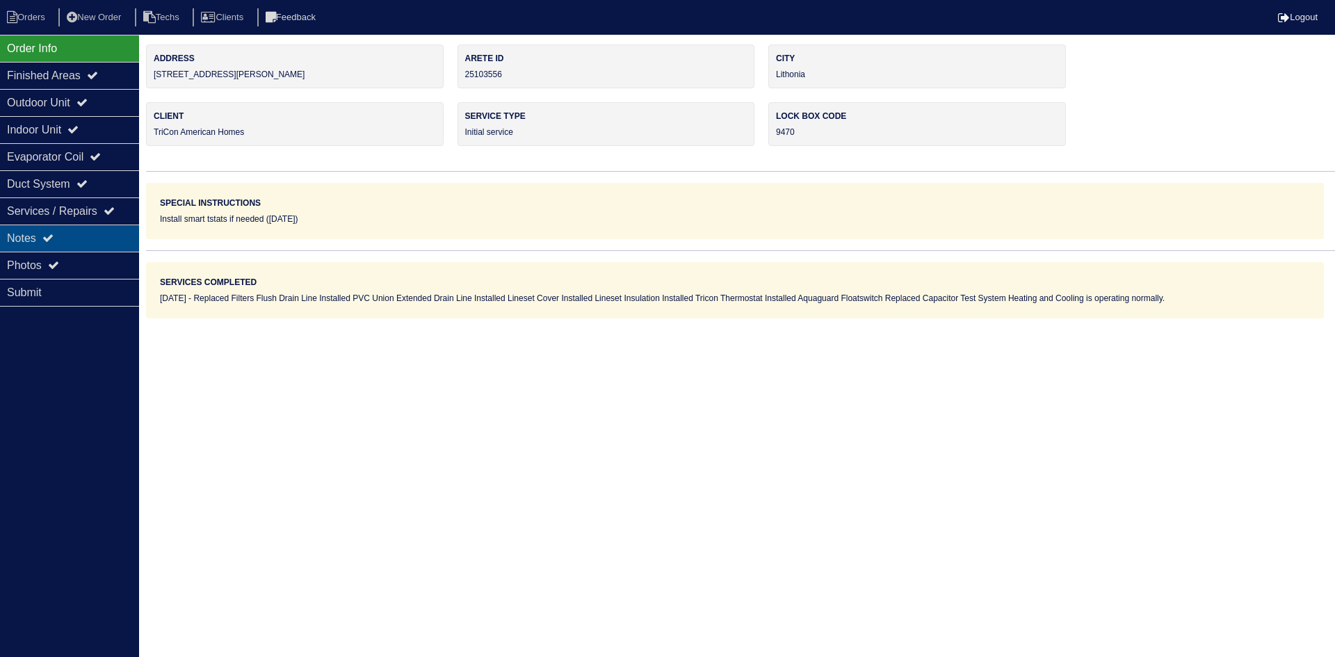
click at [49, 237] on icon at bounding box center [47, 237] width 11 height 11
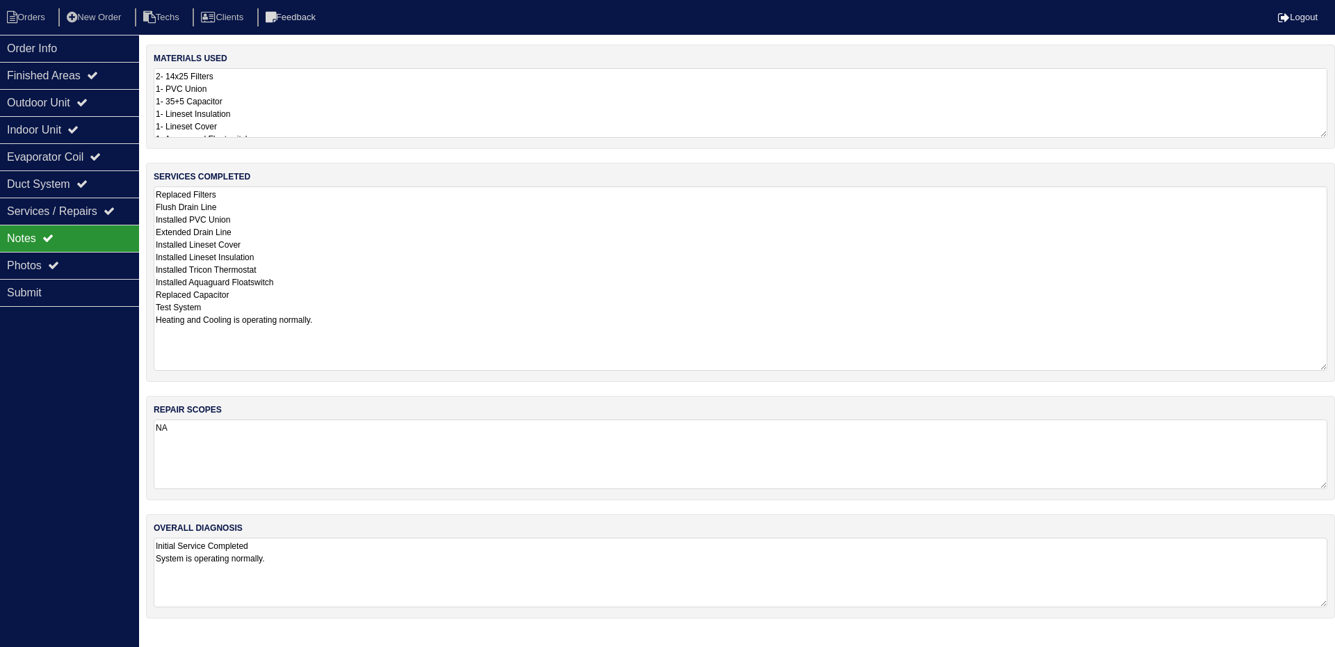
drag, startPoint x: 1322, startPoint y: 254, endPoint x: 1320, endPoint y: 308, distance: 54.3
click at [1334, 368] on div "services completed Replaced Filters Flush Drain Line Installed PVC Union Extend…" at bounding box center [740, 272] width 1189 height 219
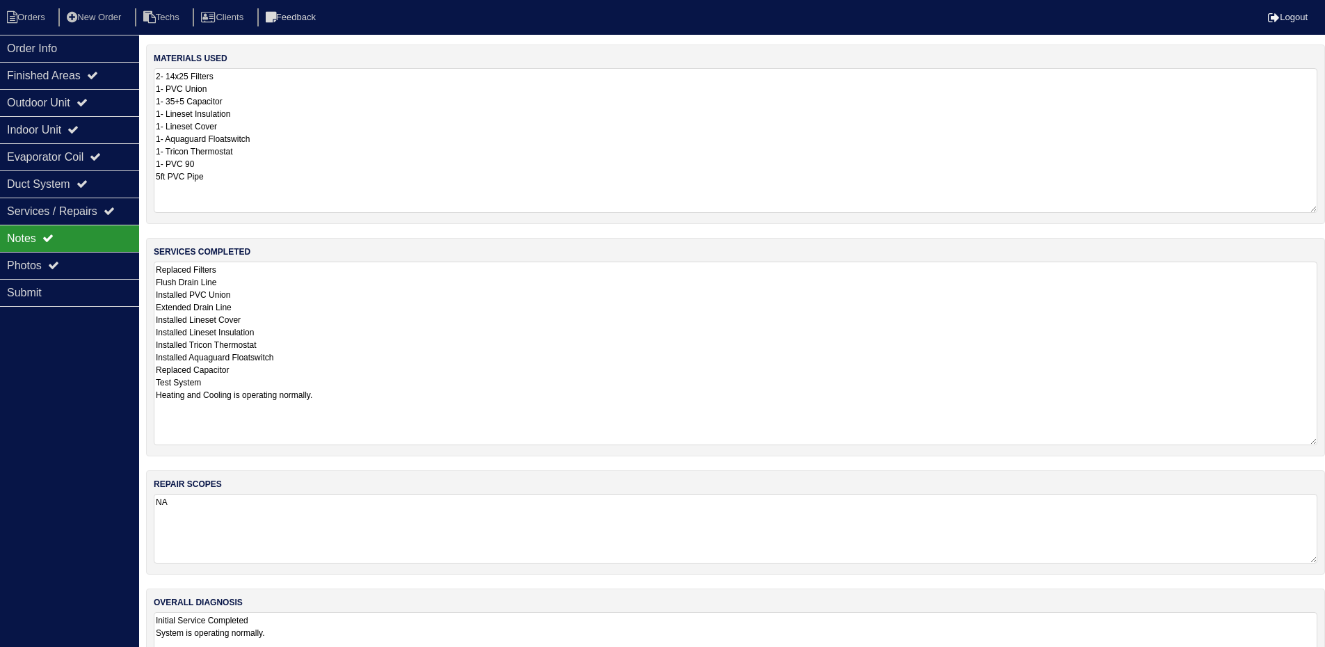
drag, startPoint x: 1320, startPoint y: 134, endPoint x: 1331, endPoint y: 209, distance: 75.8
click at [1325, 209] on html "Orders New Order Techs Clients Feedback Logout Orders New Order Users Clients M…" at bounding box center [662, 353] width 1325 height 706
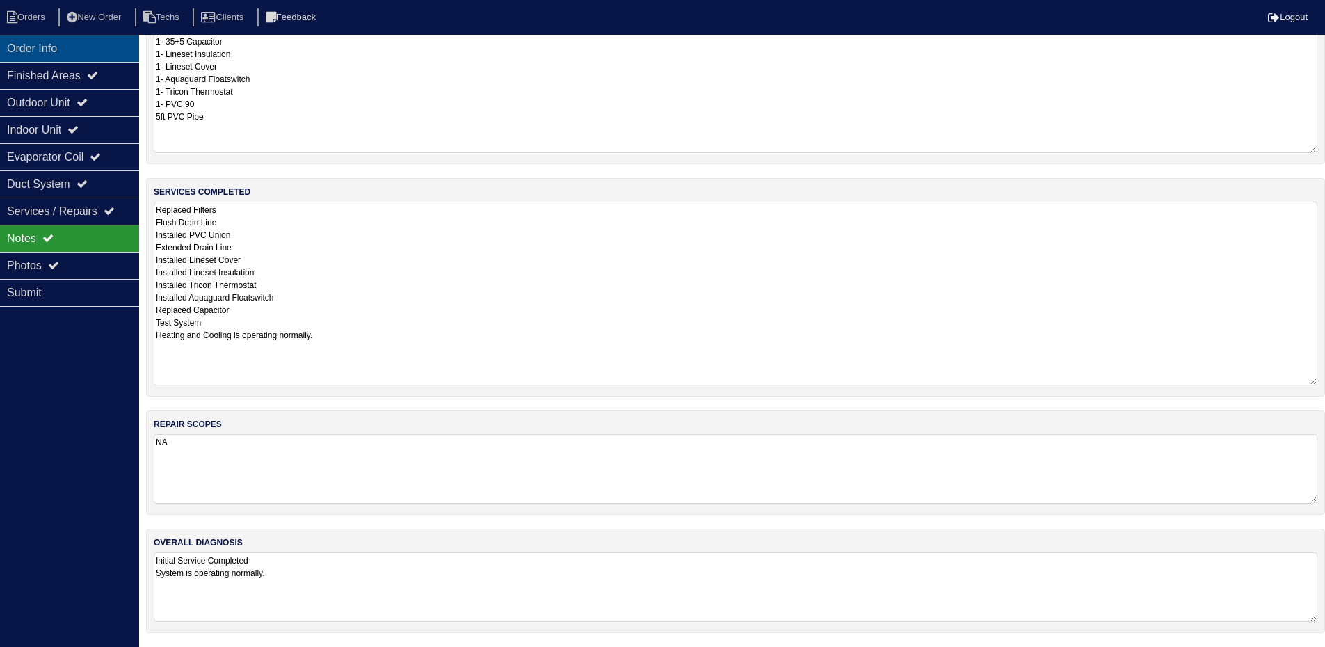
click at [72, 40] on div "Order Info" at bounding box center [69, 48] width 139 height 27
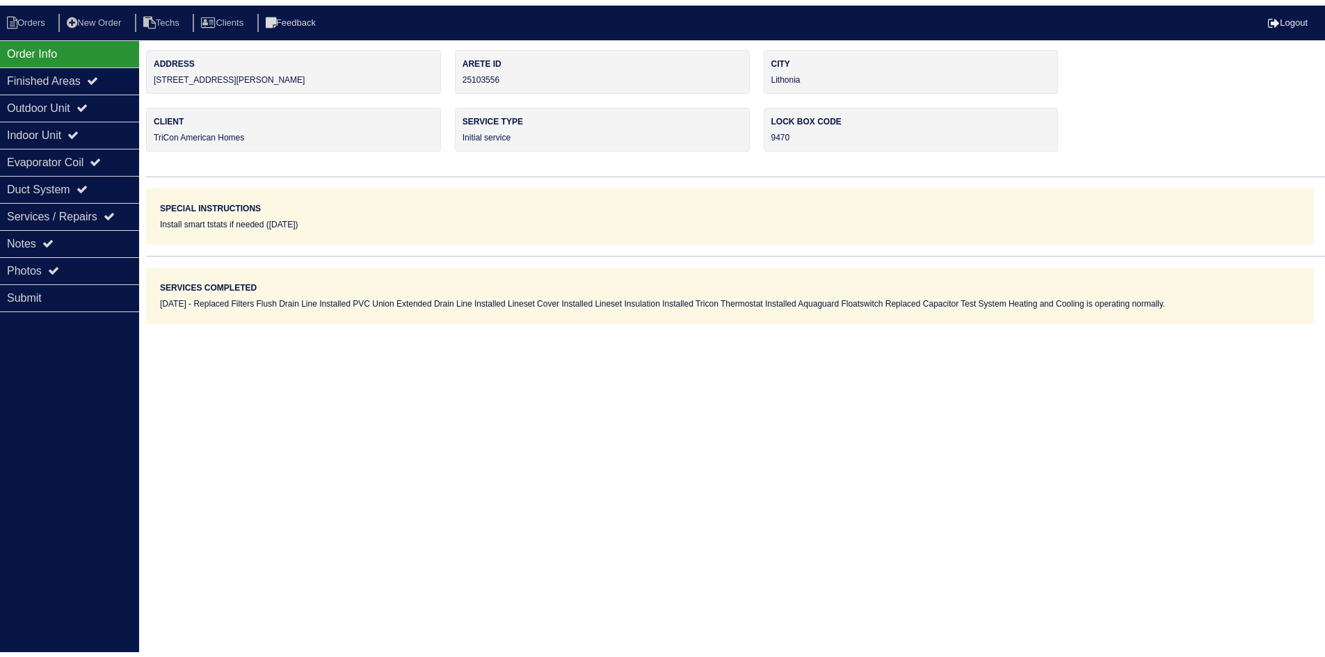
scroll to position [0, 0]
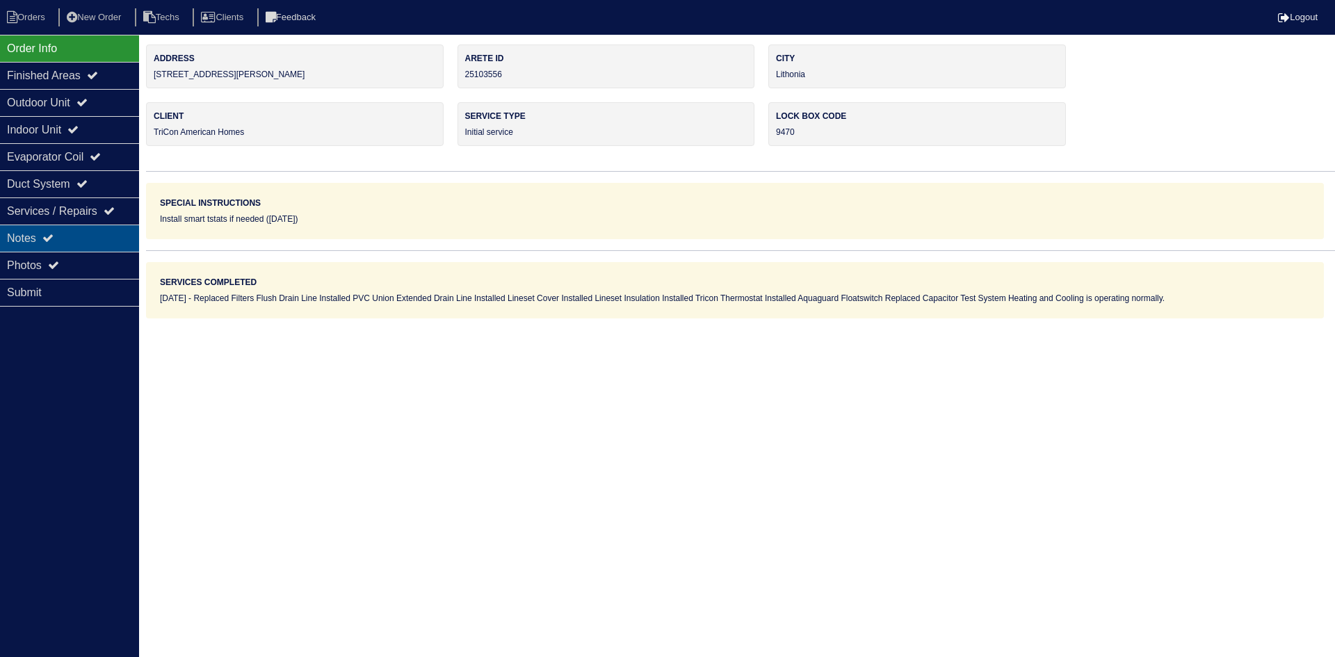
click at [60, 238] on div "Notes" at bounding box center [69, 238] width 139 height 27
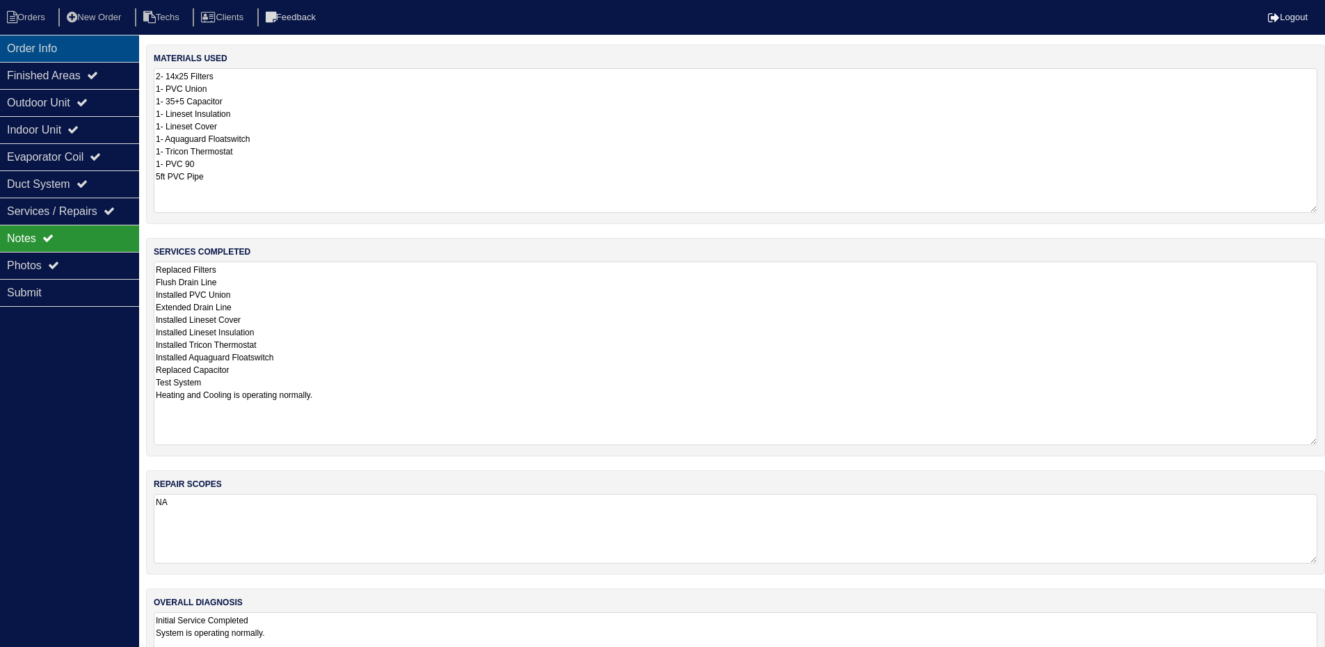
click at [58, 45] on div "Order Info" at bounding box center [69, 48] width 139 height 27
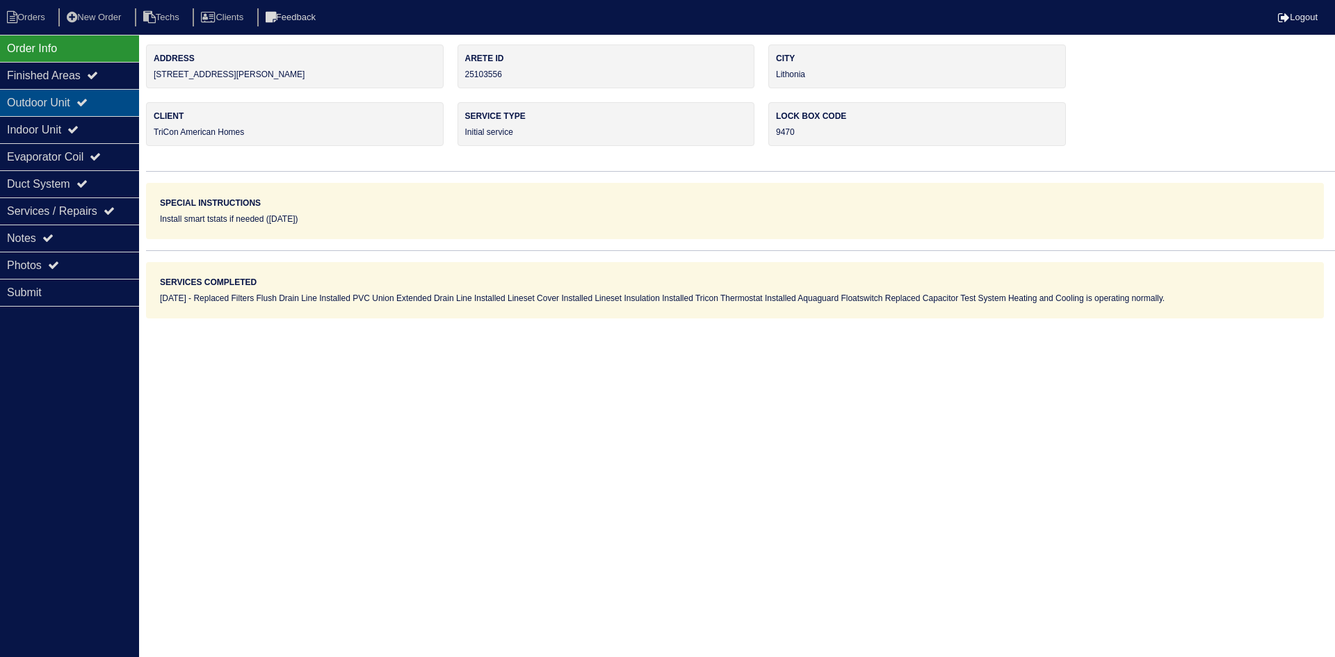
click at [61, 102] on div "Outdoor Unit" at bounding box center [69, 102] width 139 height 27
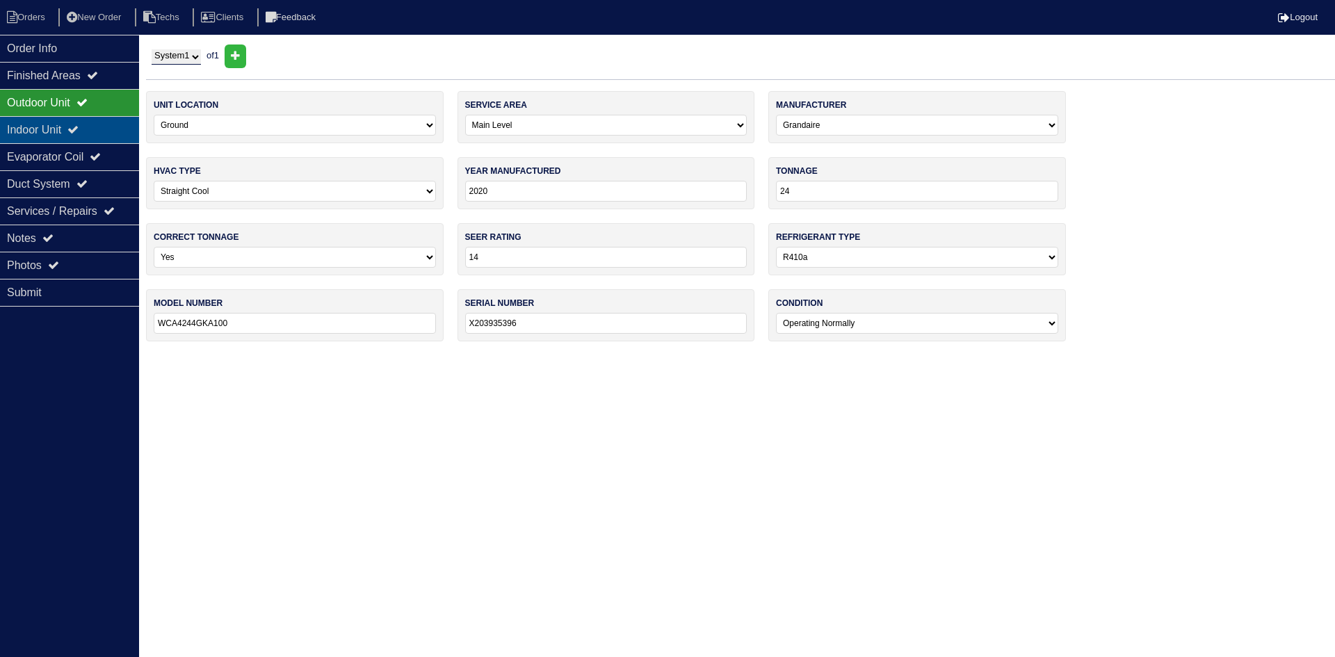
click at [72, 129] on div "Indoor Unit" at bounding box center [69, 129] width 139 height 27
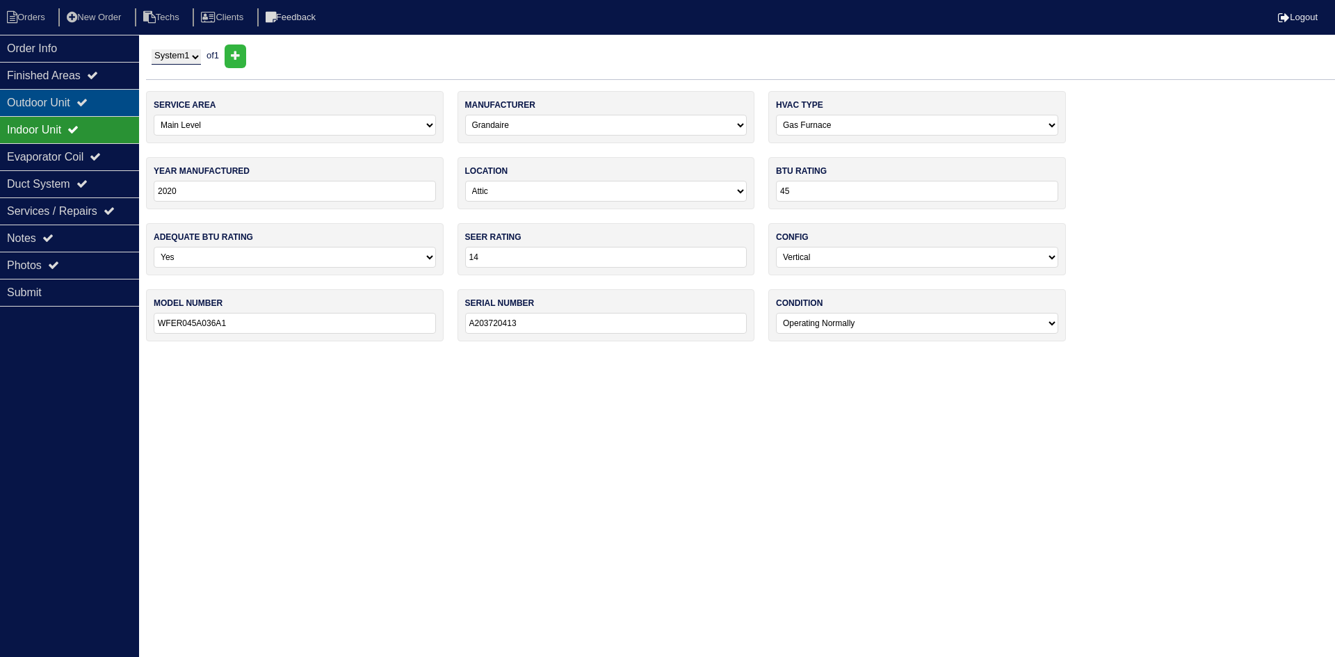
click at [84, 97] on div "Outdoor Unit" at bounding box center [69, 102] width 139 height 27
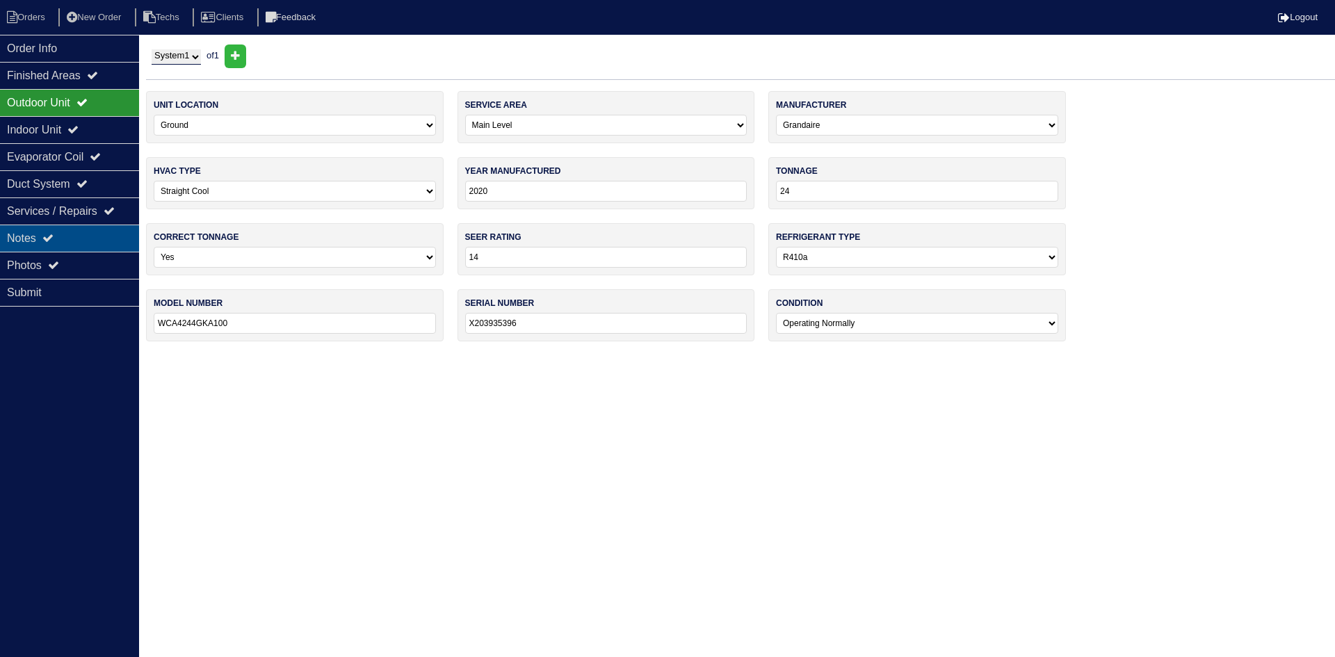
click at [81, 235] on div "Notes" at bounding box center [69, 238] width 139 height 27
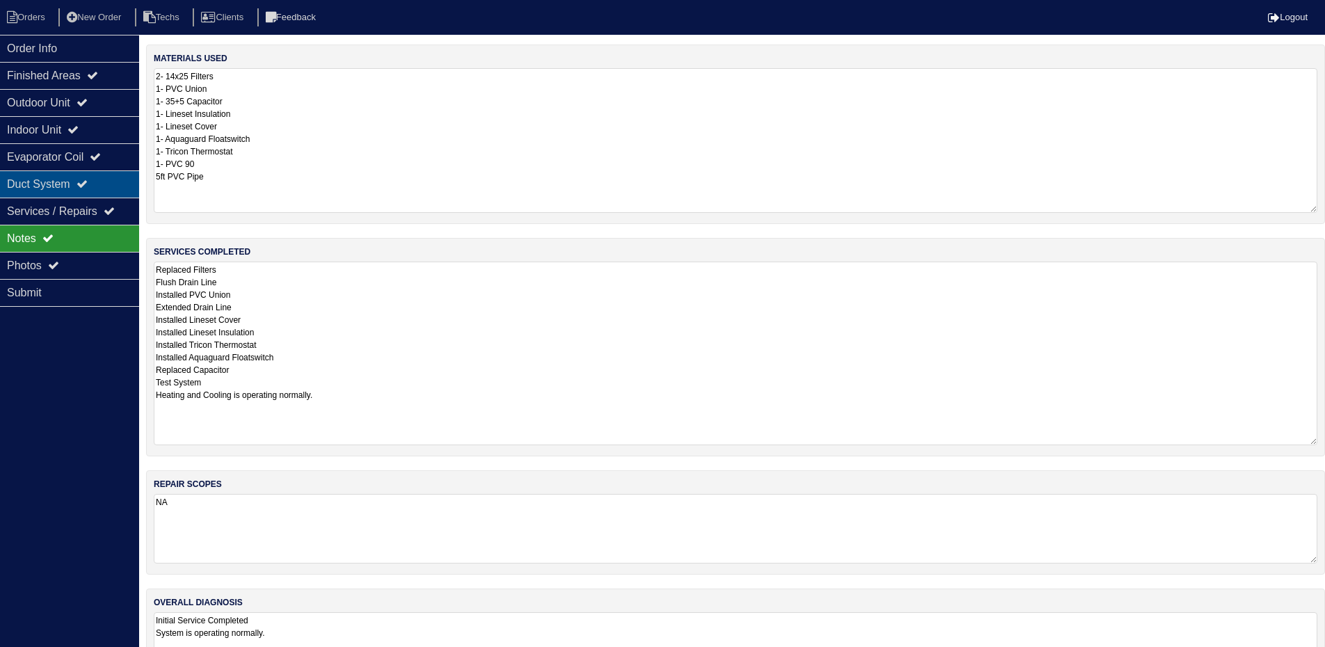
click at [79, 184] on div "Duct System" at bounding box center [69, 183] width 139 height 27
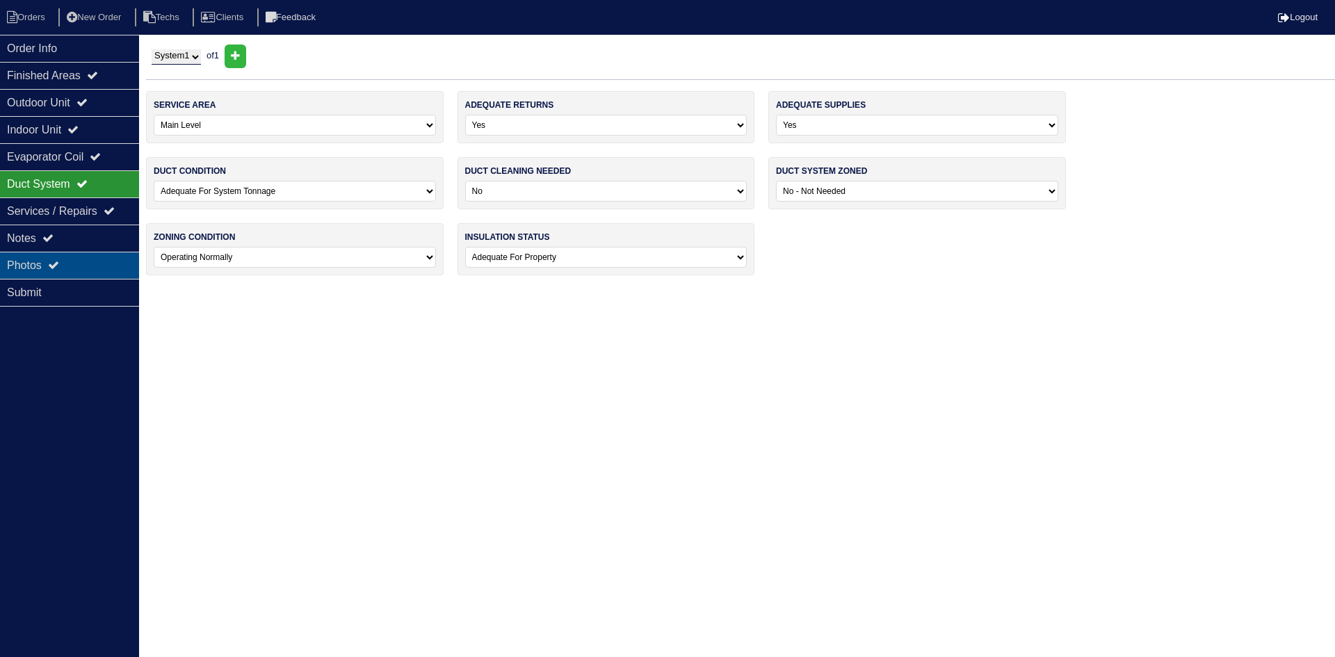
click at [79, 257] on div "Photos" at bounding box center [69, 265] width 139 height 27
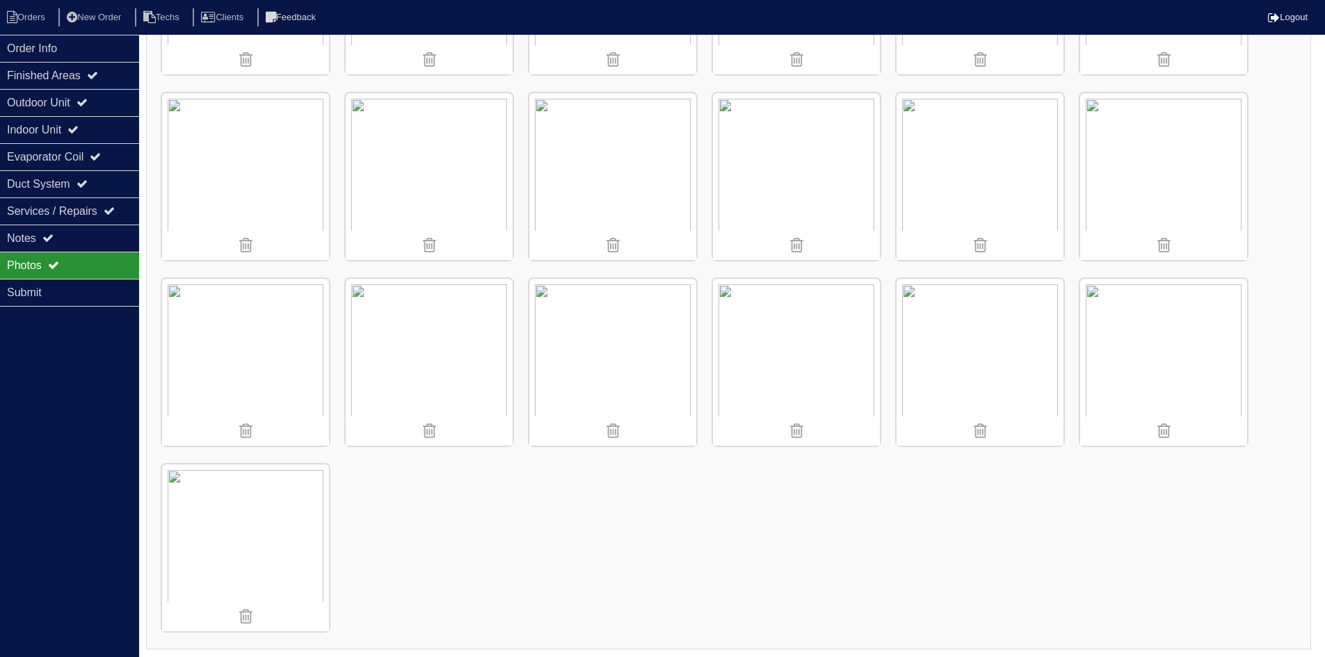
scroll to position [907, 0]
click at [17, 14] on icon at bounding box center [12, 17] width 10 height 13
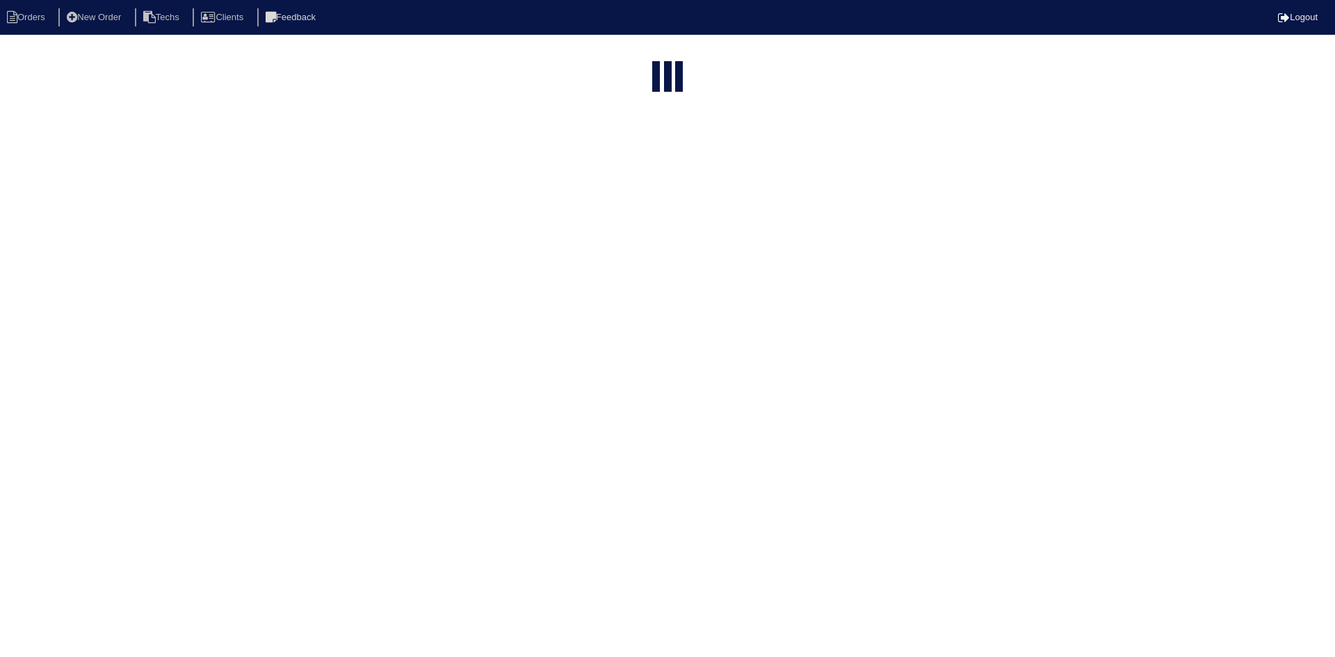
select select "15"
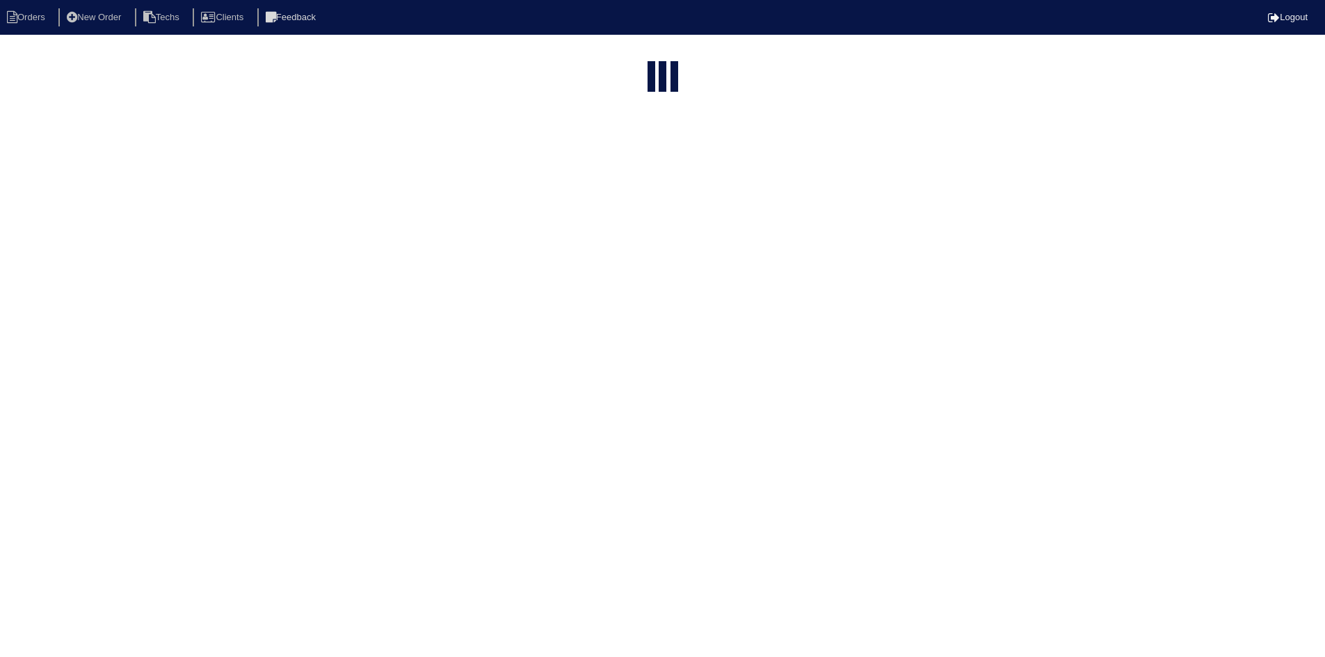
select select "field complete"
select select "need to quote"
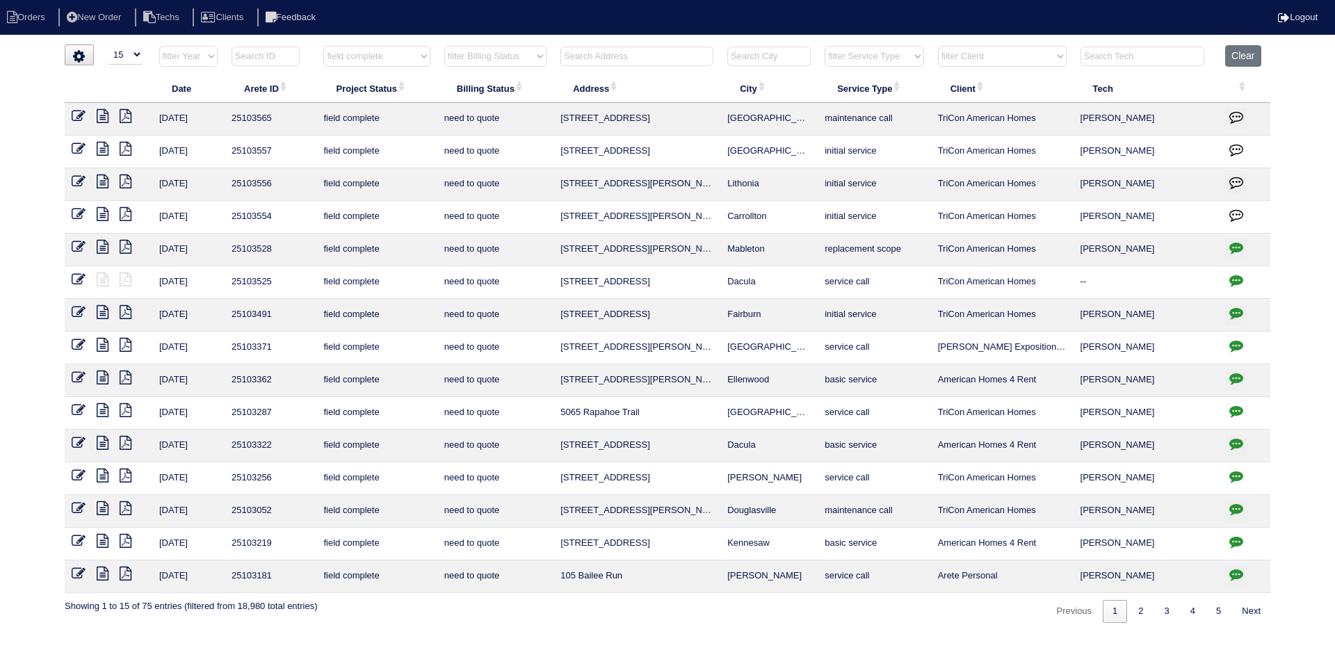
click at [101, 147] on icon at bounding box center [103, 149] width 12 height 14
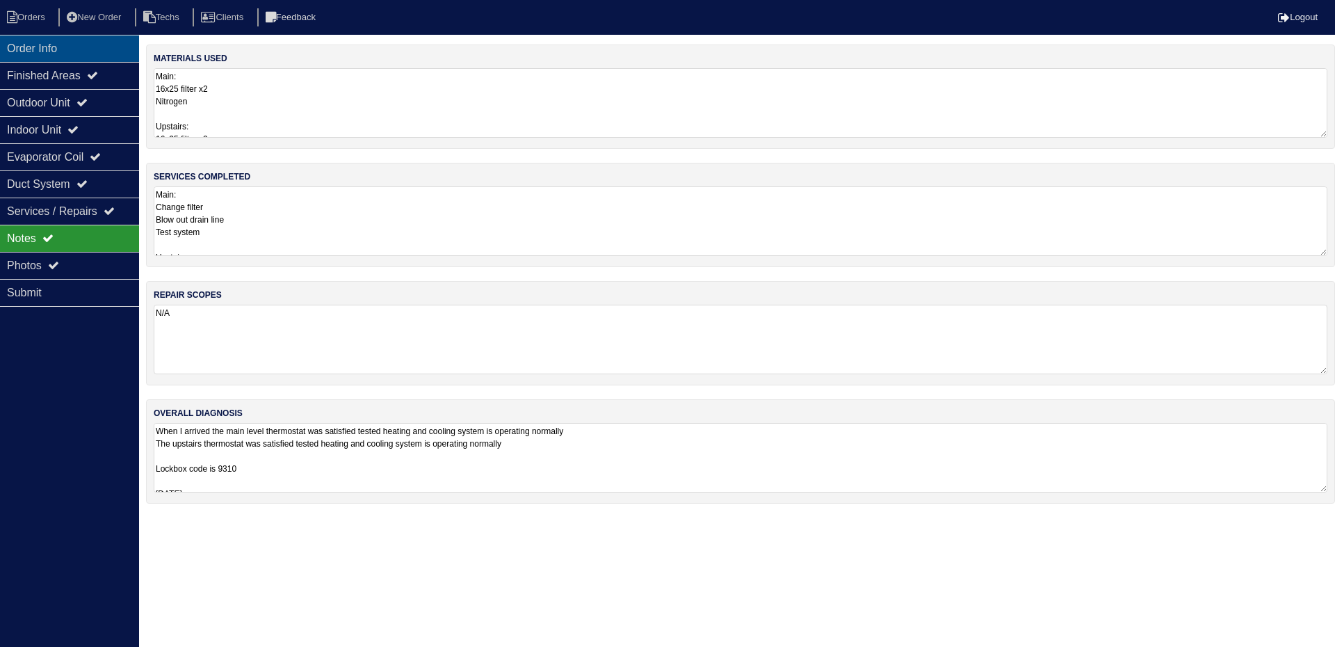
click at [73, 43] on div "Order Info" at bounding box center [69, 48] width 139 height 27
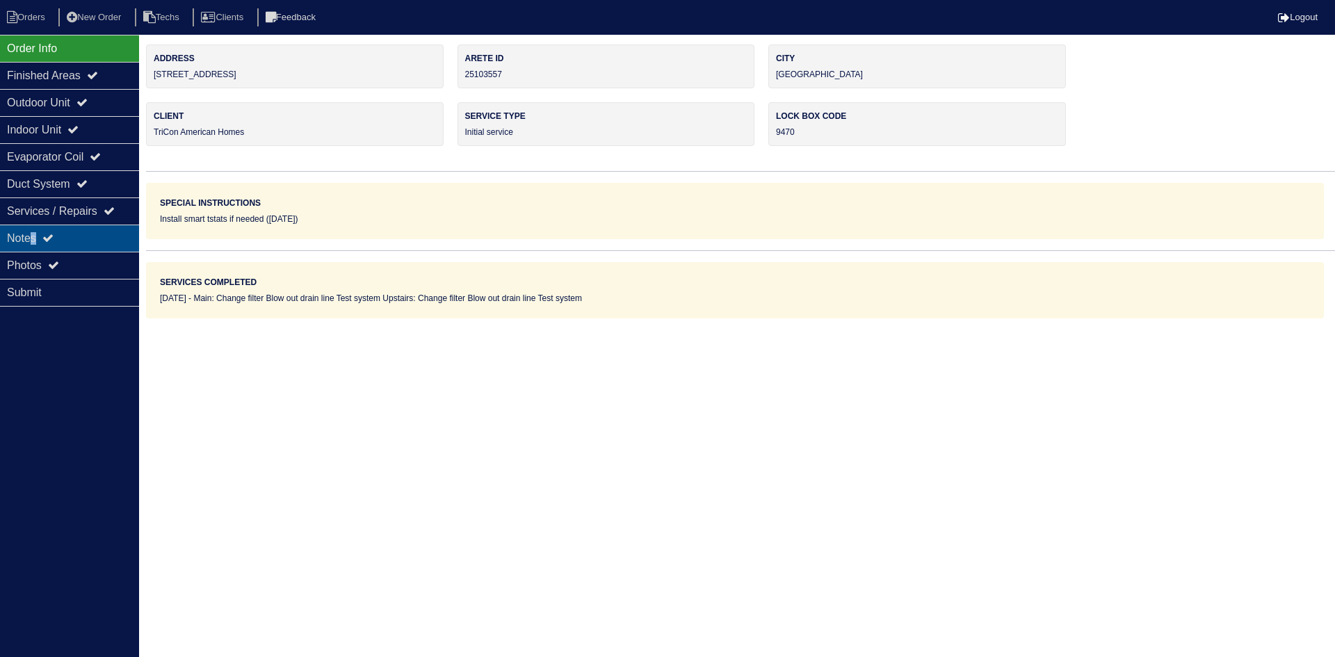
click at [35, 238] on div "Notes" at bounding box center [69, 238] width 139 height 27
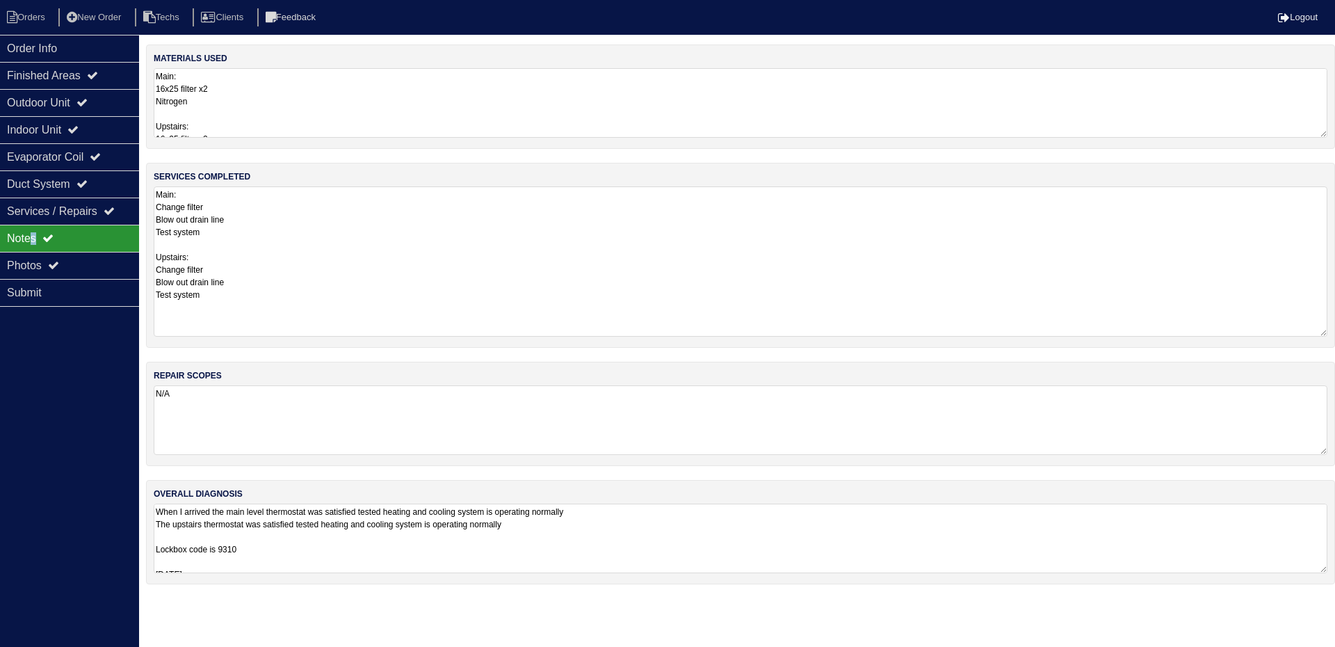
drag, startPoint x: 1318, startPoint y: 248, endPoint x: 1325, endPoint y: 328, distance: 81.0
click at [1325, 328] on textarea "Main: Change filter Blow out drain line Test system Upstairs: Change filter Blo…" at bounding box center [741, 261] width 1174 height 150
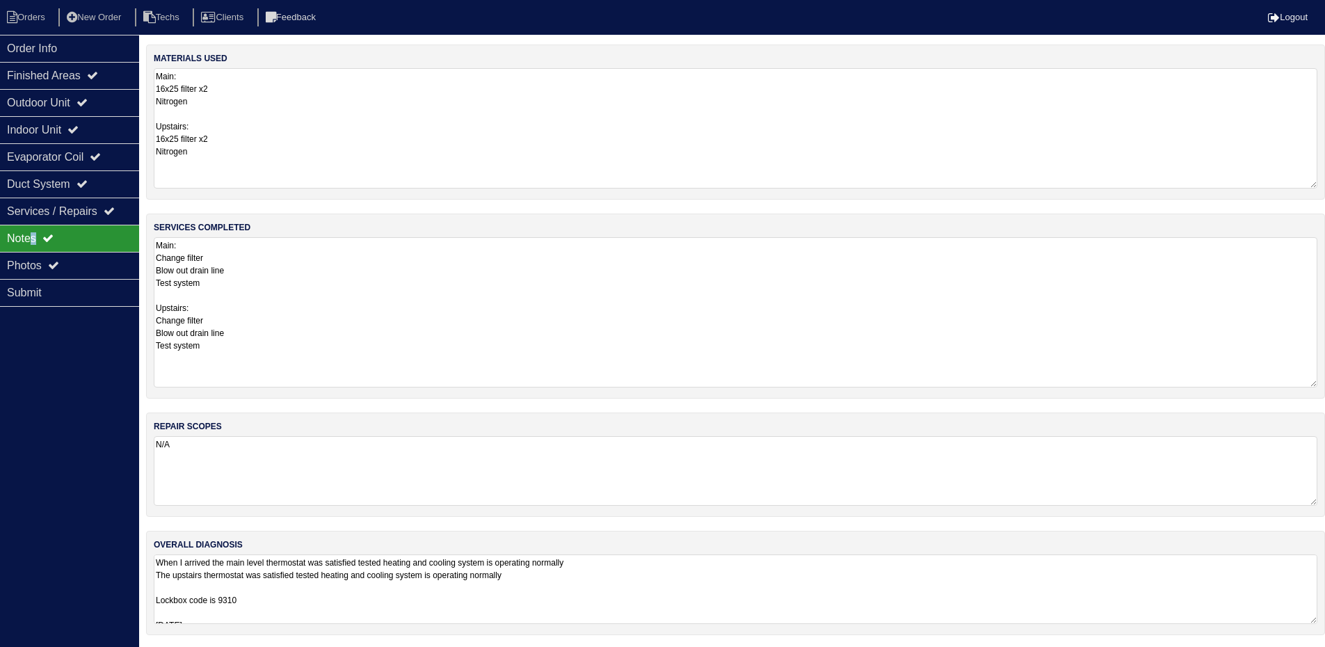
drag, startPoint x: 1323, startPoint y: 134, endPoint x: 1329, endPoint y: 185, distance: 51.1
click at [1325, 185] on html "Orders New Order Techs Clients Feedback Logout Orders New Order Users Clients M…" at bounding box center [662, 324] width 1325 height 649
click at [846, 579] on textarea "When I arrived the main level thermostat was satisfied tested heating and cooli…" at bounding box center [735, 589] width 1163 height 70
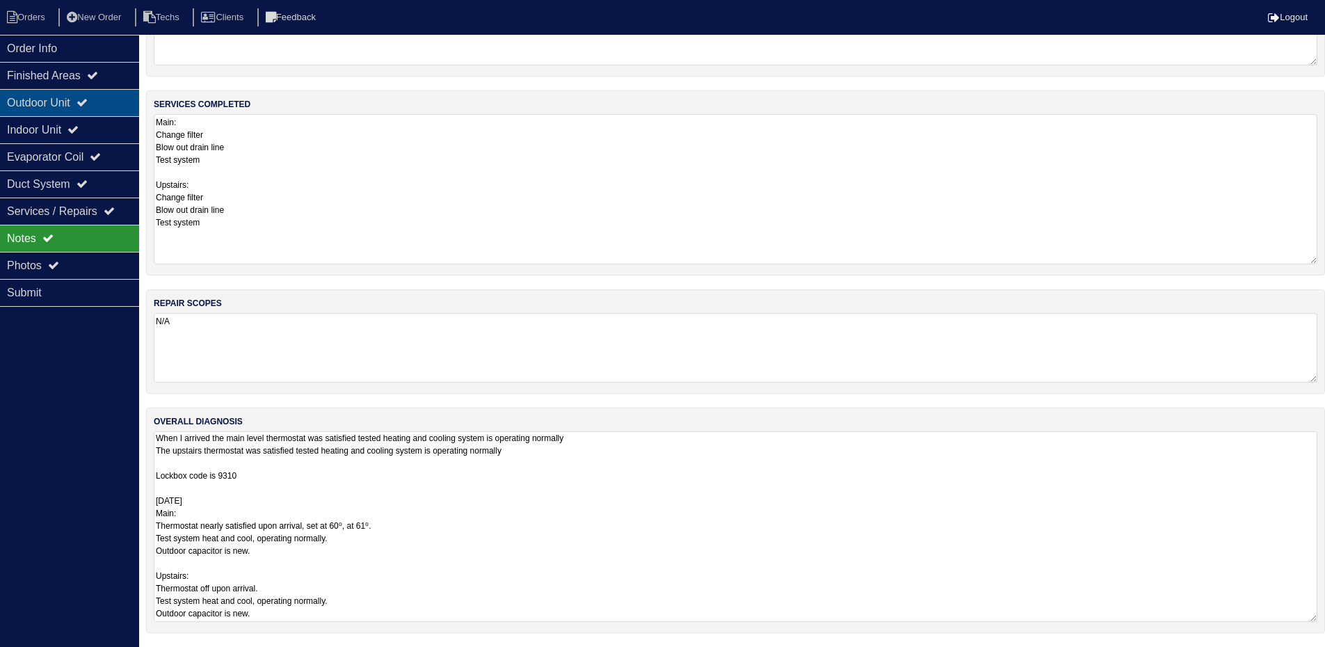
click at [60, 96] on div "Outdoor Unit" at bounding box center [69, 102] width 139 height 27
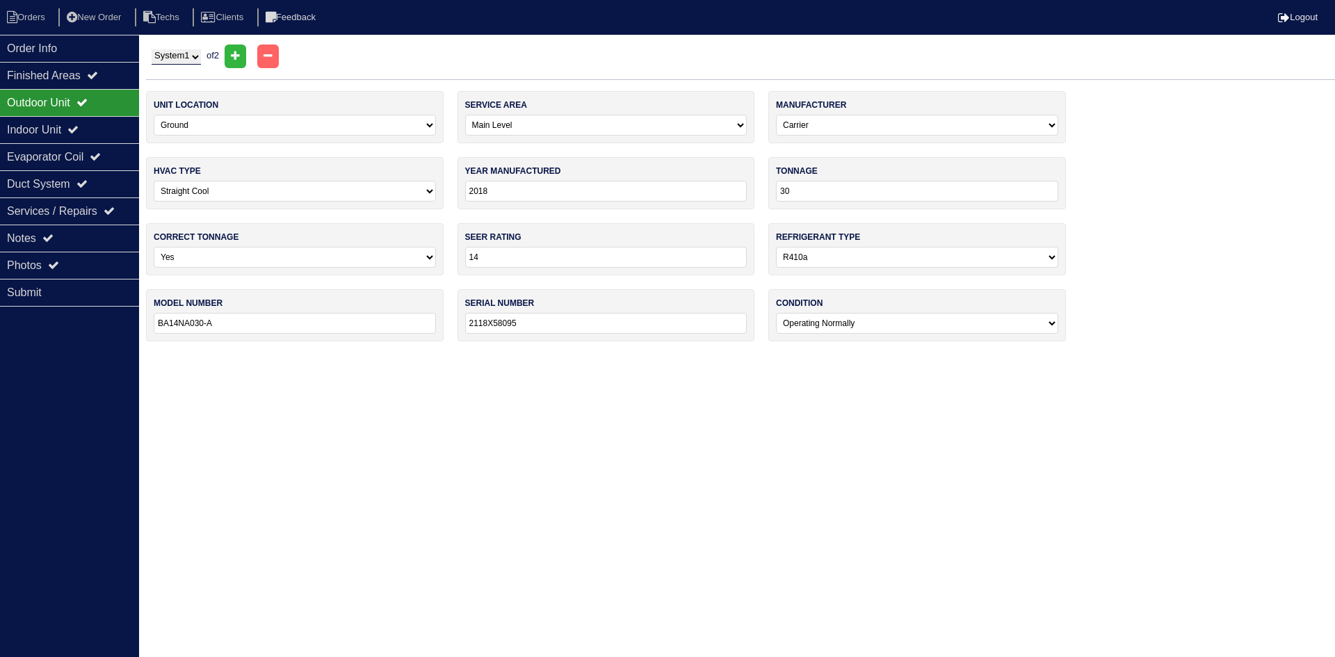
drag, startPoint x: 102, startPoint y: 135, endPoint x: 93, endPoint y: 111, distance: 25.7
click at [102, 135] on div "Indoor Unit" at bounding box center [69, 129] width 139 height 27
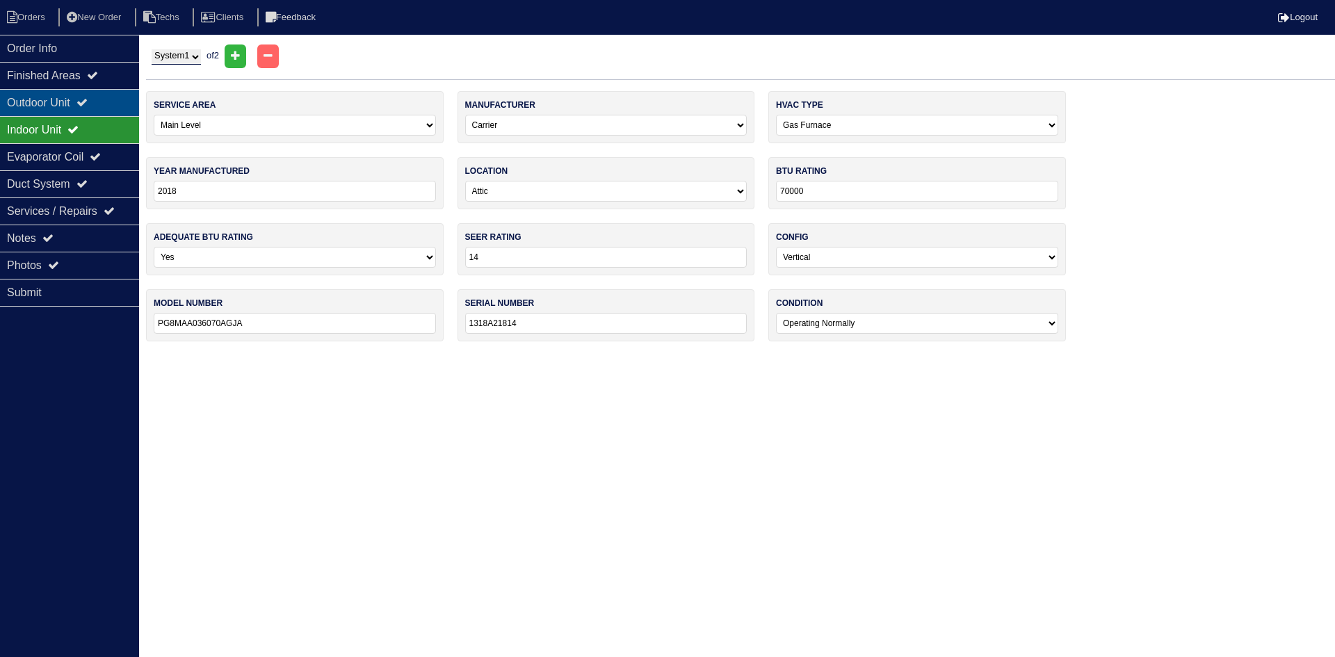
click at [85, 95] on div "Outdoor Unit" at bounding box center [69, 102] width 139 height 27
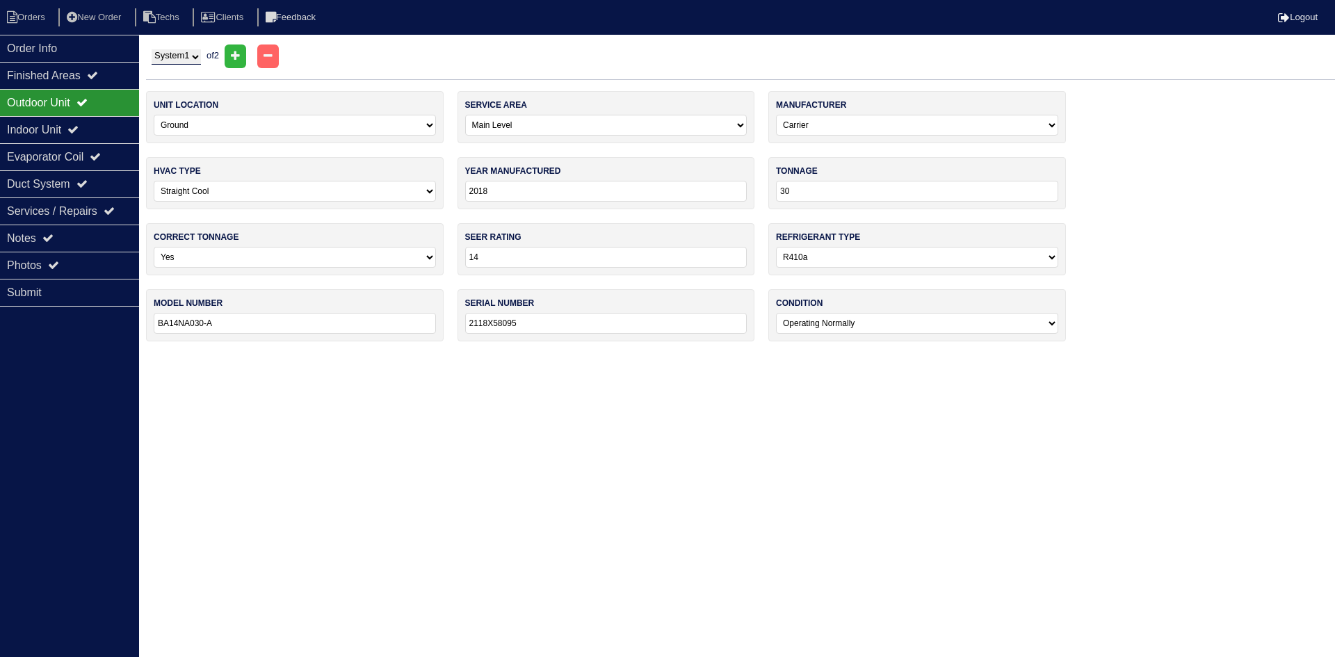
click at [191, 54] on select "System 1 System 2" at bounding box center [176, 56] width 49 height 15
select select "2"
click at [152, 49] on select "System 1 System 2" at bounding box center [176, 56] width 49 height 15
select select "1"
click at [94, 134] on div "Indoor Unit" at bounding box center [69, 129] width 139 height 27
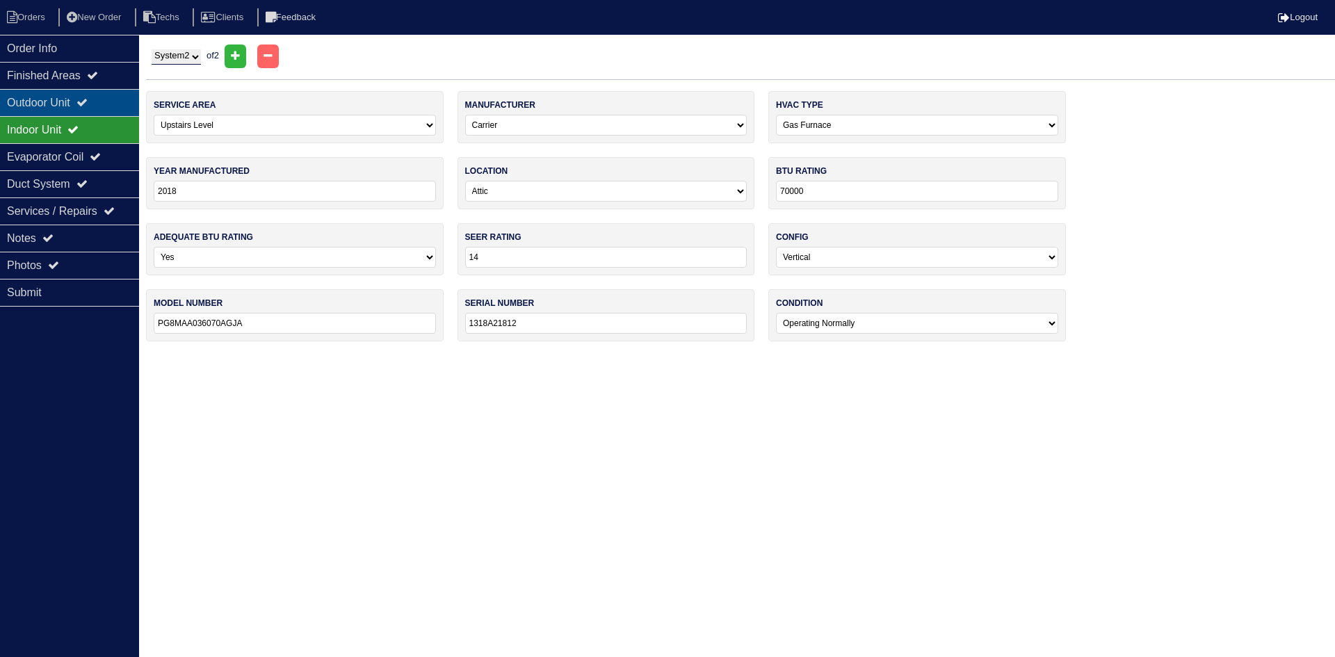
drag, startPoint x: 89, startPoint y: 104, endPoint x: 74, endPoint y: 102, distance: 15.5
click at [87, 104] on icon at bounding box center [81, 102] width 11 height 11
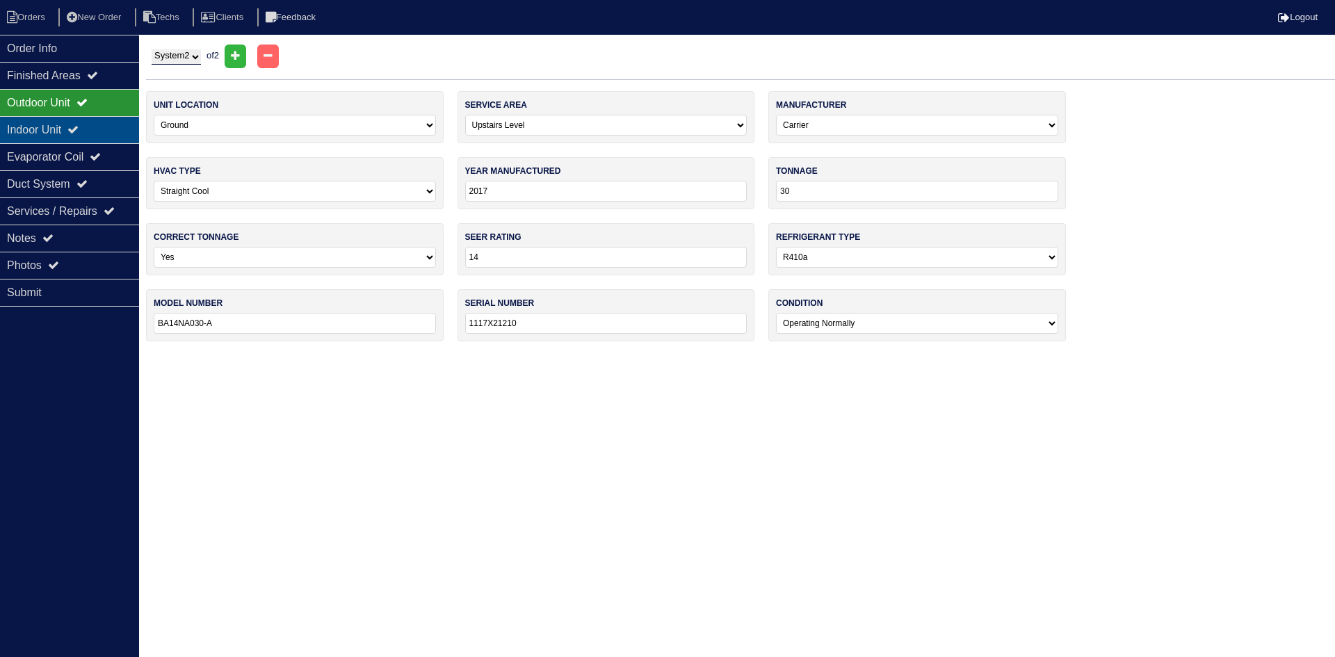
click at [79, 125] on icon at bounding box center [72, 129] width 11 height 11
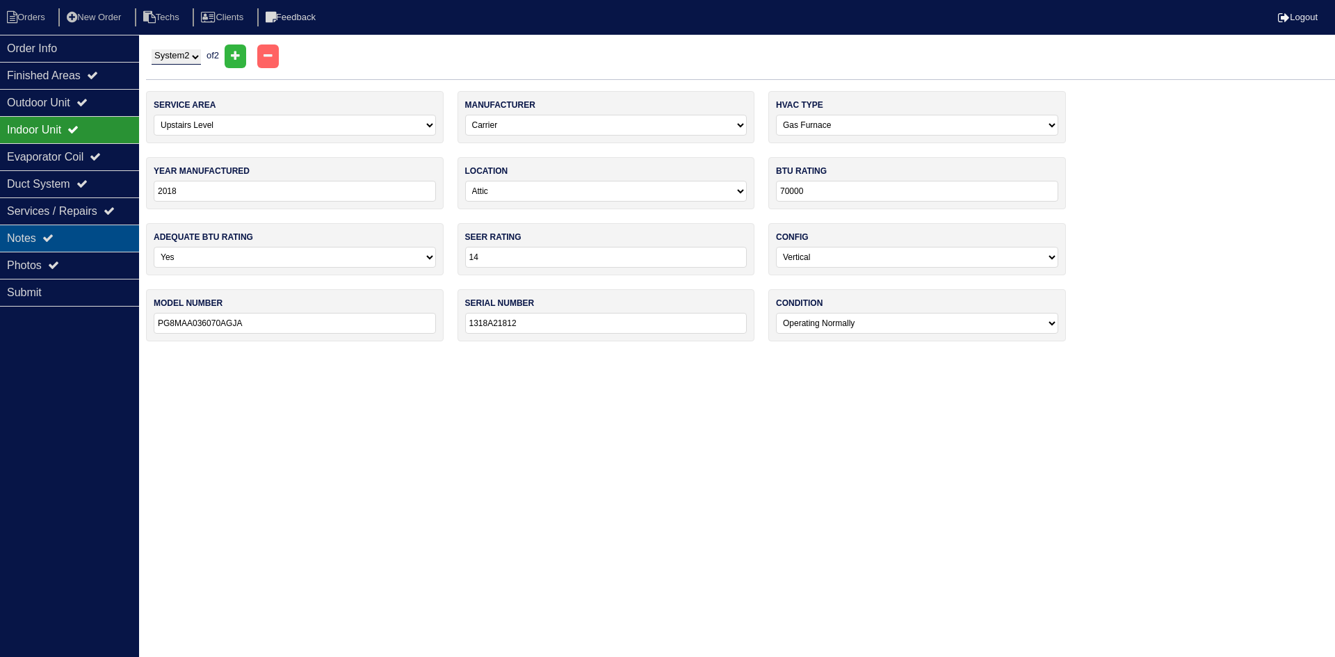
click at [50, 243] on icon at bounding box center [47, 237] width 11 height 11
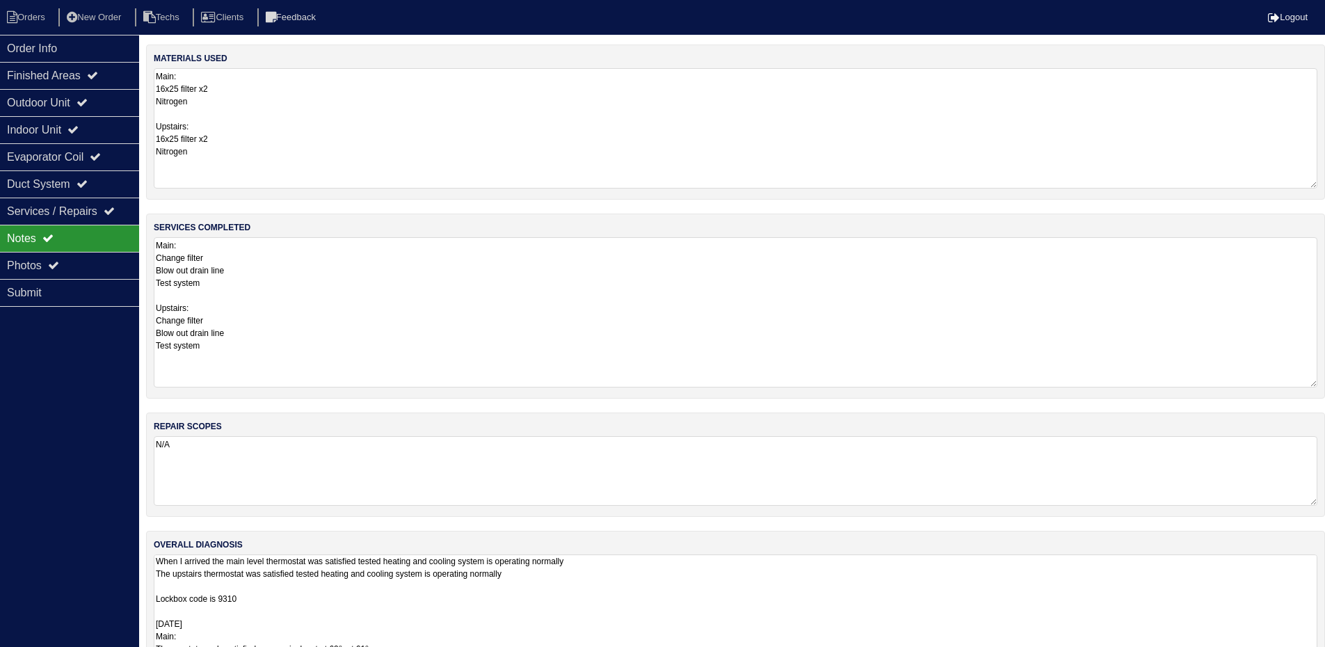
click at [370, 590] on textarea "When I arrived the main level thermostat was satisfied tested heating and cooli…" at bounding box center [735, 649] width 1163 height 191
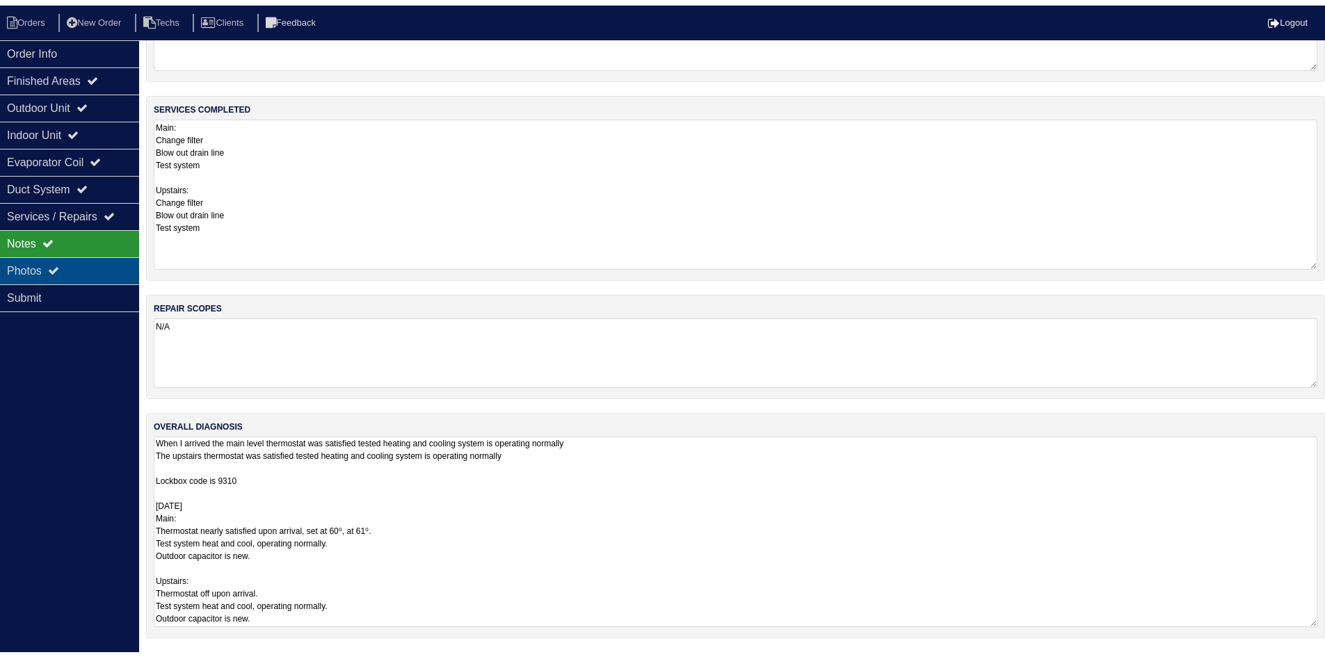
scroll to position [2, 0]
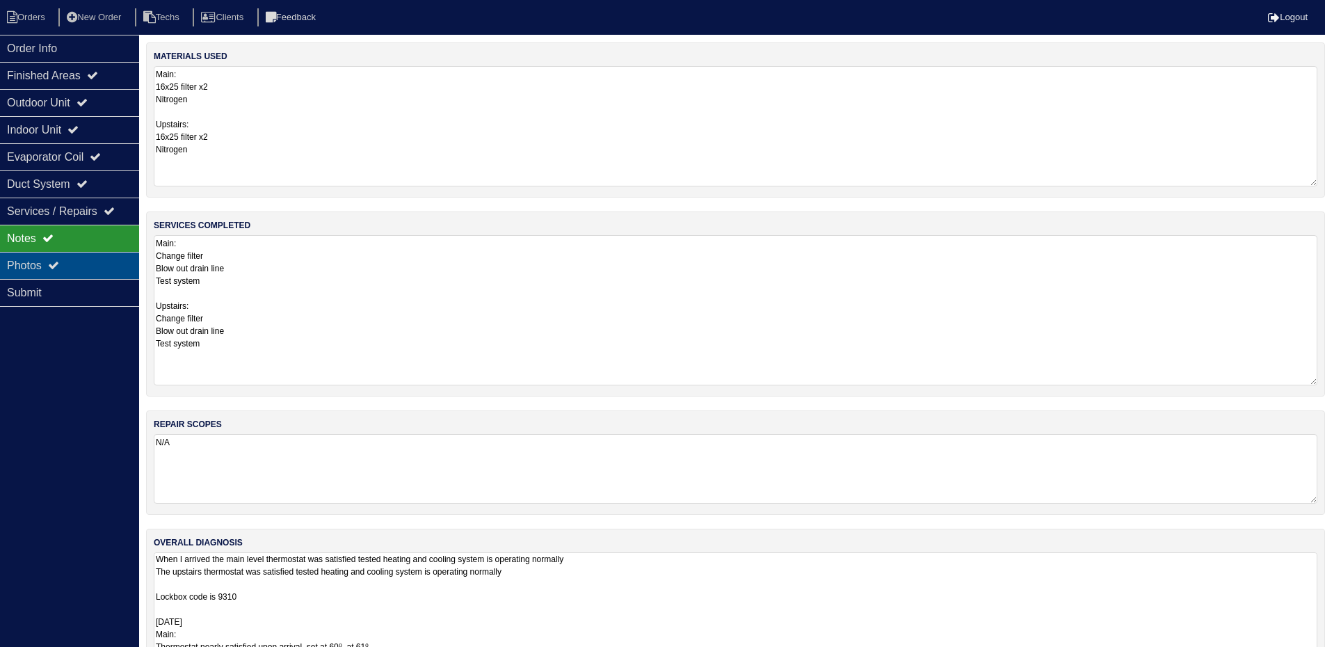
click at [59, 268] on icon at bounding box center [53, 264] width 11 height 11
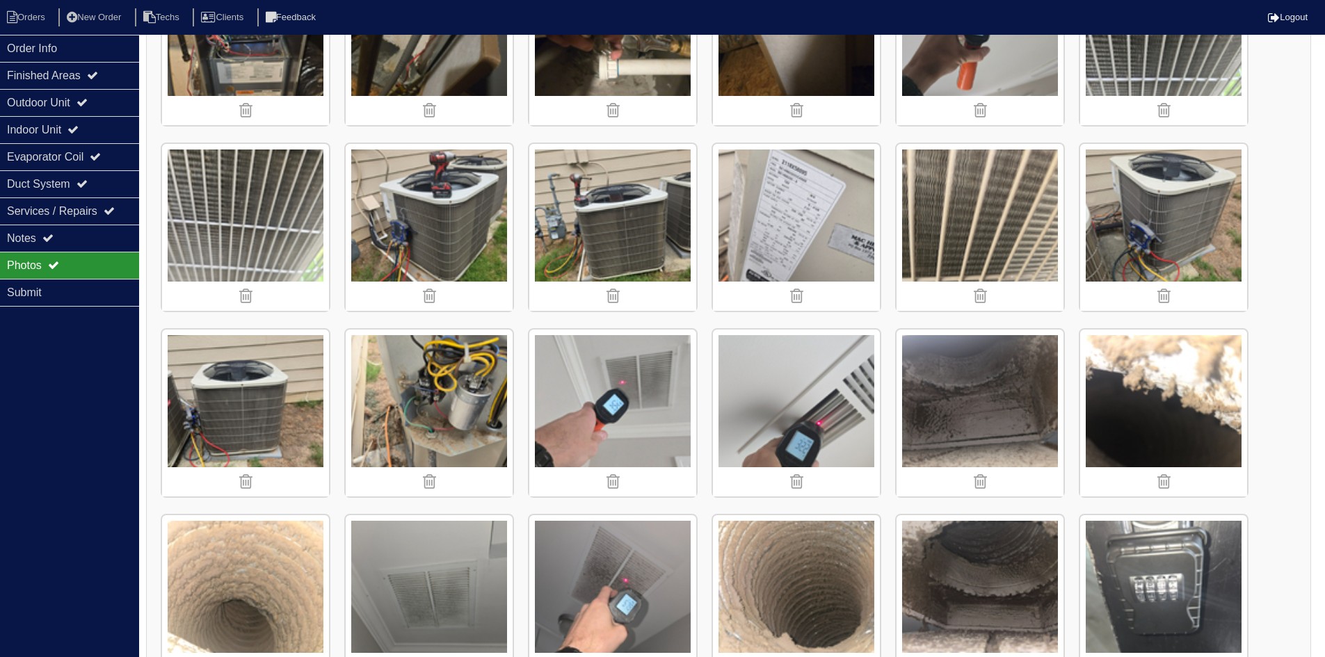
scroll to position [1254, 0]
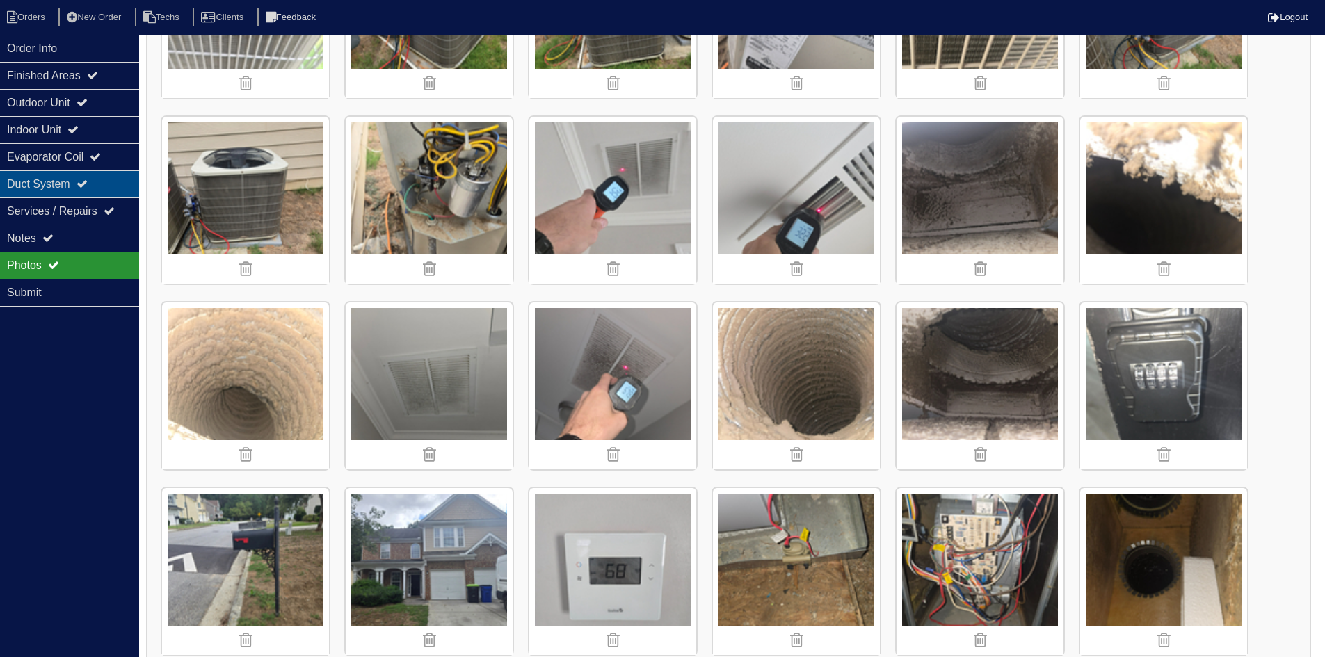
click at [47, 180] on div "Duct System" at bounding box center [69, 183] width 139 height 27
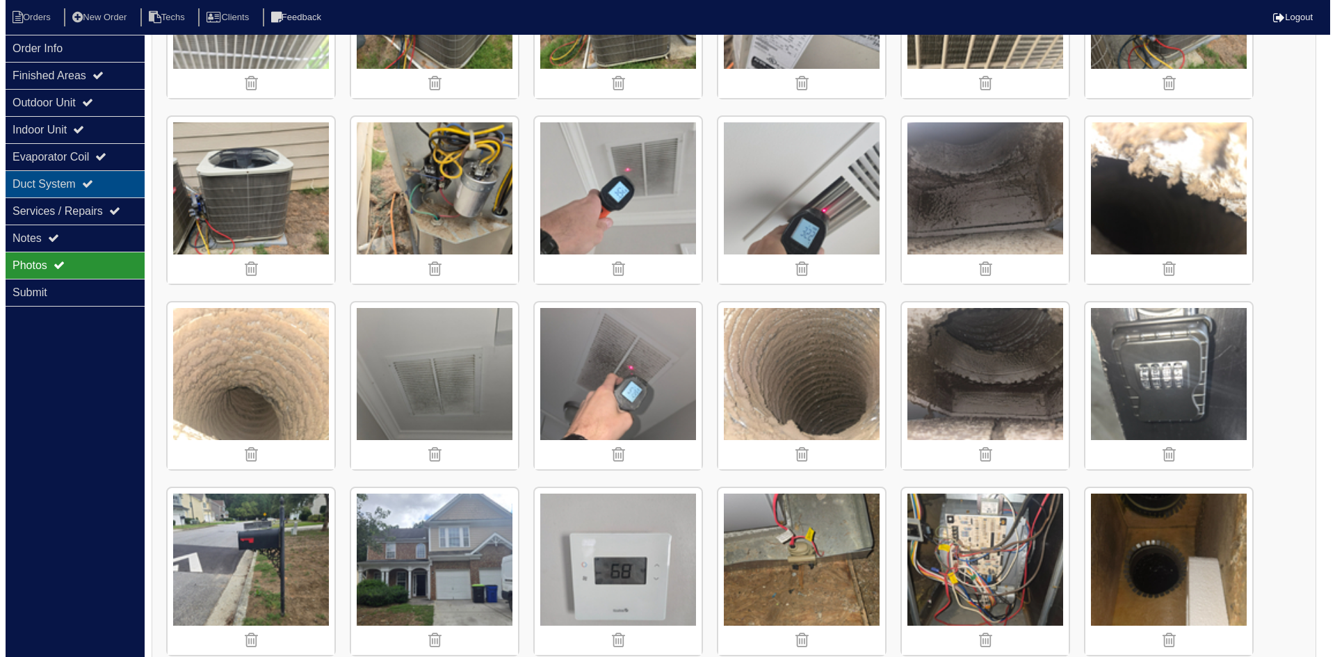
scroll to position [0, 0]
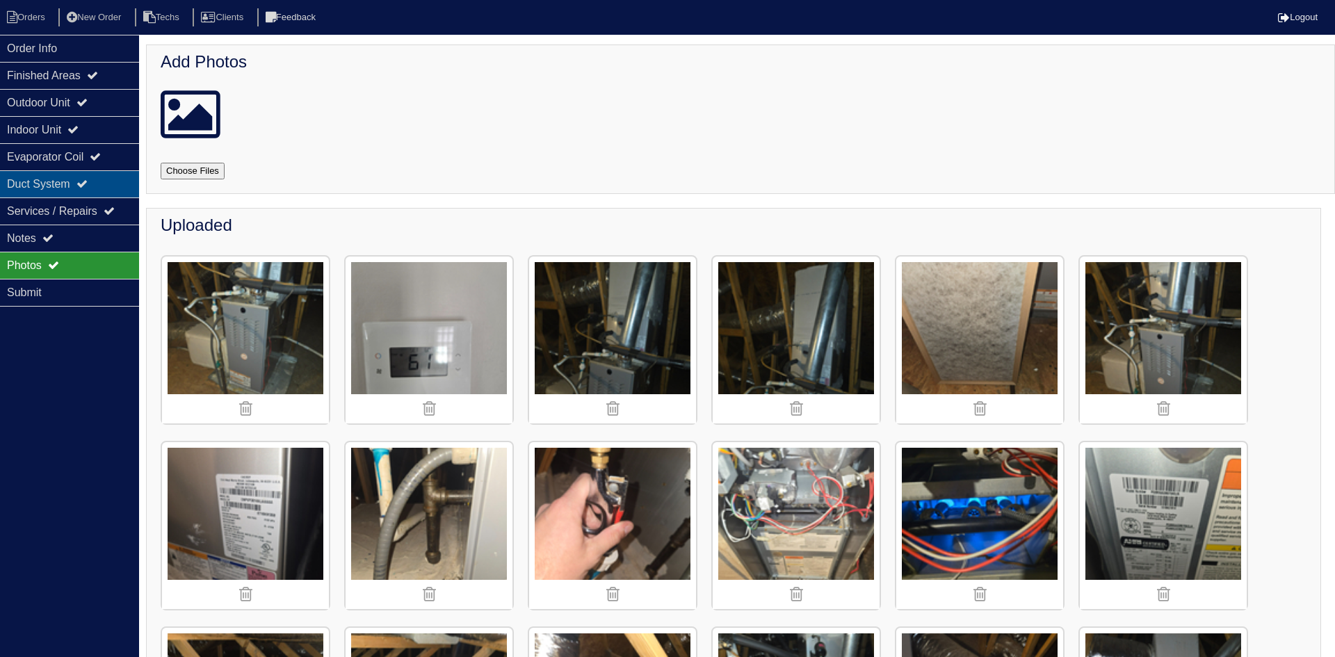
select select "2"
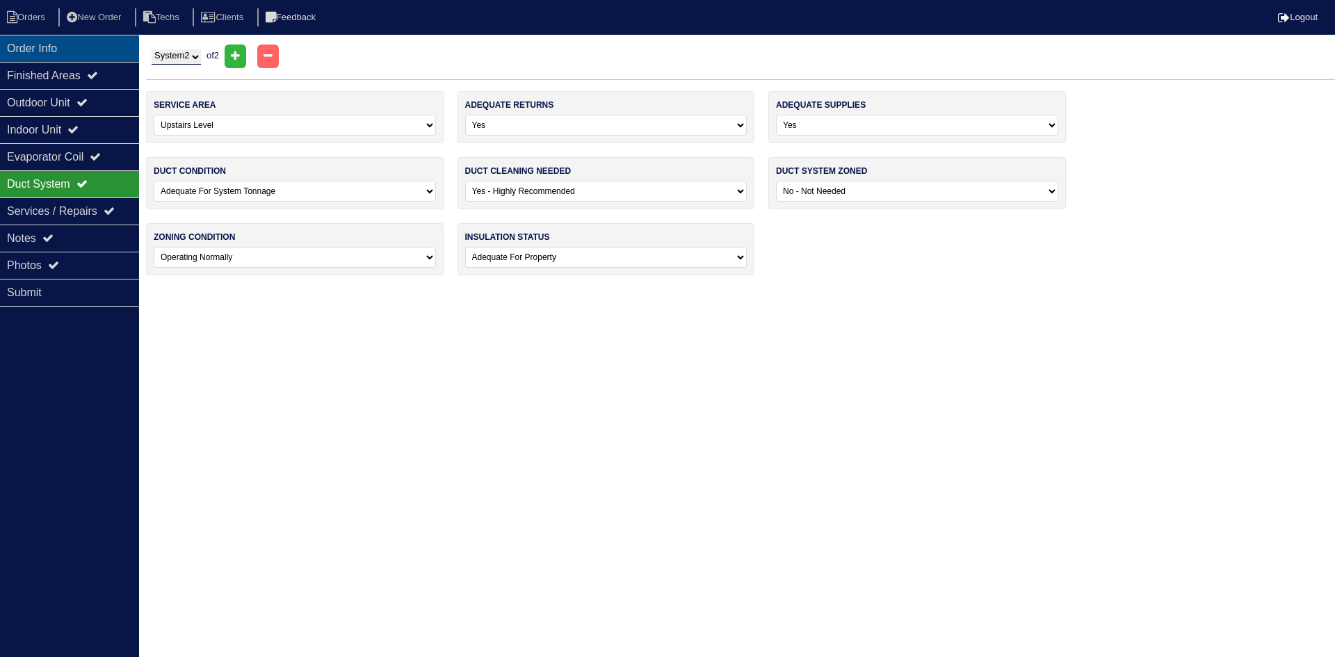
click at [97, 48] on div "Order Info" at bounding box center [69, 48] width 139 height 27
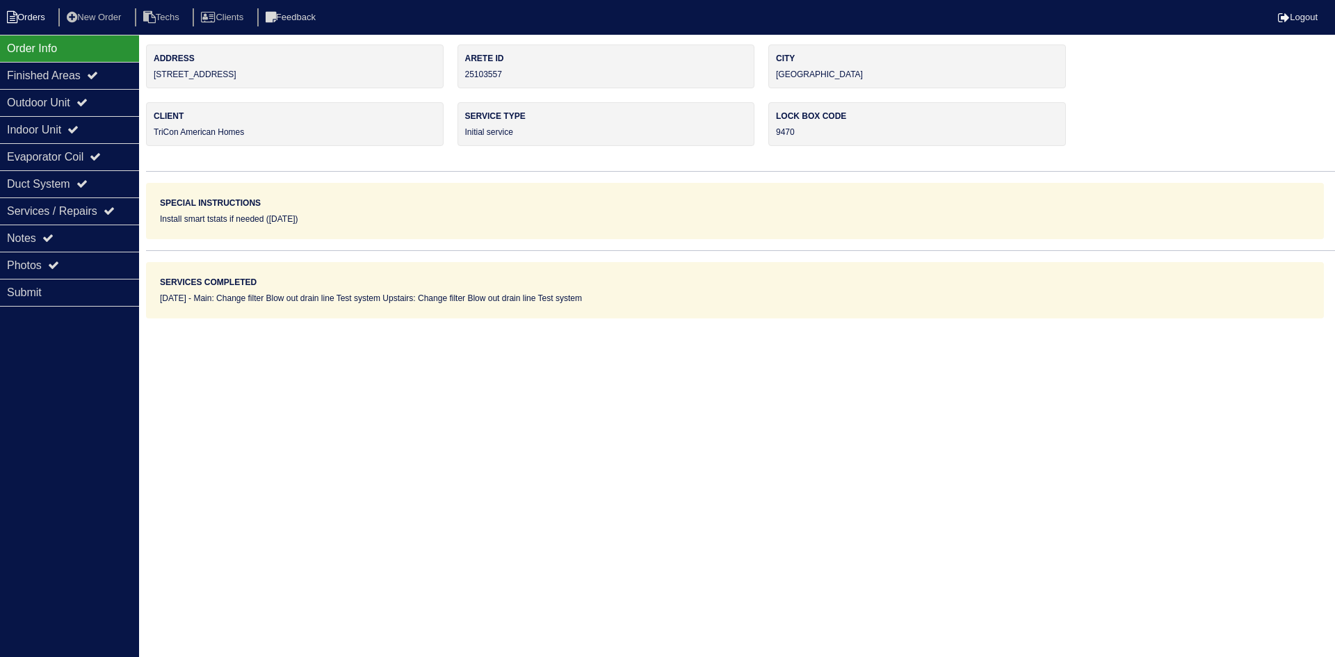
click at [27, 17] on li "Orders" at bounding box center [28, 17] width 56 height 19
select select "15"
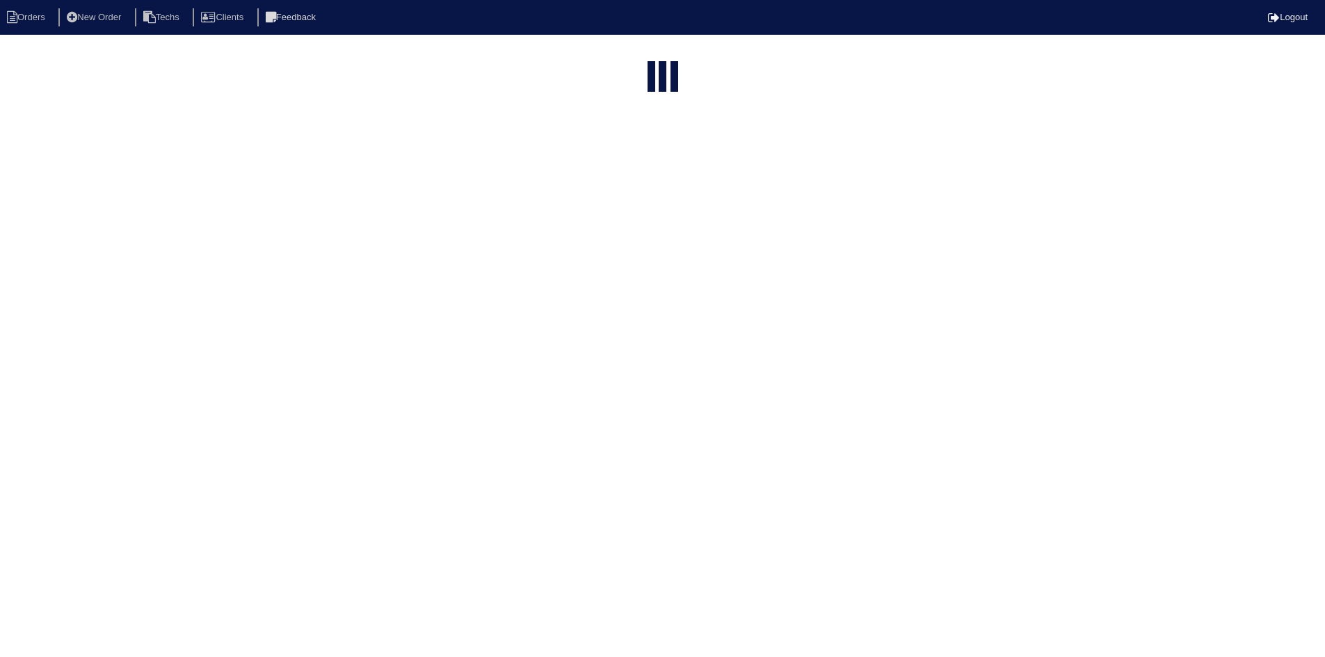
select select "field complete"
select select "need to quote"
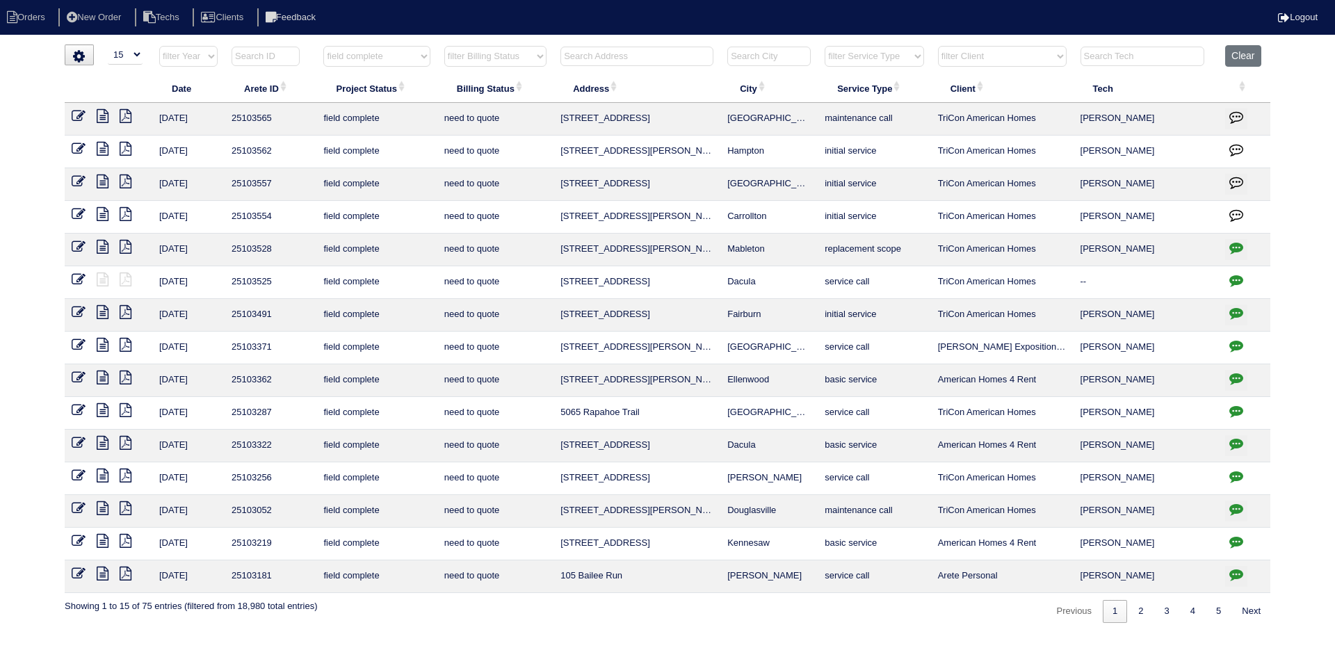
click at [99, 147] on icon at bounding box center [103, 149] width 12 height 14
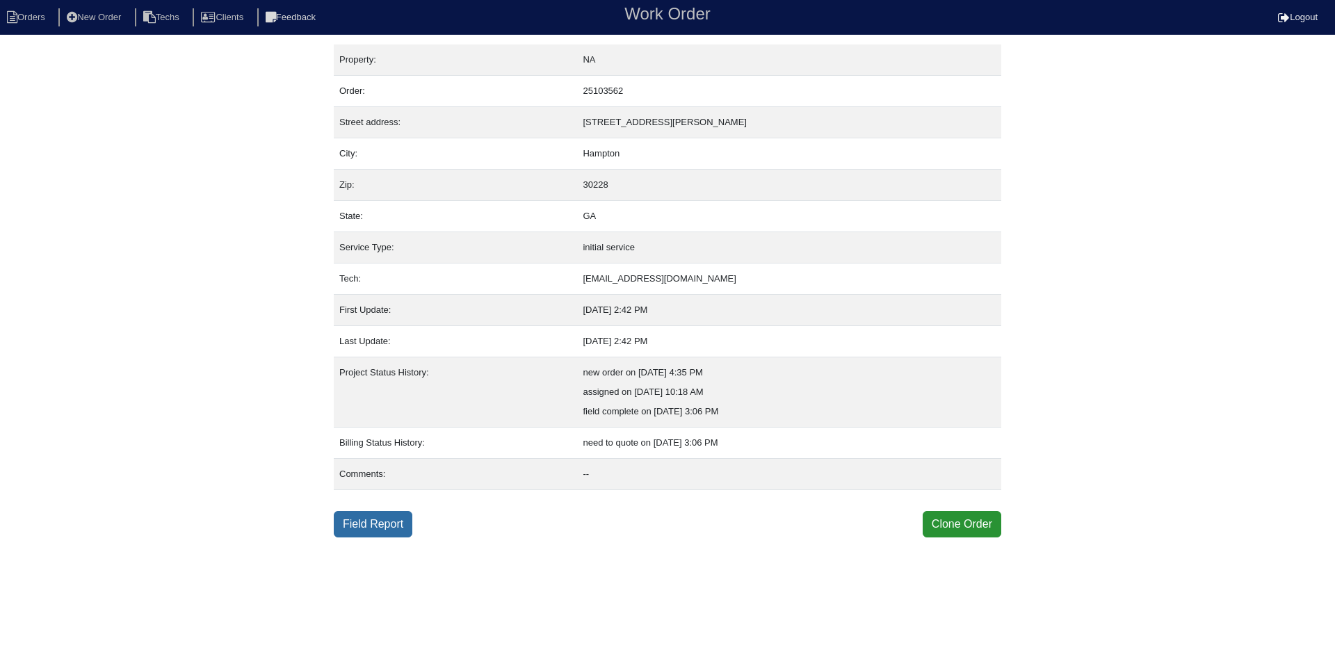
click at [369, 526] on link "Field Report" at bounding box center [373, 524] width 79 height 26
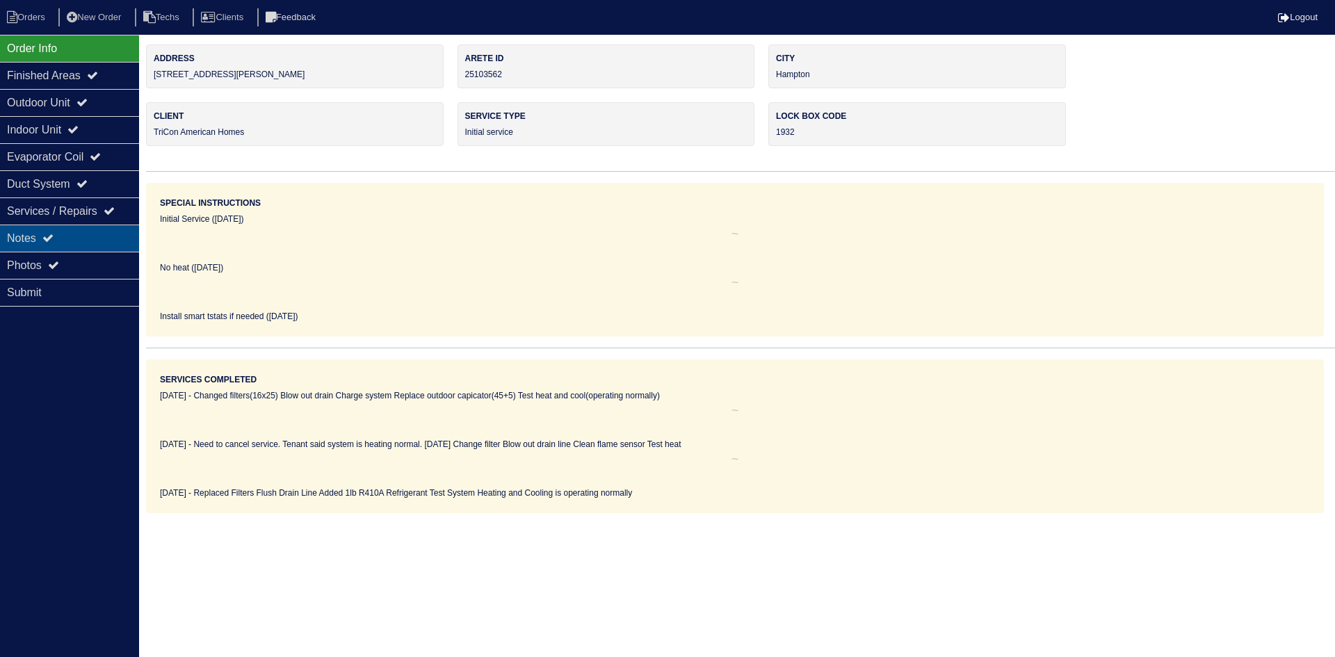
click at [69, 234] on div "Notes" at bounding box center [69, 238] width 139 height 27
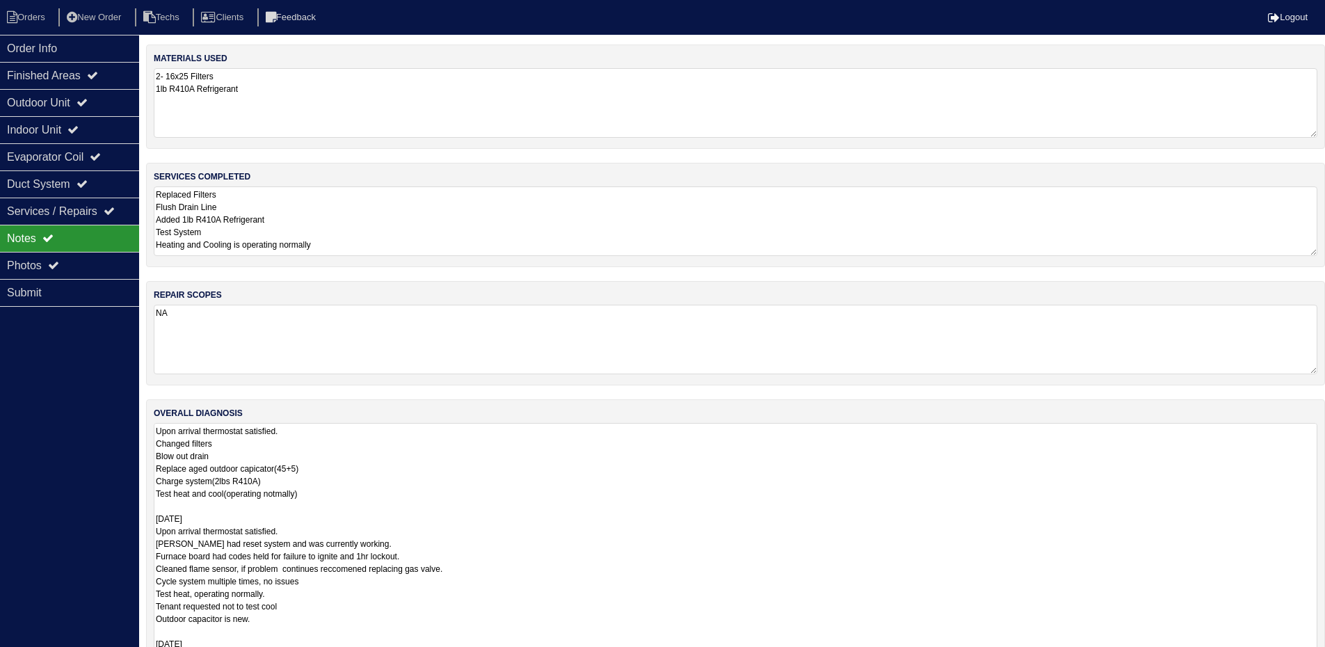
drag, startPoint x: 1325, startPoint y: 489, endPoint x: 1330, endPoint y: 668, distance: 178.8
click at [1325, 656] on html "Orders New Order Techs Clients Feedback Logout Orders New Order Users Clients M…" at bounding box center [662, 350] width 1325 height 701
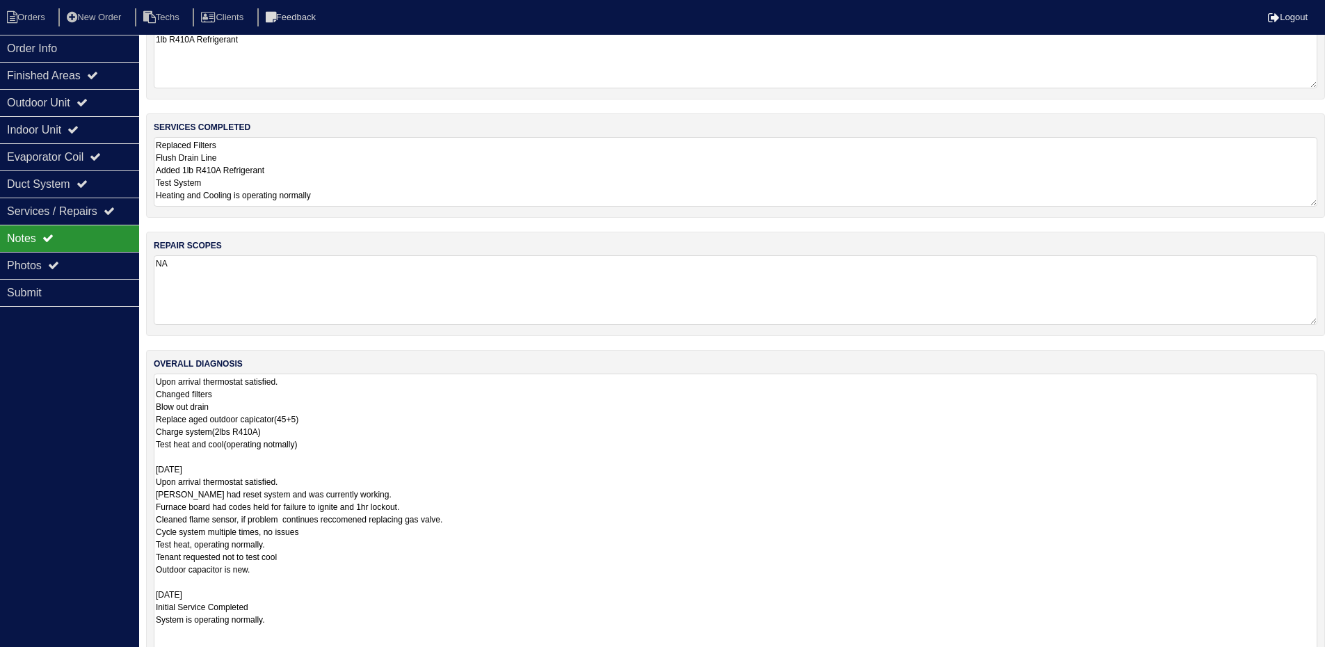
drag, startPoint x: 1313, startPoint y: 626, endPoint x: 1312, endPoint y: 656, distance: 30.6
click at [1315, 656] on html "Orders New Order Techs Clients Feedback Logout Orders New Order Users Clients M…" at bounding box center [662, 322] width 1325 height 743
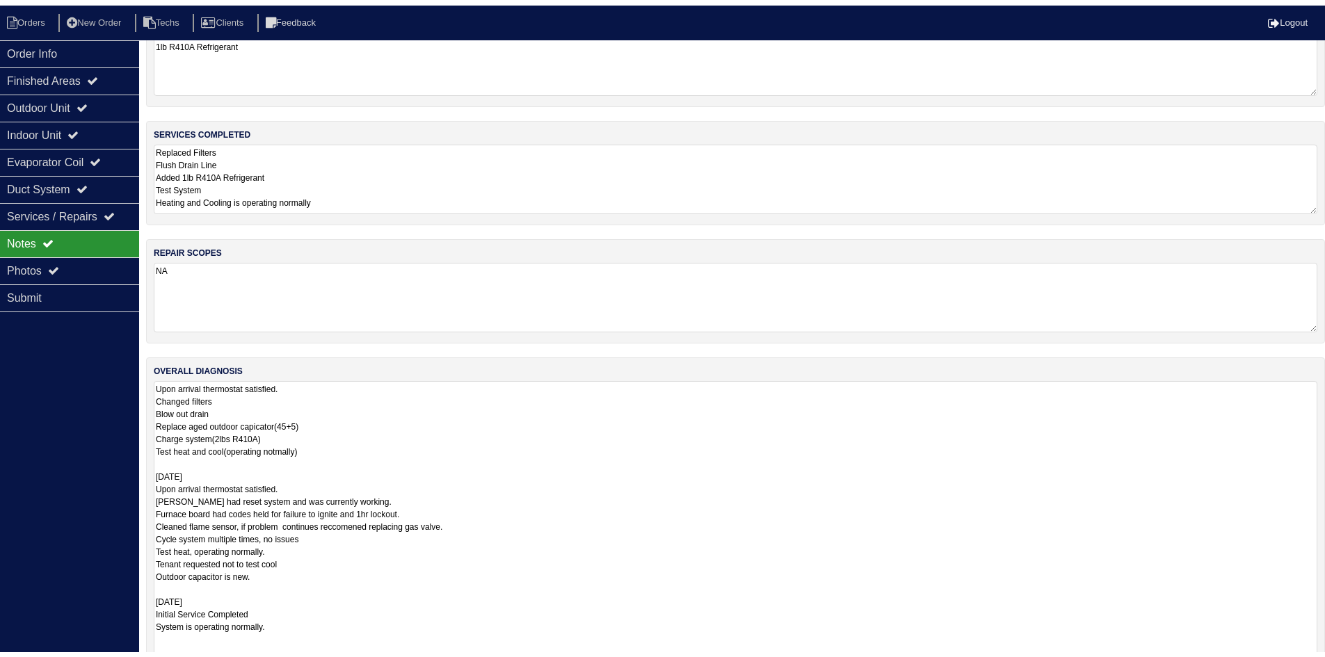
scroll to position [0, 0]
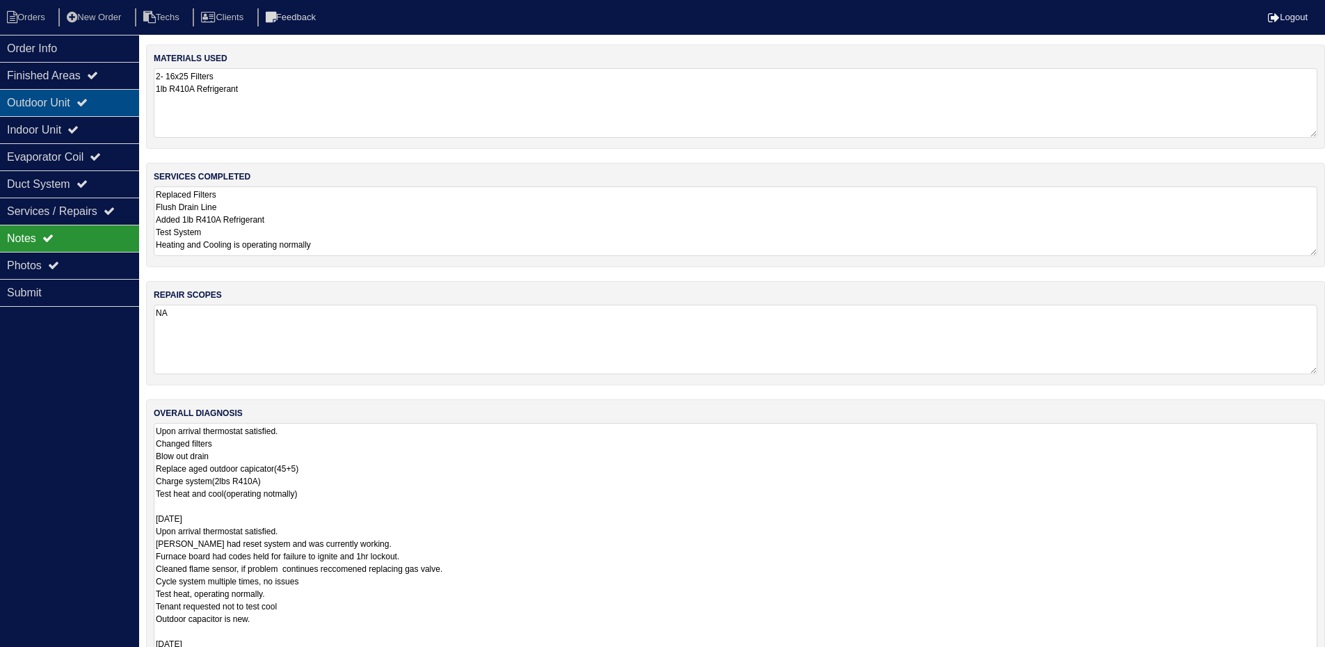
click at [118, 94] on div "Outdoor Unit" at bounding box center [69, 102] width 139 height 27
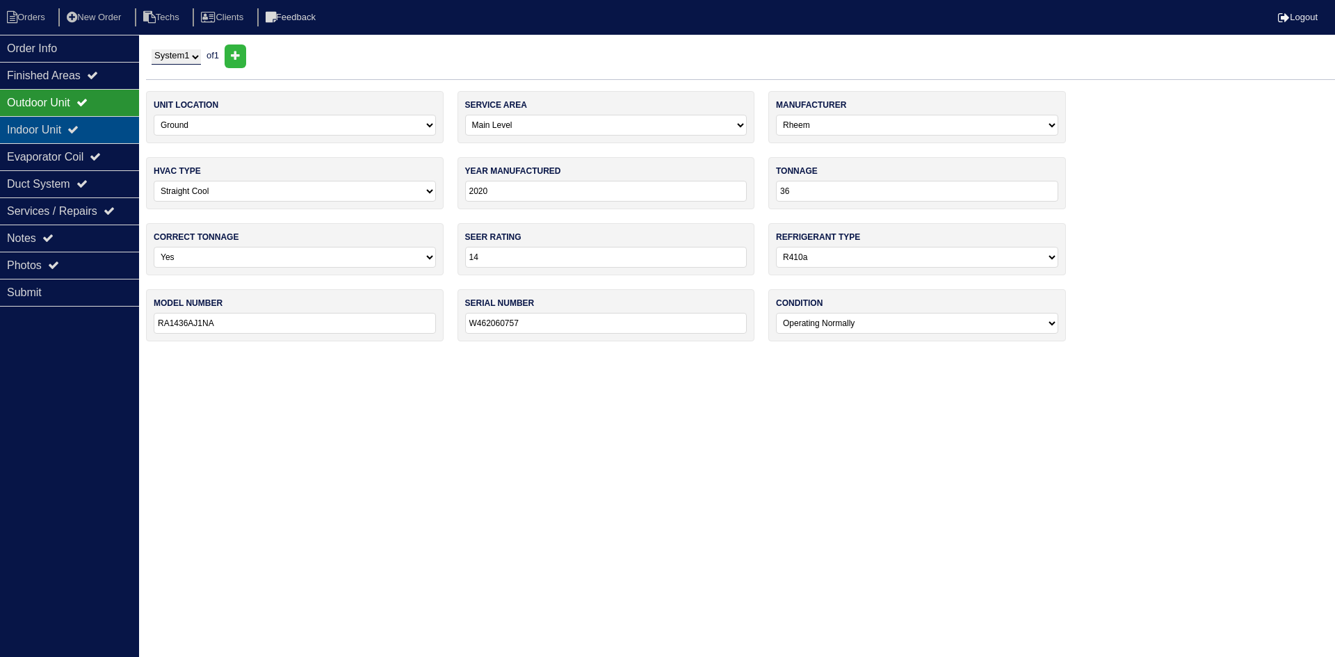
click at [103, 118] on div "Indoor Unit" at bounding box center [69, 129] width 139 height 27
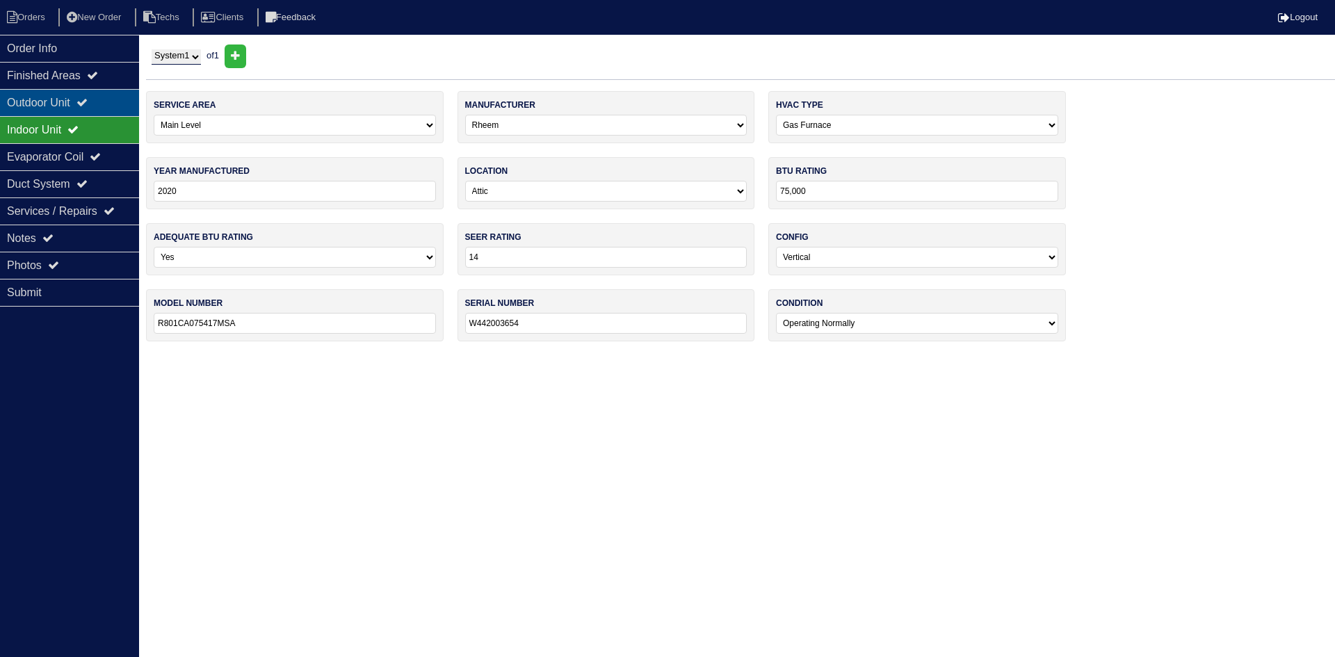
click at [99, 92] on div "Outdoor Unit" at bounding box center [69, 102] width 139 height 27
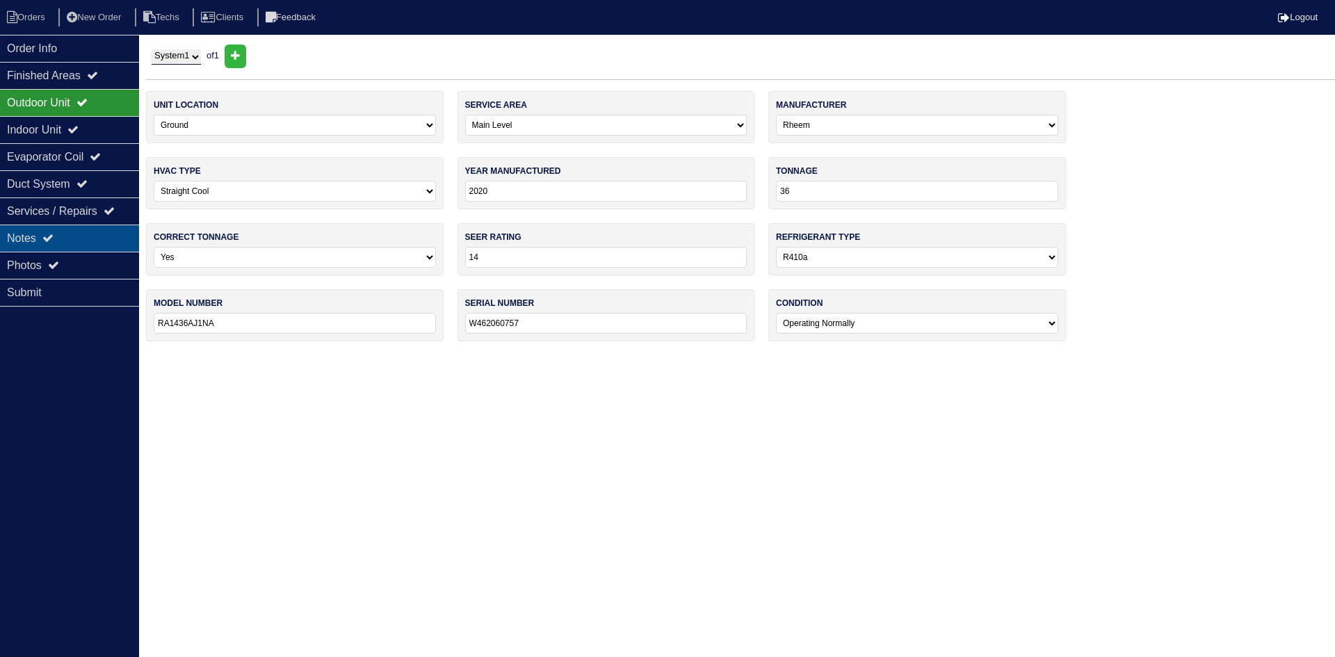
click at [29, 242] on div "Notes" at bounding box center [69, 238] width 139 height 27
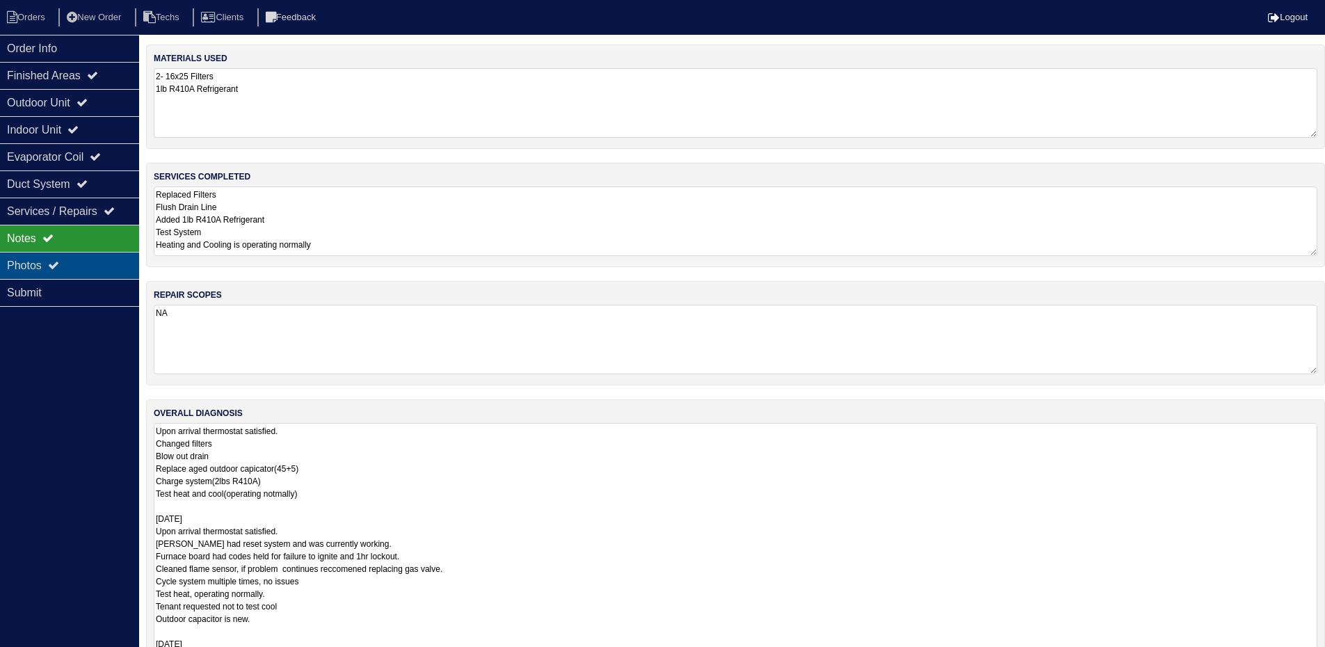
click at [59, 263] on icon at bounding box center [53, 264] width 11 height 11
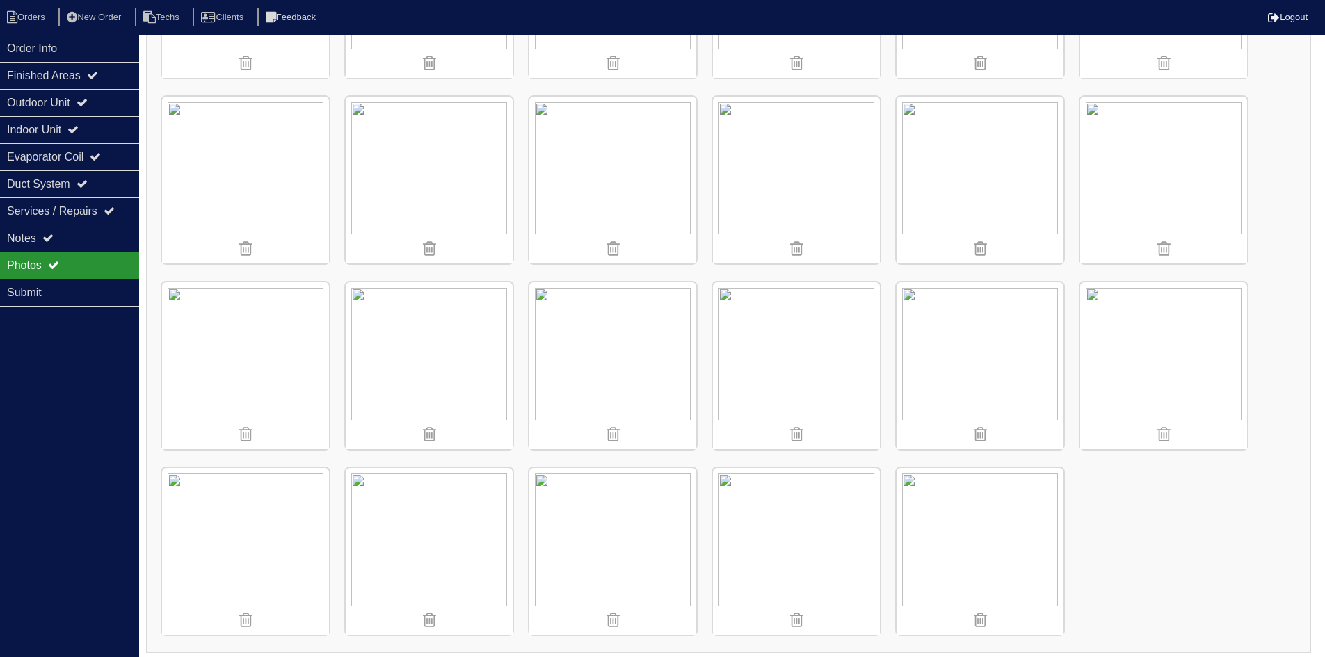
scroll to position [537, 0]
click at [81, 97] on div "Outdoor Unit" at bounding box center [69, 102] width 139 height 27
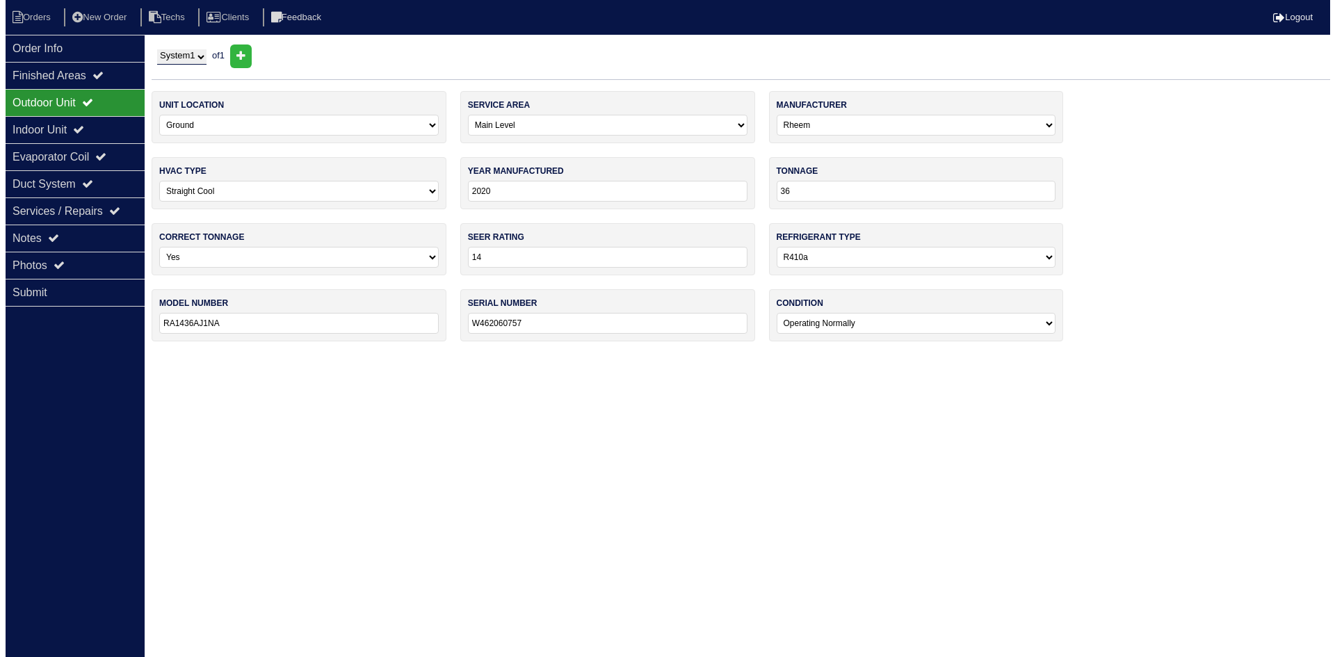
scroll to position [0, 0]
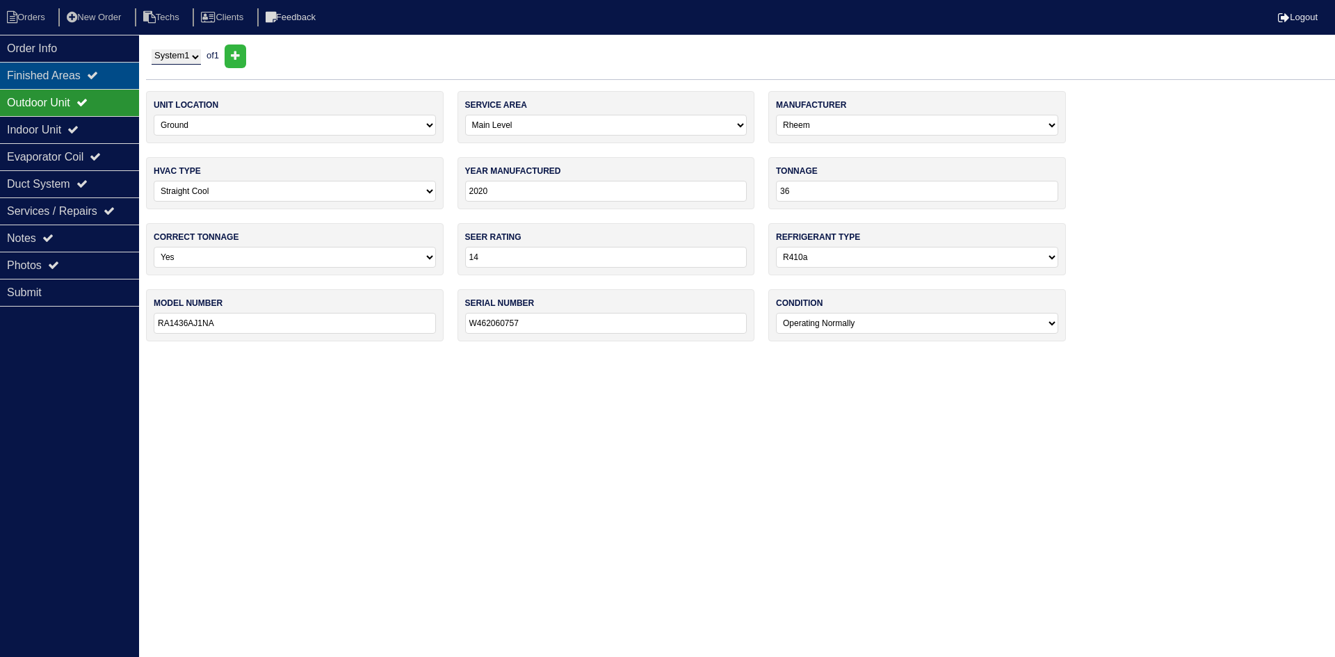
click at [82, 72] on div "Finished Areas" at bounding box center [69, 75] width 139 height 27
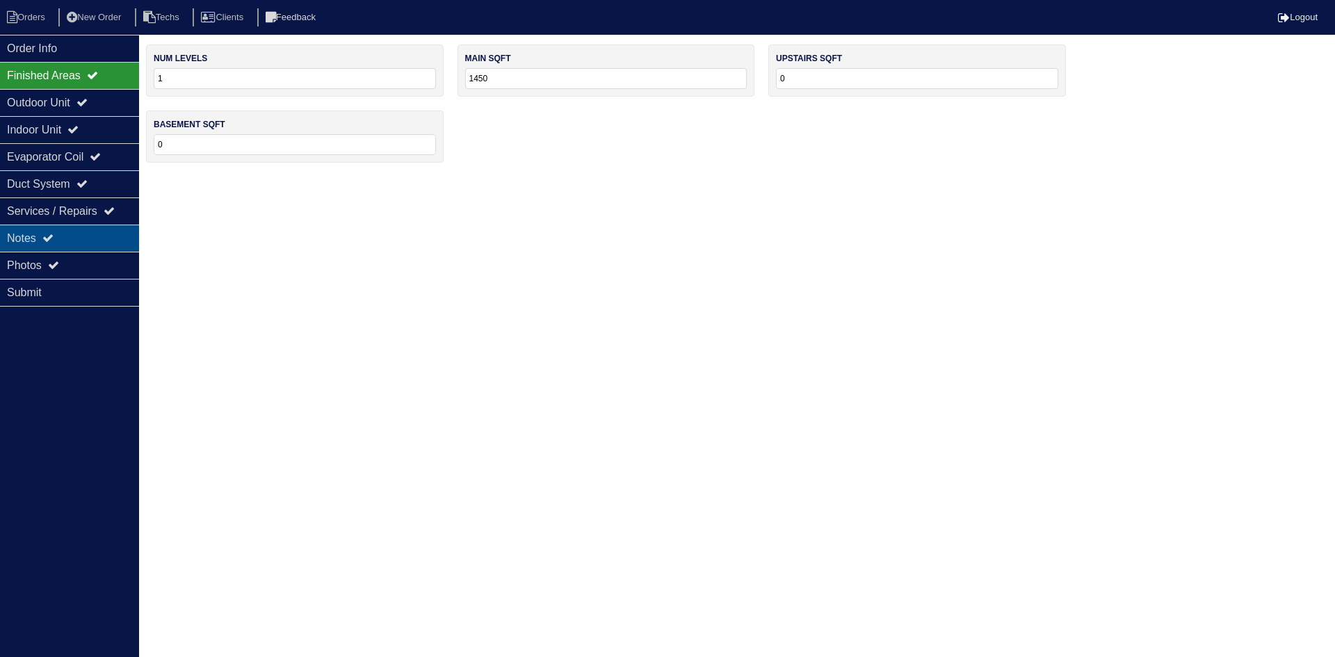
click at [81, 235] on div "Notes" at bounding box center [69, 238] width 139 height 27
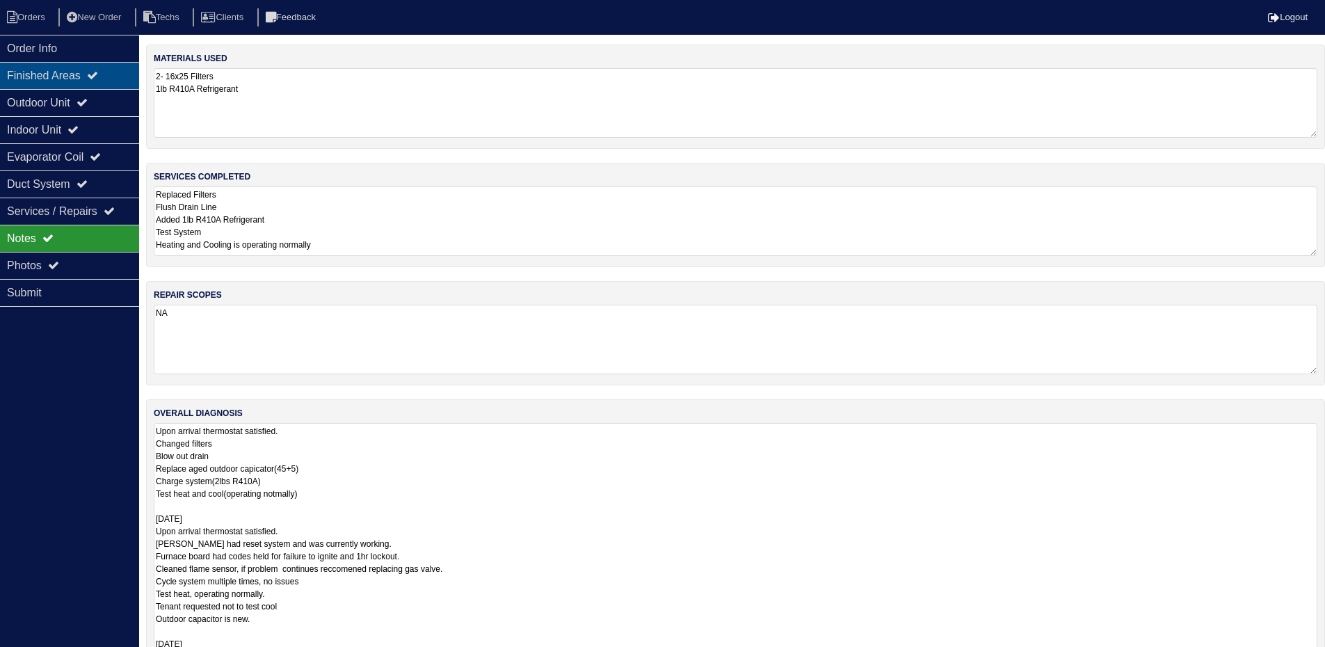
click at [63, 72] on div "Finished Areas" at bounding box center [69, 75] width 139 height 27
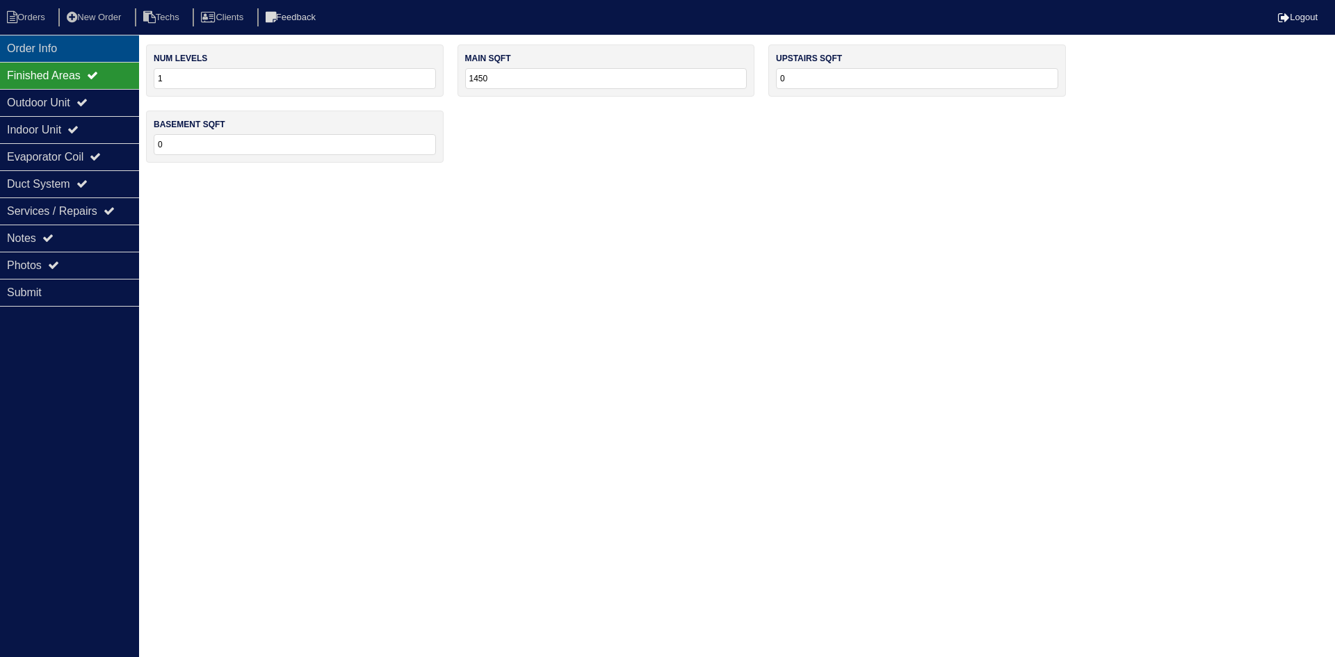
click at [56, 46] on div "Order Info" at bounding box center [69, 48] width 139 height 27
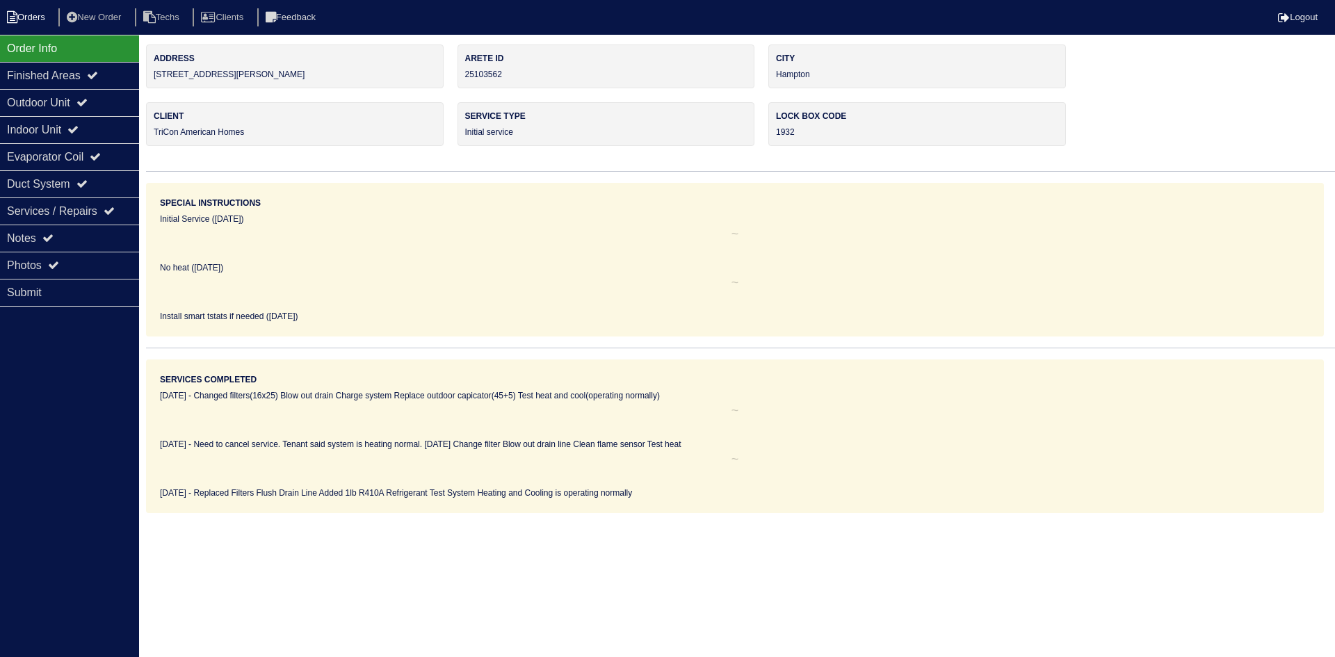
click at [35, 8] on li "Orders" at bounding box center [28, 17] width 56 height 19
select select "15"
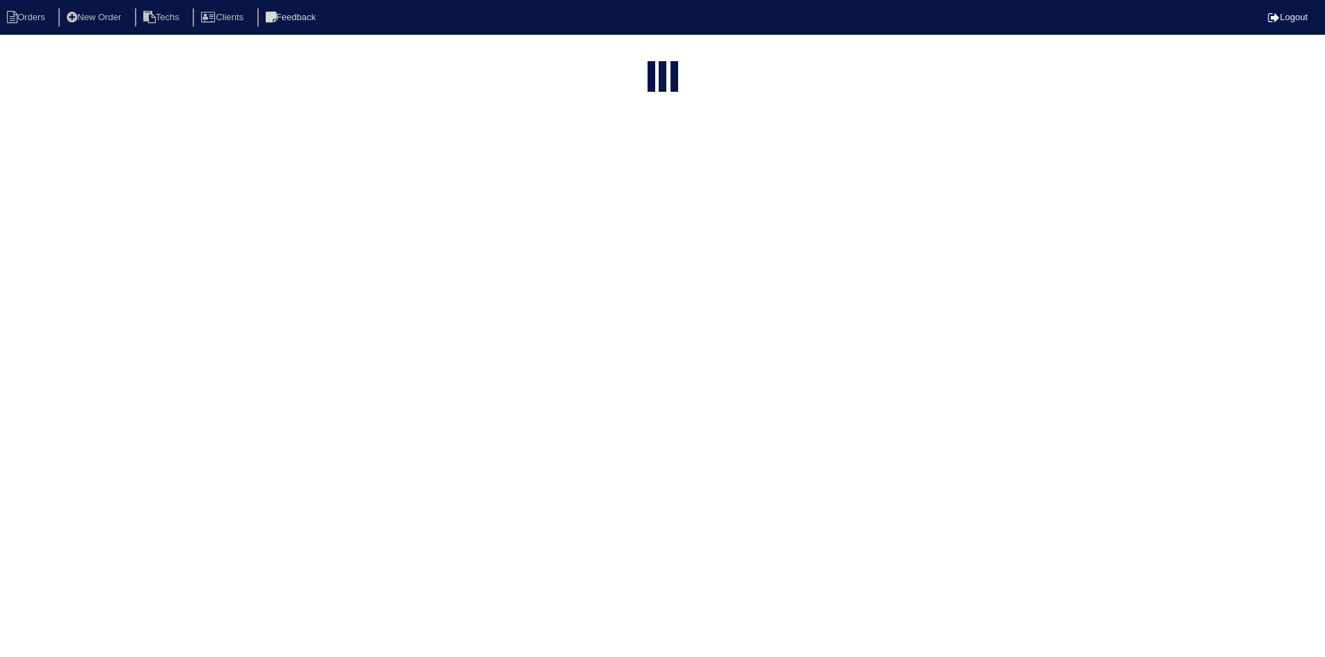
select select "field complete"
select select "need to quote"
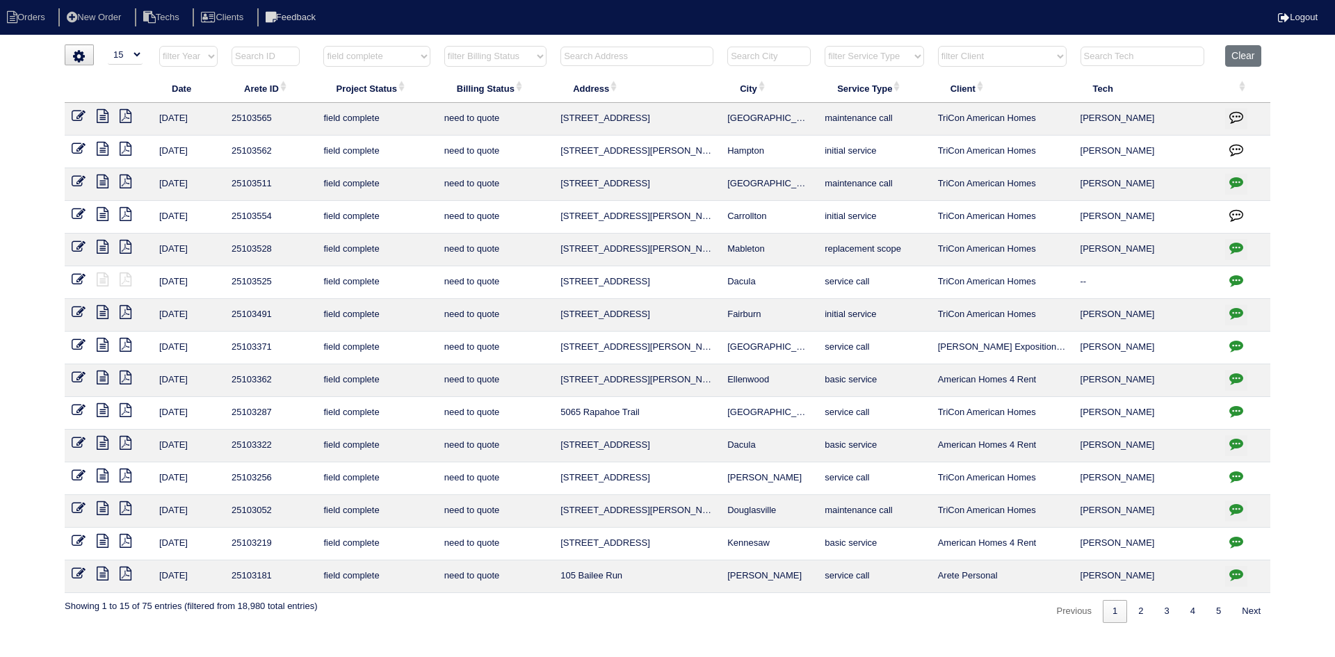
click at [125, 181] on icon at bounding box center [126, 182] width 12 height 14
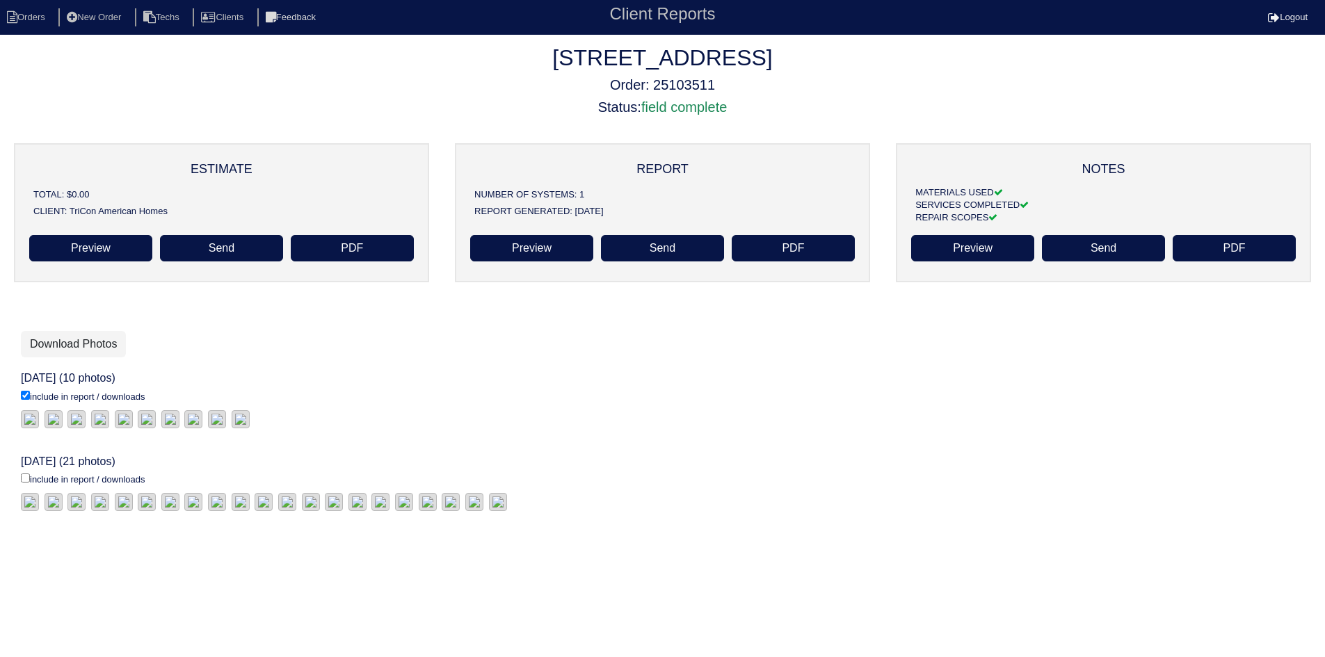
scroll to position [100, 0]
click at [65, 331] on link "Download Photos" at bounding box center [73, 344] width 105 height 26
click at [24, 474] on input "include in report / downloads" at bounding box center [25, 478] width 9 height 9
checkbox input "true"
click at [74, 331] on link "Download Photos" at bounding box center [73, 344] width 105 height 26
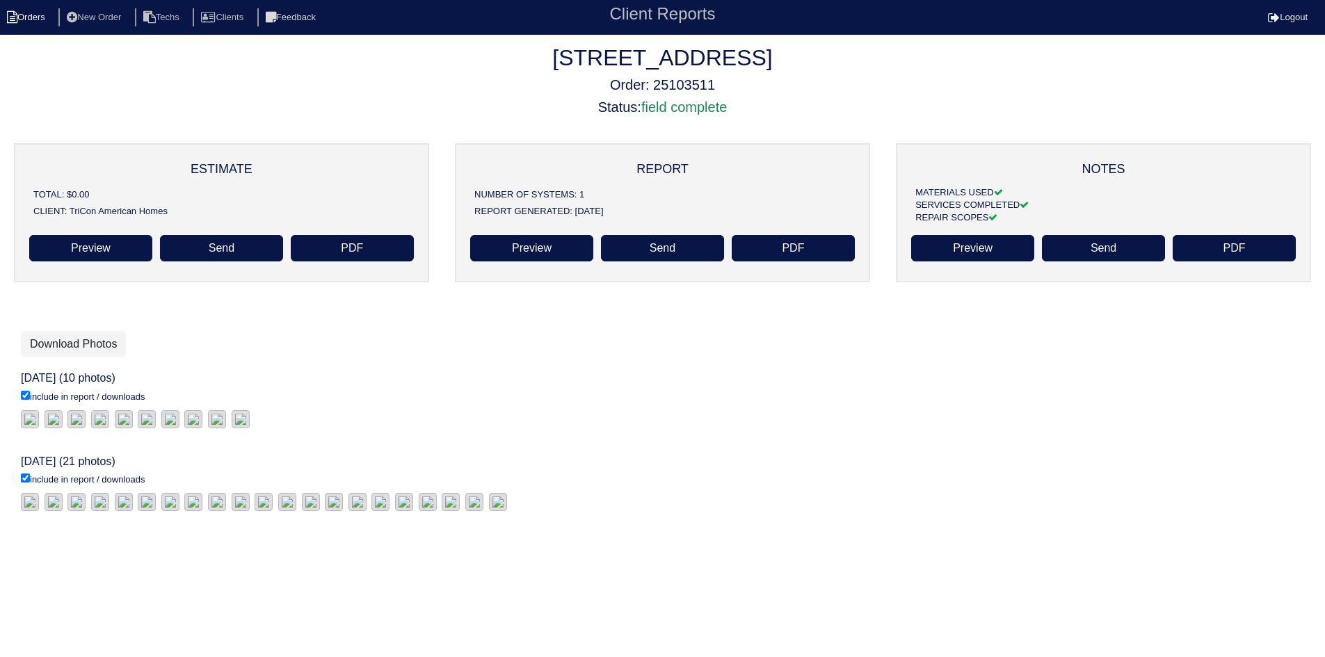
click at [34, 10] on li "Orders" at bounding box center [28, 17] width 56 height 19
select select "15"
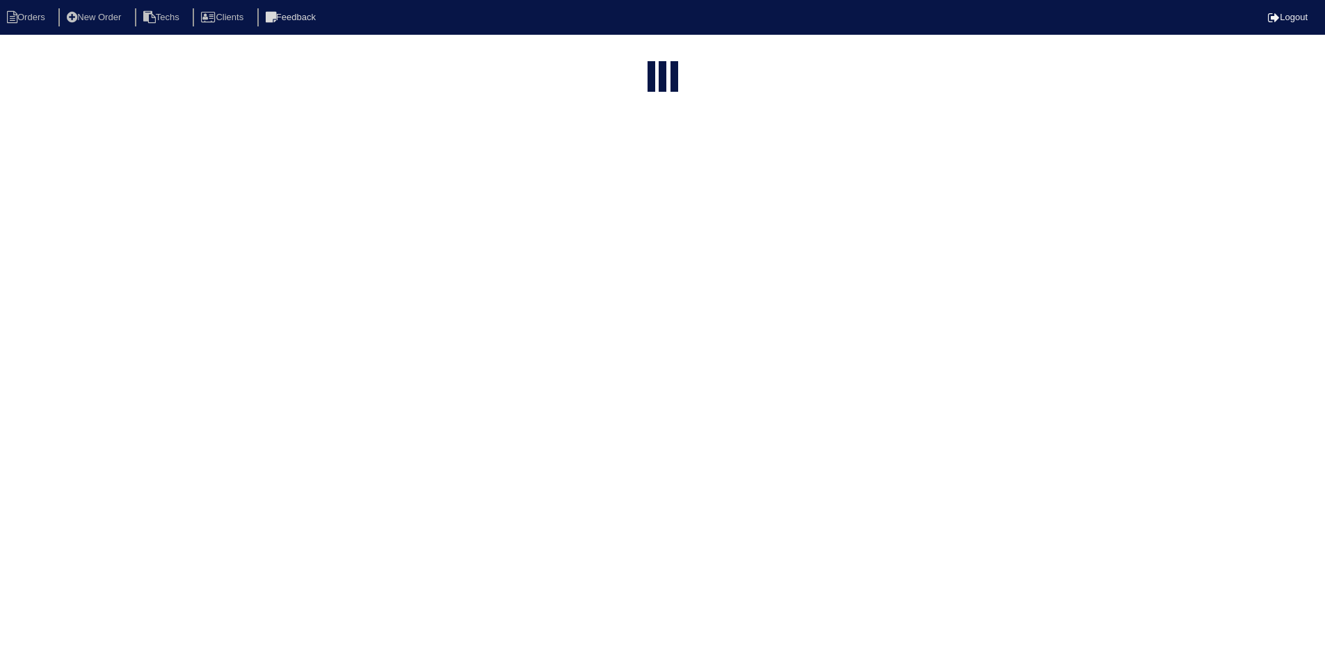
select select "field complete"
select select "need to quote"
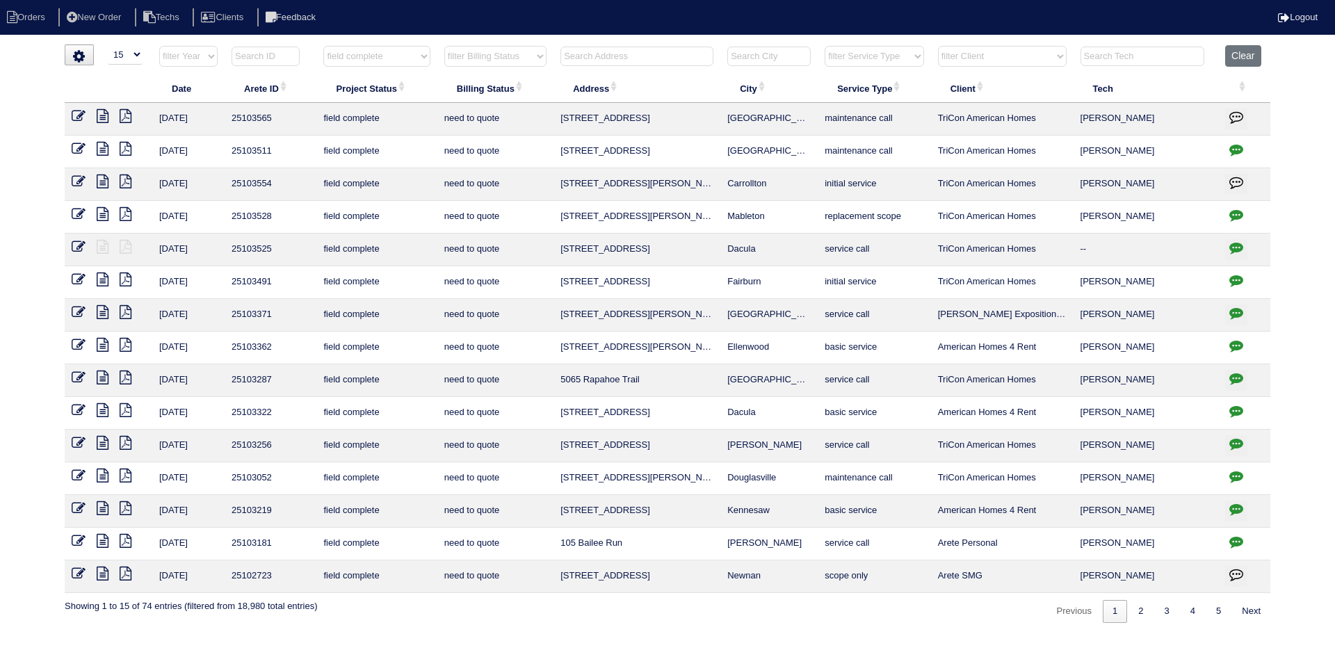
click at [104, 147] on icon at bounding box center [103, 149] width 12 height 14
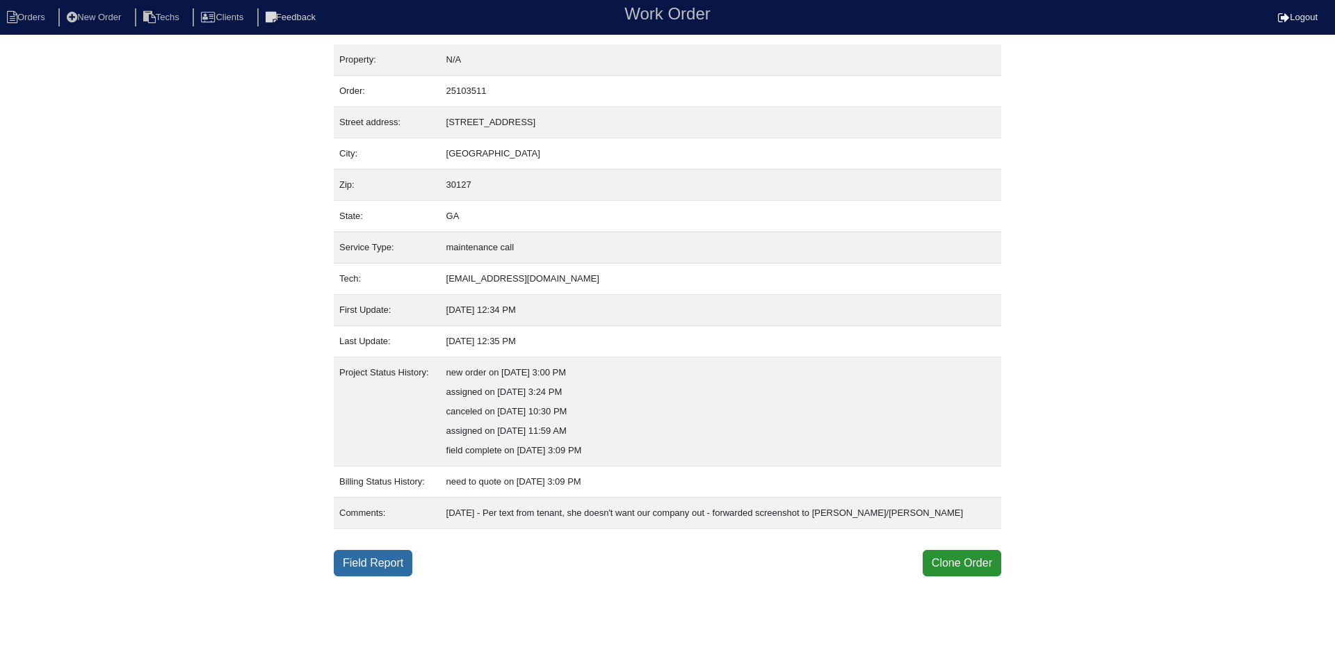
click at [392, 560] on link "Field Report" at bounding box center [373, 563] width 79 height 26
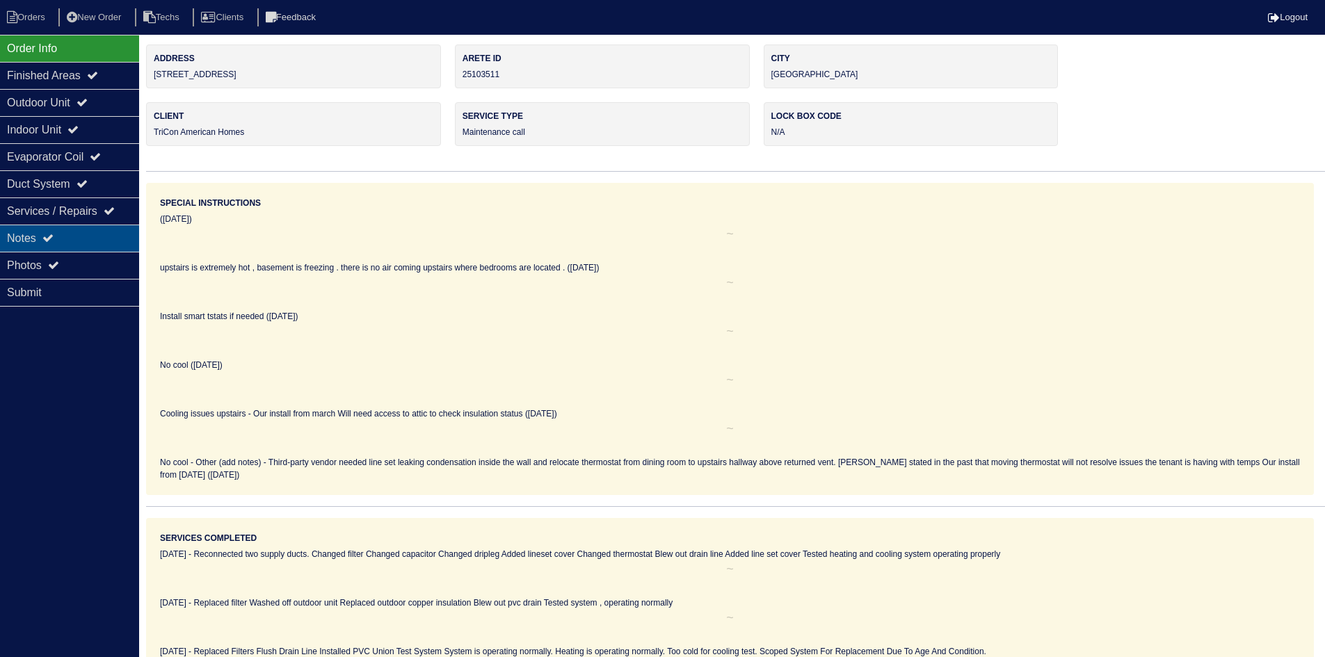
click at [65, 237] on div "Notes" at bounding box center [69, 238] width 139 height 27
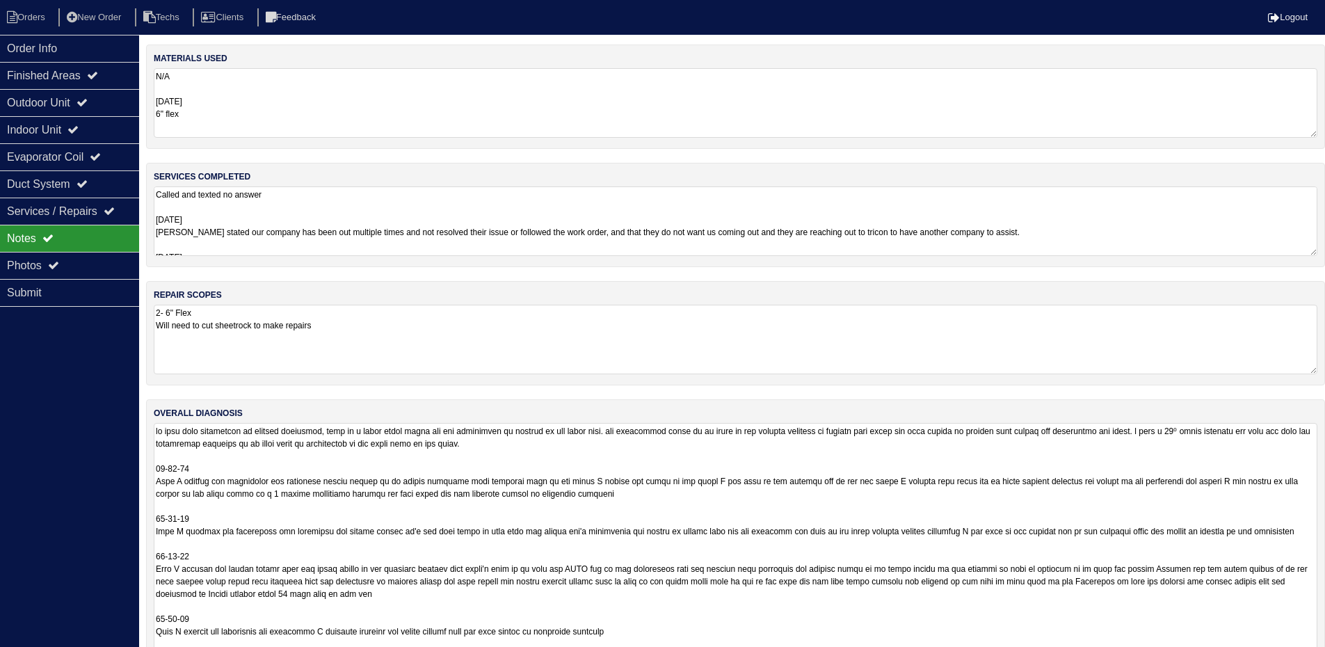
drag, startPoint x: 1325, startPoint y: 488, endPoint x: 1219, endPoint y: 570, distance: 133.8
click at [1325, 656] on html "Orders New Order Techs Clients Feedback Logout Orders New Order Users Clients M…" at bounding box center [662, 348] width 1325 height 697
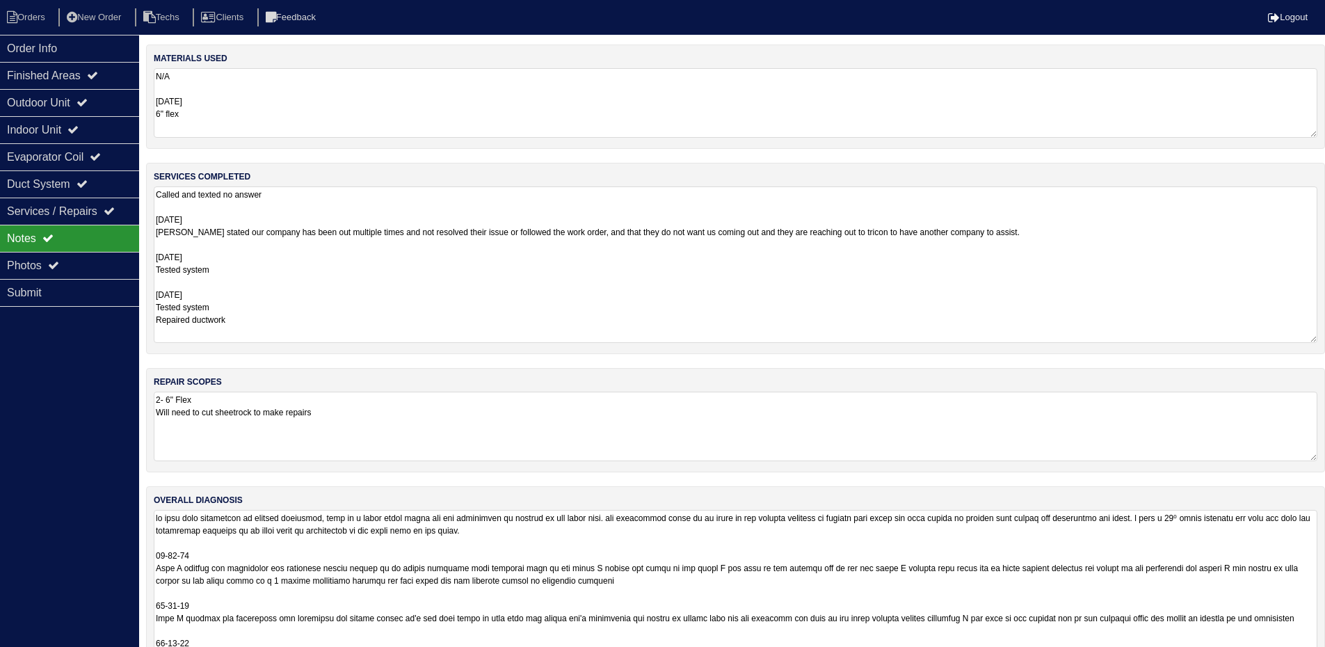
drag, startPoint x: 1308, startPoint y: 251, endPoint x: 1307, endPoint y: 338, distance: 86.9
click at [1307, 338] on textarea "Called and texted no answer [DATE] [PERSON_NAME] stated our company has been ou…" at bounding box center [735, 264] width 1163 height 156
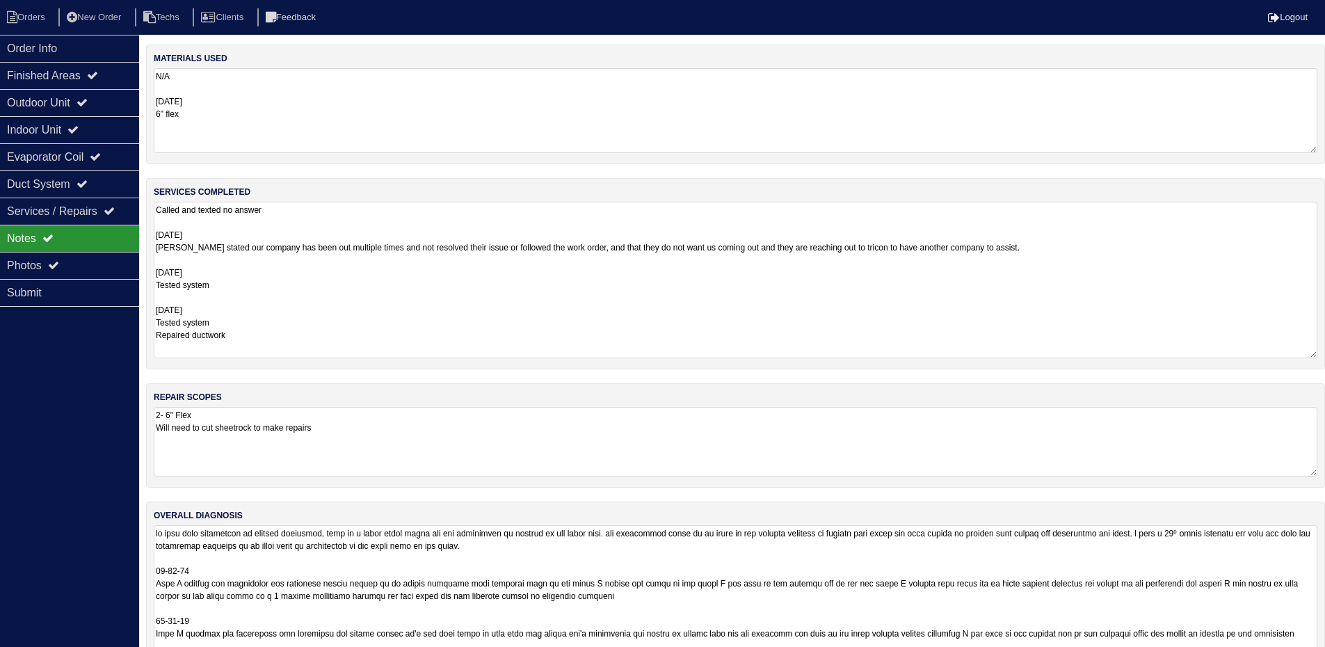
drag, startPoint x: 1311, startPoint y: 131, endPoint x: 992, endPoint y: 252, distance: 341.7
click at [1313, 146] on textarea "N/A [DATE] 6" flex" at bounding box center [735, 110] width 1163 height 85
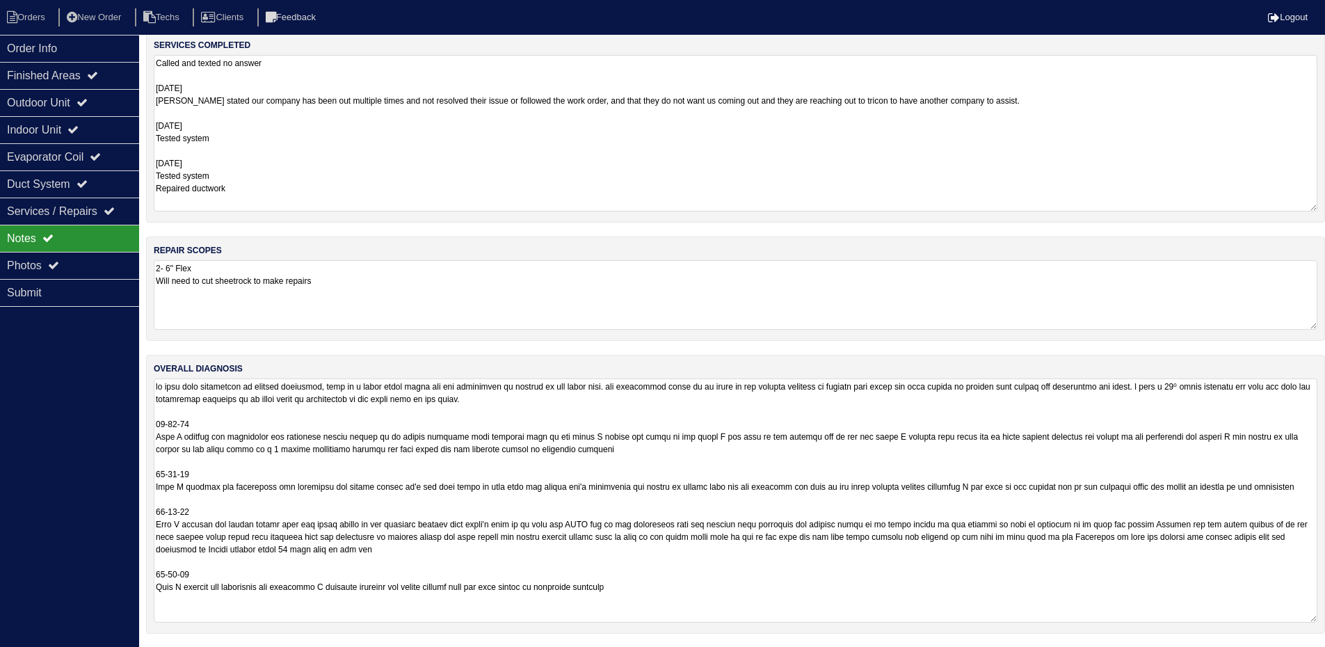
scroll to position [147, 0]
click at [111, 88] on div "Finished Areas" at bounding box center [69, 75] width 139 height 27
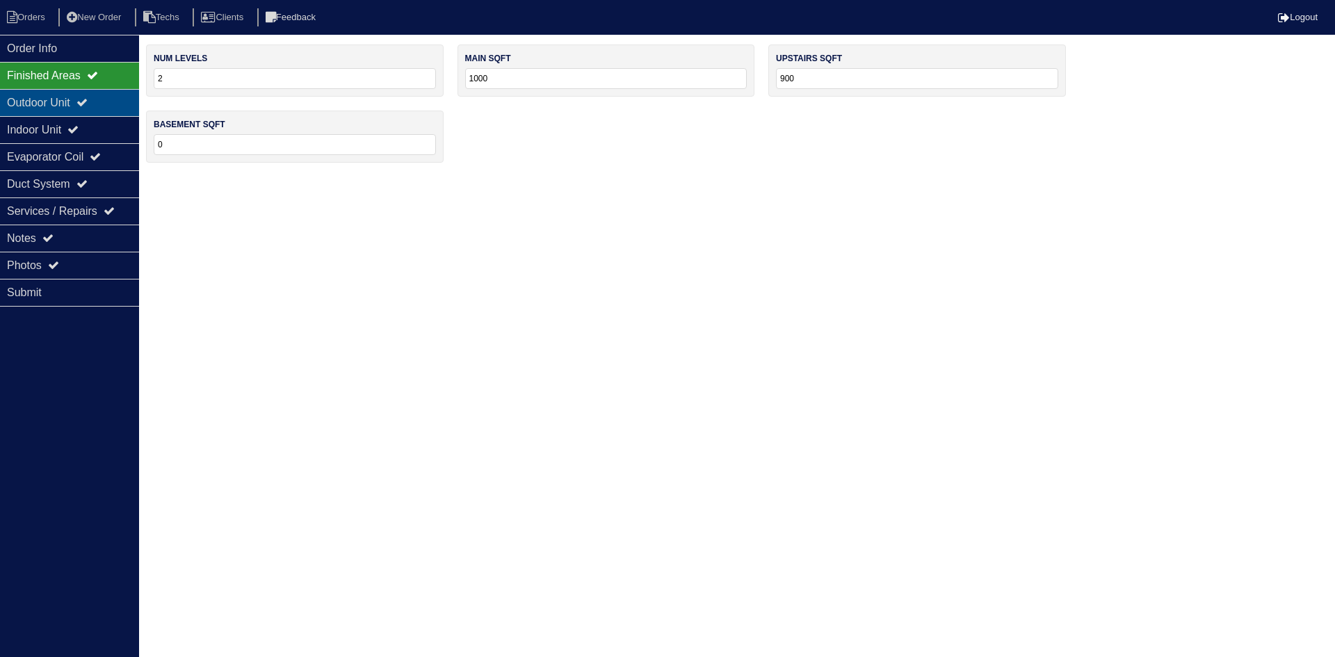
click at [107, 101] on div "Outdoor Unit" at bounding box center [69, 102] width 139 height 27
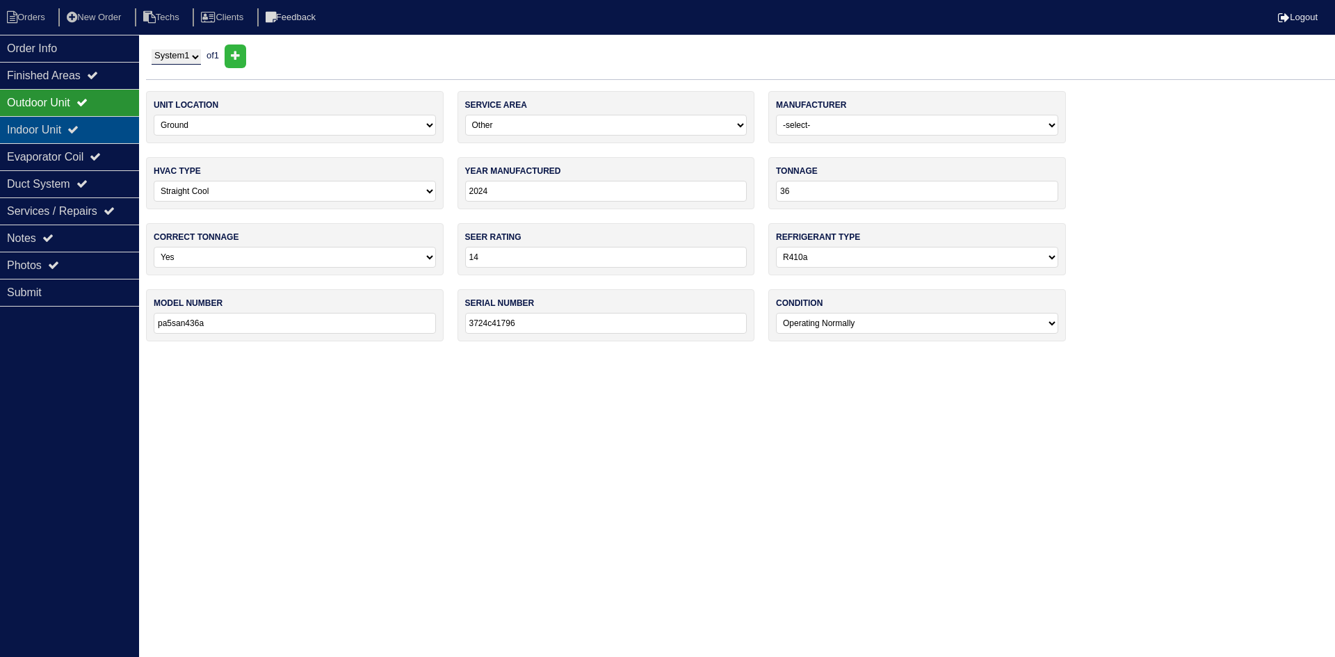
click at [79, 134] on icon at bounding box center [72, 129] width 11 height 11
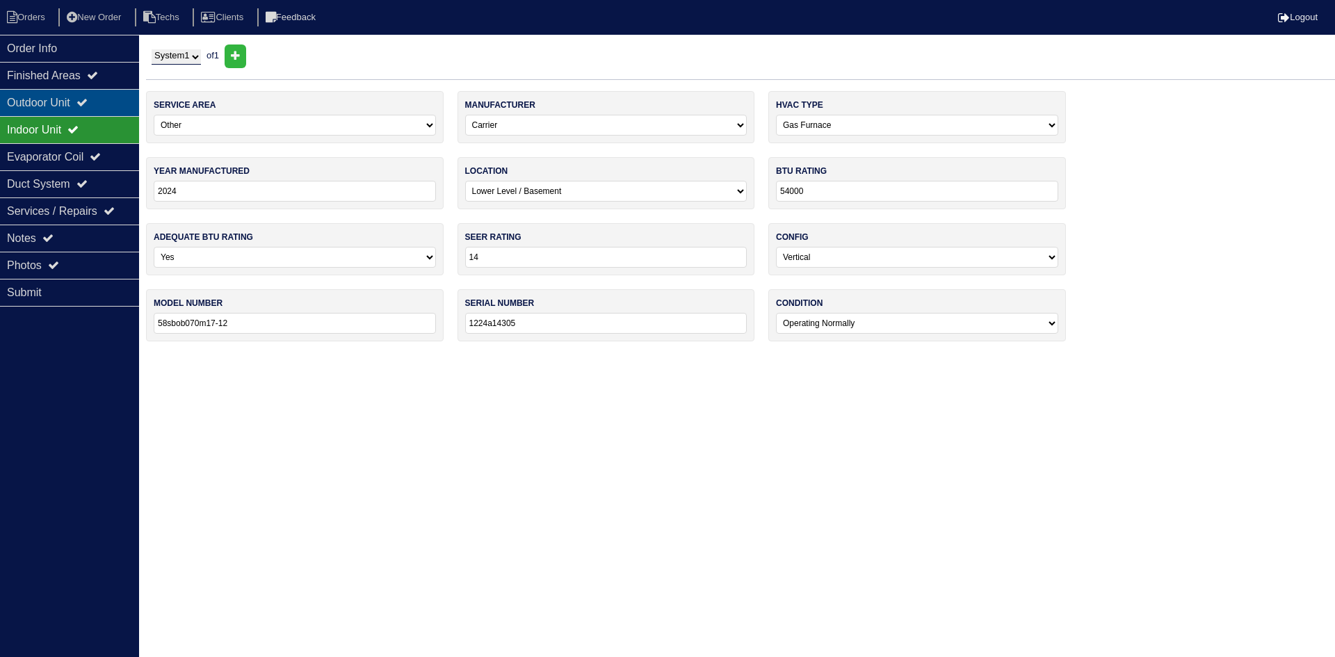
click at [79, 108] on div "Outdoor Unit" at bounding box center [69, 102] width 139 height 27
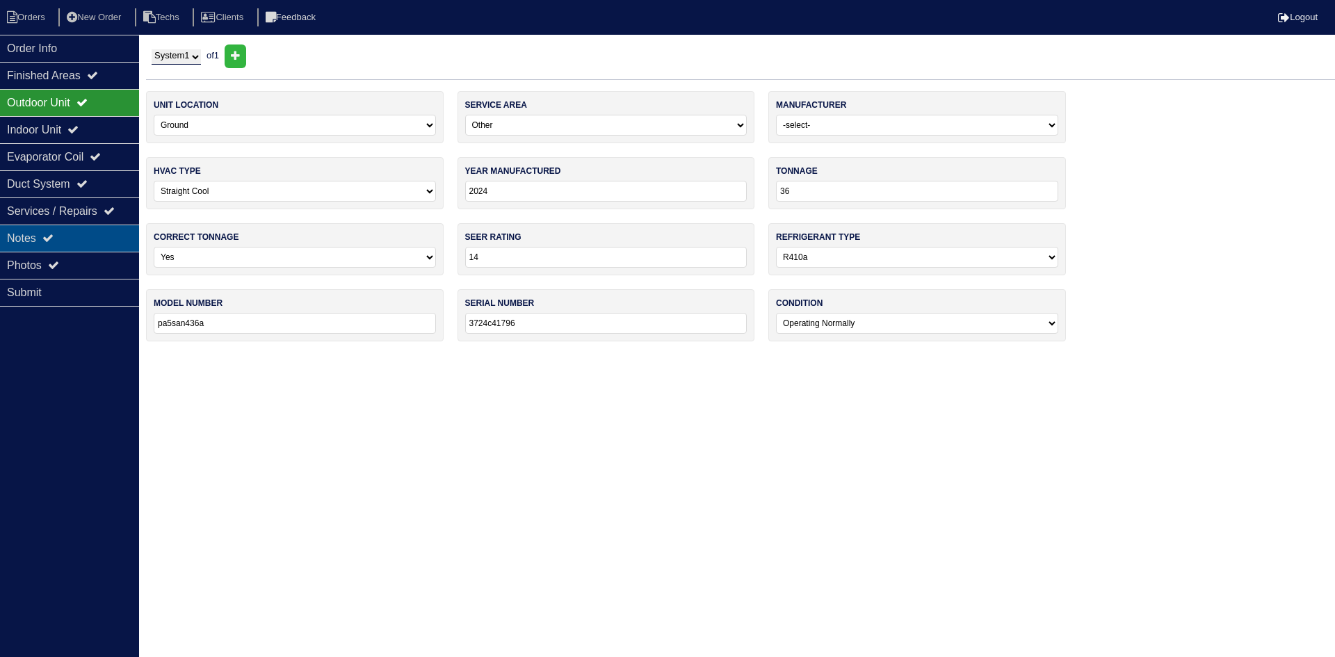
click at [78, 234] on div "Notes" at bounding box center [69, 238] width 139 height 27
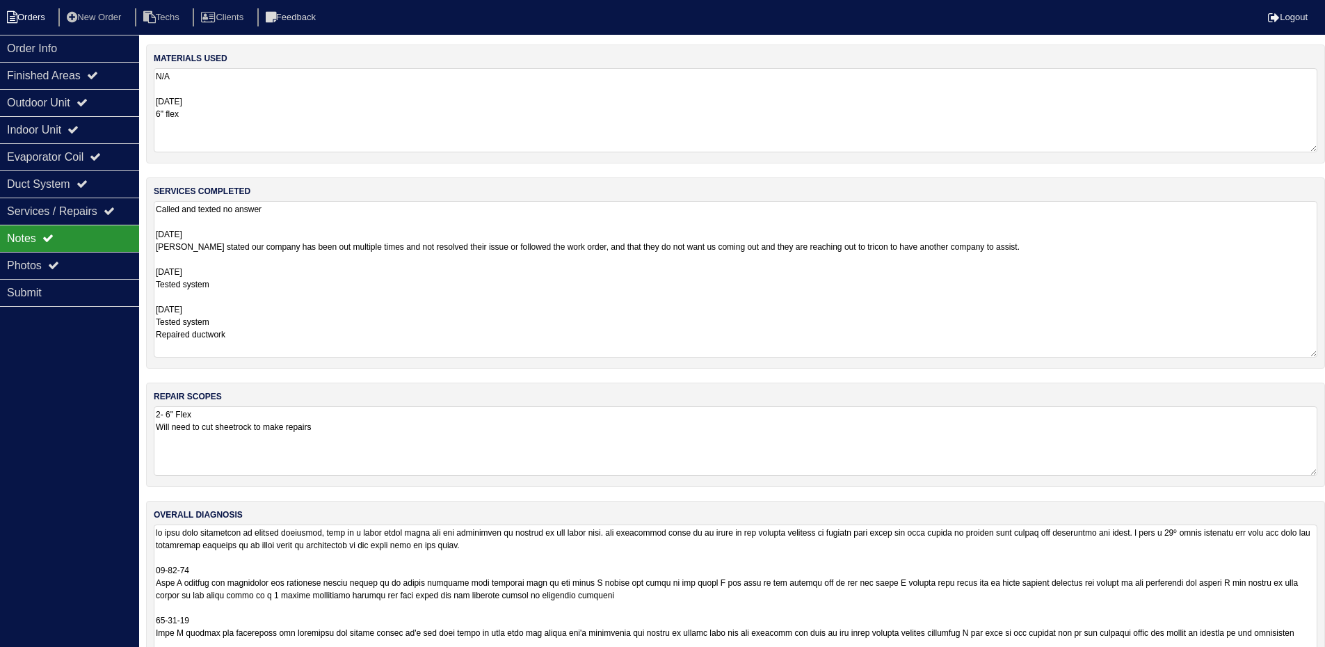
click at [29, 15] on li "Orders" at bounding box center [28, 17] width 56 height 19
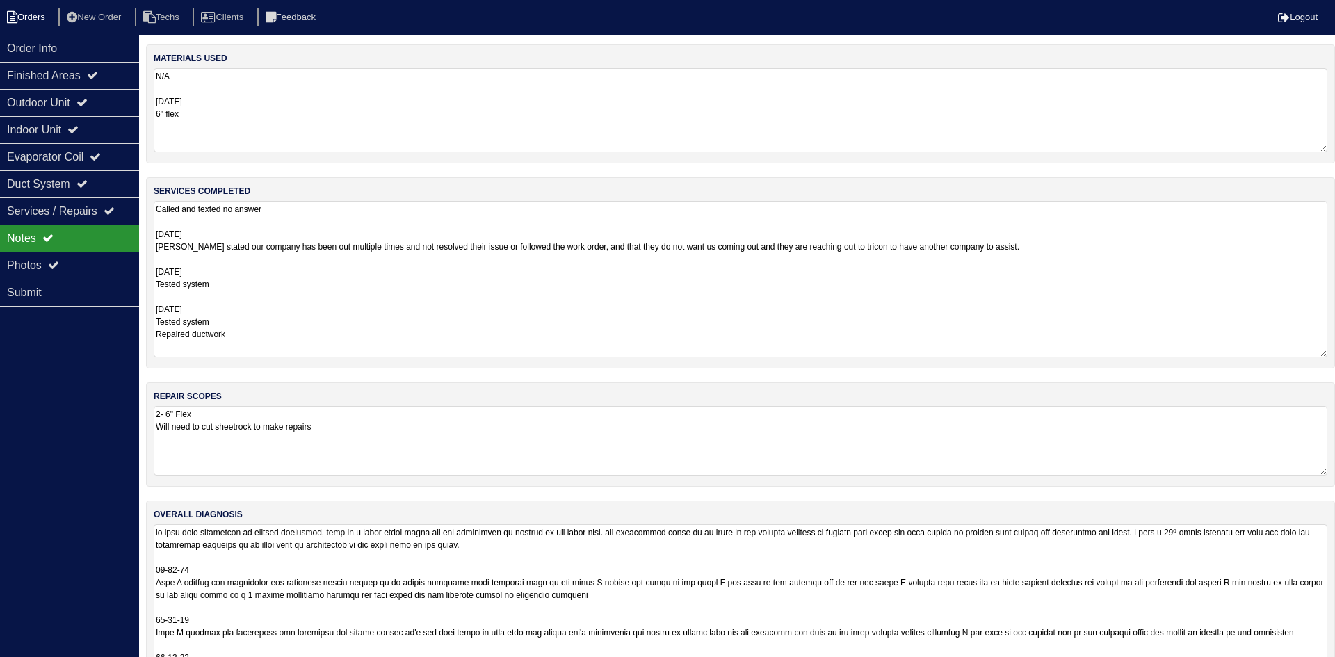
select select "15"
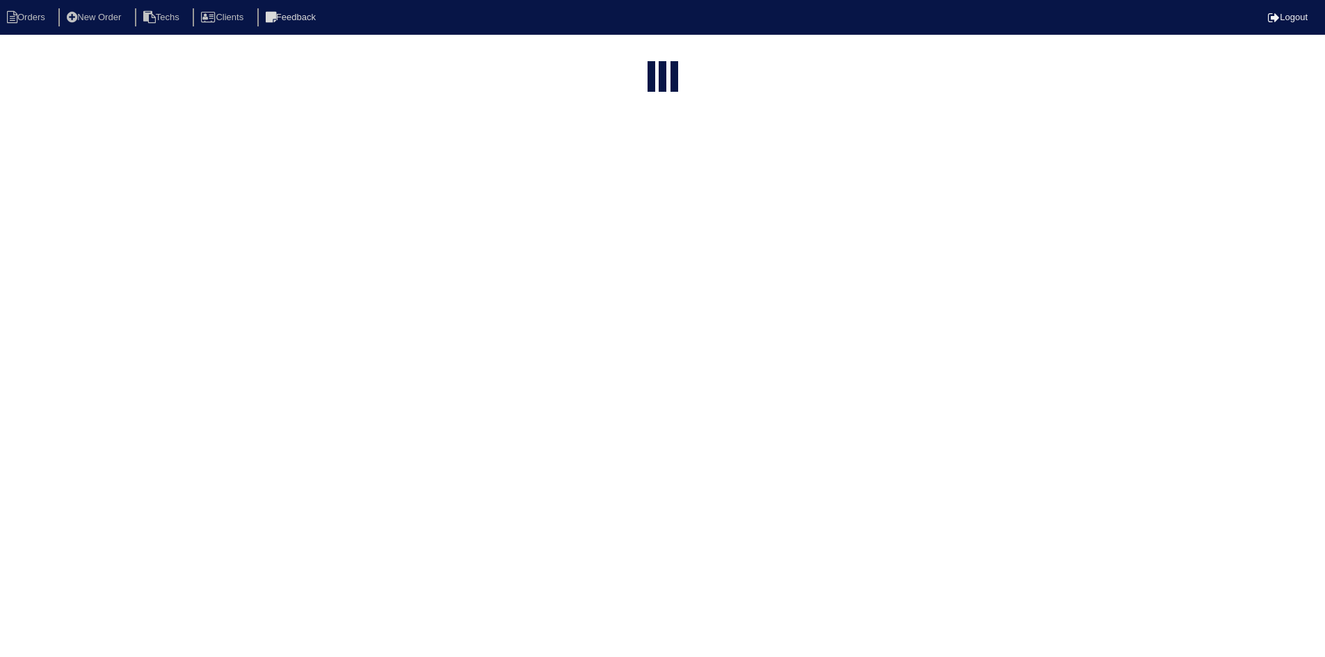
select select "field complete"
select select "need to quote"
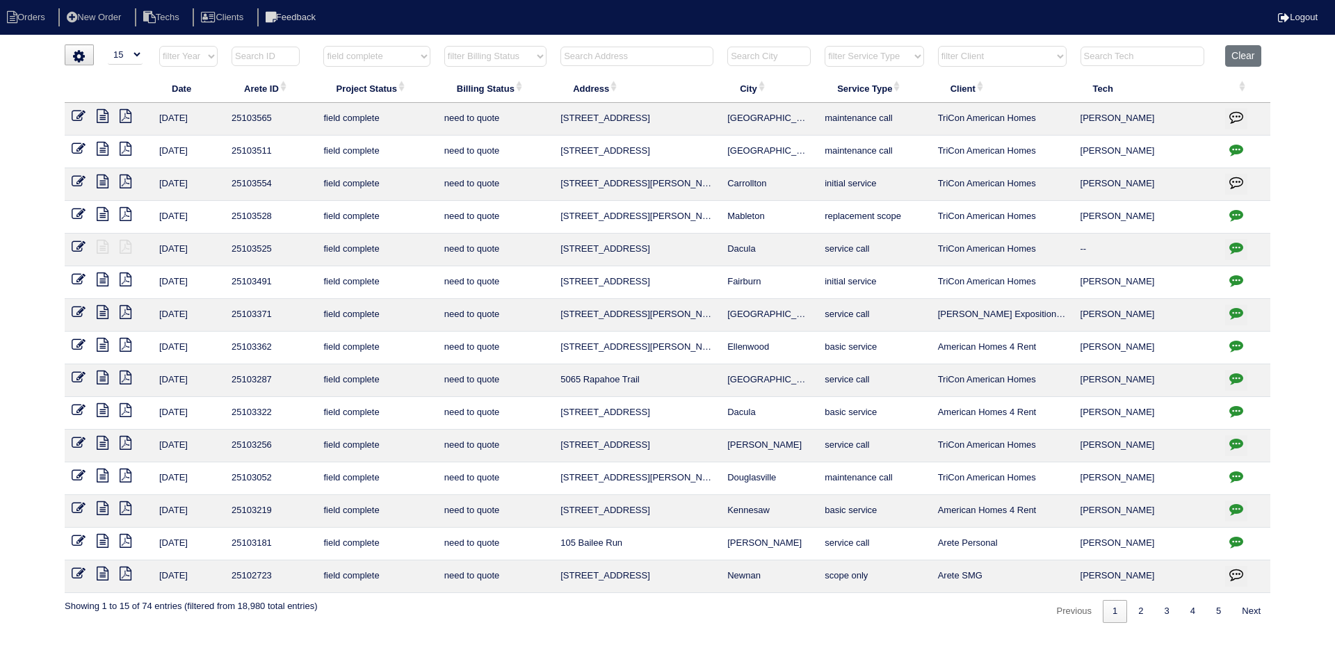
click at [102, 118] on icon at bounding box center [103, 116] width 12 height 14
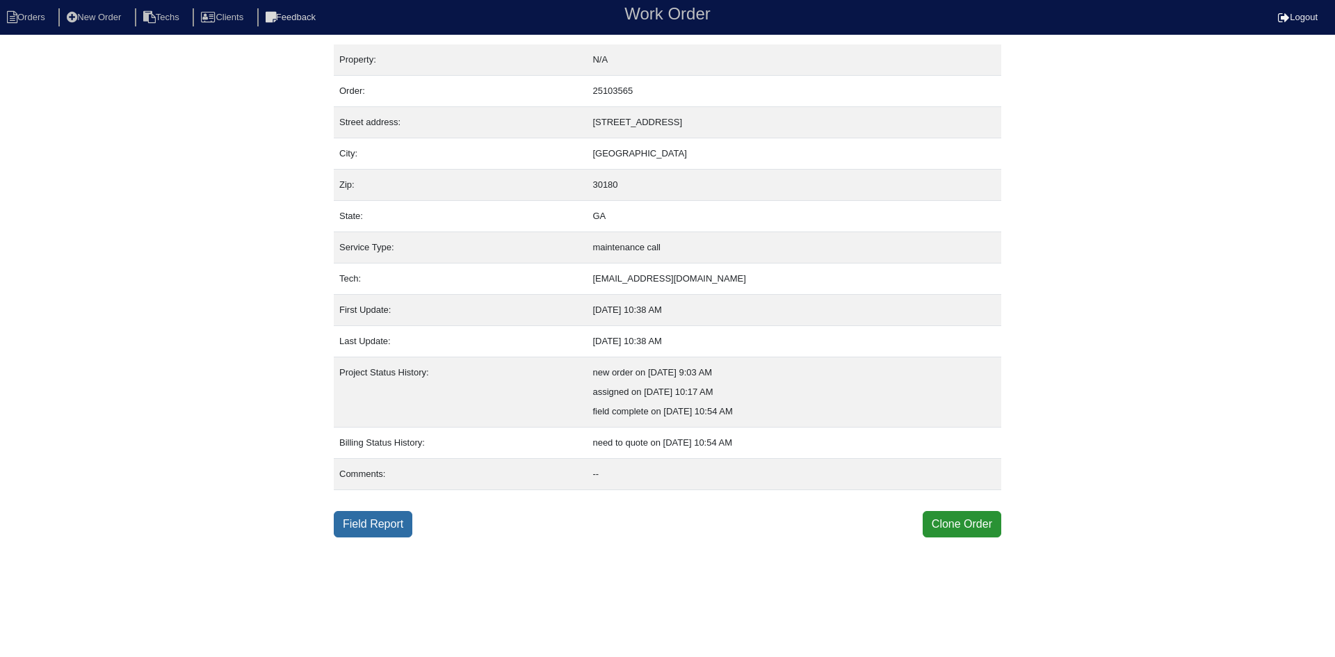
click at [387, 529] on link "Field Report" at bounding box center [373, 524] width 79 height 26
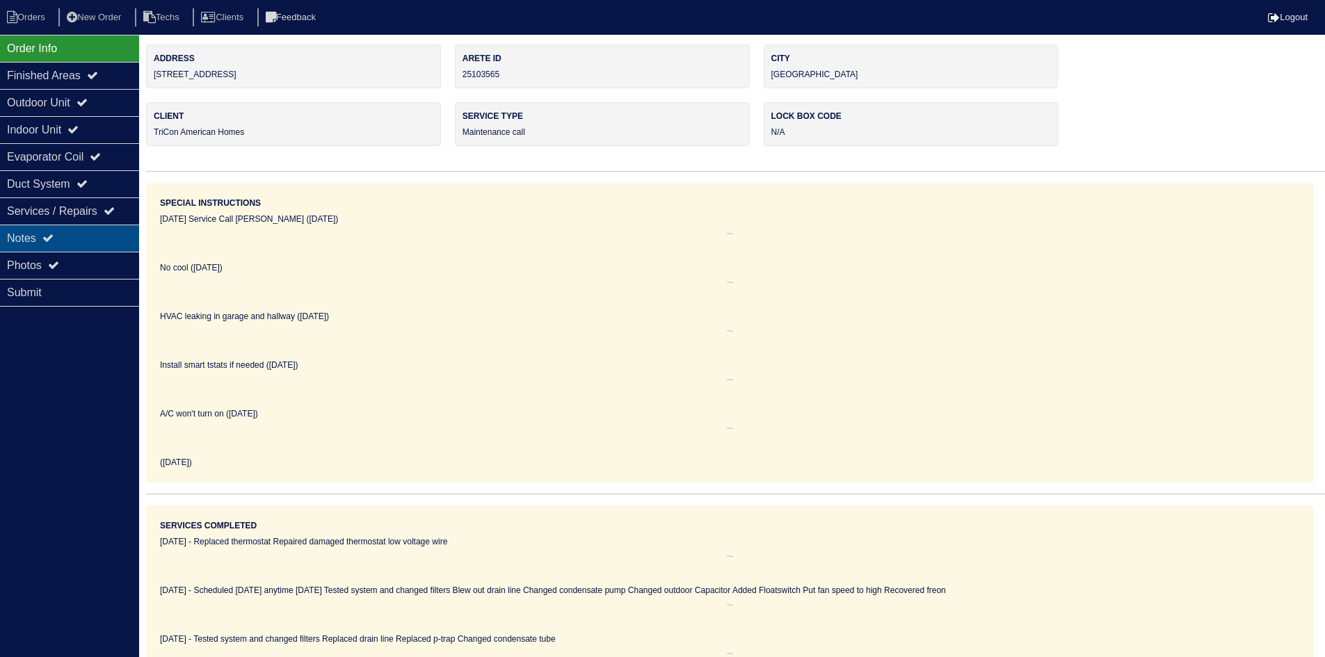
click at [69, 229] on div "Notes" at bounding box center [69, 238] width 139 height 27
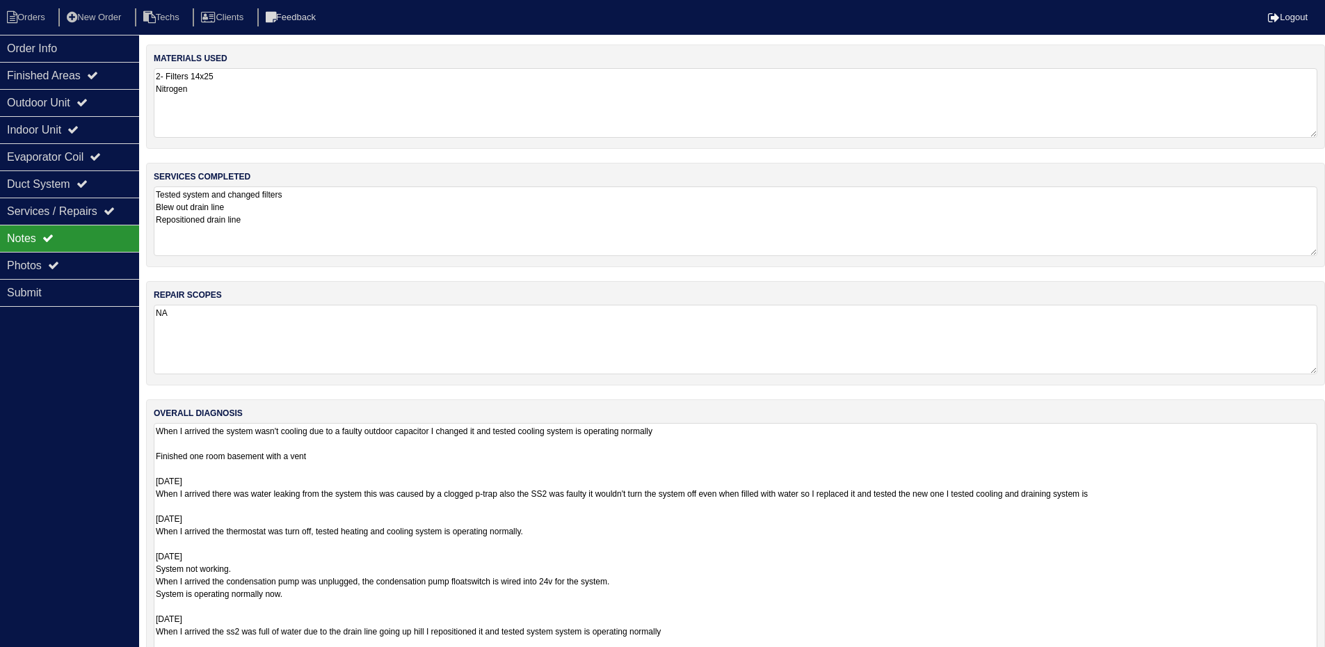
drag, startPoint x: 1322, startPoint y: 487, endPoint x: 959, endPoint y: 625, distance: 388.4
click at [1325, 656] on html "Orders New Order Techs Clients Feedback Logout Orders New Order Users Clients M…" at bounding box center [662, 360] width 1325 height 720
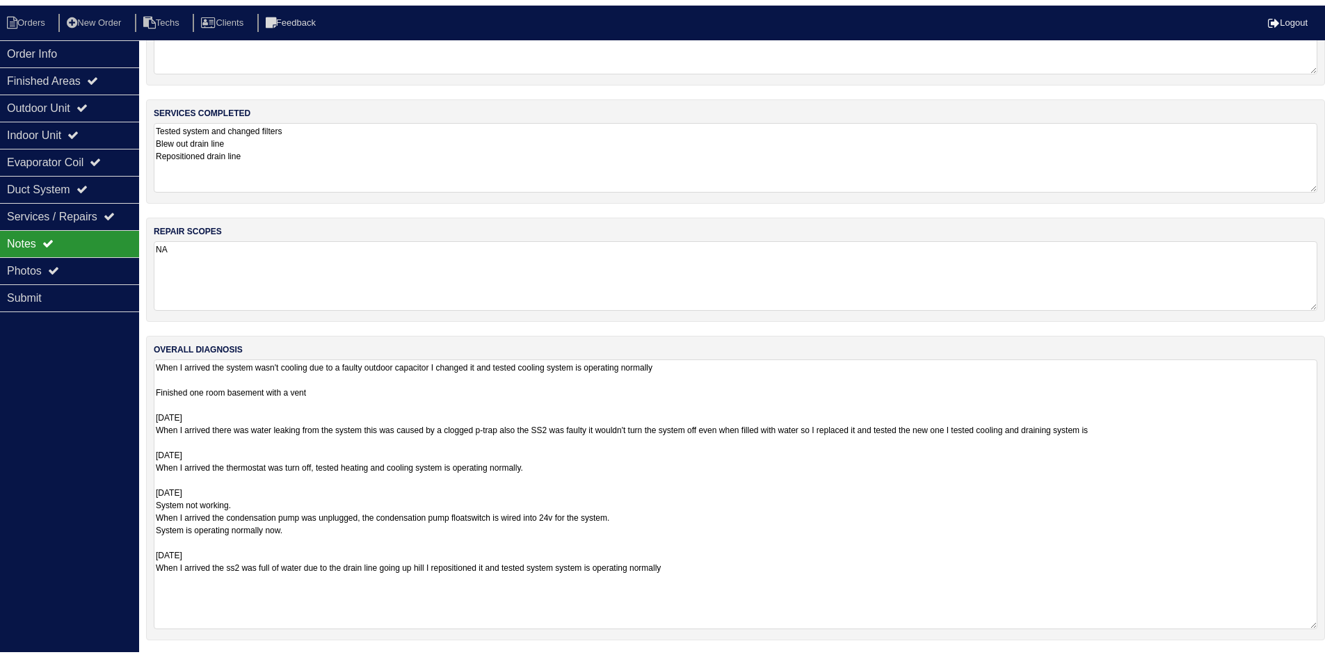
scroll to position [71, 0]
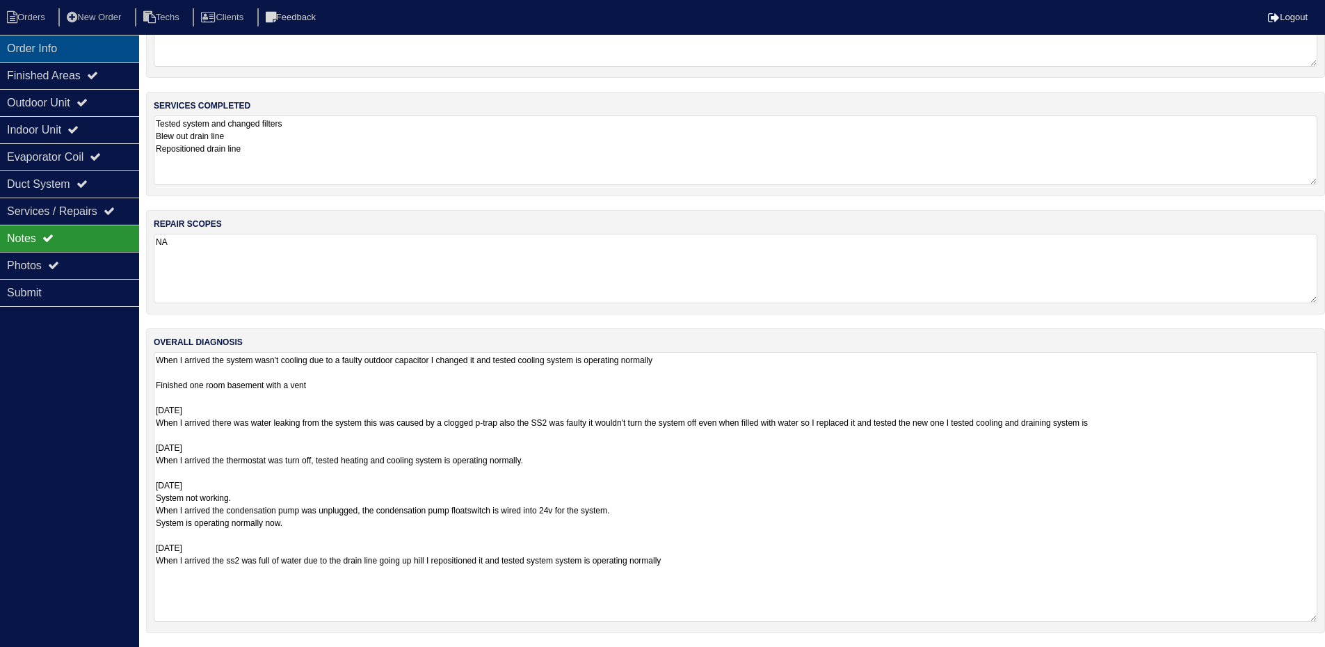
click at [62, 42] on div "Order Info" at bounding box center [69, 48] width 139 height 27
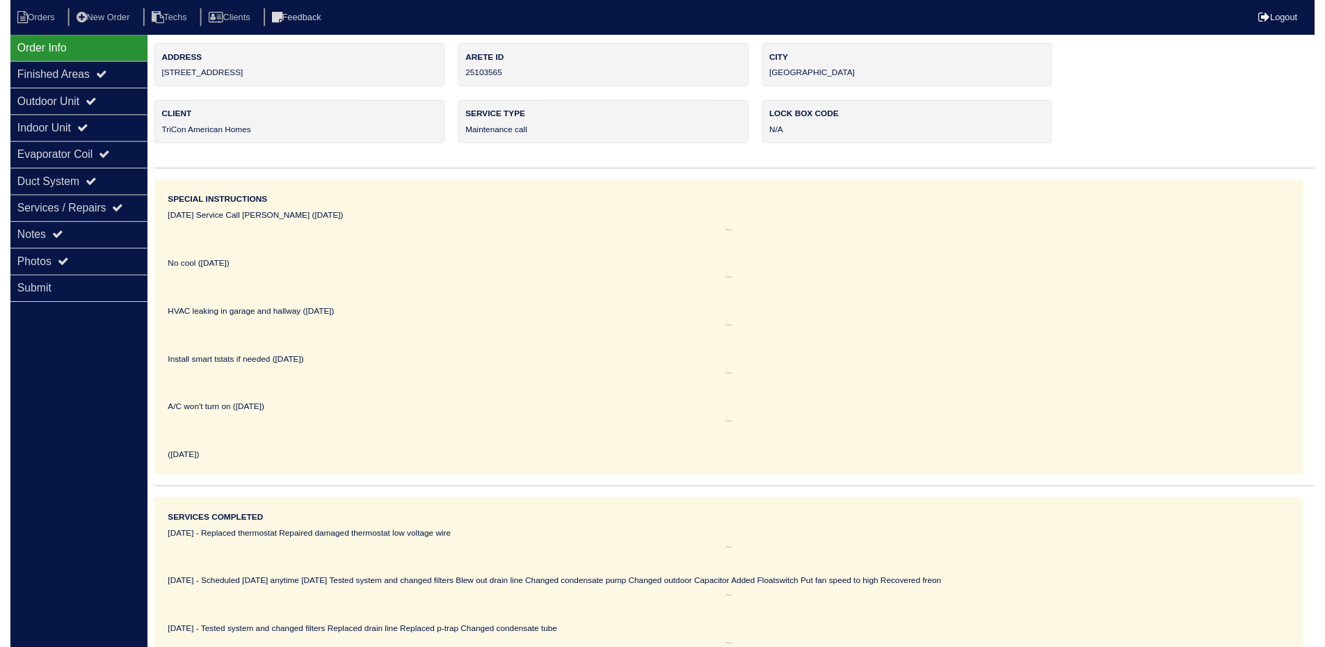
scroll to position [0, 0]
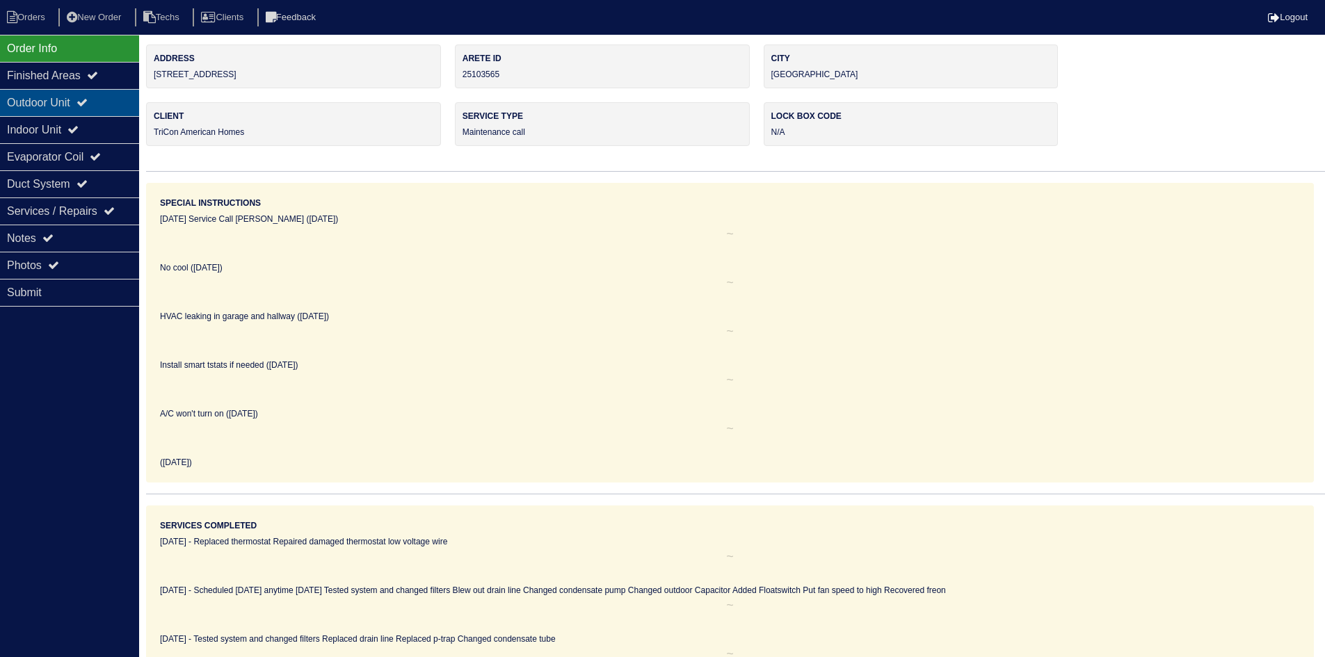
click at [42, 96] on div "Outdoor Unit" at bounding box center [69, 102] width 139 height 27
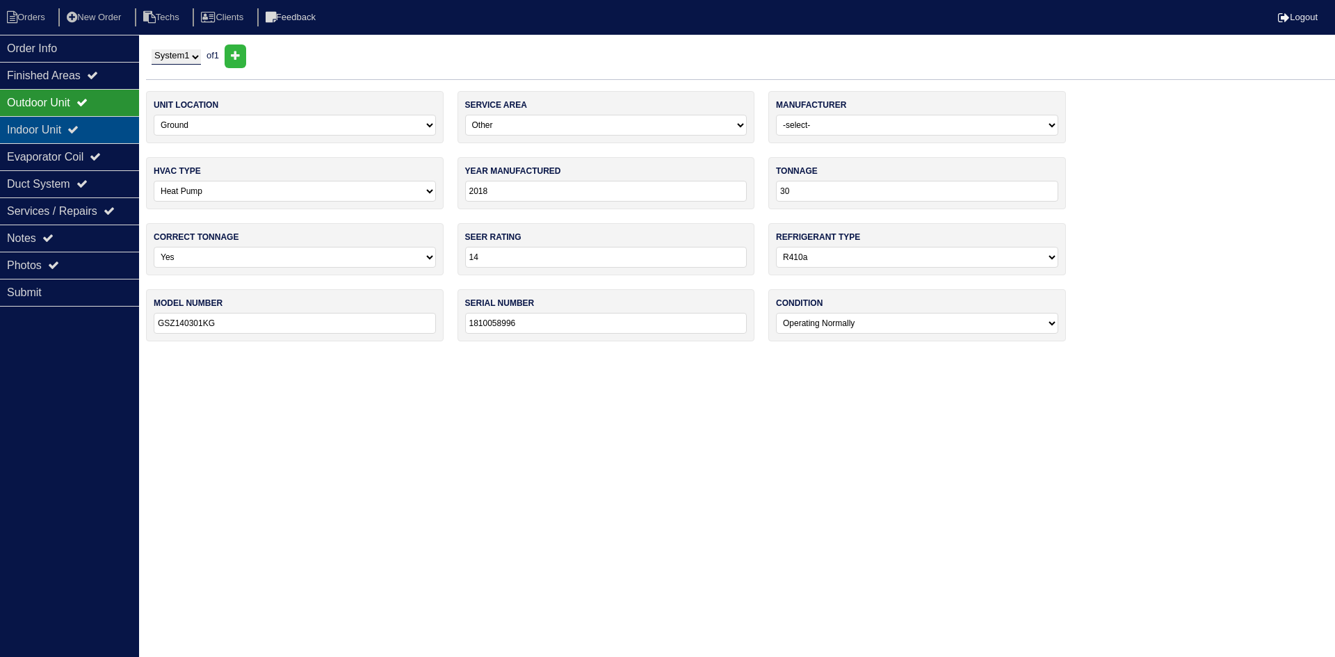
click at [57, 137] on div "Indoor Unit" at bounding box center [69, 129] width 139 height 27
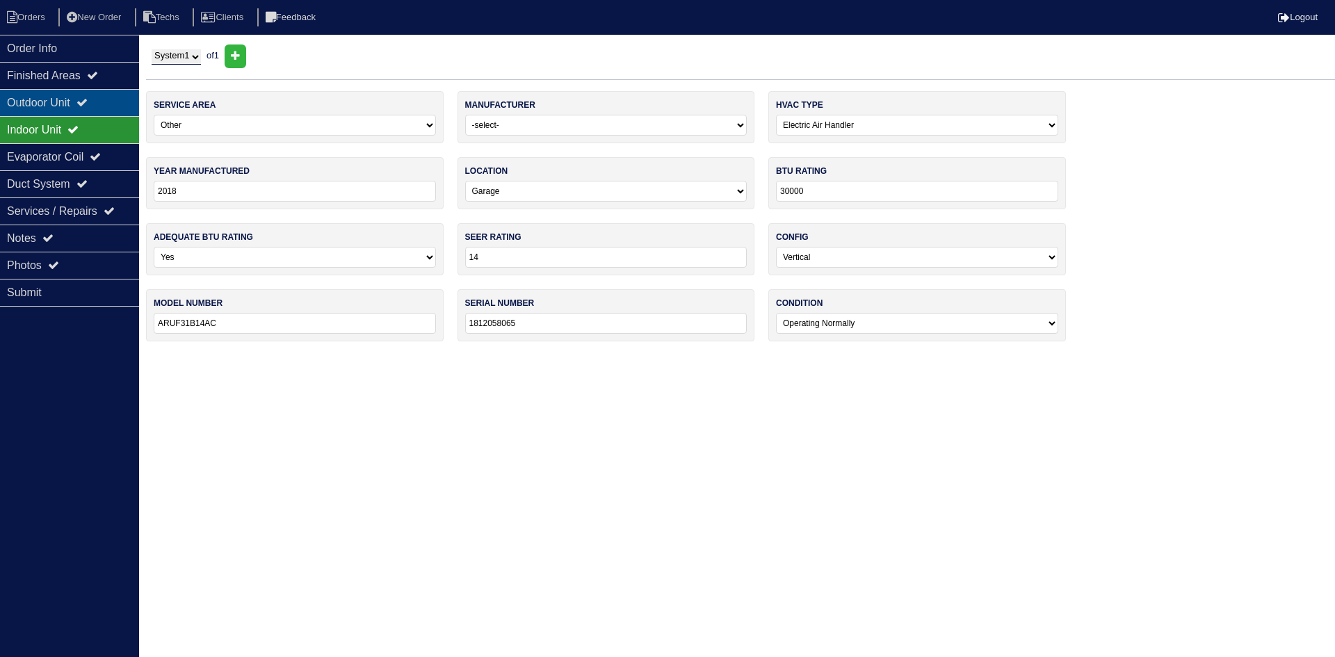
click at [29, 105] on div "Outdoor Unit" at bounding box center [69, 102] width 139 height 27
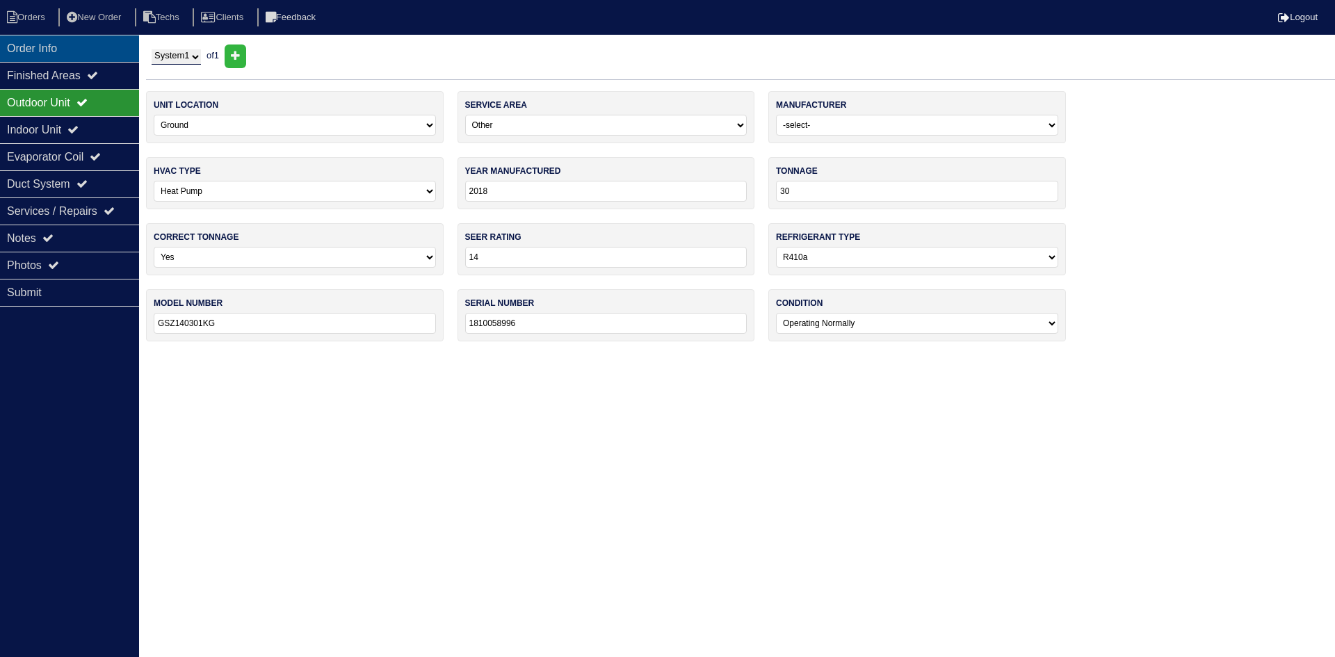
click at [85, 53] on div "Order Info" at bounding box center [69, 48] width 139 height 27
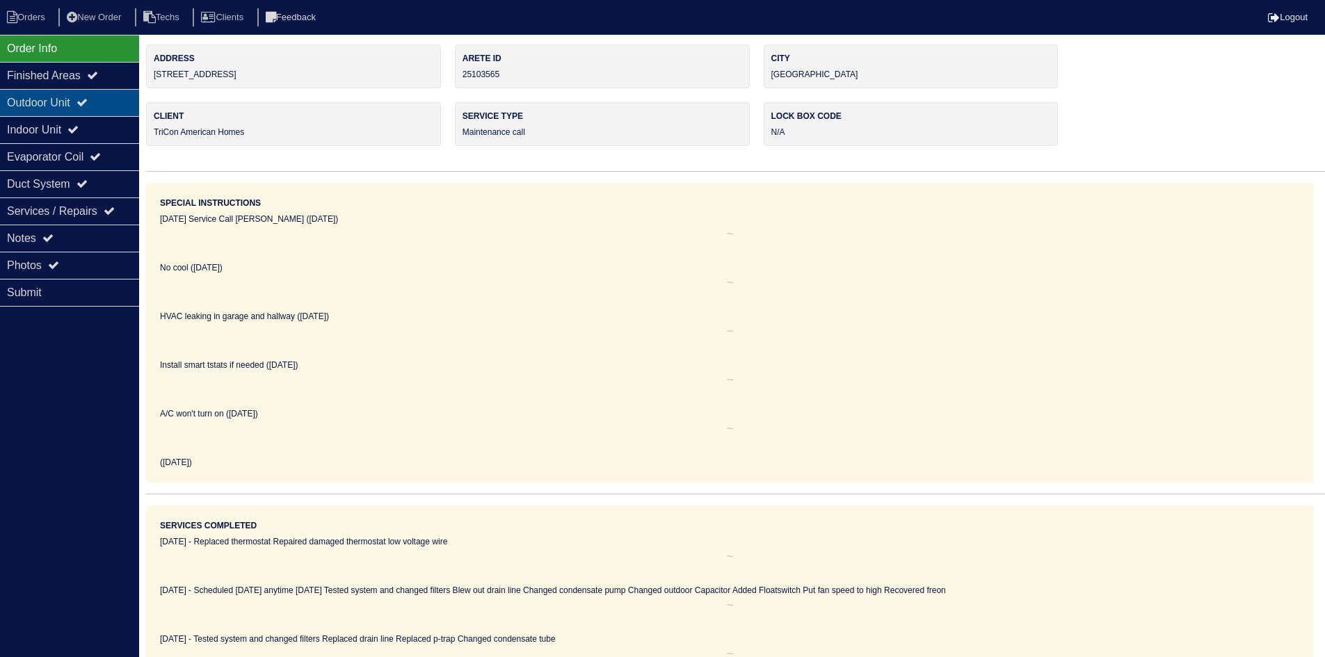
click at [84, 92] on div "Outdoor Unit" at bounding box center [69, 102] width 139 height 27
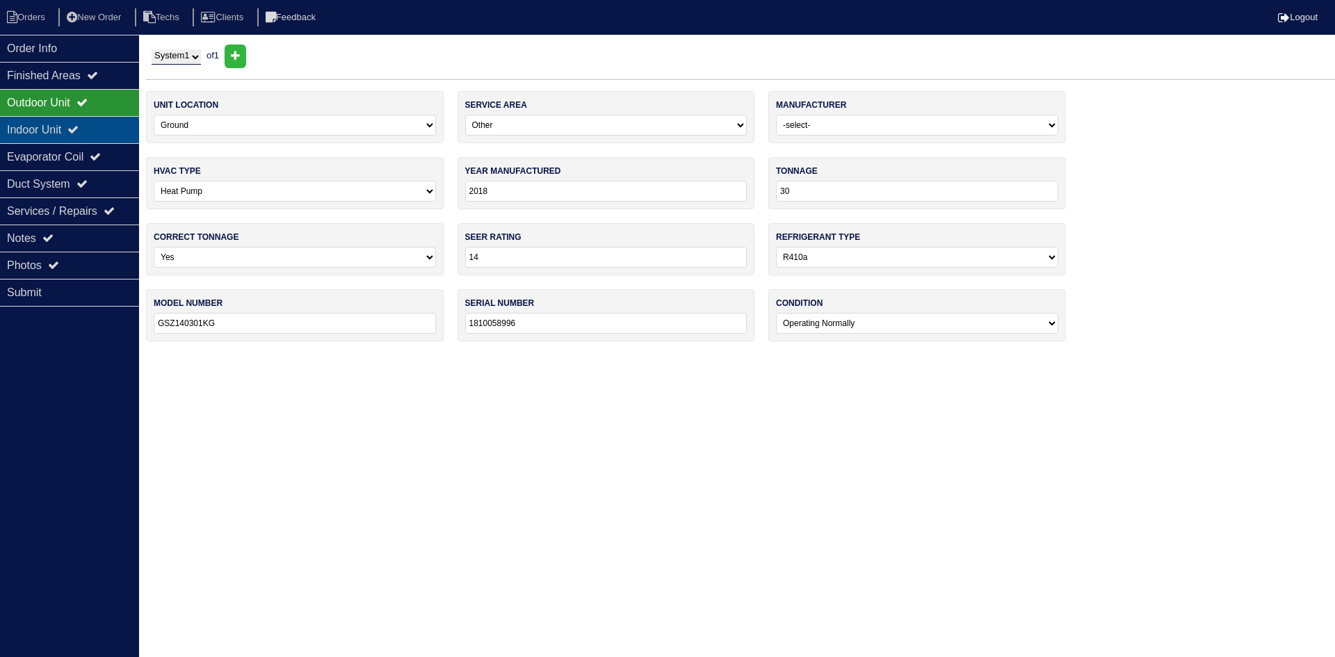
click at [72, 133] on div "Indoor Unit" at bounding box center [69, 129] width 139 height 27
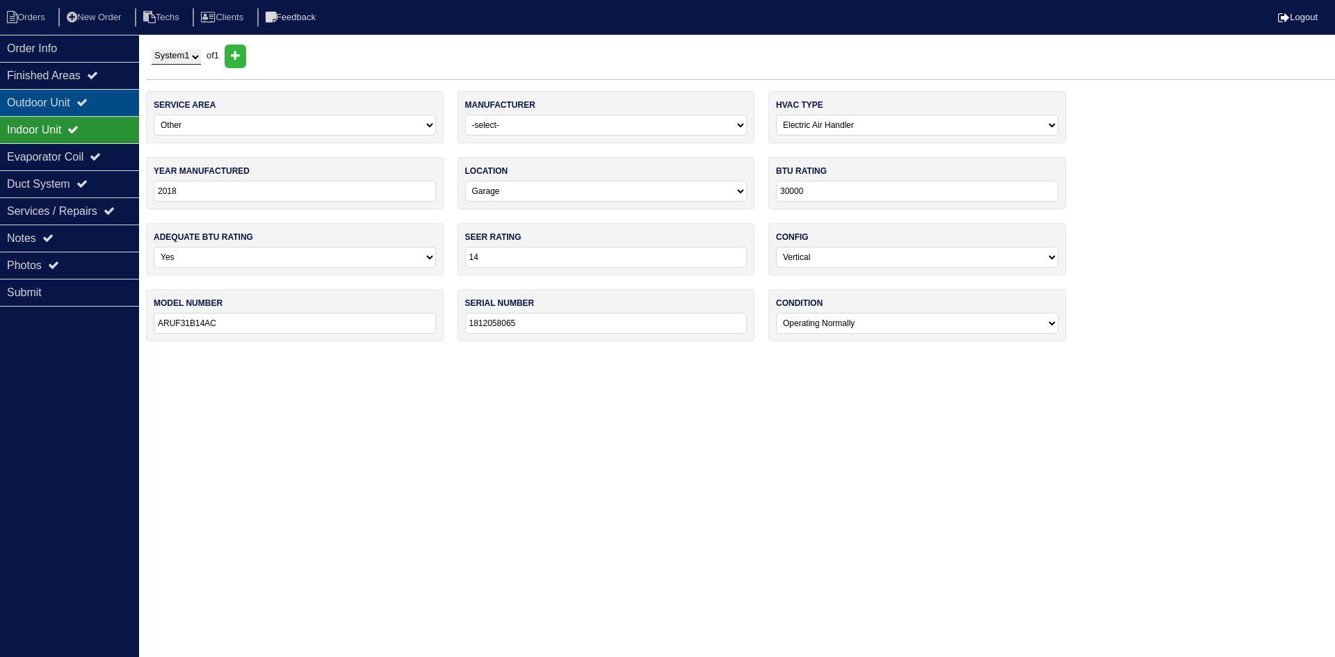
click at [88, 102] on icon at bounding box center [81, 102] width 11 height 11
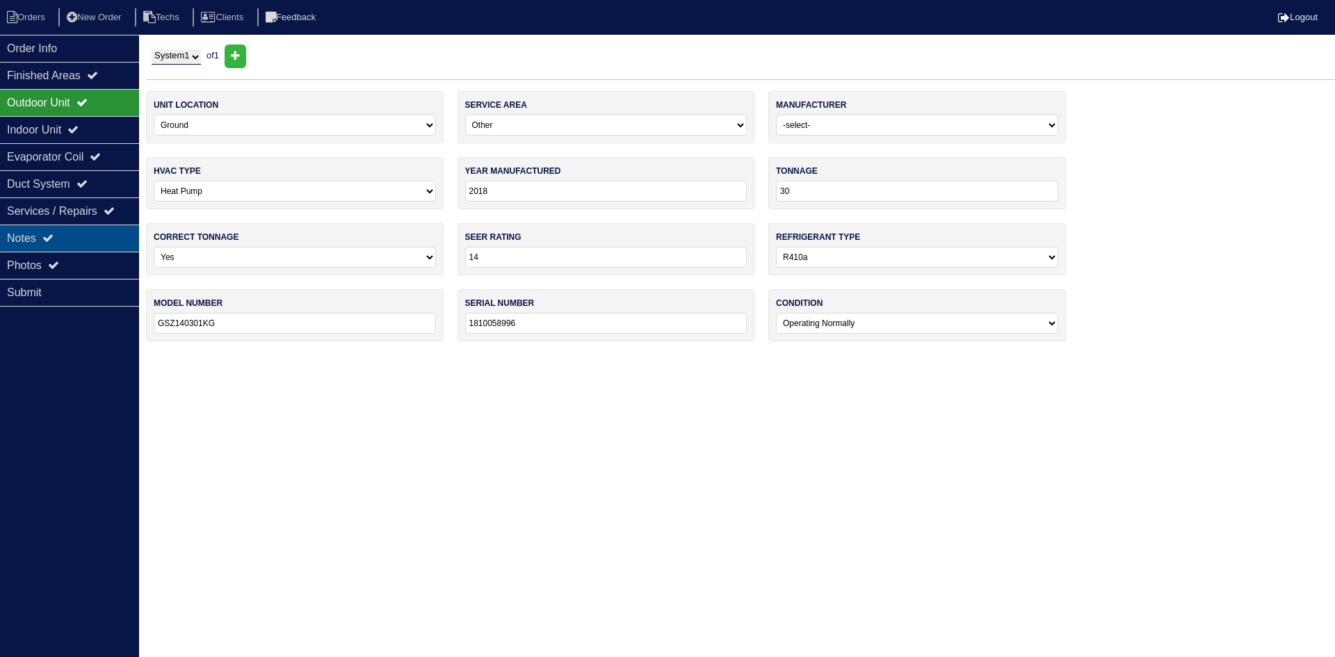
click at [76, 232] on div "Notes" at bounding box center [69, 238] width 139 height 27
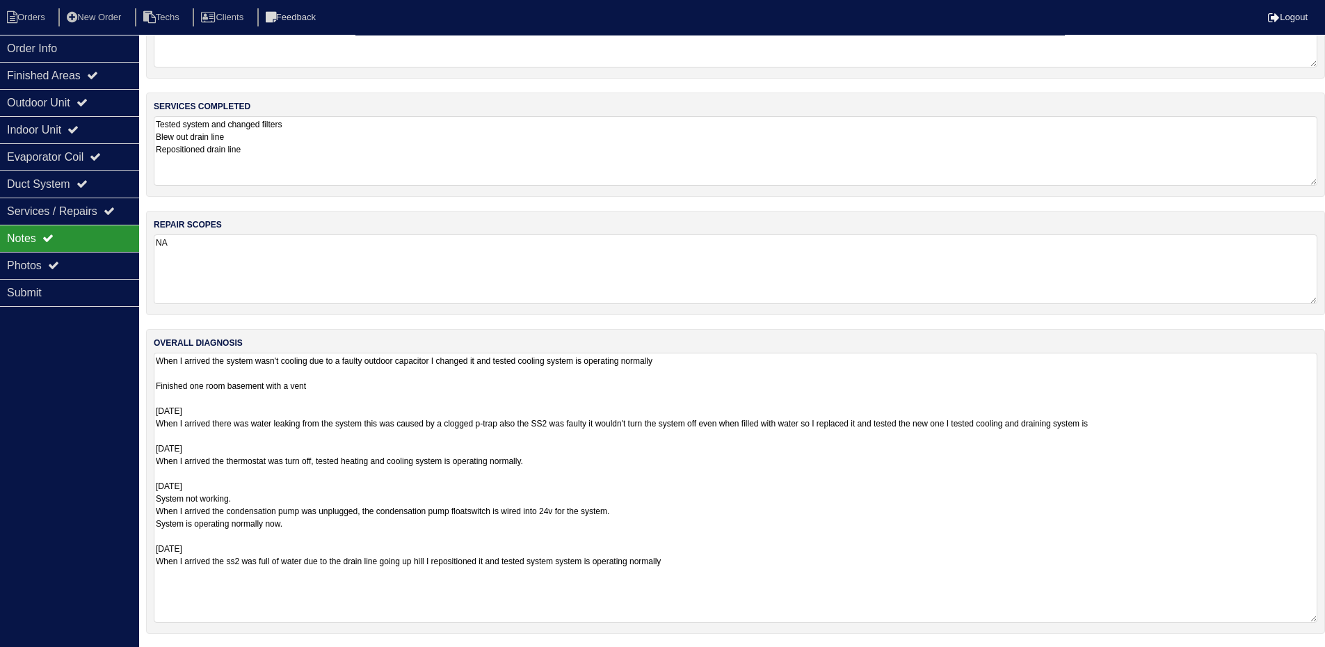
scroll to position [71, 0]
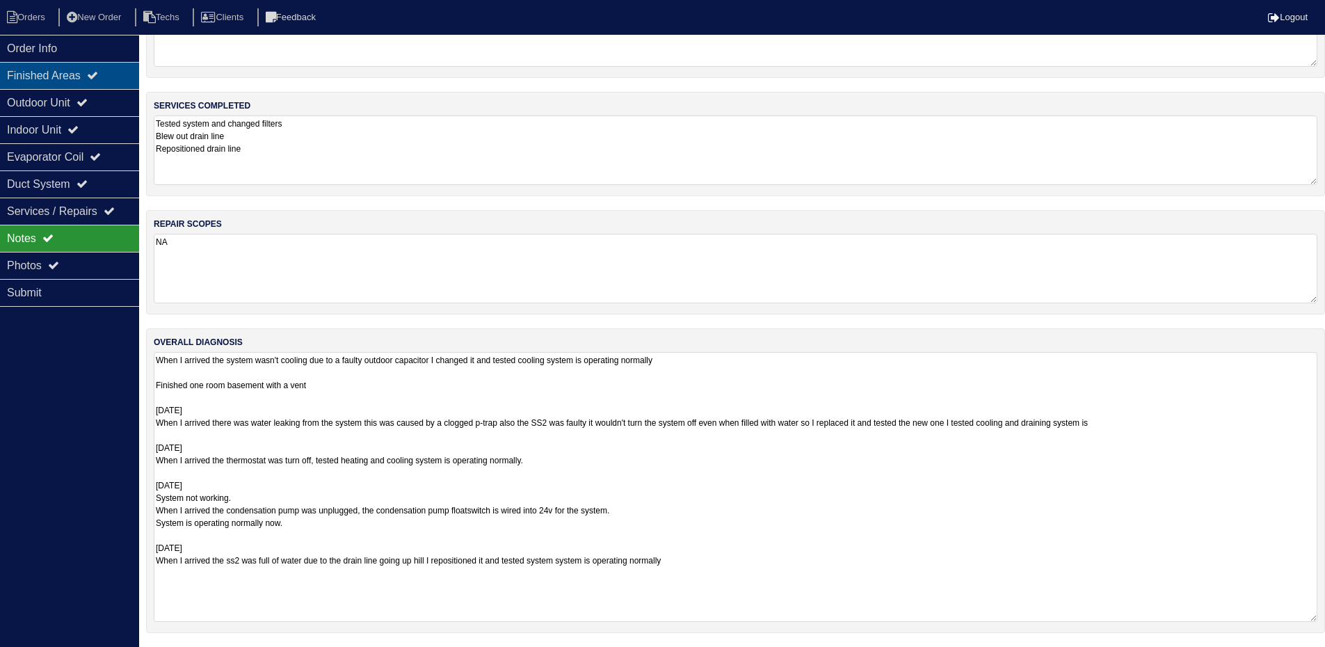
click at [98, 76] on icon at bounding box center [92, 75] width 11 height 11
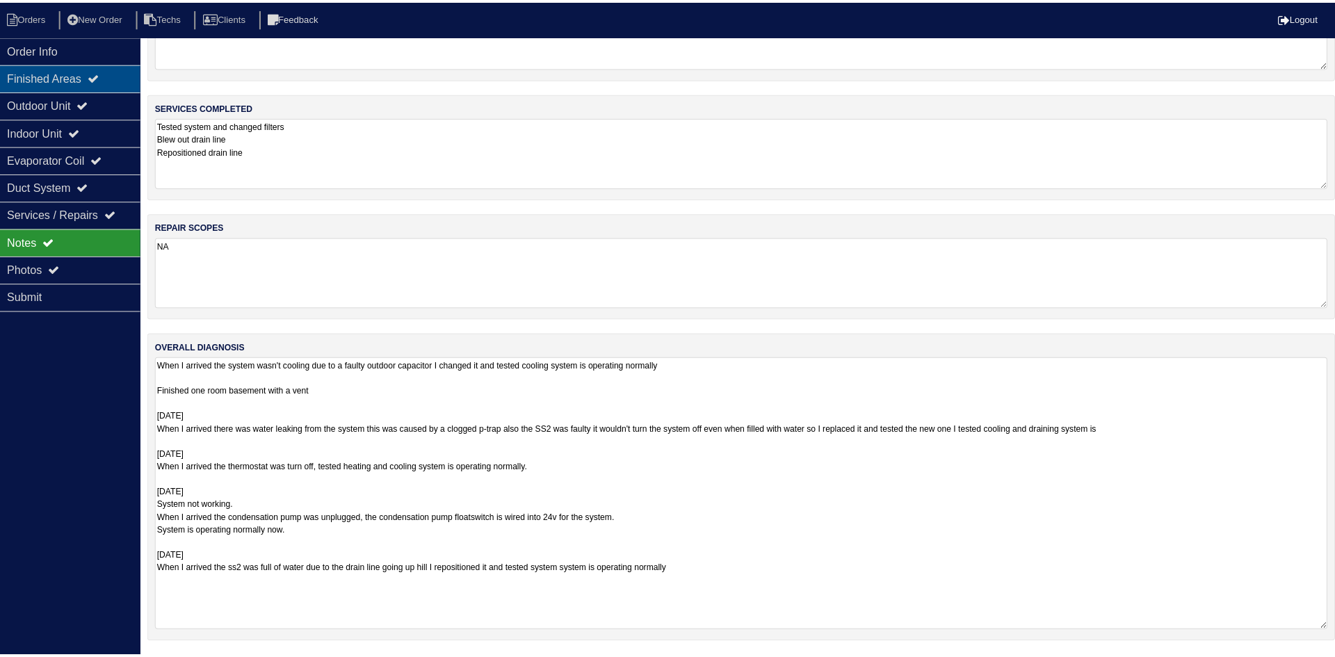
scroll to position [0, 0]
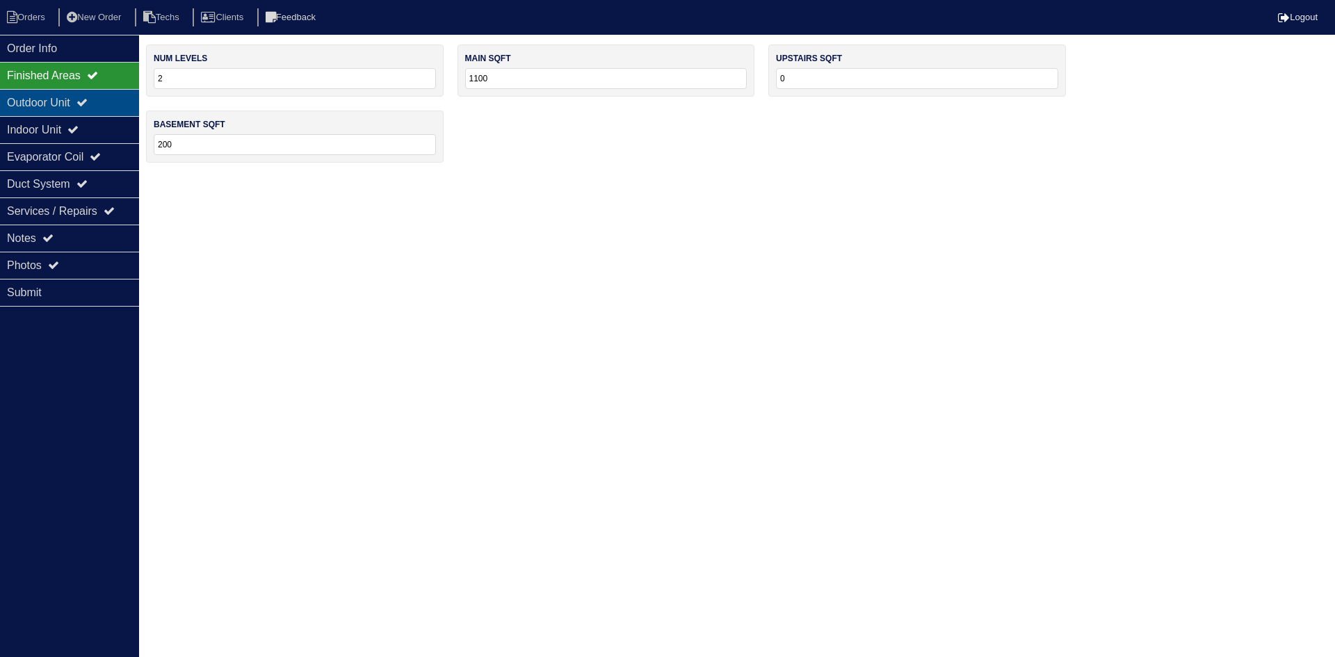
click at [88, 106] on icon at bounding box center [81, 102] width 11 height 11
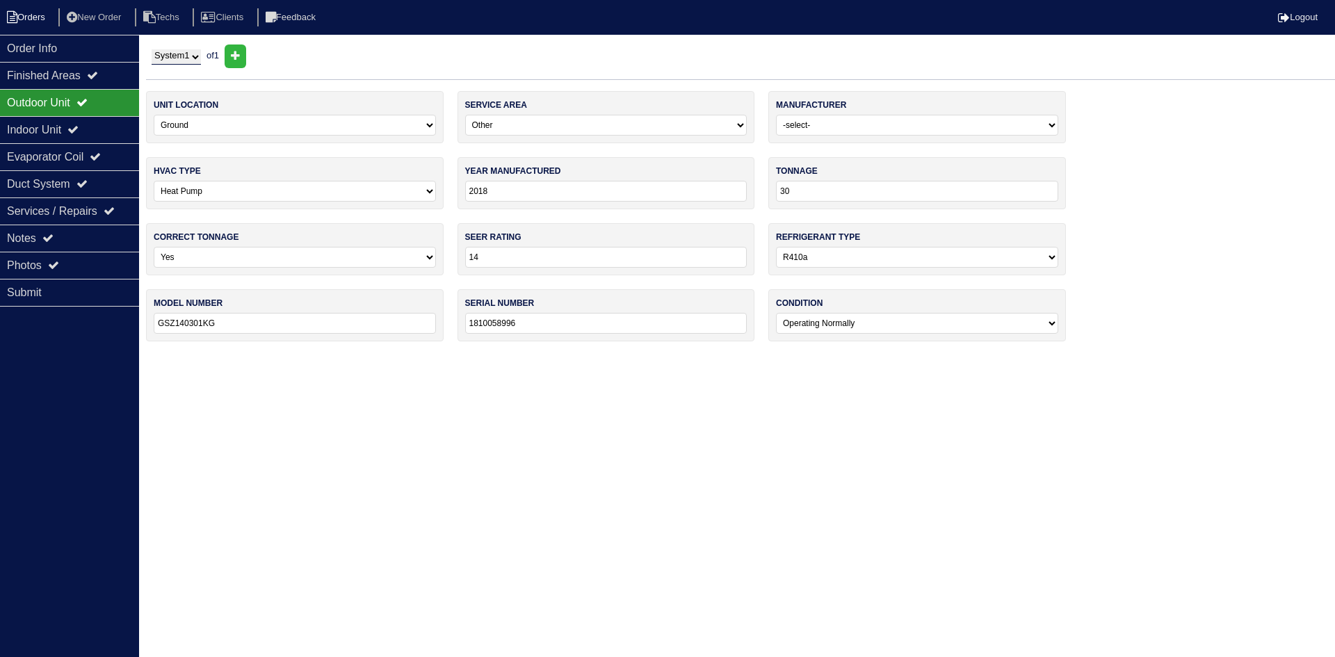
drag, startPoint x: 35, startPoint y: 22, endPoint x: 43, endPoint y: 22, distance: 7.6
click at [38, 21] on li "Orders" at bounding box center [28, 17] width 56 height 19
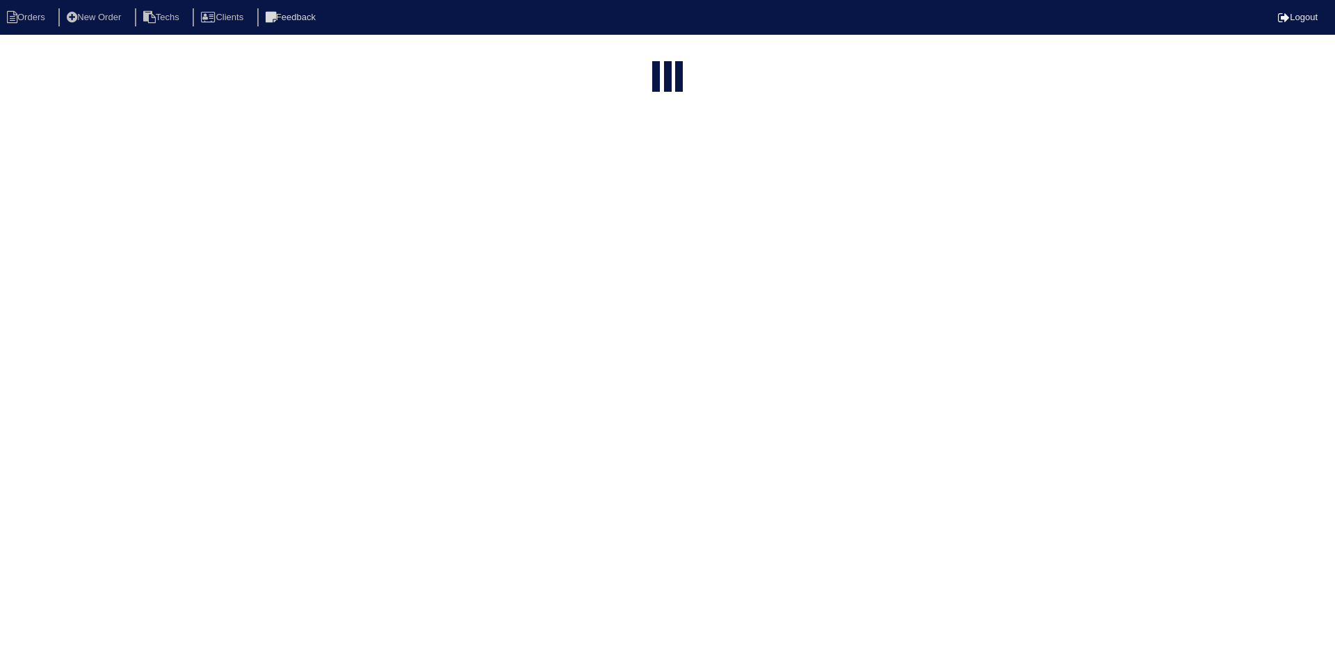
select select "15"
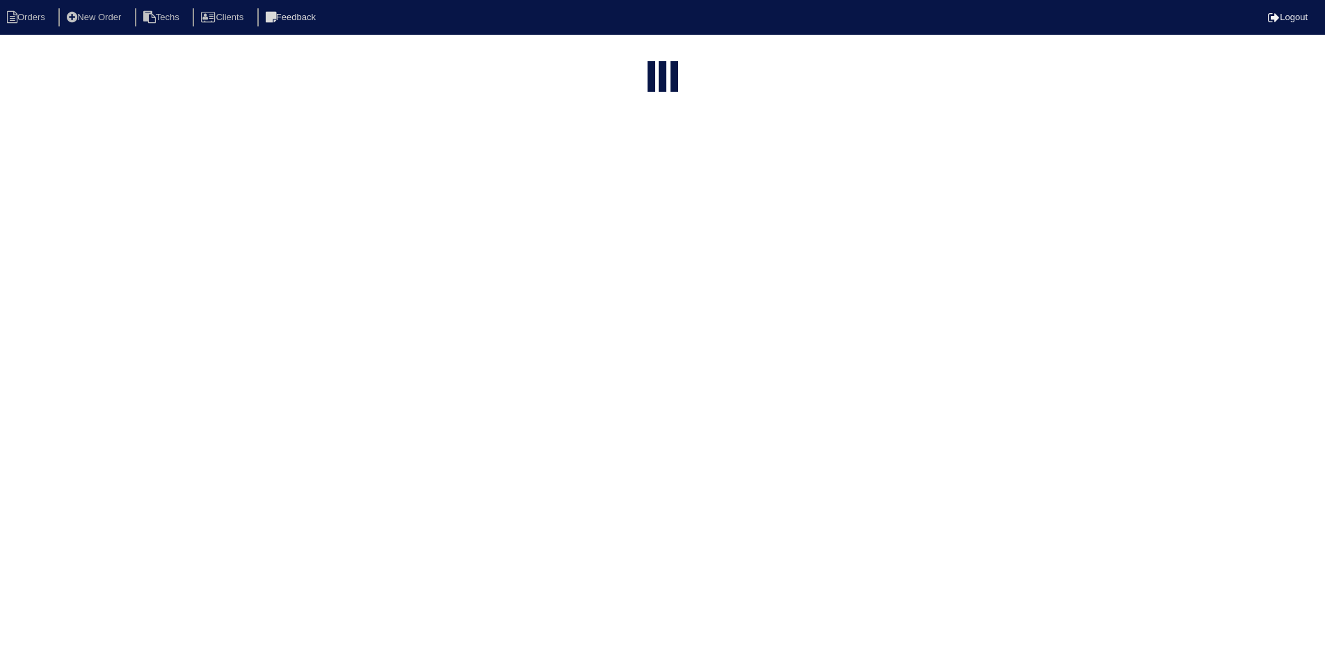
select select "field complete"
select select "need to quote"
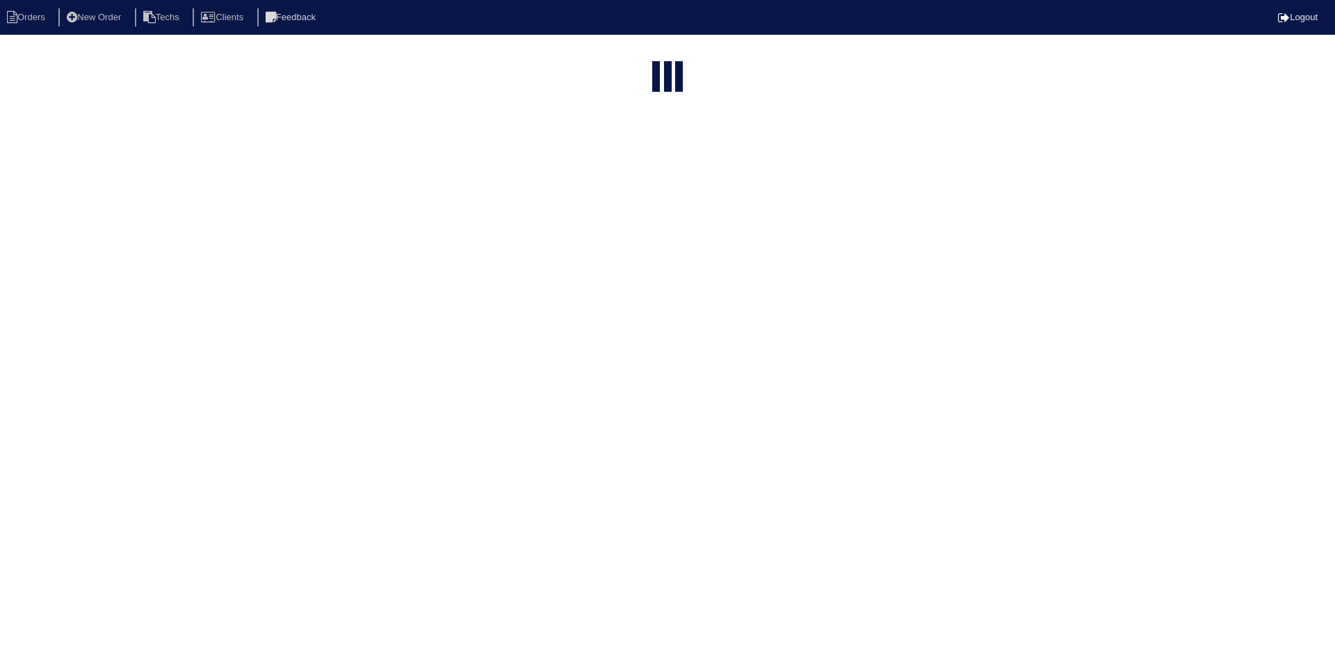
select select "15"
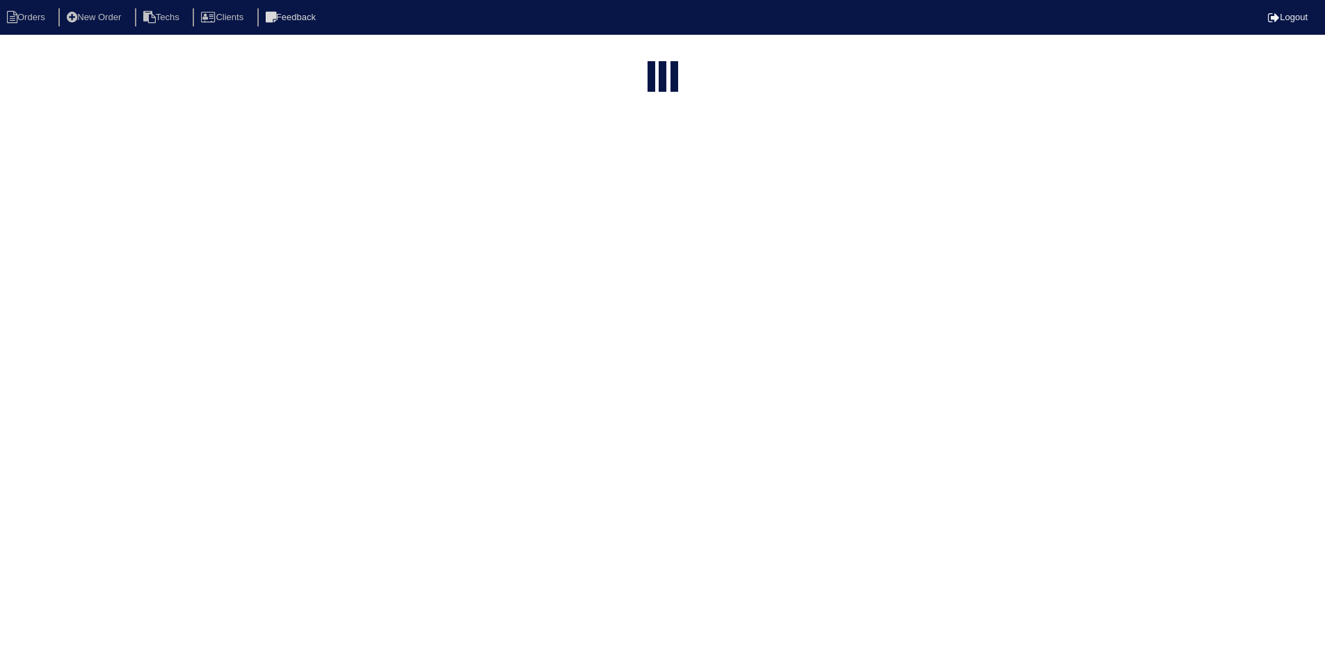
select select "field complete"
select select "need to quote"
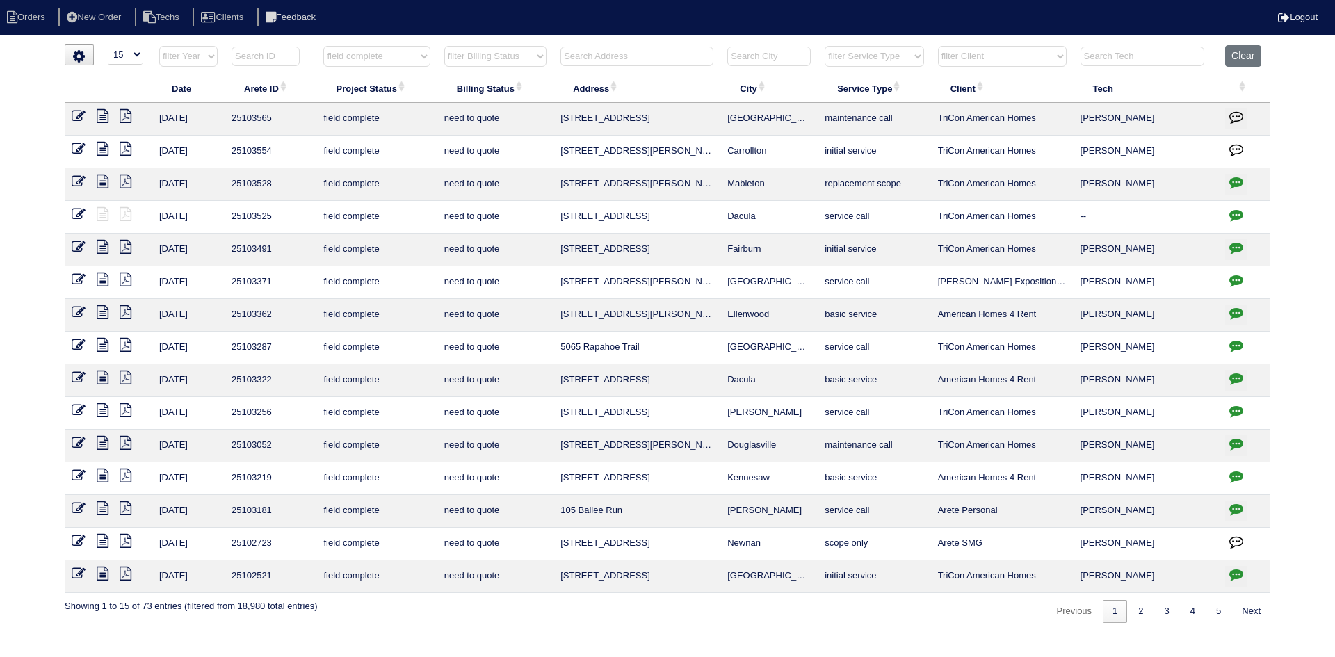
drag, startPoint x: 1245, startPoint y: 52, endPoint x: 1176, endPoint y: 40, distance: 70.0
click at [1245, 51] on button "Clear" at bounding box center [1242, 56] width 35 height 22
select select
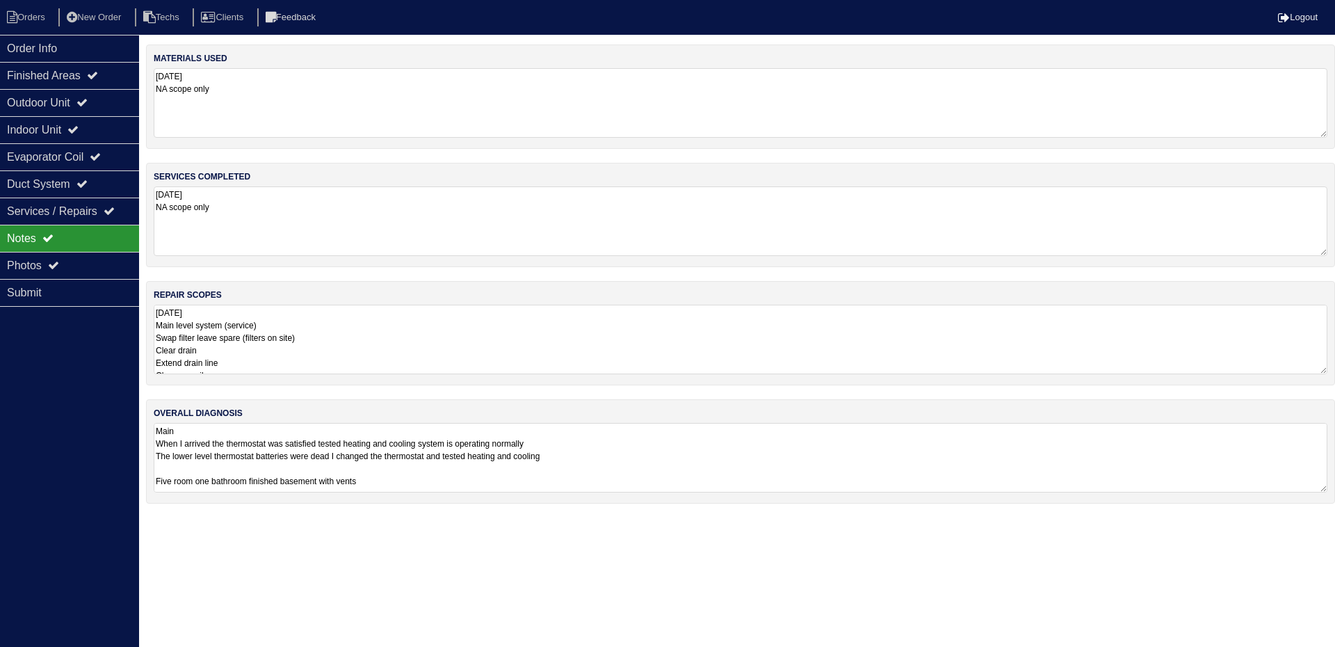
click at [1256, 352] on textarea "[DATE] Main level system (service) Swap filter leave spare (filters on site) Cl…" at bounding box center [741, 340] width 1174 height 70
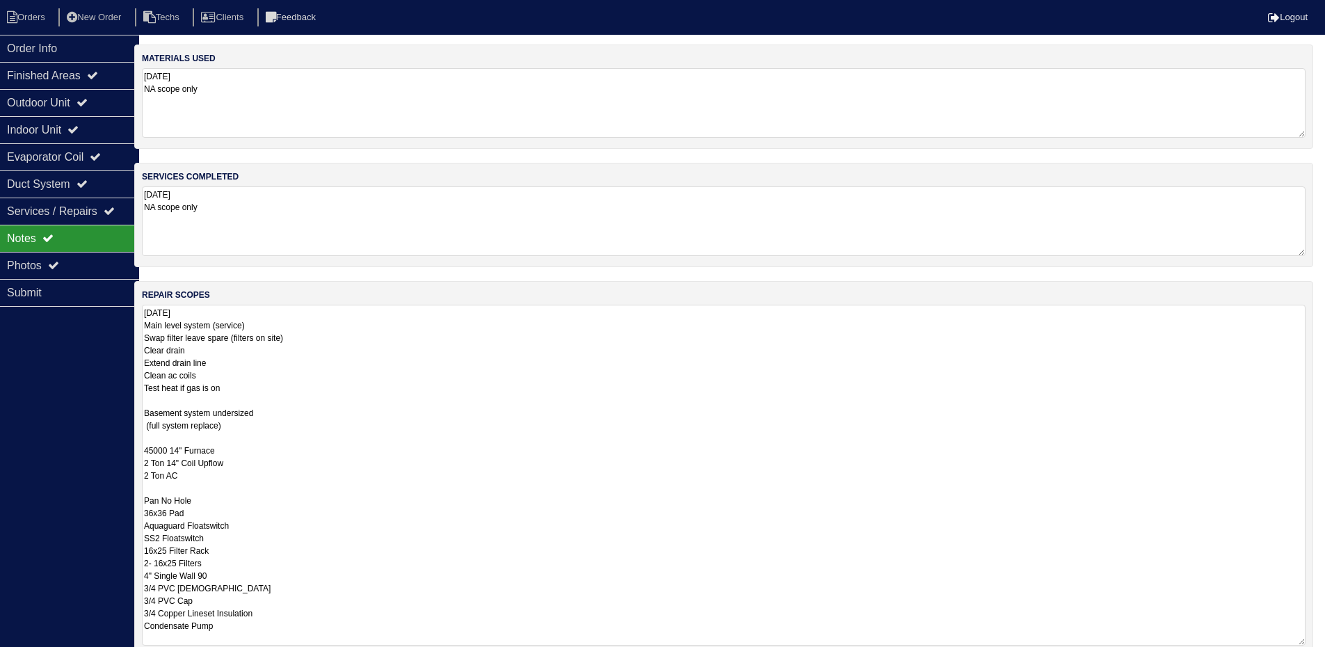
scroll to position [0, 14]
drag, startPoint x: 1321, startPoint y: 371, endPoint x: 1298, endPoint y: 416, distance: 50.7
click at [1311, 505] on html "Orders New Order Techs Clients Feedback Logout Orders New Order Users Clients M…" at bounding box center [648, 394] width 1325 height 788
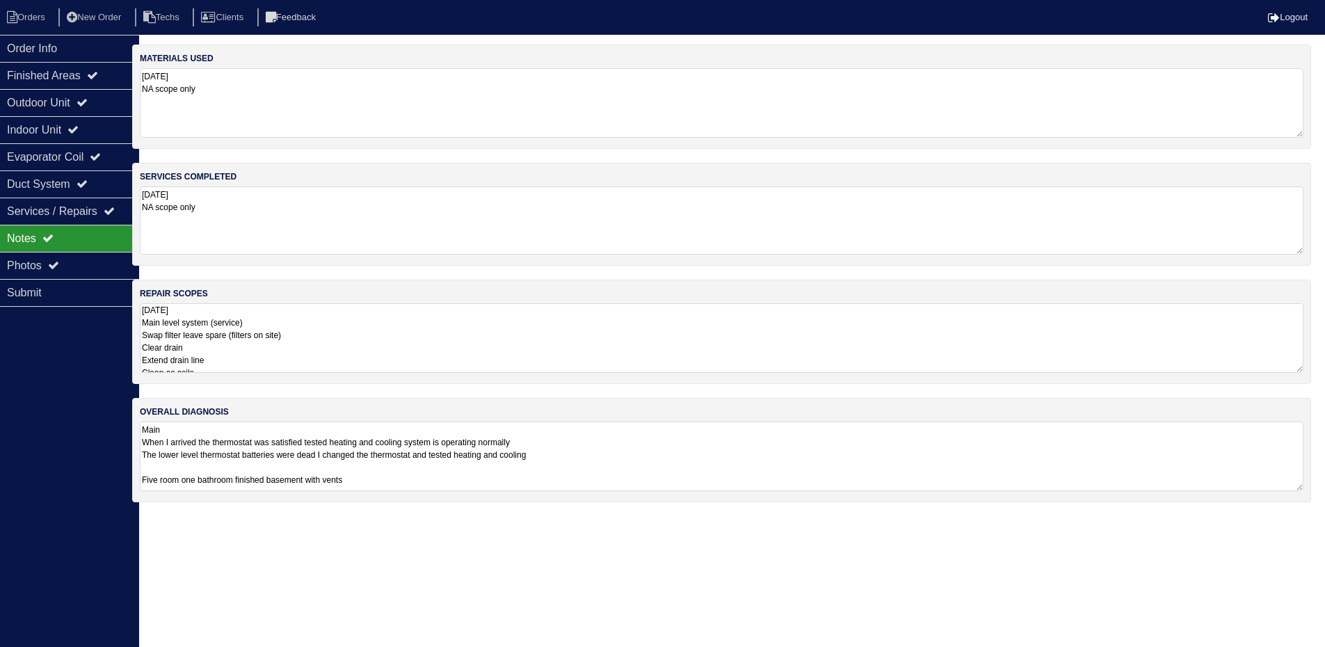
click at [1288, 212] on textarea "[DATE] NA scope only" at bounding box center [721, 220] width 1163 height 68
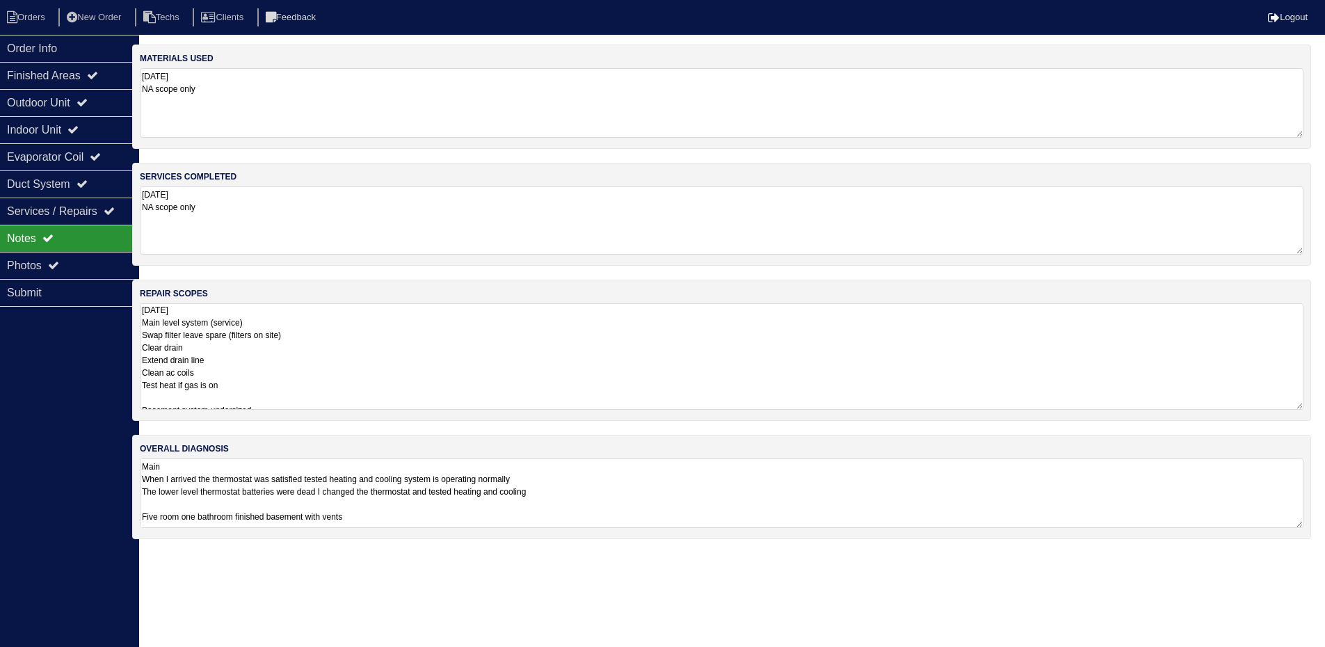
scroll to position [0, 0]
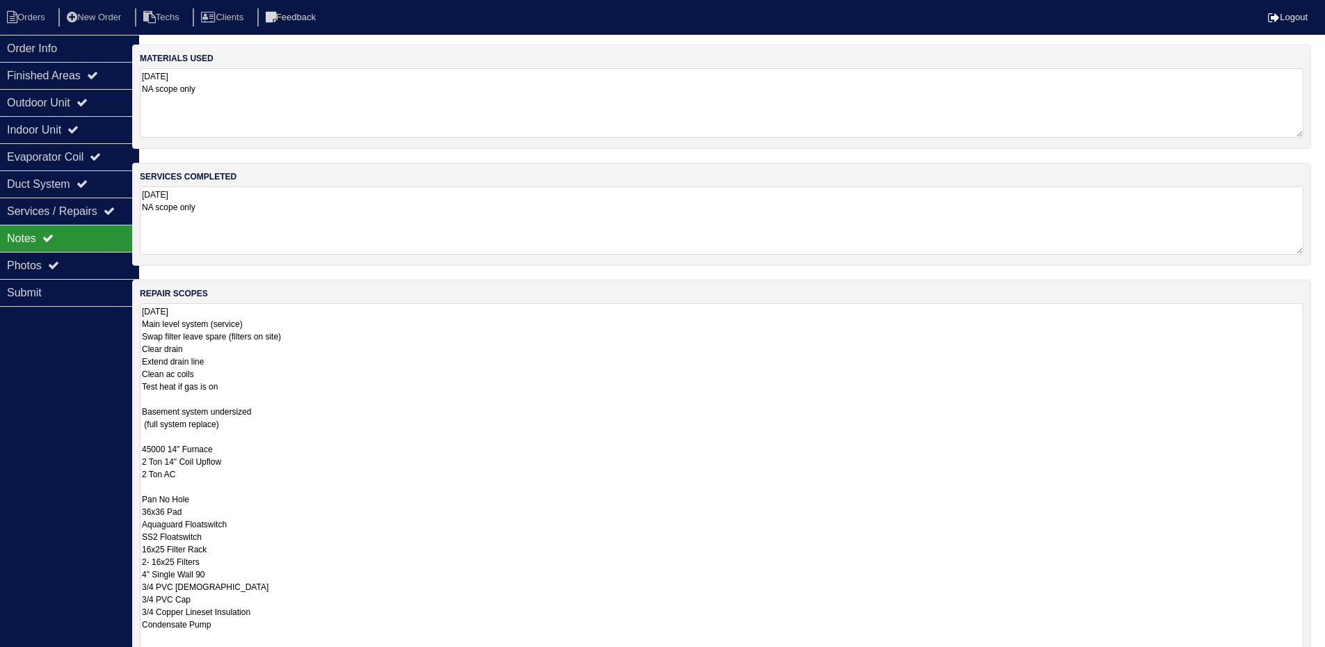
drag, startPoint x: 1308, startPoint y: 370, endPoint x: 1309, endPoint y: 690, distance: 319.9
click at [1309, 646] on html "Orders New Order Techs Clients Feedback Logout Orders New Order Users Clients M…" at bounding box center [648, 418] width 1325 height 836
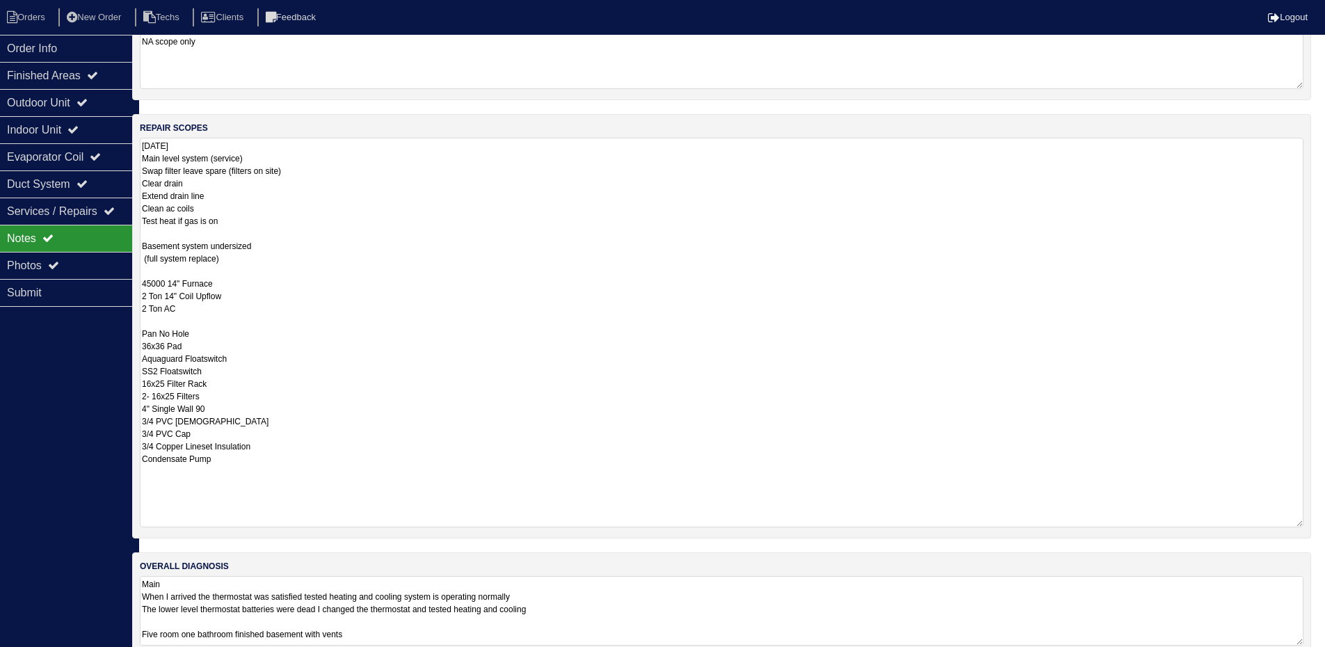
scroll to position [189, 14]
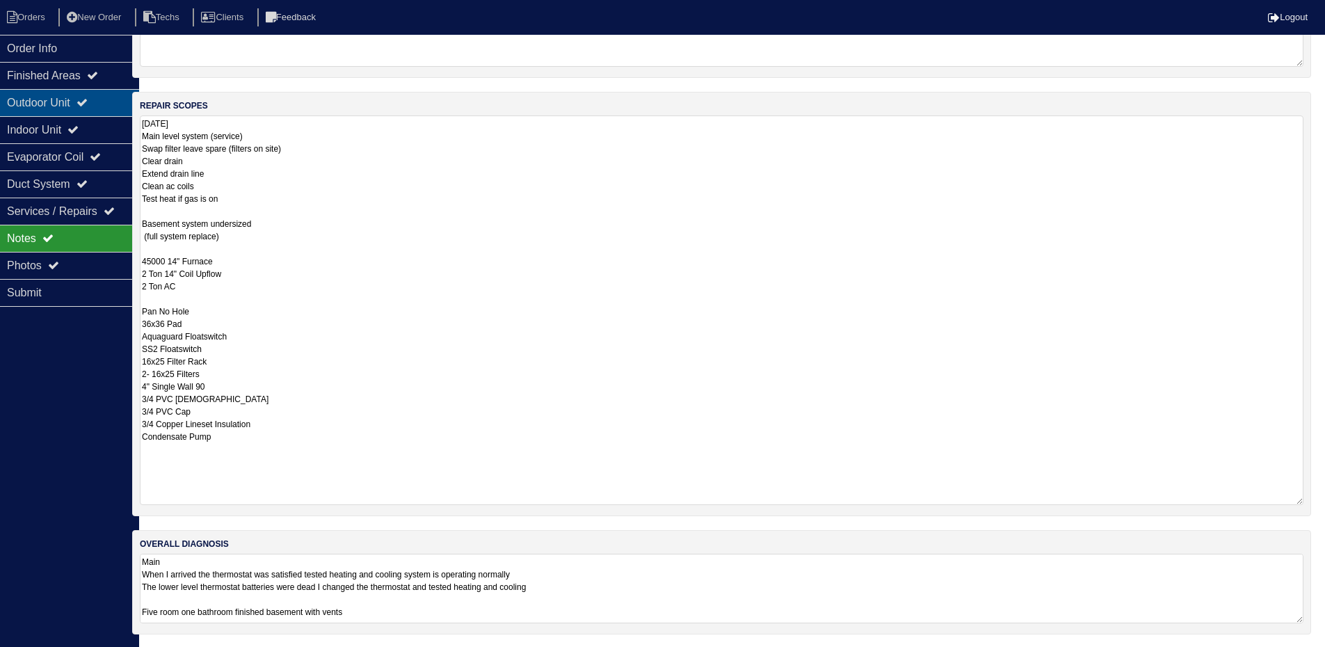
click at [88, 102] on icon at bounding box center [81, 102] width 11 height 11
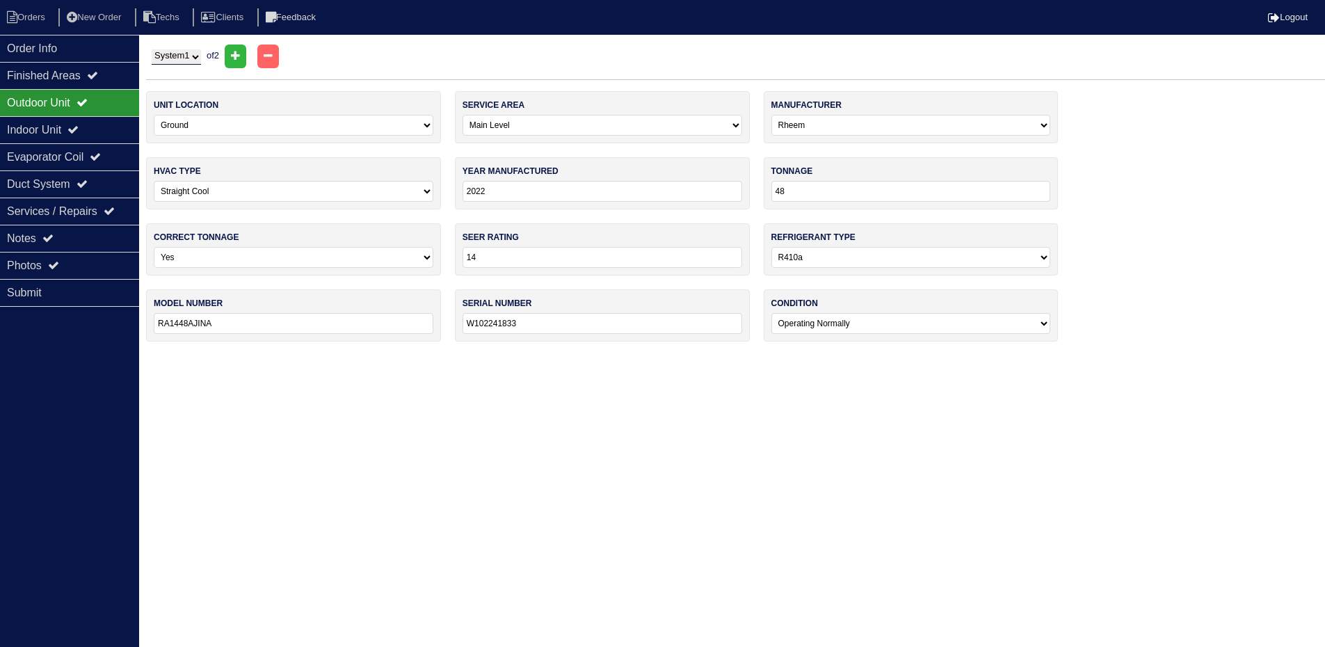
scroll to position [0, 0]
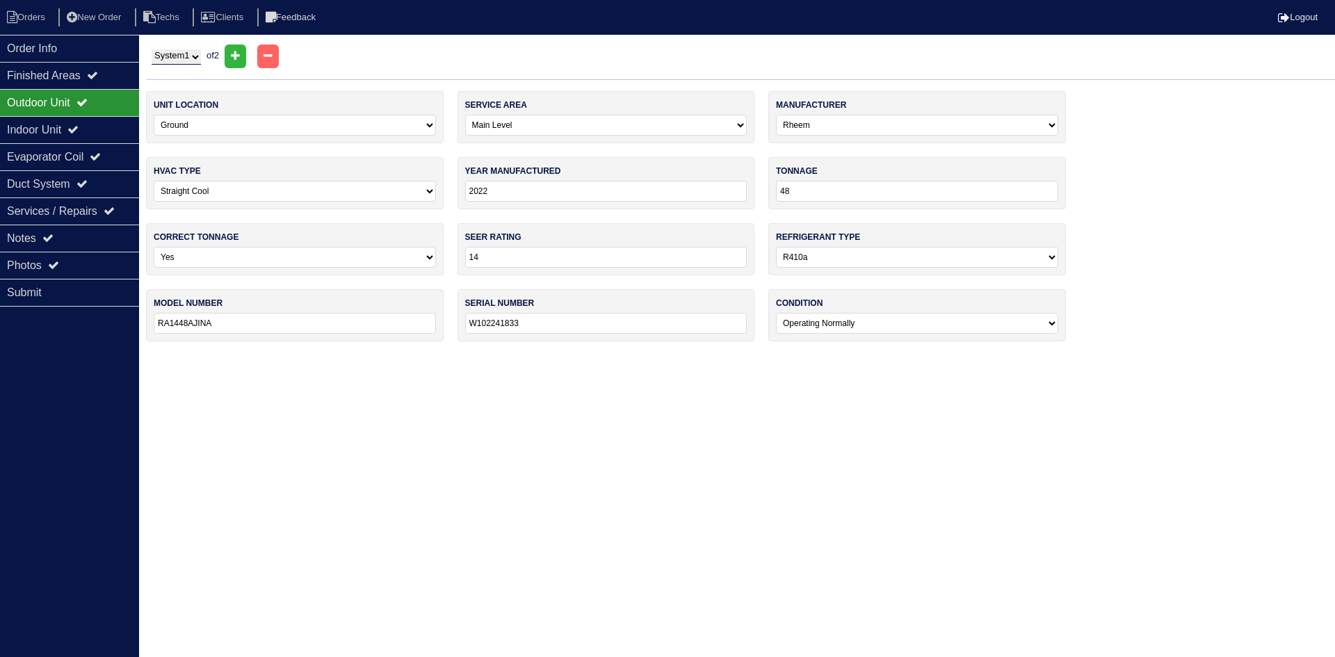
click at [170, 57] on select "System 1 System 2" at bounding box center [176, 56] width 49 height 15
select select "2"
click at [152, 49] on select "System 1 System 2" at bounding box center [176, 56] width 49 height 15
select select "2"
select select "Carrier"
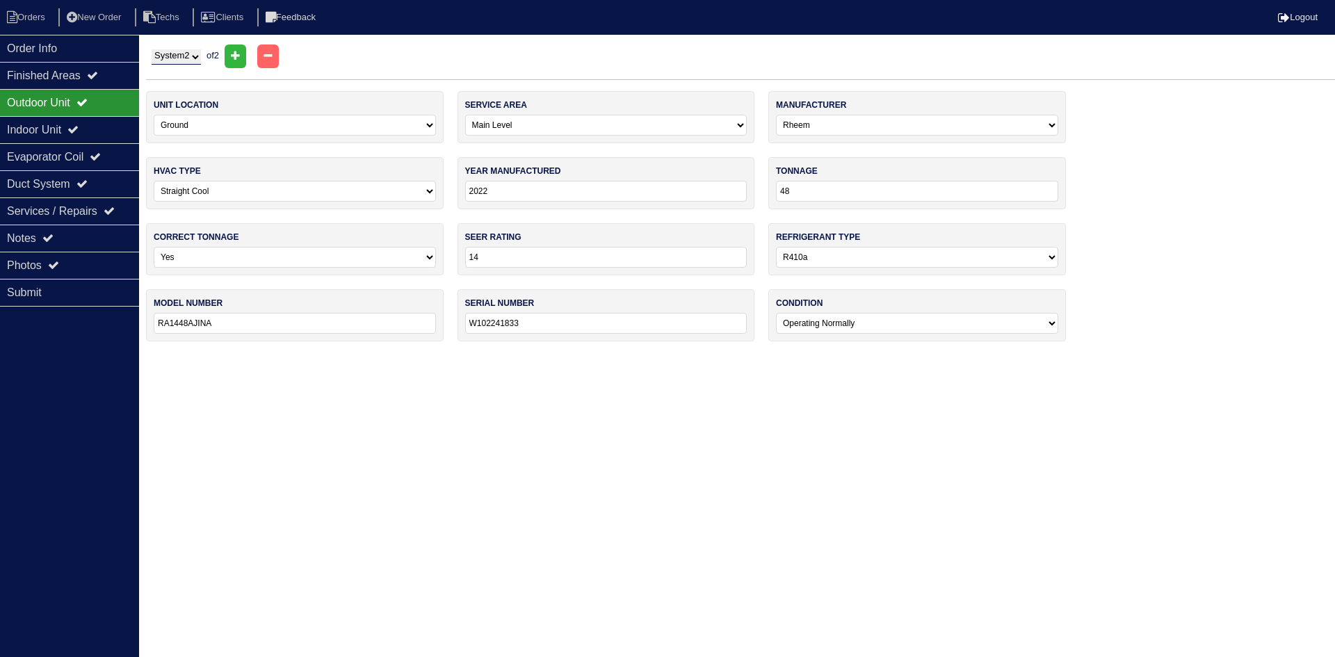
select select "1"
select select "2"
select select "Payne"
select select "3"
click at [70, 128] on div "Indoor Unit" at bounding box center [69, 129] width 139 height 27
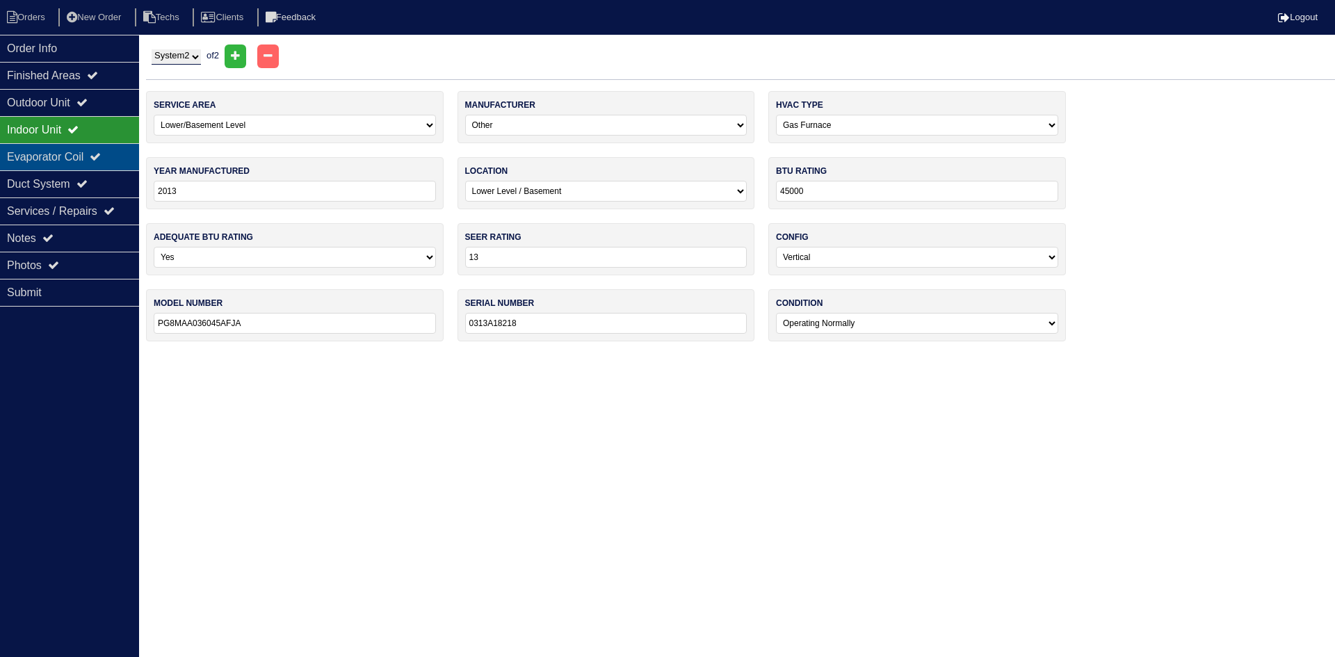
click at [84, 152] on div "Evaporator Coil" at bounding box center [69, 156] width 139 height 27
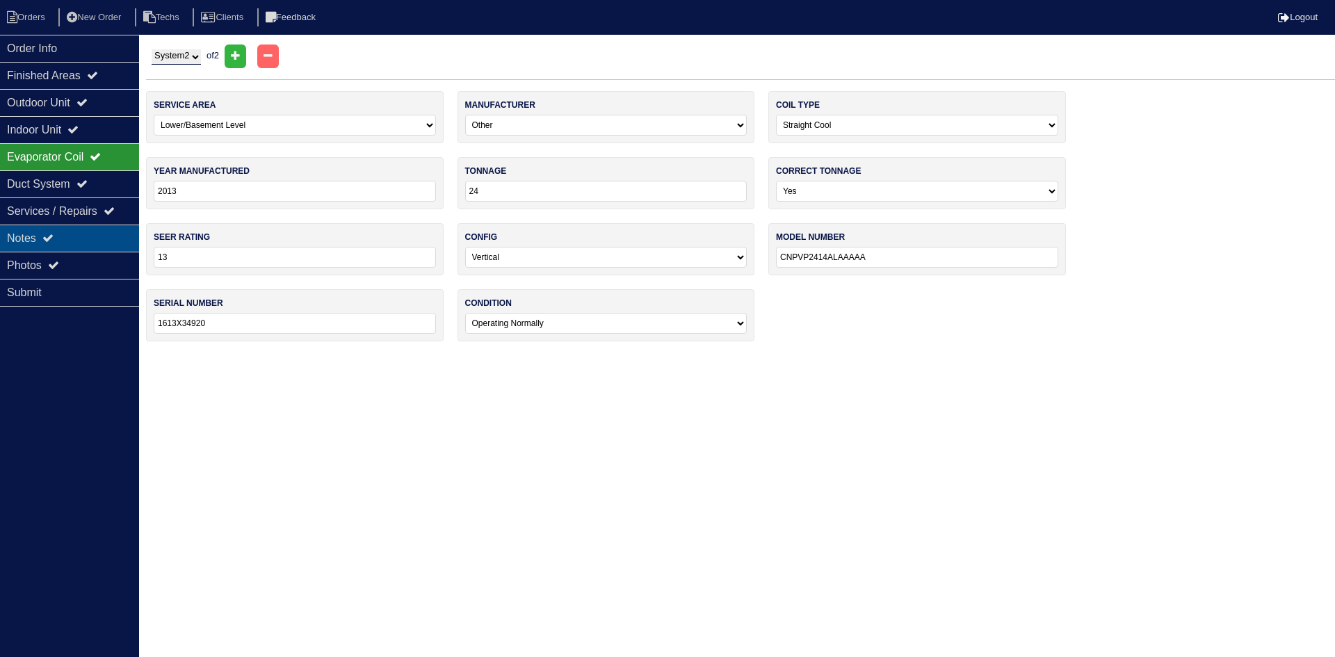
click at [88, 232] on div "Notes" at bounding box center [69, 238] width 139 height 27
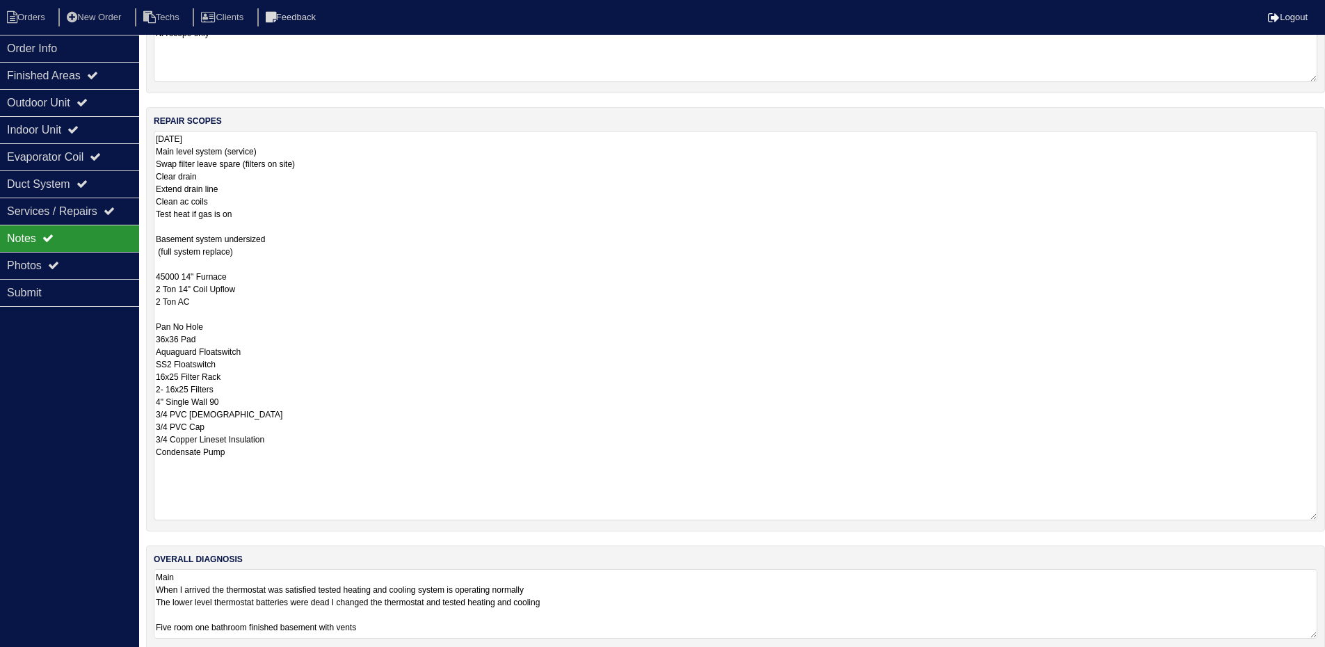
scroll to position [191, 0]
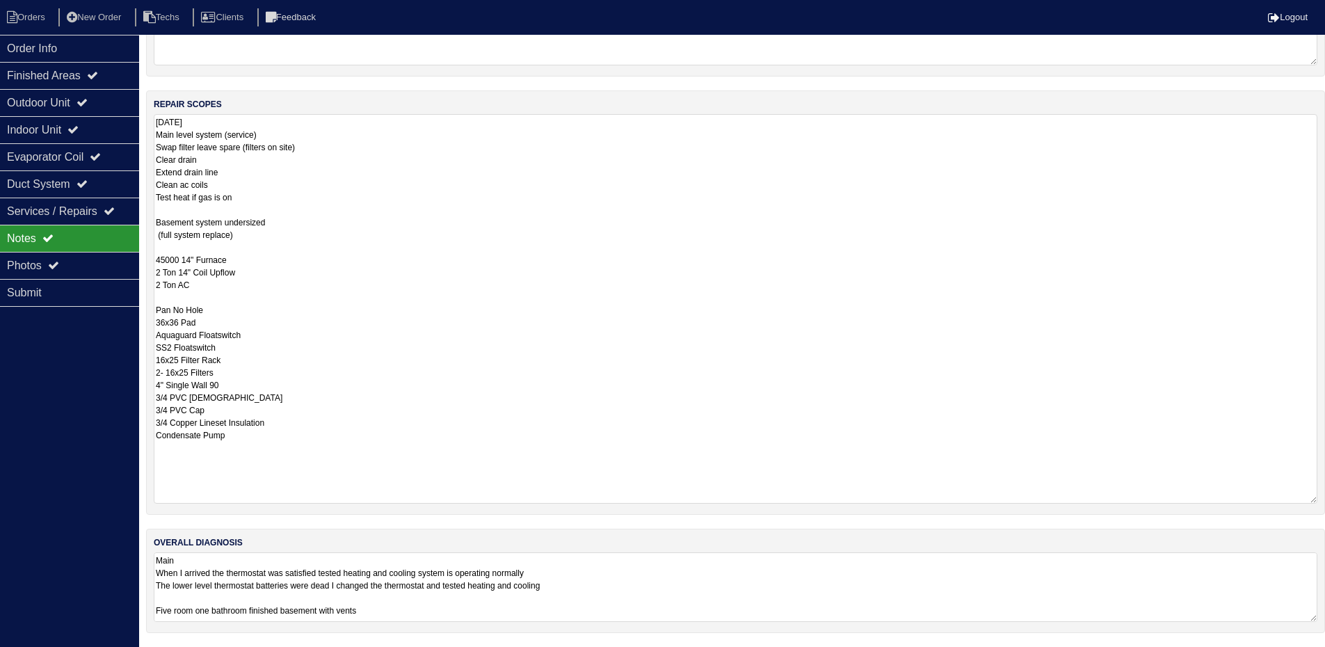
drag, startPoint x: 47, startPoint y: 45, endPoint x: 163, endPoint y: 51, distance: 116.9
click at [50, 45] on div "Order Info" at bounding box center [69, 48] width 139 height 27
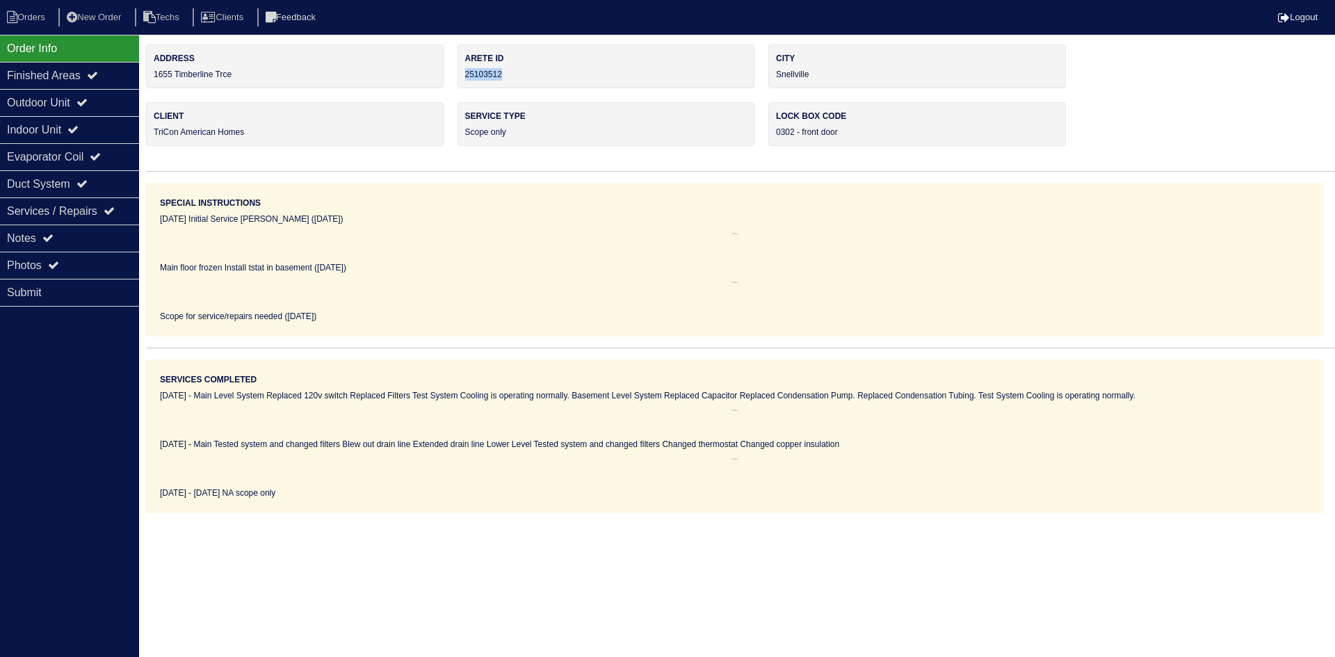
drag, startPoint x: 505, startPoint y: 74, endPoint x: 465, endPoint y: 79, distance: 39.9
click at [465, 79] on div "Arete ID 25103512" at bounding box center [607, 67] width 298 height 44
copy div "25103512"
drag, startPoint x: 103, startPoint y: 230, endPoint x: 133, endPoint y: 250, distance: 35.7
click at [103, 230] on div "Notes" at bounding box center [69, 238] width 139 height 27
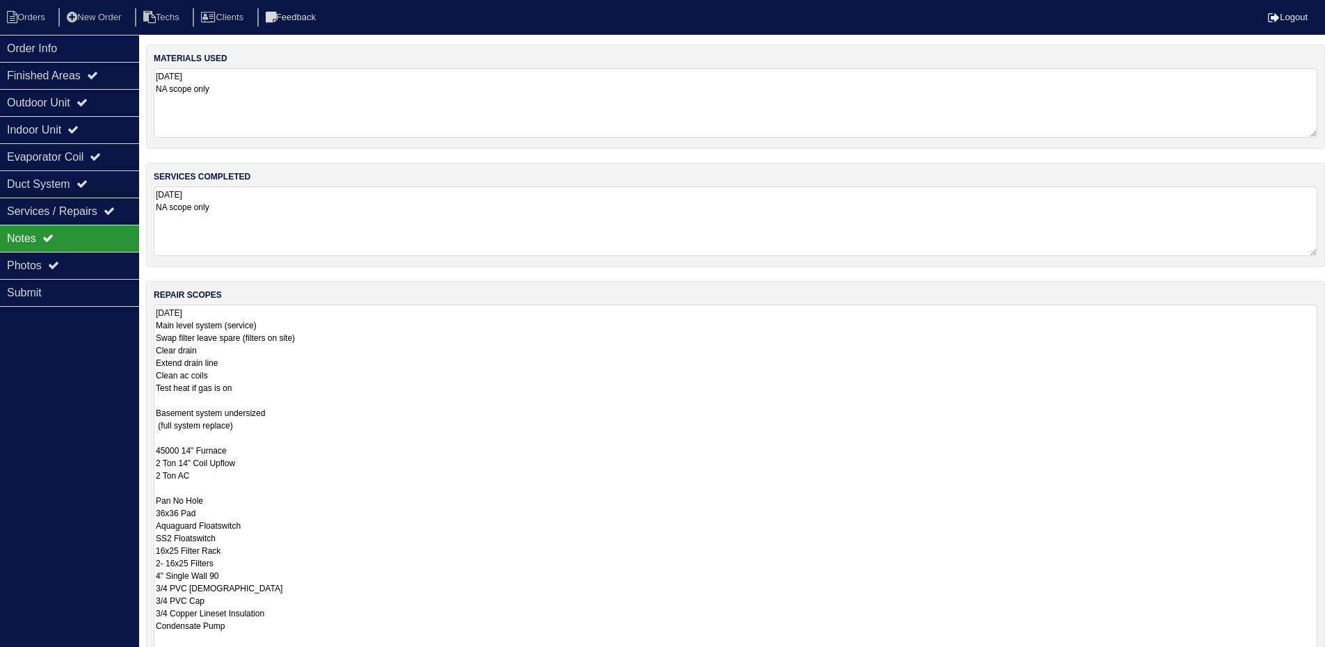
click at [416, 373] on textarea "9.24.25 Main level system (service) Swap filter leave spare (filters on site) C…" at bounding box center [735, 499] width 1163 height 389
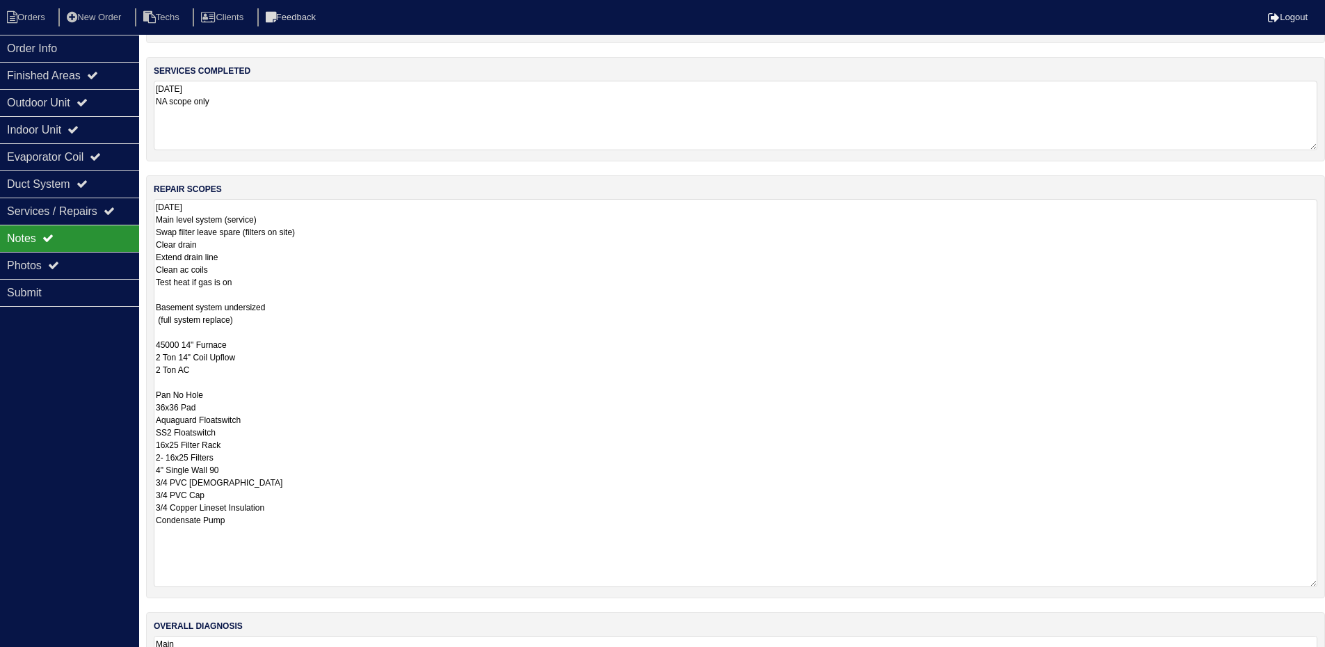
scroll to position [139, 0]
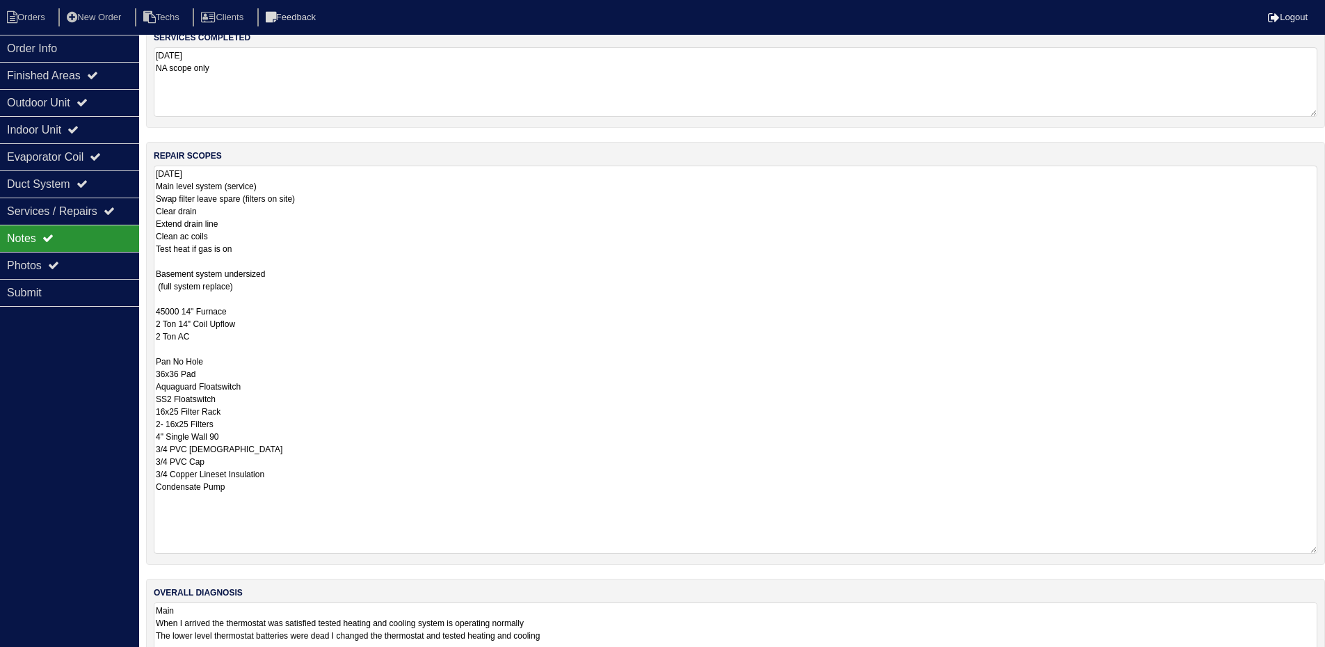
drag, startPoint x: 154, startPoint y: 275, endPoint x: 300, endPoint y: 496, distance: 265.0
click at [300, 496] on textarea "9.24.25 Main level system (service) Swap filter leave spare (filters on site) C…" at bounding box center [735, 359] width 1163 height 388
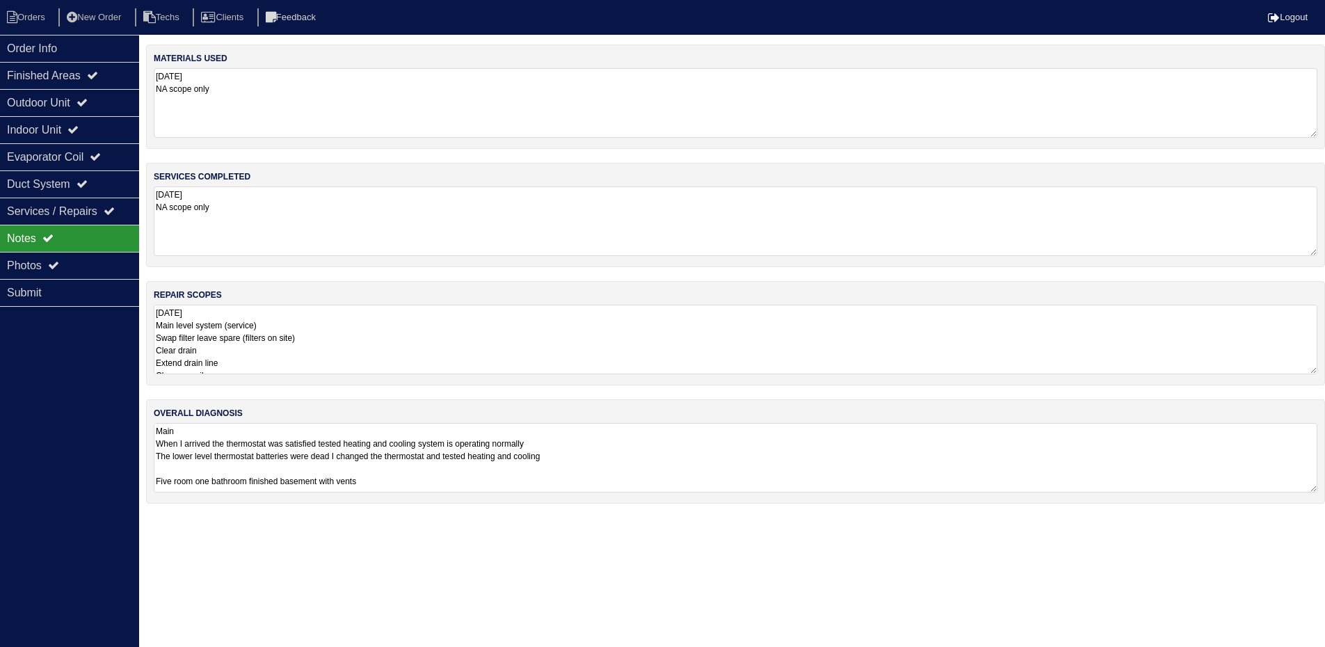
click at [619, 333] on textarea "9.24.25 Main level system (service) Swap filter leave spare (filters on site) C…" at bounding box center [735, 340] width 1163 height 70
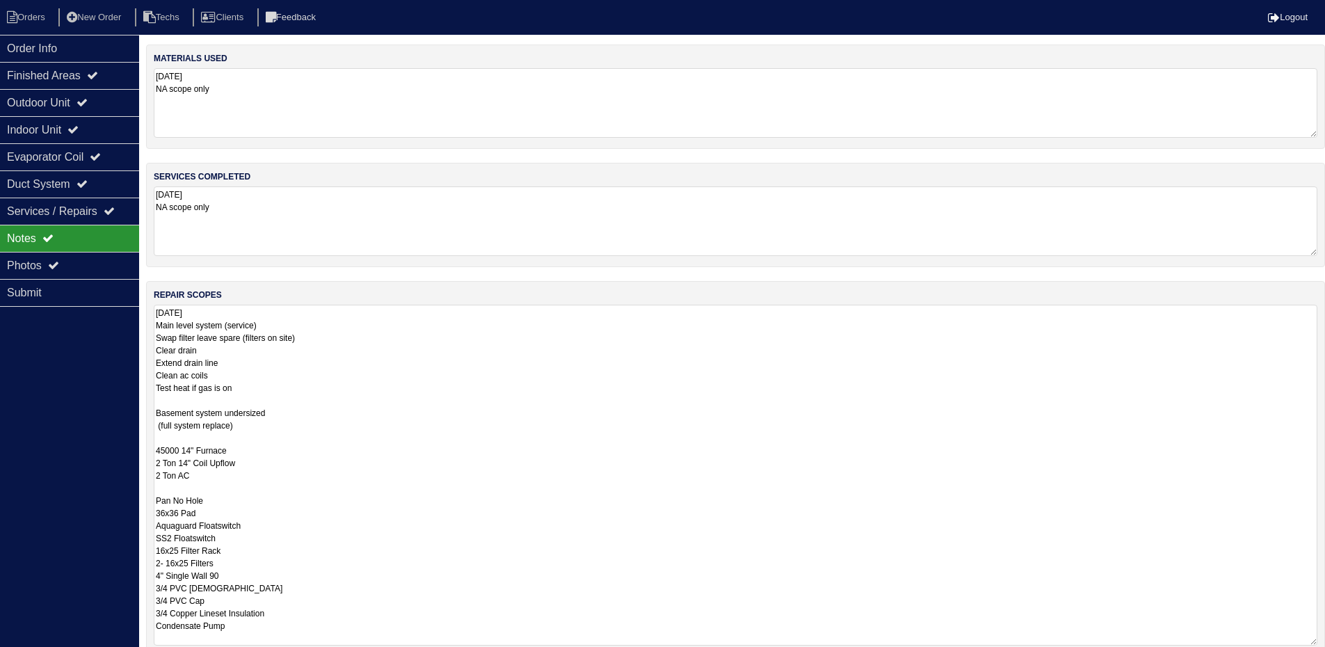
drag, startPoint x: 193, startPoint y: 387, endPoint x: 149, endPoint y: 321, distance: 79.3
click at [149, 321] on div "repair scopes 9.24.25 Main level system (service) Swap filter leave spare (filt…" at bounding box center [735, 468] width 1179 height 375
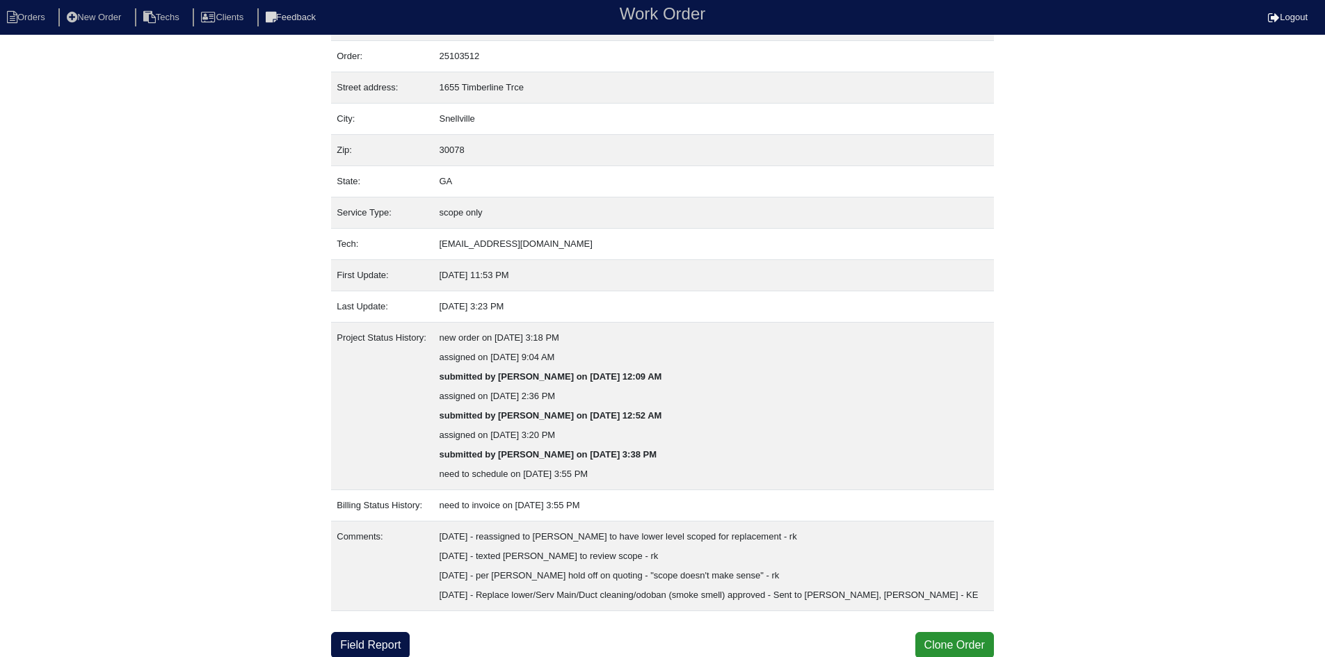
scroll to position [36, 0]
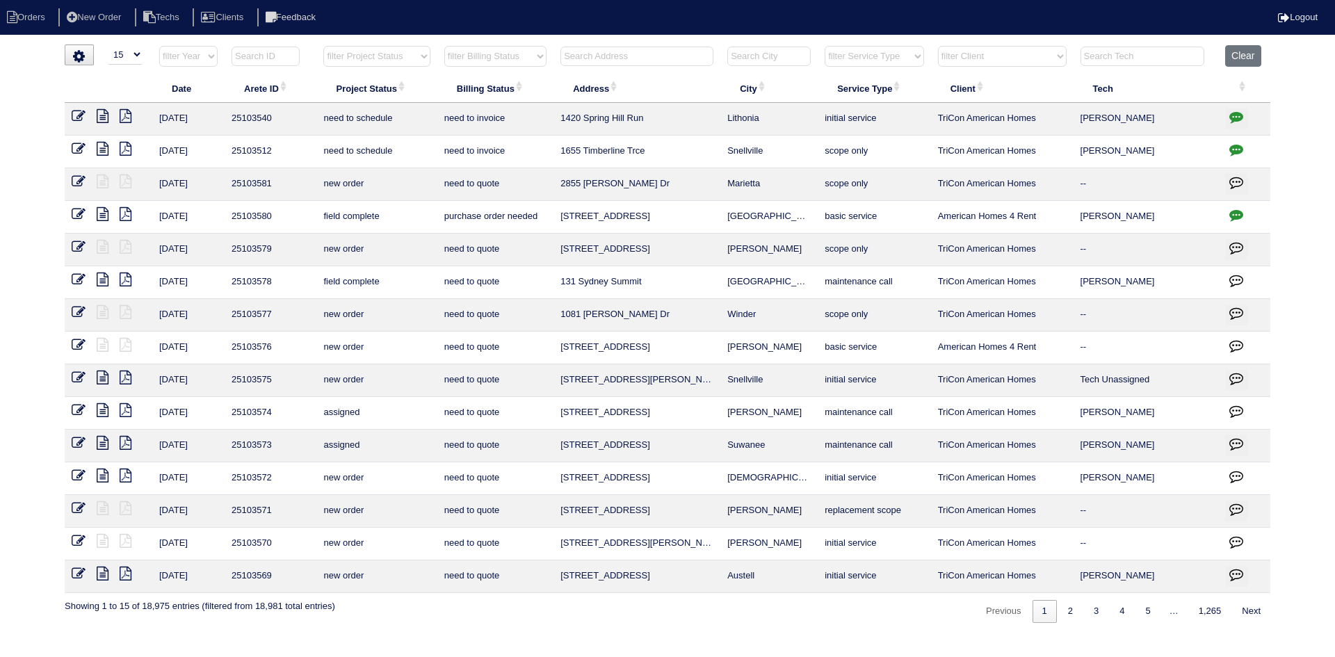
select select "15"
click at [1238, 147] on icon "button" at bounding box center [1236, 150] width 14 height 14
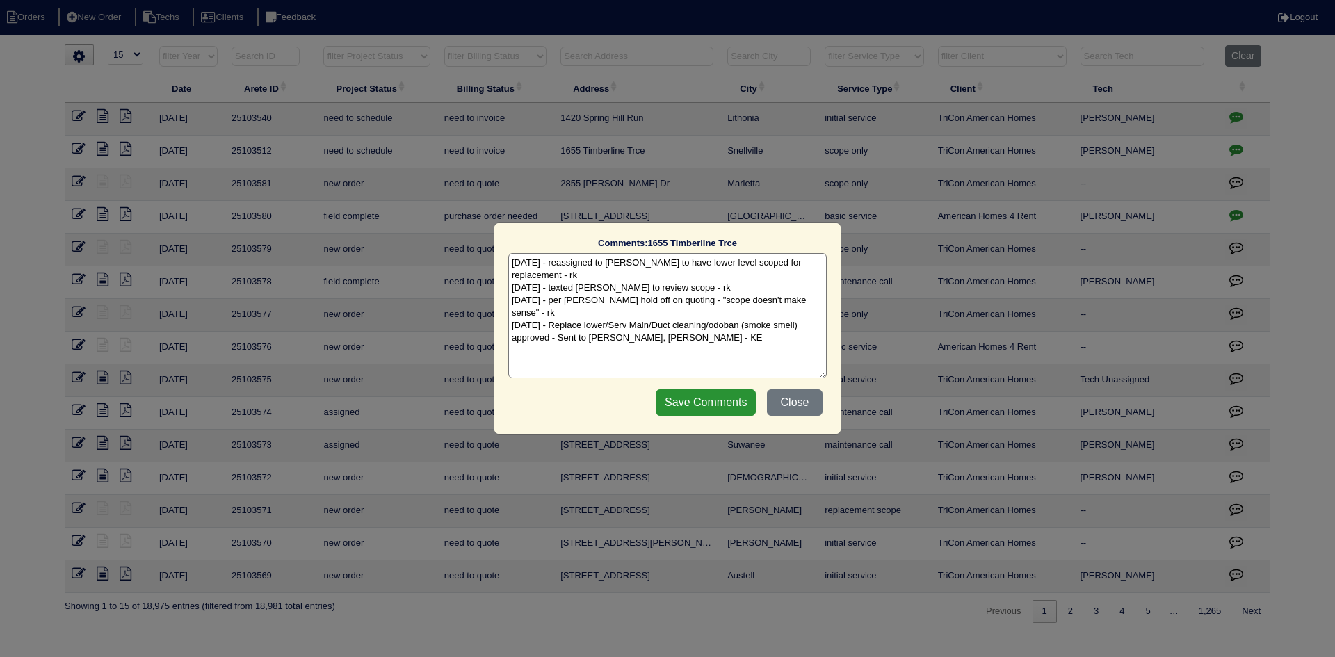
click at [707, 309] on textarea "[DATE] - reassigned to [PERSON_NAME] to have lower level scoped for replacement…" at bounding box center [667, 315] width 318 height 125
paste textarea "Equipment ordered - pricing verified Sibi order number: TAH-CF2Y419X Order plac…"
click at [713, 335] on textarea "[DATE] - reassigned to [PERSON_NAME] to have lower level scoped for replacement…" at bounding box center [667, 315] width 318 height 125
type textarea "[DATE] - reassigned to [PERSON_NAME] to have lower level scoped for replacement…"
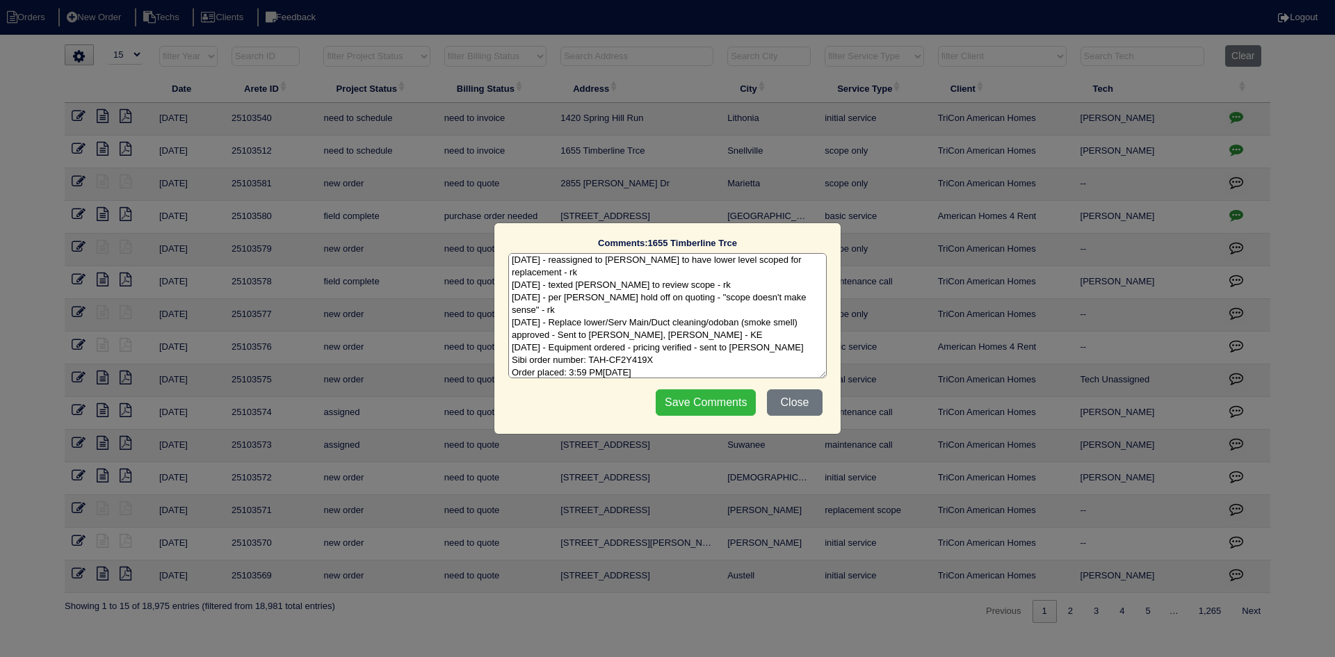
click at [674, 398] on input "Save Comments" at bounding box center [706, 402] width 100 height 26
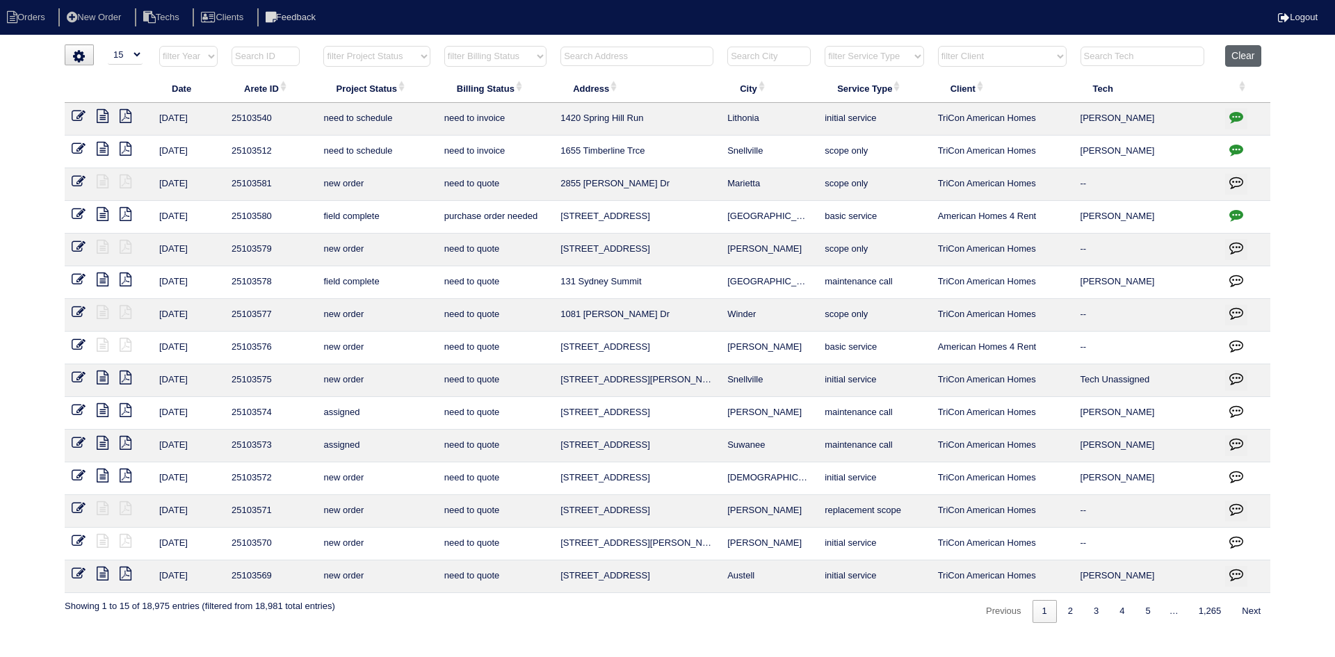
click at [1234, 53] on button "Clear" at bounding box center [1242, 56] width 35 height 22
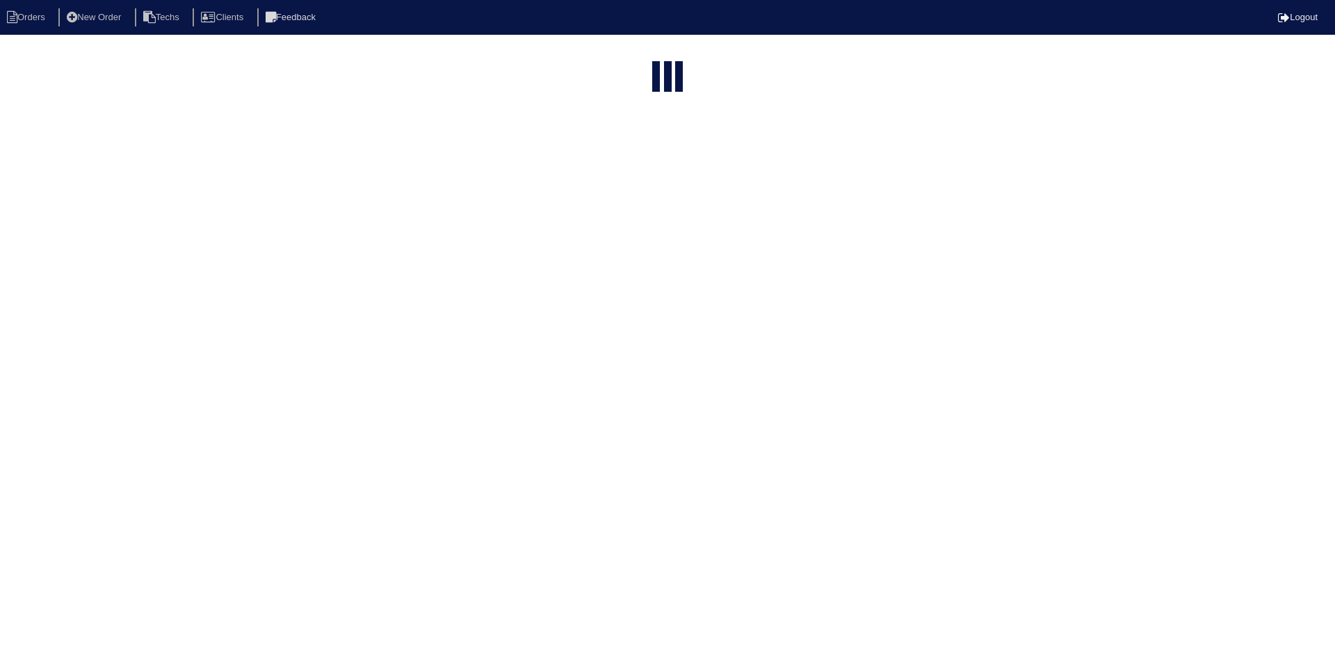
select select "15"
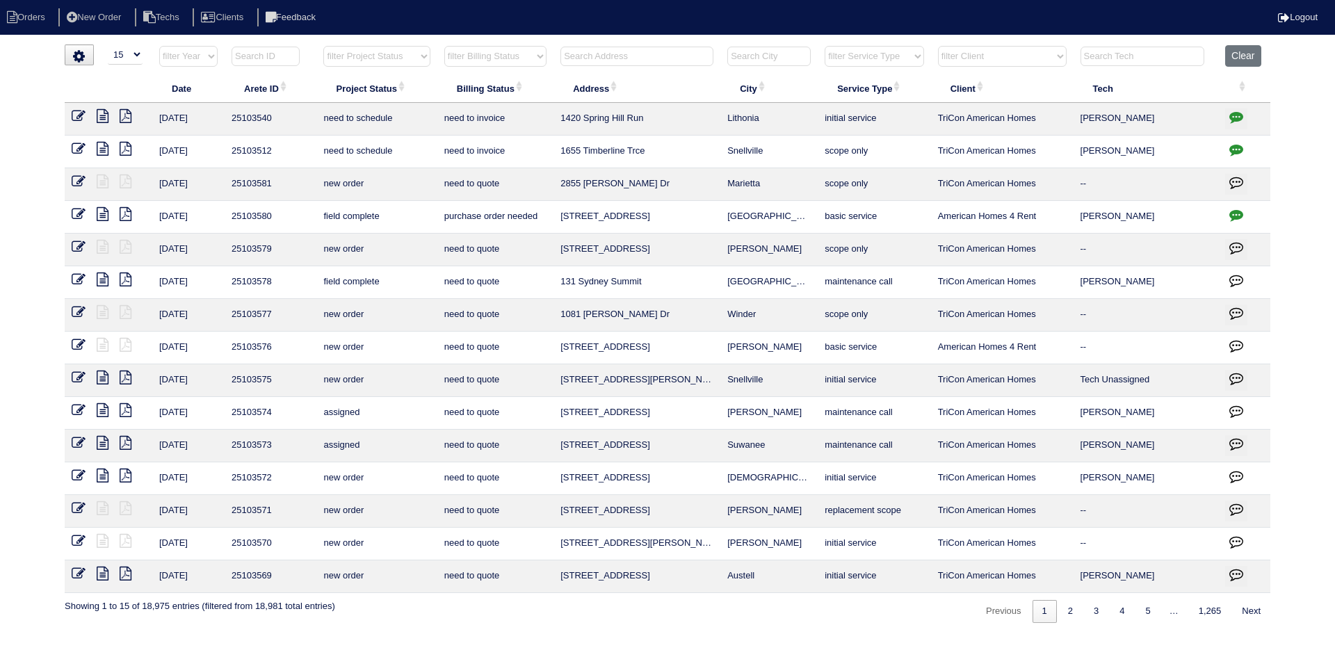
click at [378, 56] on select "filter Project Status -- Any Project Status -- new order assigned in progress f…" at bounding box center [376, 56] width 106 height 21
click at [323, 46] on select "filter Project Status -- Any Project Status -- new order assigned in progress f…" at bounding box center [376, 56] width 106 height 21
select select "field complete"
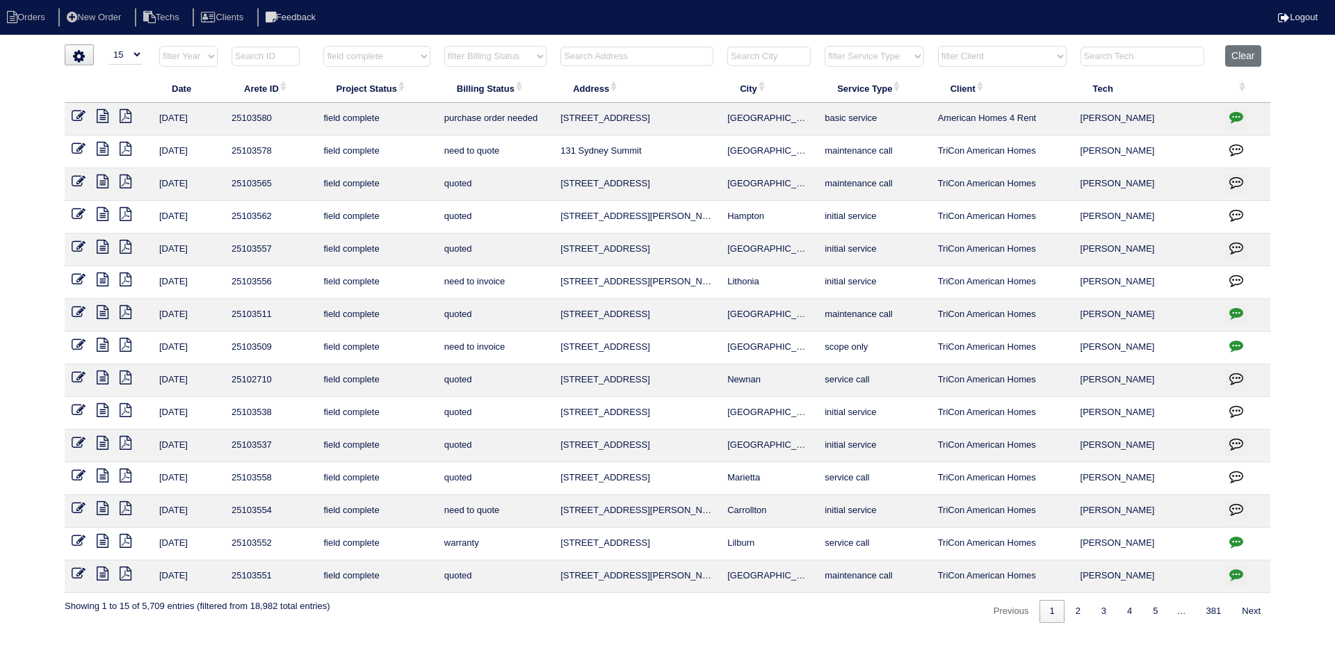
click at [542, 49] on select "filter Billing Status -- Any Billing Status -- need to quote quoted need to inv…" at bounding box center [495, 56] width 102 height 21
select select "need to quote"
click at [444, 46] on select "filter Billing Status -- Any Billing Status -- need to quote quoted need to inv…" at bounding box center [495, 56] width 102 height 21
select select "field complete"
select select "need to quote"
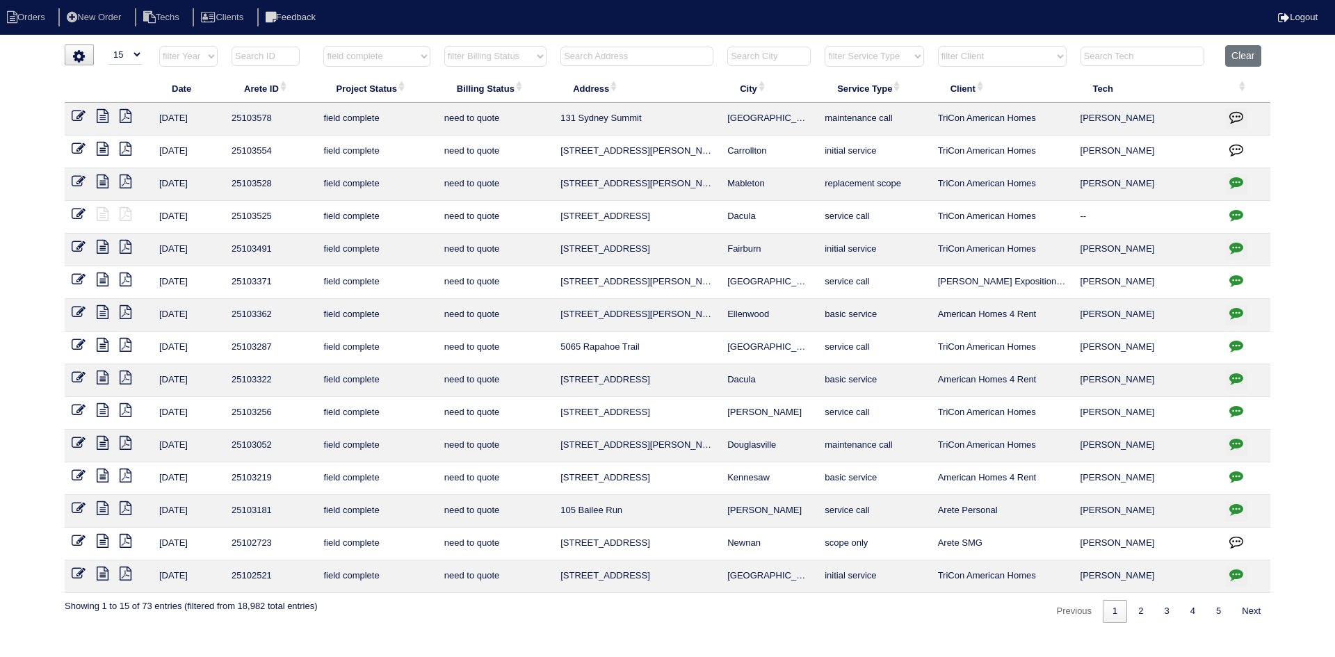
click at [102, 118] on icon at bounding box center [103, 116] width 12 height 14
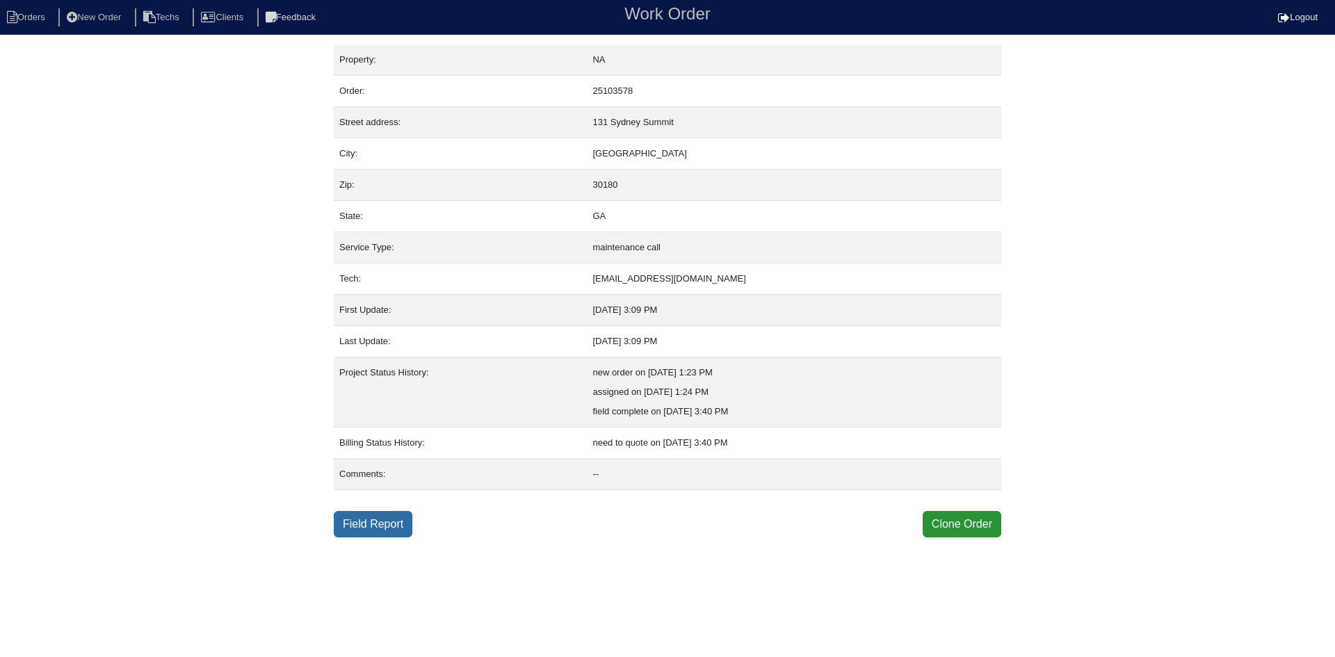
click at [371, 517] on link "Field Report" at bounding box center [373, 524] width 79 height 26
